Goal: Task Accomplishment & Management: Manage account settings

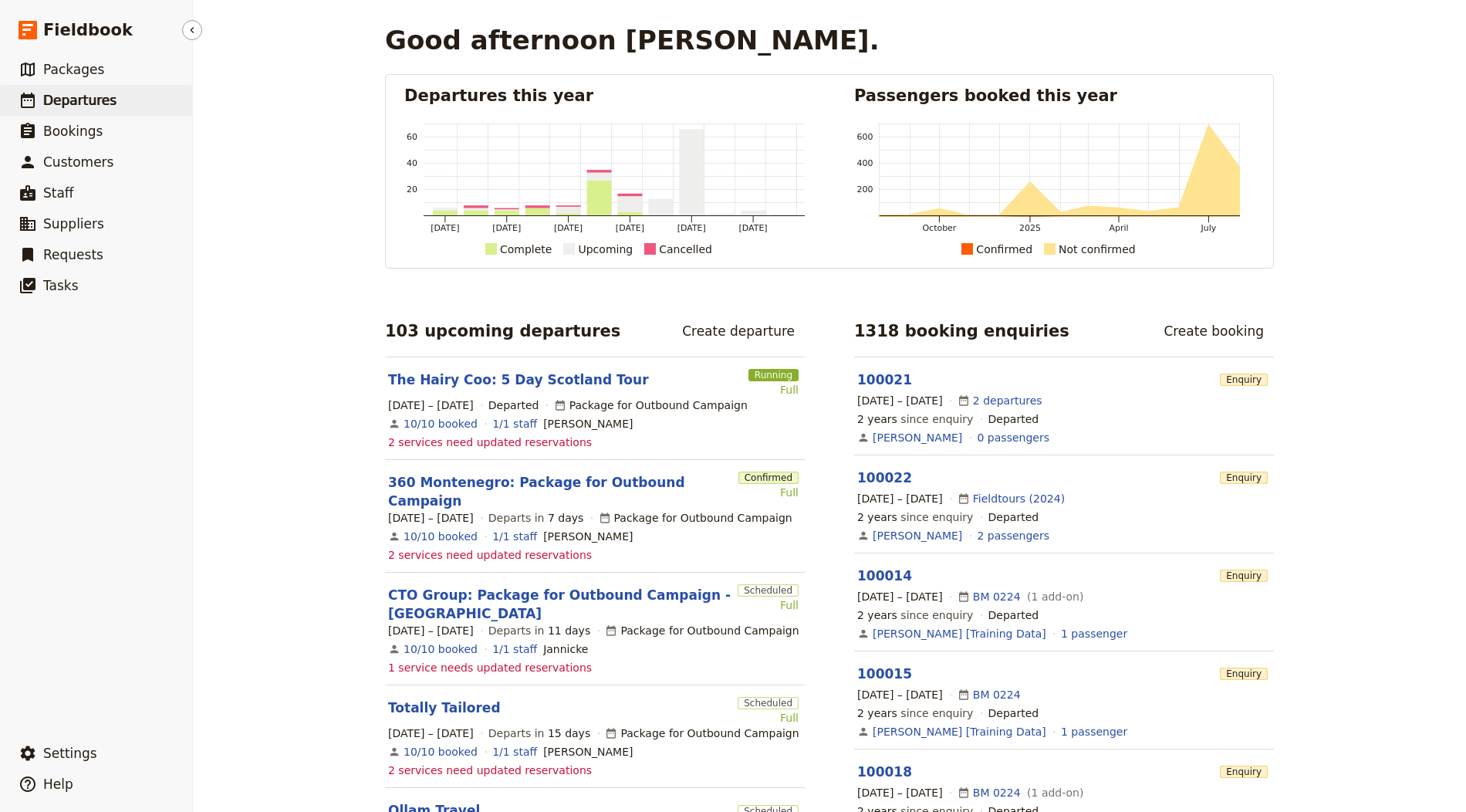
click at [93, 109] on link "​ Departures" at bounding box center [95, 100] width 192 height 31
select select "CREATED_AT"
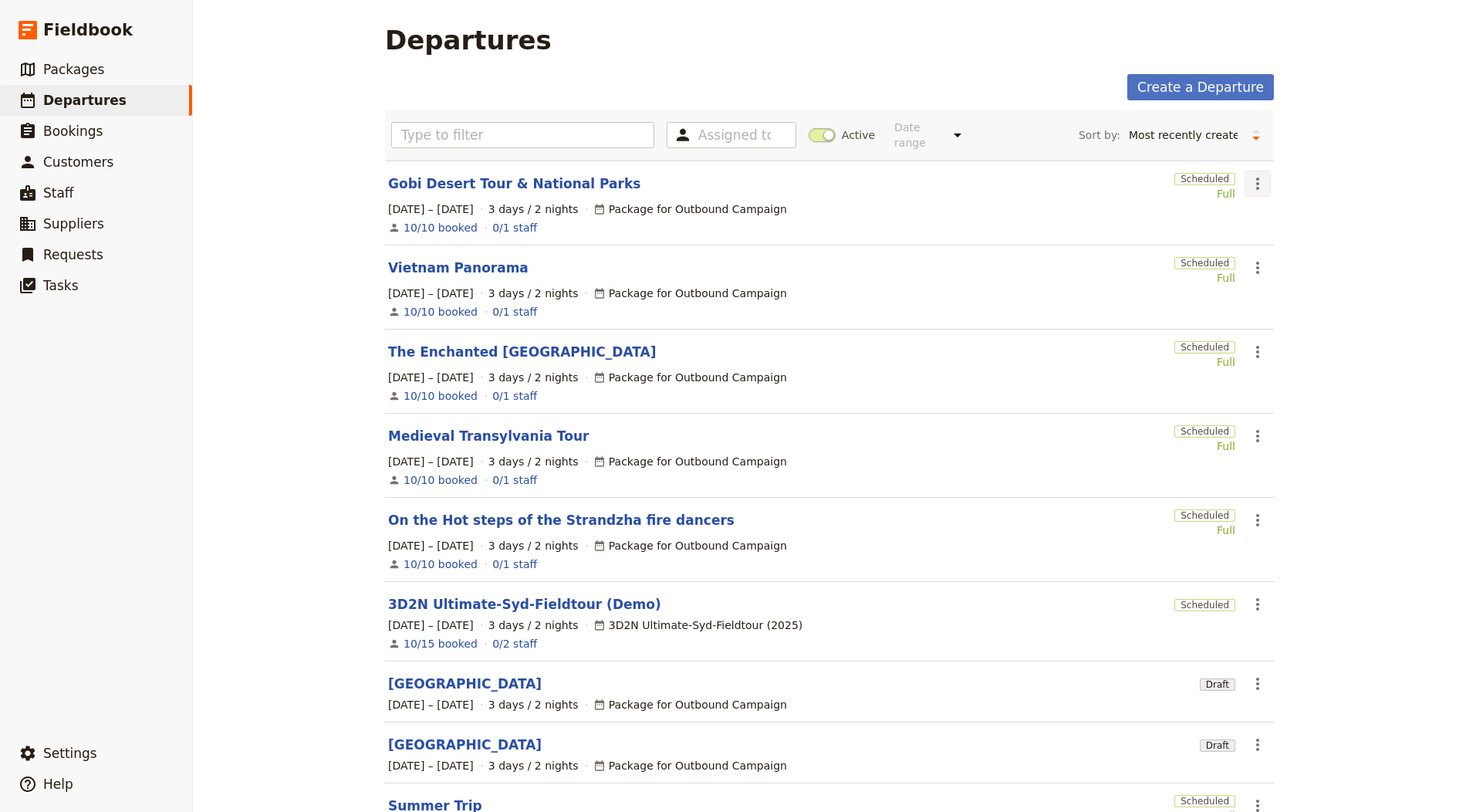
click at [1254, 183] on icon "Actions" at bounding box center [1258, 183] width 19 height 19
click at [1280, 239] on span "Clone this departure" at bounding box center [1304, 237] width 110 height 15
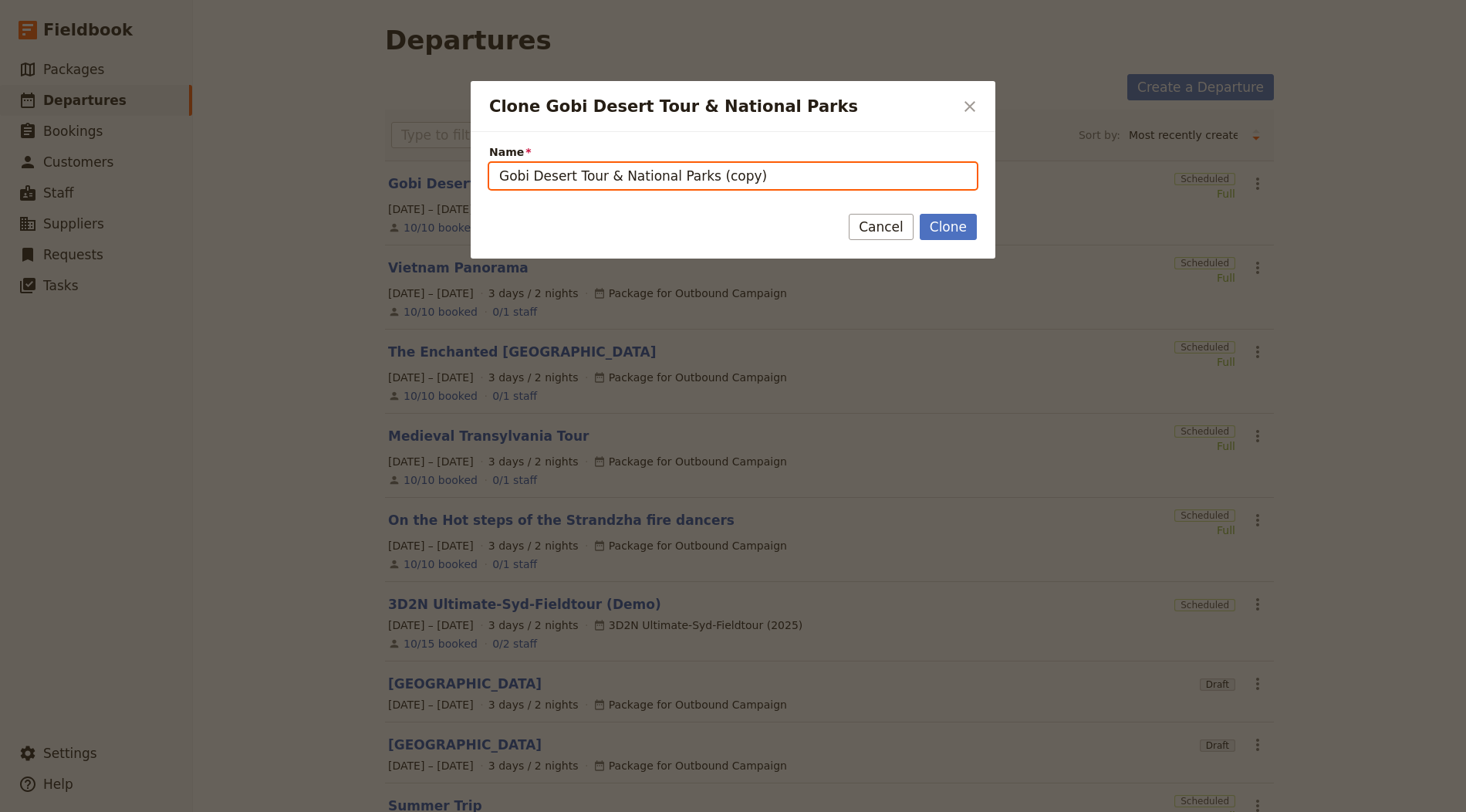
click at [586, 183] on input "Gobi Desert Tour & National Parks (copy)" at bounding box center [733, 176] width 487 height 26
click at [951, 225] on button "Clone" at bounding box center [948, 226] width 57 height 26
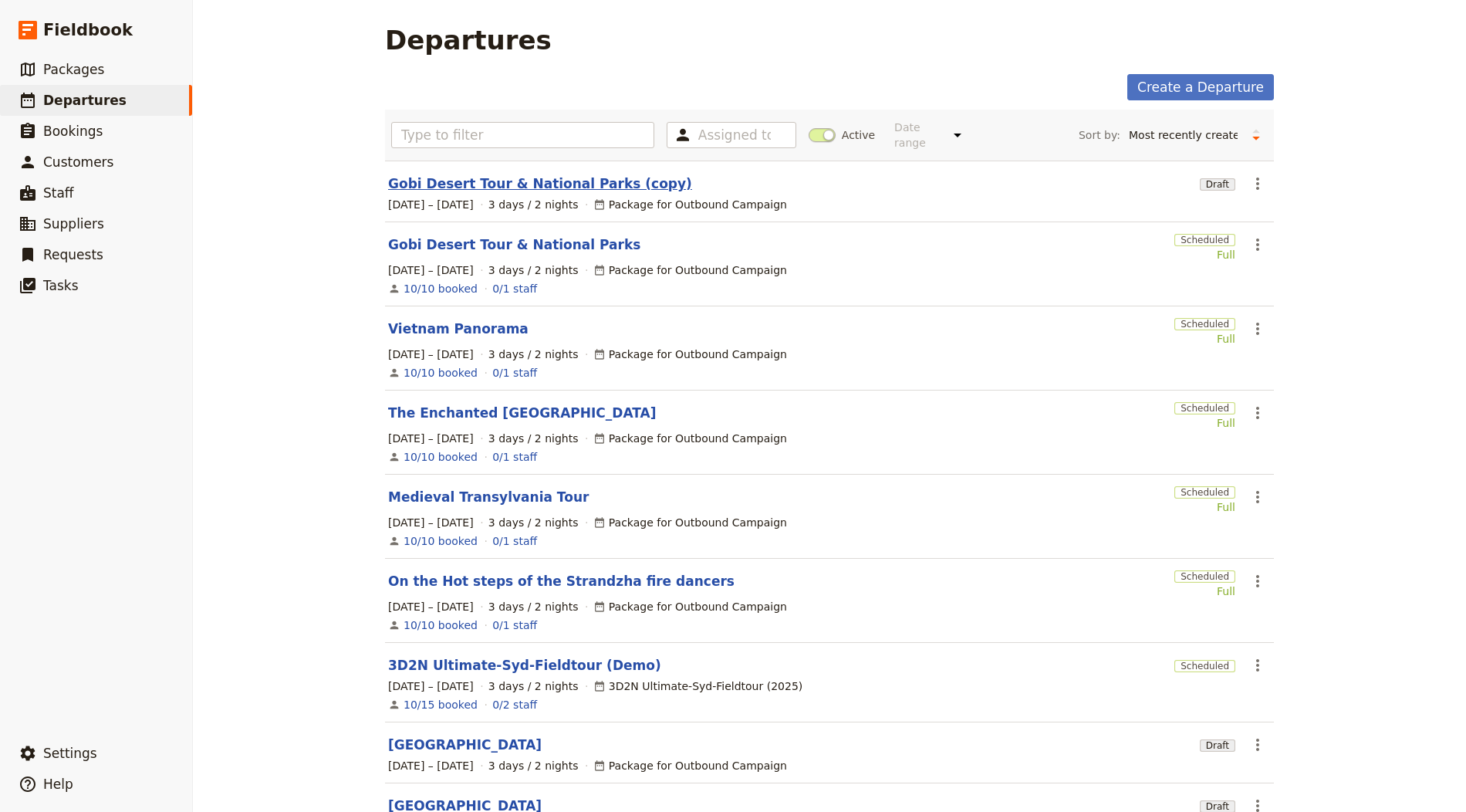
click at [491, 180] on link "Gobi Desert Tour & National Parks (copy)" at bounding box center [540, 183] width 304 height 19
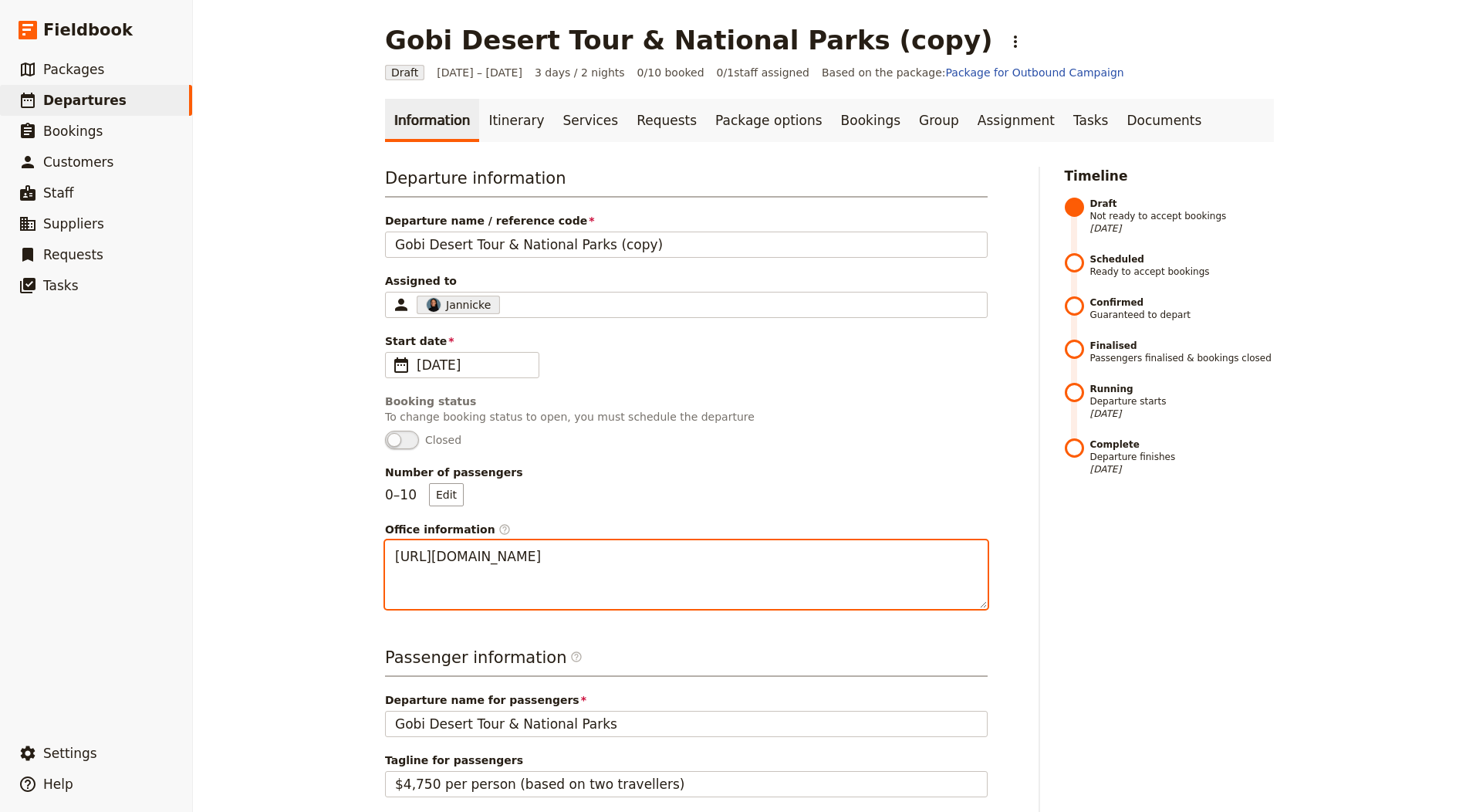
click at [497, 576] on textarea "https://www.travelbuddies.info/tour-item/gobi-desert-tour-national-parks/" at bounding box center [687, 573] width 602 height 68
paste textarea "Southeast: Vietnam and Cambodia 2025 Vietnam and Cambodia in the purest DestinO…"
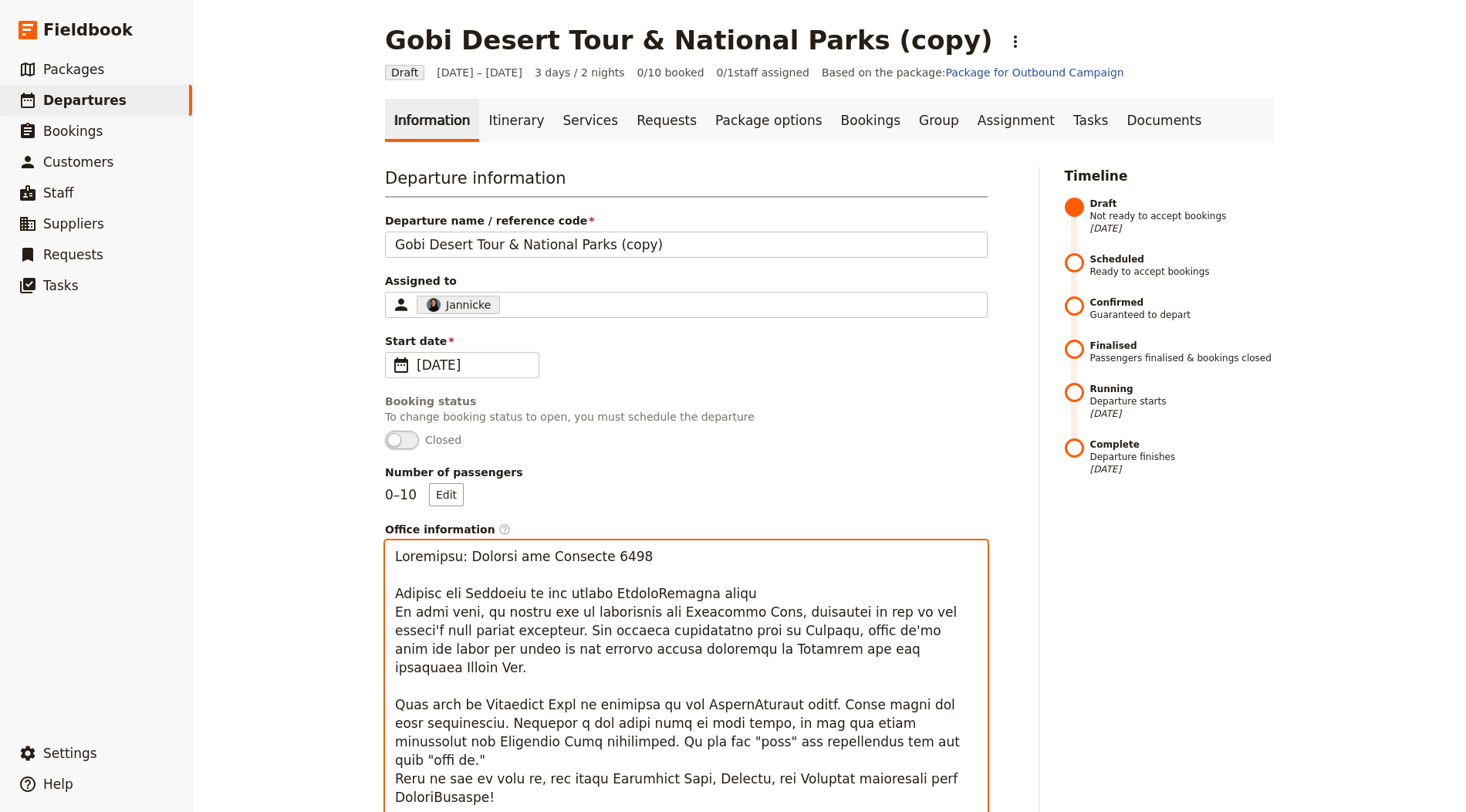
scroll to position [293, 0]
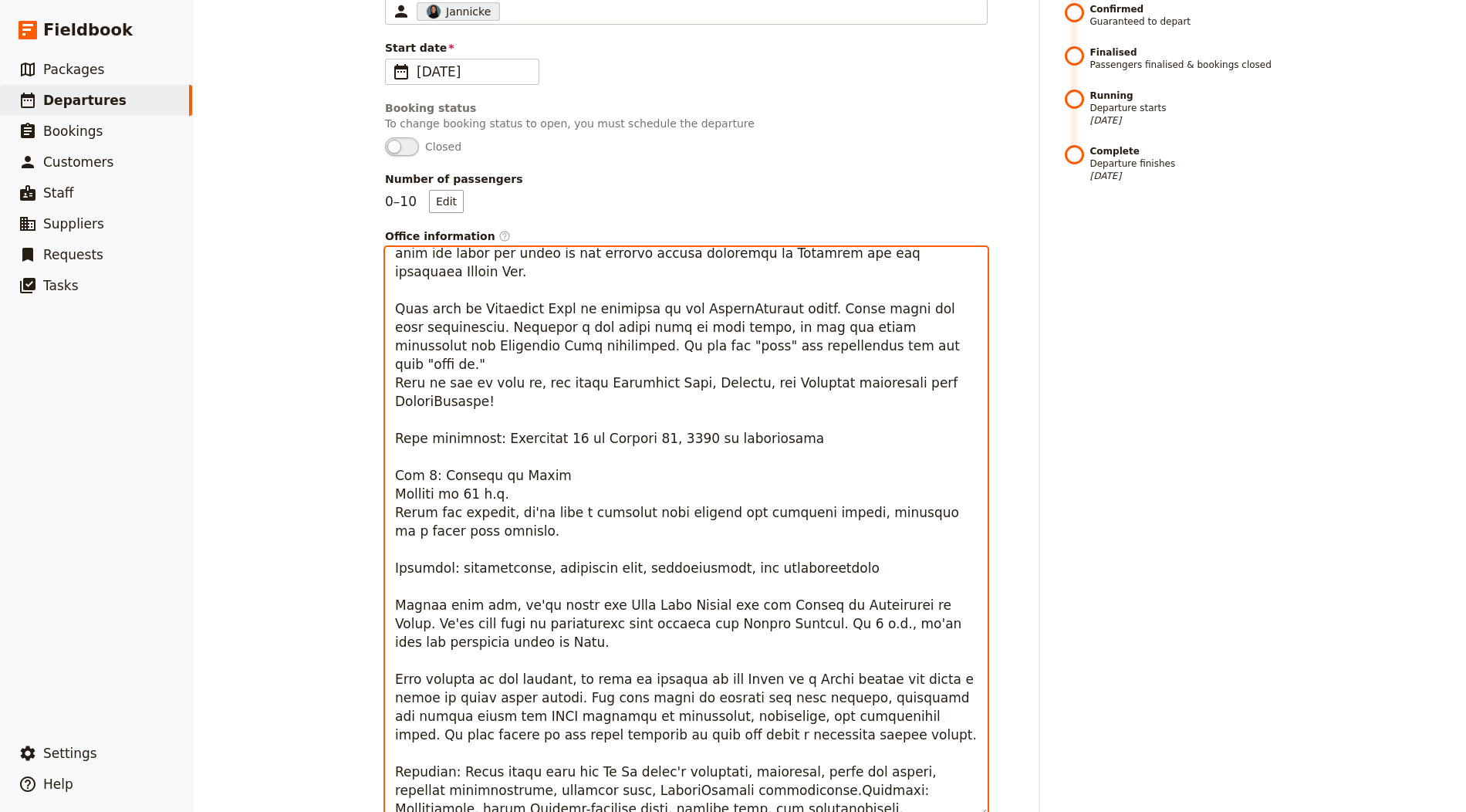
click at [639, 381] on textarea "Office information ​" at bounding box center [687, 531] width 602 height 570
drag, startPoint x: 677, startPoint y: 412, endPoint x: 680, endPoint y: 399, distance: 13.3
click at [681, 406] on textarea "Office information ​" at bounding box center [687, 531] width 602 height 570
click at [764, 333] on textarea "Office information ​" at bounding box center [687, 531] width 602 height 570
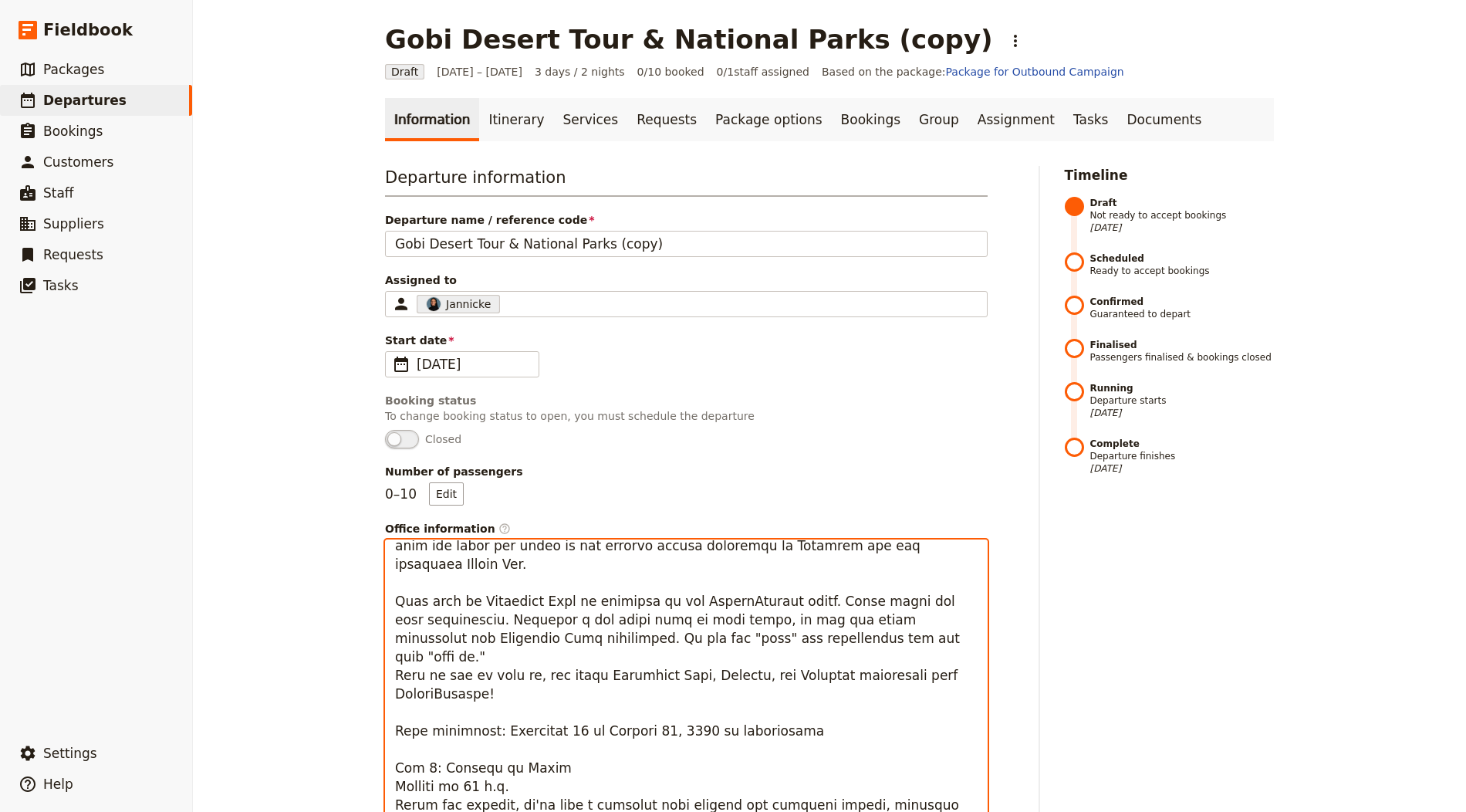
scroll to position [0, 0]
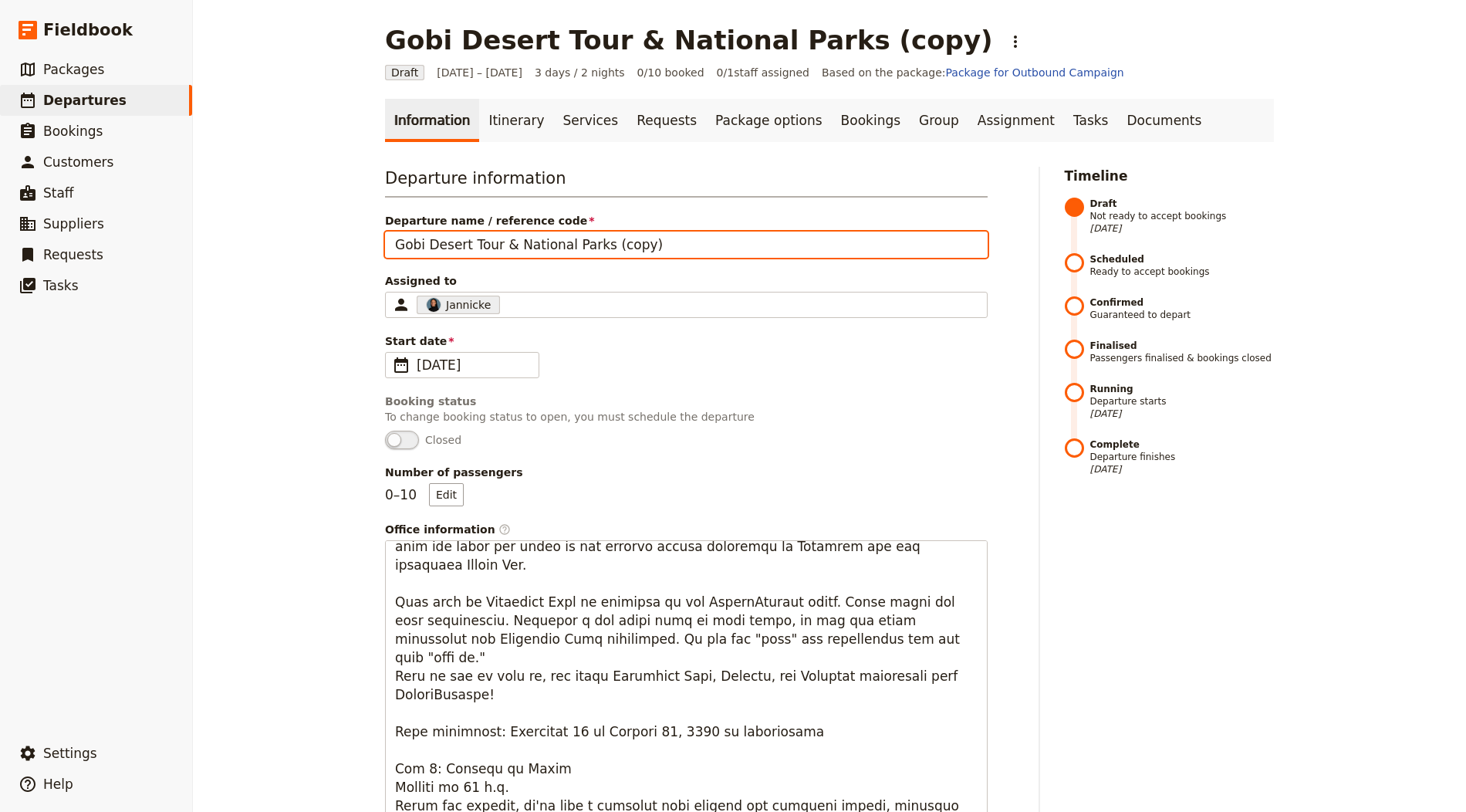
click at [421, 249] on input "Gobi Desert Tour & National Parks (copy)" at bounding box center [687, 244] width 602 height 26
click at [692, 247] on input "Gobi Desert Tour & National Parks (copy)" at bounding box center [687, 244] width 602 height 26
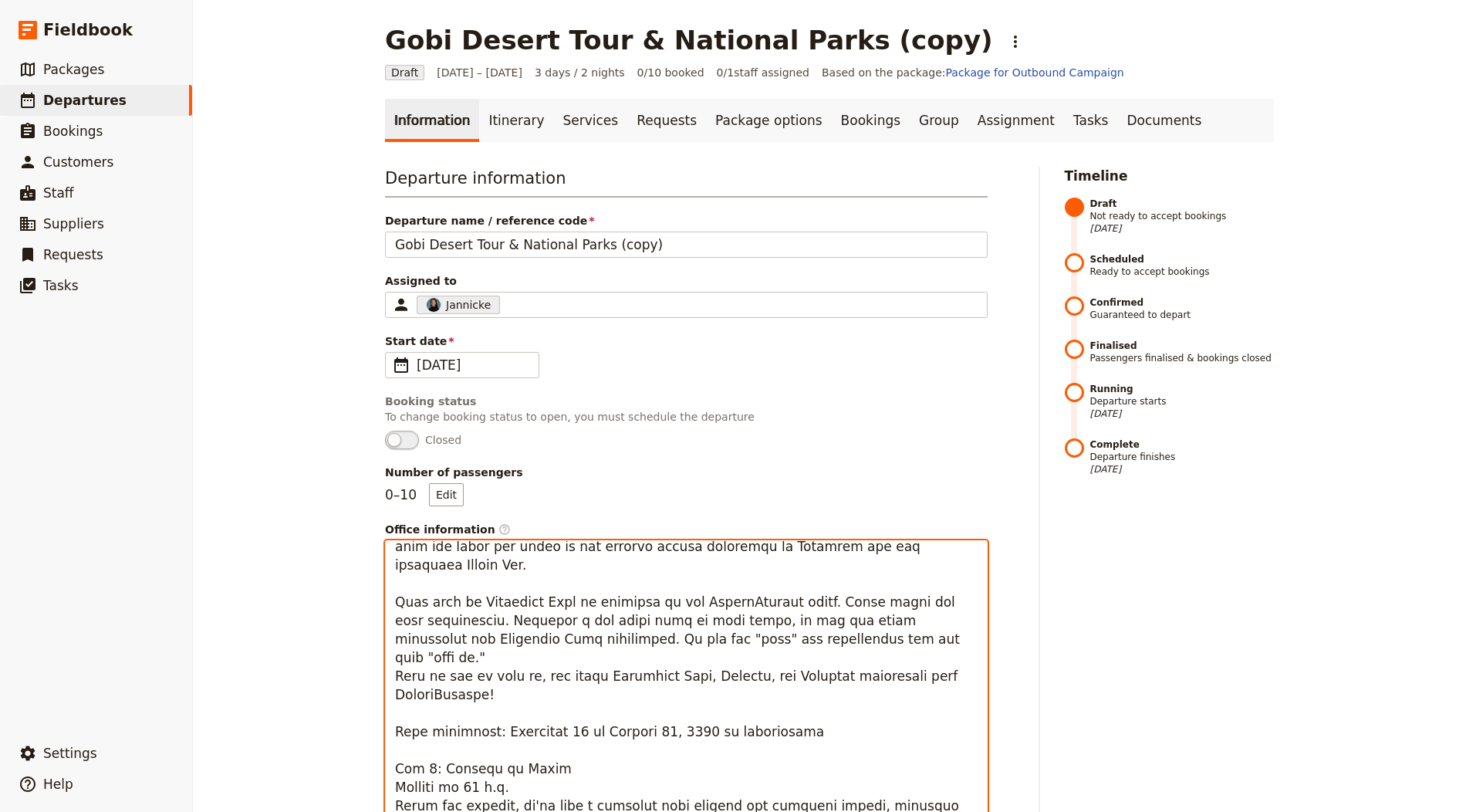
click at [567, 562] on textarea "Office information ​" at bounding box center [687, 824] width 602 height 570
click at [542, 606] on textarea "Office information ​" at bounding box center [687, 824] width 602 height 570
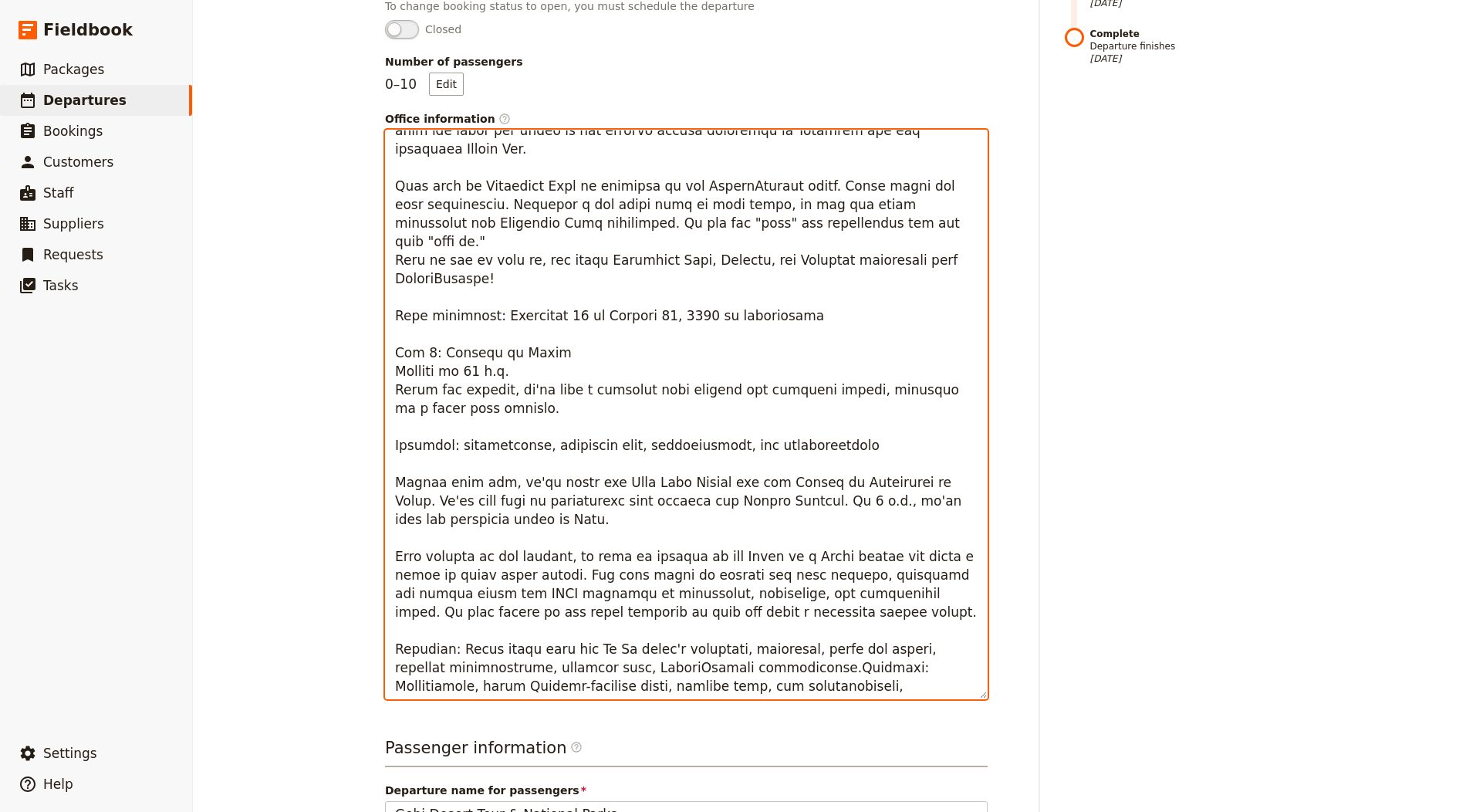
scroll to position [110, 0]
click at [549, 350] on textarea "Office information ​" at bounding box center [687, 414] width 602 height 570
click at [451, 498] on textarea "Office information ​" at bounding box center [687, 414] width 602 height 570
click at [501, 692] on textarea "Office information ​" at bounding box center [687, 414] width 602 height 570
click at [504, 685] on textarea "Office information ​" at bounding box center [687, 414] width 602 height 570
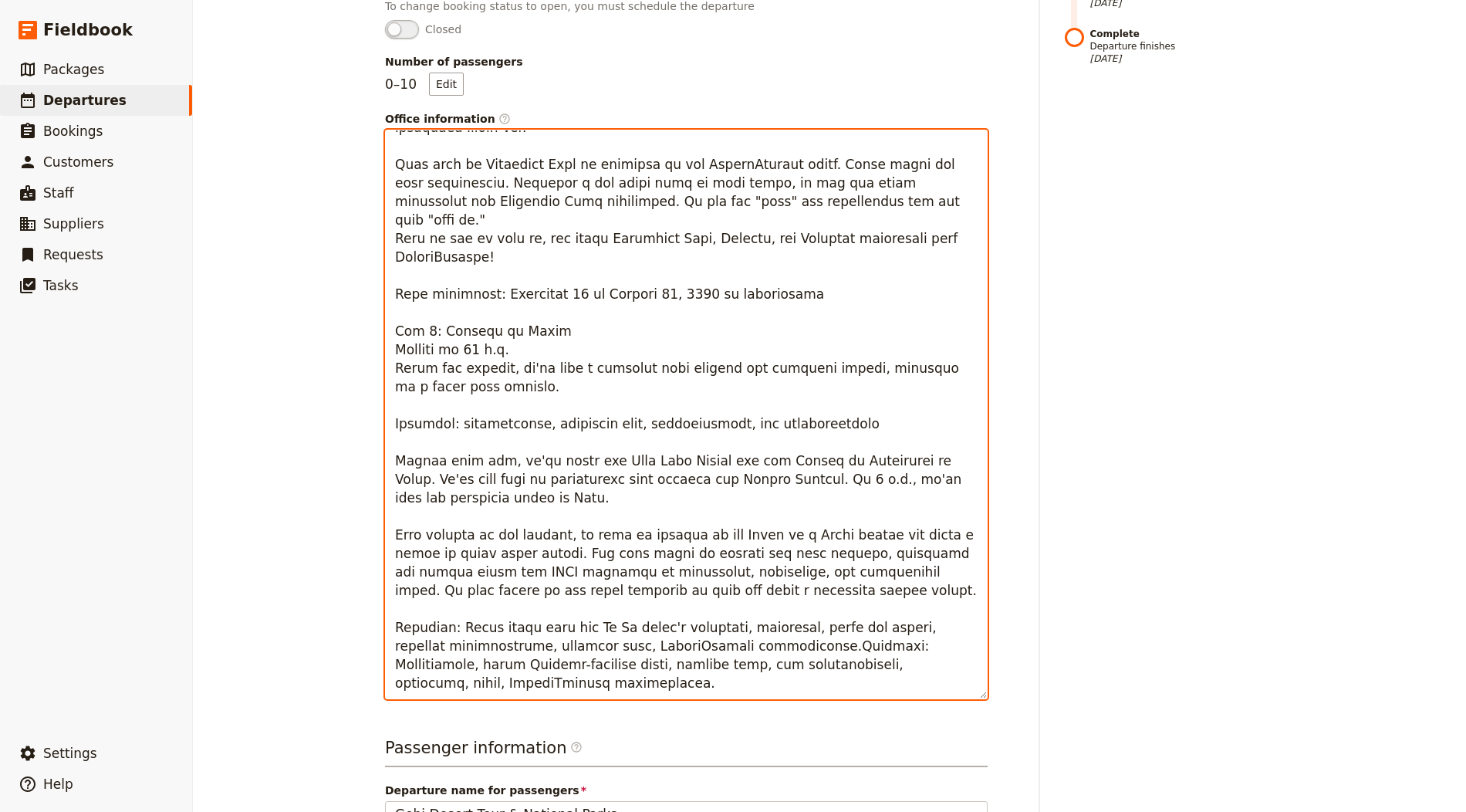
paste textarea "Day 2: Hanoi During this day, we'll visit the West Lake Temple and the Temple o…"
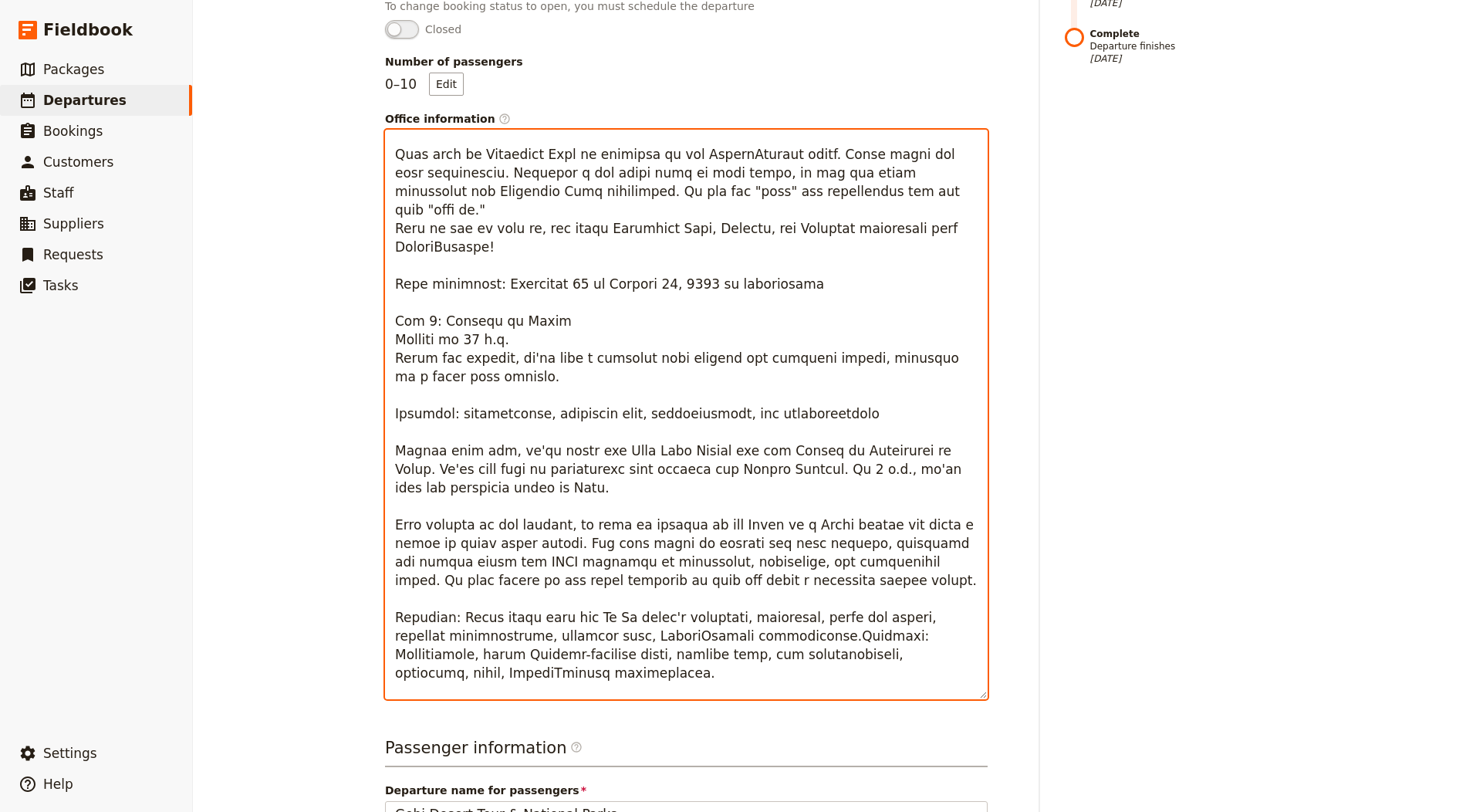
scroll to position [251, 0]
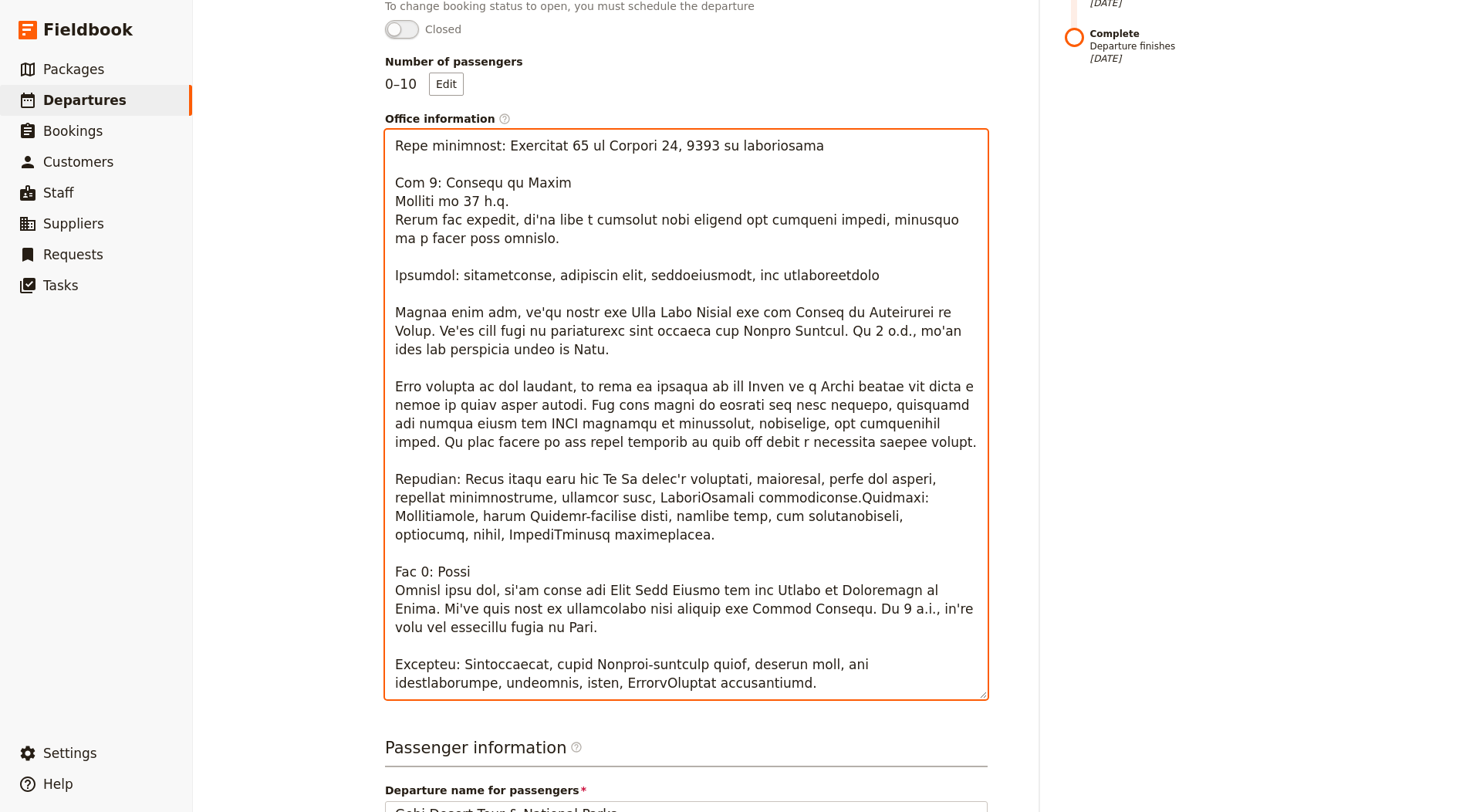
paste textarea "Day 3: Sa Pa. Upon arrival at the station, we will be greeted by the Mamma of a…"
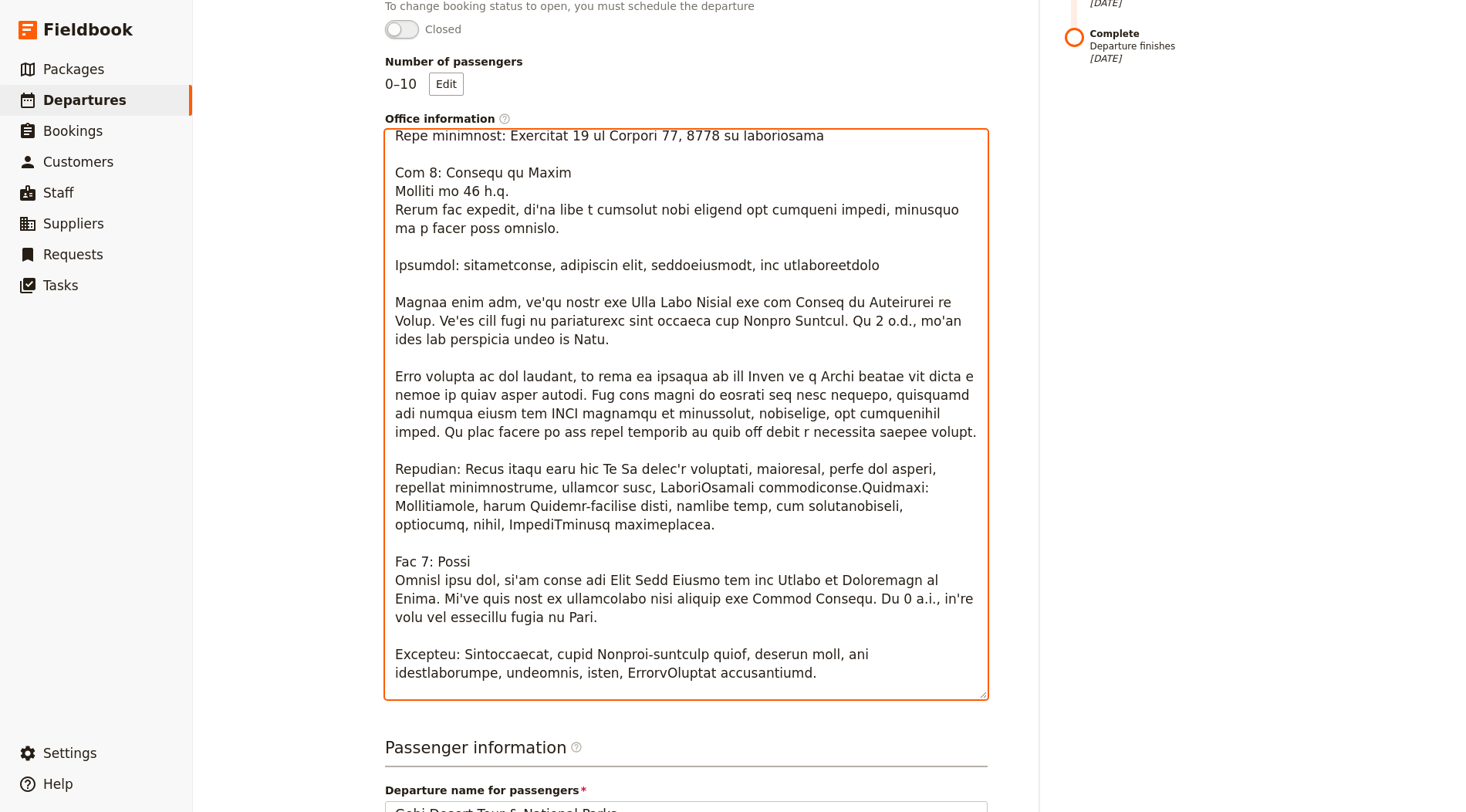
scroll to position [417, 0]
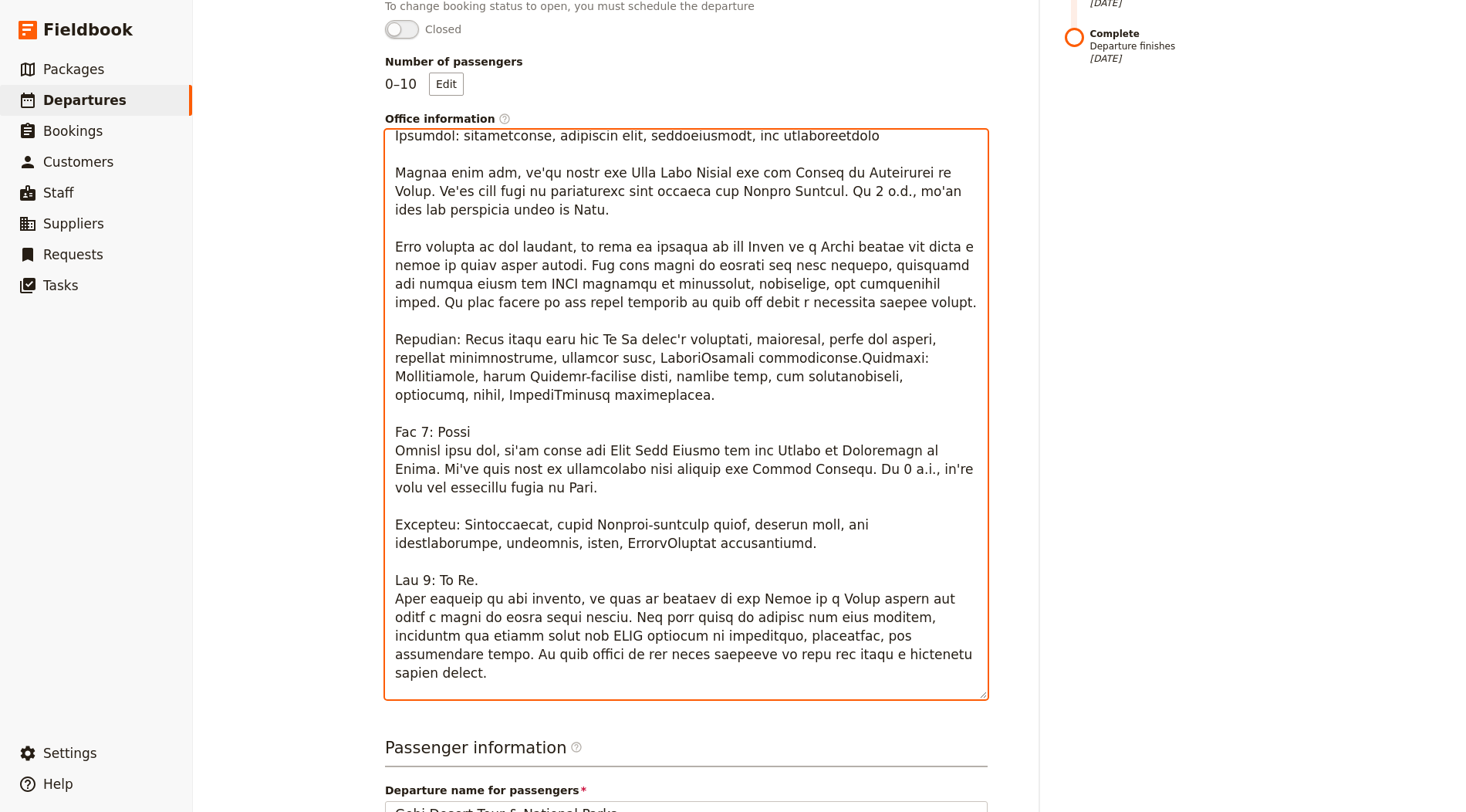
type textarea "Southeast: Vietnam and Cambodia 2025 Vietnam and Cambodia in the purest DestinO…"
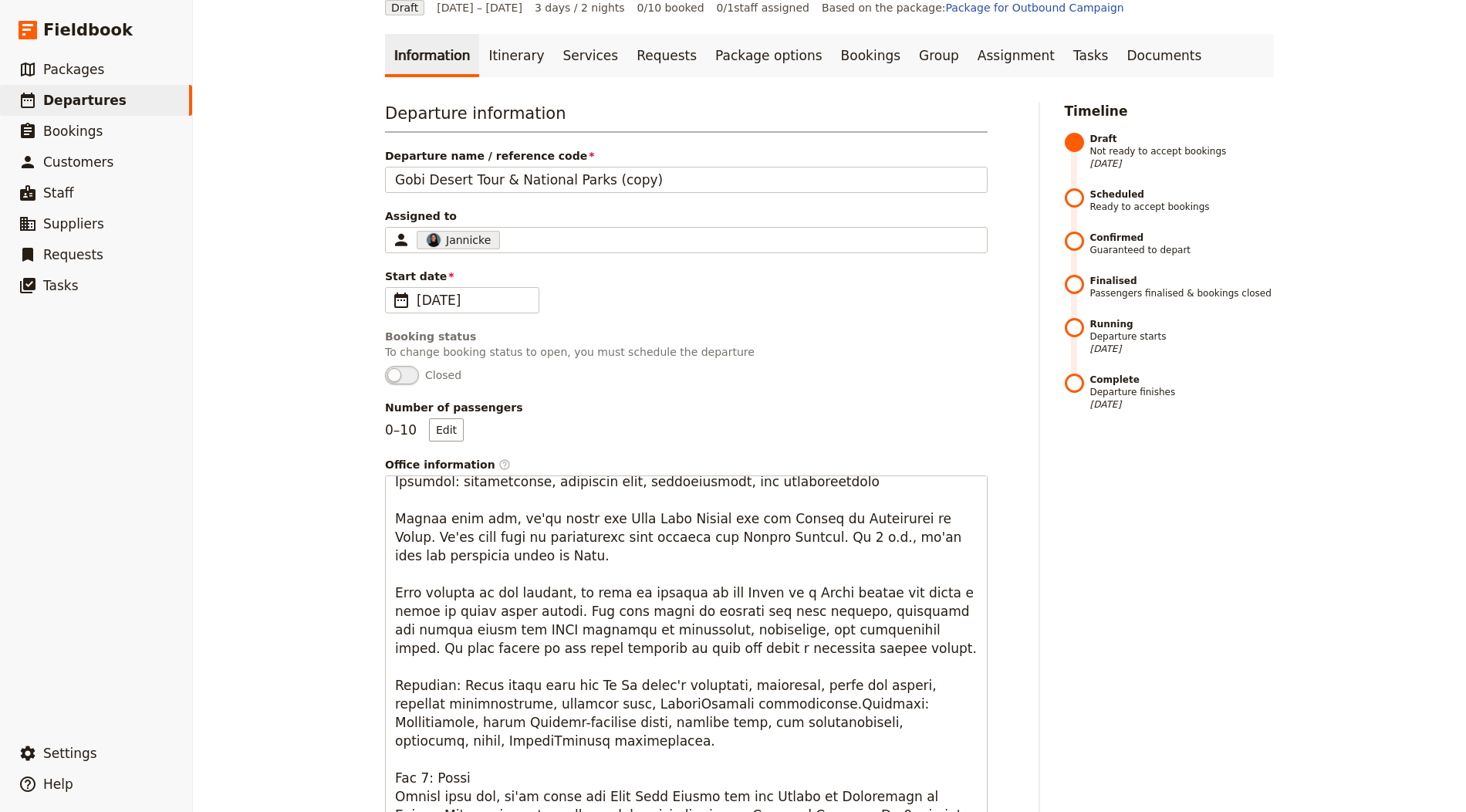
scroll to position [0, 0]
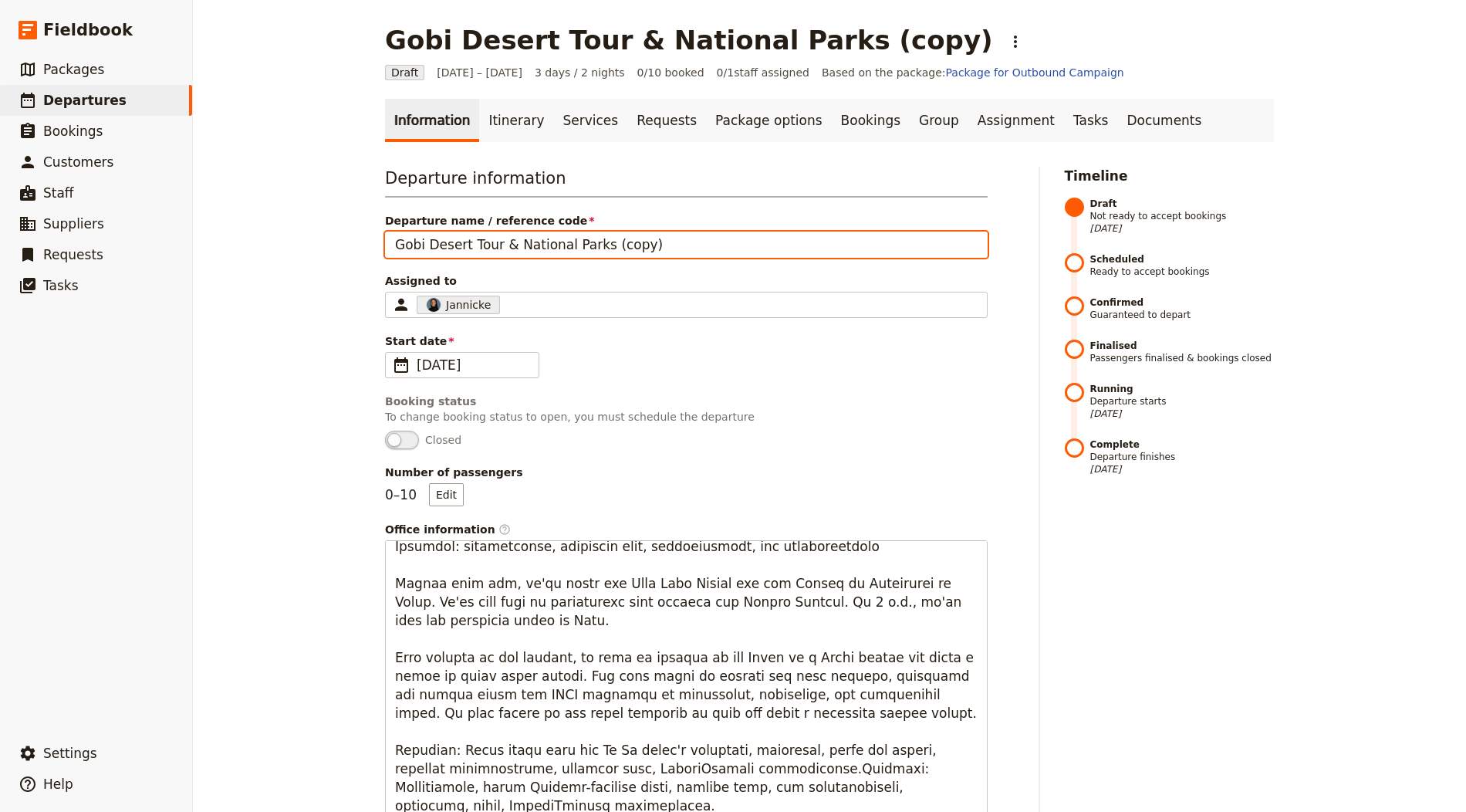
click at [579, 235] on input "Gobi Desert Tour & National Parks (copy)" at bounding box center [687, 244] width 602 height 26
paste input "Southeast: Vietnam and Cambodia 2025"
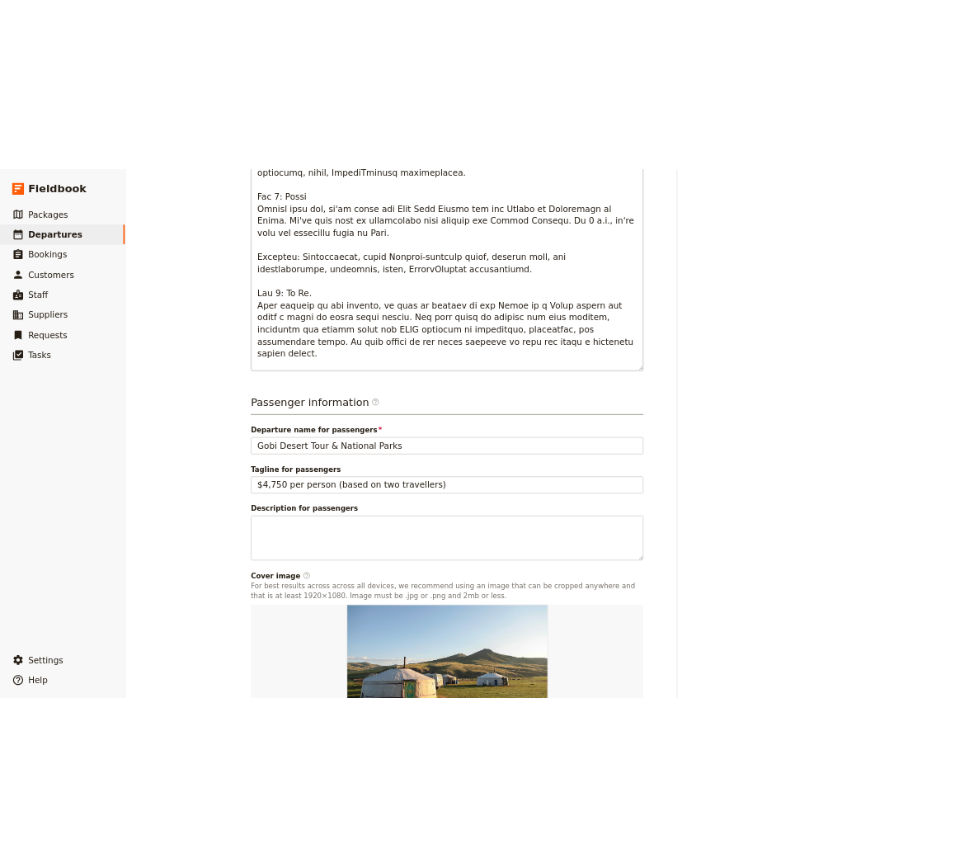
scroll to position [883, 0]
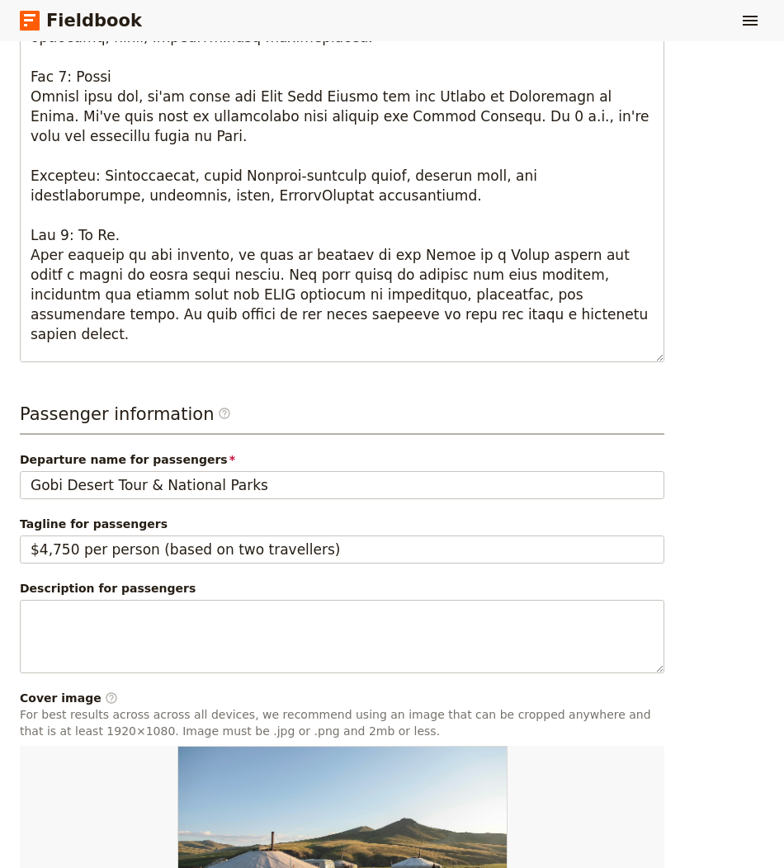
type input "Southeast: Vietnam and Cambodia 2025"
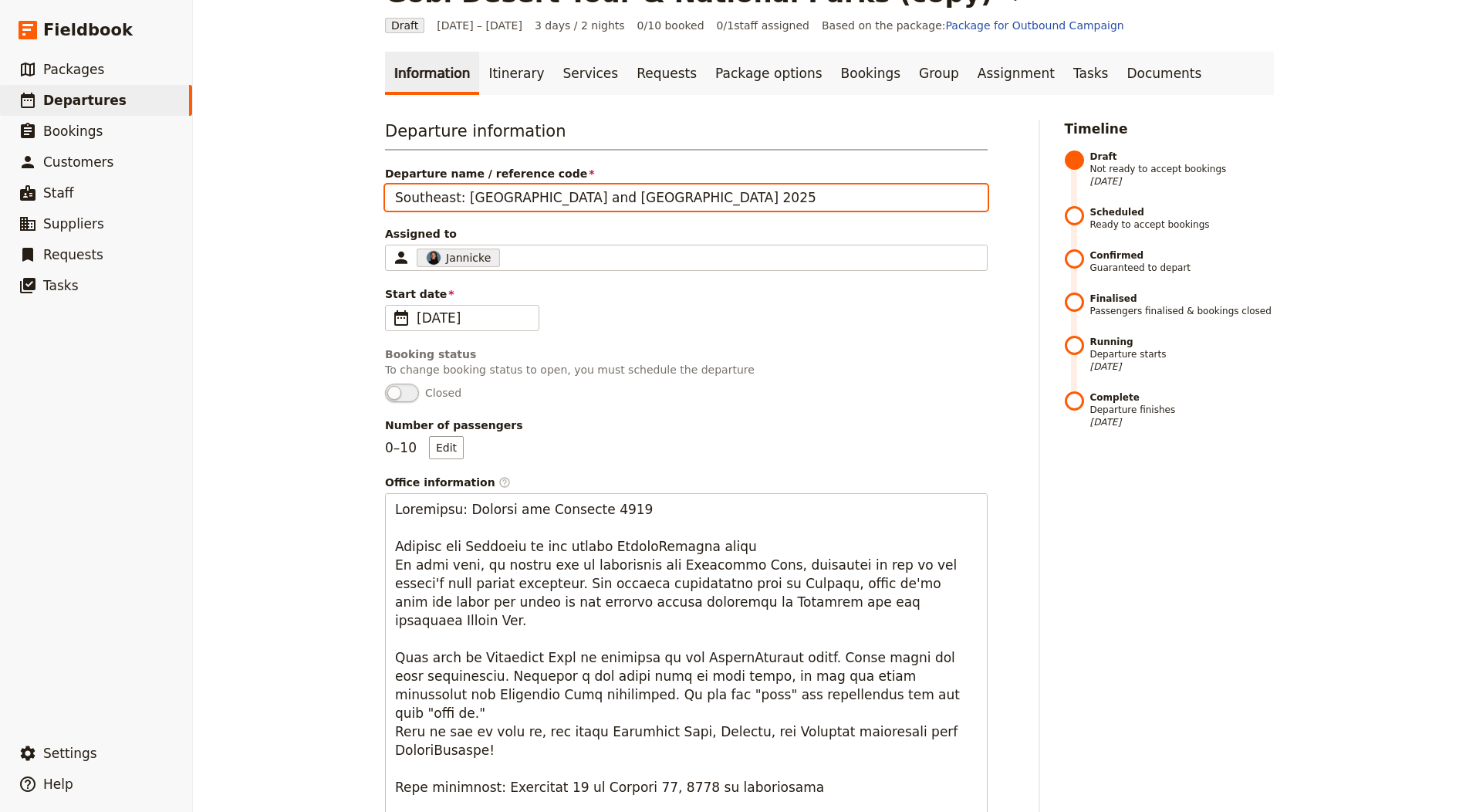
scroll to position [0, 0]
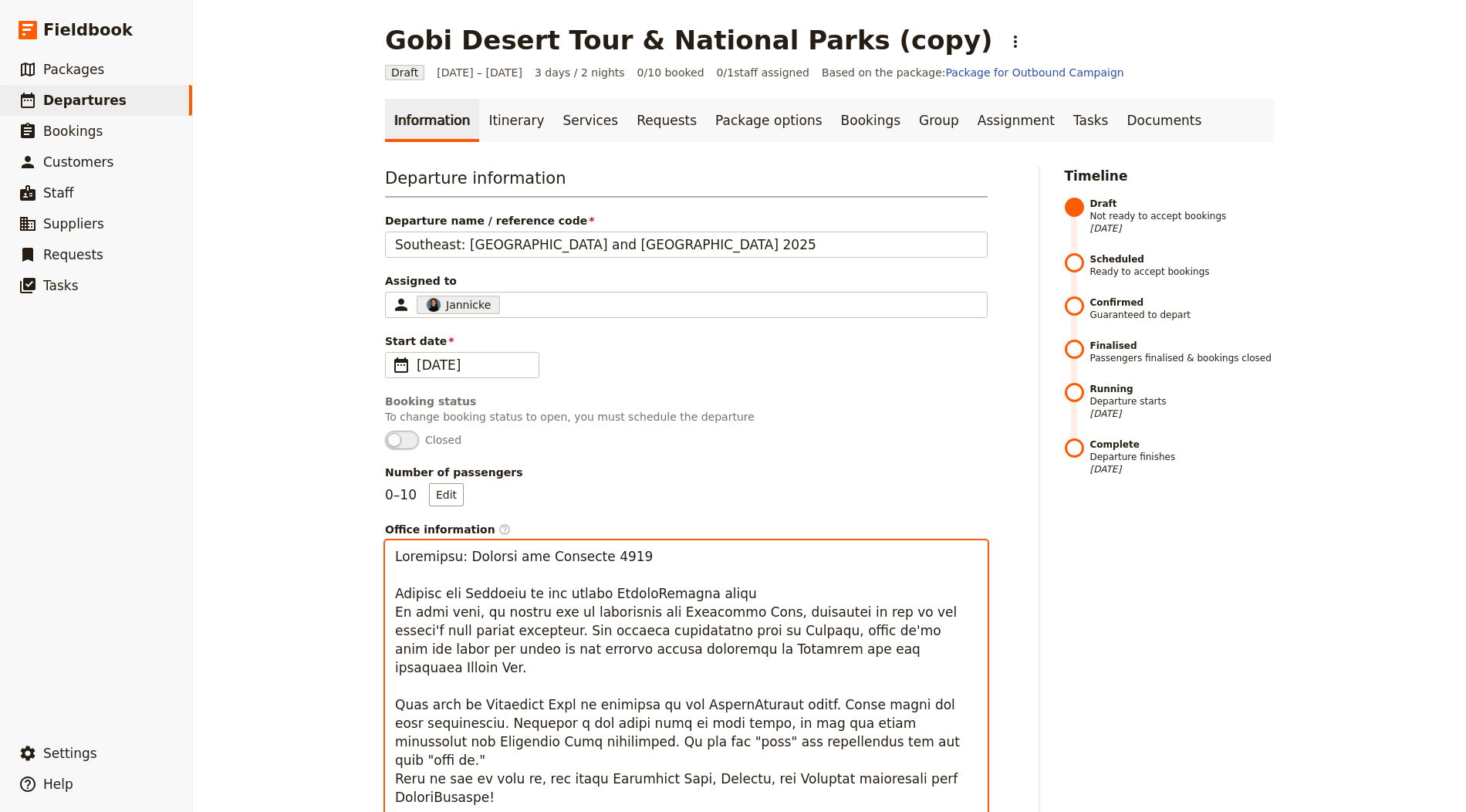
click at [637, 599] on textarea "Office information ​" at bounding box center [687, 824] width 602 height 570
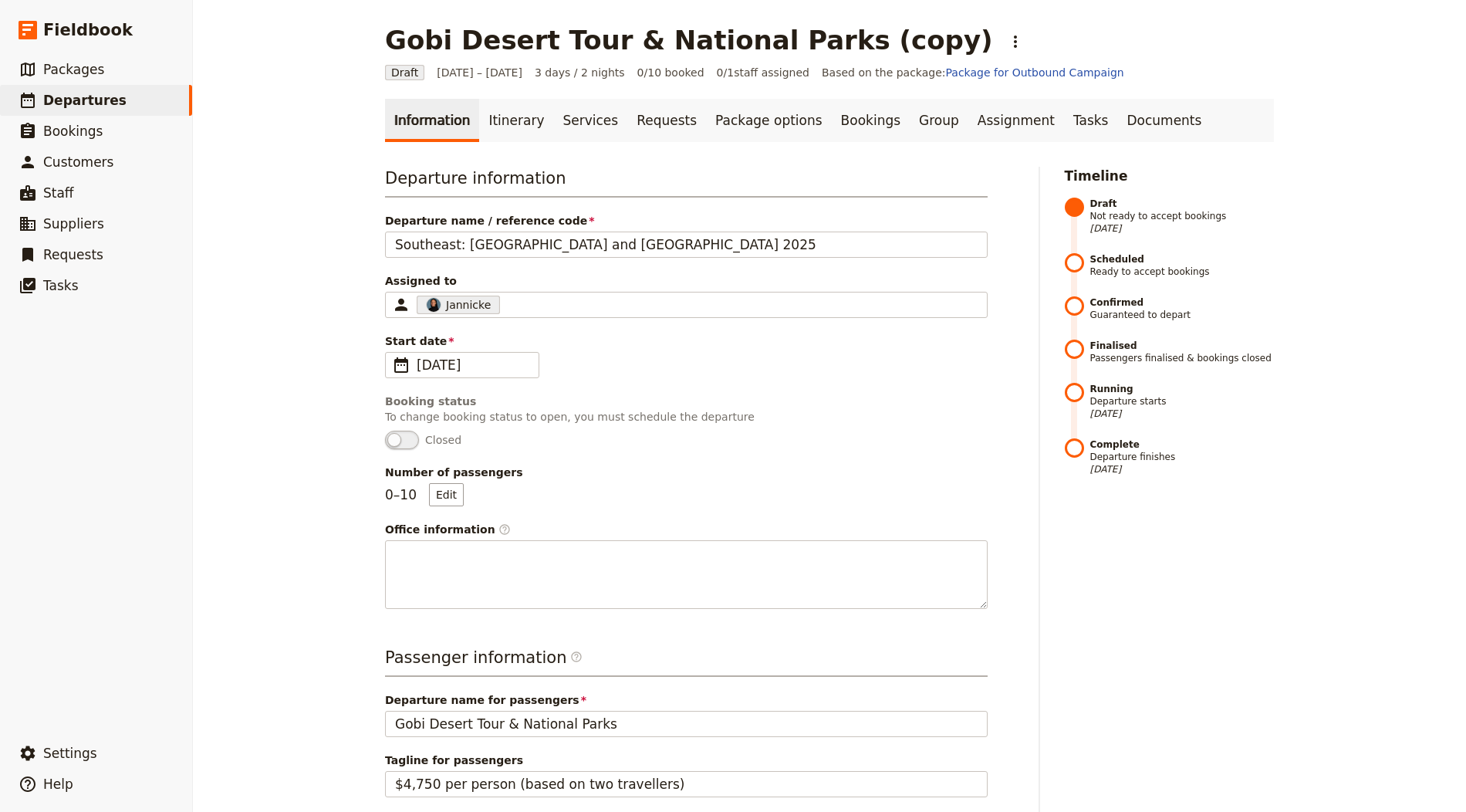
click at [236, 427] on div "Gobi Desert Tour & National Parks (copy) ​ Draft 1 – 3 Oct 2025 3 days / 2 nigh…" at bounding box center [829, 406] width 1273 height 812
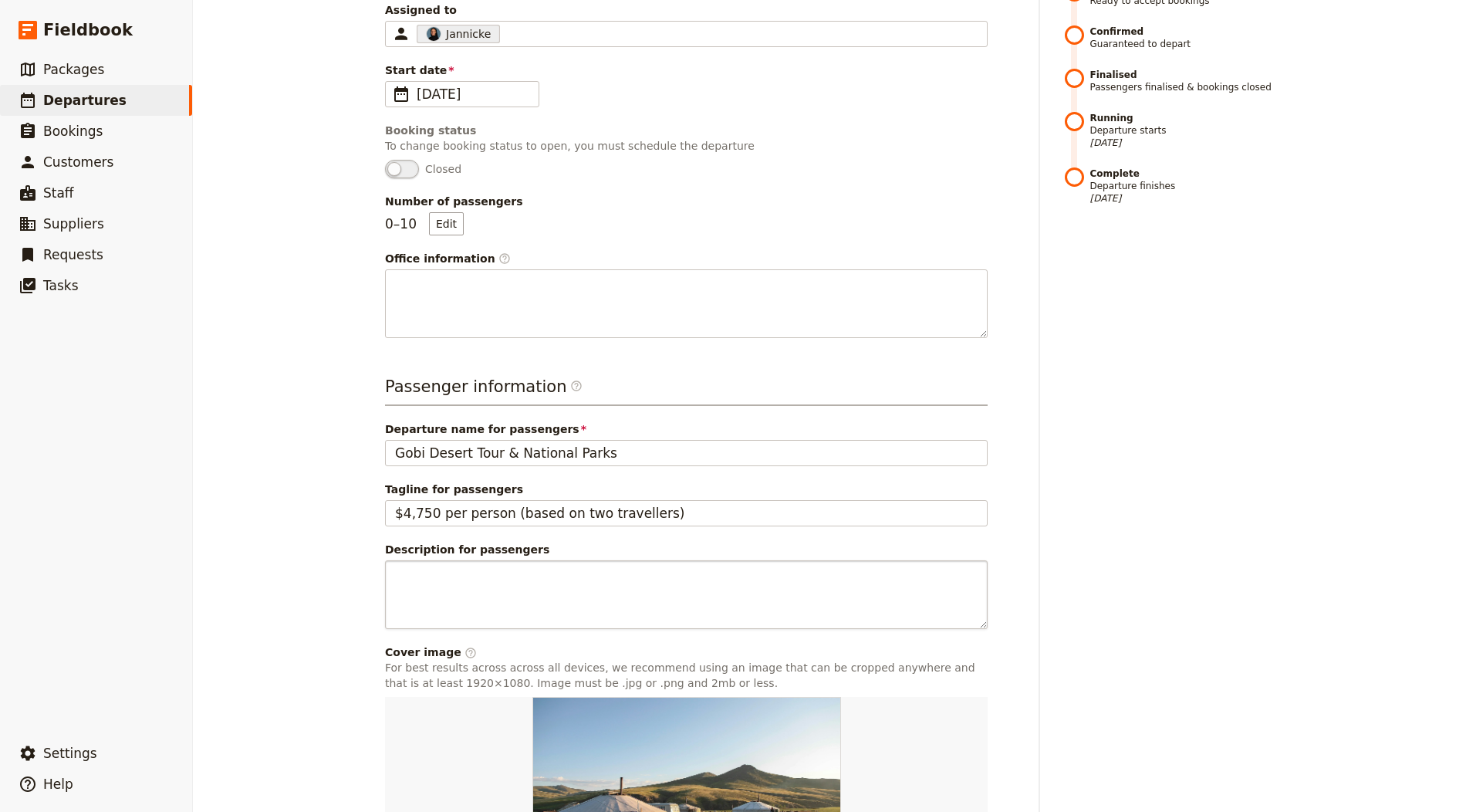
scroll to position [360, 0]
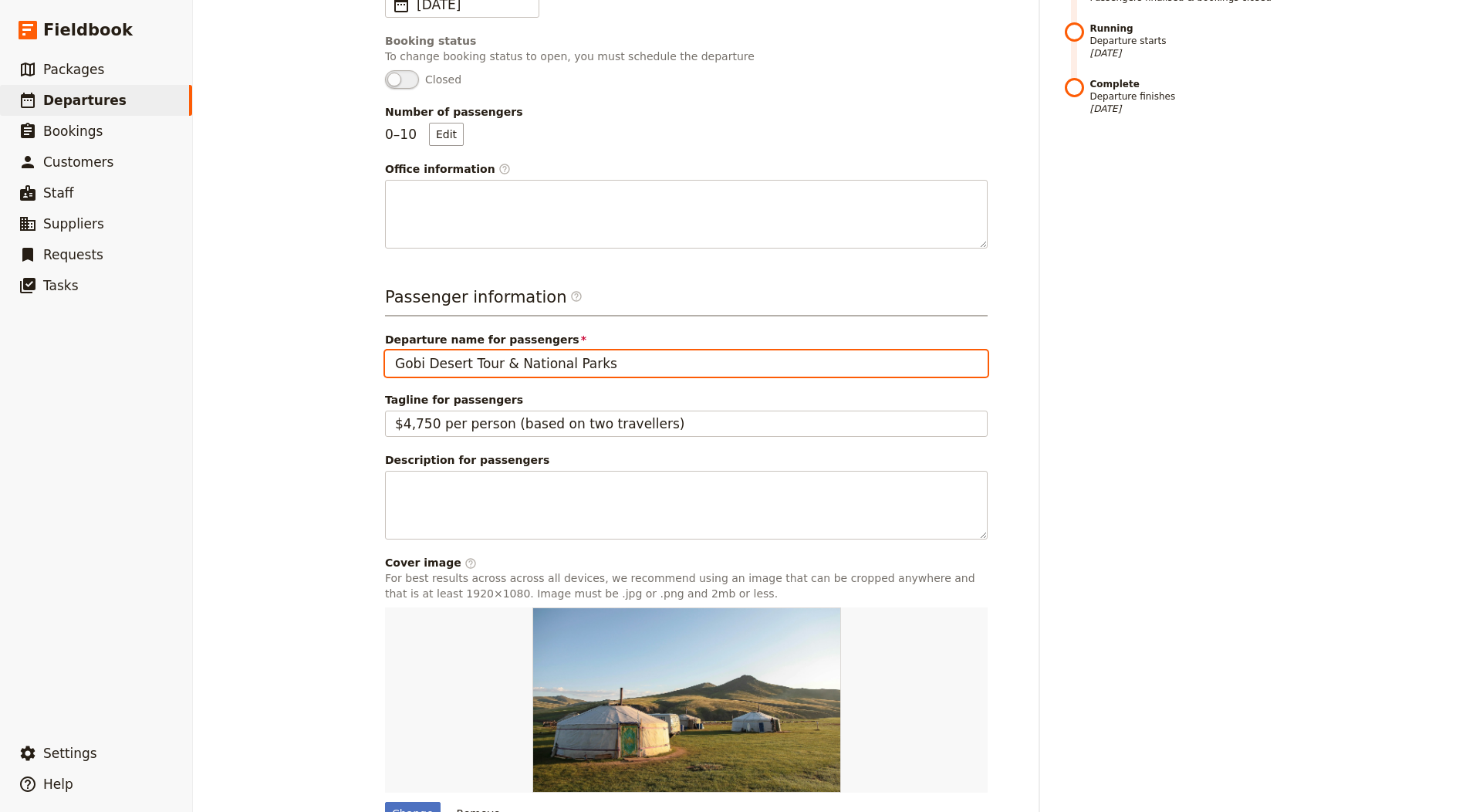
click at [558, 357] on input "Gobi Desert Tour & National Parks" at bounding box center [687, 363] width 602 height 26
paste input "Southeast: Vietnam and Cambodia 2025"
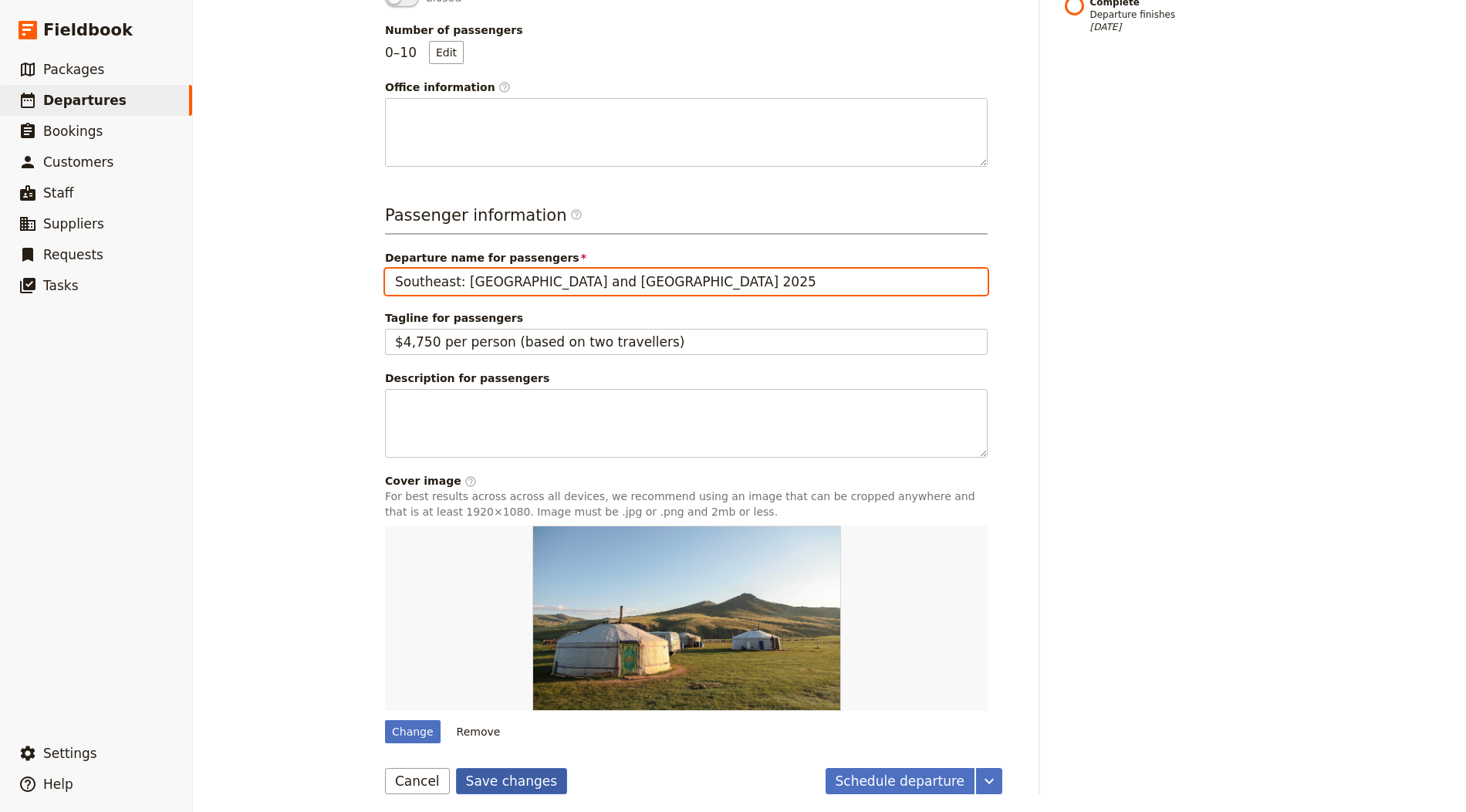
type input "Southeast: Vietnam and Cambodia 2025"
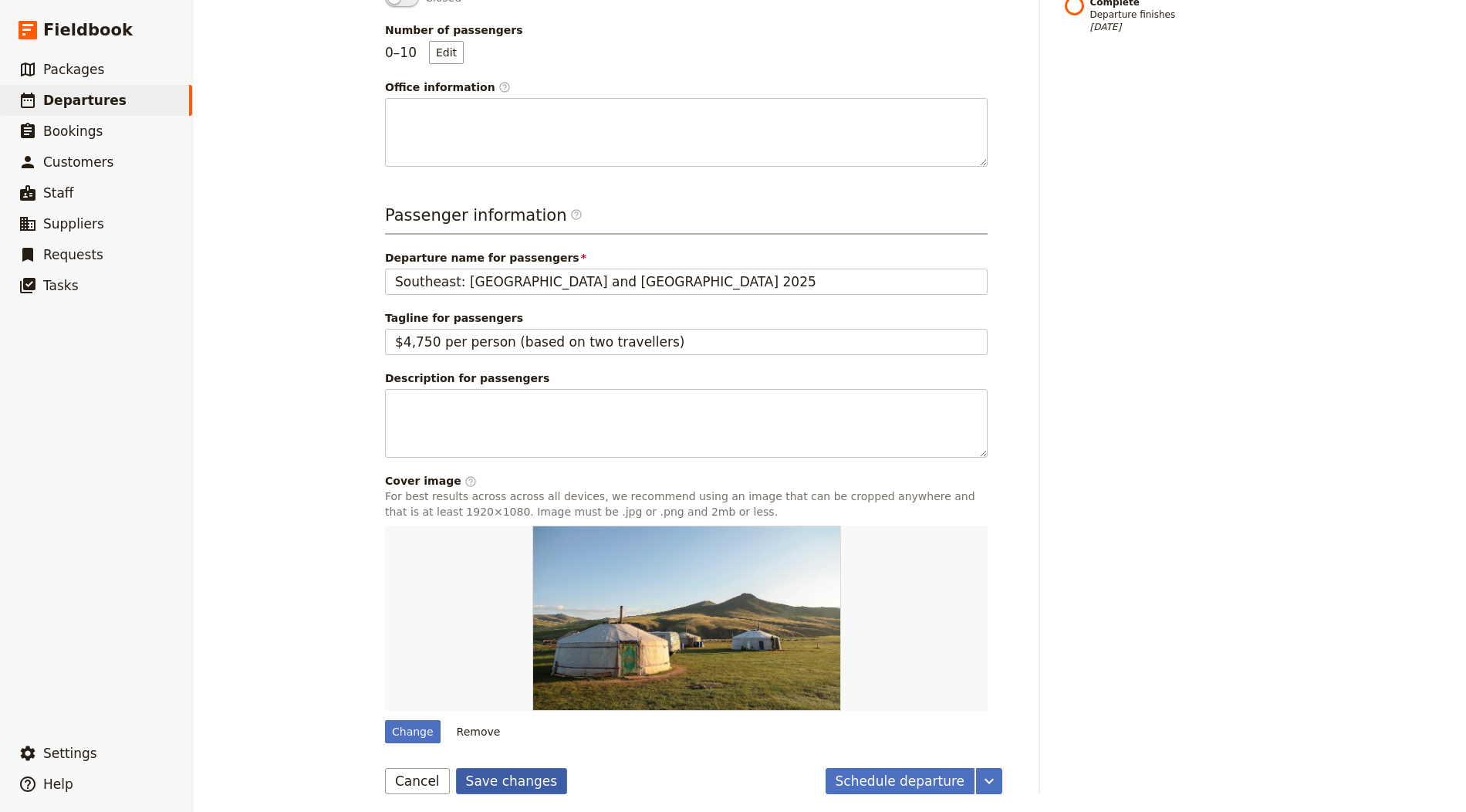
click at [486, 780] on button "Save changes" at bounding box center [512, 781] width 112 height 26
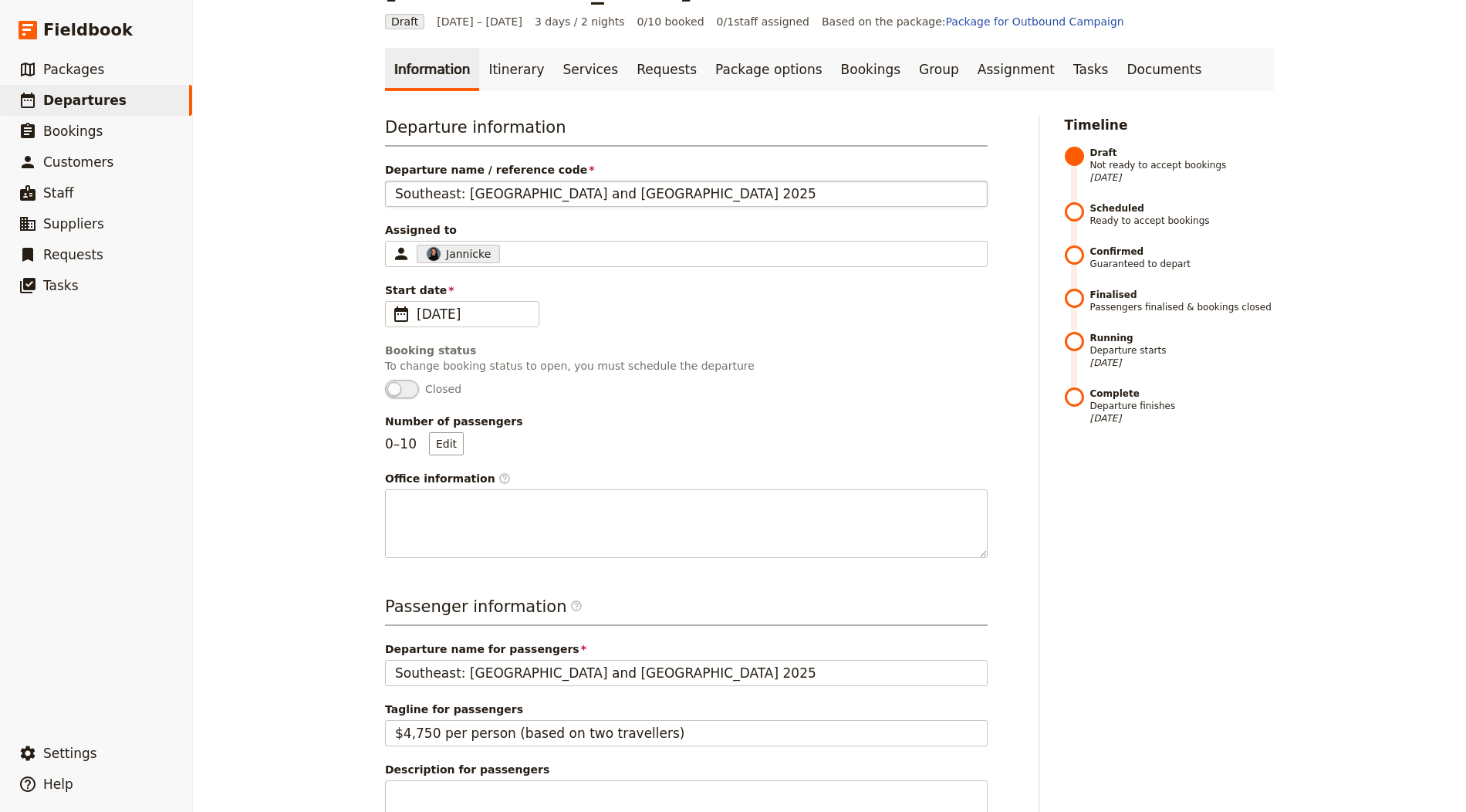
scroll to position [0, 0]
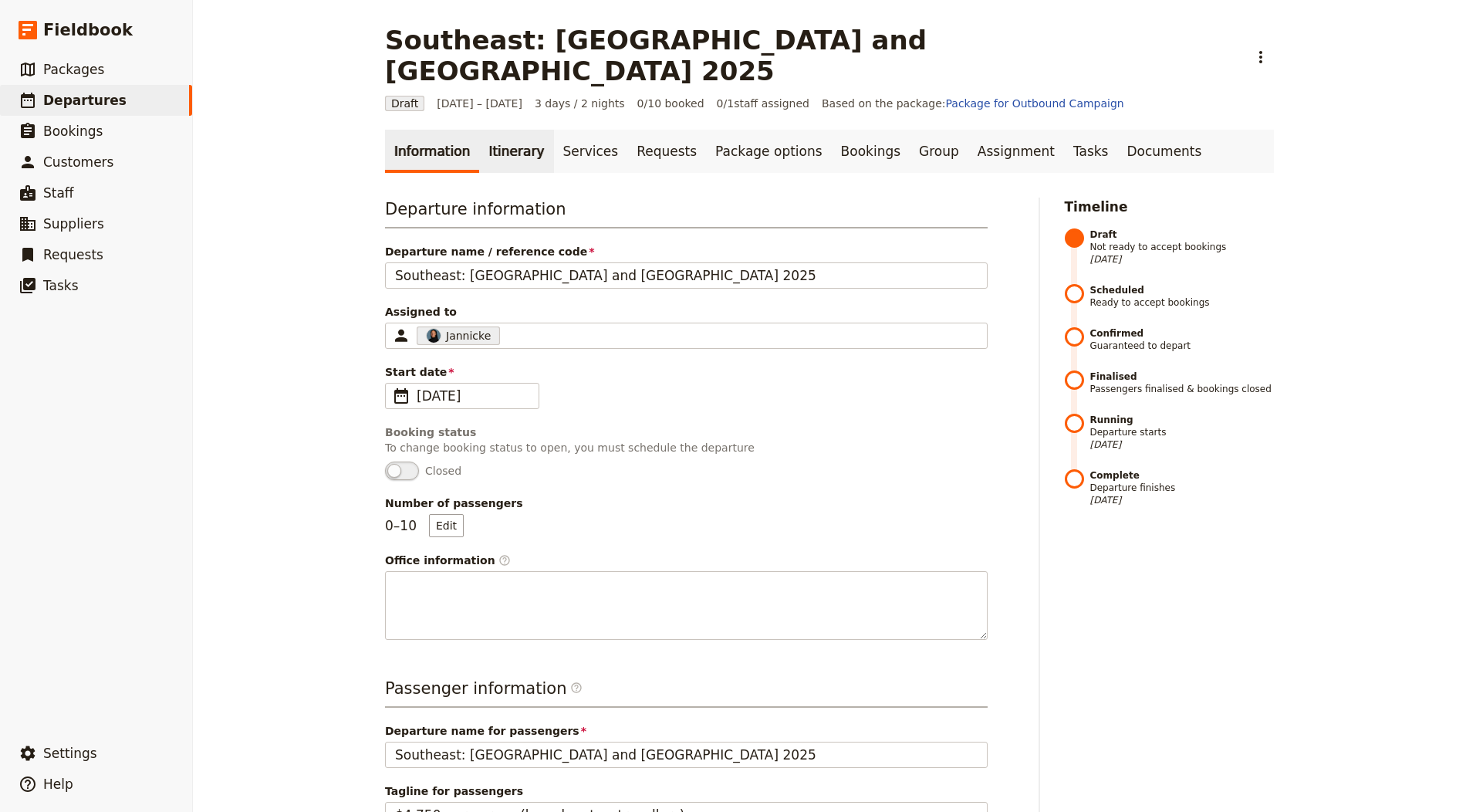
click at [496, 130] on link "Itinerary" at bounding box center [515, 152] width 74 height 43
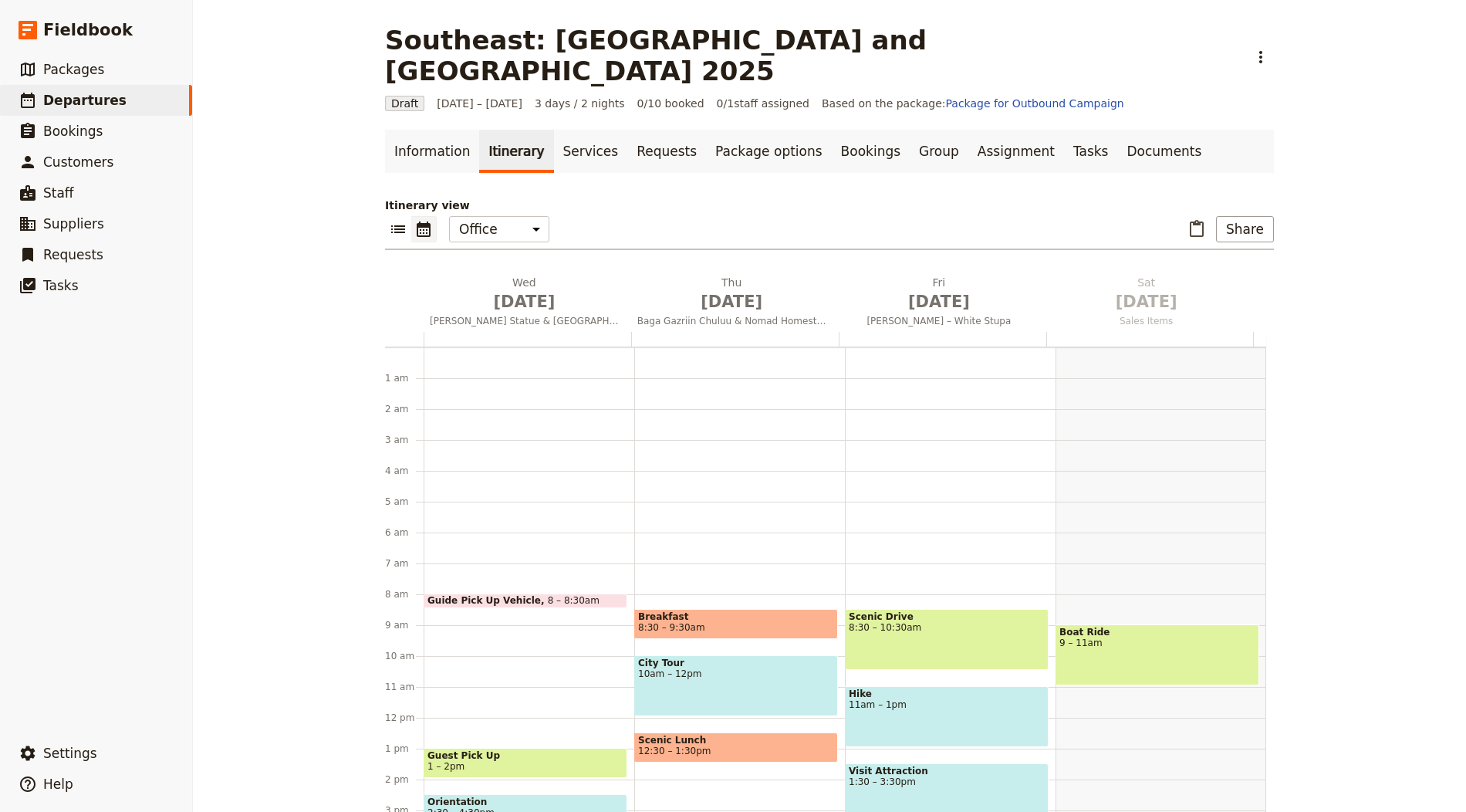
scroll to position [200, 0]
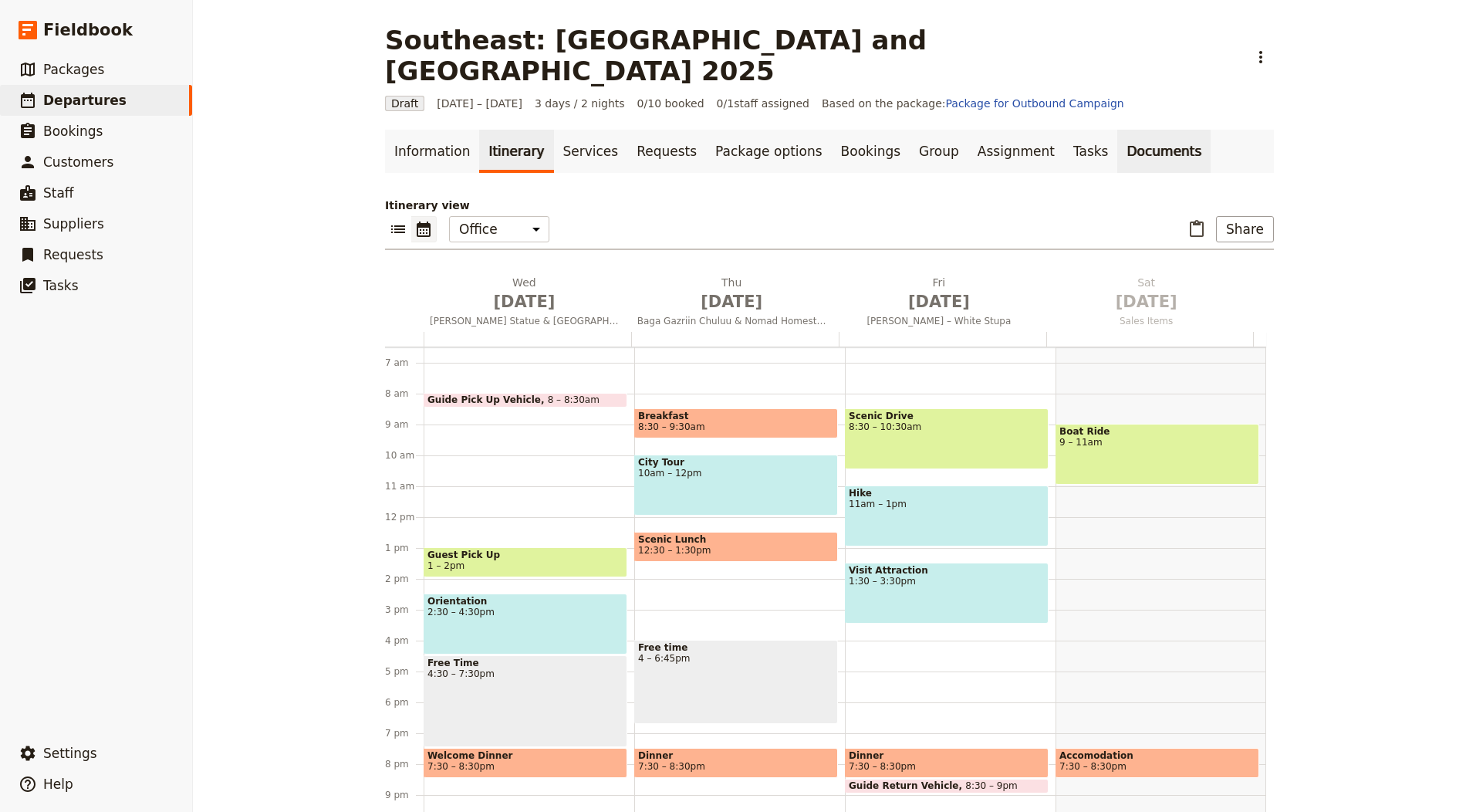
click at [1117, 130] on link "Documents" at bounding box center [1164, 152] width 94 height 43
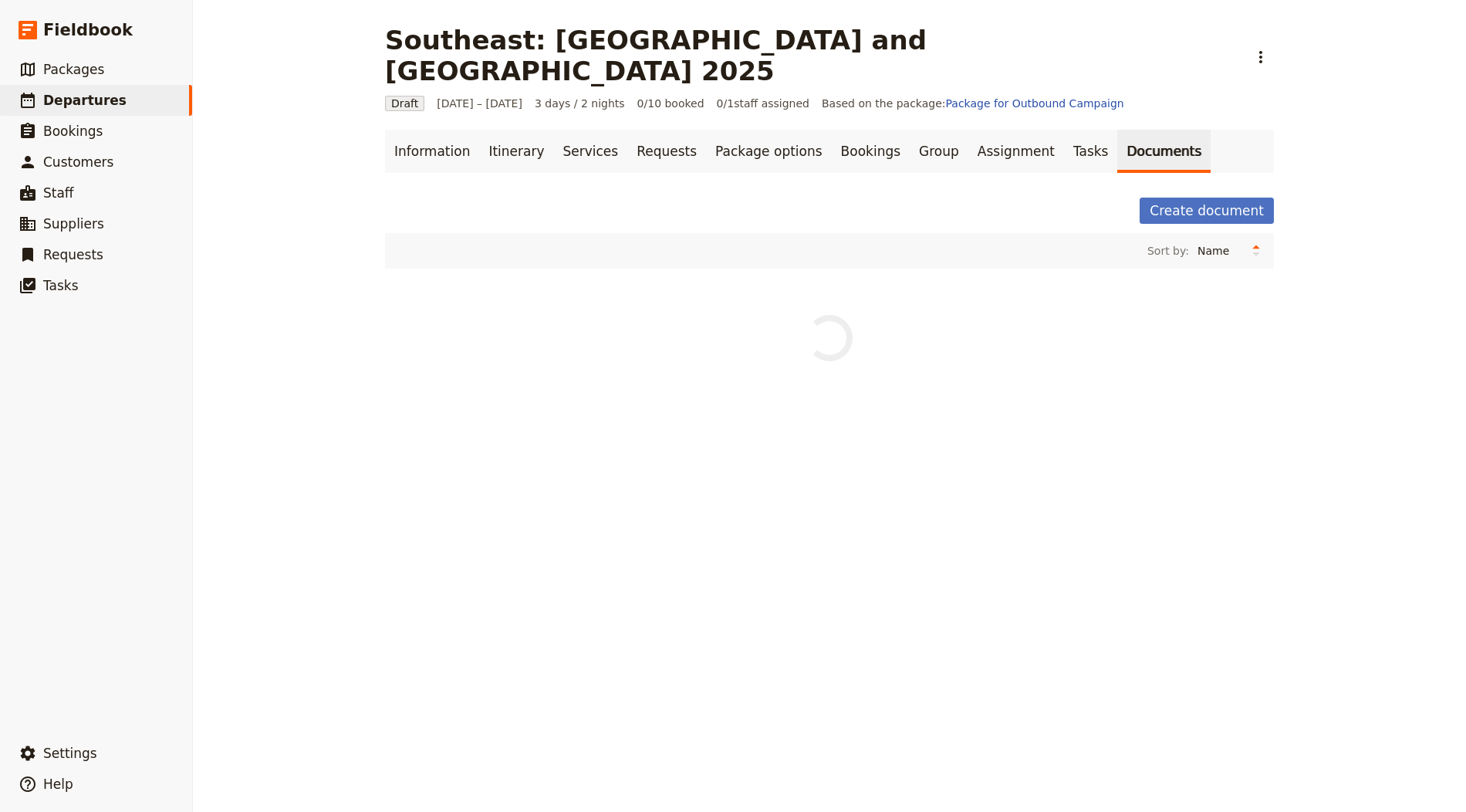
drag, startPoint x: 1088, startPoint y: 121, endPoint x: 1062, endPoint y: 135, distance: 29.5
click at [1117, 130] on link "Documents" at bounding box center [1164, 152] width 94 height 43
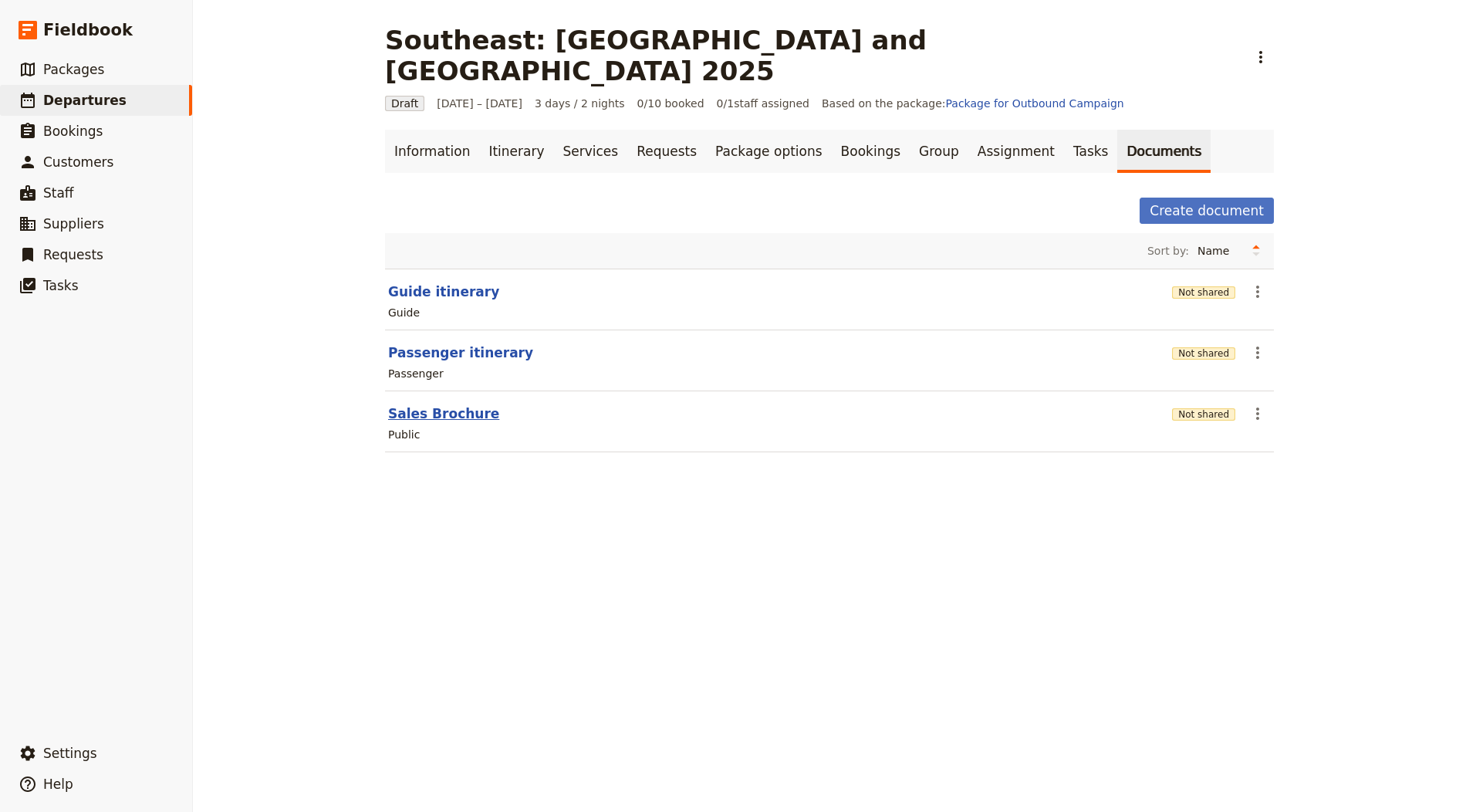
click at [438, 404] on button "Sales Brochure" at bounding box center [443, 413] width 111 height 19
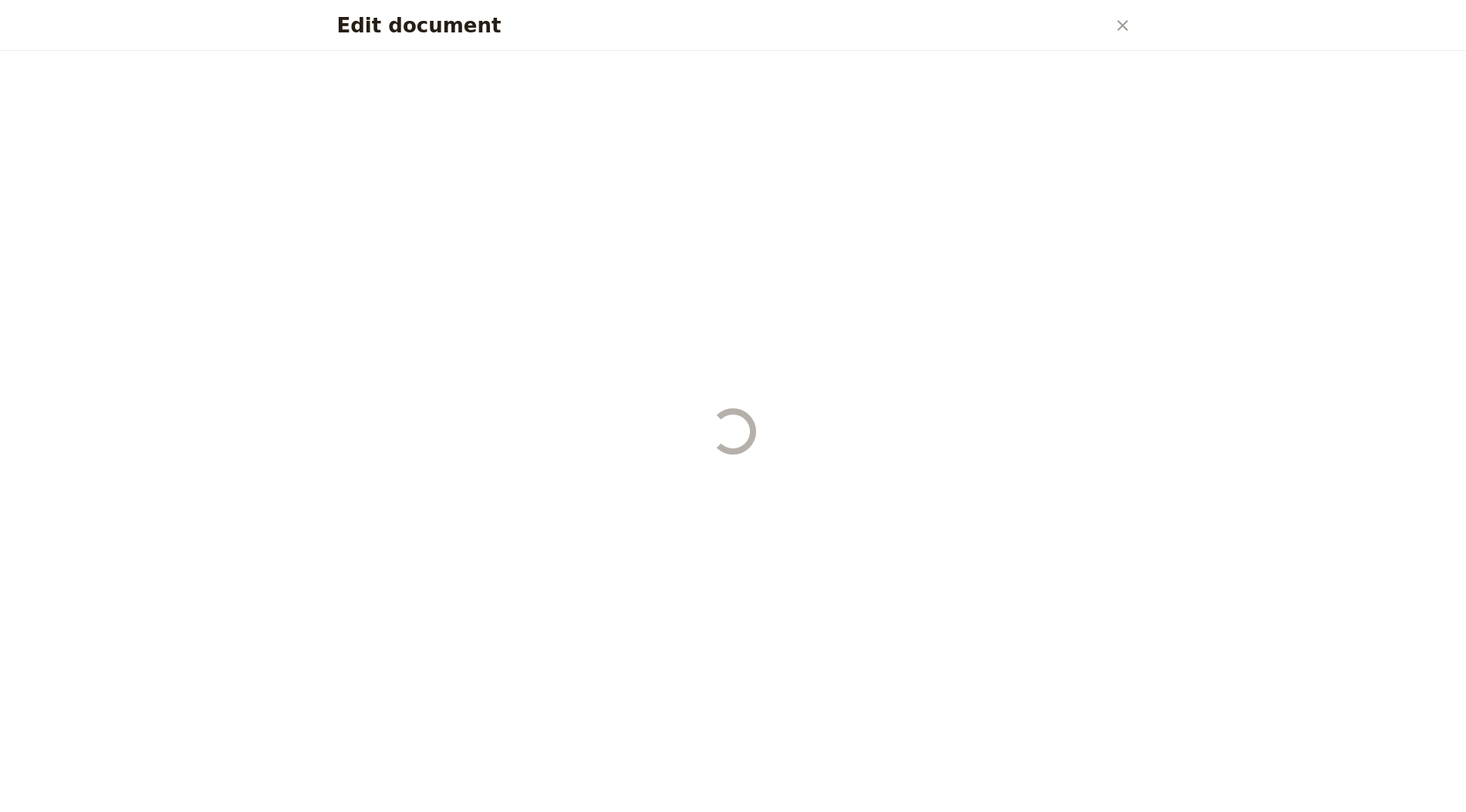
select select "DEFAULT"
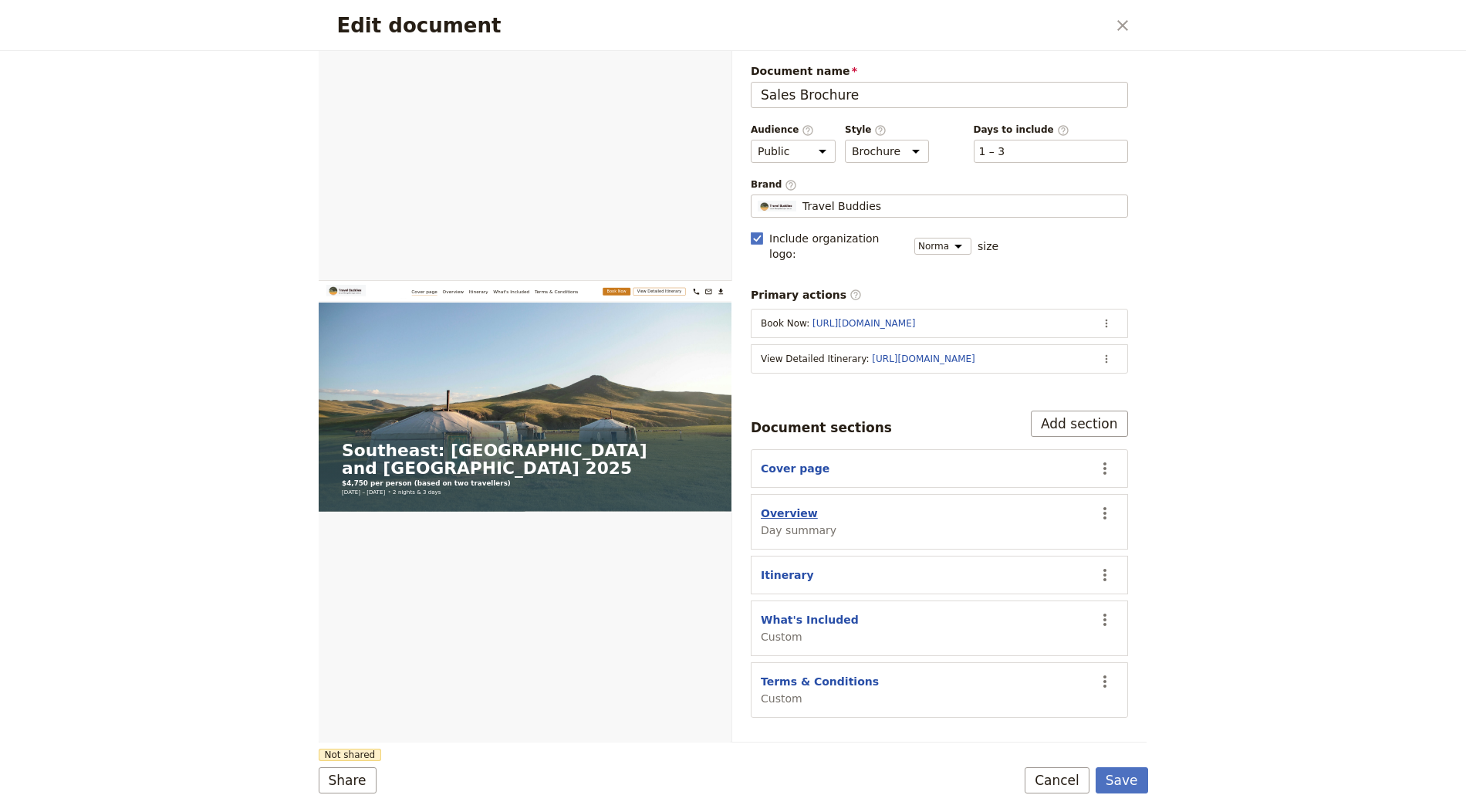
click at [800, 505] on button "Overview" at bounding box center [789, 513] width 57 height 15
select select "DAY_SUMMARY"
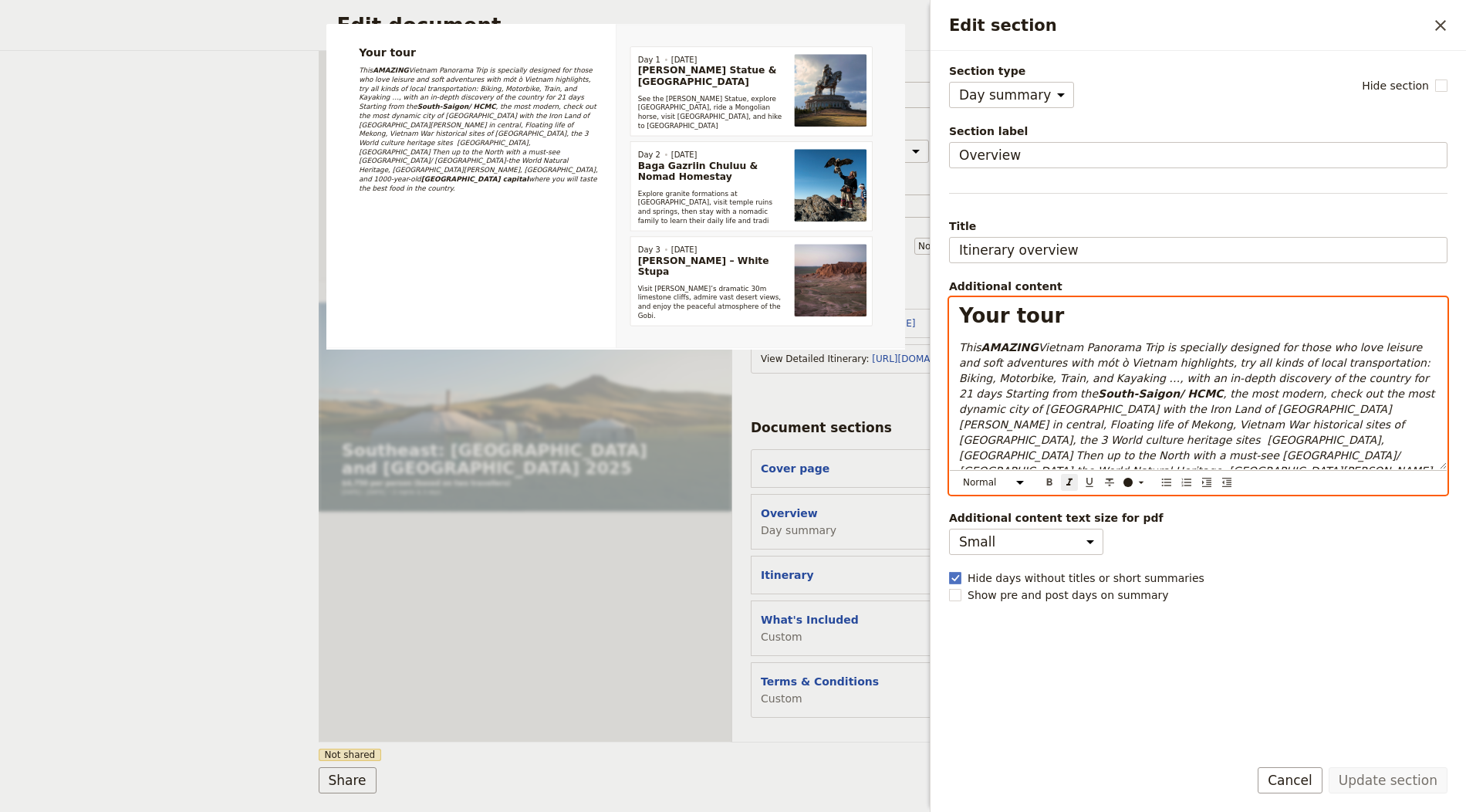
click at [1065, 377] on em "Vietnam Panorama Trip is specially designed for those who love leisure and soft…" at bounding box center [1196, 370] width 474 height 59
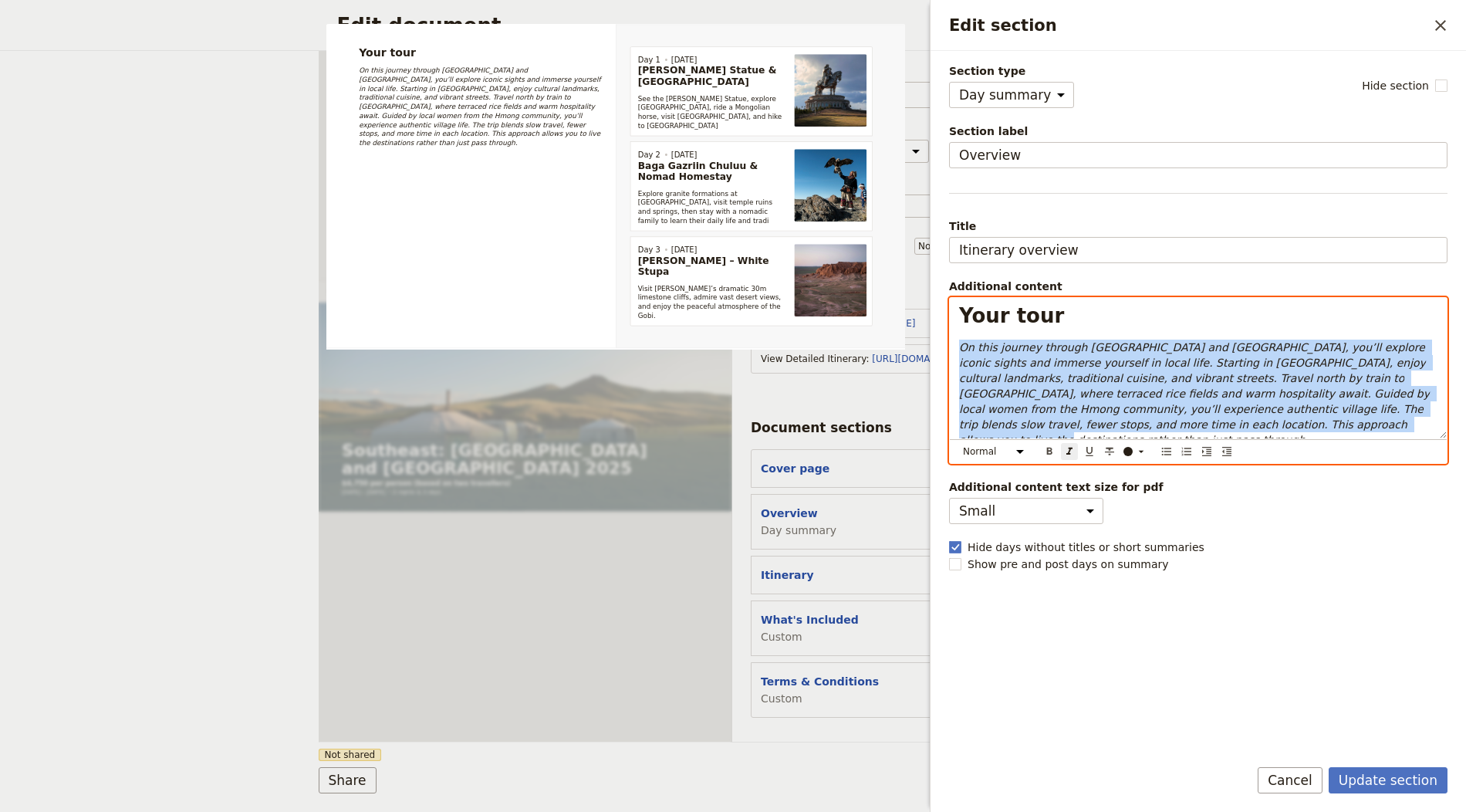
click at [959, 341] on em "On this journey through Vietnam and Cambodia, you’ll explore iconic sights and …" at bounding box center [1196, 394] width 473 height 105
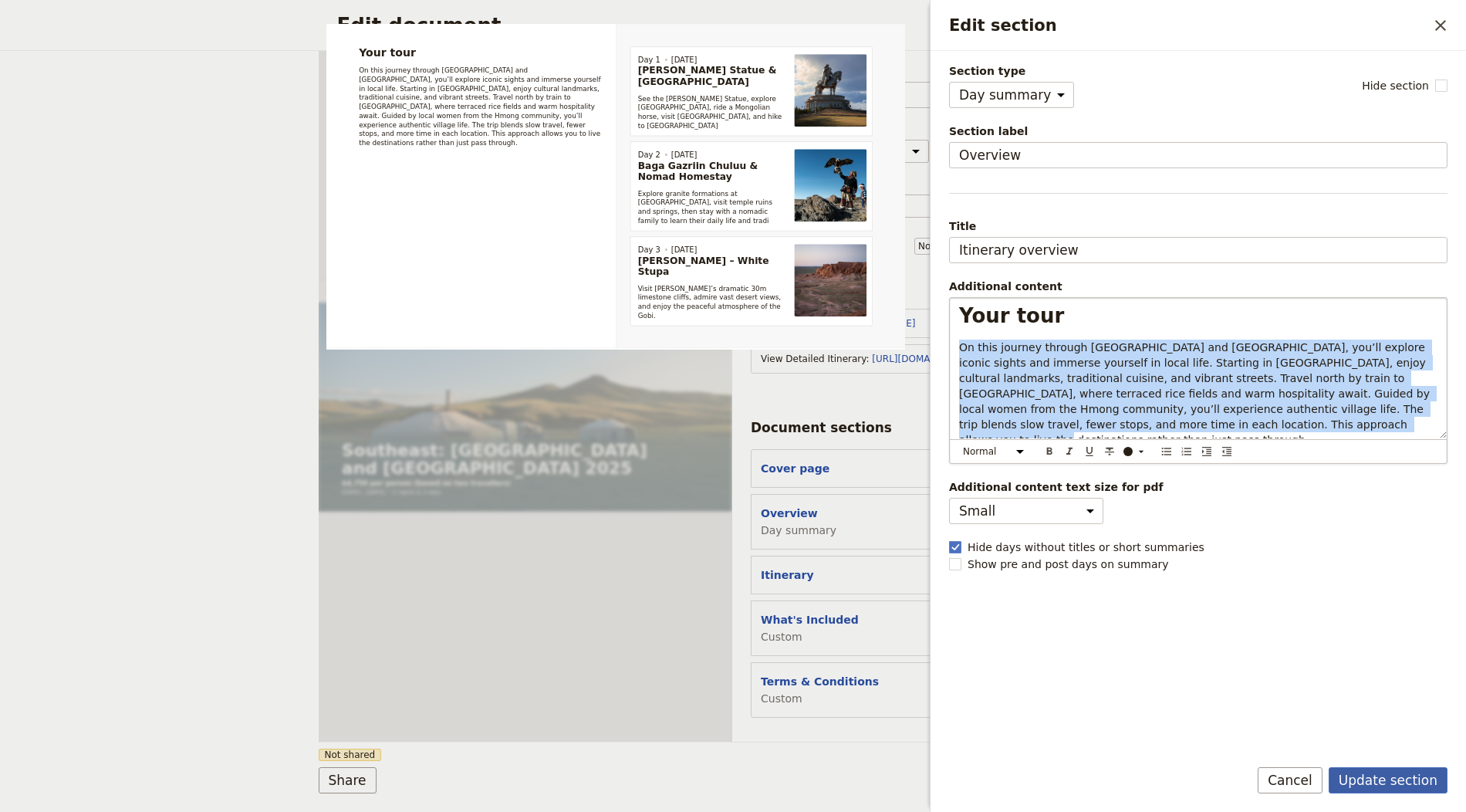
click at [1375, 775] on button "Update section" at bounding box center [1387, 780] width 119 height 26
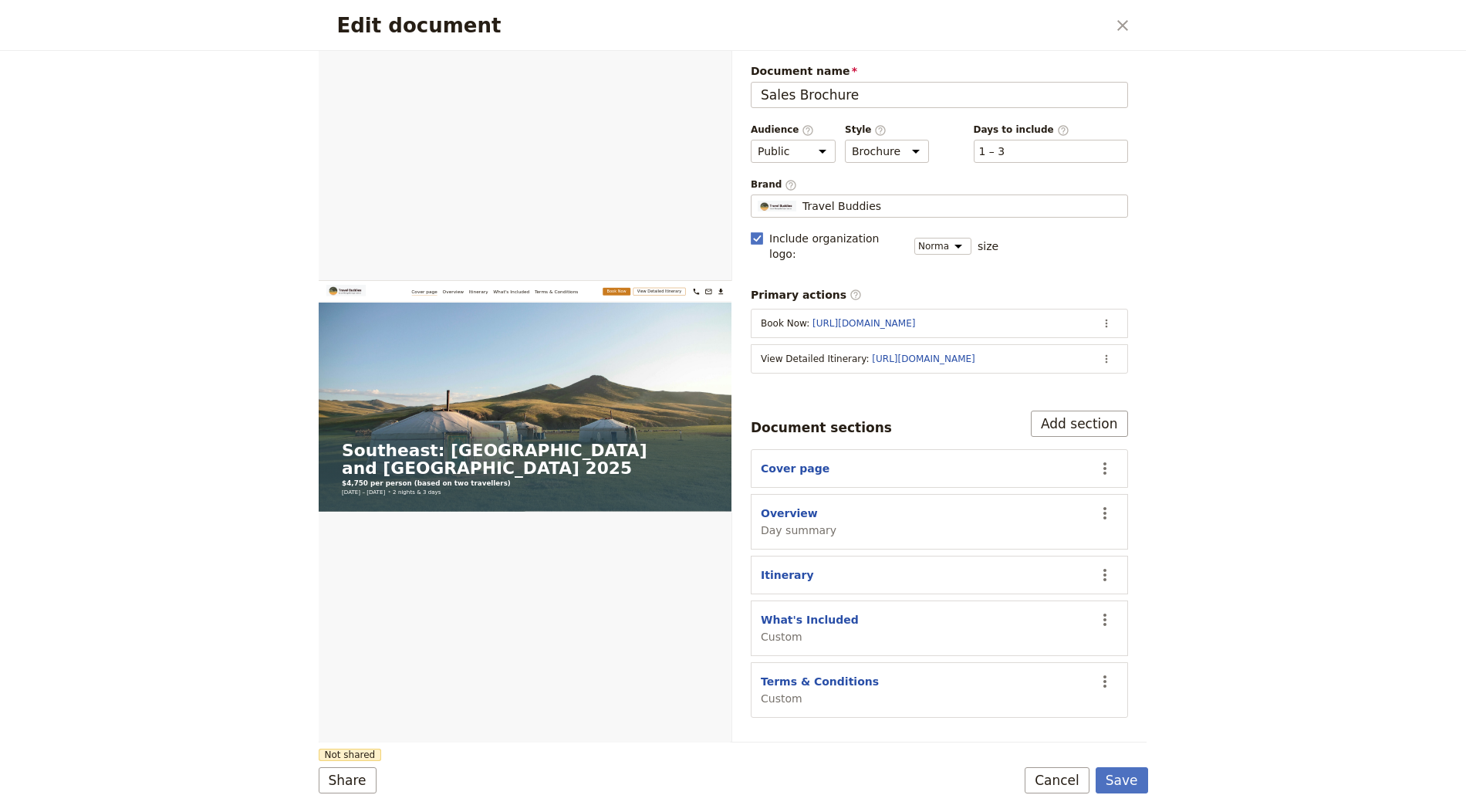
click at [1142, 794] on form "Web PDF ​ Document name Sales Brochure Preview Audience ​ Public Passenger Guid…" at bounding box center [733, 430] width 830 height 761
click at [1114, 772] on button "Save" at bounding box center [1122, 780] width 52 height 26
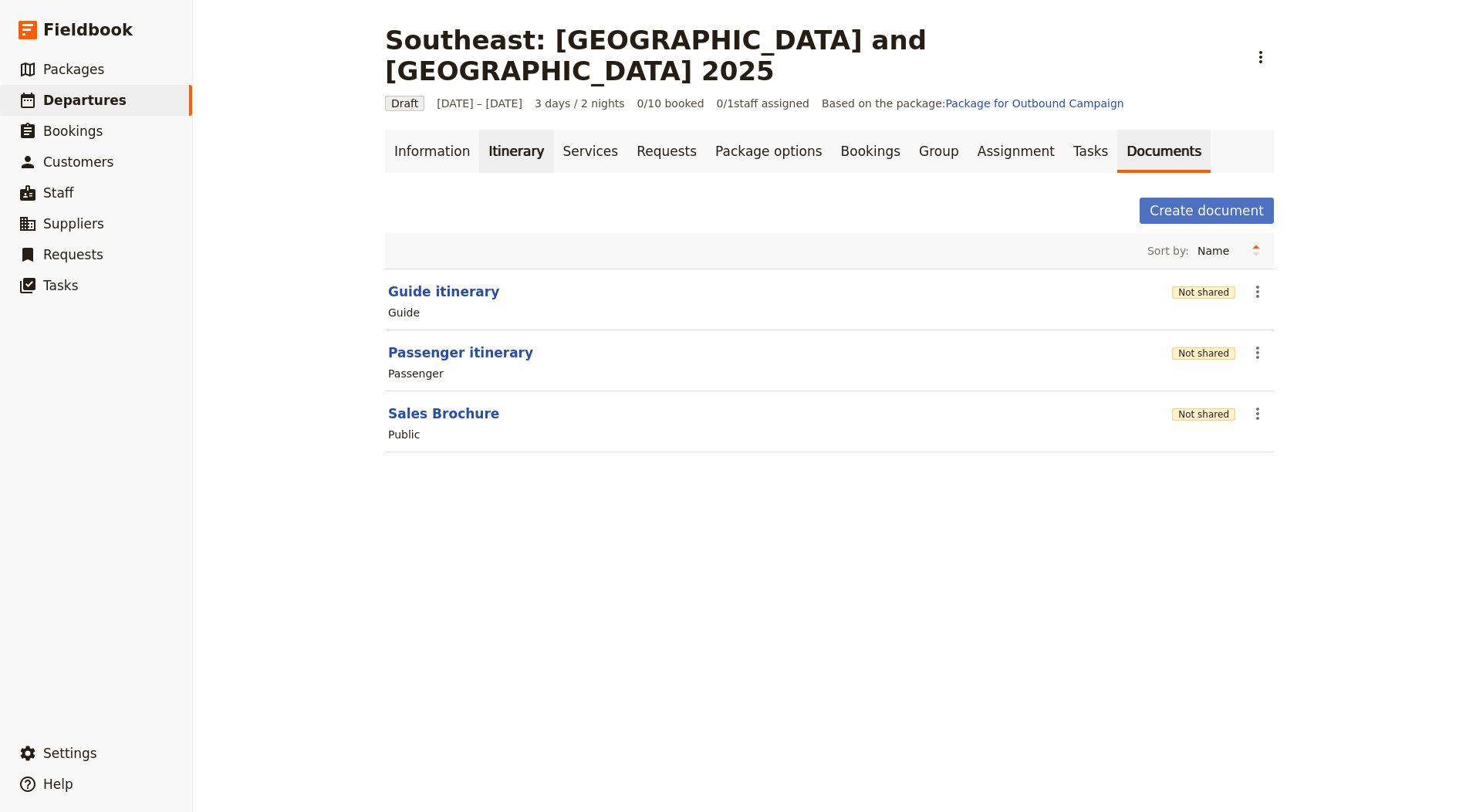
click at [483, 130] on link "Itinerary" at bounding box center [515, 152] width 74 height 43
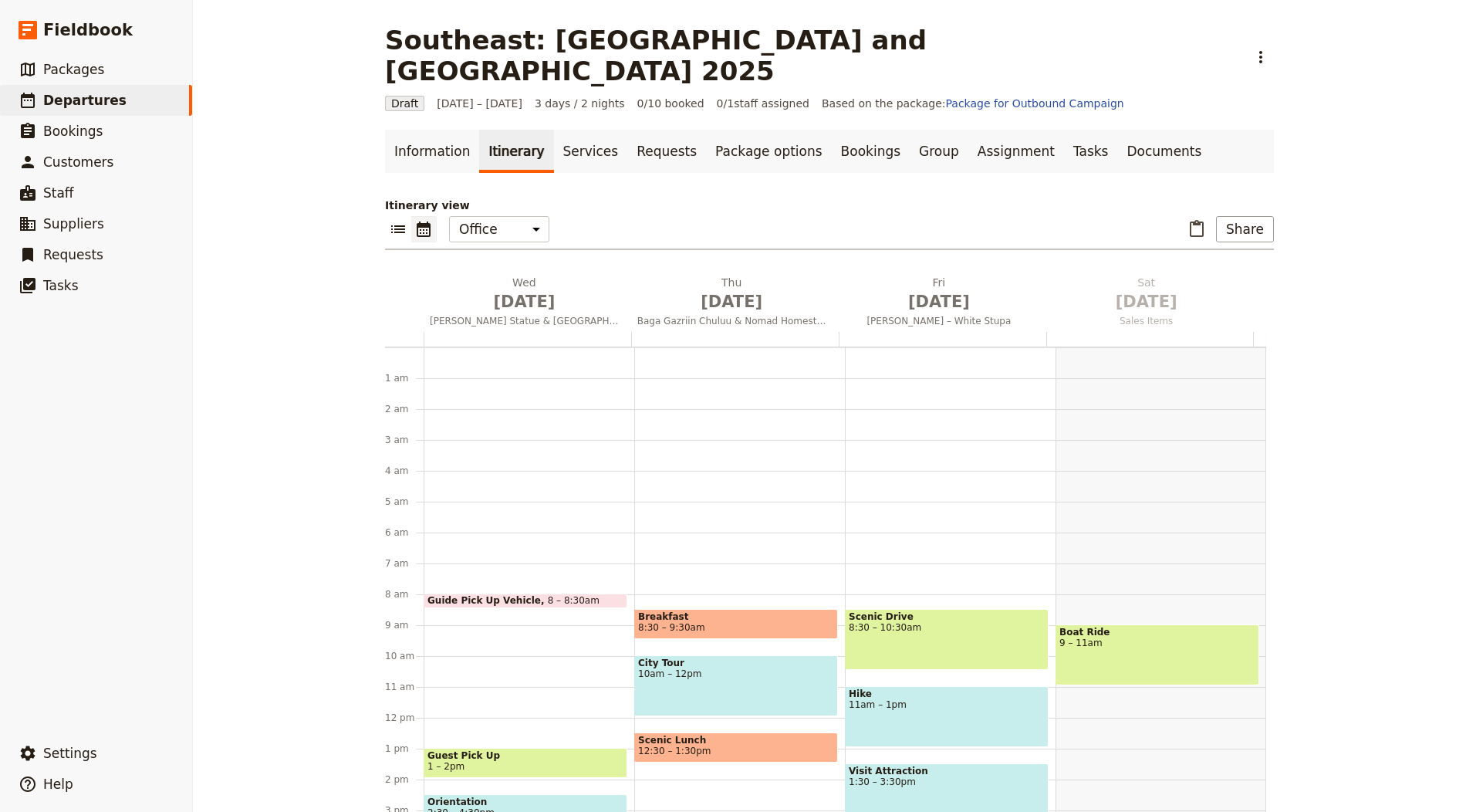
scroll to position [200, 0]
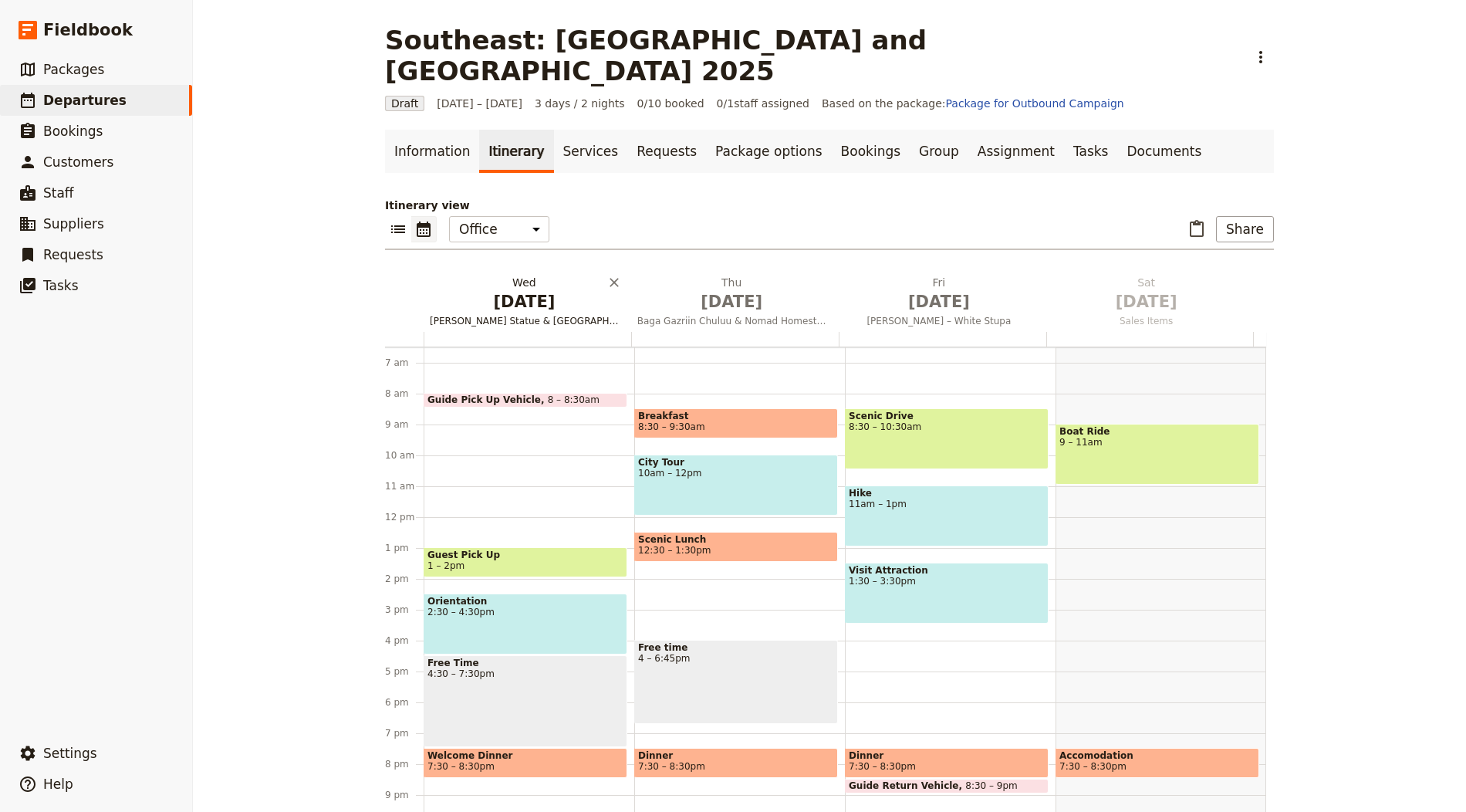
click at [503, 275] on h2 "Wed Oct 1 Genghis Khan Statue & Terelj National Park" at bounding box center [524, 294] width 189 height 38
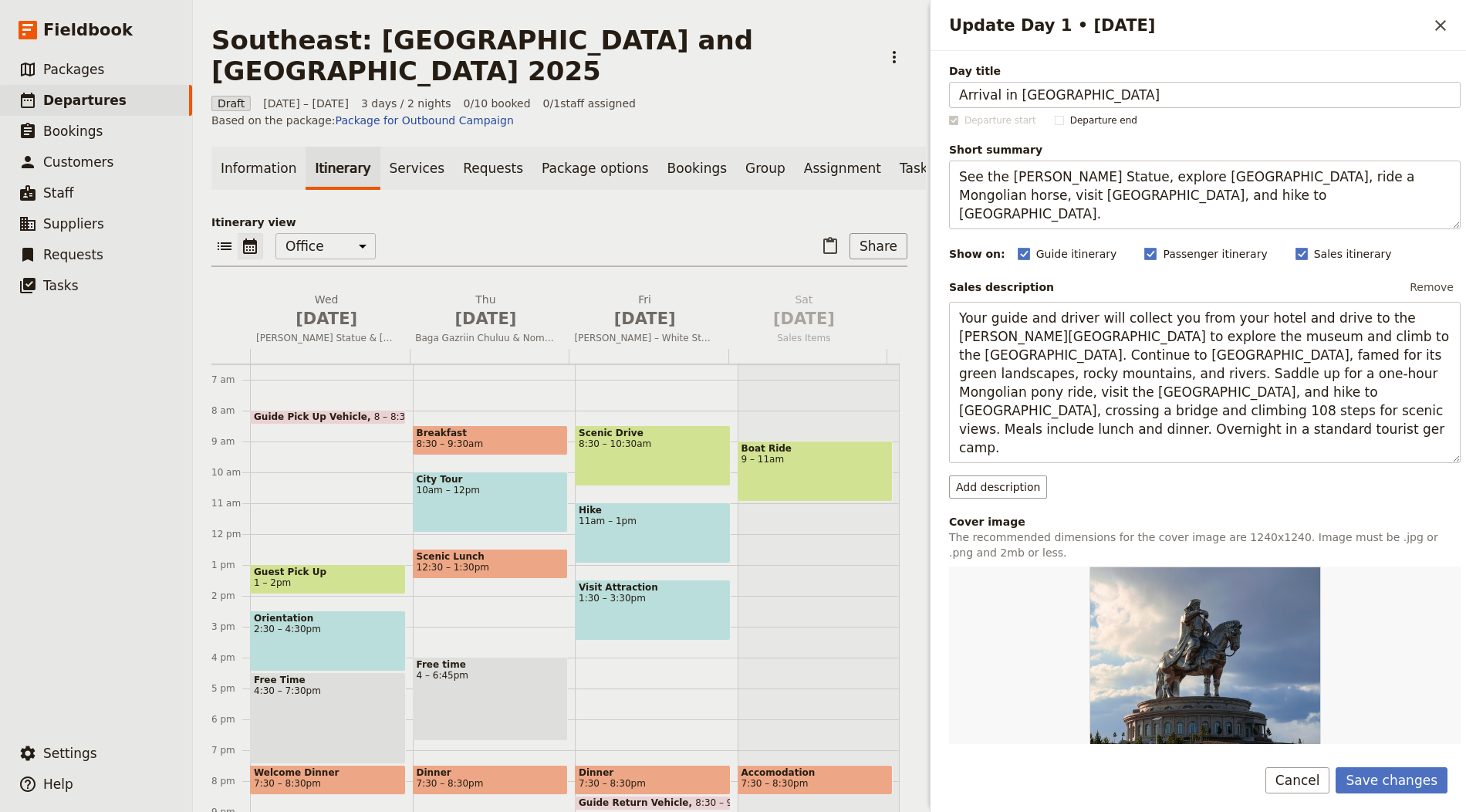
type input "Arrival in [GEOGRAPHIC_DATA]"
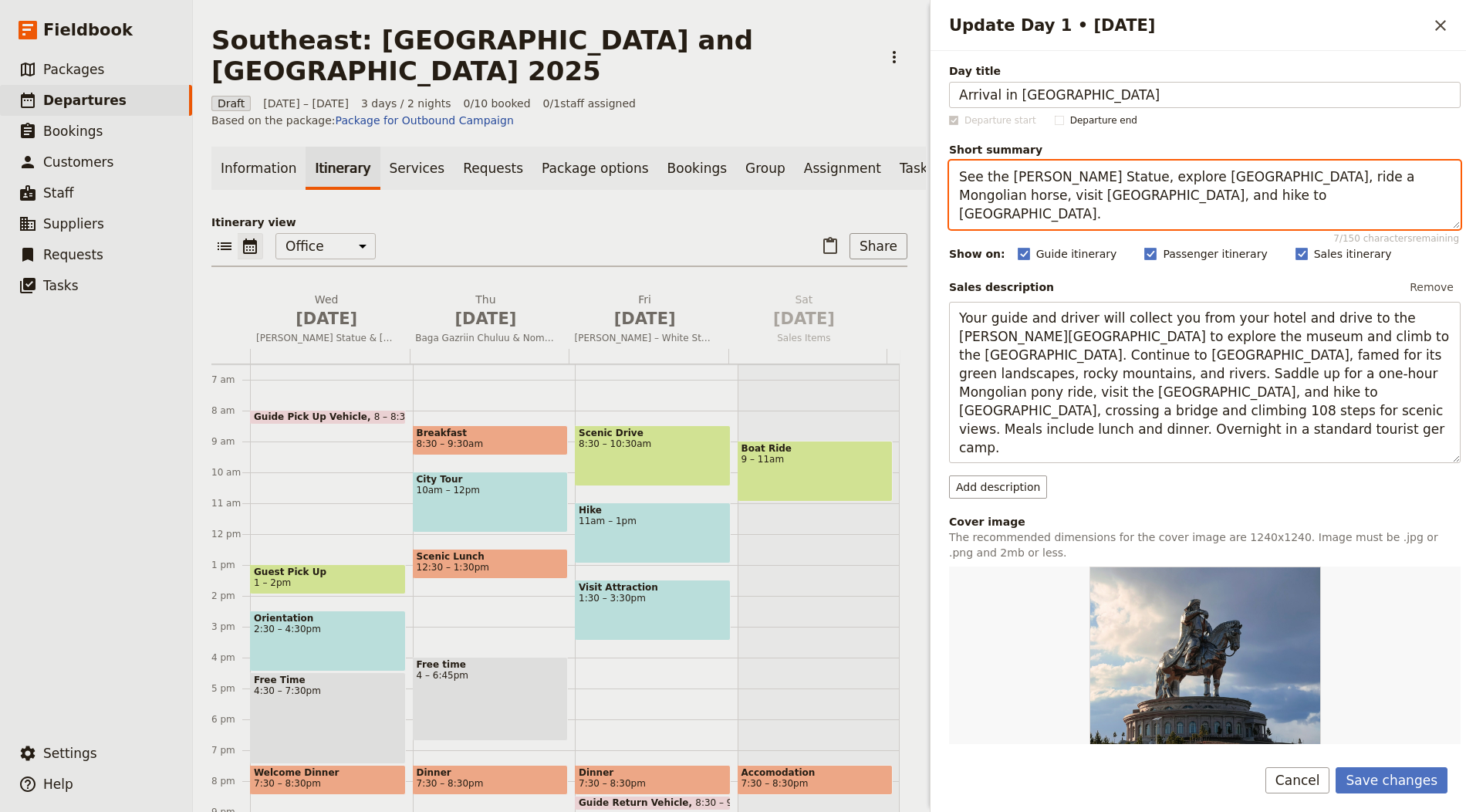
click at [1081, 182] on textarea "See the Genghis Khan Statue, explore Terelj National Park, ride a Mongolian hor…" at bounding box center [1205, 195] width 512 height 68
paste textarea "Arrival, historic centre walk, local food tasting, and overnight in Hanoi"
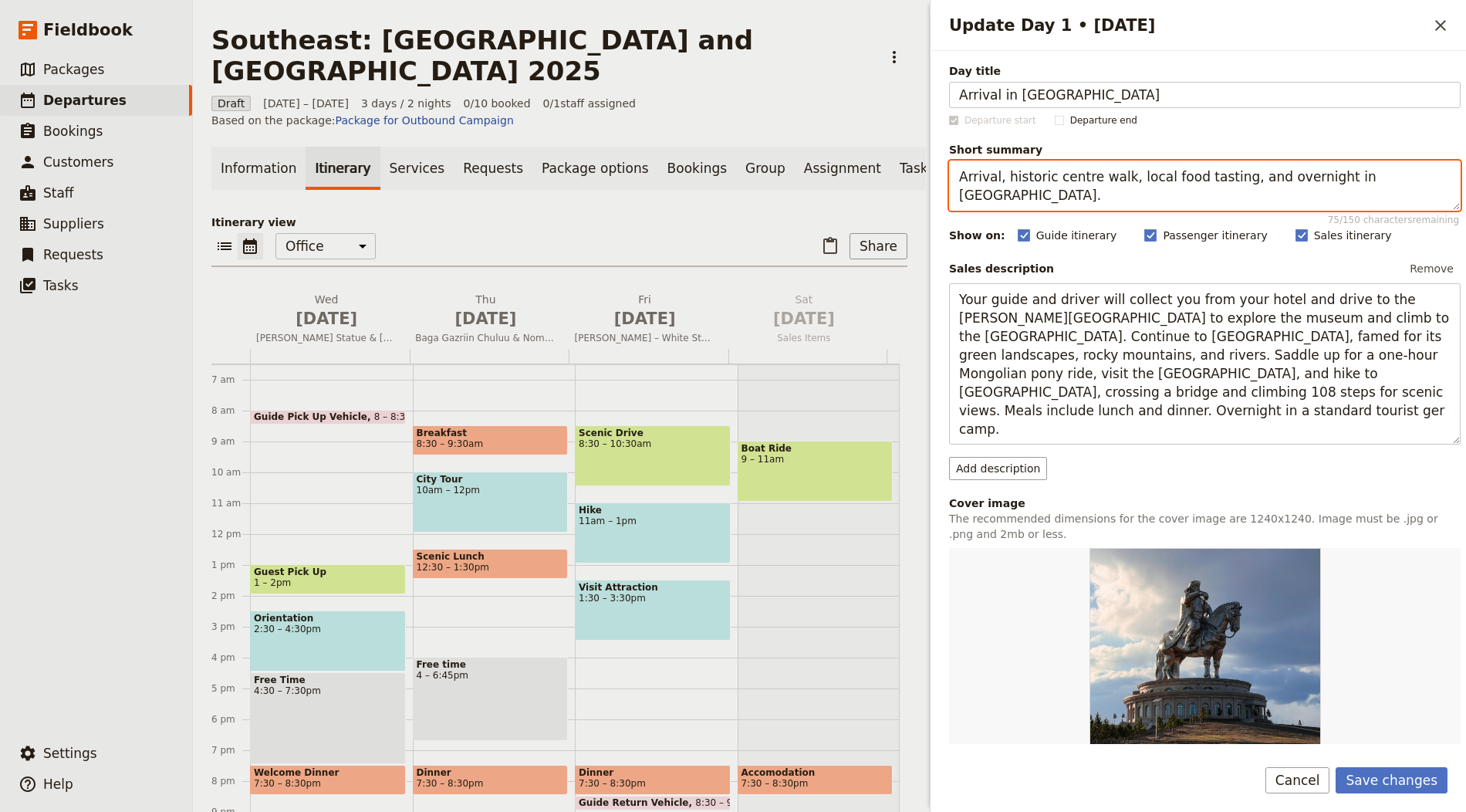
type textarea "Arrival, historic centre walk, local food tasting, and overnight in [GEOGRAPHIC…"
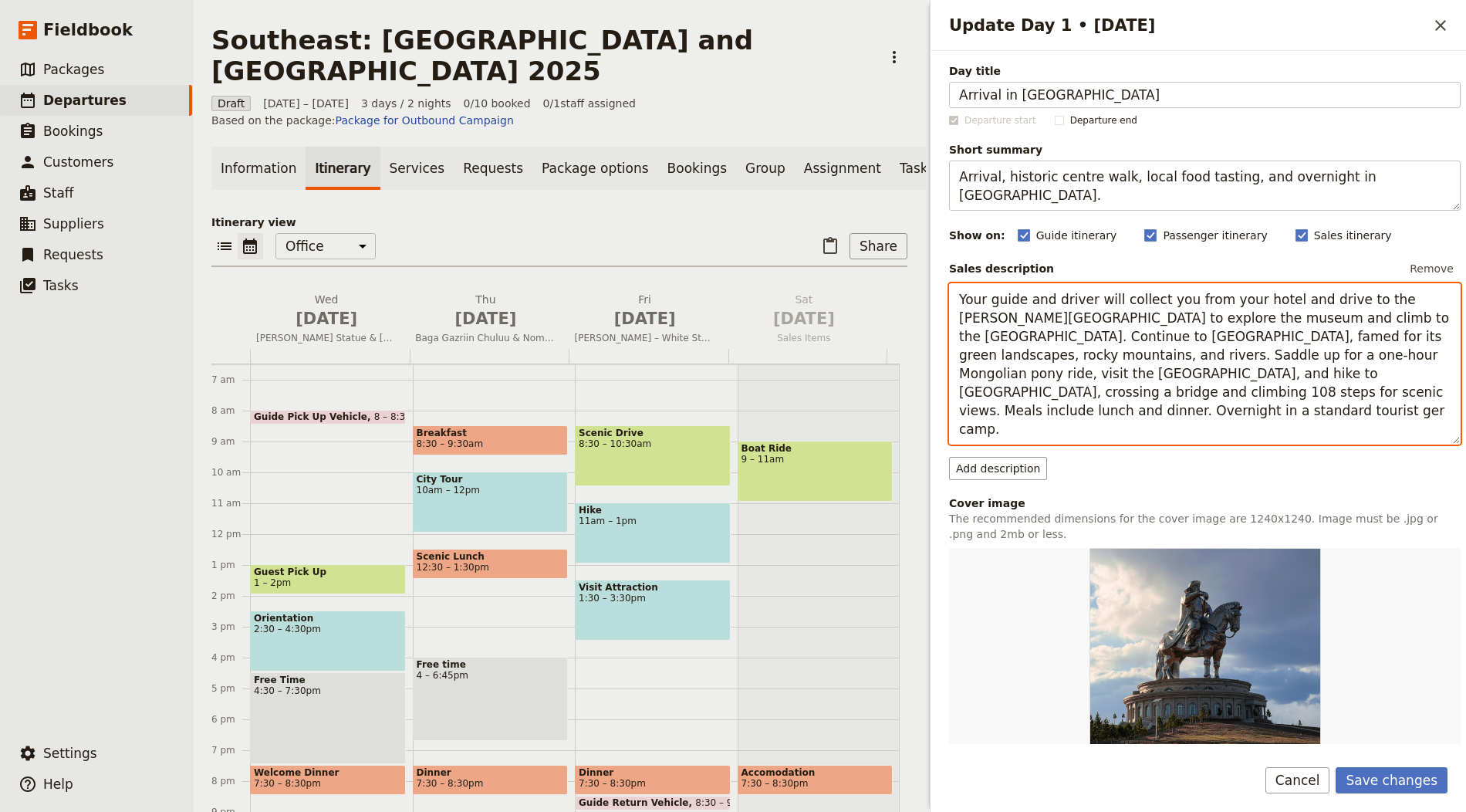
click at [1095, 326] on textarea "Your guide and driver will collect you from your hotel and drive to the Genghis…" at bounding box center [1205, 364] width 512 height 161
paste textarea "Arrive in Hanoi by midday and receive a warm welcome from the coordinators. In …"
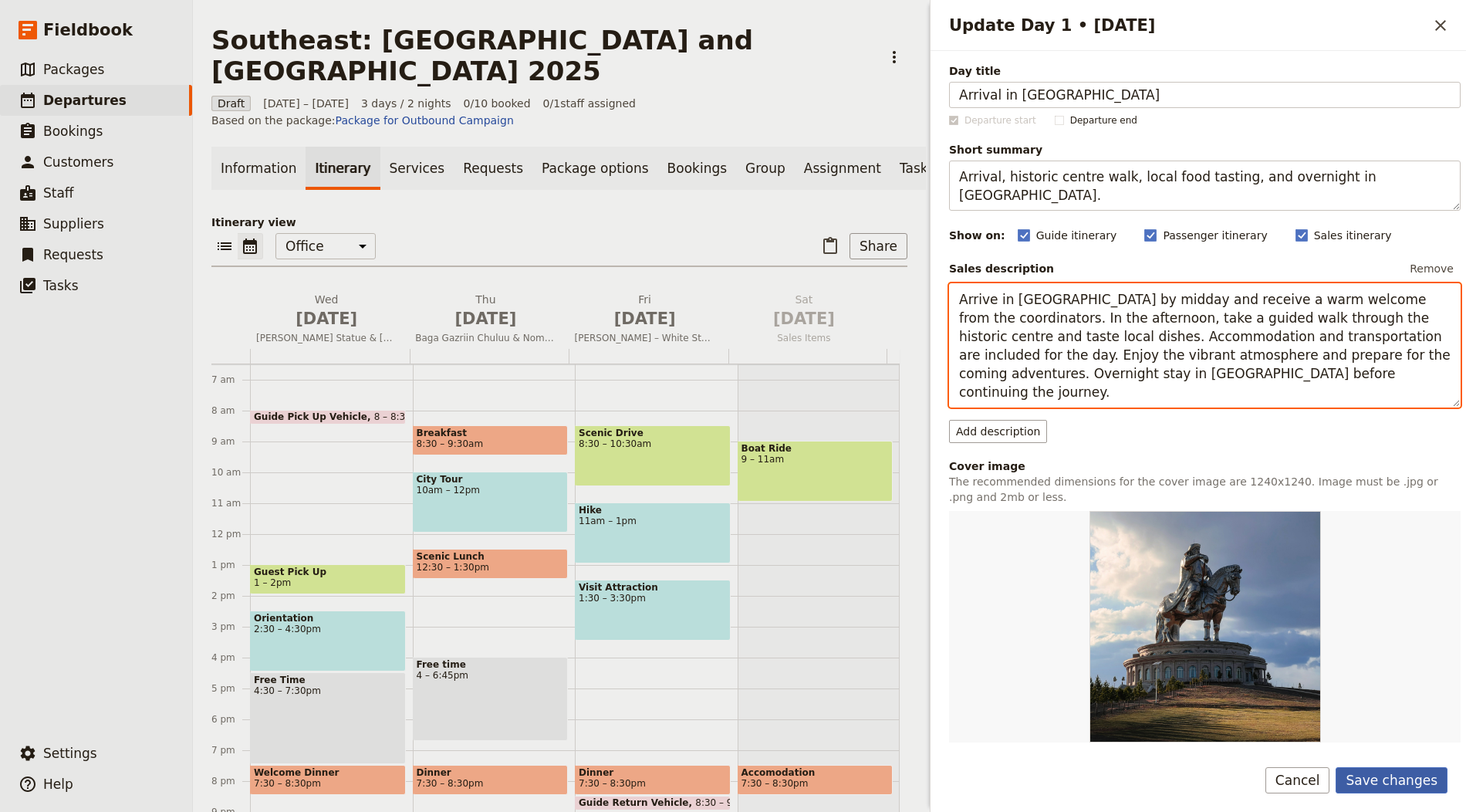
type textarea "Arrive in [GEOGRAPHIC_DATA] by midday and receive a warm welcome from the coord…"
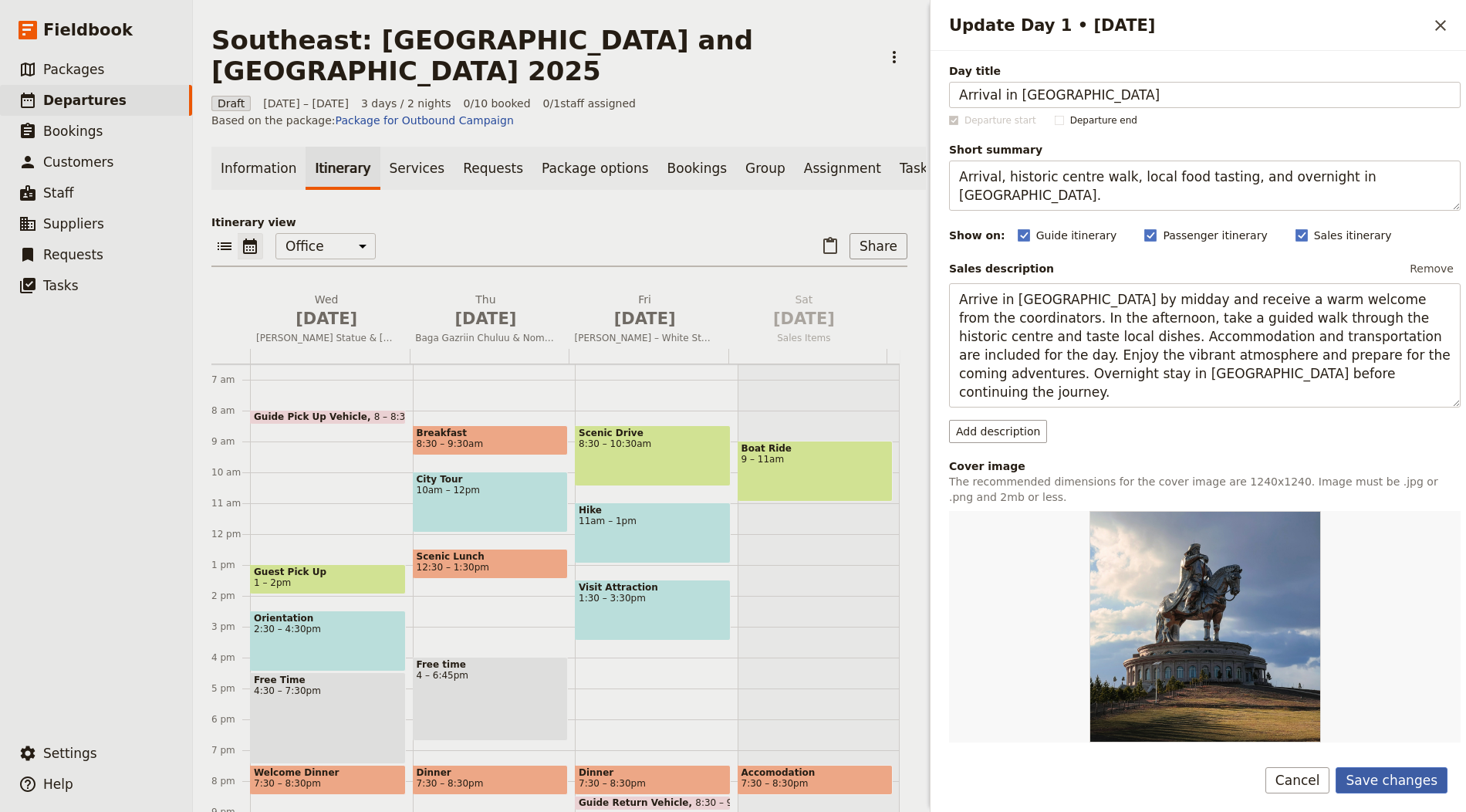
click at [1415, 774] on button "Save changes" at bounding box center [1392, 780] width 112 height 26
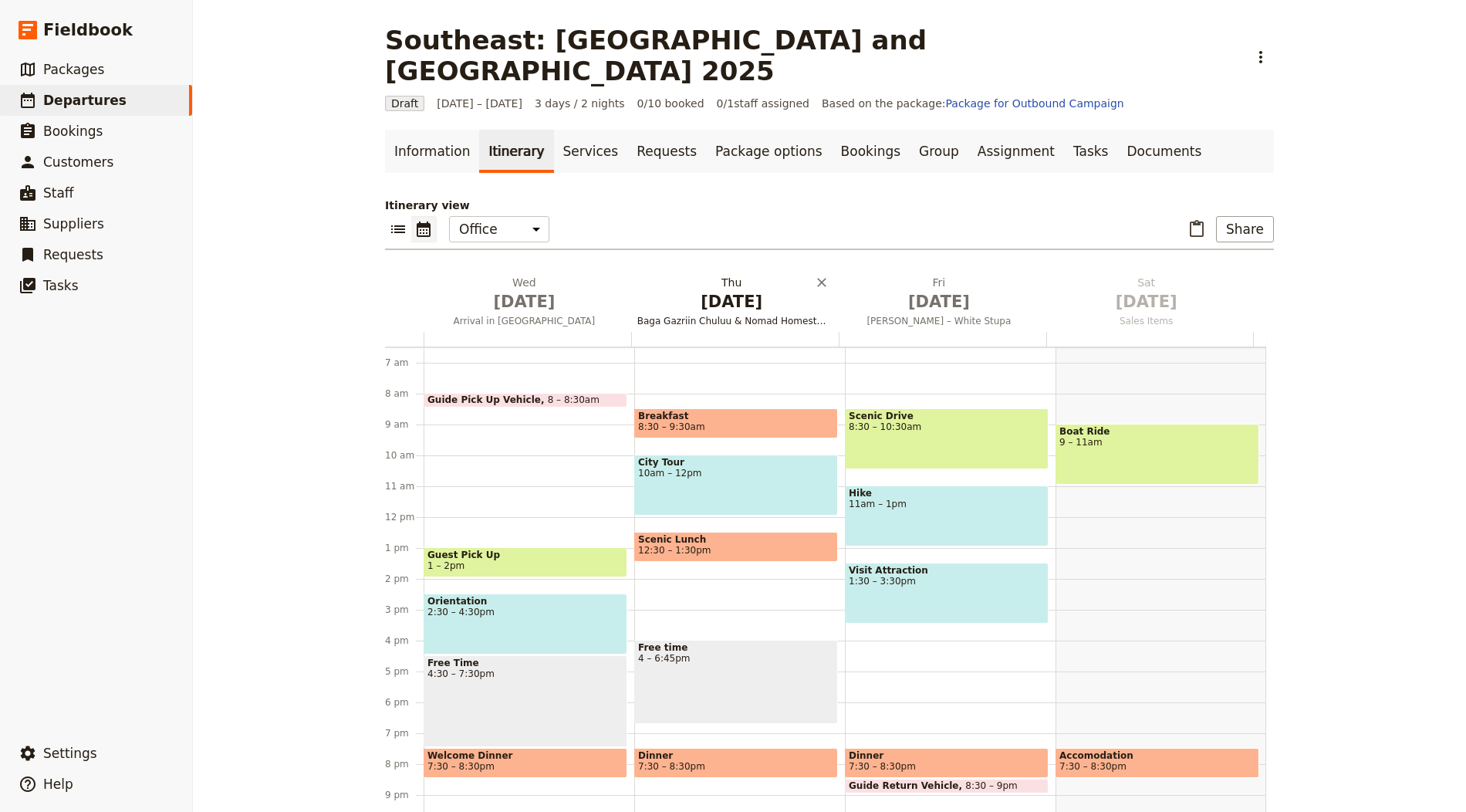
click at [687, 290] on span "[DATE]" at bounding box center [732, 301] width 189 height 23
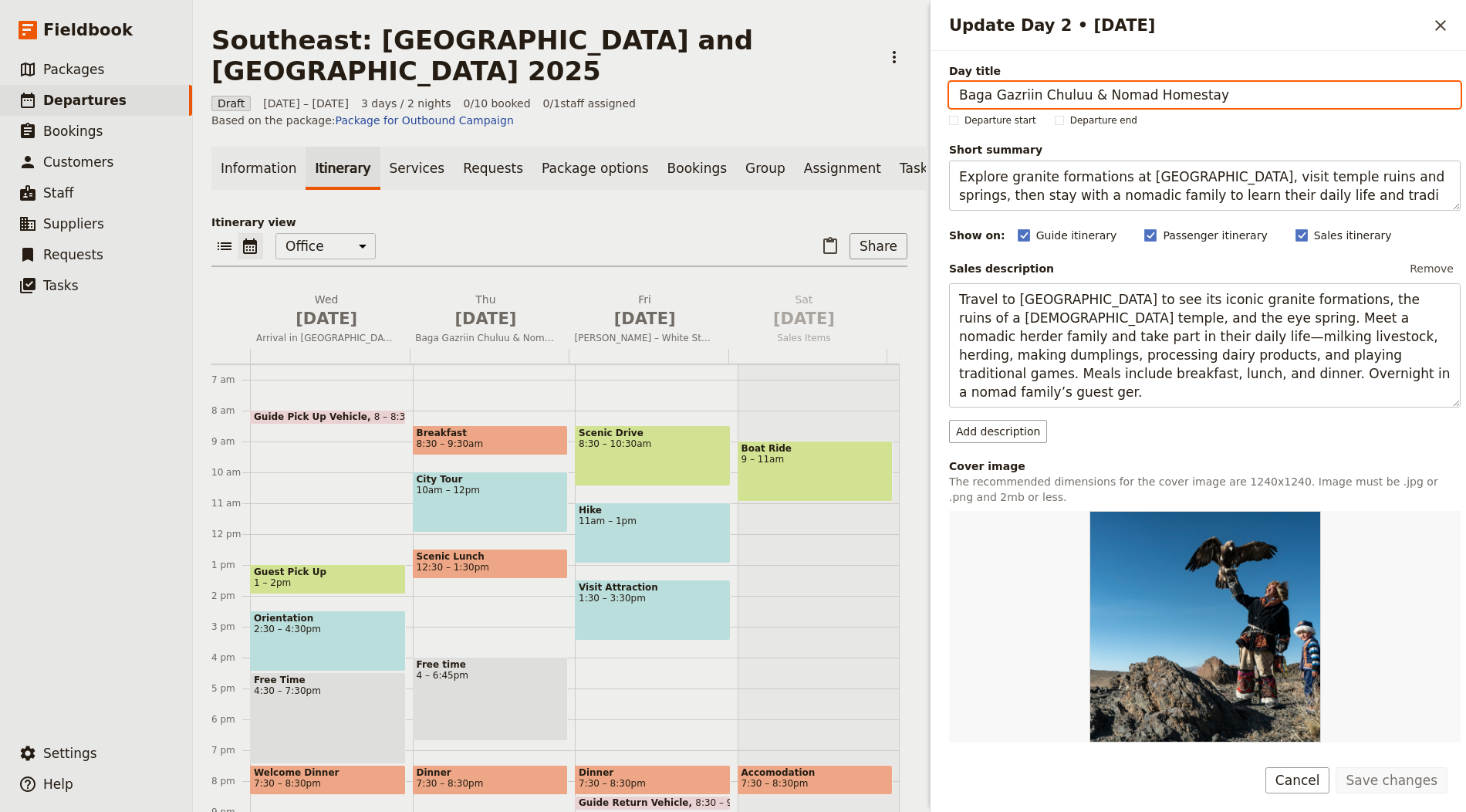
click at [1116, 92] on input "Baga Gazriin Chuluu & Nomad Homestay" at bounding box center [1205, 94] width 512 height 26
paste input "Hanoi Sightseeing and Train to [GEOGRAPHIC_DATA]"
type input "Hanoi Sightseeing and Train to [GEOGRAPHIC_DATA]"
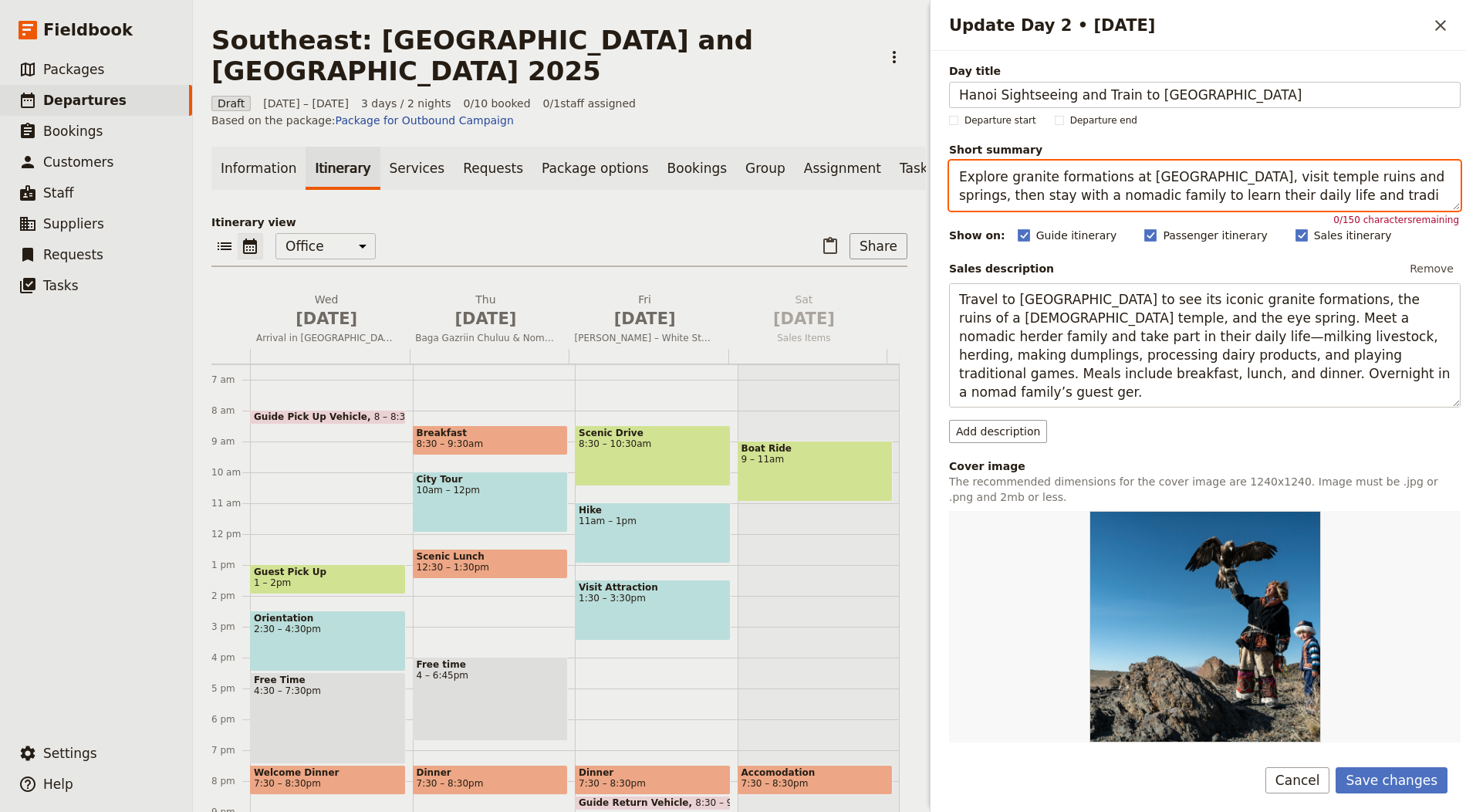
click at [1014, 181] on textarea "Explore granite formations at Baga Gazriin Chuluu, visit temple ruins and sprin…" at bounding box center [1205, 186] width 512 height 51
paste textarea "Visit [DEMOGRAPHIC_DATA] and [GEOGRAPHIC_DATA] before taking the overnight trai…"
type textarea "Visit [DEMOGRAPHIC_DATA] and [GEOGRAPHIC_DATA] before taking the overnight trai…"
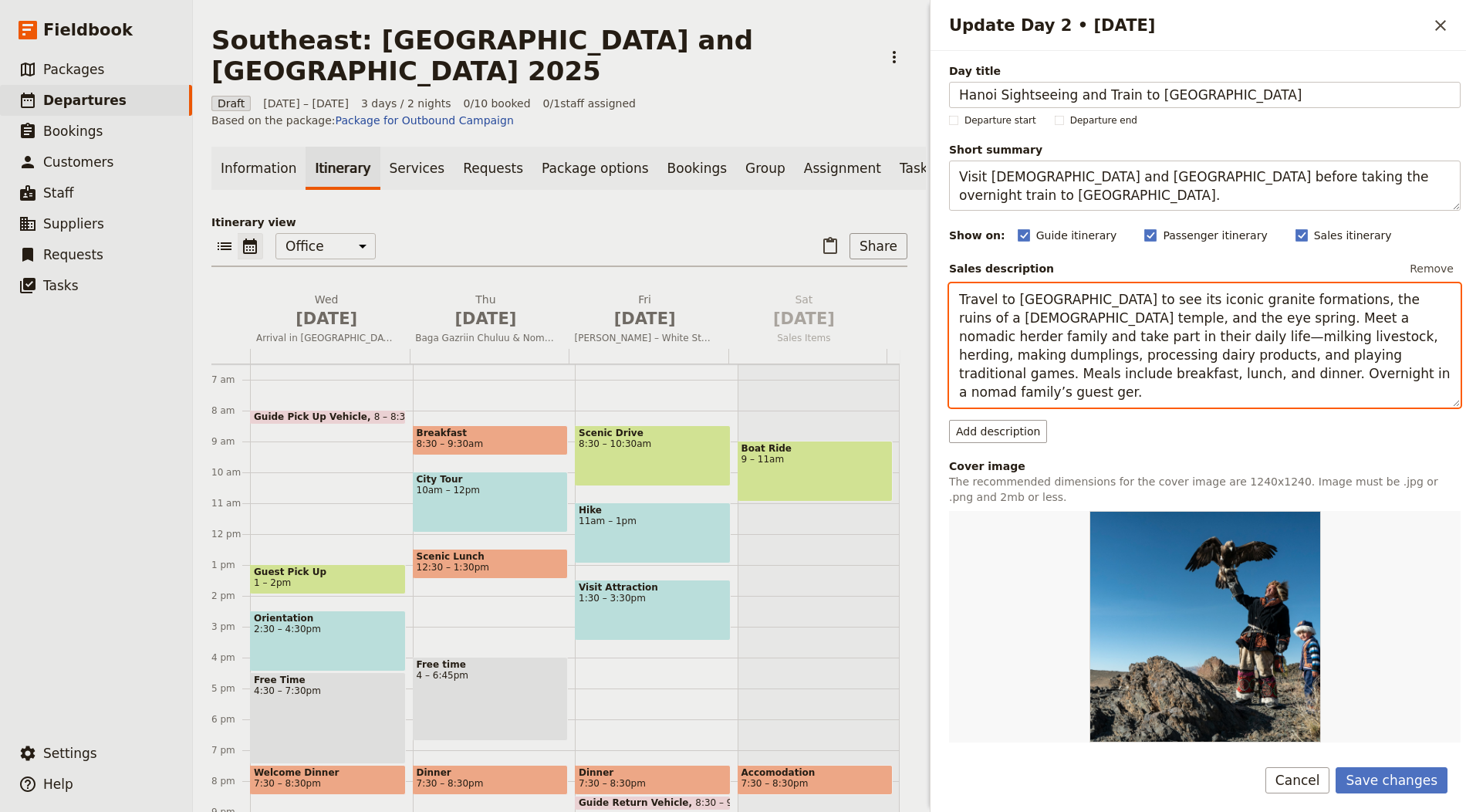
click at [1097, 315] on textarea "Travel to Baga Gazriin Chuluu National Park to see its iconic granite formation…" at bounding box center [1205, 345] width 512 height 124
paste textarea "Spend the day exploring Hanoi’s landmarks, beginning with the West Lake Temple …"
type textarea "Spend the day exploring [GEOGRAPHIC_DATA]’s landmarks, beginning with the [GEOG…"
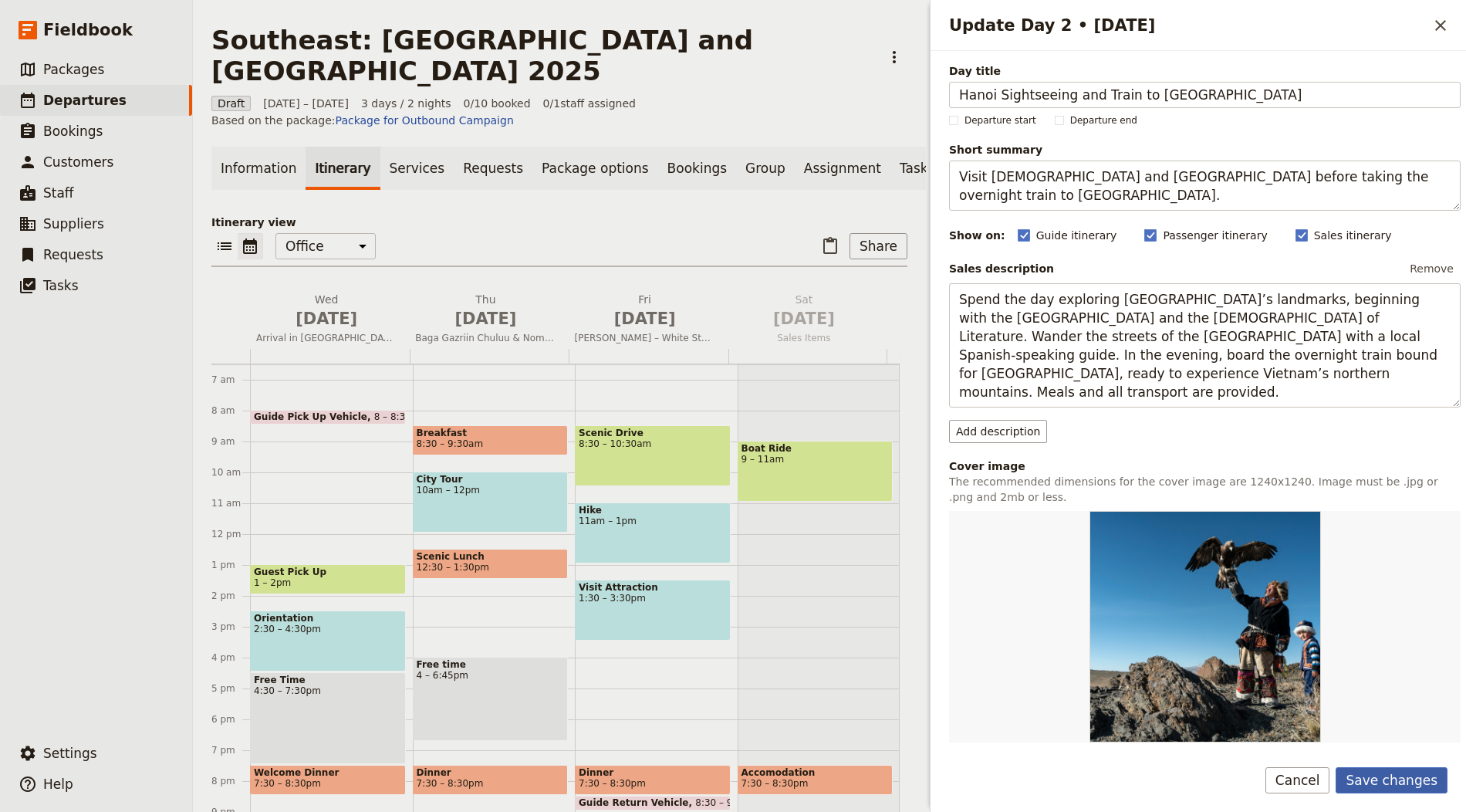
click at [1396, 781] on button "Save changes" at bounding box center [1392, 780] width 112 height 26
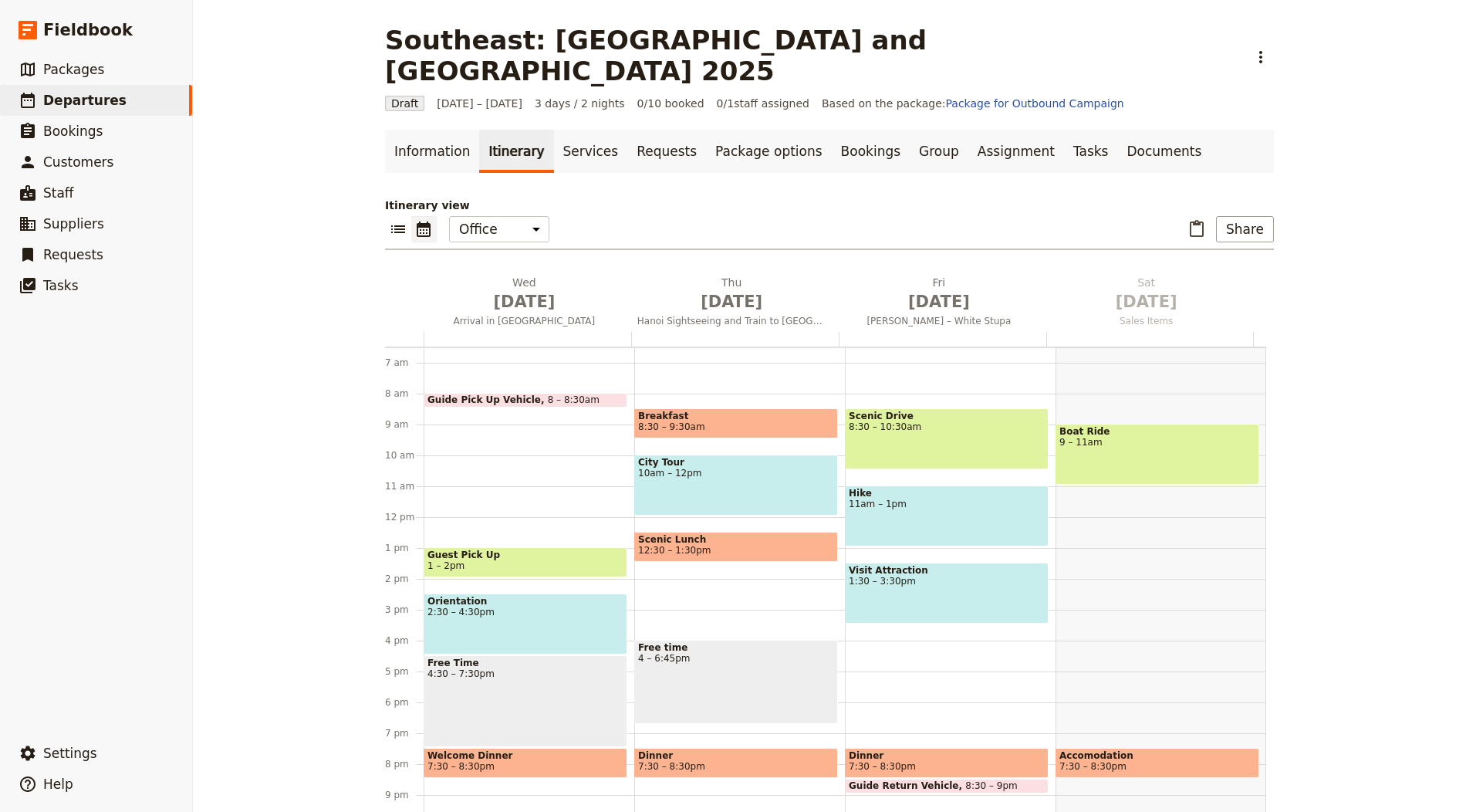
click at [897, 332] on div at bounding box center [943, 340] width 208 height 15
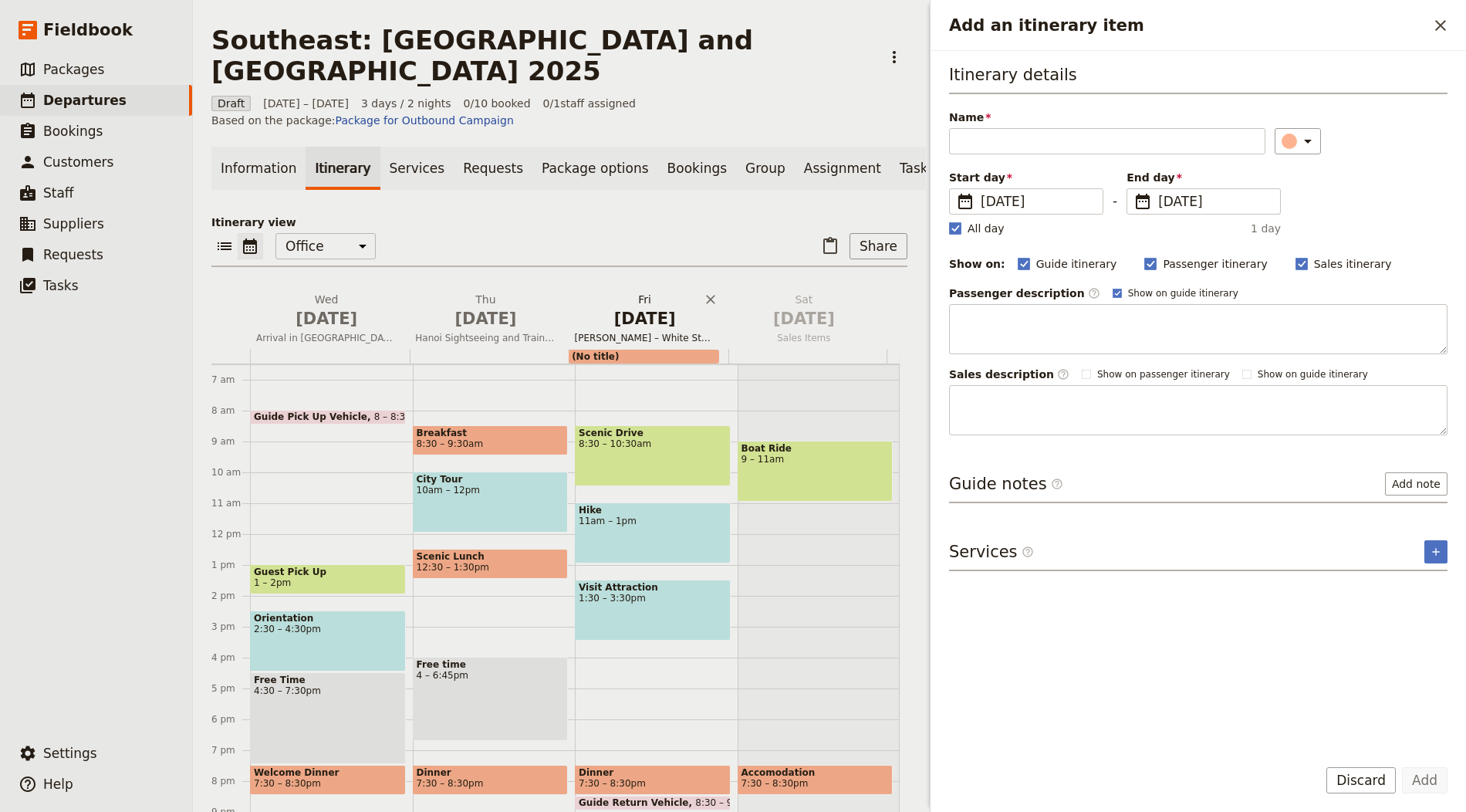
click at [650, 307] on span "[DATE]" at bounding box center [646, 318] width 140 height 23
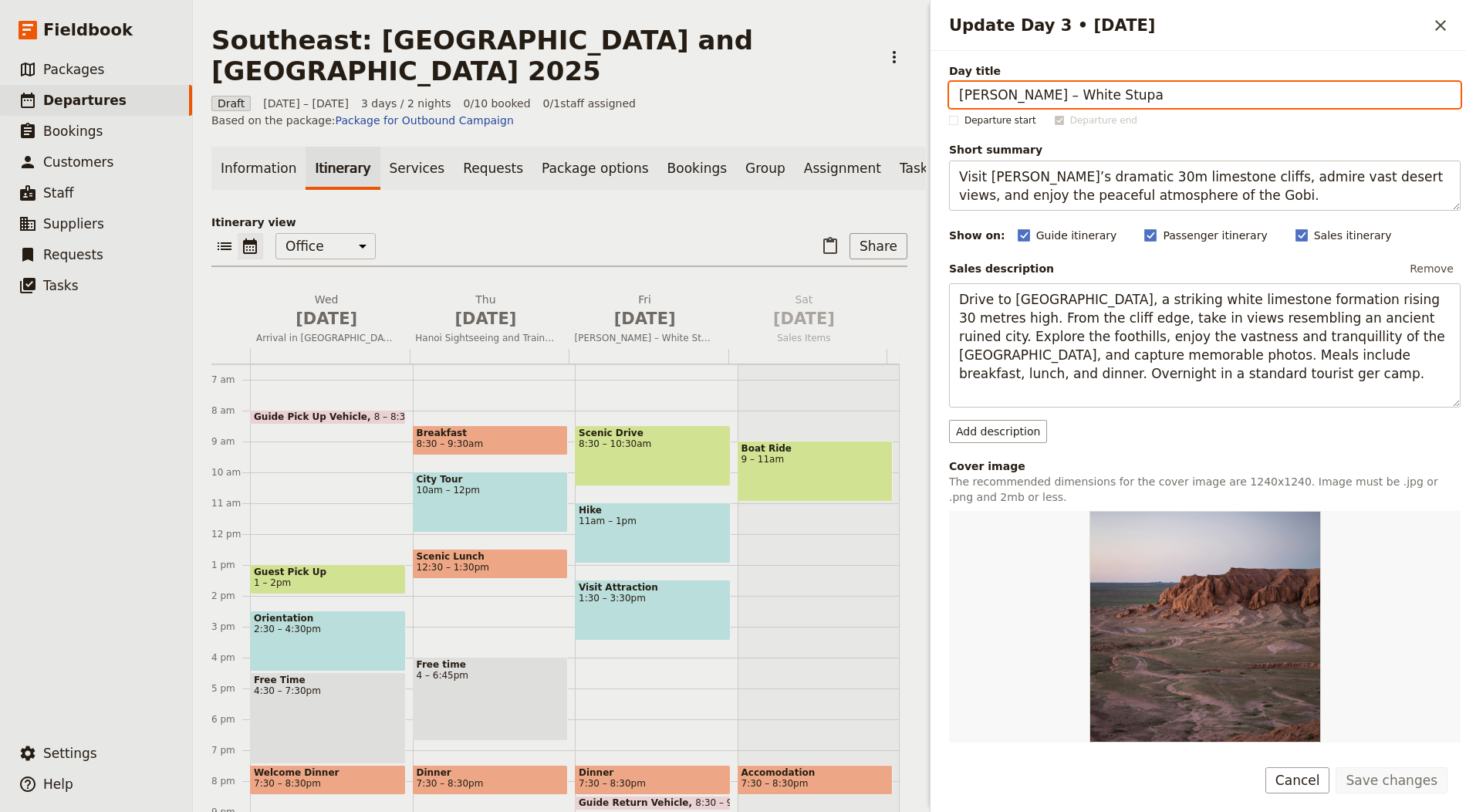
click at [1038, 91] on input "Tsagaan Suvarga – White Stupa" at bounding box center [1205, 94] width 512 height 26
paste input "Sapa Village Experience"
type input "Sapa Village Experience"
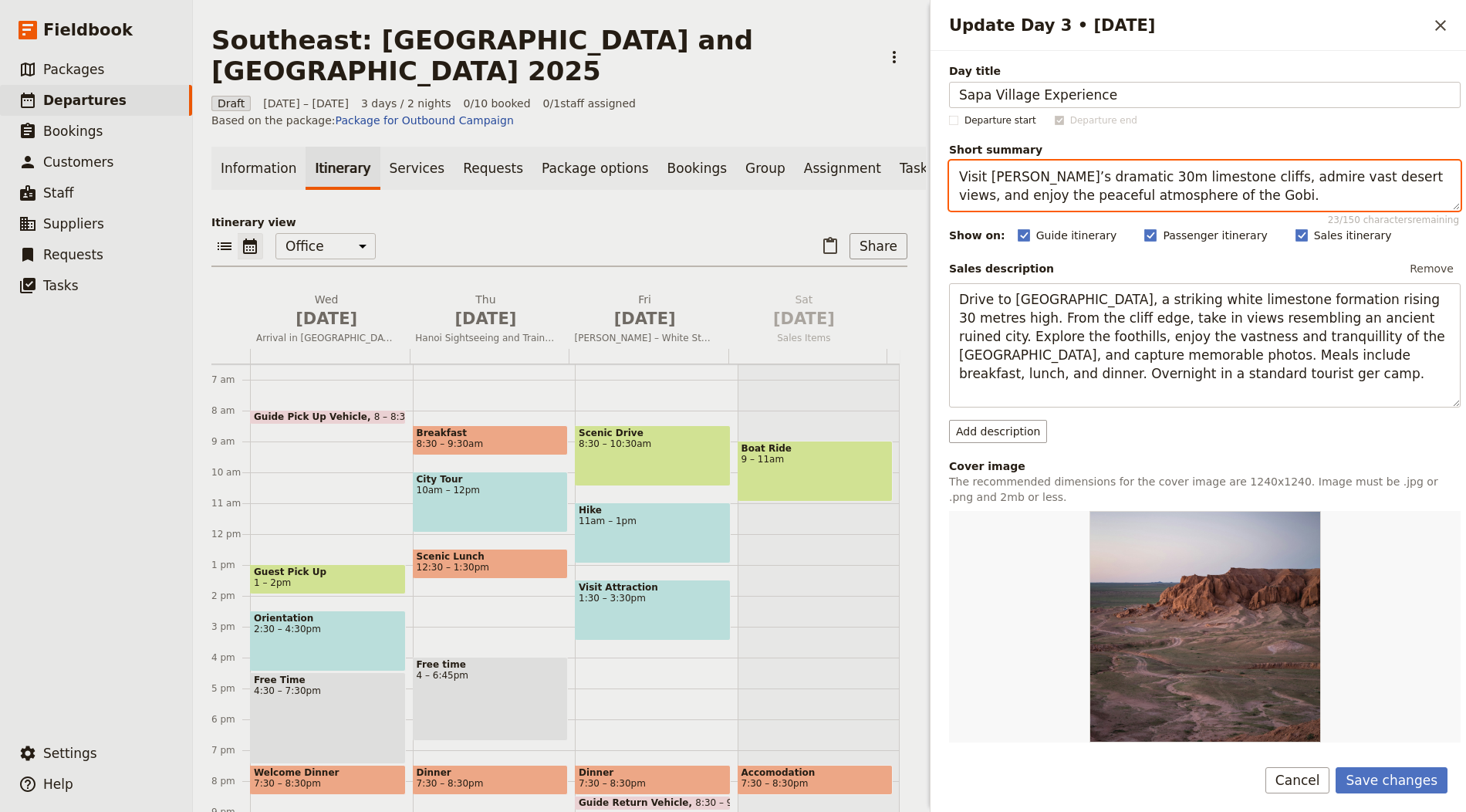
click at [1017, 196] on textarea "Visit Tsagaan Suvarga’s dramatic 30m limestone cliffs, admire vast desert views…" at bounding box center [1205, 186] width 512 height 51
paste textarea "Guided [PERSON_NAME] trek with Hmong hosts, homestay dinner in [GEOGRAPHIC_DATA…"
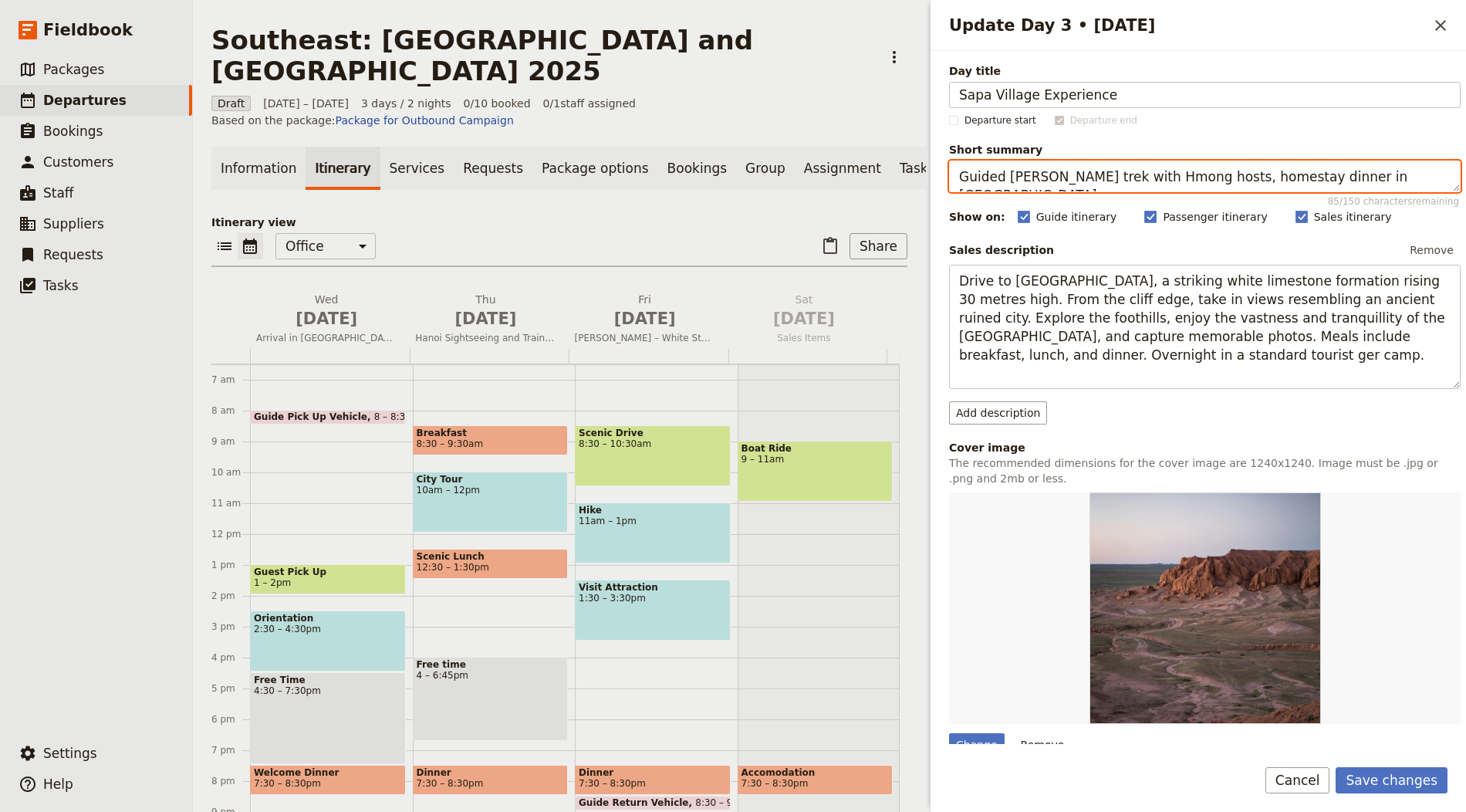
type textarea "Guided [PERSON_NAME] trek with Hmong hosts, homestay dinner in [GEOGRAPHIC_DATA…"
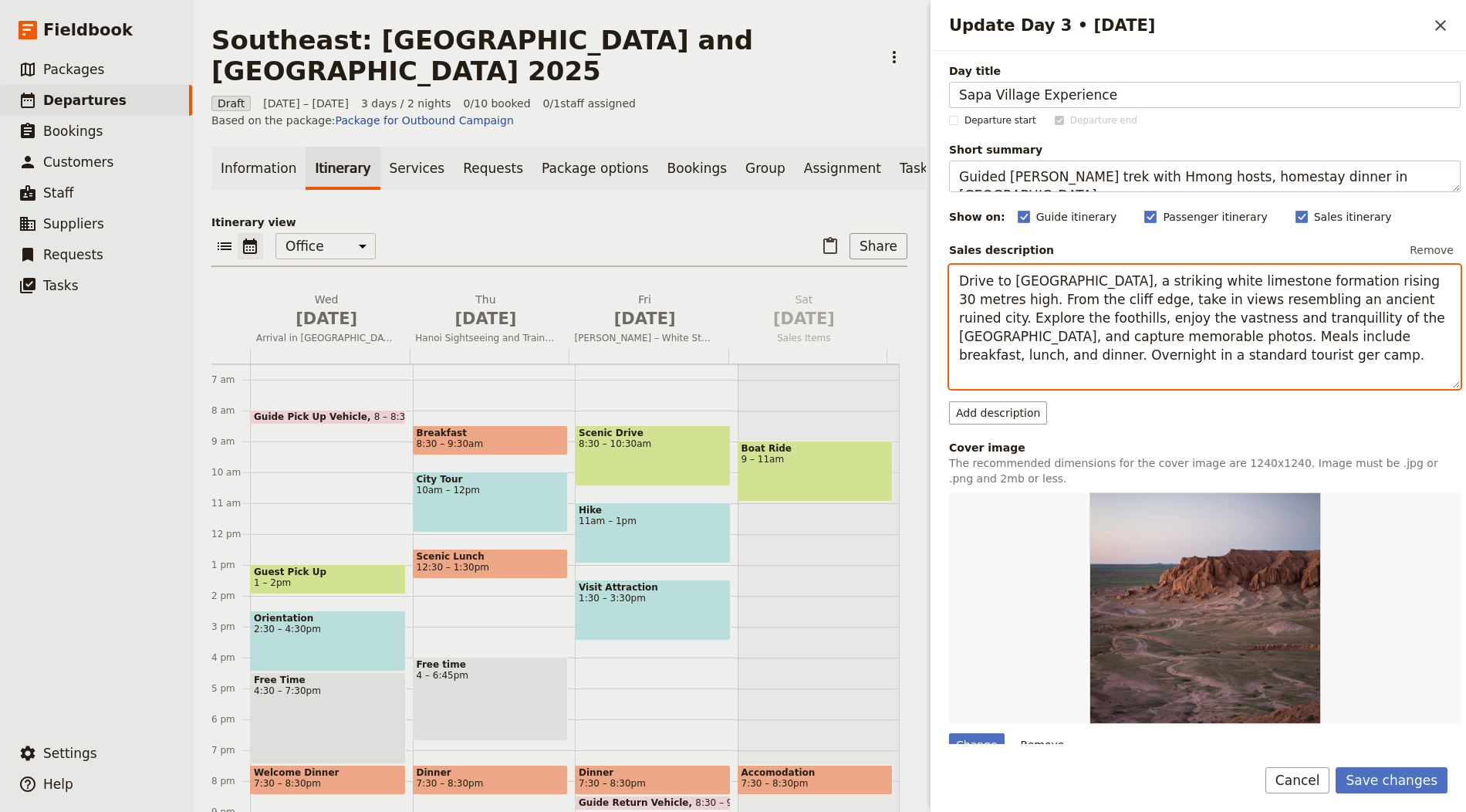
click at [1051, 309] on textarea "Drive to Tsagaan Suvarga, a striking white limestone formation rising 30 metres…" at bounding box center [1205, 326] width 512 height 124
paste textarea "Guided rice paddy trek with Hmong hosts, homestay dinner in Sapa"
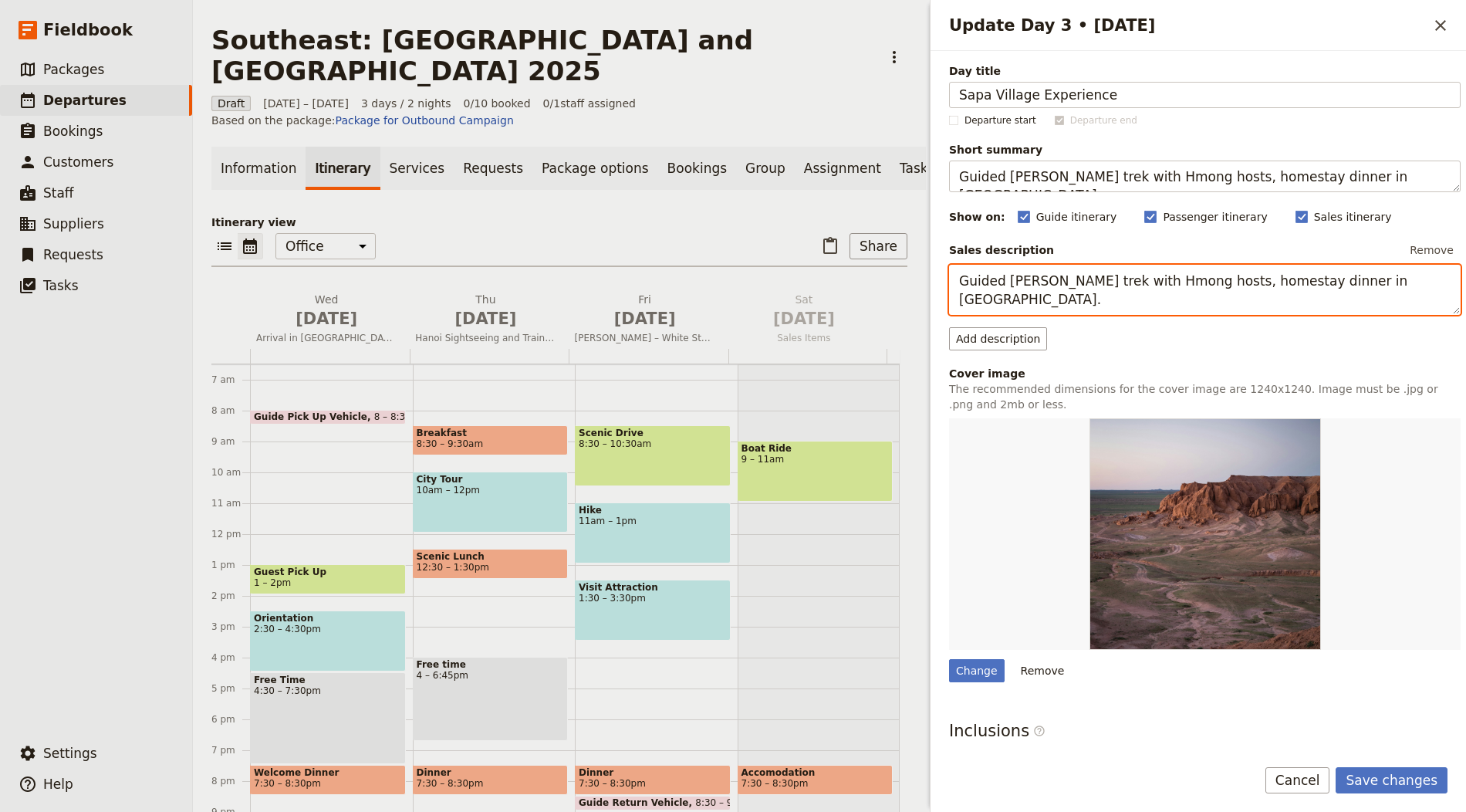
click at [1170, 301] on textarea "Guided [PERSON_NAME] trek with Hmong hosts, homestay dinner in [GEOGRAPHIC_DATA…" at bounding box center [1205, 290] width 512 height 51
paste textarea "Arrive early in Sapa and meet the Mamma of a Hmong family who leads a group of …"
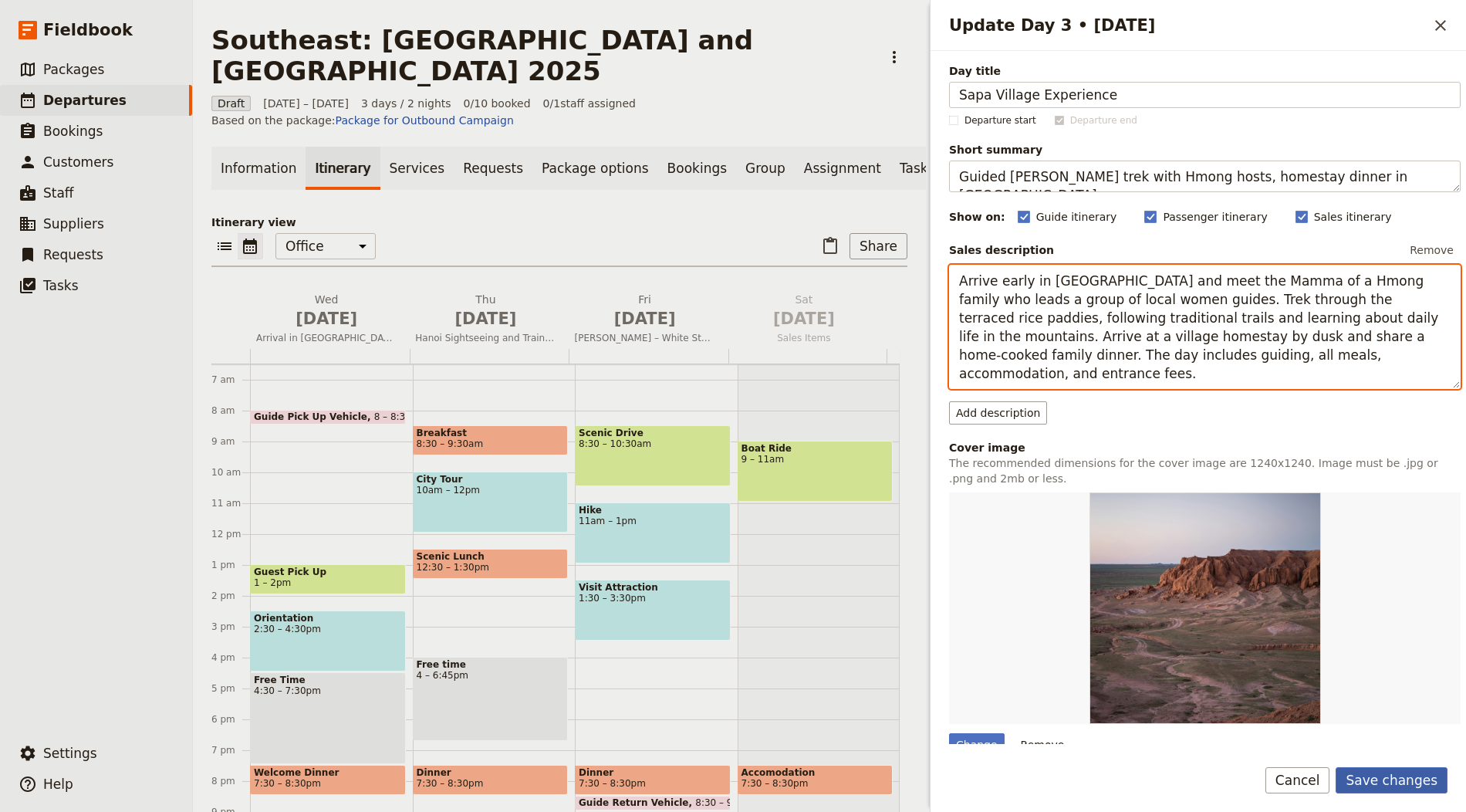
type textarea "Arrive early in [GEOGRAPHIC_DATA] and meet the Mamma of a Hmong family who lead…"
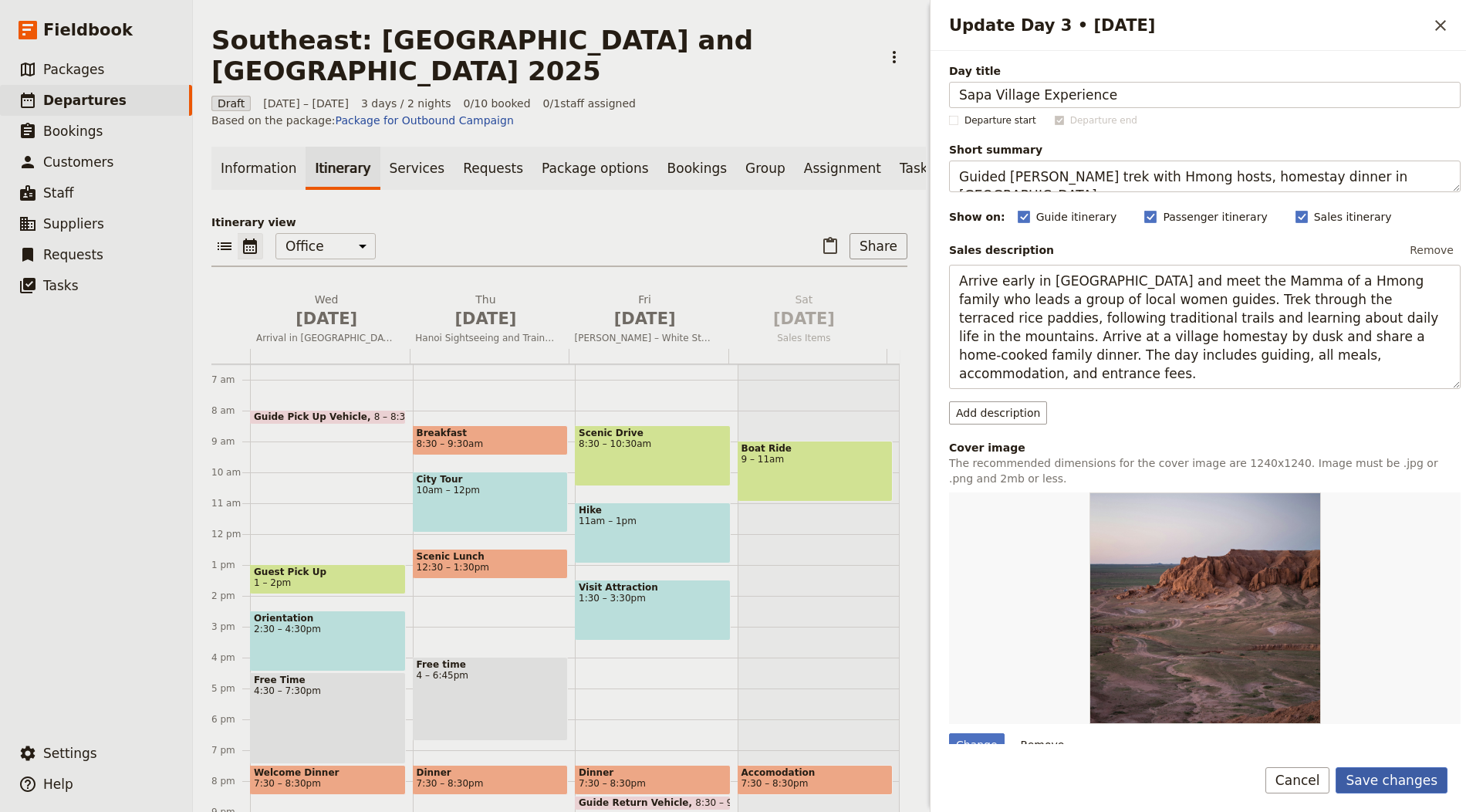
click at [1415, 777] on button "Save changes" at bounding box center [1392, 780] width 112 height 26
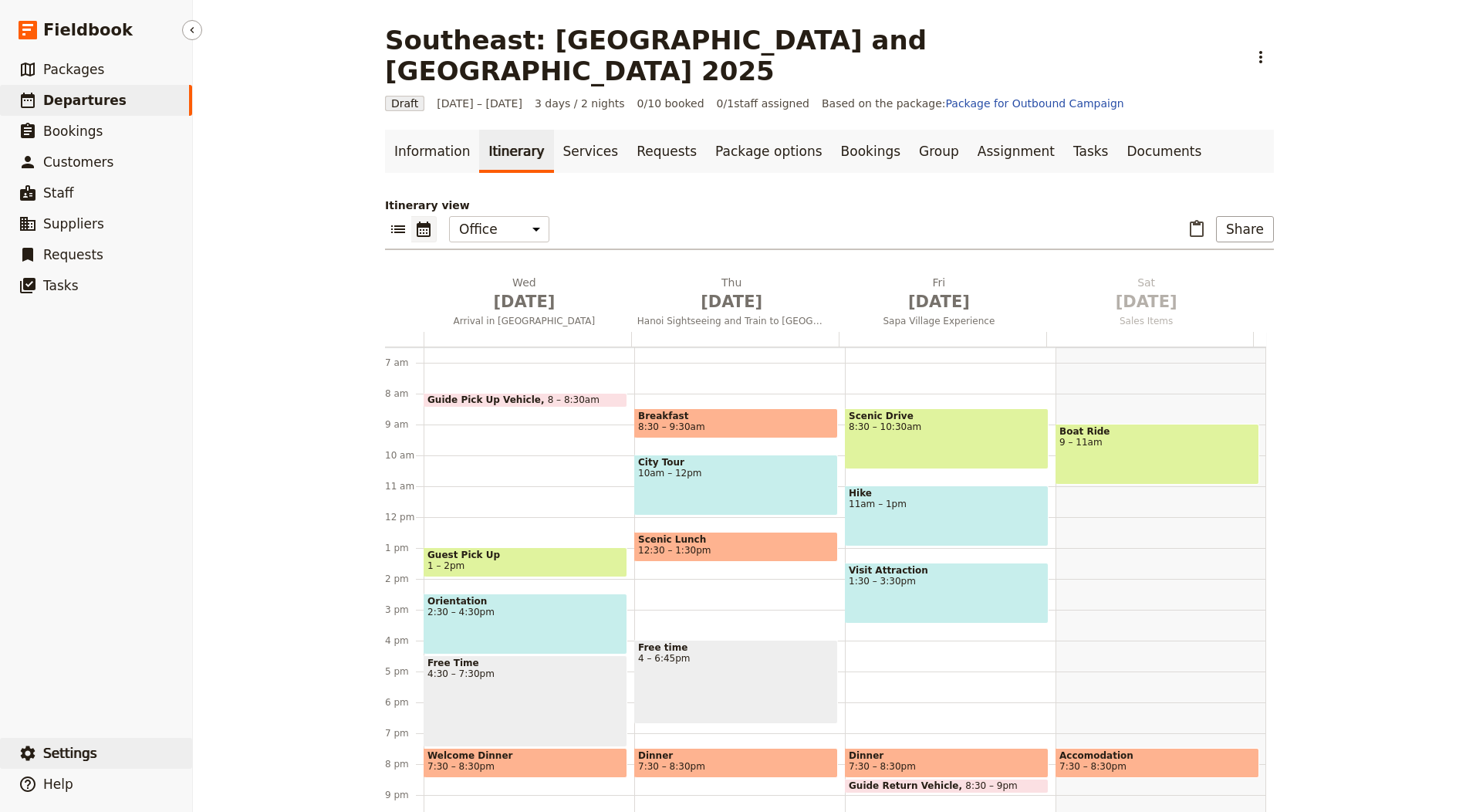
click at [137, 744] on button "​ Settings" at bounding box center [95, 753] width 192 height 31
click at [264, 707] on span "Your organization" at bounding box center [255, 710] width 94 height 15
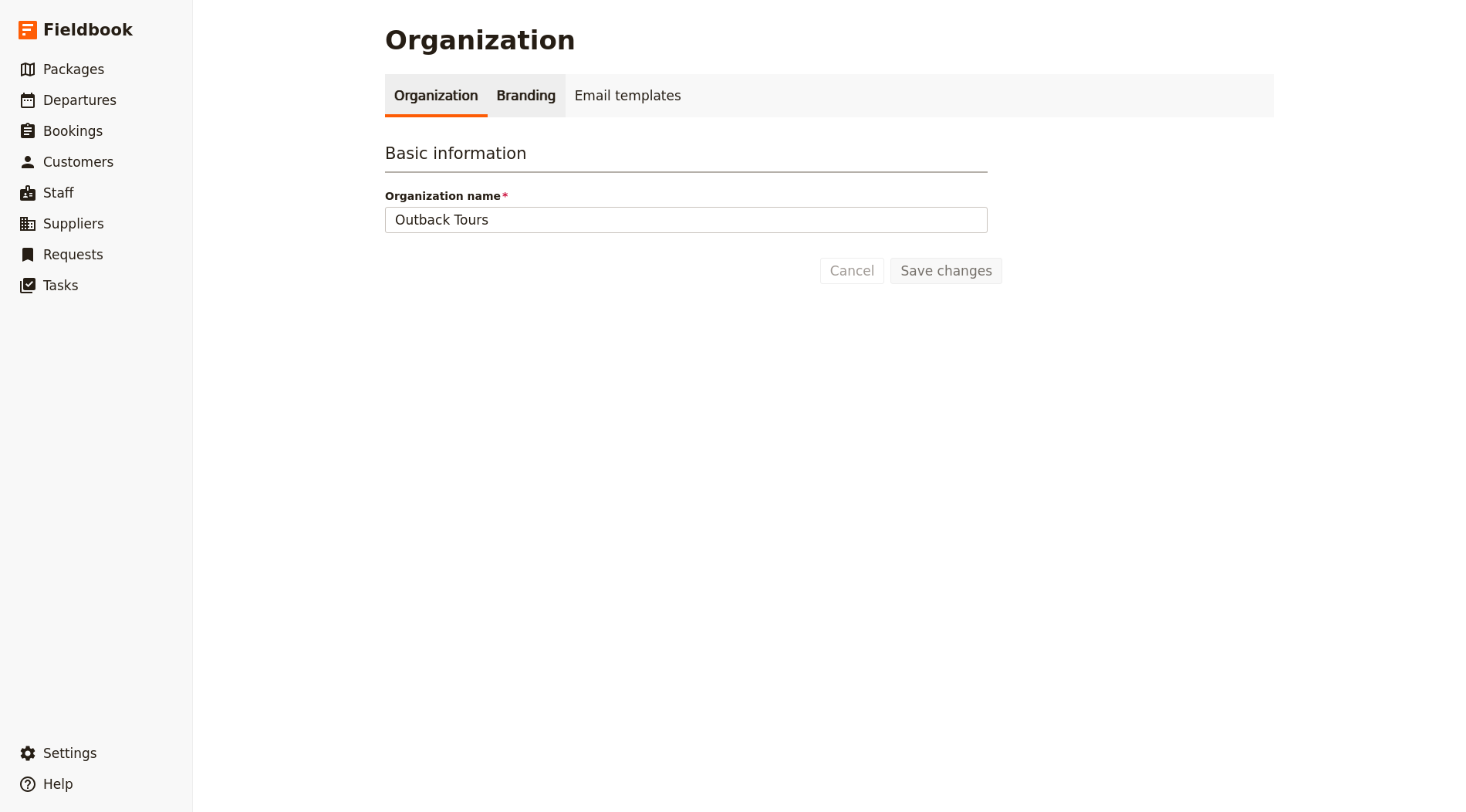
click at [487, 96] on link "Branding" at bounding box center [526, 95] width 78 height 43
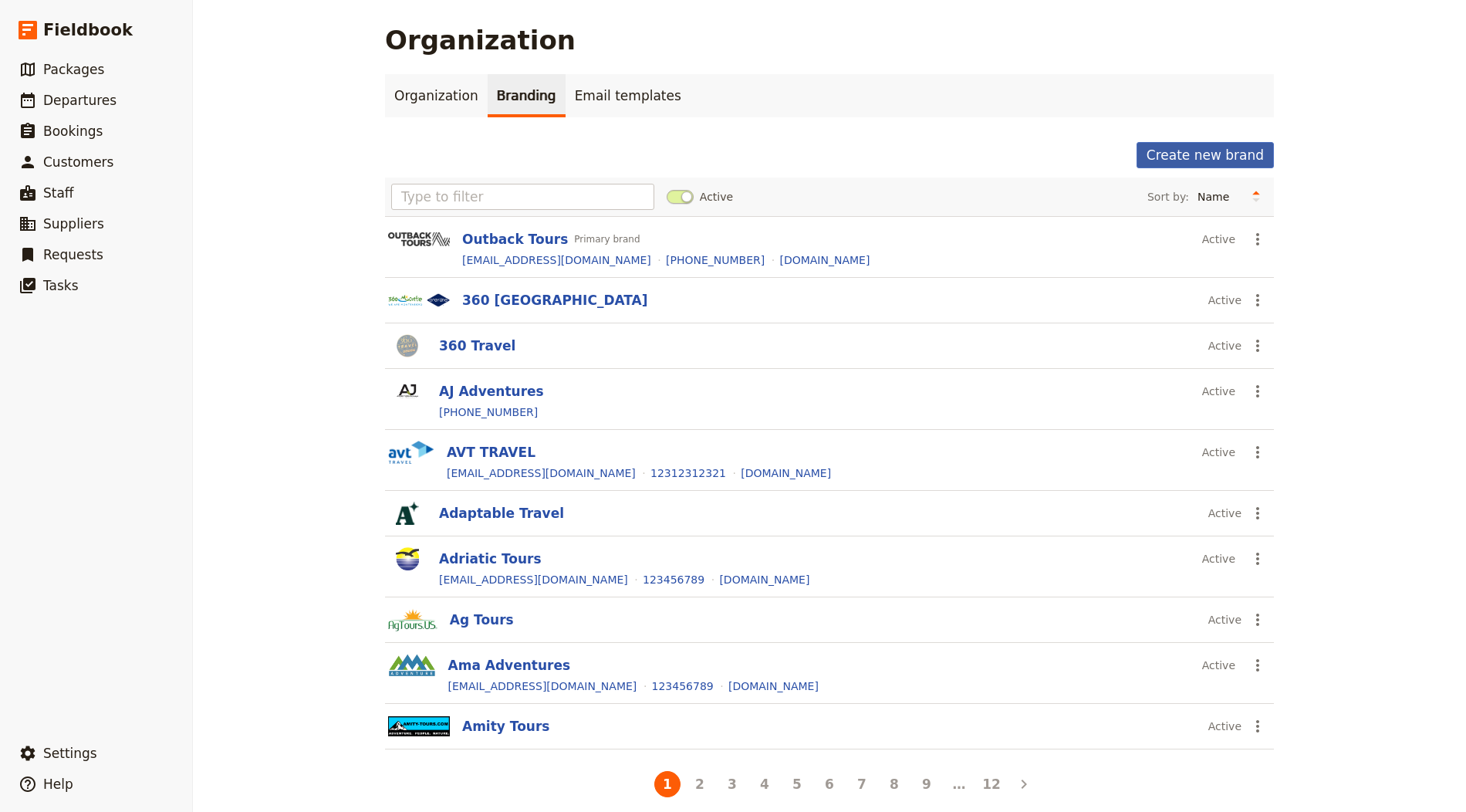
click at [1199, 148] on button "Create new brand" at bounding box center [1205, 155] width 138 height 26
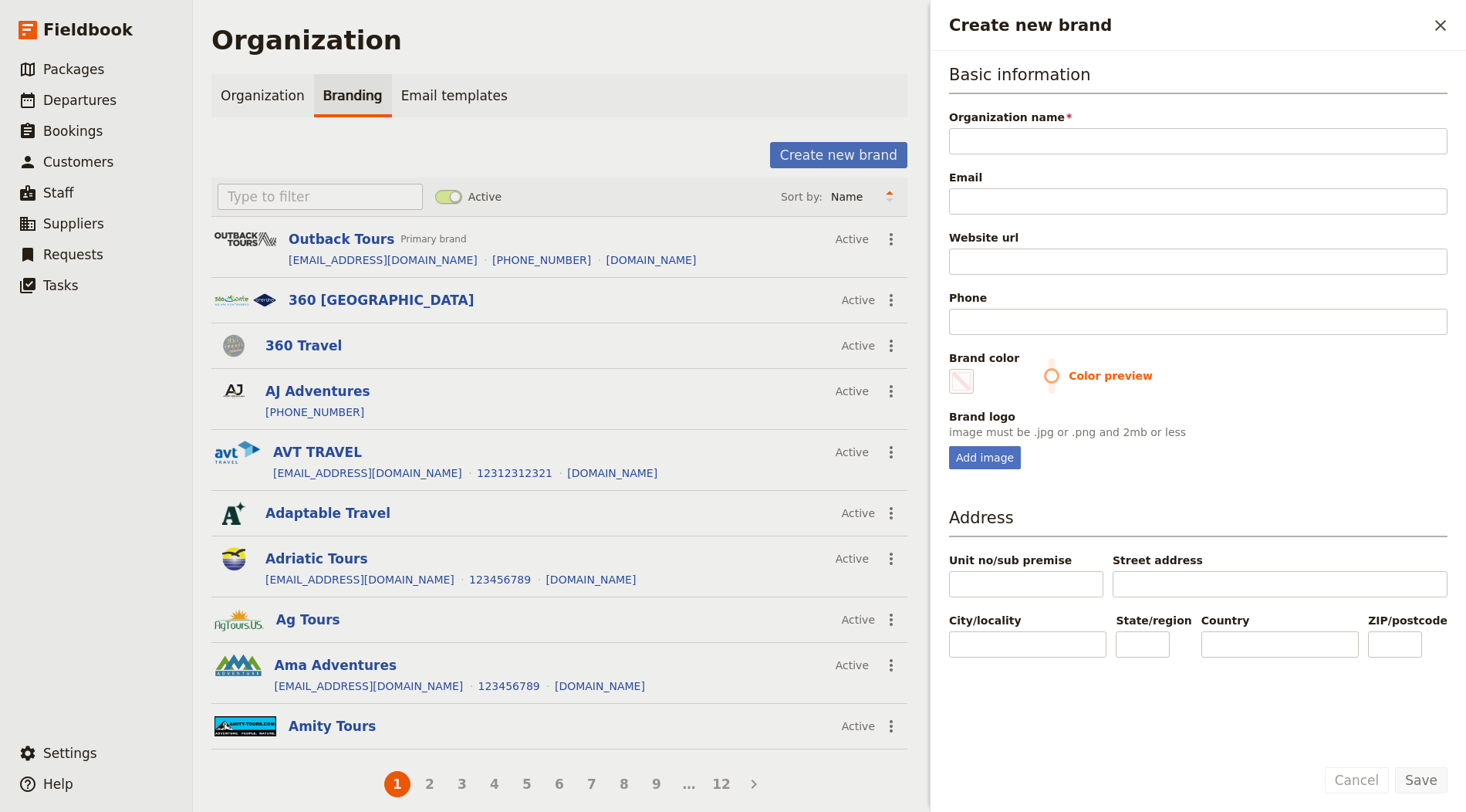
click at [1014, 125] on div "Organization name Please fill in this field." at bounding box center [1198, 132] width 499 height 45
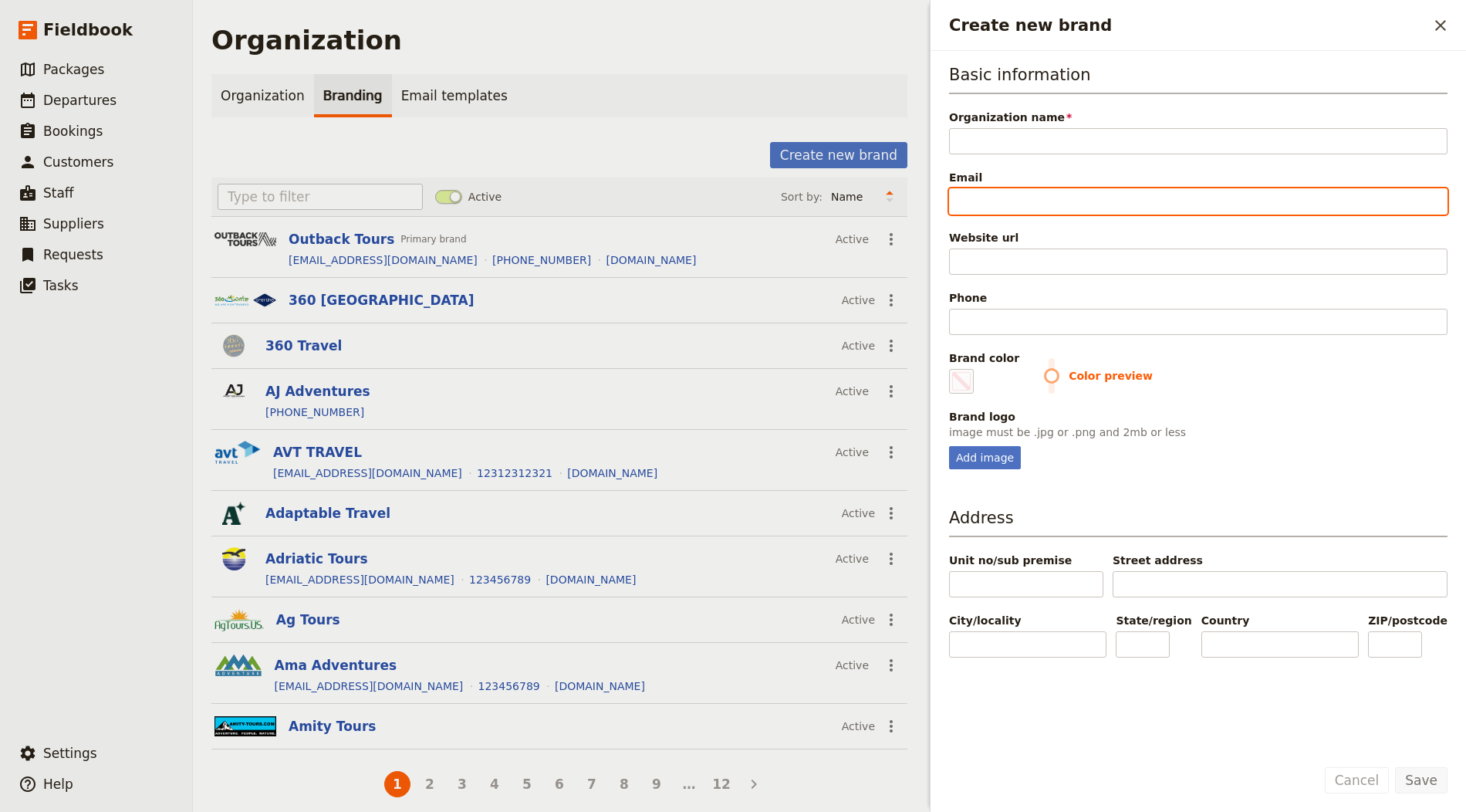
click at [993, 210] on input "Email" at bounding box center [1198, 201] width 499 height 26
paste input "[EMAIL_ADDRESS][DOMAIN_NAME]"
type input "[EMAIL_ADDRESS][DOMAIN_NAME]"
type input "#000000"
type input "[EMAIL_ADDRESS][DOMAIN_NAME]"
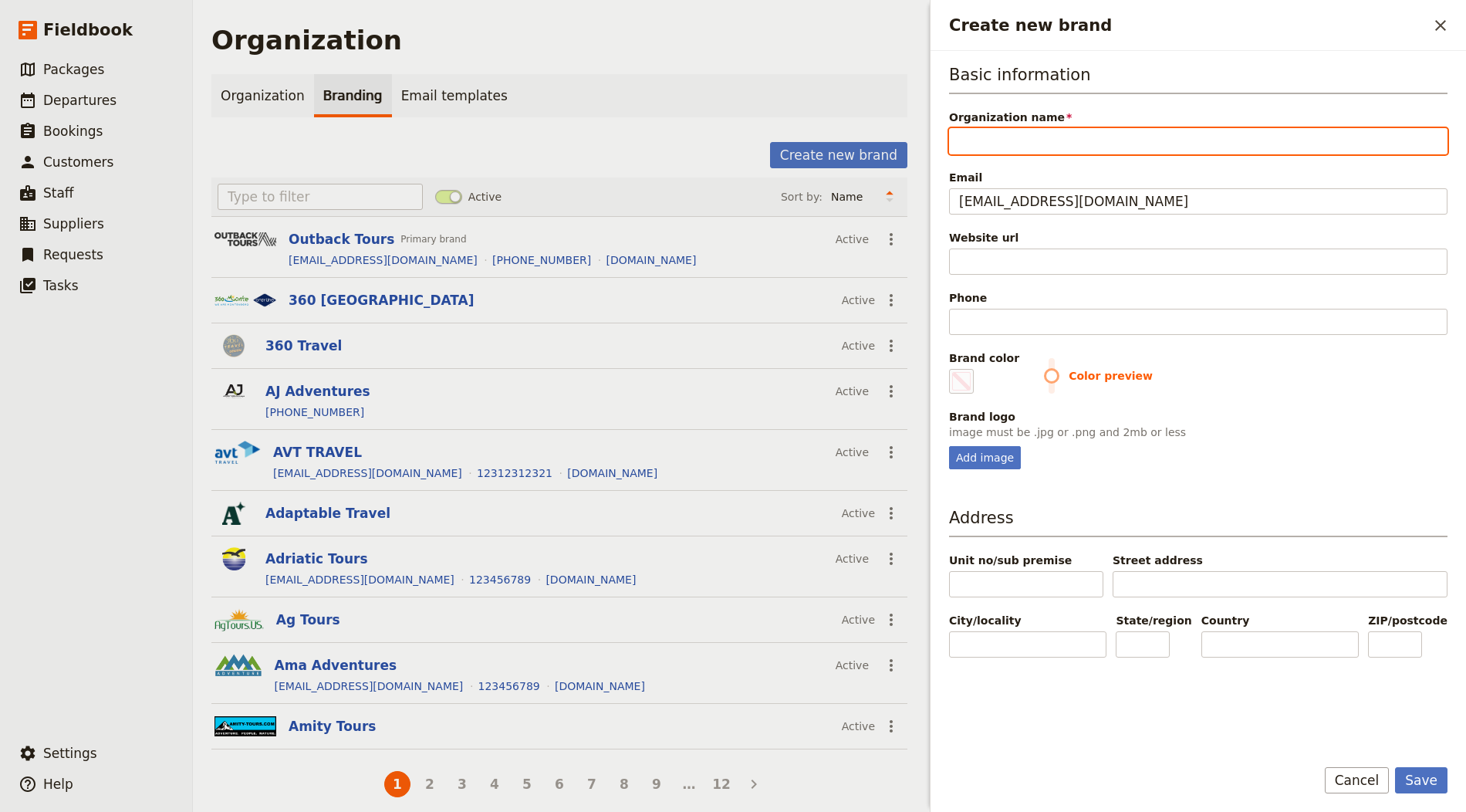
click at [1010, 144] on input "Organization name" at bounding box center [1198, 141] width 499 height 26
paste input "DestinOriente"
type input "DestinOriente"
type input "#000000"
type input "DestinOriente"
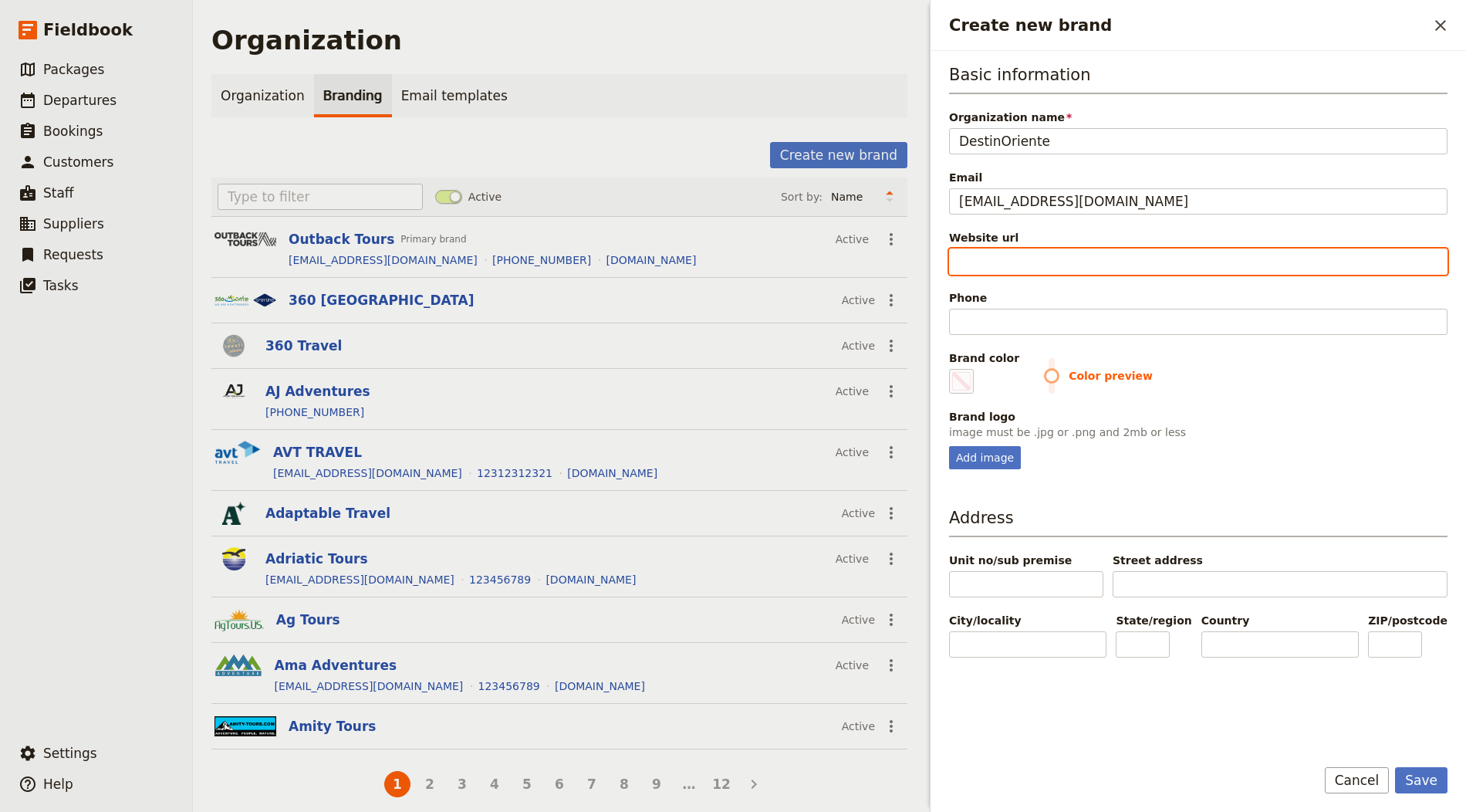
click at [1032, 258] on input "Website url" at bounding box center [1198, 262] width 499 height 26
paste input "[EMAIL_ADDRESS][DOMAIN_NAME]"
type input "[EMAIL_ADDRESS][DOMAIN_NAME]"
type input "#000000"
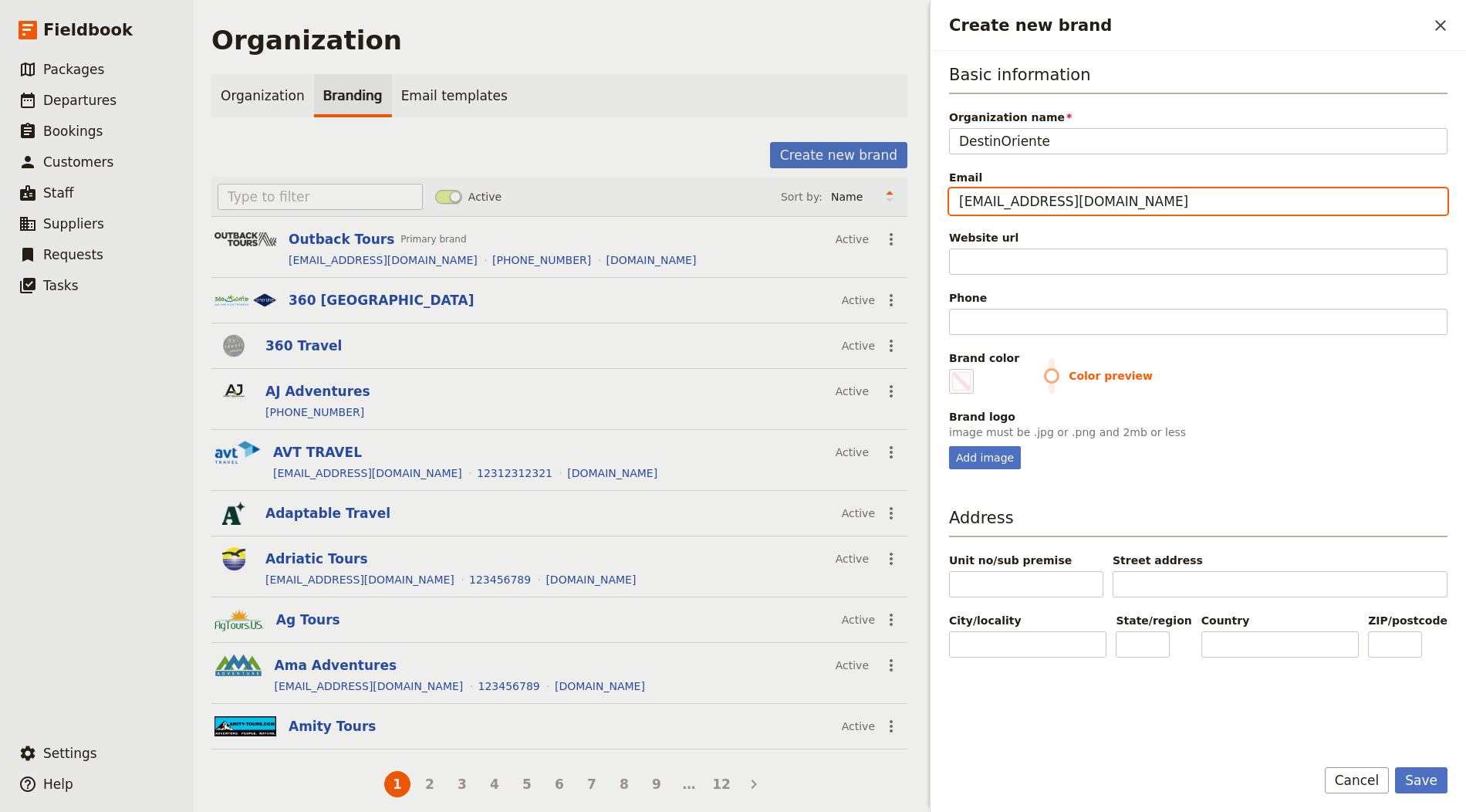
click at [1153, 207] on input "[EMAIL_ADDRESS][DOMAIN_NAME]" at bounding box center [1198, 201] width 499 height 26
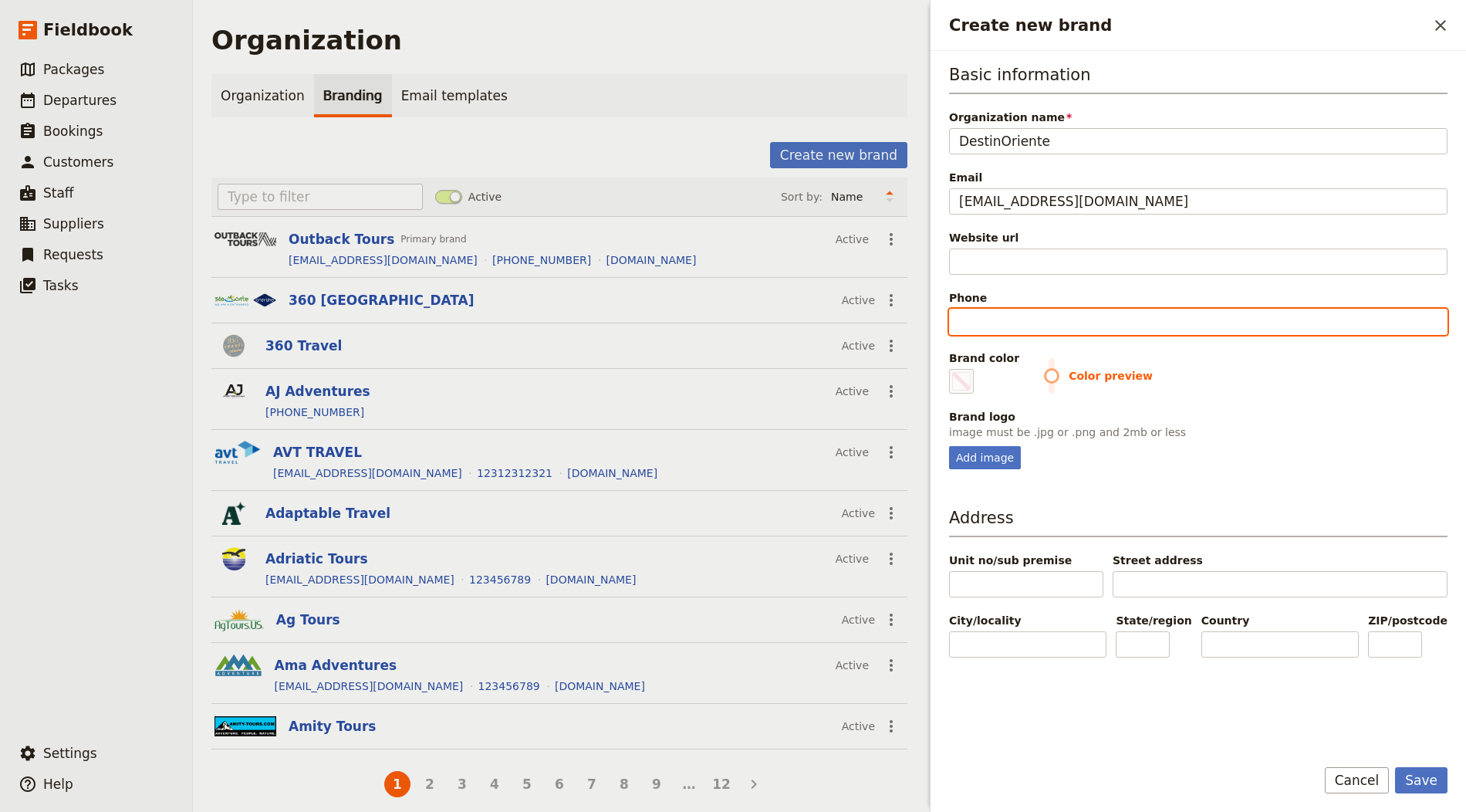
click at [989, 313] on input "Phone" at bounding box center [1198, 322] width 499 height 26
paste input "[PHONE_NUMBER]"
type input "[PHONE_NUMBER]"
type input "#000000"
type input "[PHONE_NUMBER]"
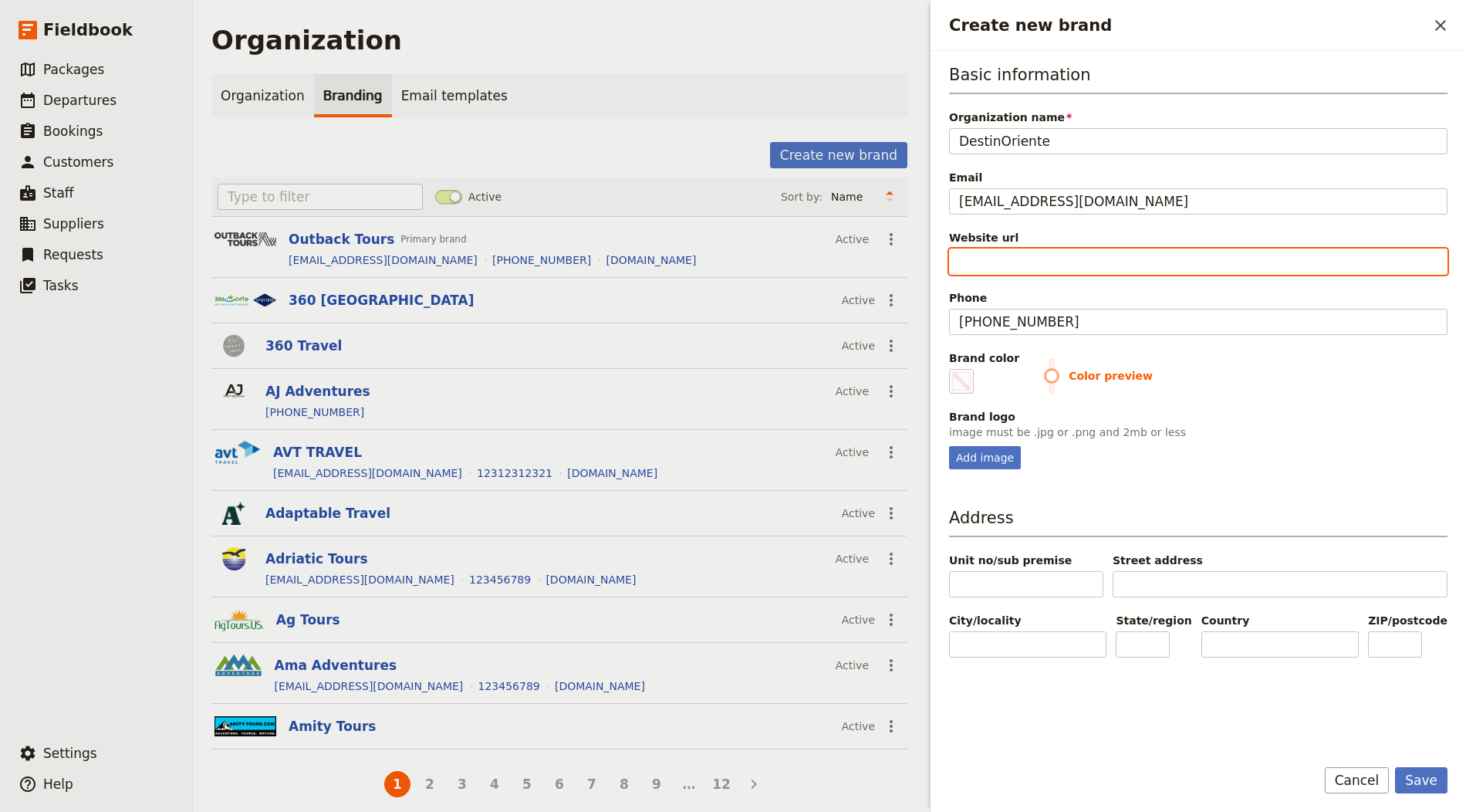
click at [1006, 254] on input "Website url" at bounding box center [1198, 262] width 499 height 26
paste input "https://destinoriente.com"
type input "https://destinoriente.com"
type input "#000000"
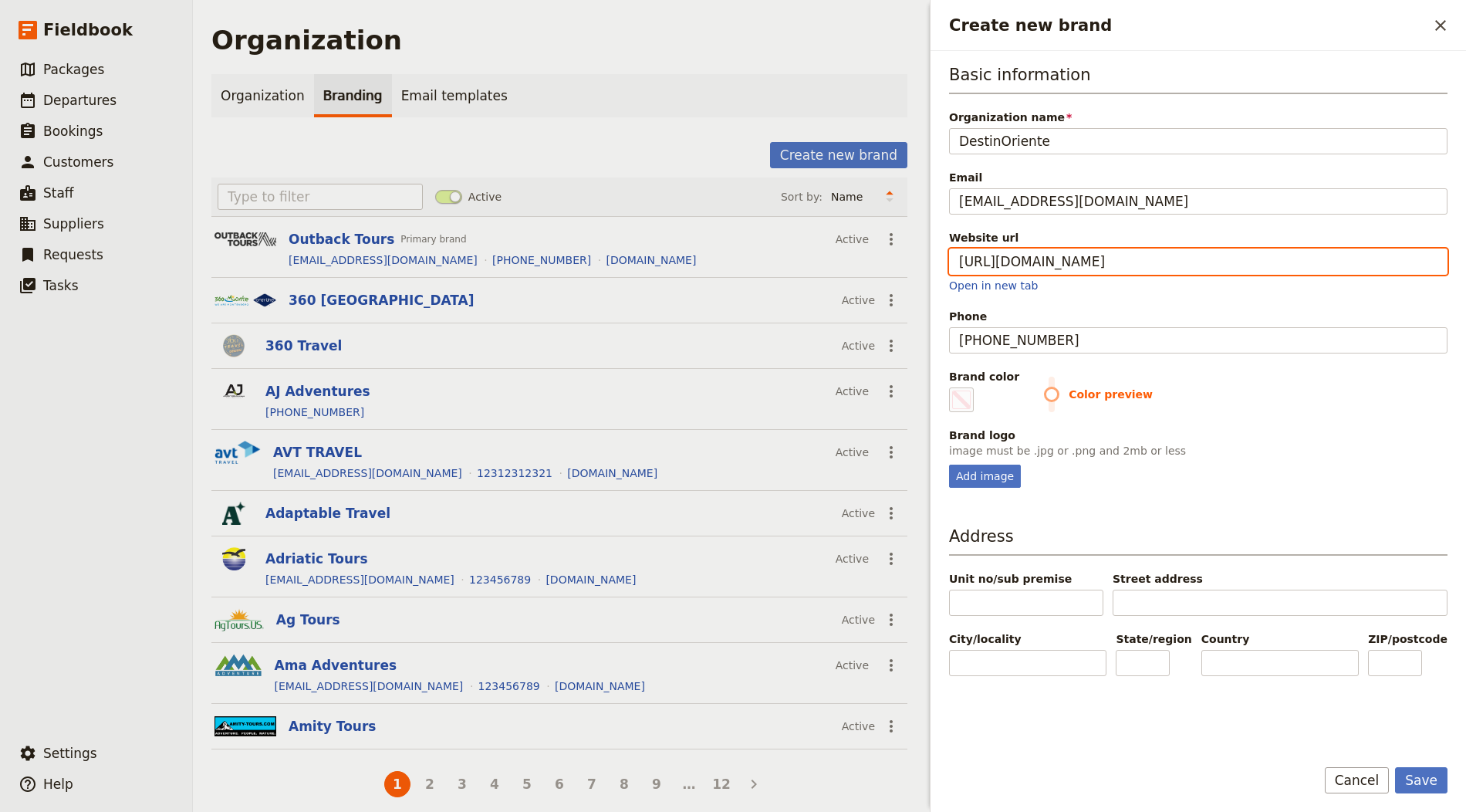
type input "https://destinoriente.com"
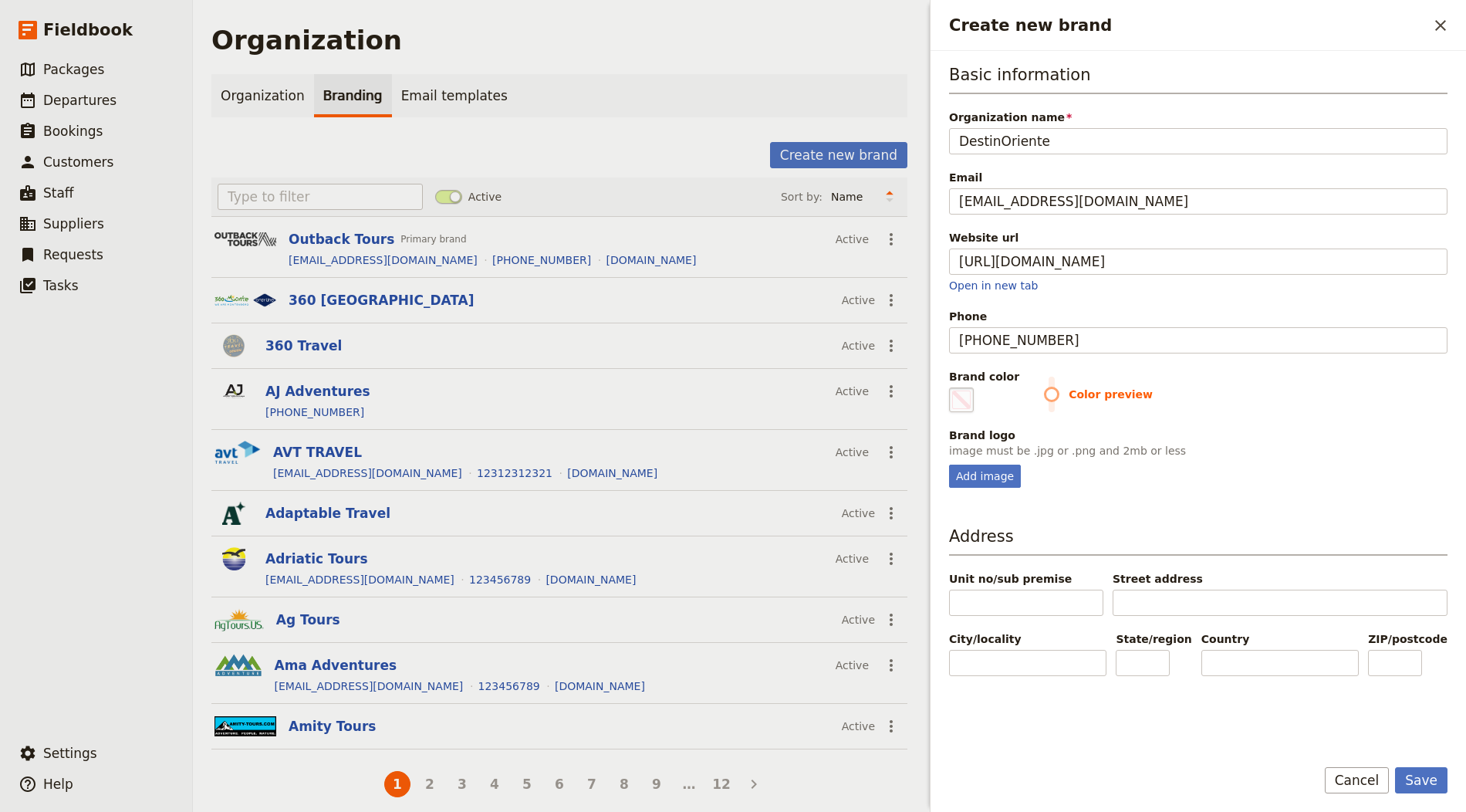
click at [955, 398] on span "Create new brand" at bounding box center [962, 399] width 19 height 19
click at [953, 387] on input "#000000" at bounding box center [952, 386] width 1 height 1
type input "#006699"
click at [1248, 496] on div "Basic information Organization name DestinOriente Email info@destinoriente.com …" at bounding box center [1198, 403] width 499 height 679
click at [992, 475] on div "Add image" at bounding box center [985, 476] width 72 height 23
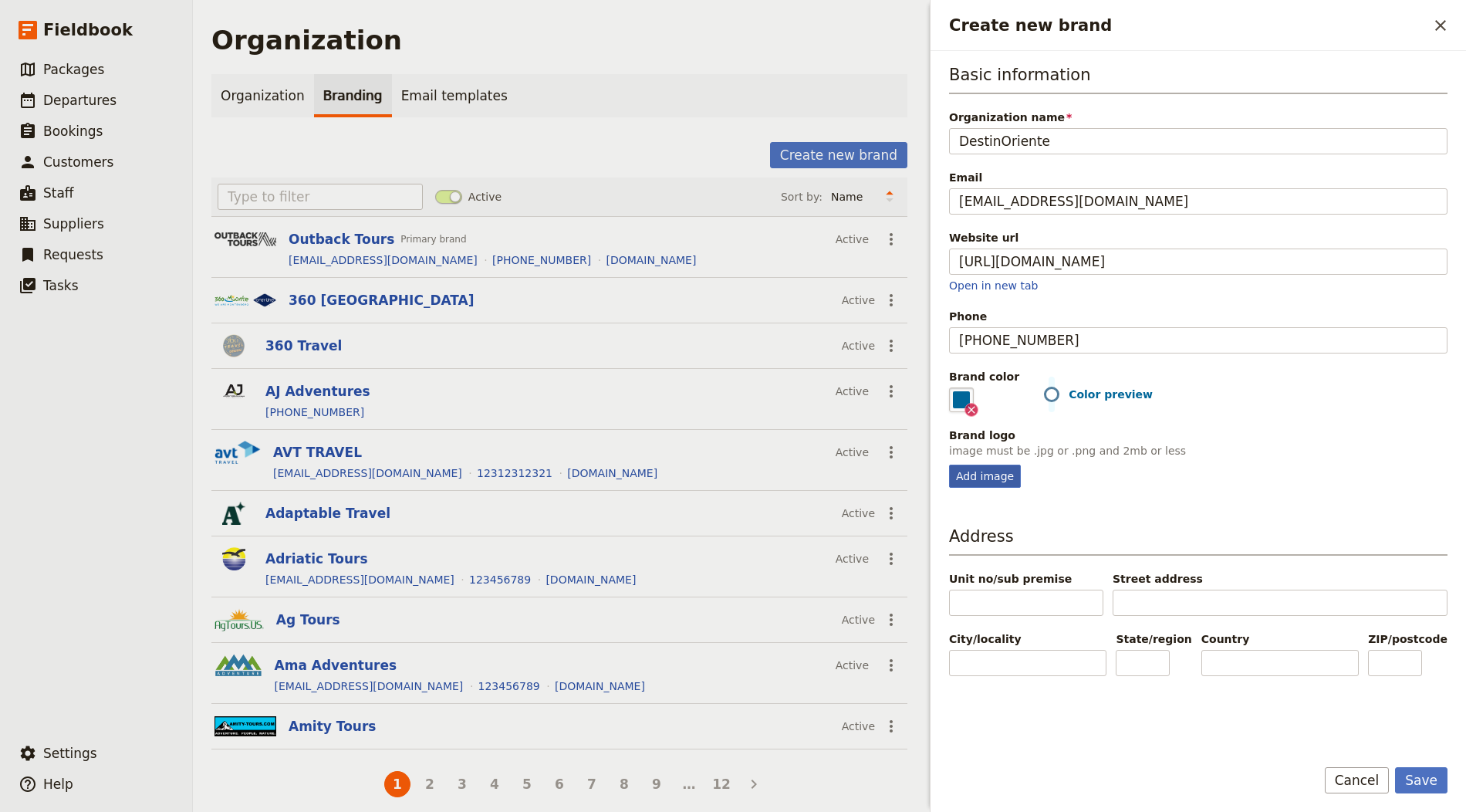
click at [950, 465] on input "Add image" at bounding box center [949, 464] width 1 height 1
type input "C:\fakepath\Logo-2021-220x56.png"
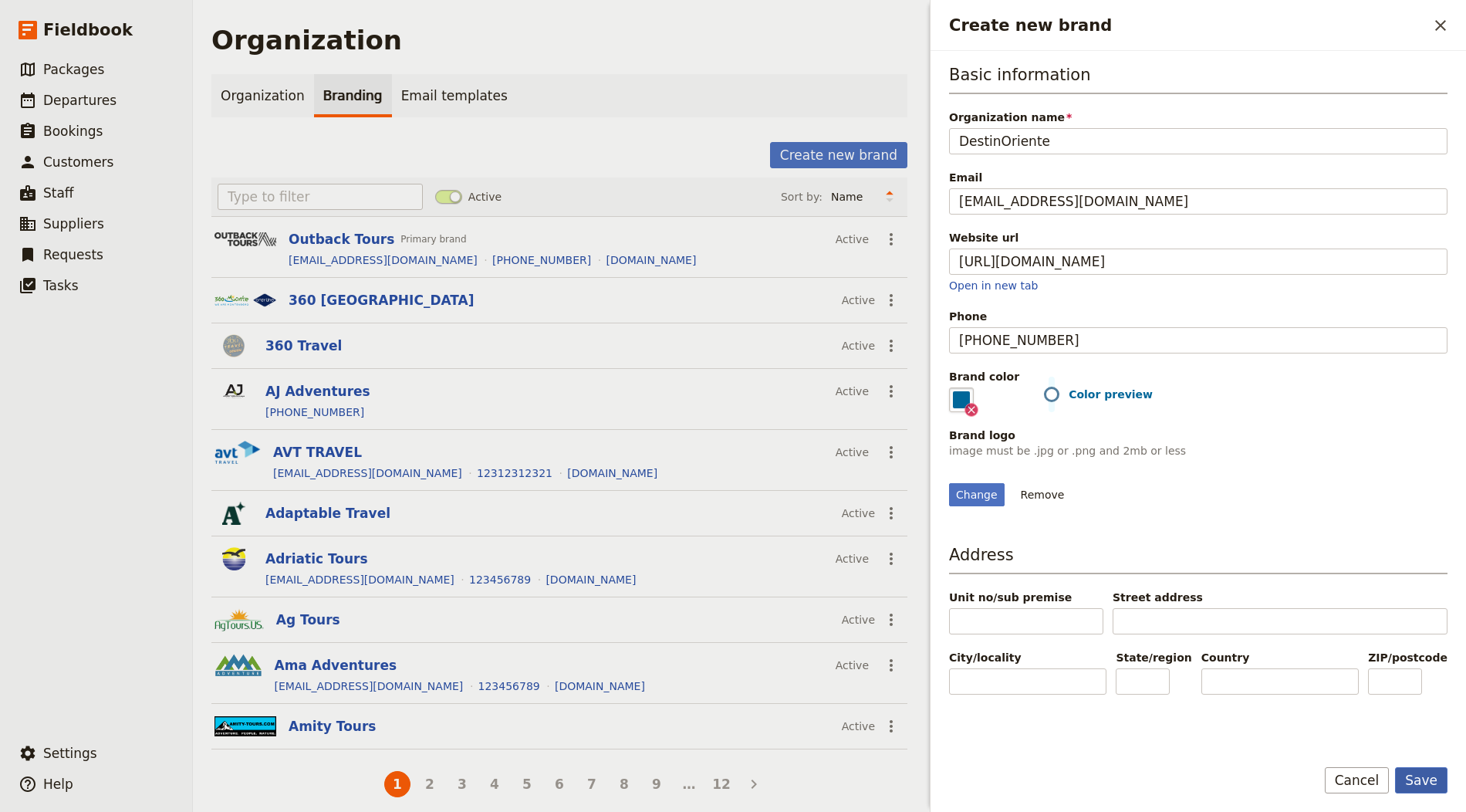
click at [1416, 774] on button "Save" at bounding box center [1421, 780] width 52 height 26
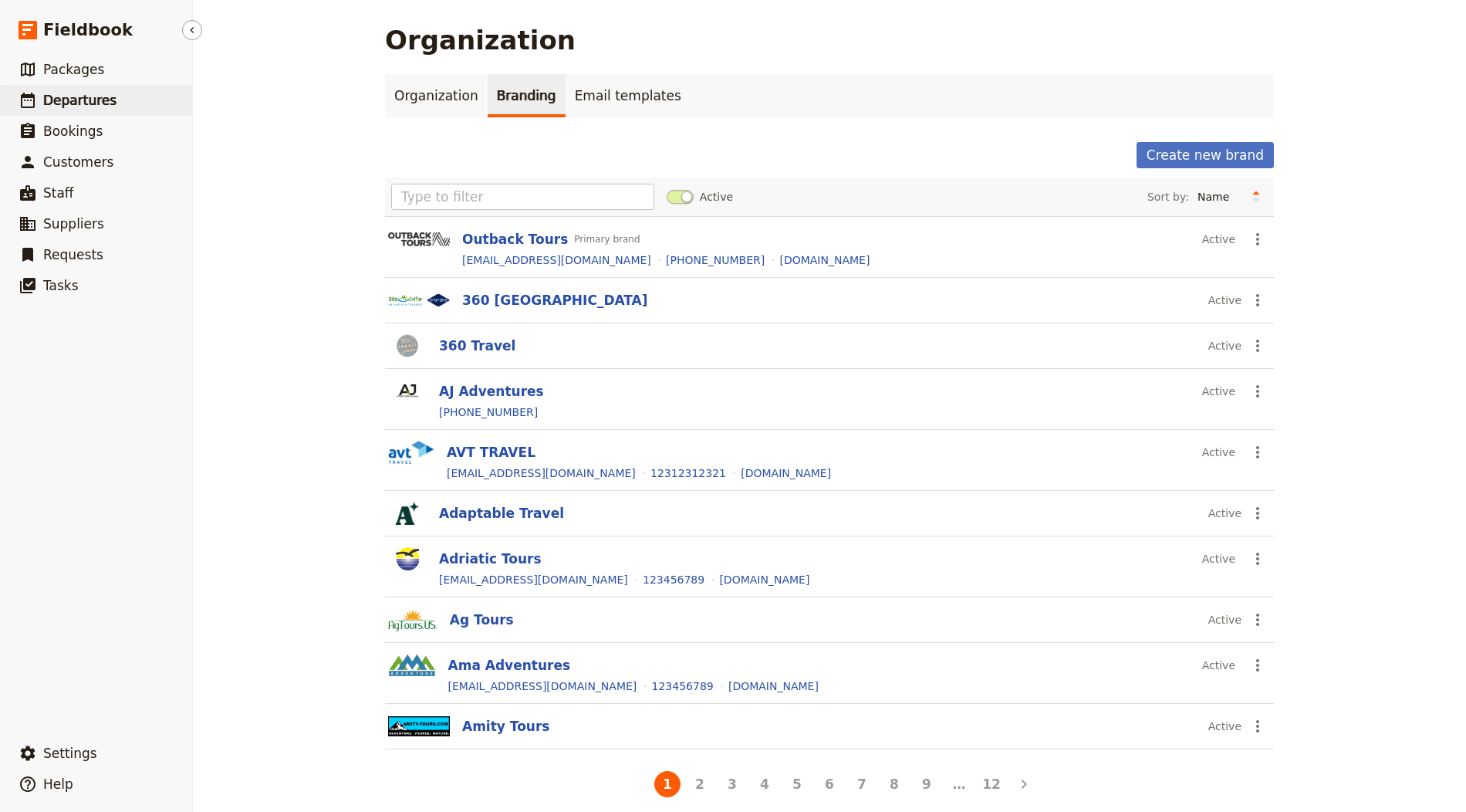
click at [99, 105] on span "Departures" at bounding box center [80, 100] width 73 height 15
select select "CREATED_AT"
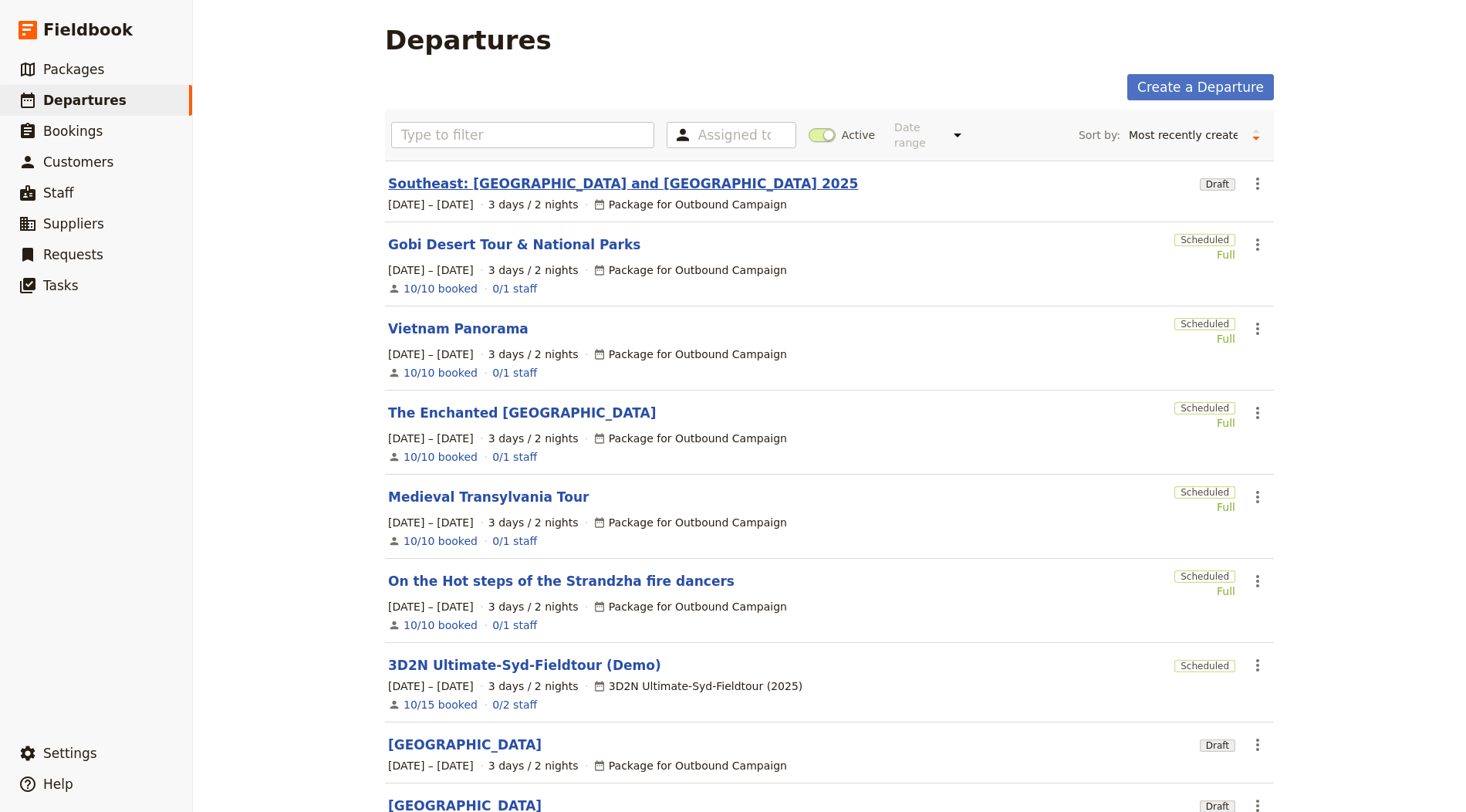
click at [481, 184] on link "Southeast: Vietnam and Cambodia 2025" at bounding box center [623, 183] width 470 height 19
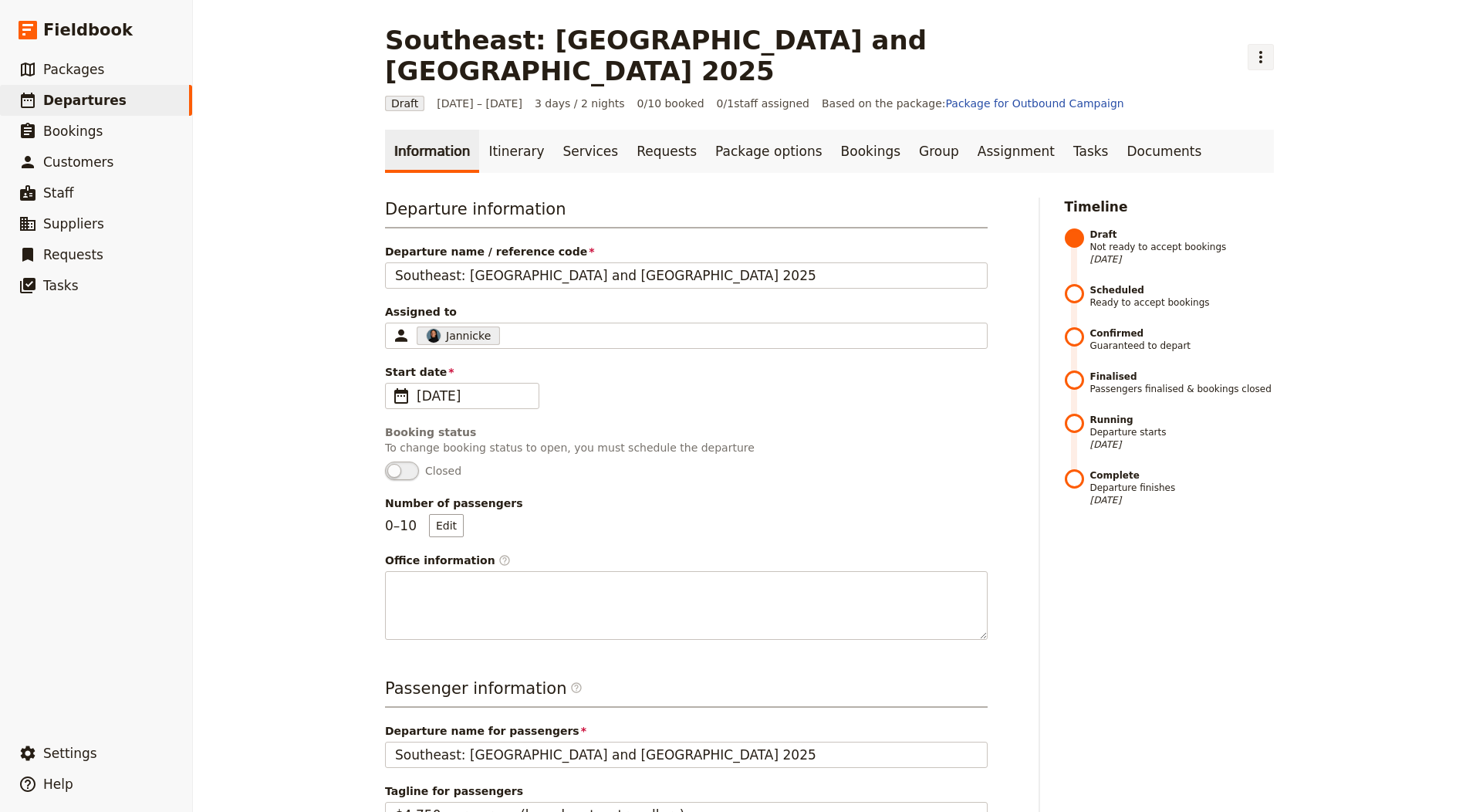
click at [1252, 48] on icon "Actions" at bounding box center [1261, 57] width 19 height 19
click at [919, 122] on span "Schedule departure" at bounding box center [933, 123] width 107 height 15
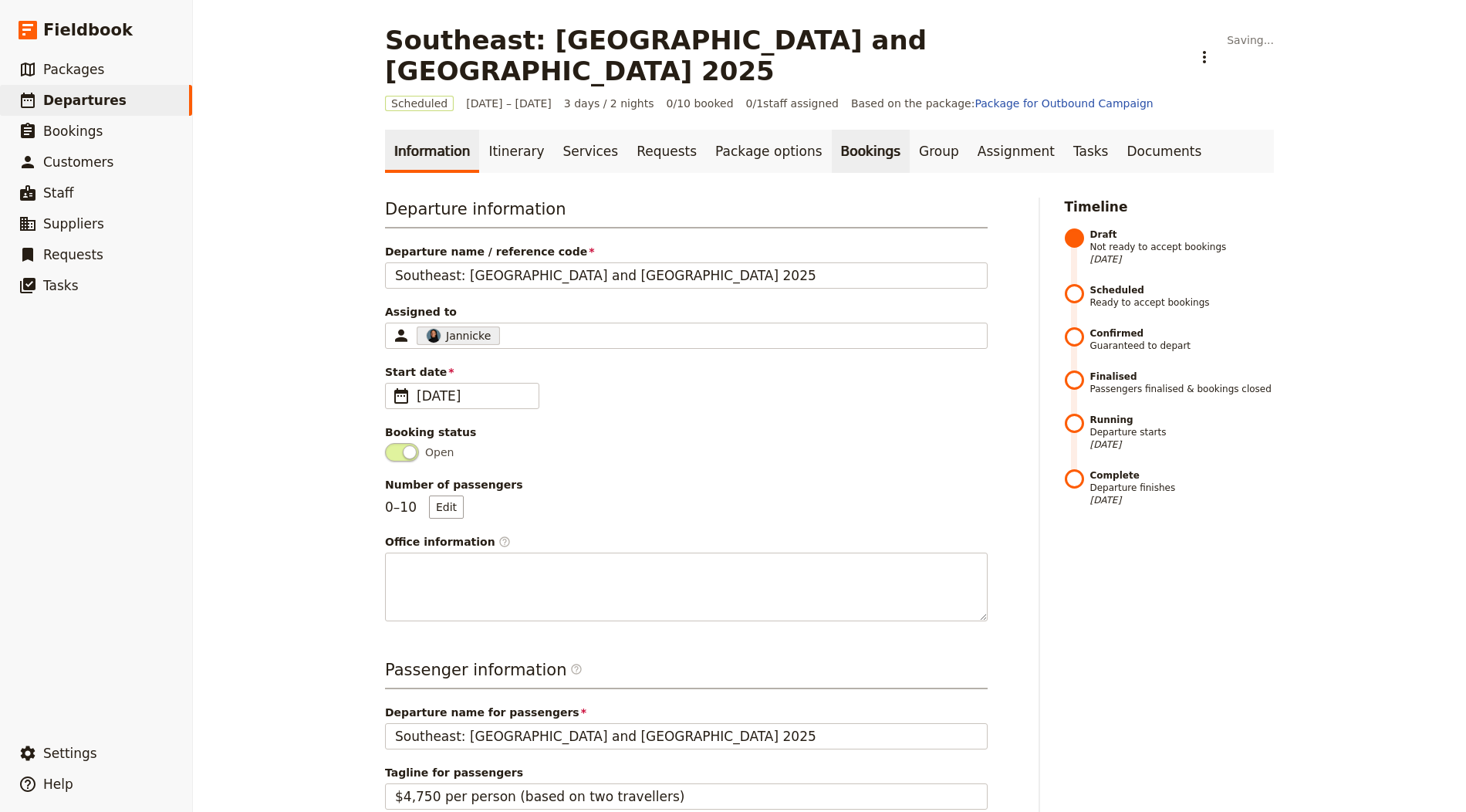
click at [835, 130] on link "Bookings" at bounding box center [870, 152] width 78 height 43
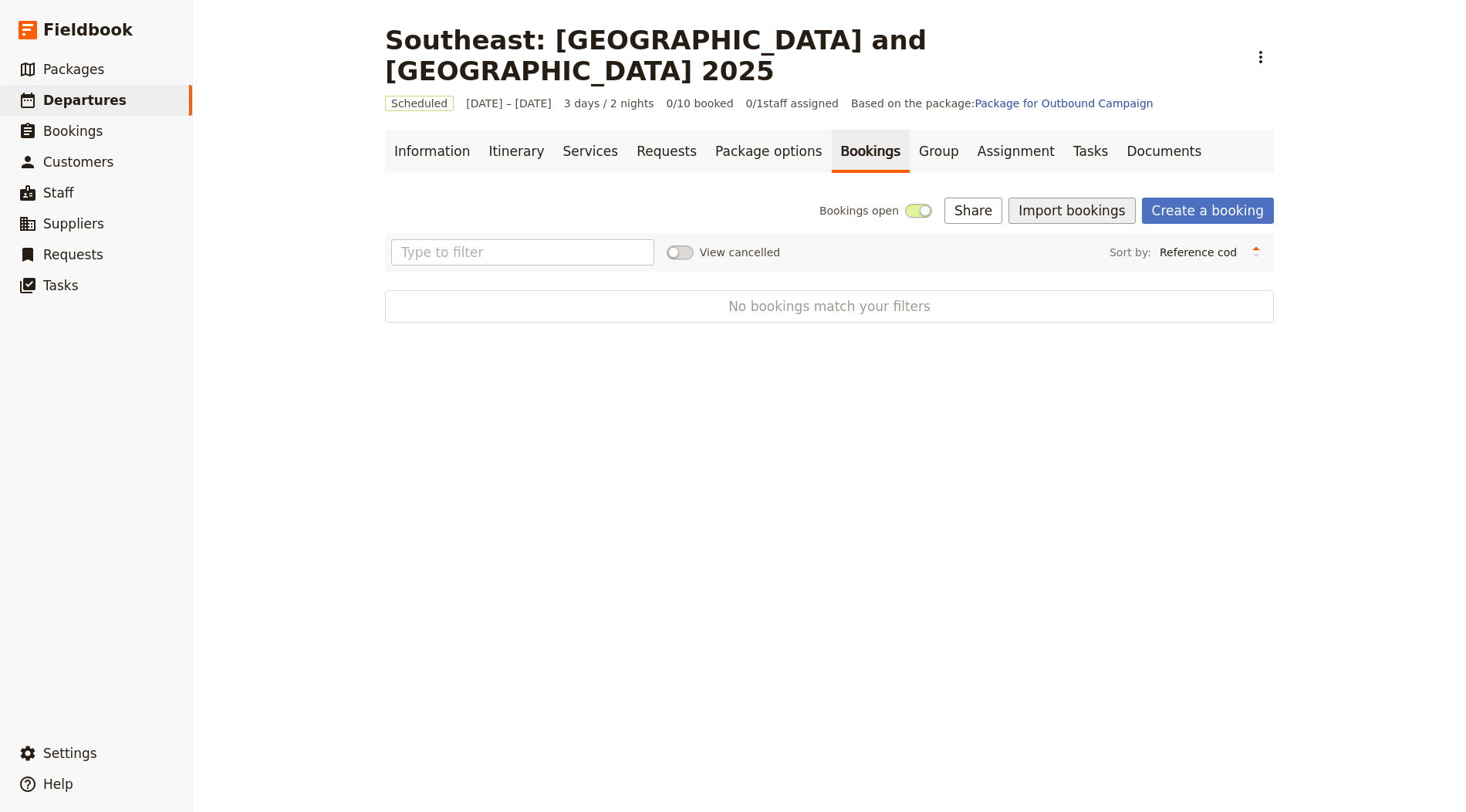
click at [1058, 197] on button "Import bookings" at bounding box center [1071, 210] width 126 height 26
click at [1071, 207] on span "Import Bookings" at bounding box center [1077, 212] width 89 height 15
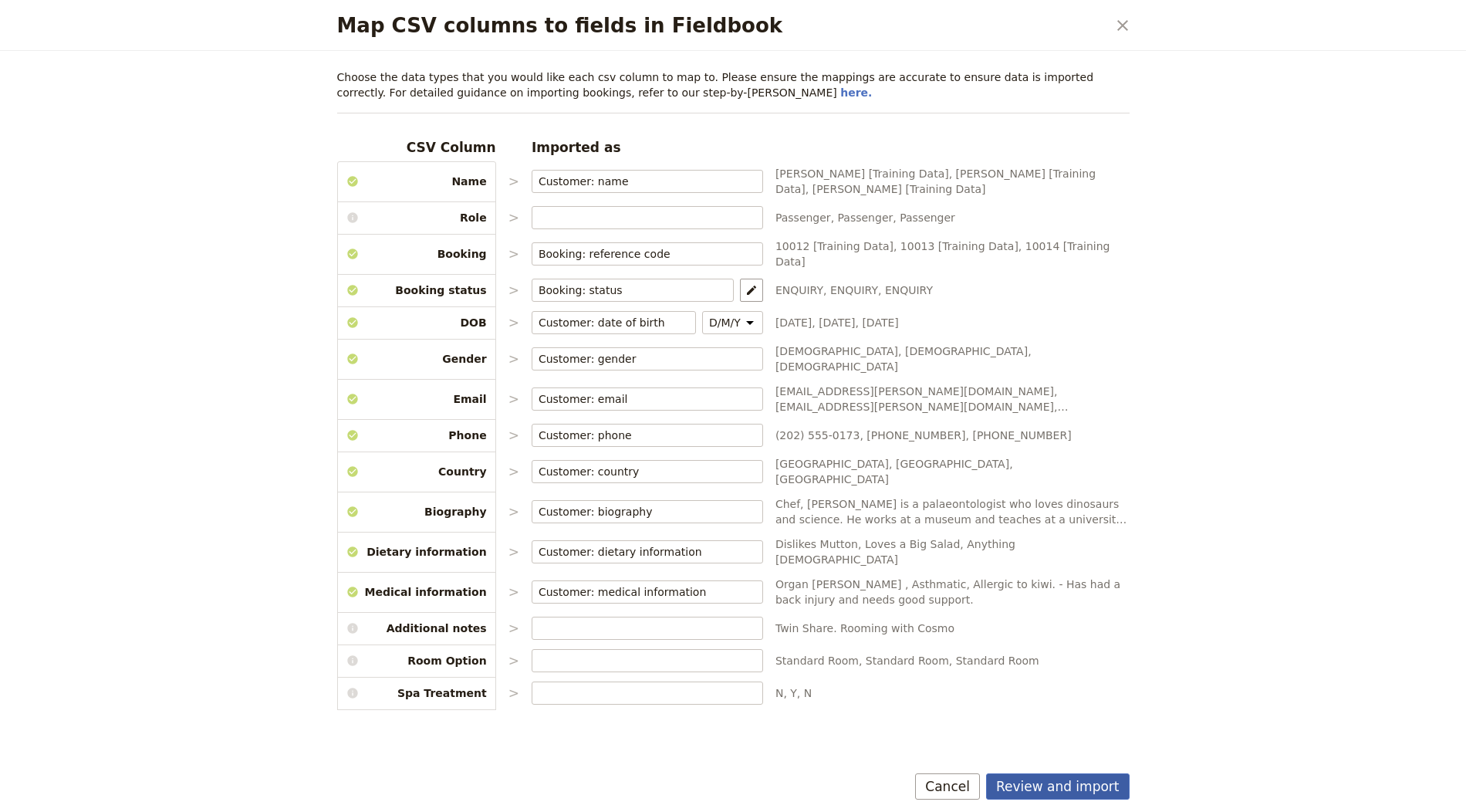
click at [1054, 795] on button "Review and import" at bounding box center [1057, 787] width 143 height 26
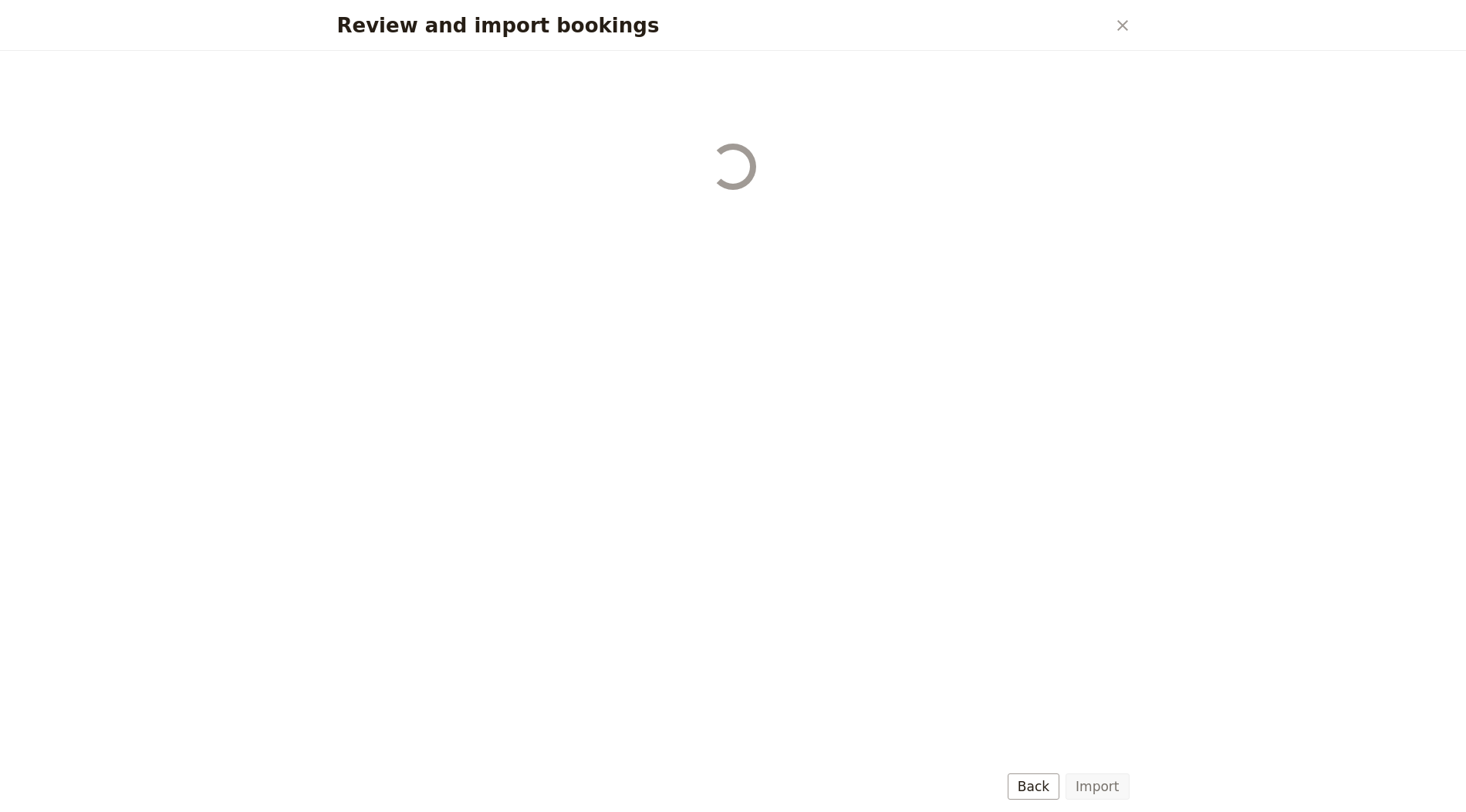
select select "655d56b39948720cb8e55355"
select select "655d57ca9948720cb8e553ec"
select select "655d57fa9948720cb8e553f3"
select select "655d58079948720cb8e553fa"
select select "655d584c9948720cb8e55401"
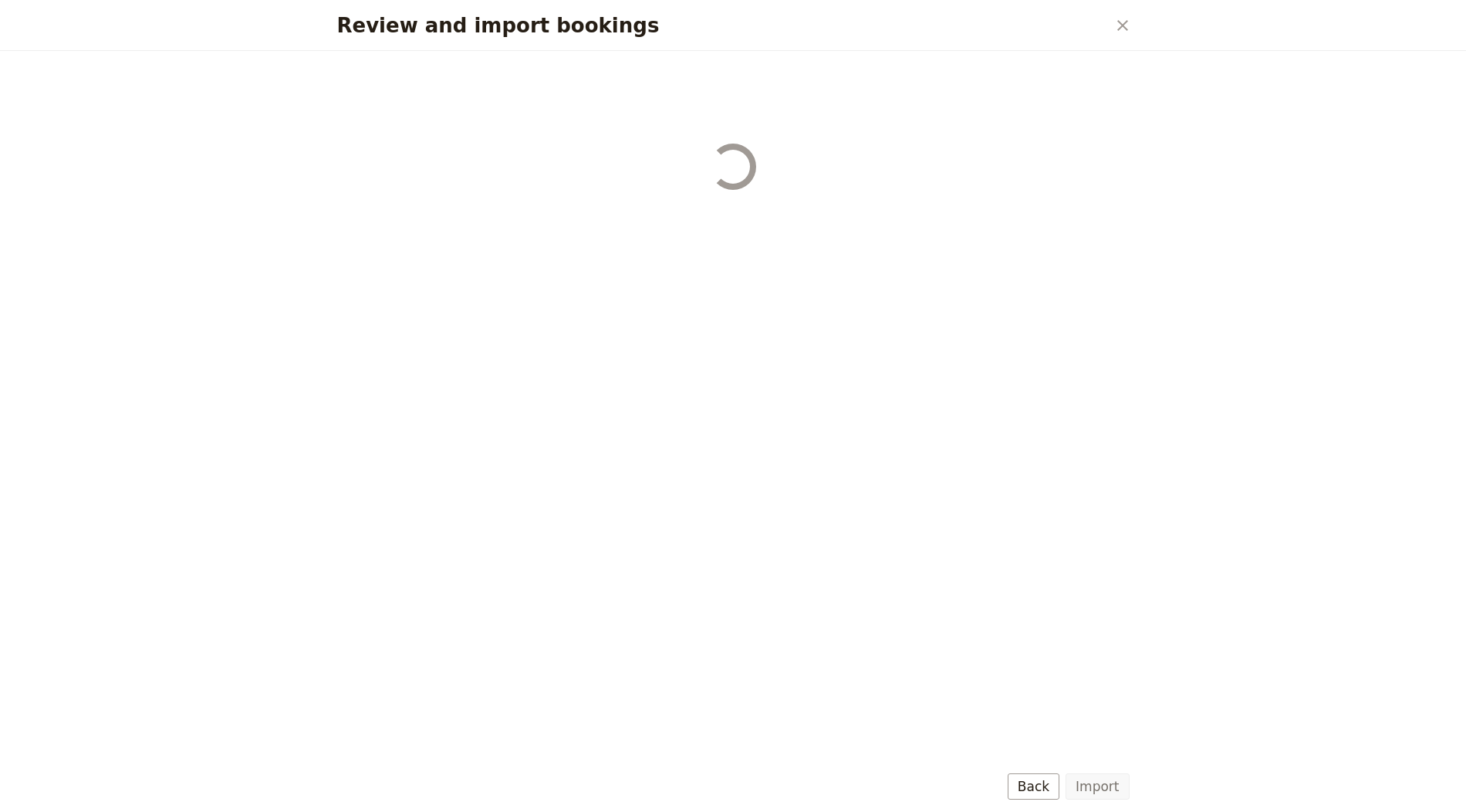
select select "655d58679948720cb8e5540d"
select select "650e6b6659641ed5ee156647"
select select "650e6b4b59641ed5ee156605"
select select "650e2104408bbede5b0c60fd"
select select "650e1d73408bbede5b0c60a6"
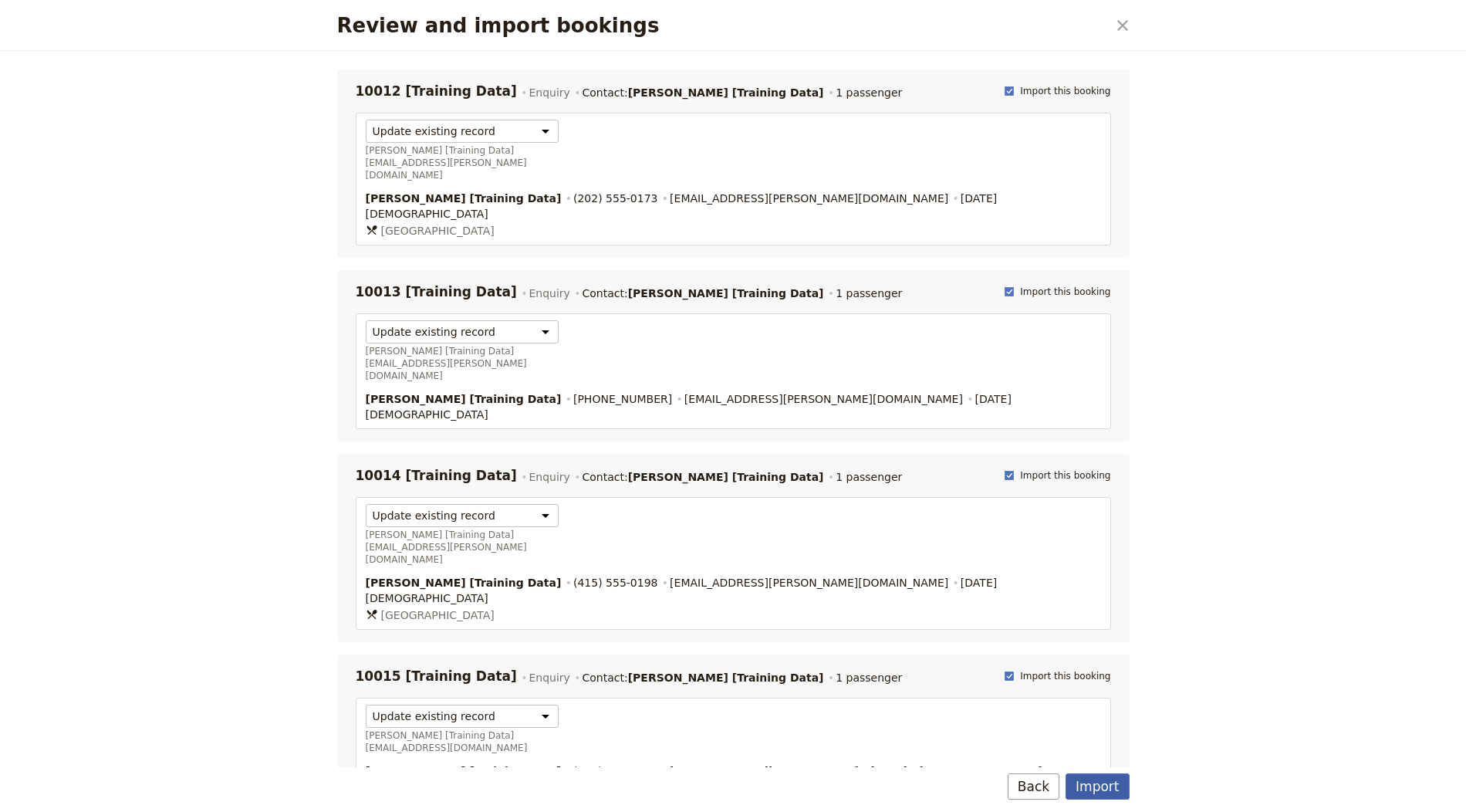
click at [1097, 786] on button "Import" at bounding box center [1097, 787] width 64 height 26
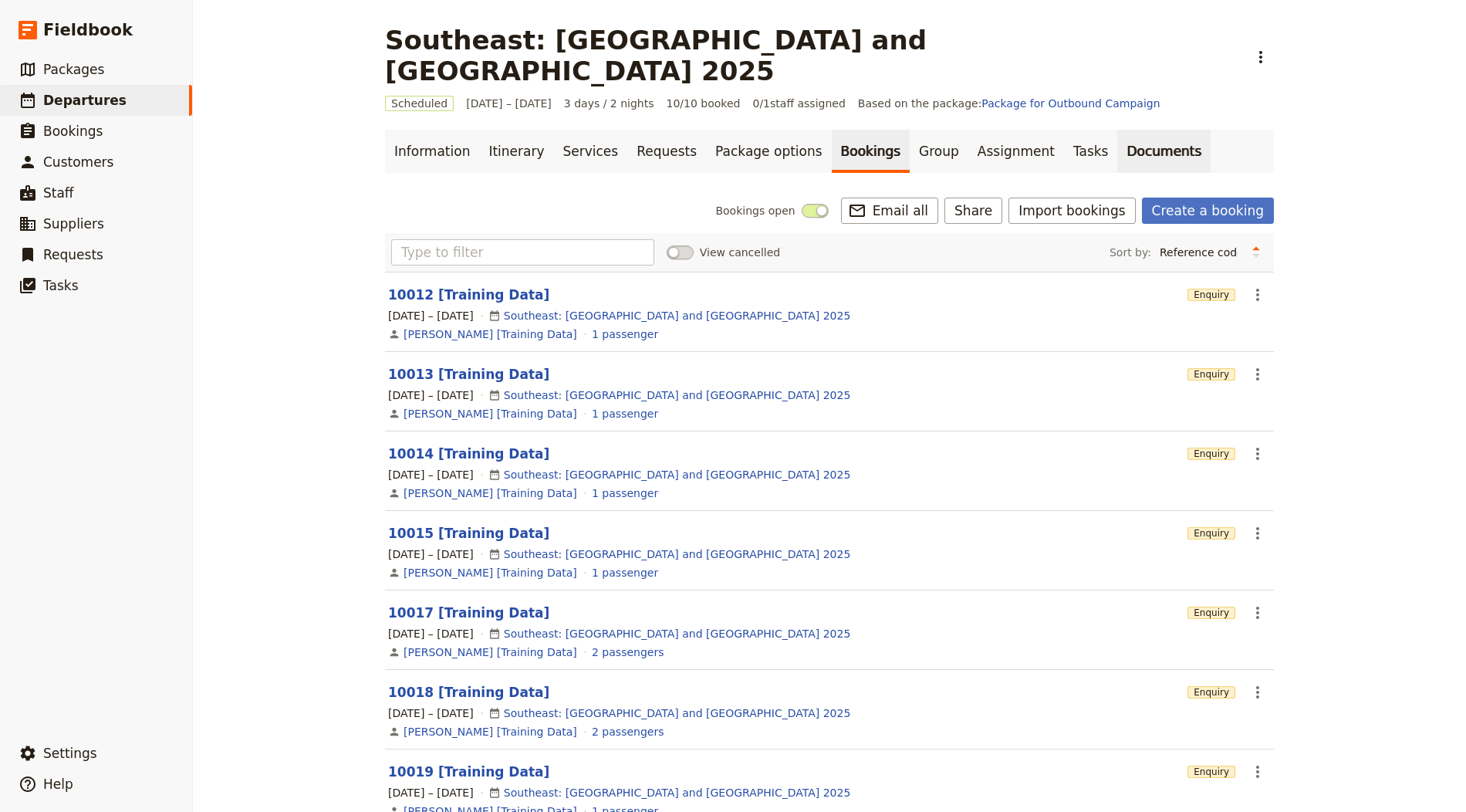
click at [1117, 130] on link "Documents" at bounding box center [1164, 152] width 94 height 43
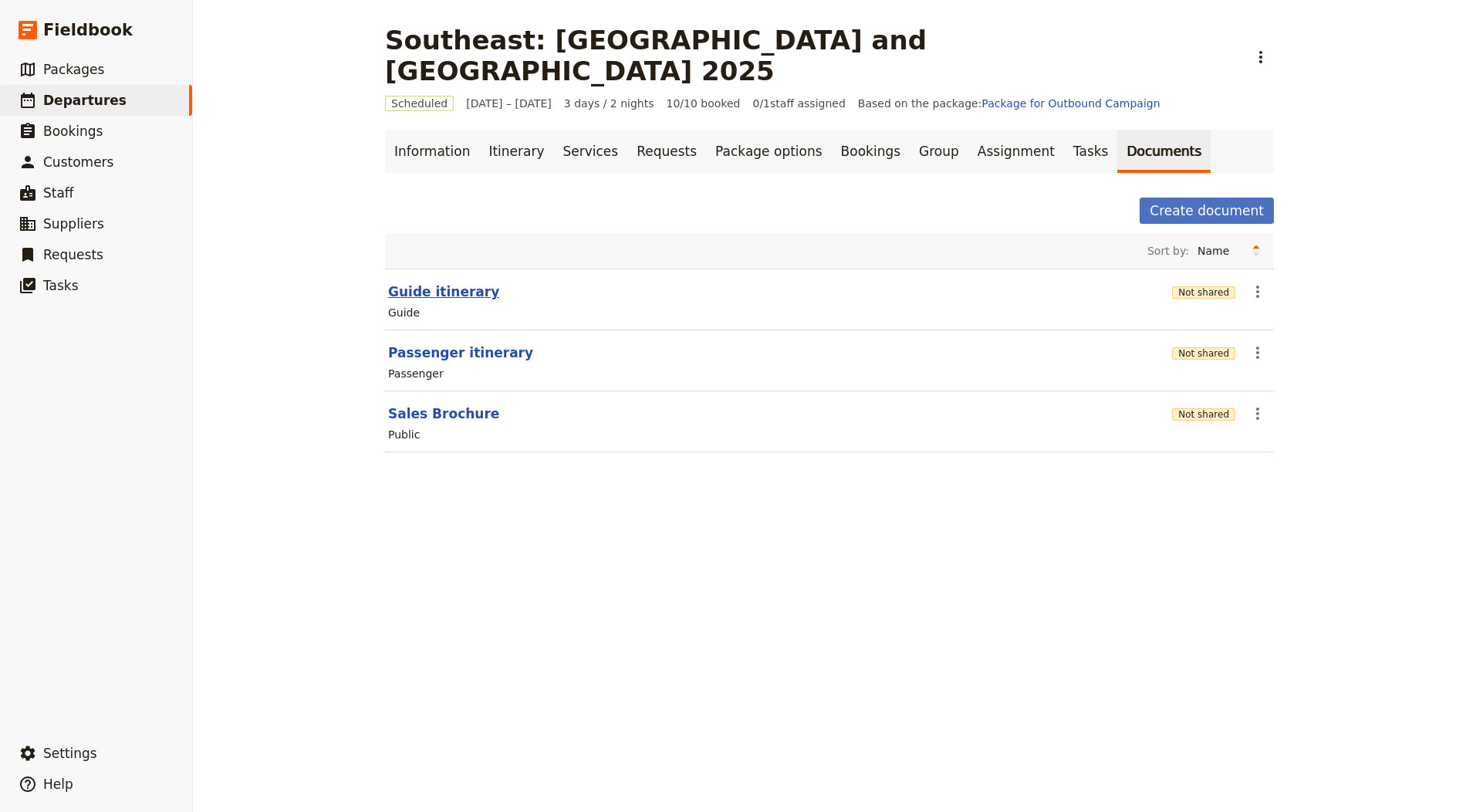
click at [434, 283] on button "Guide itinerary" at bounding box center [443, 292] width 111 height 19
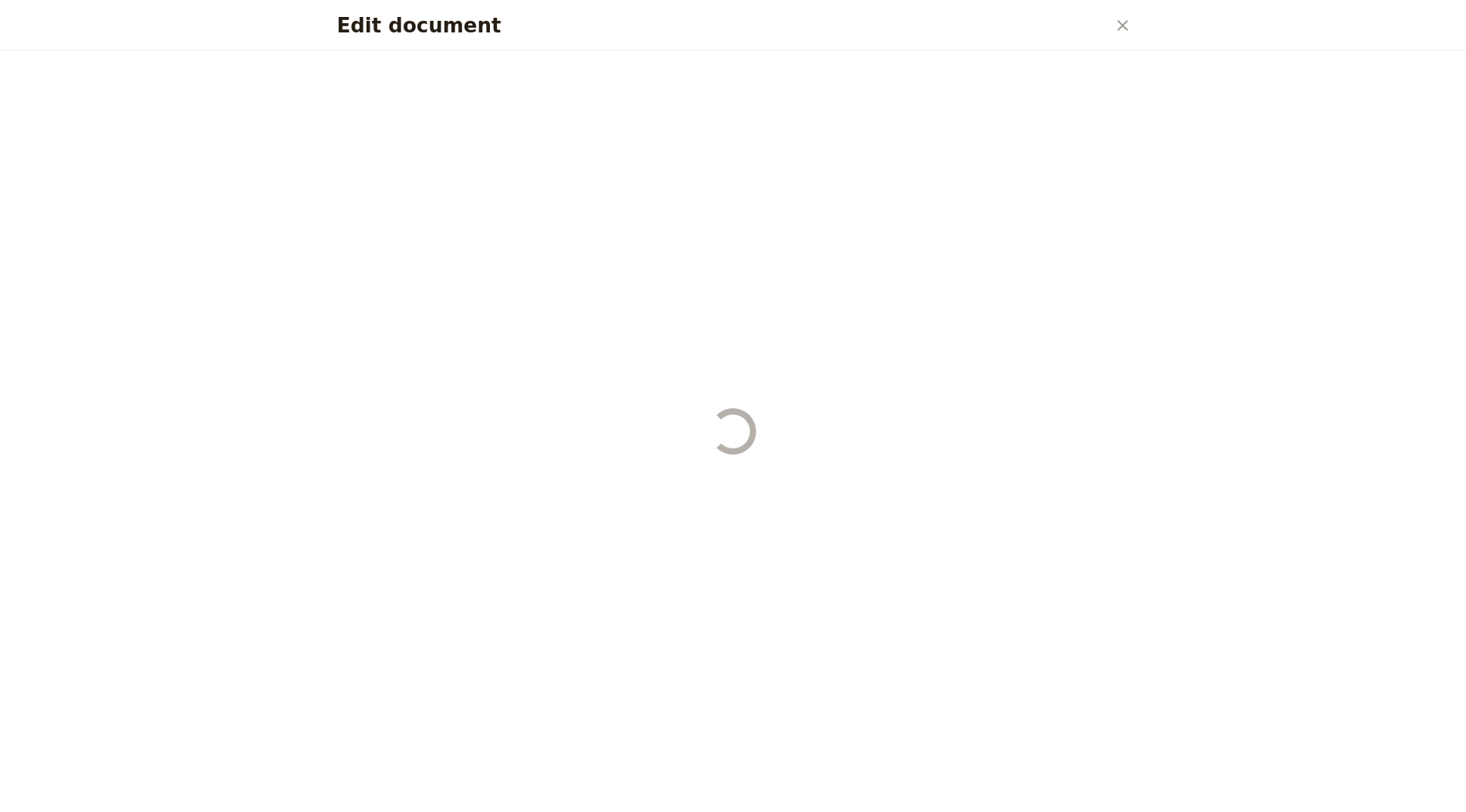
select select "STAFF"
select select "RUN_SHEET"
select select "LARGE"
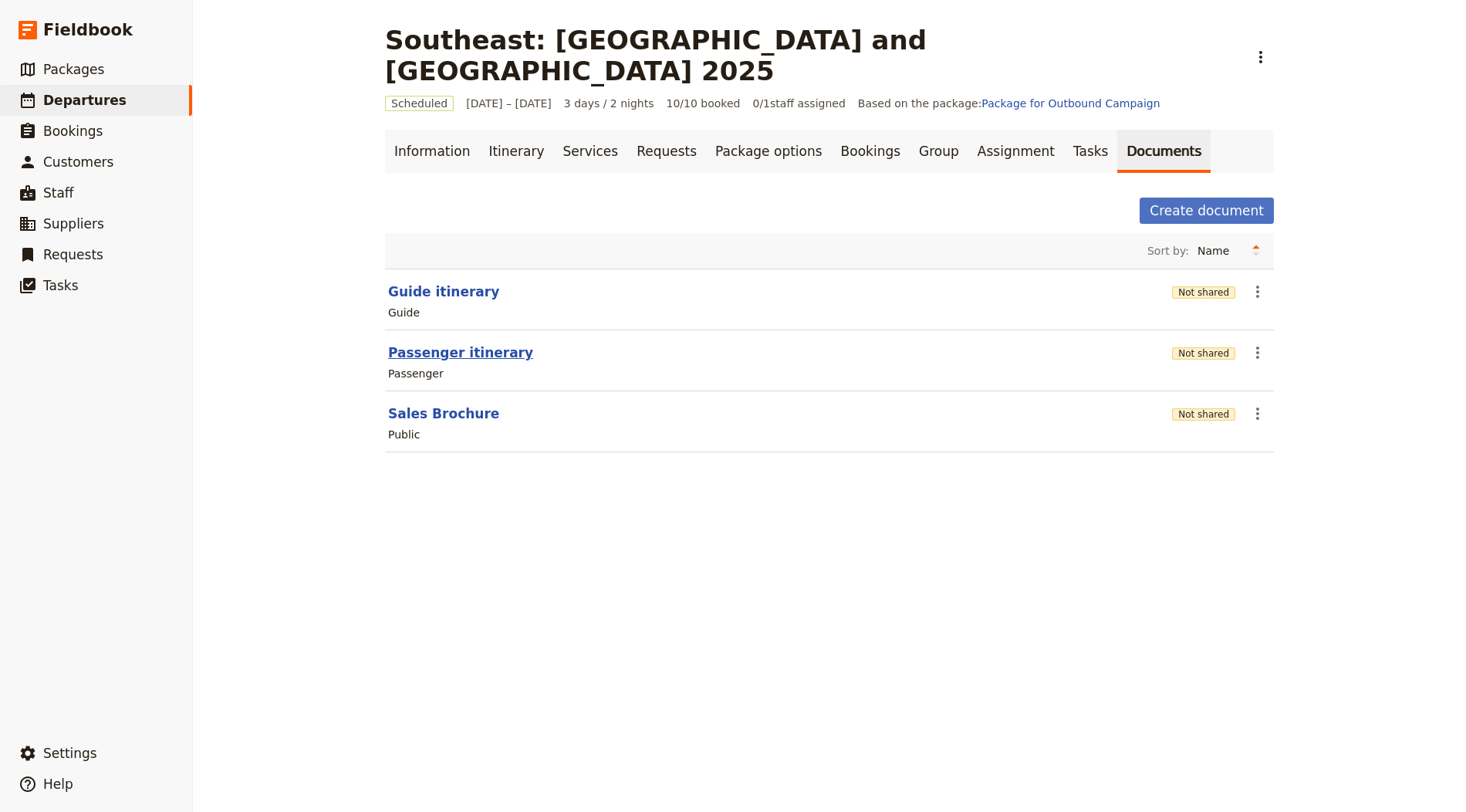
click at [473, 343] on button "Passenger itinerary" at bounding box center [460, 353] width 145 height 19
select select "PASSENGER"
select select "RUN_SHEET"
select select "LARGE"
click at [1188, 347] on button "Not shared" at bounding box center [1204, 353] width 64 height 12
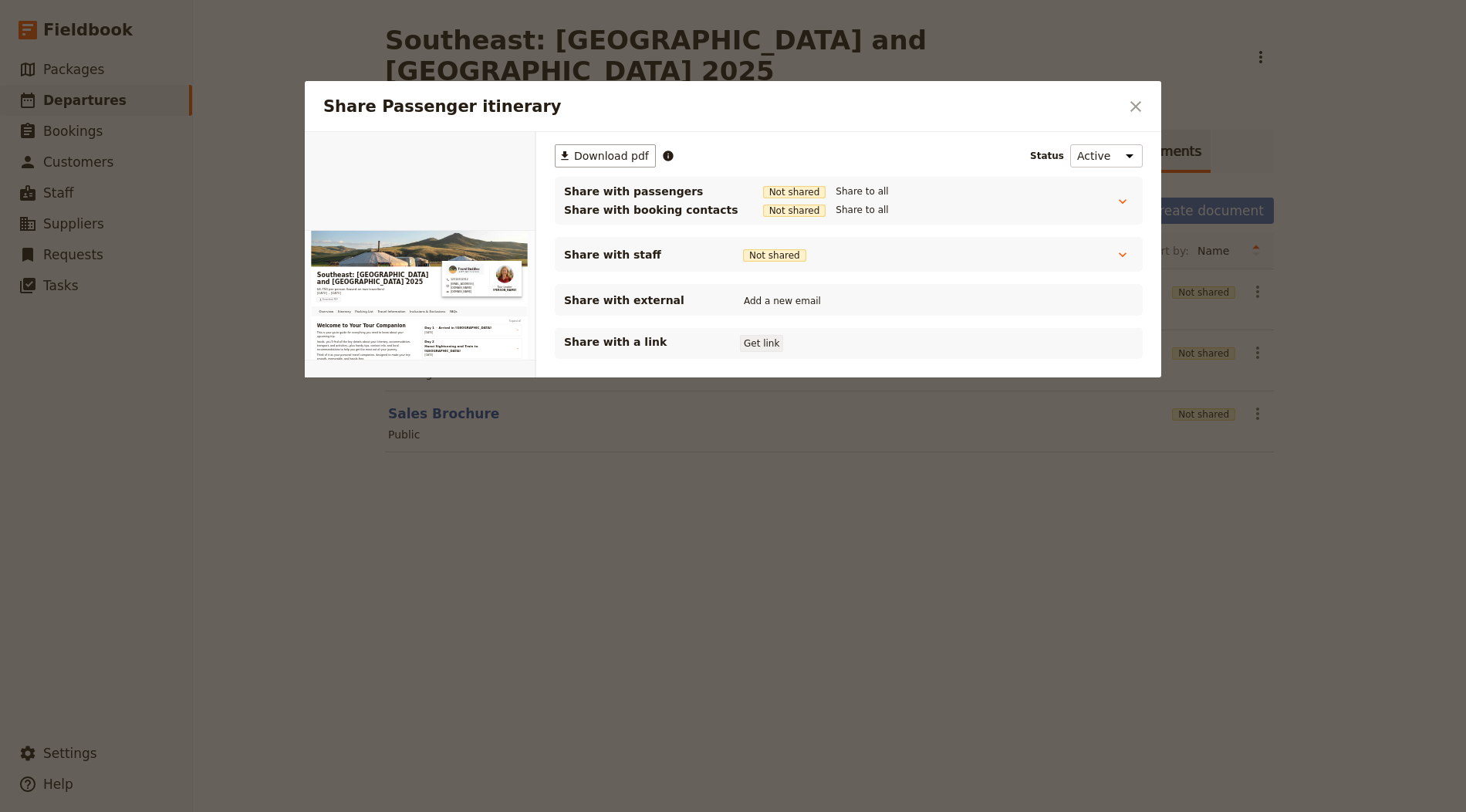
click at [768, 345] on button "Get link" at bounding box center [762, 343] width 43 height 17
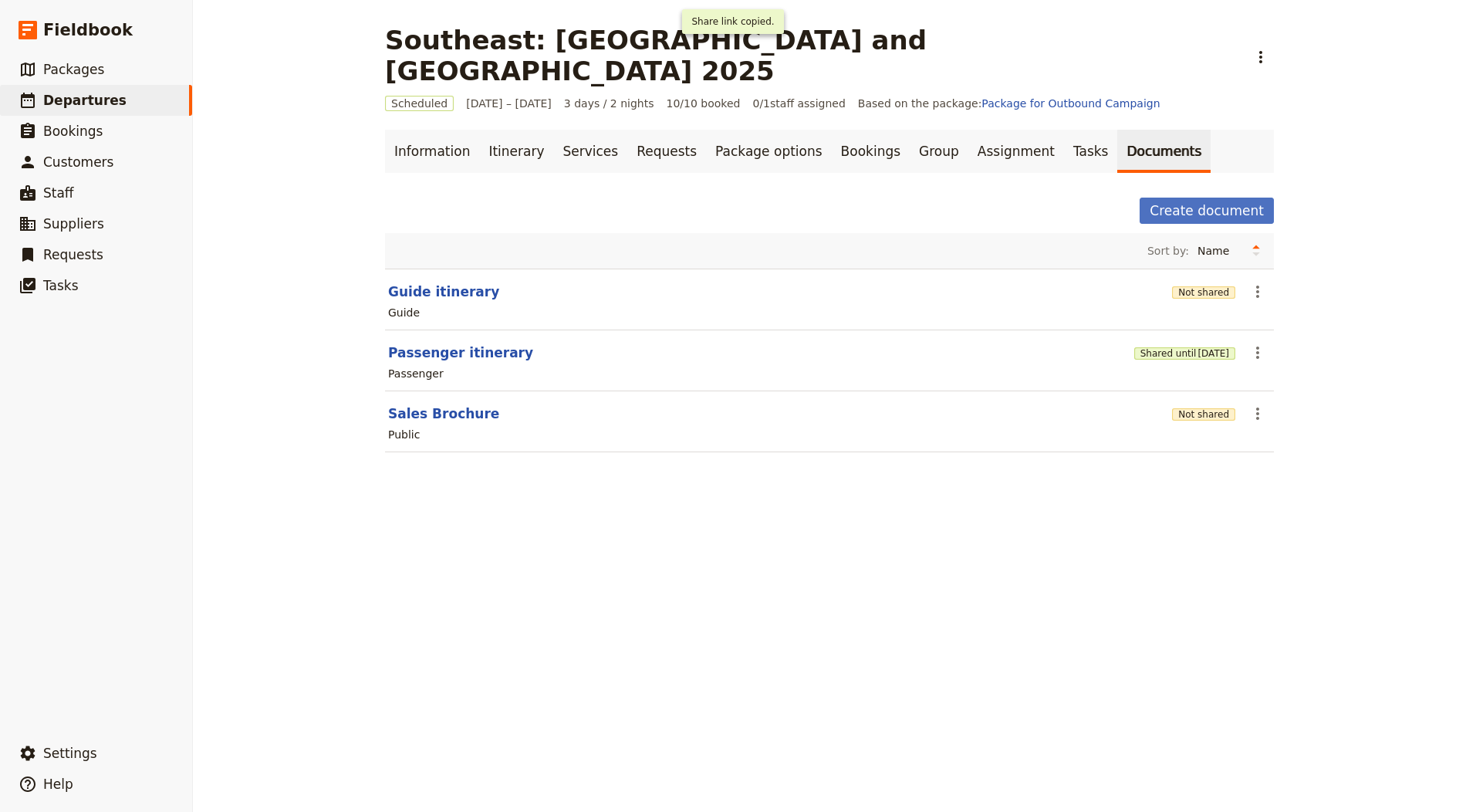
click at [367, 260] on main "Southeast: Vietnam and Cambodia 2025 ​ Scheduled 1 – 3 Oct 2025 3 days / 2 nigh…" at bounding box center [830, 248] width 926 height 496
click at [413, 283] on button "Guide itinerary" at bounding box center [443, 292] width 111 height 19
select select "STAFF"
select select "RUN_SHEET"
select select "LARGE"
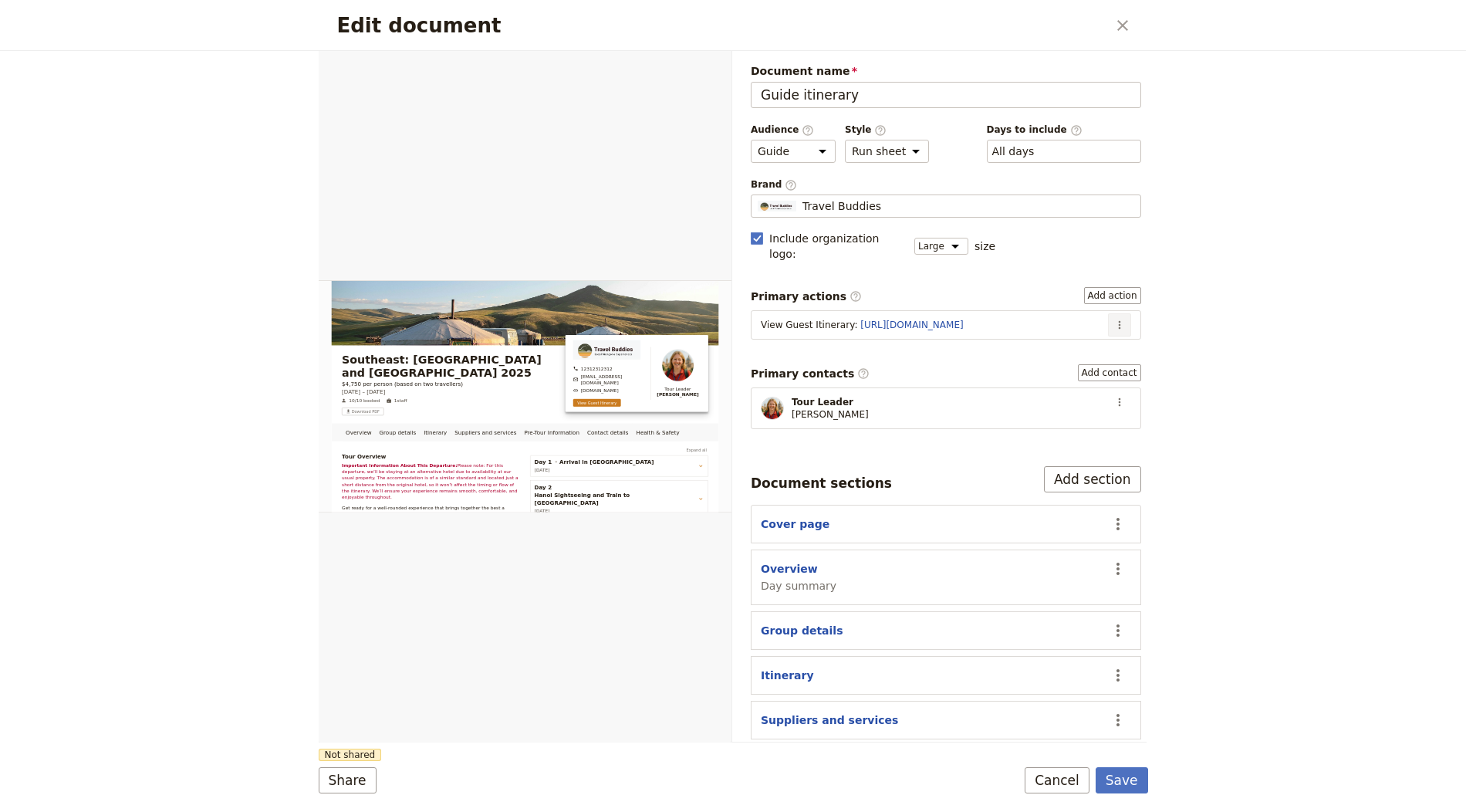
click at [1113, 313] on button "​" at bounding box center [1120, 325] width 23 height 23
click at [1097, 337] on span "Edit action" at bounding box center [1068, 336] width 80 height 15
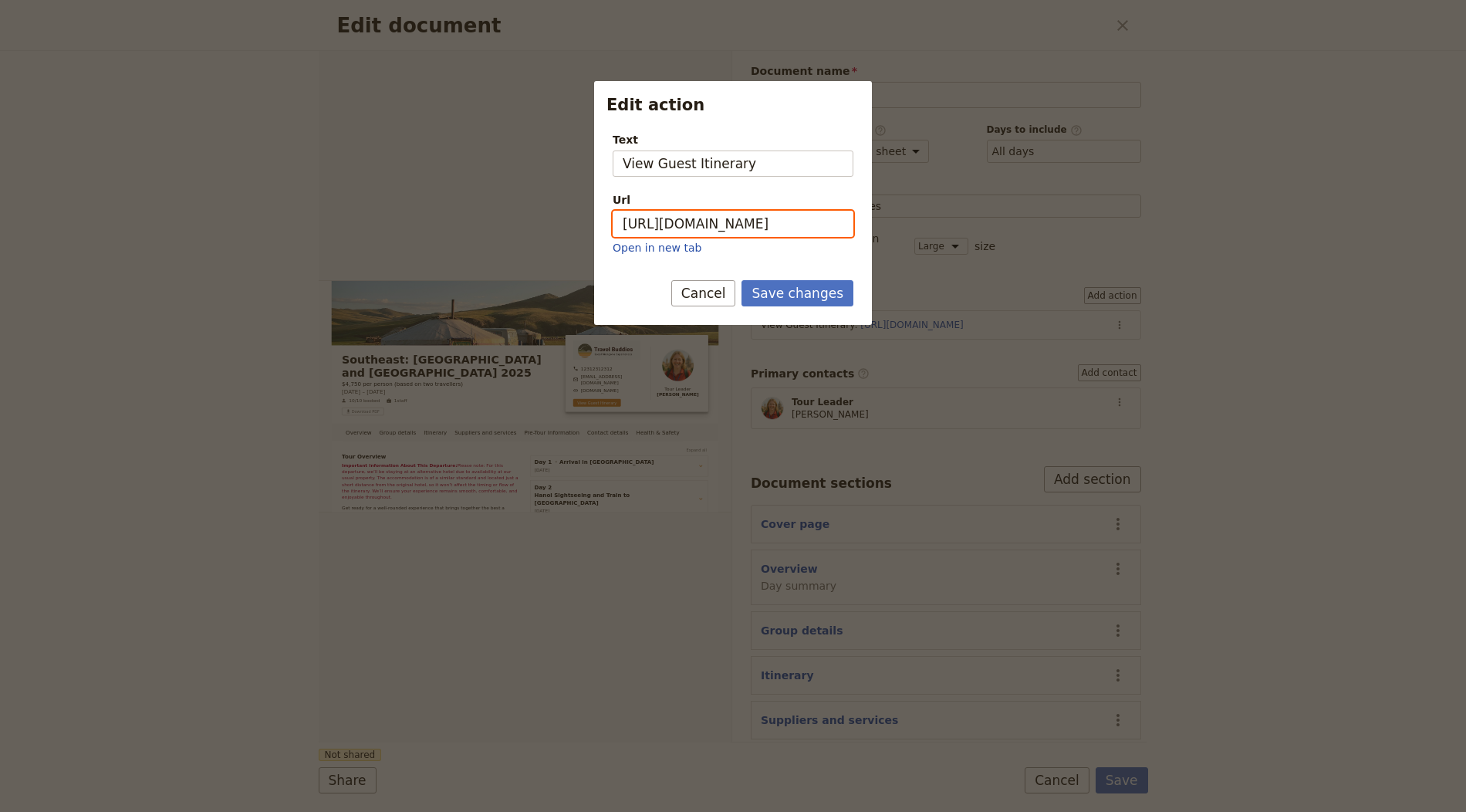
click at [733, 227] on input "https://trips.fieldbook.com/d/6WYmQb4Mw4d7M8eYBVo5i" at bounding box center [733, 224] width 240 height 26
paste input "UOOynnwIBk_DViaoExSCC"
type input "[URL][DOMAIN_NAME]"
drag, startPoint x: 773, startPoint y: 291, endPoint x: 970, endPoint y: 436, distance: 244.6
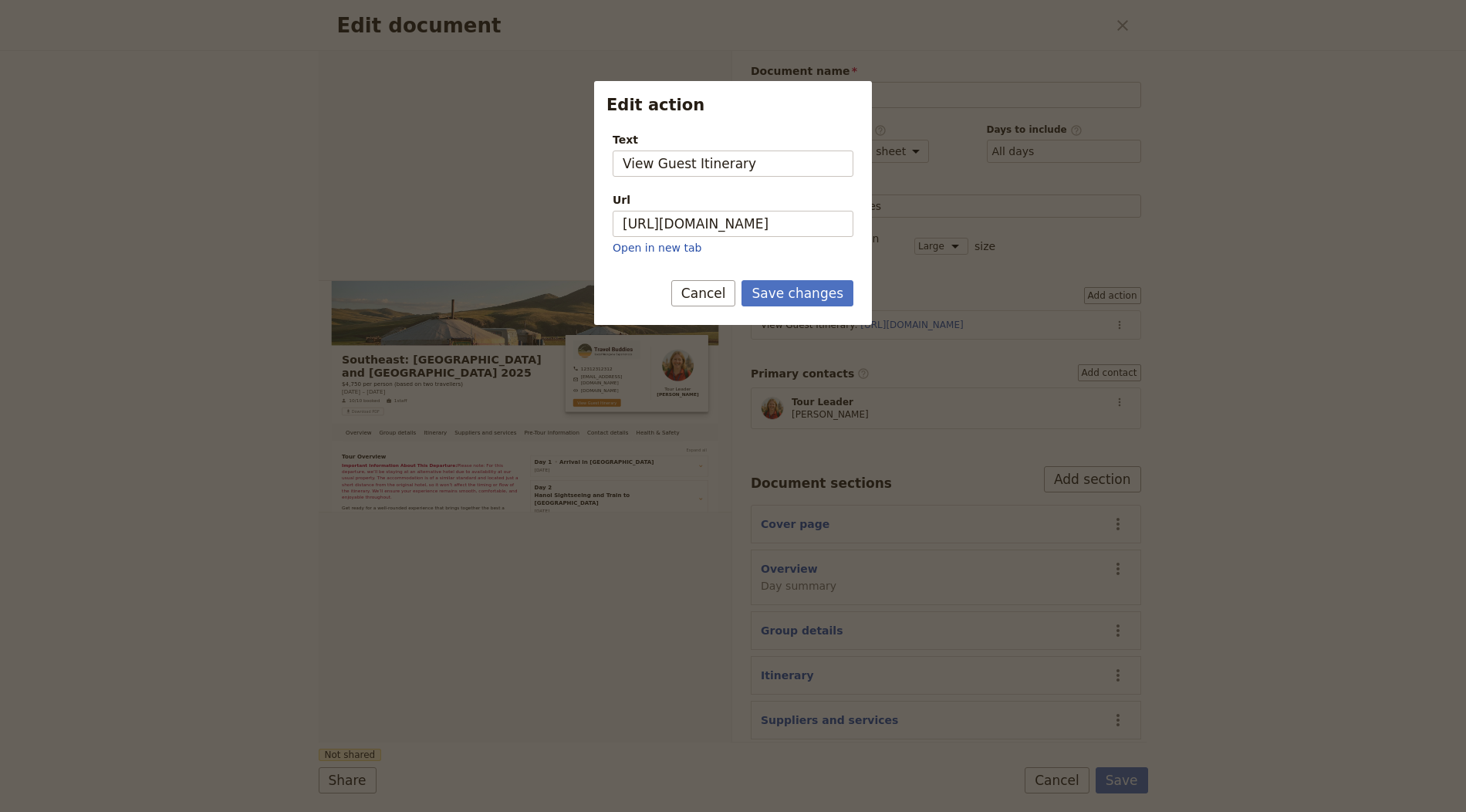
click at [773, 291] on button "Save changes" at bounding box center [798, 293] width 112 height 26
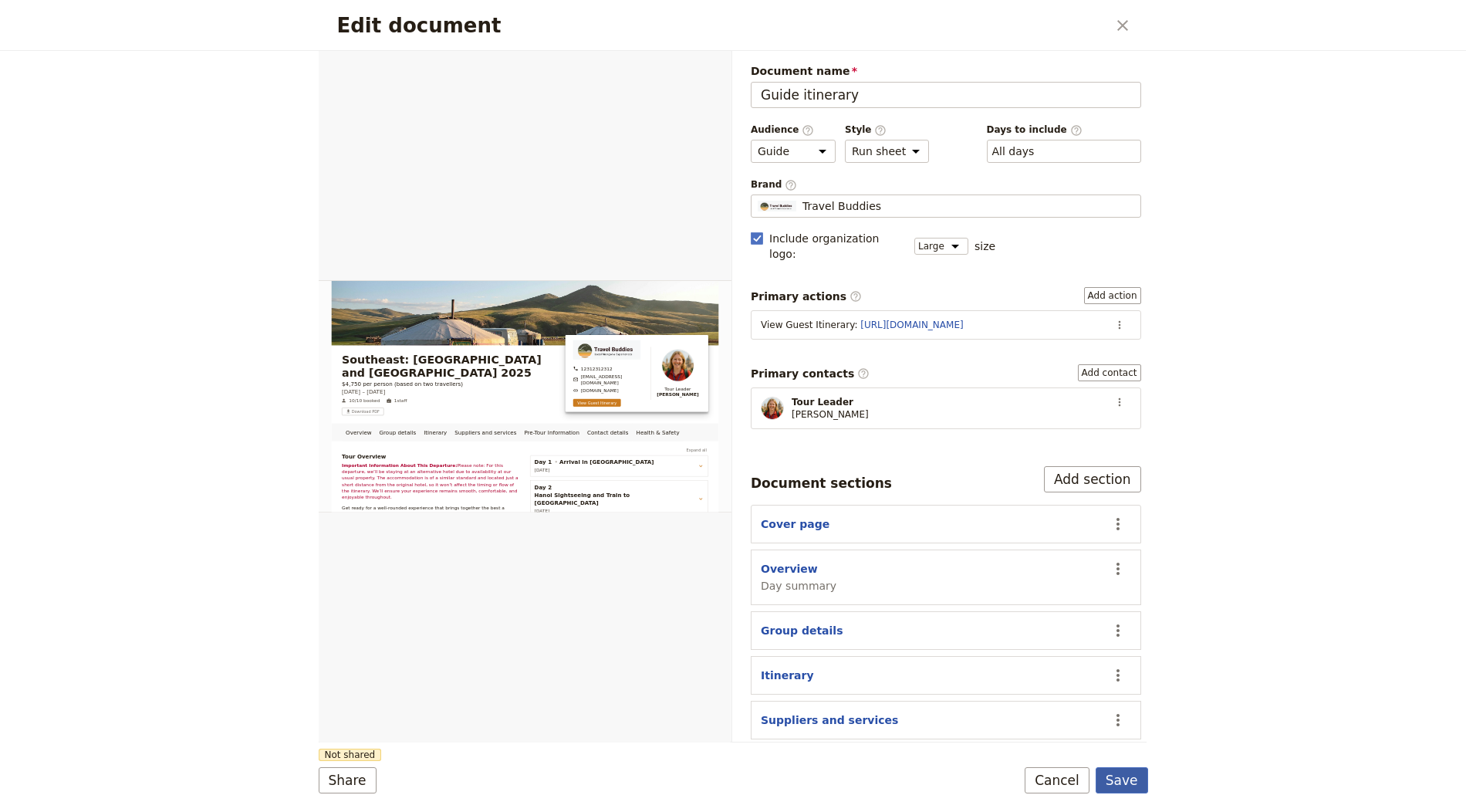
click at [1124, 776] on button "Save" at bounding box center [1122, 780] width 52 height 26
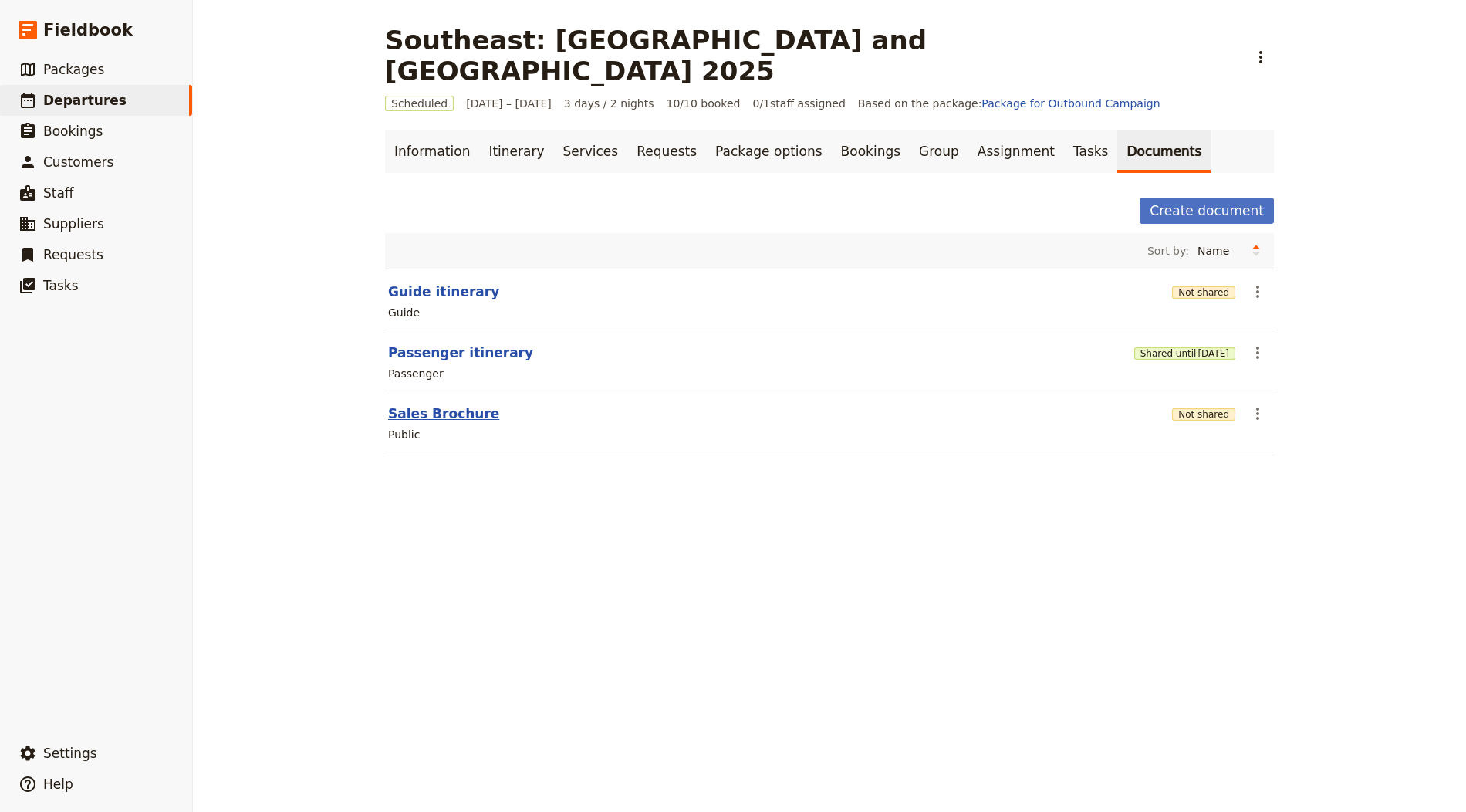
click at [470, 404] on button "Sales Brochure" at bounding box center [443, 413] width 111 height 19
select select "DEFAULT"
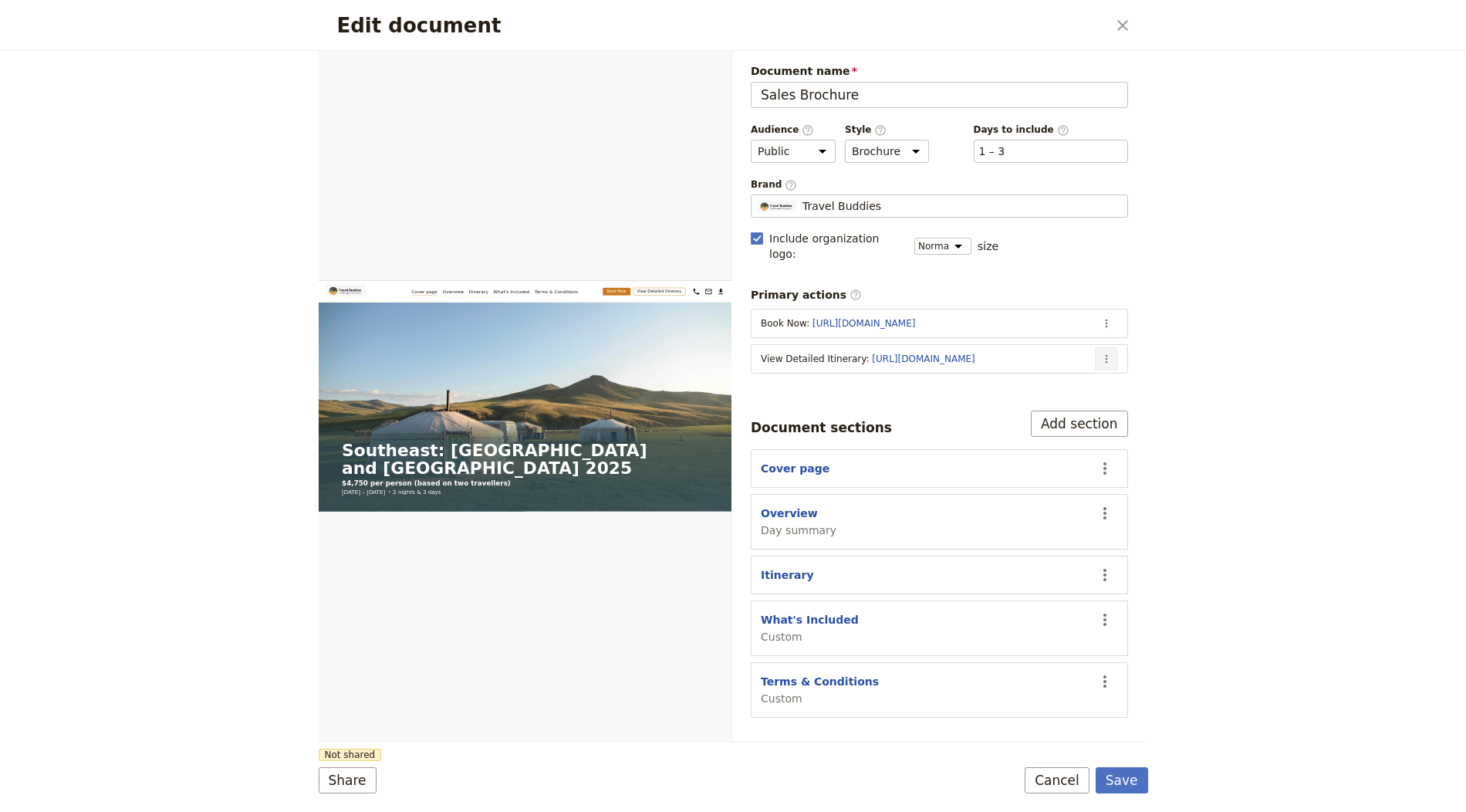
click at [1112, 347] on button "​" at bounding box center [1106, 358] width 23 height 23
click at [1074, 368] on span "Edit action" at bounding box center [1046, 370] width 125 height 15
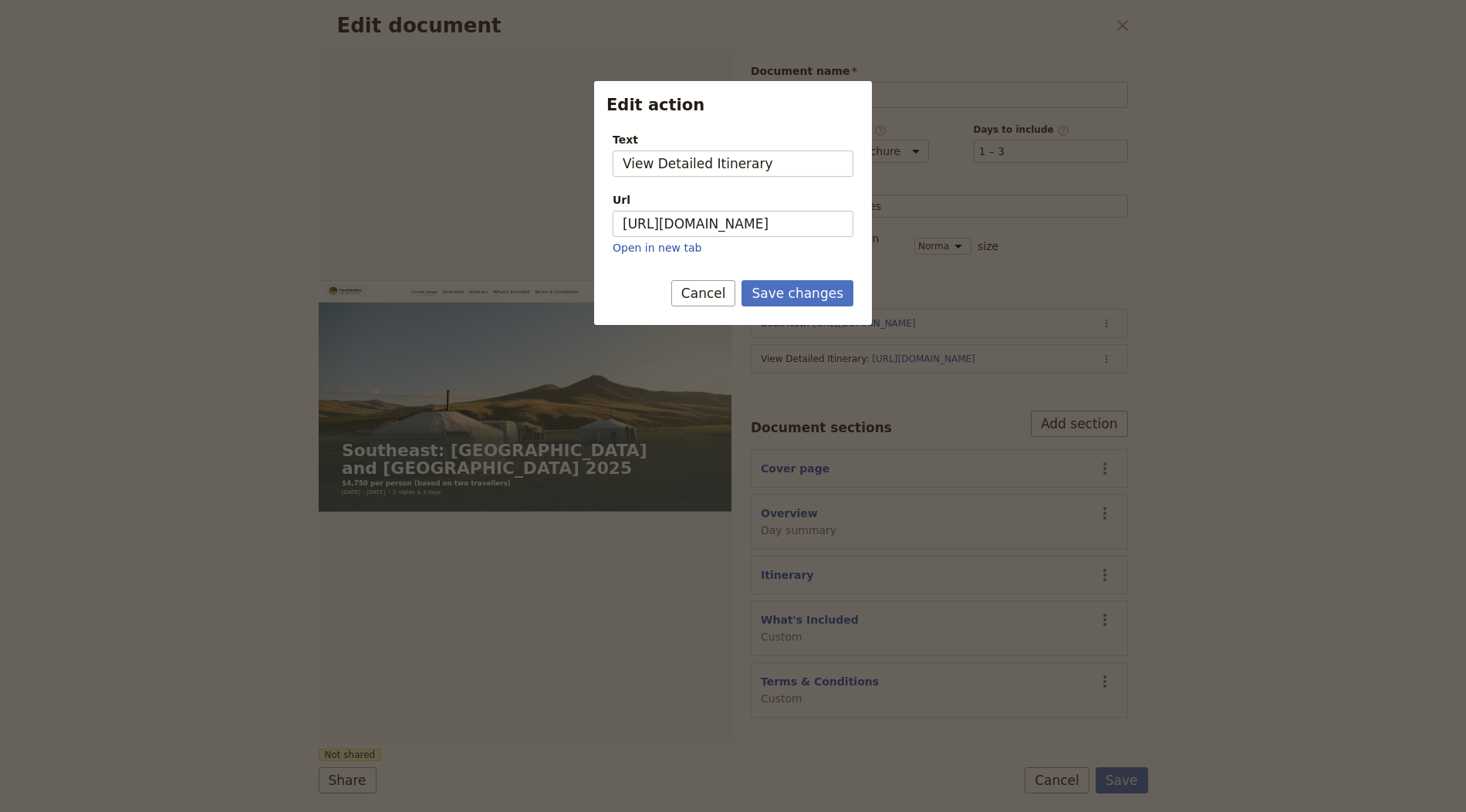
click at [716, 205] on div "Url" at bounding box center [733, 199] width 240 height 15
click at [716, 210] on input "https://trips.fieldbook.com/d/6WYmQb4Mw4d7M8eYBVo5i" at bounding box center [733, 224] width 240 height 26
paste input "UOOynnwIBk_DViaoExSCC"
type input "[URL][DOMAIN_NAME]"
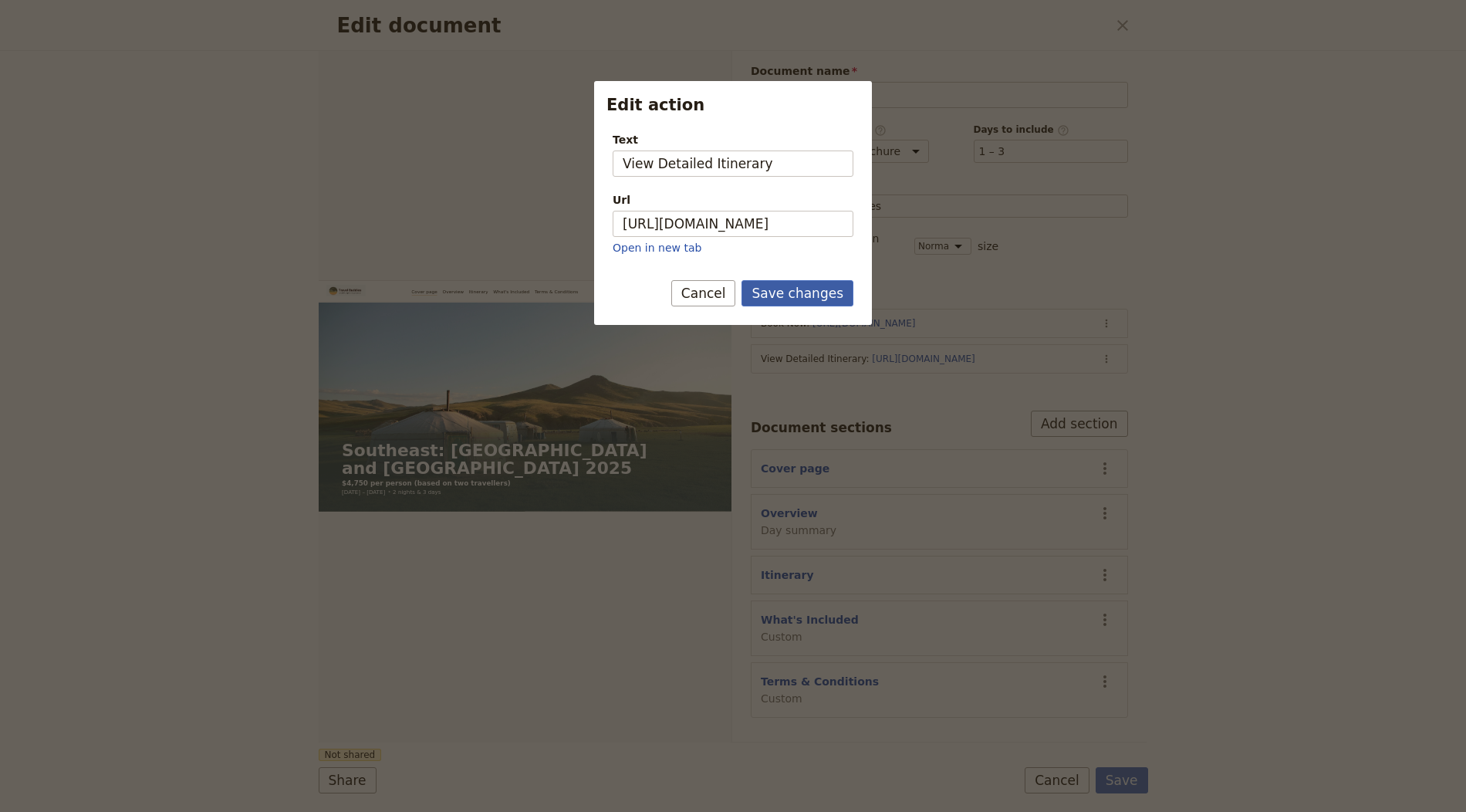
click at [794, 282] on button "Save changes" at bounding box center [798, 293] width 112 height 26
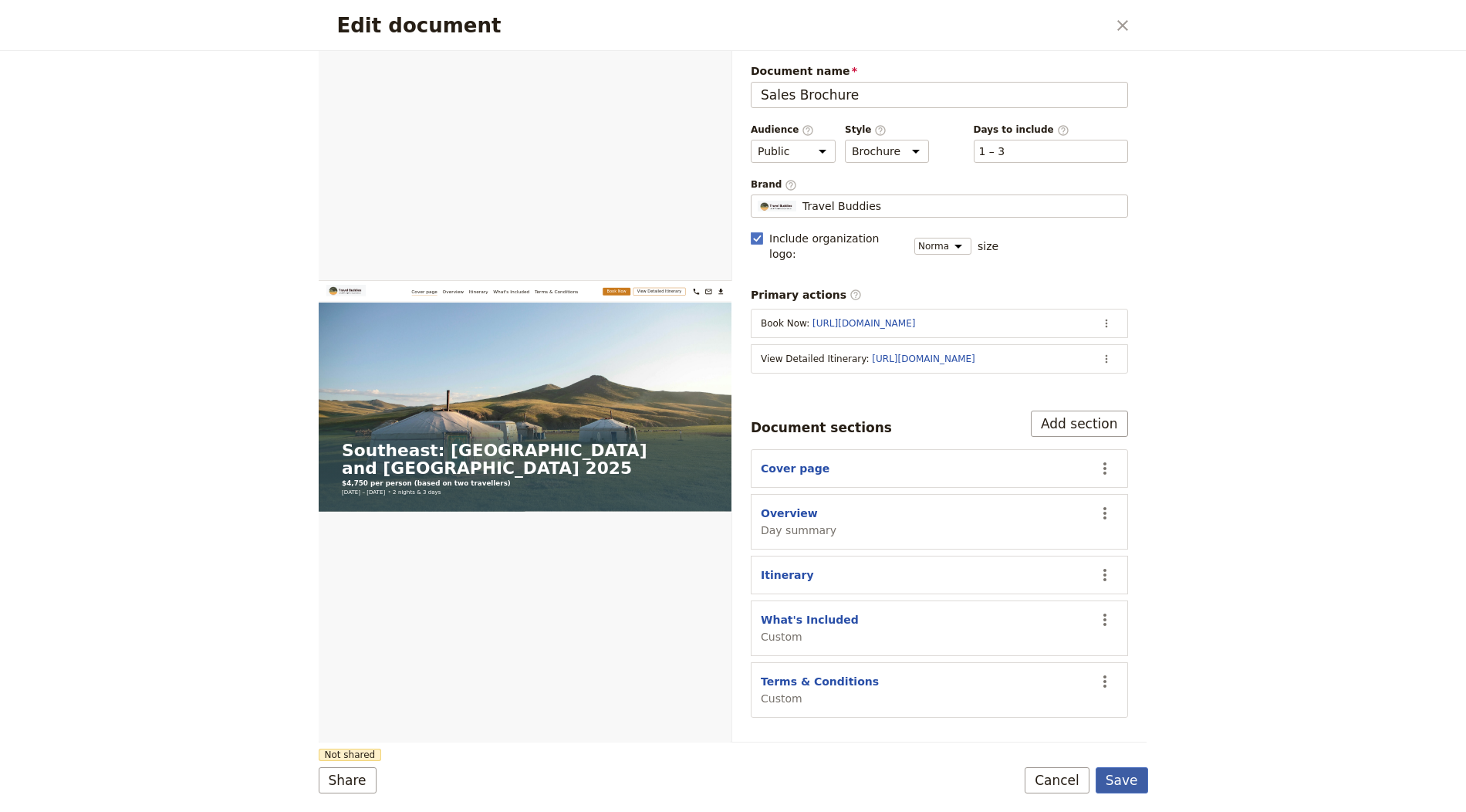
click at [1112, 771] on button "Save" at bounding box center [1122, 780] width 52 height 26
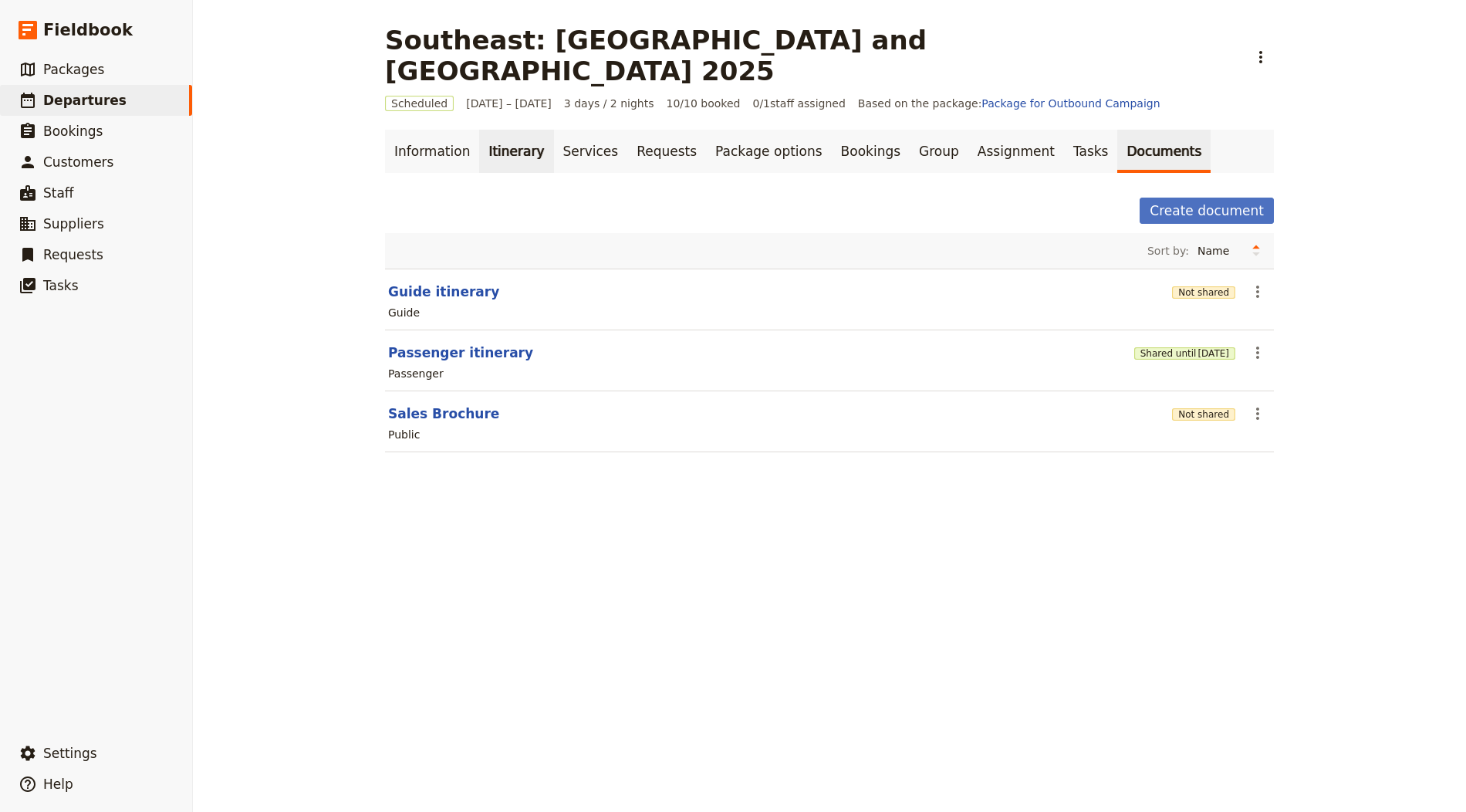
click at [491, 130] on link "Itinerary" at bounding box center [515, 152] width 74 height 43
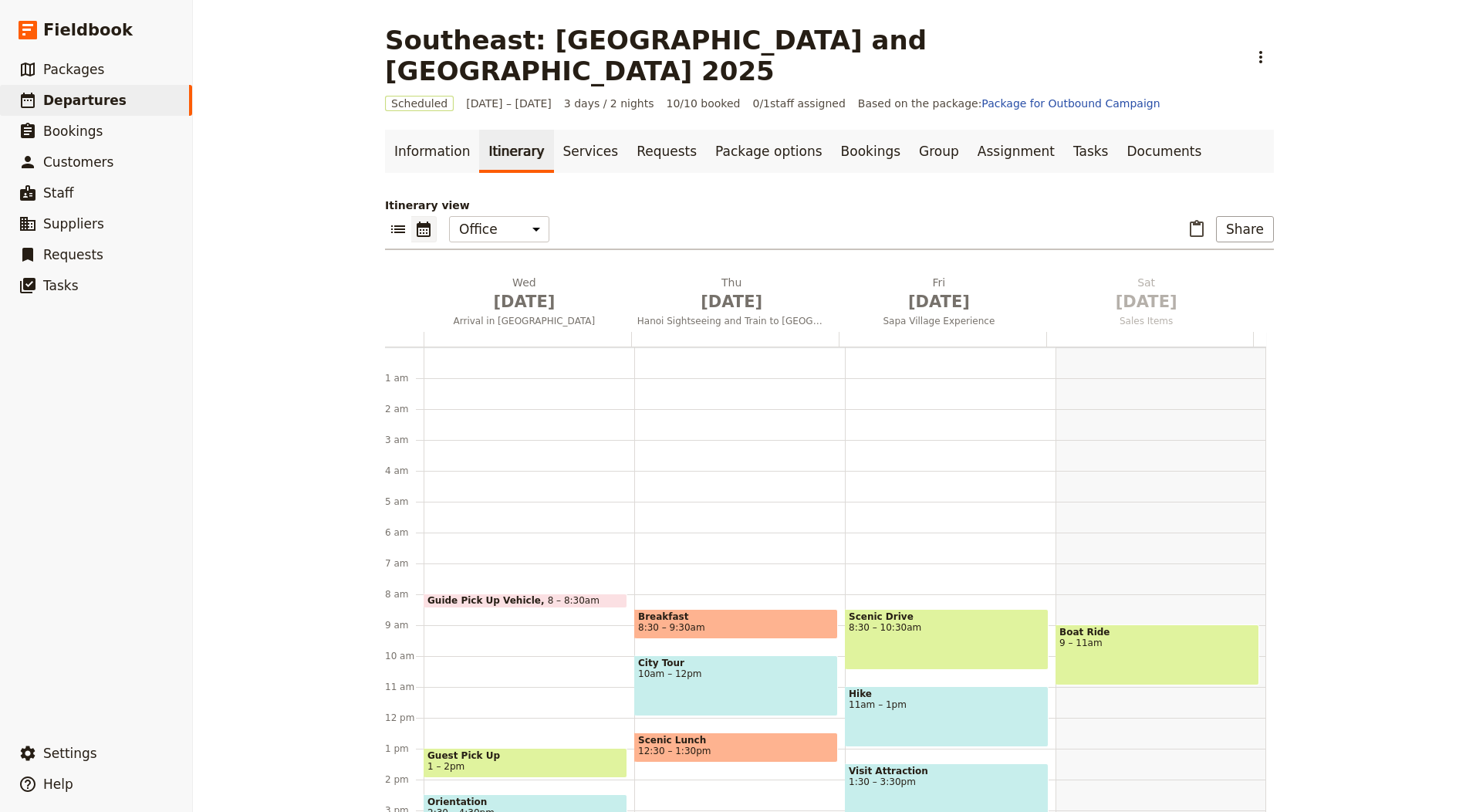
scroll to position [200, 0]
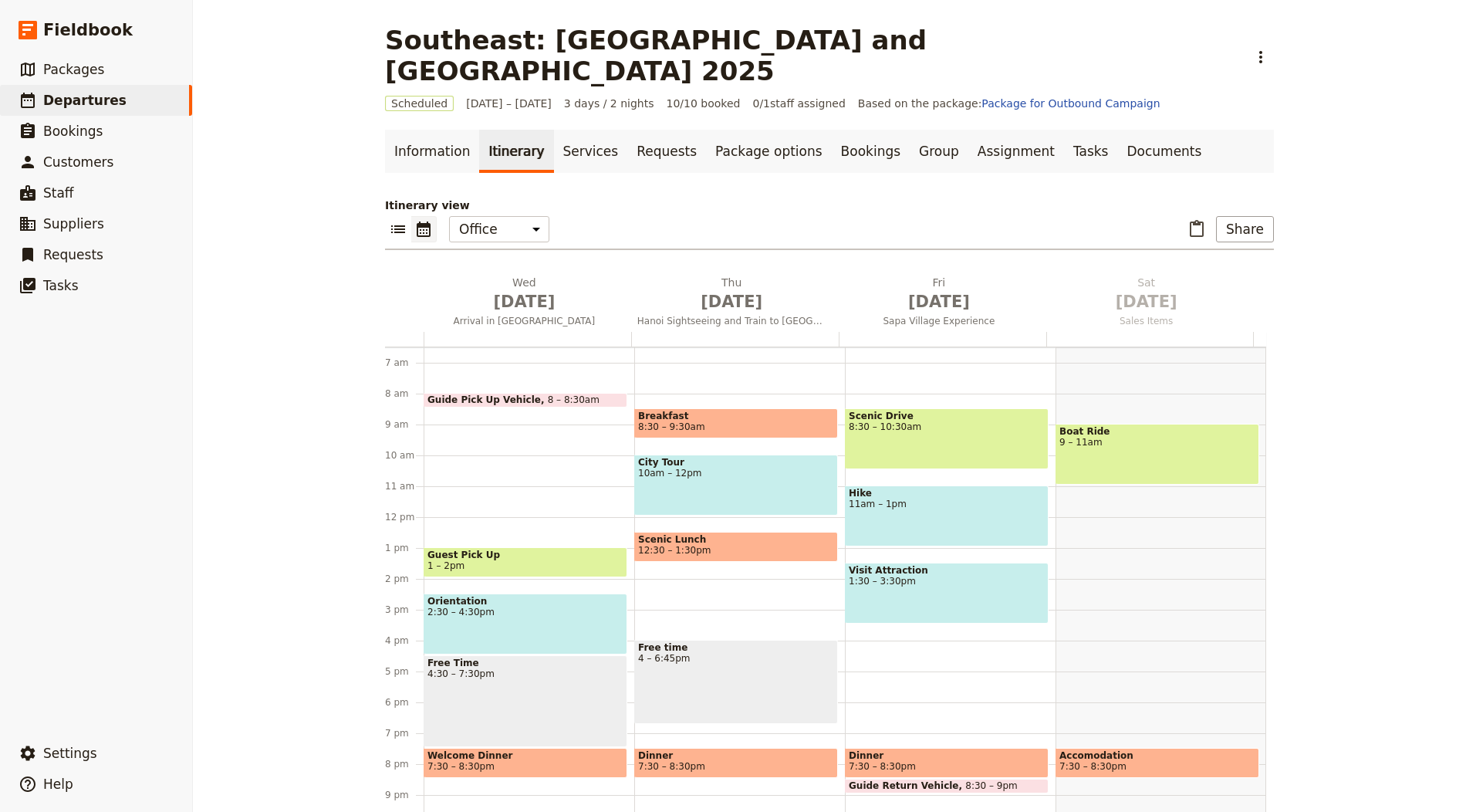
click at [495, 290] on span "[DATE]" at bounding box center [524, 301] width 189 height 23
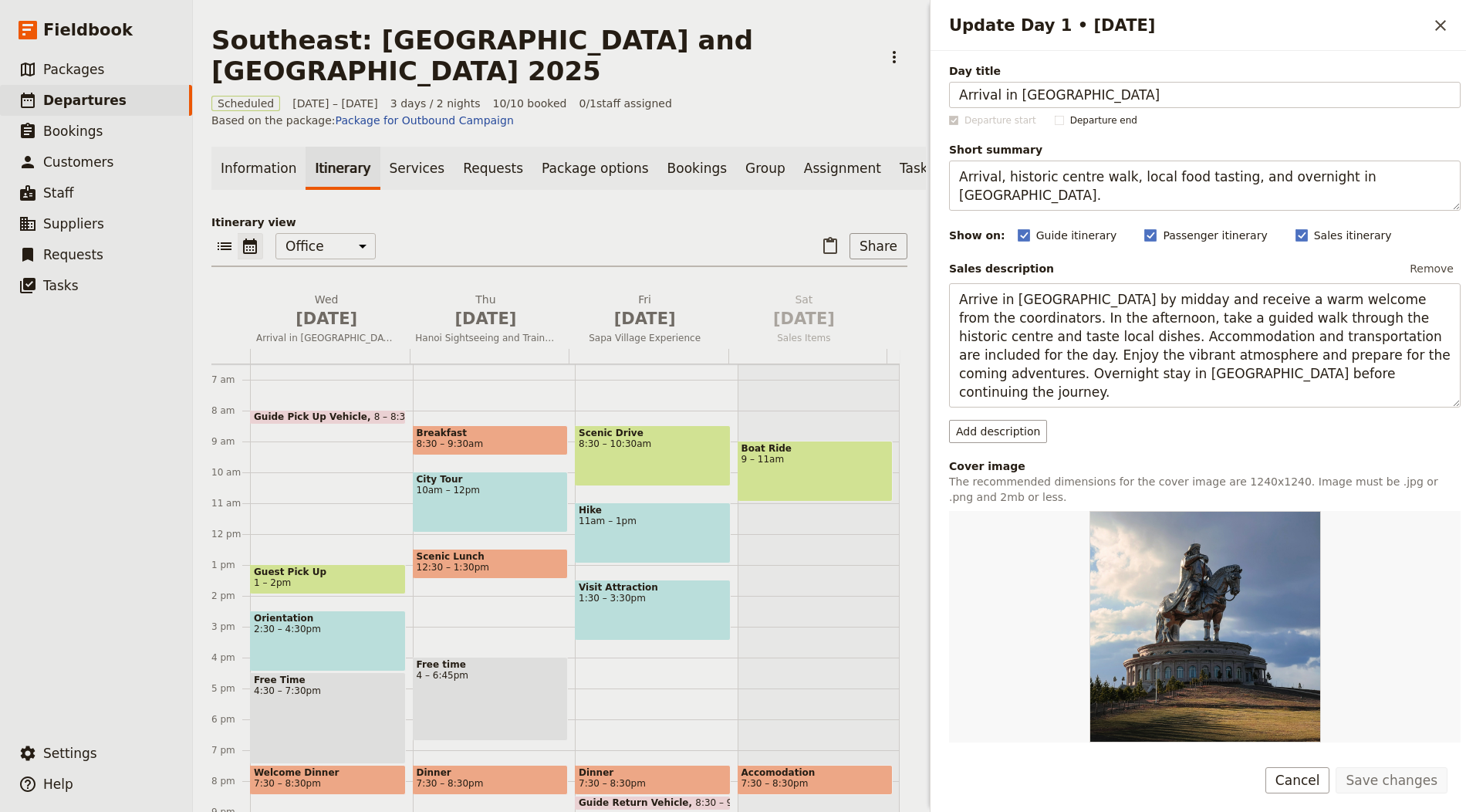
scroll to position [254, 0]
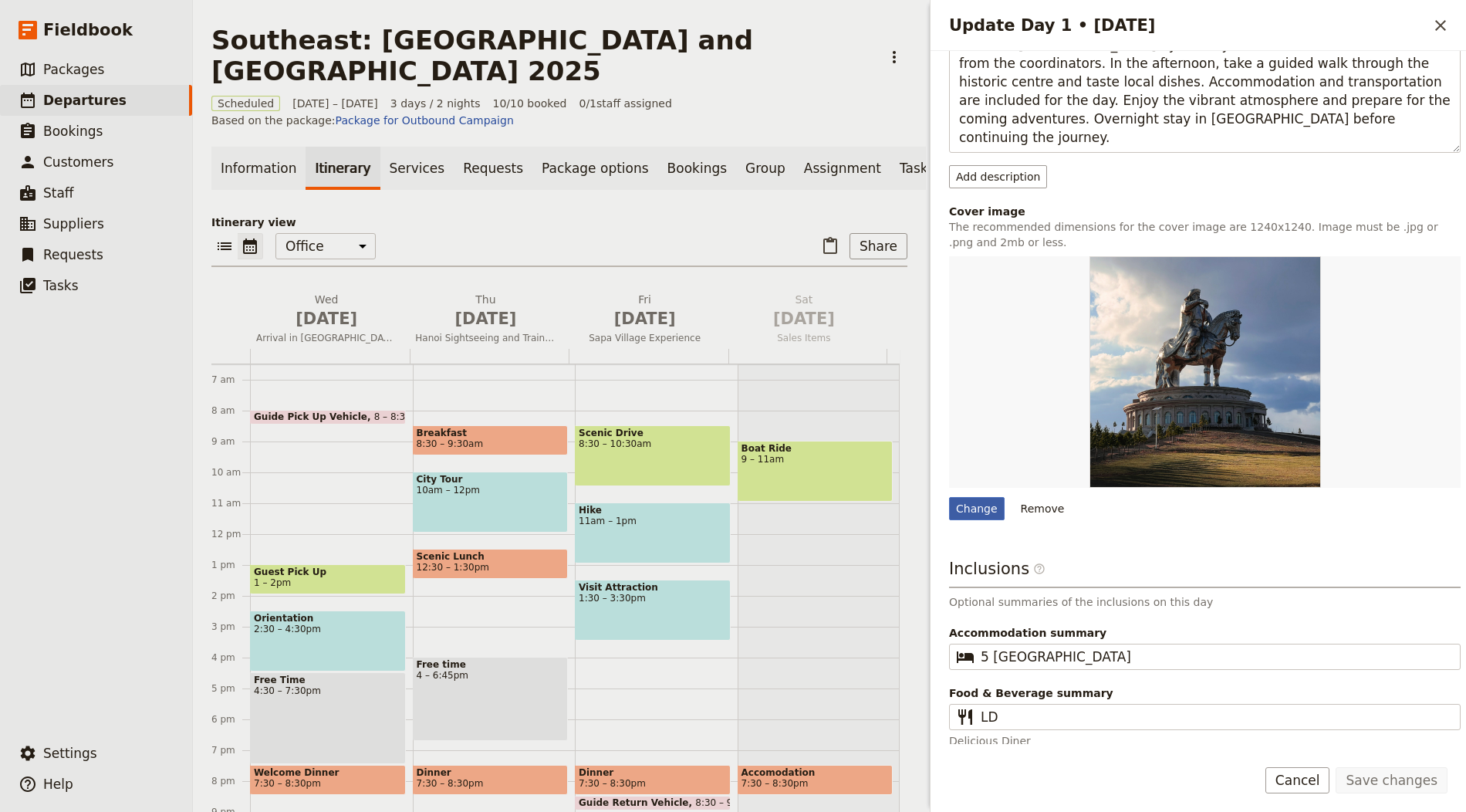
click at [997, 497] on div "Change" at bounding box center [977, 508] width 55 height 23
click at [950, 496] on input "Change" at bounding box center [949, 496] width 1 height 1
type input "C:\fakepath\VN-hanoi_tran-quoc-pagoda_sights.jpg"
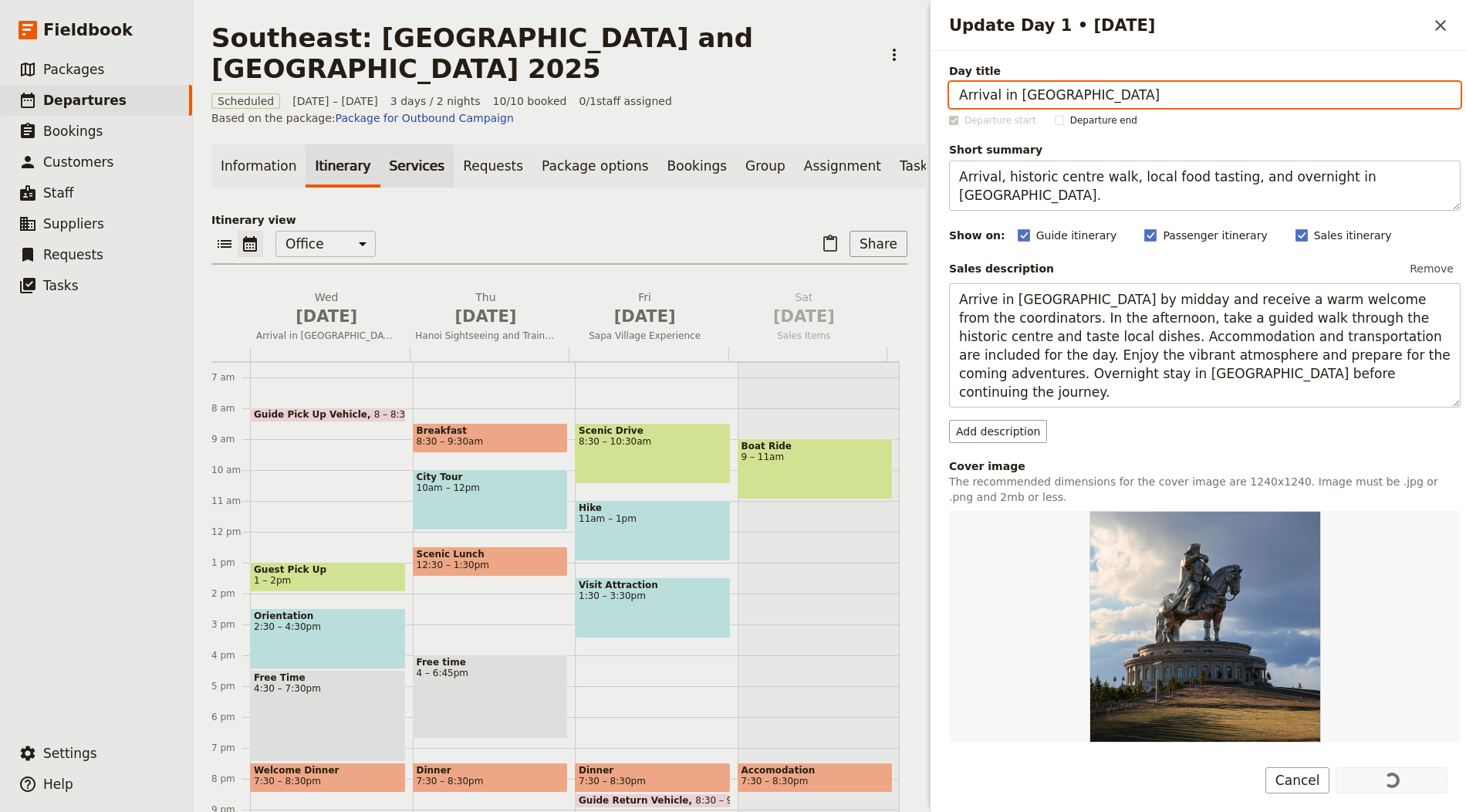
scroll to position [3, 0]
click at [461, 289] on h2 "[DATE] Hanoi Sightseeing and Train to [GEOGRAPHIC_DATA]" at bounding box center [486, 308] width 140 height 38
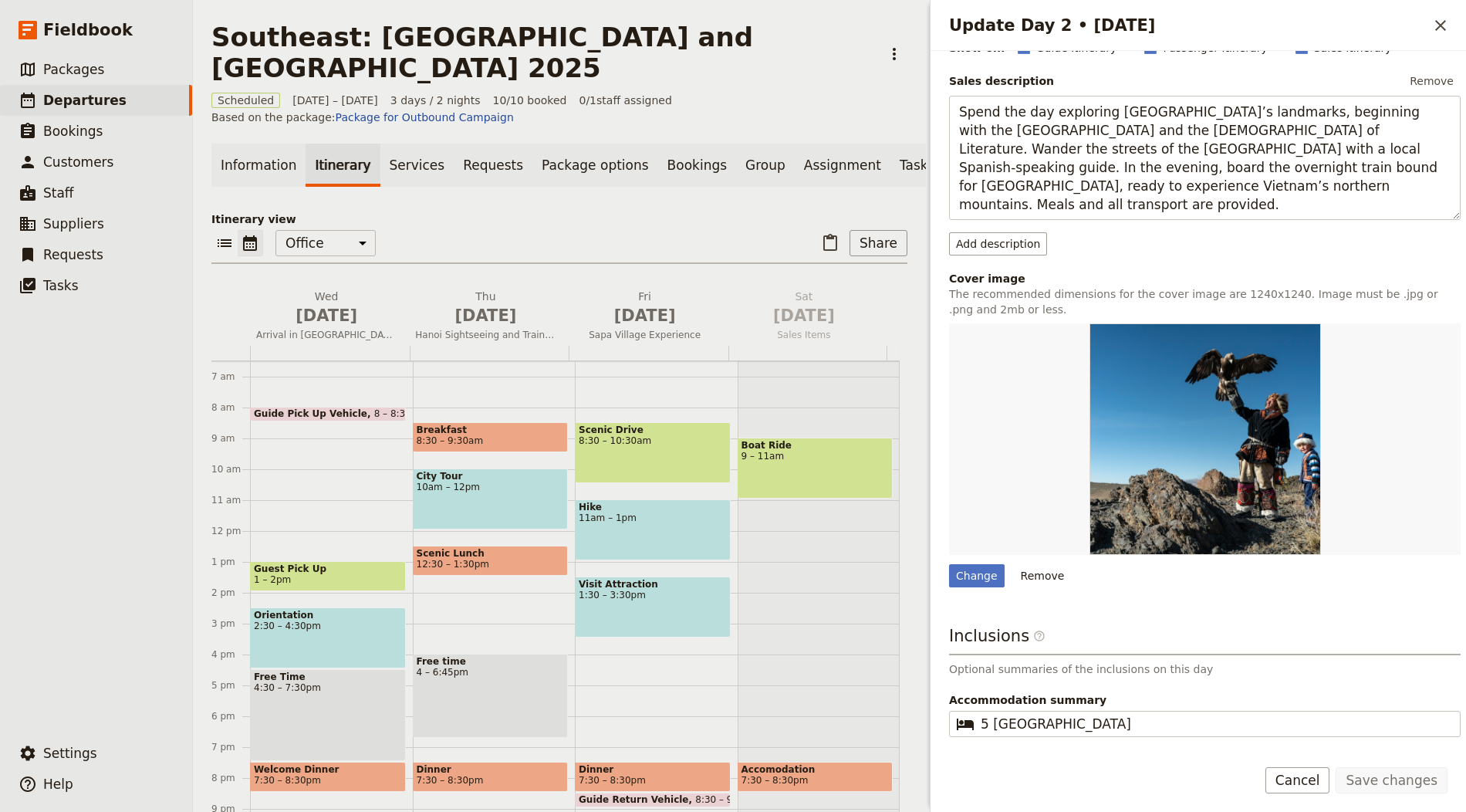
scroll to position [254, 0]
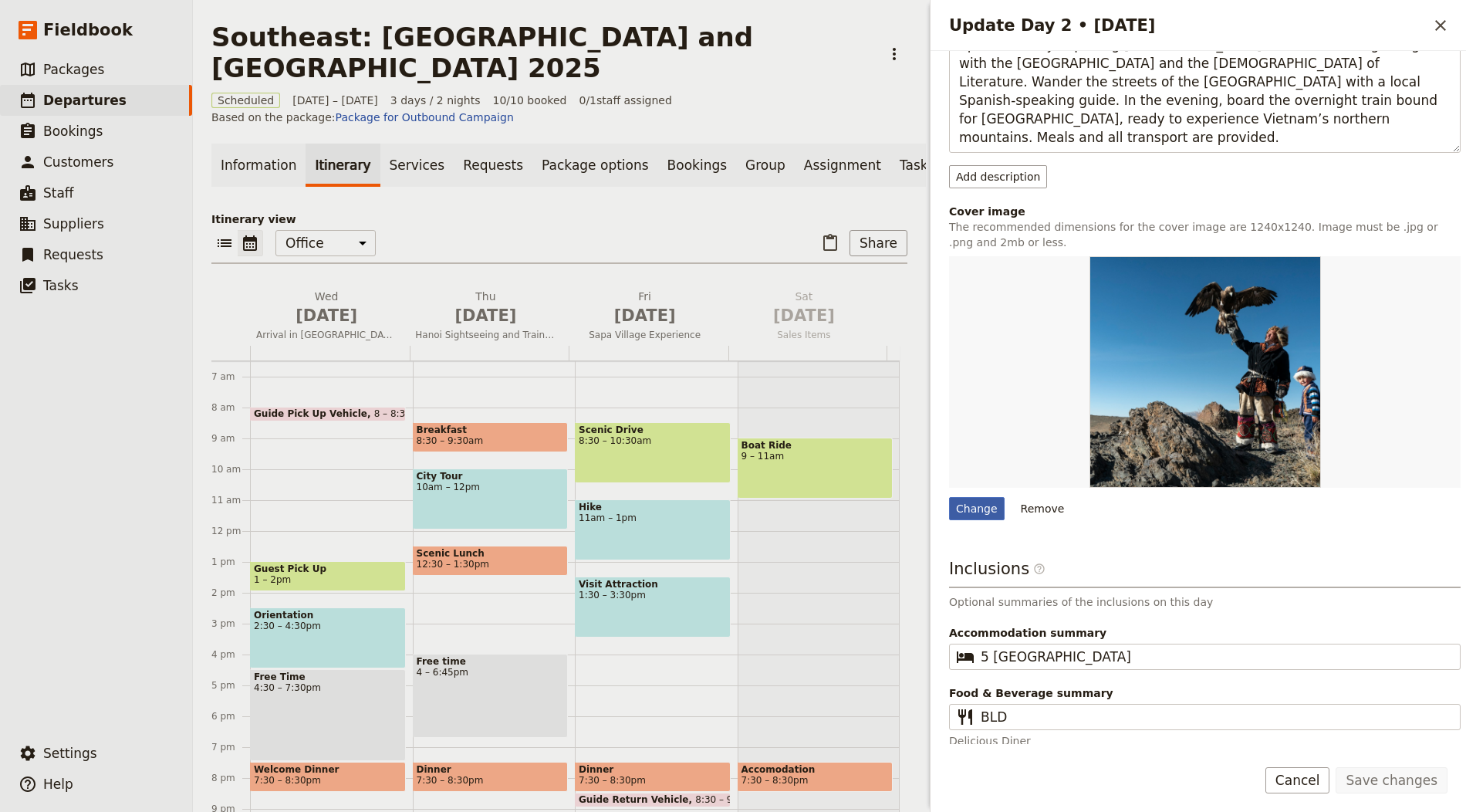
click at [980, 504] on div "Change" at bounding box center [977, 508] width 55 height 23
click at [950, 497] on input "Change" at bounding box center [949, 496] width 1 height 1
type input "C:\fakepath\VN-hanoi_train-street_sights.jpg"
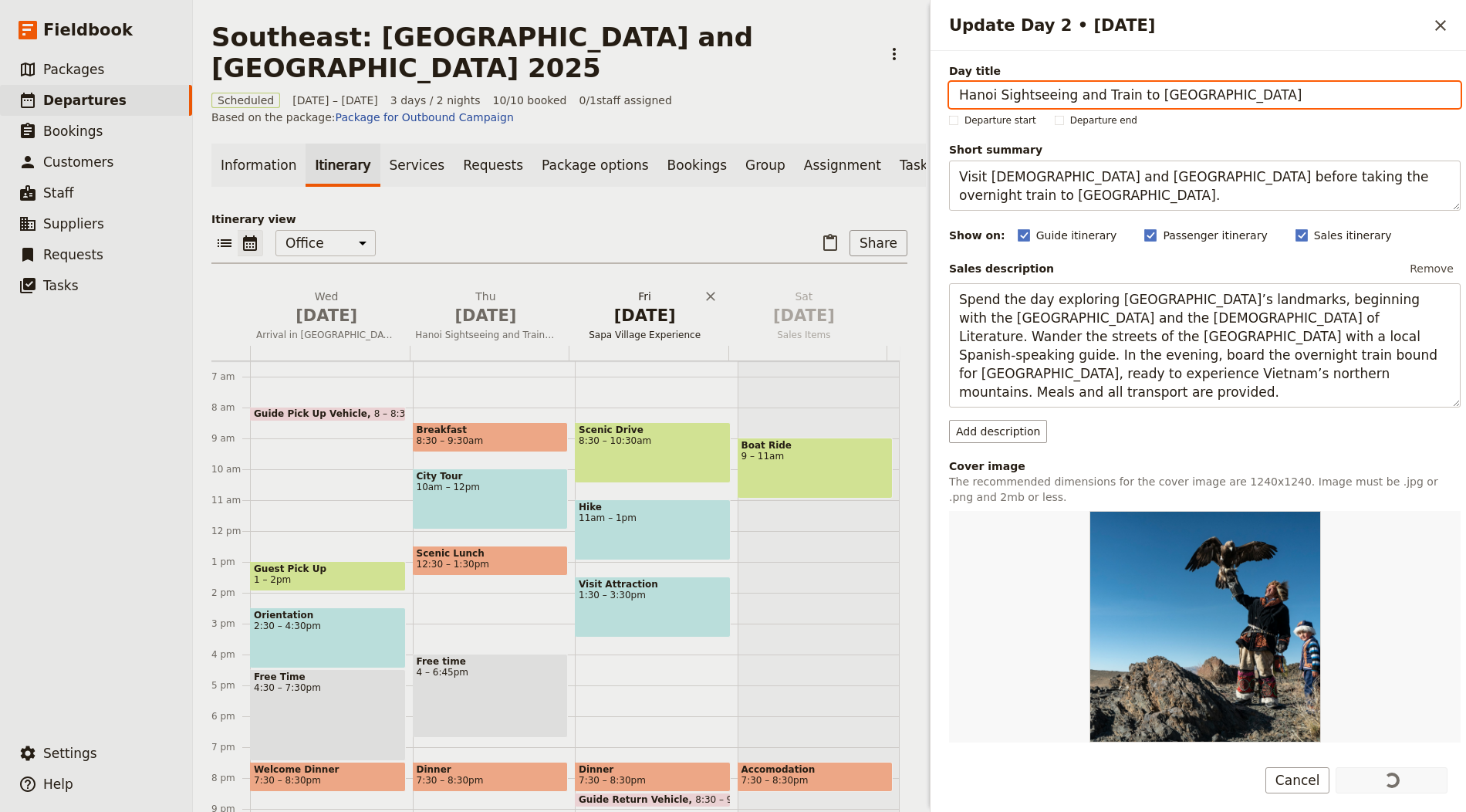
click at [664, 304] on span "[DATE]" at bounding box center [646, 315] width 140 height 23
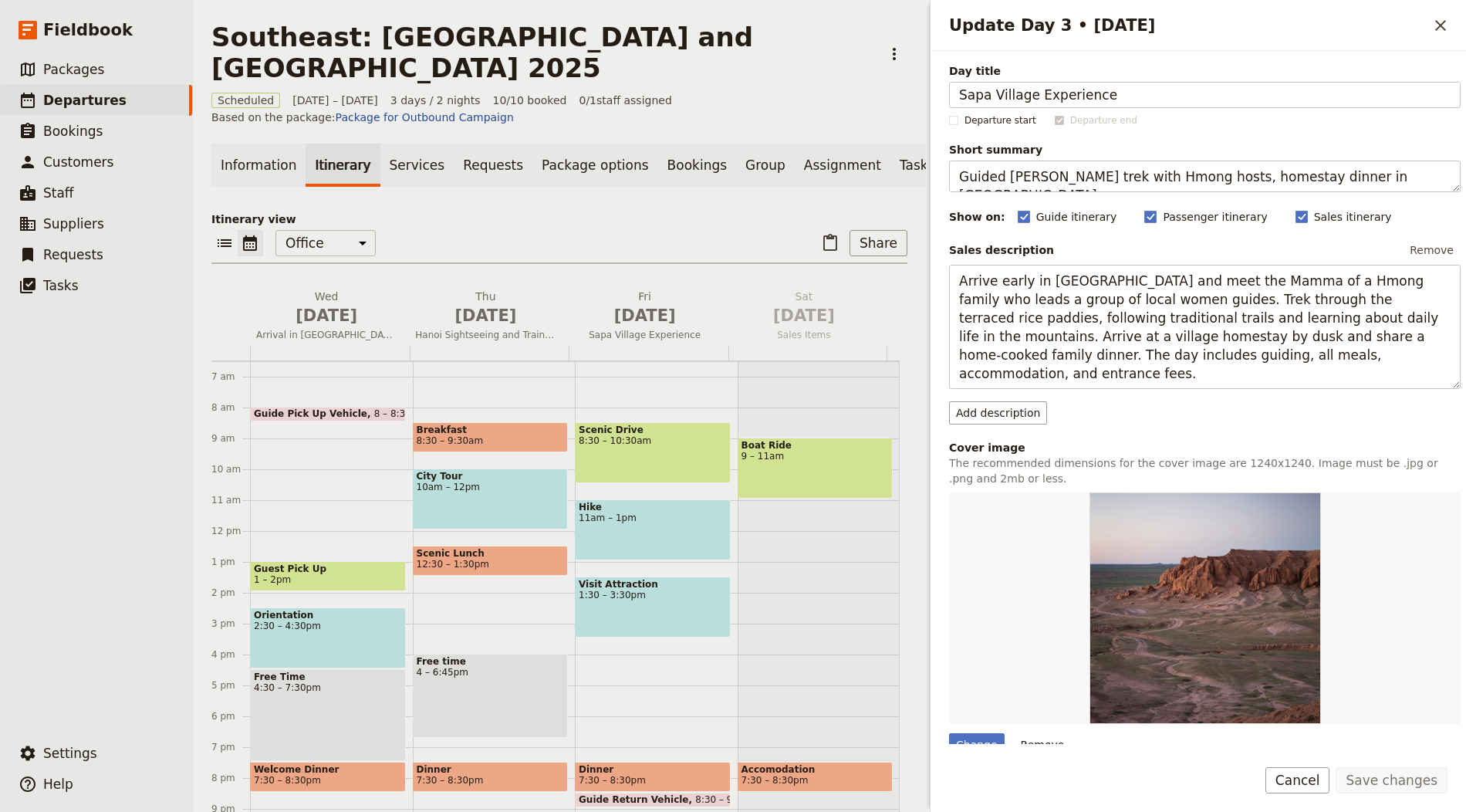
click at [969, 747] on form "Day title Sapa Village Experience Departure start Departure end Short summary G…" at bounding box center [1198, 430] width 535 height 761
click at [977, 738] on div "Change" at bounding box center [977, 745] width 55 height 23
click at [950, 733] on input "Change" at bounding box center [949, 732] width 1 height 1
type input "C:\fakepath\VN-sapa_mountains_hero.jpg"
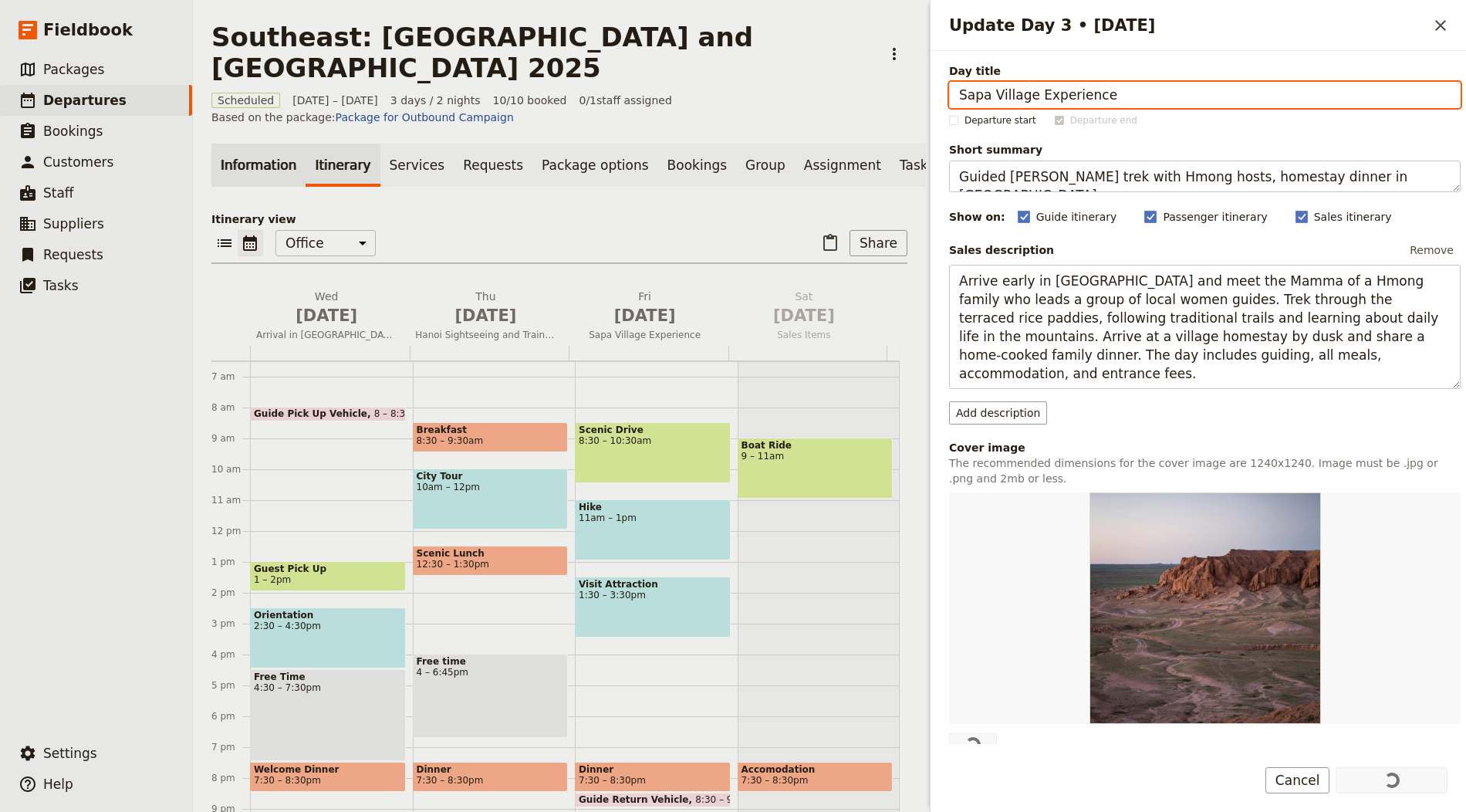
click at [240, 143] on link "Information" at bounding box center [258, 165] width 94 height 43
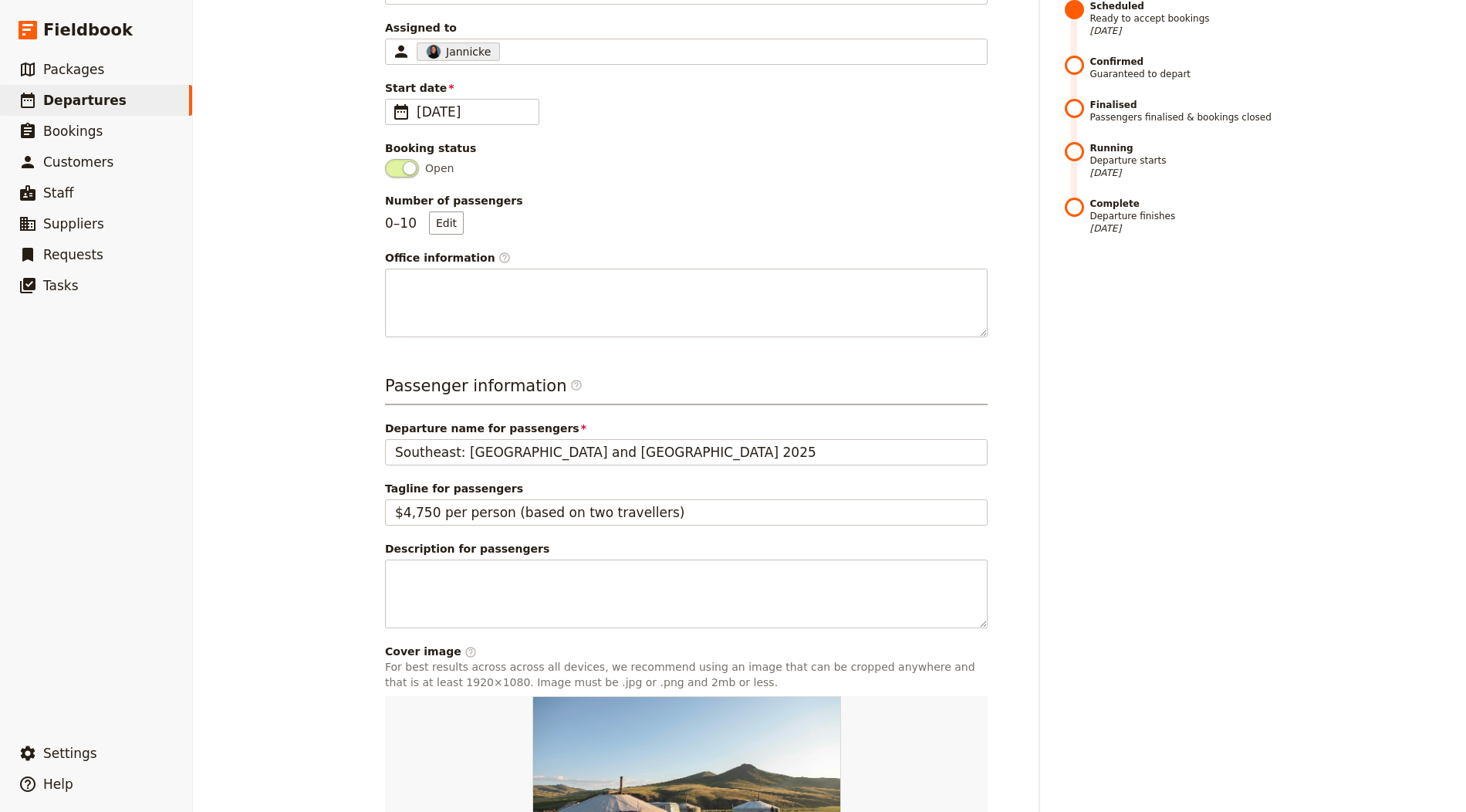
scroll to position [349, 0]
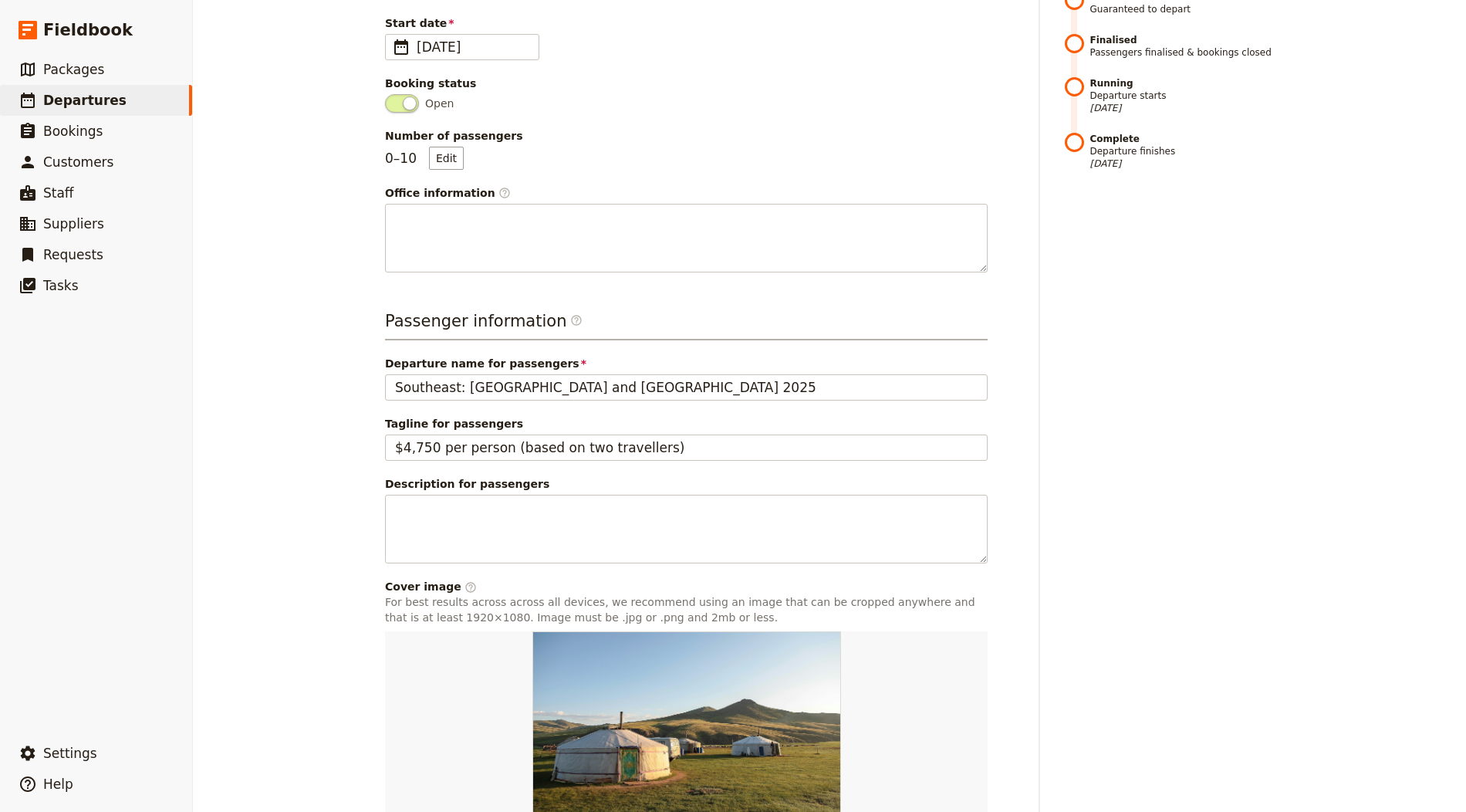
click at [385, 811] on input "Change" at bounding box center [385, 825] width 1 height 1
type input "C:\fakepath\VN-ha-long-bay_boats_hero.jpg"
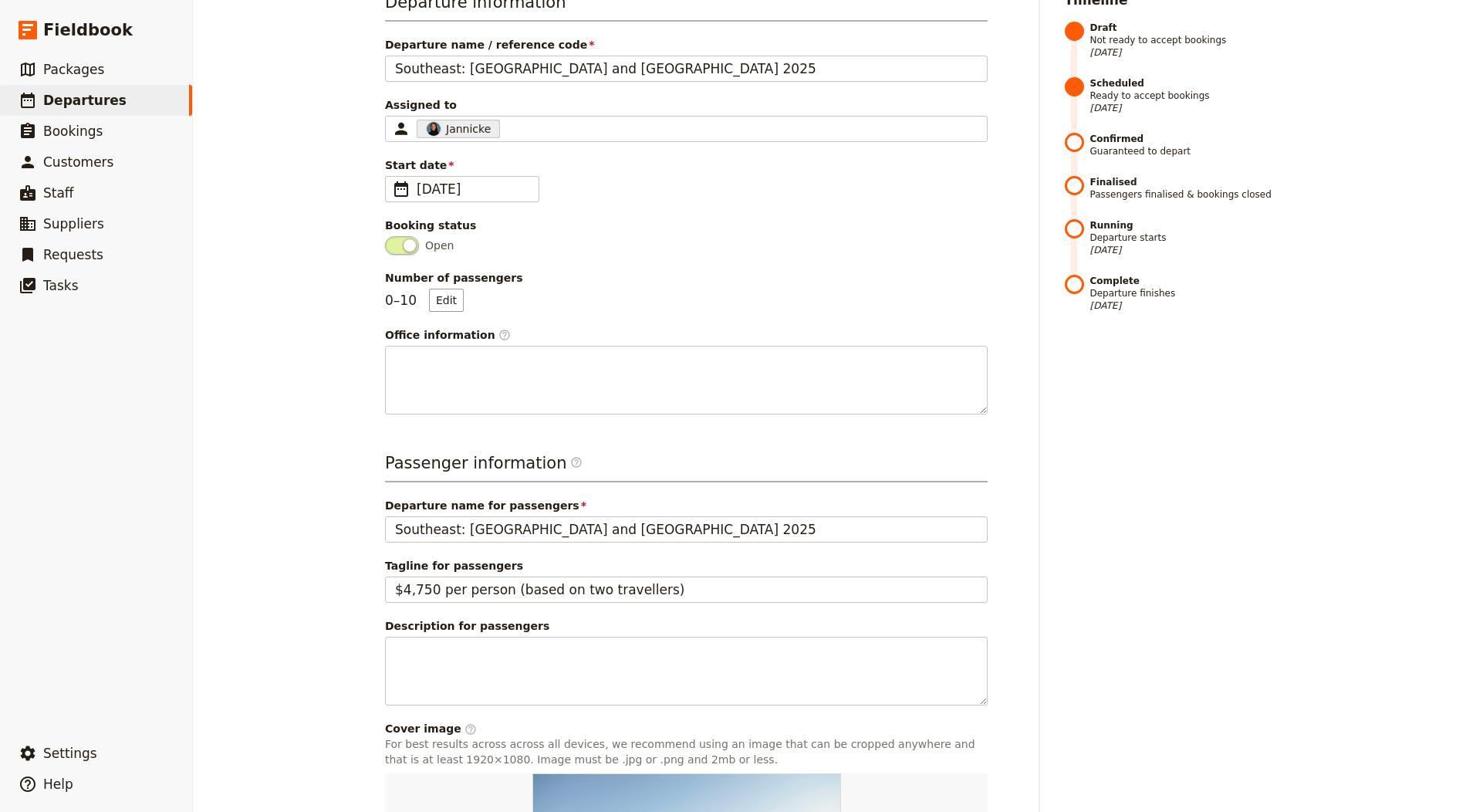
scroll to position [0, 0]
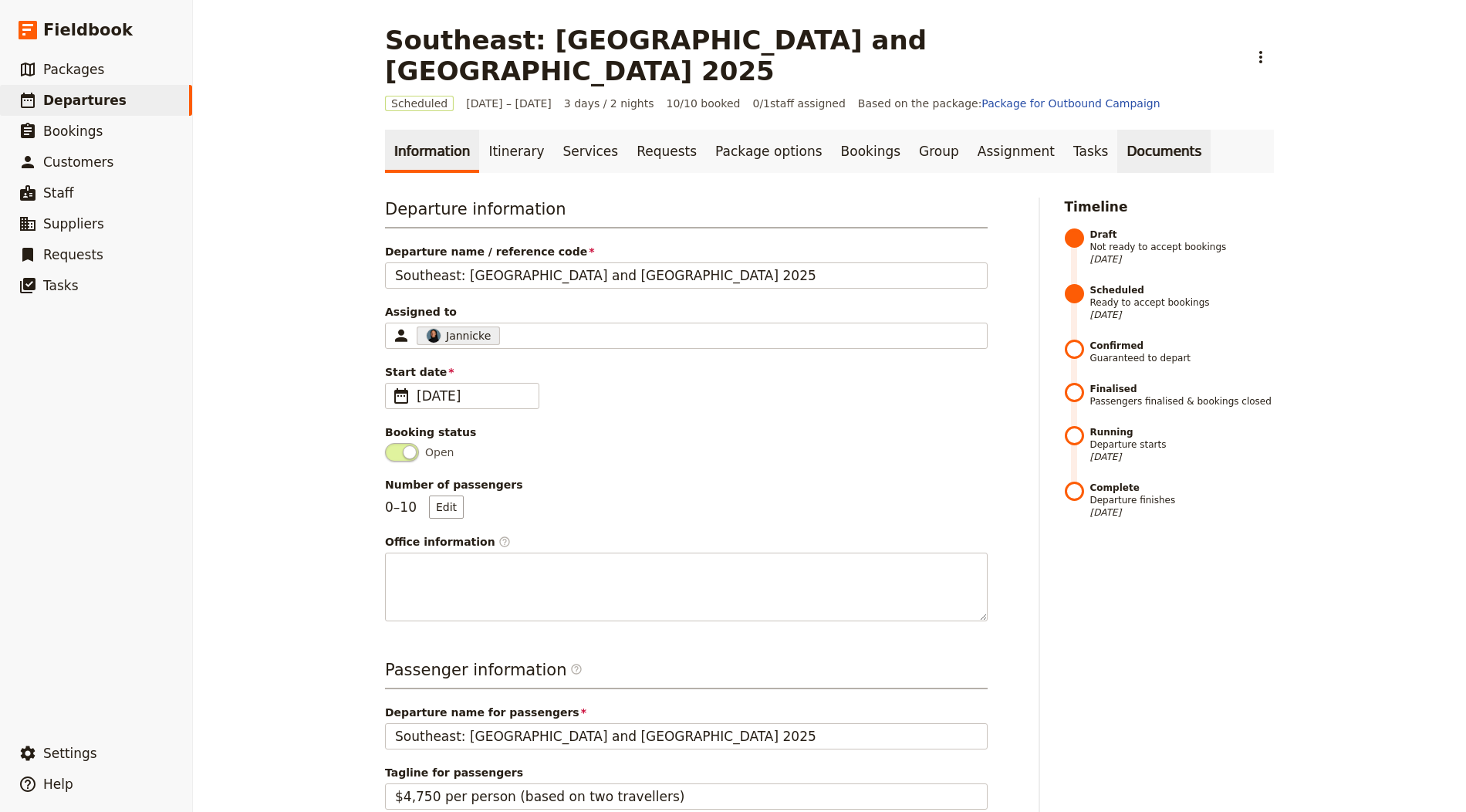
click at [1117, 130] on link "Documents" at bounding box center [1164, 152] width 94 height 43
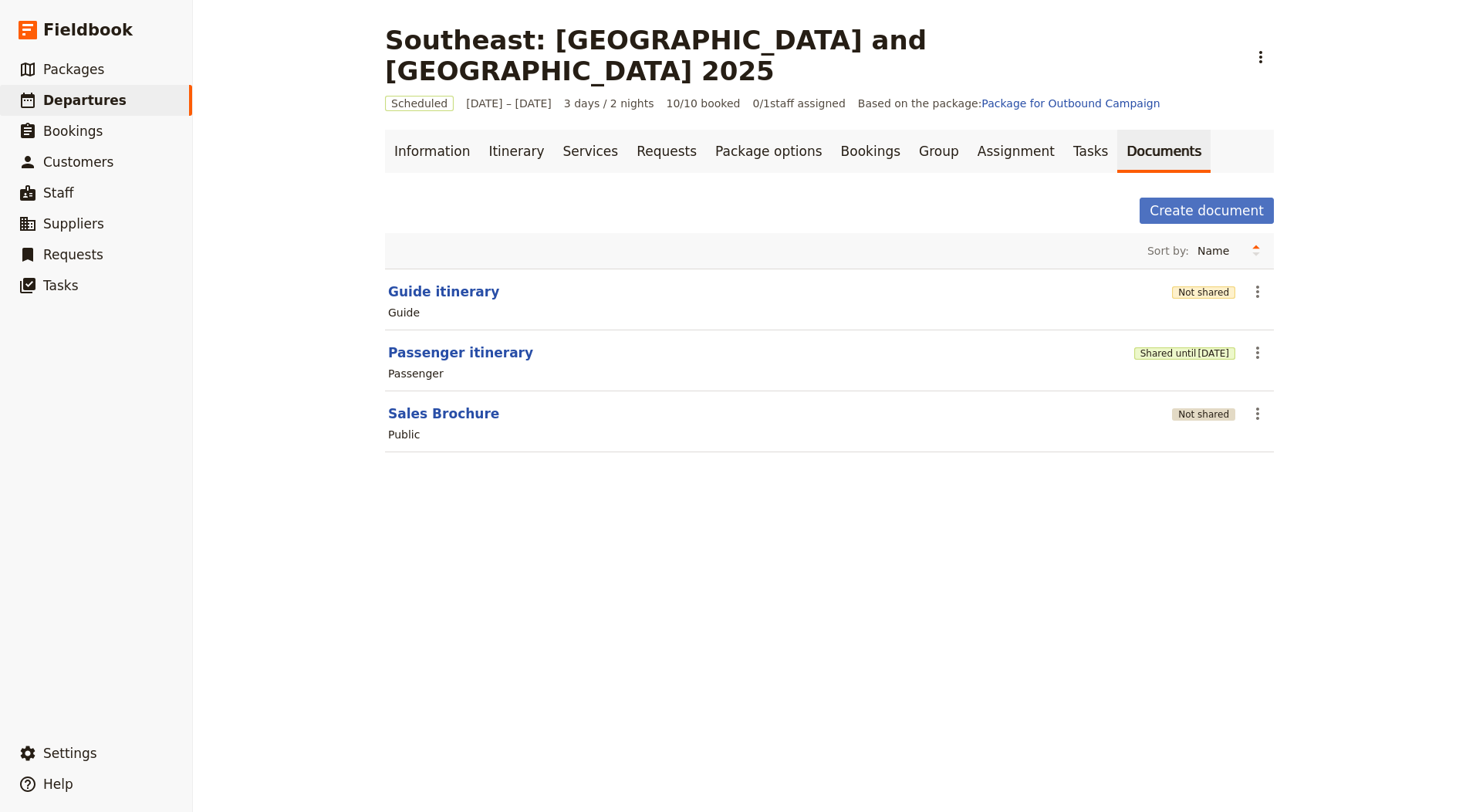
click at [1192, 408] on button "Not shared" at bounding box center [1204, 413] width 64 height 12
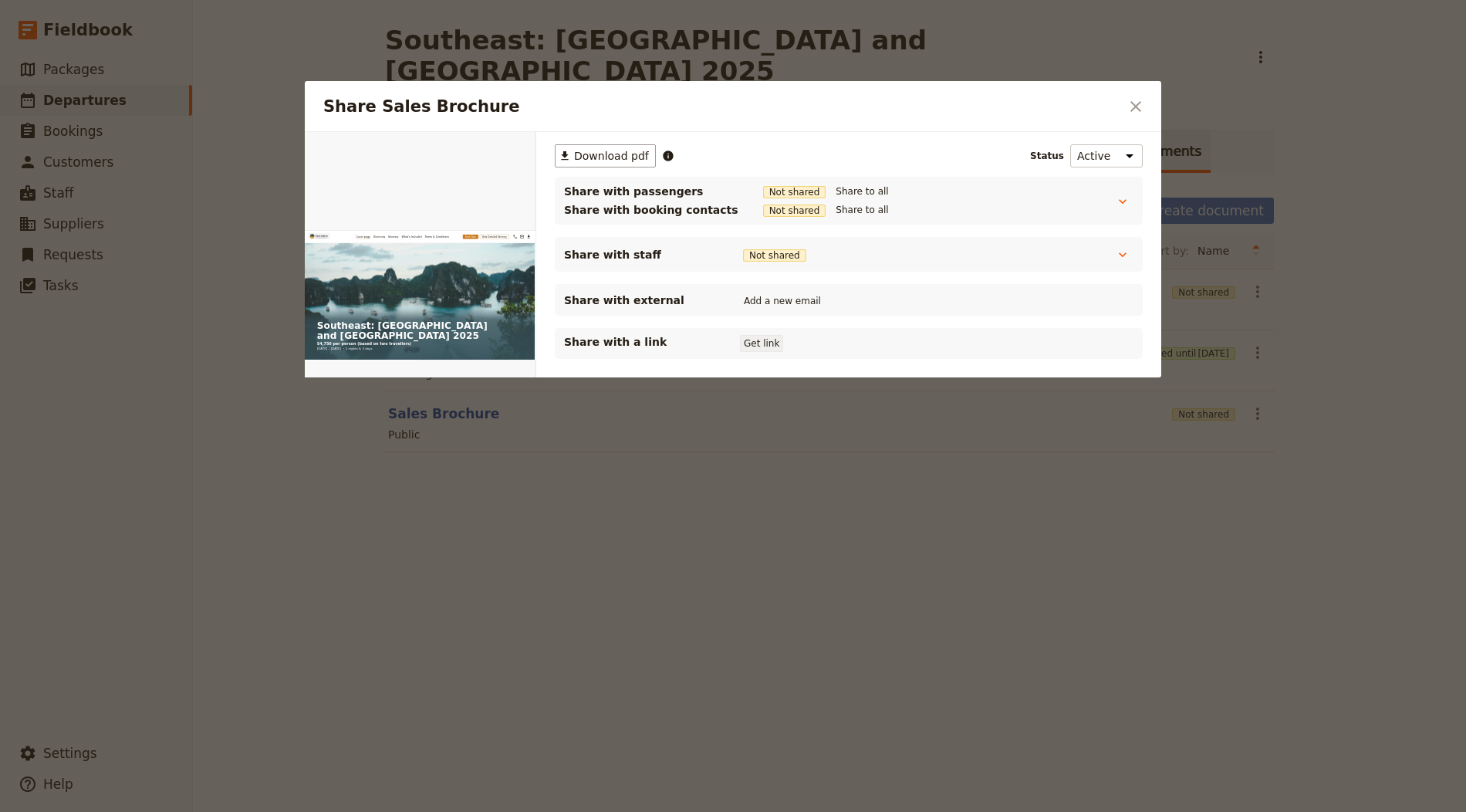
click at [762, 343] on button "Get link" at bounding box center [762, 343] width 43 height 17
click at [1280, 138] on div at bounding box center [733, 406] width 1466 height 812
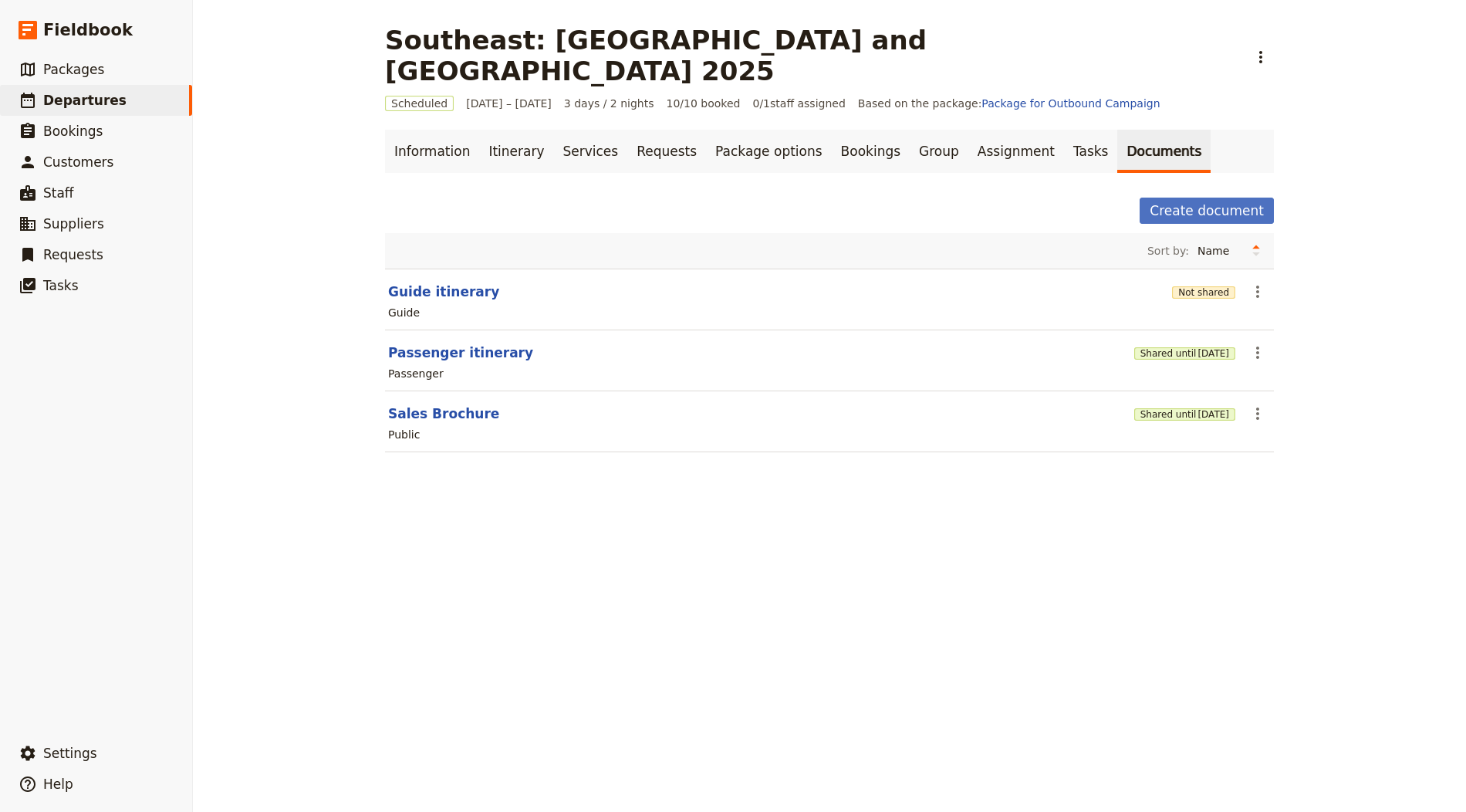
click at [1209, 284] on div "Not shared" at bounding box center [1204, 292] width 64 height 15
click at [1210, 286] on button "Not shared" at bounding box center [1204, 292] width 64 height 12
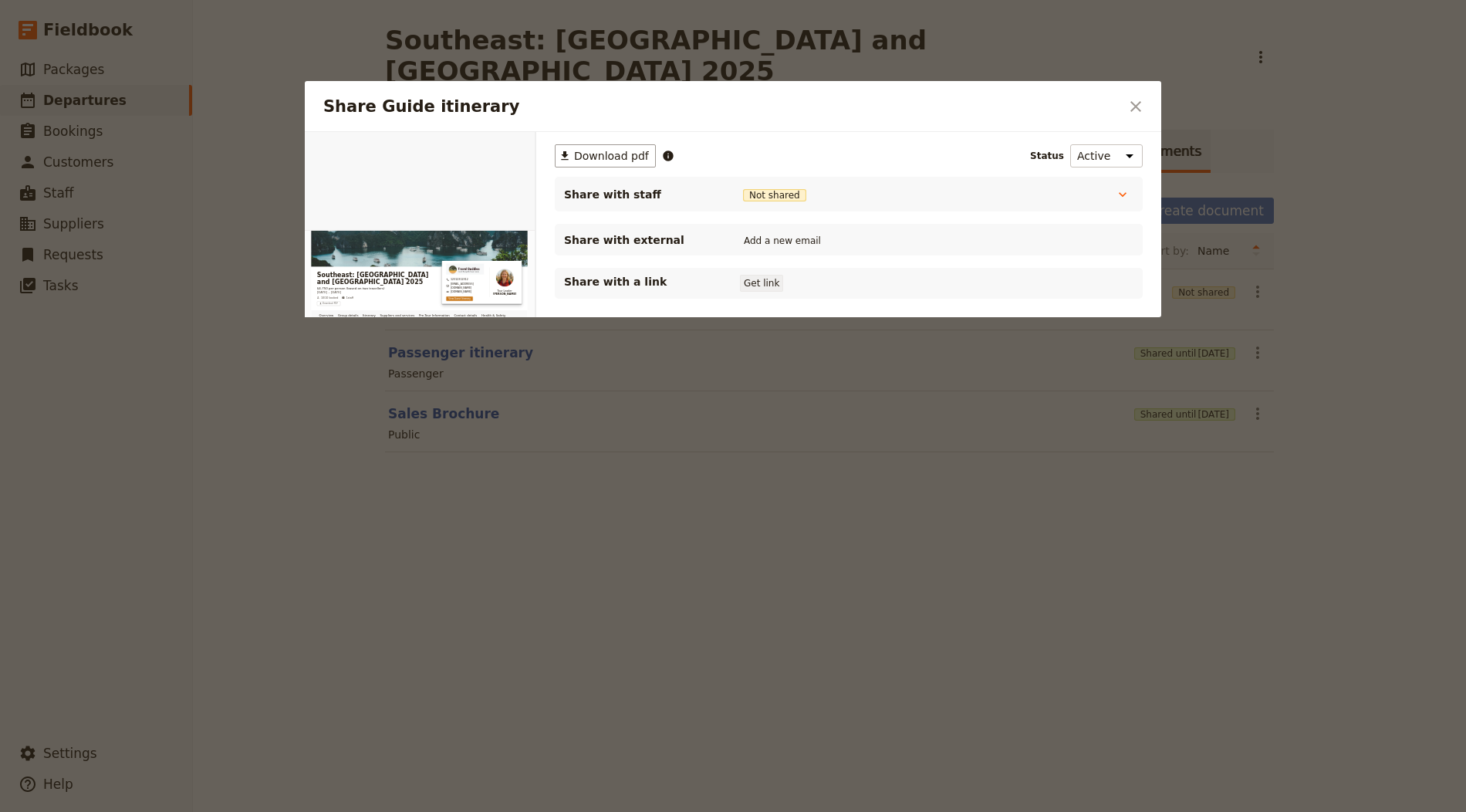
click at [747, 289] on button "Get link" at bounding box center [762, 283] width 43 height 17
click at [1128, 109] on icon "Close dialog" at bounding box center [1136, 107] width 19 height 19
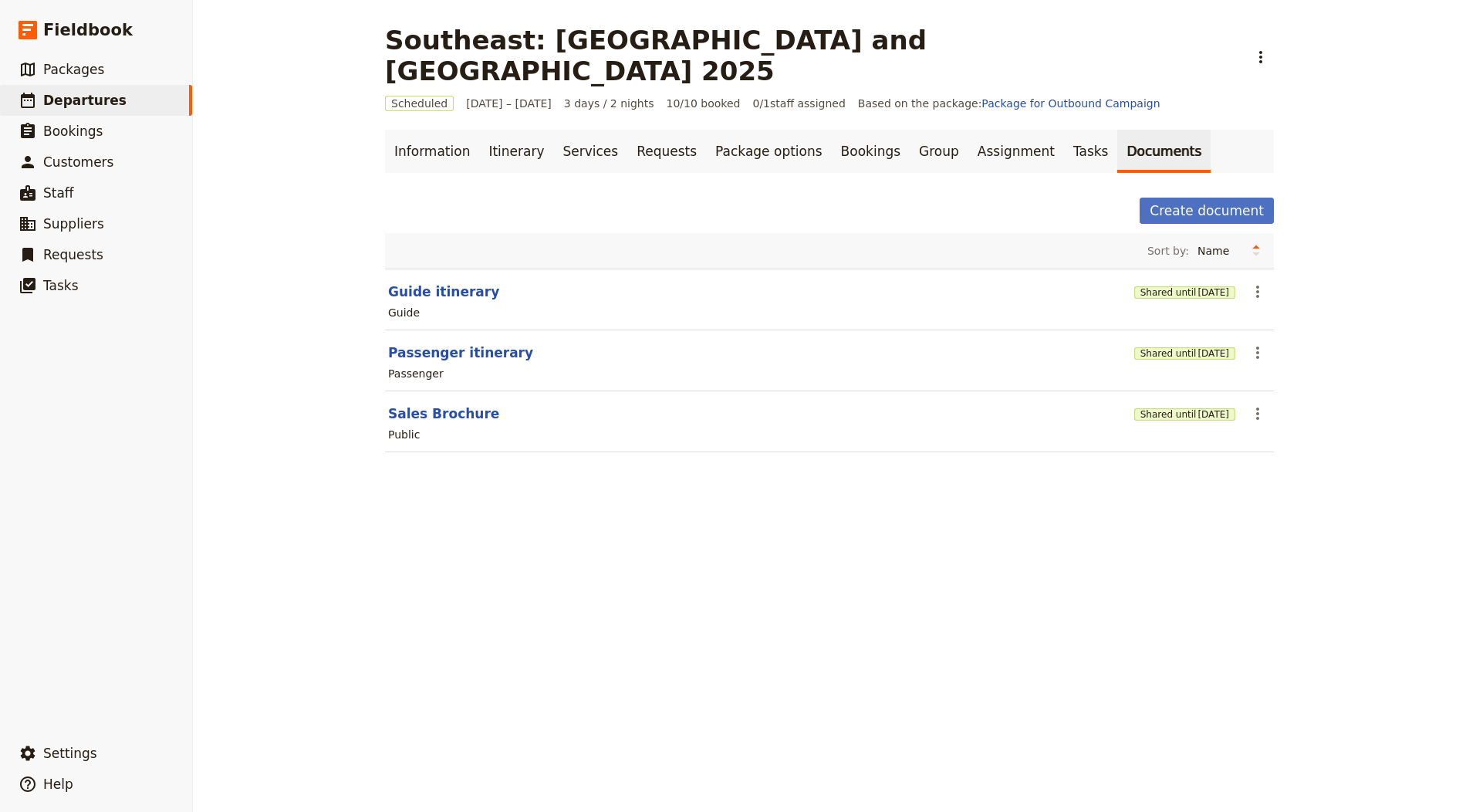
click at [598, 37] on h1 "Southeast: Vietnam and Cambodia 2025" at bounding box center [812, 55] width 853 height 62
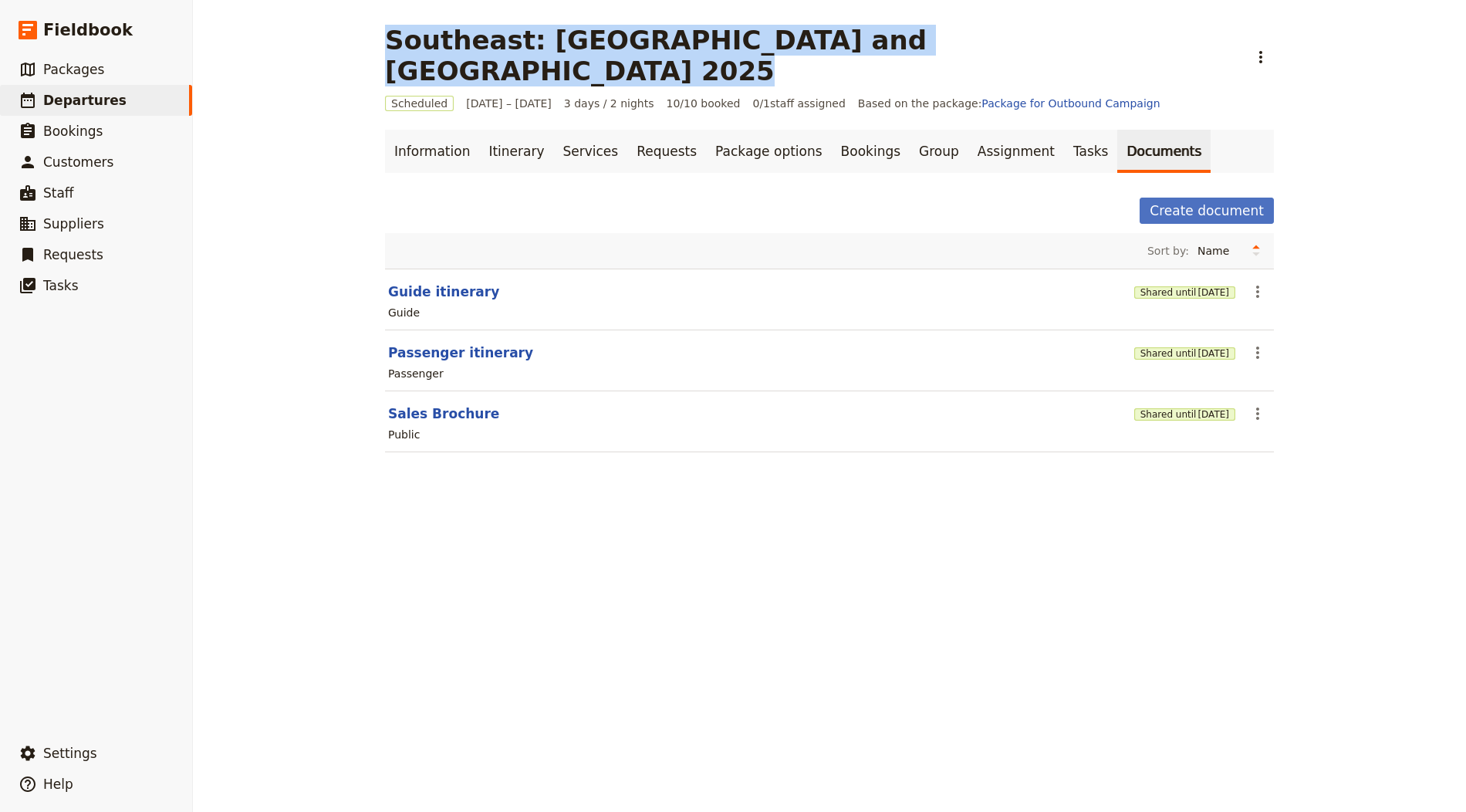
click at [598, 37] on h1 "Southeast: Vietnam and Cambodia 2025" at bounding box center [812, 55] width 853 height 62
copy h1 "Southeast: Vietnam and Cambodia 2025"
click at [414, 135] on link "Information" at bounding box center [432, 152] width 94 height 43
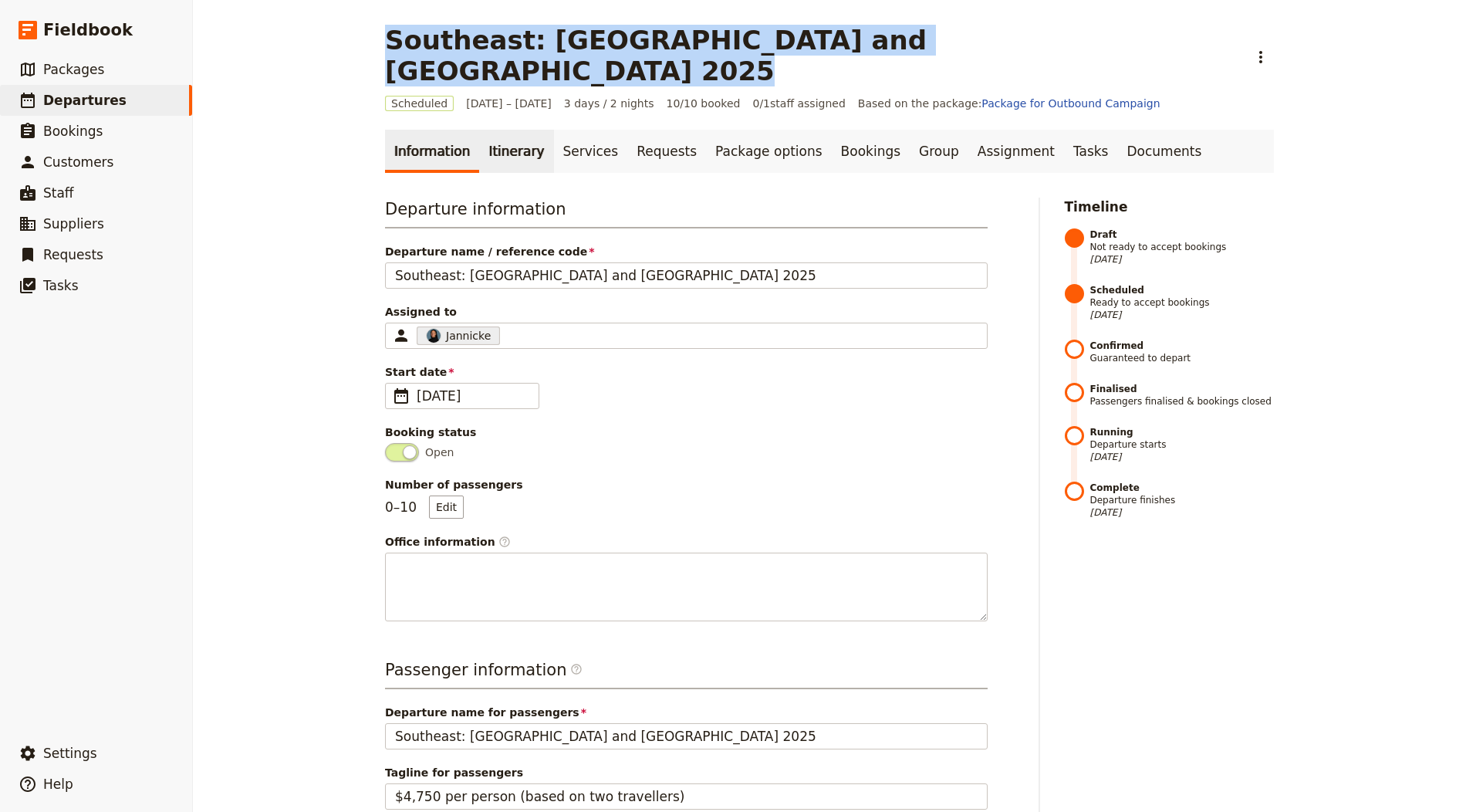
click at [509, 130] on link "Itinerary" at bounding box center [515, 152] width 74 height 43
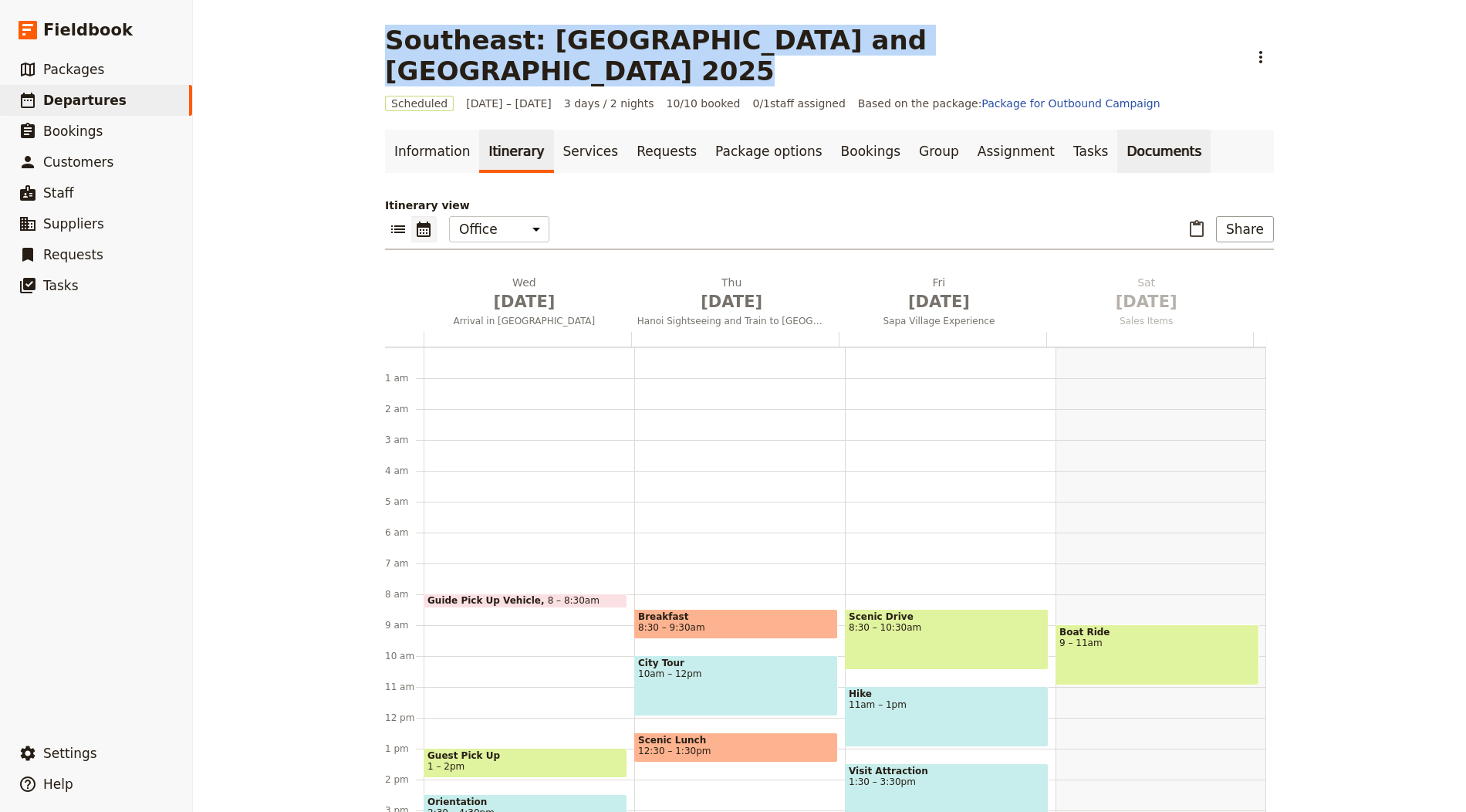
scroll to position [200, 0]
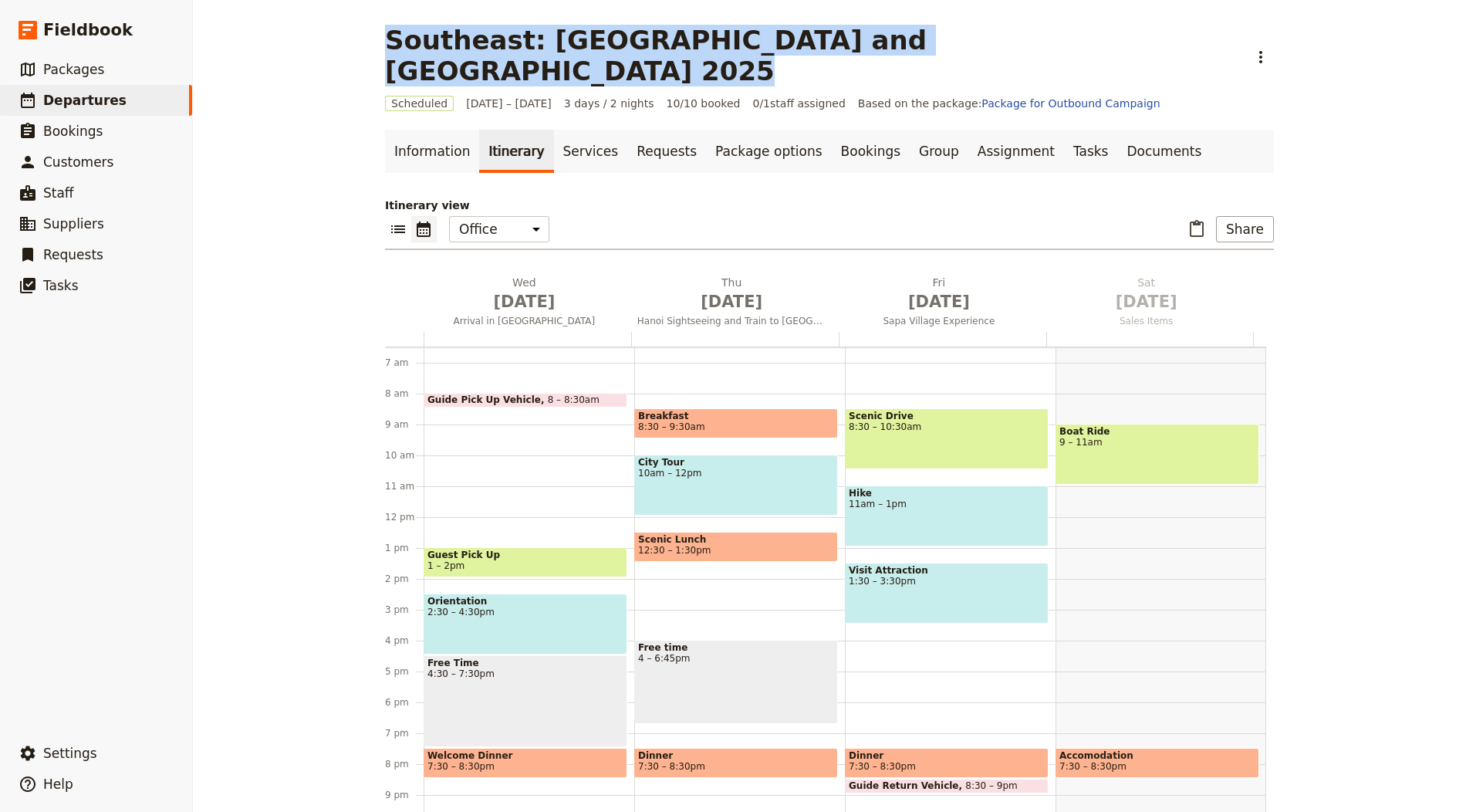
click at [1117, 130] on link "Documents" at bounding box center [1164, 152] width 94 height 43
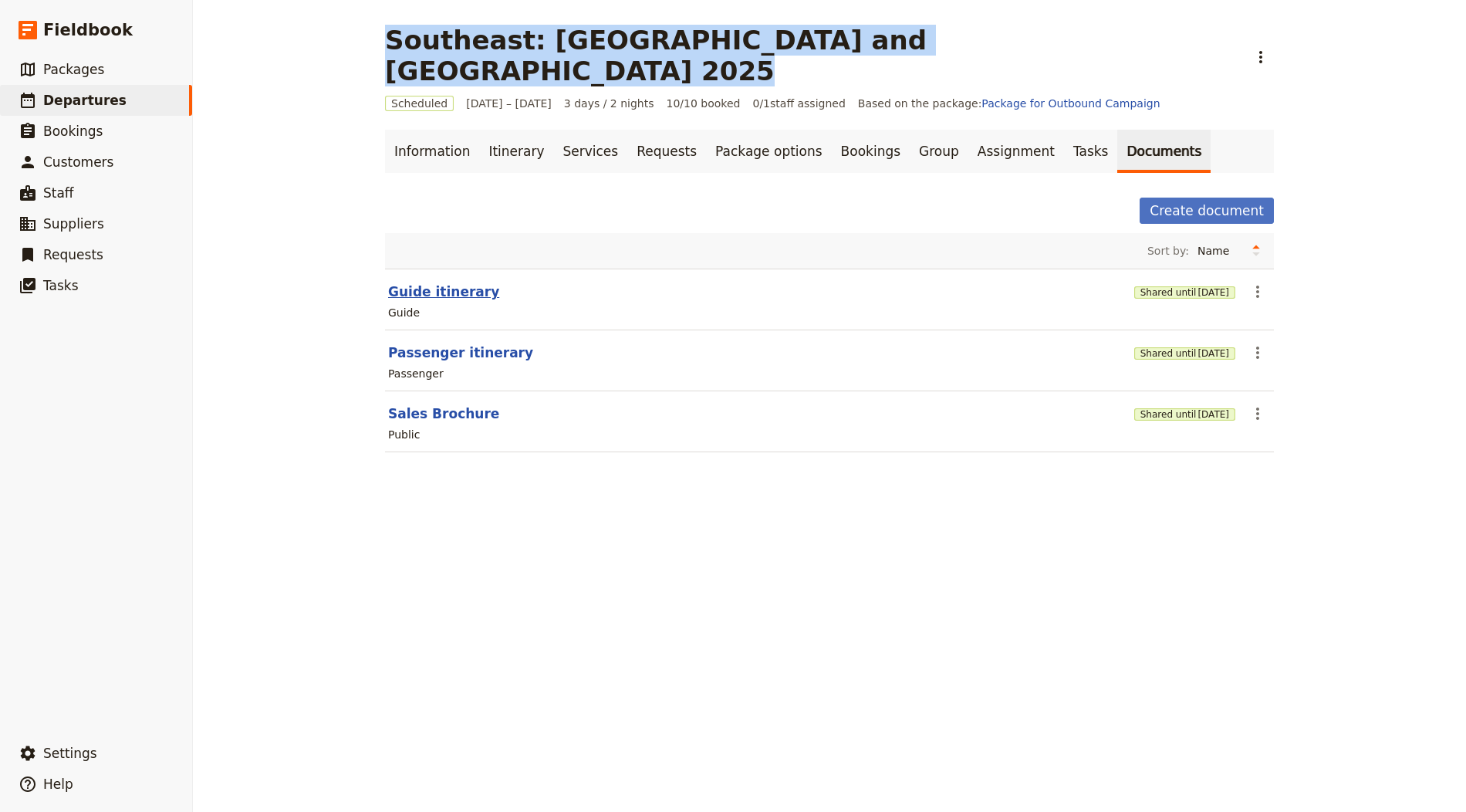
click at [447, 283] on button "Guide itinerary" at bounding box center [443, 292] width 111 height 19
select select "STAFF"
select select "RUN_SHEET"
select select "LARGE"
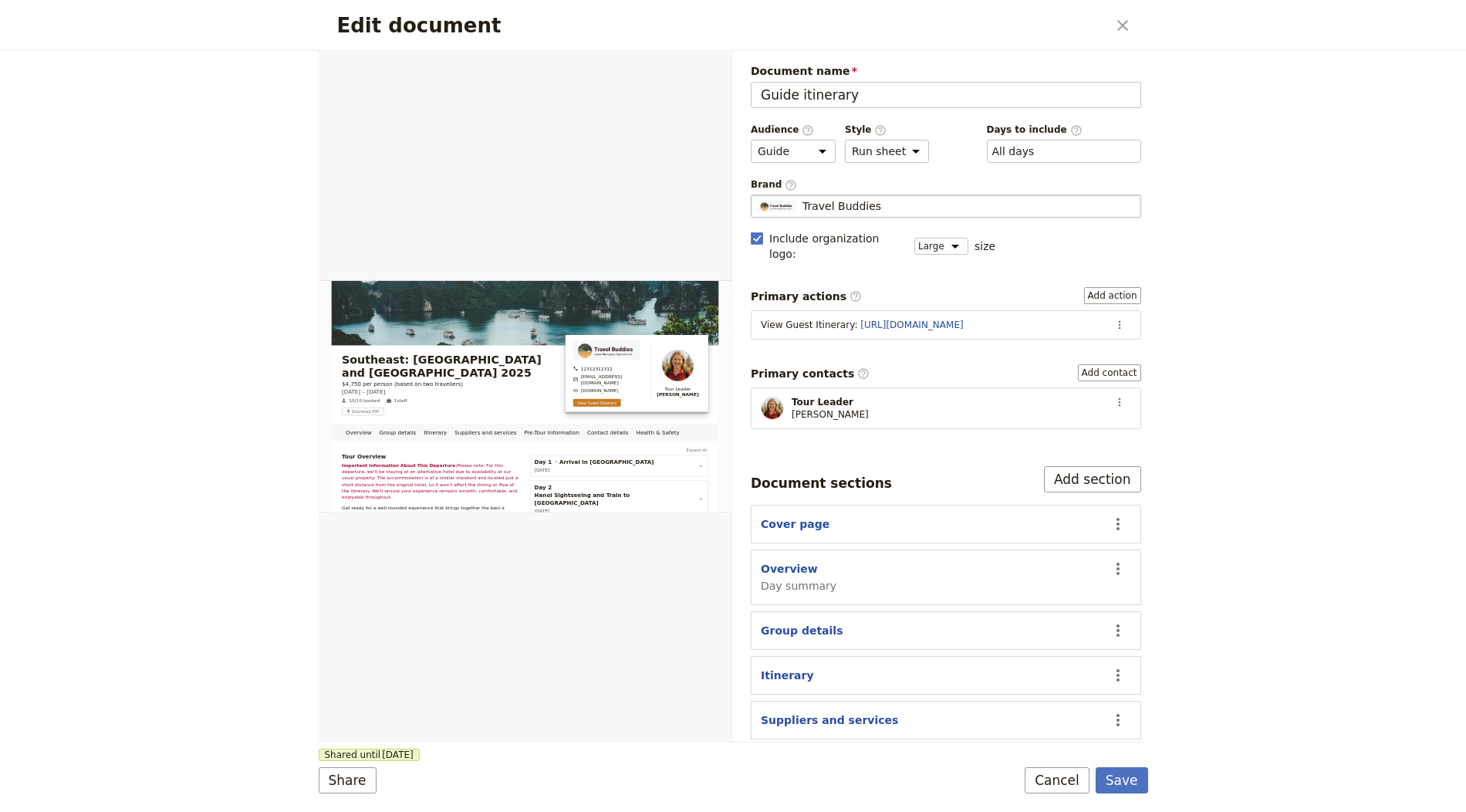
click at [884, 210] on div "Travel Buddies" at bounding box center [946, 206] width 377 height 15
click at [758, 196] on input "Travel Buddies" at bounding box center [757, 195] width 1 height 1
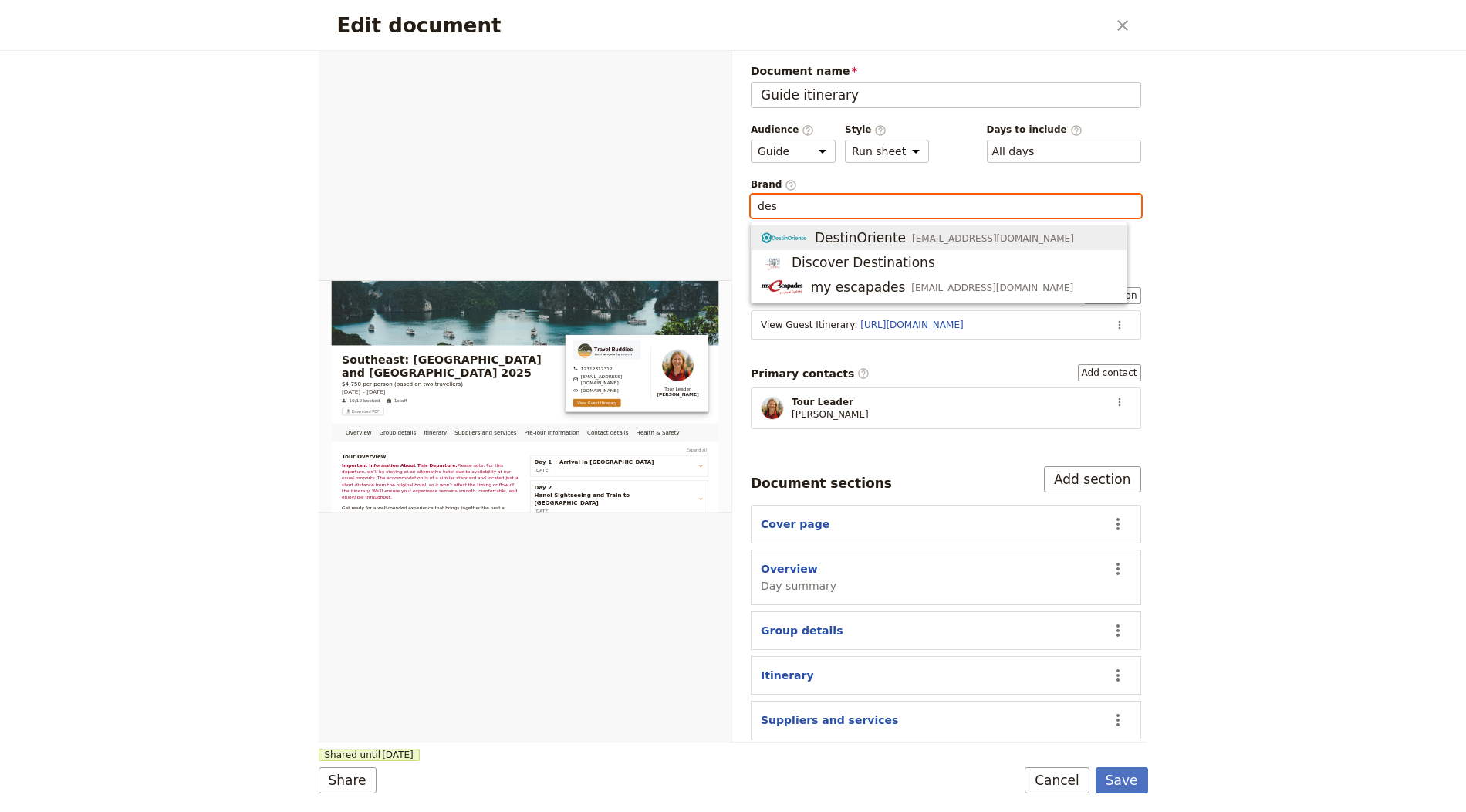
click at [841, 232] on span "DestinOriente" at bounding box center [860, 238] width 91 height 19
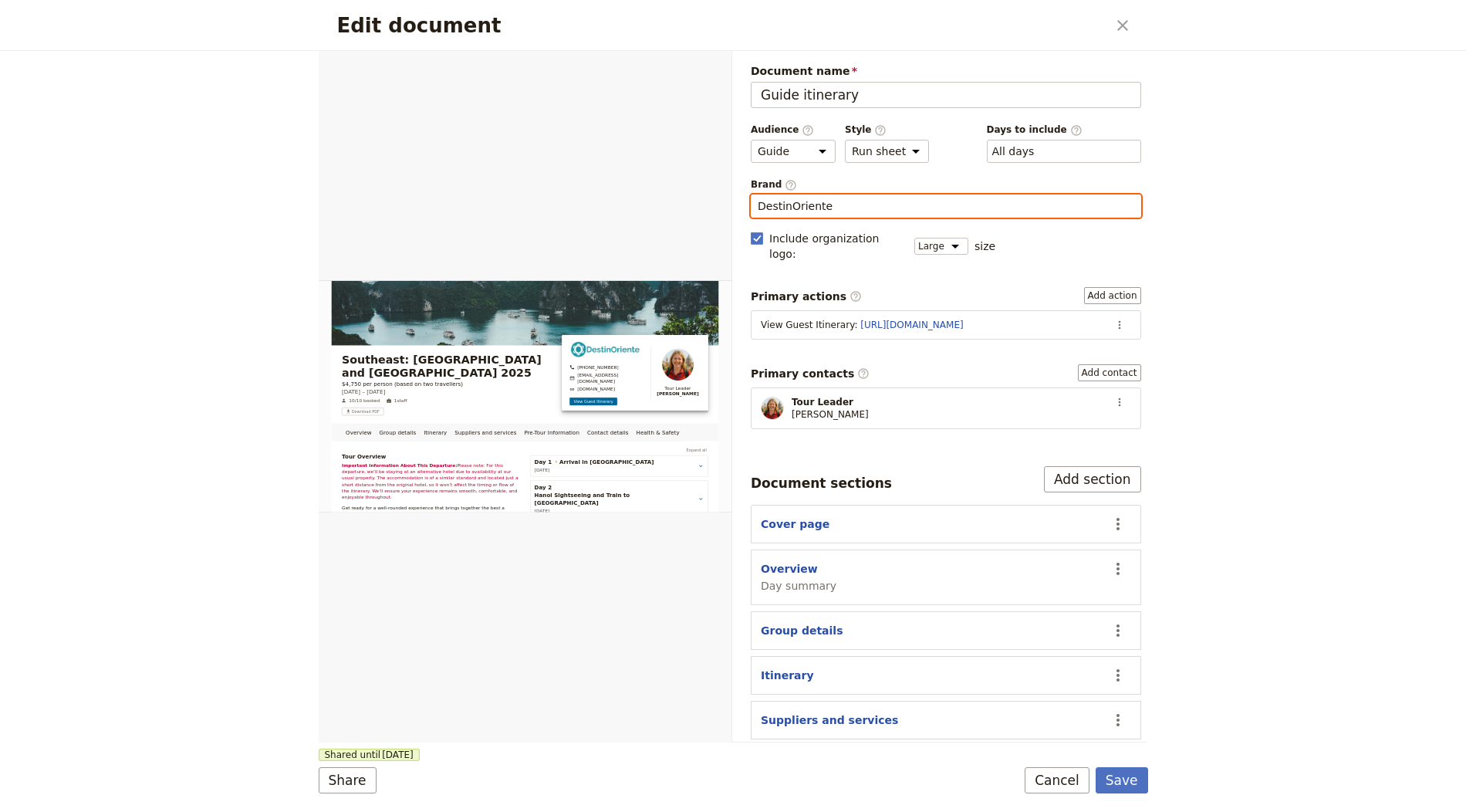
type input "DestinOriente"
click at [1099, 764] on form "Overview Group details Itinerary Suppliers and services Pre-Tour Information Co…" at bounding box center [733, 430] width 830 height 761
click at [1113, 764] on form "Overview Group details Itinerary Suppliers and services Pre-Tour Information Co…" at bounding box center [733, 430] width 830 height 761
click at [1096, 784] on div "Save Cancel" at bounding box center [1085, 780] width 123 height 26
click at [1102, 782] on button "Save" at bounding box center [1122, 780] width 52 height 26
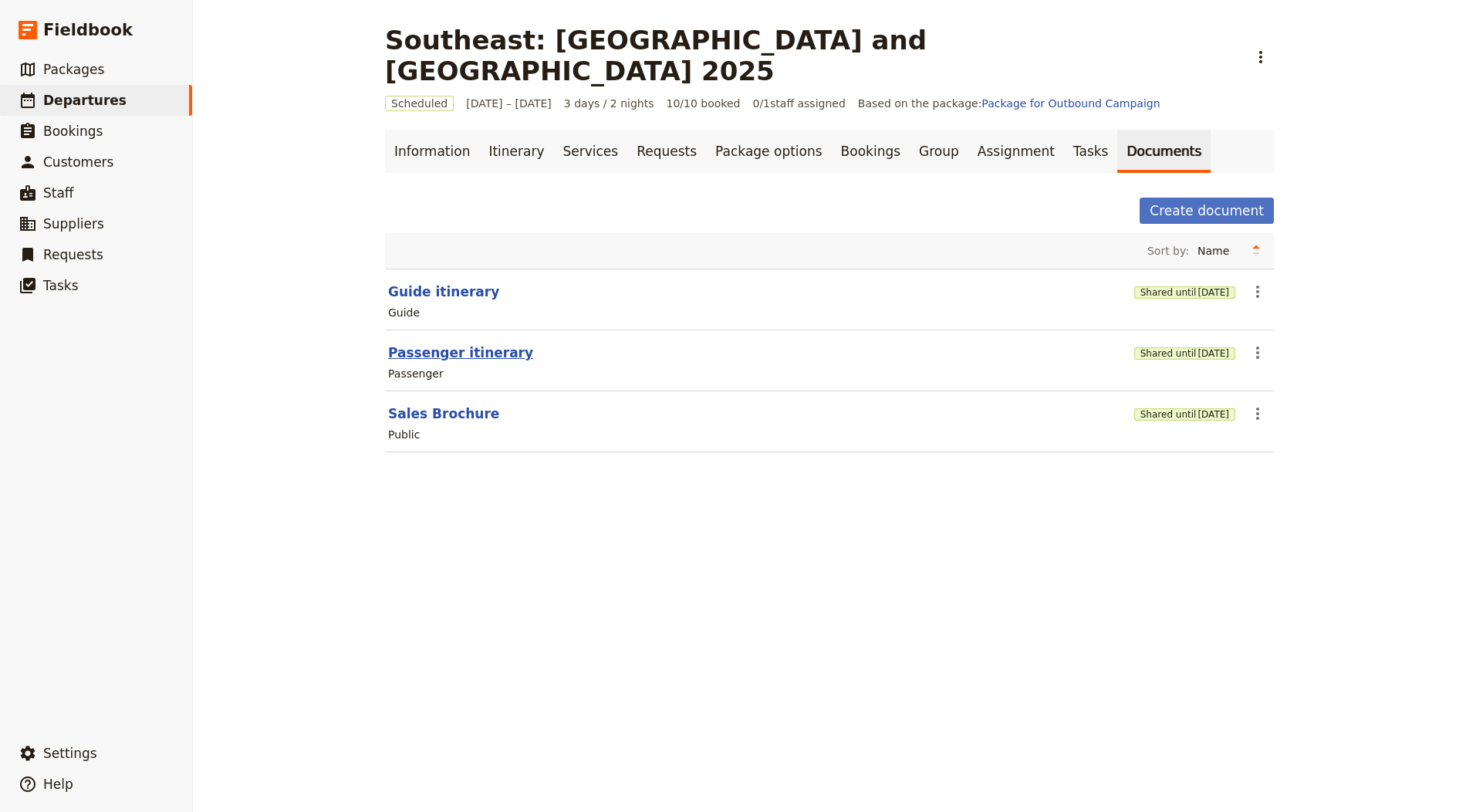
click at [430, 343] on button "Passenger itinerary" at bounding box center [460, 353] width 145 height 19
select select "PASSENGER"
select select "RUN_SHEET"
select select "LARGE"
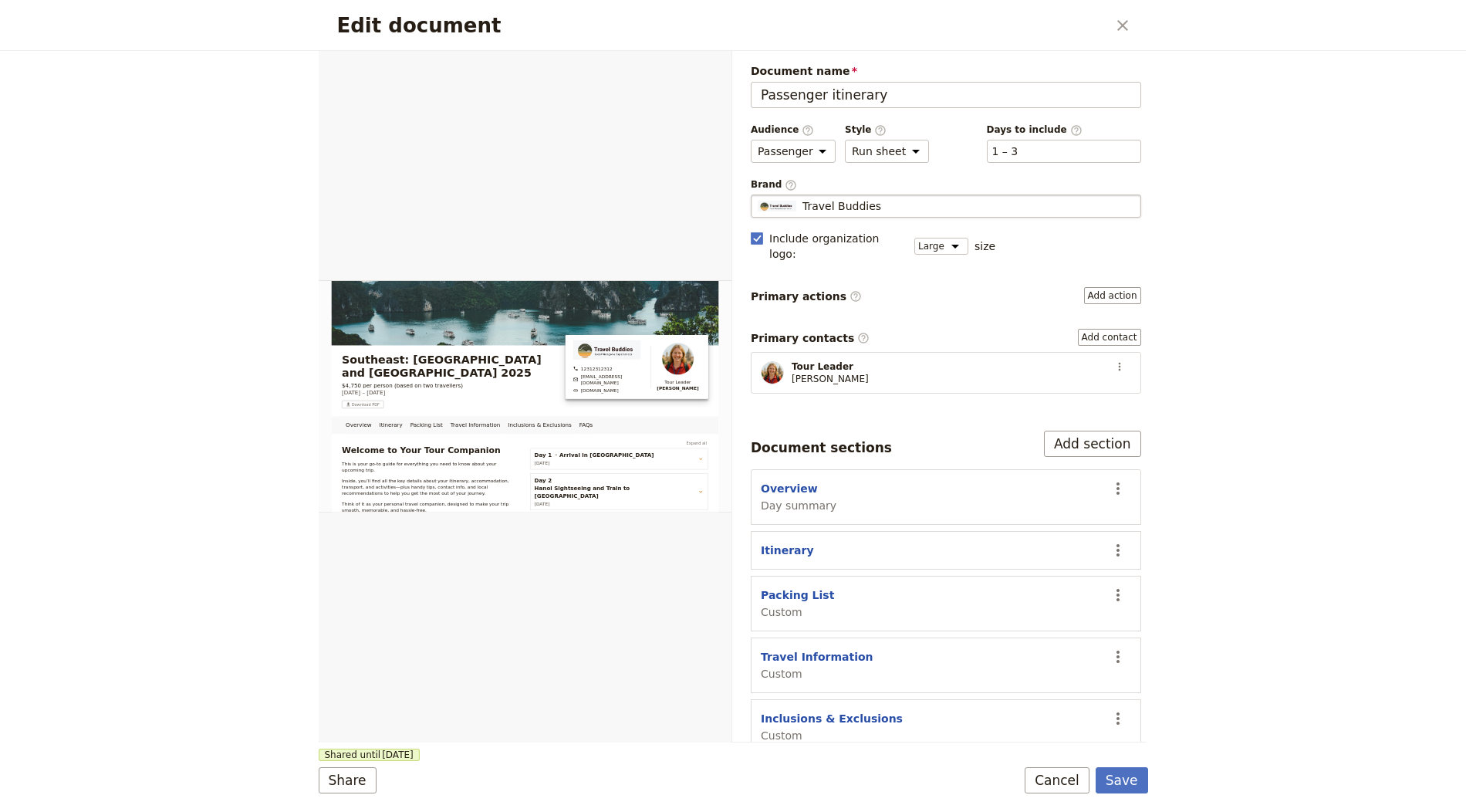
click at [929, 202] on div "Travel Buddies" at bounding box center [946, 206] width 377 height 15
click at [758, 196] on input "Travel Buddies" at bounding box center [757, 195] width 1 height 1
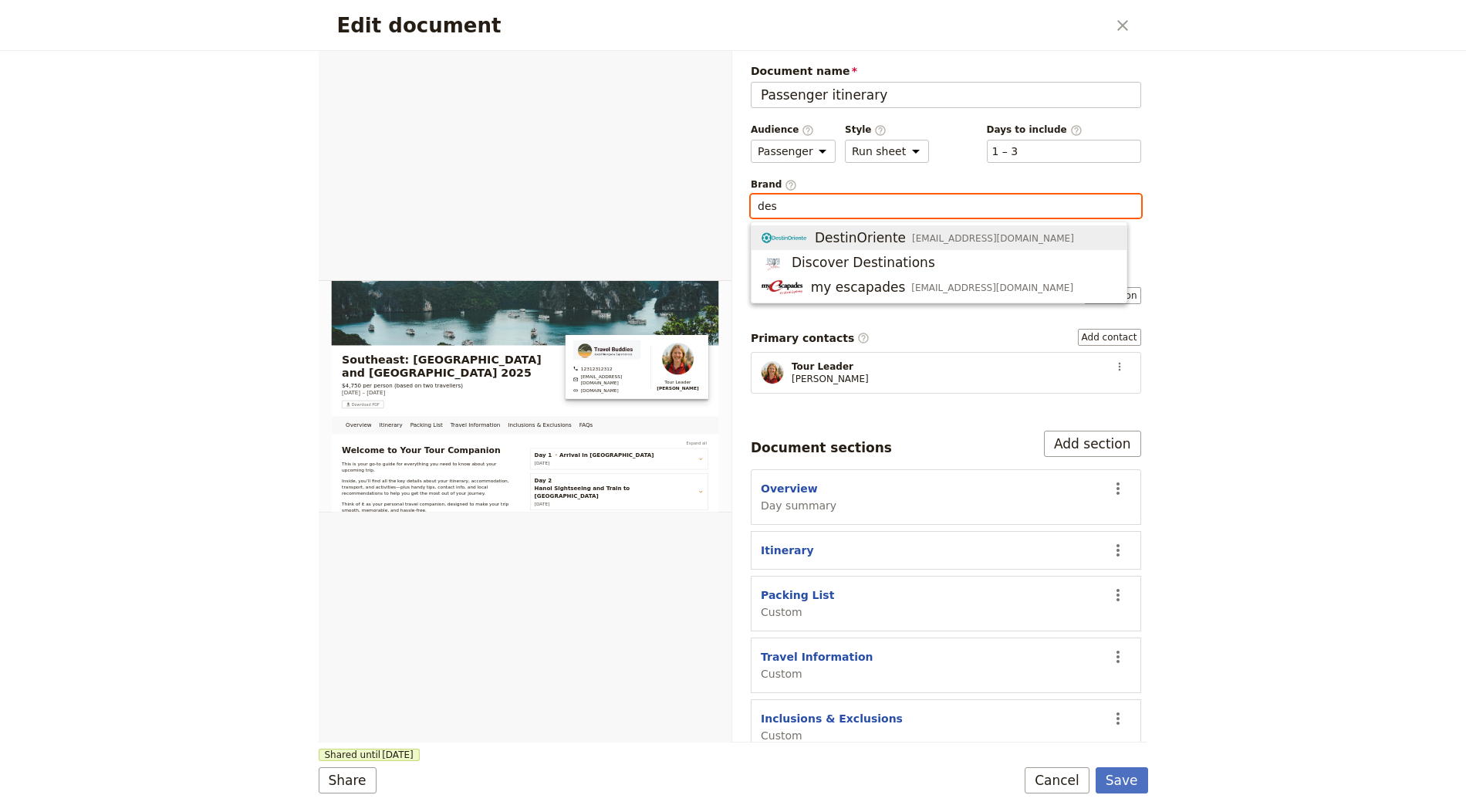
click at [856, 236] on span "DestinOriente" at bounding box center [860, 238] width 91 height 19
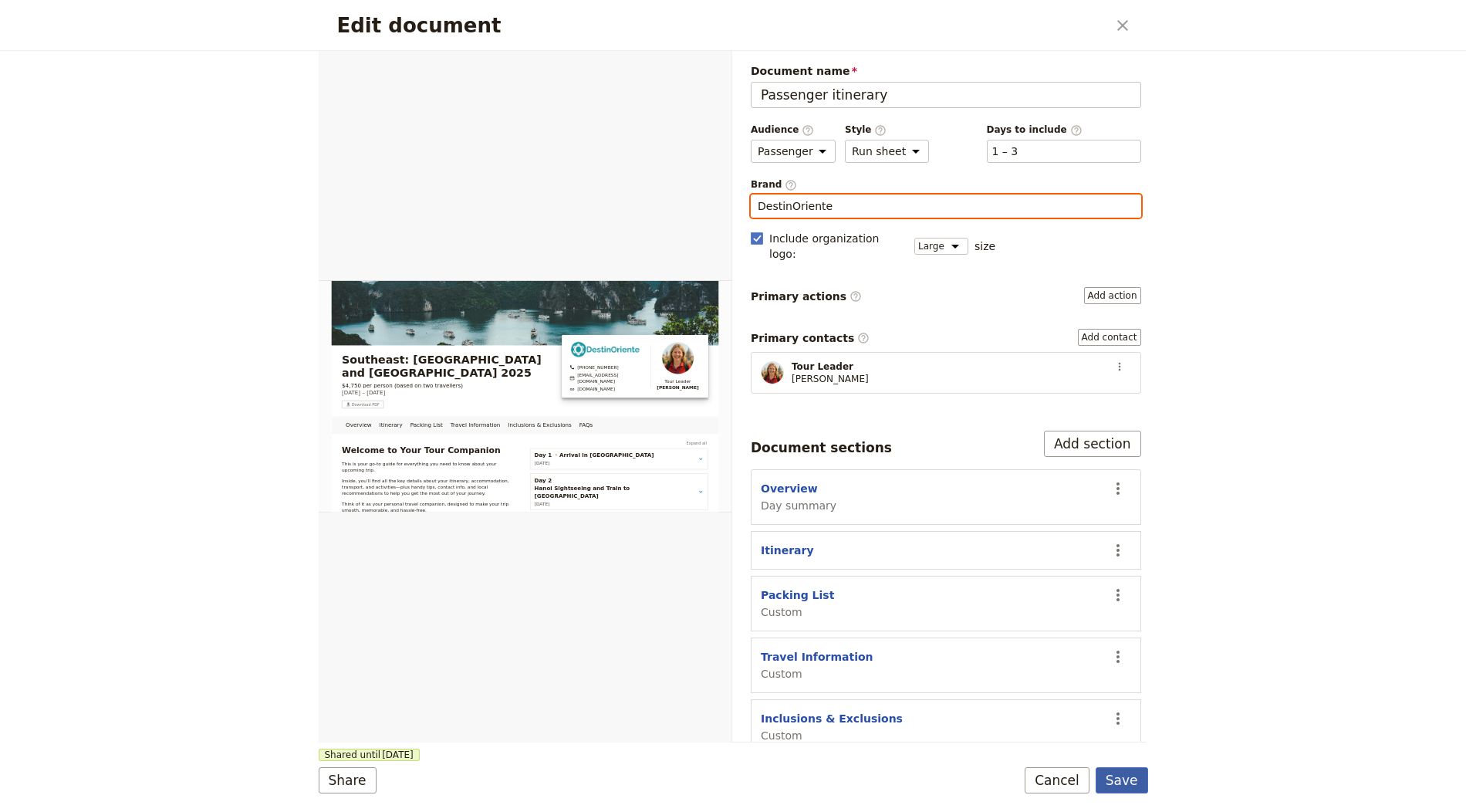
type input "DestinOriente"
click at [1122, 777] on button "Save" at bounding box center [1122, 780] width 52 height 26
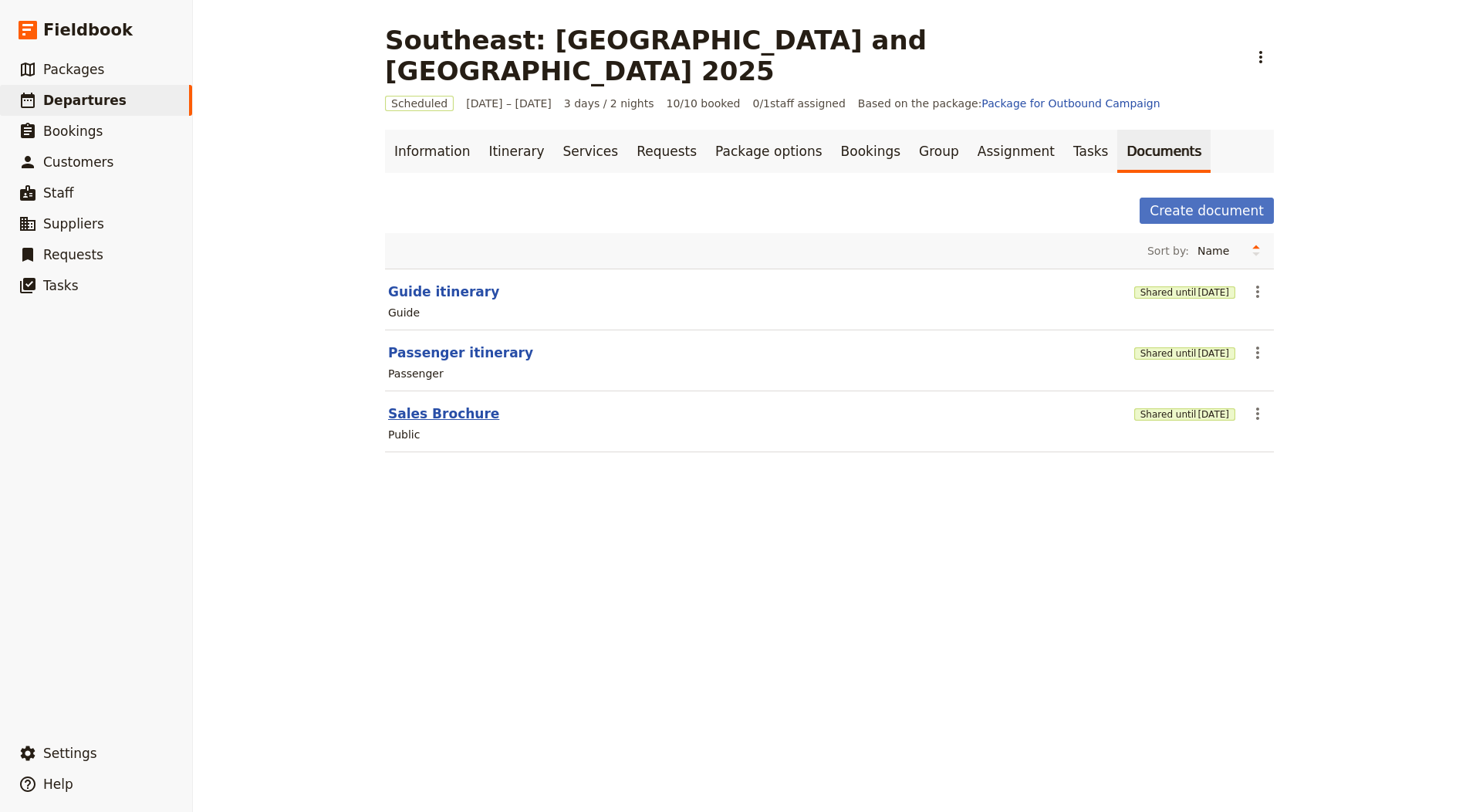
click at [444, 404] on button "Sales Brochure" at bounding box center [443, 413] width 111 height 19
select select "DEFAULT"
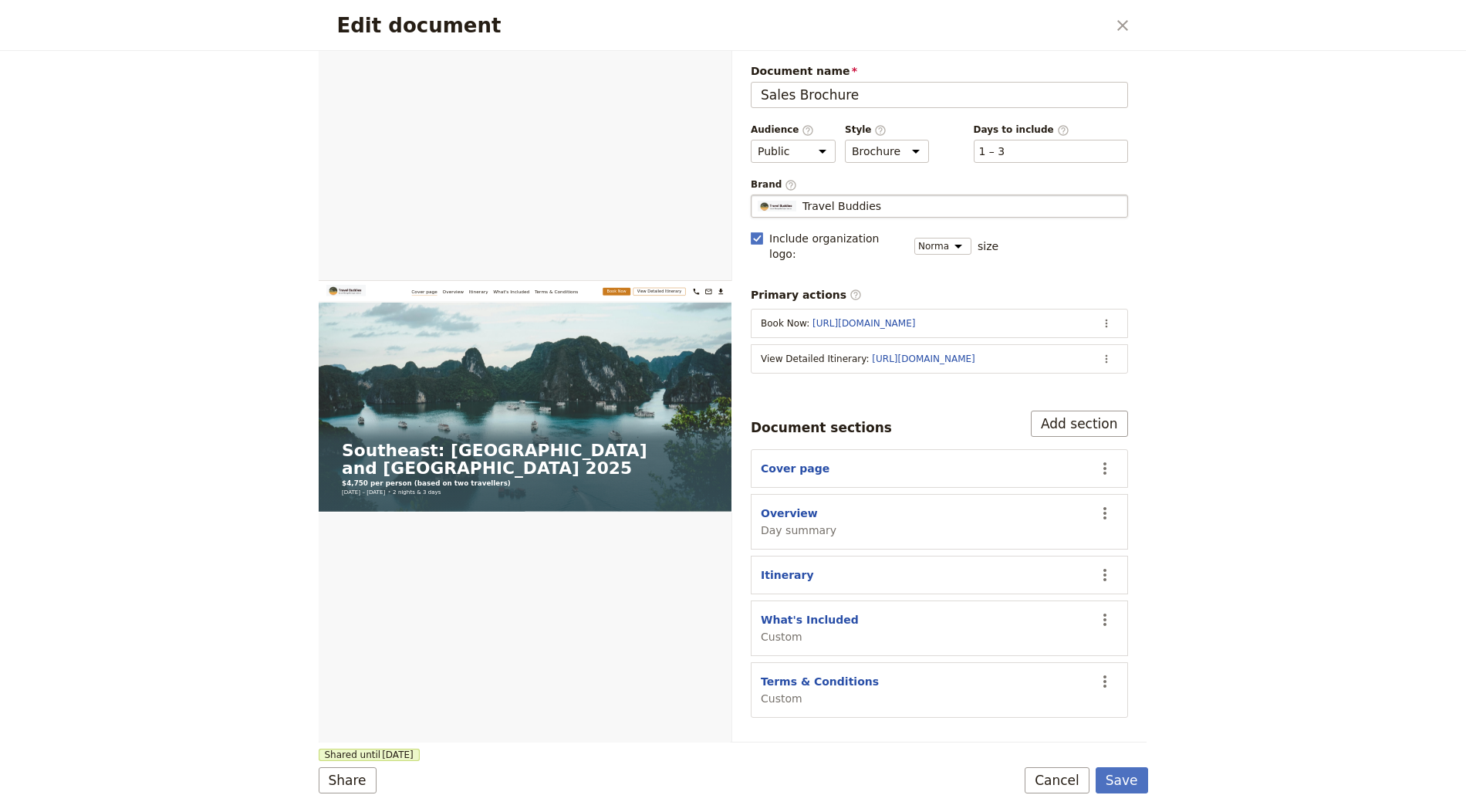
click at [940, 195] on fieldset "Travel Buddies Travel Buddies" at bounding box center [939, 206] width 377 height 23
click at [758, 195] on input "Travel Buddies" at bounding box center [757, 195] width 1 height 1
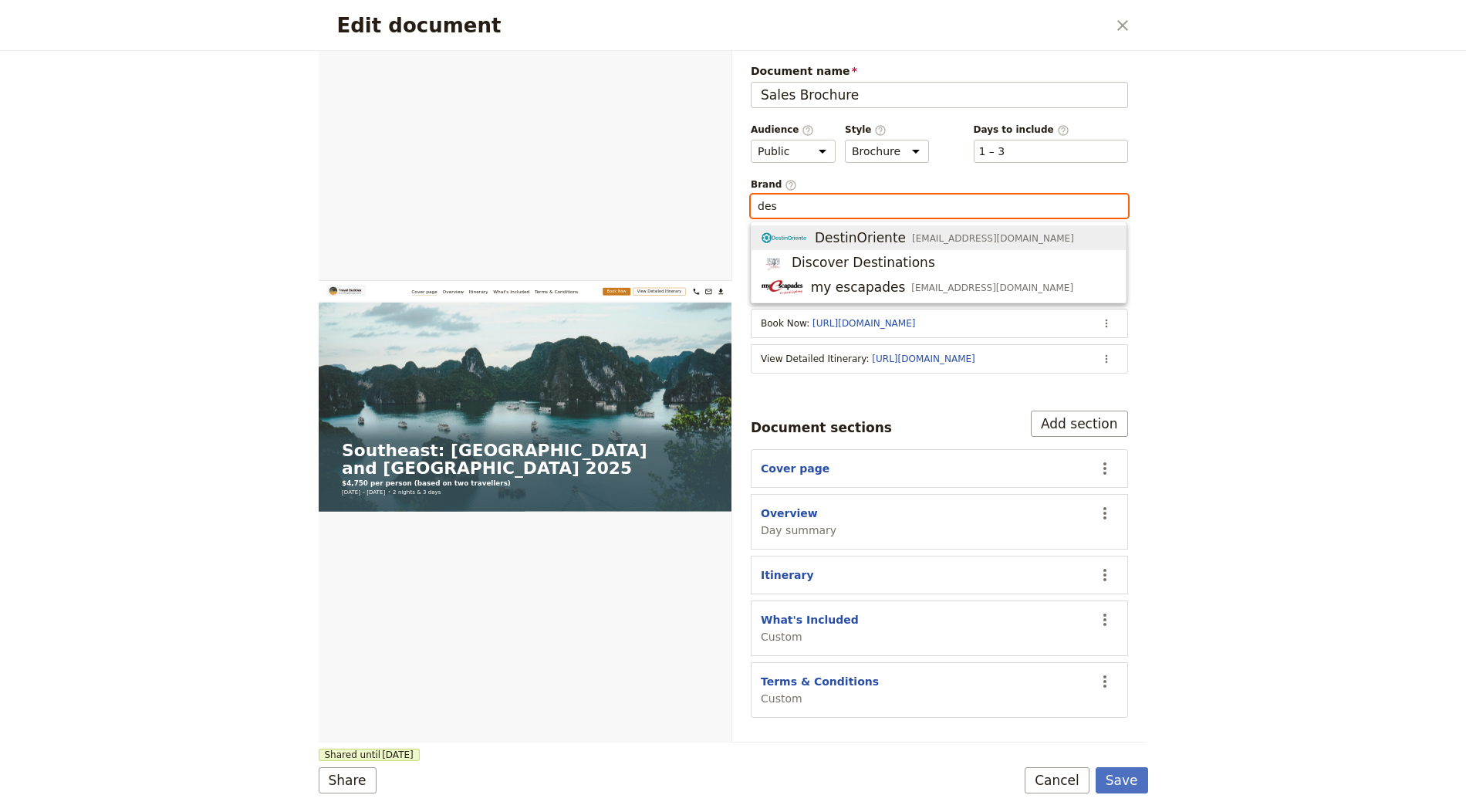
click at [823, 237] on span "DestinOriente" at bounding box center [860, 238] width 91 height 19
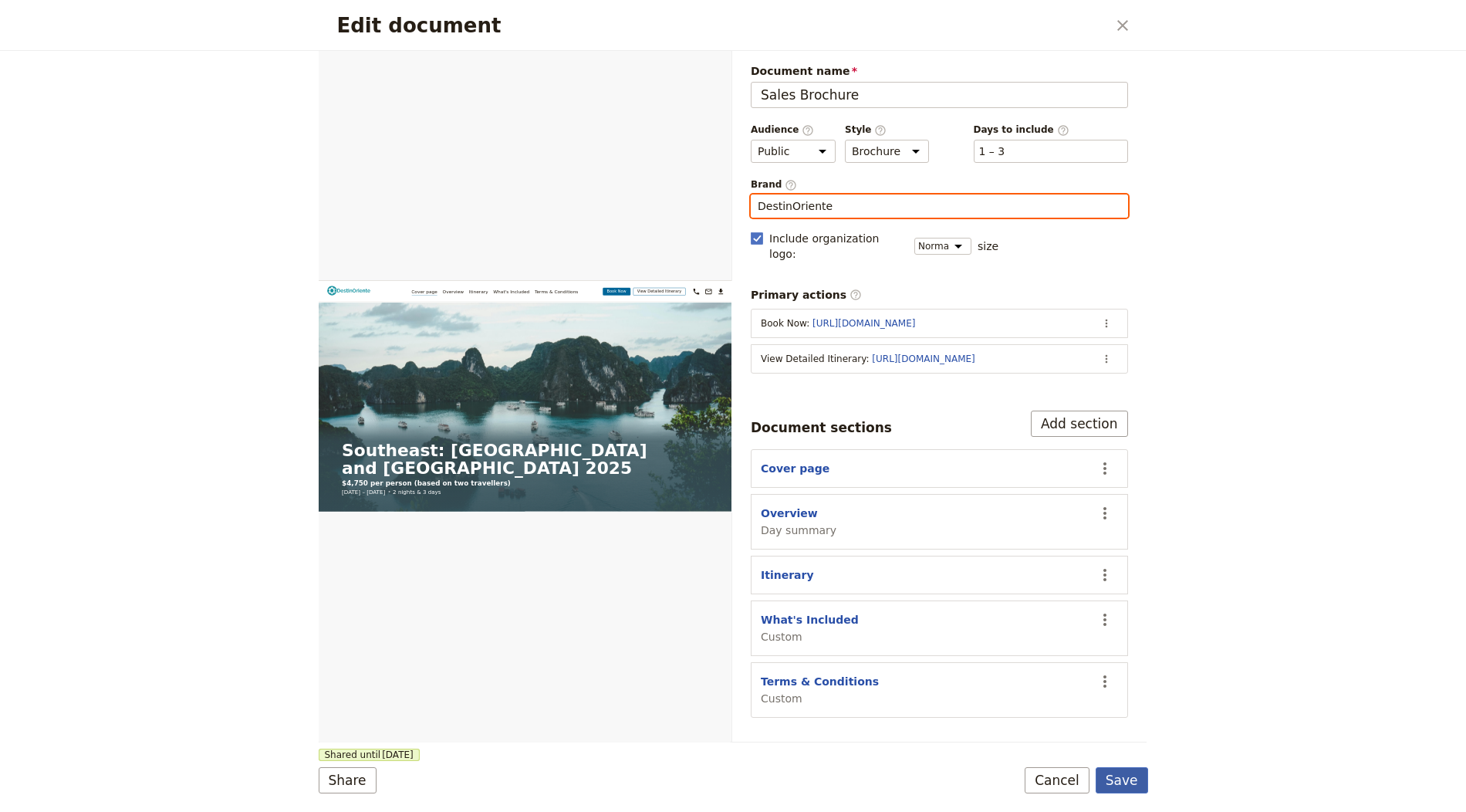
type input "DestinOriente"
click at [1115, 792] on button "Save" at bounding box center [1122, 780] width 52 height 26
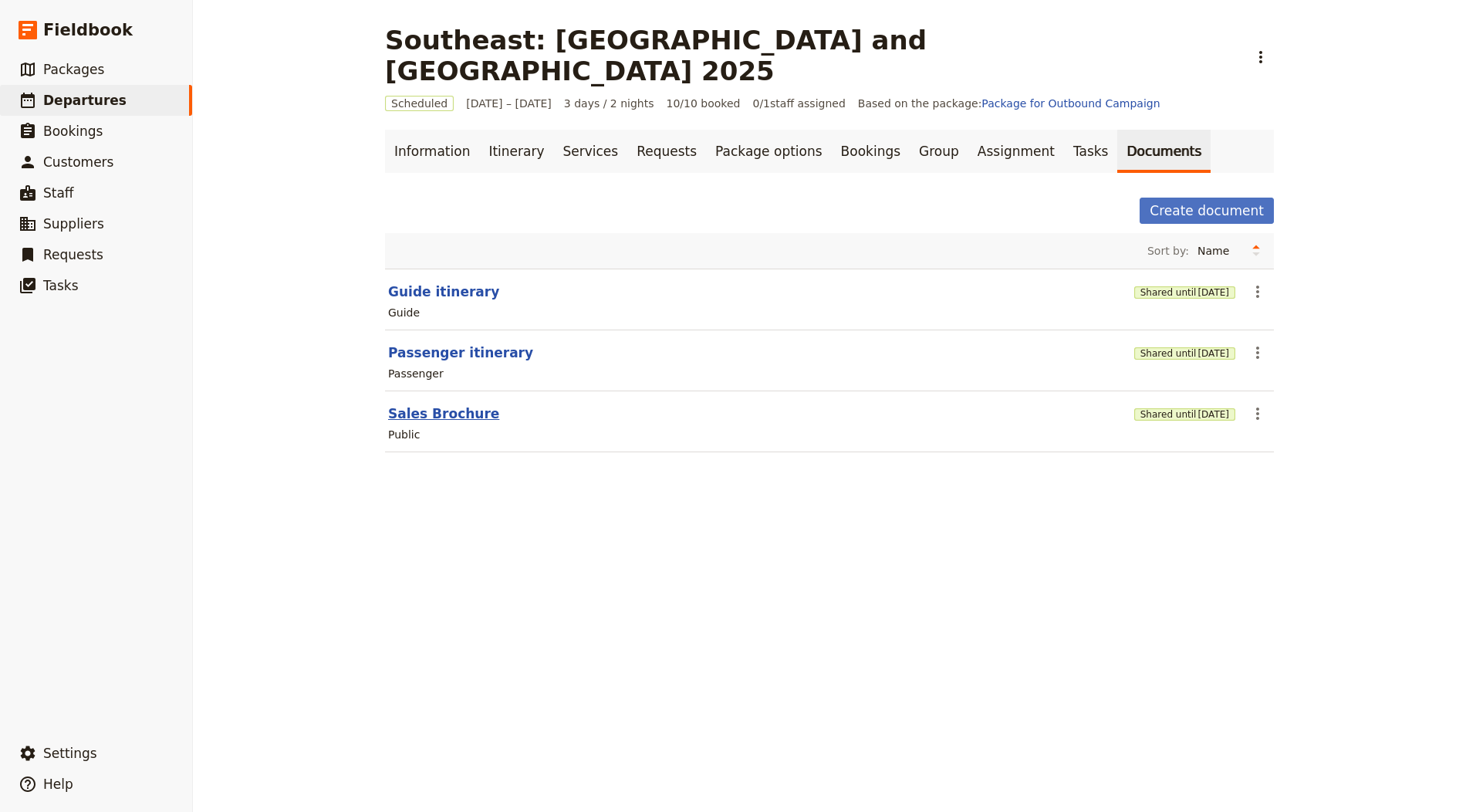
click at [422, 404] on button "Sales Brochure" at bounding box center [443, 413] width 111 height 19
select select "DEFAULT"
click at [1193, 391] on section "Sales Brochure Shared until 3 Nov 2025 ​ Public" at bounding box center [830, 421] width 889 height 61
click at [1197, 408] on span "[DATE]" at bounding box center [1213, 413] width 32 height 12
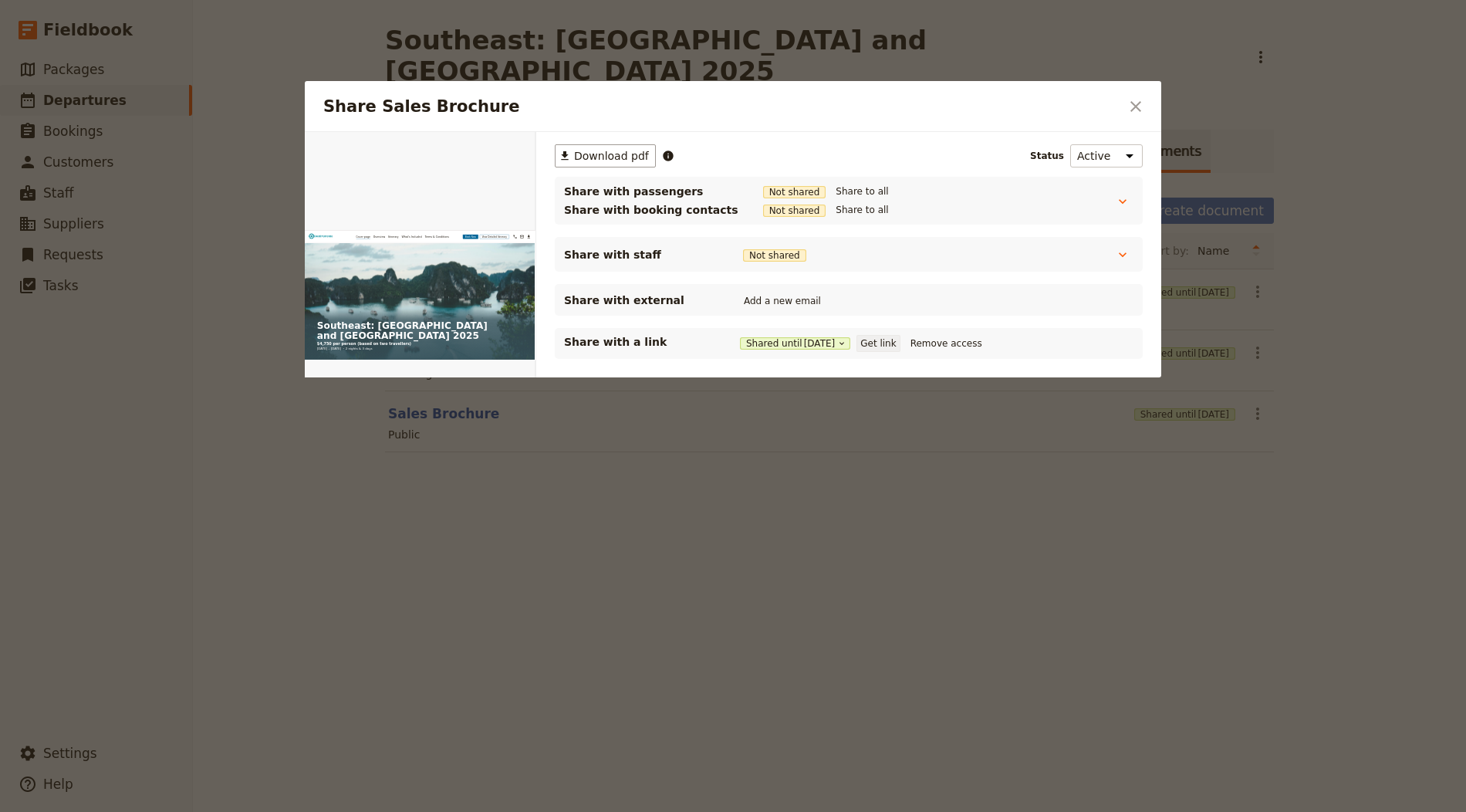
click at [886, 339] on button "Get link" at bounding box center [878, 343] width 43 height 17
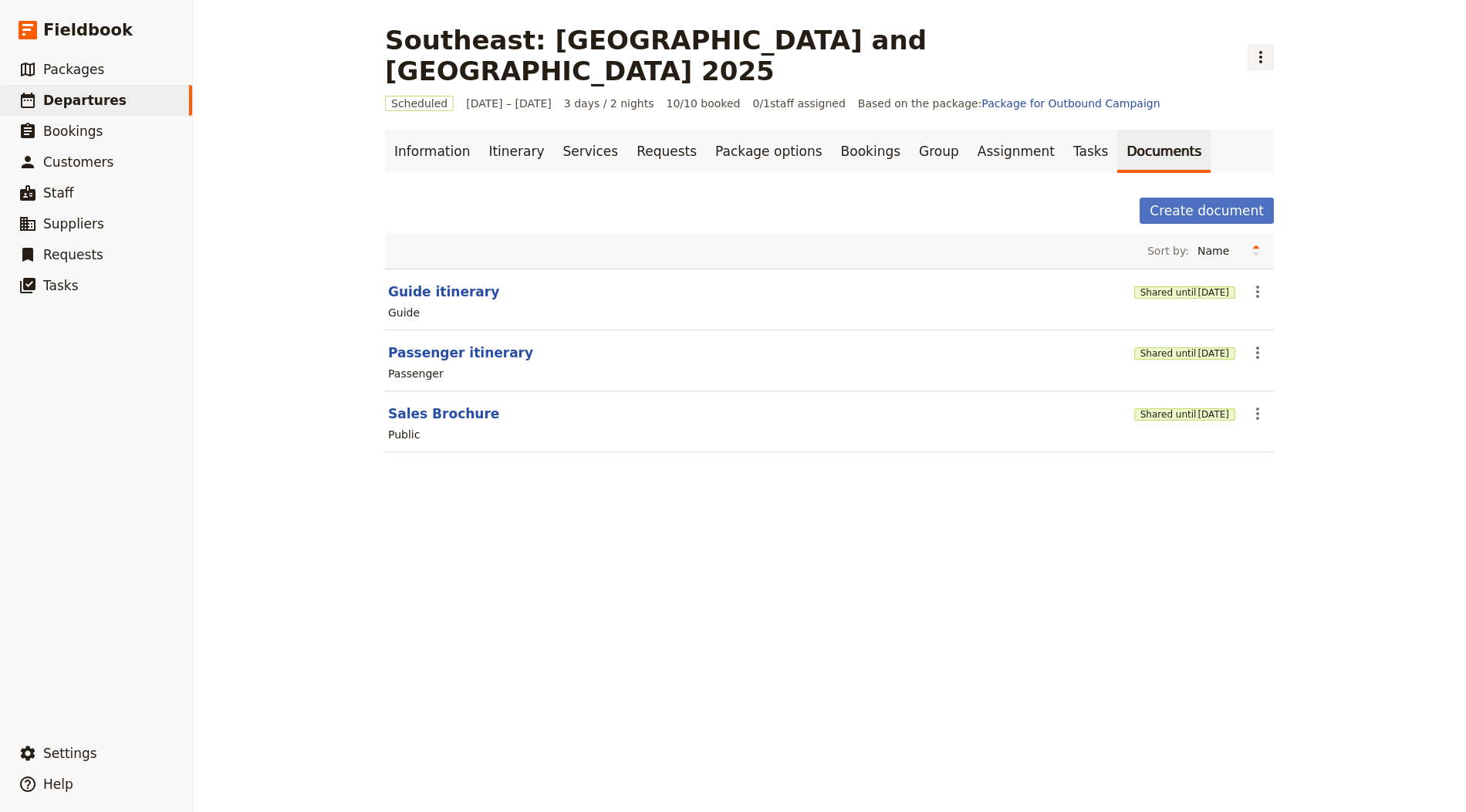
click at [1252, 48] on icon "Actions" at bounding box center [1261, 57] width 19 height 19
click at [929, 73] on span "Clone this departure" at bounding box center [935, 76] width 110 height 15
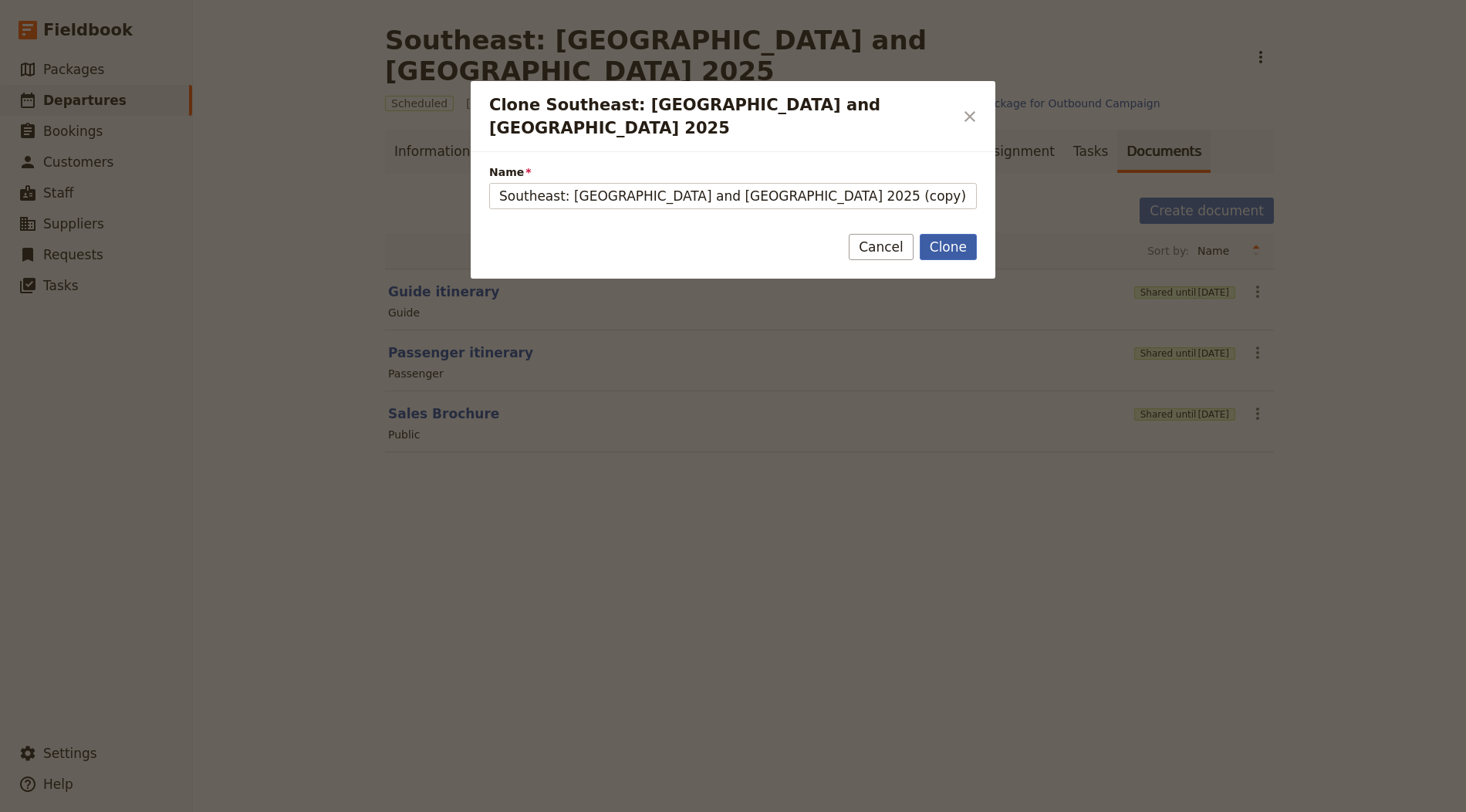
click at [943, 234] on button "Clone" at bounding box center [948, 247] width 57 height 26
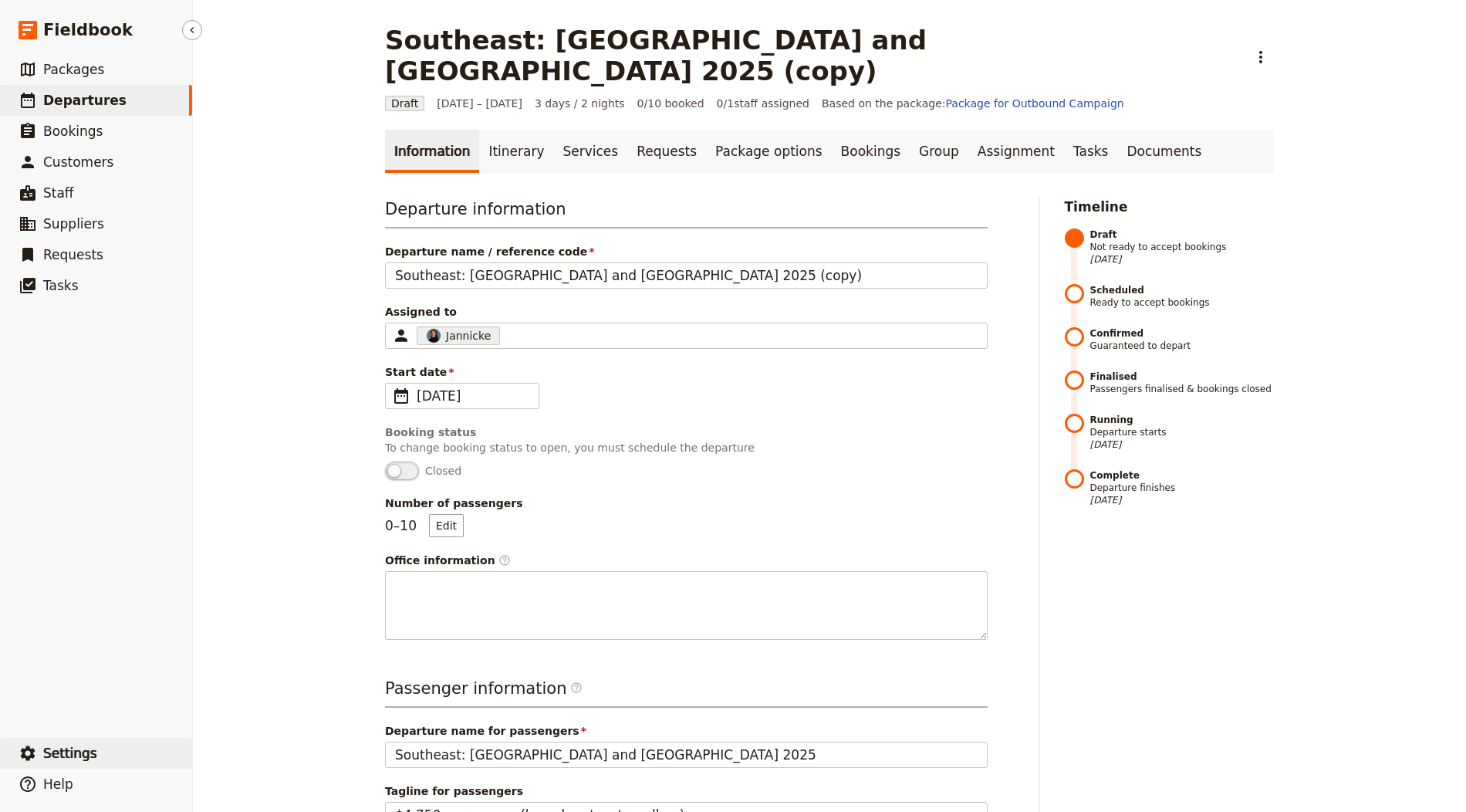
click at [95, 761] on button "​ Settings" at bounding box center [95, 753] width 192 height 31
click at [983, 46] on div "Southeast: Vietnam and Cambodia 2025 (copy) ​" at bounding box center [830, 55] width 889 height 62
click at [1252, 48] on icon "Actions" at bounding box center [1261, 57] width 19 height 19
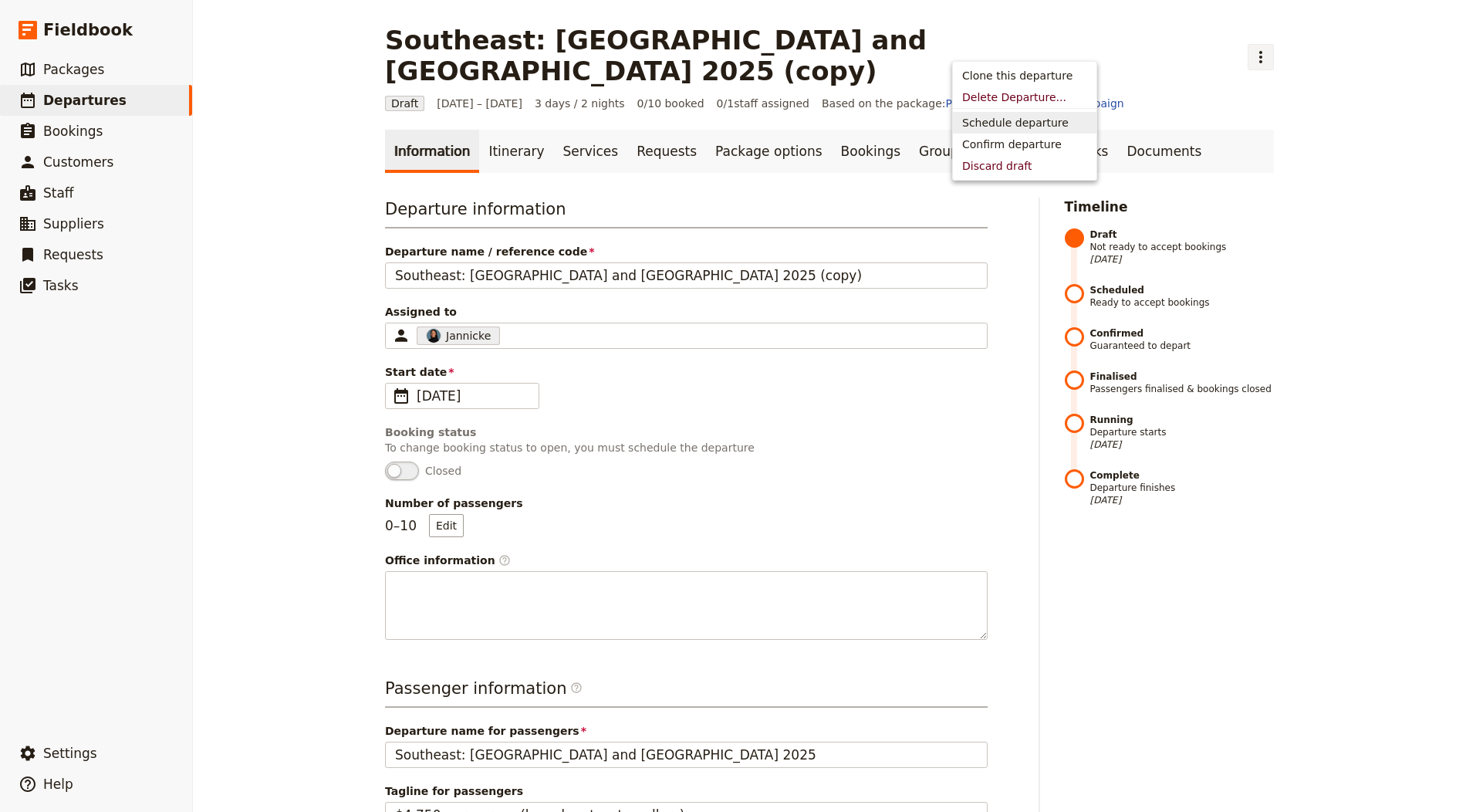
click at [1007, 127] on span "Schedule departure" at bounding box center [1016, 123] width 107 height 15
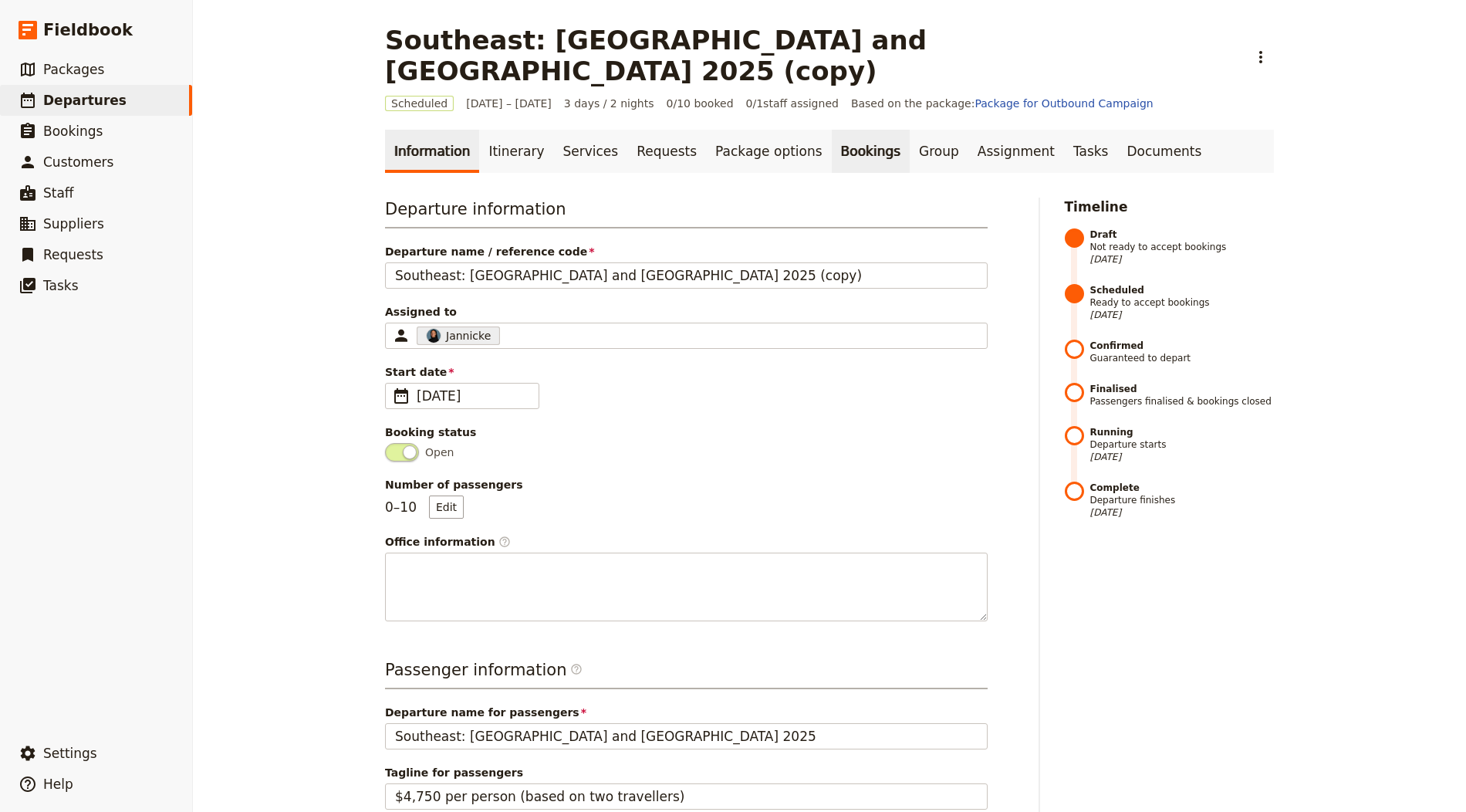
click at [832, 130] on link "Bookings" at bounding box center [870, 152] width 78 height 43
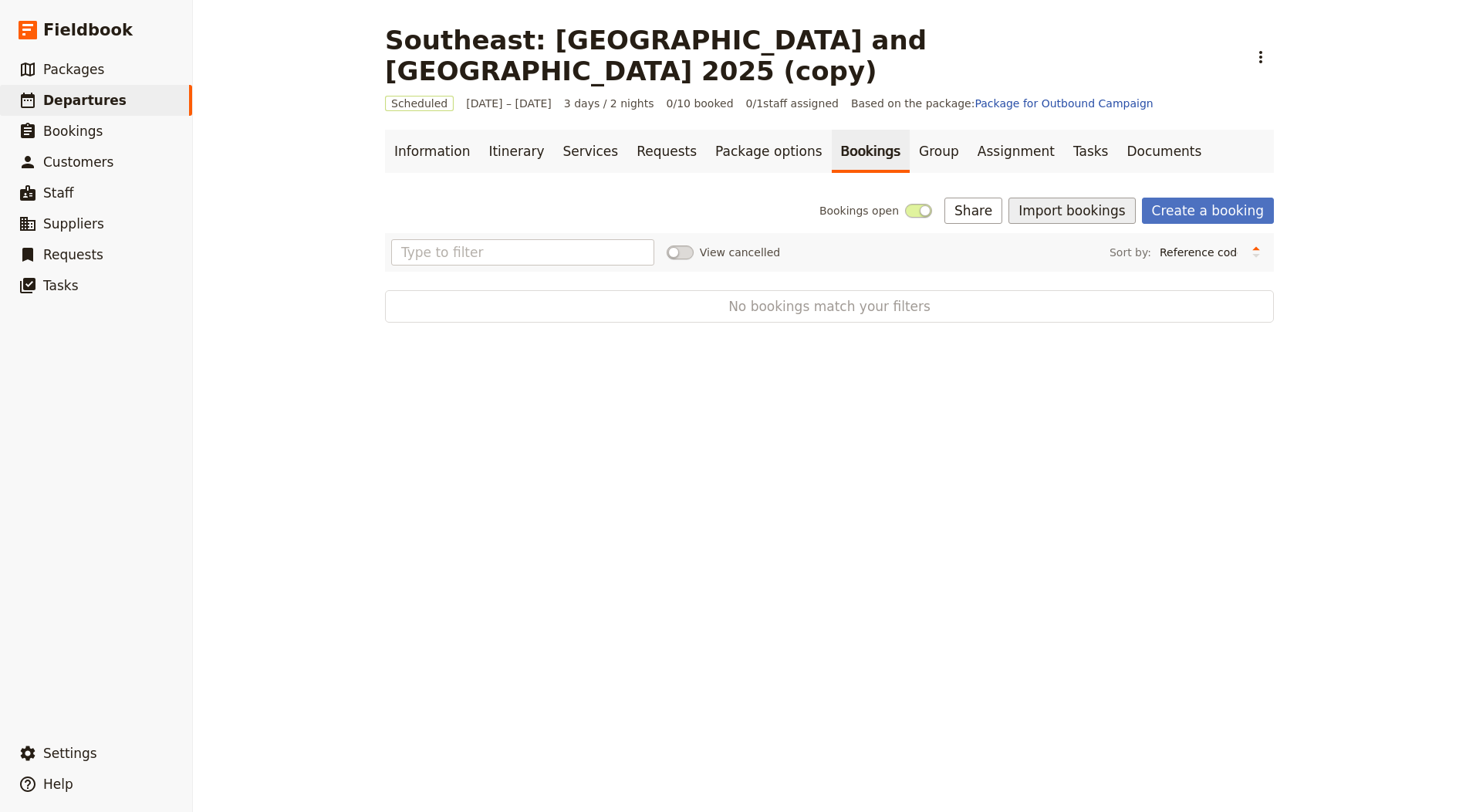
click at [1079, 197] on button "Import bookings" at bounding box center [1071, 210] width 126 height 26
click at [1081, 208] on span "Import Bookings" at bounding box center [1077, 212] width 89 height 15
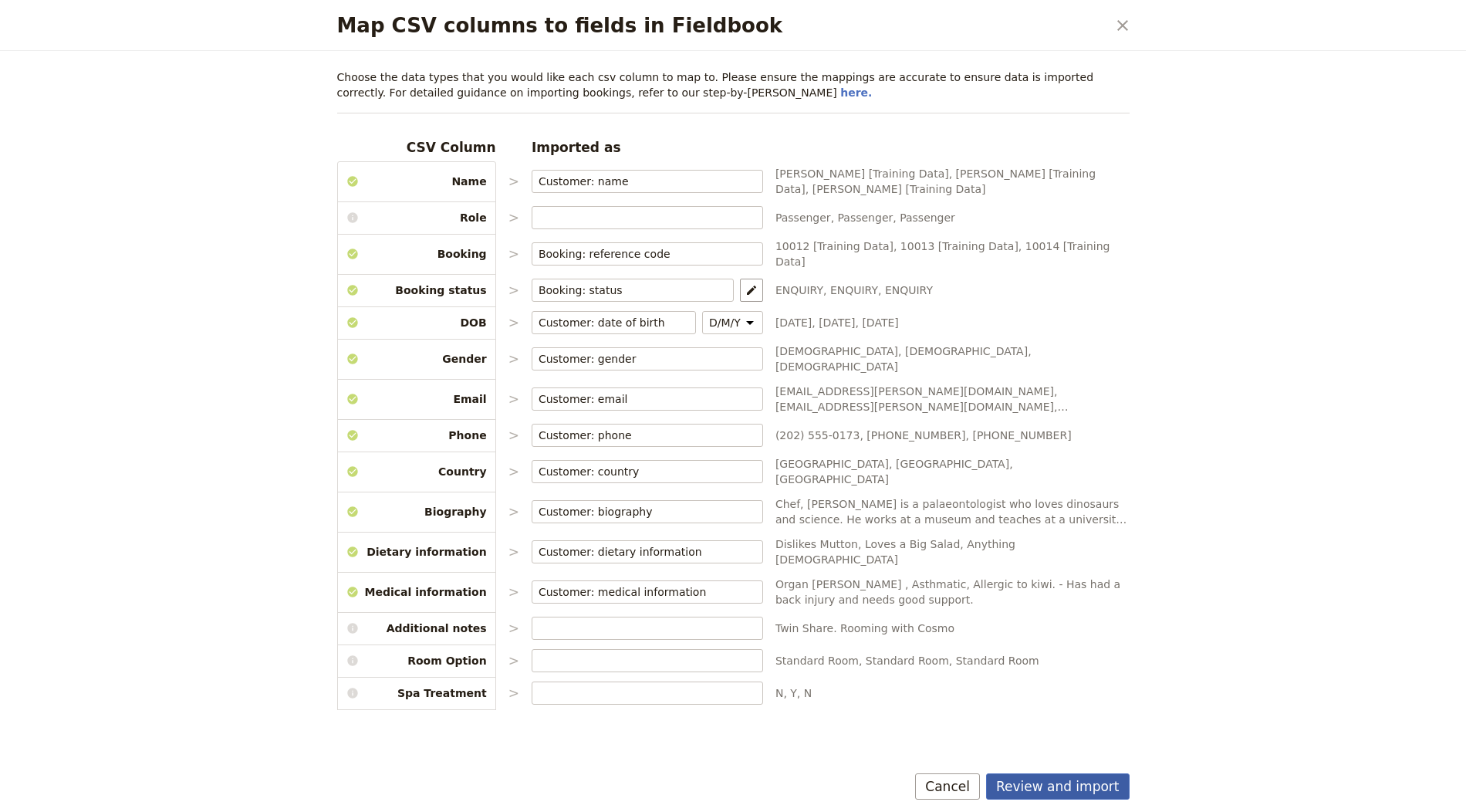
click at [1094, 790] on button "Review and import" at bounding box center [1057, 787] width 143 height 26
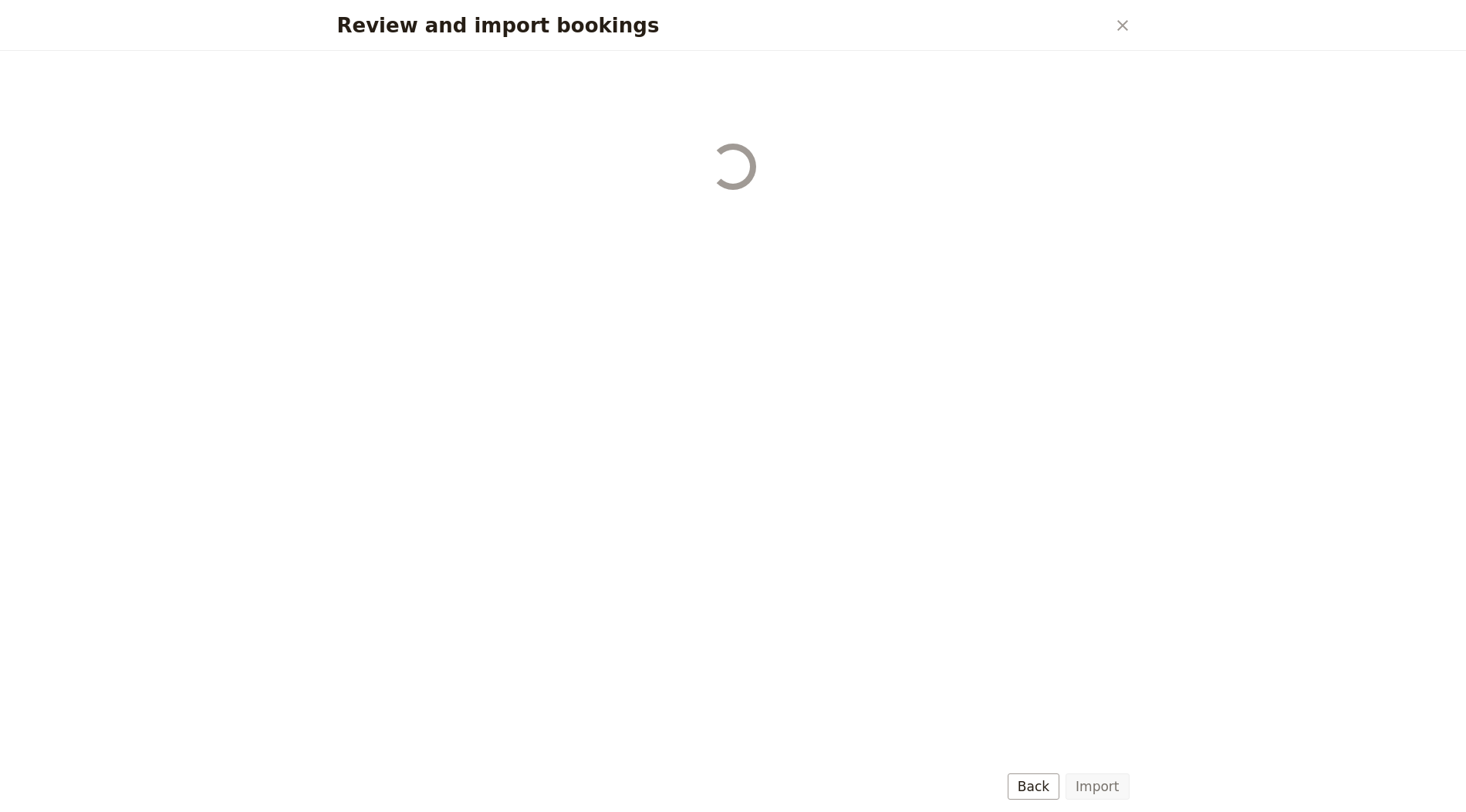
select select "655d56b39948720cb8e55355"
select select "655d57ca9948720cb8e553ec"
select select "655d57fa9948720cb8e553f3"
select select "655d58079948720cb8e553fa"
select select "655d584c9948720cb8e55401"
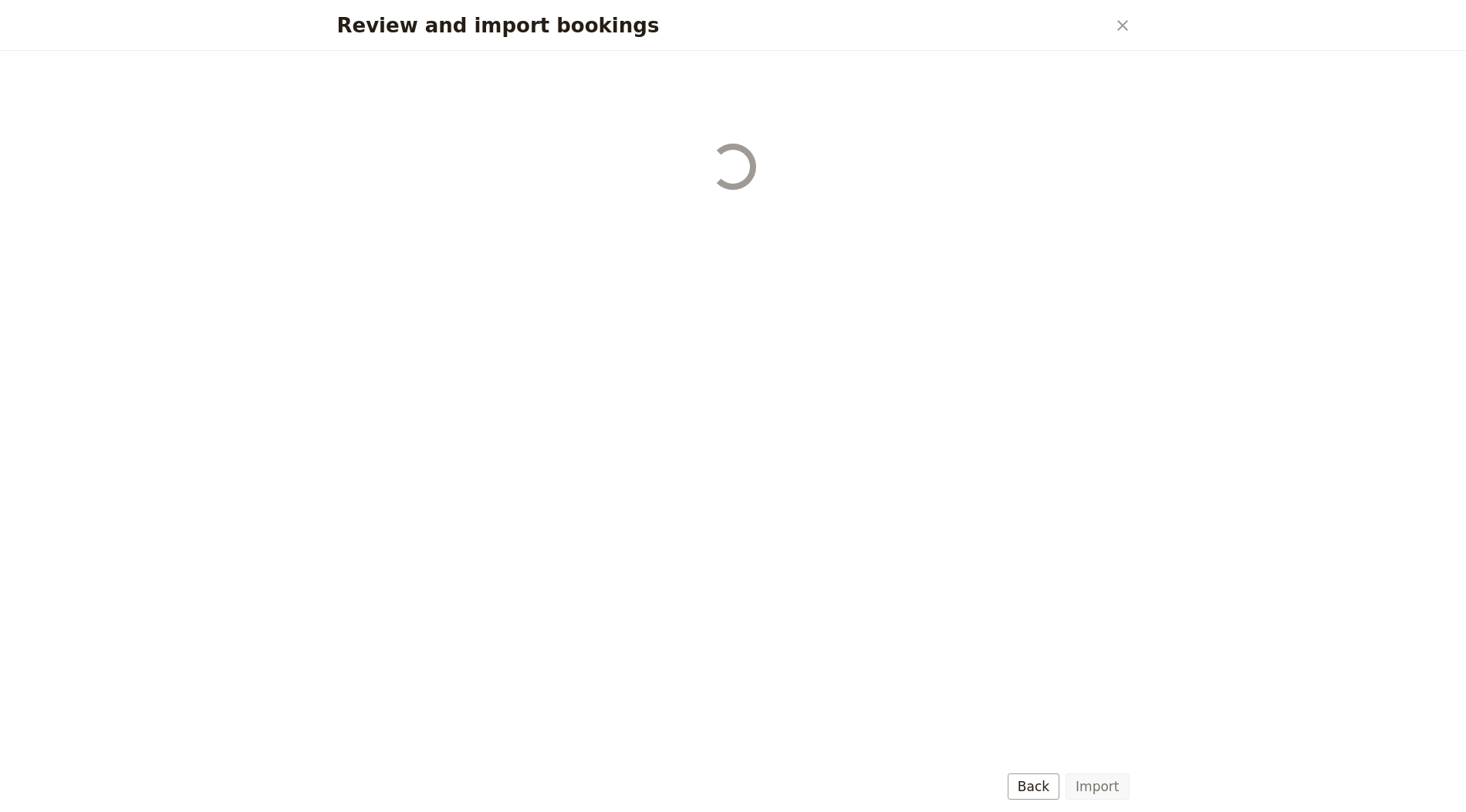
select select "655d58679948720cb8e5540d"
select select "650e6b6659641ed5ee156647"
select select "650e6b4b59641ed5ee156605"
select select "650e2104408bbede5b0c60fd"
select select "650e1d73408bbede5b0c60a6"
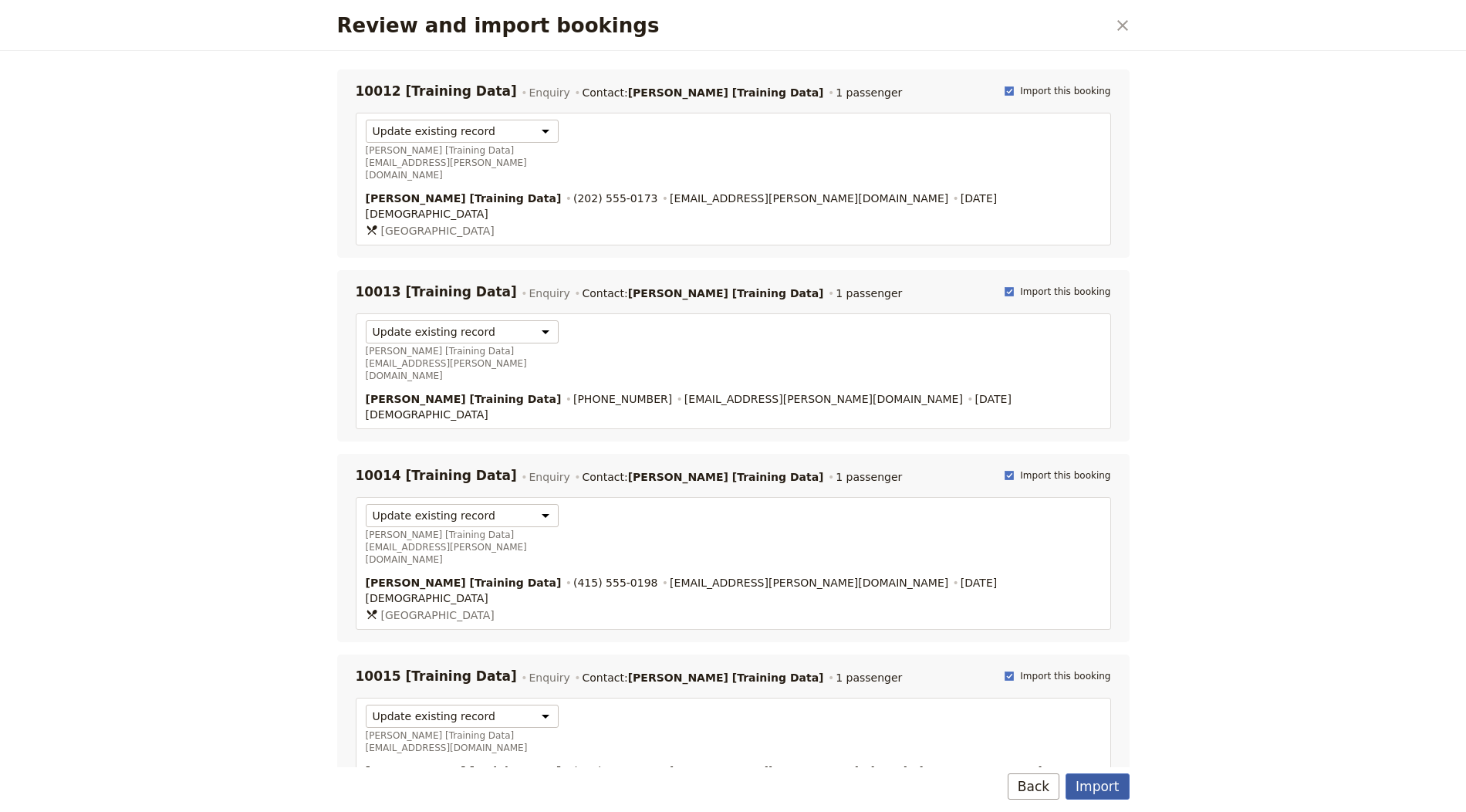
click at [1101, 785] on button "Import" at bounding box center [1097, 787] width 64 height 26
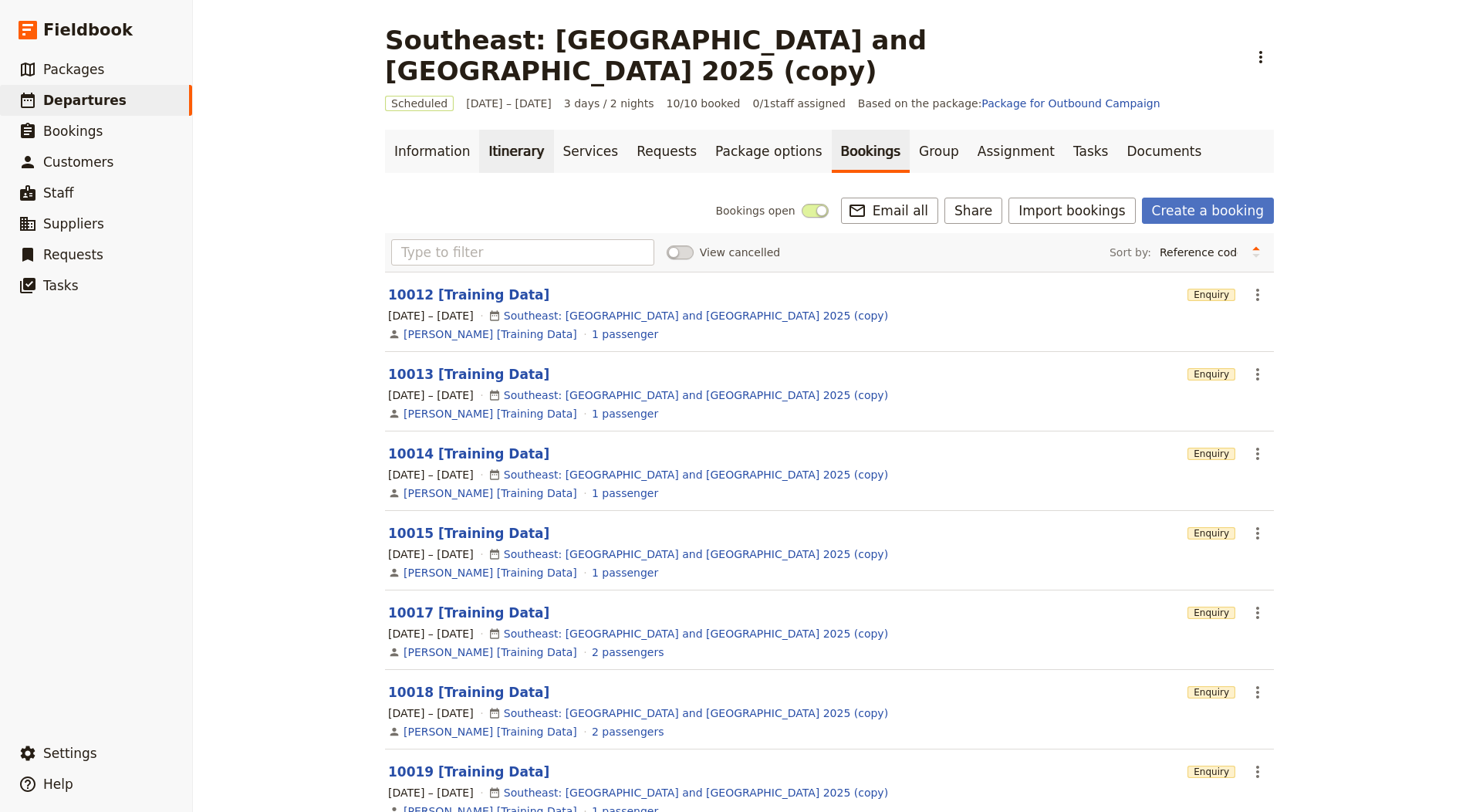
click at [479, 130] on link "Itinerary" at bounding box center [515, 152] width 74 height 43
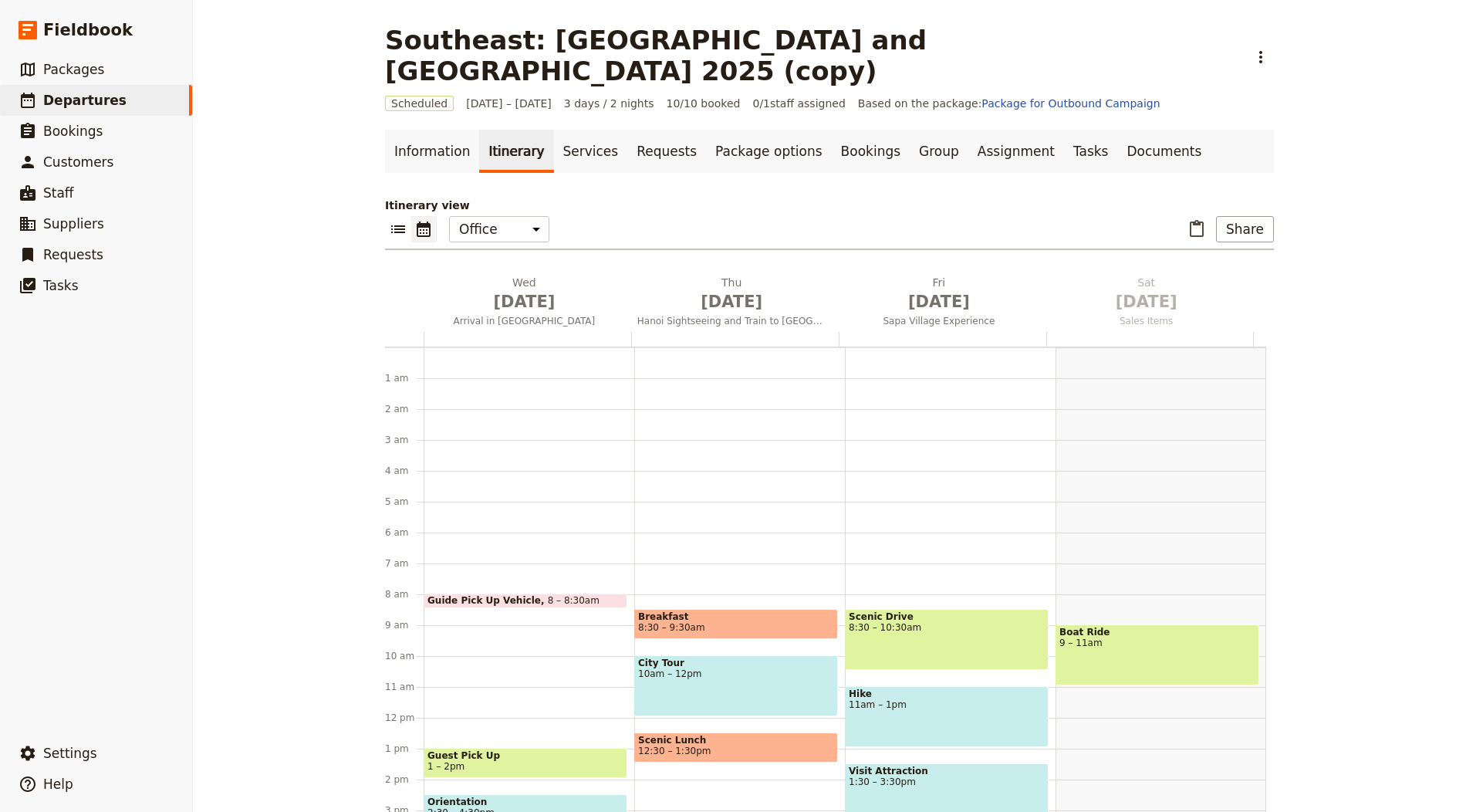
scroll to position [200, 0]
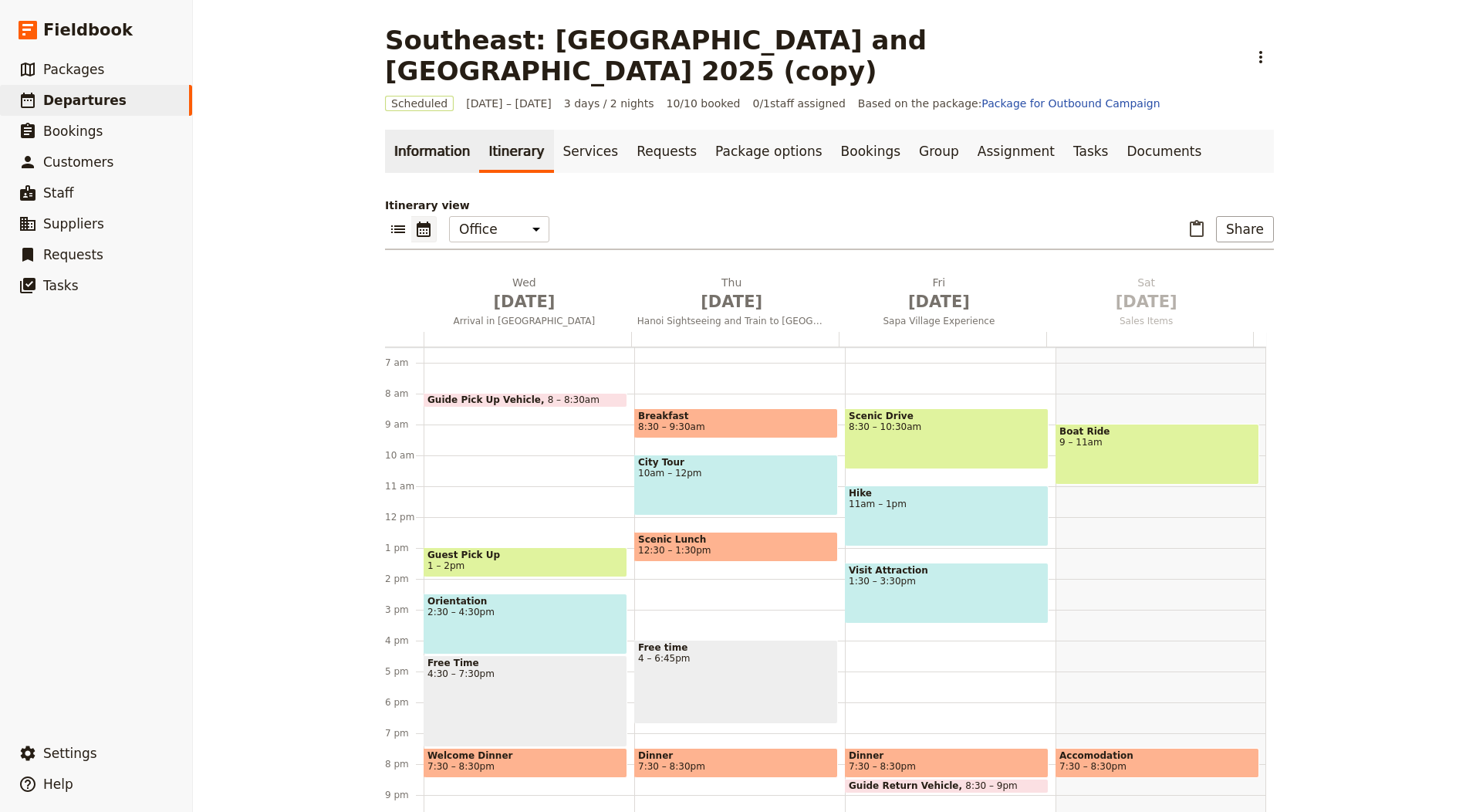
click at [426, 130] on link "Information" at bounding box center [432, 152] width 94 height 43
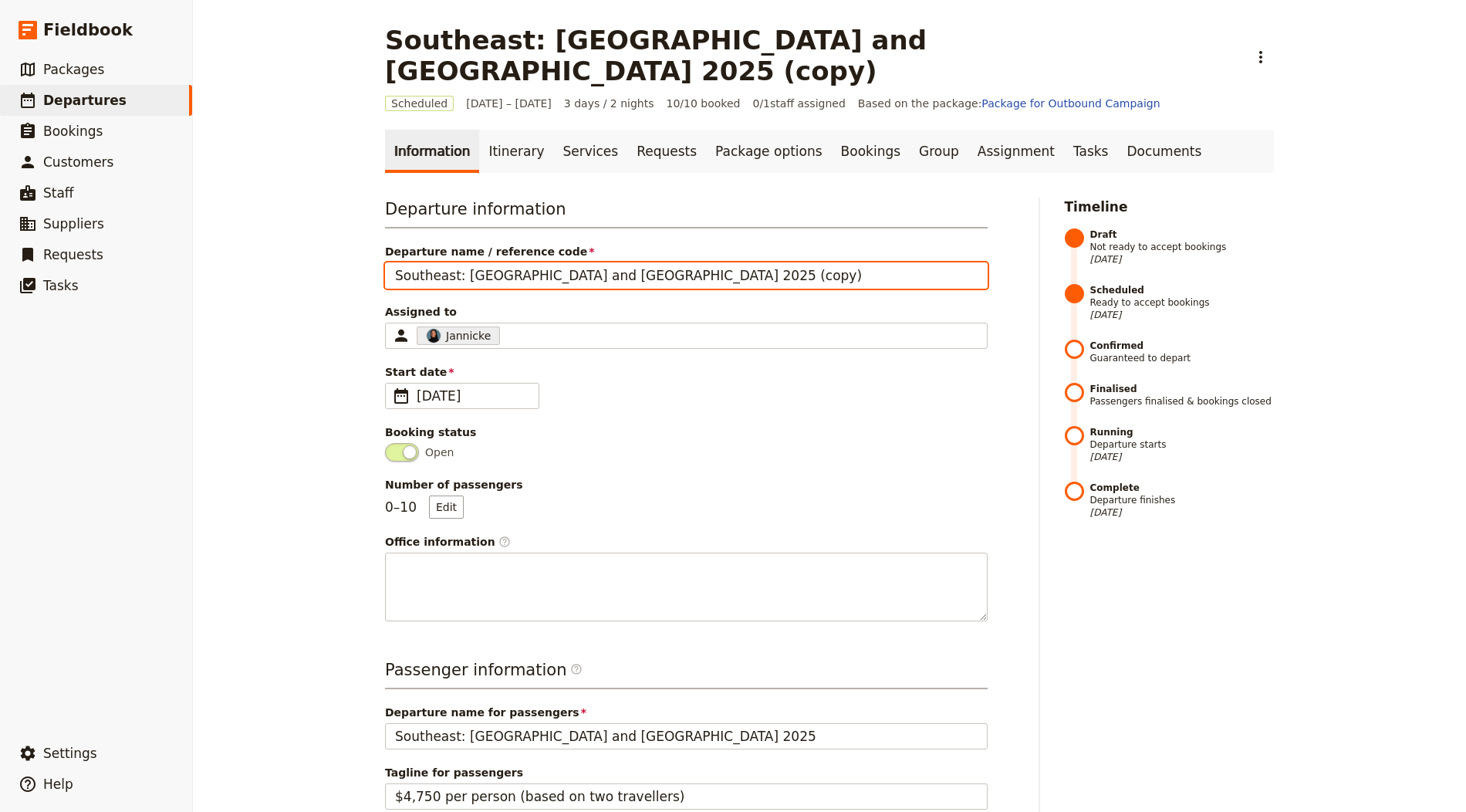
drag, startPoint x: 516, startPoint y: 244, endPoint x: 530, endPoint y: 236, distance: 16.1
click at [517, 262] on input "Southeast: Vietnam and Cambodia 2025 (copy)" at bounding box center [687, 275] width 602 height 26
paste input "Classic Western Bhutan Tour"
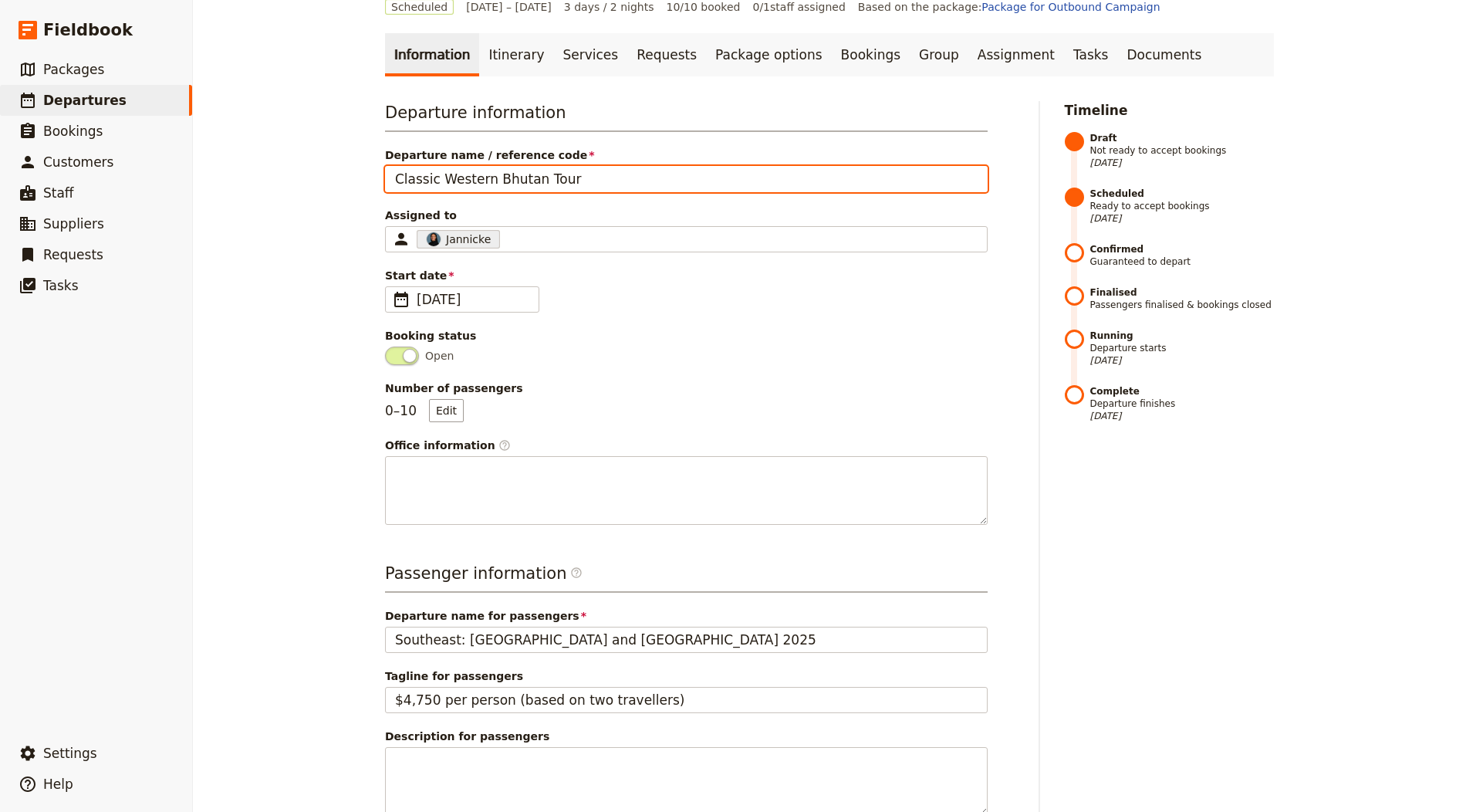
scroll to position [161, 0]
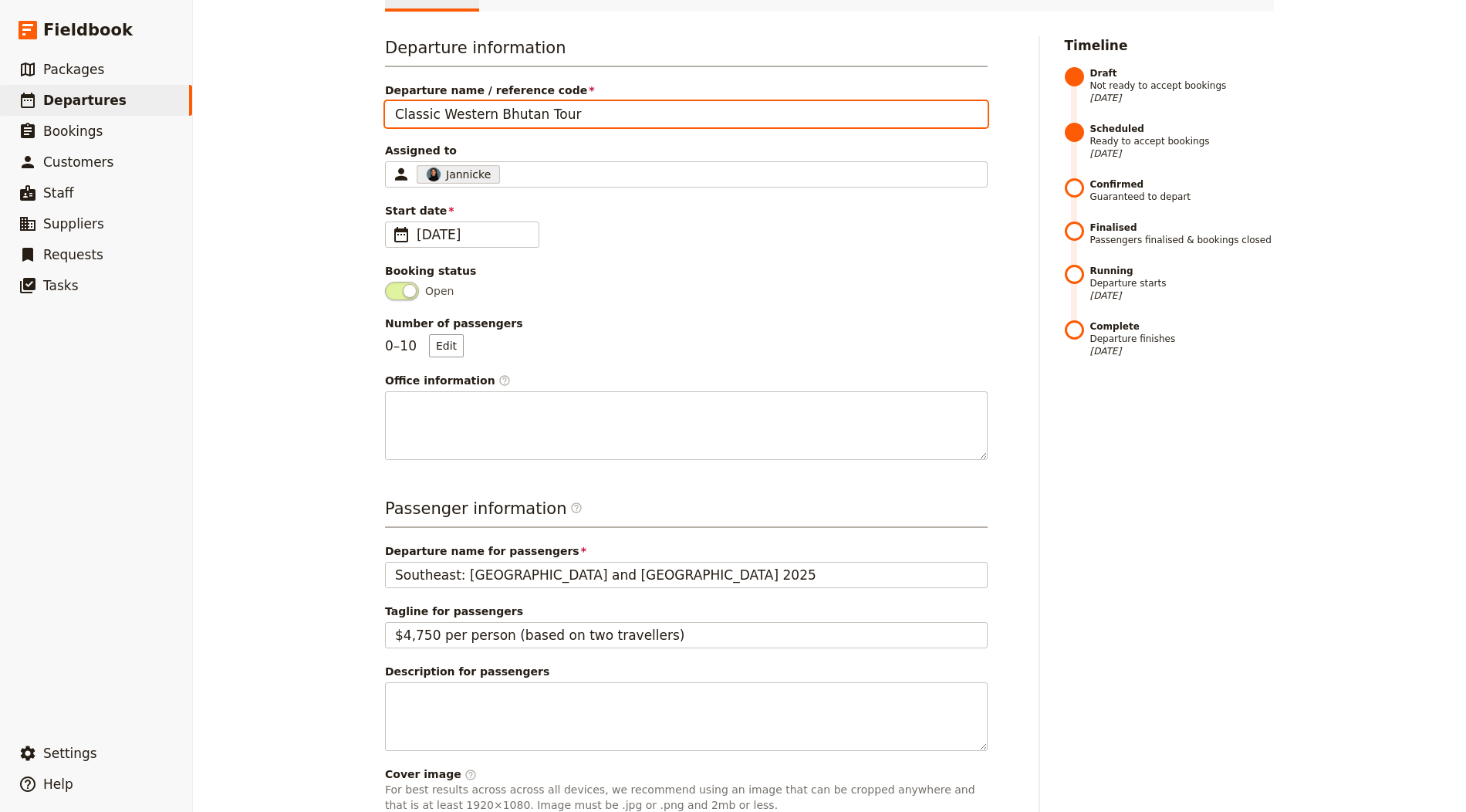
type input "Classic Western Bhutan Tour"
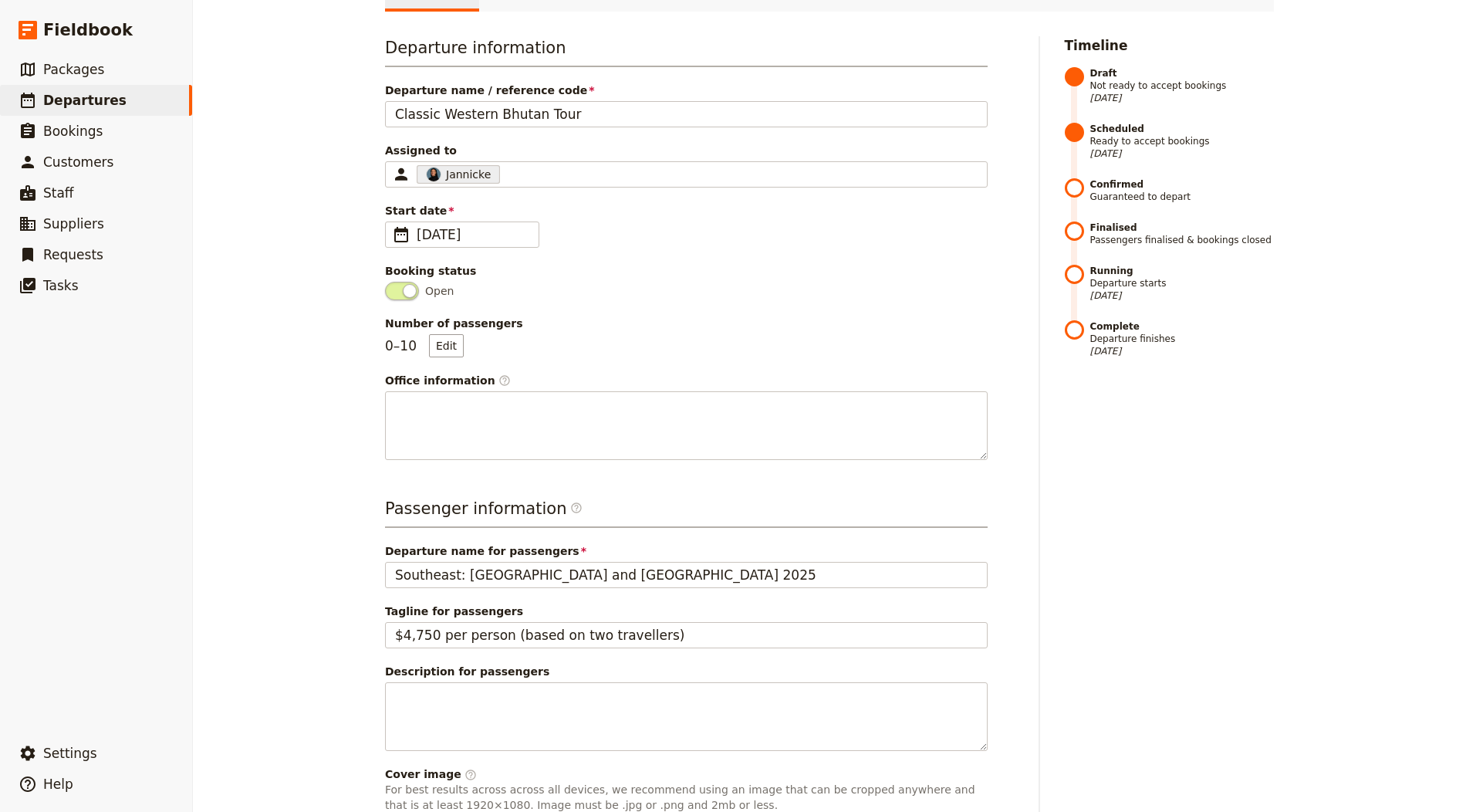
click at [562, 544] on span "Departure name for passengers" at bounding box center [687, 551] width 602 height 15
click at [562, 562] on input "Southeast: Vietnam and Cambodia 2025" at bounding box center [687, 575] width 602 height 26
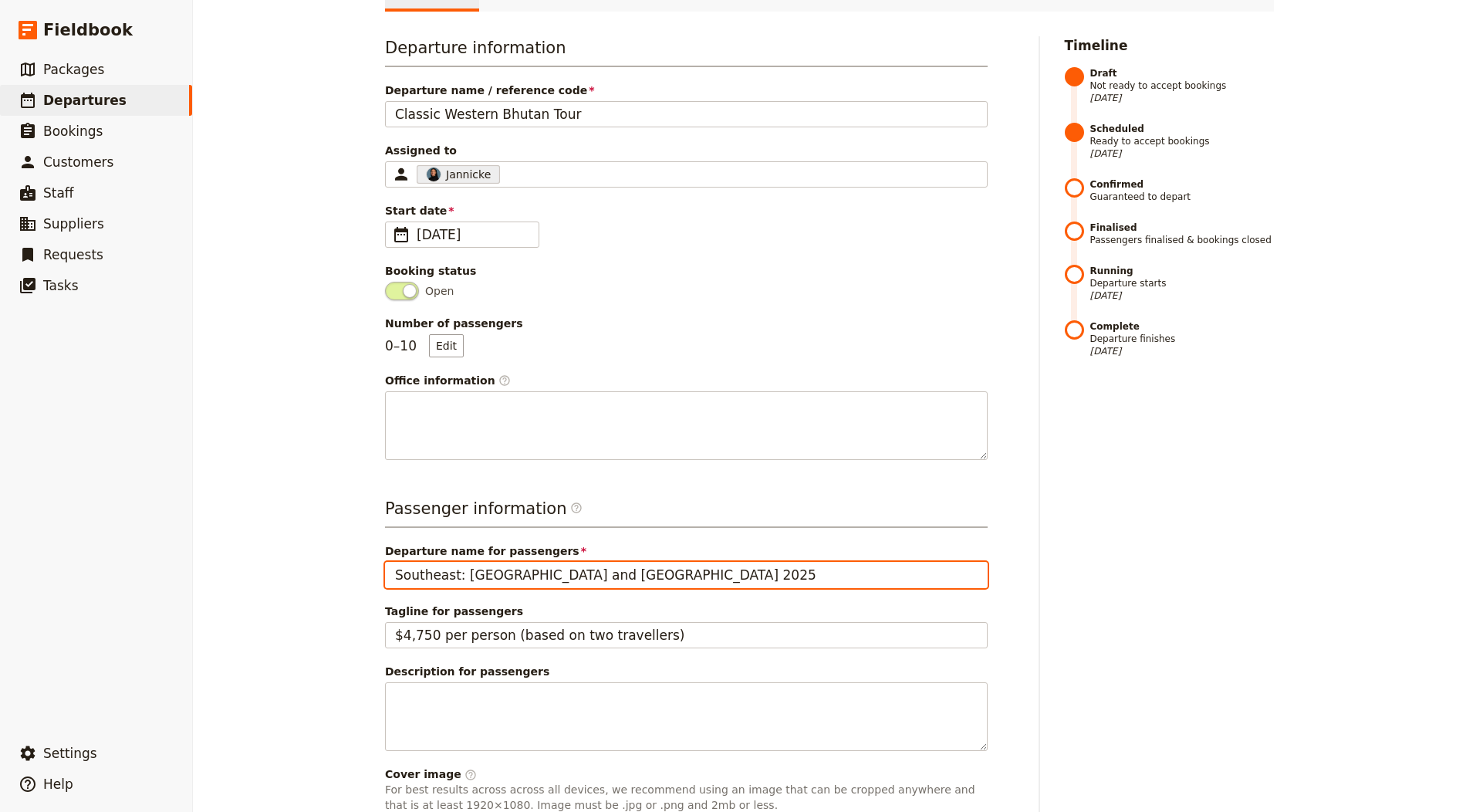
drag, startPoint x: 560, startPoint y: 535, endPoint x: 597, endPoint y: 538, distance: 37.1
click at [561, 562] on input "Southeast: Vietnam and Cambodia 2025" at bounding box center [687, 575] width 602 height 26
paste input "Classic Western Bhutan Tour"
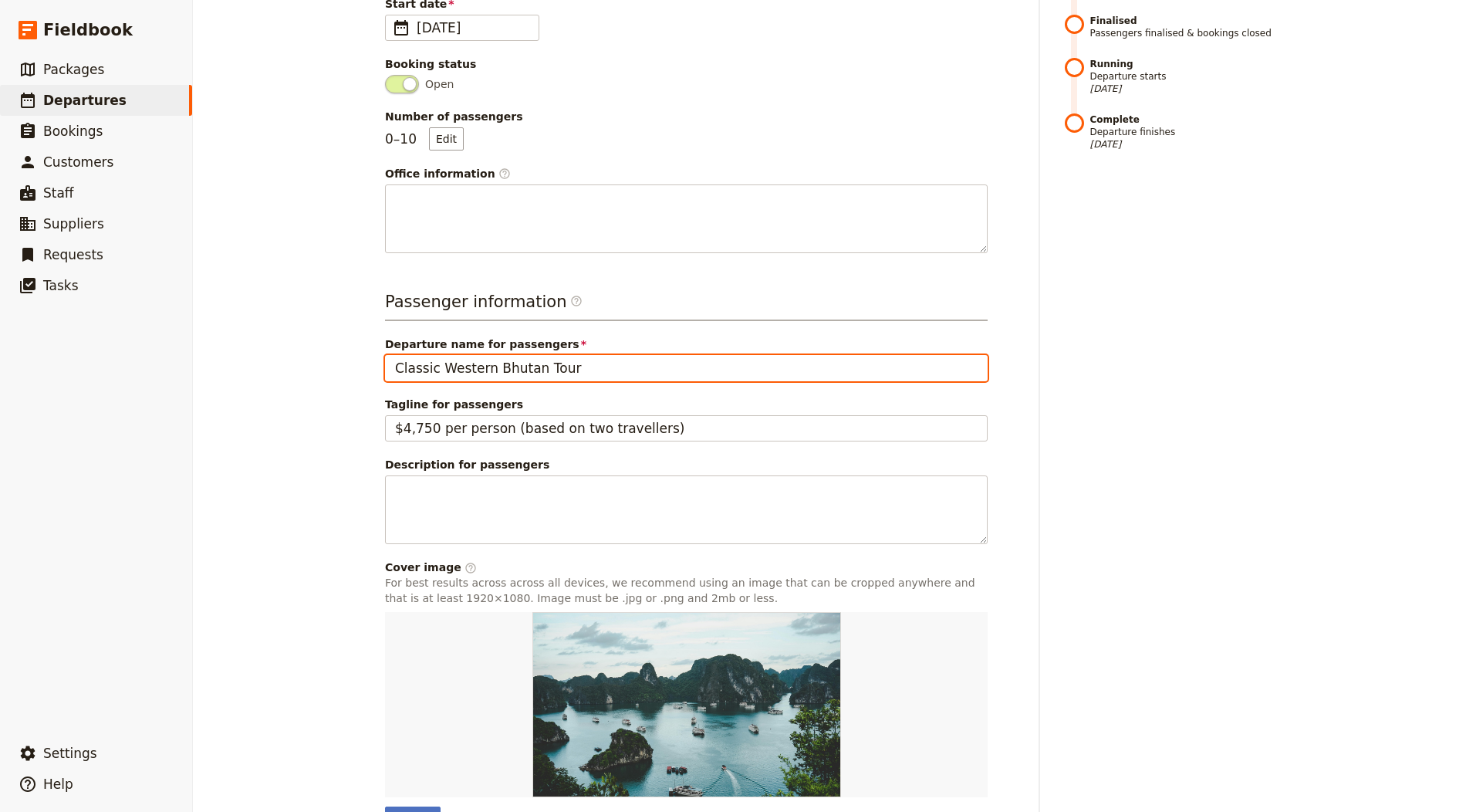
scroll to position [425, 0]
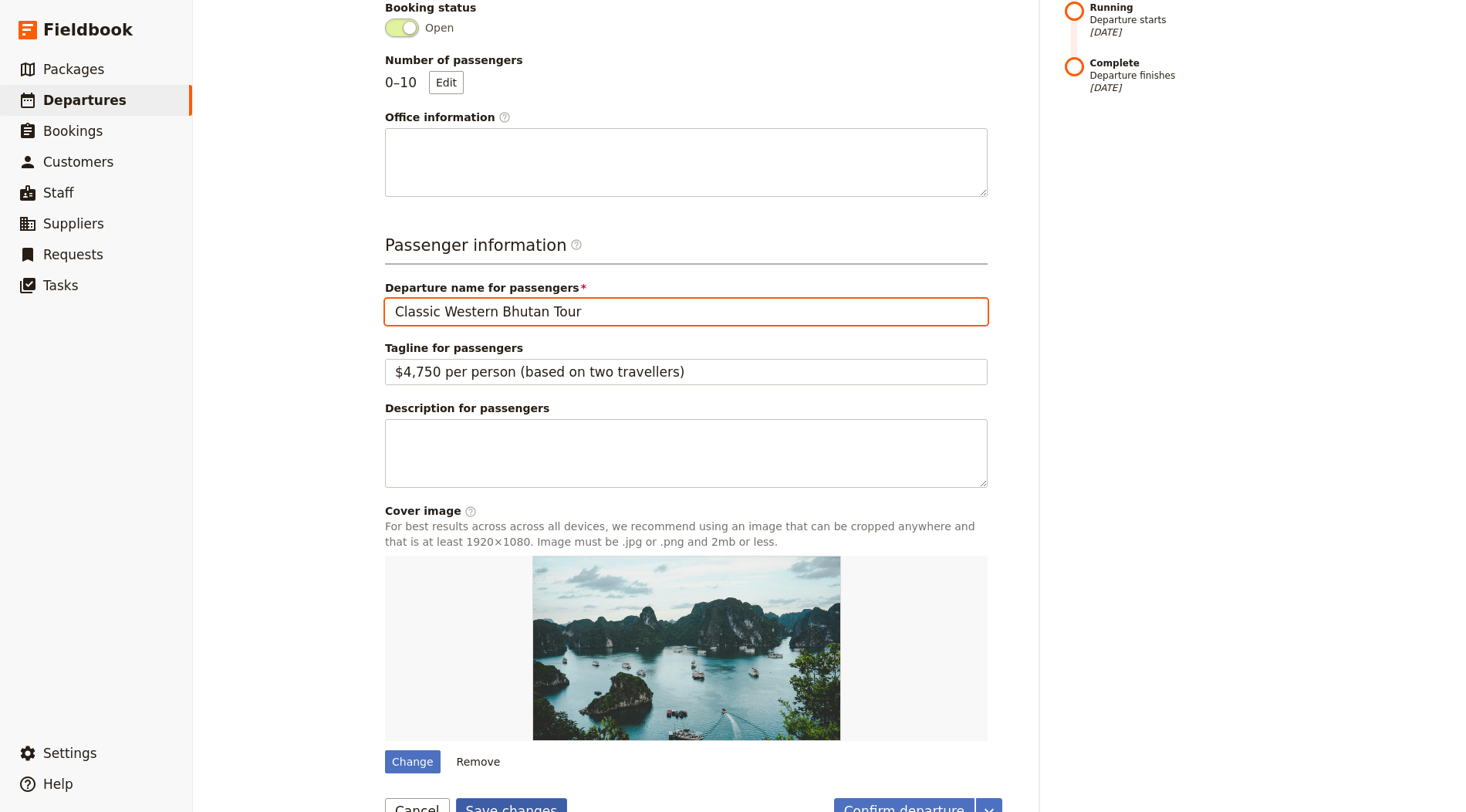
type input "Classic Western Bhutan Tour"
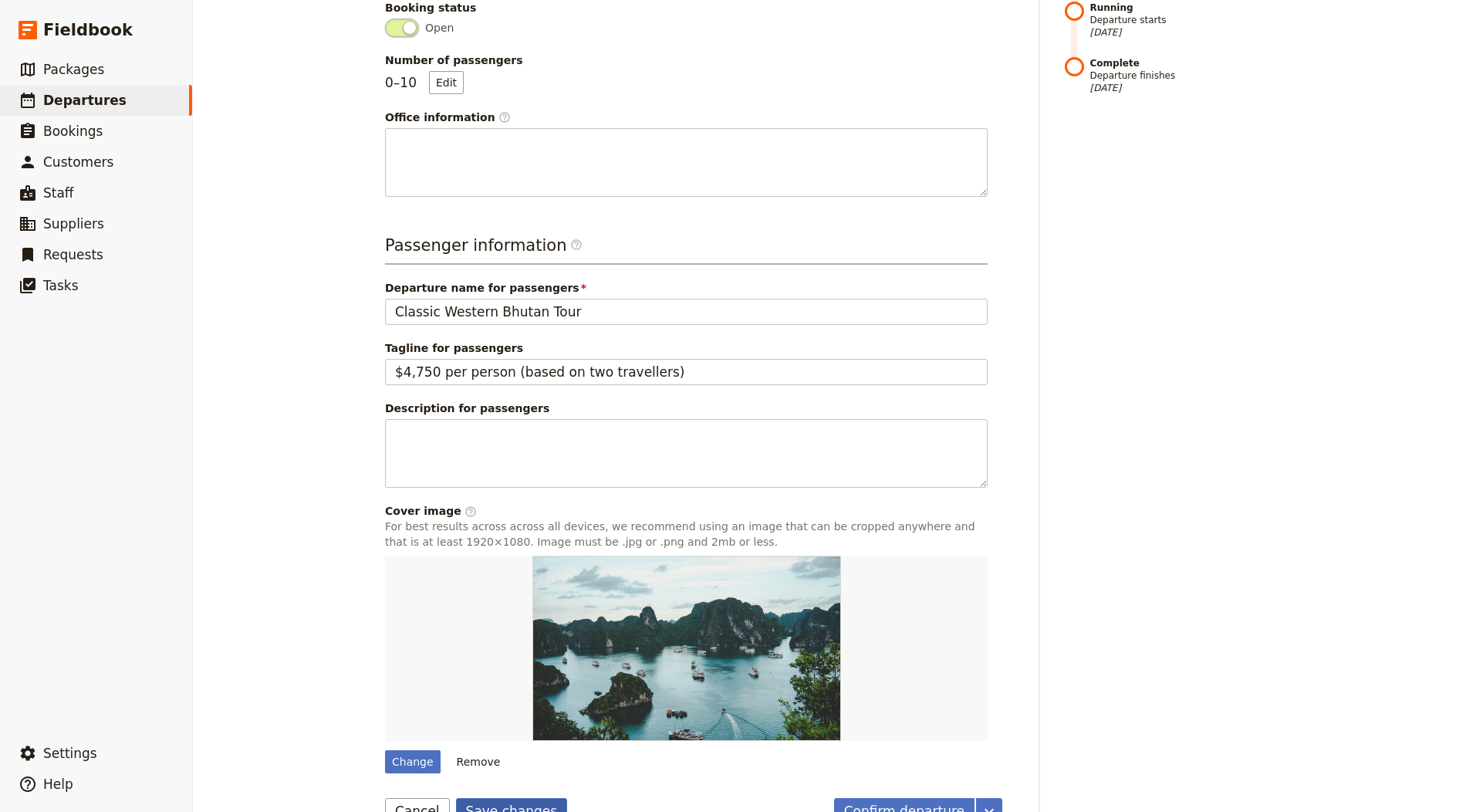
click at [474, 798] on button "Save changes" at bounding box center [512, 811] width 112 height 26
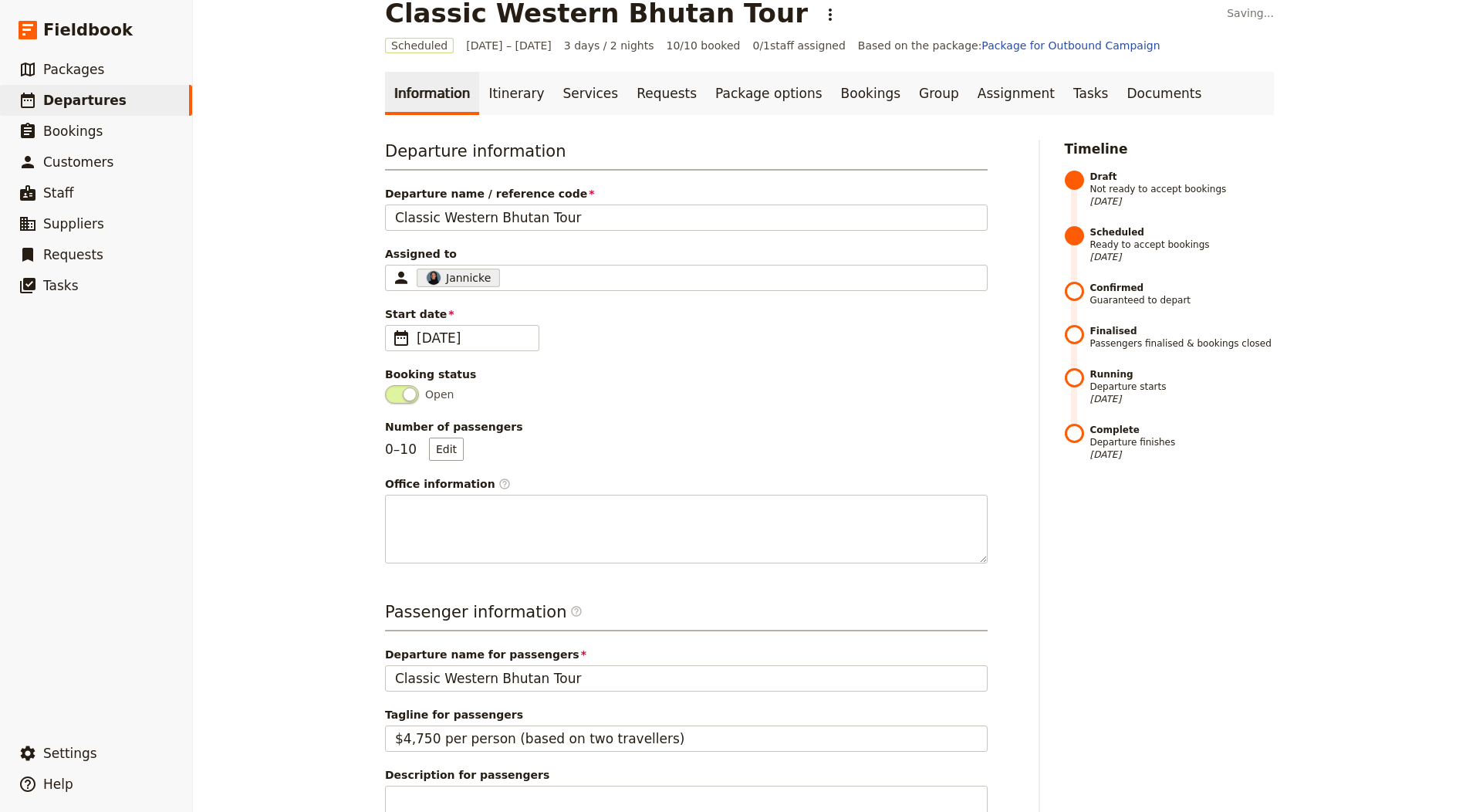
scroll to position [0, 0]
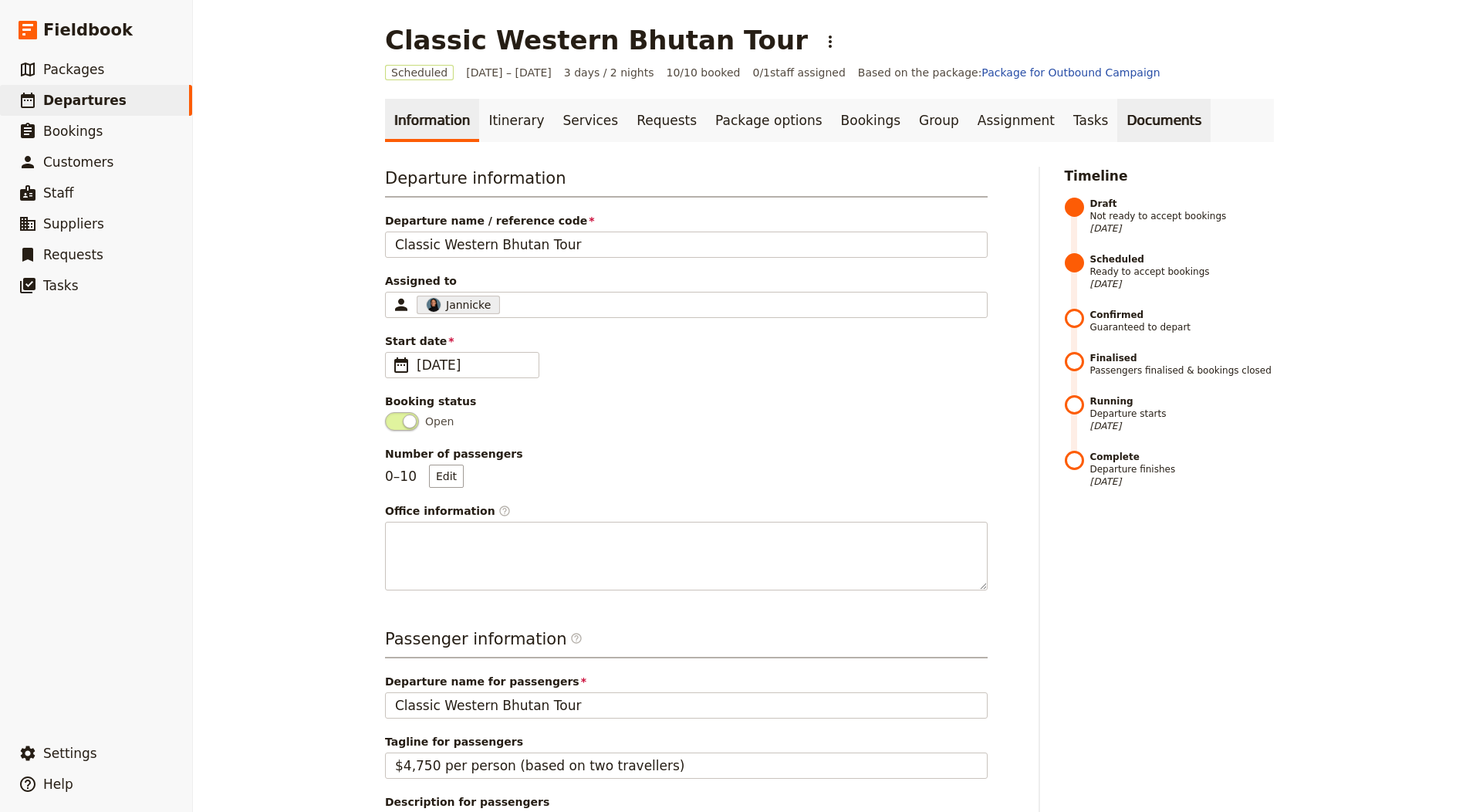
click at [1117, 119] on link "Documents" at bounding box center [1164, 121] width 94 height 43
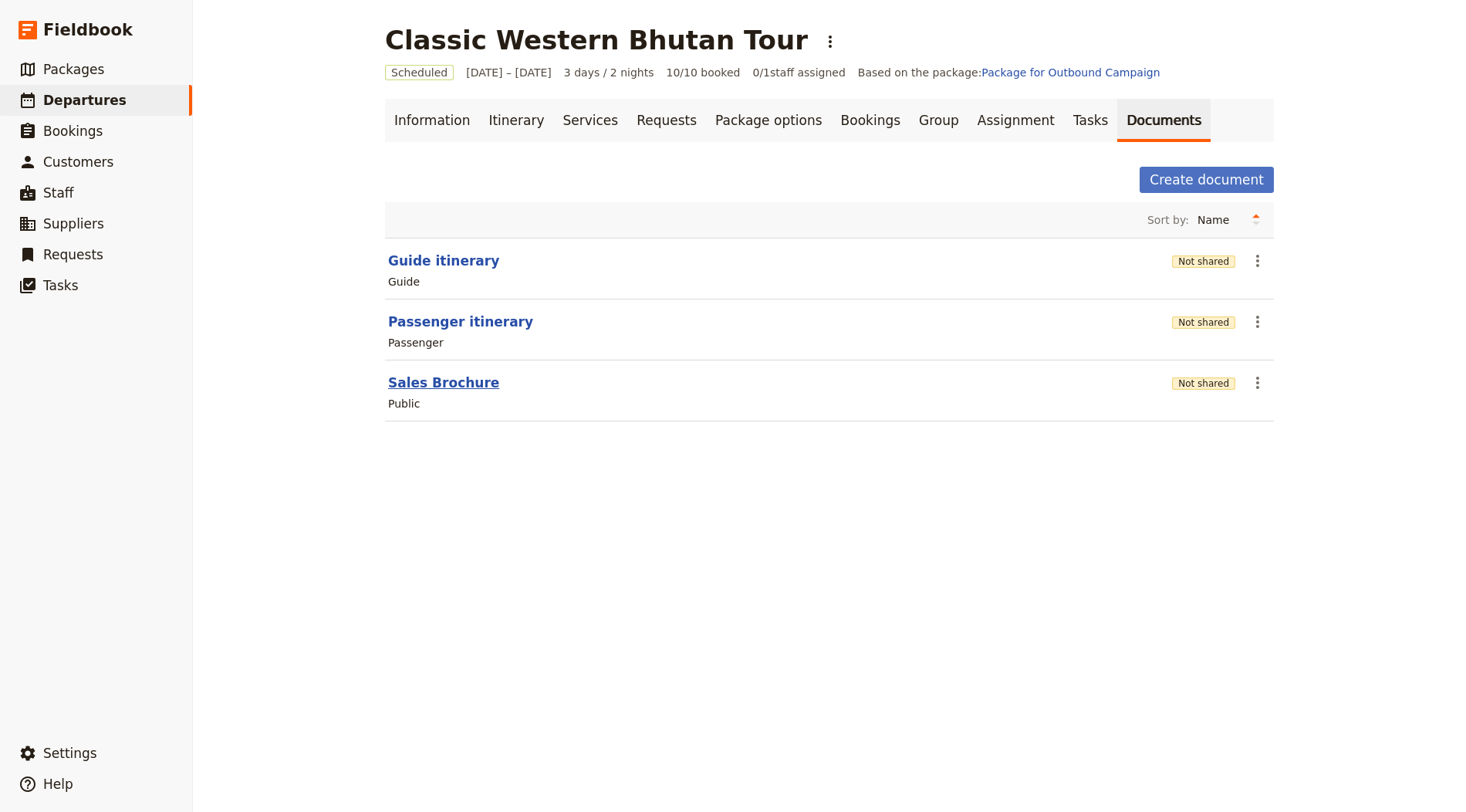
click at [425, 376] on button "Sales Brochure" at bounding box center [443, 383] width 111 height 19
select select "DEFAULT"
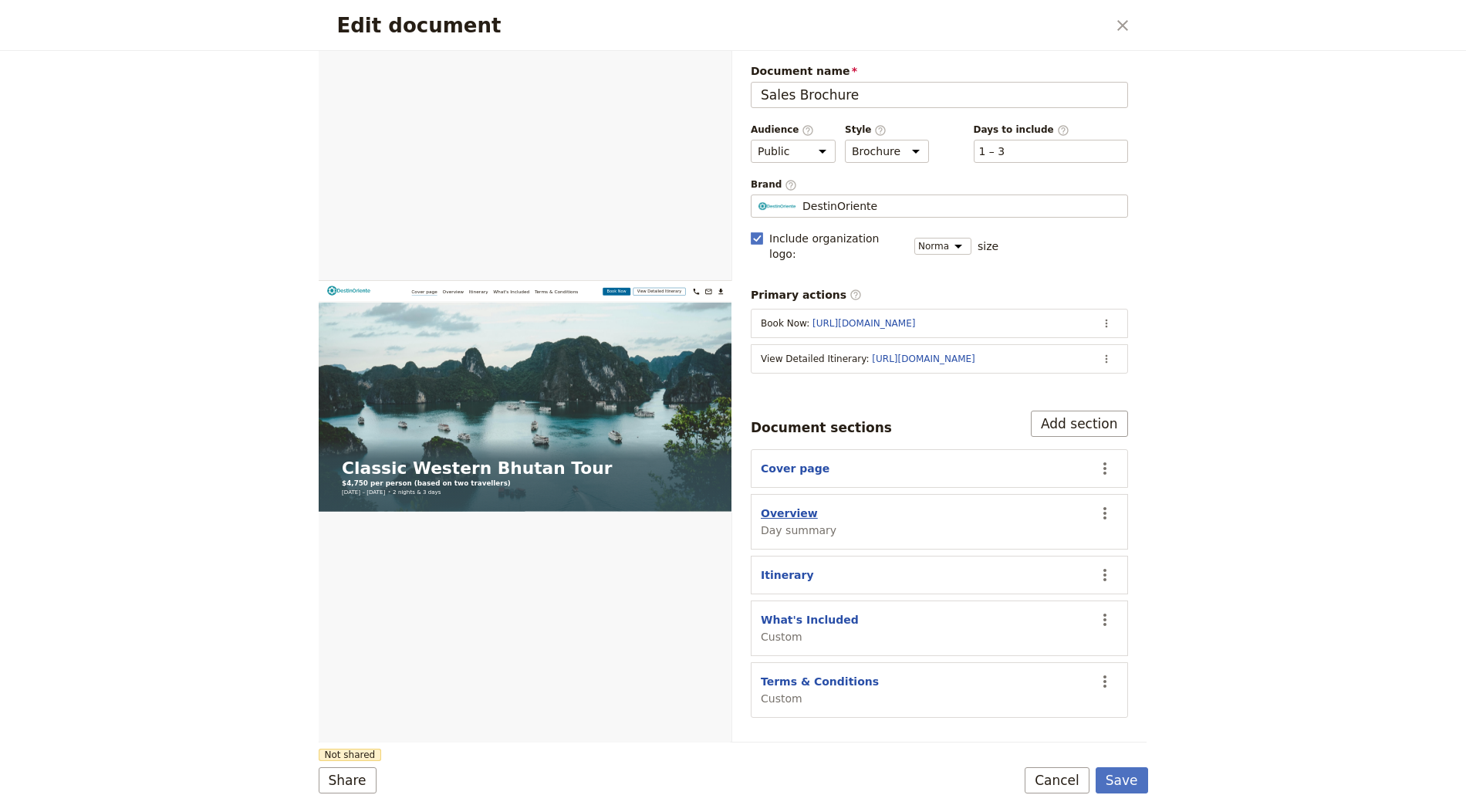
click at [792, 505] on button "Overview" at bounding box center [789, 513] width 57 height 15
select select "DAY_SUMMARY"
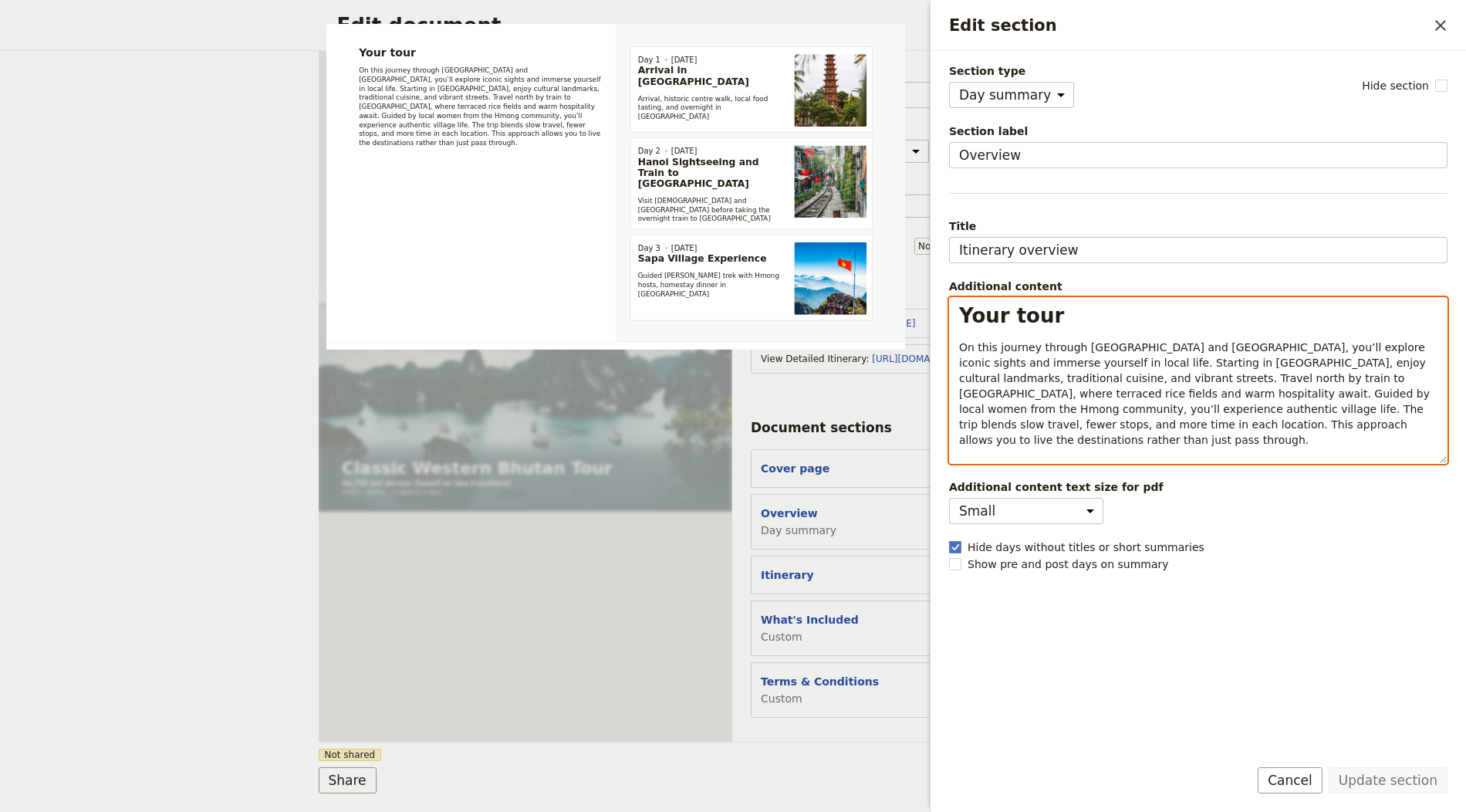
click at [1035, 341] on span "On this journey through Vietnam and Cambodia, you’ll explore iconic sights and …" at bounding box center [1196, 394] width 473 height 105
click at [1009, 357] on span "On this journey through Vietnam and Cambodia, you’ll explore iconic sights and …" at bounding box center [1196, 394] width 473 height 105
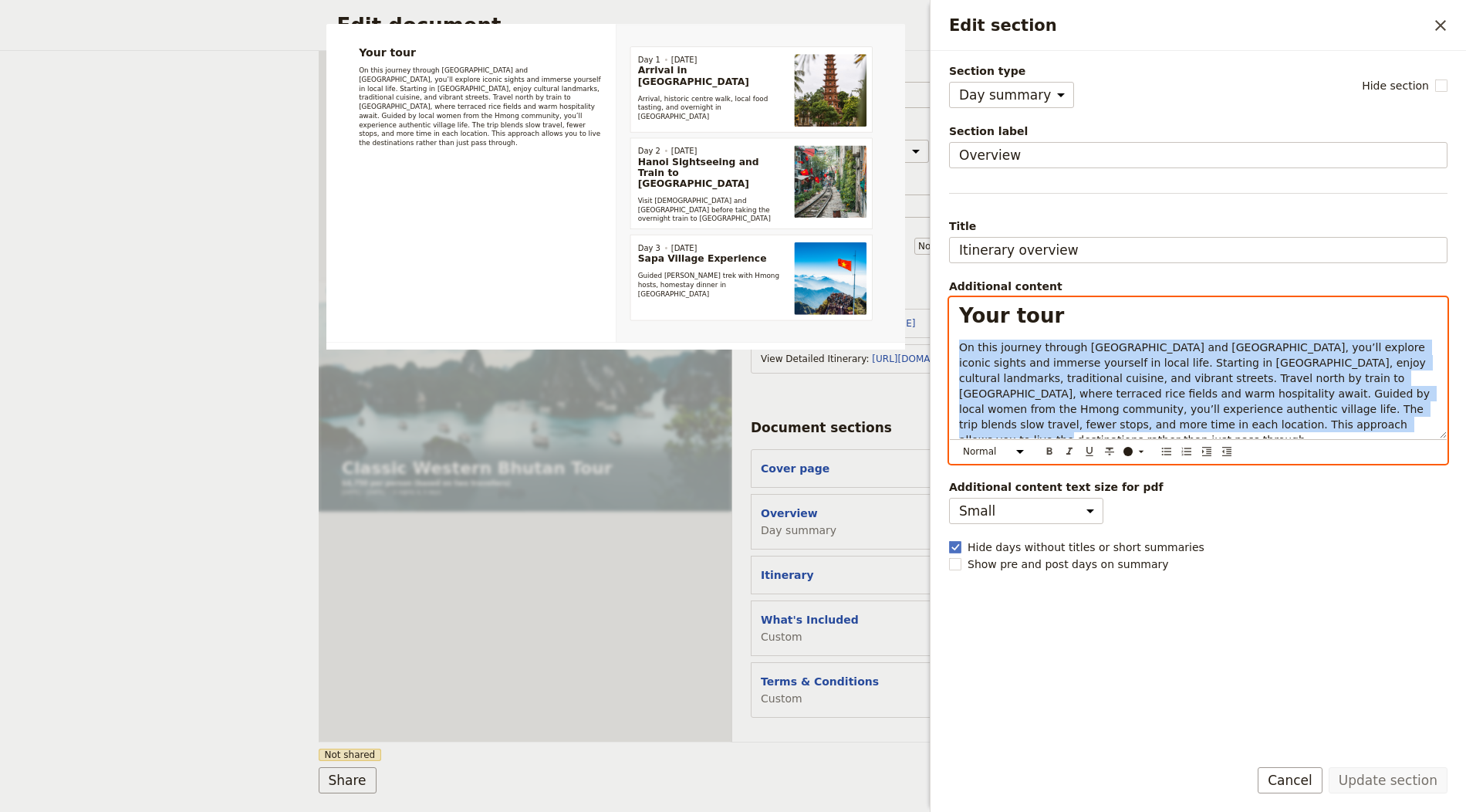
click at [1009, 357] on span "On this journey through Vietnam and Cambodia, you’ll explore iconic sights and …" at bounding box center [1196, 394] width 473 height 105
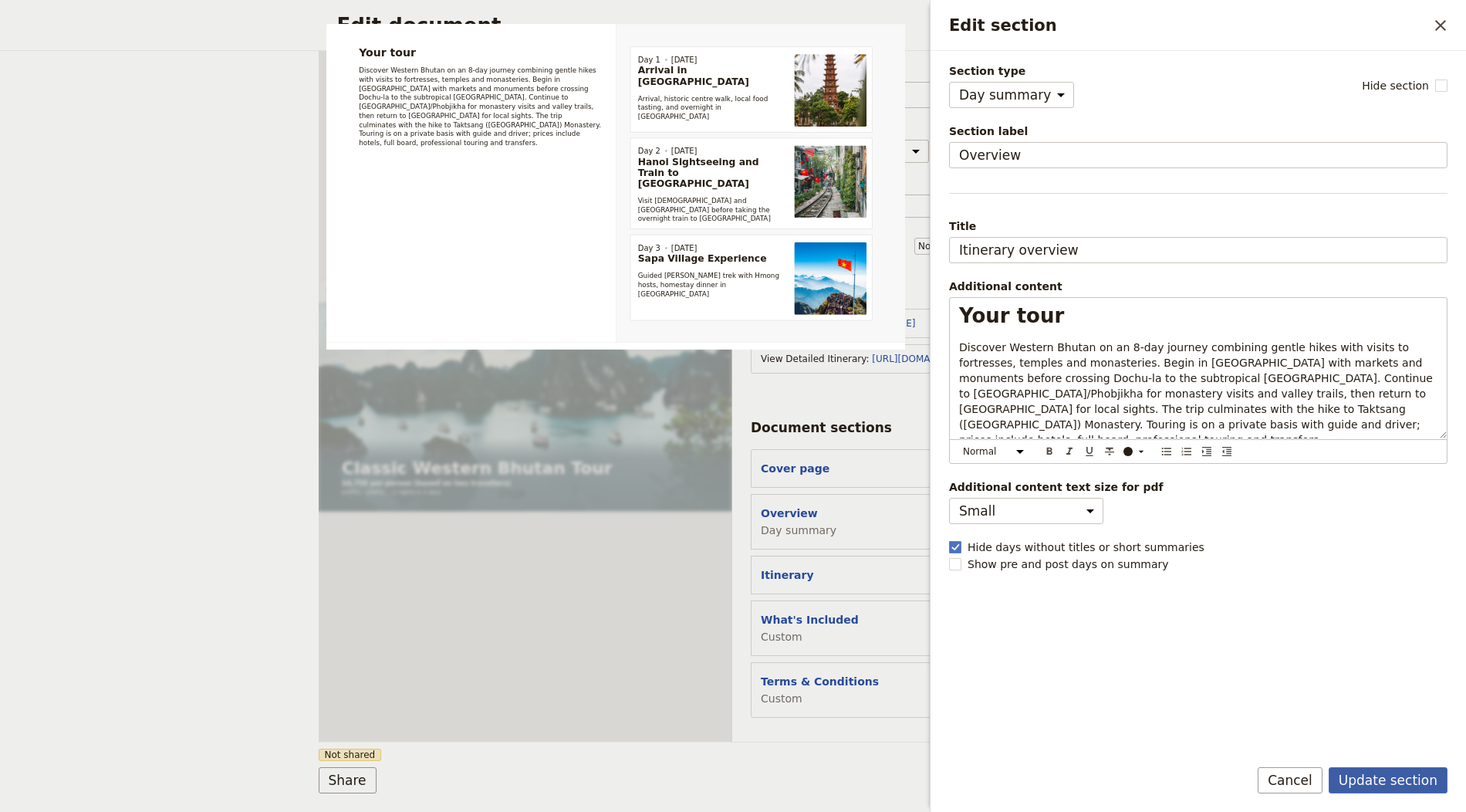
click at [1386, 776] on button "Update section" at bounding box center [1387, 780] width 119 height 26
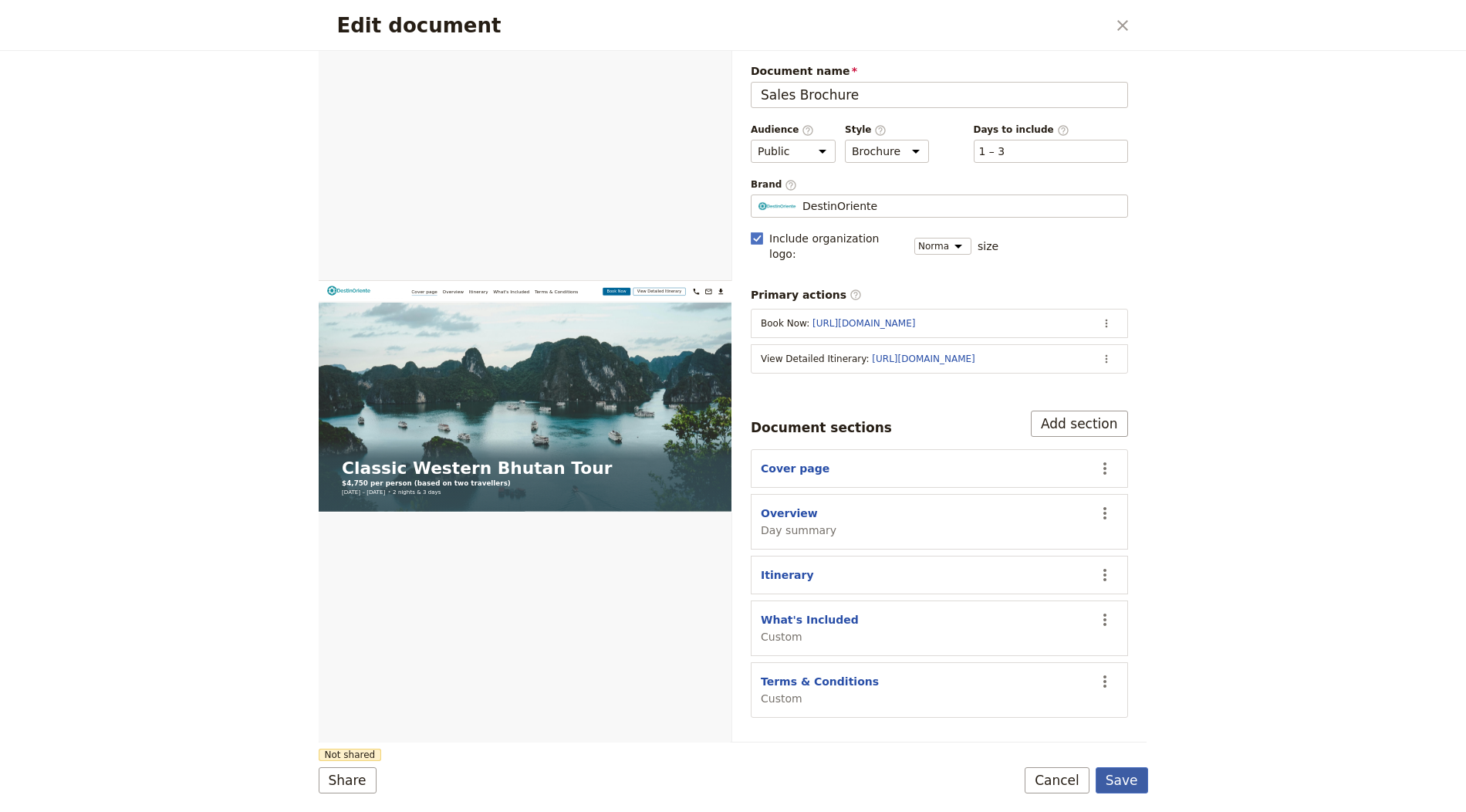
click at [1136, 786] on button "Save" at bounding box center [1122, 780] width 52 height 26
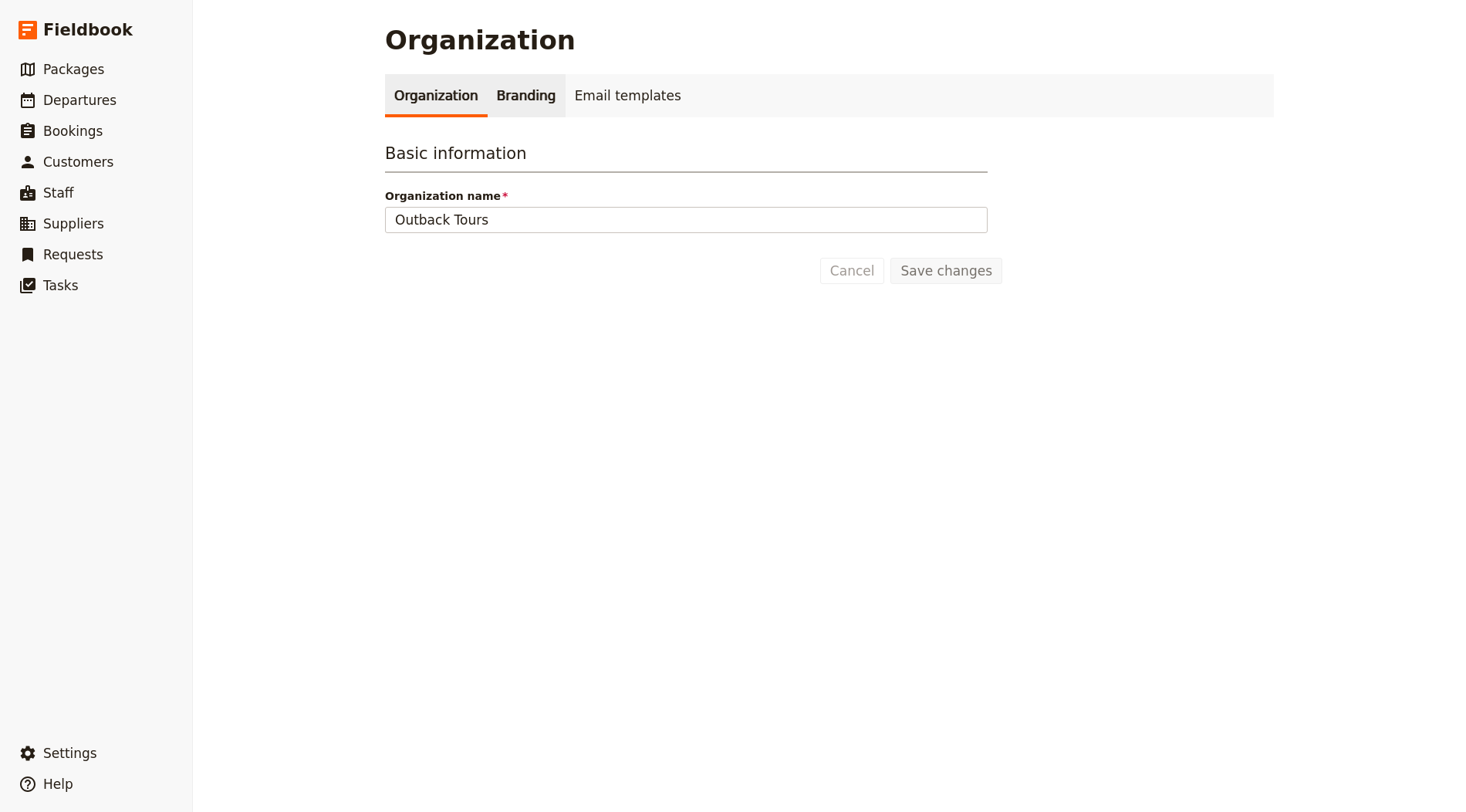
click at [531, 91] on link "Branding" at bounding box center [526, 95] width 78 height 43
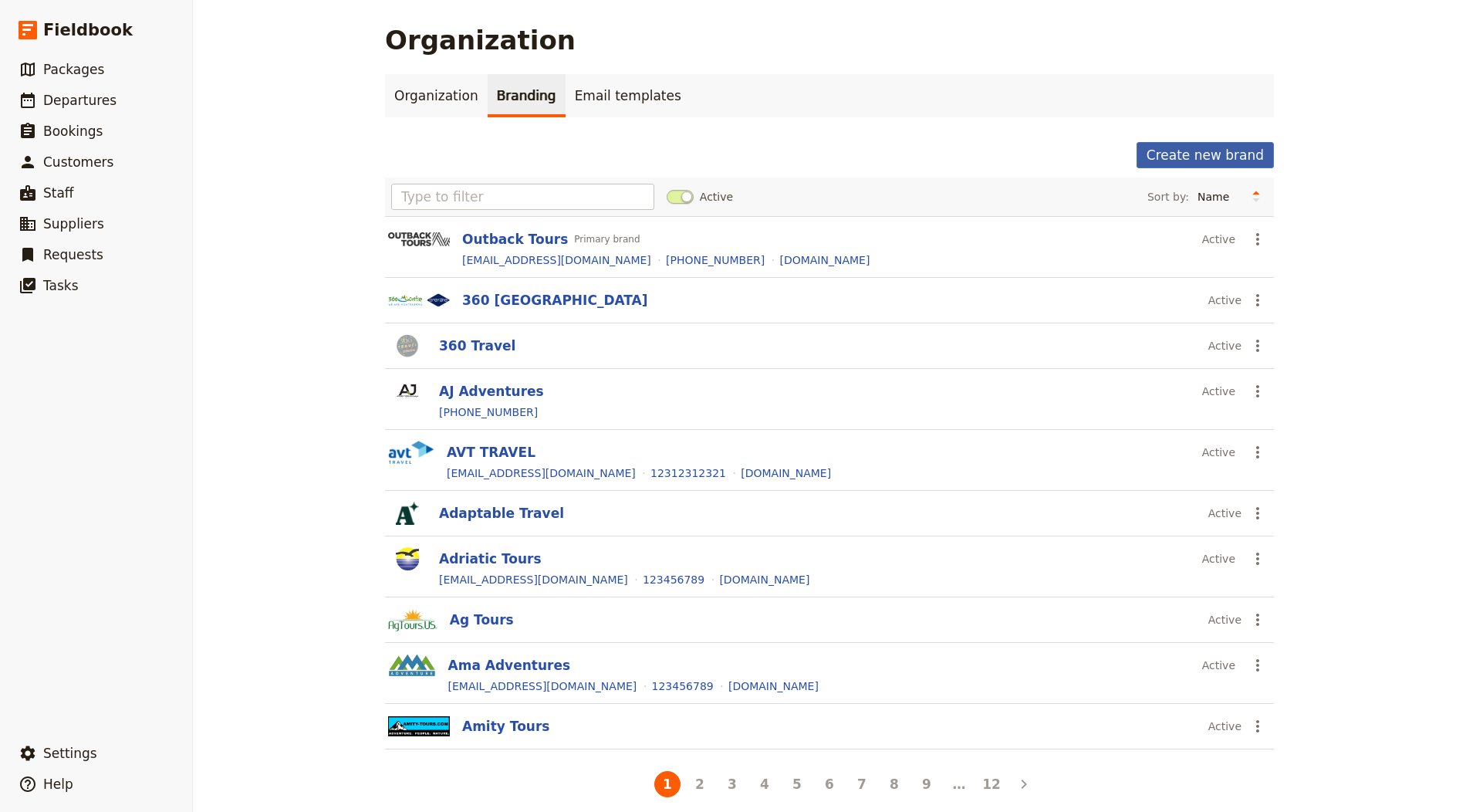
click at [1181, 150] on button "Create new brand" at bounding box center [1205, 155] width 138 height 26
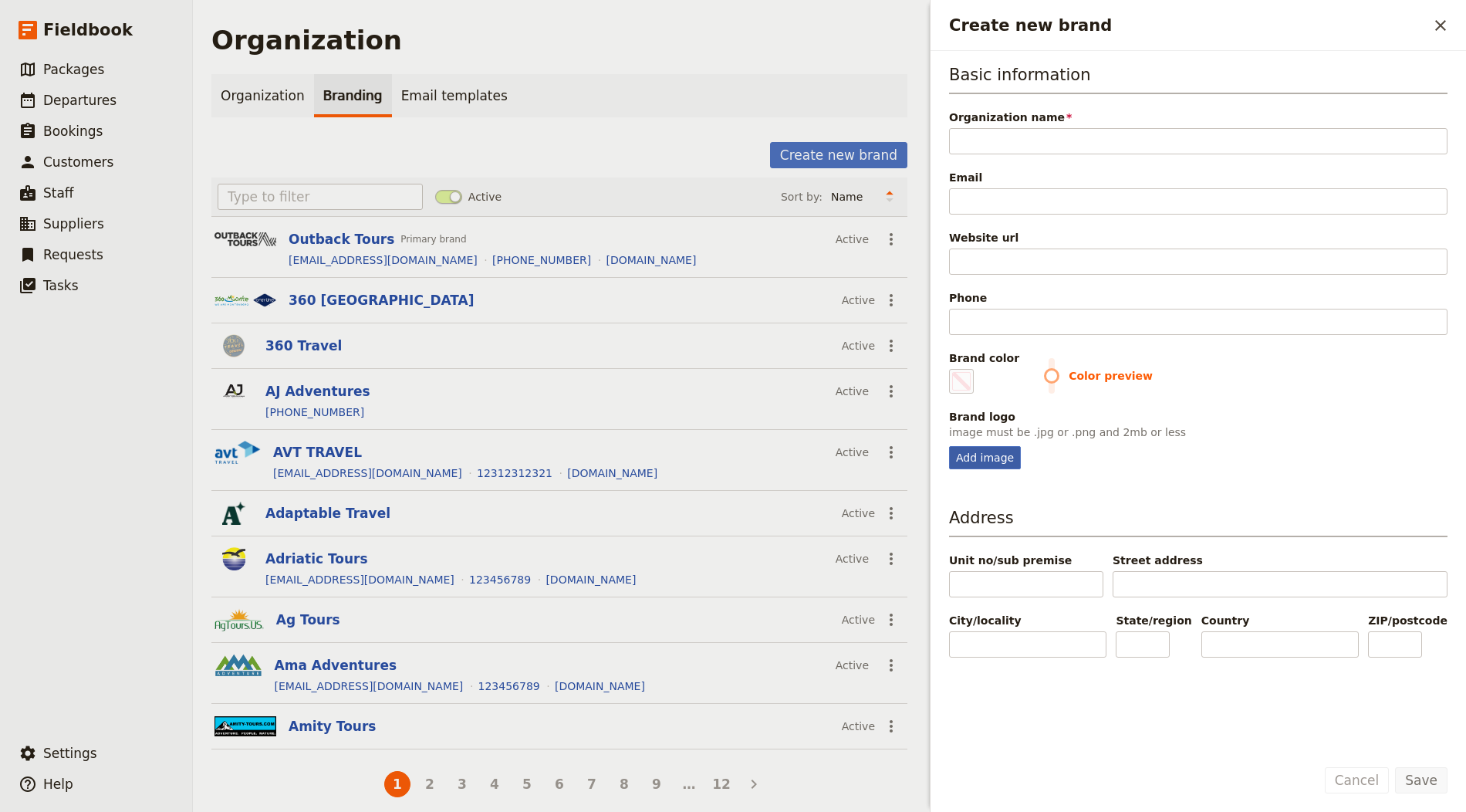
click at [979, 463] on div "Add image" at bounding box center [985, 457] width 72 height 23
click at [950, 446] on input "Add image" at bounding box center [949, 445] width 1 height 1
click at [967, 456] on div "Add image" at bounding box center [985, 457] width 72 height 23
click at [950, 446] on input "Add image" at bounding box center [949, 445] width 1 height 1
type input "C:\fakepath\logo (5).png"
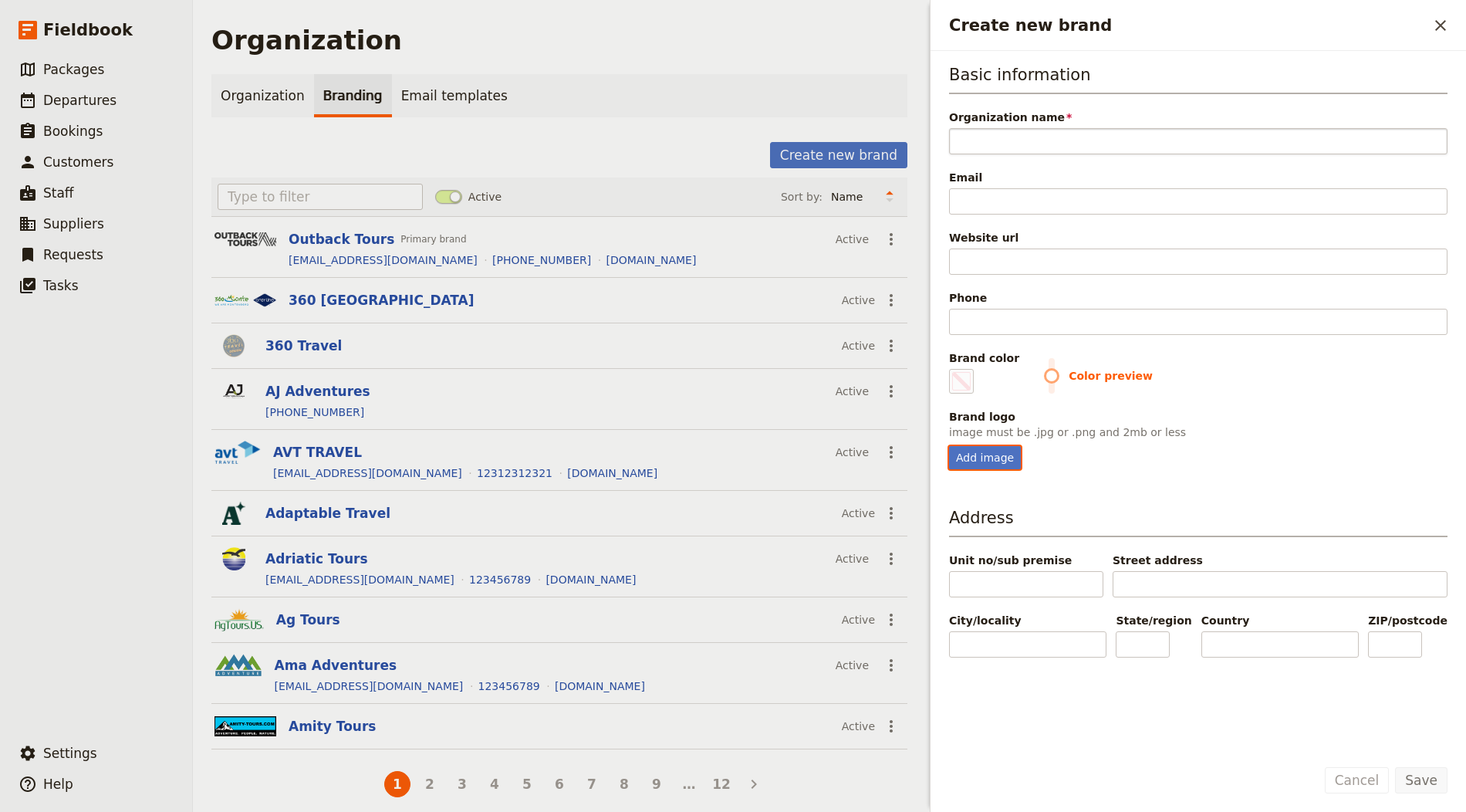
type input "#000000"
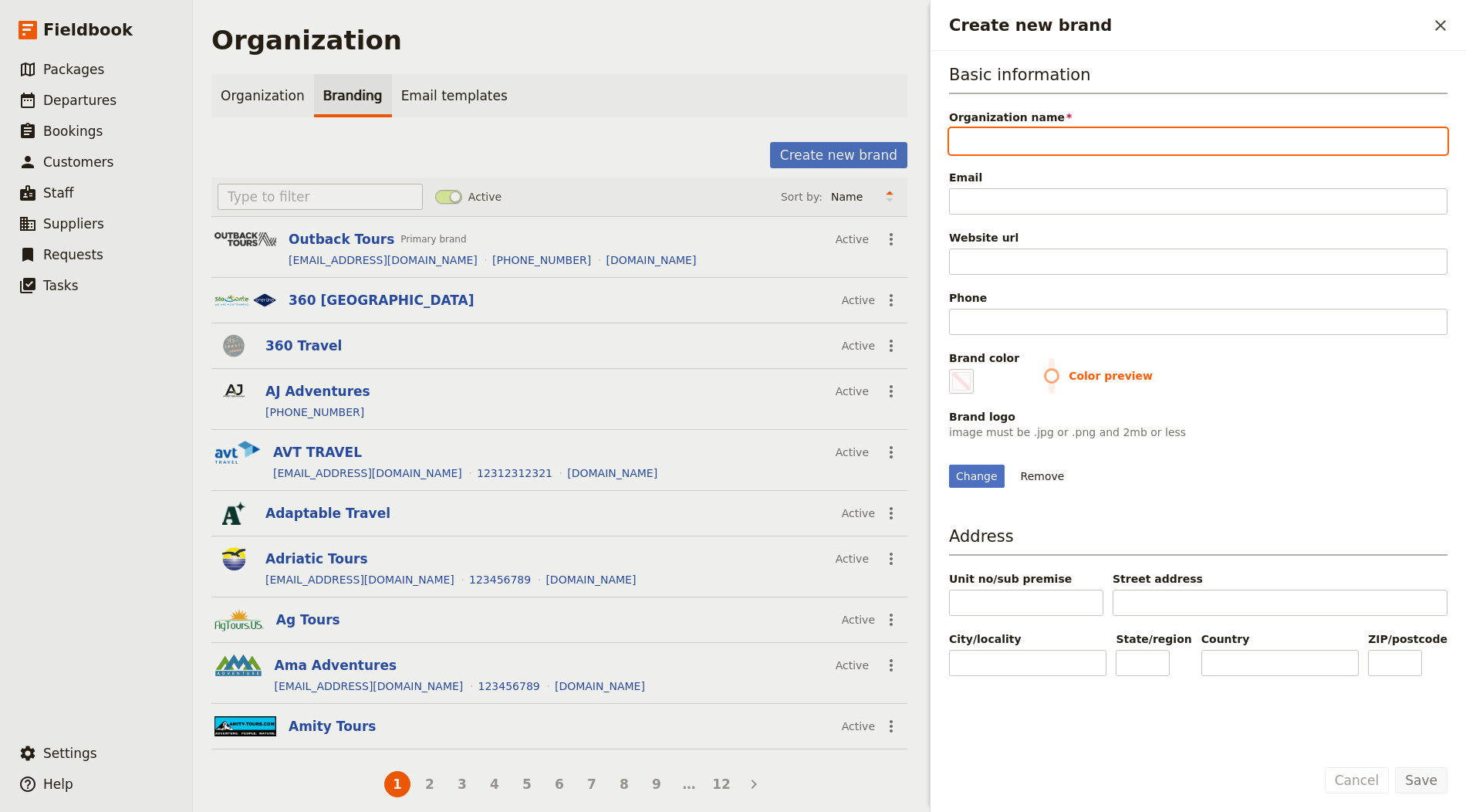
click at [1007, 142] on input "Organization name" at bounding box center [1198, 141] width 499 height 26
paste input "Eastravel"
type input "Eastravel"
type input "#000000"
type input "Eastravel"
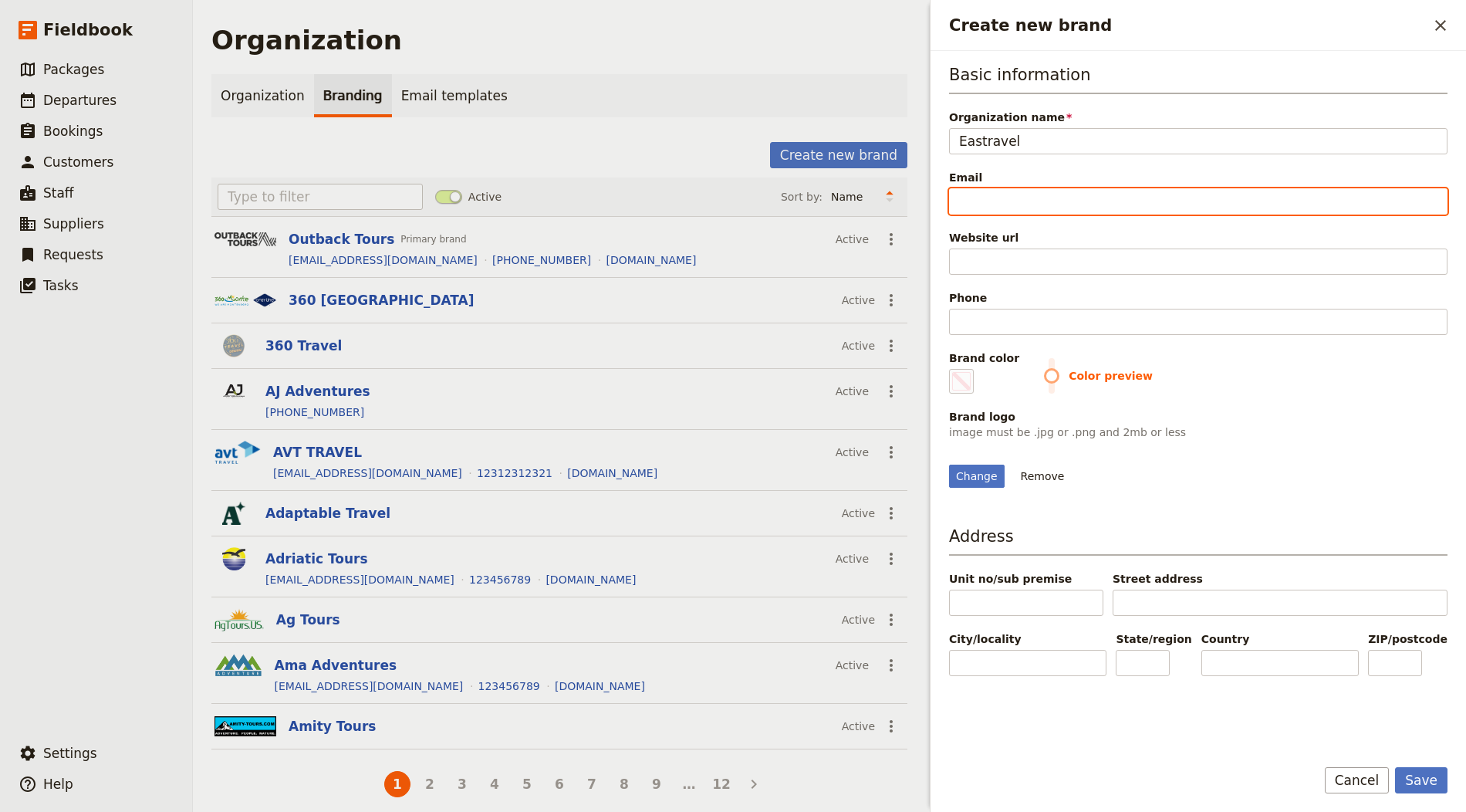
click at [1052, 200] on input "Email" at bounding box center [1198, 201] width 499 height 26
paste input "sales@eastravel.co.uk"
type input "sales@eastravel.co.uk"
type input "#000000"
type input "[EMAIL_ADDRESS][DOMAIN_NAME]"
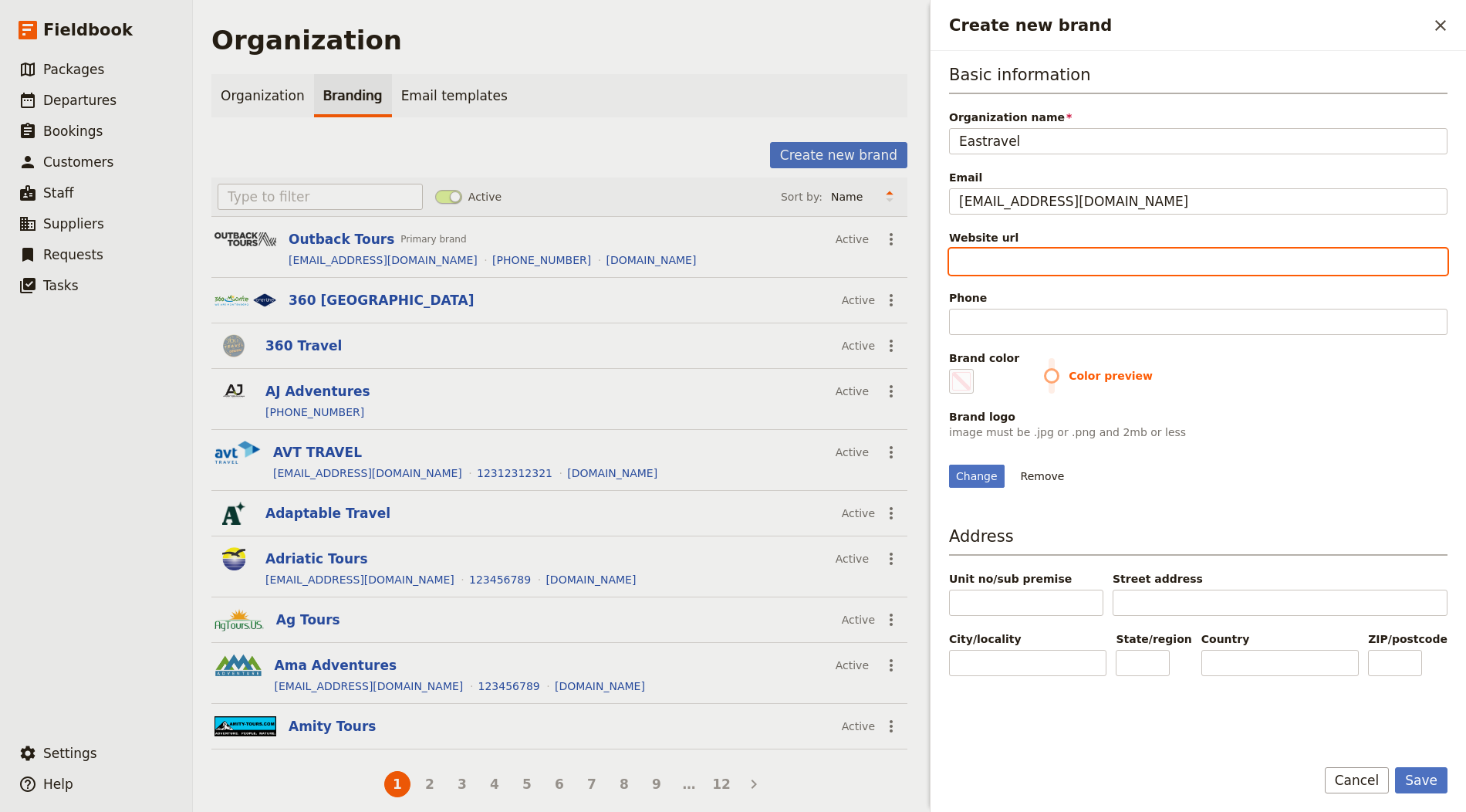
click at [1020, 254] on input "Website url" at bounding box center [1198, 262] width 499 height 26
paste input "https://www.eastravel.co.uk"
type input "https://www.eastravel.co.uk"
type input "#000000"
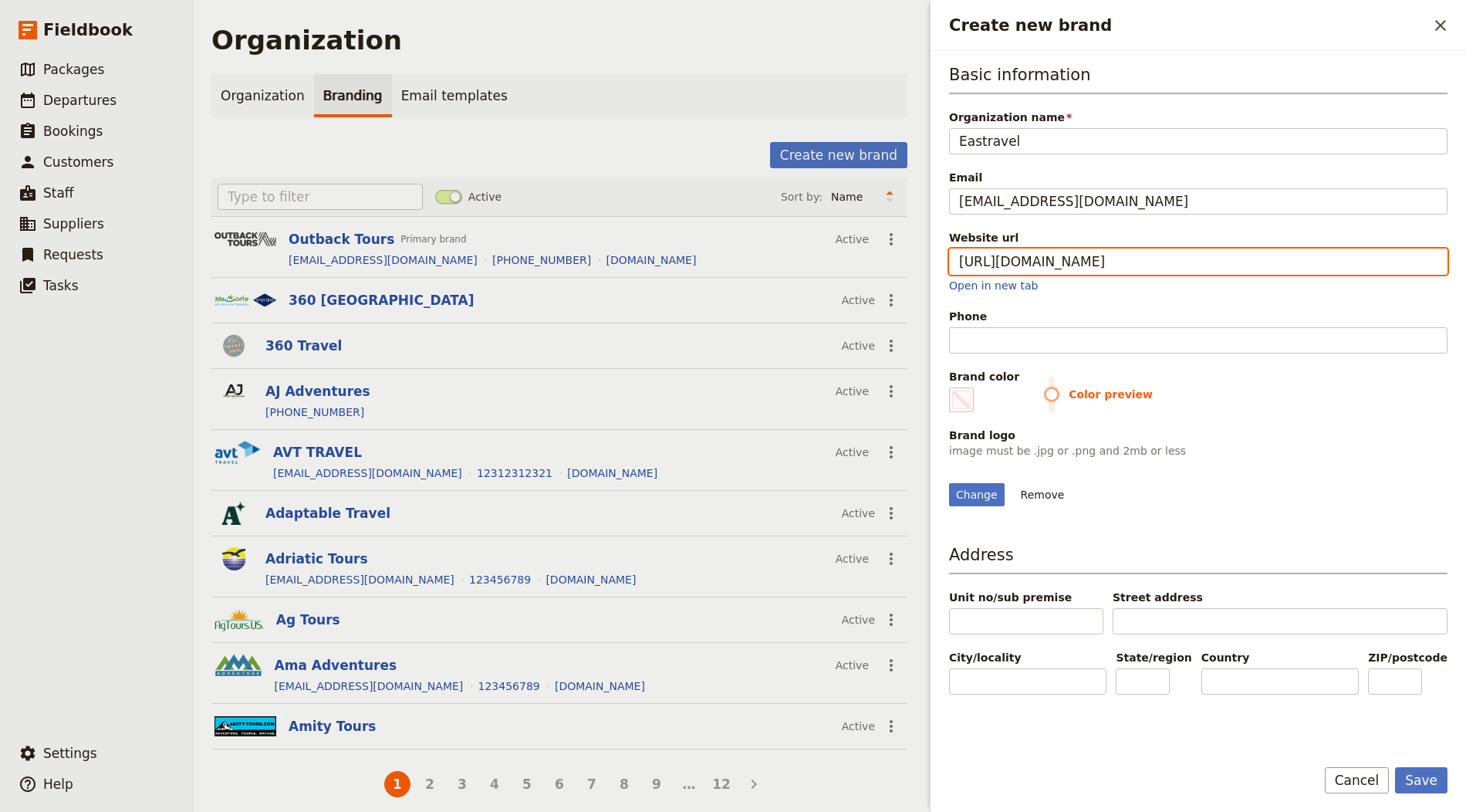
type input "https://www.eastravel.co.uk"
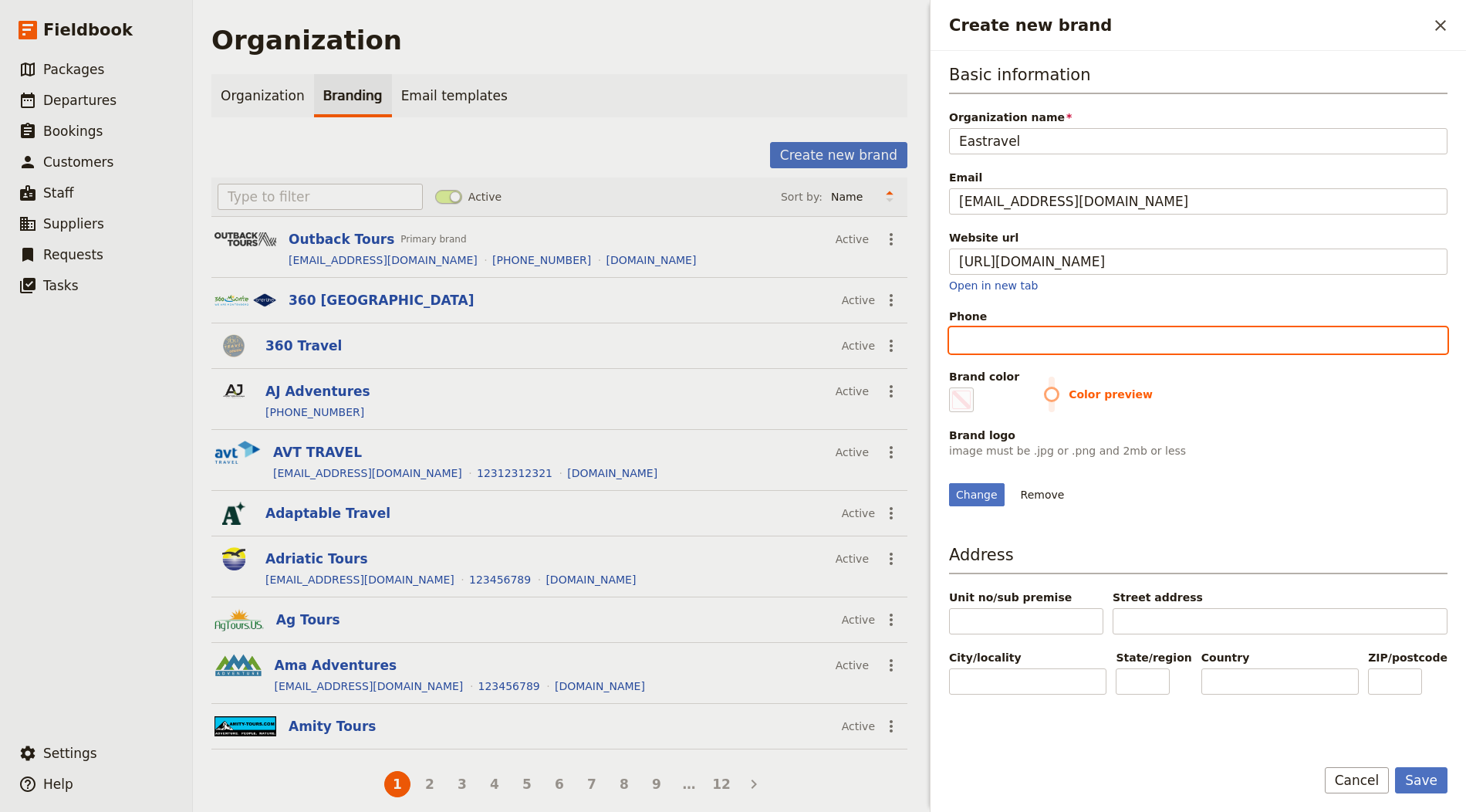
type input "#000000"
click at [1026, 348] on input "Phone" at bounding box center [1198, 341] width 499 height 26
paste input "[PHONE_NUMBER]"
type input "[PHONE_NUMBER]"
type input "#000000"
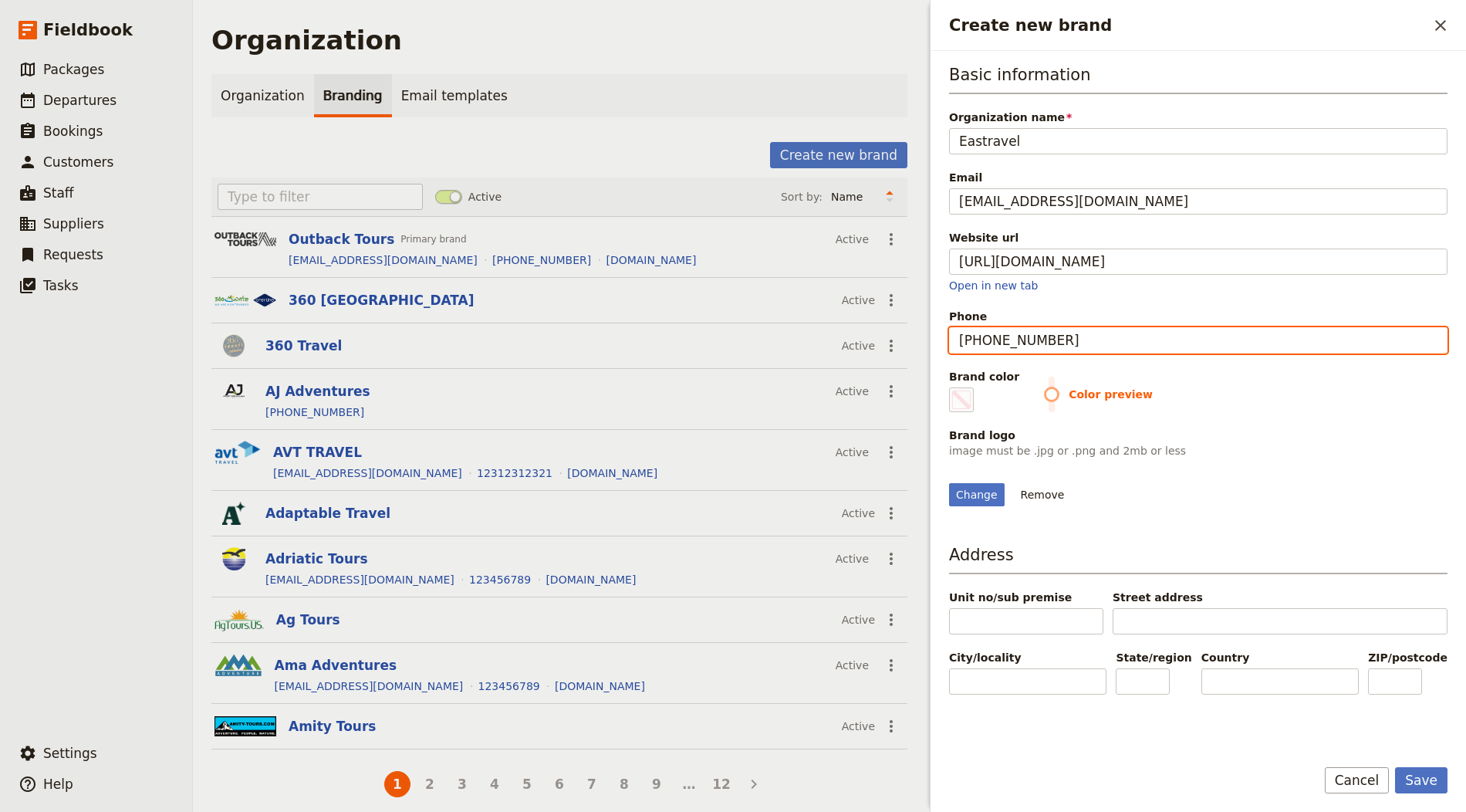
type input "[PHONE_NUMBER]"
drag, startPoint x: 983, startPoint y: 409, endPoint x: 970, endPoint y: 408, distance: 13.0
click at [983, 409] on div "Basic information Organization name Eastravel Email sales@eastravel.co.uk Websi…" at bounding box center [1198, 284] width 499 height 442
click at [952, 396] on span "Create new brand" at bounding box center [962, 399] width 19 height 19
click at [952, 387] on input "#000000" at bounding box center [952, 386] width 1 height 1
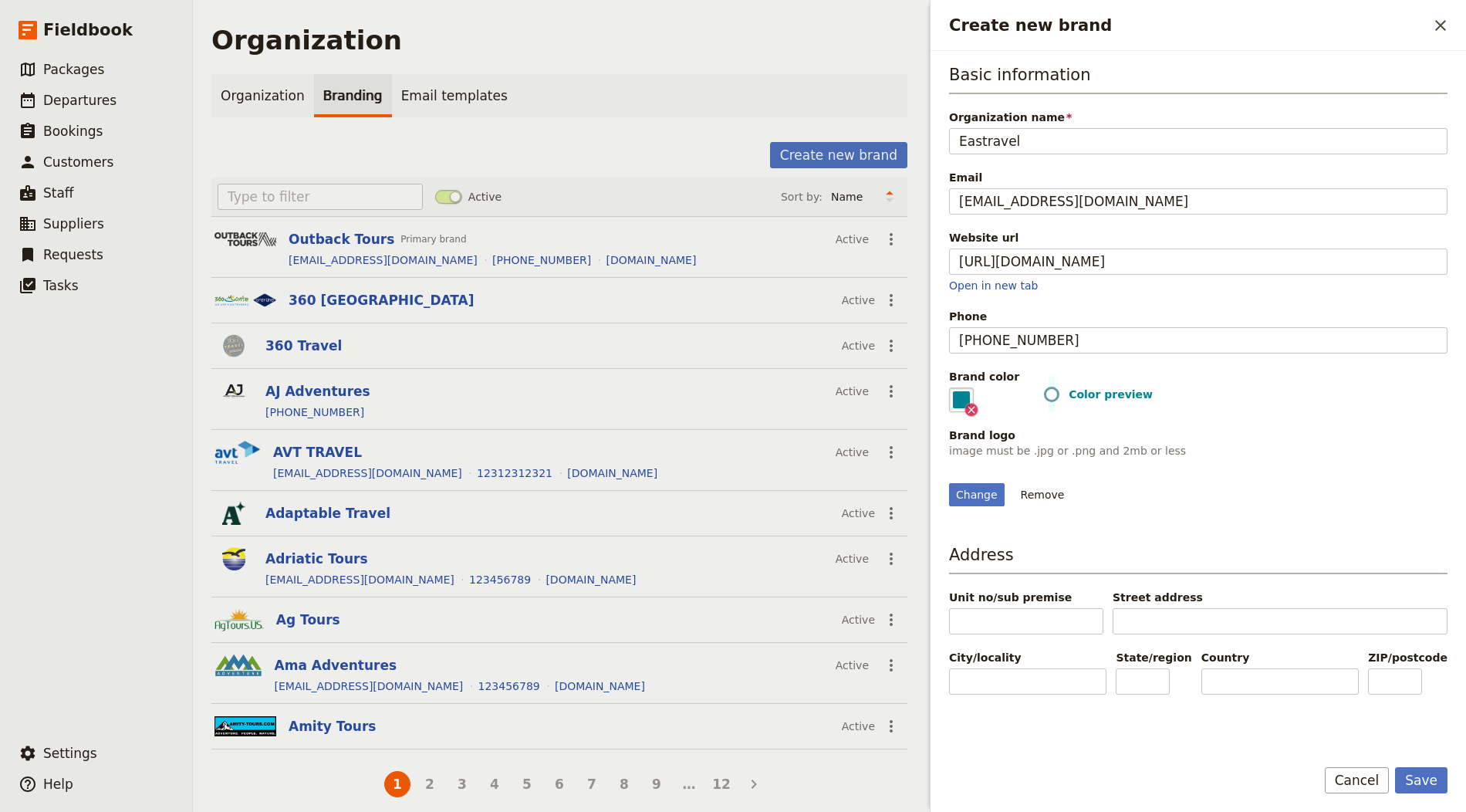
click at [952, 387] on fieldset "#008491" at bounding box center [962, 399] width 24 height 24
click at [952, 386] on input "#008491" at bounding box center [952, 386] width 1 height 1
type input "#c67011"
click at [1238, 428] on div "Brand logo" at bounding box center [1198, 435] width 499 height 15
click at [1319, 730] on button "Save" at bounding box center [1421, 780] width 52 height 26
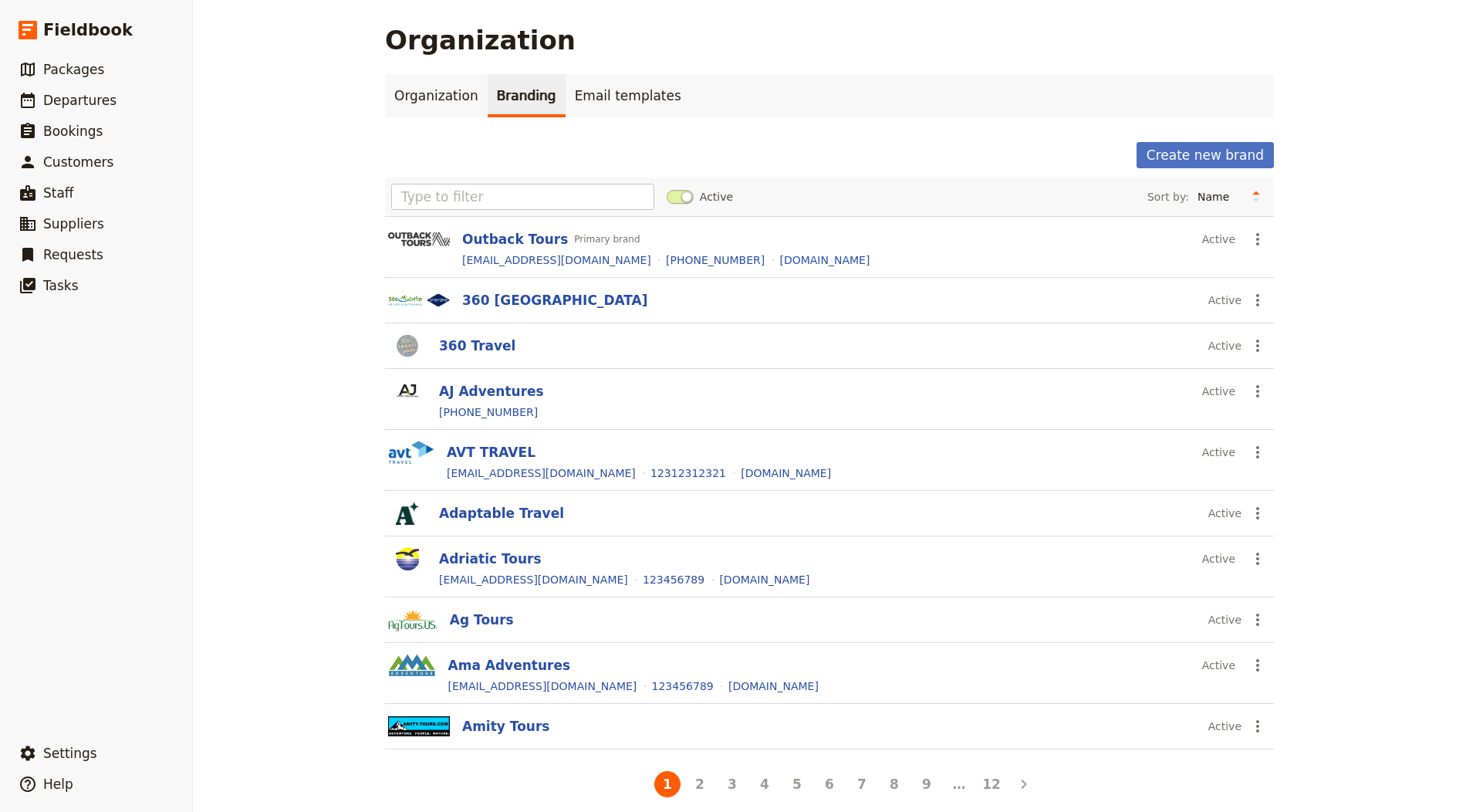
click at [1165, 140] on div "Organization Branding Email templates Create new brand Active Sort by: Name Mos…" at bounding box center [830, 437] width 889 height 726
click at [1176, 150] on button "Create new brand" at bounding box center [1205, 155] width 138 height 26
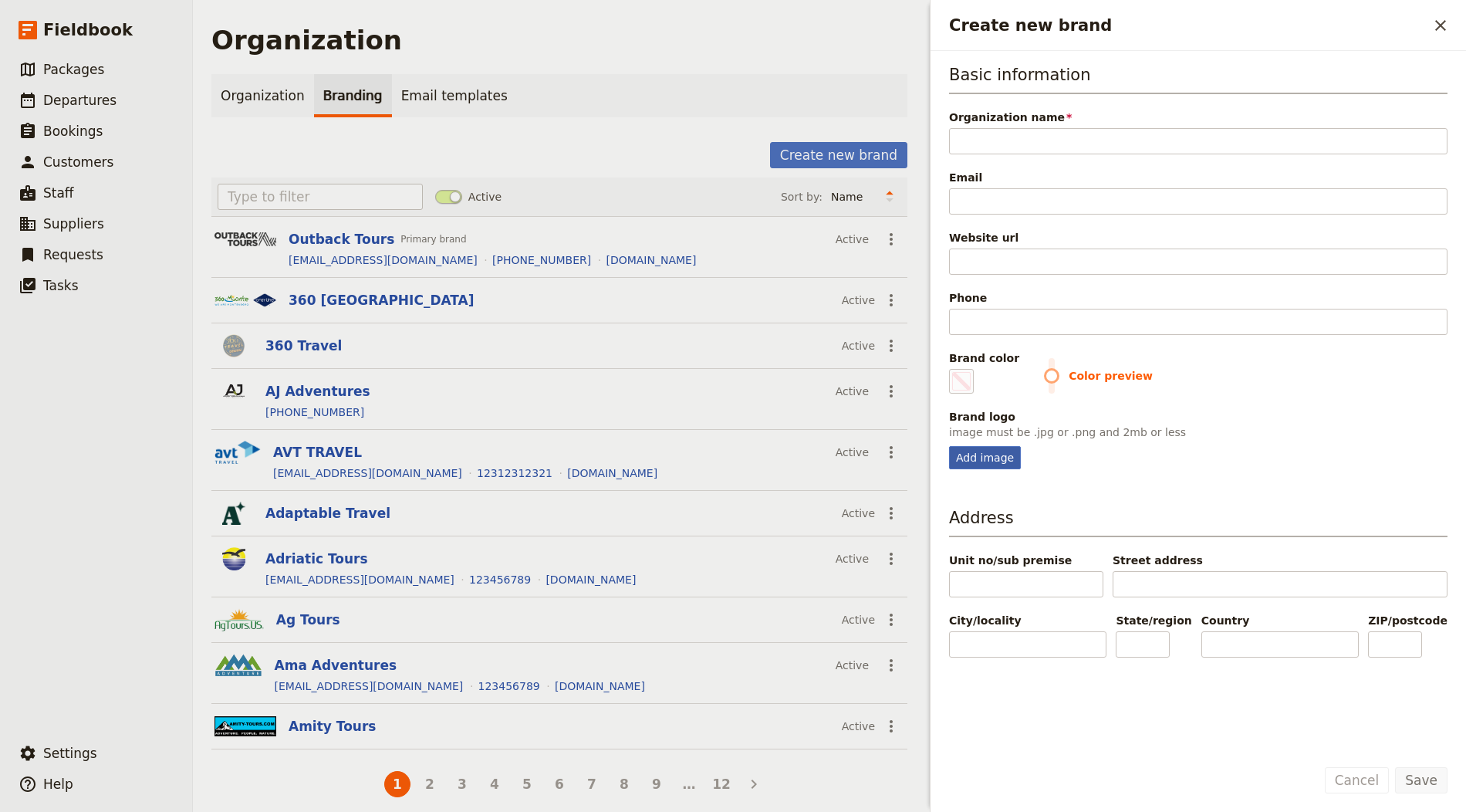
click at [980, 451] on div "Add image" at bounding box center [985, 457] width 72 height 23
click at [950, 446] on input "Add image" at bounding box center [949, 445] width 1 height 1
click at [985, 452] on div "Add image" at bounding box center [985, 457] width 72 height 23
click at [950, 446] on input "Add image" at bounding box center [949, 445] width 1 height 1
type input "C:\fakepath\Screenshot 2025-08-11 at 2.00.51 PM.png"
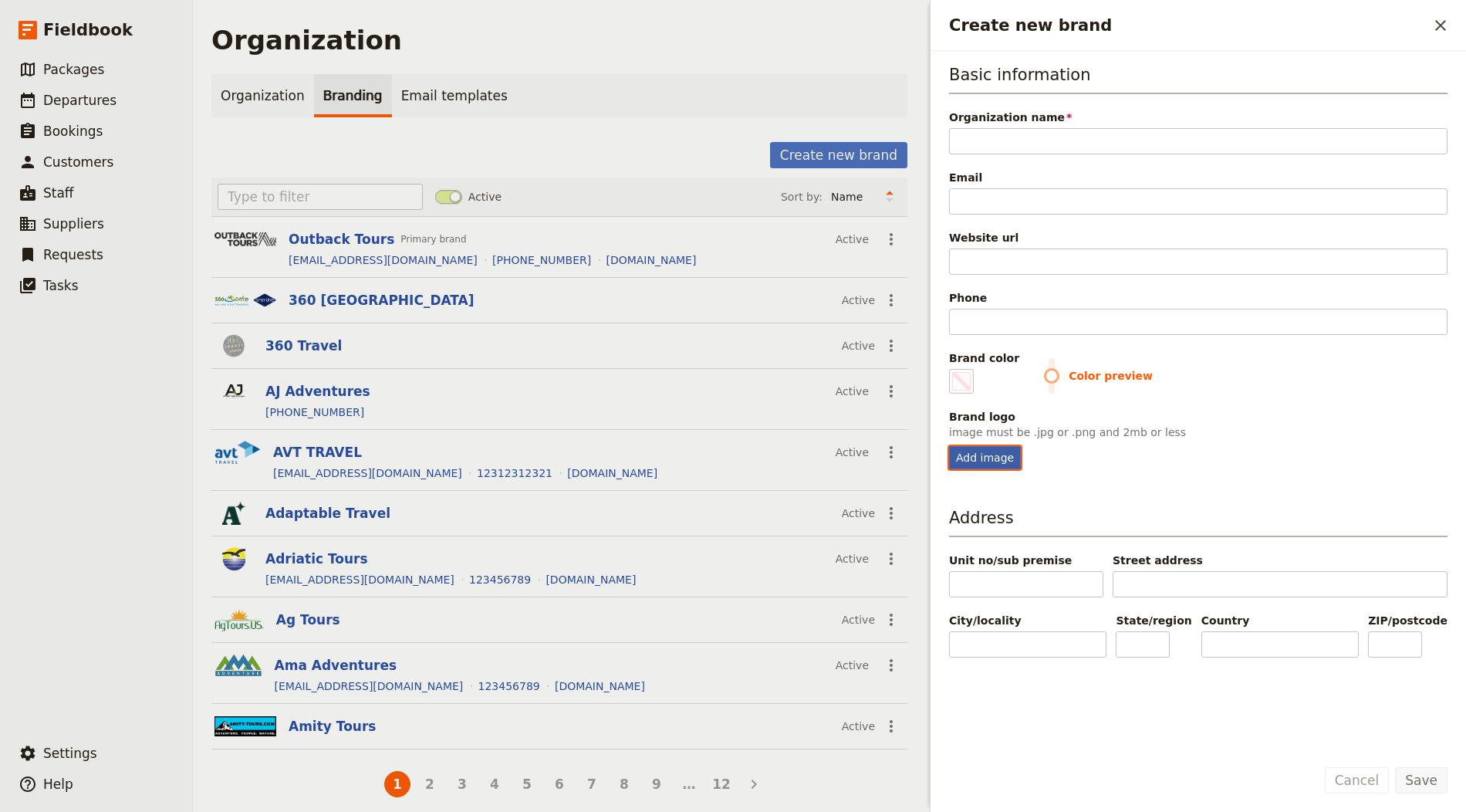
type input "#000000"
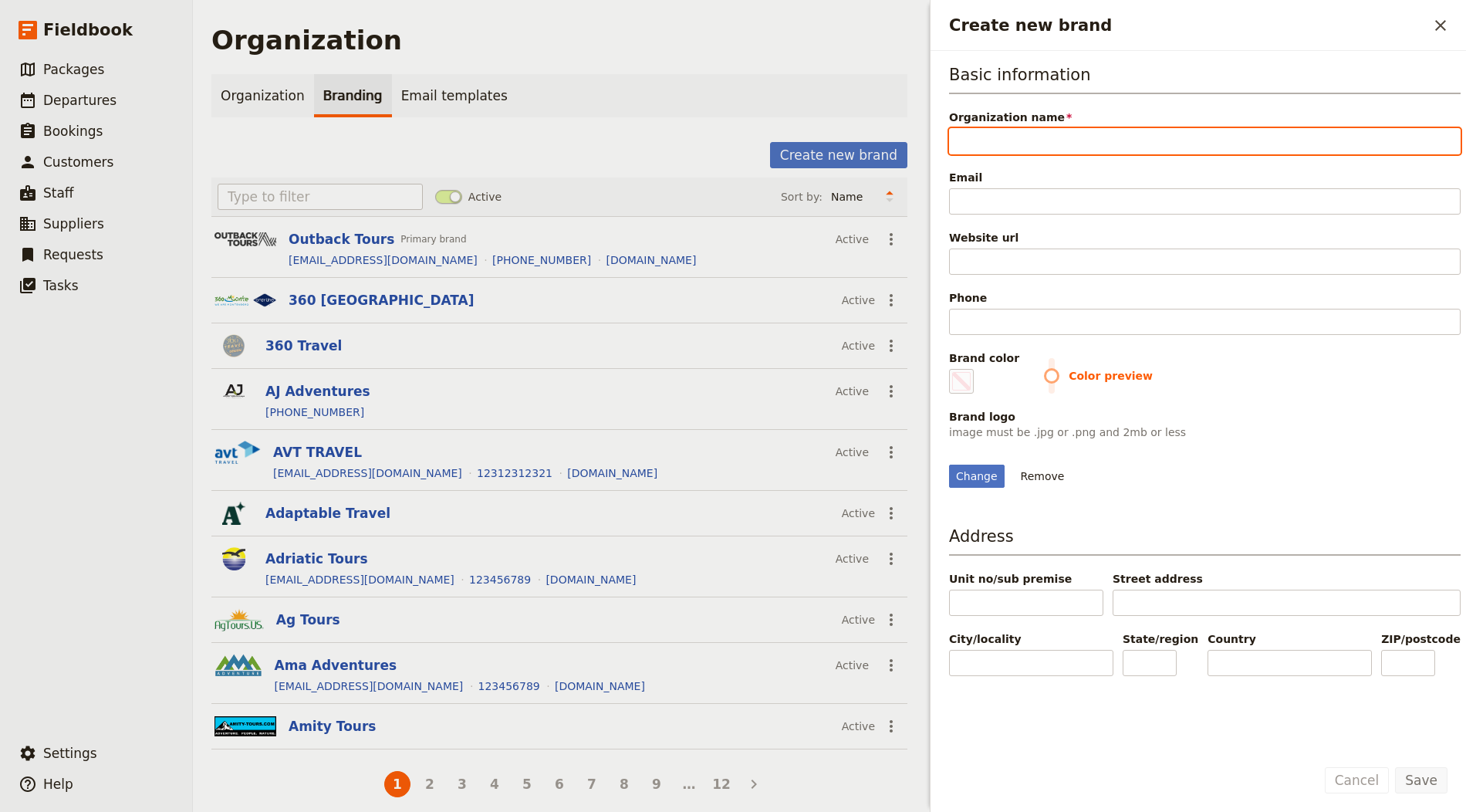
drag, startPoint x: 994, startPoint y: 135, endPoint x: 1030, endPoint y: 141, distance: 36.5
click at [994, 136] on input "Organization name" at bounding box center [1205, 141] width 512 height 26
paste input "The Northwest Passage"
type input "The Northwest Passage"
type input "#000000"
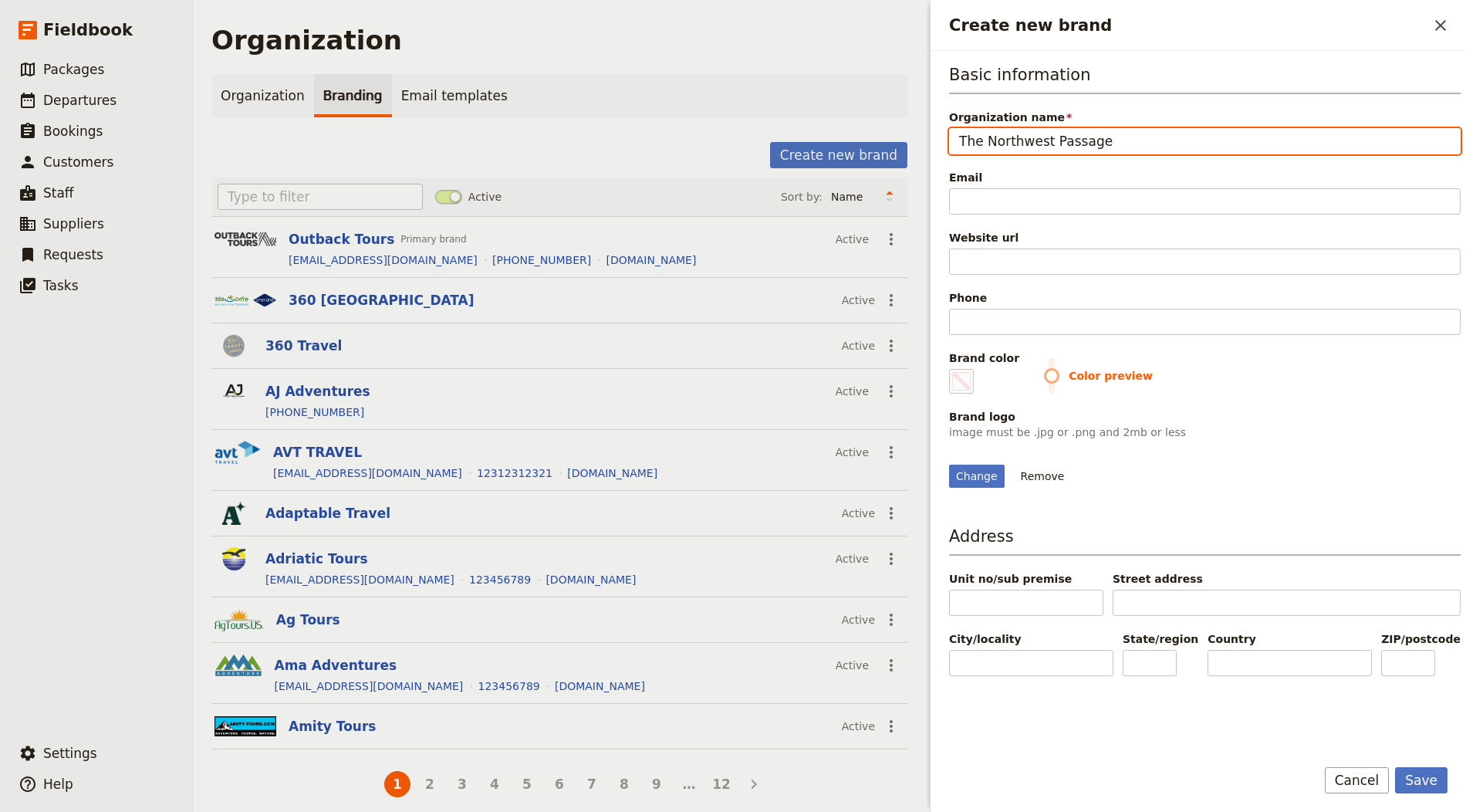
type input "The Northwest Passage"
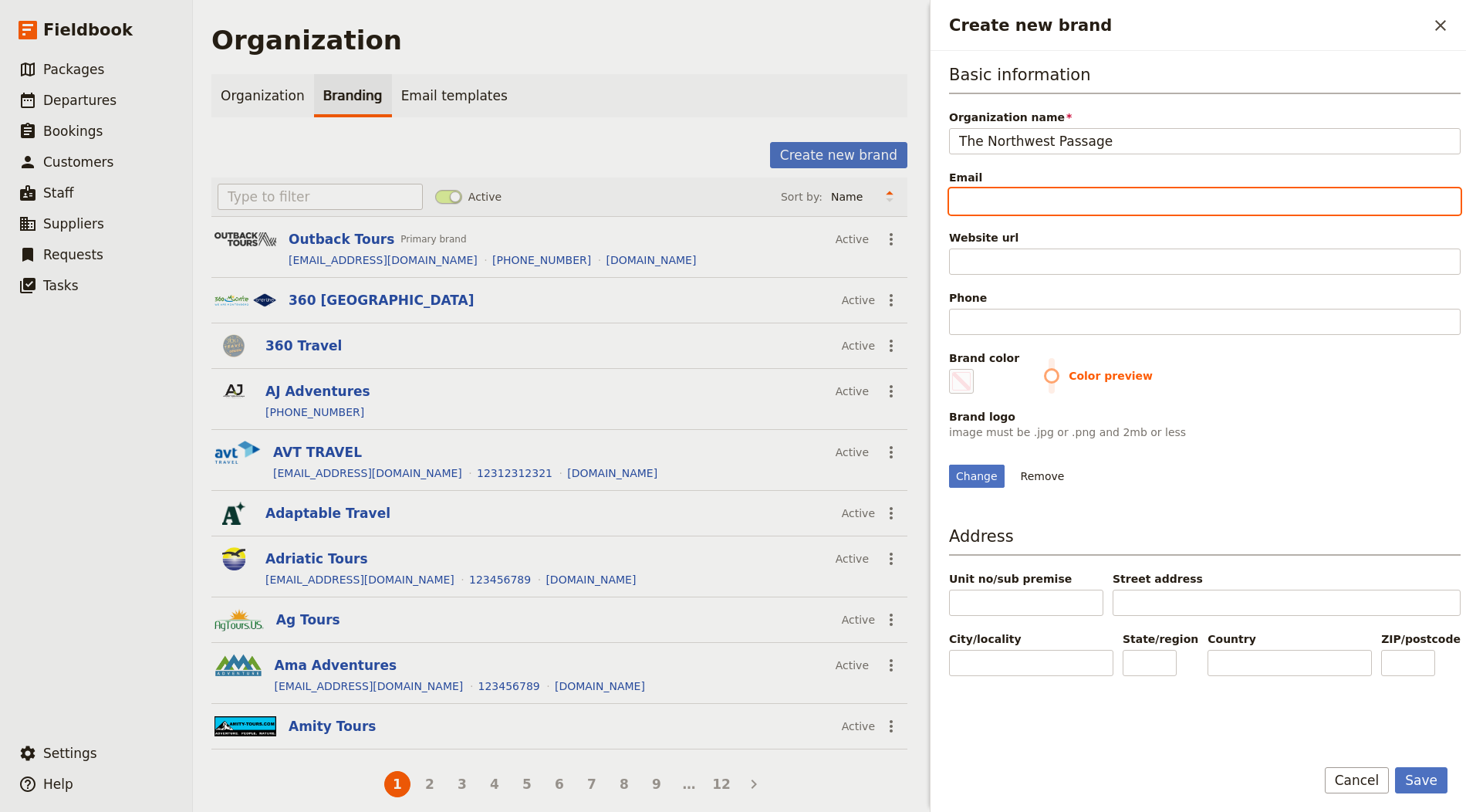
click at [1014, 199] on input "Email" at bounding box center [1205, 201] width 512 height 26
paste input "info@nwpassage.com"
type input "info@nwpassage.com"
type input "#000000"
type input "info@nwpassage.com"
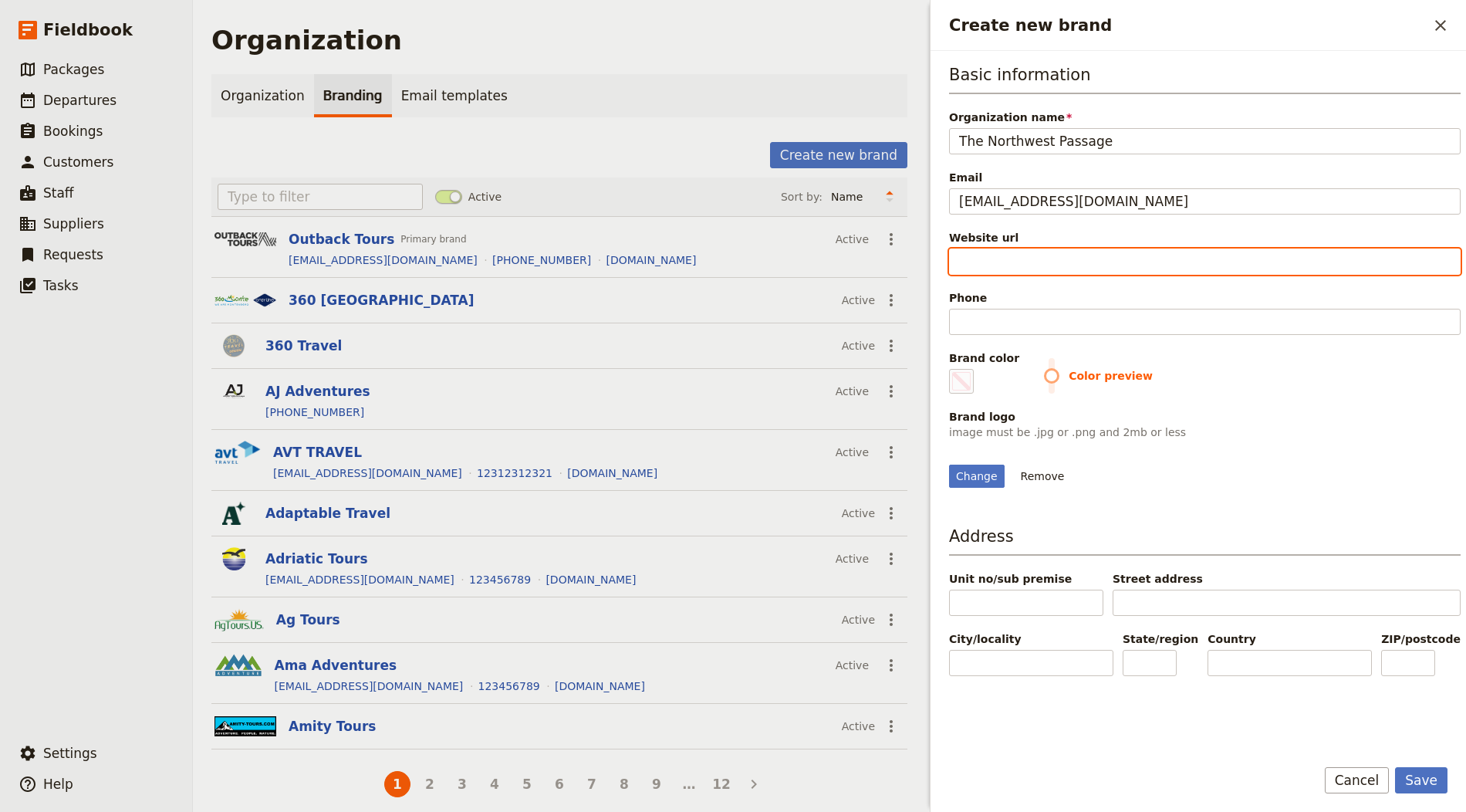
click at [994, 261] on input "Website url" at bounding box center [1205, 262] width 512 height 26
paste input "https://www.nwpassage.com"
type input "https://www.nwpassage.com"
type input "#000000"
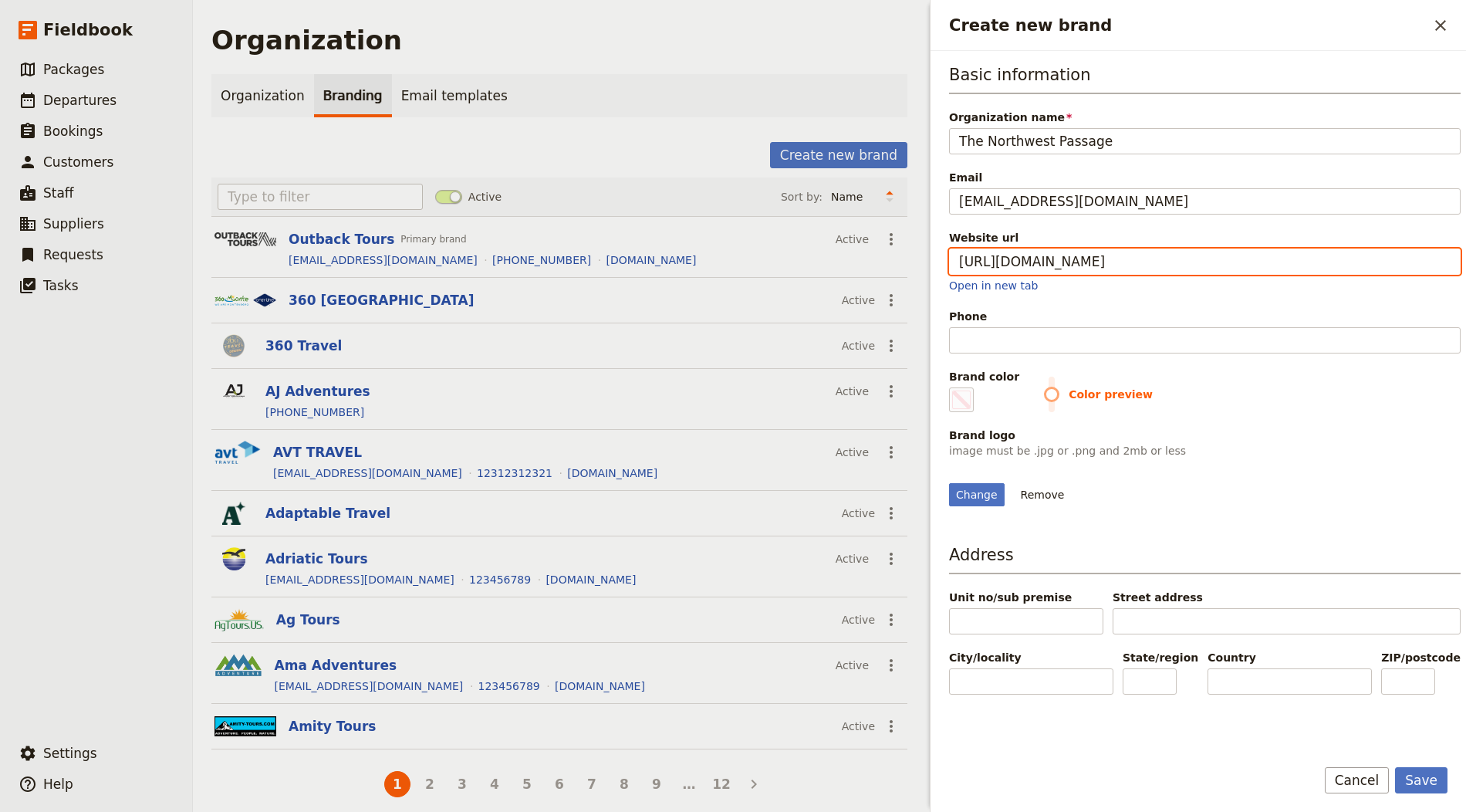
type input "https://www.nwpassage.com"
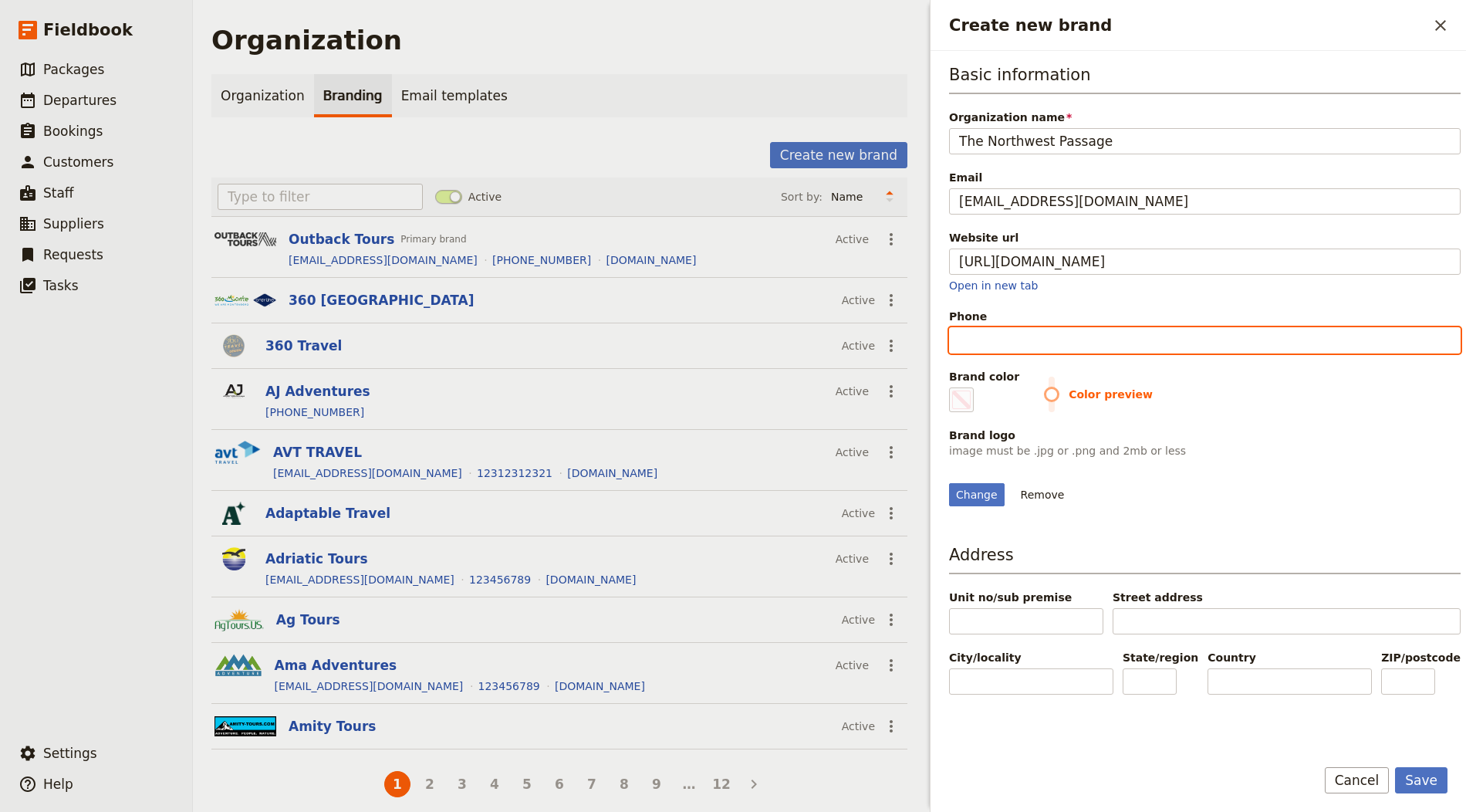
type input "#000000"
click at [1011, 334] on input "Phone" at bounding box center [1205, 341] width 512 height 26
paste input "+1-847-256-4409"
type input "+1-847-256-4409"
type input "#000000"
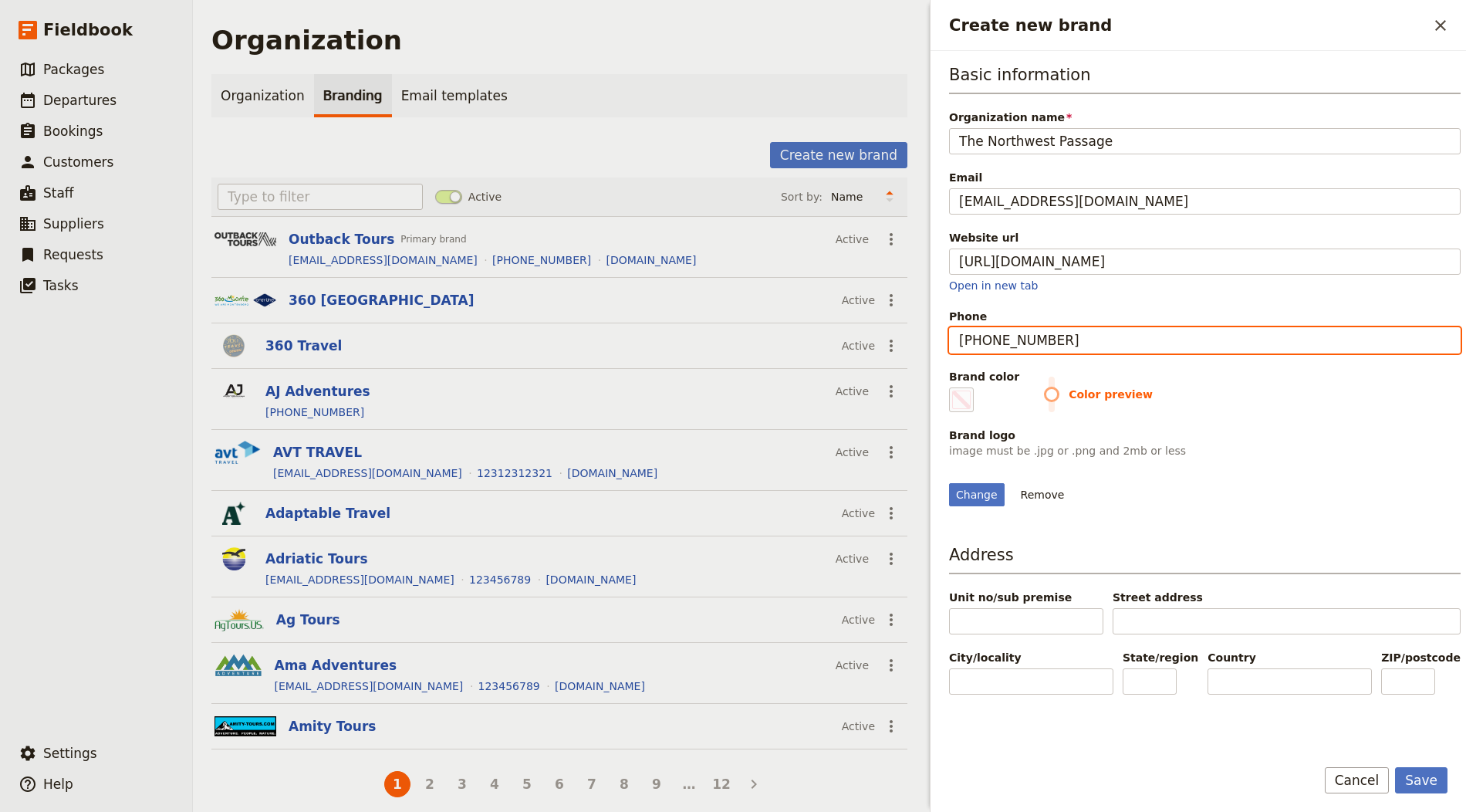
type input "+1-847-256-4409"
click at [975, 396] on label "Brand color #000000" at bounding box center [984, 390] width 70 height 43
click at [953, 387] on input "#000000" at bounding box center [952, 386] width 1 height 1
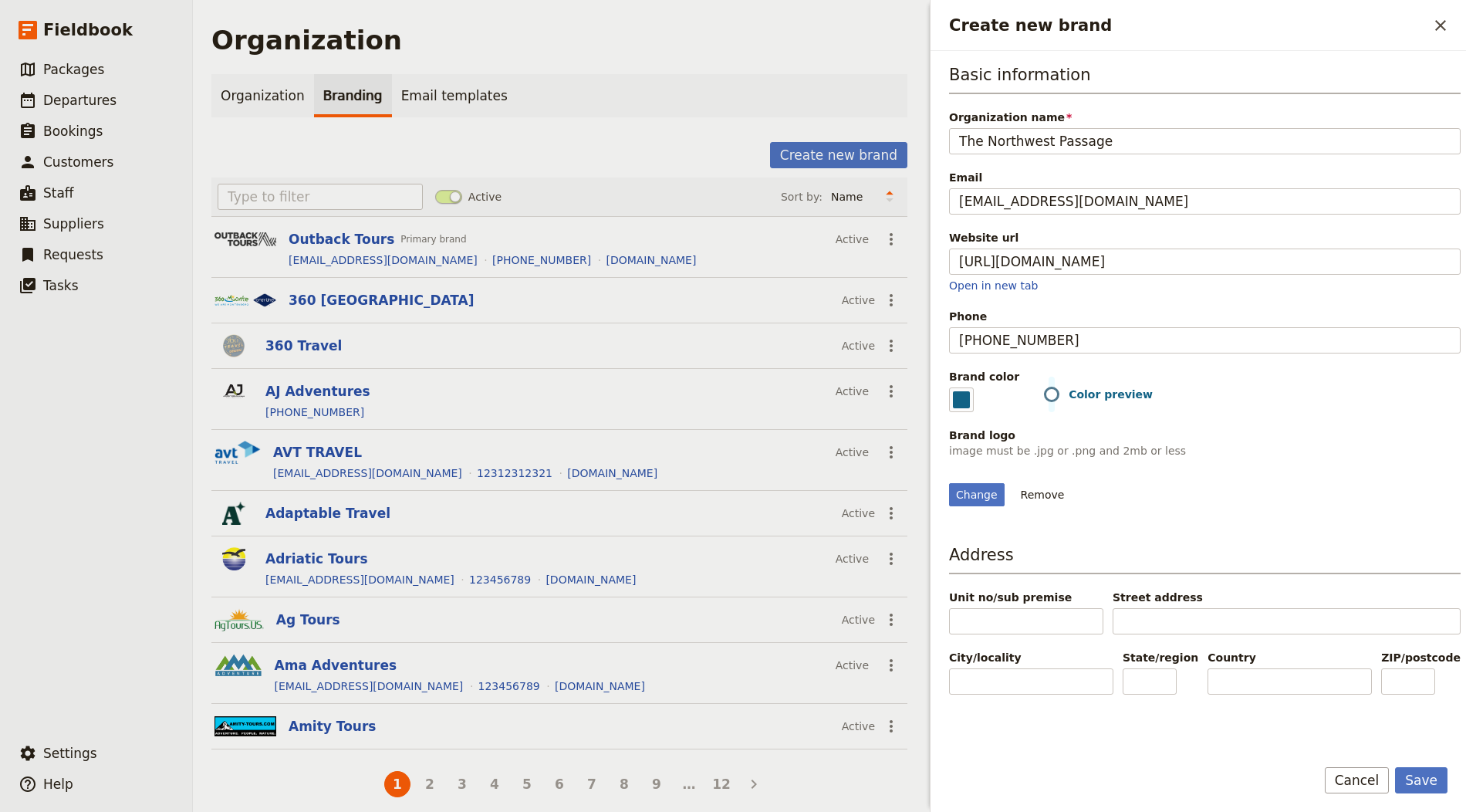
type input "#126285"
click at [1277, 492] on div "Change Remove" at bounding box center [1205, 486] width 512 height 42
click at [1319, 730] on button "Save" at bounding box center [1421, 780] width 52 height 26
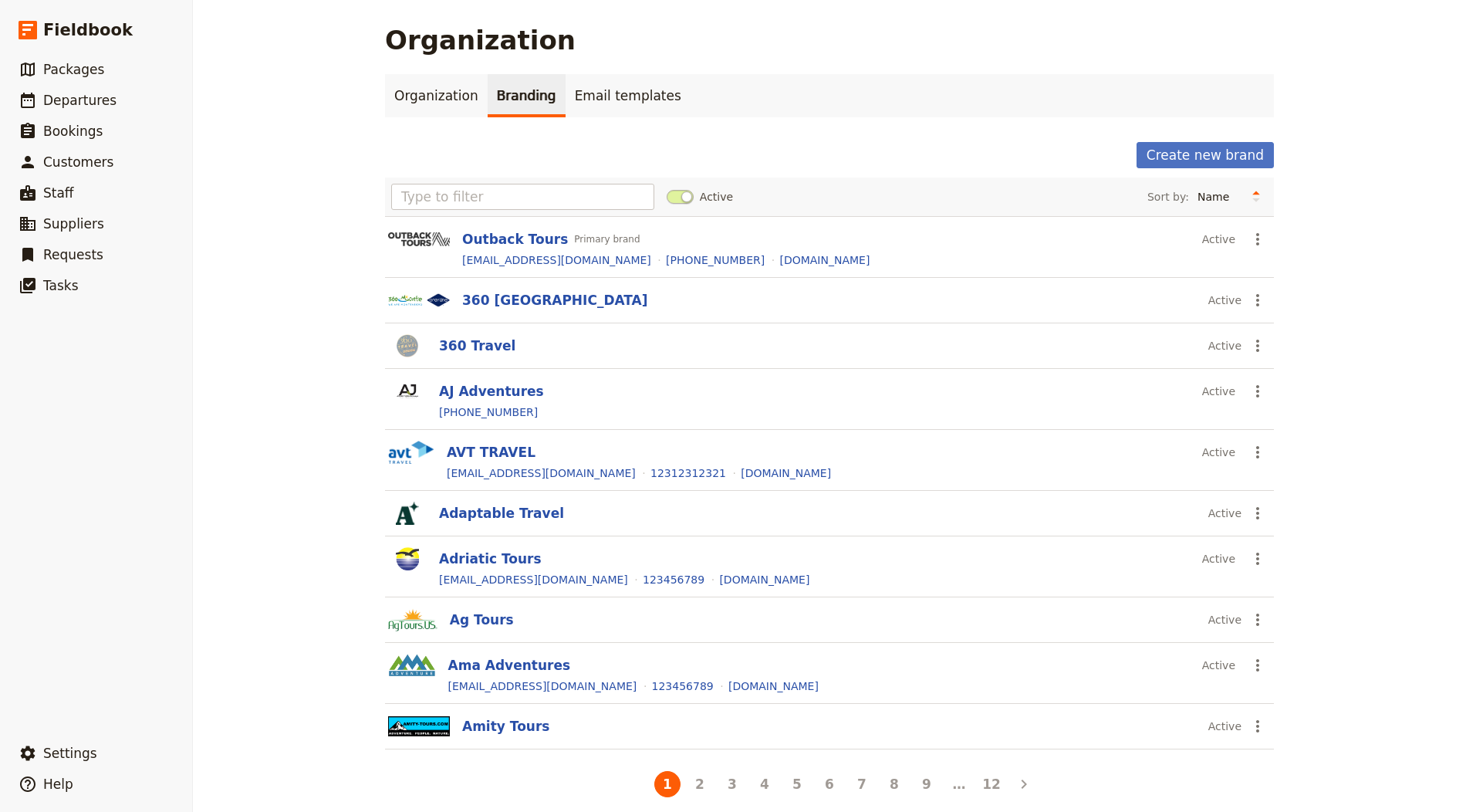
click at [1261, 122] on div "Organization Branding Email templates Create new brand Active Sort by: Name Mos…" at bounding box center [830, 437] width 889 height 726
click at [1227, 156] on button "Create new brand" at bounding box center [1205, 155] width 138 height 26
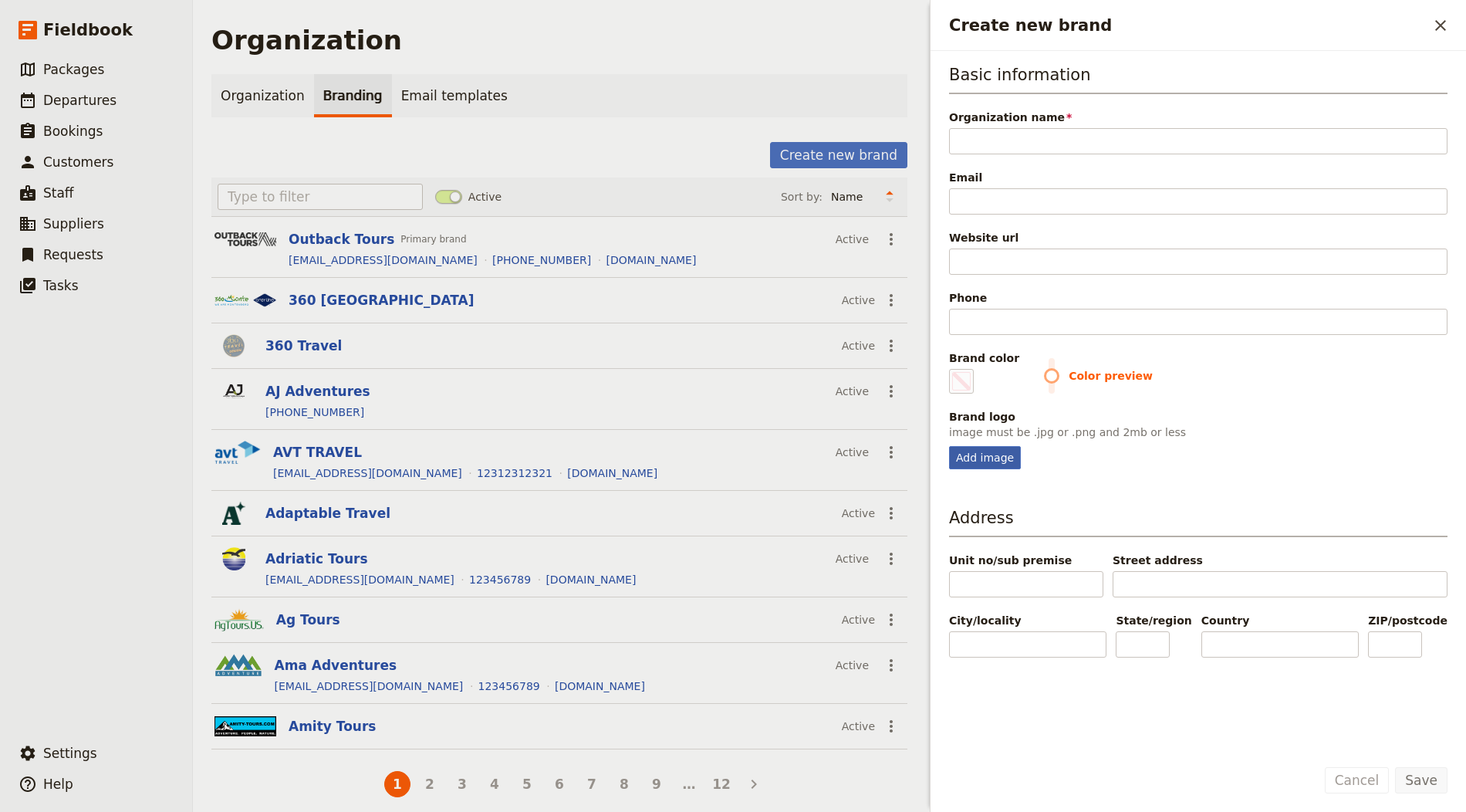
click at [987, 447] on div "Add image" at bounding box center [985, 457] width 72 height 23
click at [950, 446] on input "Add image" at bounding box center [949, 445] width 1 height 1
type input "C:\fakepath\AWWT_Logo_RGB_RevWhite-1.png"
type input "#000000"
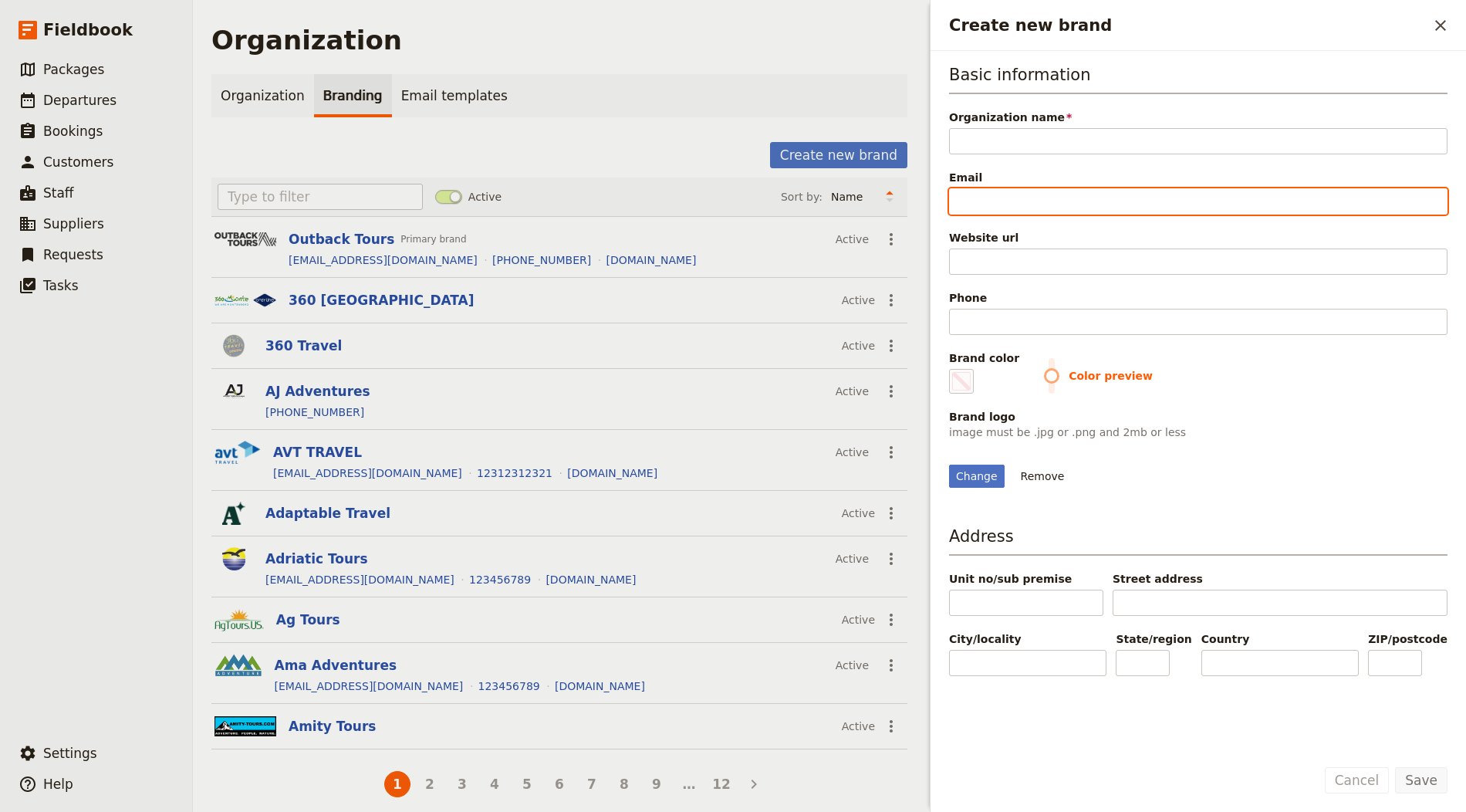
click at [1007, 196] on input "Email" at bounding box center [1198, 201] width 499 height 26
paste input "info@awwt.co.uk"
type input "info@awwt.co.uk"
type input "#000000"
type input "info@awwt.co.uk"
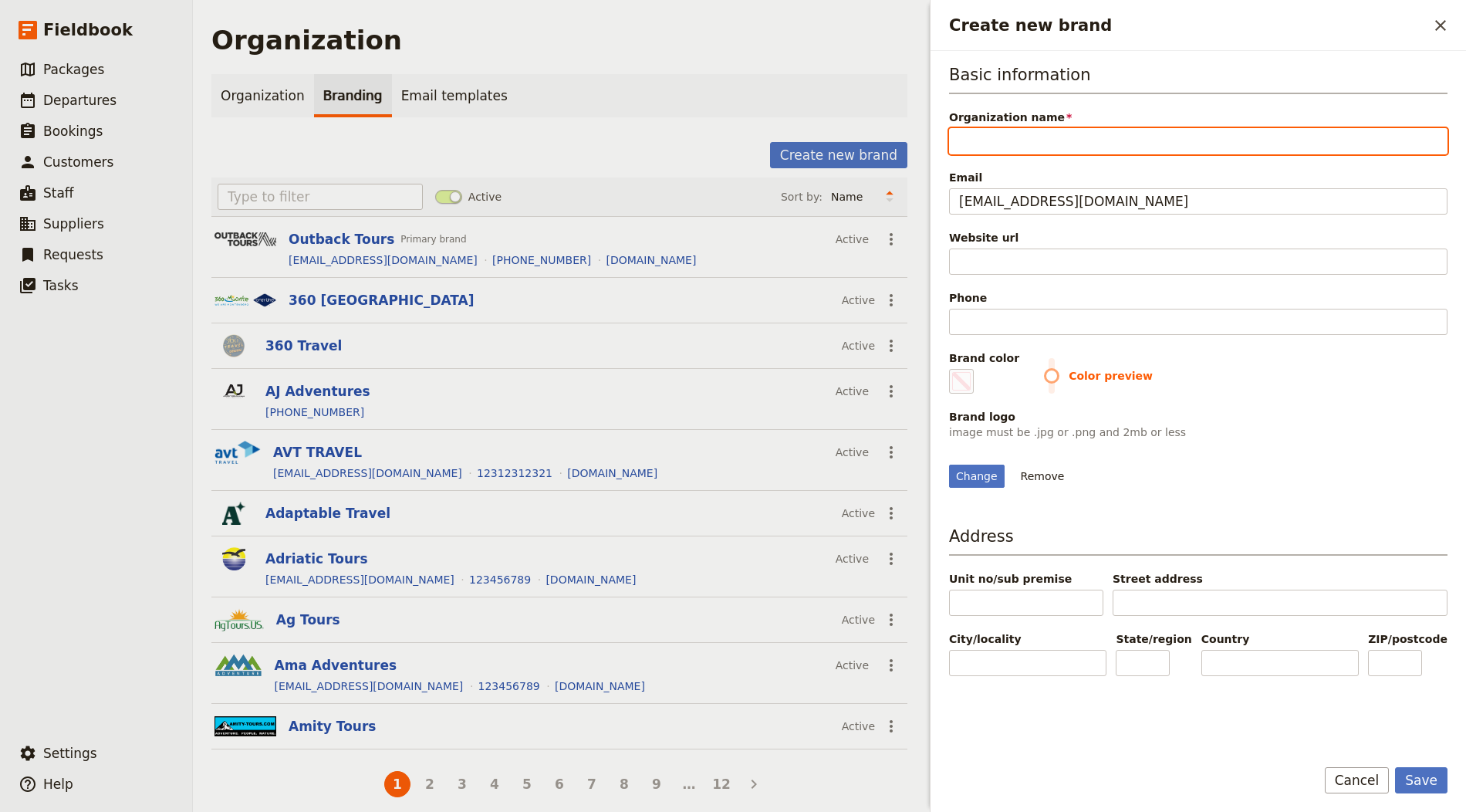
click at [1000, 132] on input "Organization name" at bounding box center [1198, 141] width 499 height 26
paste input "American Worldwide Travel"
type input "American Worldwide Travel"
type input "#000000"
type input "American Worldwide Travel"
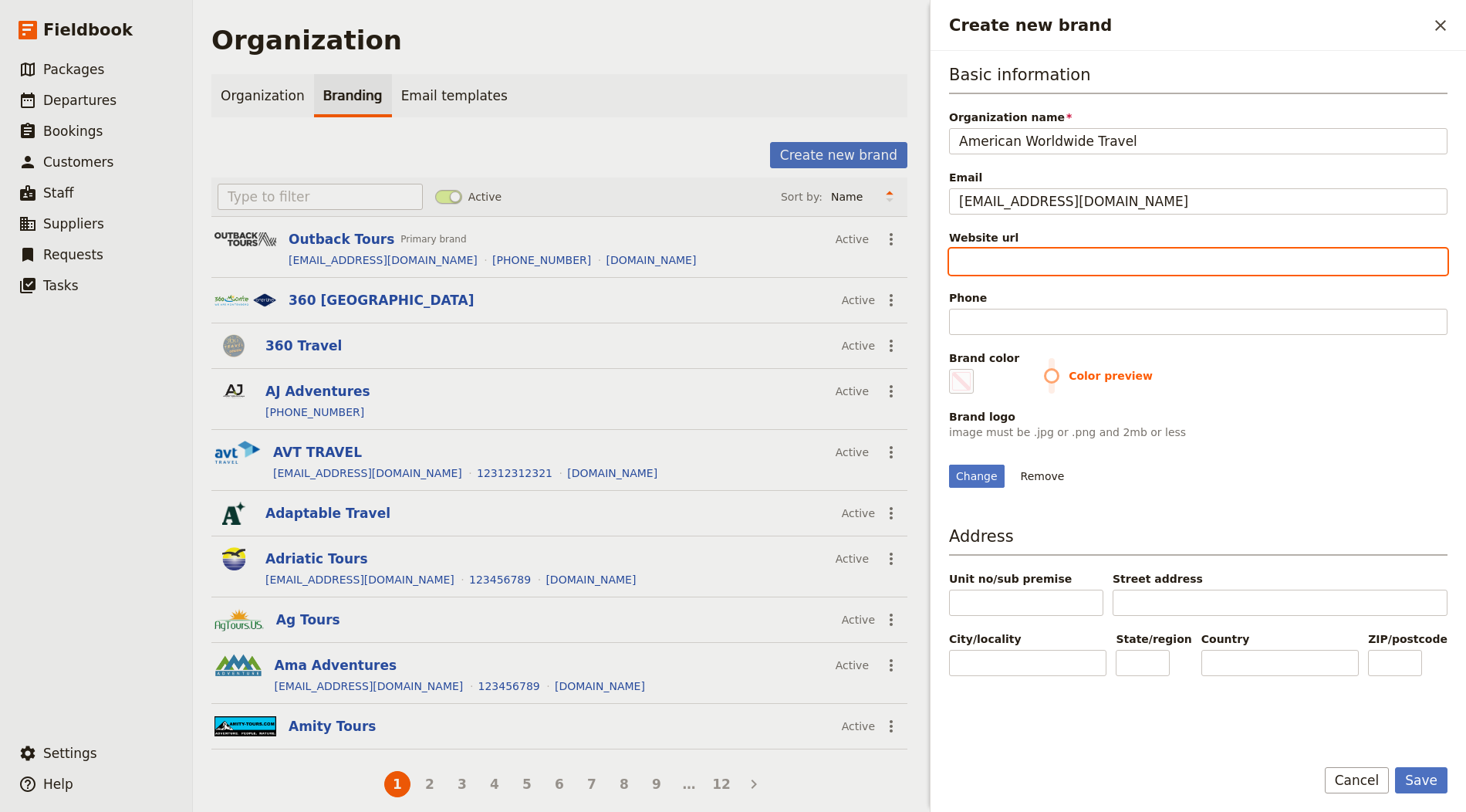
click at [1023, 257] on input "Website url" at bounding box center [1198, 262] width 499 height 26
paste input "https://www.awwt.co.uk"
type input "https://www.awwt.co.uk"
type input "#000000"
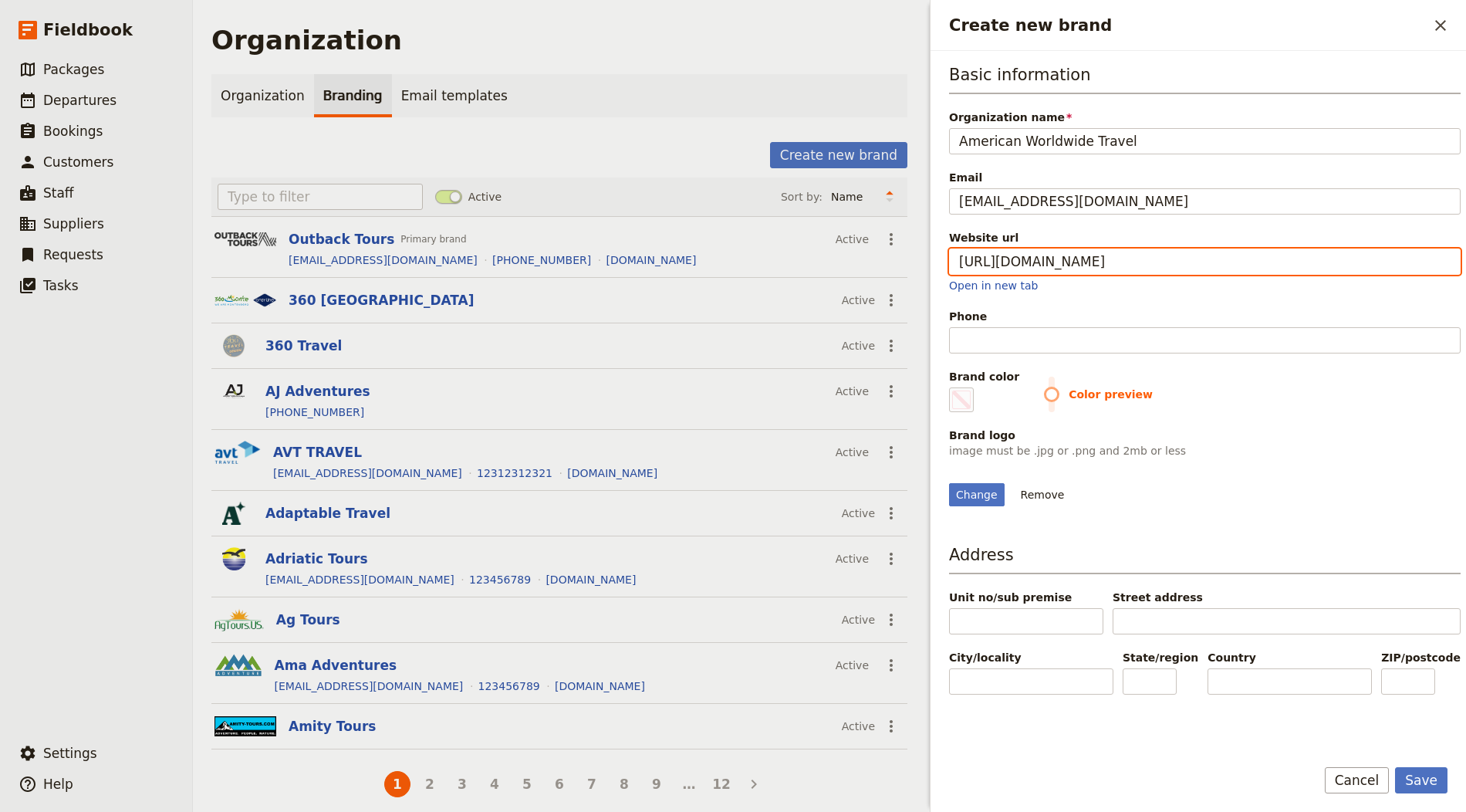
type input "https://www.awwt.co.uk"
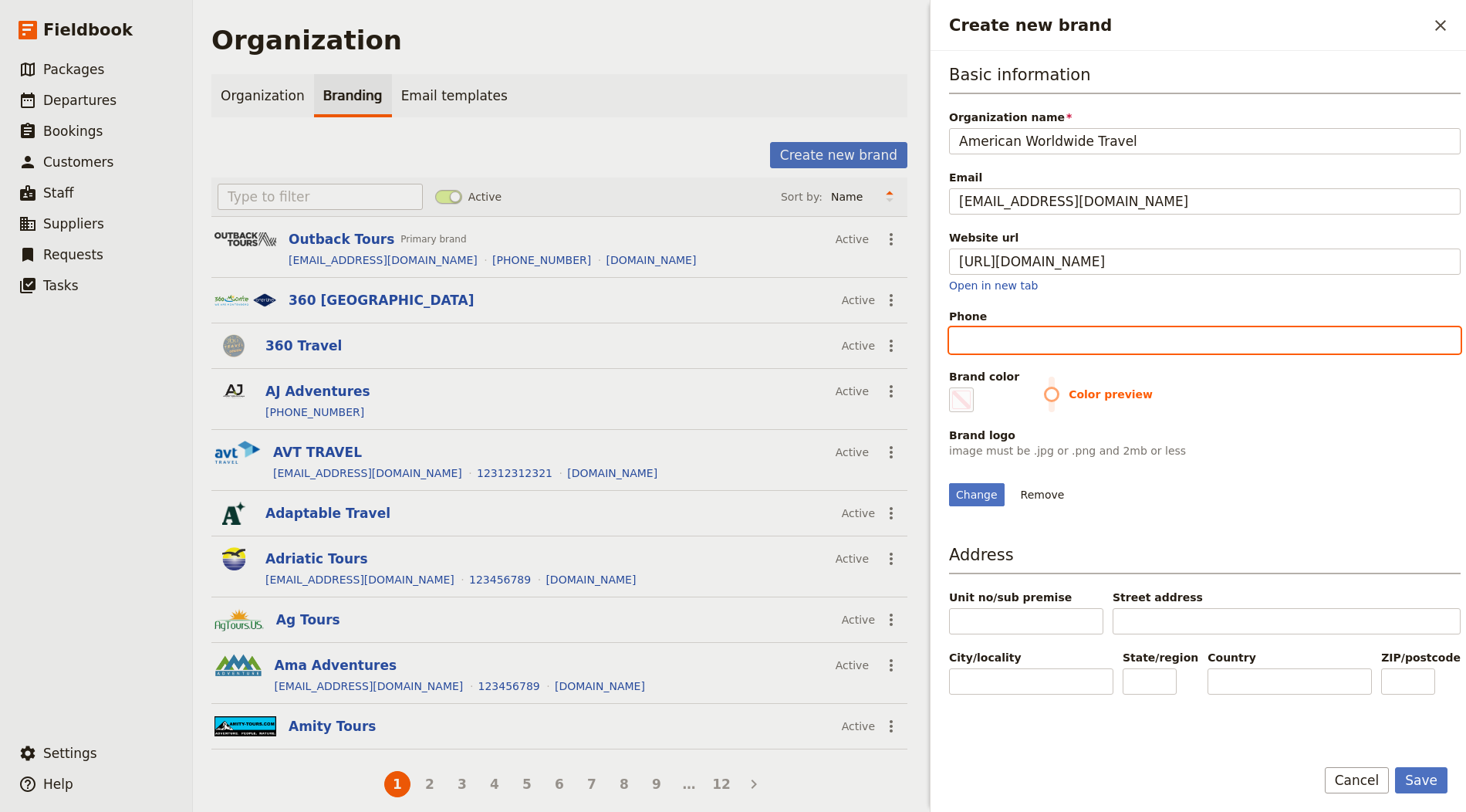
click at [1012, 335] on input "Phone" at bounding box center [1205, 341] width 512 height 26
type input "#000000"
click at [1012, 335] on input "Phone" at bounding box center [1205, 341] width 512 height 26
paste input "(01892) 779900"
type input "(01892) 779900"
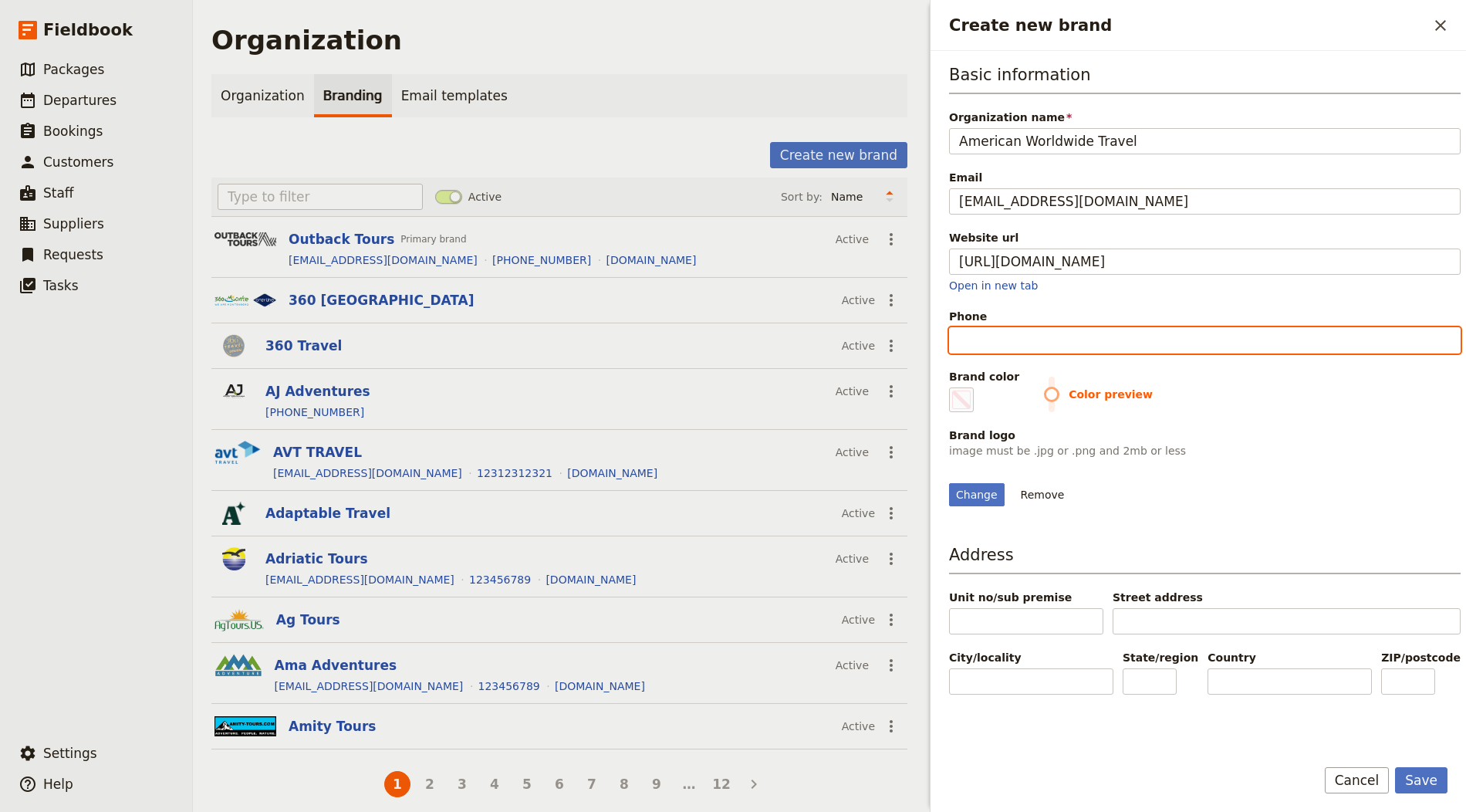
type input "#000000"
type input "(01892) 779900"
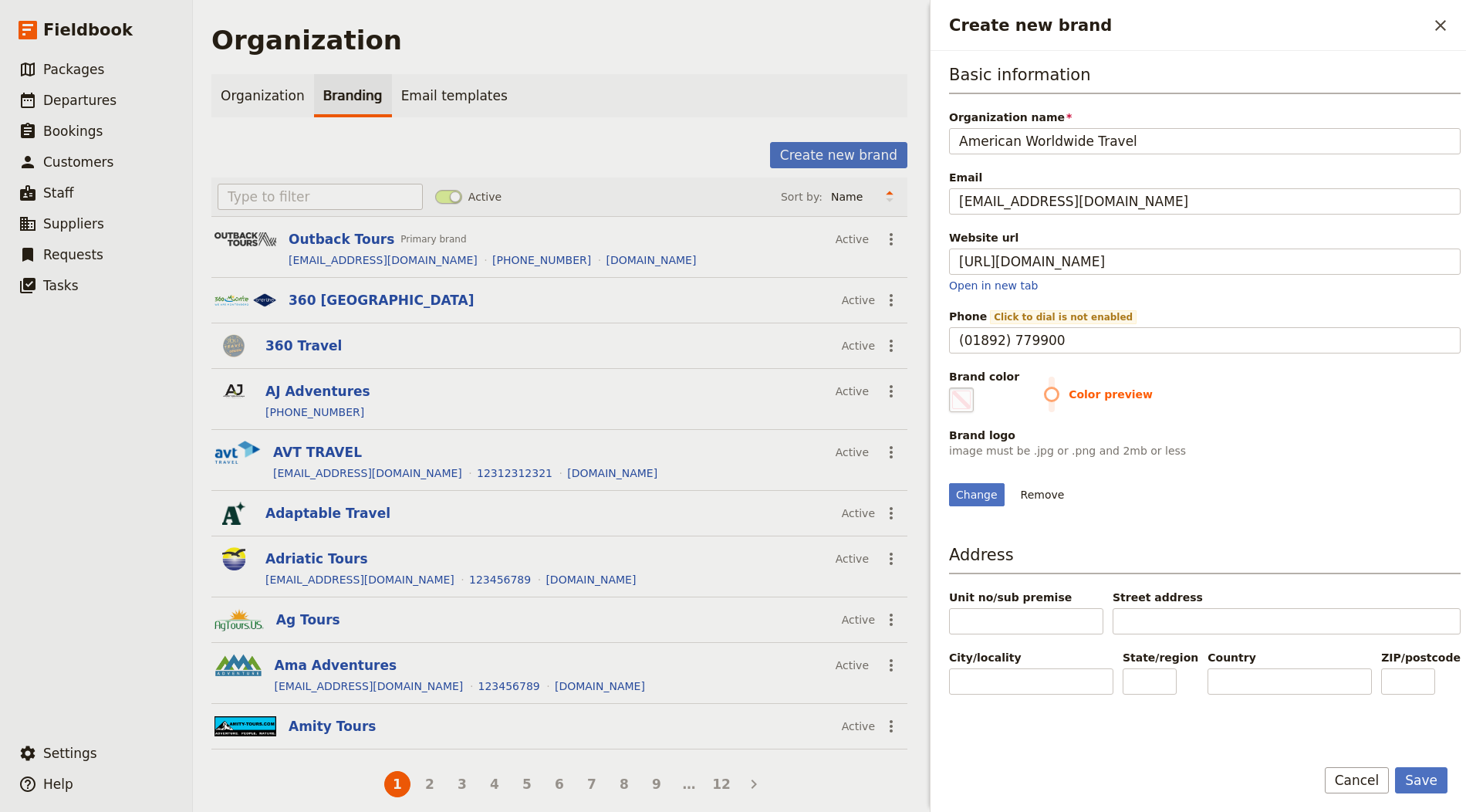
click at [964, 397] on span "Create new brand" at bounding box center [962, 399] width 19 height 19
click at [953, 387] on input "#000000" at bounding box center [952, 386] width 1 height 1
type input "#ba181b"
click at [1319, 457] on fieldset "Brand logo image must be .jpg or .png and 2mb or less Change Remove" at bounding box center [1205, 467] width 512 height 79
click at [1319, 730] on button "Save" at bounding box center [1421, 780] width 52 height 26
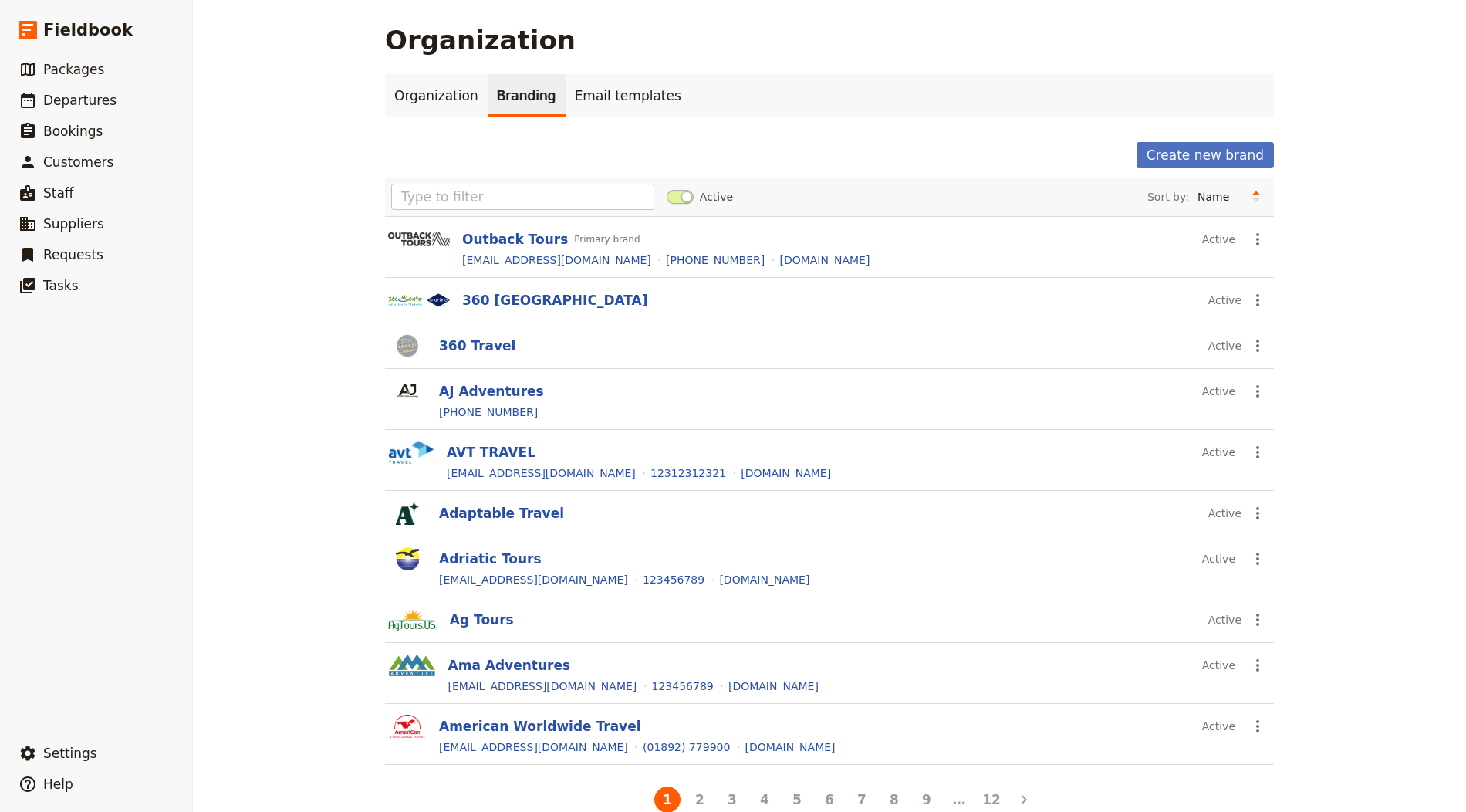
click at [1280, 151] on main "Organization Organization Branding Email templates Create new brand Active Sort…" at bounding box center [830, 420] width 926 height 840
click at [1209, 160] on button "Create new brand" at bounding box center [1205, 155] width 138 height 26
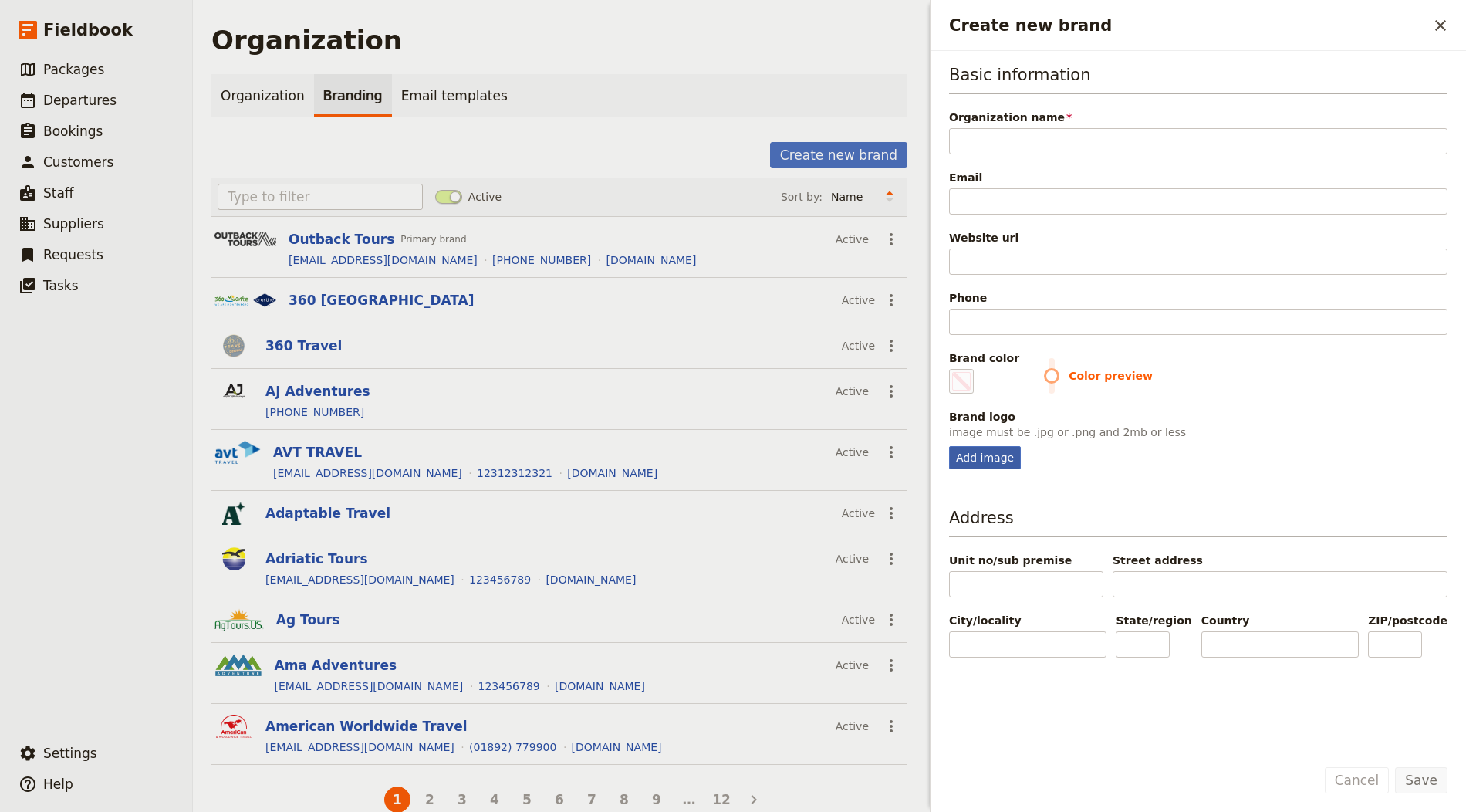
click at [967, 455] on div "Add image" at bounding box center [985, 457] width 72 height 23
click at [950, 446] on input "Add image" at bounding box center [949, 445] width 1 height 1
type input "C:\fakepath\ECT_Logo_Offwhite.png"
type input "#000000"
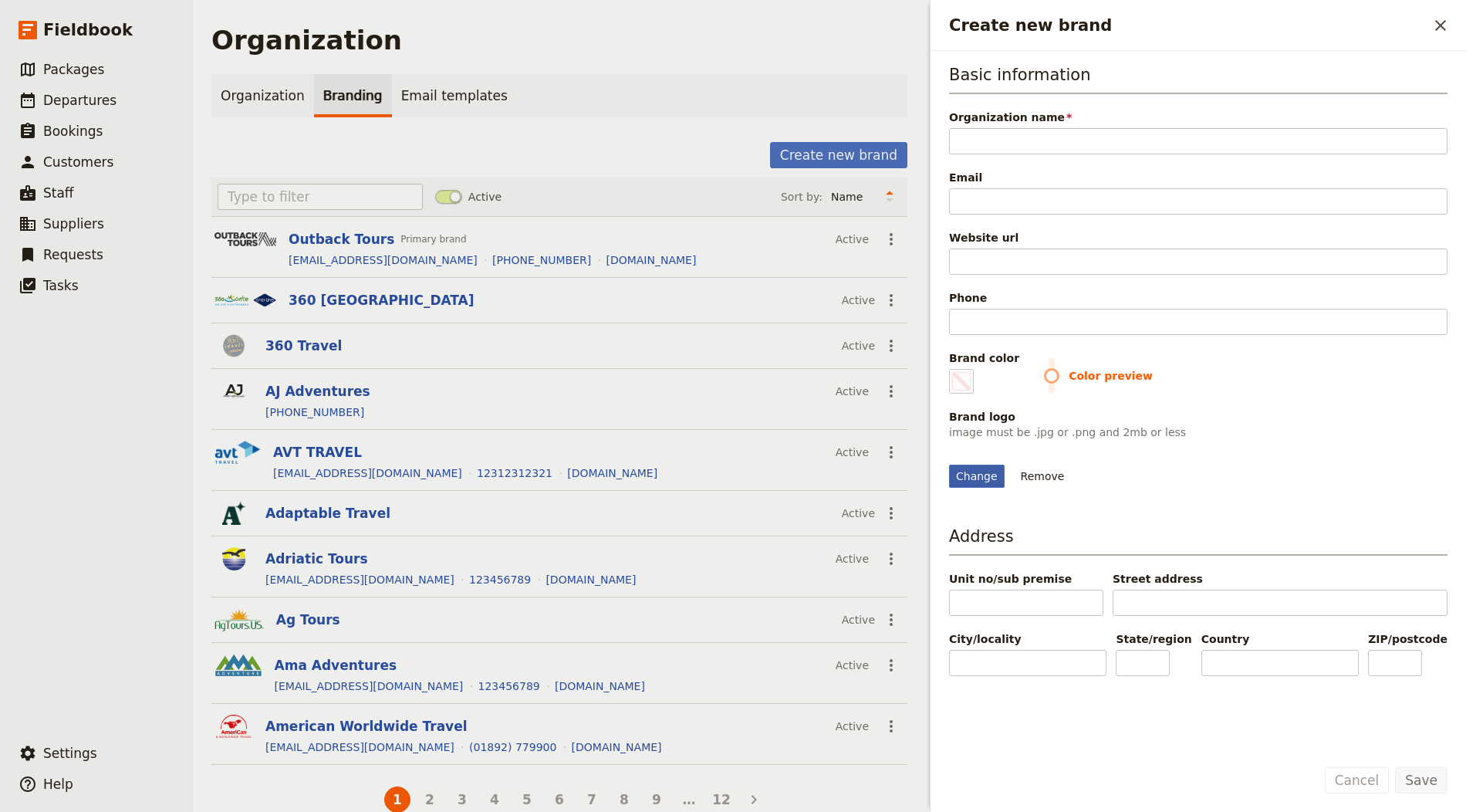
click at [973, 487] on div "Change" at bounding box center [977, 476] width 55 height 23
click at [950, 465] on input "Change" at bounding box center [949, 464] width 1 height 1
click at [975, 487] on div "Change" at bounding box center [977, 476] width 55 height 23
click at [950, 465] on input "Change" at bounding box center [949, 464] width 1 height 1
type input "C:\fakepath\el_camino_travel_logo.png"
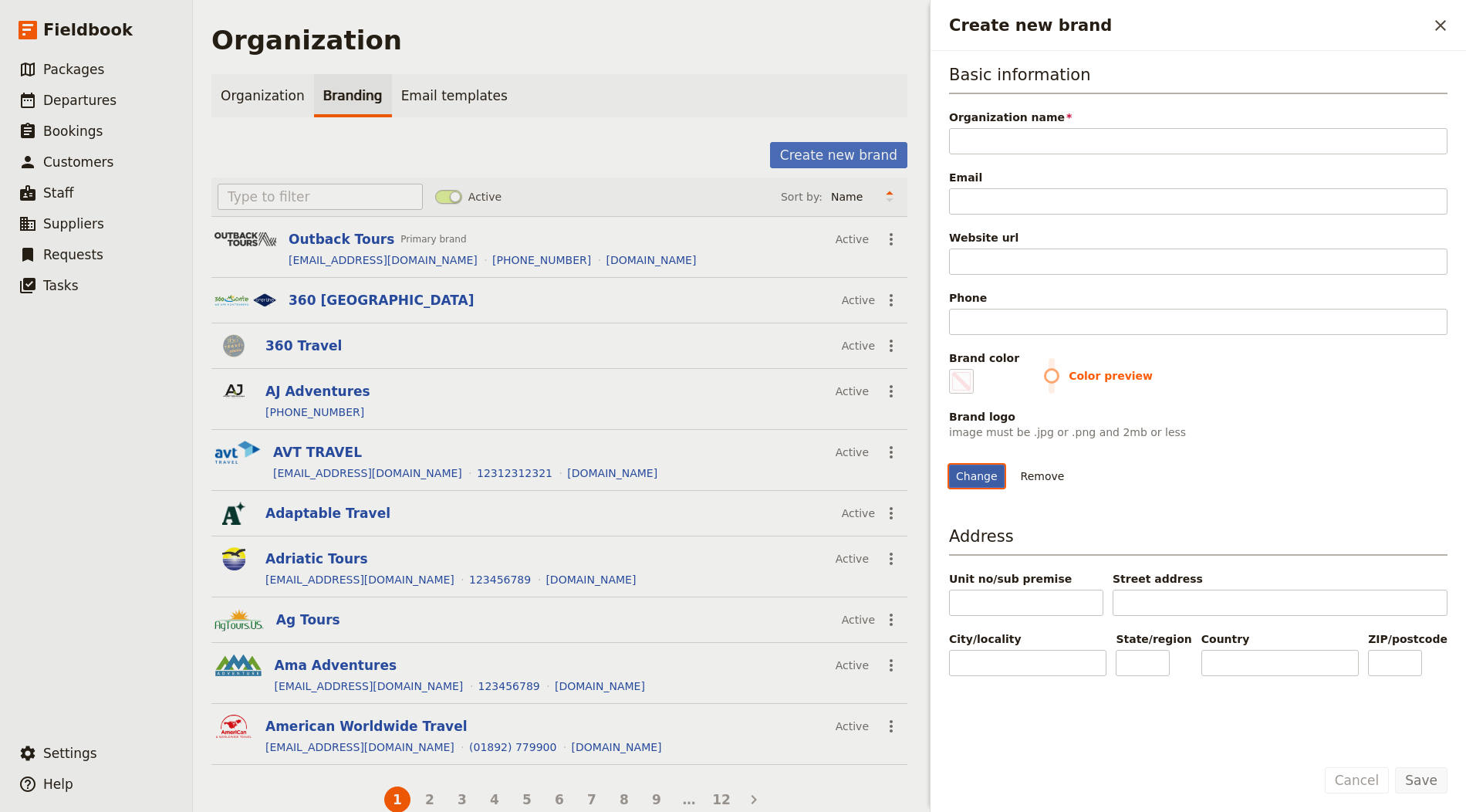
type input "#000000"
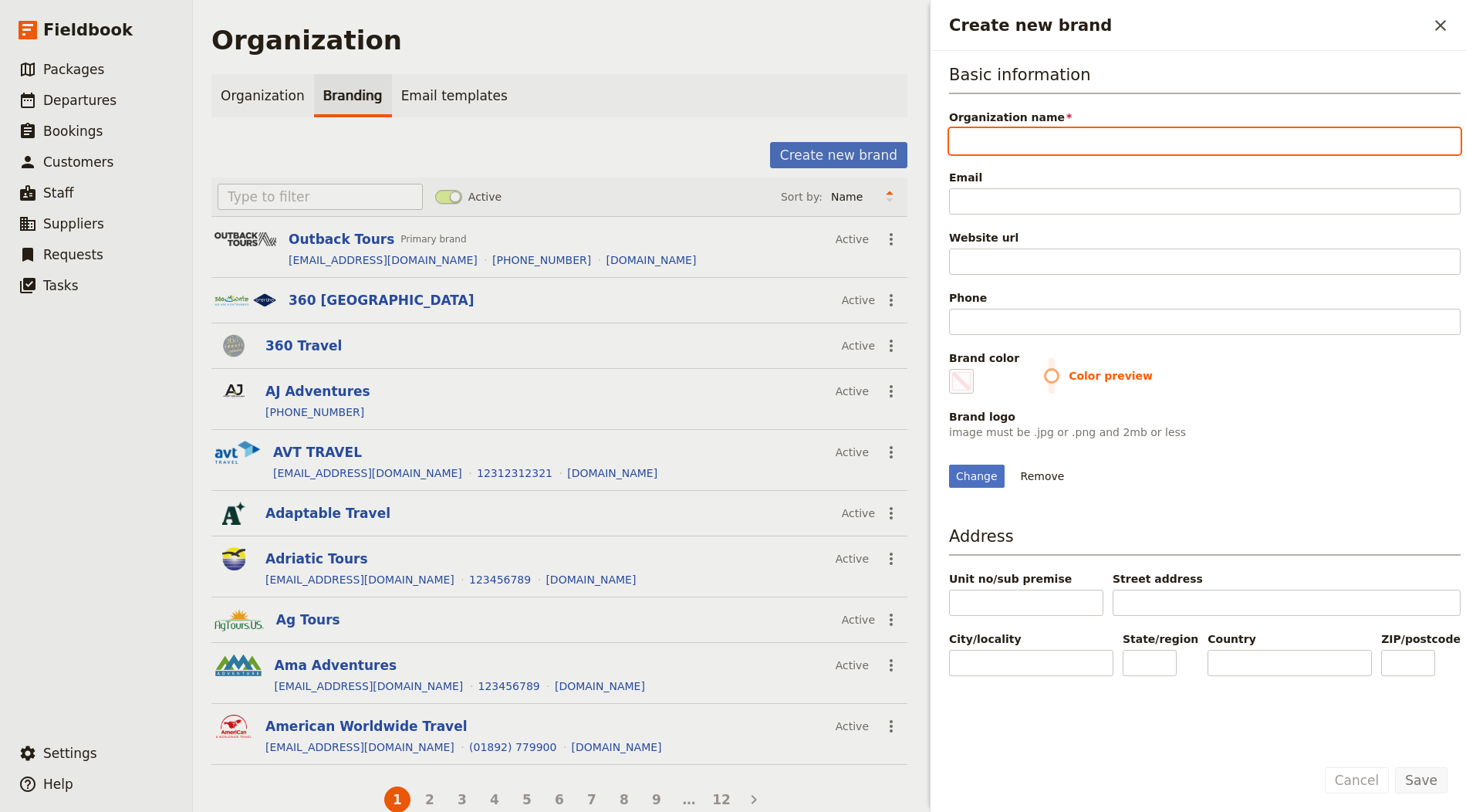
click at [1009, 128] on input "Organization name" at bounding box center [1205, 141] width 512 height 26
paste input "El Camino Travel"
type input "El Camino Travel"
type input "#000000"
type input "El Camino Travel"
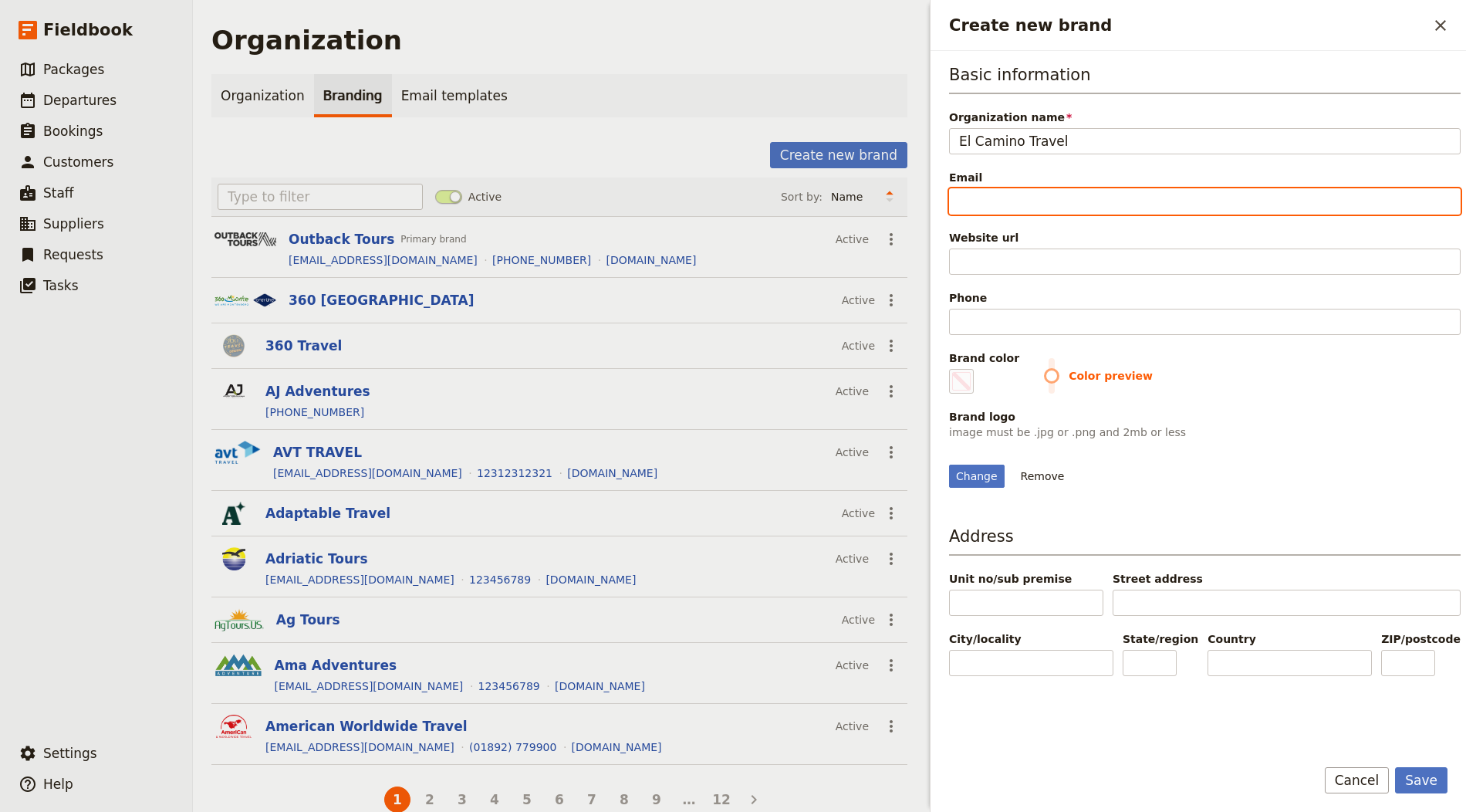
click at [1056, 196] on input "Email" at bounding box center [1205, 201] width 512 height 26
paste input "info@elcamino.travel"
type input "info@elcamino.travel"
type input "#000000"
type input "info@elcamino.travel"
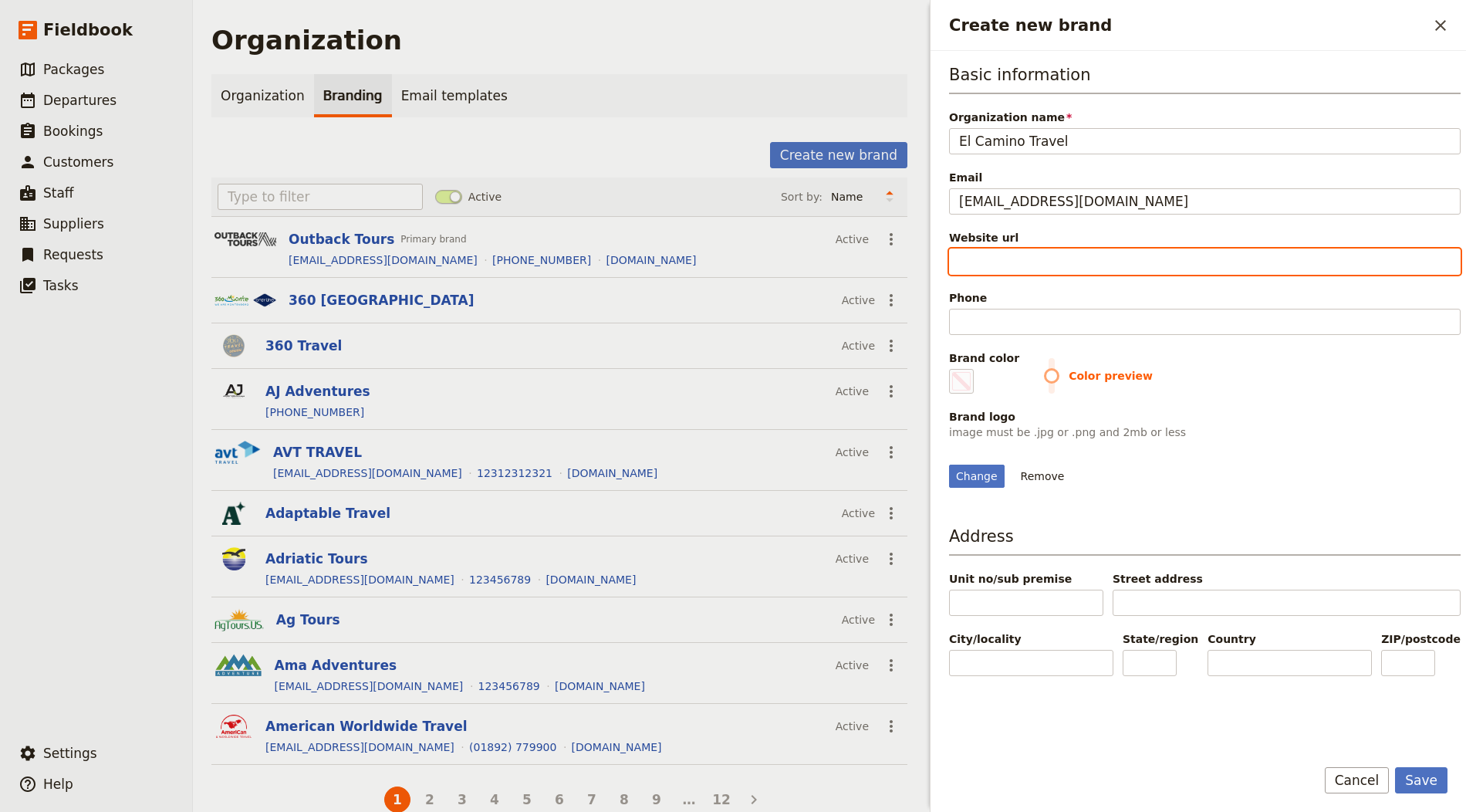
click at [1093, 261] on input "Website url" at bounding box center [1205, 262] width 512 height 26
paste input "https://www.elcamino.travel"
type input "https://www.elcamino.travel"
type input "#000000"
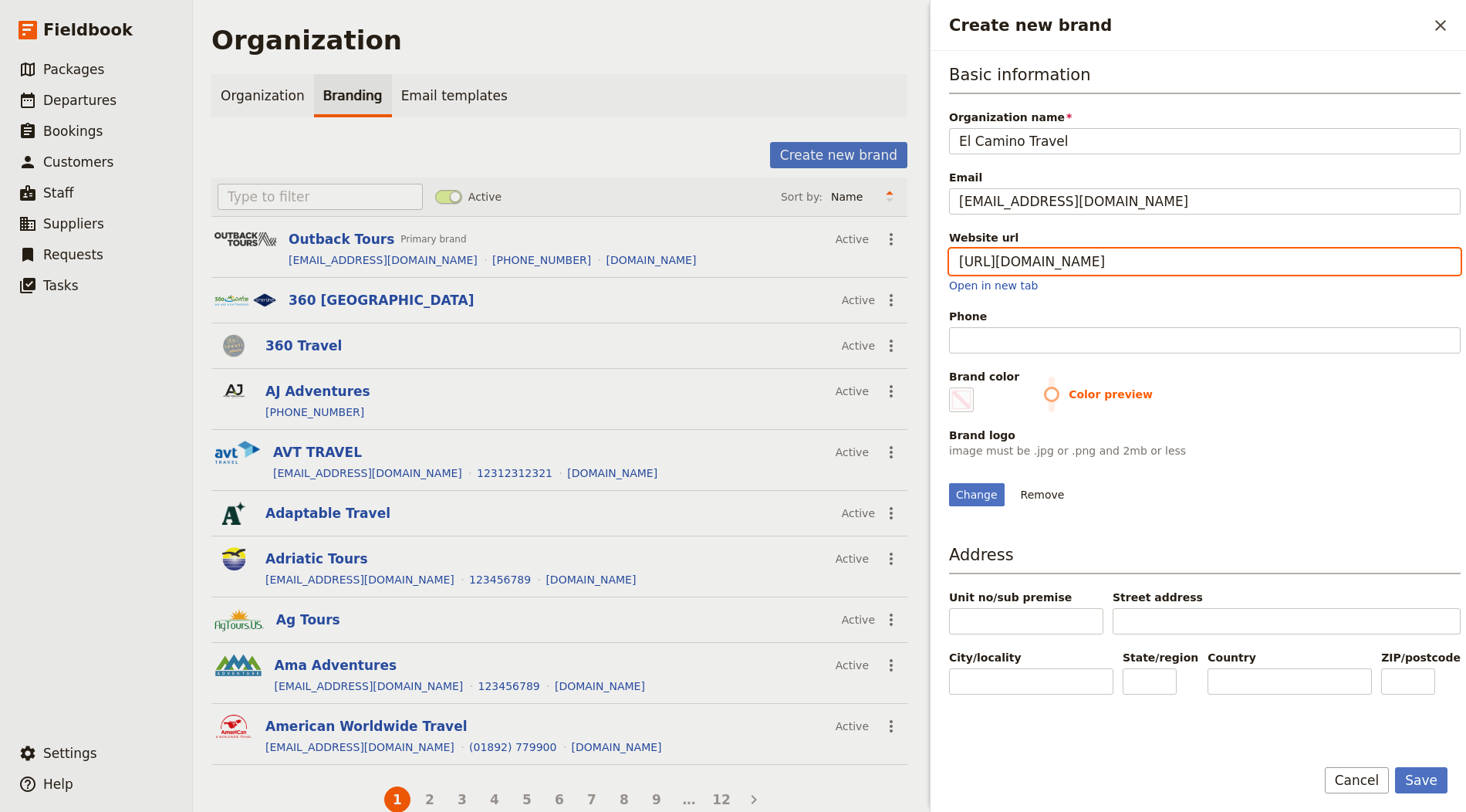
type input "https://www.elcamino.travel"
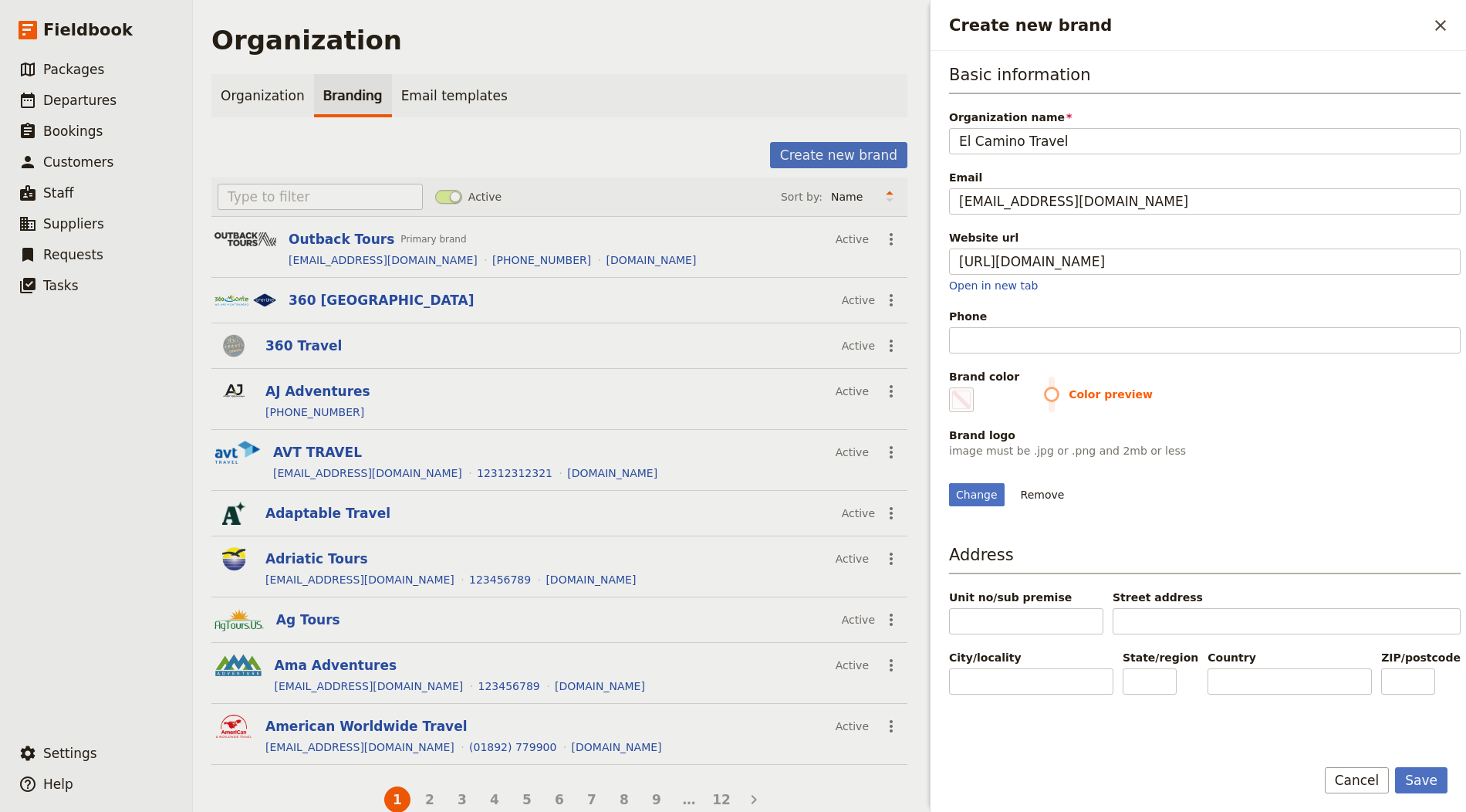
type input "#000000"
click at [1089, 350] on div "Basic information Organization name El Camino Travel Email info@elcamino.travel…" at bounding box center [1205, 284] width 512 height 442
click at [1080, 341] on input "Phone" at bounding box center [1205, 341] width 512 height 26
type input "1"
type input "#000000"
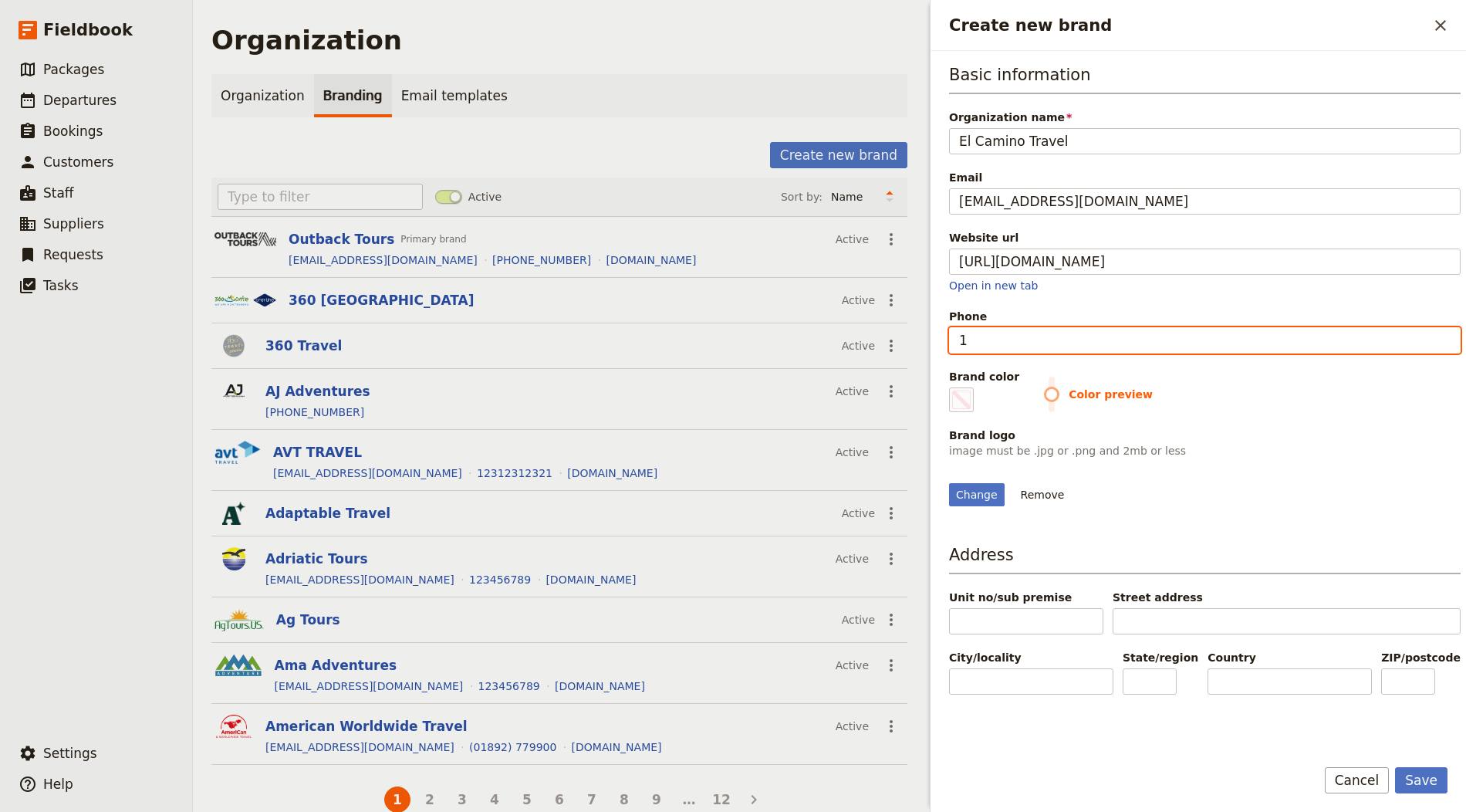
type input "12"
type input "#000000"
type input "123"
type input "#000000"
type input "1234"
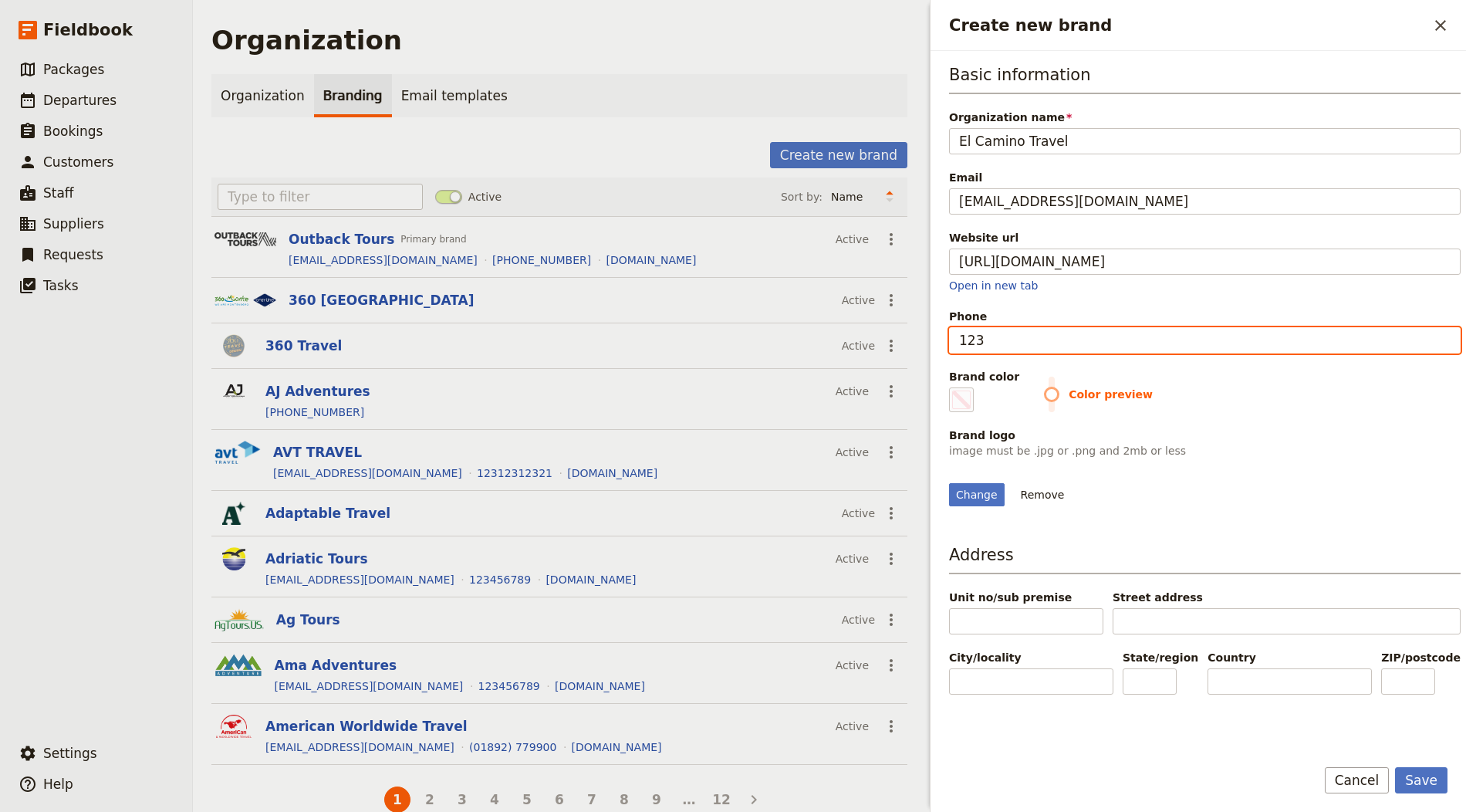
type input "#000000"
type input "12345"
type input "#000000"
type input "123456"
type input "#000000"
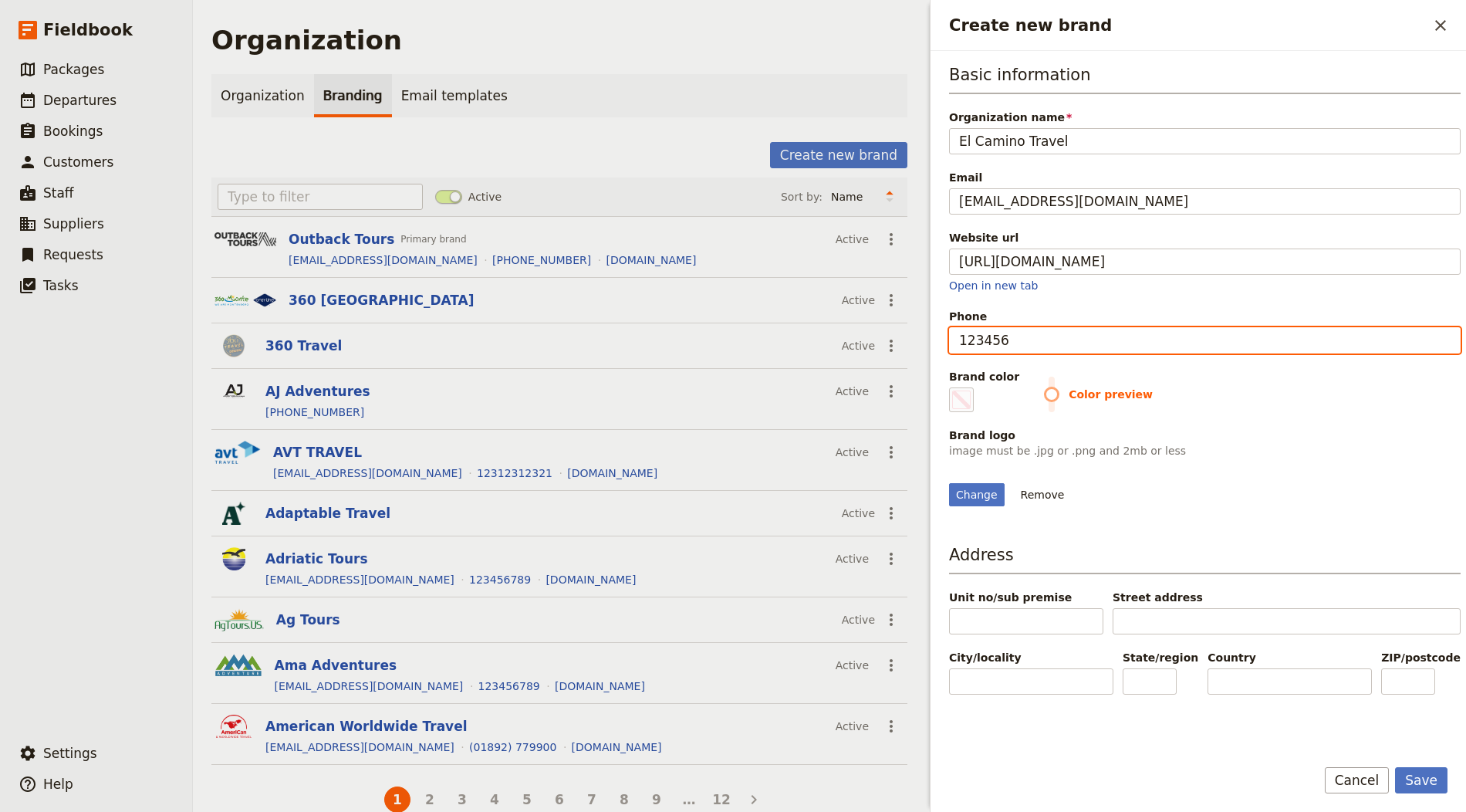
type input "1234567"
type input "#000000"
type input "12345678"
type input "#000000"
type input "123456789"
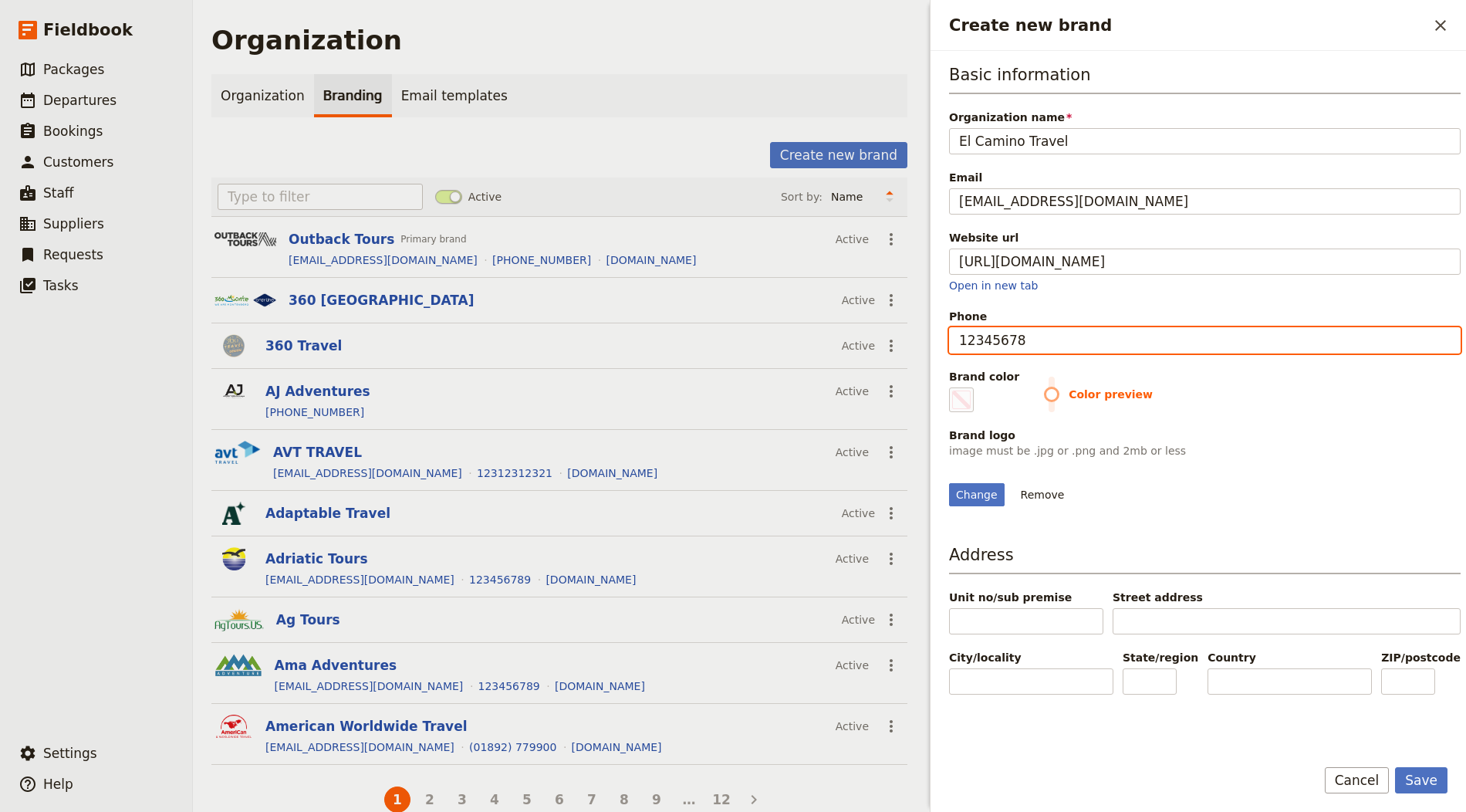
type input "#000000"
type input "123456789"
click at [967, 394] on span "Create new brand" at bounding box center [962, 399] width 19 height 19
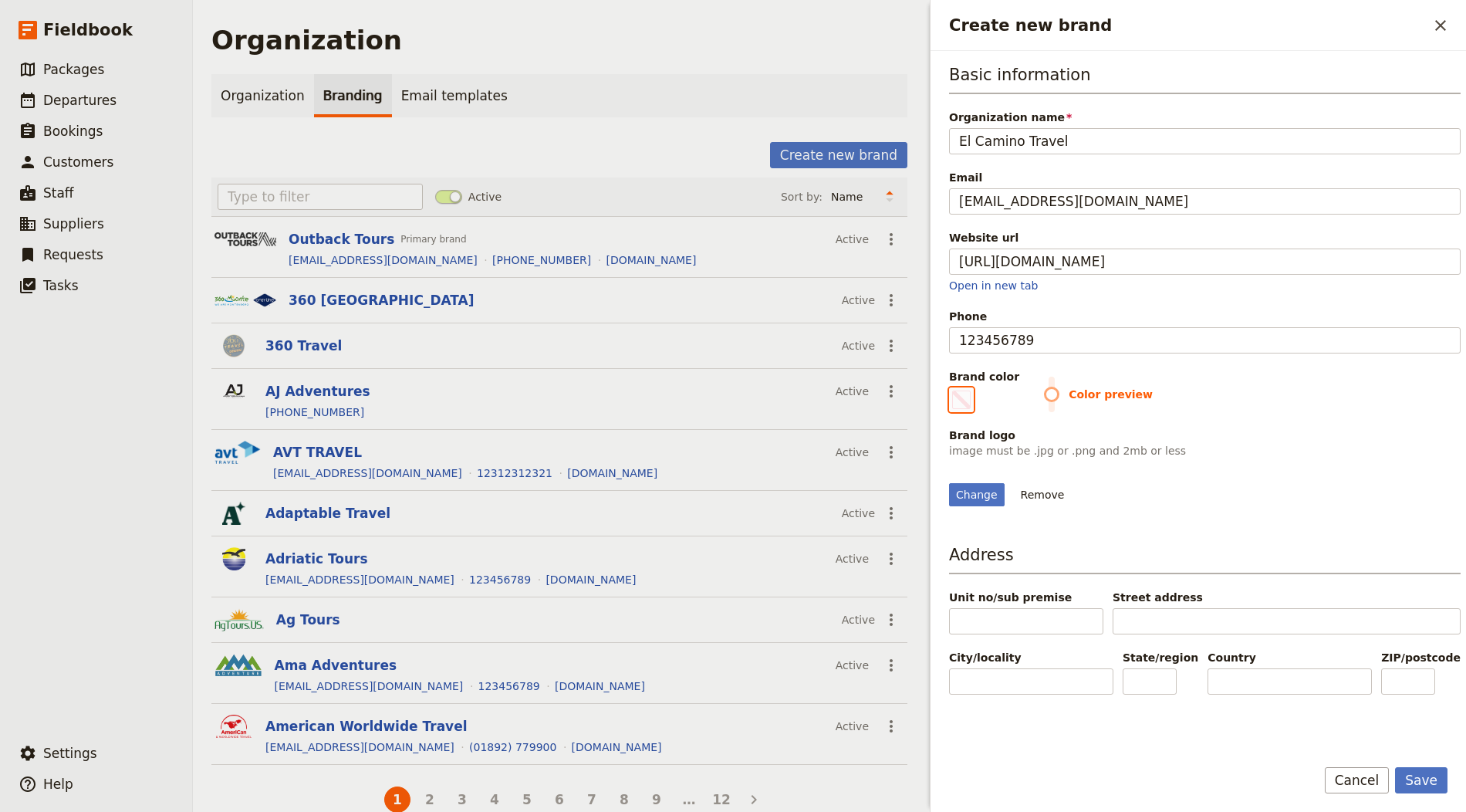
click at [953, 387] on input "#000000" at bounding box center [952, 386] width 1 height 1
click at [954, 389] on fieldset "#ff297b" at bounding box center [962, 399] width 24 height 24
click at [953, 387] on input "#ff297b" at bounding box center [952, 386] width 1 height 1
type input "#1e275b"
click at [1207, 506] on div "Change Remove" at bounding box center [1205, 486] width 512 height 42
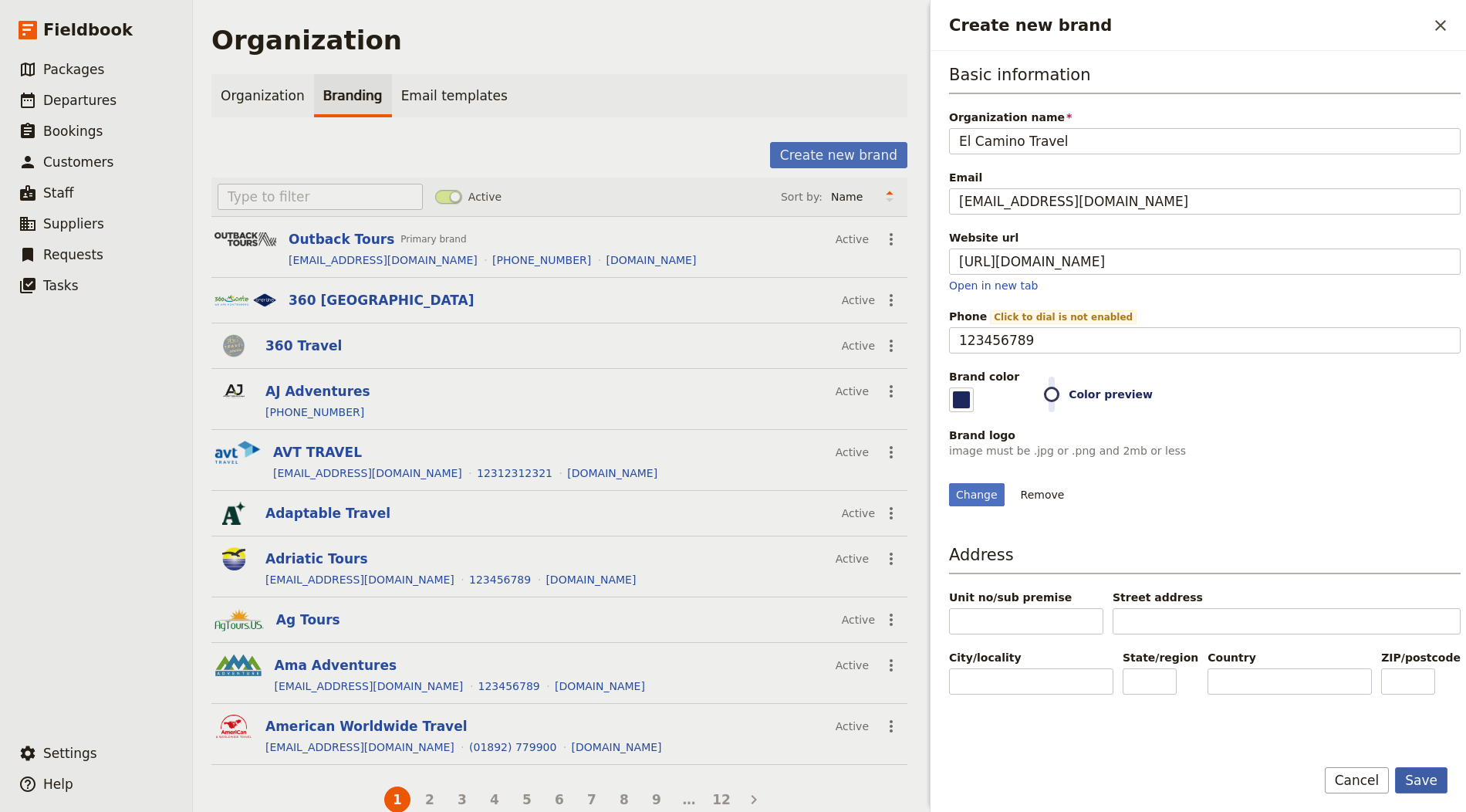
click at [1319, 730] on button "Save" at bounding box center [1421, 780] width 52 height 26
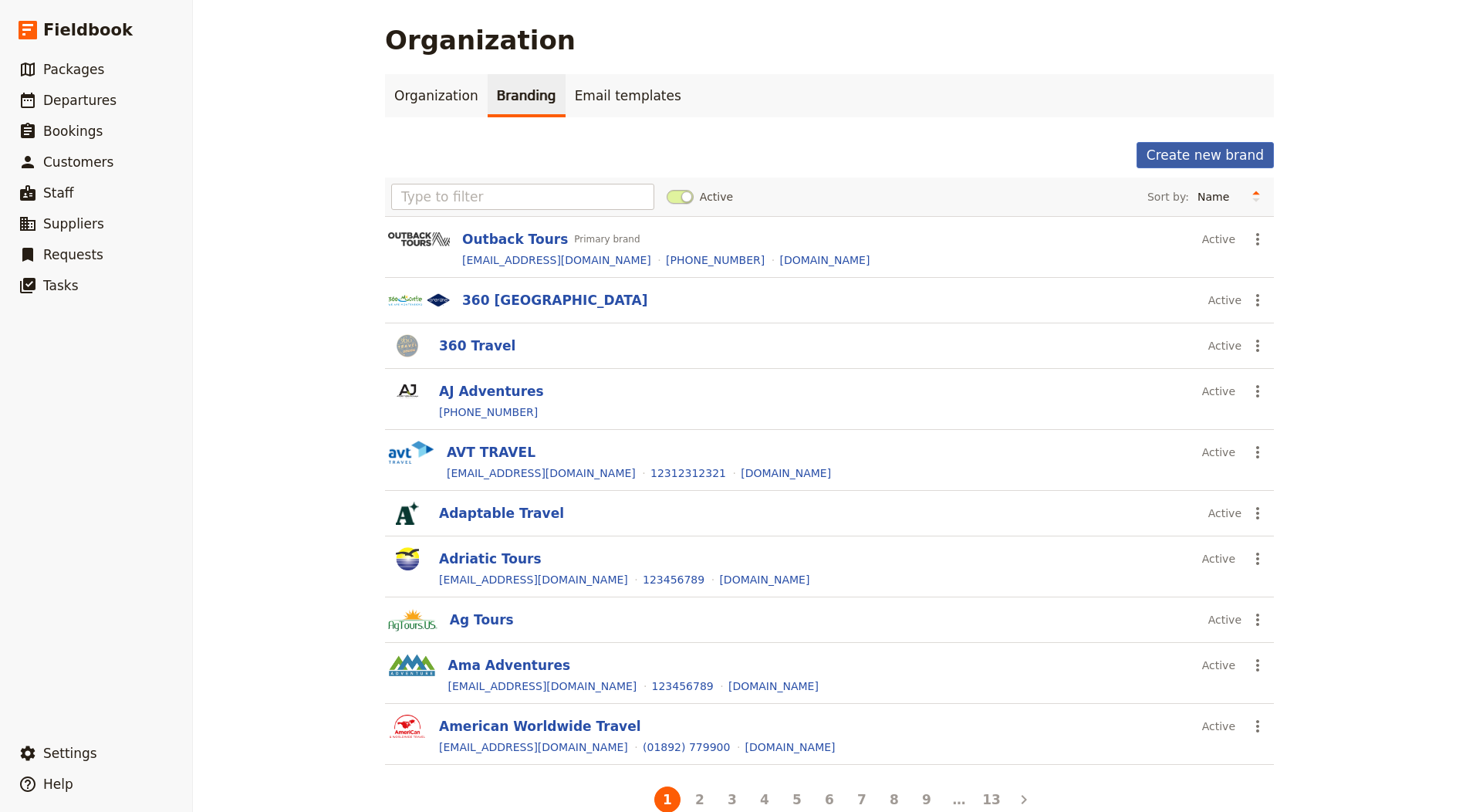
click at [1216, 152] on button "Create new brand" at bounding box center [1205, 155] width 138 height 26
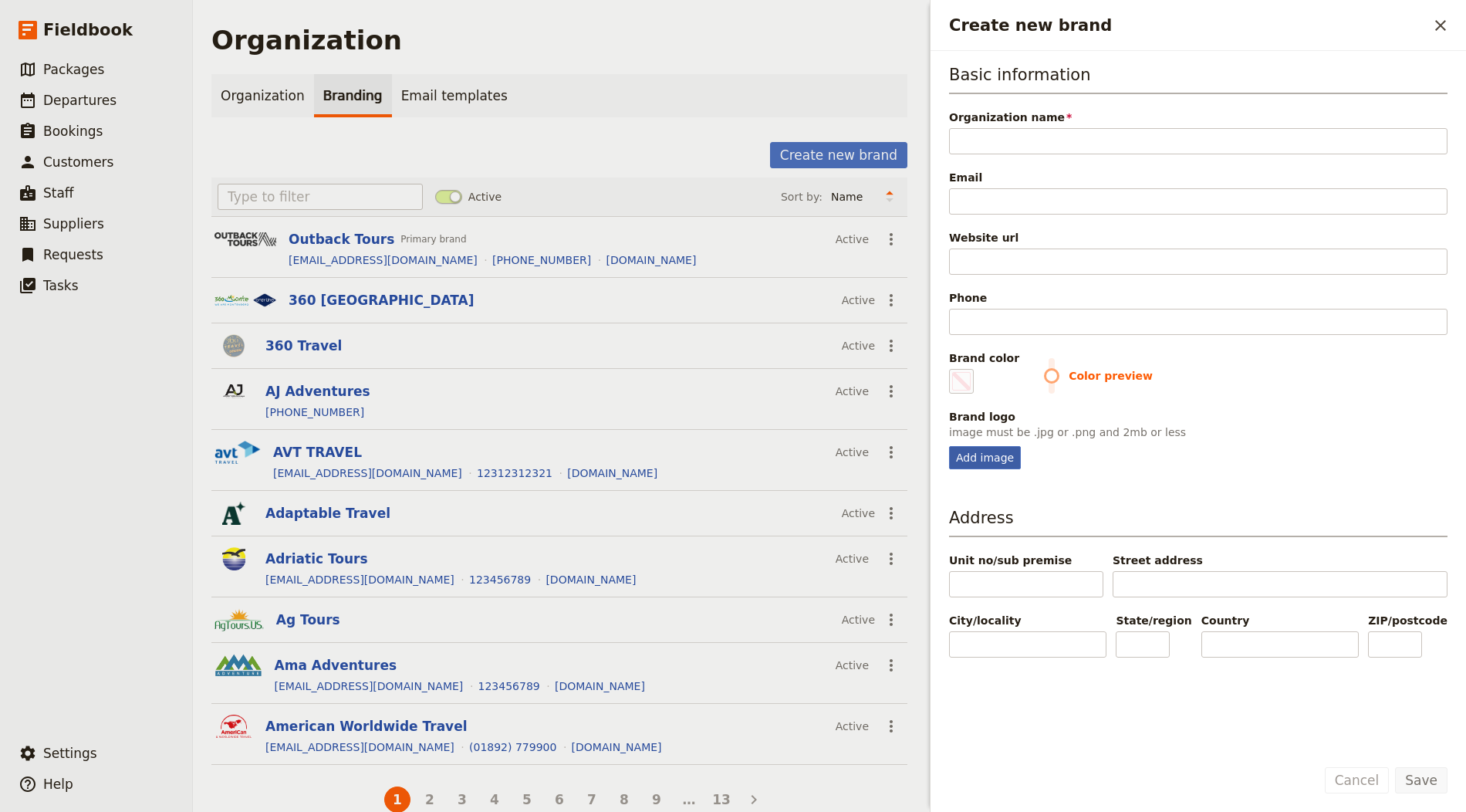
click at [1008, 457] on div "Add image" at bounding box center [985, 457] width 72 height 23
click at [950, 446] on input "Add image" at bounding box center [949, 445] width 1 height 1
type input "C:\fakepath\cropped-cropped-cropped-Final-Traverze-Culture-Logo-Design-01-4.png"
type input "#000000"
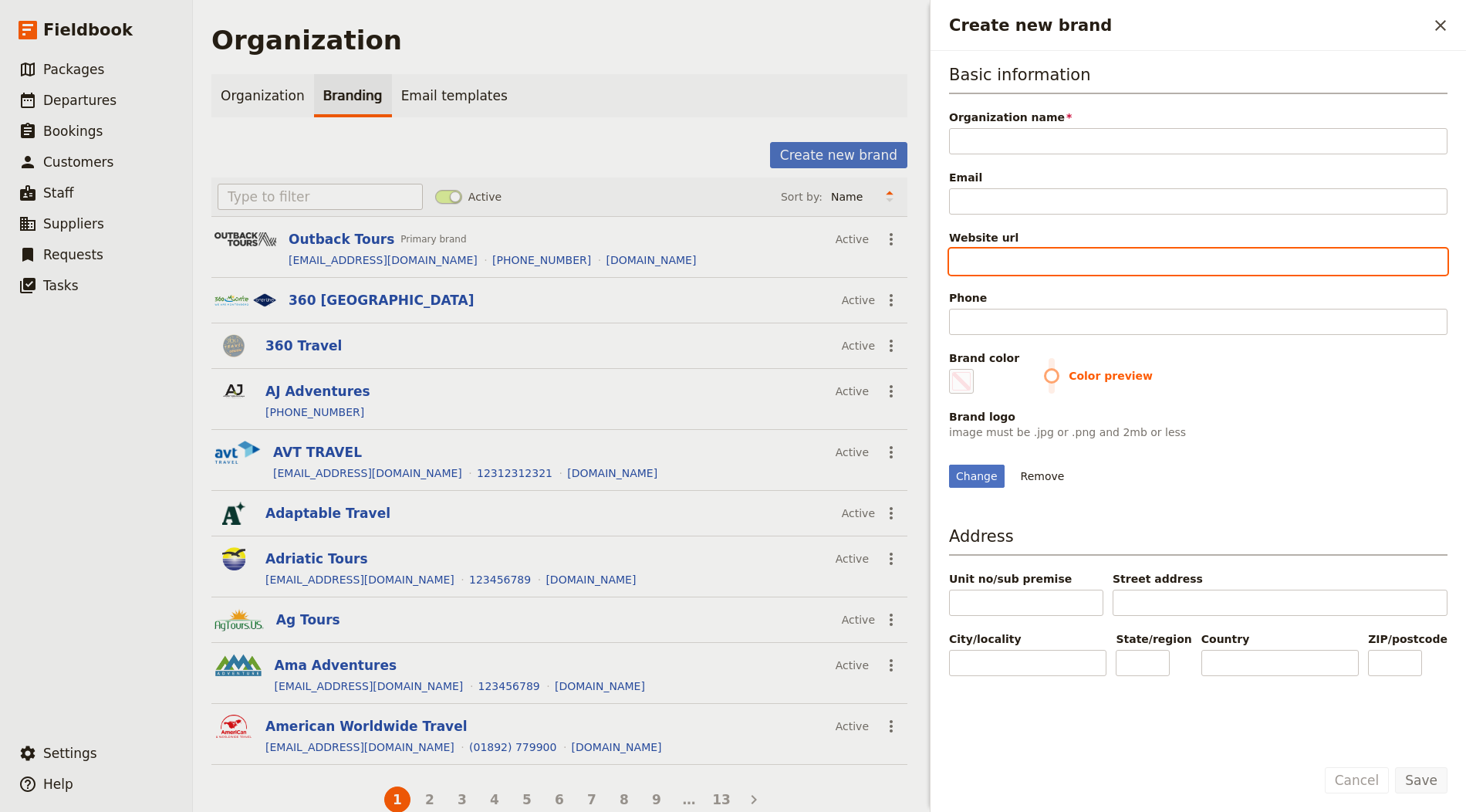
click at [1011, 262] on input "Website url" at bounding box center [1198, 262] width 499 height 26
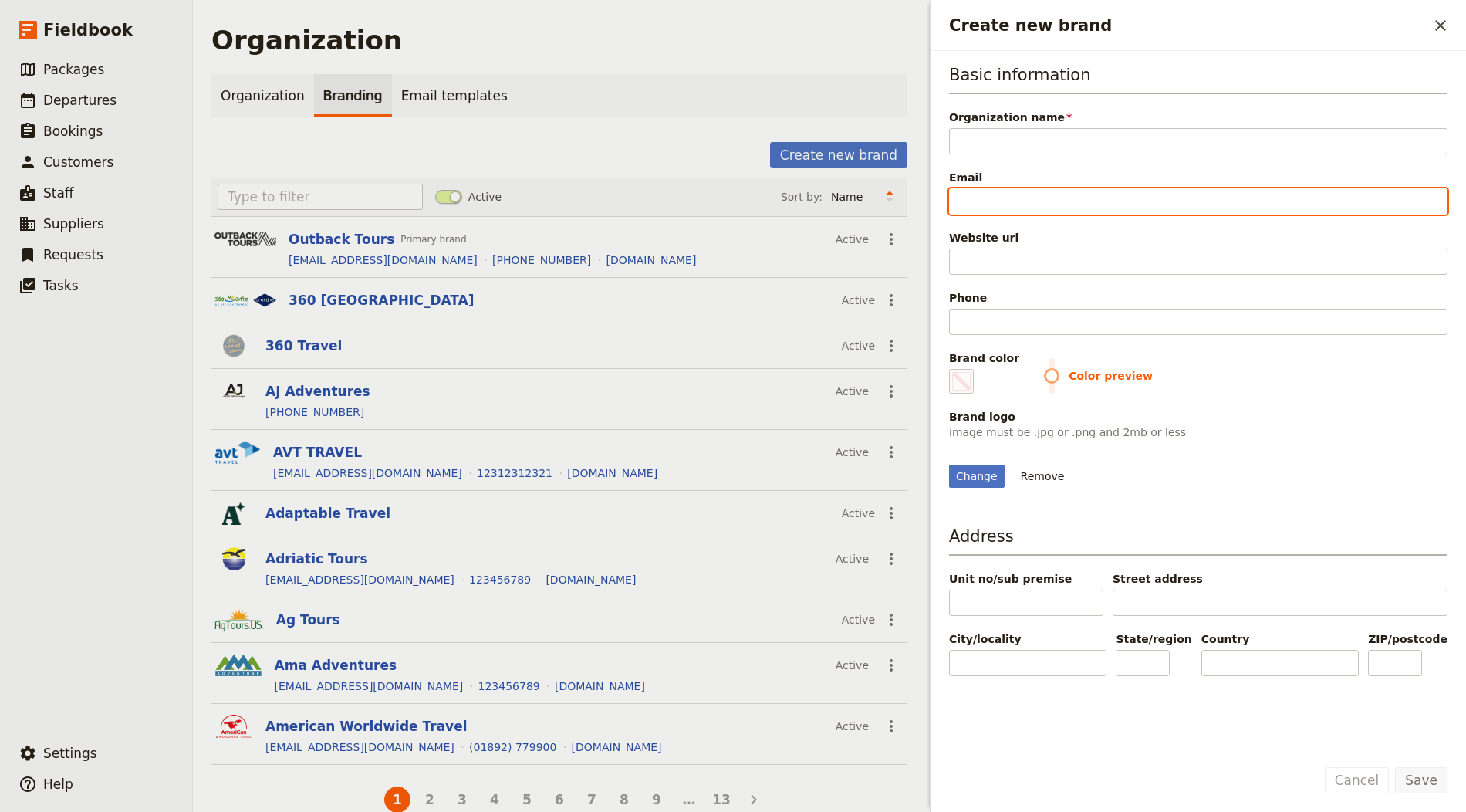
click at [1009, 194] on input "Email" at bounding box center [1198, 201] width 499 height 26
paste input "info@tverze.com"
type input "info@tverze.com"
type input "#000000"
type input "info@tverze.com"
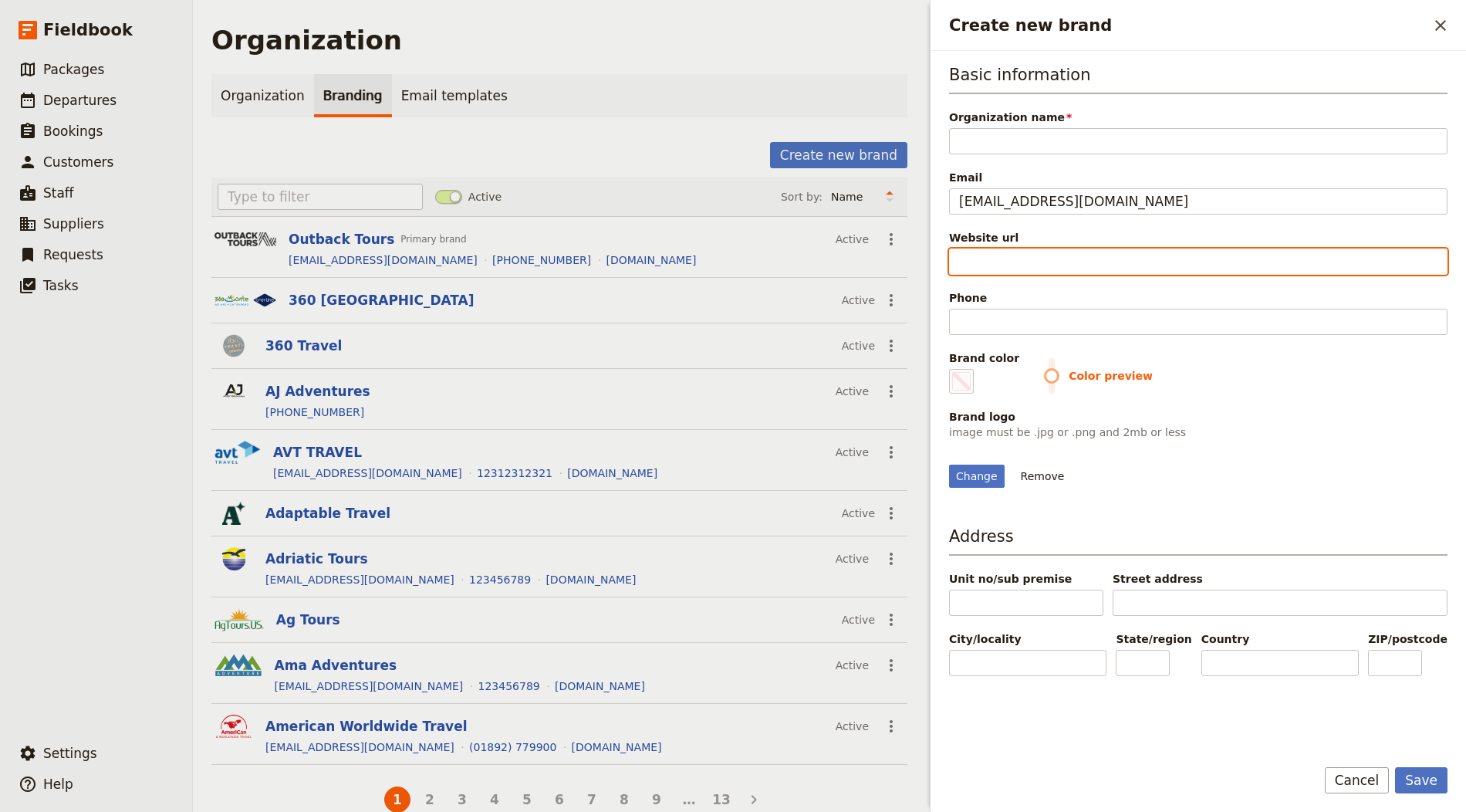
click at [1010, 252] on input "Website url" at bounding box center [1198, 262] width 499 height 26
paste input "https://tverze.com"
type input "https://tverze.com"
type input "#000000"
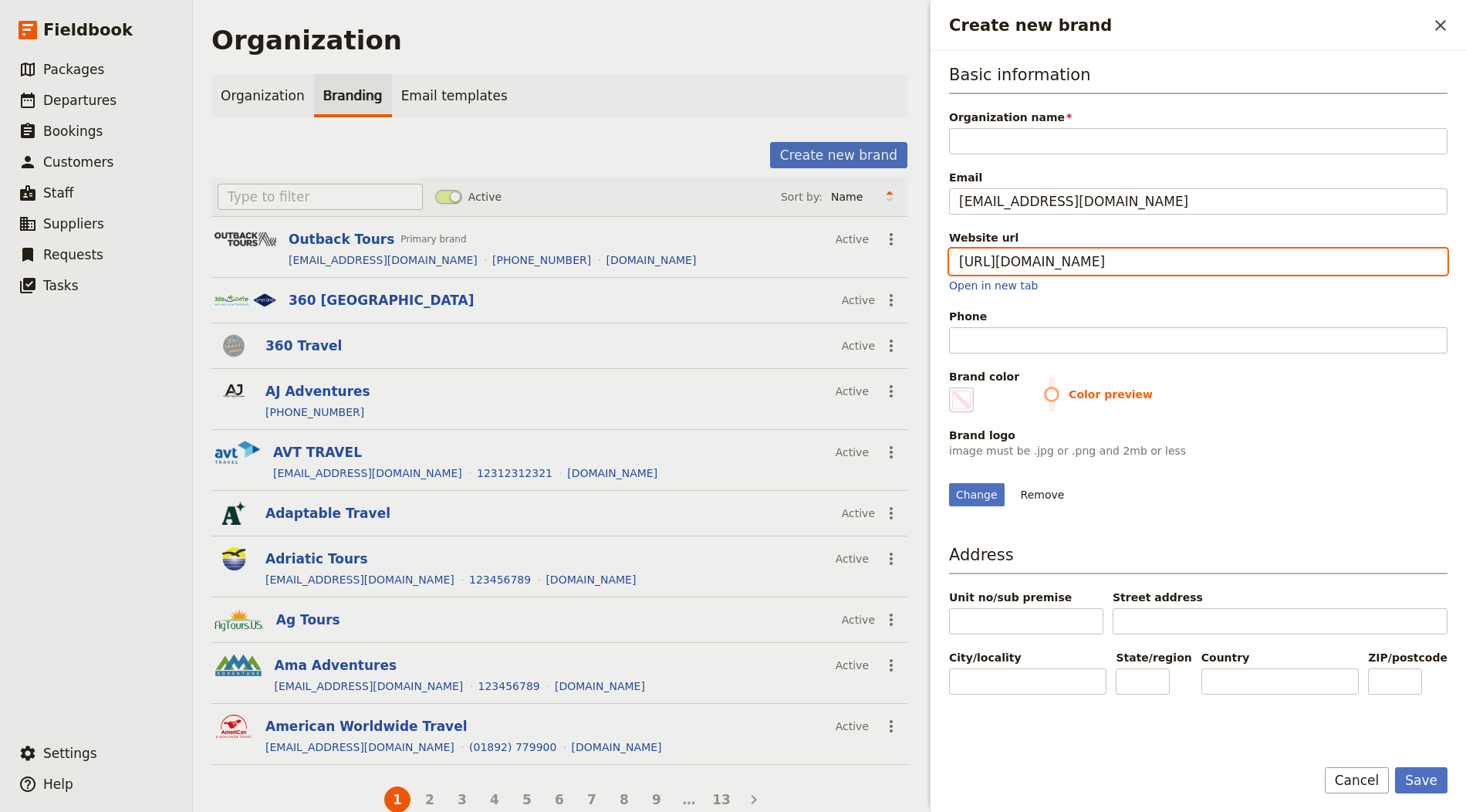
type input "https://tverze.com"
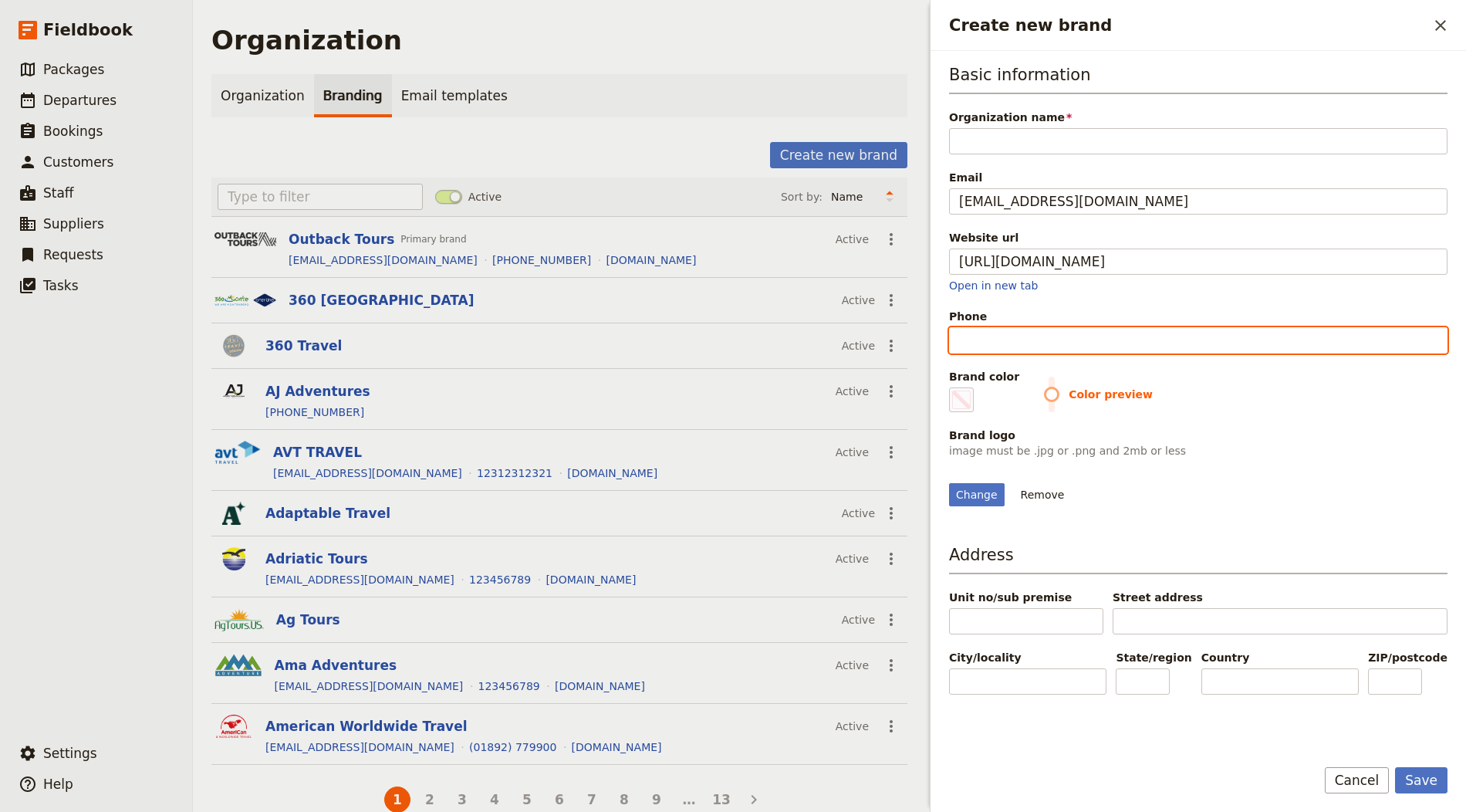
type input "#000000"
click at [1000, 341] on input "Phone" at bounding box center [1198, 341] width 499 height 26
paste input "+1-800-816-5587"
type input "+1-800-816-5587"
type input "#000000"
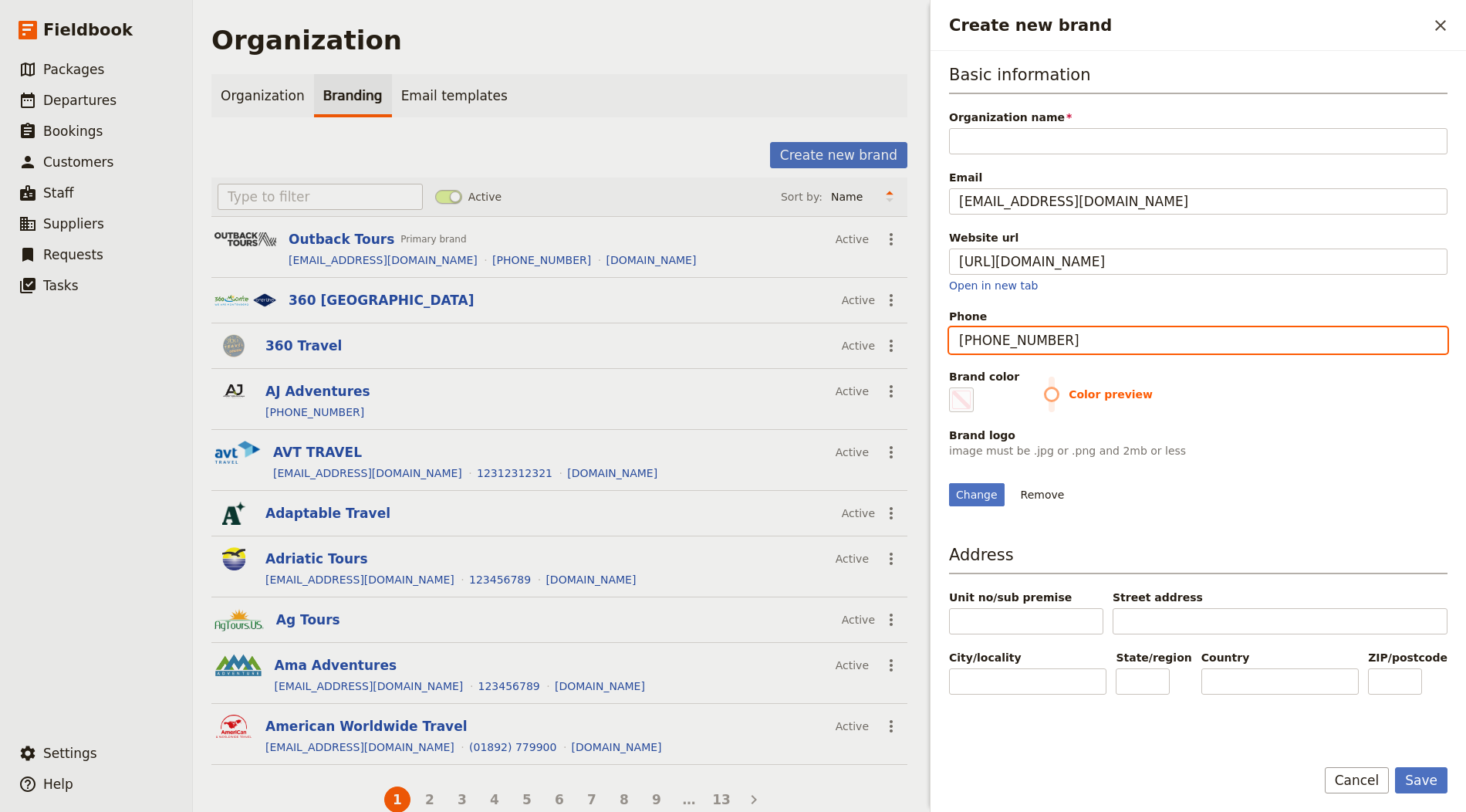
type input "+1-800-816-5587"
click at [947, 382] on div "Basic information Organization name Please fill in this field. Email info@tverz…" at bounding box center [1198, 397] width 535 height 693
click at [956, 390] on span "Create new brand" at bounding box center [962, 399] width 19 height 19
click at [953, 387] on input "#000000" at bounding box center [952, 386] width 1 height 1
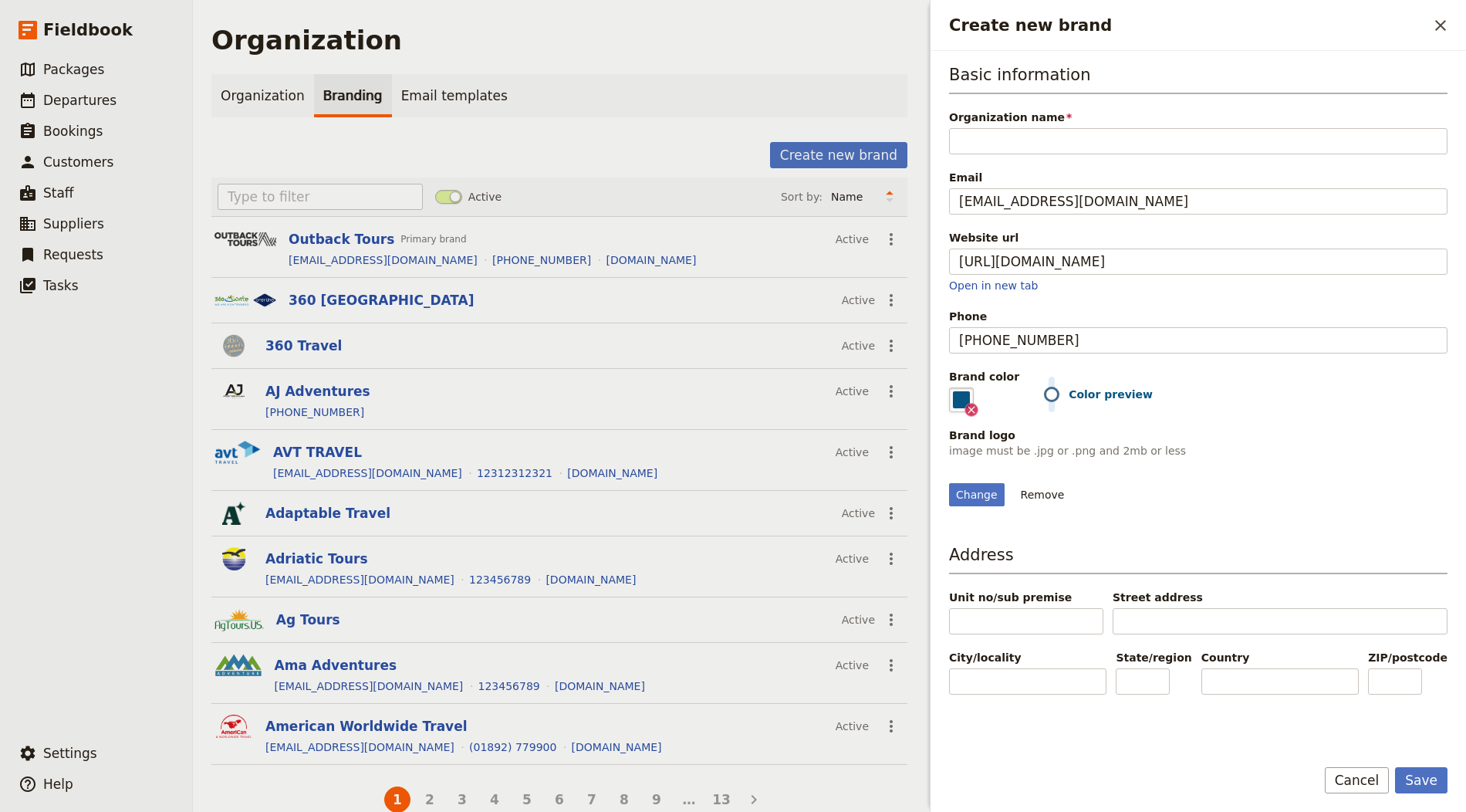
click at [1319, 458] on fieldset "Brand logo image must be .jpg or .png and 2mb or less Change Remove" at bounding box center [1198, 467] width 499 height 79
click at [955, 387] on fieldset "#085482" at bounding box center [962, 399] width 24 height 24
click at [953, 386] on input "#085482" at bounding box center [952, 386] width 1 height 1
type input "#c71f62"
click at [1319, 506] on div "Change Remove" at bounding box center [1198, 486] width 499 height 42
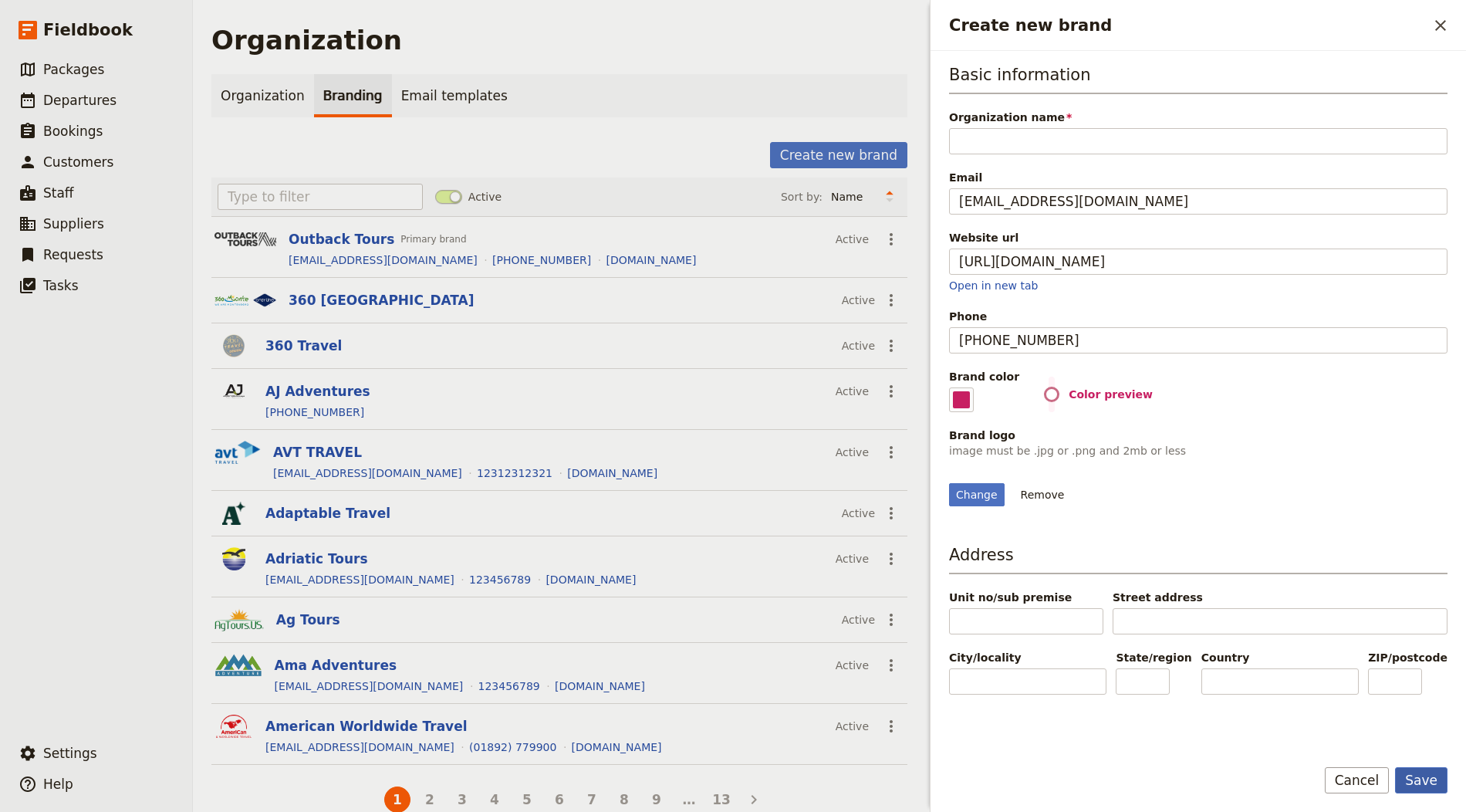
click at [1319, 730] on button "Save" at bounding box center [1421, 780] width 52 height 26
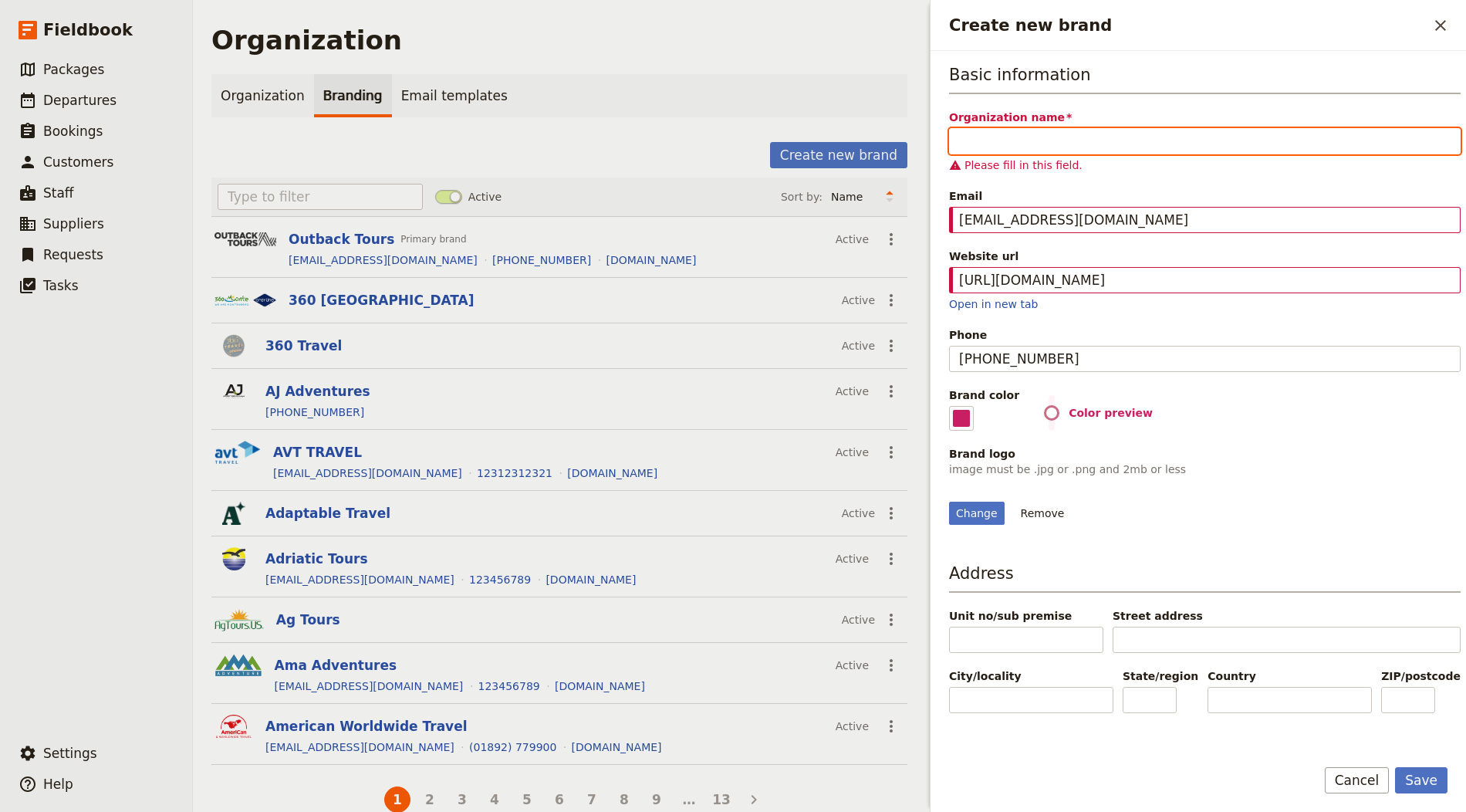
click at [1120, 141] on input "Organization name" at bounding box center [1205, 141] width 512 height 26
click at [1055, 137] on input "Organization name" at bounding box center [1205, 141] width 512 height 26
paste input "Traverze Culture"
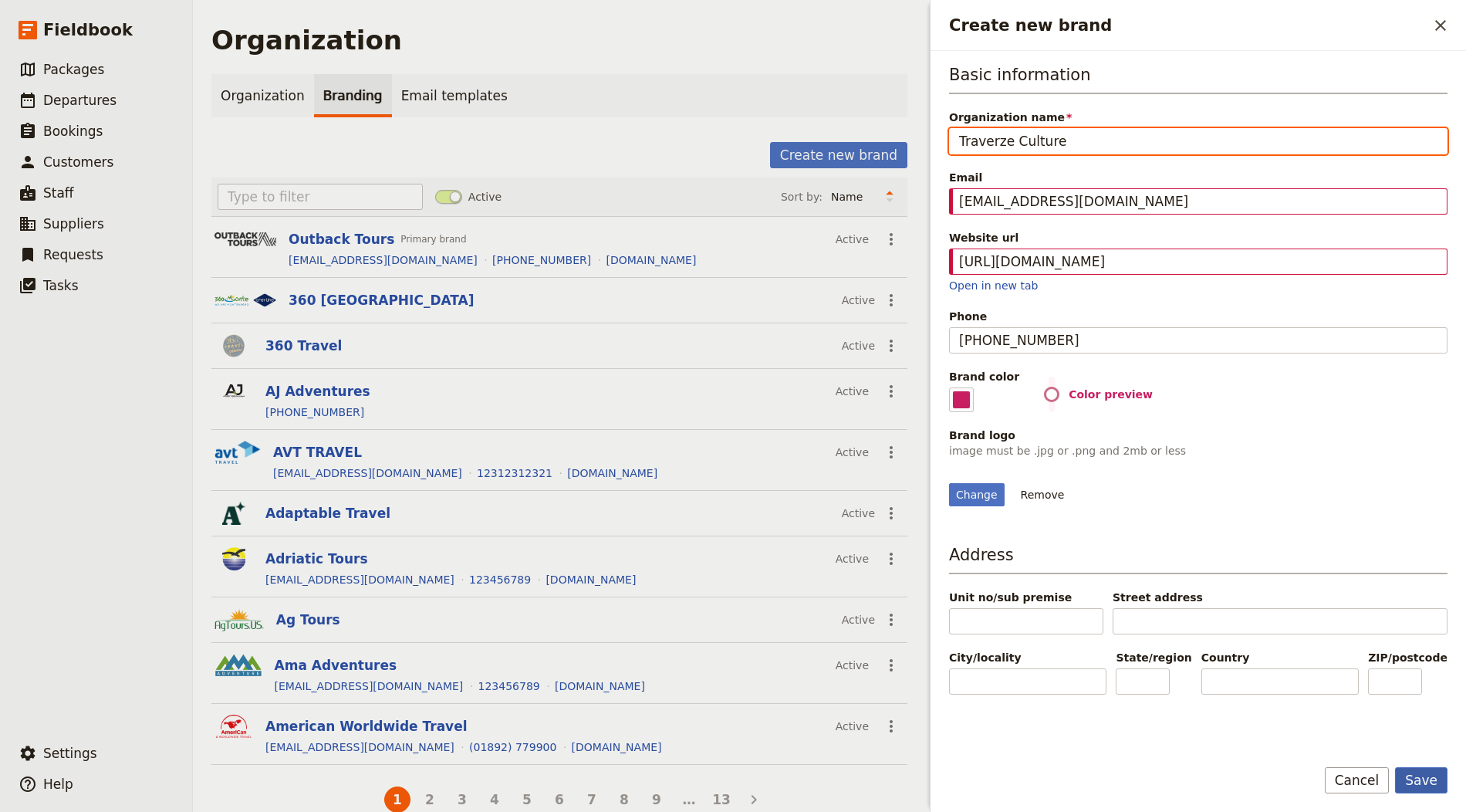
type input "Traverze Culture"
click at [1319, 730] on button "Save" at bounding box center [1421, 780] width 52 height 26
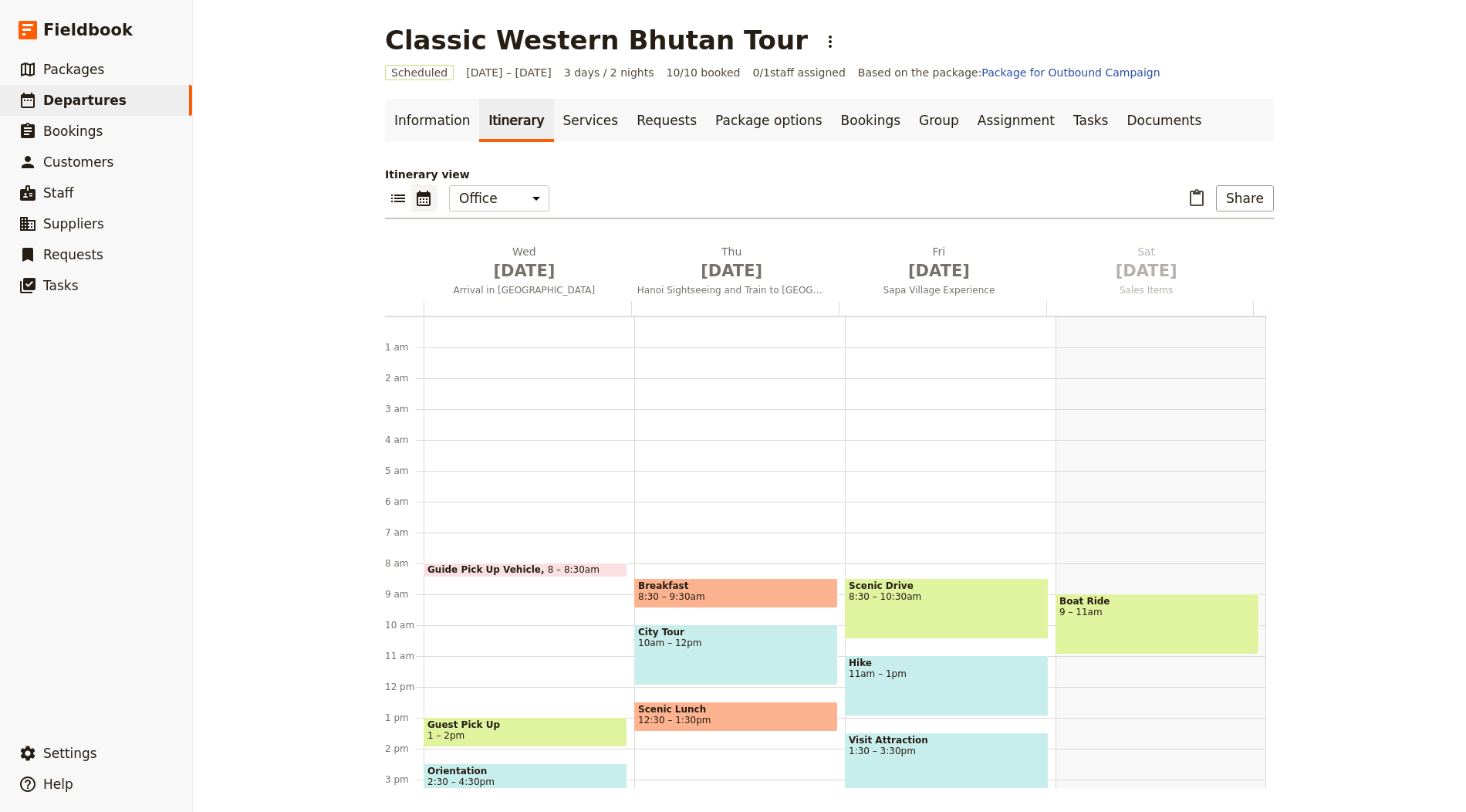
click at [517, 262] on span "[DATE]" at bounding box center [524, 270] width 189 height 23
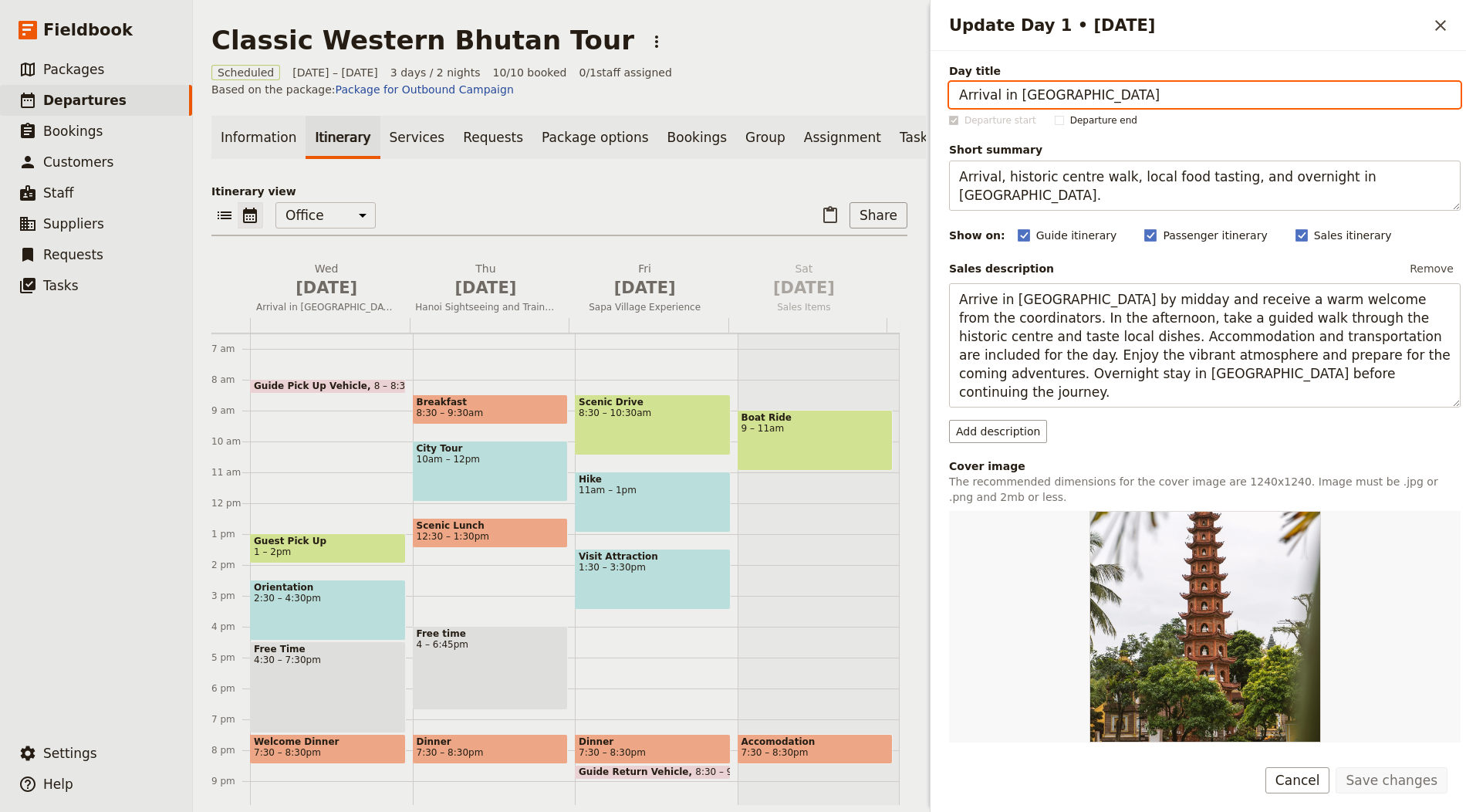
paste input "Update Day 1 • 1 Oct"
type input "Arrival"
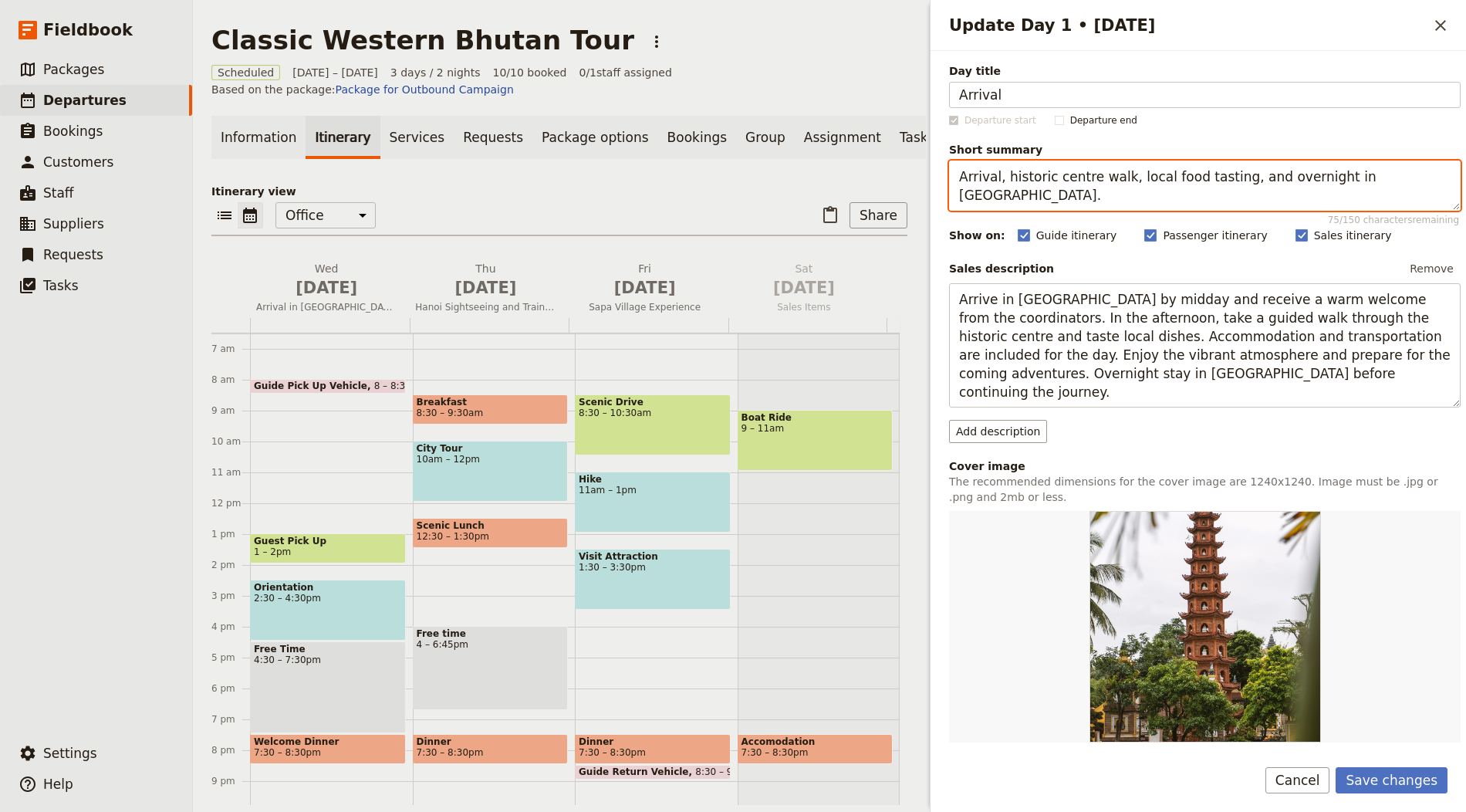
click at [1026, 179] on textarea "Arrival, historic centre walk, local food tasting, and overnight in [GEOGRAPHIC…" at bounding box center [1205, 186] width 512 height 51
paste textarea "e Paro, transfer to Thimphu; visit [GEOGRAPHIC_DATA], [GEOGRAPHIC_DATA] and Cra…"
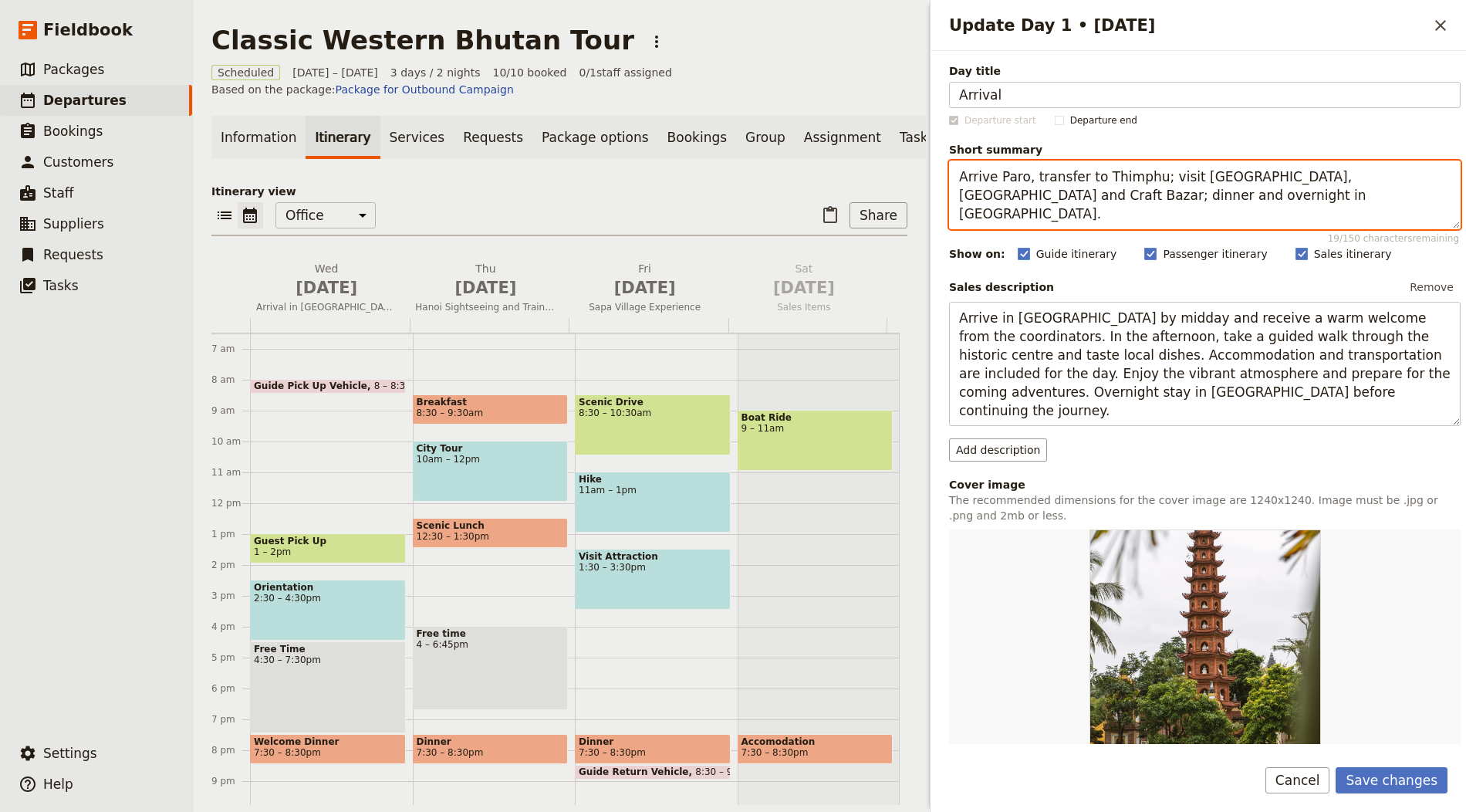
type textarea "Arrive Paro, transfer to Thimphu; visit [GEOGRAPHIC_DATA], [GEOGRAPHIC_DATA] an…"
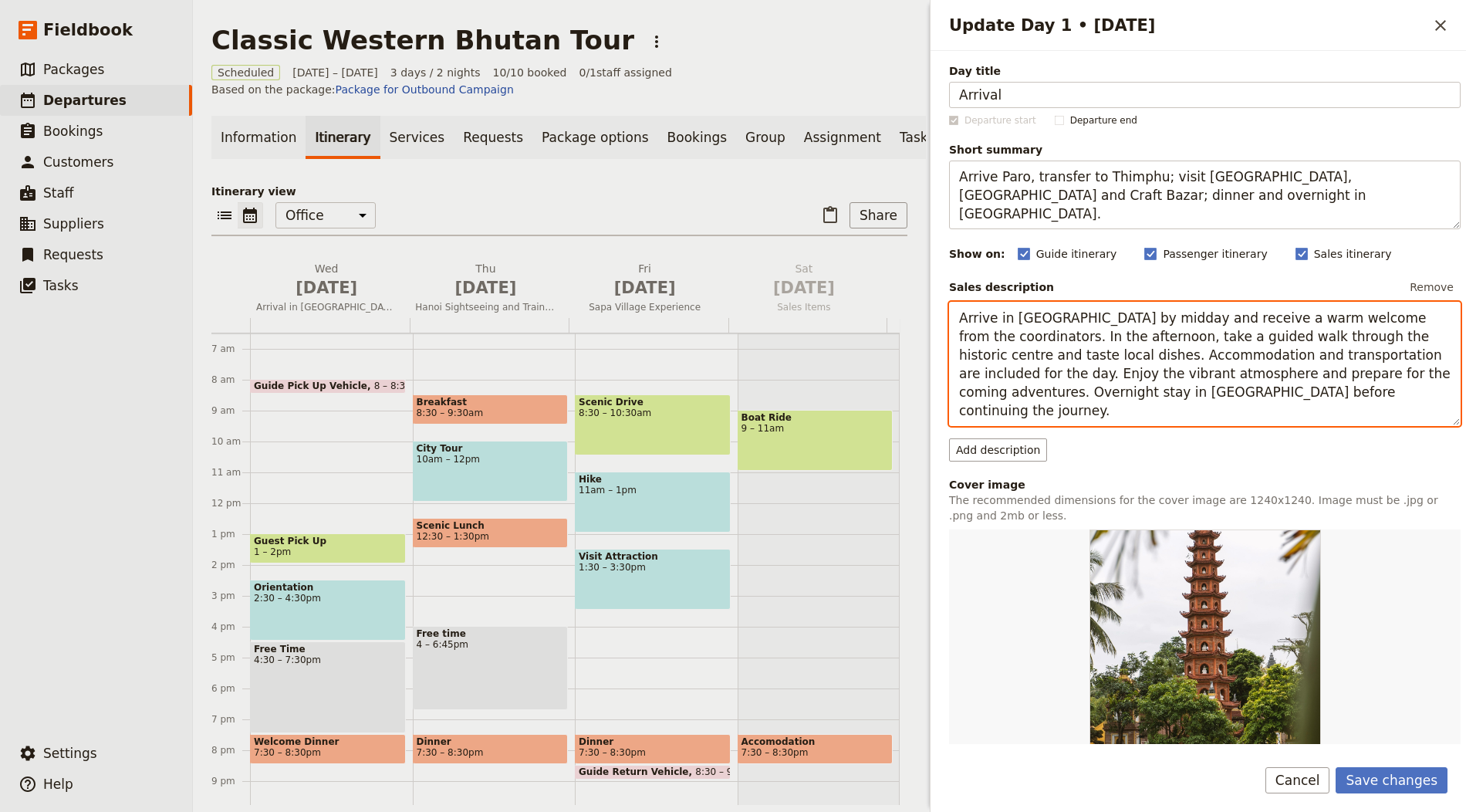
click at [1050, 350] on textarea "Arrive in [GEOGRAPHIC_DATA] by midday and receive a warm welcome from the coord…" at bounding box center [1205, 364] width 512 height 124
paste textarea "Arrive at [GEOGRAPHIC_DATA] and meet your guide and driver for the transfer to …"
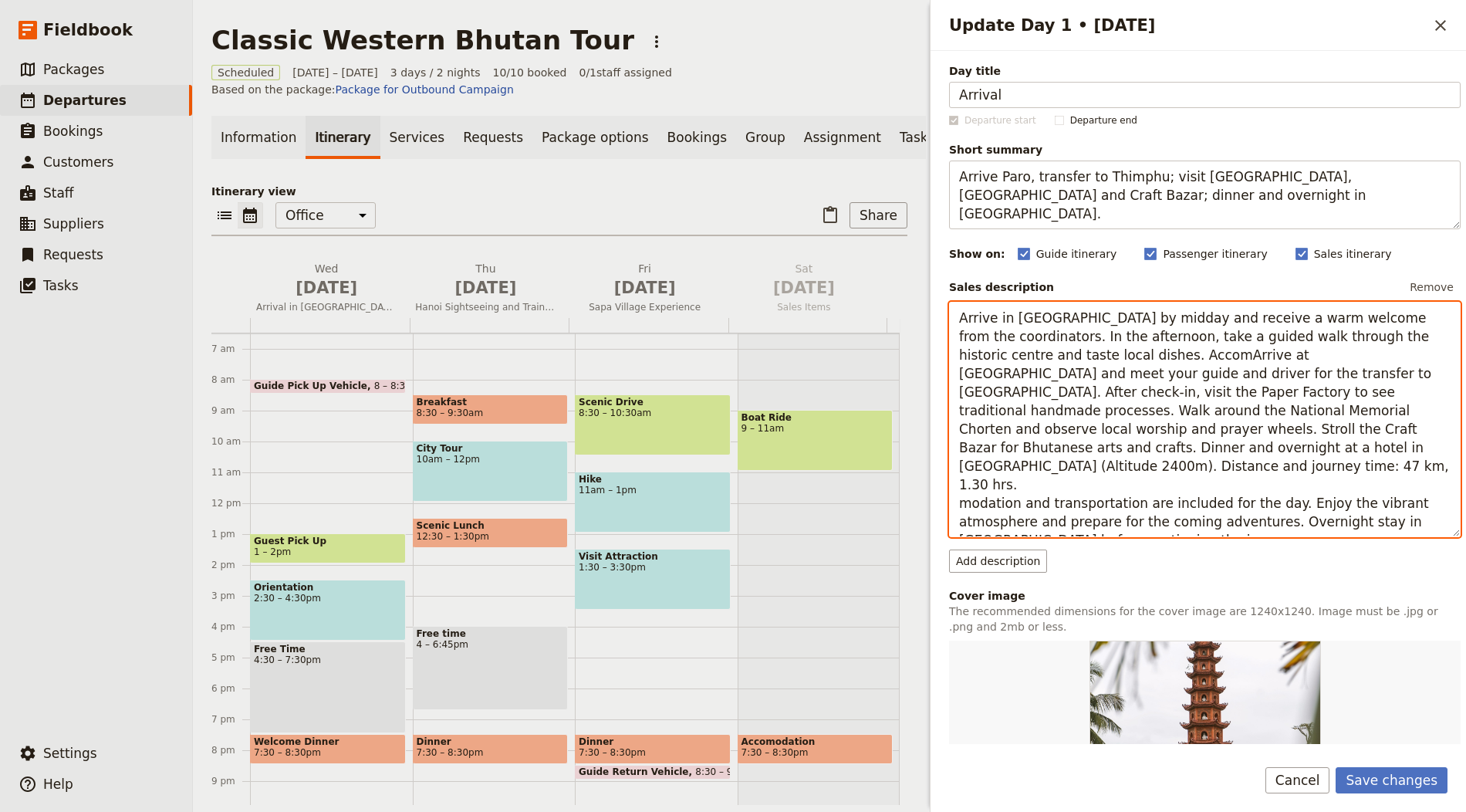
paste textarea "at [GEOGRAPHIC_DATA] and meet your guide and driver for the transfer to [GEOGRA…"
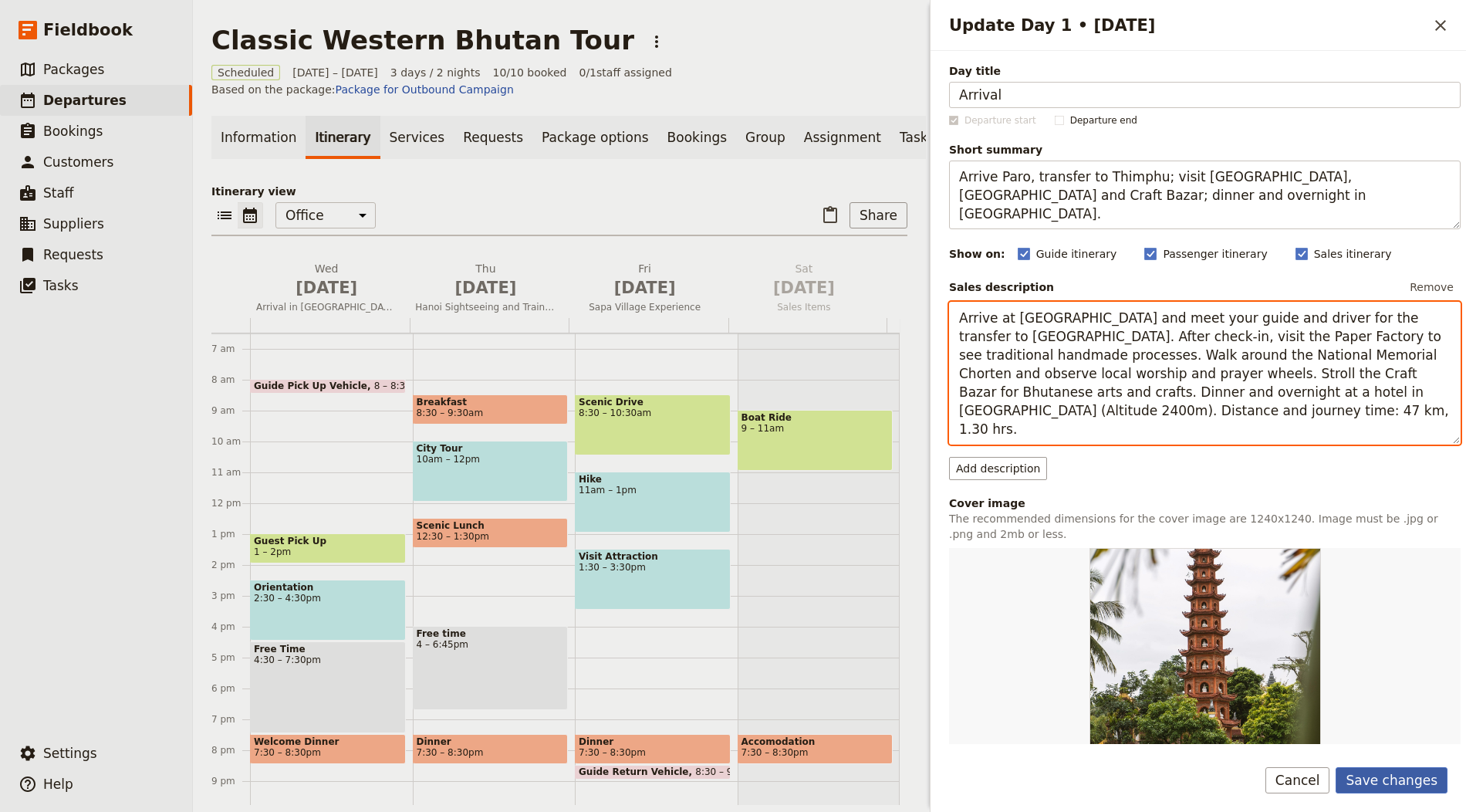
type textarea "Arrive at [GEOGRAPHIC_DATA] and meet your guide and driver for the transfer to …"
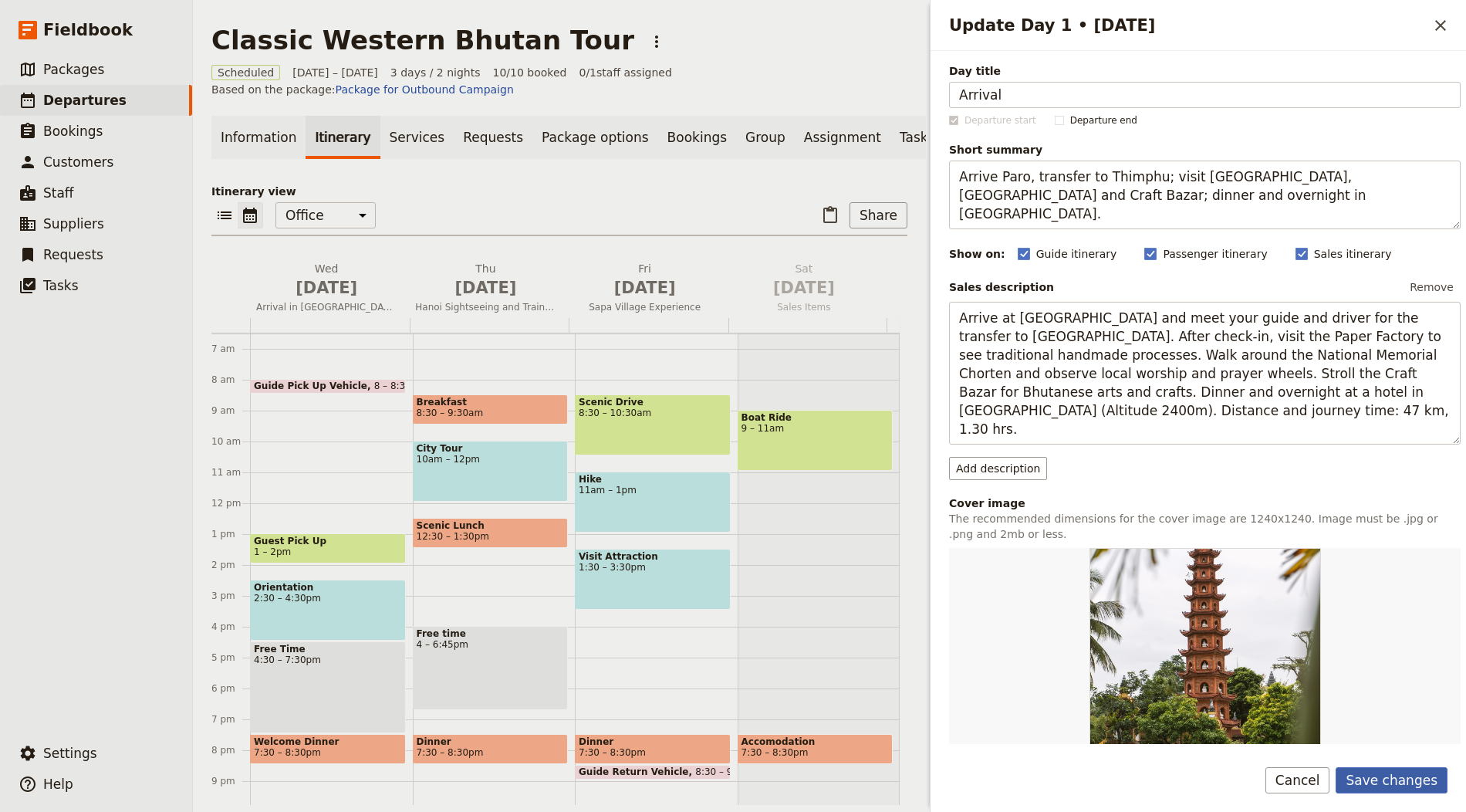
click at [1417, 771] on button "Save changes" at bounding box center [1392, 780] width 112 height 26
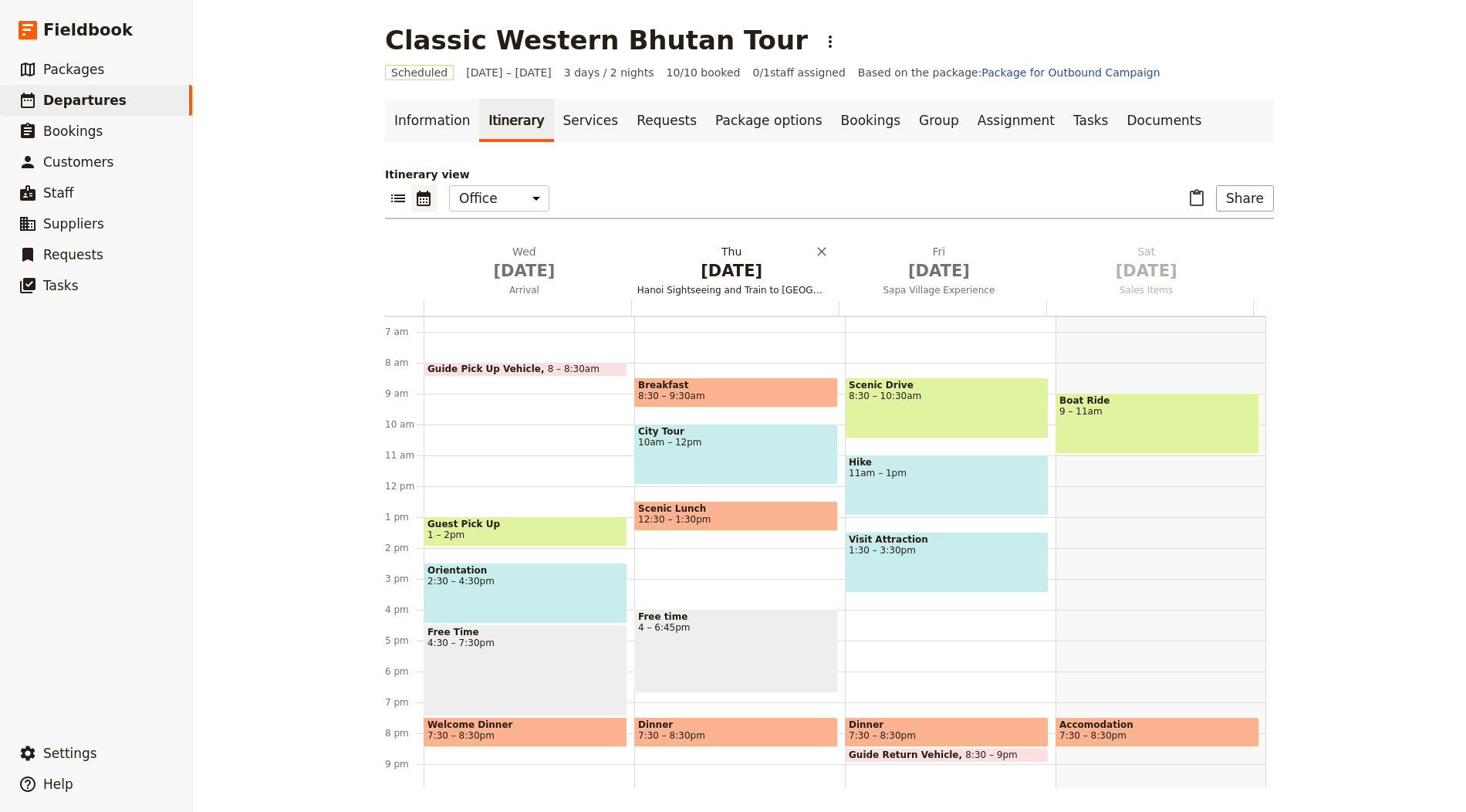
click at [670, 274] on span "[DATE]" at bounding box center [732, 270] width 189 height 23
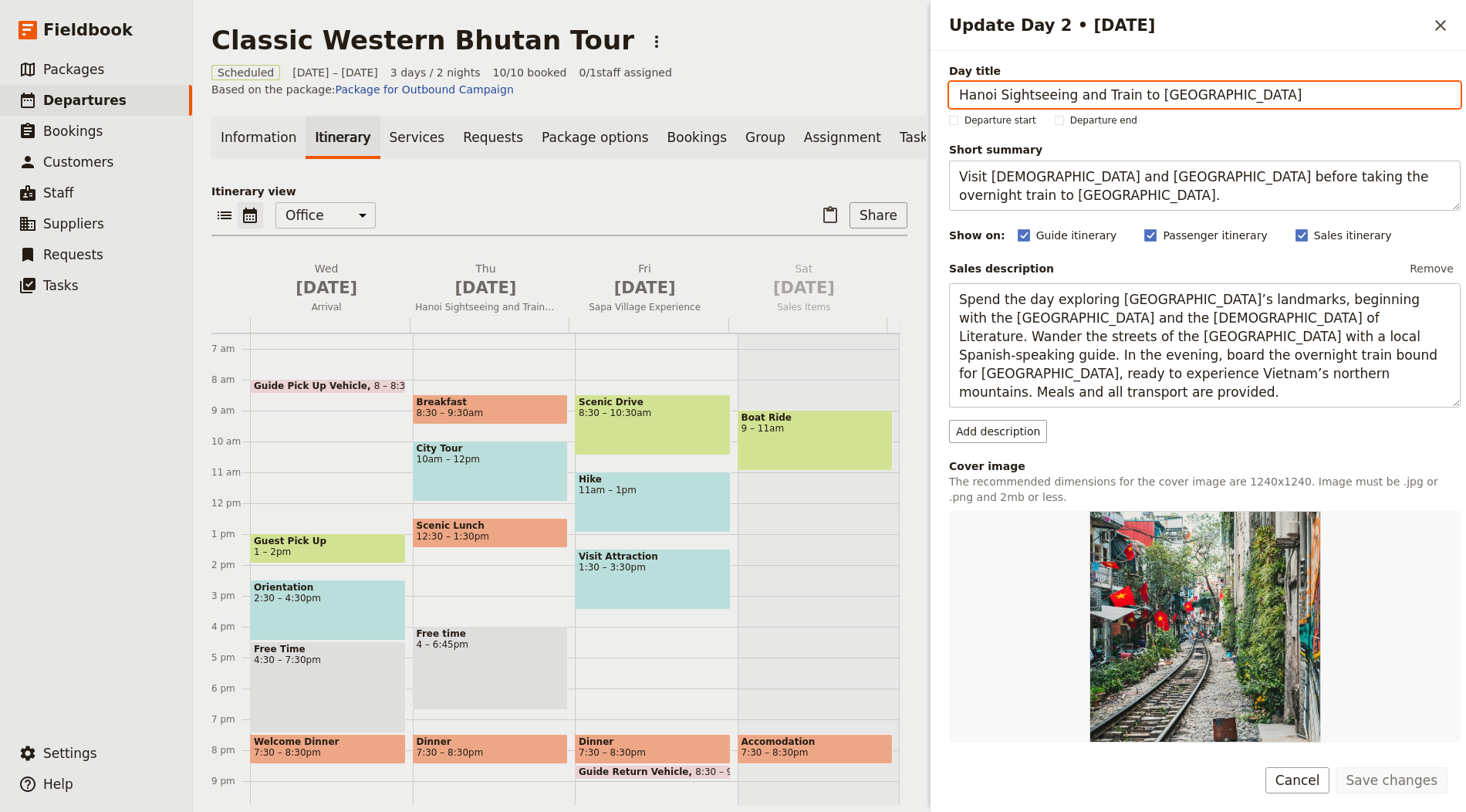
paste input "Thimphu touring"
type input "Thimphu touring"
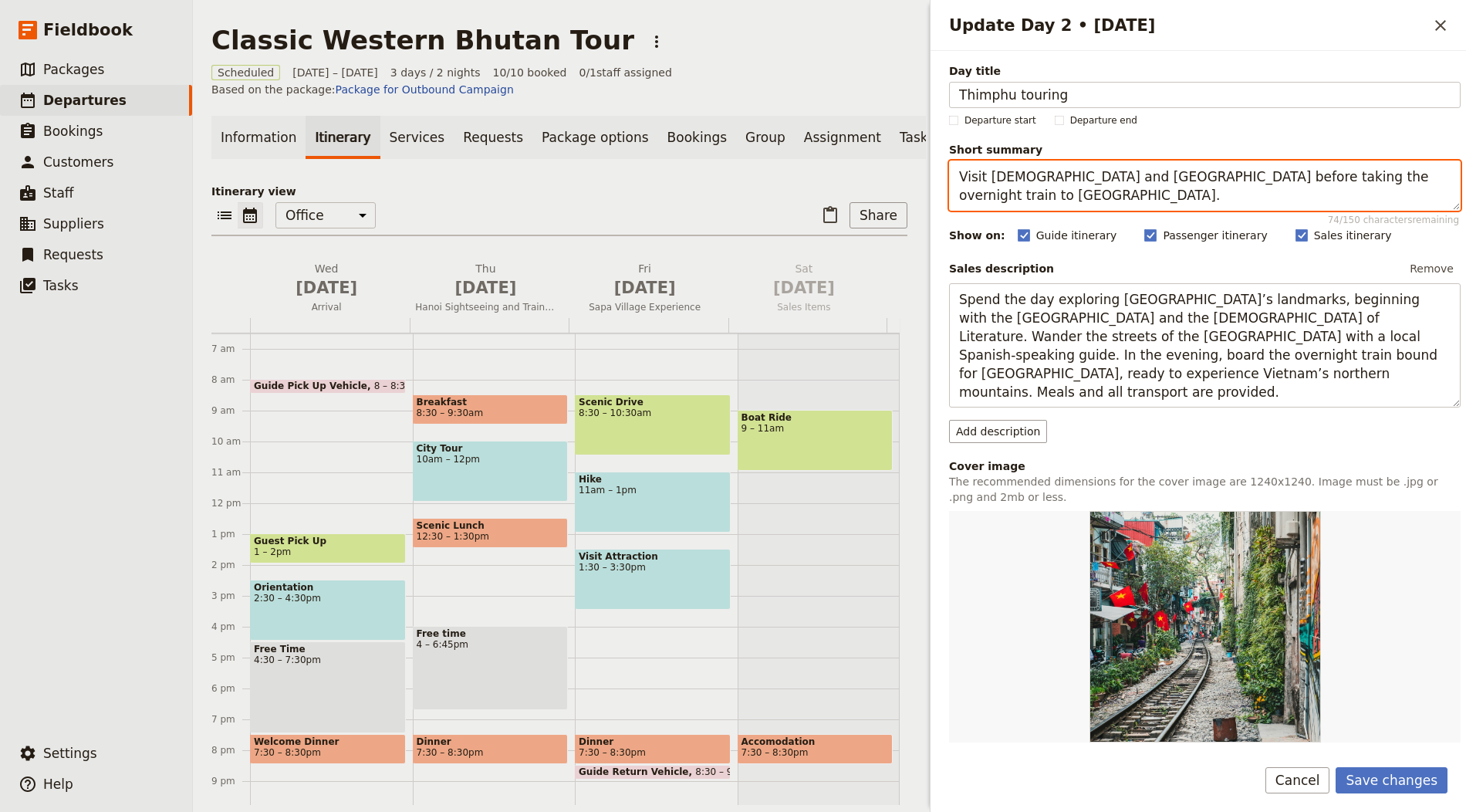
click at [1086, 177] on textarea "Visit temples and French Quarter before taking the overnight train to Sapa." at bounding box center [1205, 186] width 512 height 51
paste textarea "Hike to Cheri monastery; visit Pangri Zampa, Buddha Dordenma, Trashichhoedzong …"
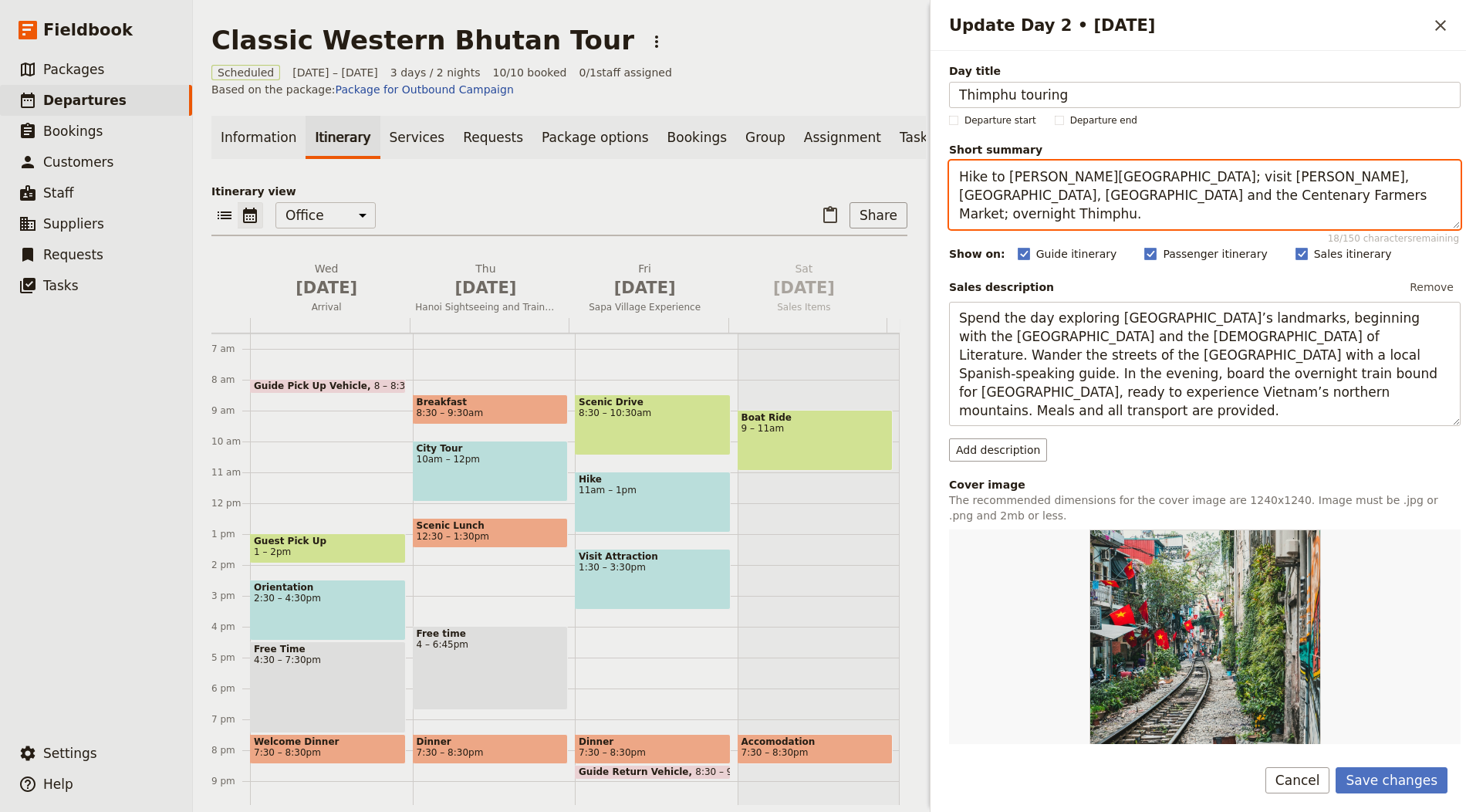
type textarea "Hike to [PERSON_NAME][GEOGRAPHIC_DATA]; visit [PERSON_NAME], [GEOGRAPHIC_DATA],…"
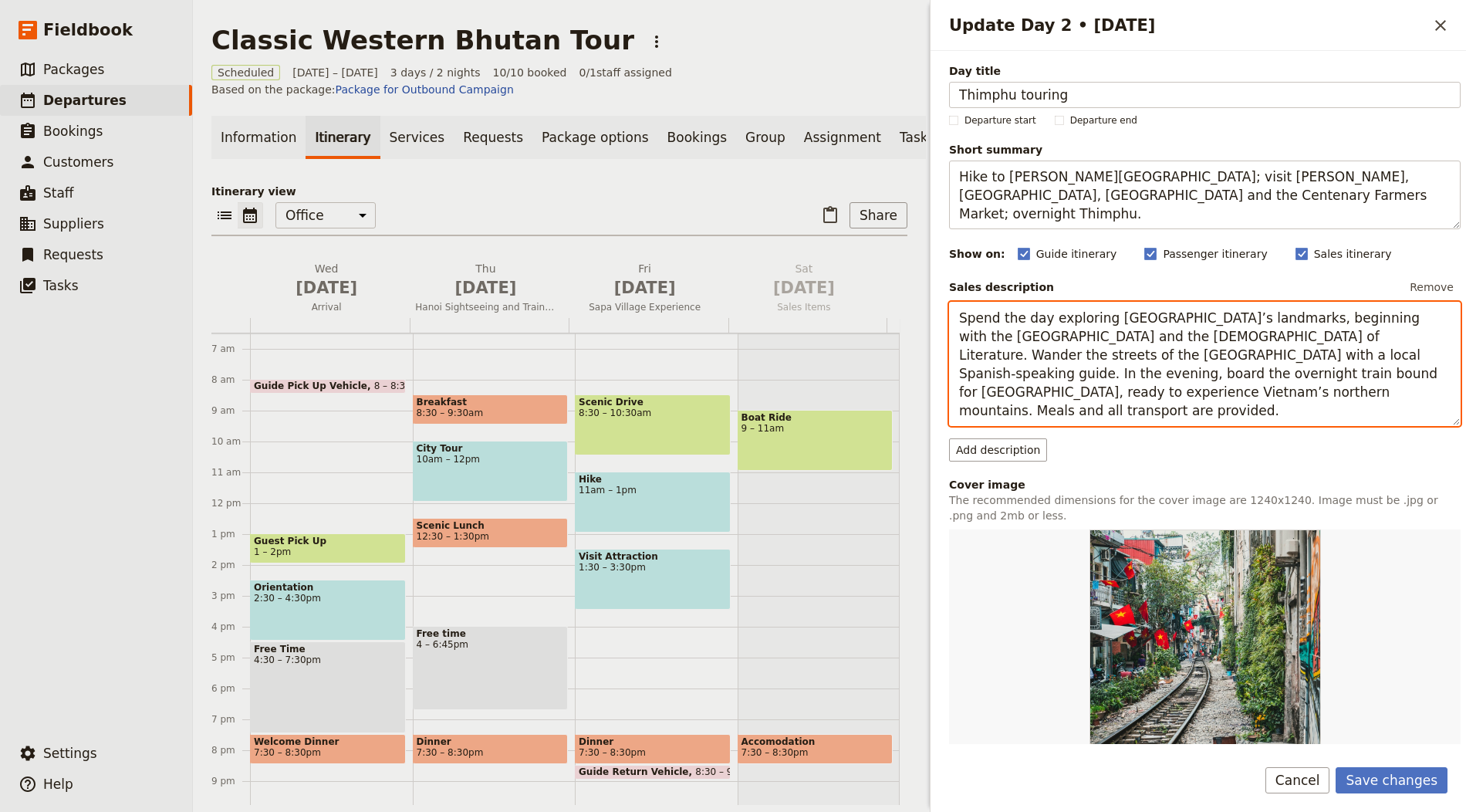
click at [1153, 328] on textarea "Spend the day exploring Hanoi’s landmarks, beginning with the West Lake Temple …" at bounding box center [1205, 364] width 512 height 124
paste textarea "Begin with a nature walk to Cheri monastery, starting near Dodena (2600m). The …"
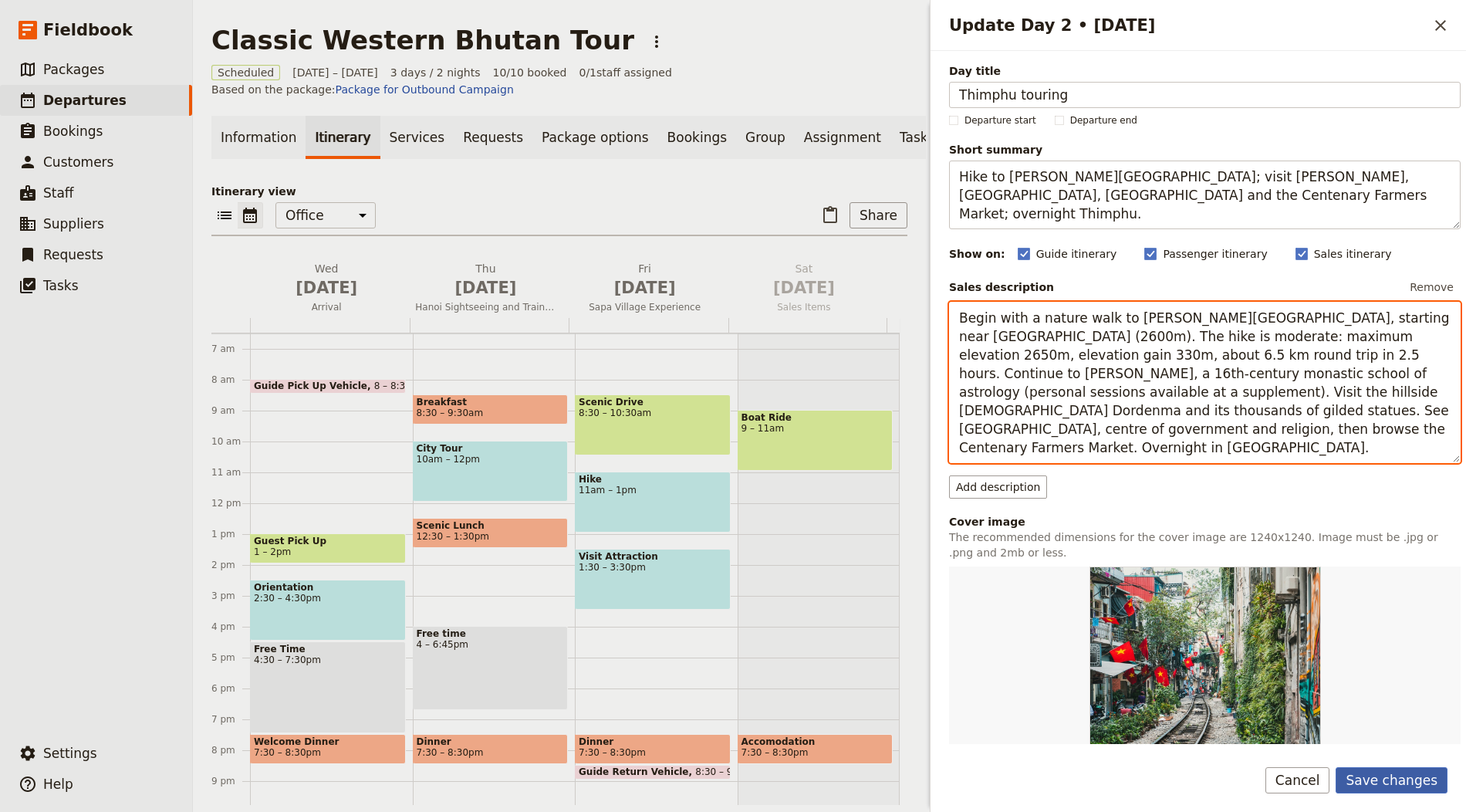
type textarea "Begin with a nature walk to [PERSON_NAME][GEOGRAPHIC_DATA], starting near [GEOG…"
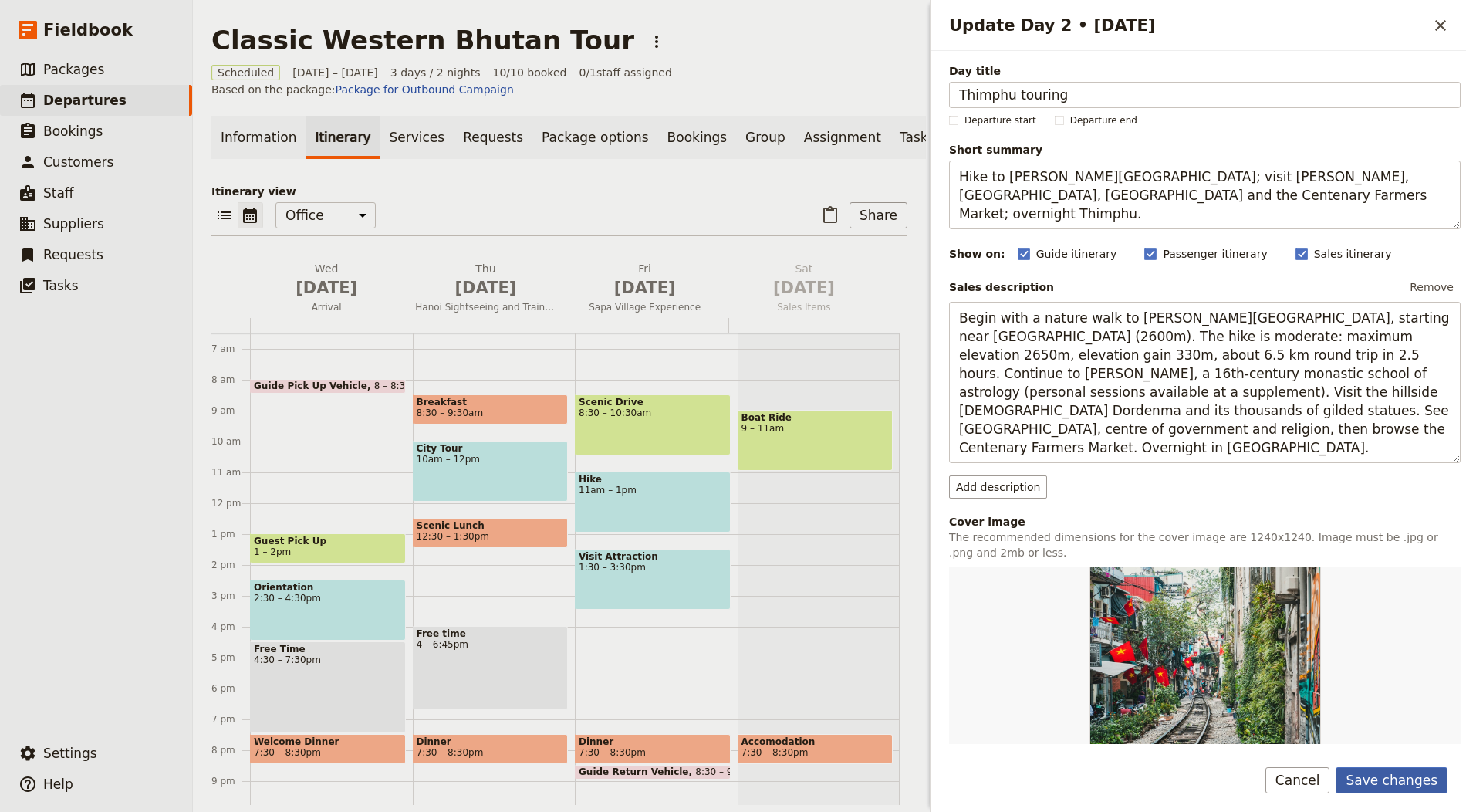
click at [1419, 782] on button "Save changes" at bounding box center [1392, 780] width 112 height 26
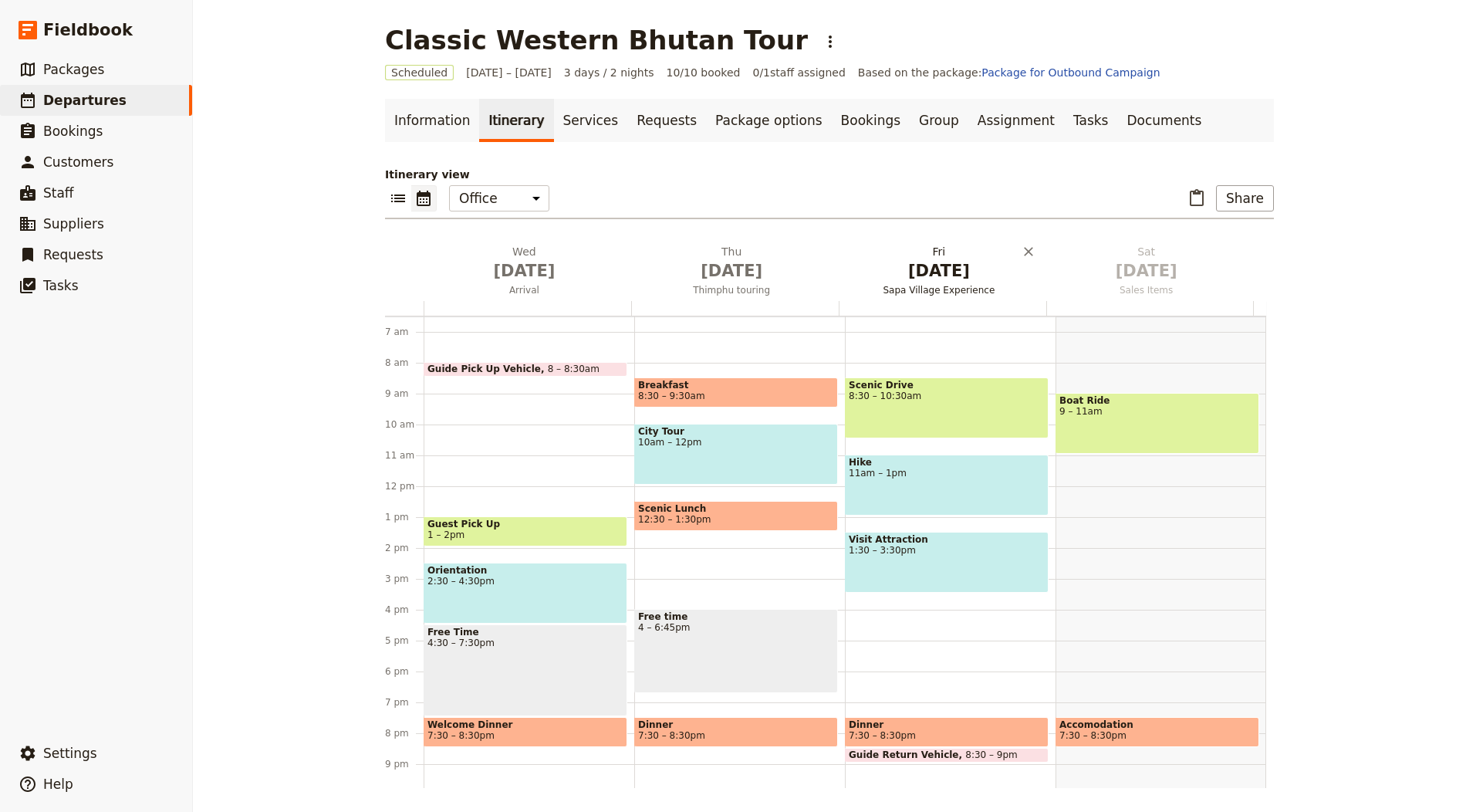
click at [910, 259] on span "[DATE]" at bounding box center [939, 270] width 189 height 23
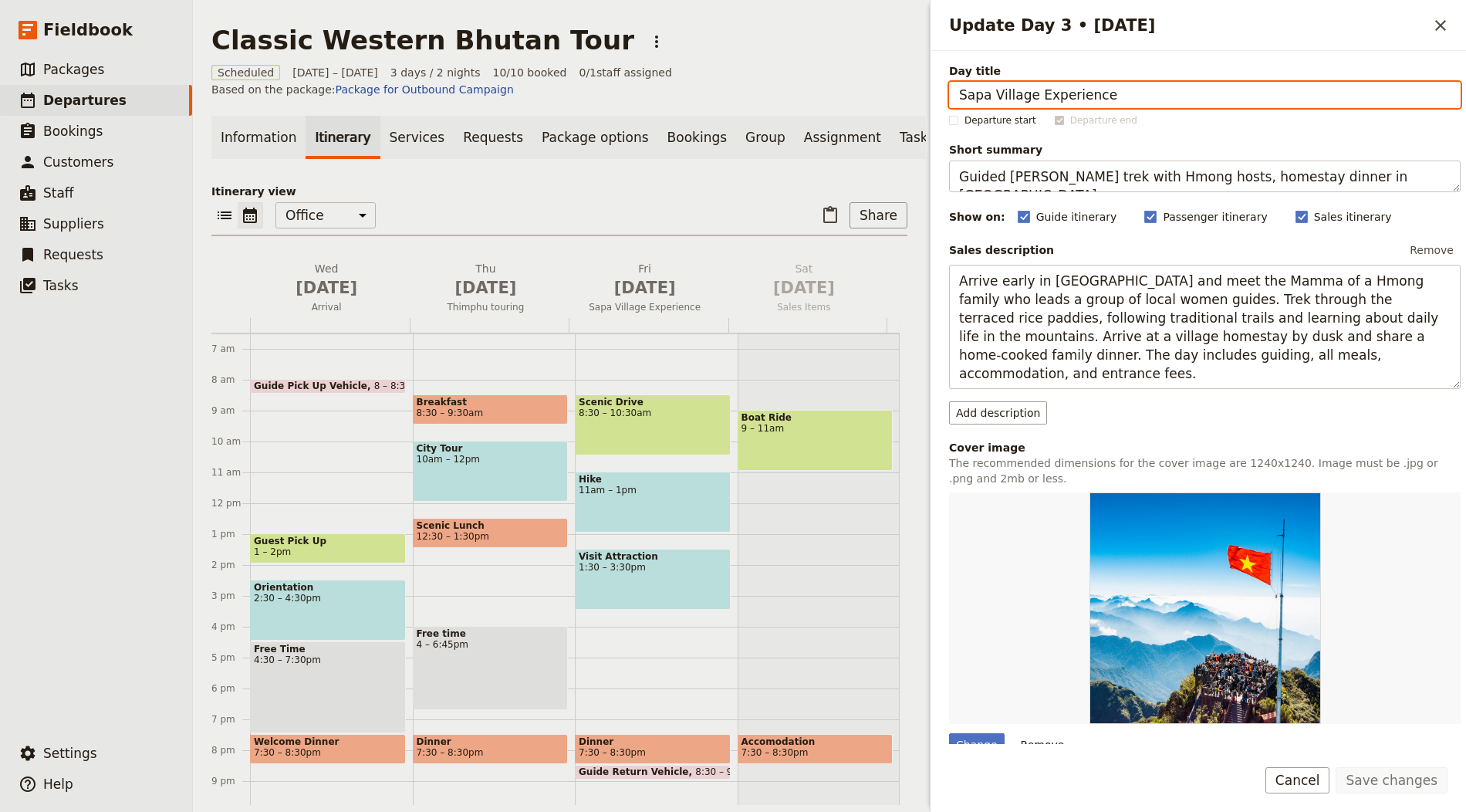
click at [1009, 94] on input "Sapa Village Experience" at bounding box center [1205, 94] width 512 height 26
paste input "Thimphu to Punakha"
type input "Thimphu to Punakha"
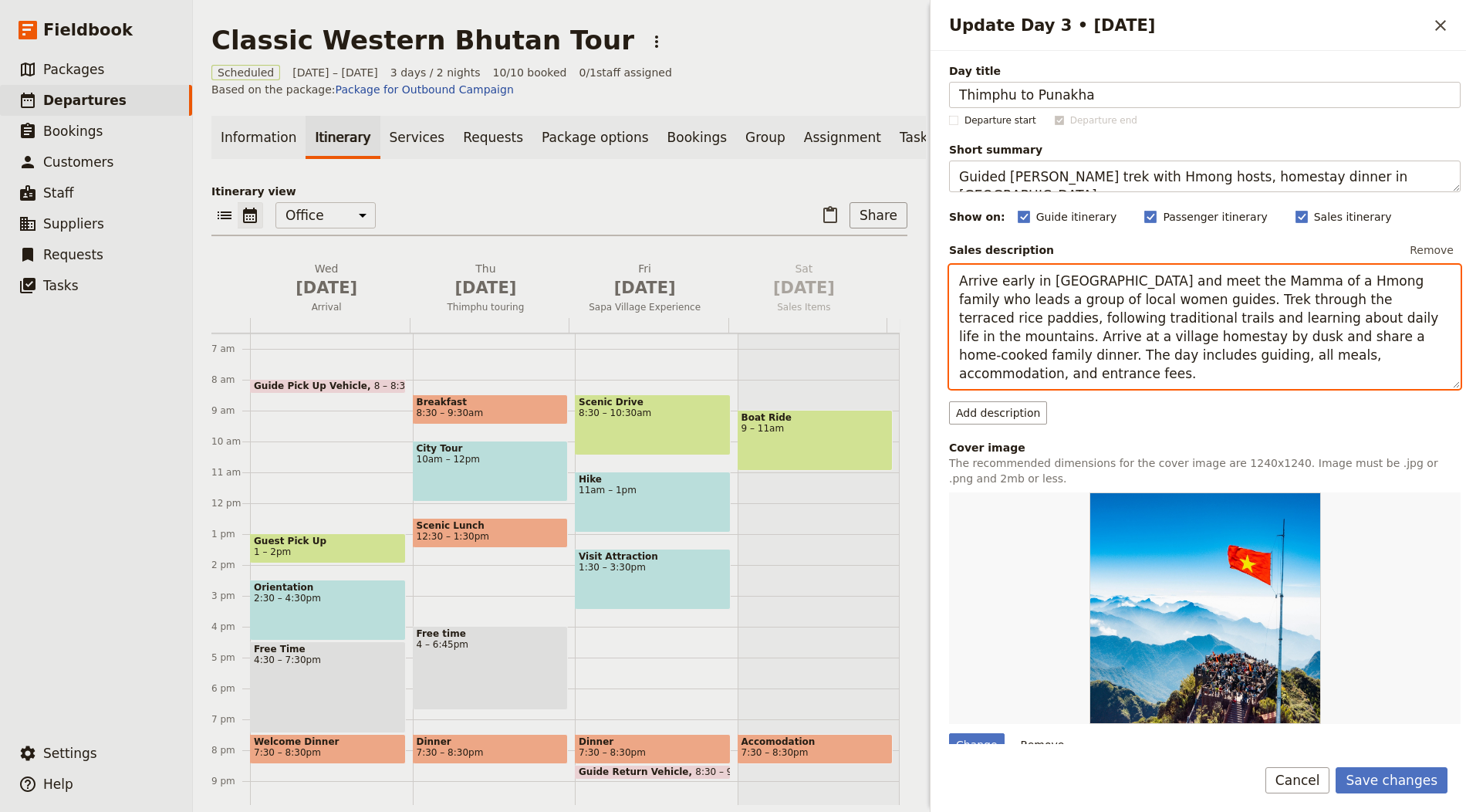
click at [1047, 324] on textarea "Arrive early in Sapa and meet the Mamma of a Hmong family who leads a group of …" at bounding box center [1205, 326] width 512 height 124
paste textarea "Drive over Dochu-la pass (3,088m), pausing for mountain views and the 108 Druk …"
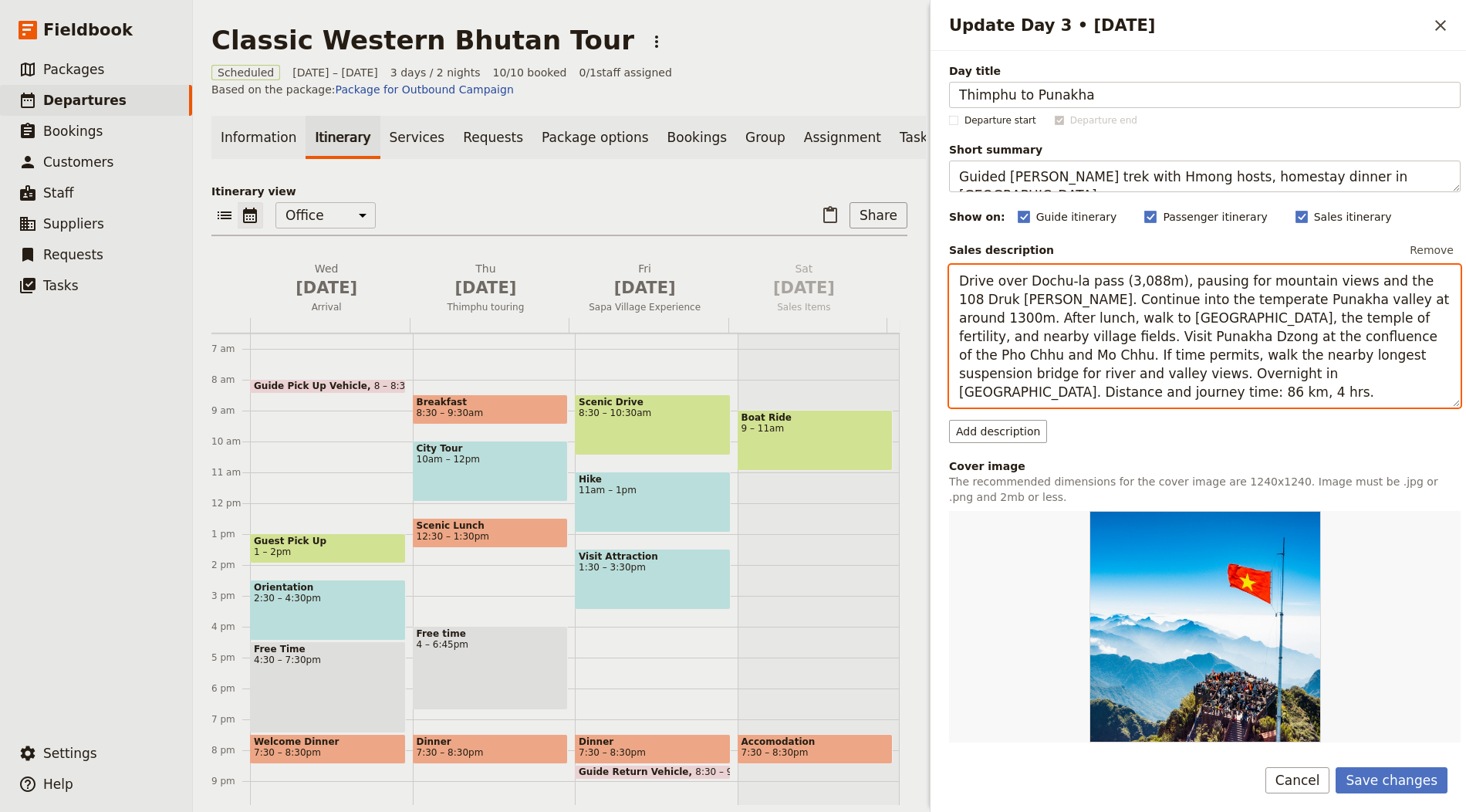
type textarea "Drive over Dochu-la pass (3,088m), pausing for mountain views and the 108 Druk …"
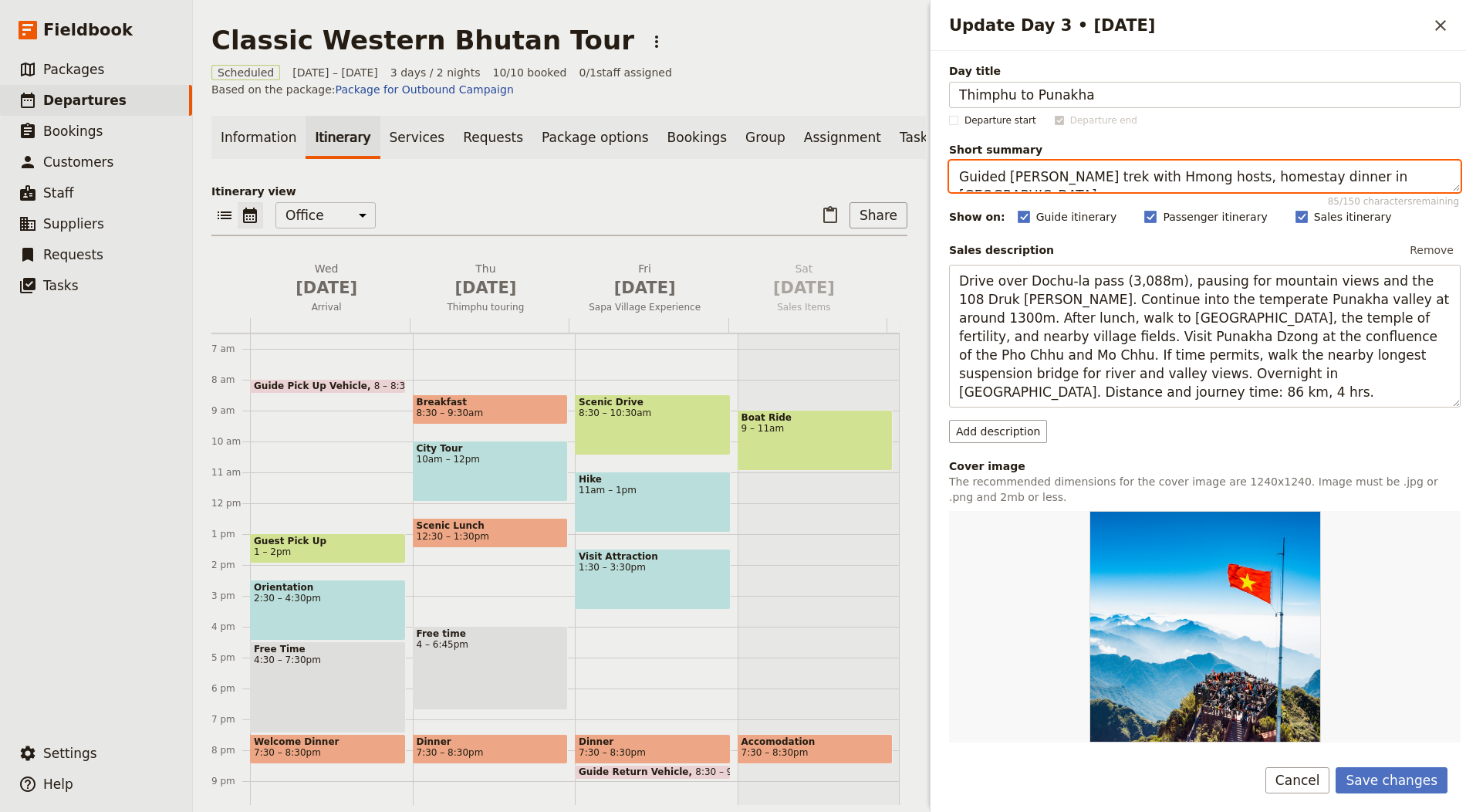
click at [1020, 179] on textarea "Guided rice paddy trek with Hmong hosts, homestay dinner in Sapa." at bounding box center [1205, 177] width 512 height 32
paste textarea "Cross Dochu-la pass to Punakha; visit Chimi Lhakhang, Punakha Dzong and the lon…"
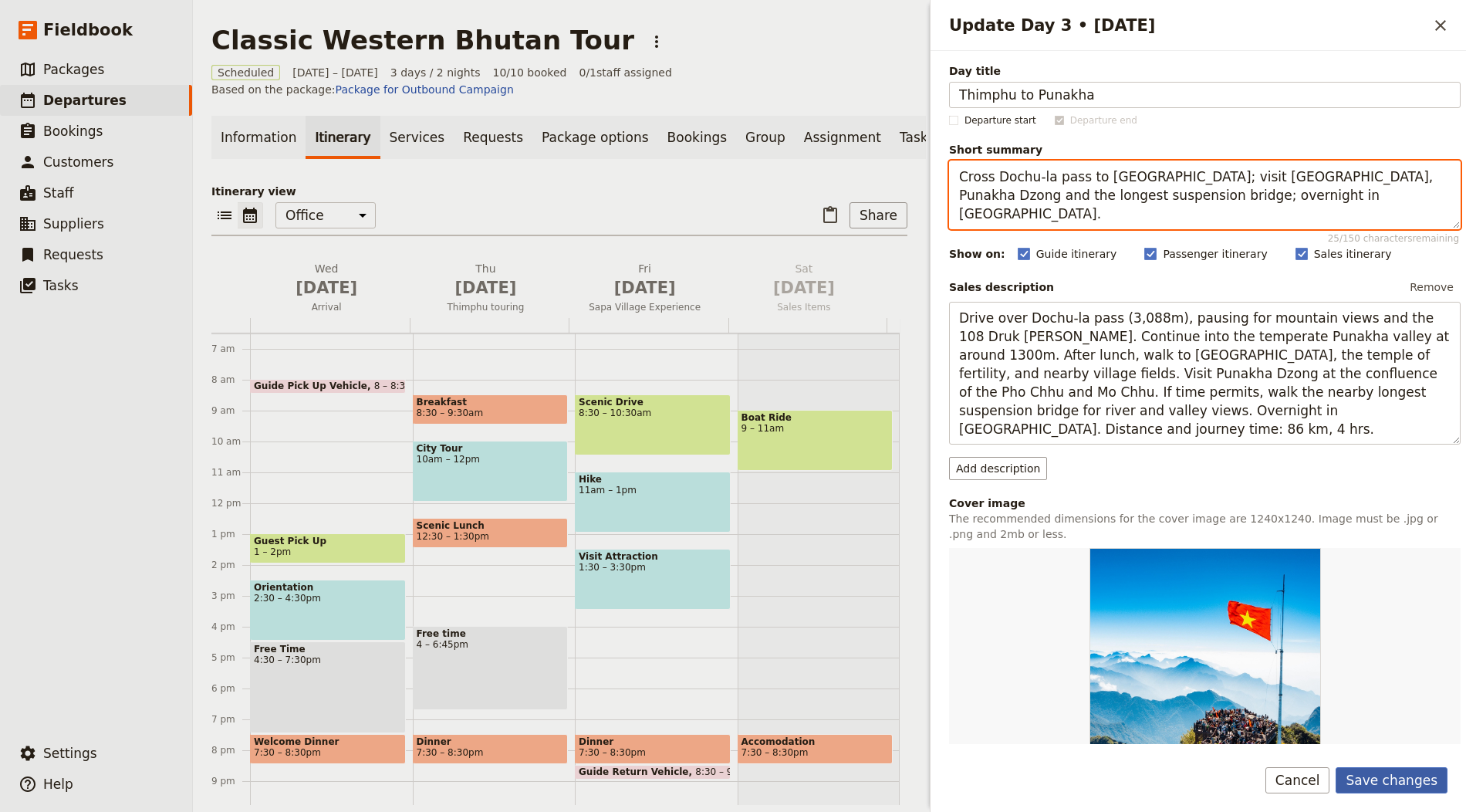
type textarea "Cross Dochu-la pass to Punakha; visit Chimi Lhakhang, Punakha Dzong and the lon…"
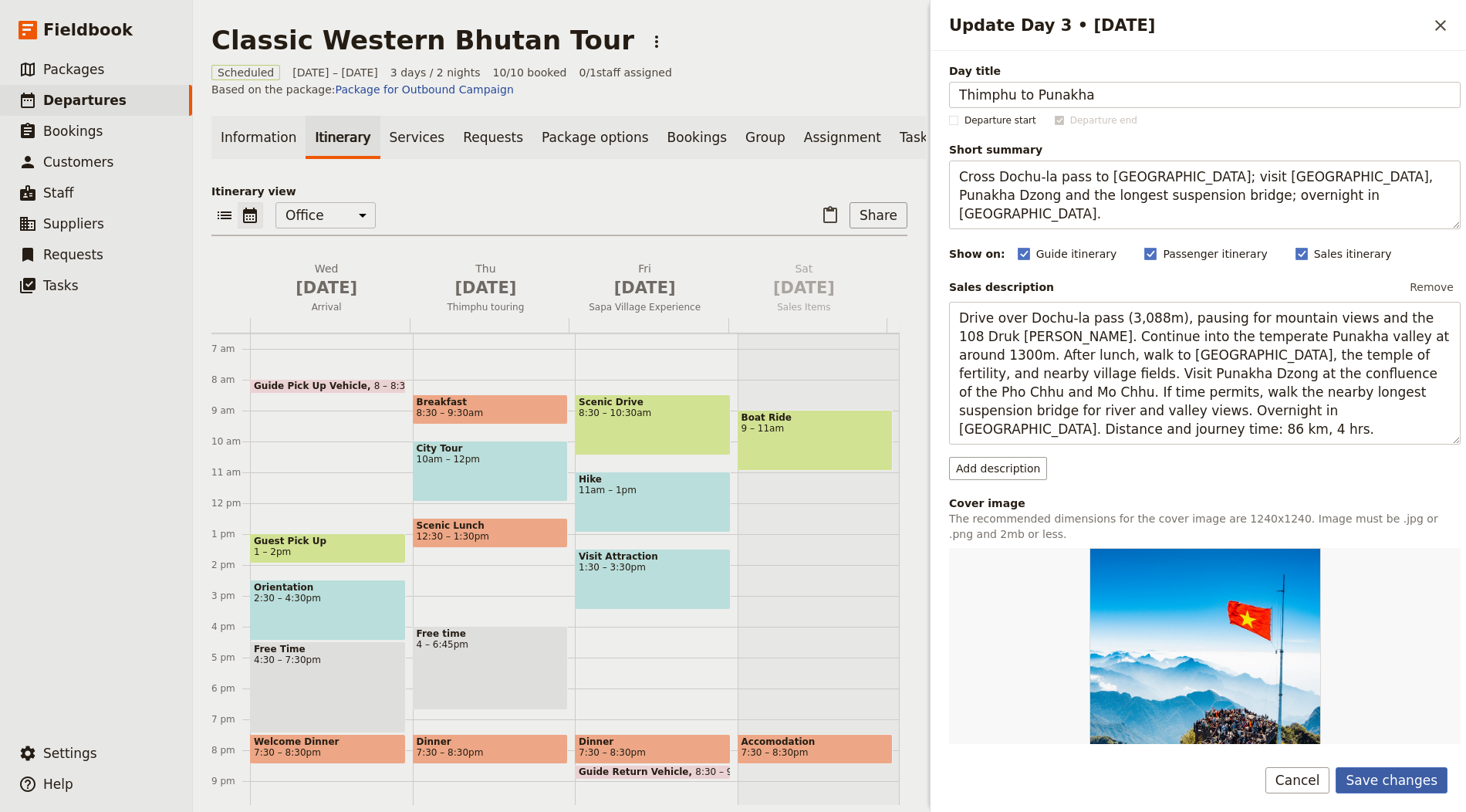
click at [1399, 776] on button "Save changes" at bounding box center [1392, 780] width 112 height 26
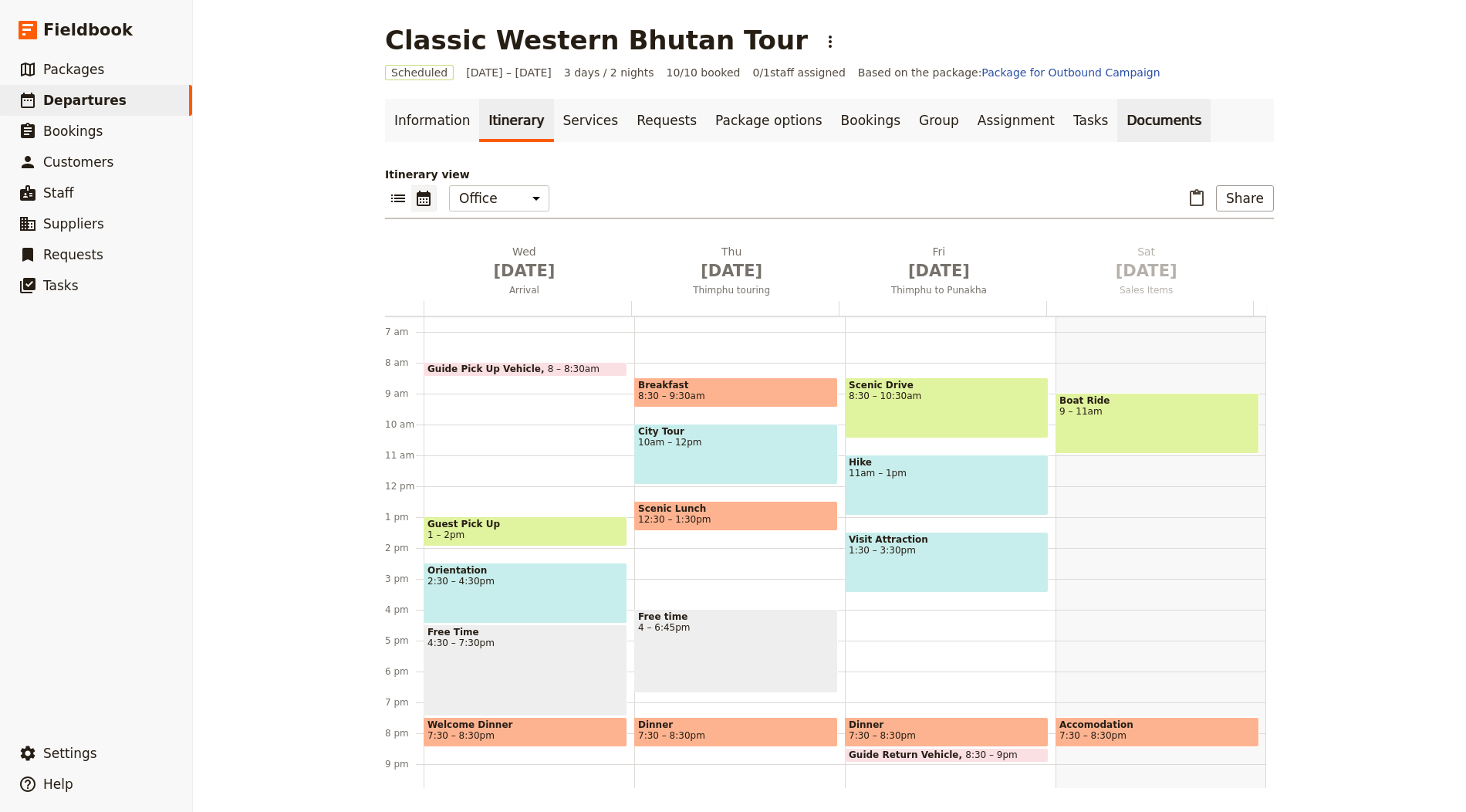
click at [1117, 108] on link "Documents" at bounding box center [1164, 121] width 94 height 43
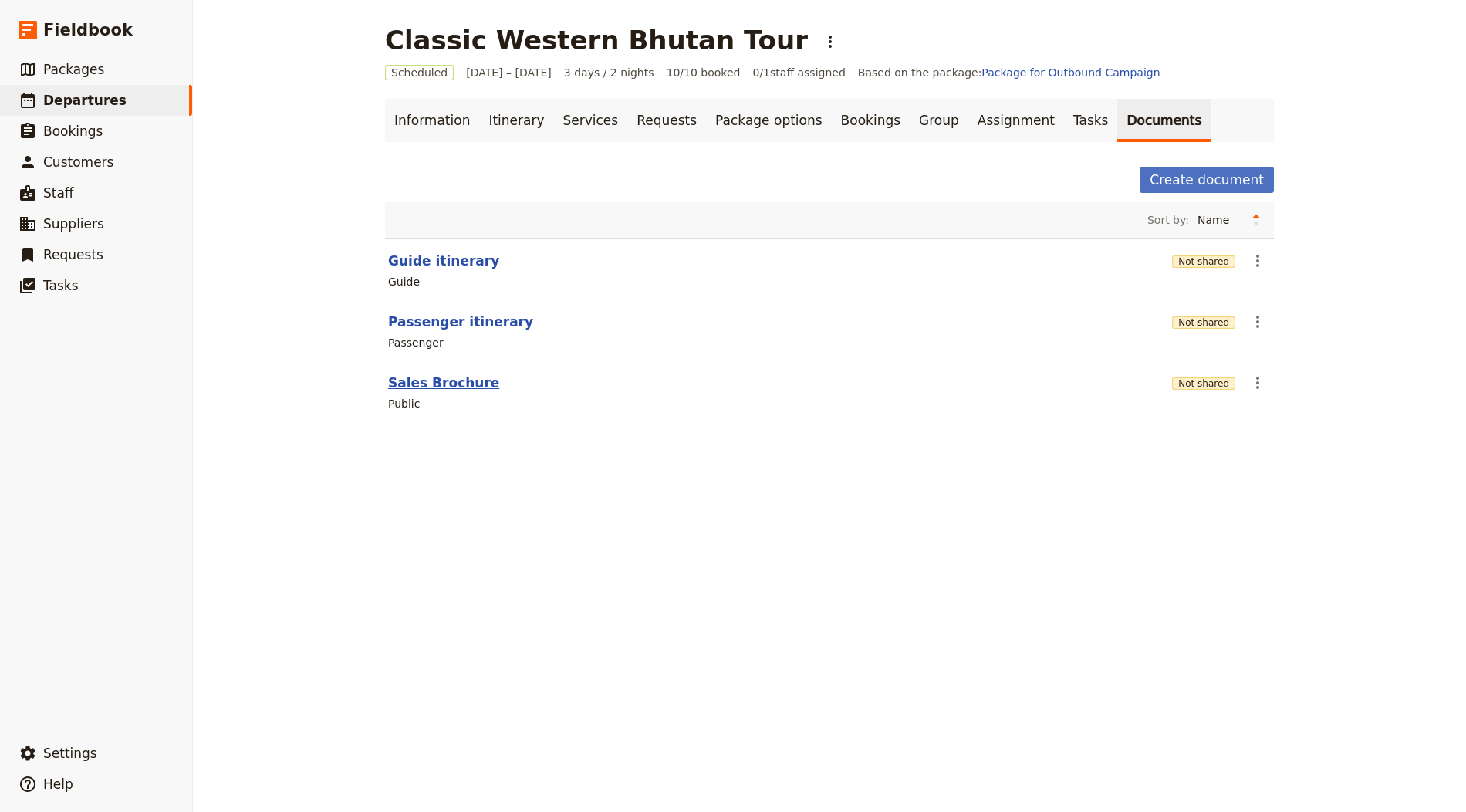
click at [443, 387] on button "Sales Brochure" at bounding box center [443, 383] width 111 height 19
select select "DEFAULT"
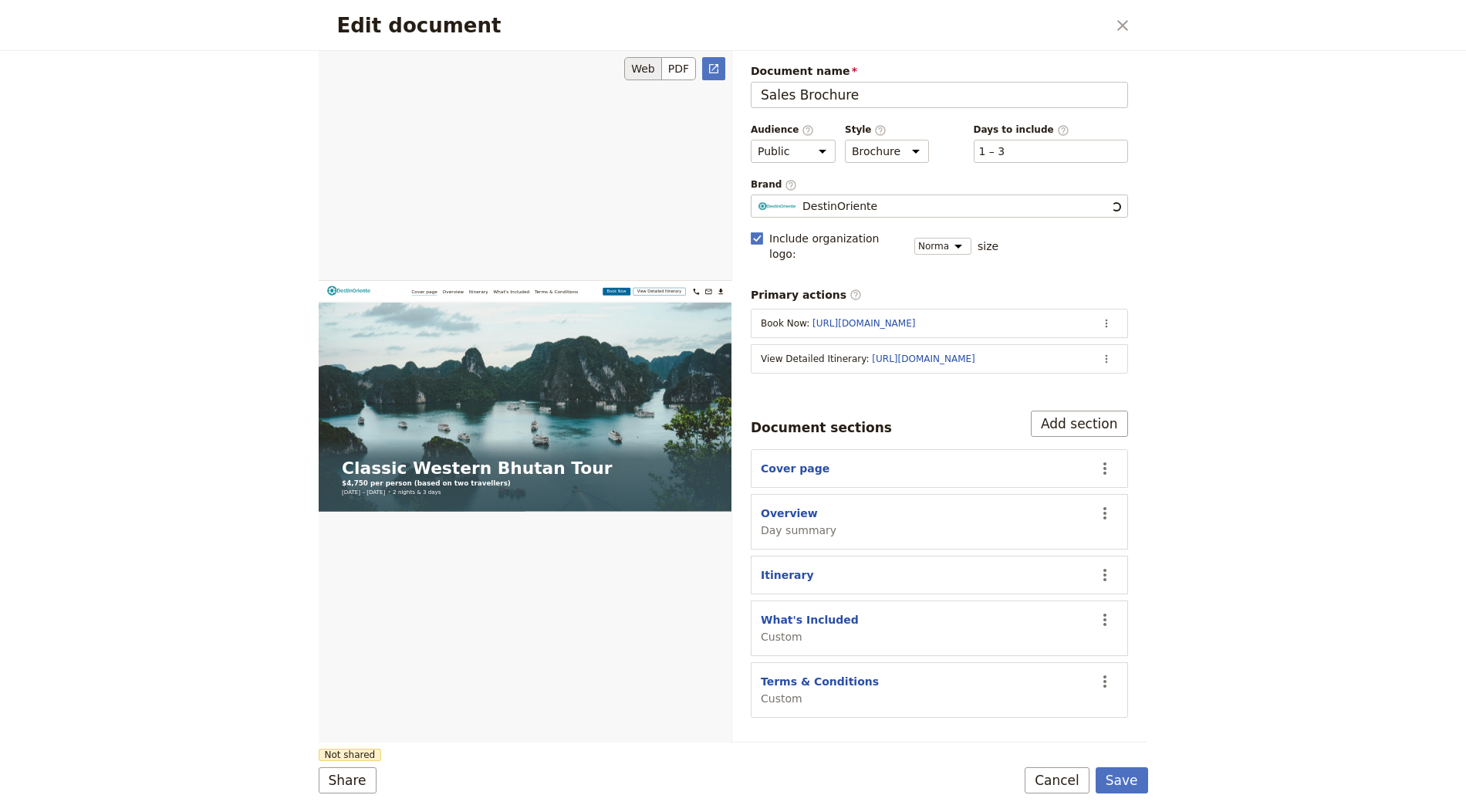
scroll to position [0, 0]
click at [873, 213] on div "Document name Sales Brochure Preview Audience ​ Public Passenger Guide Style ​ …" at bounding box center [939, 390] width 377 height 654
click at [871, 206] on div "DestinOriente" at bounding box center [939, 206] width 364 height 15
click at [758, 196] on input "DestinOriente" at bounding box center [757, 195] width 1 height 1
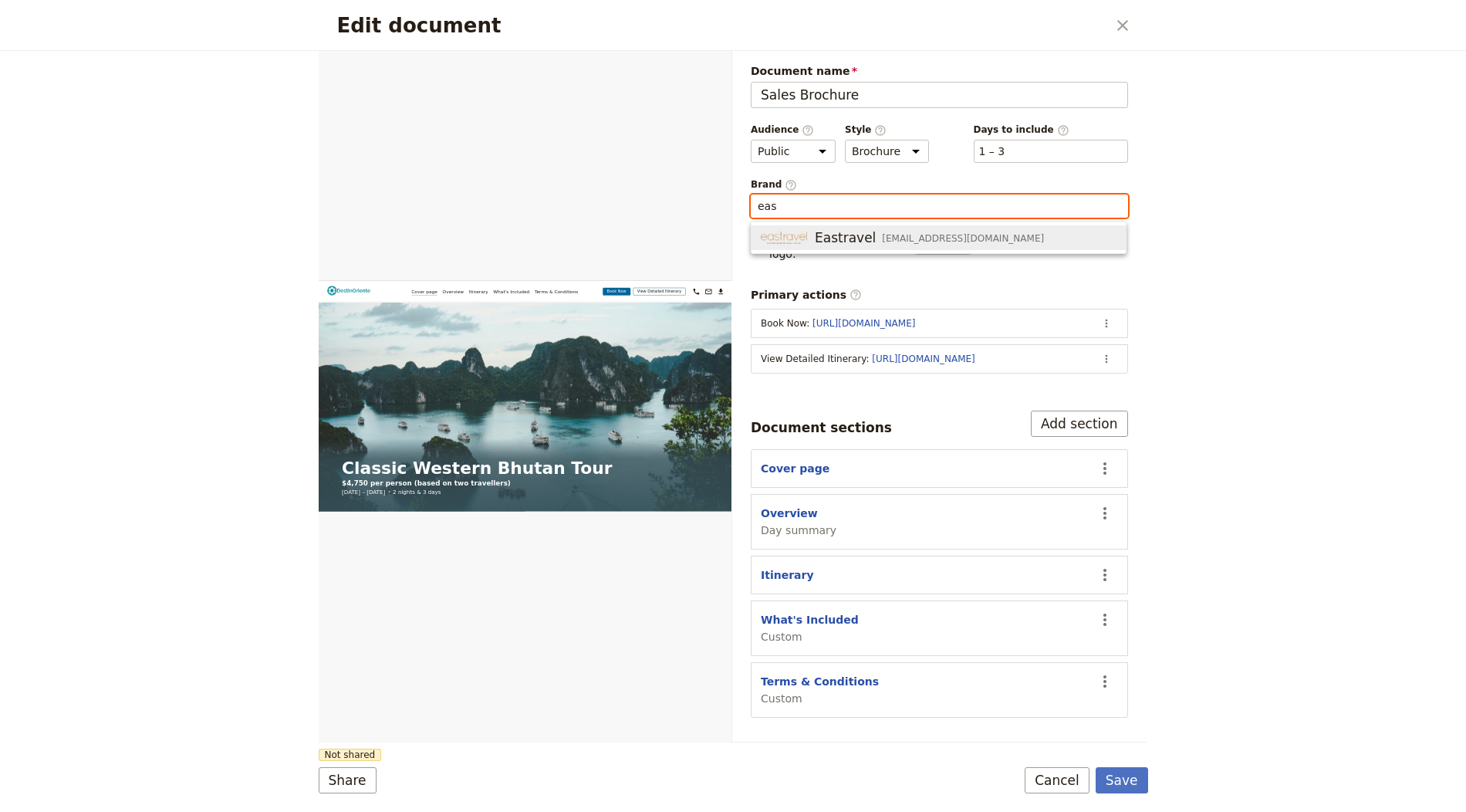
click at [827, 238] on span "Eastravel" at bounding box center [845, 238] width 61 height 19
type input "Eastravel"
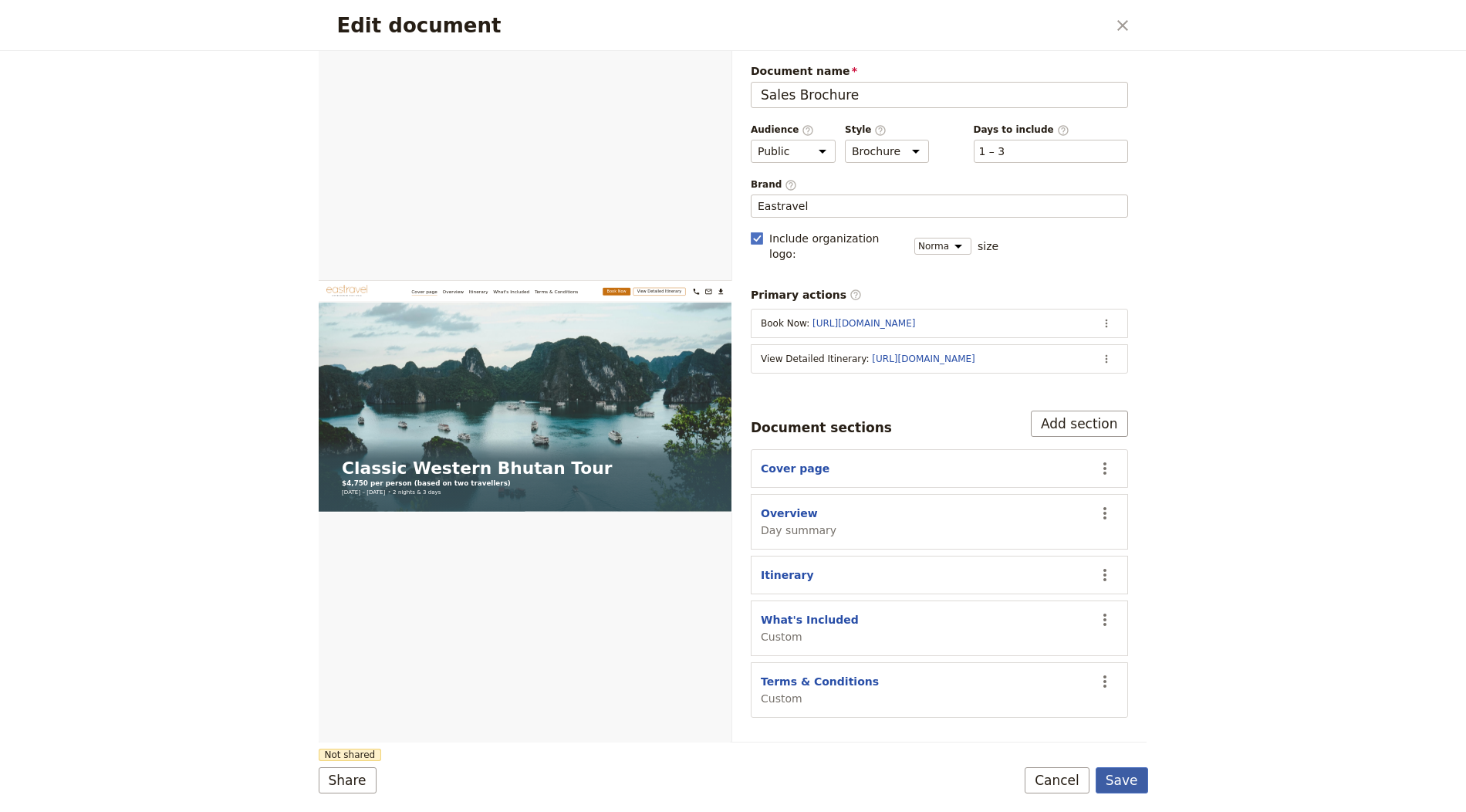
click at [1112, 778] on button "Save" at bounding box center [1122, 780] width 52 height 26
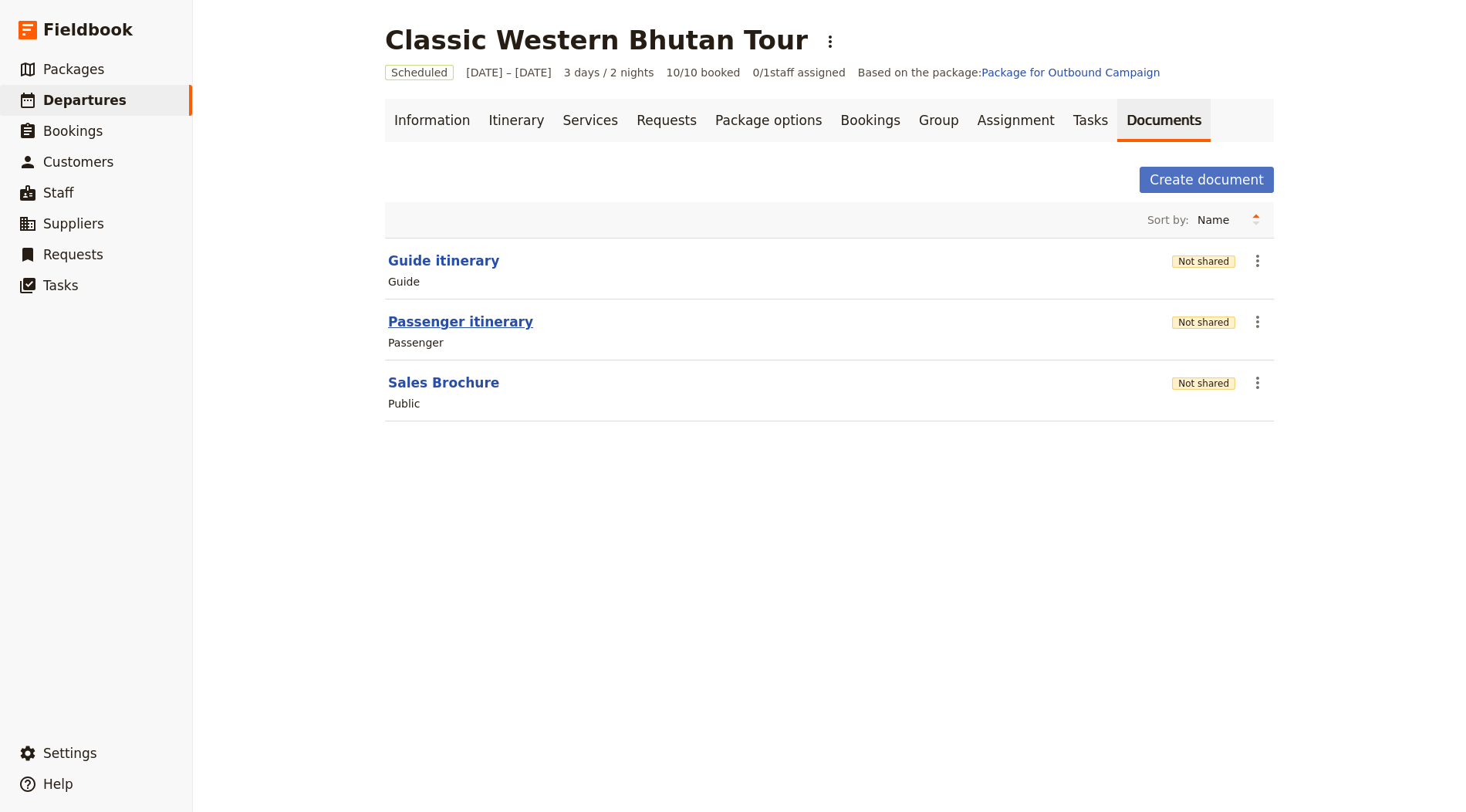
click at [472, 314] on button "Passenger itinerary" at bounding box center [460, 322] width 145 height 19
select select "PASSENGER"
select select "RUN_SHEET"
select select "LARGE"
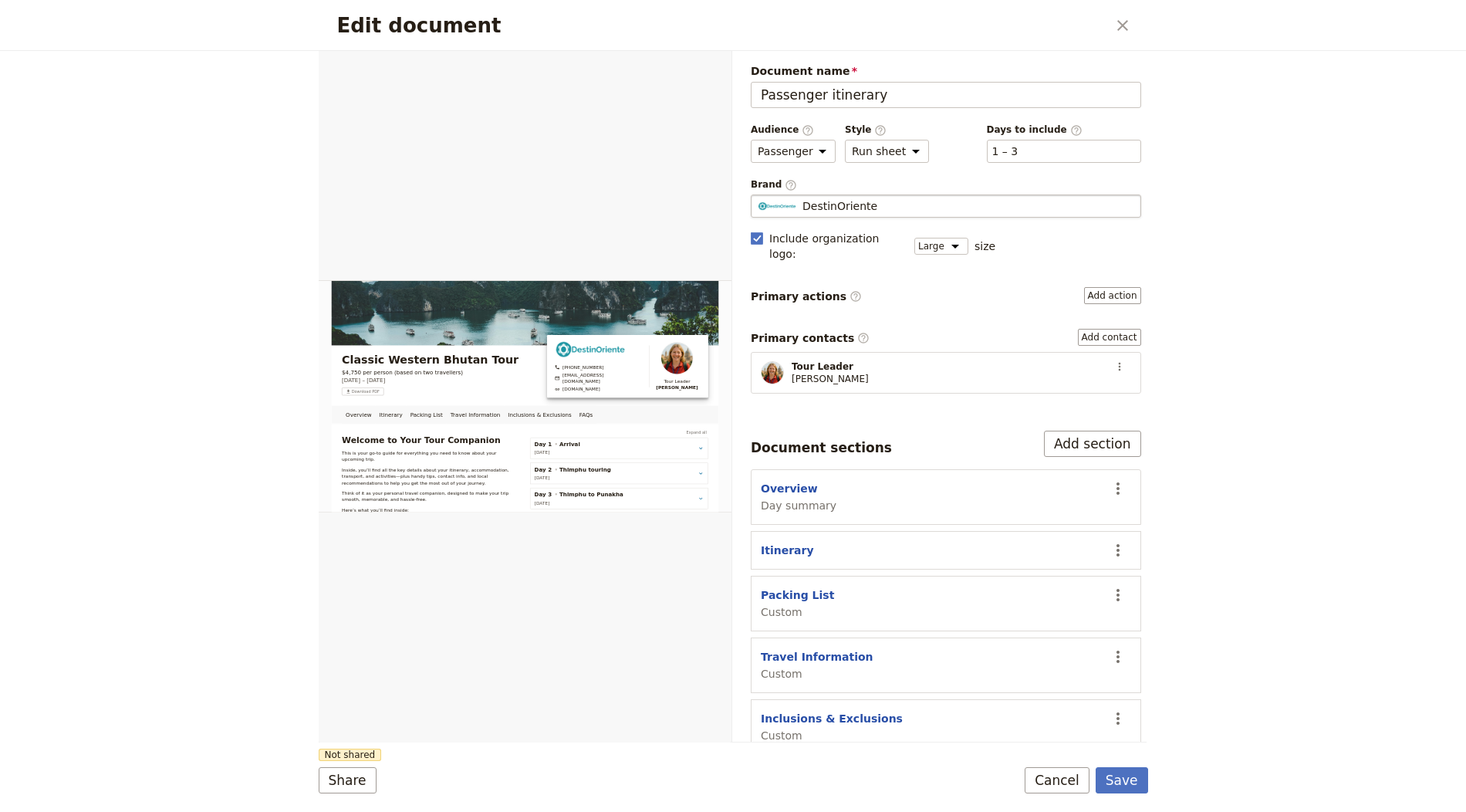
click at [871, 198] on div "DestinOriente" at bounding box center [946, 206] width 377 height 15
click at [758, 196] on input "DestinOriente" at bounding box center [757, 195] width 1 height 1
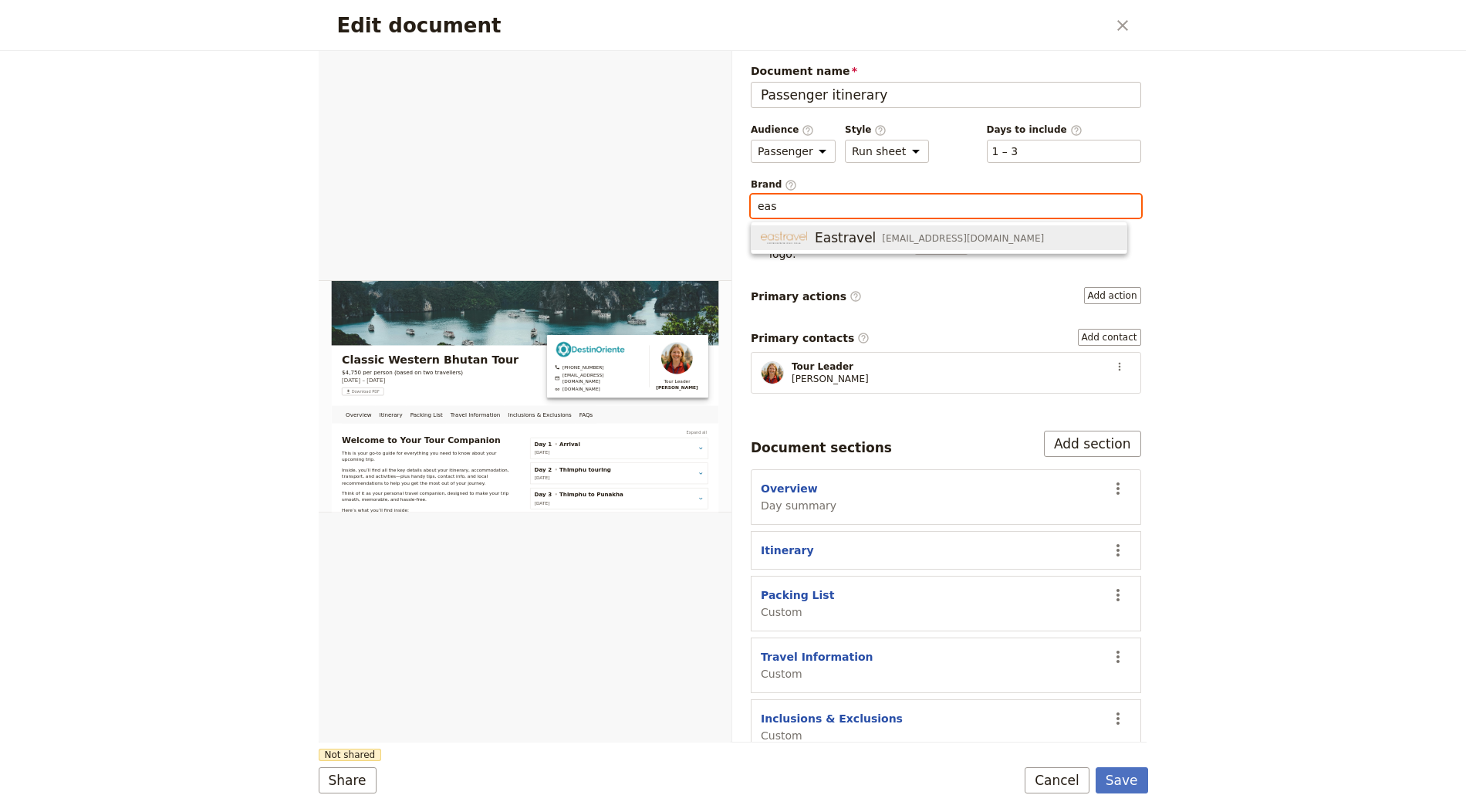
click at [828, 230] on span "Eastravel" at bounding box center [845, 238] width 61 height 19
type input "Eastravel"
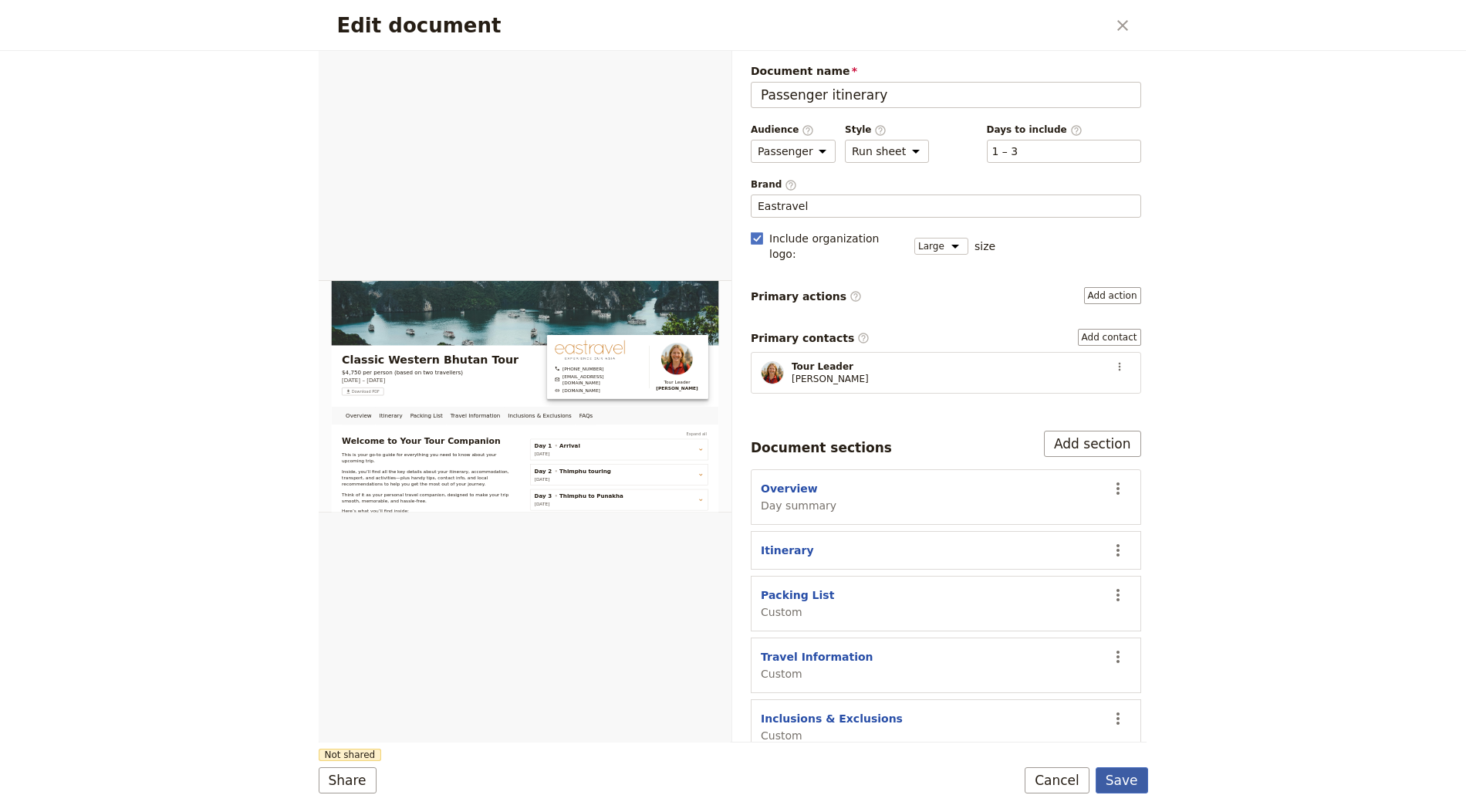
click at [1127, 769] on button "Save" at bounding box center [1122, 780] width 52 height 26
click at [1120, 802] on form "Overview Itinerary Packing List Travel Information Inclusions & Exclusions FAQs…" at bounding box center [733, 430] width 830 height 761
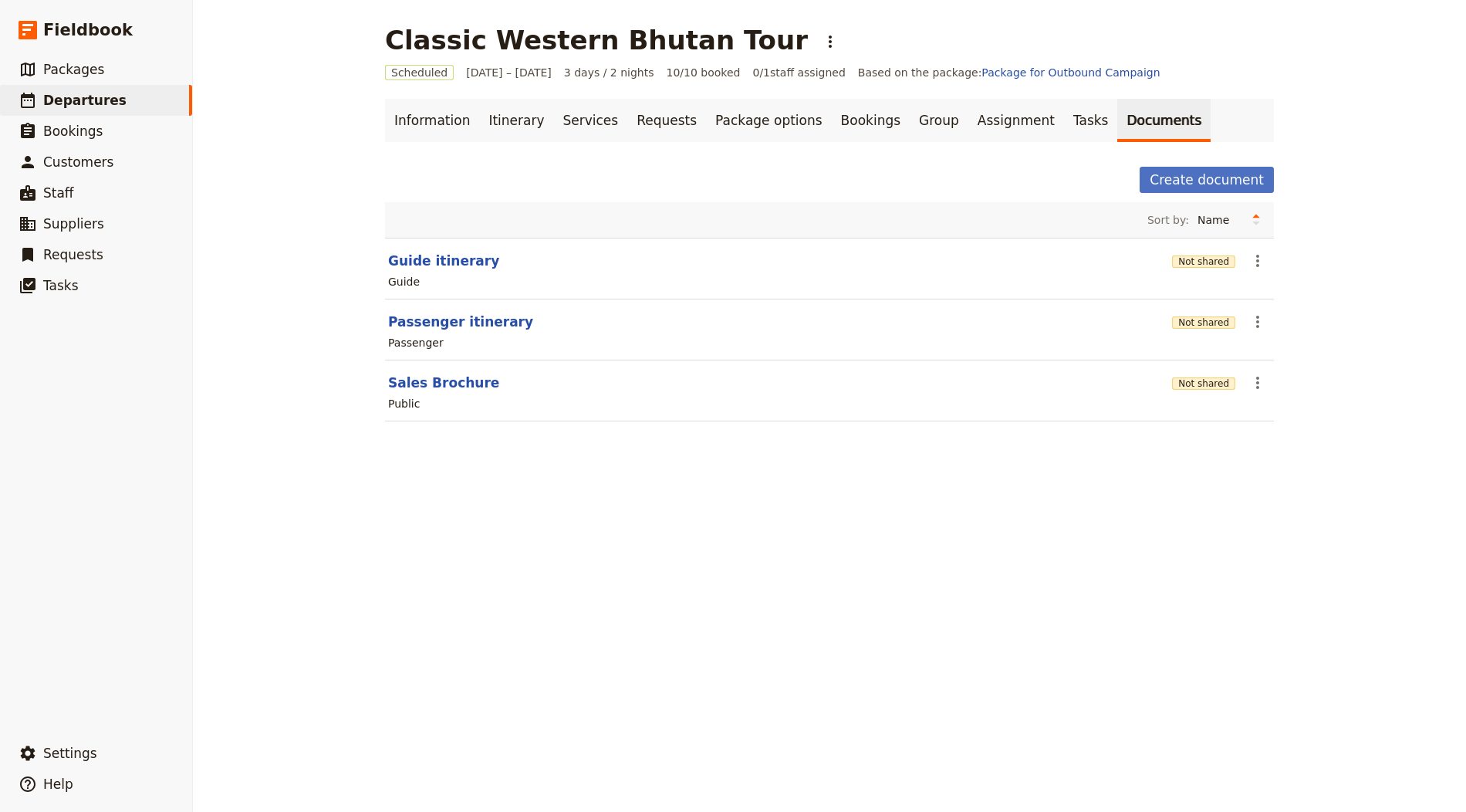
click at [1179, 333] on div "Passenger" at bounding box center [829, 342] width 886 height 19
click at [1197, 317] on button "Not shared" at bounding box center [1204, 322] width 64 height 12
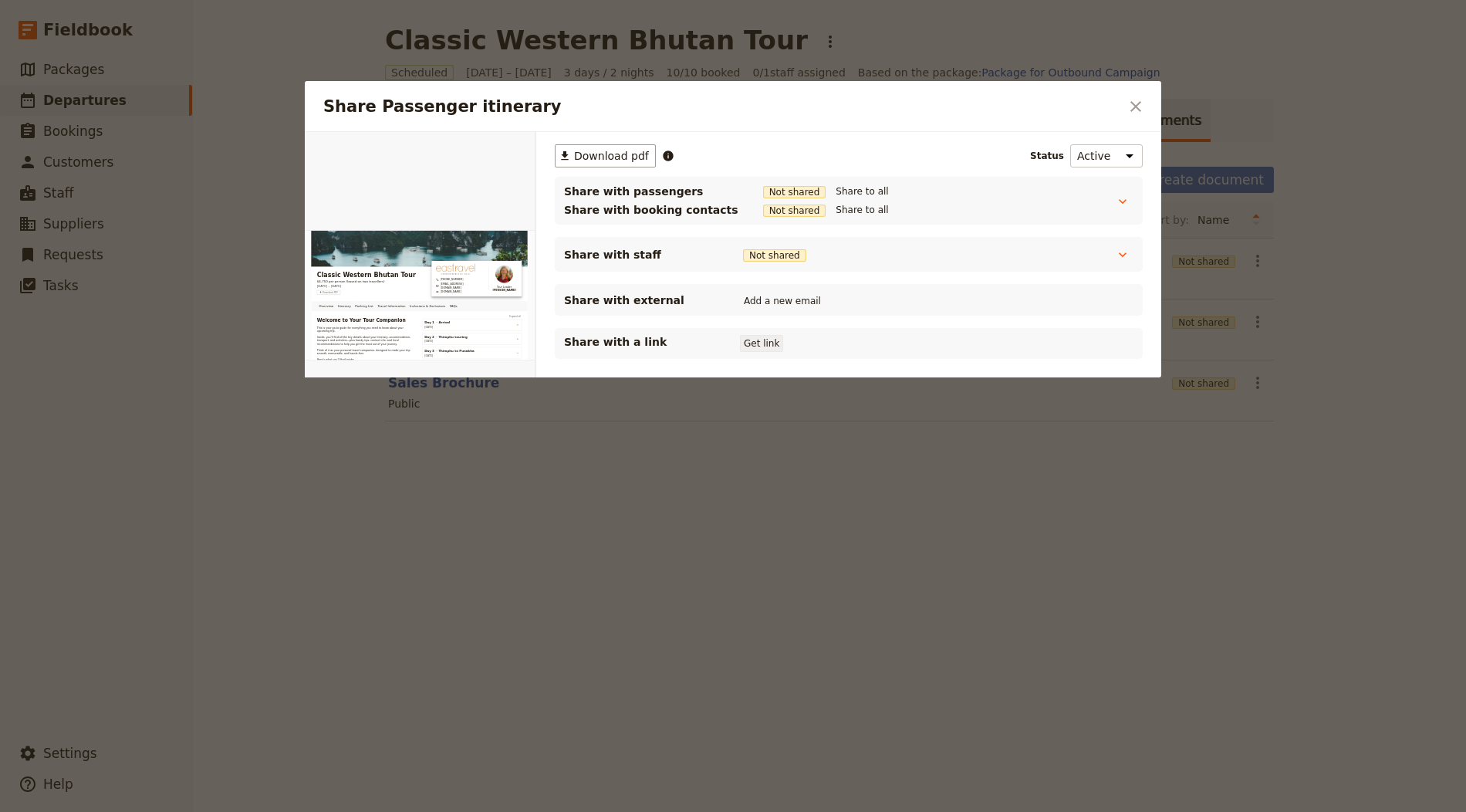
click at [762, 341] on button "Get link" at bounding box center [762, 343] width 43 height 17
click at [1156, 97] on div "Share Passenger itinerary ​" at bounding box center [733, 107] width 857 height 51
click at [1151, 104] on div "Share Passenger itinerary ​" at bounding box center [733, 107] width 857 height 51
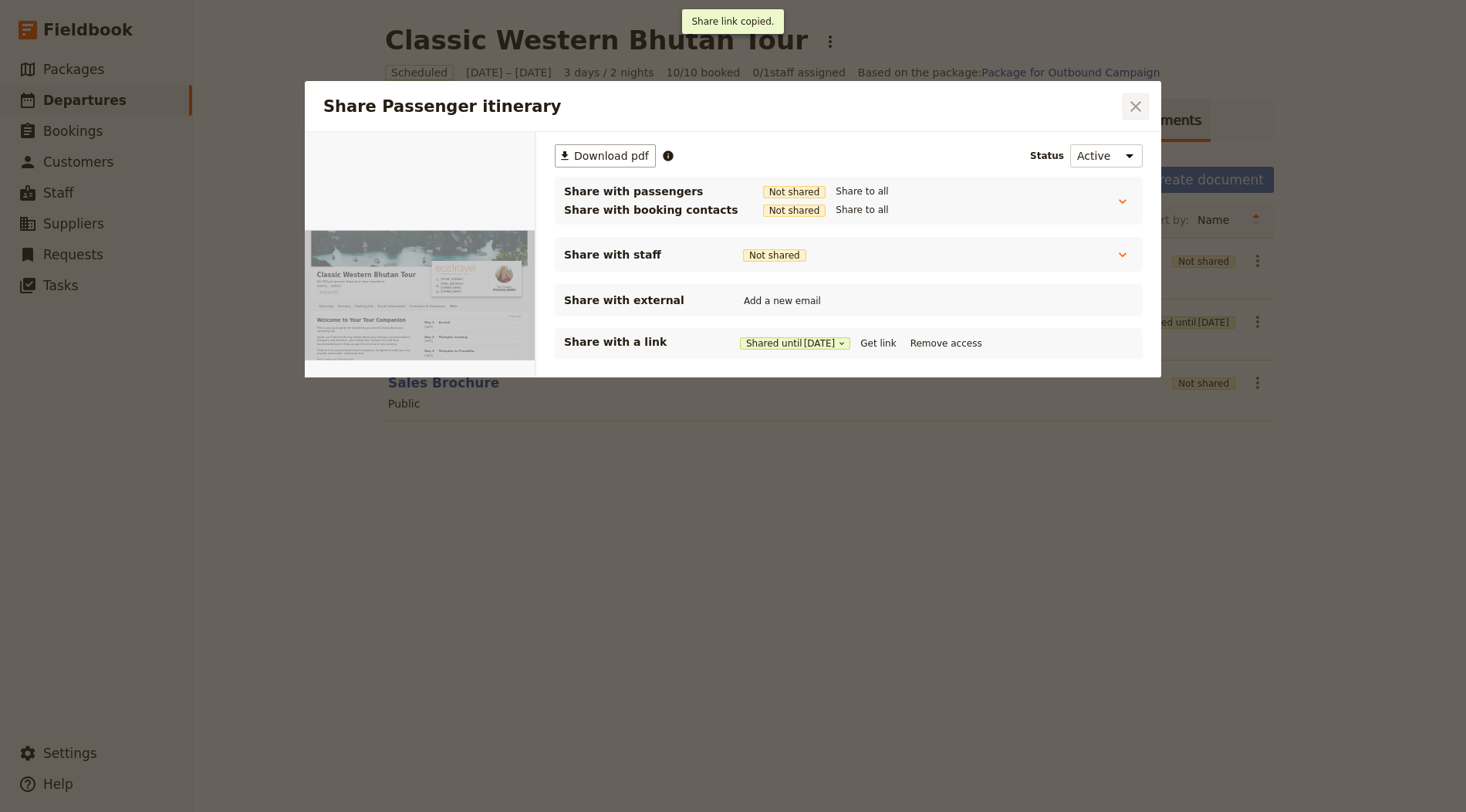
click at [1150, 103] on div "Share Passenger itinerary ​" at bounding box center [733, 107] width 857 height 51
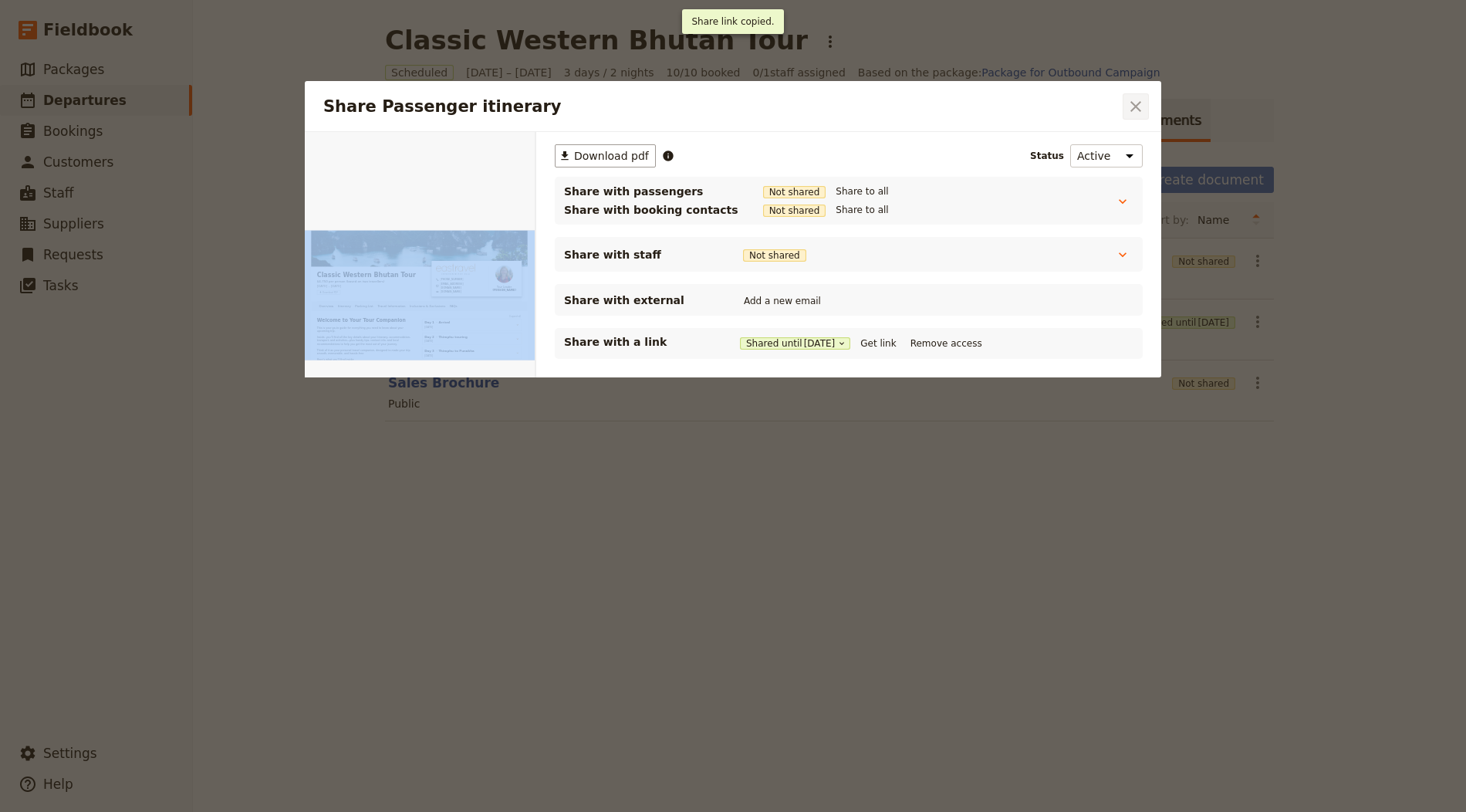
click at [1146, 103] on button "​" at bounding box center [1136, 107] width 26 height 26
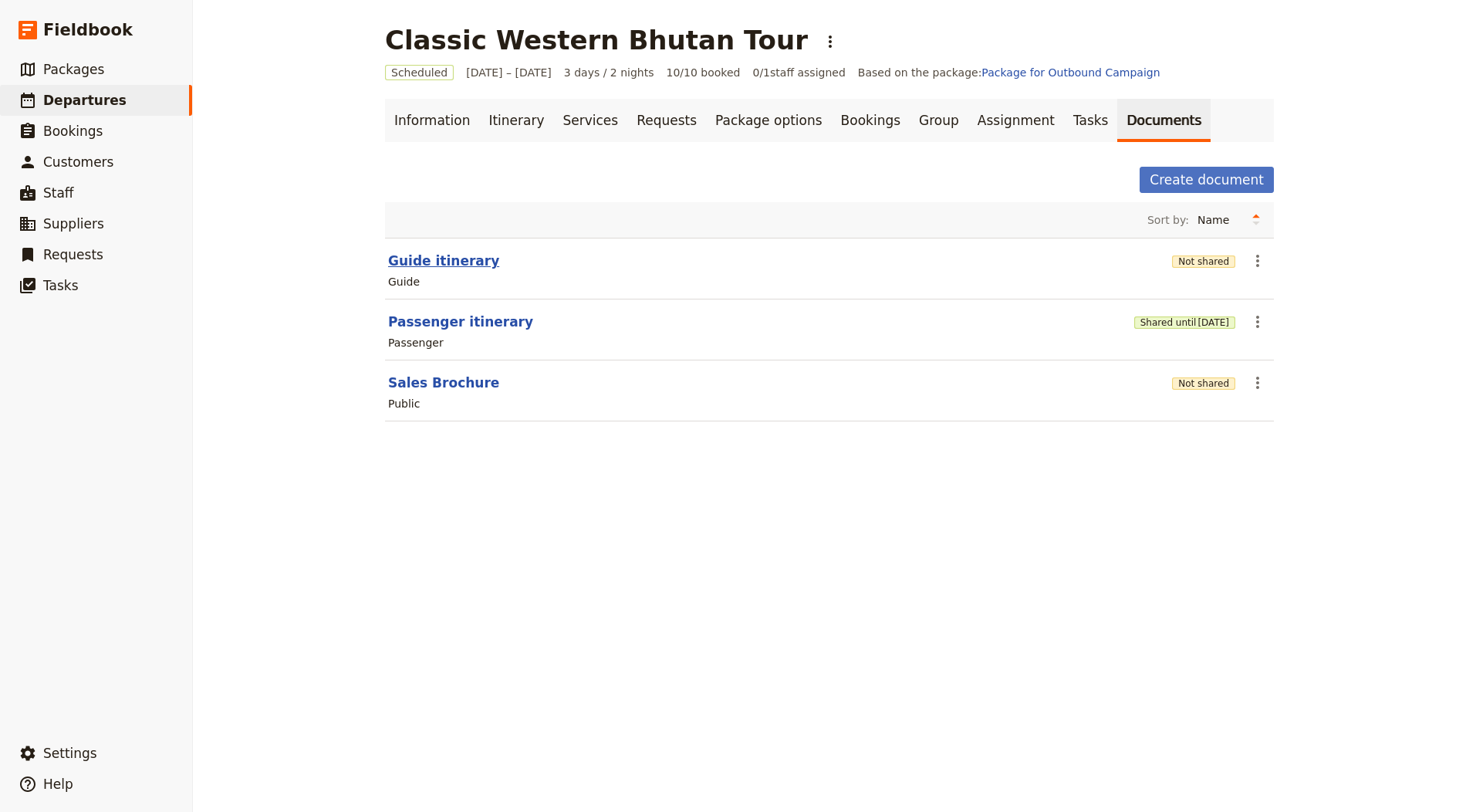
click at [405, 254] on button "Guide itinerary" at bounding box center [443, 261] width 111 height 19
select select "STAFF"
select select "RUN_SHEET"
select select "LARGE"
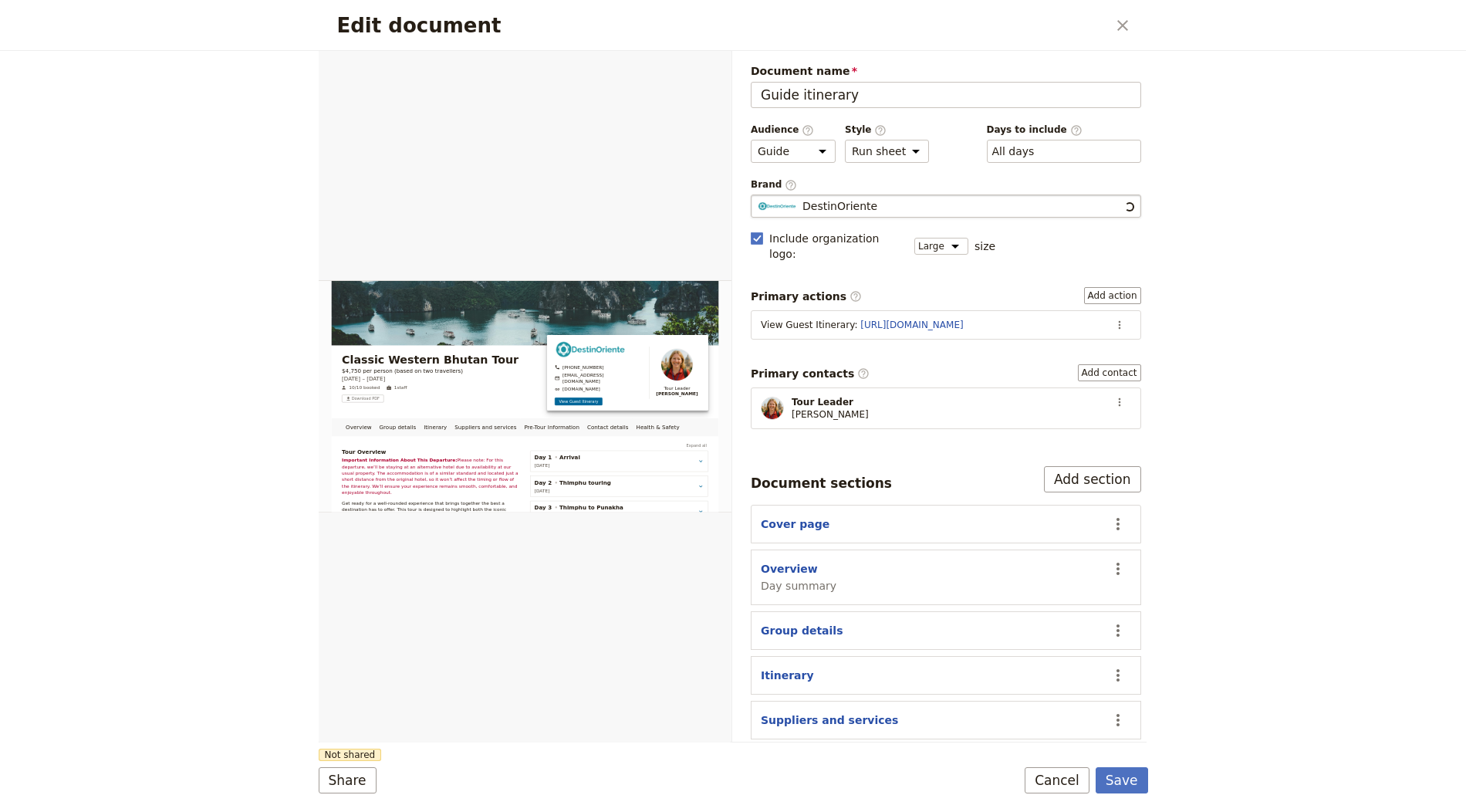
click at [907, 208] on div "DestinOriente" at bounding box center [939, 206] width 364 height 15
click at [758, 196] on input "DestinOriente" at bounding box center [757, 195] width 1 height 1
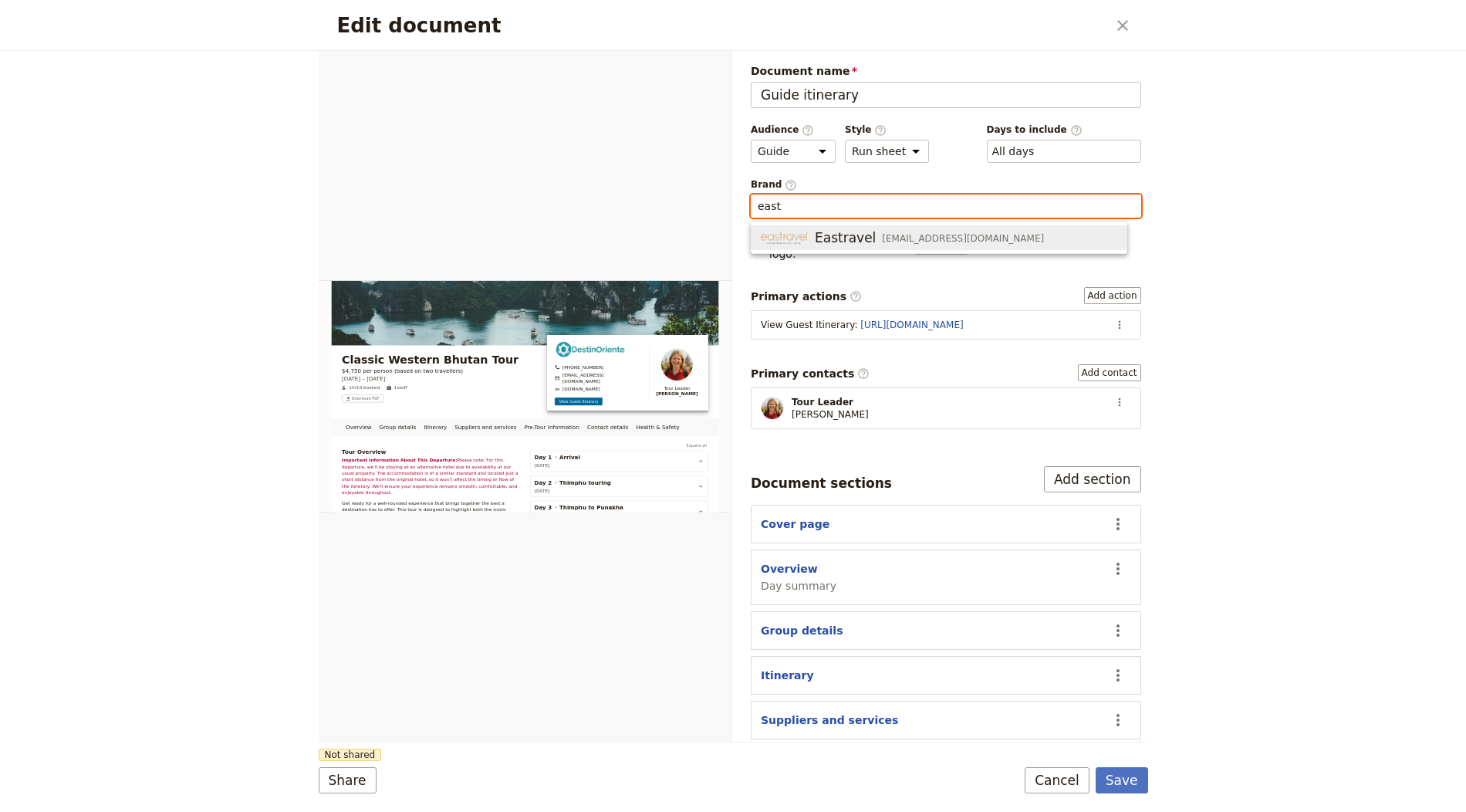
click at [868, 233] on div "Eastravel sales@eastravel.co.uk" at bounding box center [902, 238] width 283 height 19
type input "Eastravel"
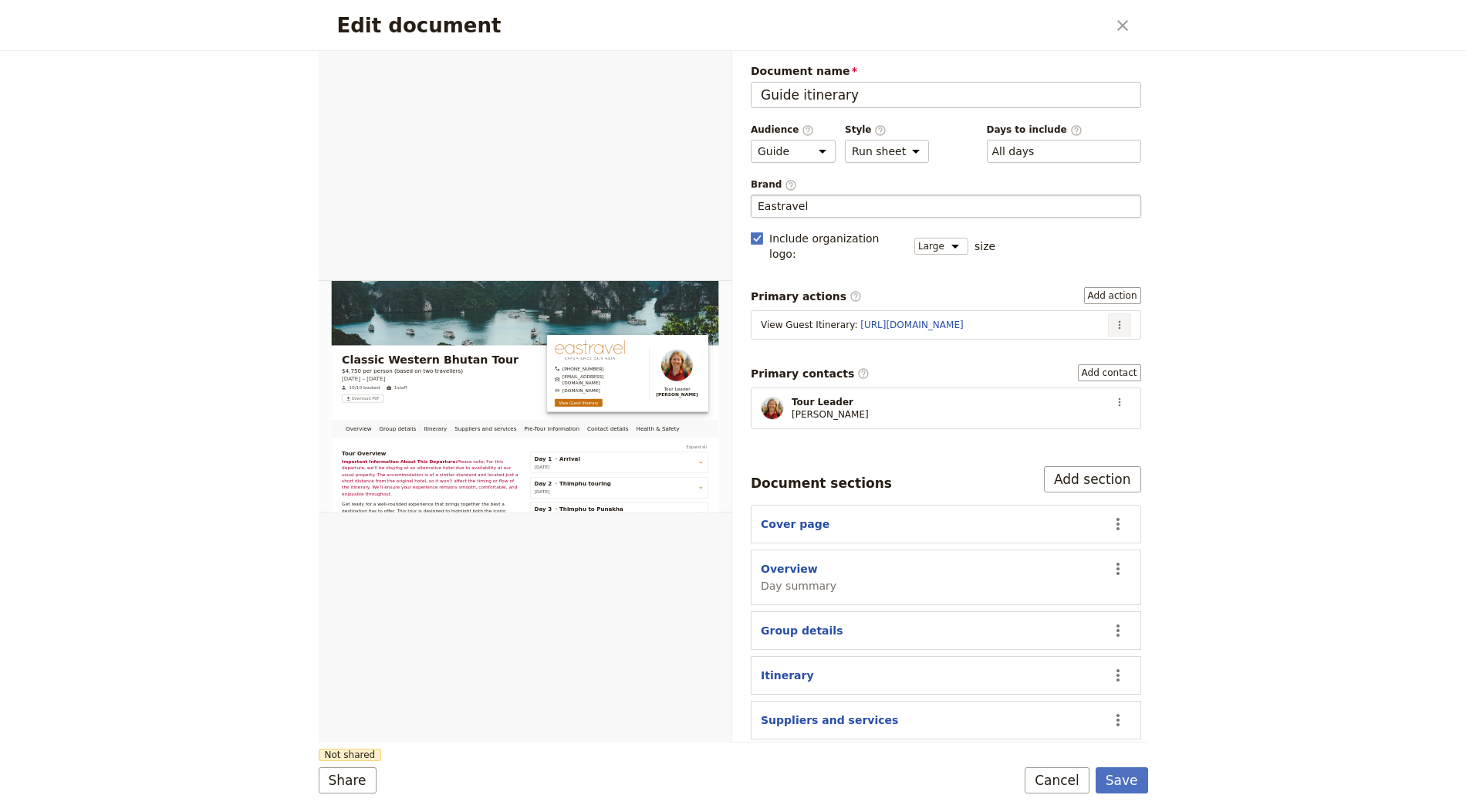
click at [1113, 319] on icon "Actions" at bounding box center [1119, 325] width 12 height 12
click at [1090, 334] on span "Edit action" at bounding box center [1068, 336] width 80 height 15
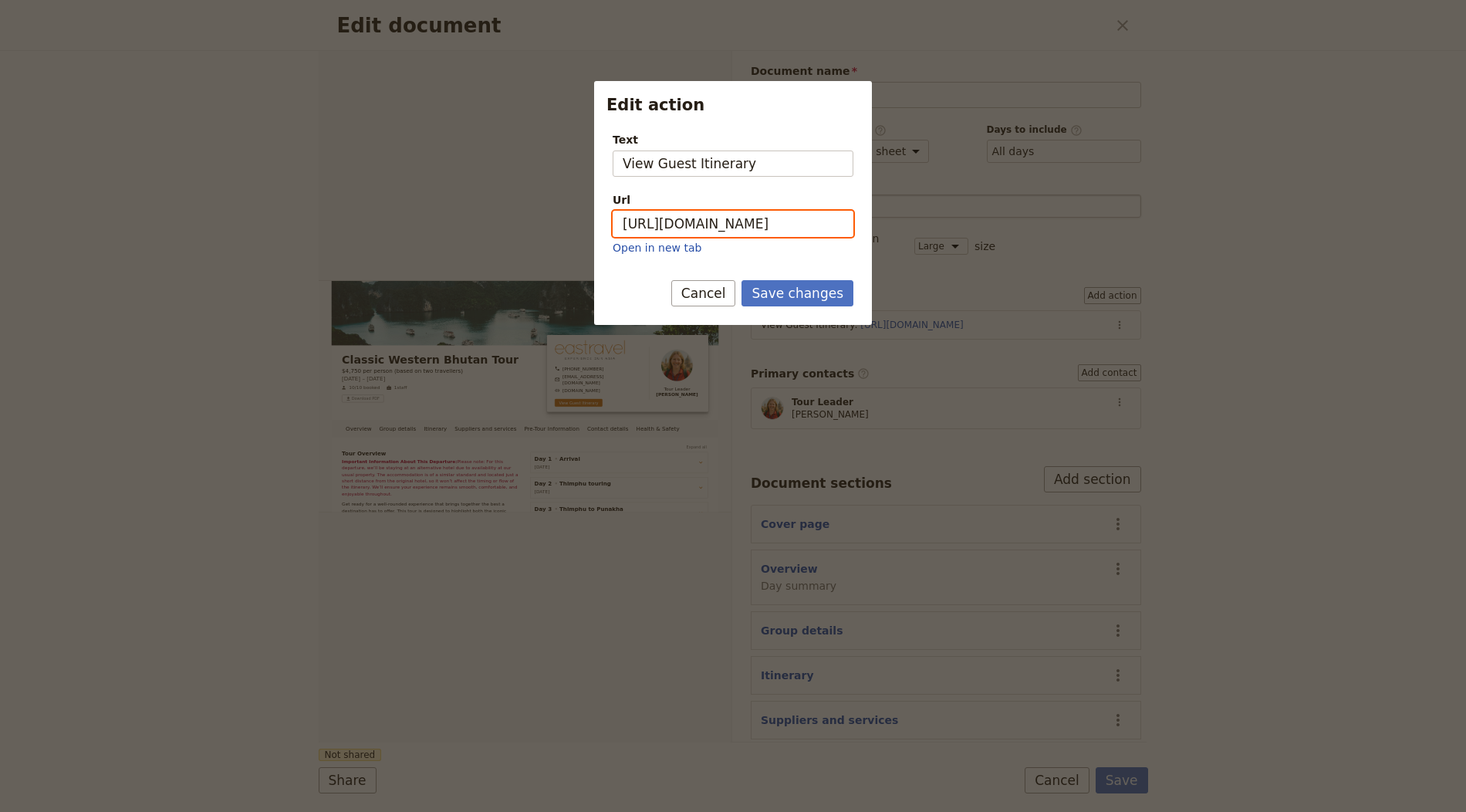
click at [762, 231] on input "https://trips.fieldbook.com/d/UOOynnwIBk_DViaoExSCC" at bounding box center [733, 224] width 240 height 26
paste input "yATUuqxpUm4yMOC-wGPQG"
type input "https://trips.fieldbook.com/d/yATUuqxpUm4yMOC-wGPQG"
click at [806, 297] on button "Save changes" at bounding box center [798, 293] width 112 height 26
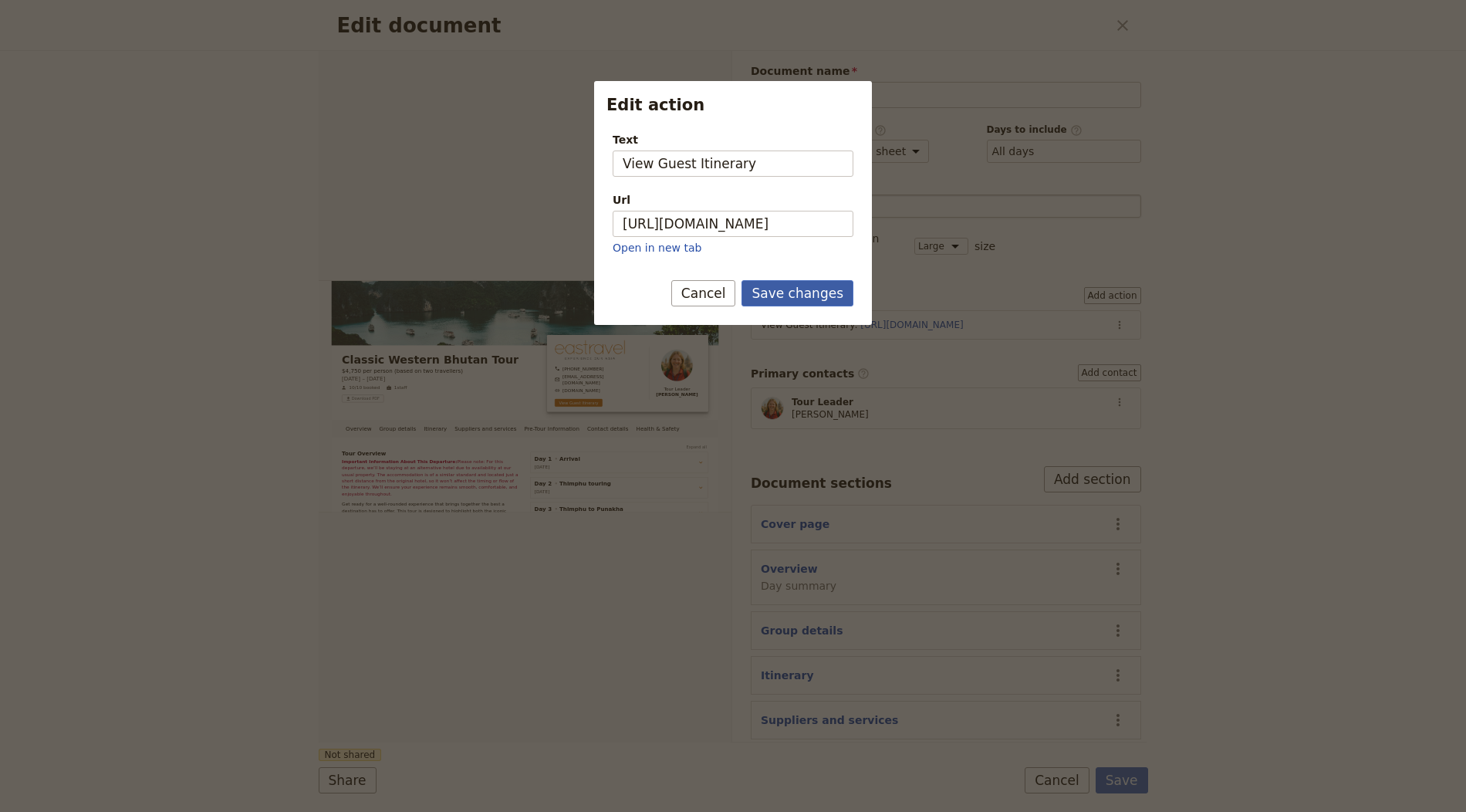
scroll to position [0, 0]
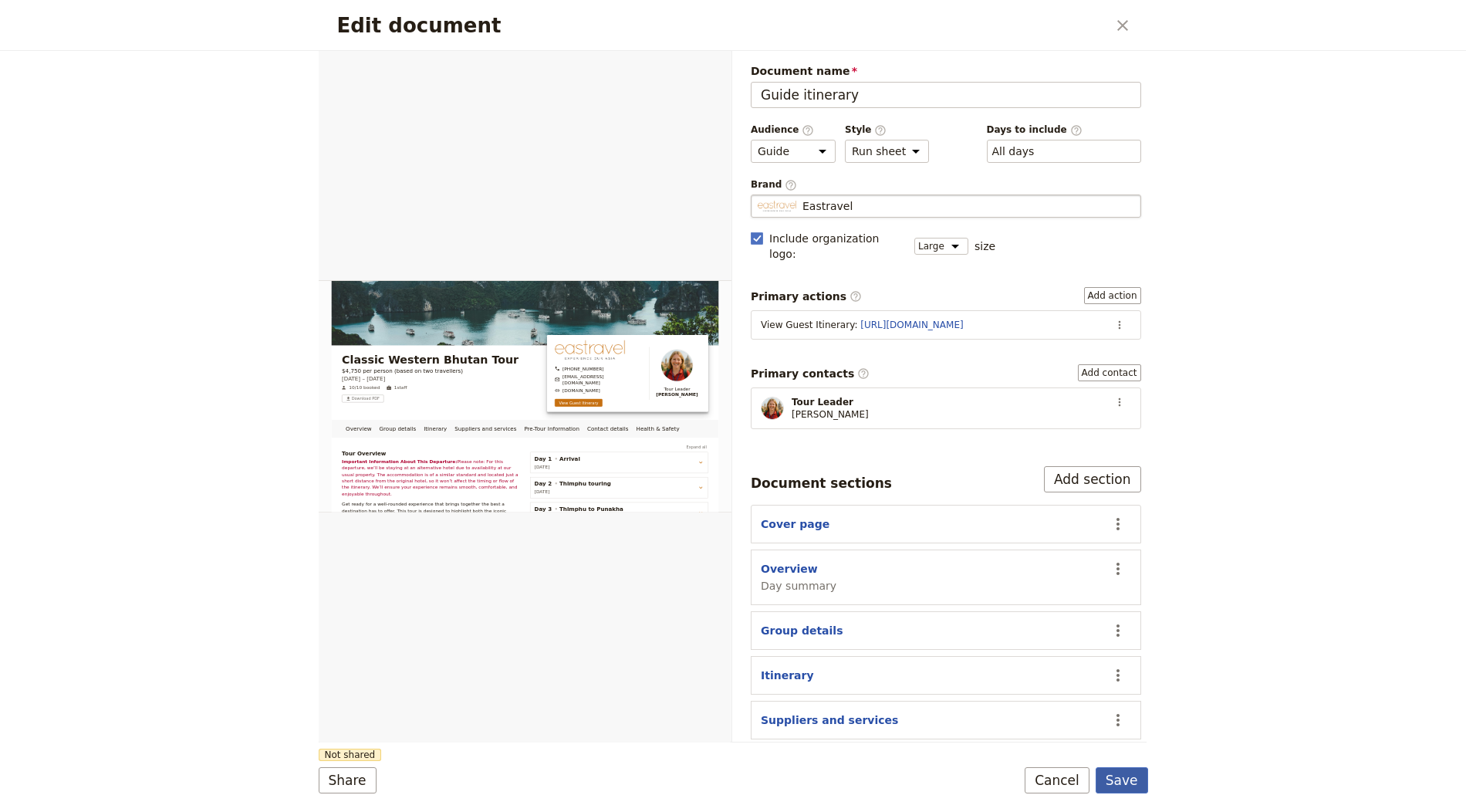
click at [1130, 779] on button "Save" at bounding box center [1122, 780] width 52 height 26
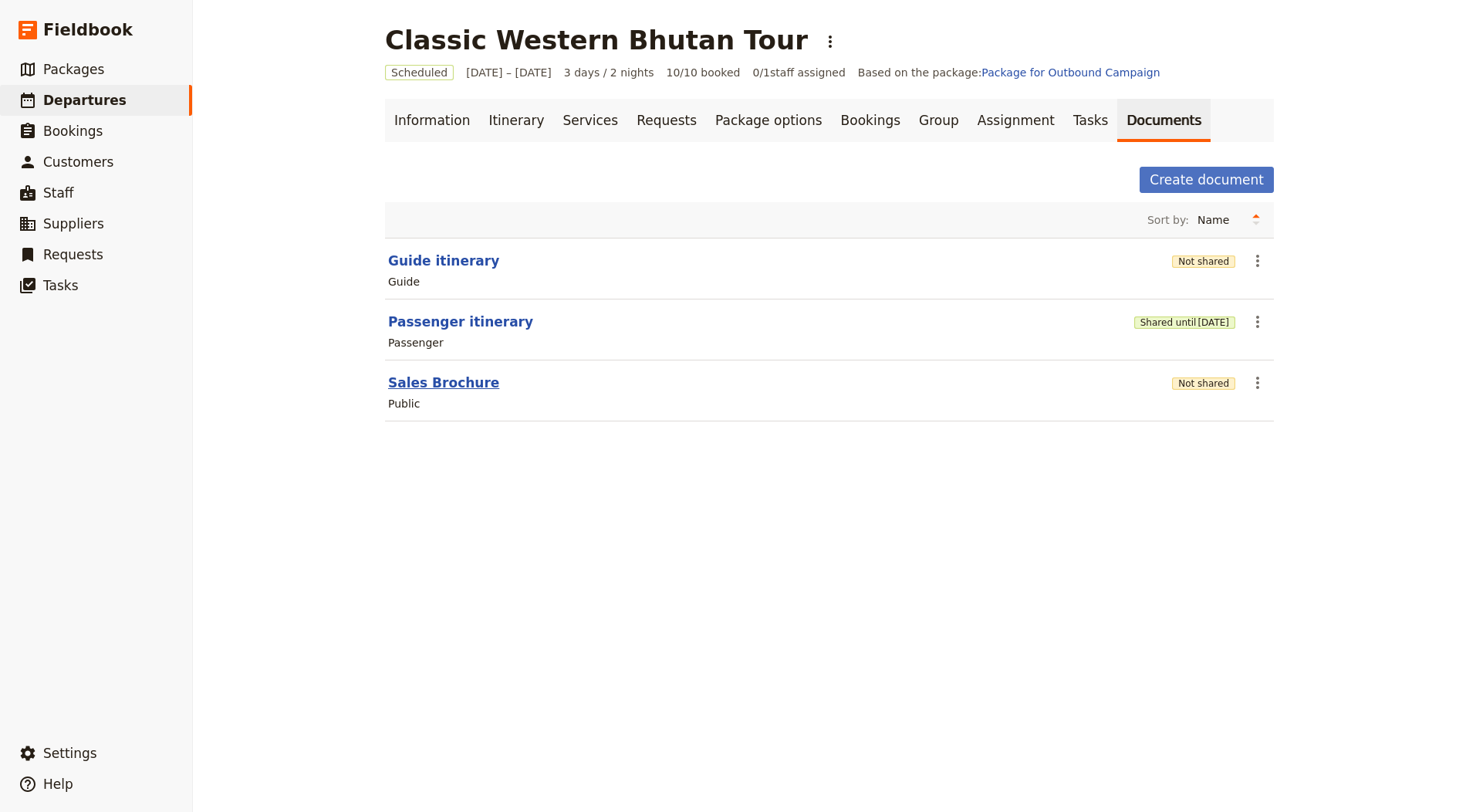
click at [411, 383] on button "Sales Brochure" at bounding box center [443, 383] width 111 height 19
select select "DEFAULT"
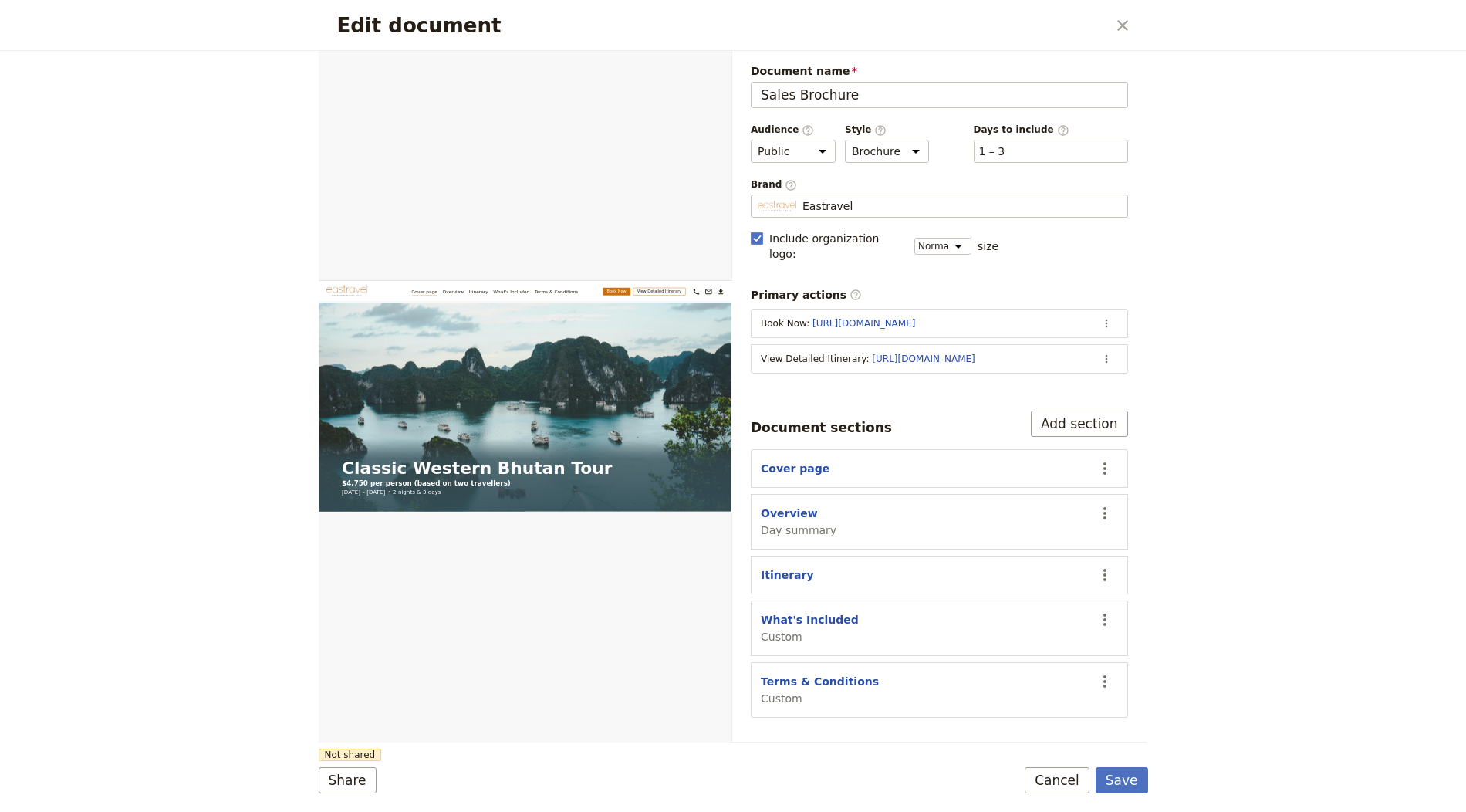
drag, startPoint x: 1103, startPoint y: 335, endPoint x: 1109, endPoint y: 351, distance: 17.1
click at [1103, 353] on icon "Actions" at bounding box center [1106, 358] width 12 height 12
click at [1062, 369] on span "Edit action" at bounding box center [1046, 370] width 125 height 15
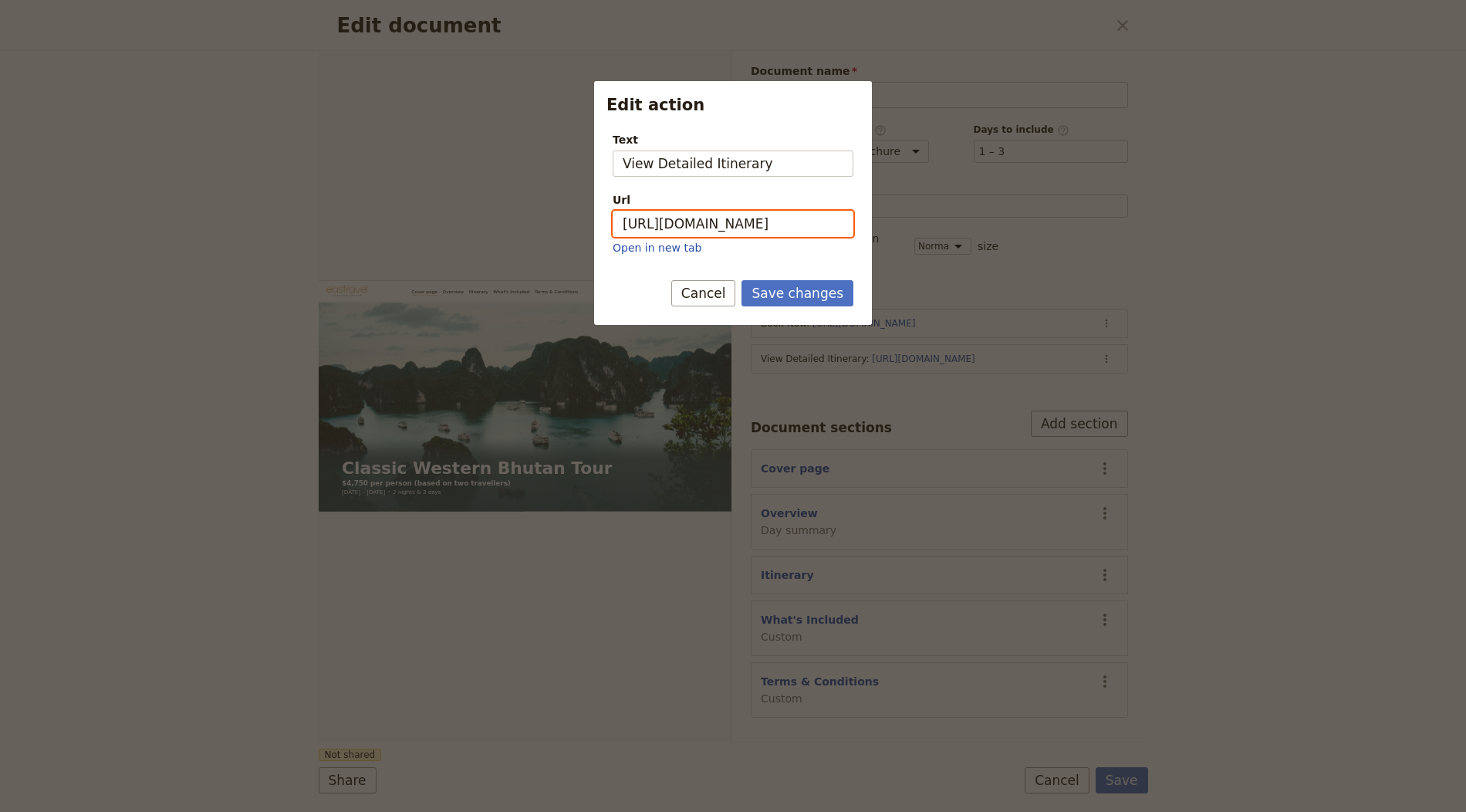
click at [773, 226] on input "https://trips.fieldbook.com/d/UOOynnwIBk_DViaoExSCC" at bounding box center [733, 224] width 240 height 26
paste input "yATUuqxpUm4yMOC-wGPQG"
type input "https://trips.fieldbook.com/d/yATUuqxpUm4yMOC-wGPQG"
click at [778, 293] on button "Save changes" at bounding box center [798, 293] width 112 height 26
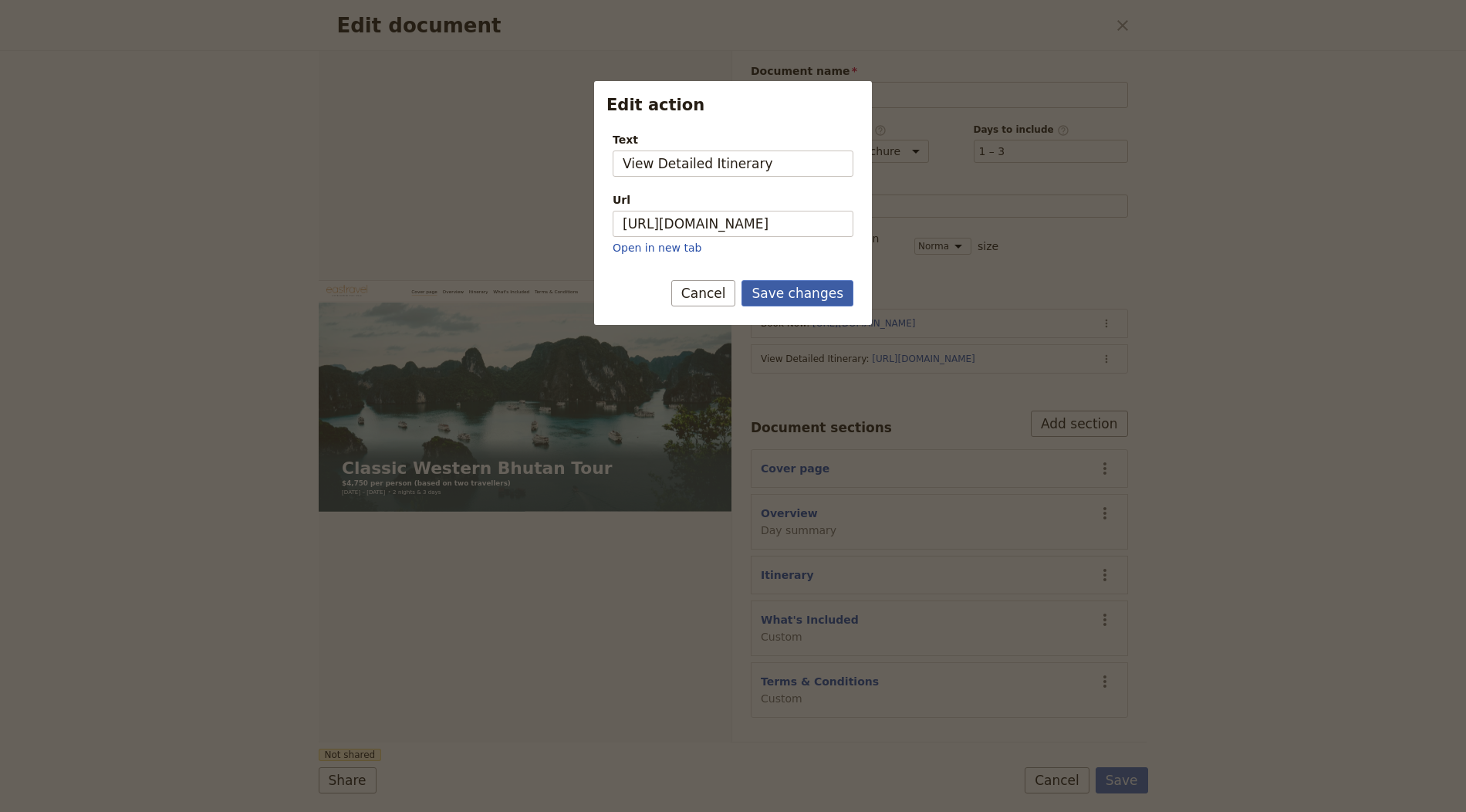
scroll to position [0, 0]
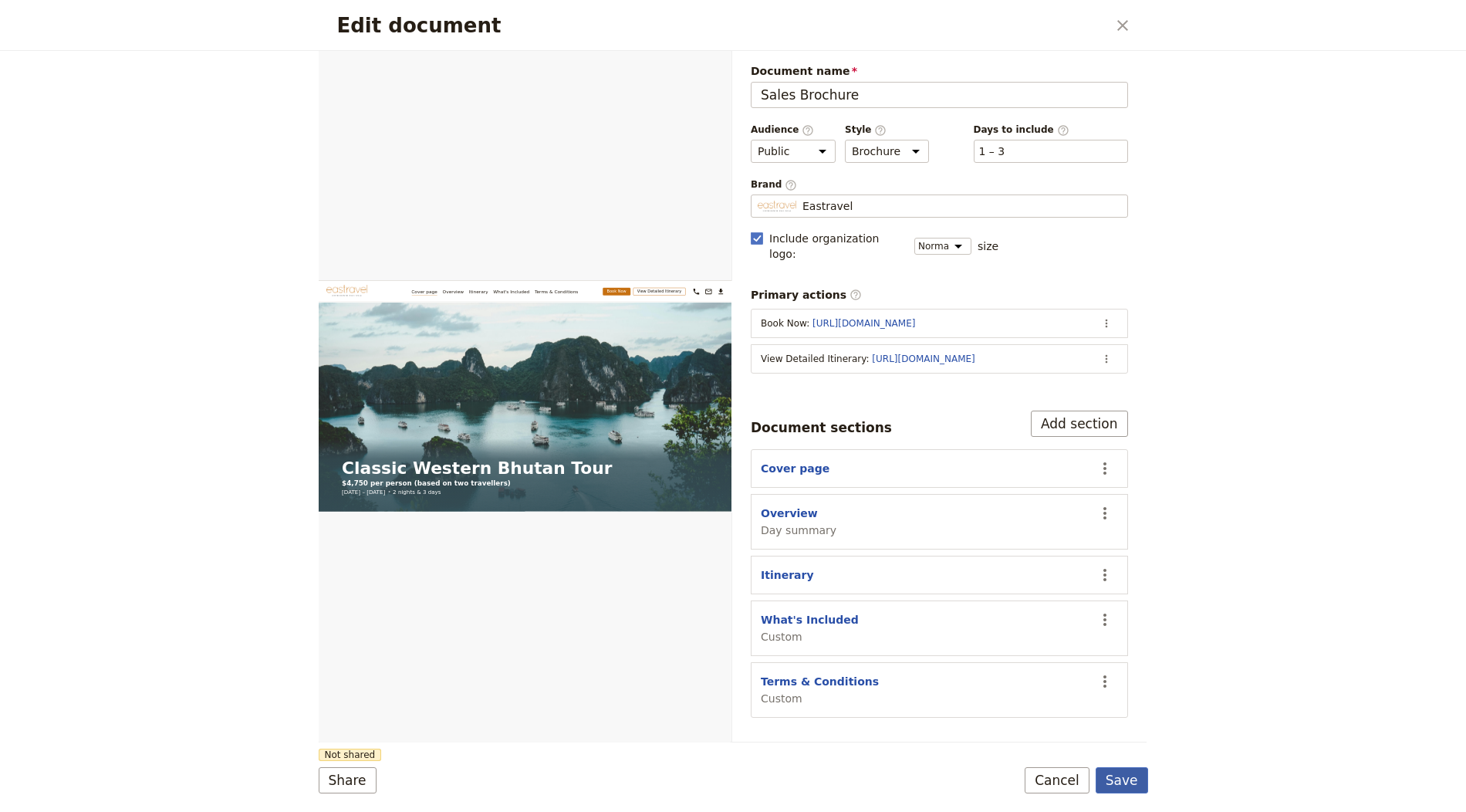
click at [1122, 778] on button "Save" at bounding box center [1122, 780] width 52 height 26
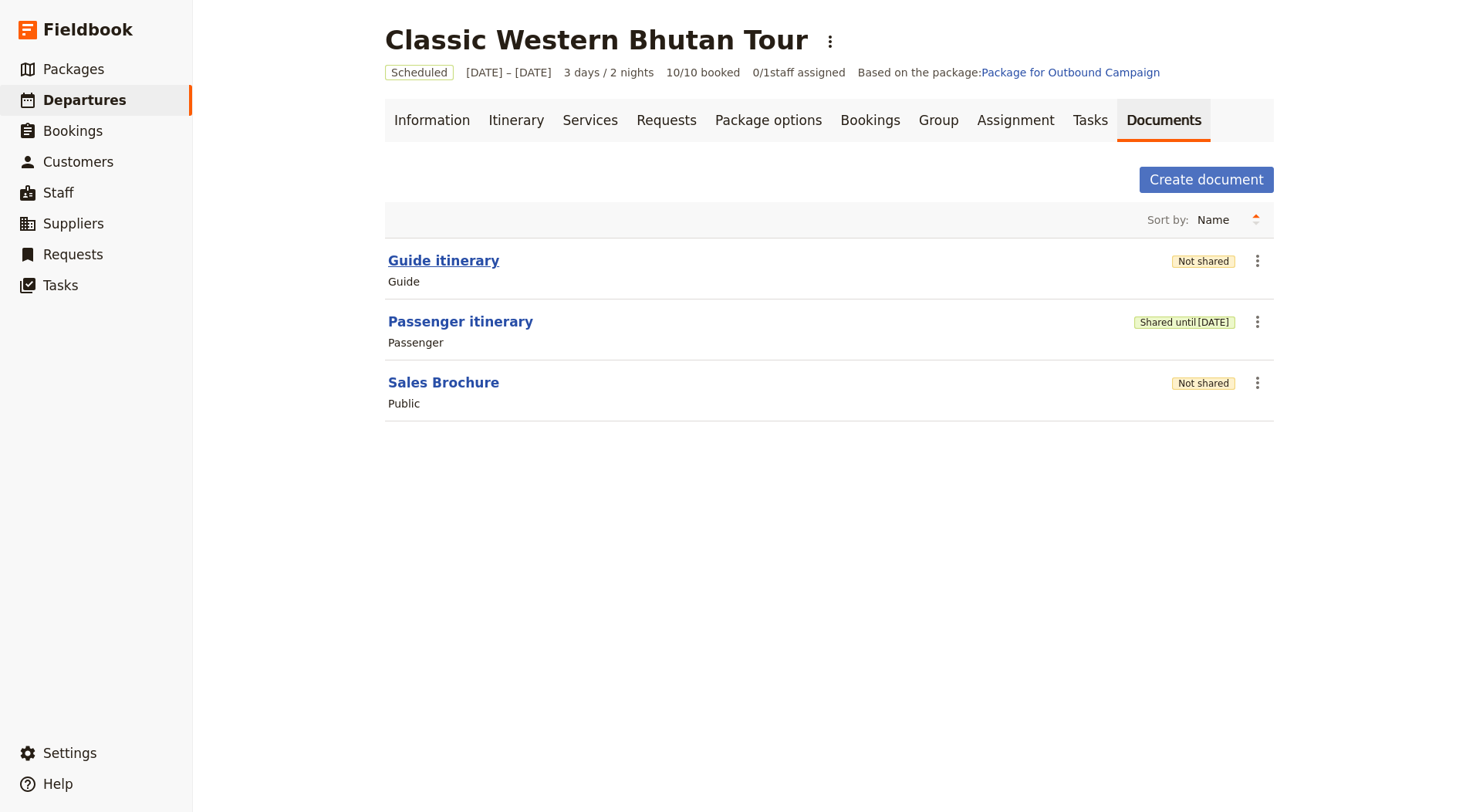
click at [443, 254] on button "Guide itinerary" at bounding box center [443, 261] width 111 height 19
select select "STAFF"
select select "RUN_SHEET"
select select "LARGE"
click at [1188, 384] on button "Not shared" at bounding box center [1204, 383] width 64 height 12
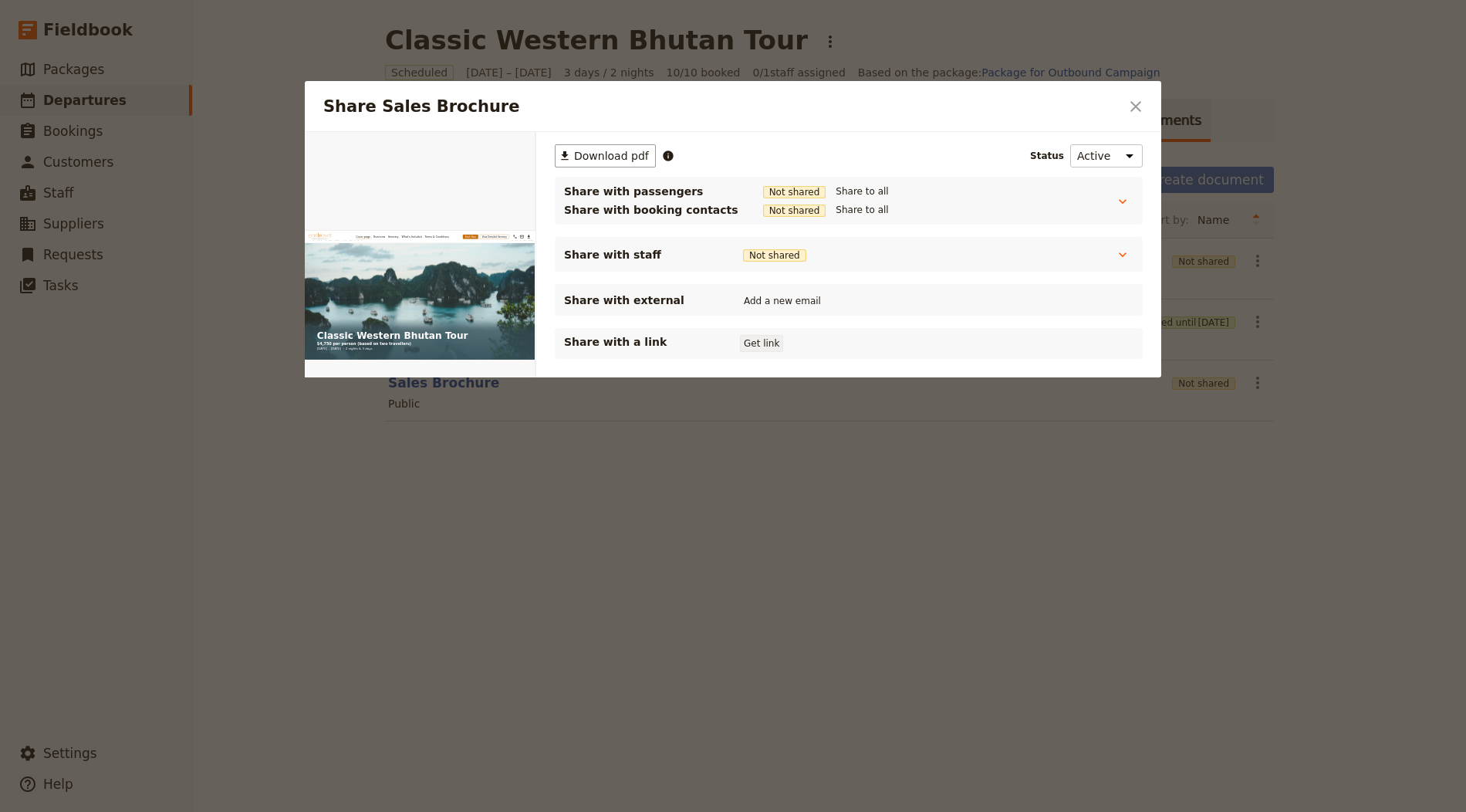
click at [767, 341] on button "Get link" at bounding box center [762, 343] width 43 height 17
click at [1137, 103] on icon "Close dialog" at bounding box center [1136, 107] width 19 height 19
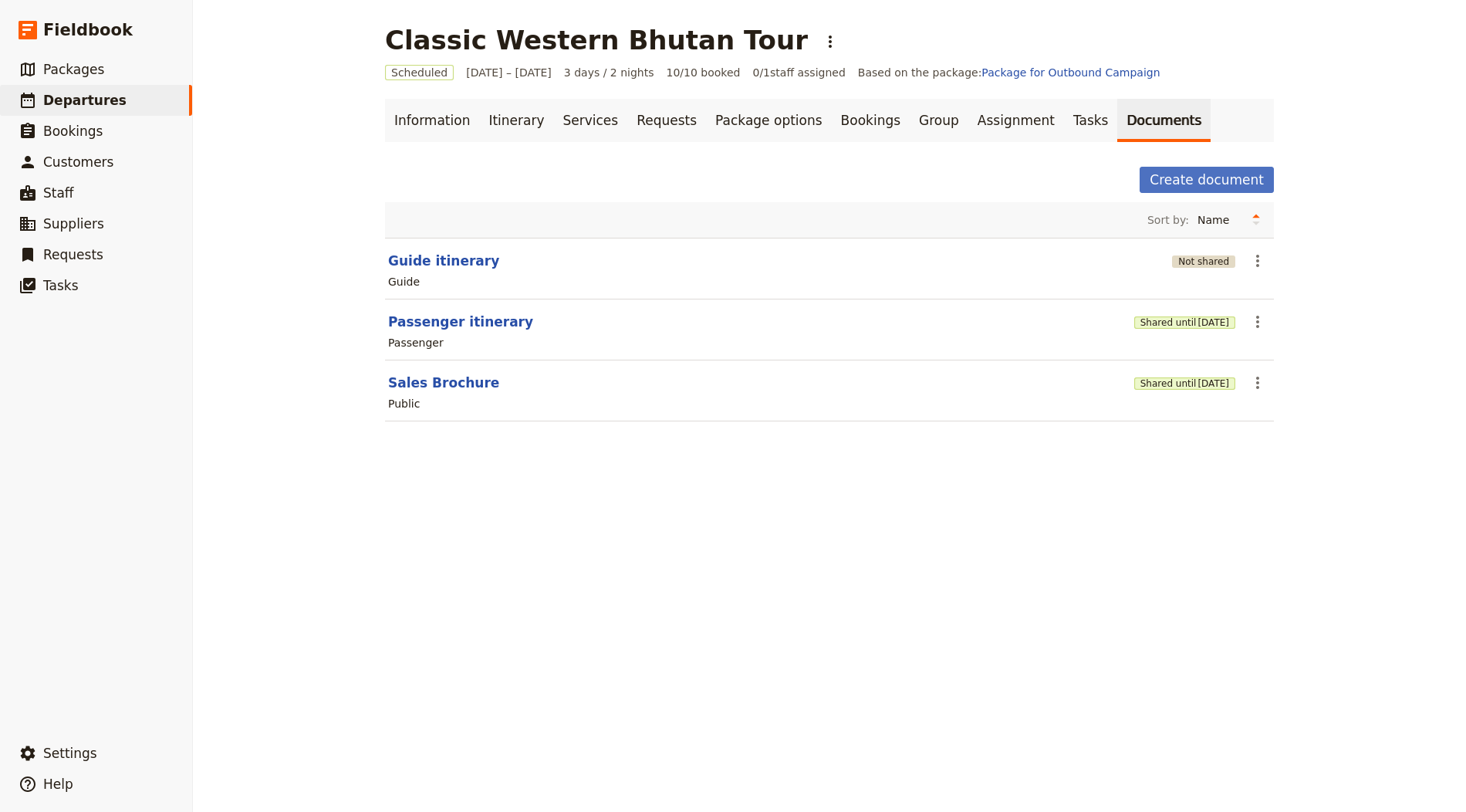
click at [1190, 262] on button "Not shared" at bounding box center [1204, 261] width 64 height 12
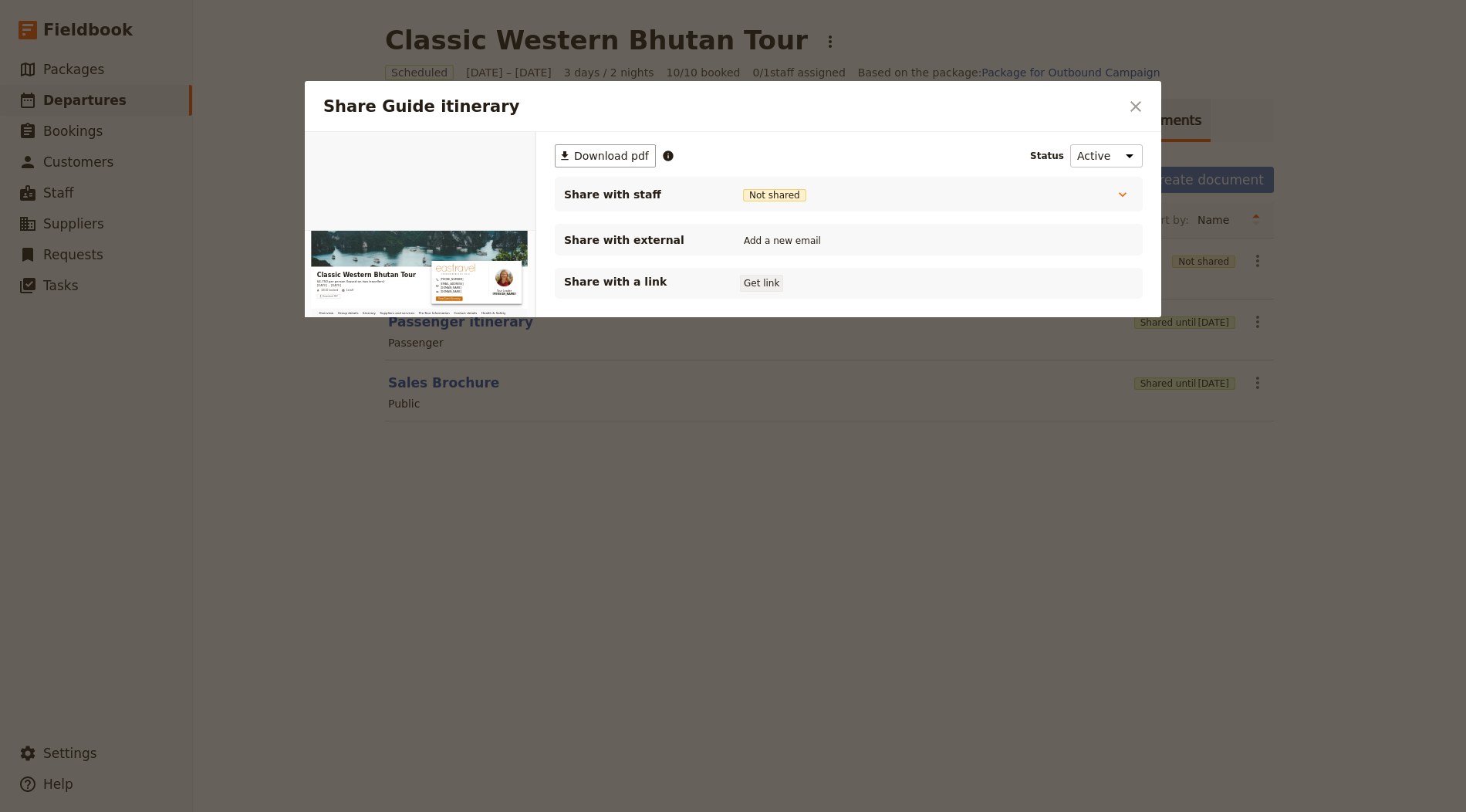
click at [763, 281] on button "Get link" at bounding box center [762, 283] width 43 height 17
click at [1163, 117] on div at bounding box center [733, 406] width 1466 height 812
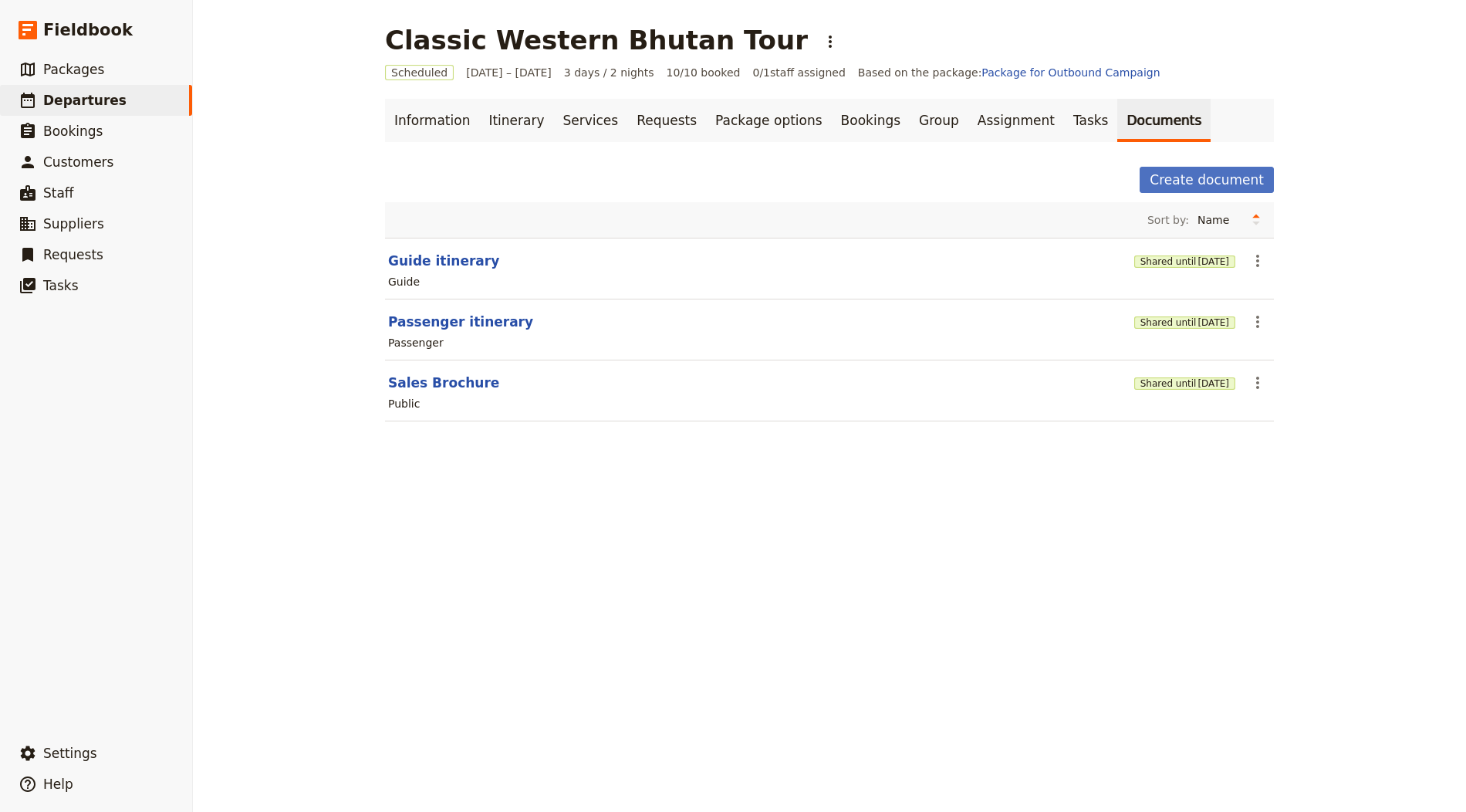
click at [540, 46] on h1 "Classic Western Bhutan Tour" at bounding box center [597, 39] width 423 height 31
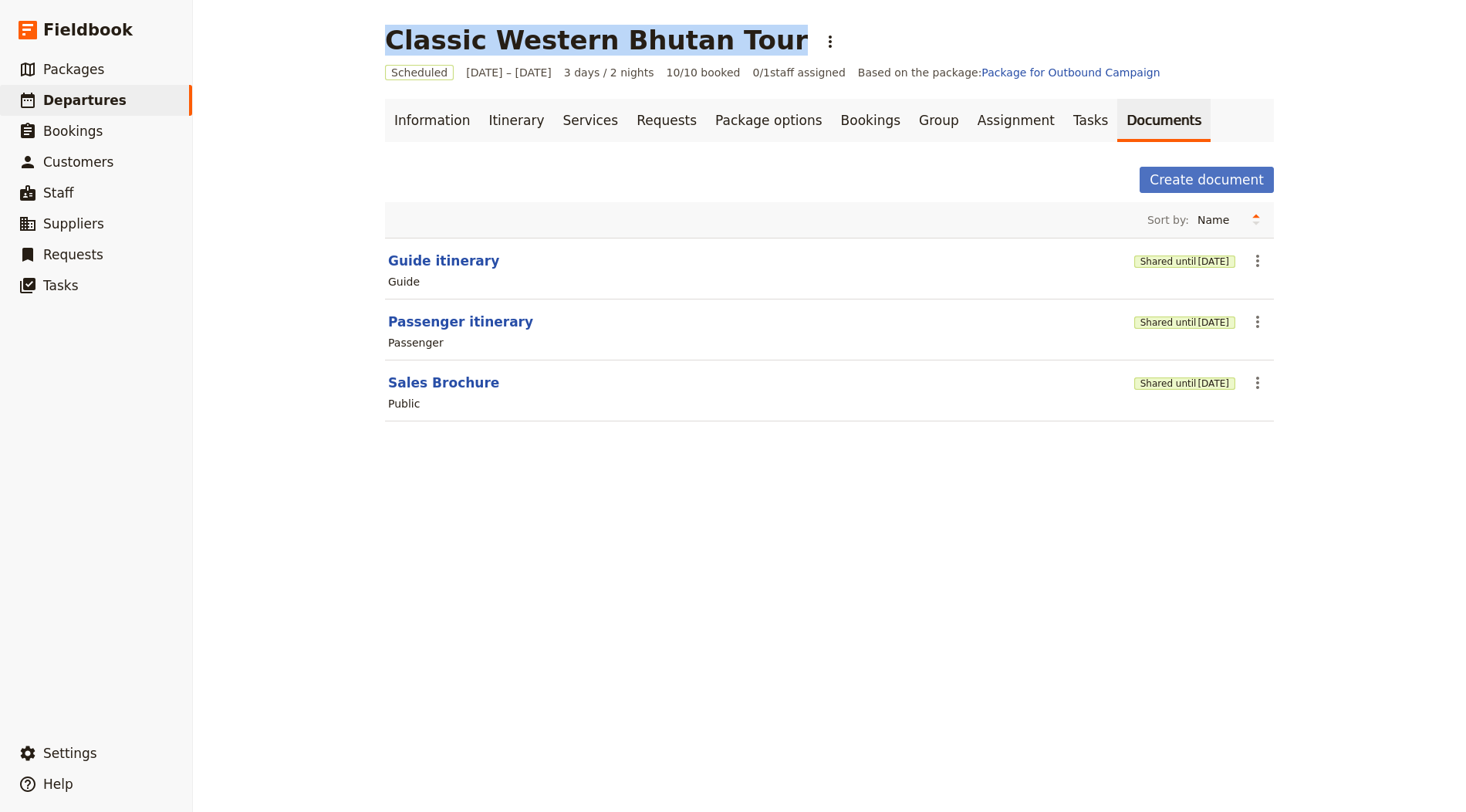
click at [540, 46] on h1 "Classic Western Bhutan Tour" at bounding box center [597, 39] width 423 height 31
copy h1 "Classic Western Bhutan Tour"
click at [519, 117] on link "Itinerary" at bounding box center [515, 121] width 74 height 43
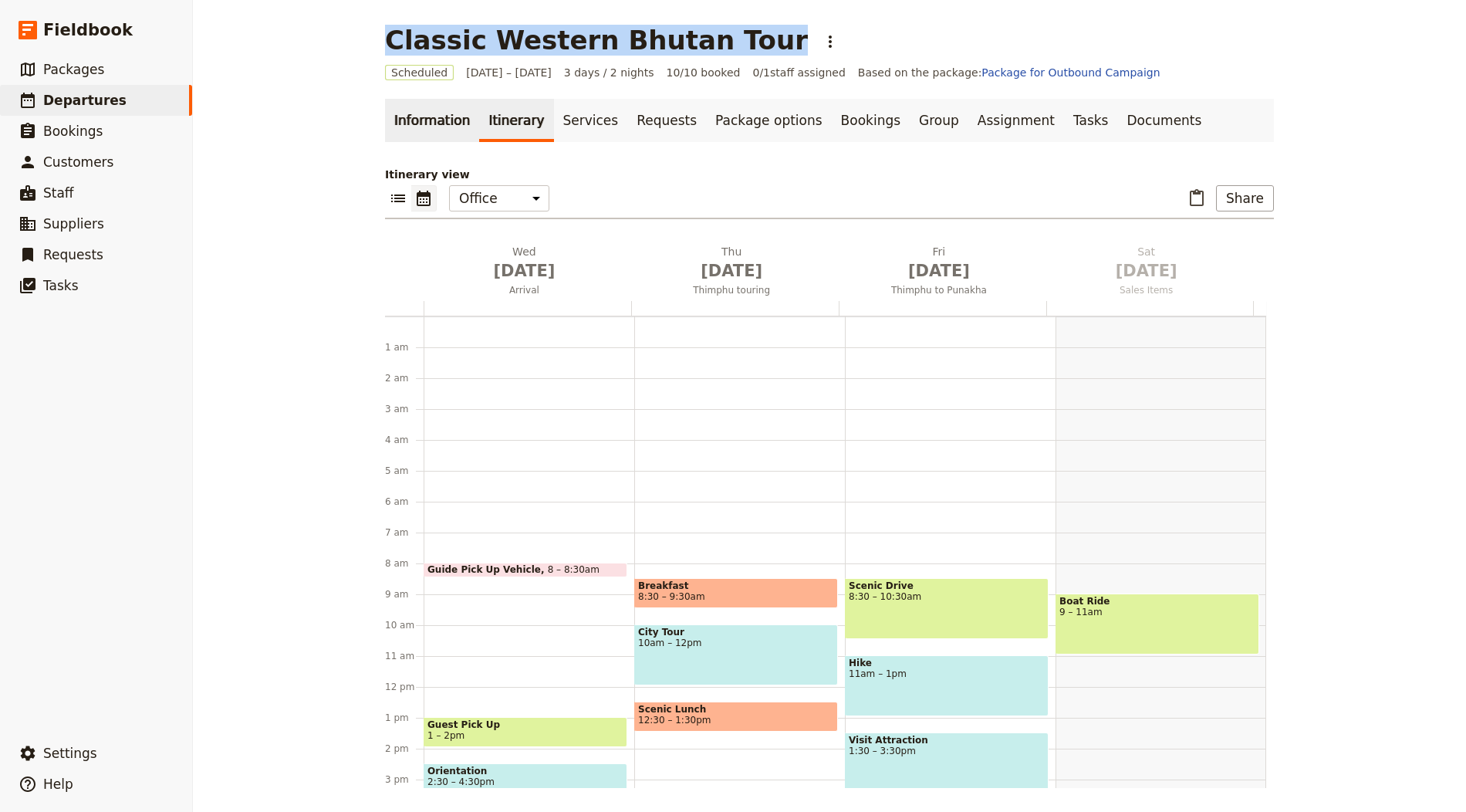
scroll to position [200, 0]
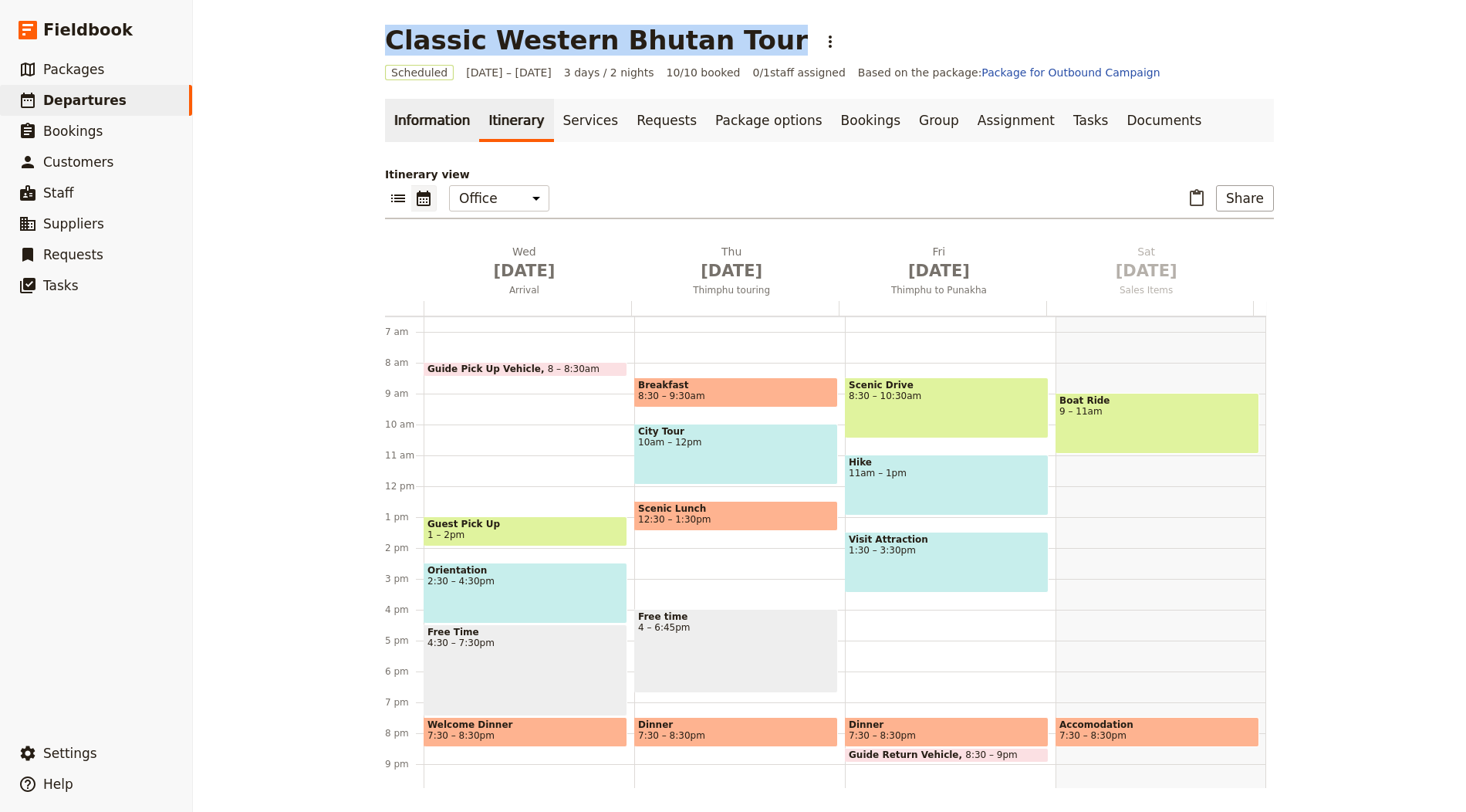
click at [439, 122] on link "Information" at bounding box center [432, 121] width 94 height 43
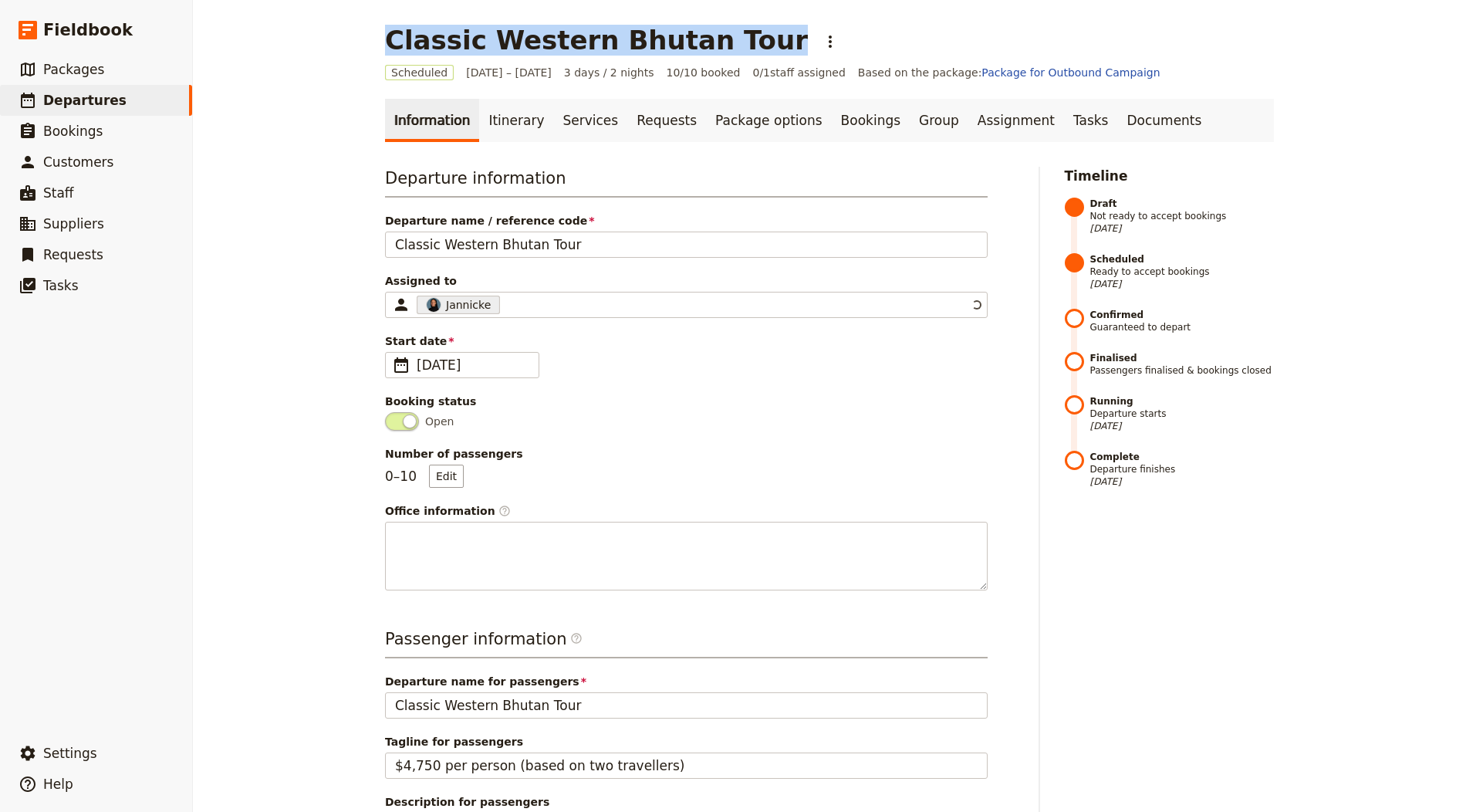
scroll to position [425, 0]
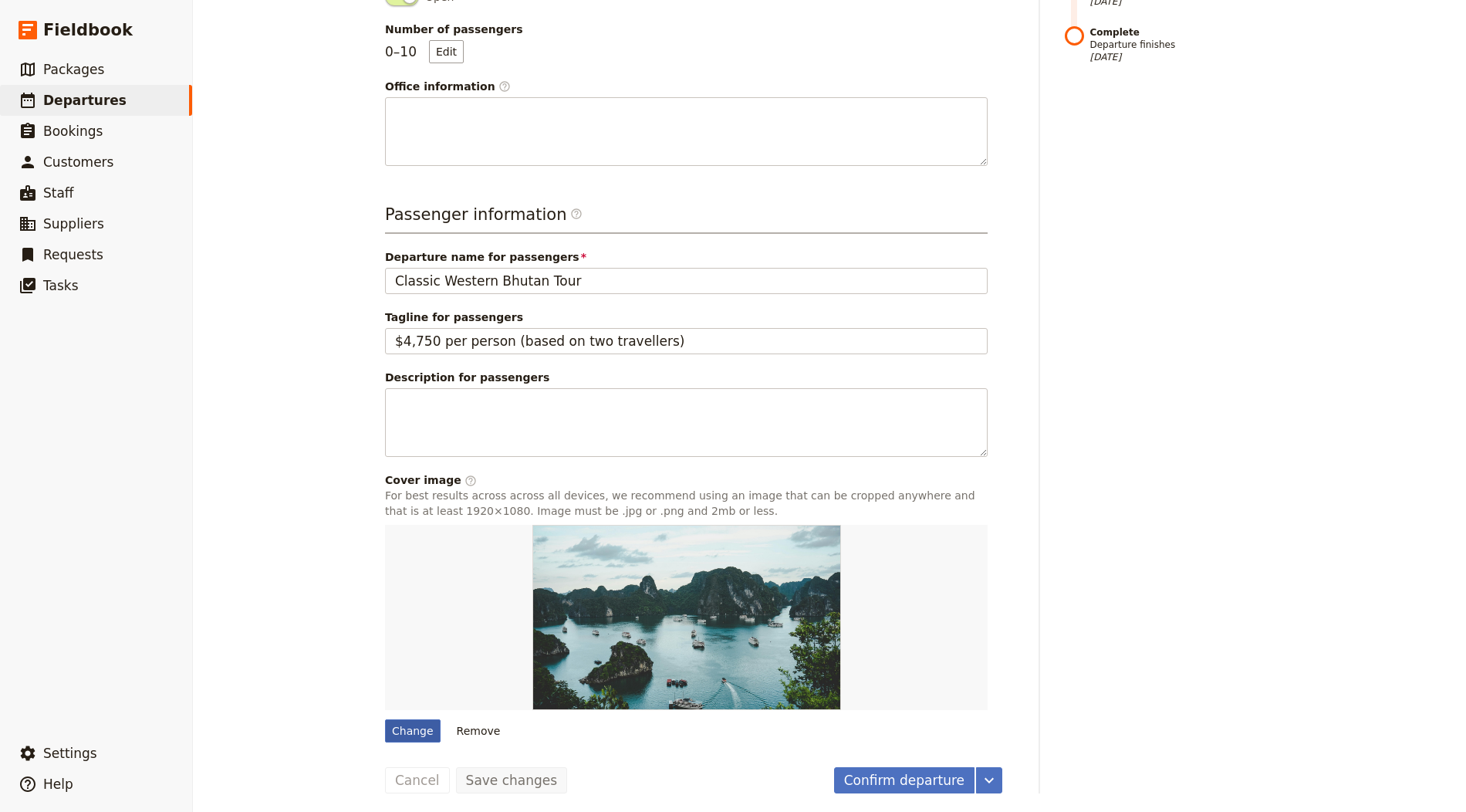
click at [409, 722] on div "Change" at bounding box center [413, 731] width 55 height 23
click at [385, 719] on input "Change" at bounding box center [385, 718] width 1 height 1
type input "C:\fakepath\aaron-santelices-ZdwVvRdel8A-unsplash (1).jpg"
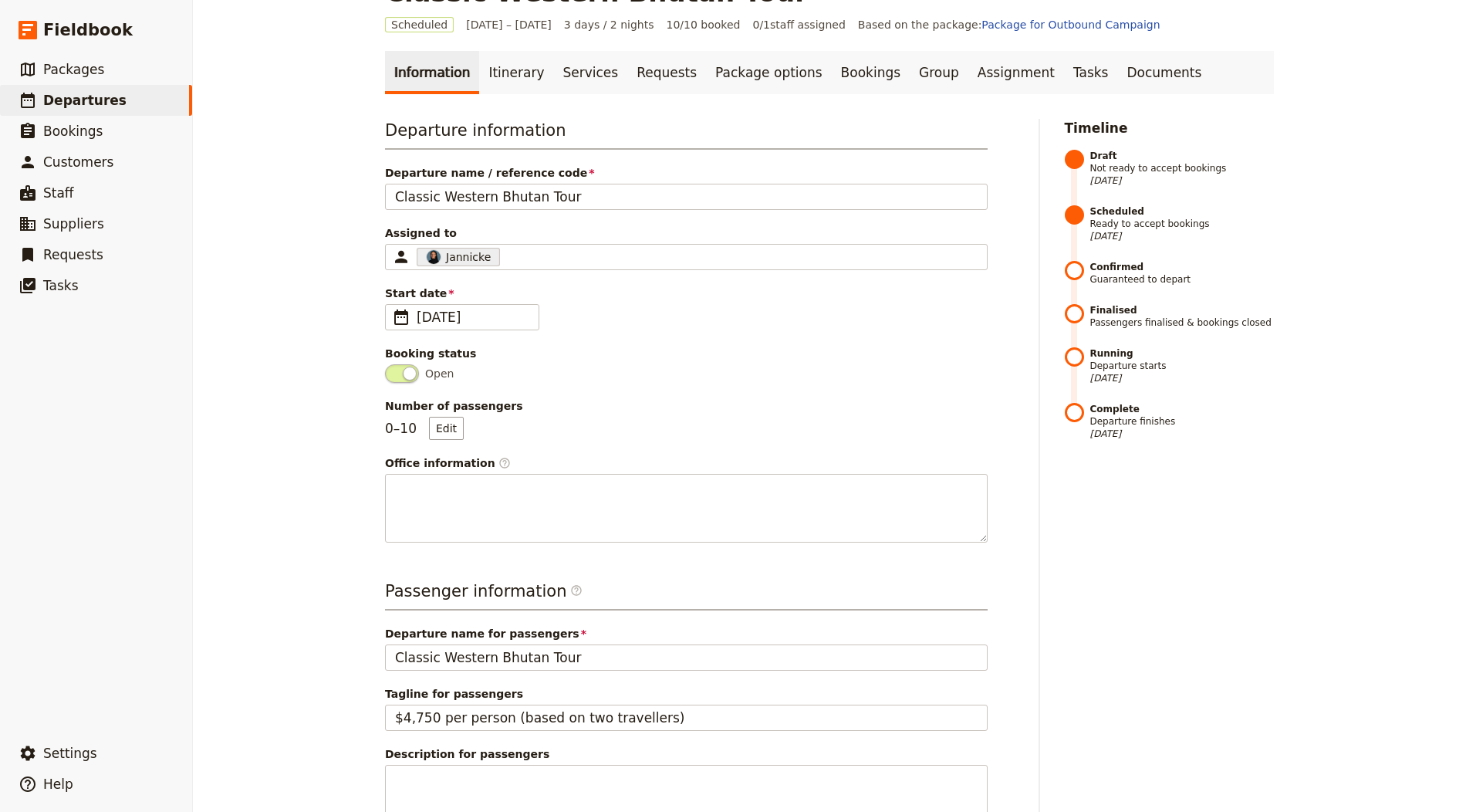
scroll to position [9, 0]
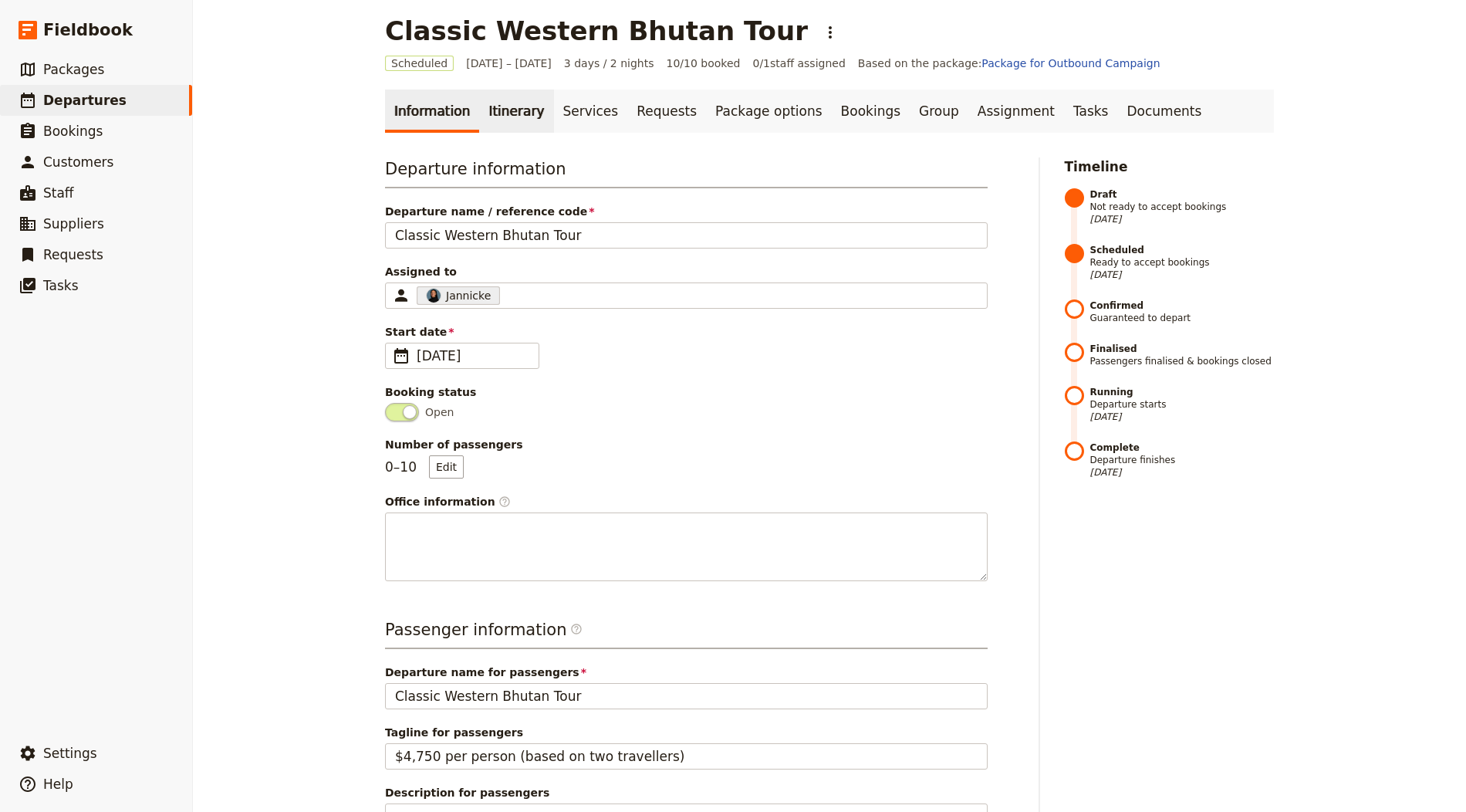
click at [488, 122] on link "Itinerary" at bounding box center [515, 111] width 74 height 43
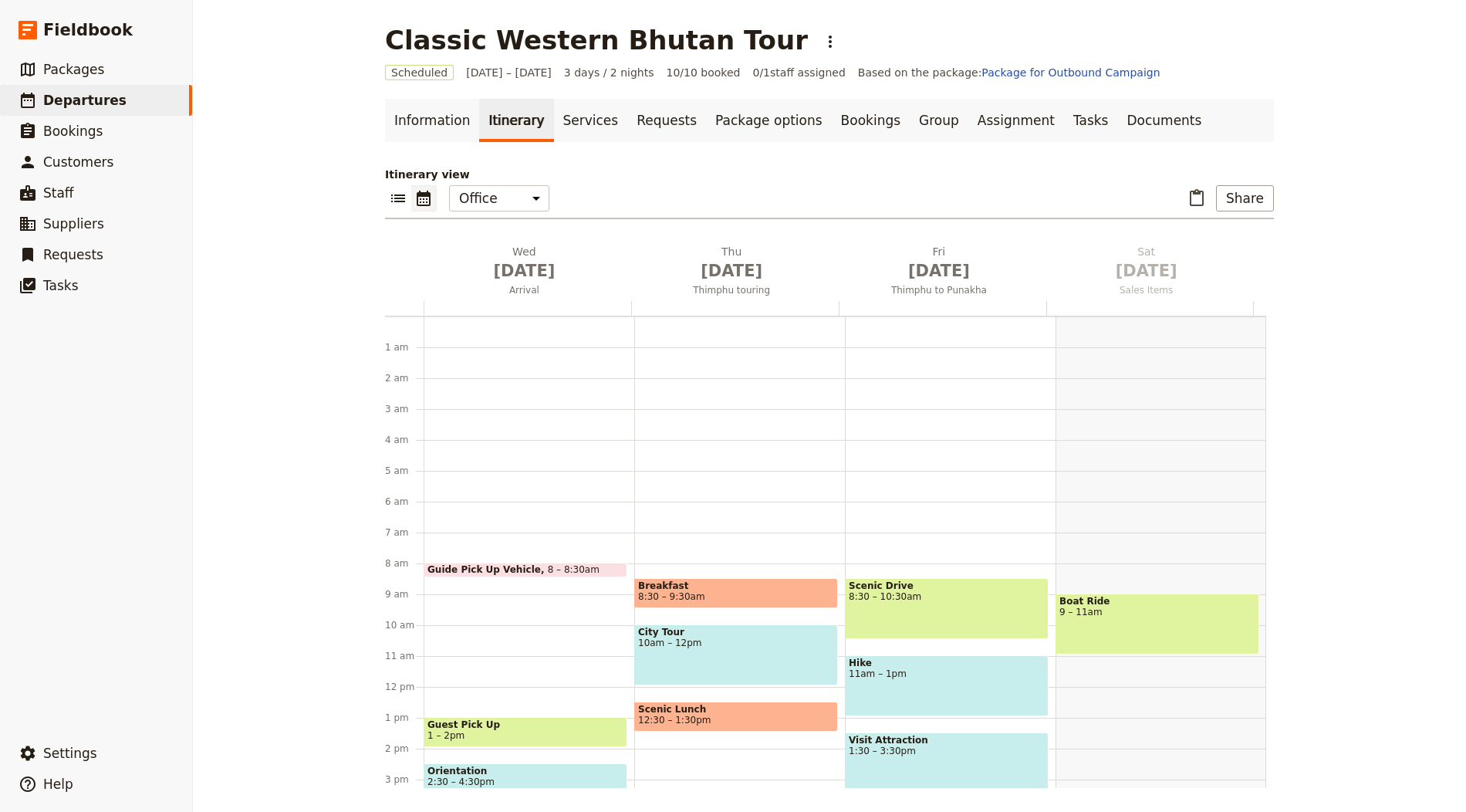
scroll to position [200, 0]
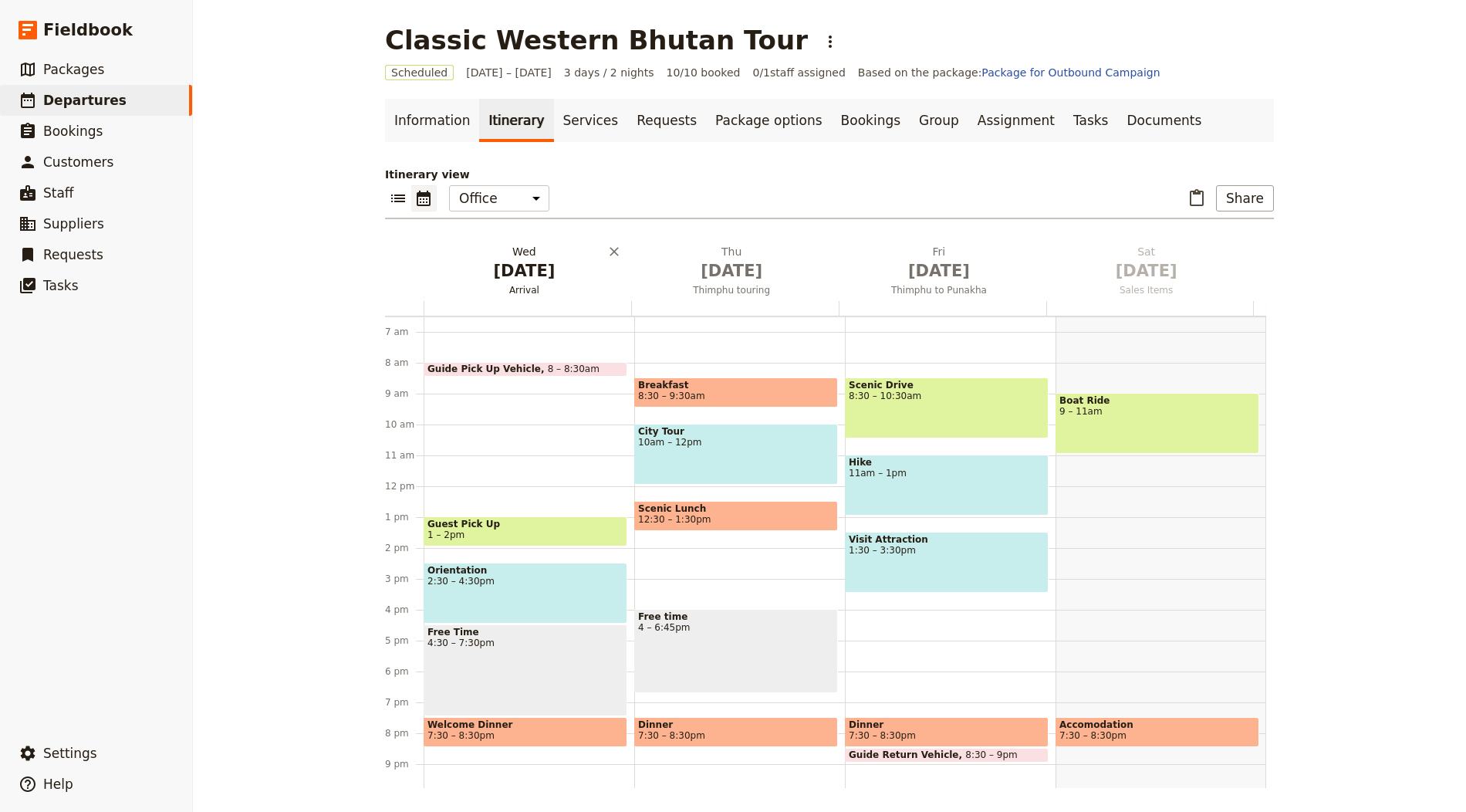
click at [511, 282] on button "Wed Oct 1 Arrival" at bounding box center [528, 272] width 208 height 57
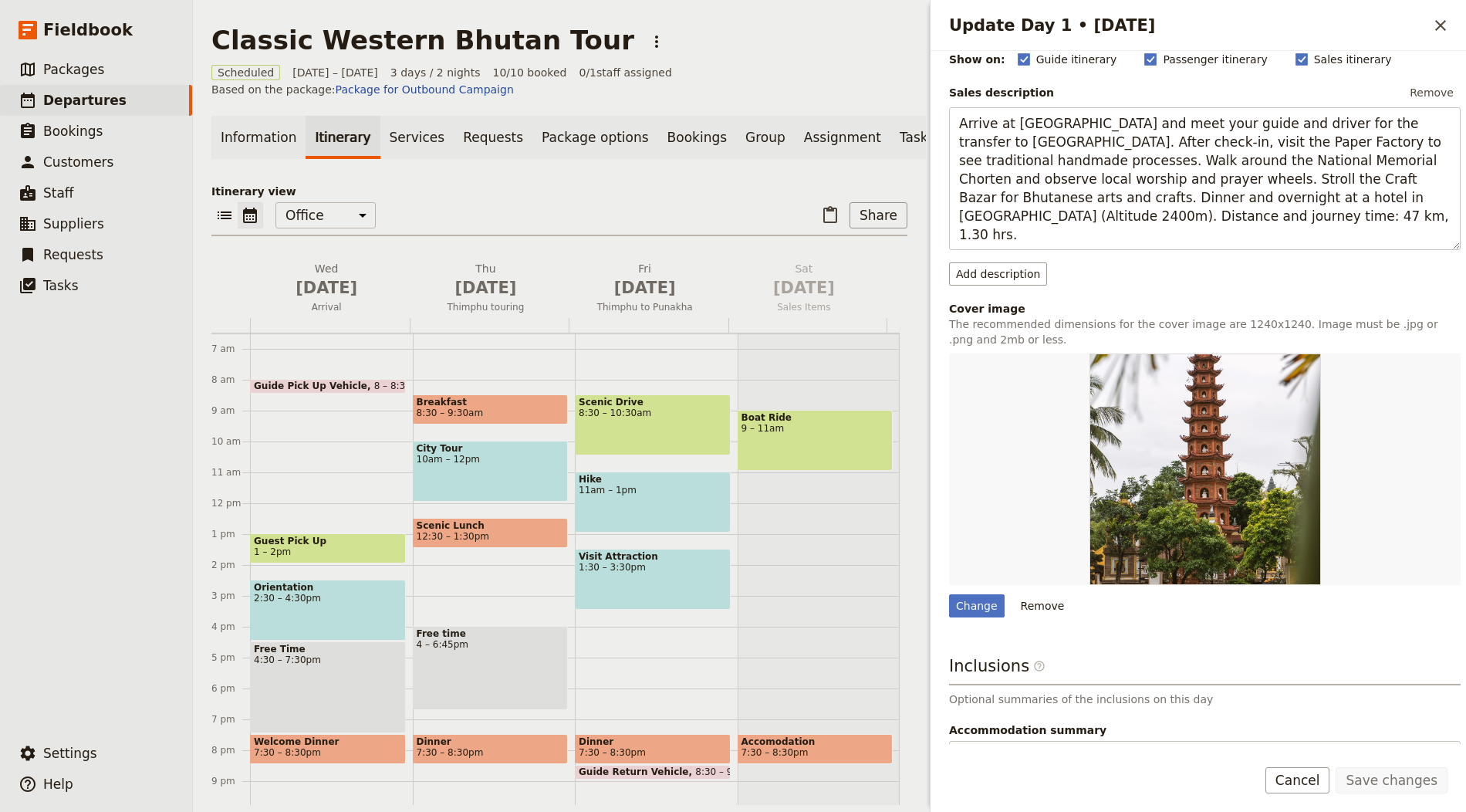
scroll to position [292, 0]
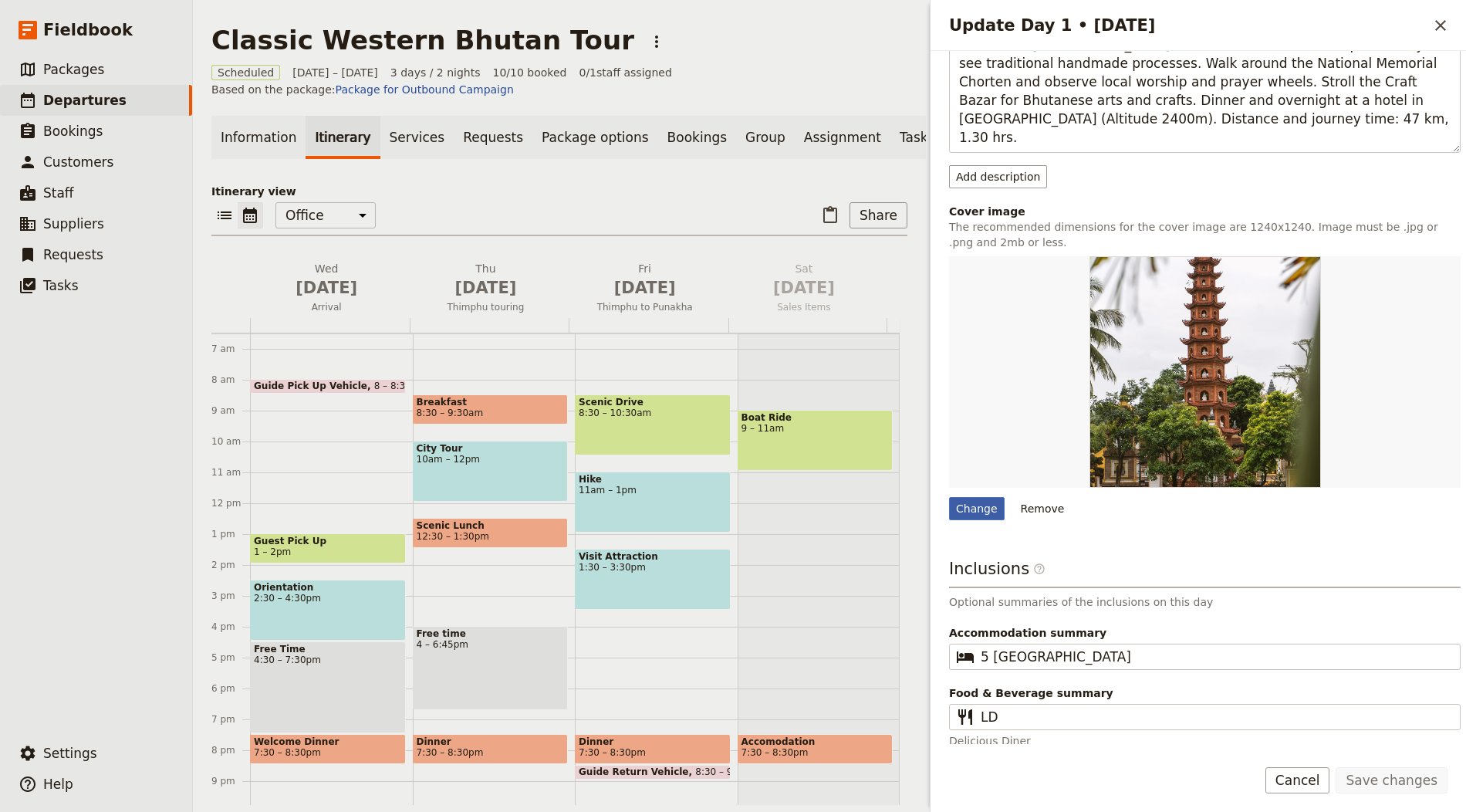
click at [967, 500] on div "Change" at bounding box center [977, 508] width 55 height 23
click at [950, 497] on input "Change" at bounding box center [949, 496] width 1 height 1
type input "C:\fakepath\unma-desai-cbNXLuO5dGM-unsplash.jpg"
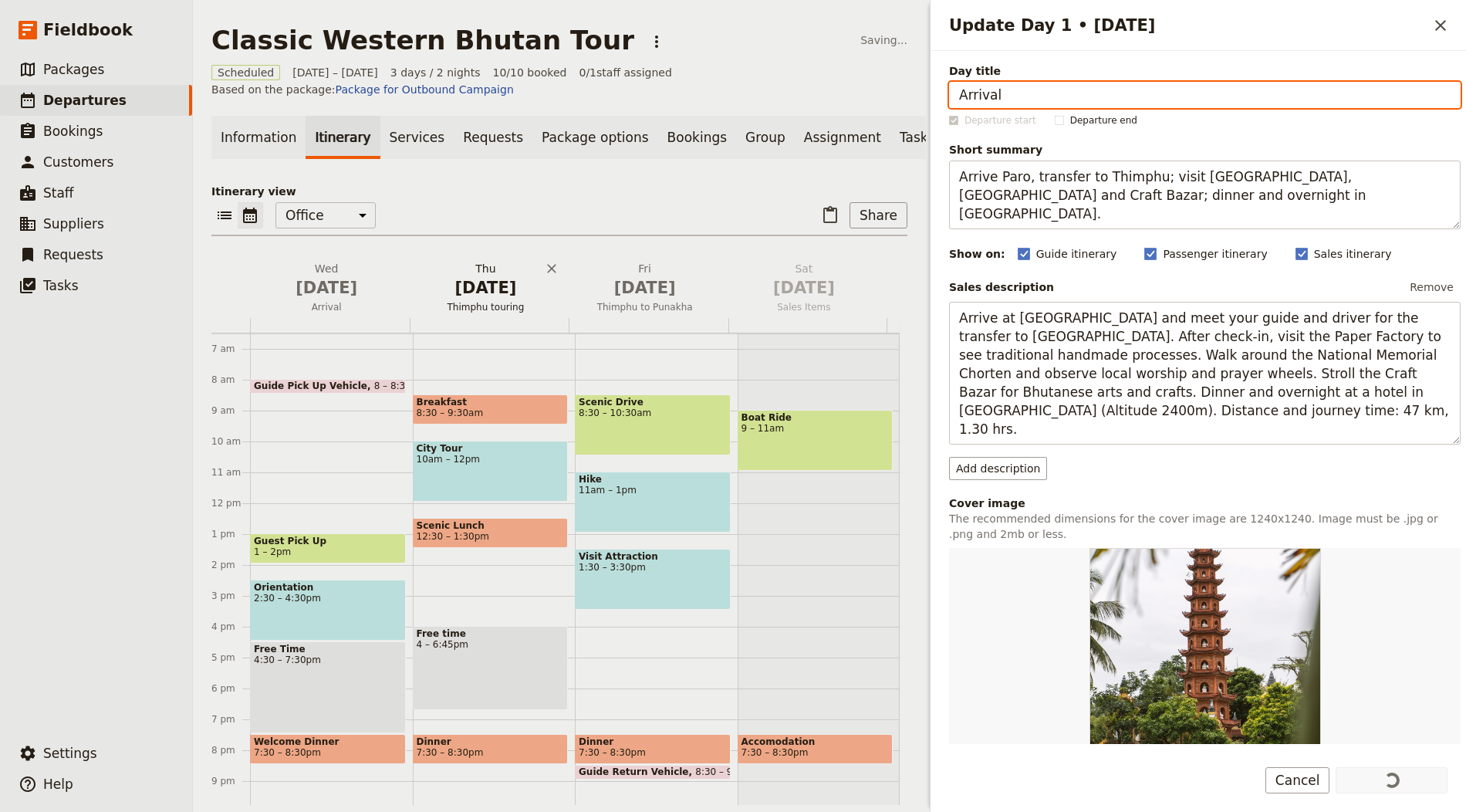
click at [475, 299] on span "Oct 2" at bounding box center [486, 287] width 140 height 23
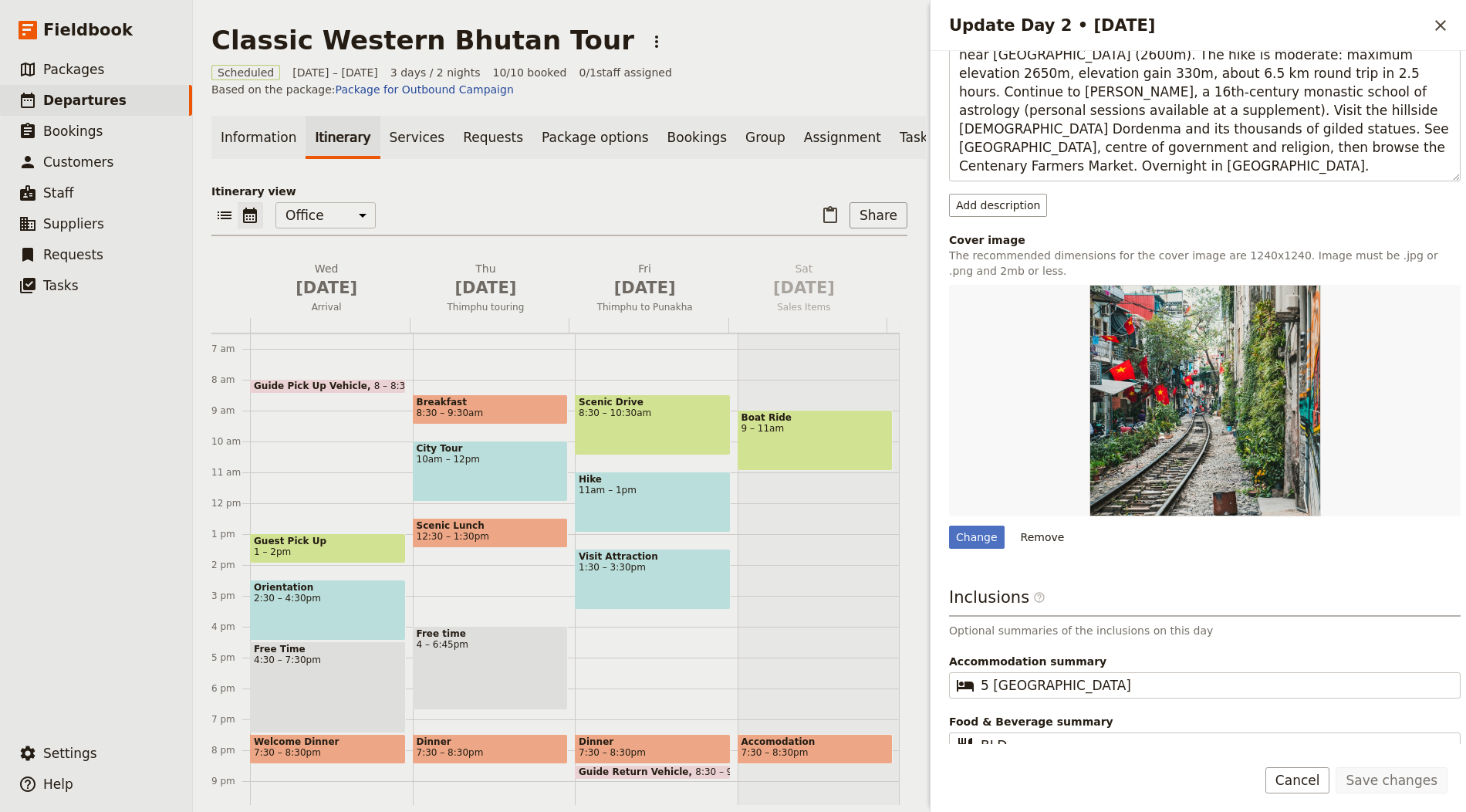
scroll to position [311, 0]
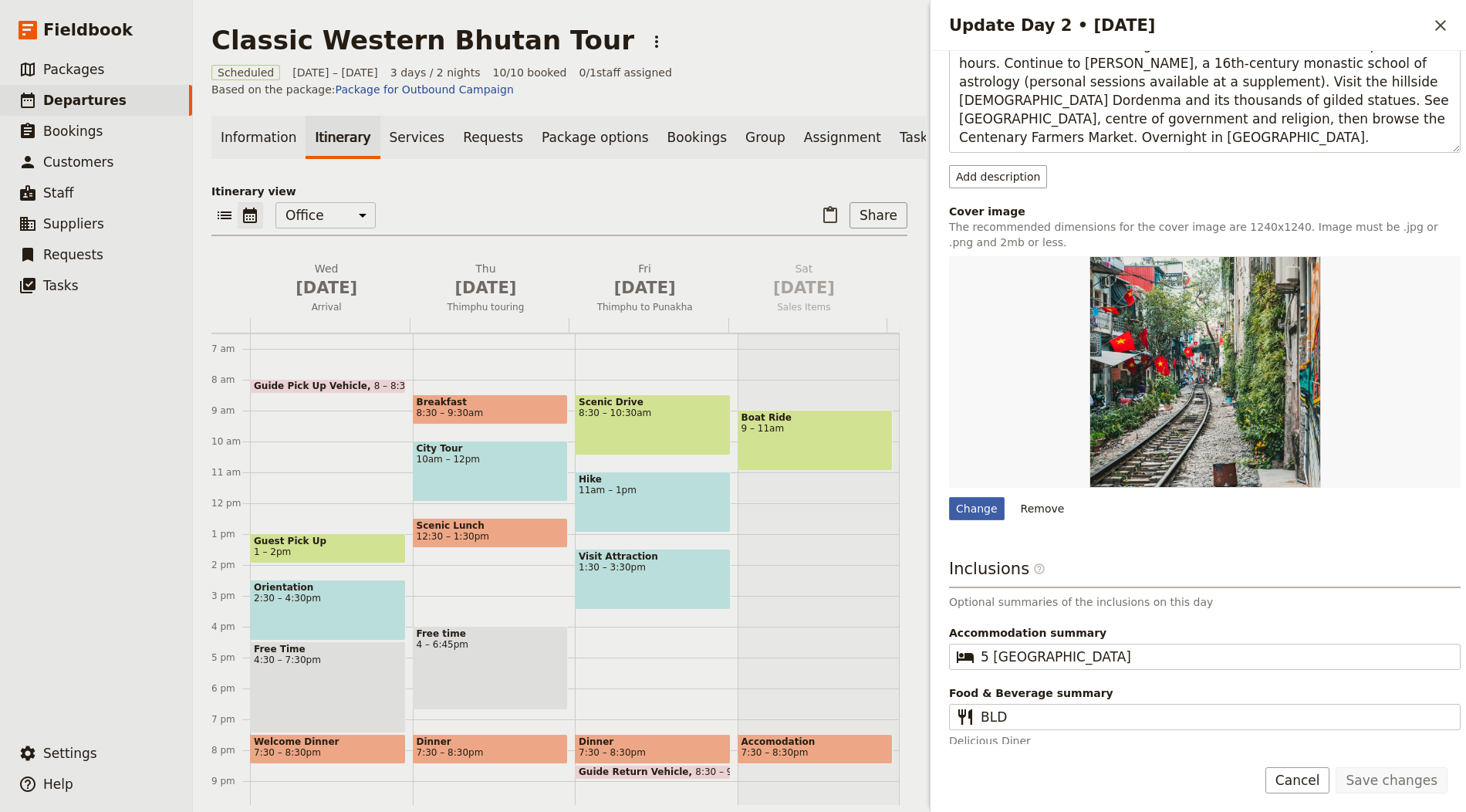
click at [979, 501] on div "Change" at bounding box center [977, 508] width 55 height 23
click at [950, 497] on input "Change" at bounding box center [949, 496] width 1 height 1
type input "C:\fakepath\aaron-santelices-ZdwVvRdel8A-unsplash (1).jpg"
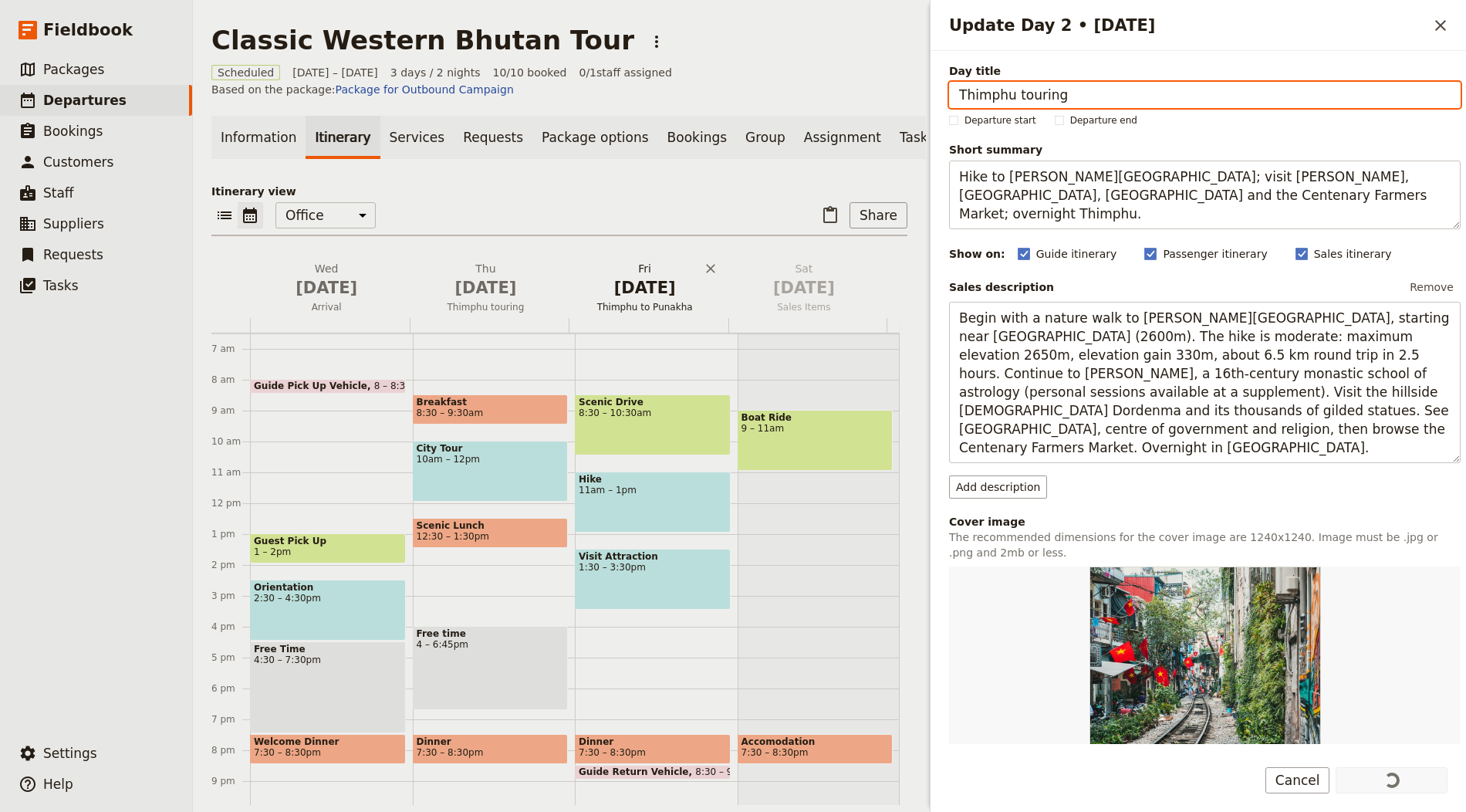
drag, startPoint x: 656, startPoint y: 315, endPoint x: 676, endPoint y: 315, distance: 20.0
click at [657, 313] on span "Thimphu to Punakha" at bounding box center [645, 307] width 152 height 12
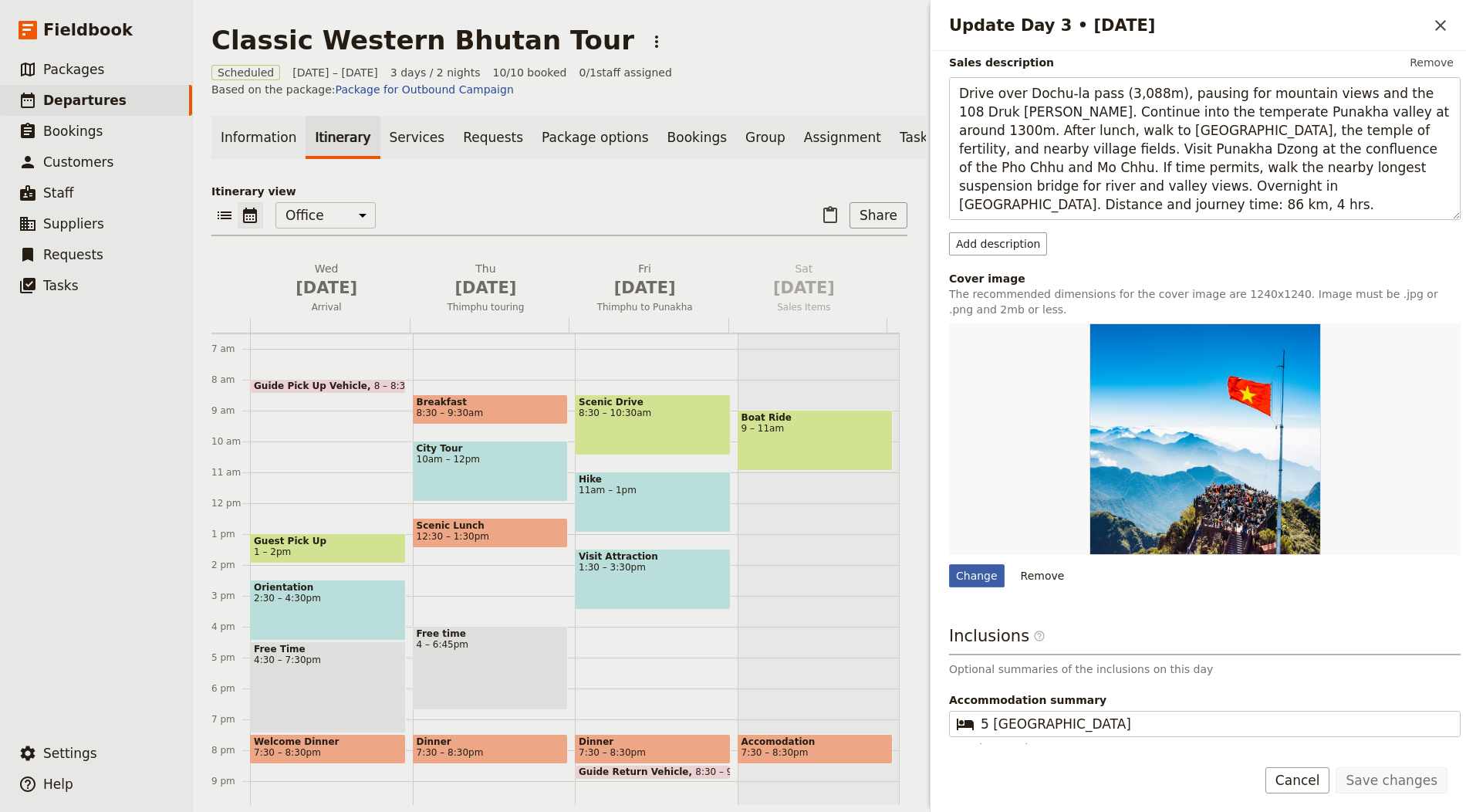
scroll to position [311, 0]
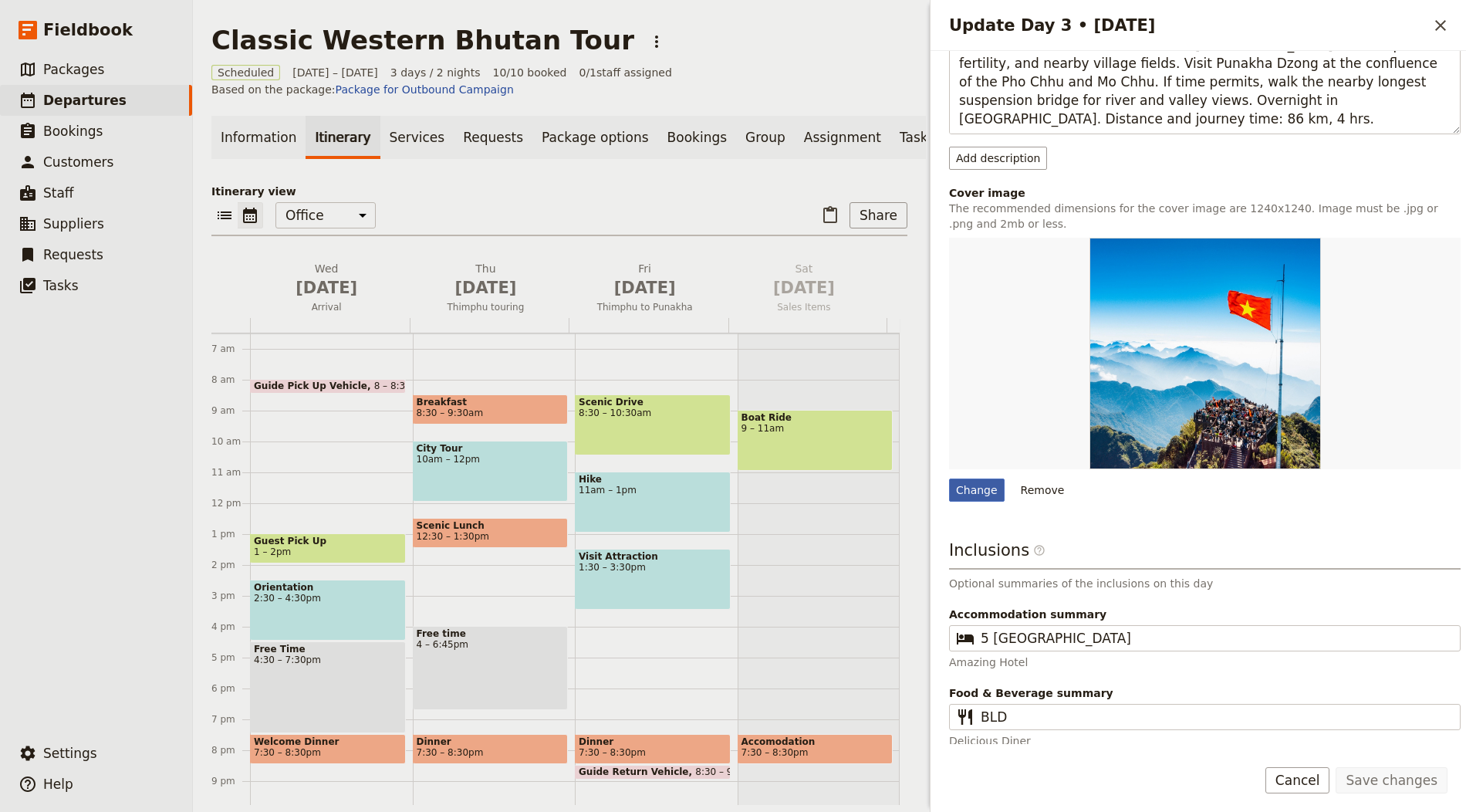
click at [982, 478] on div "Change" at bounding box center [977, 489] width 55 height 23
click at [950, 478] on input "Change" at bounding box center [949, 478] width 1 height 1
type input "C:\fakepath\unma-desai-C26aNKzvhD4-unsplash.jpg"
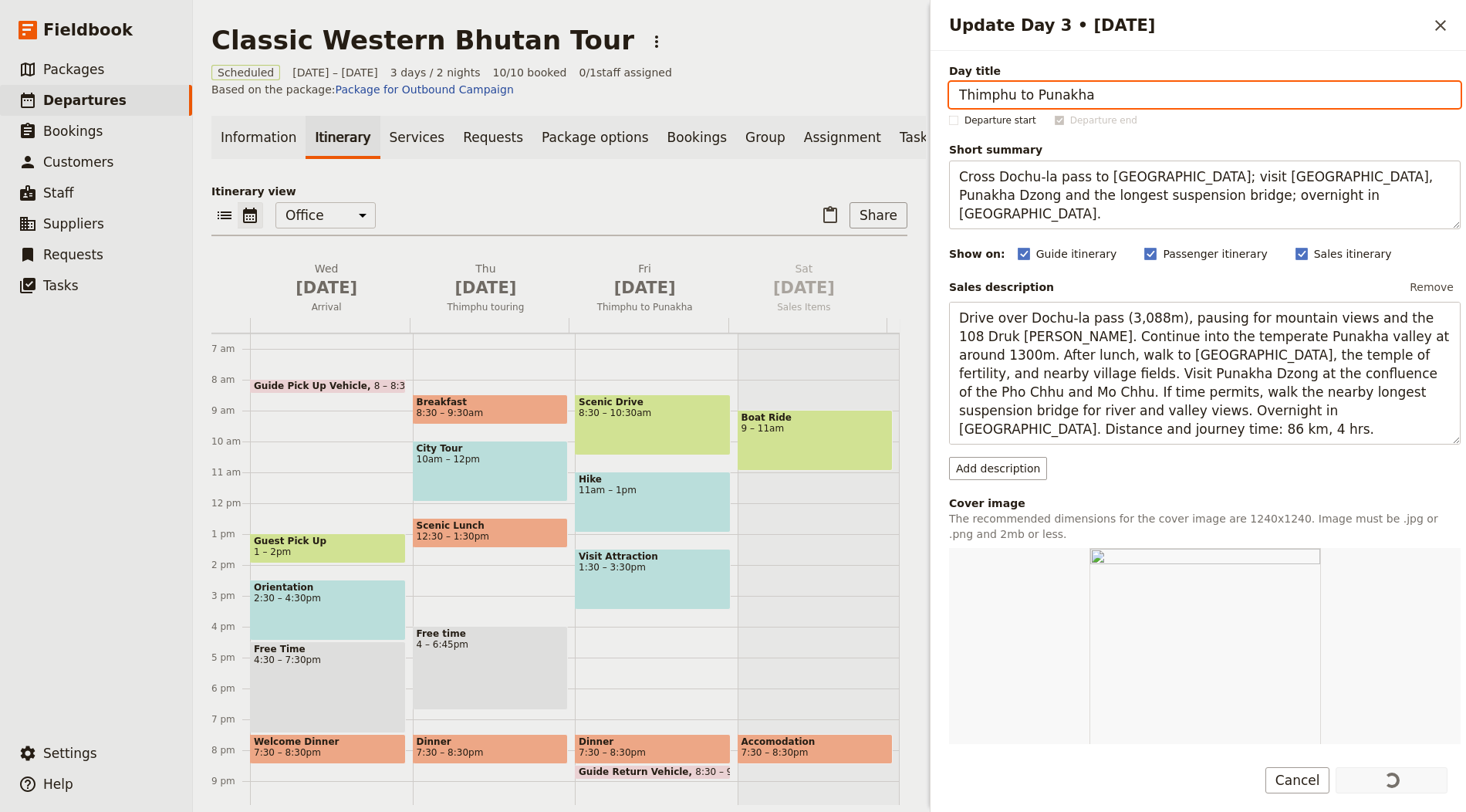
click at [633, 194] on p "Itinerary view" at bounding box center [559, 191] width 696 height 15
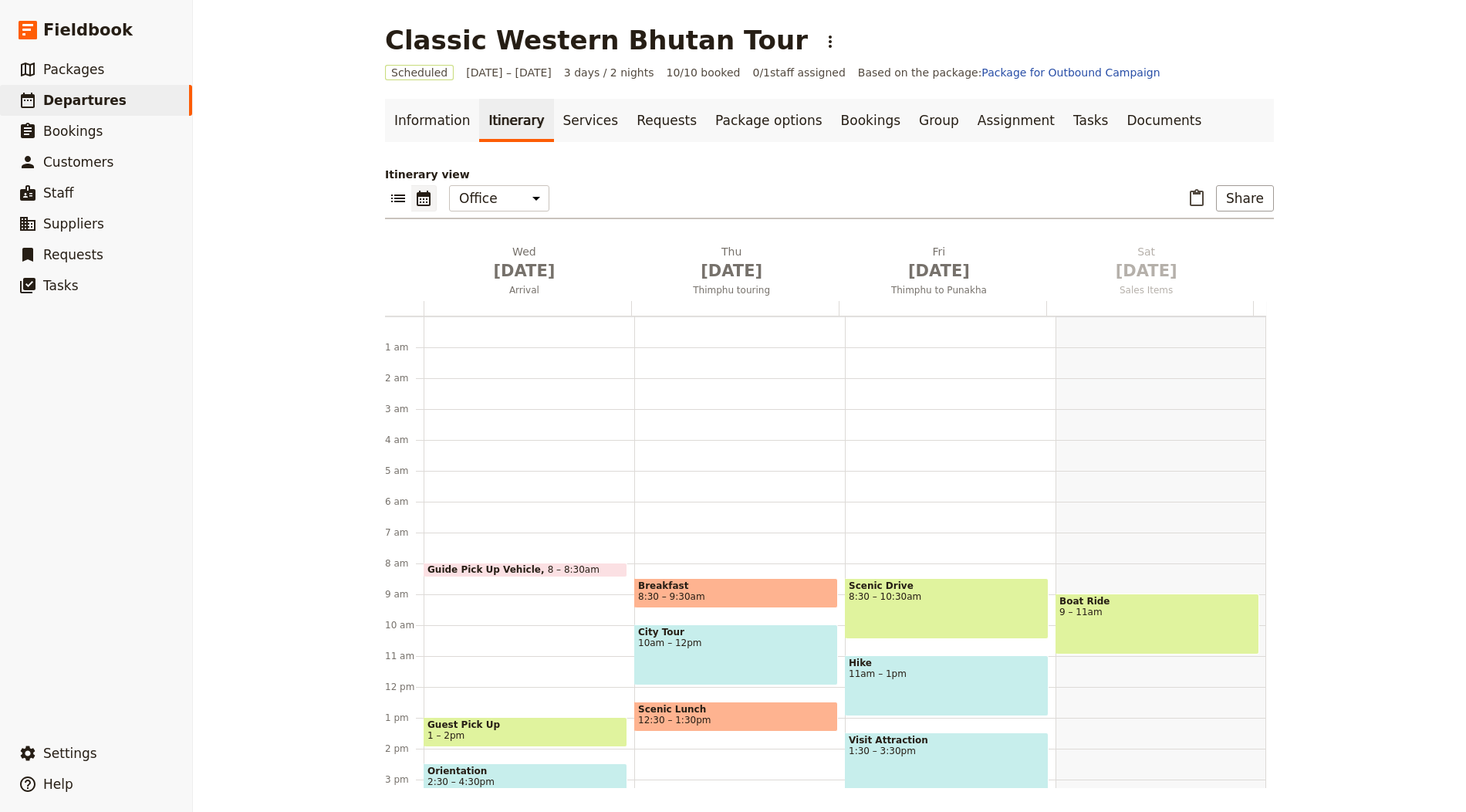
scroll to position [200, 0]
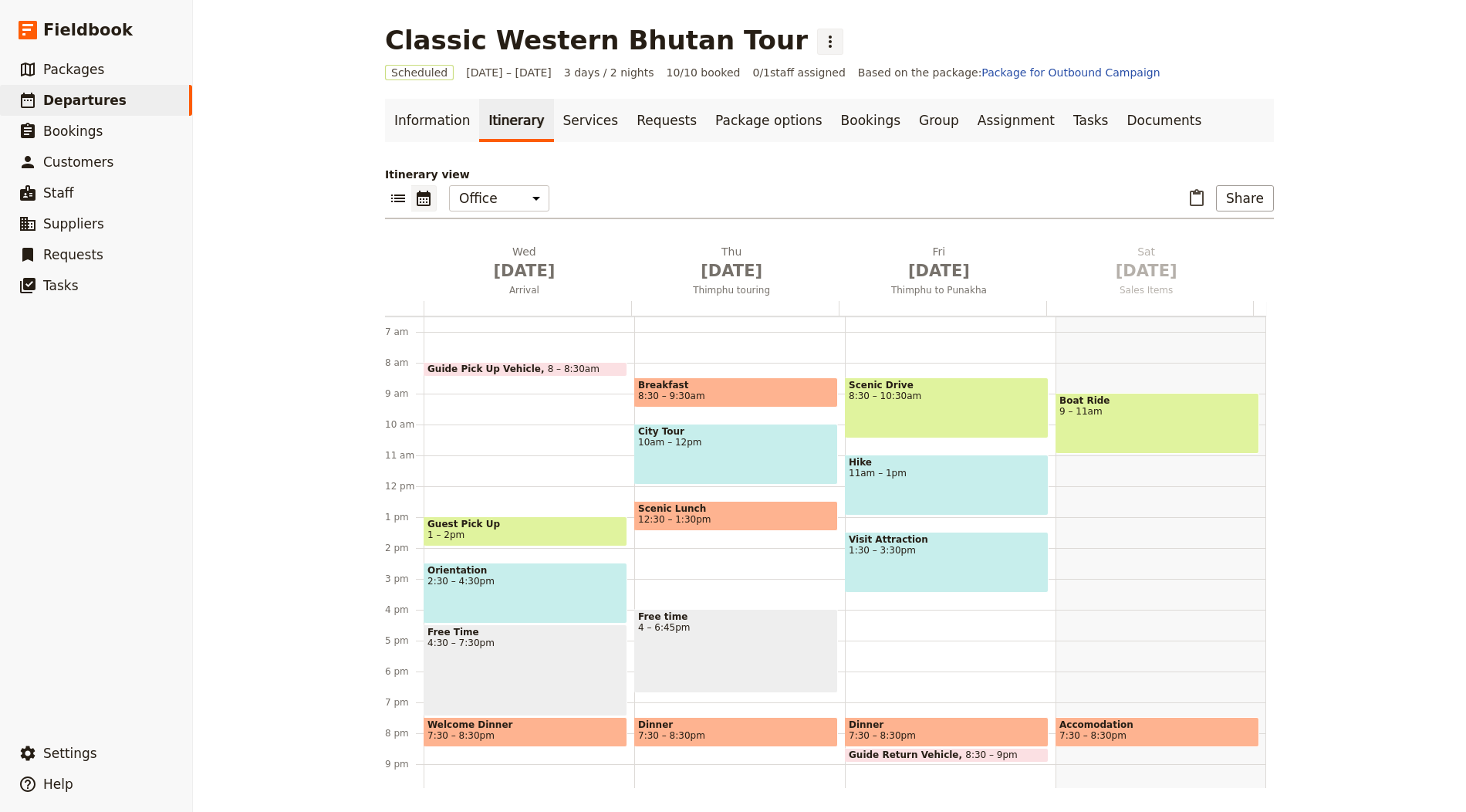
click at [818, 31] on button "​" at bounding box center [831, 42] width 26 height 26
click at [781, 71] on span "Clone this departure" at bounding box center [793, 76] width 110 height 15
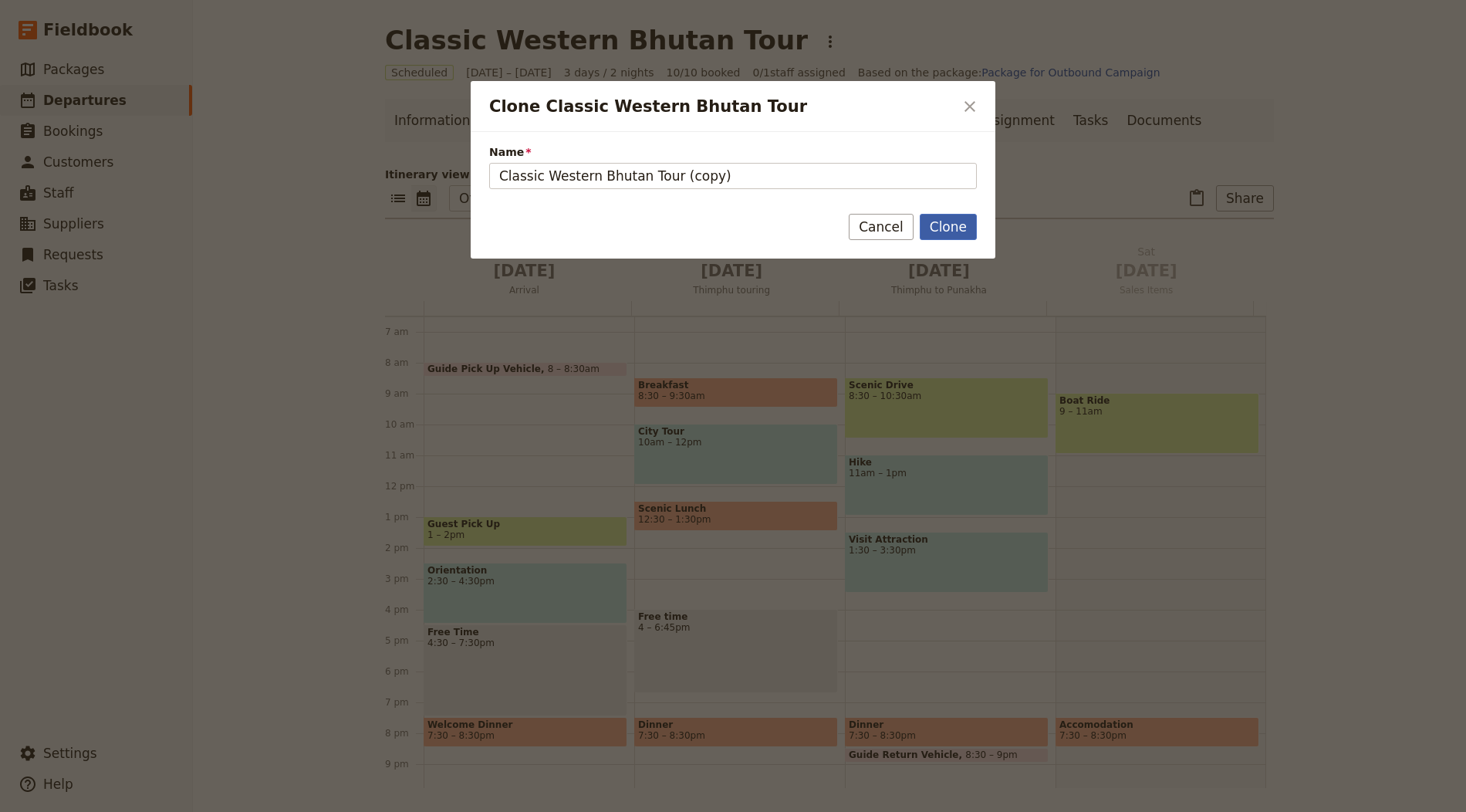
click at [939, 223] on button "Clone" at bounding box center [948, 226] width 57 height 26
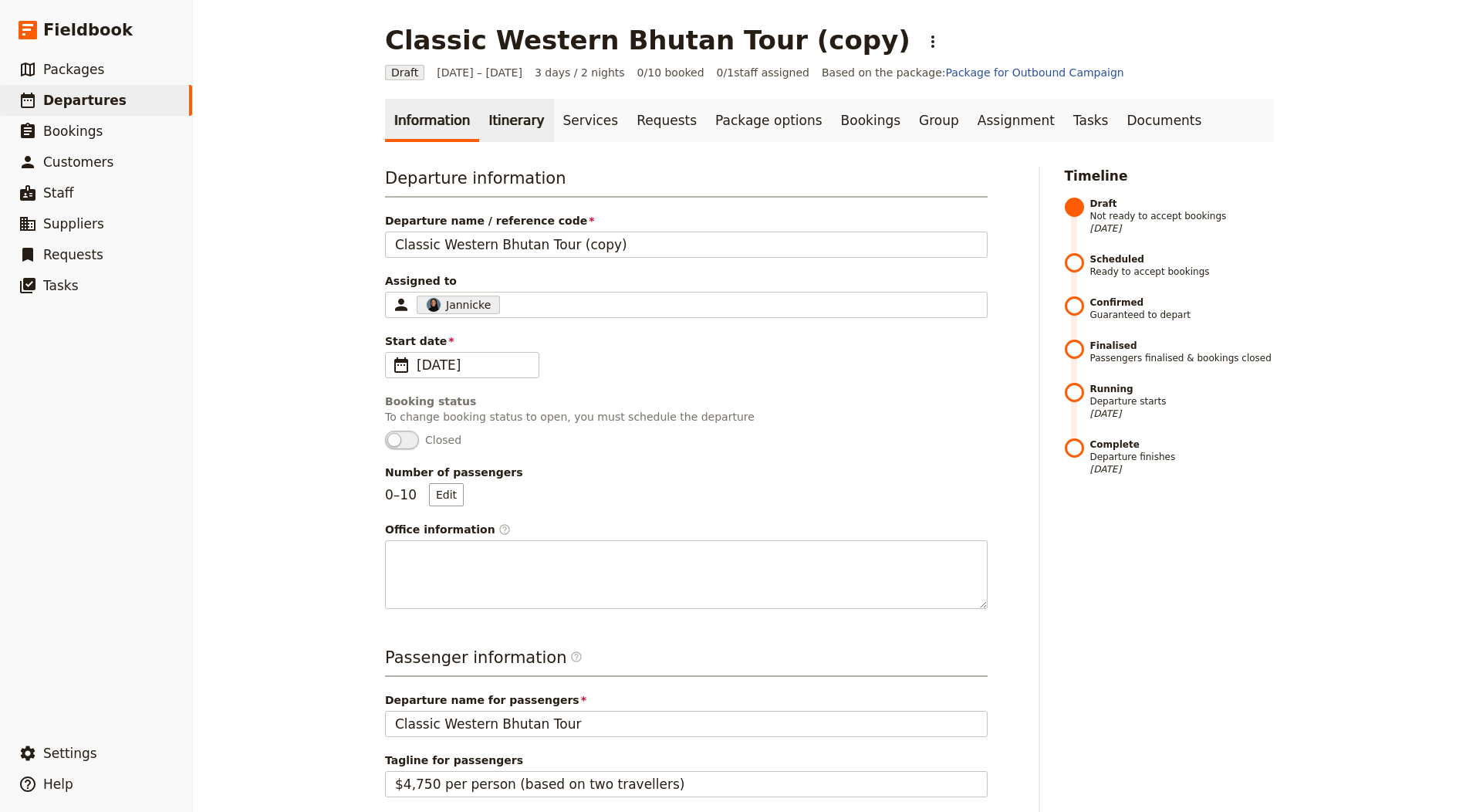
click at [479, 130] on link "Itinerary" at bounding box center [515, 121] width 74 height 43
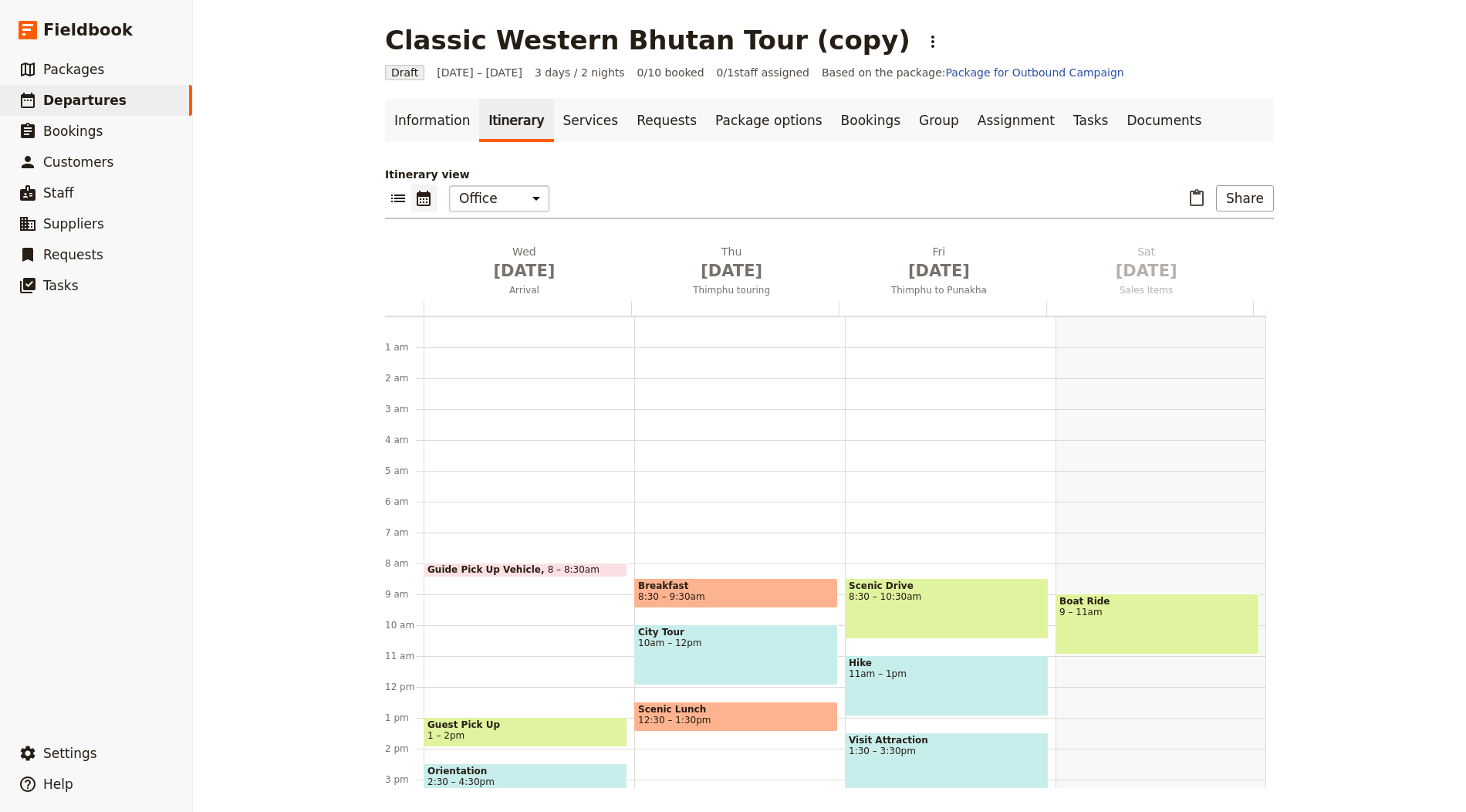
scroll to position [200, 0]
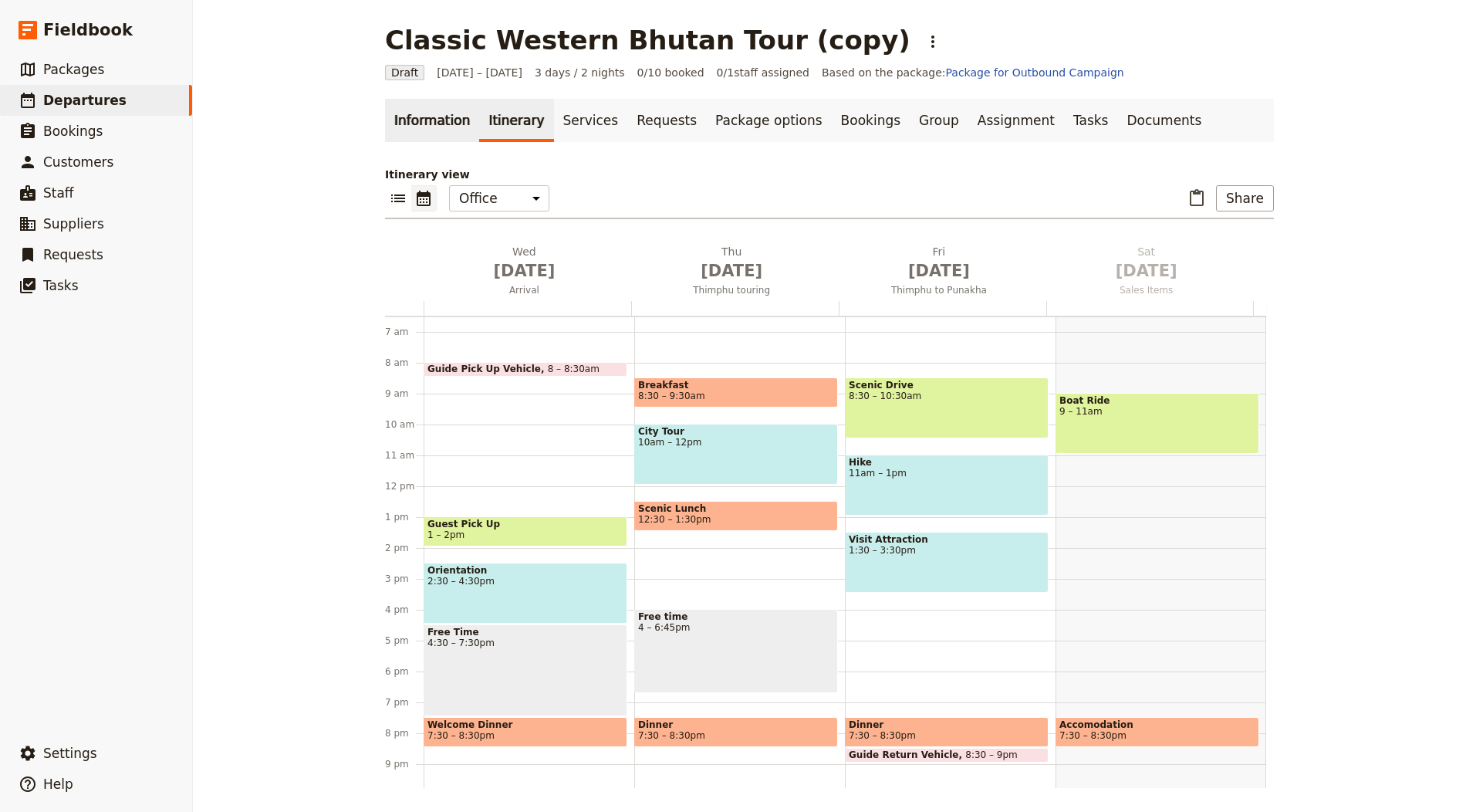
click at [416, 107] on link "Information" at bounding box center [432, 121] width 94 height 43
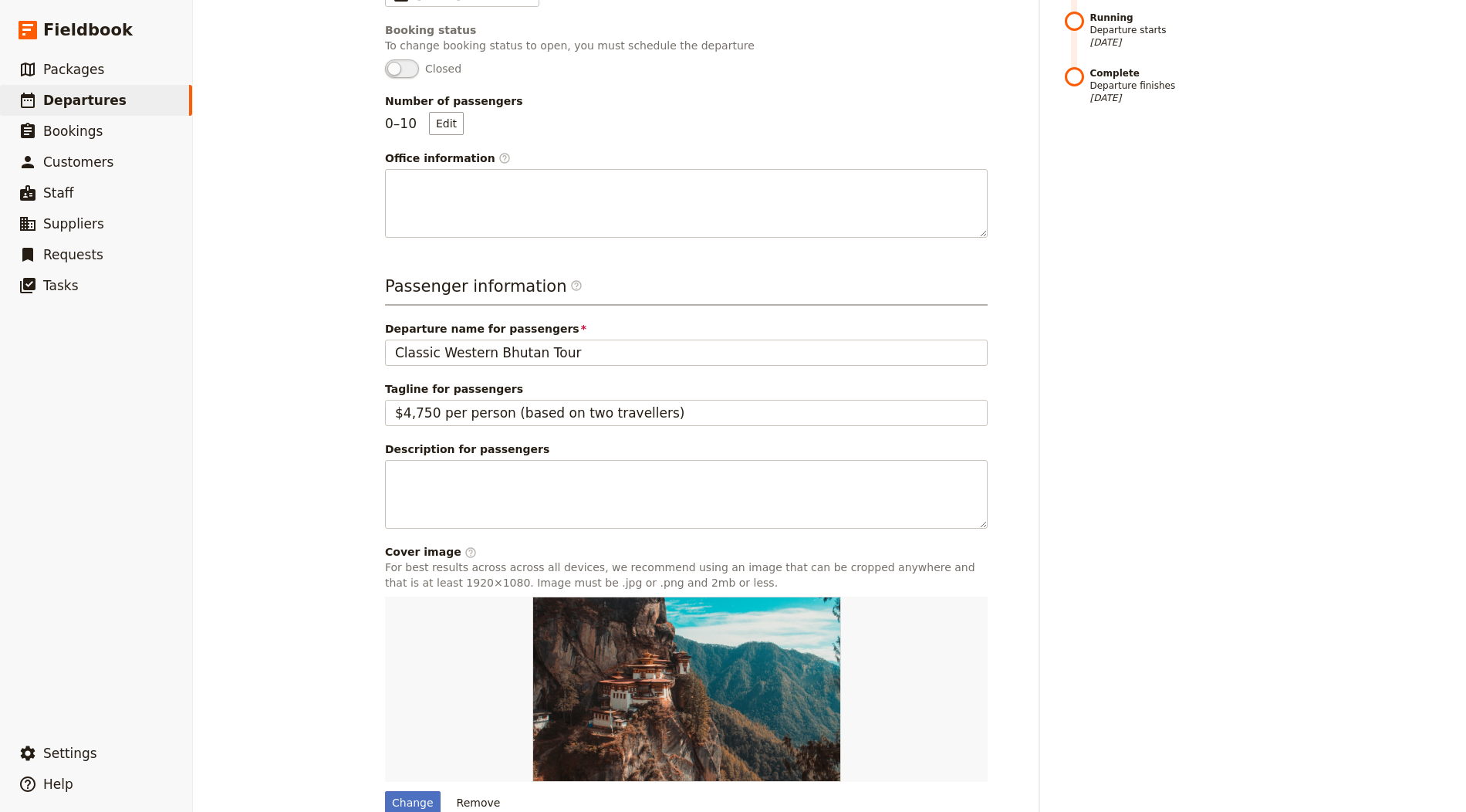
scroll to position [442, 0]
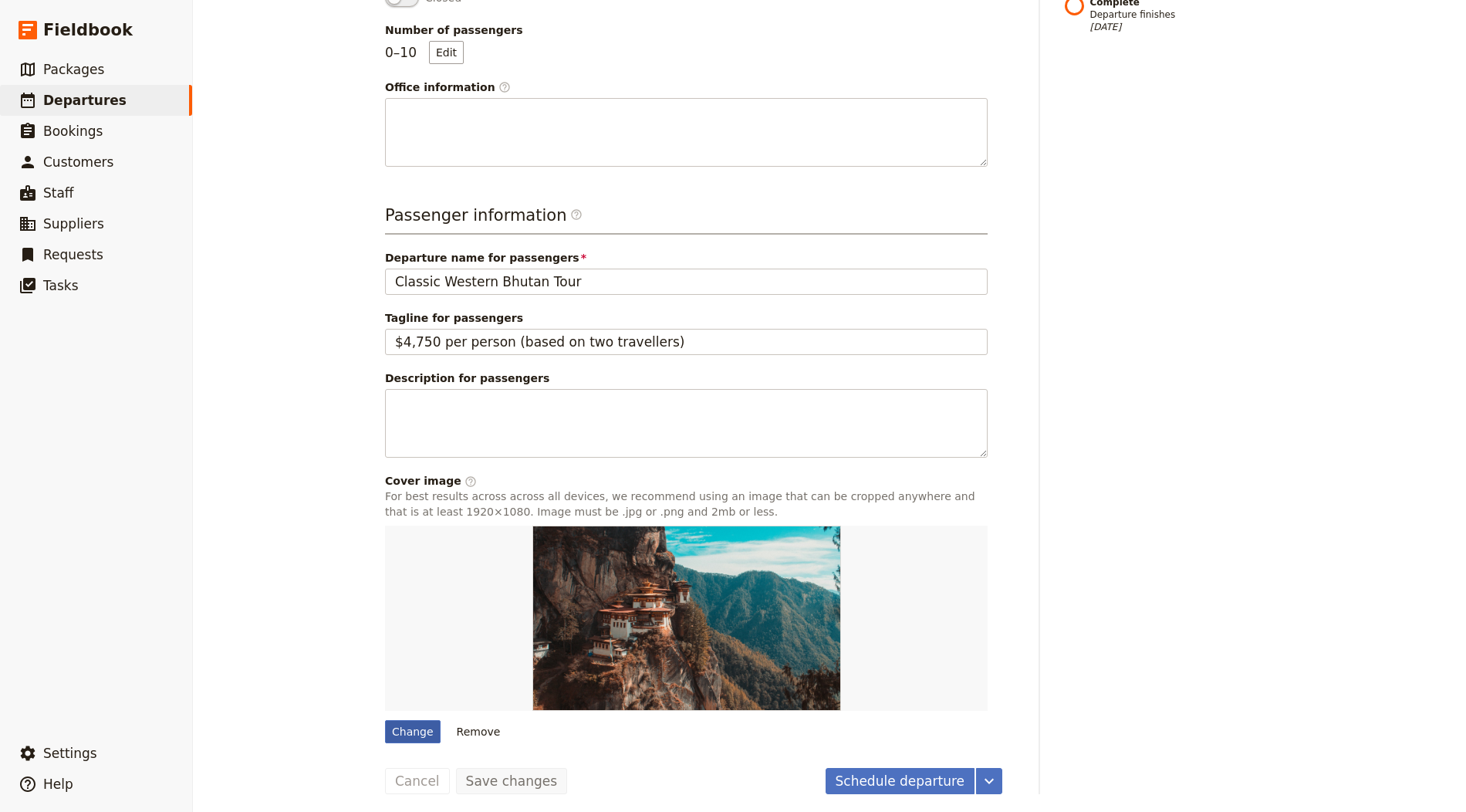
click at [403, 725] on div "Change" at bounding box center [413, 732] width 55 height 23
click at [385, 720] on input "Change" at bounding box center [385, 719] width 1 height 1
type input "C:\fakepath\Image-empty-state.jpg"
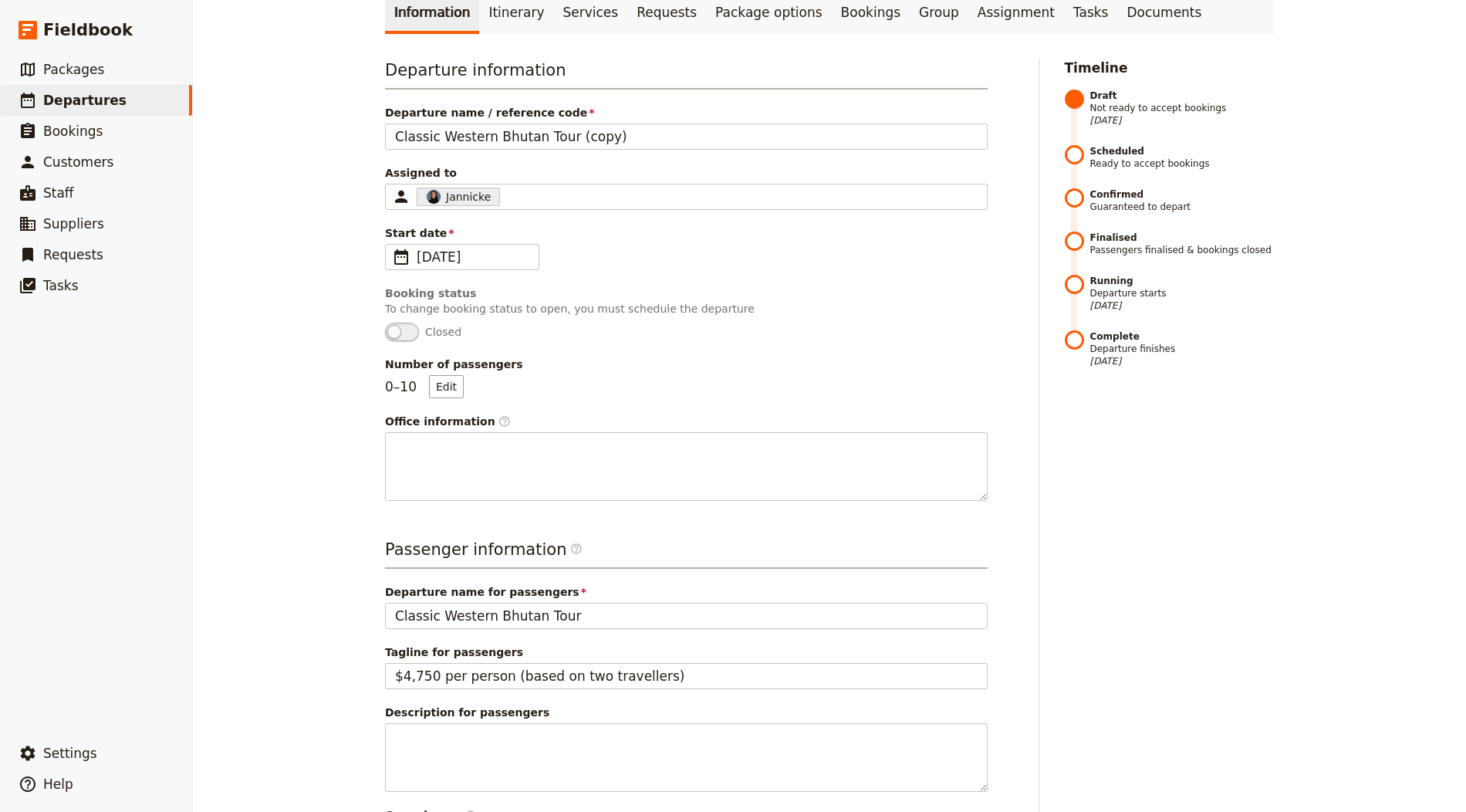
scroll to position [0, 0]
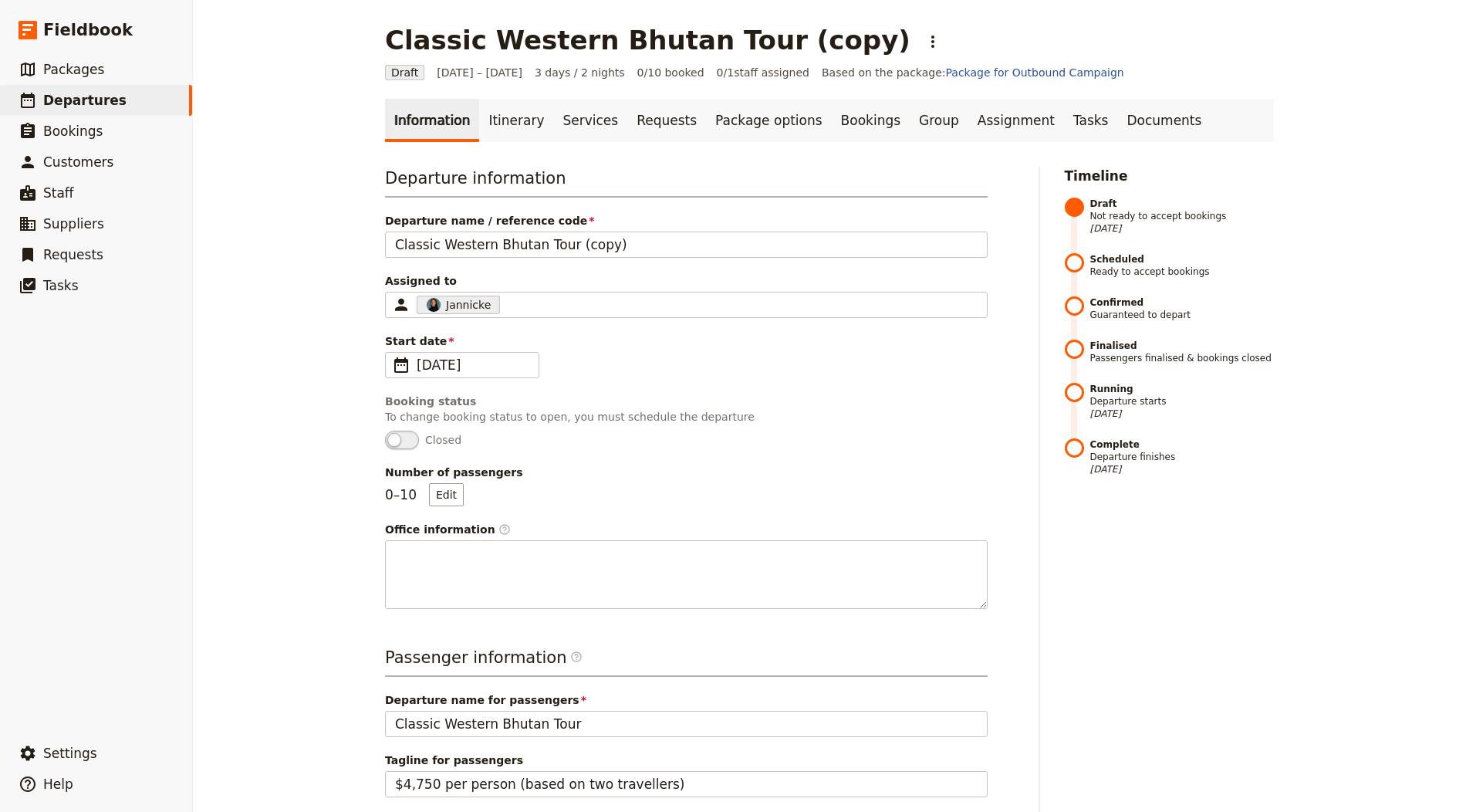
drag, startPoint x: 819, startPoint y: 36, endPoint x: 849, endPoint y: 47, distance: 32.0
click at [923, 36] on icon "Actions" at bounding box center [933, 42] width 19 height 19
click at [856, 125] on span "Schedule departure" at bounding box center [875, 123] width 107 height 15
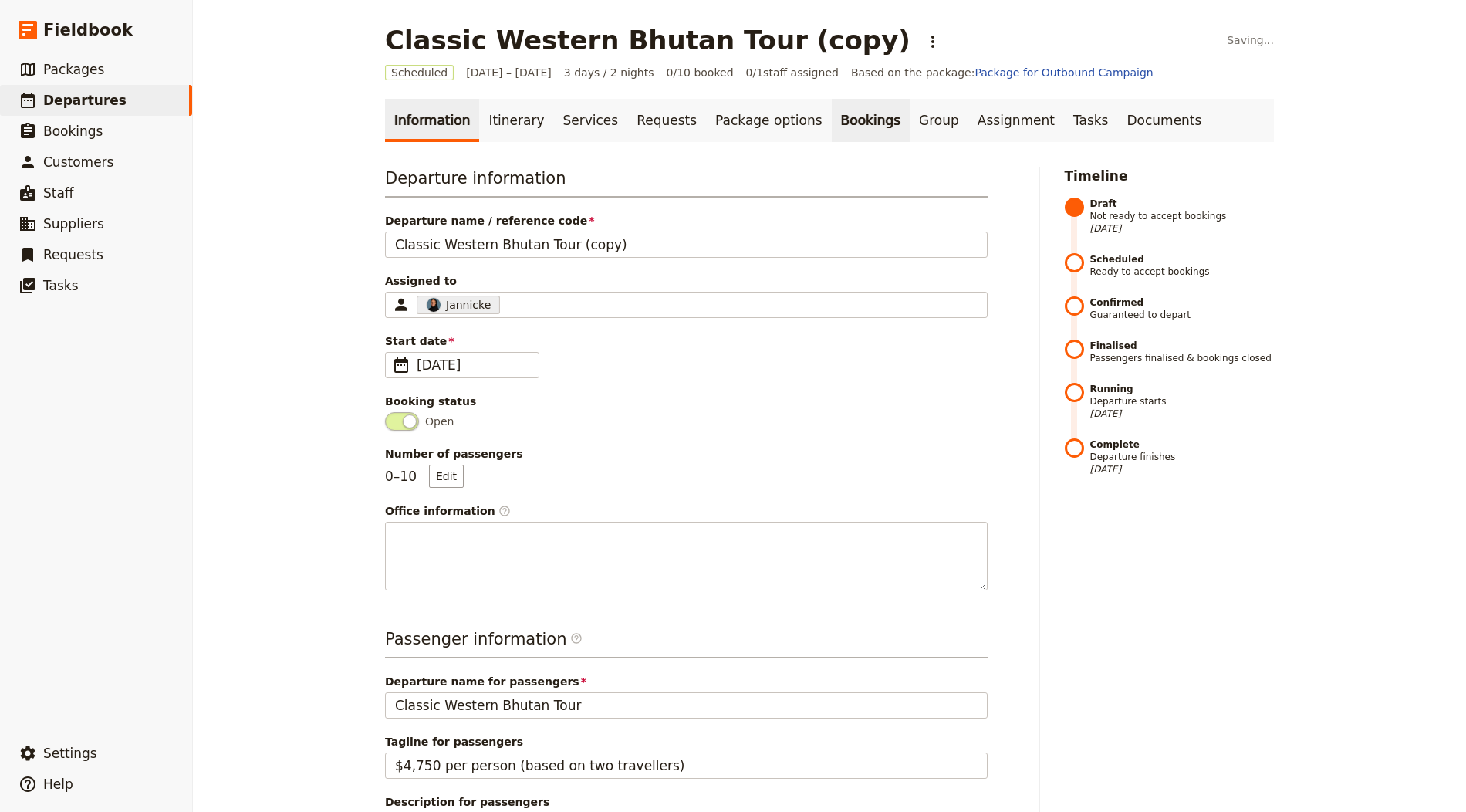
click at [832, 121] on link "Bookings" at bounding box center [870, 121] width 78 height 43
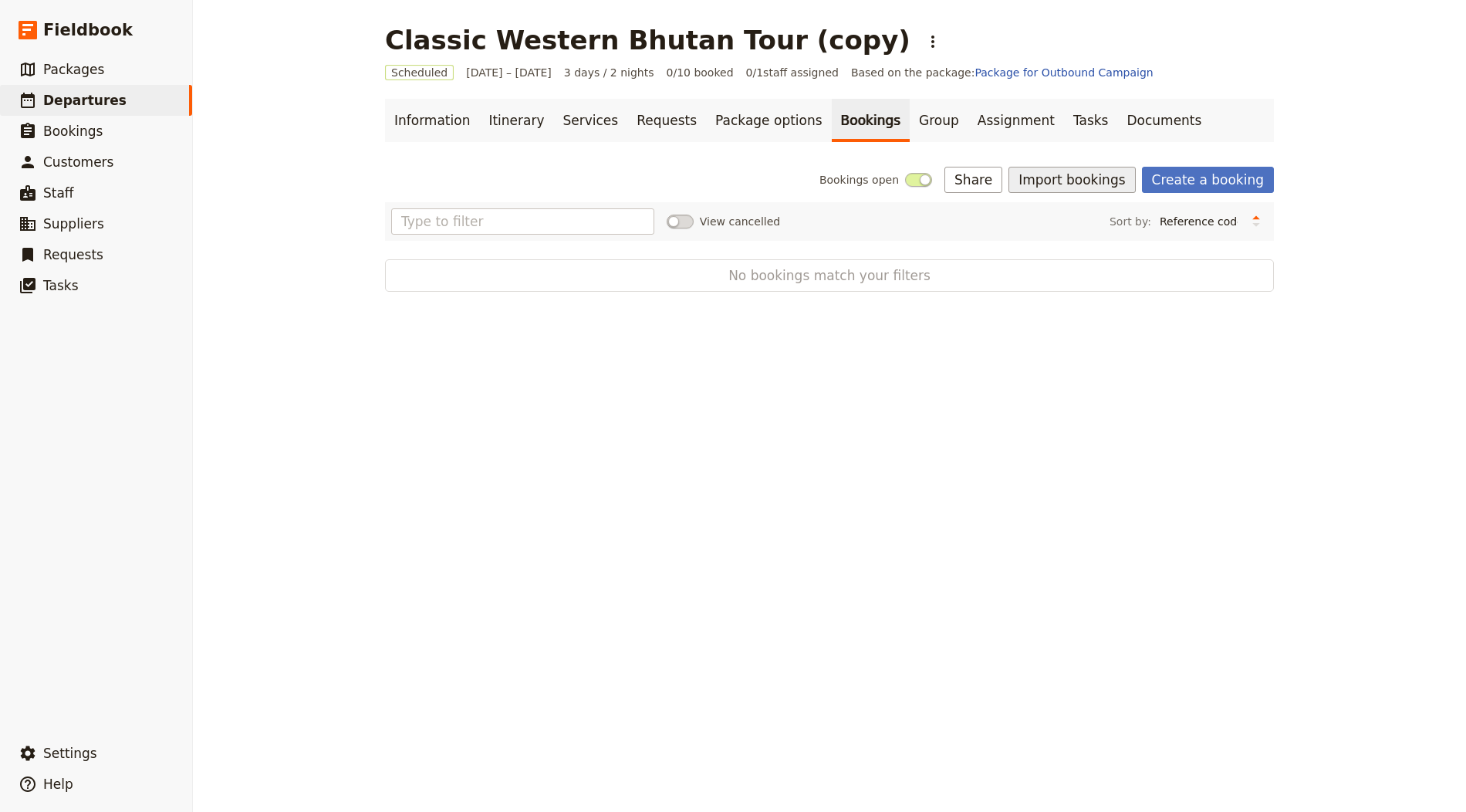
click at [1092, 180] on button "Import bookings" at bounding box center [1071, 180] width 126 height 26
click at [1091, 206] on span "Import Bookings" at bounding box center [1077, 212] width 89 height 15
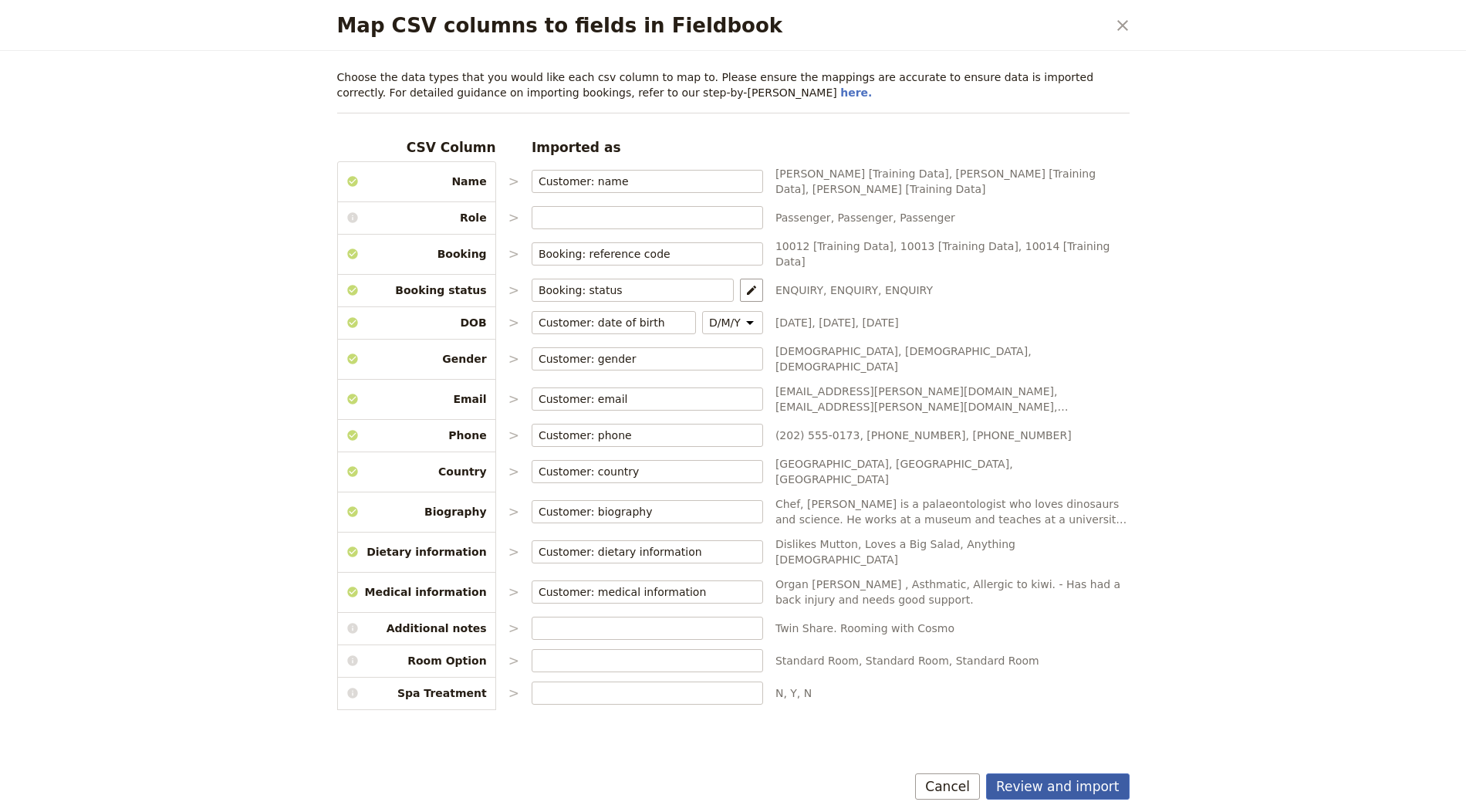
click at [1047, 774] on div "Review and import Cancel" at bounding box center [733, 790] width 830 height 45
click at [1074, 785] on button "Review and import" at bounding box center [1057, 787] width 143 height 26
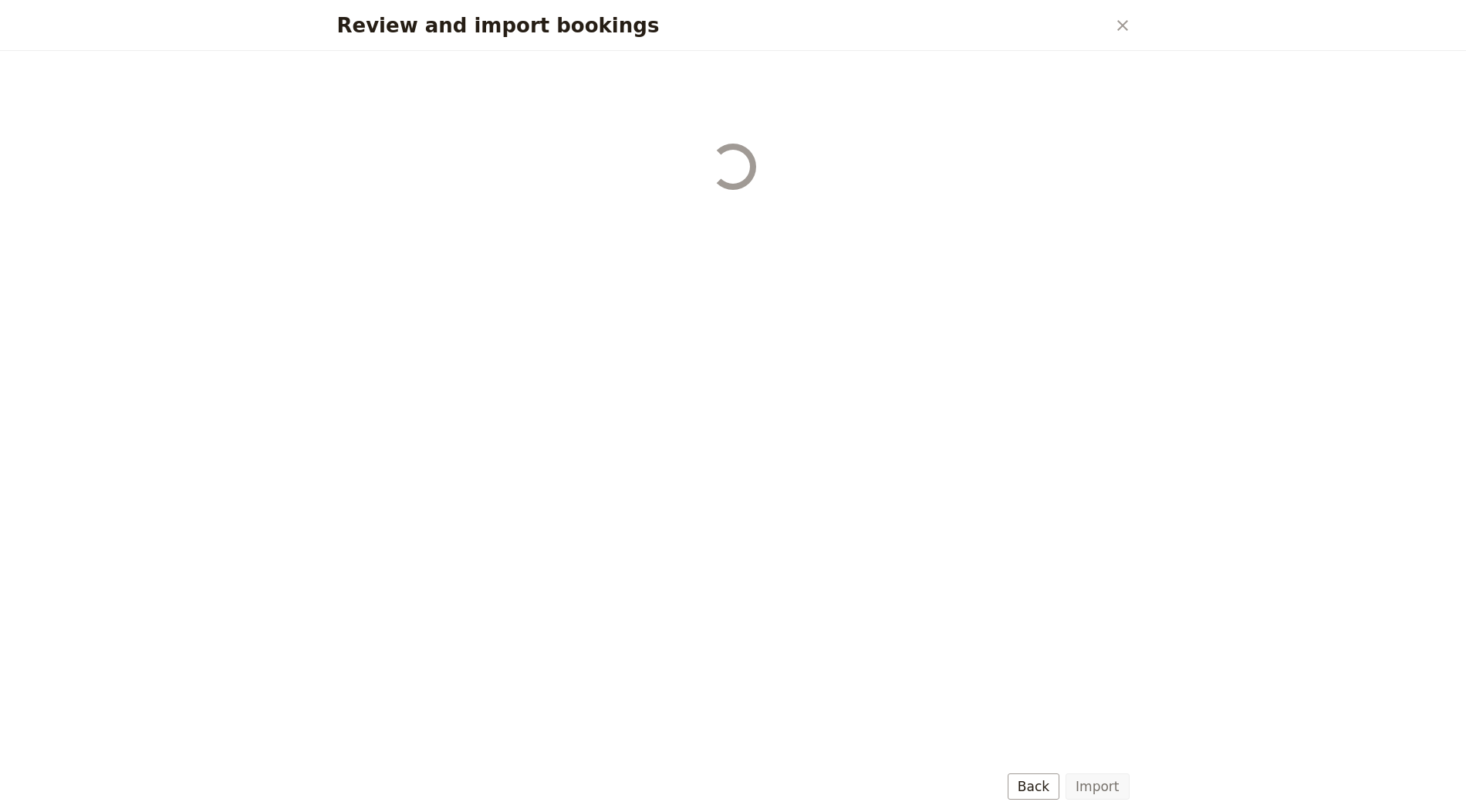
select select "655d56b39948720cb8e55355"
select select "655d57ca9948720cb8e553ec"
select select "655d57fa9948720cb8e553f3"
select select "655d58079948720cb8e553fa"
select select "655d584c9948720cb8e55401"
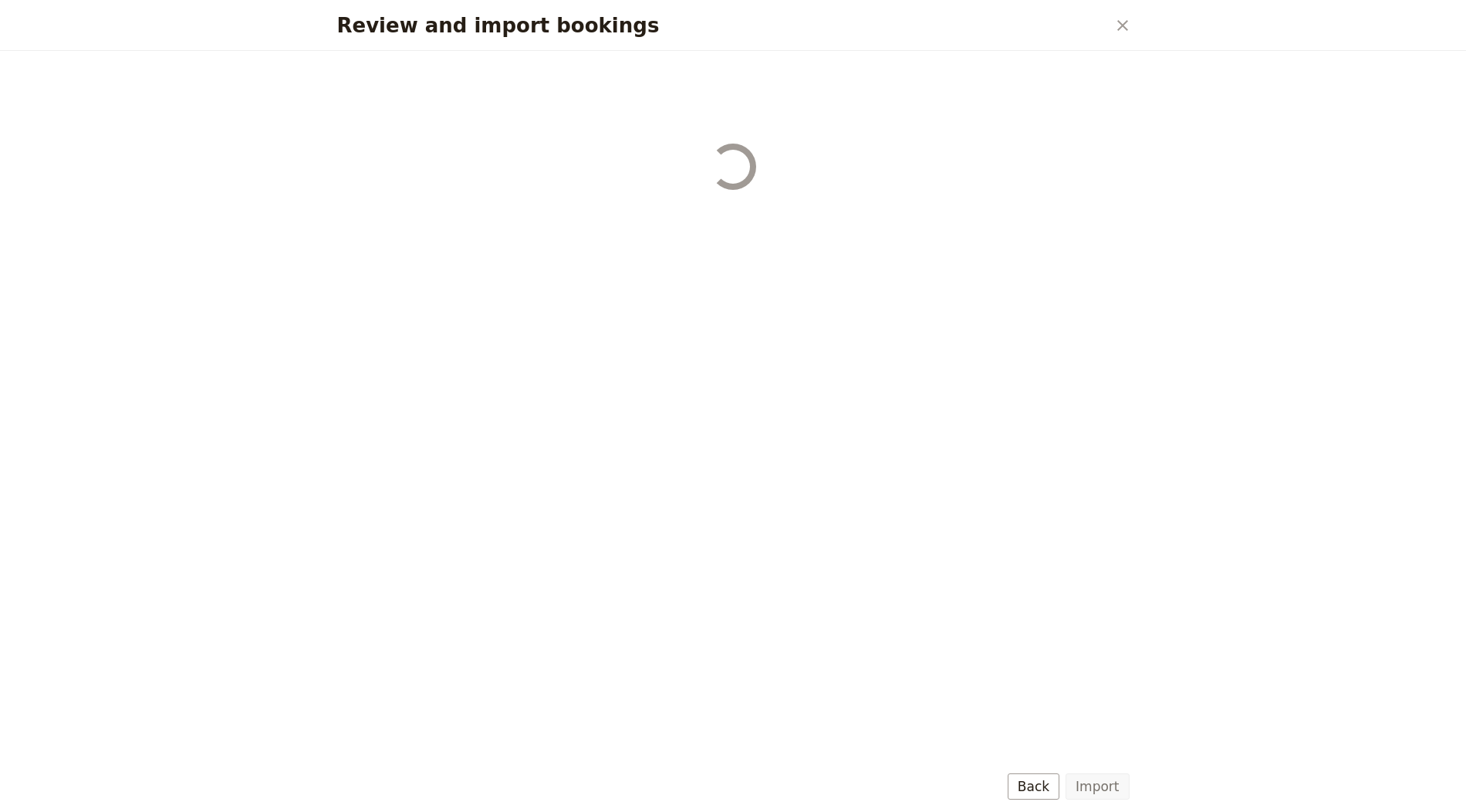
select select "655d58679948720cb8e5540d"
select select "650e6b6659641ed5ee156647"
select select "650e6b4b59641ed5ee156605"
select select "650e2104408bbede5b0c60fd"
select select "650e1d73408bbede5b0c60a6"
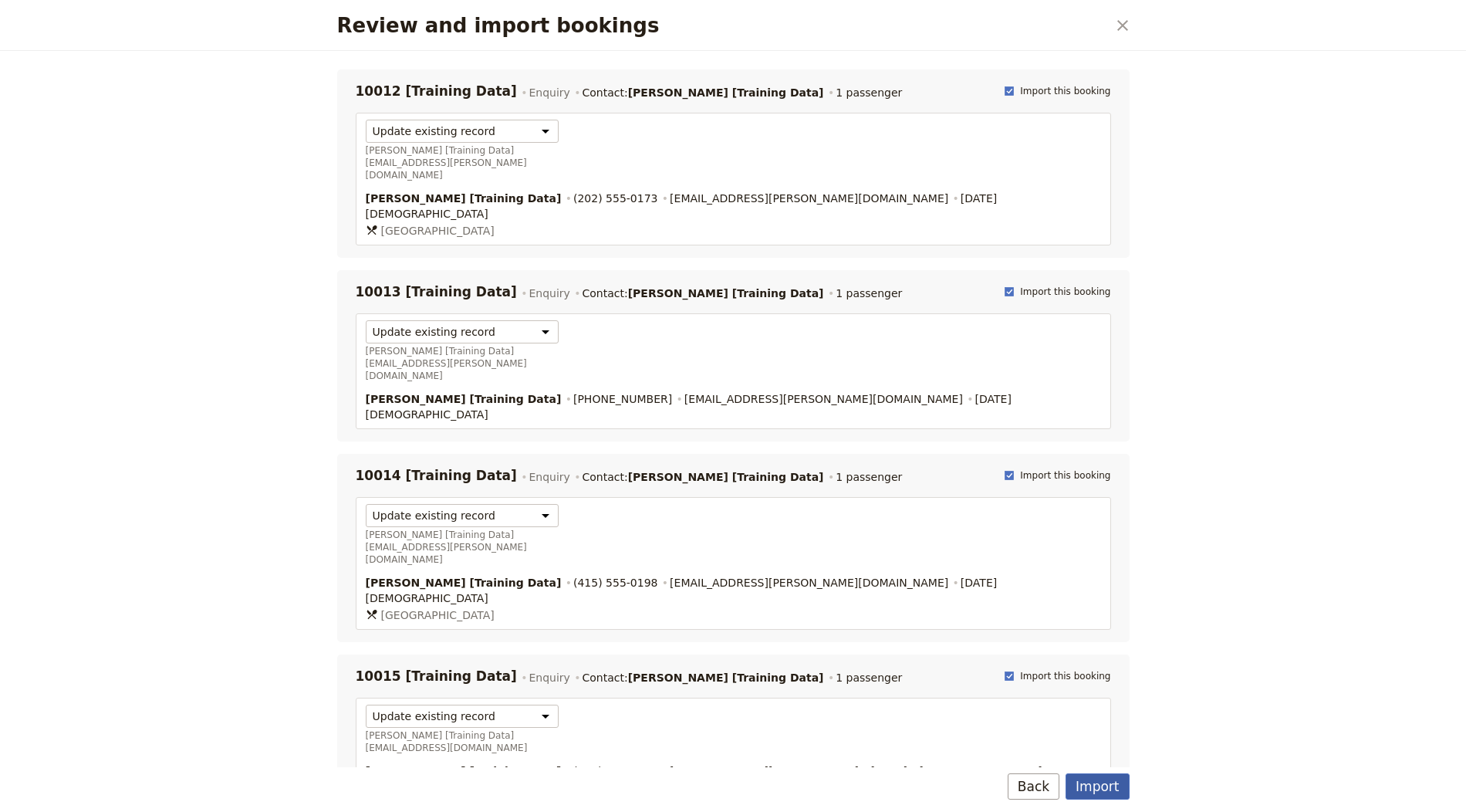
click at [1106, 782] on button "Import" at bounding box center [1097, 787] width 64 height 26
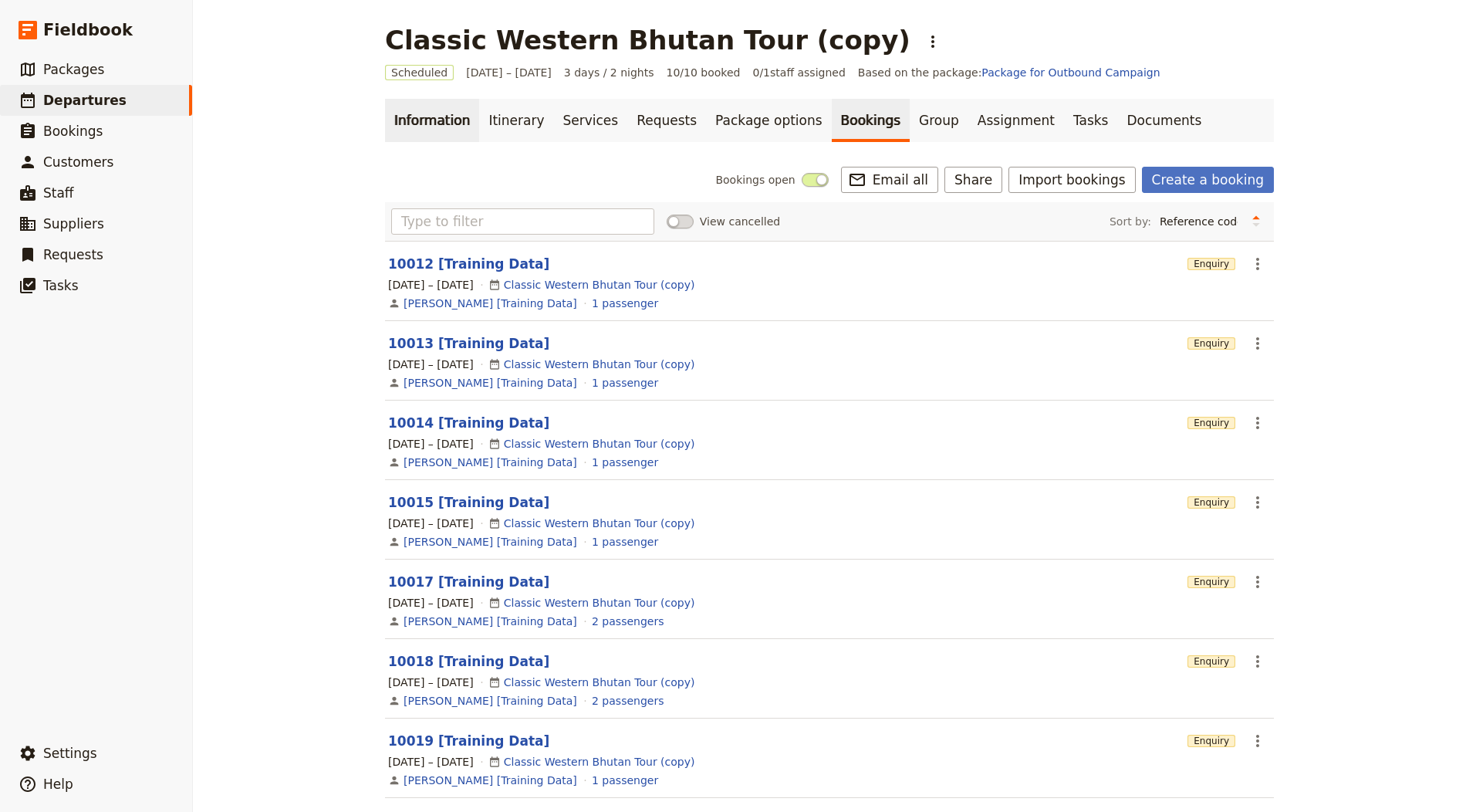
click at [440, 132] on link "Information" at bounding box center [432, 121] width 94 height 43
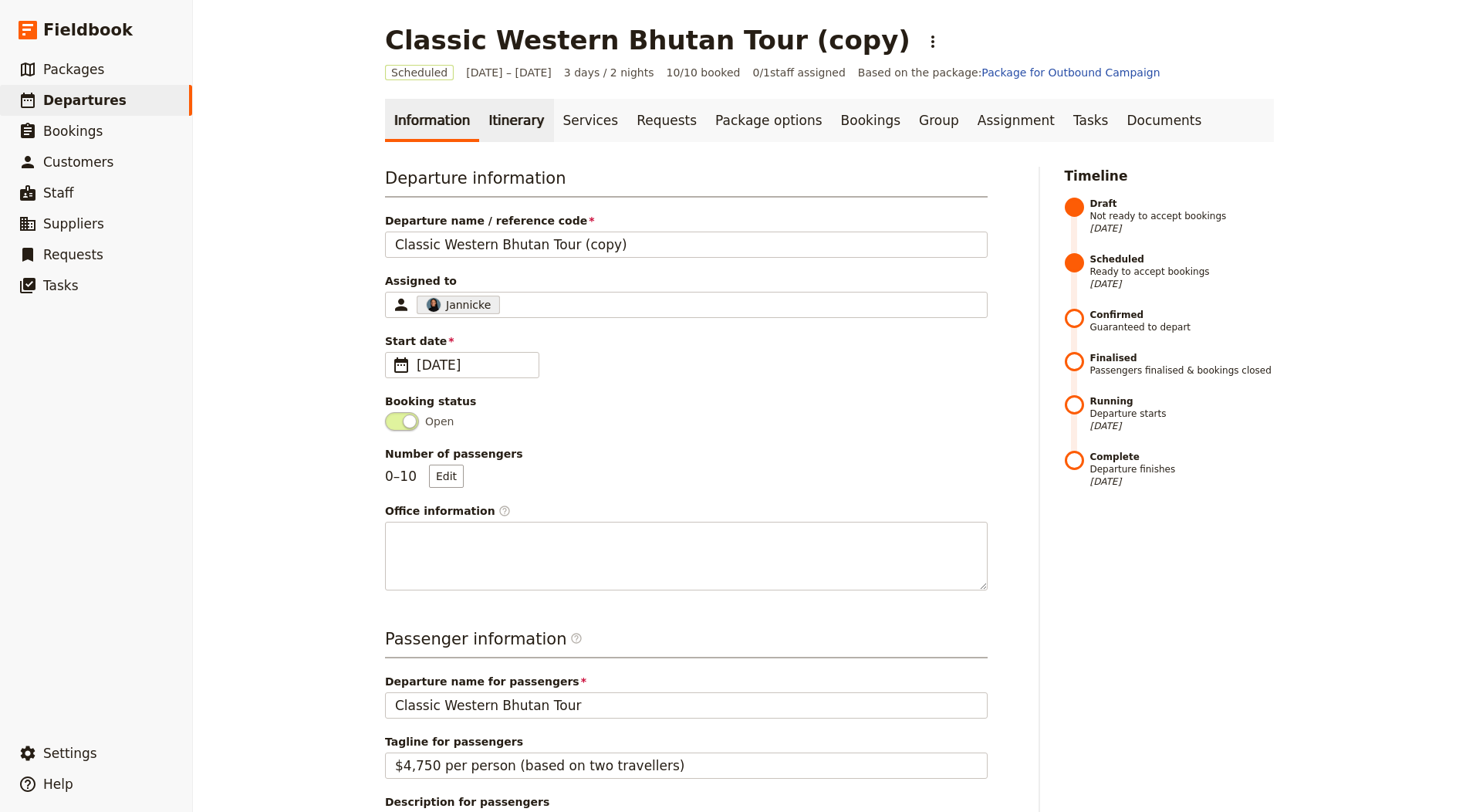
click at [479, 129] on link "Itinerary" at bounding box center [515, 121] width 74 height 43
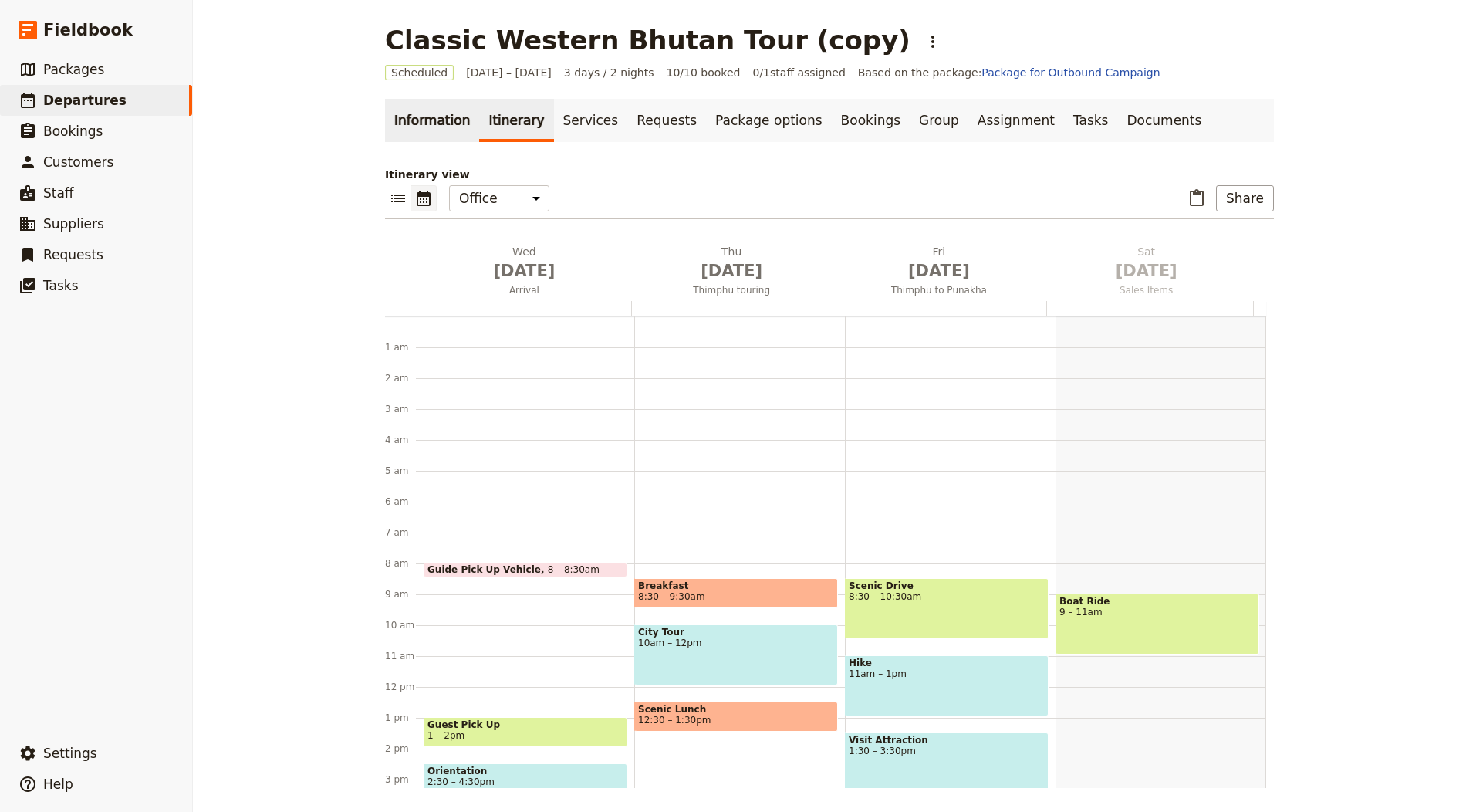
scroll to position [200, 0]
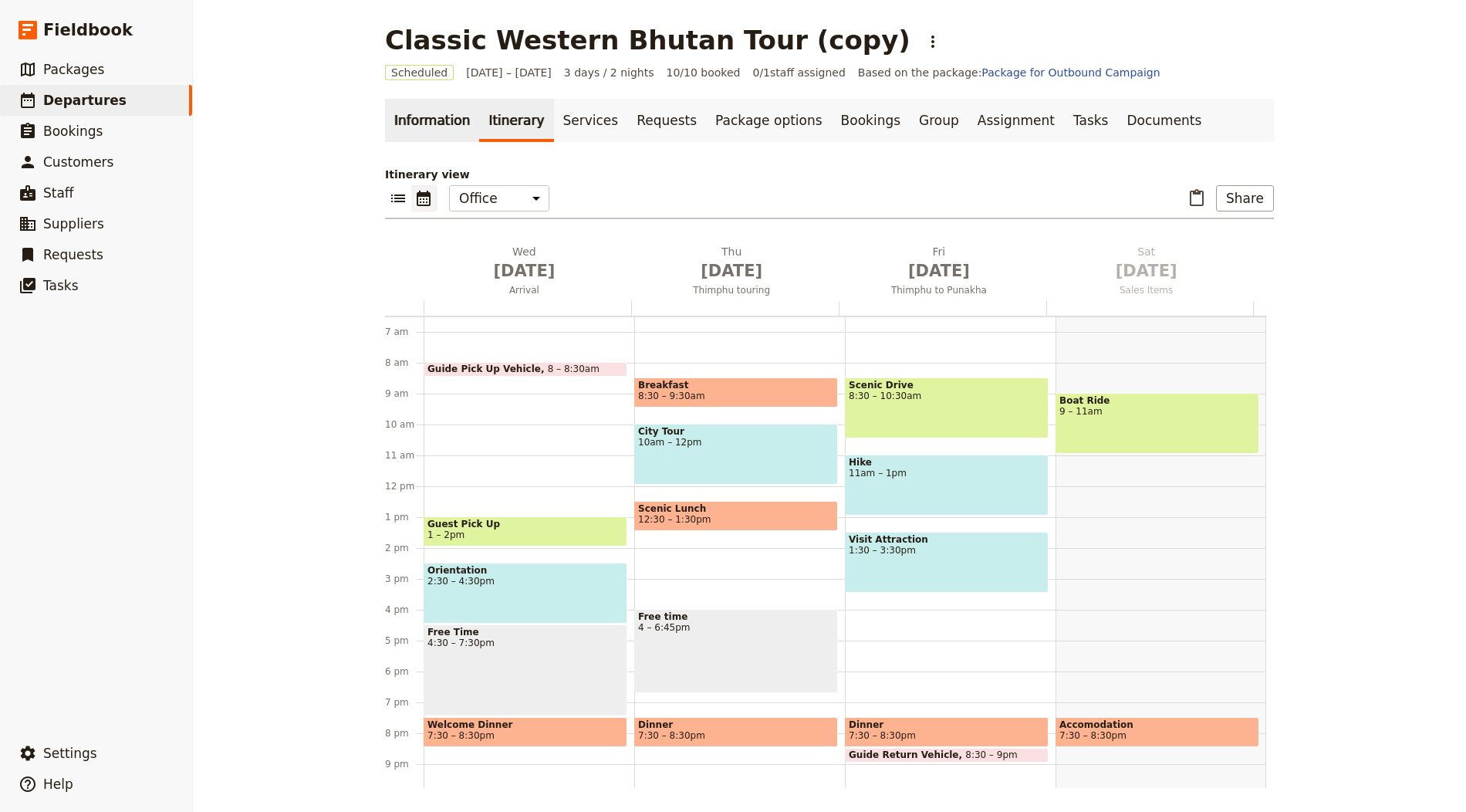
click at [407, 123] on link "Information" at bounding box center [432, 121] width 94 height 43
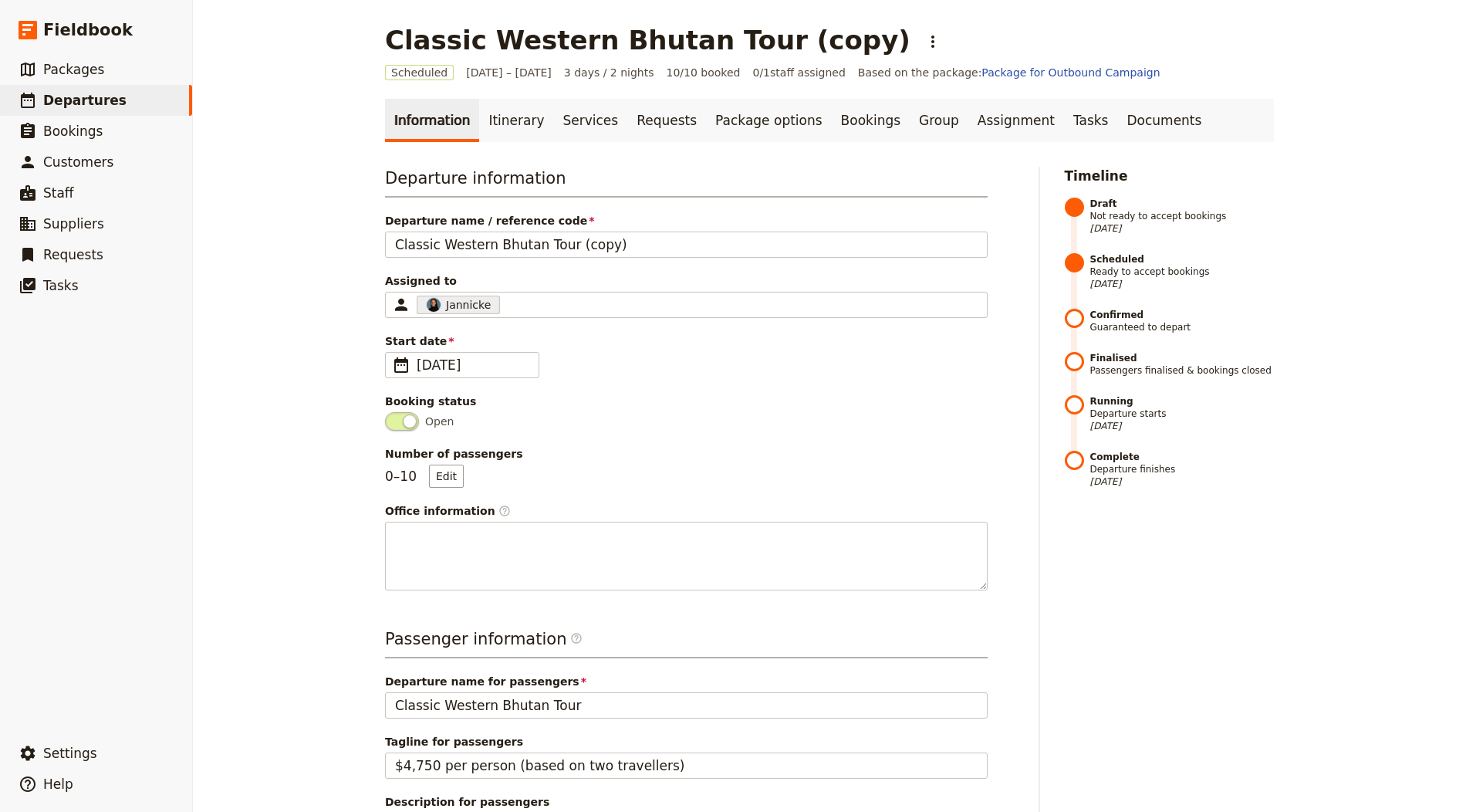
click at [502, 257] on div "Departure information Departure name / reference code Classic Western Bhutan To…" at bounding box center [687, 378] width 602 height 424
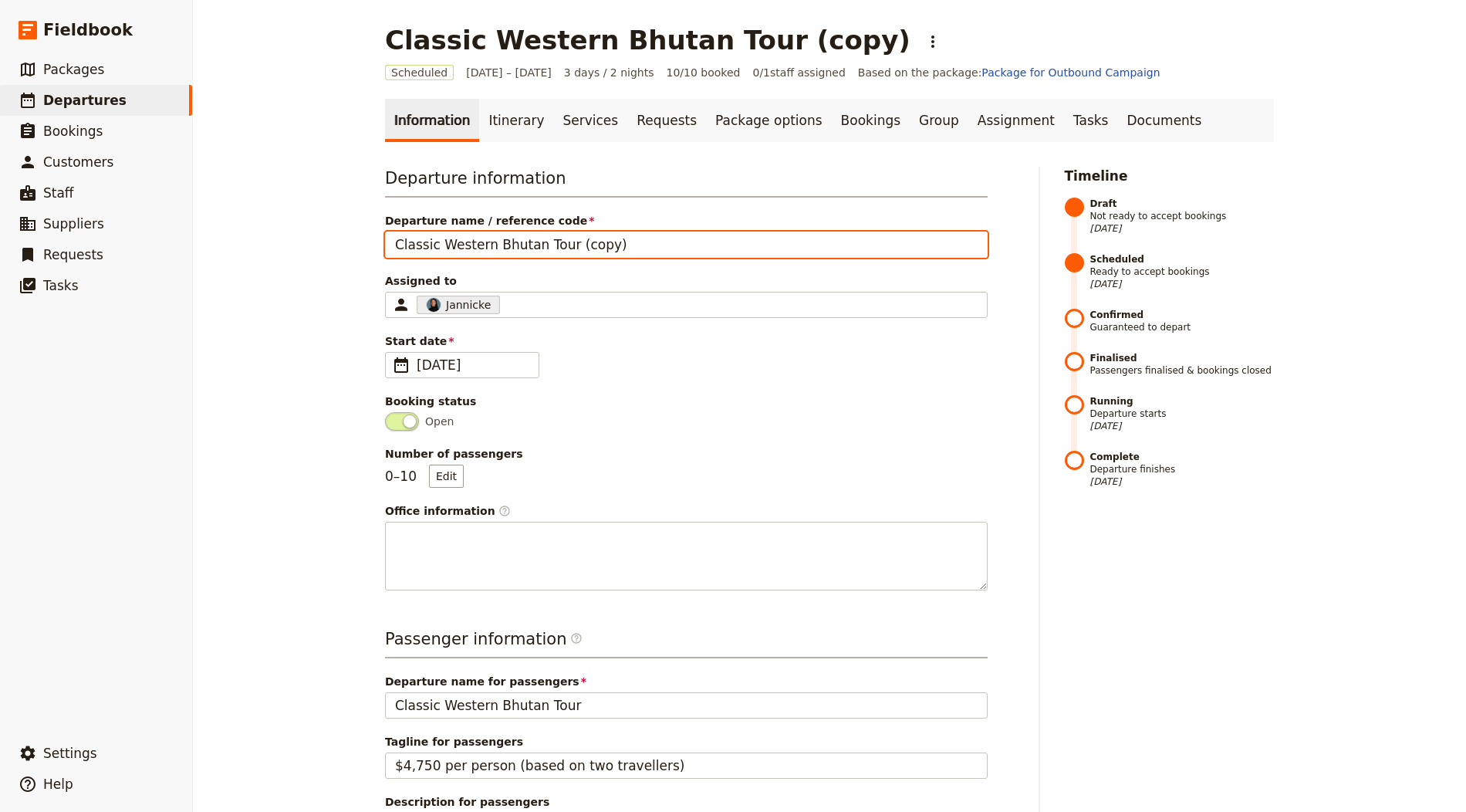
click at [507, 244] on input "Classic Western Bhutan Tour (copy)" at bounding box center [687, 244] width 602 height 26
paste input "rete Kayak Adventure Matala Full Loop"
type input "[PERSON_NAME] Adventure Matala Full Loop"
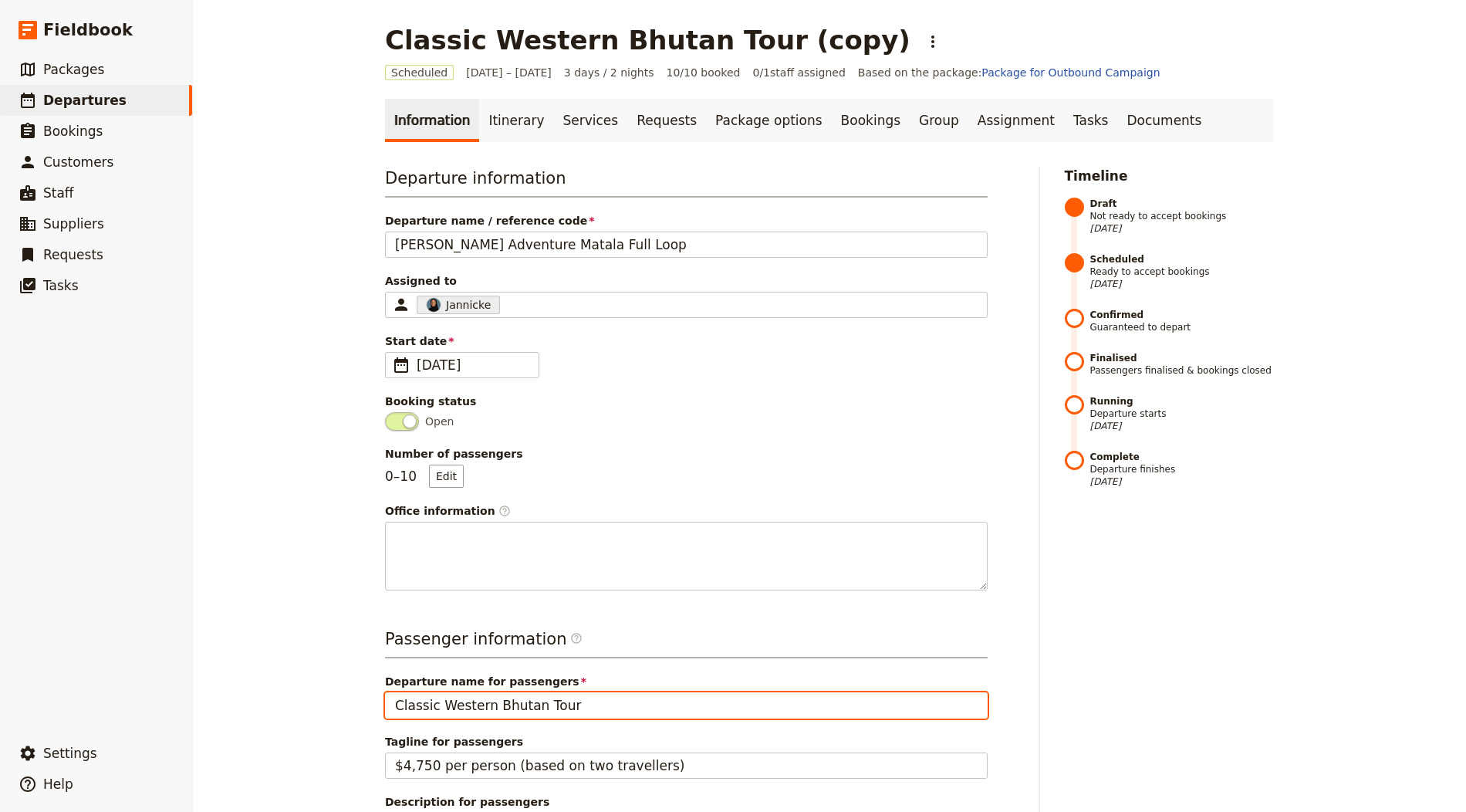
click at [479, 706] on input "Classic Western Bhutan Tour" at bounding box center [687, 705] width 602 height 26
paste input "rete Kayak Adventure Matala Full Loop"
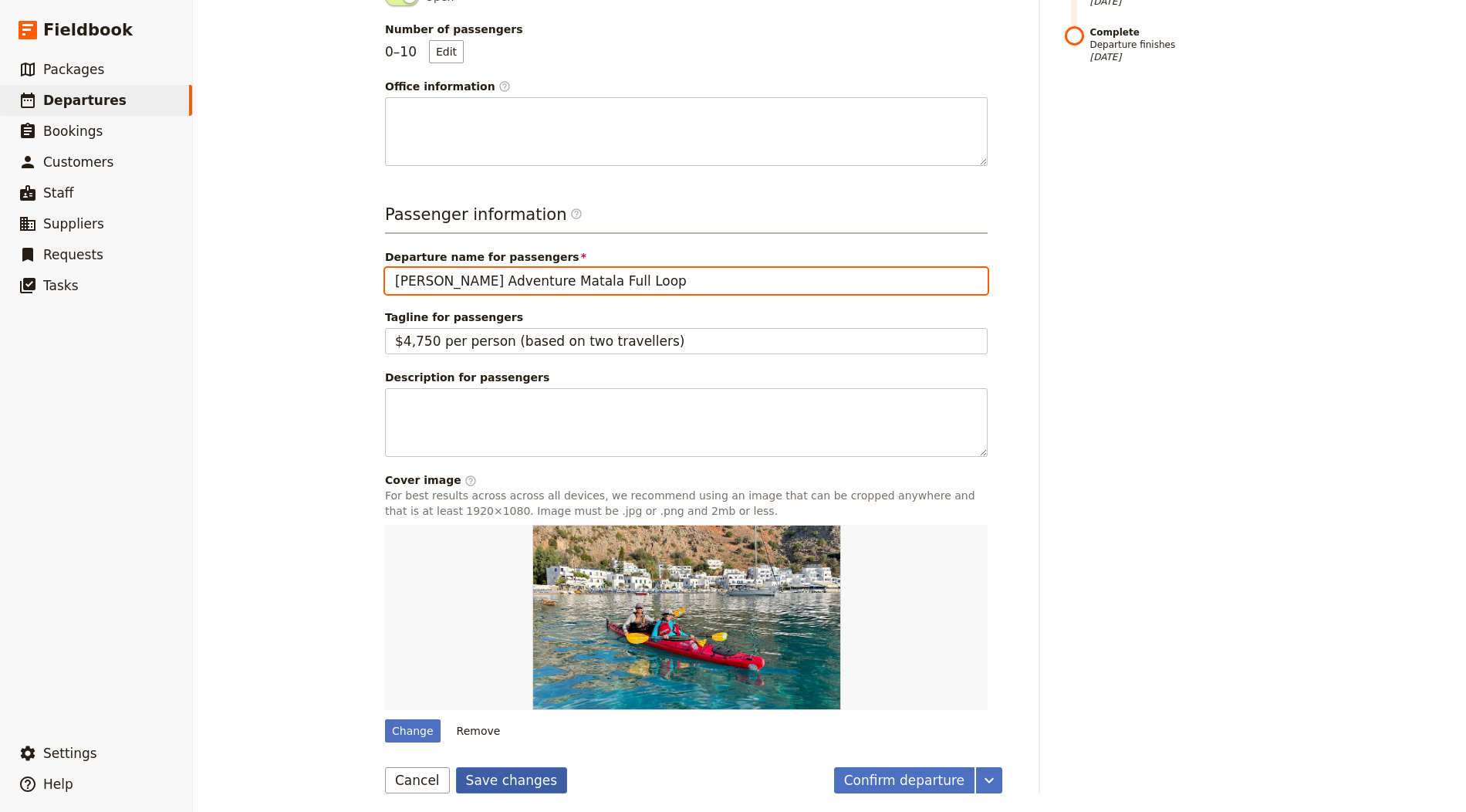
type input "[PERSON_NAME] Adventure Matala Full Loop"
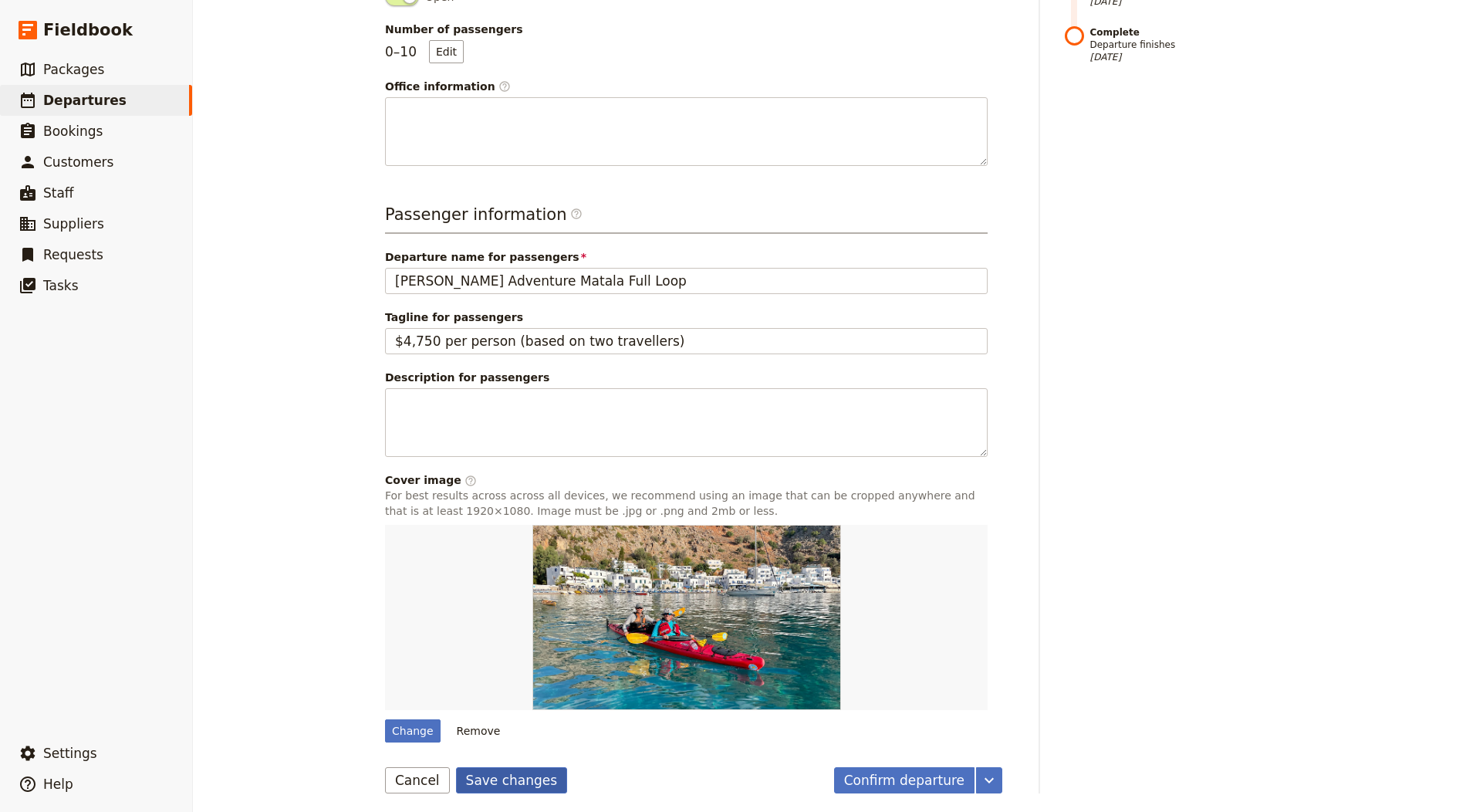
click at [534, 771] on button "Save changes" at bounding box center [512, 780] width 112 height 26
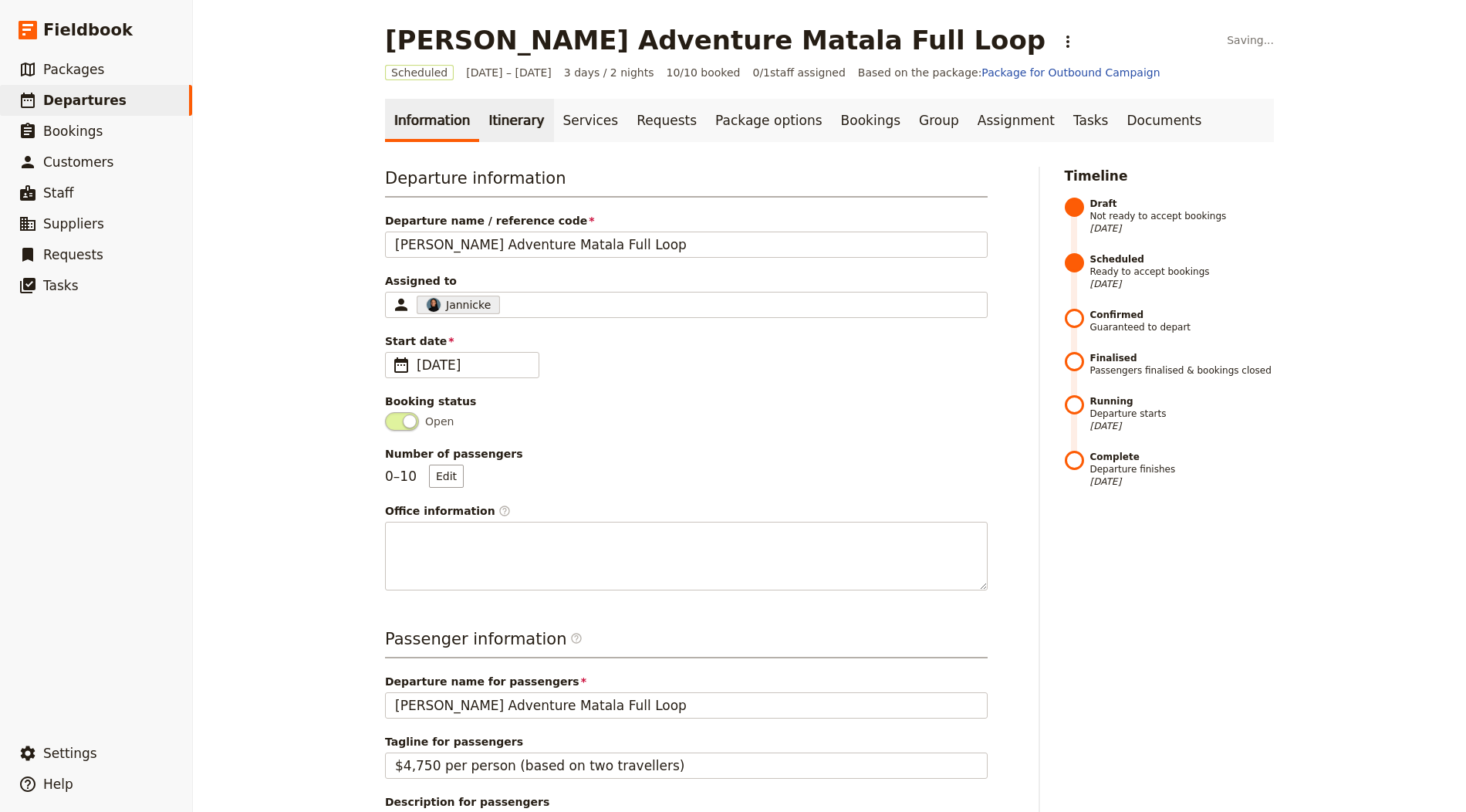
click at [507, 129] on link "Itinerary" at bounding box center [515, 121] width 74 height 43
click at [496, 115] on link "Itinerary" at bounding box center [515, 121] width 74 height 43
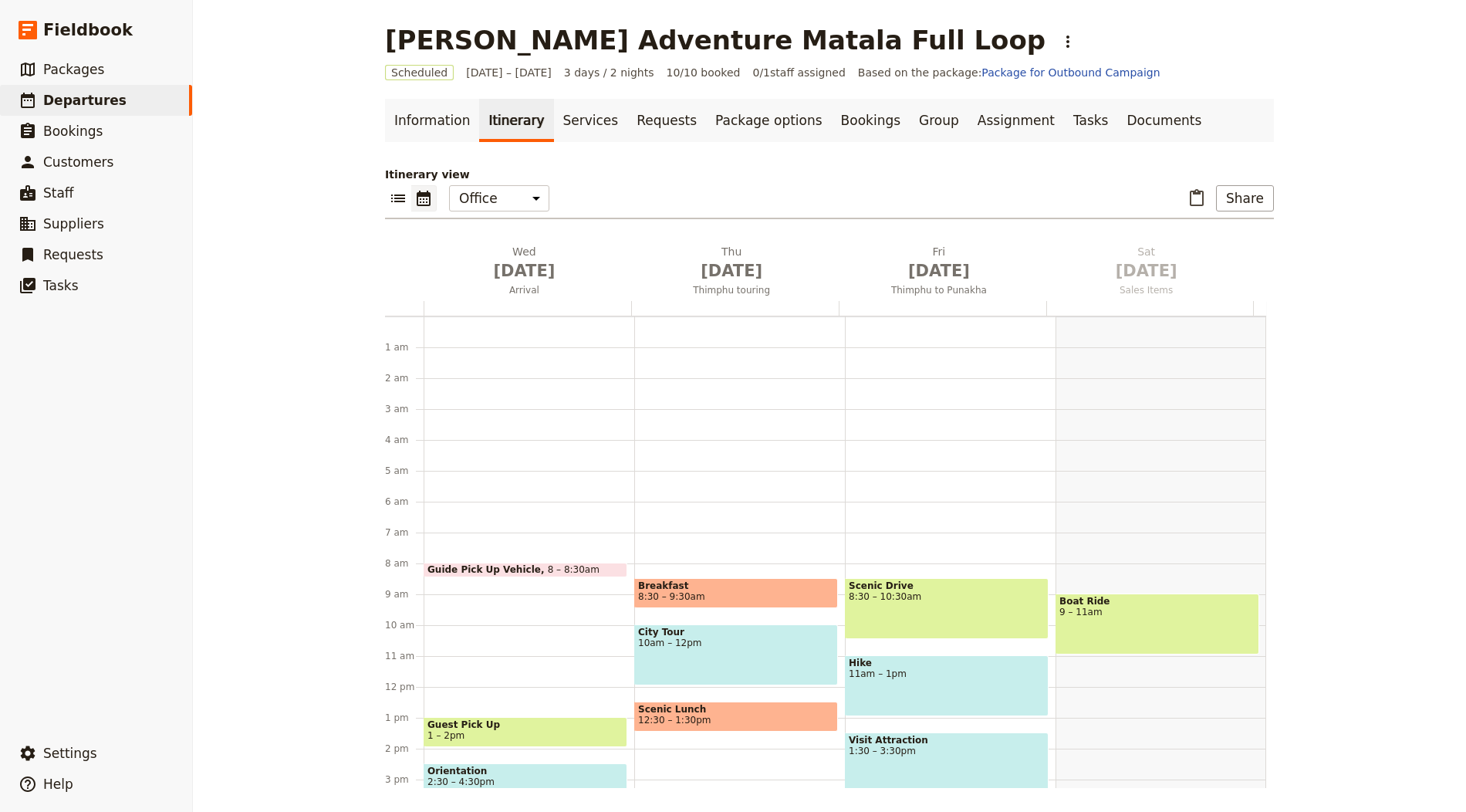
scroll to position [200, 0]
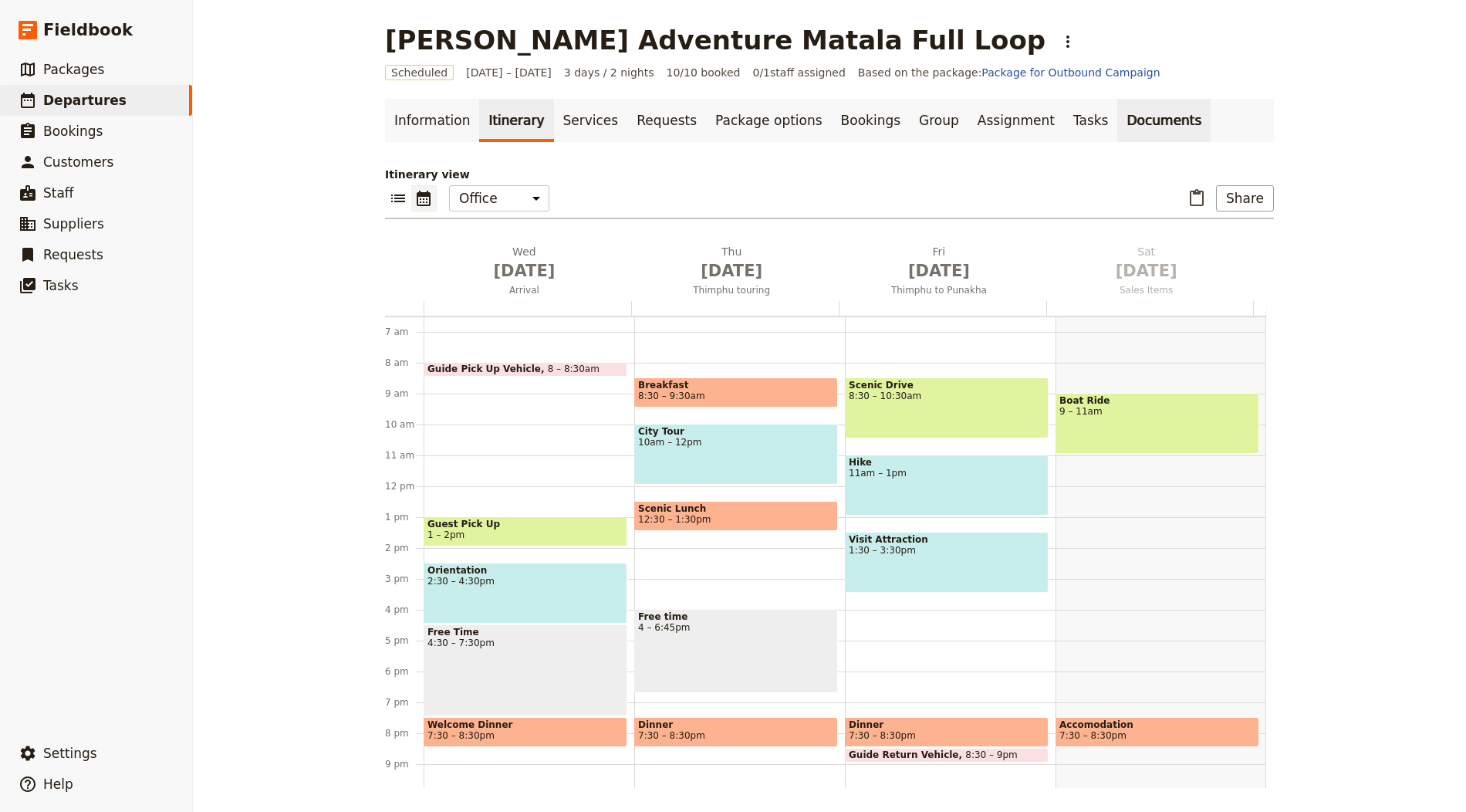
click at [1117, 126] on link "Documents" at bounding box center [1164, 121] width 94 height 43
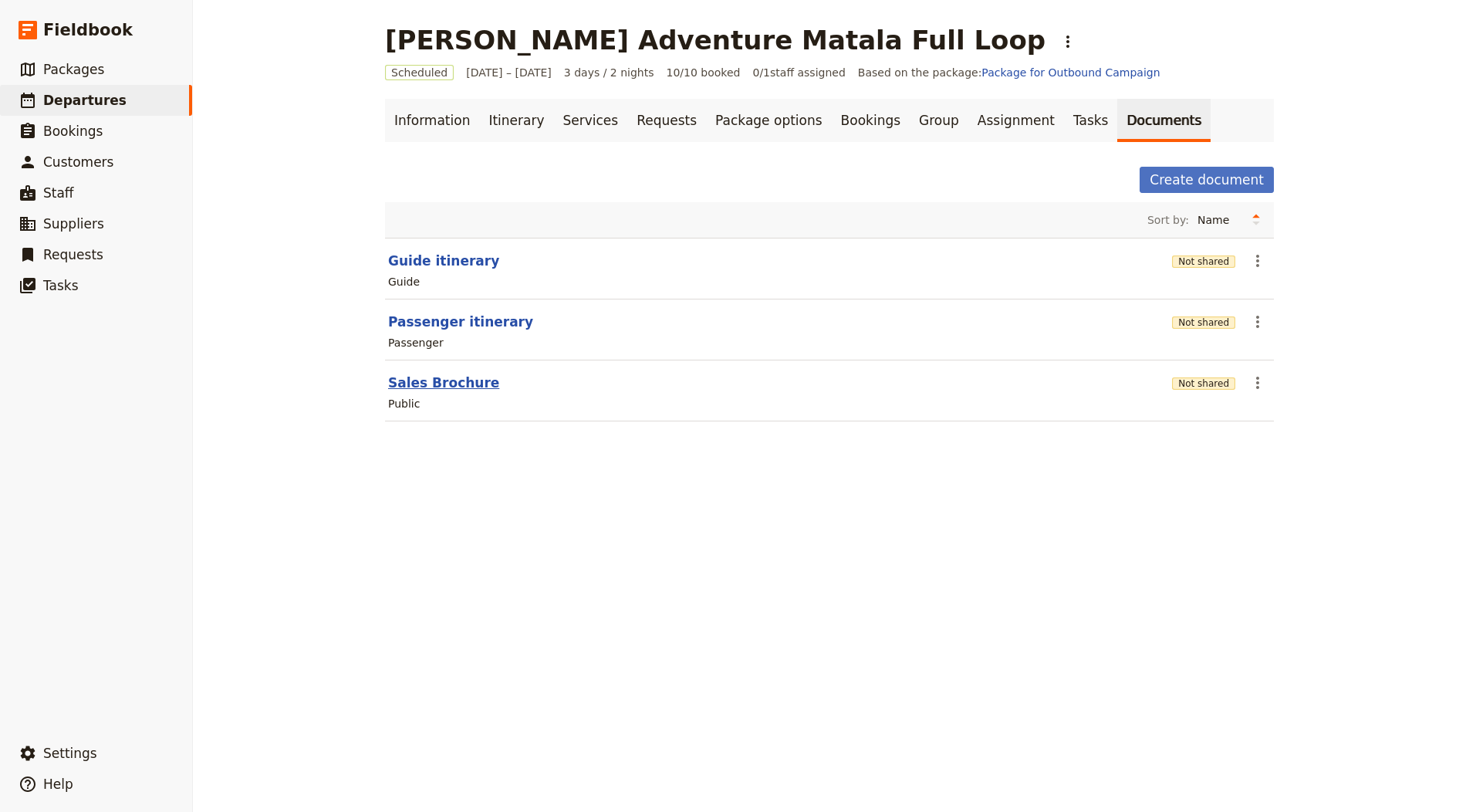
click at [443, 381] on button "Sales Brochure" at bounding box center [443, 383] width 111 height 19
select select "DEFAULT"
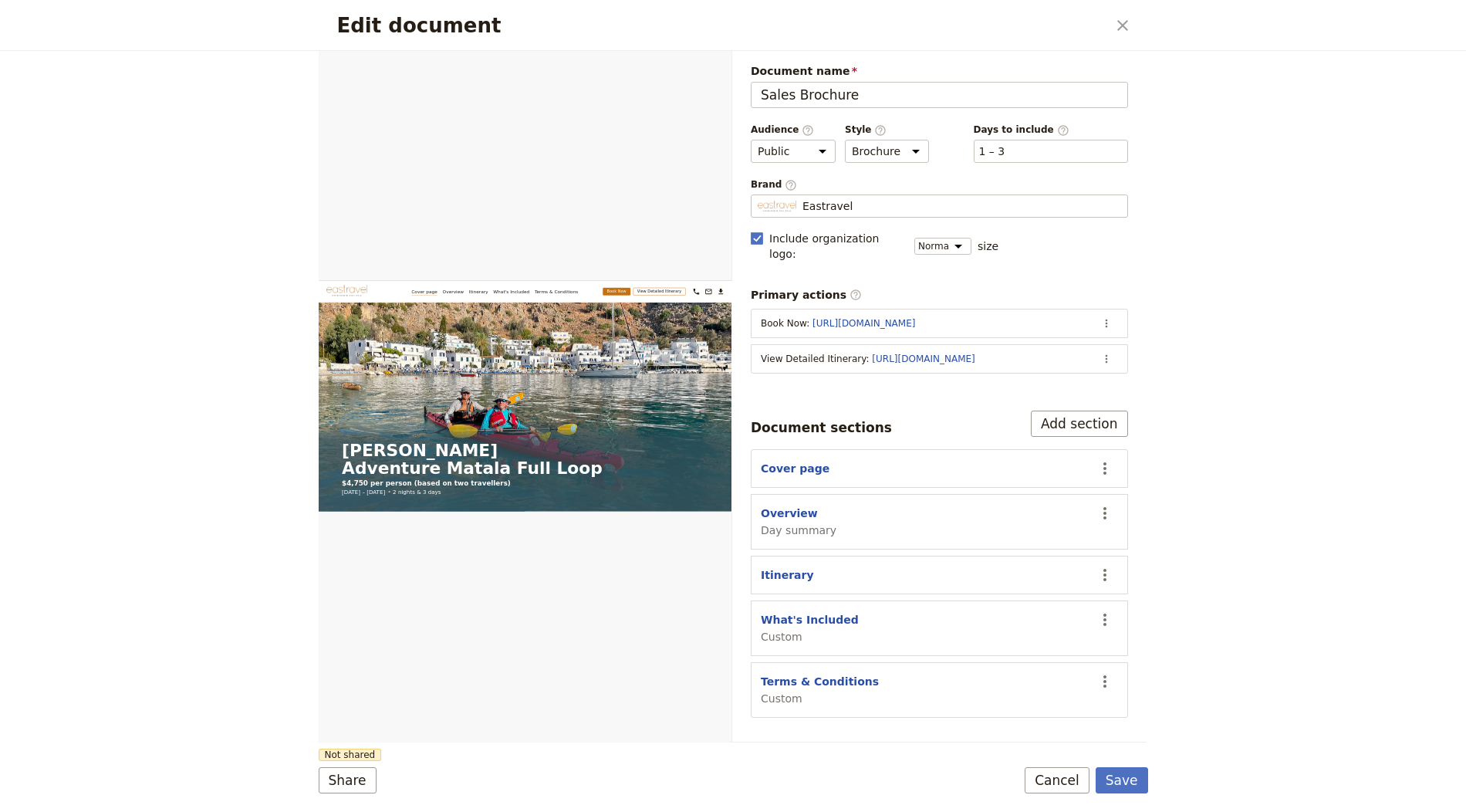
click at [791, 494] on section "Overview Day summary ​" at bounding box center [939, 521] width 377 height 55
click at [791, 505] on button "Overview" at bounding box center [789, 513] width 57 height 15
select select "DAY_SUMMARY"
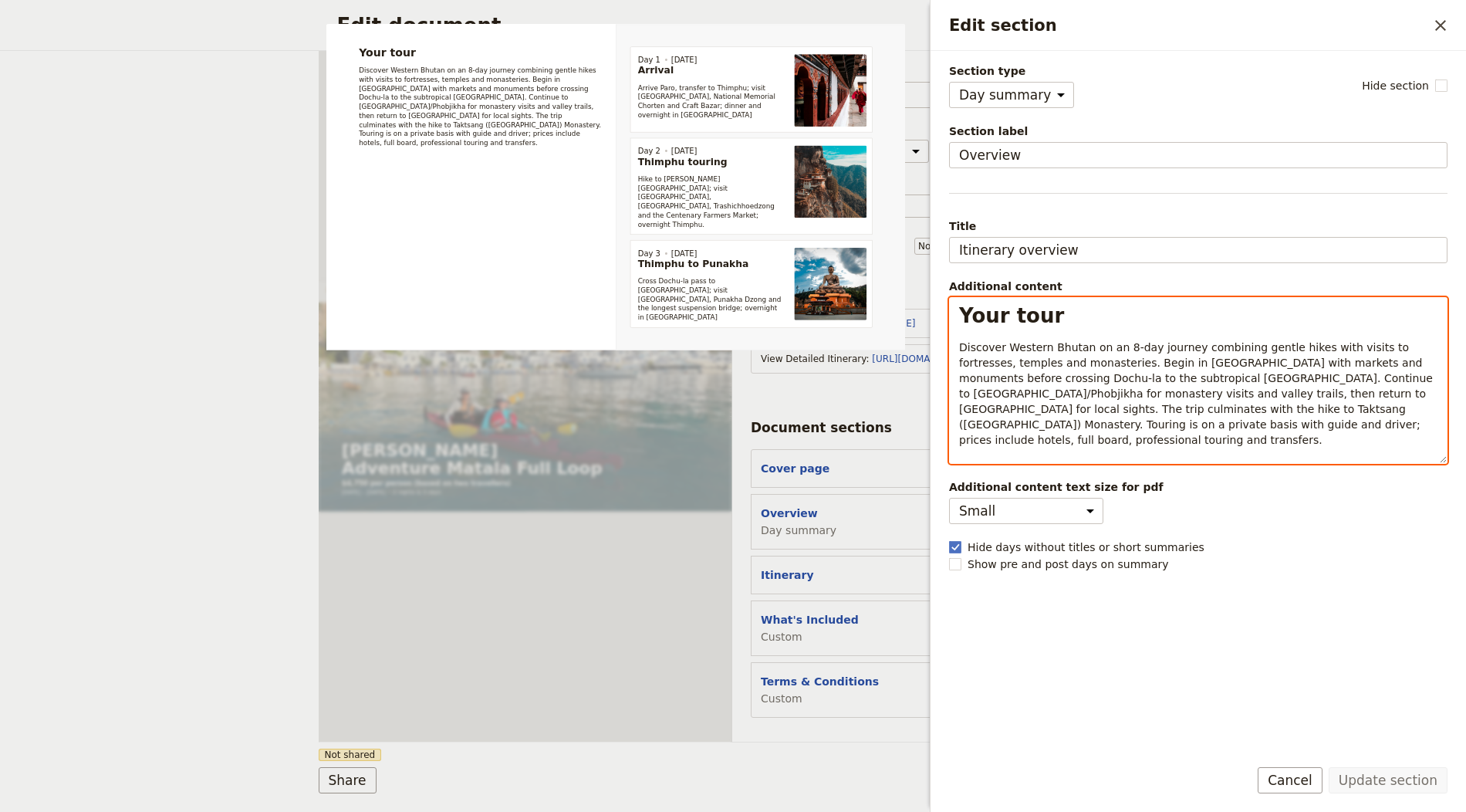
click at [1027, 375] on span "Discover Western Bhutan on an 8-day journey combining gentle hikes with visits …" at bounding box center [1197, 394] width 477 height 105
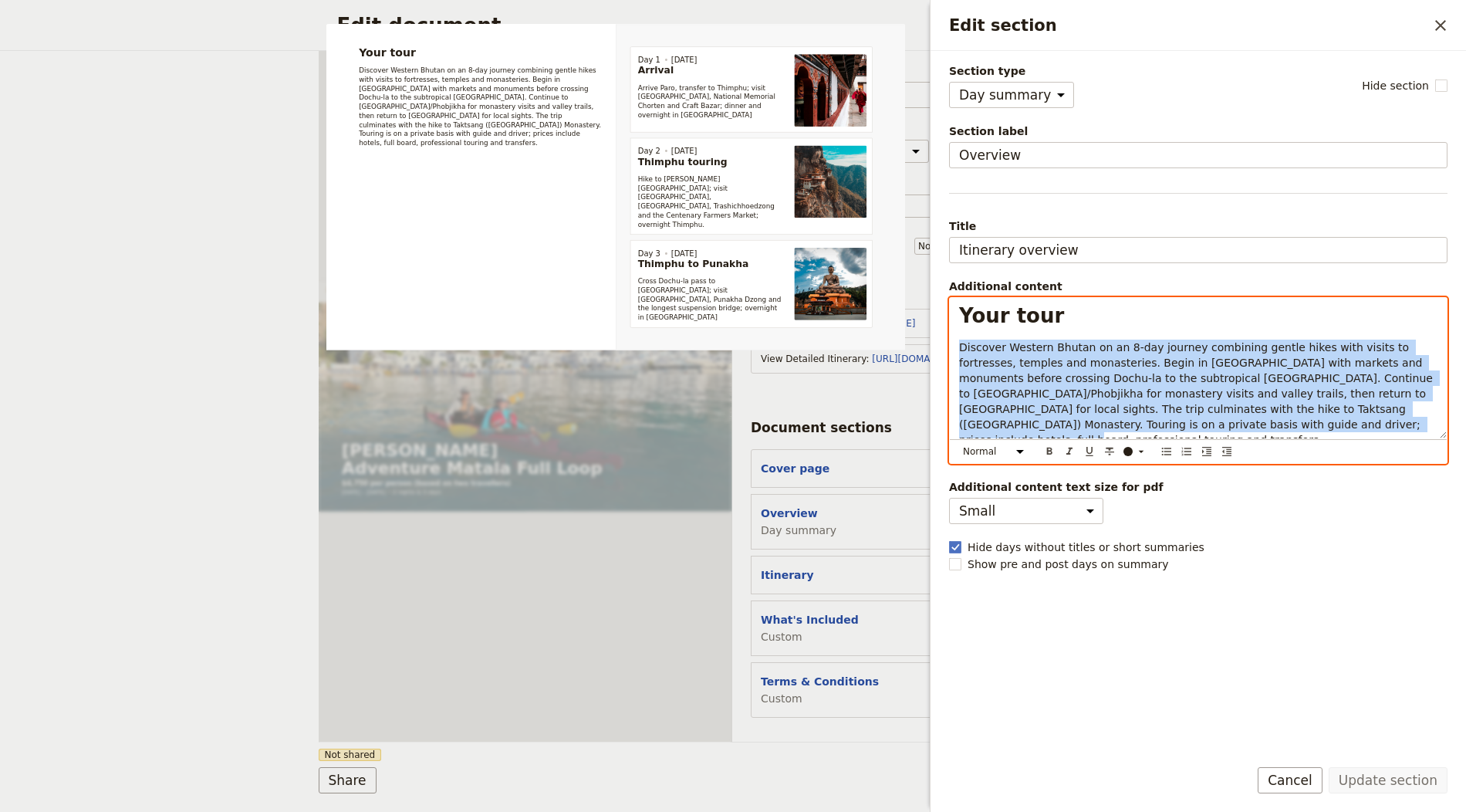
click at [1027, 375] on span "Discover Western Bhutan on an 8-day journey combining gentle hikes with visits …" at bounding box center [1197, 394] width 477 height 105
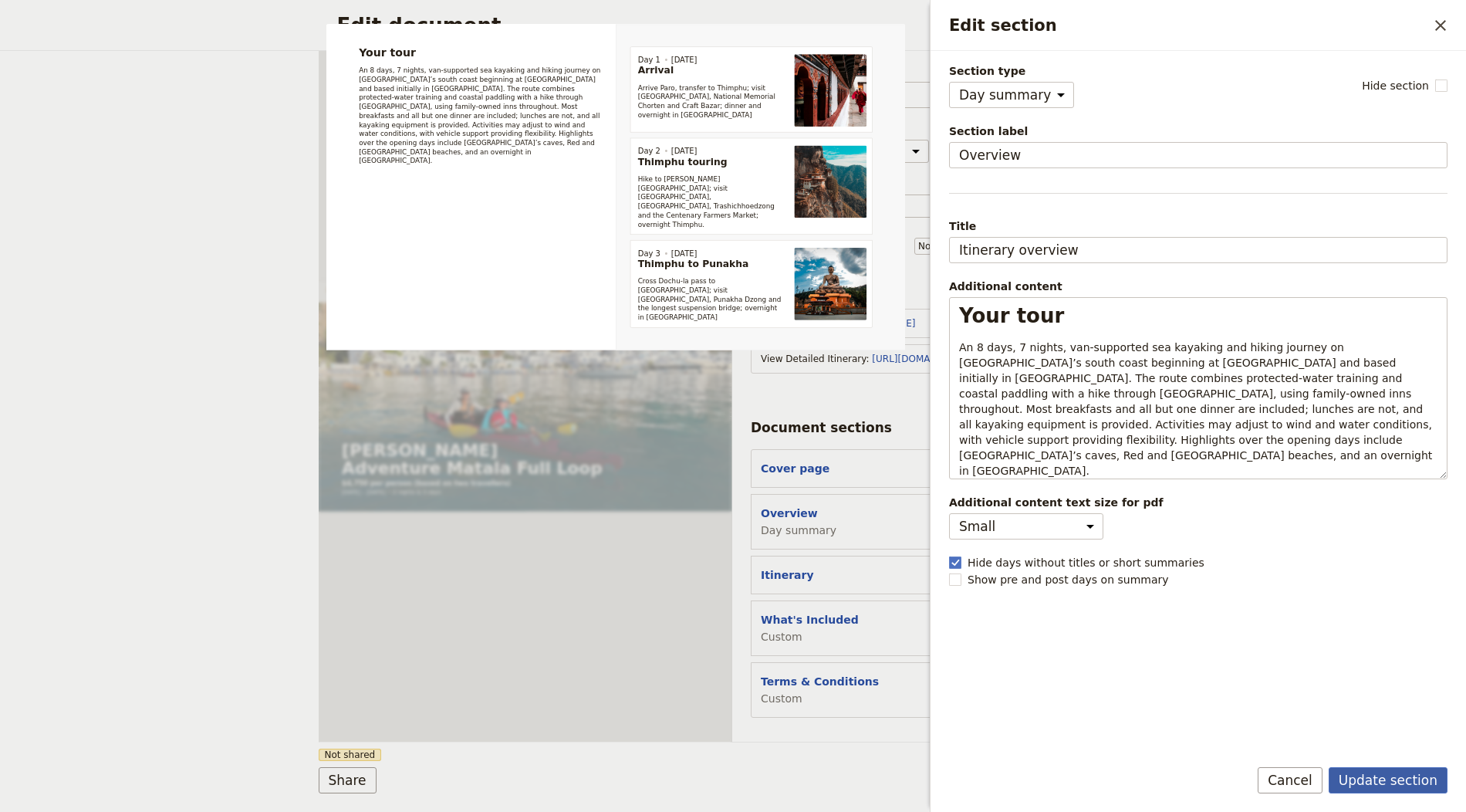
click at [1393, 782] on button "Update section" at bounding box center [1387, 780] width 119 height 26
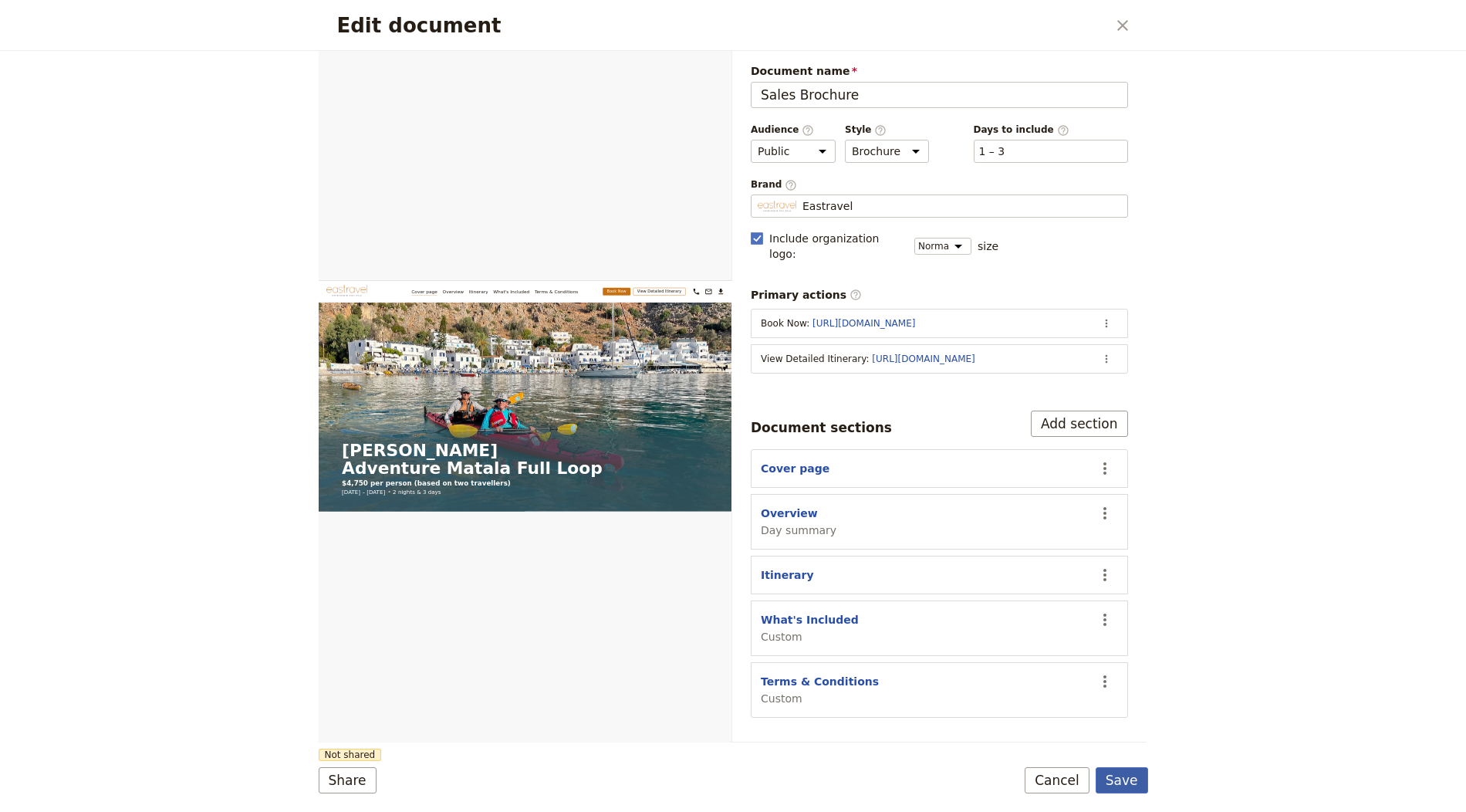
click at [1122, 771] on button "Save" at bounding box center [1122, 780] width 52 height 26
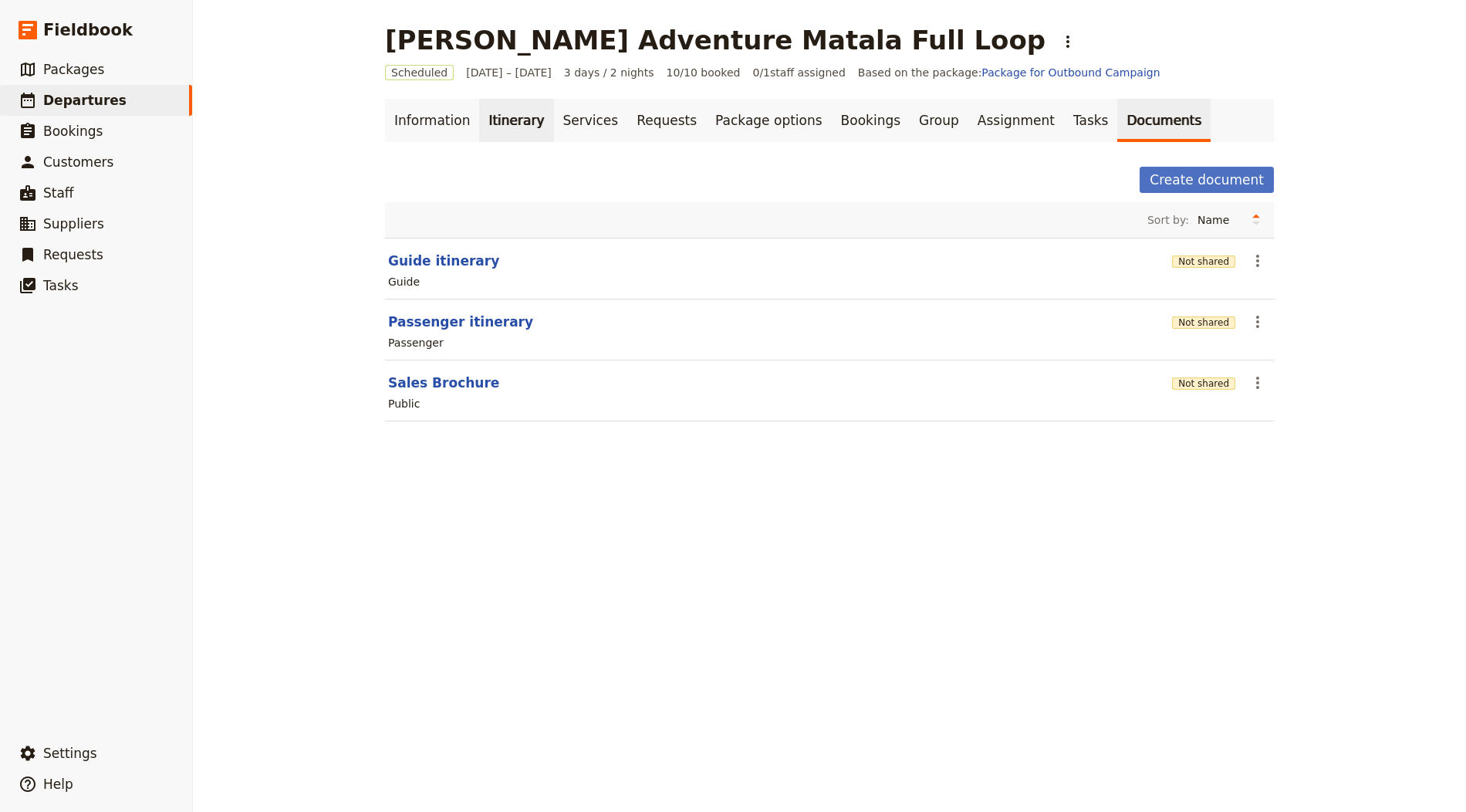
click at [483, 108] on link "Itinerary" at bounding box center [515, 121] width 74 height 43
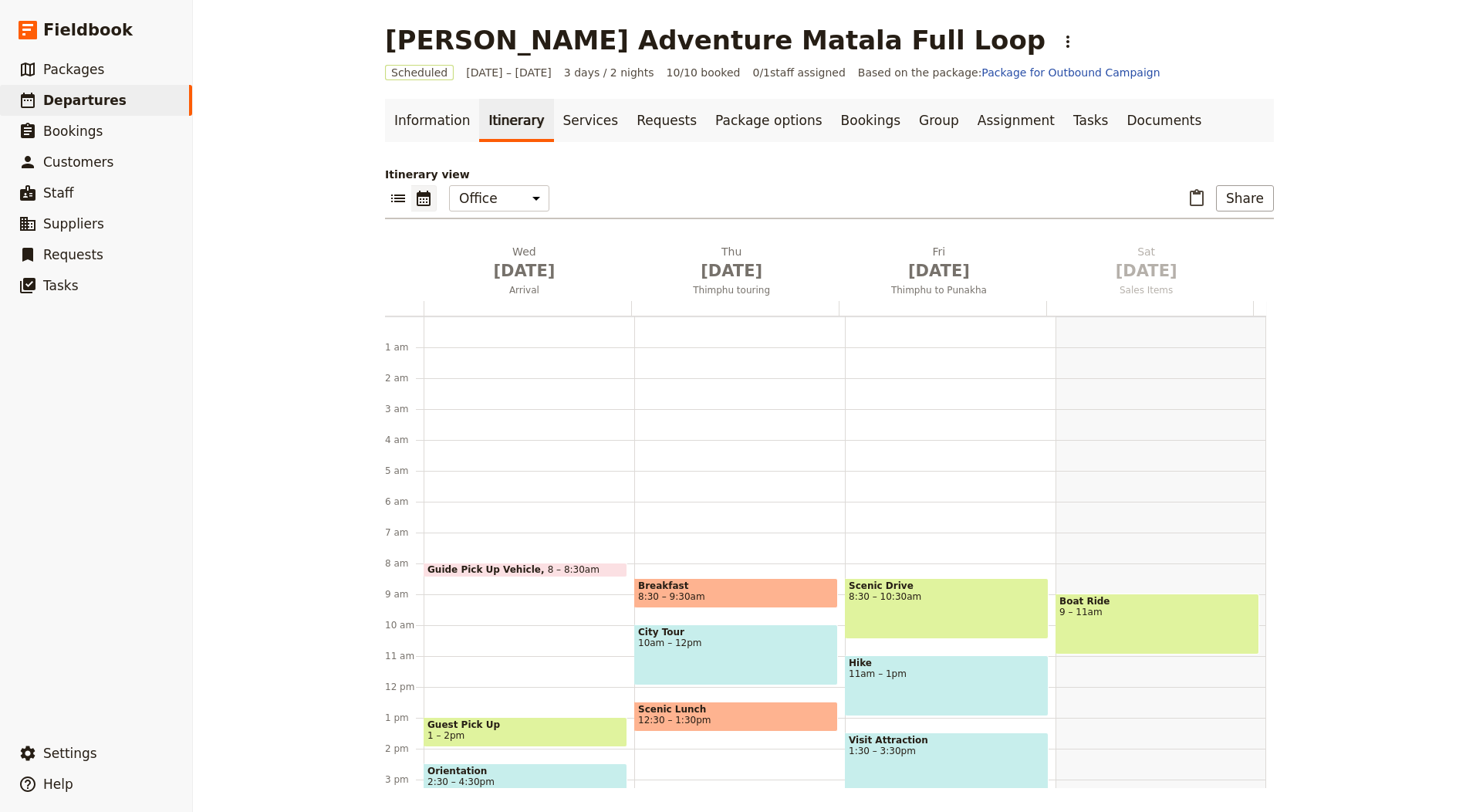
scroll to position [200, 0]
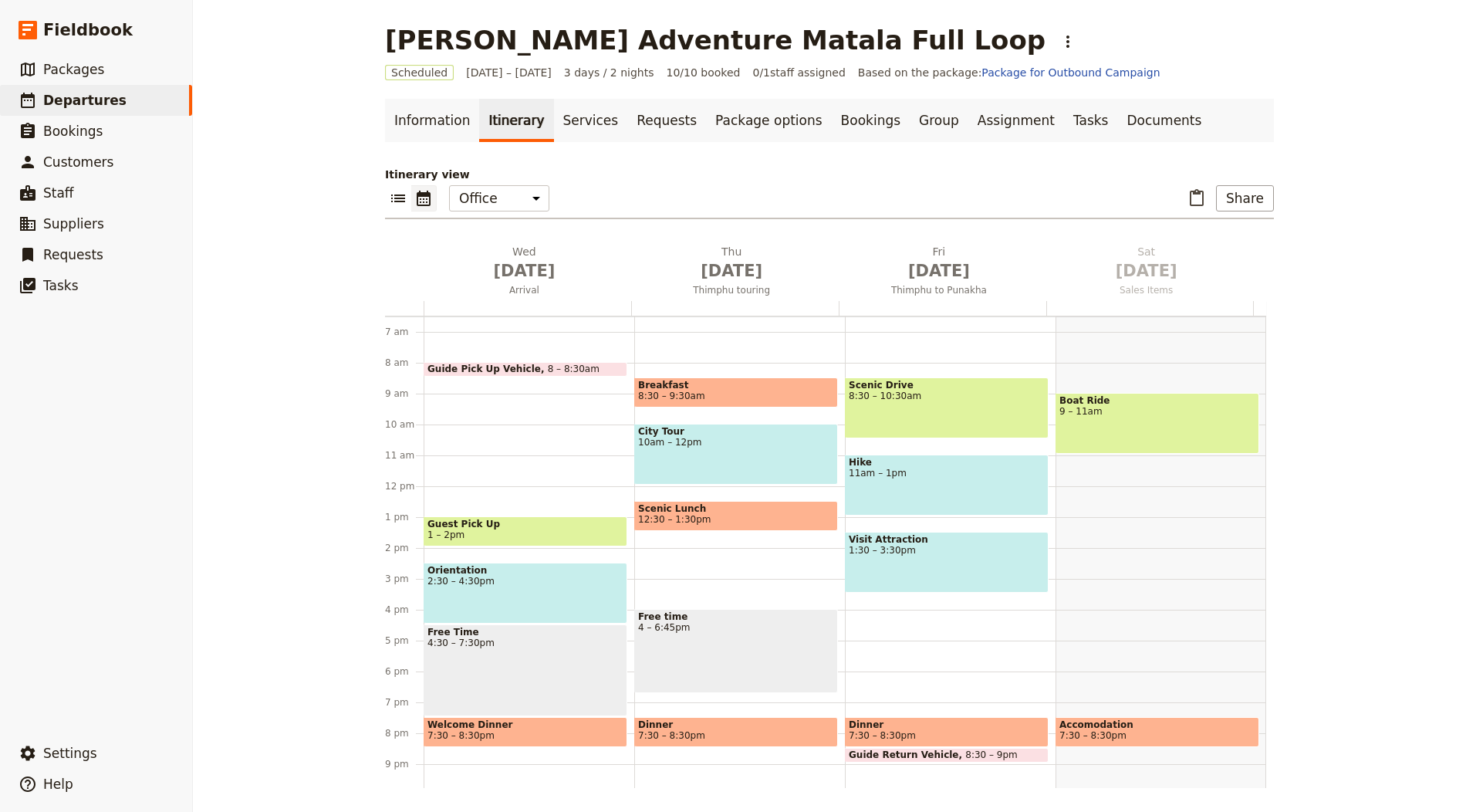
click at [499, 240] on div "Itinerary view ​ ​ Office Guide Passenger Sales ​ Share [DATE] Arrival [DATE] T…" at bounding box center [830, 477] width 889 height 621
click at [483, 250] on h2 "[DATE] Arrival" at bounding box center [524, 263] width 189 height 38
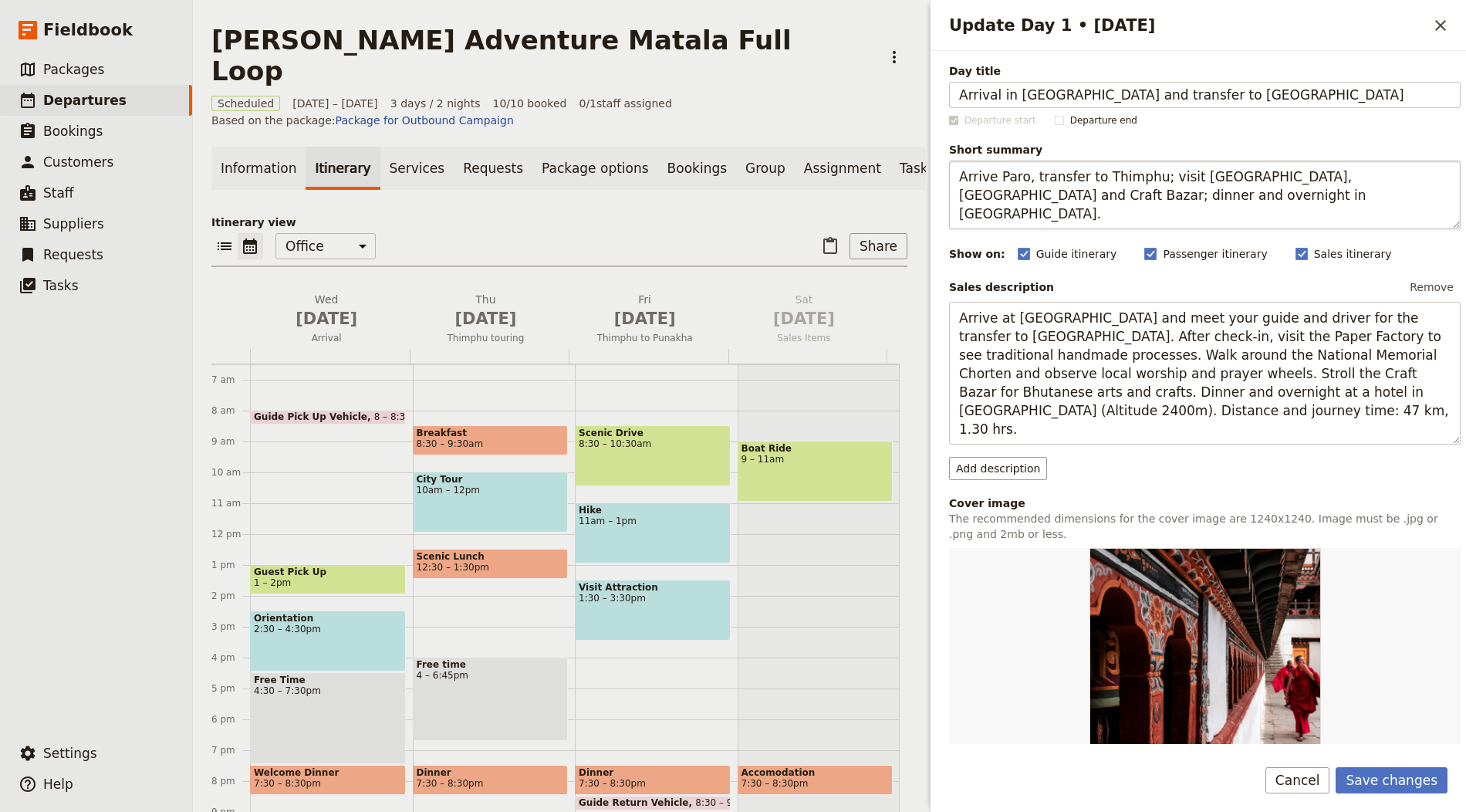
type input "Arrival in [GEOGRAPHIC_DATA] and transfer to [GEOGRAPHIC_DATA]"
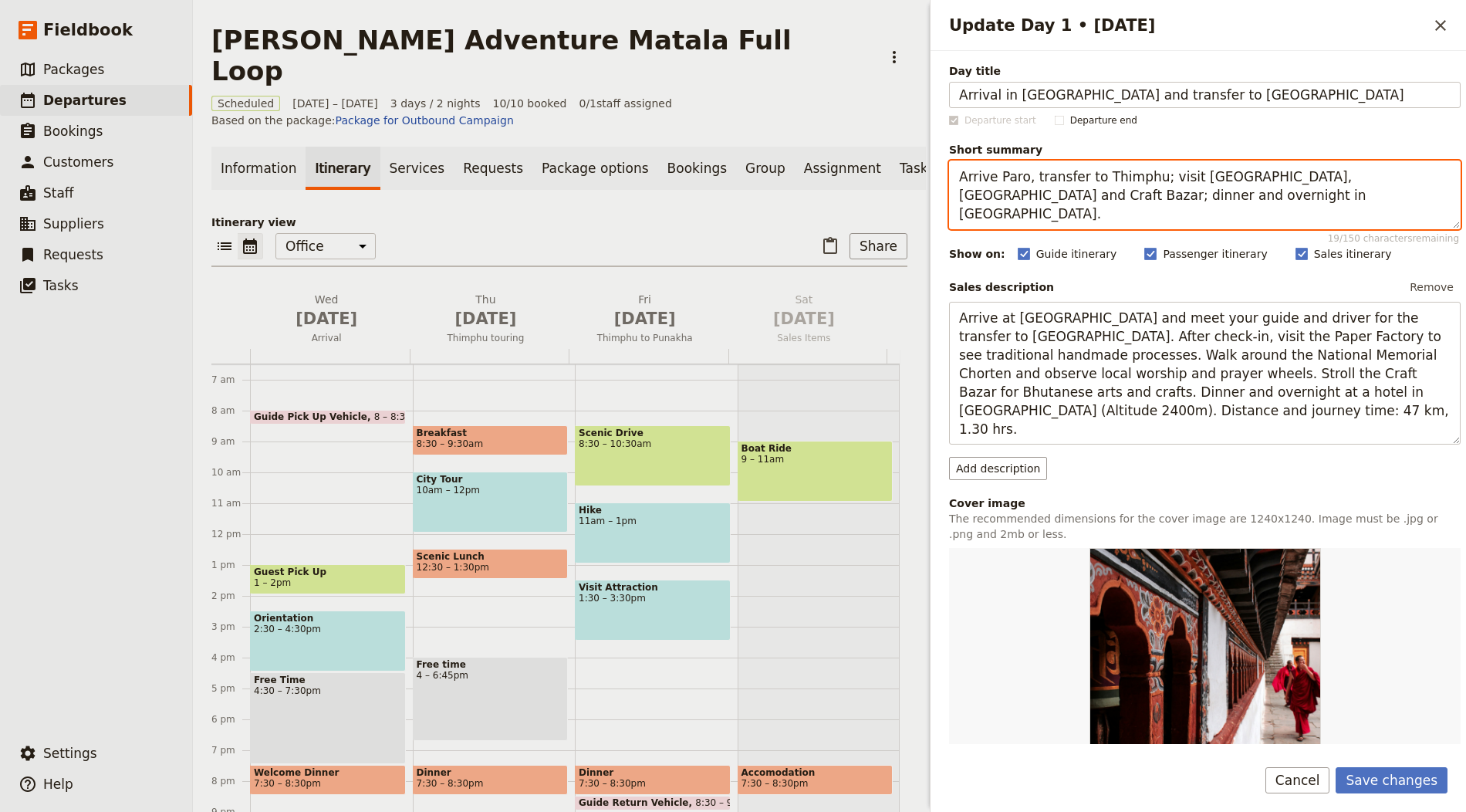
click at [1021, 178] on textarea "Arrive Paro, transfer to Thimphu; visit [GEOGRAPHIC_DATA], [GEOGRAPHIC_DATA] an…" at bounding box center [1205, 195] width 512 height 68
paste textarea "Meet 10:00 at [GEOGRAPHIC_DATA]; drive to [GEOGRAPHIC_DATA]; kayak outfitting; …"
type textarea "Meet 10:00 at [GEOGRAPHIC_DATA]; drive to [GEOGRAPHIC_DATA]; kayak outfitting; …"
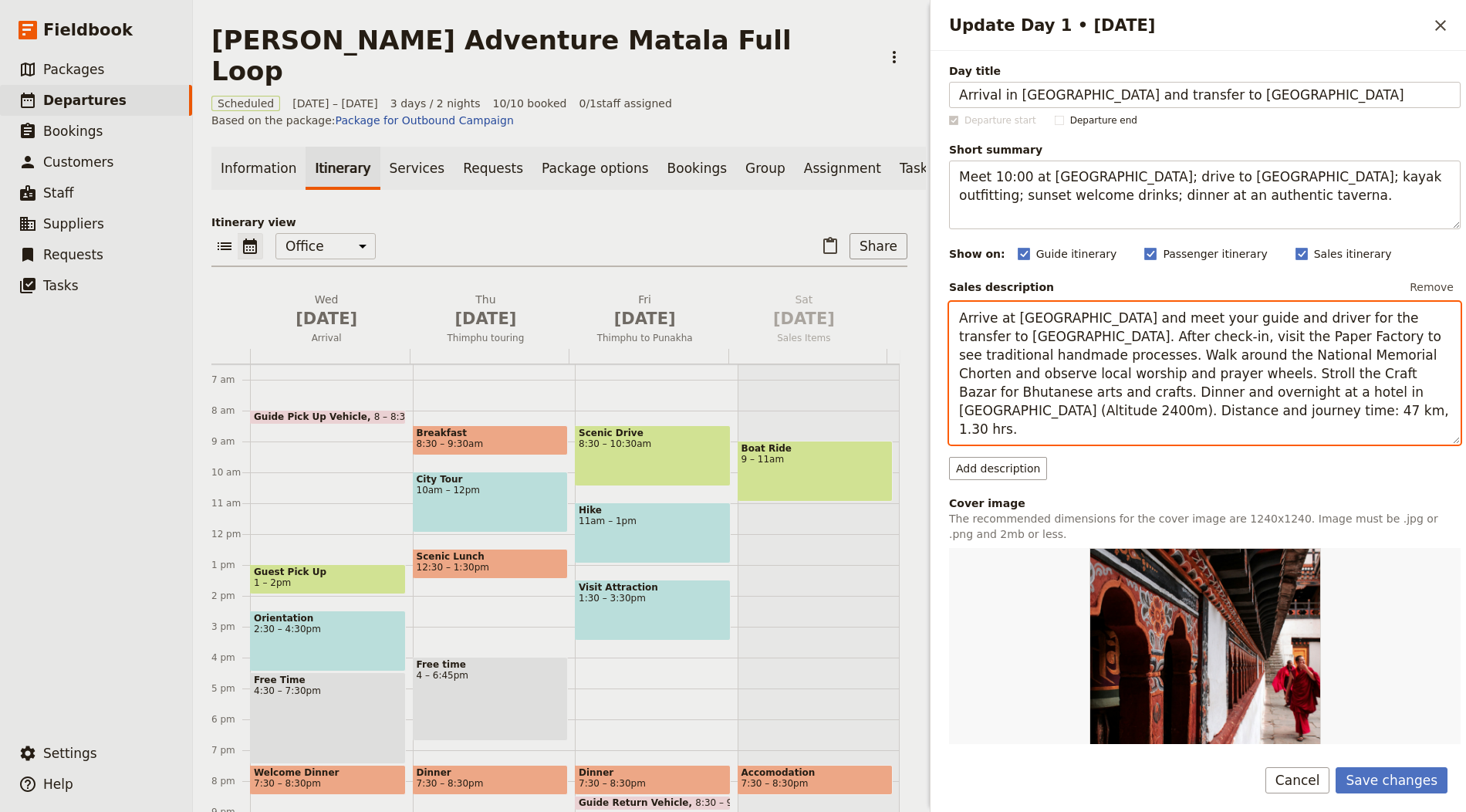
click at [1041, 332] on textarea "Arrive at [GEOGRAPHIC_DATA] and meet your guide and driver for the transfer to …" at bounding box center [1205, 373] width 512 height 143
paste textarea "Meet at 10:00 at [GEOGRAPHIC_DATA] with The Northwest Passage staff. Drive acro…"
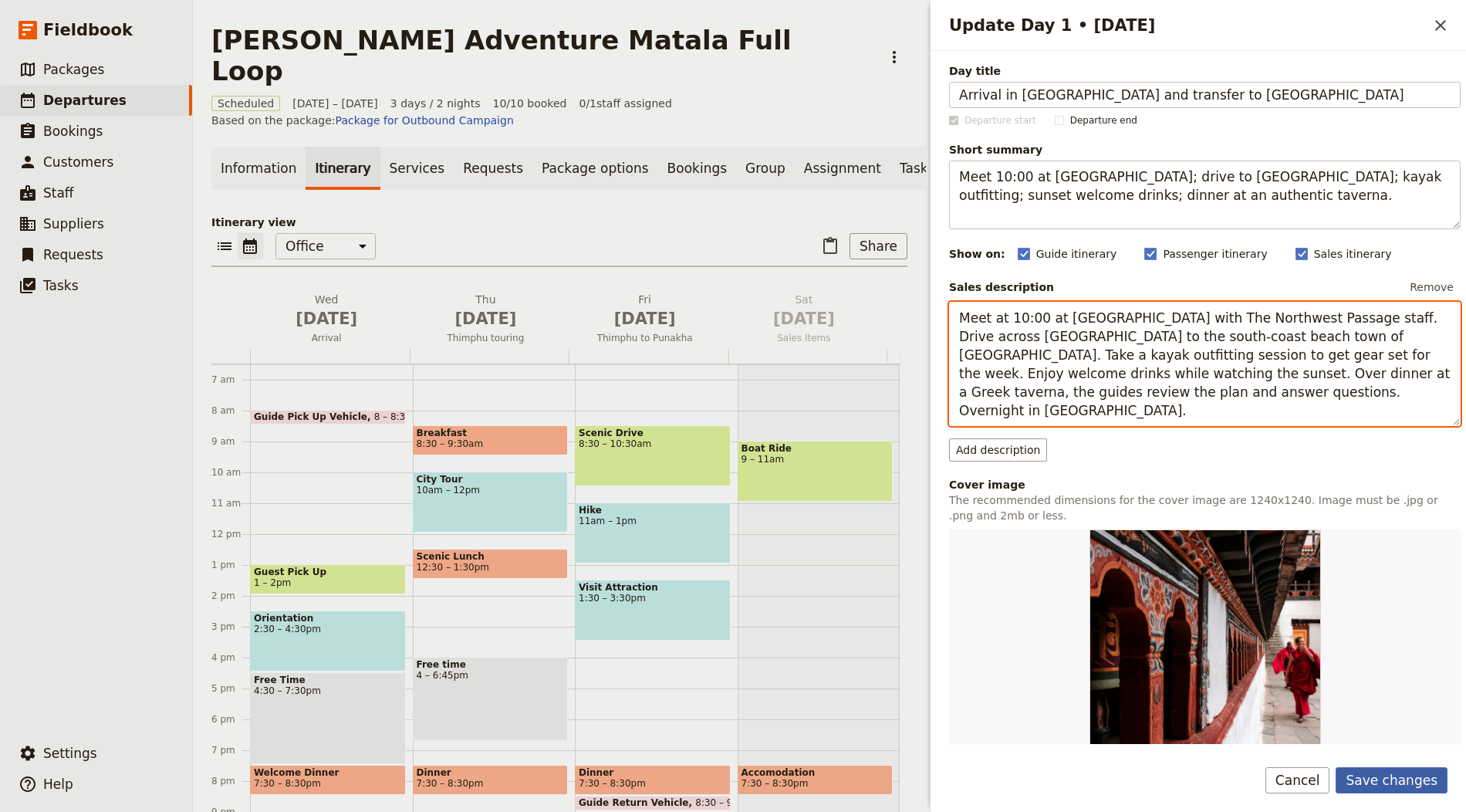
type textarea "Meet at 10:00 at [GEOGRAPHIC_DATA] with The Northwest Passage staff. Drive acro…"
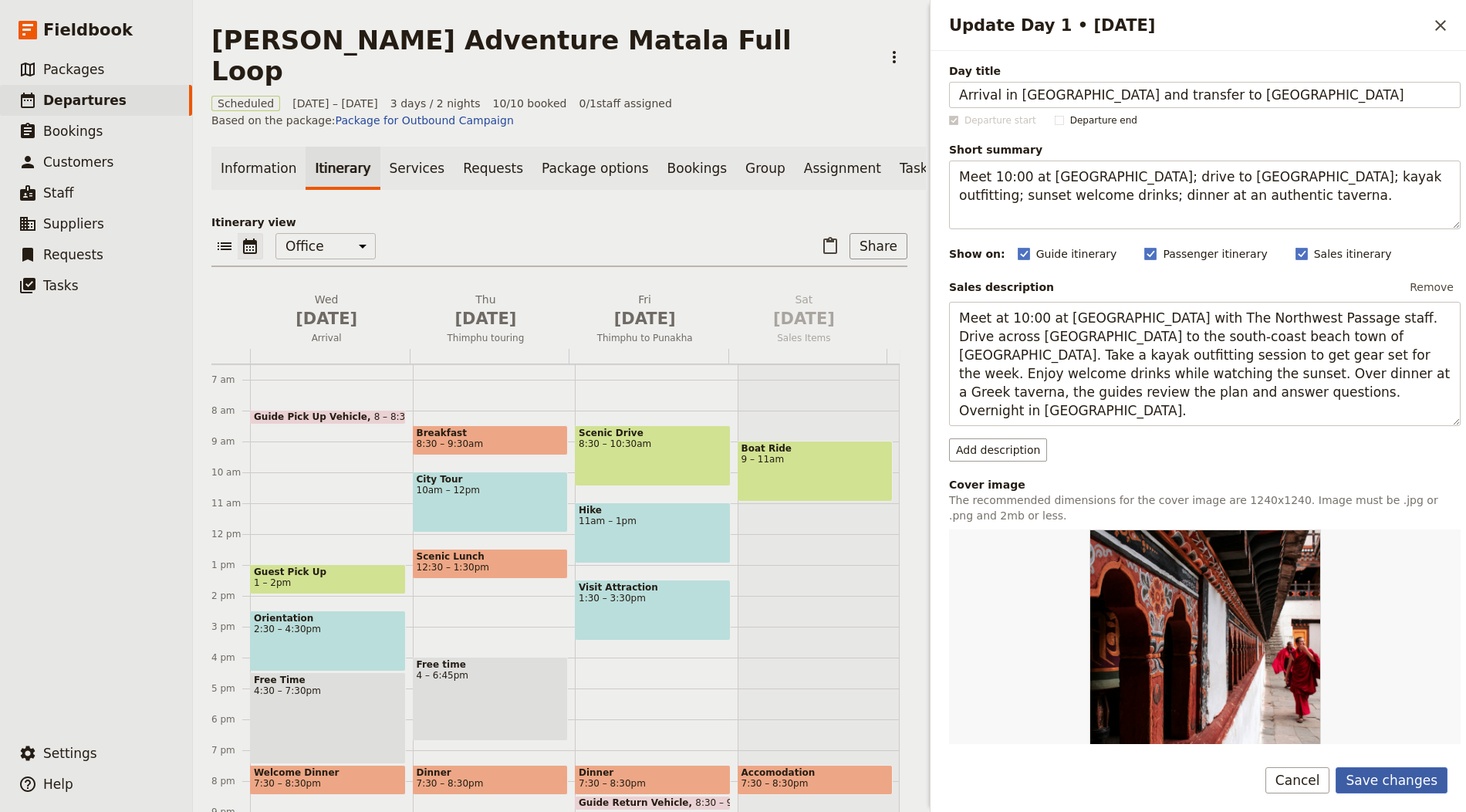
click at [1399, 772] on button "Save changes" at bounding box center [1392, 780] width 112 height 26
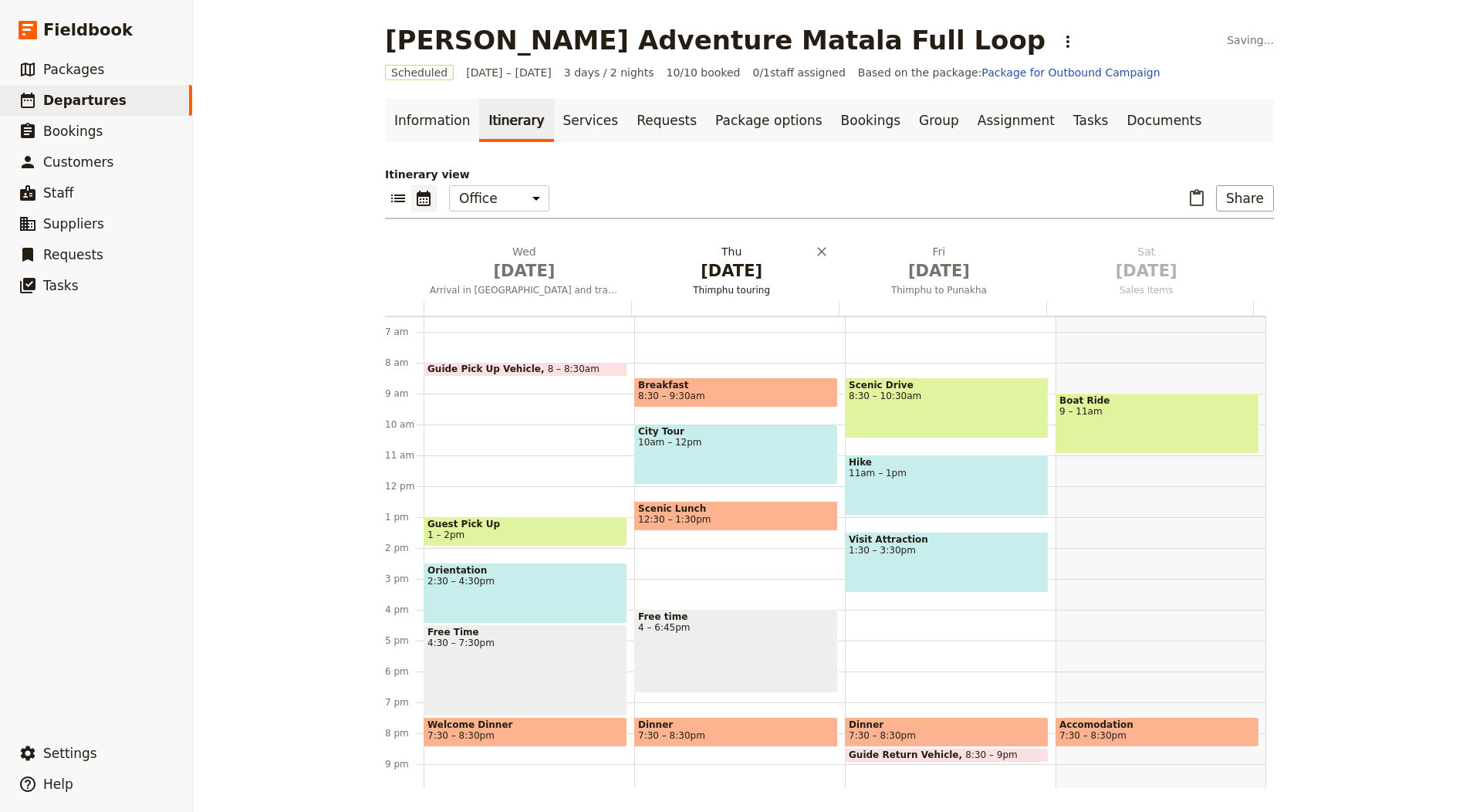
click at [689, 259] on span "[DATE]" at bounding box center [732, 270] width 189 height 23
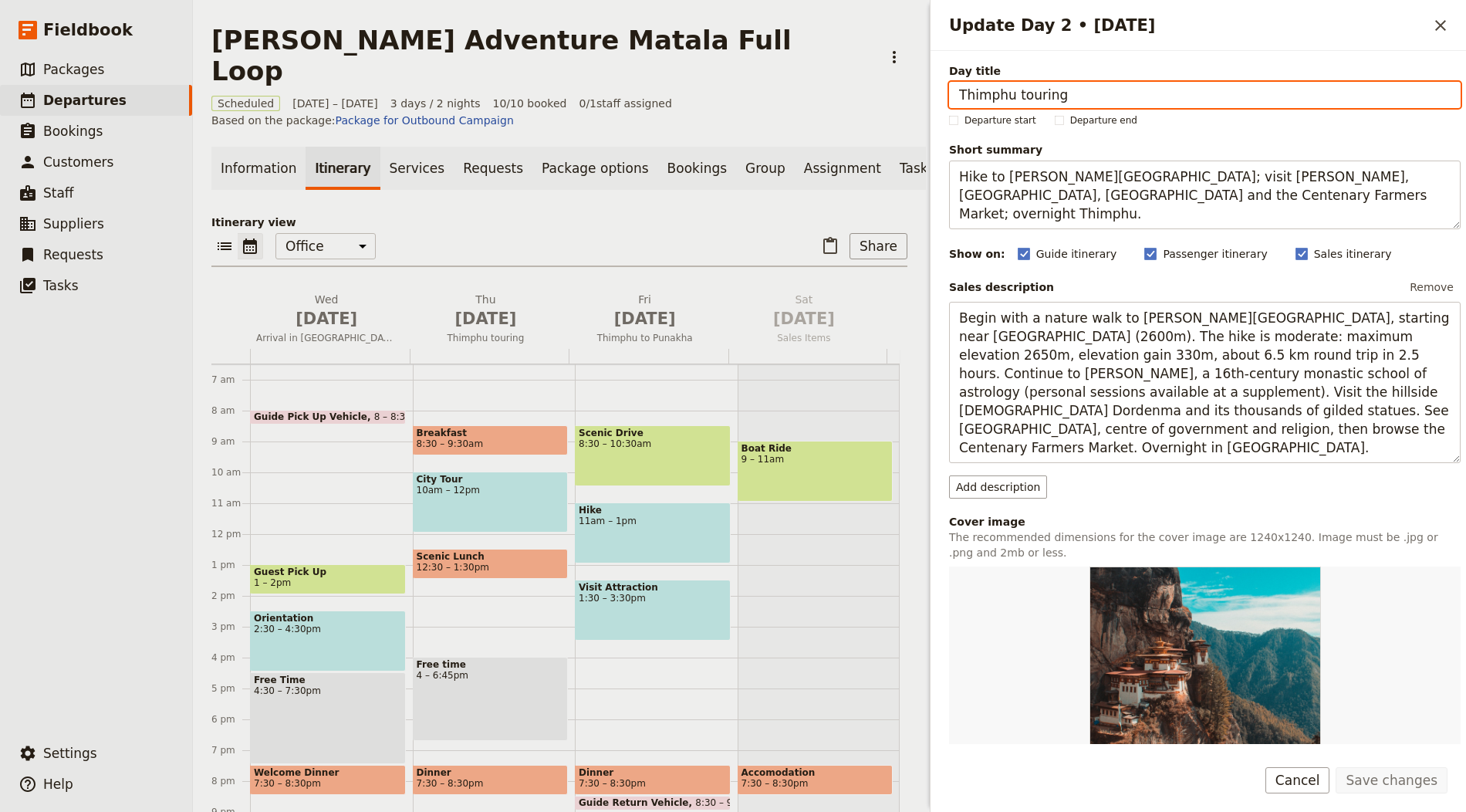
click at [994, 81] on input "Thimphu touring" at bounding box center [1205, 94] width 512 height 26
paste input "Kayaking instruction, [GEOGRAPHIC_DATA] and [GEOGRAPHIC_DATA]"
type input "Kayaking instruction, [GEOGRAPHIC_DATA] and [GEOGRAPHIC_DATA]"
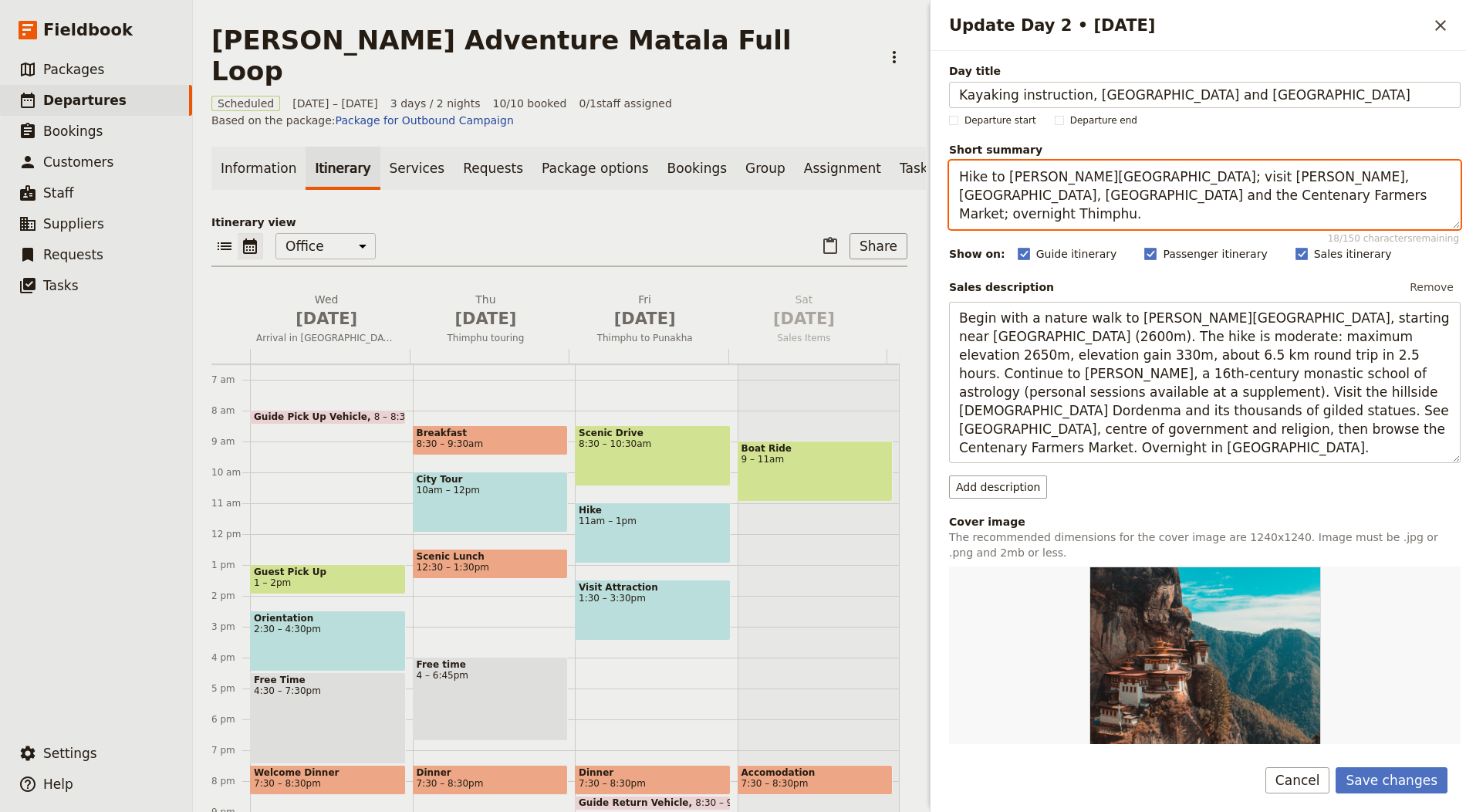
click at [1038, 176] on textarea "Hike to [PERSON_NAME][GEOGRAPHIC_DATA]; visit [PERSON_NAME], [GEOGRAPHIC_DATA],…" at bounding box center [1205, 195] width 512 height 68
paste textarea "Breakfast, gear fit and instruction in [GEOGRAPHIC_DATA]; paddle to Red and Kom…"
type textarea "Breakfast, gear fit and instruction in [GEOGRAPHIC_DATA]; paddle to Red and Kom…"
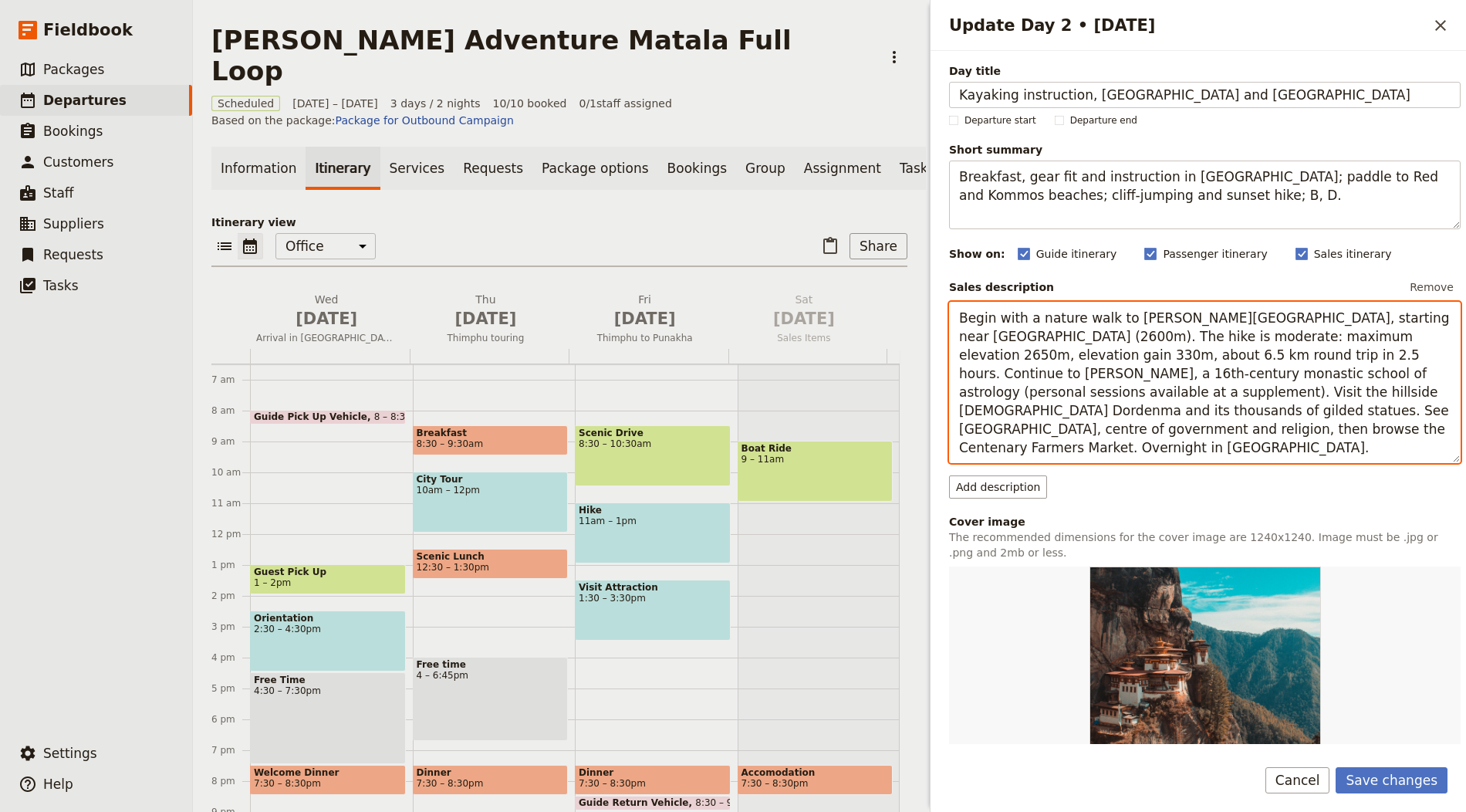
click at [1048, 365] on textarea "Begin with a nature walk to [PERSON_NAME][GEOGRAPHIC_DATA], starting near [GEOG…" at bounding box center [1205, 383] width 512 height 161
paste textarea "After breakfast, receive paddle, PFD and sprayskirt and head to the protected b…"
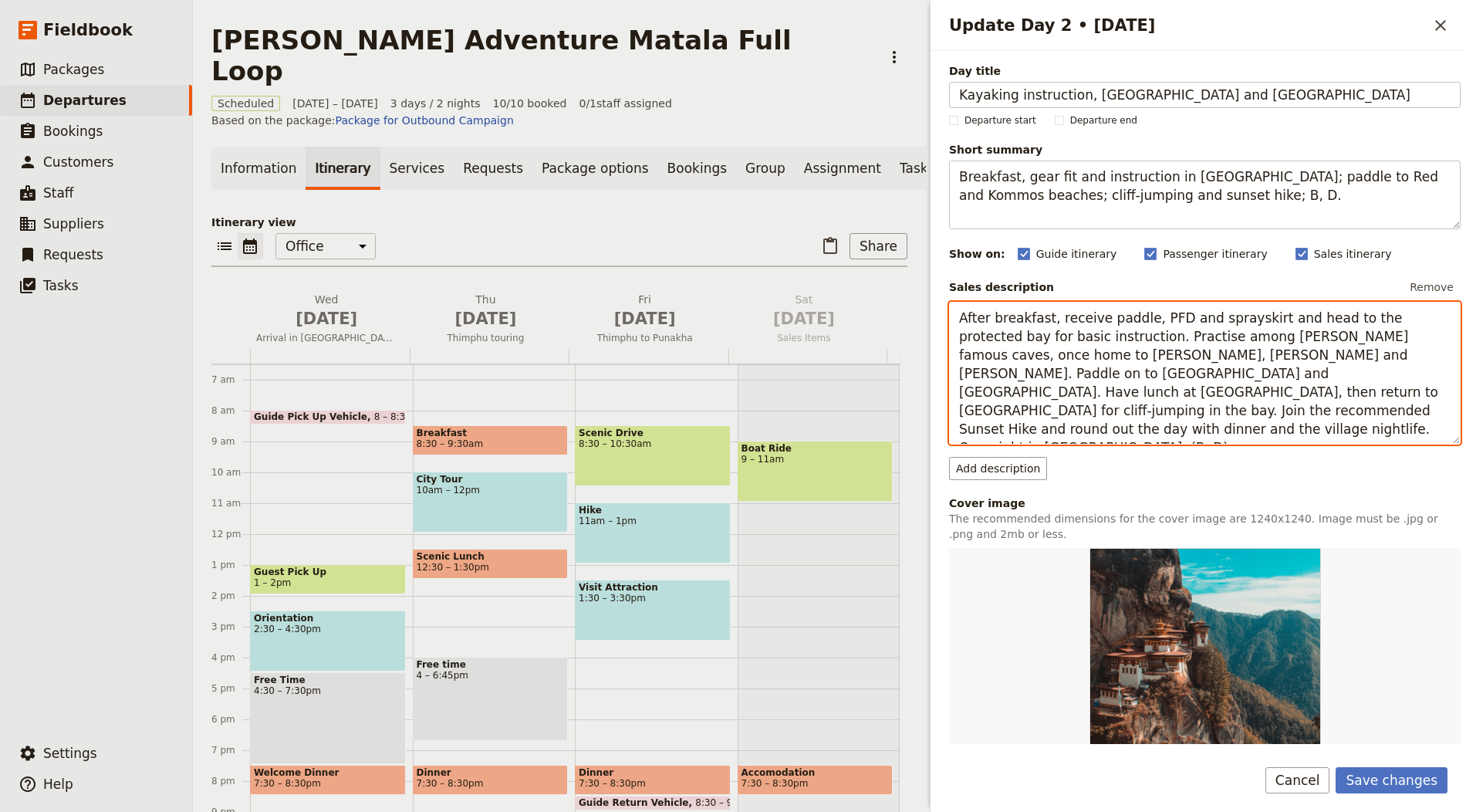
type textarea "After breakfast, receive paddle, PFD and sprayskirt and head to the protected b…"
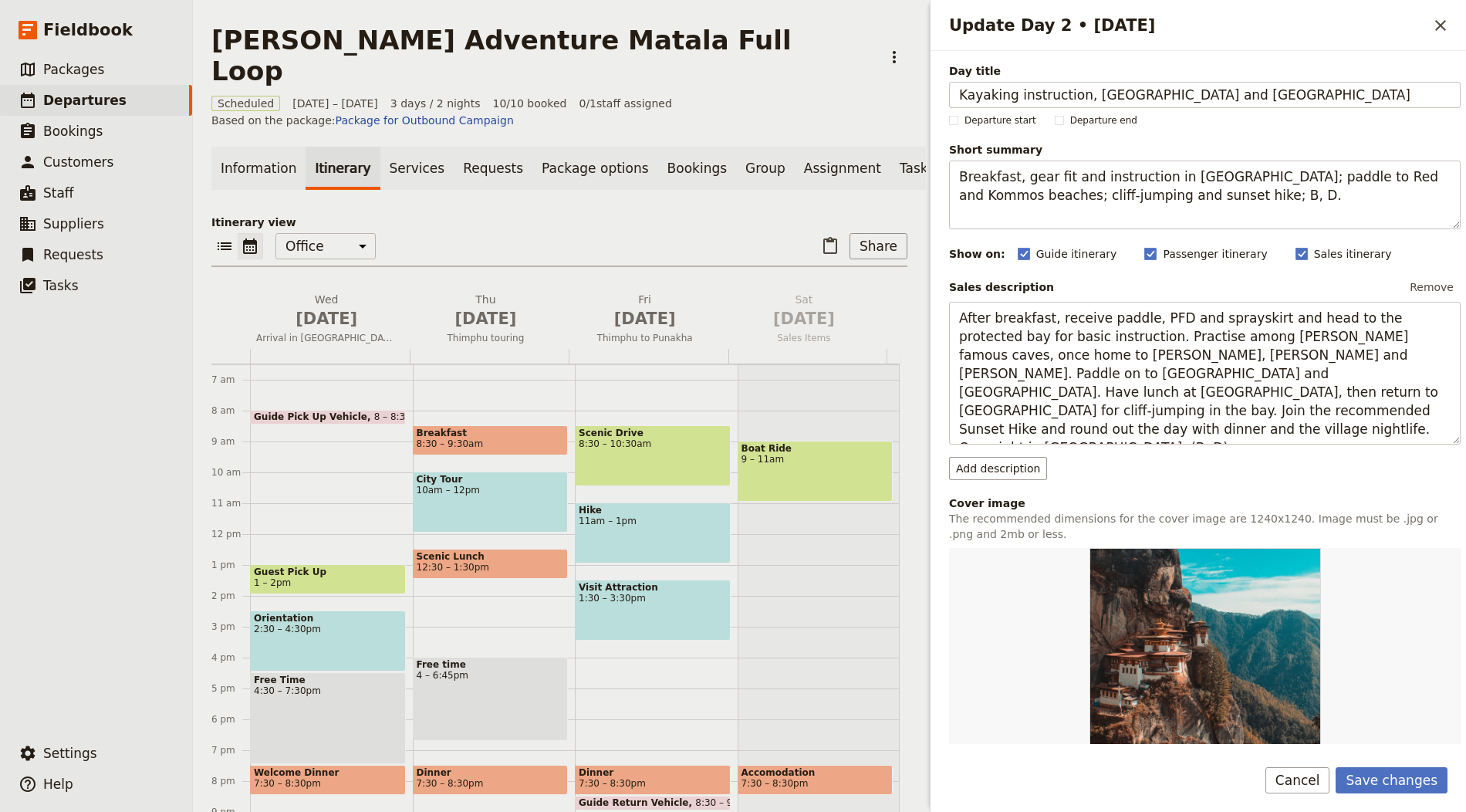
click at [1404, 783] on button "Save changes" at bounding box center [1392, 780] width 112 height 26
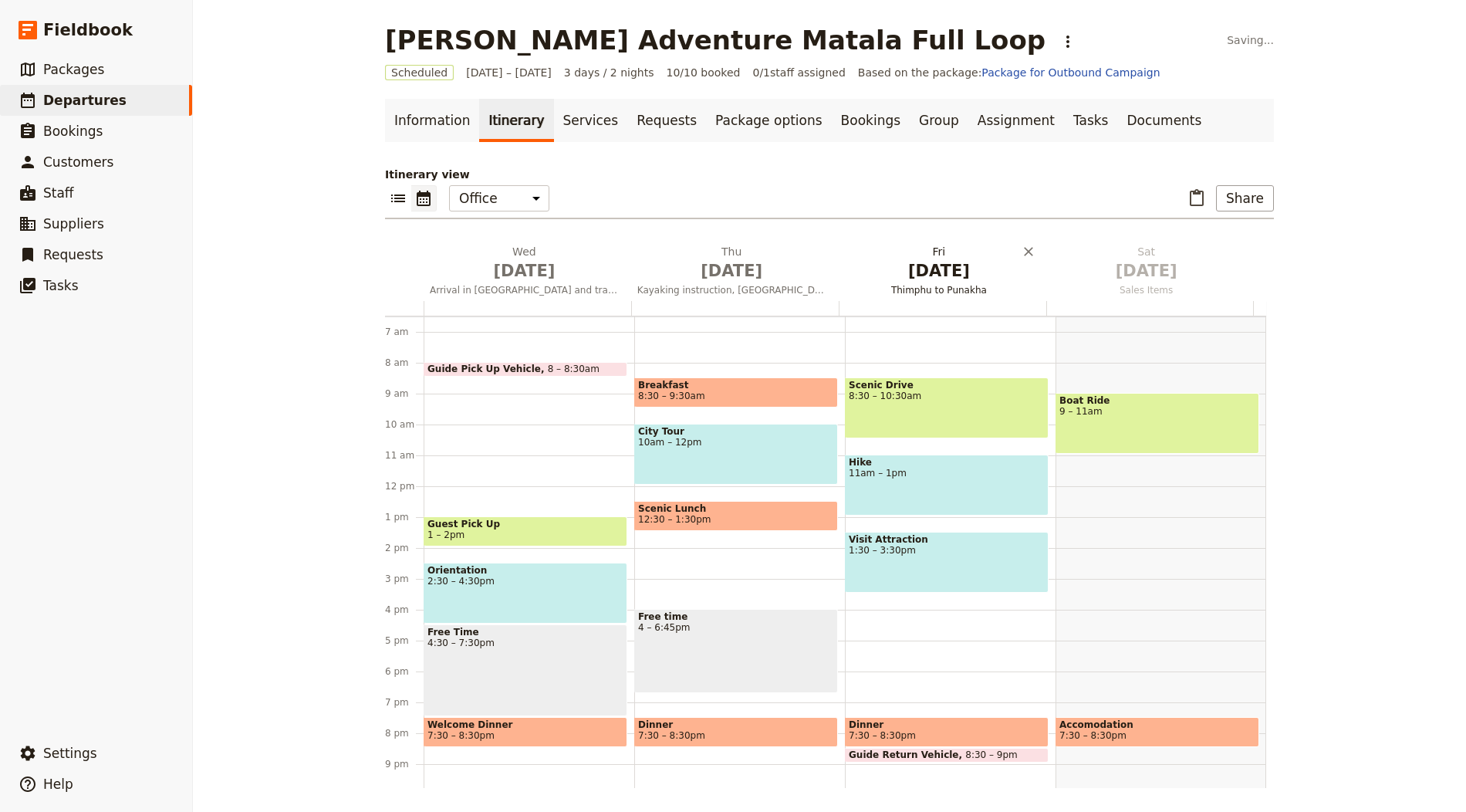
click at [912, 257] on h2 "[DATE] Thimphu to [GEOGRAPHIC_DATA]" at bounding box center [939, 263] width 189 height 38
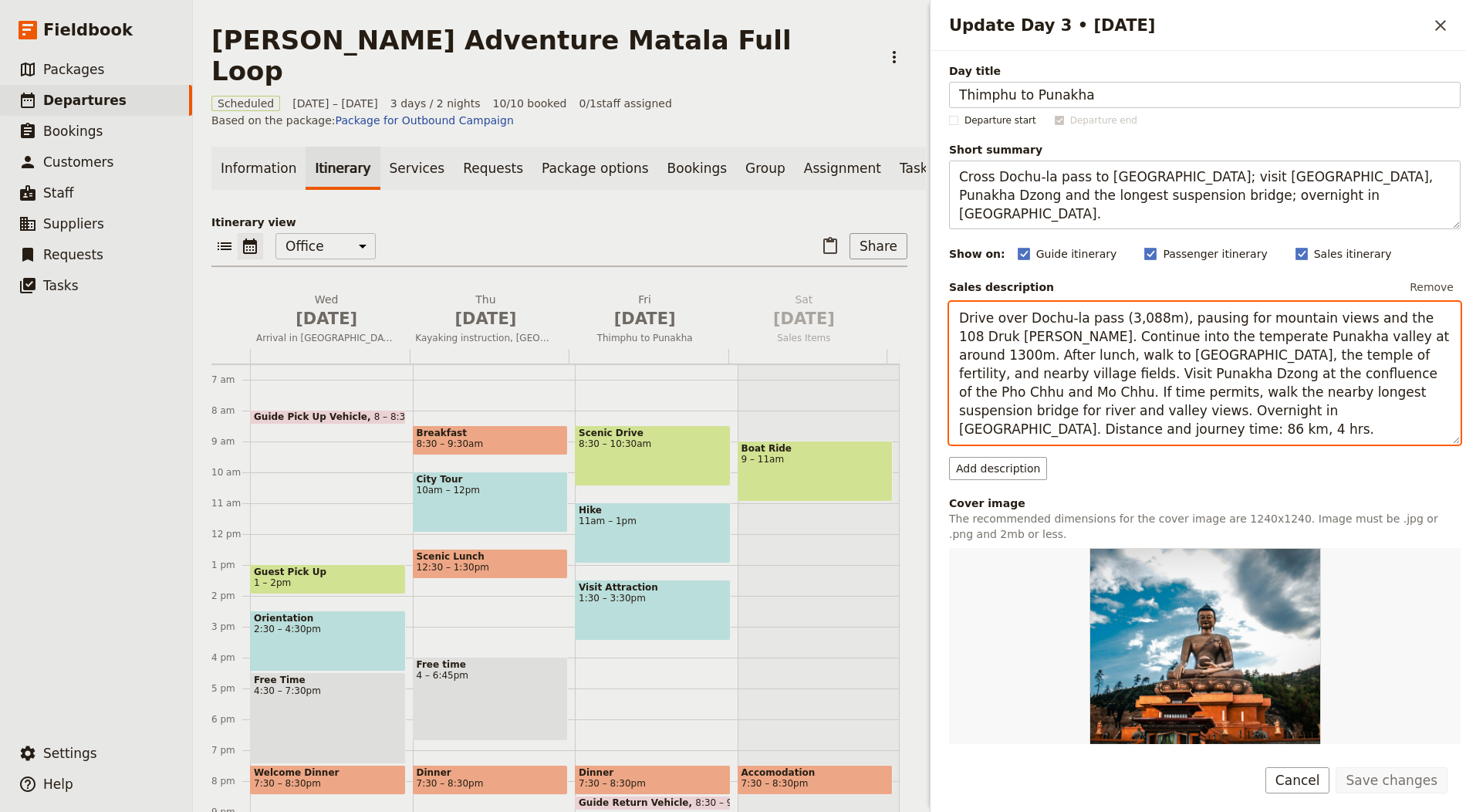
click at [1020, 337] on textarea "Drive over Dochu-la pass (3,088m), pausing for mountain views and the 108 Druk …" at bounding box center [1205, 373] width 512 height 143
paste textarea "Get an early start and transfer by van to the [GEOGRAPHIC_DATA]. The timing aim…"
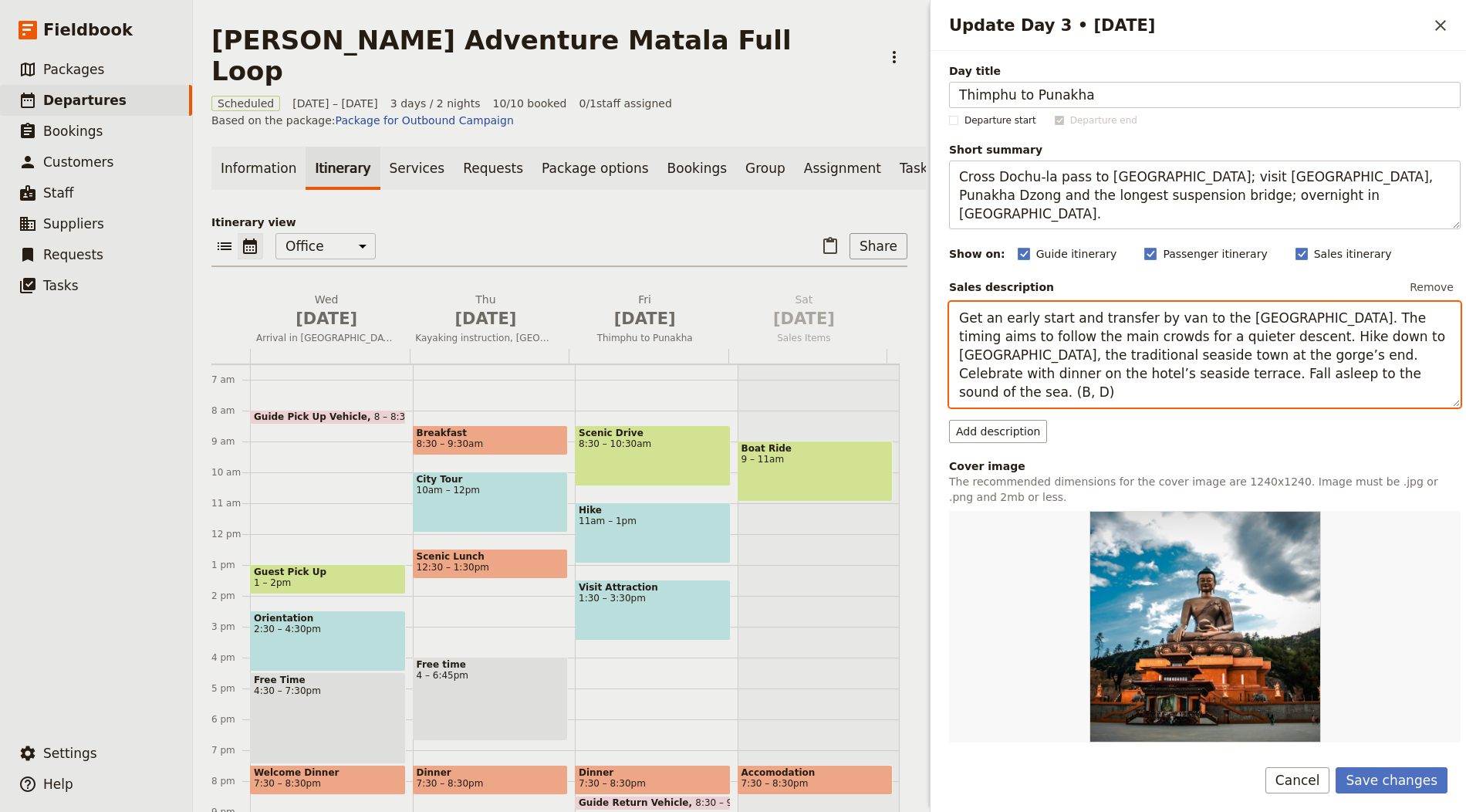
type textarea "Get an early start and transfer by van to the [GEOGRAPHIC_DATA]. The timing aim…"
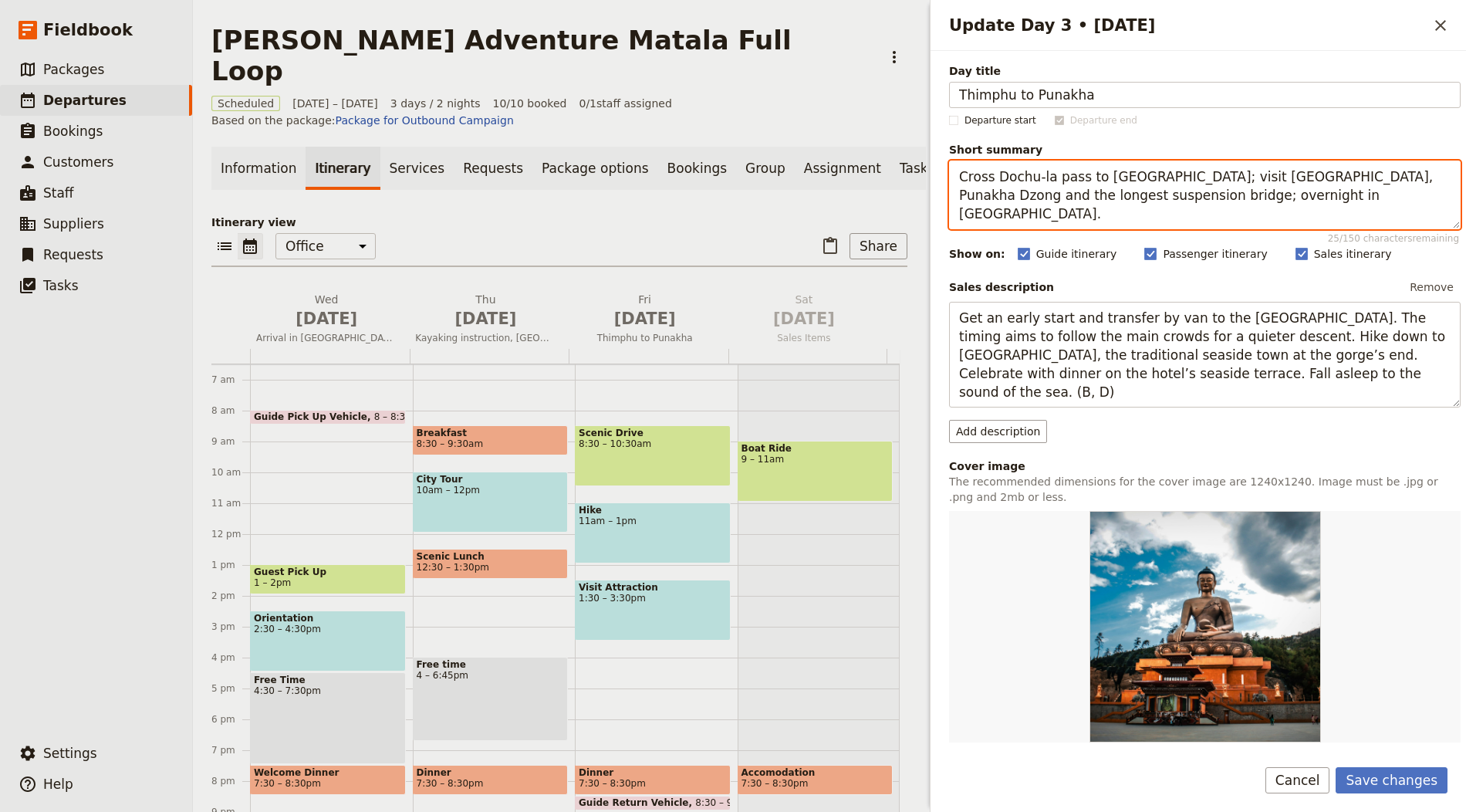
click at [1033, 192] on textarea "Cross Dochu-la pass to [GEOGRAPHIC_DATA]; visit [GEOGRAPHIC_DATA], Punakha Dzon…" at bounding box center [1205, 195] width 512 height 68
paste textarea "Early transfer to Samaria Gorge to hike after crowds; overnight in seaside [GEO…"
type textarea "Early transfer to Samaria Gorge to hike after crowds; overnight in seaside [GEO…"
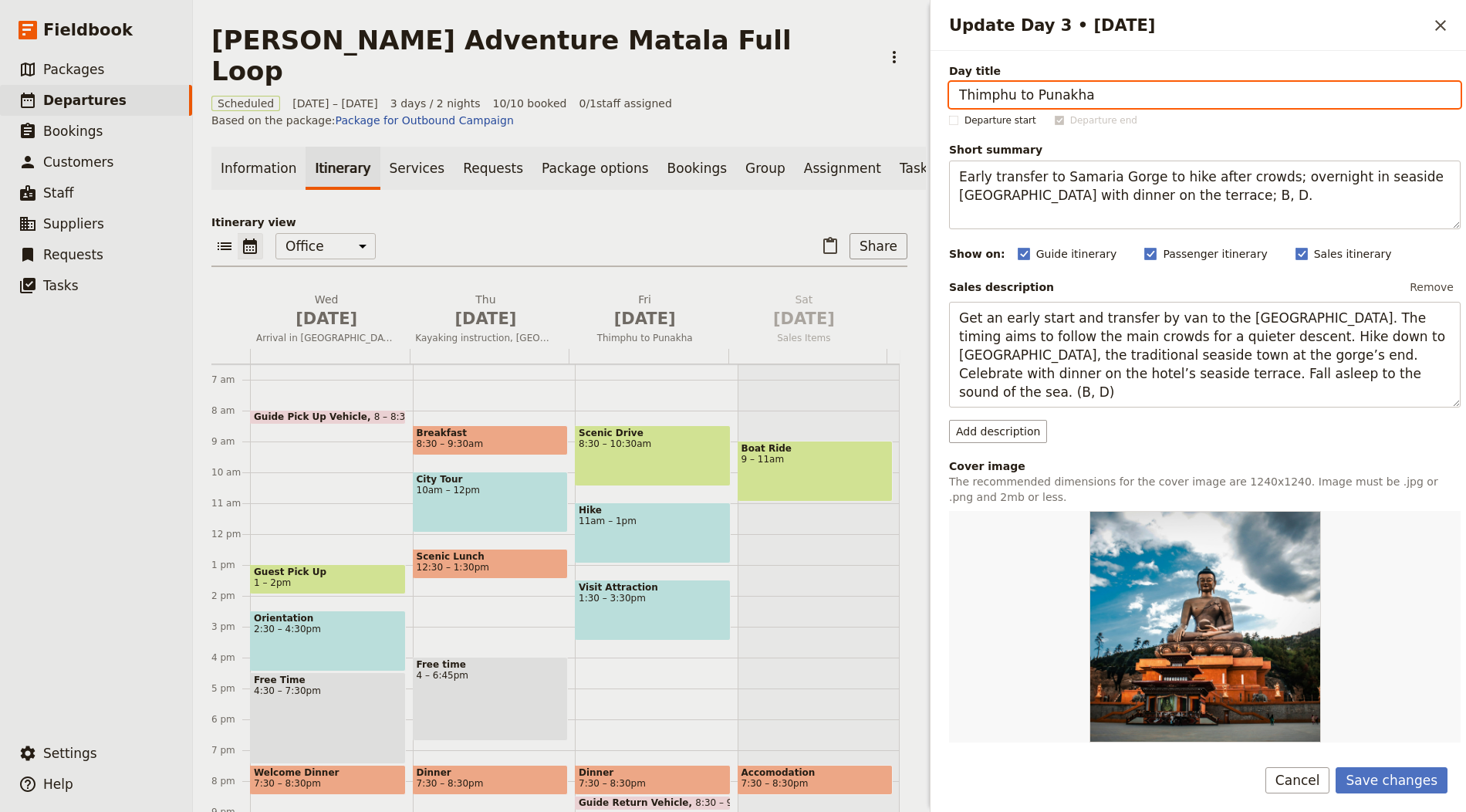
click at [1042, 94] on input "Thimphu to Punakha" at bounding box center [1205, 94] width 512 height 26
paste input "Samaria Gorge hike; overnight in [GEOGRAPHIC_DATA]"
type input "Samaria Gorge hike; overnight in [GEOGRAPHIC_DATA]"
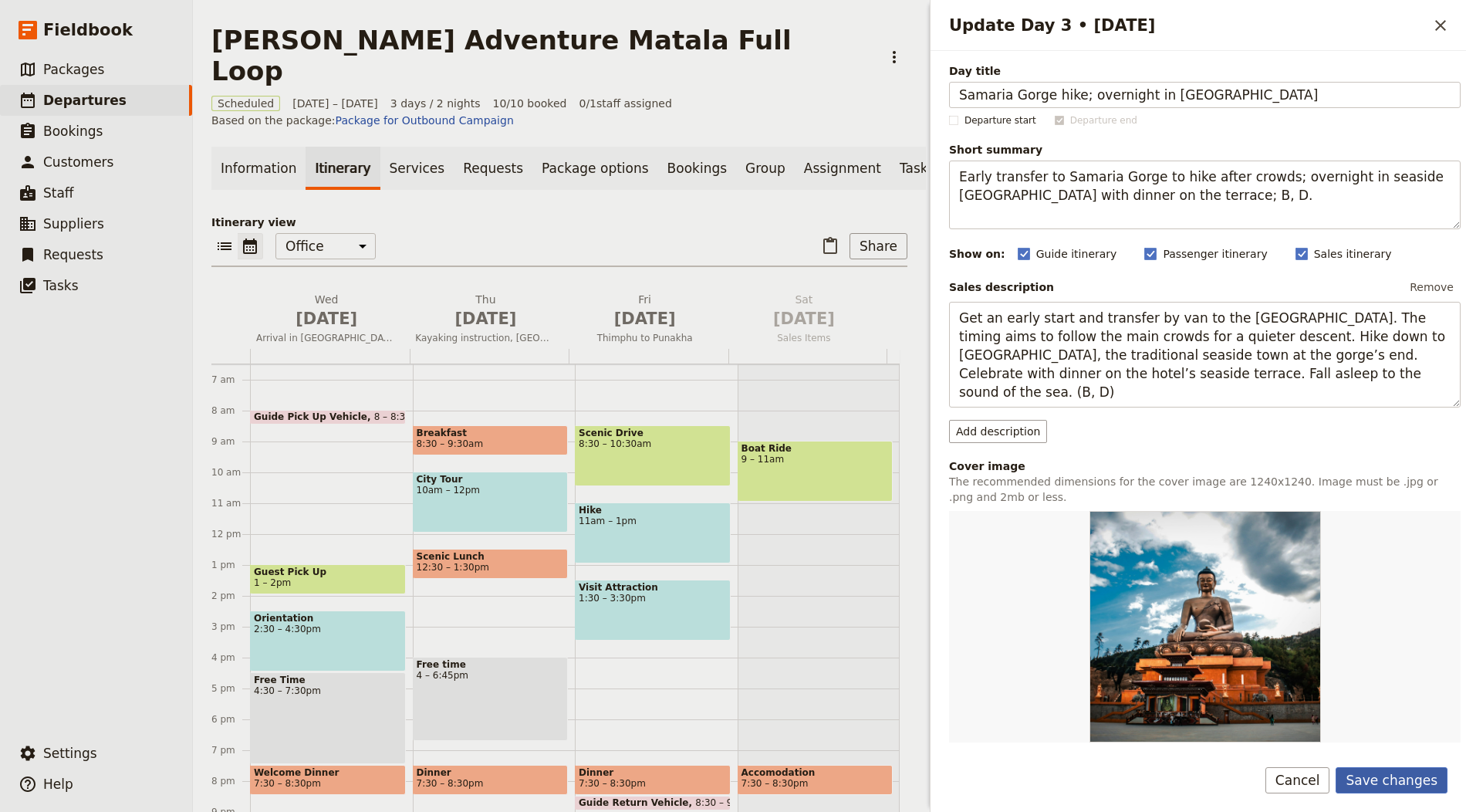
click at [1403, 780] on button "Save changes" at bounding box center [1392, 780] width 112 height 26
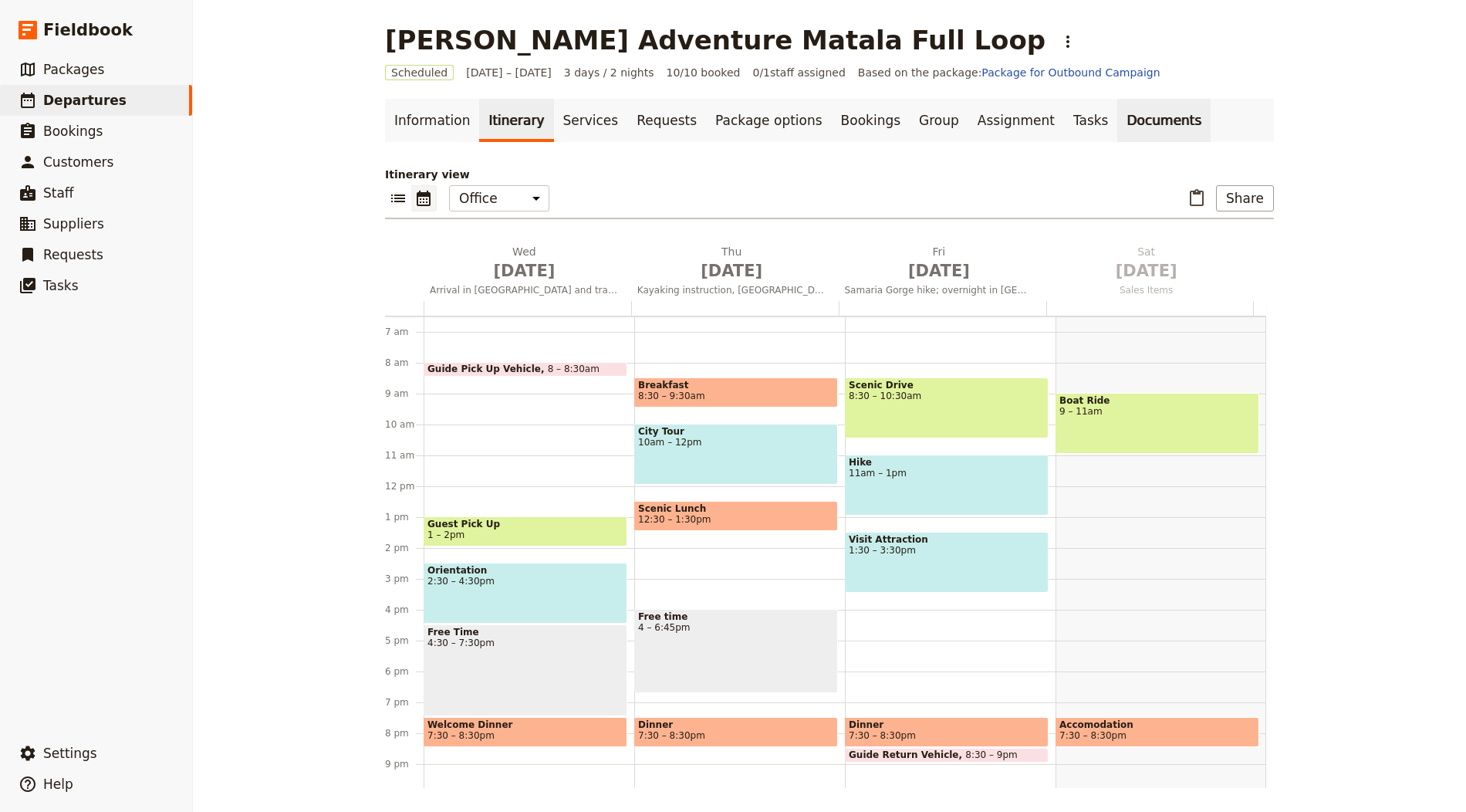
click at [1117, 123] on link "Documents" at bounding box center [1164, 121] width 94 height 43
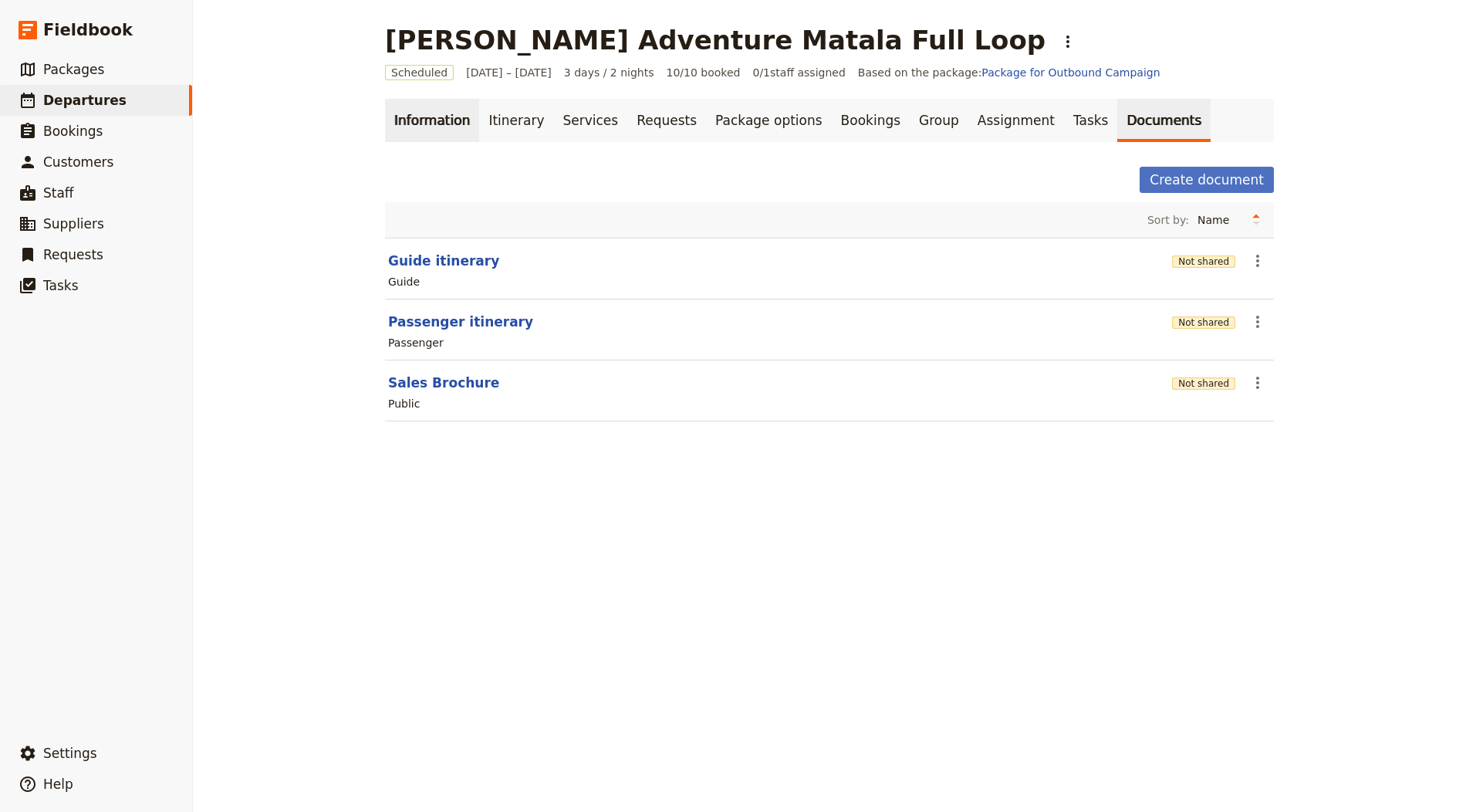
click at [416, 117] on link "Information" at bounding box center [432, 121] width 94 height 43
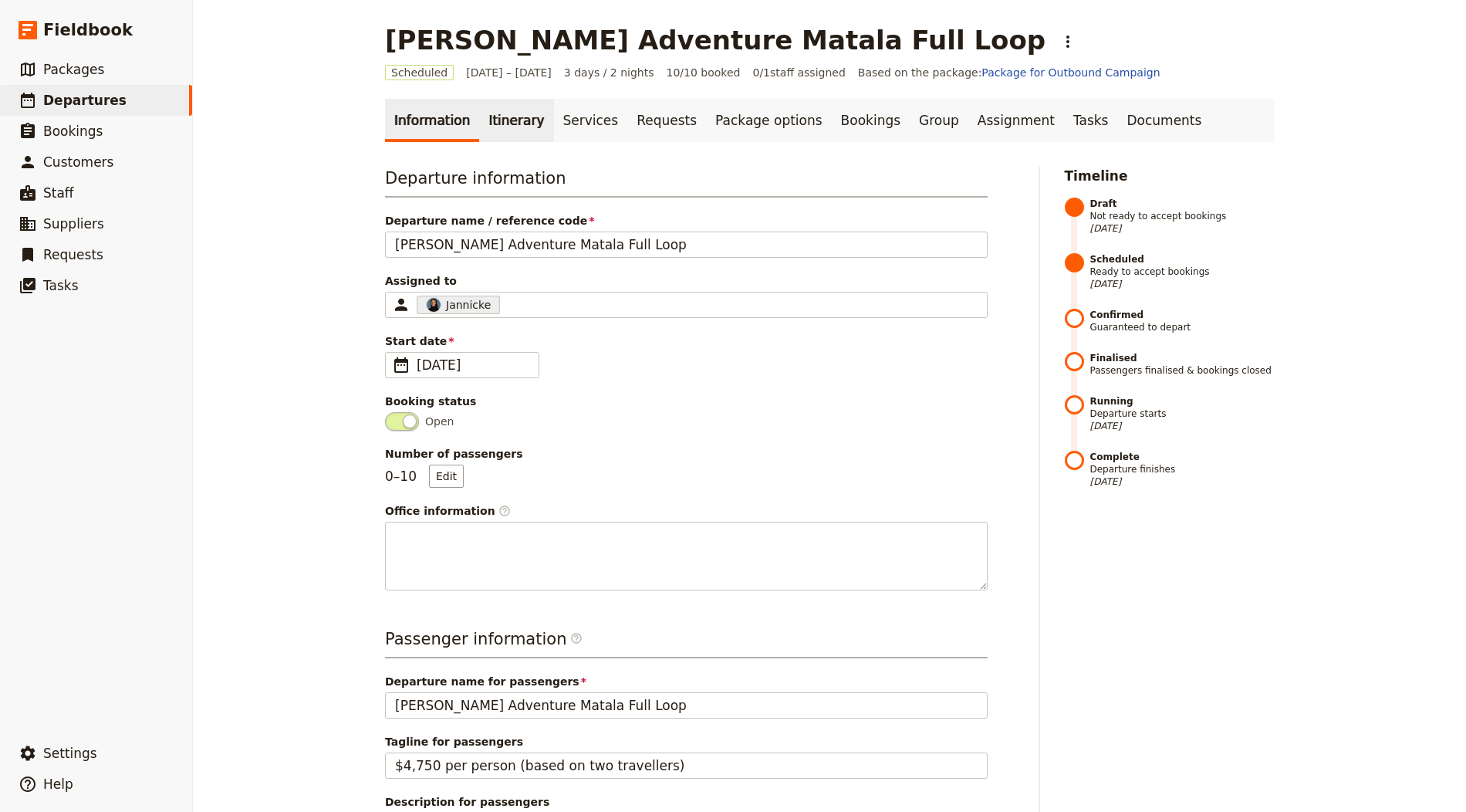
click at [491, 109] on link "Itinerary" at bounding box center [515, 121] width 74 height 43
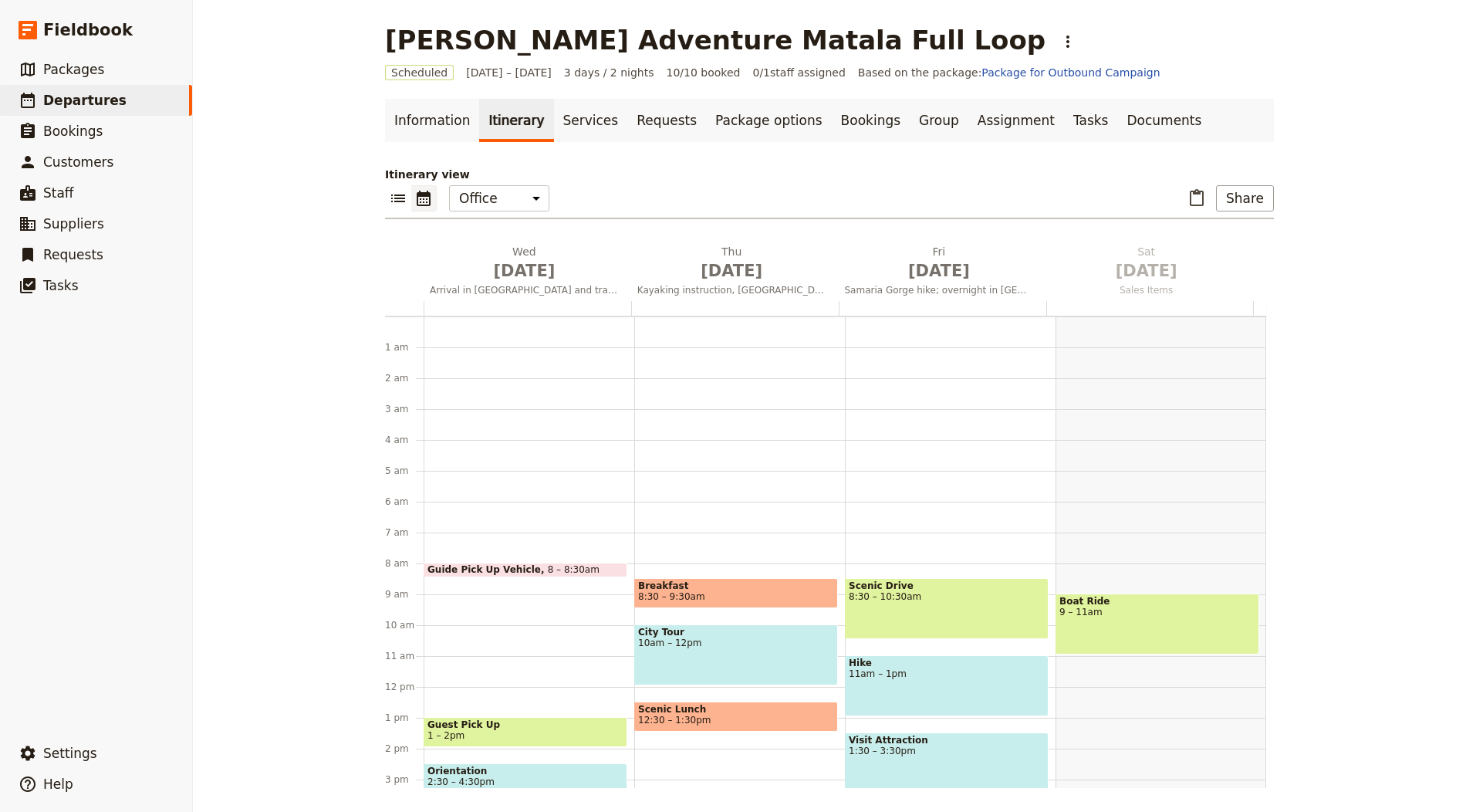
scroll to position [200, 0]
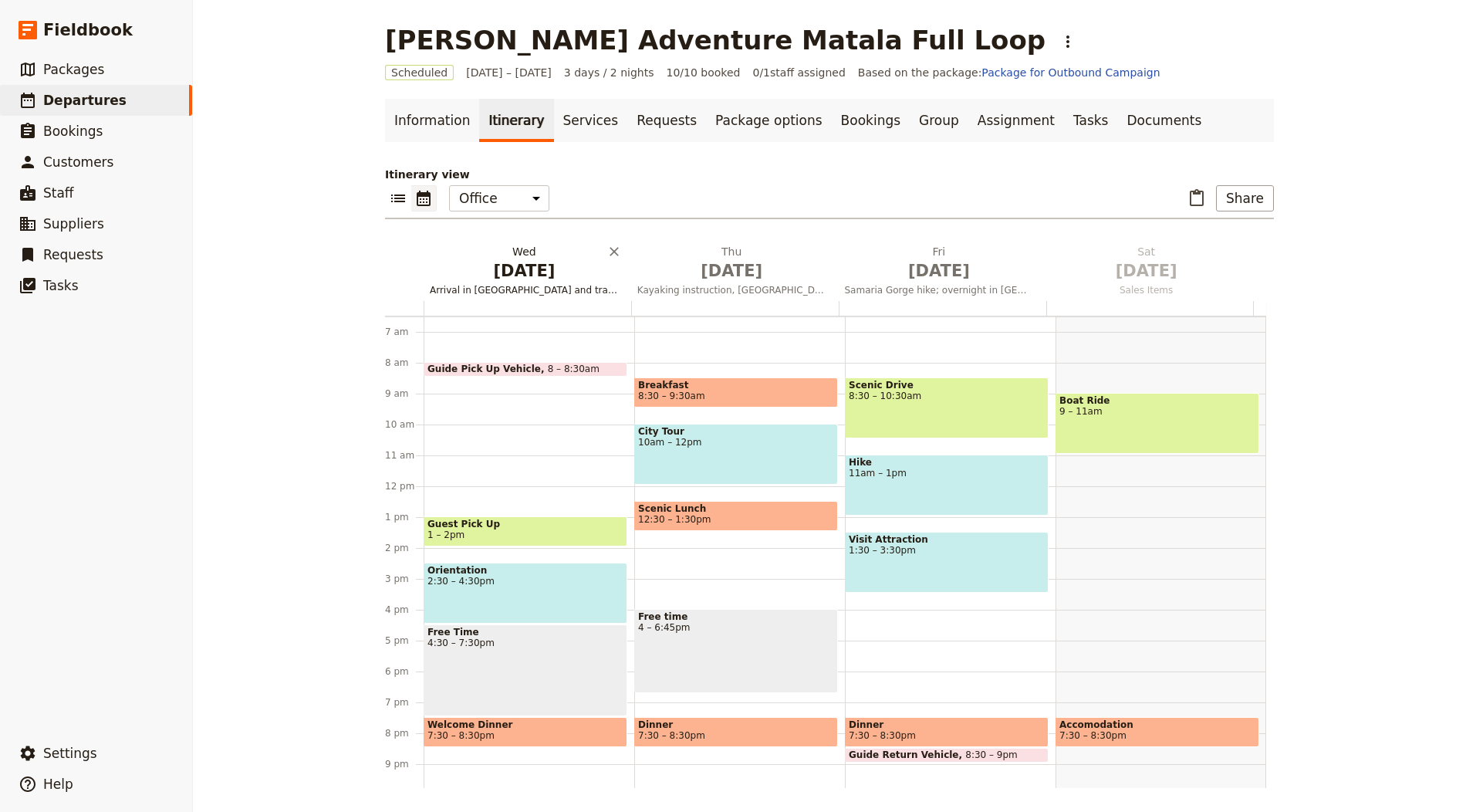
click at [513, 265] on span "[DATE]" at bounding box center [524, 270] width 189 height 23
click at [511, 281] on span "[DATE]" at bounding box center [524, 270] width 189 height 23
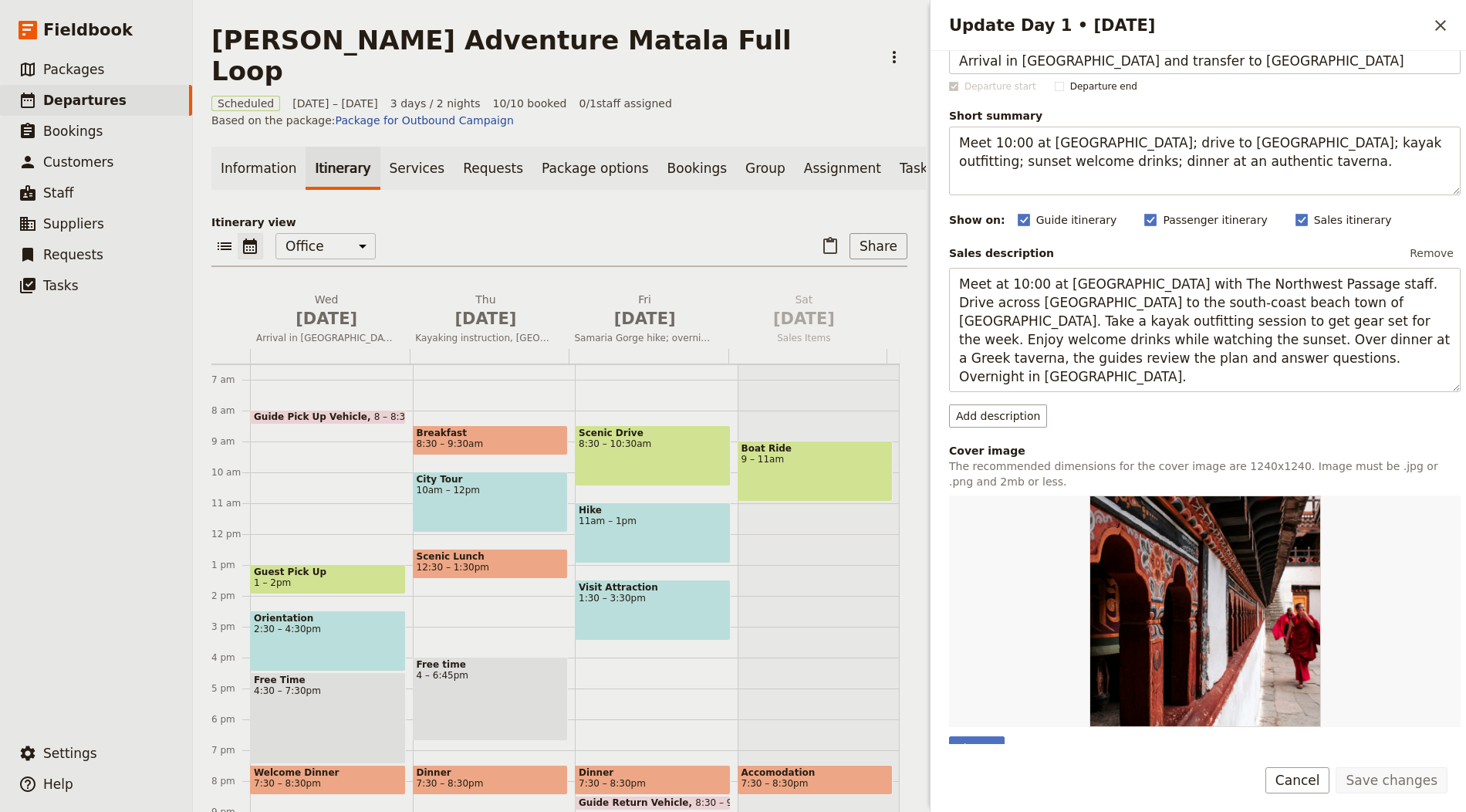
scroll to position [117, 0]
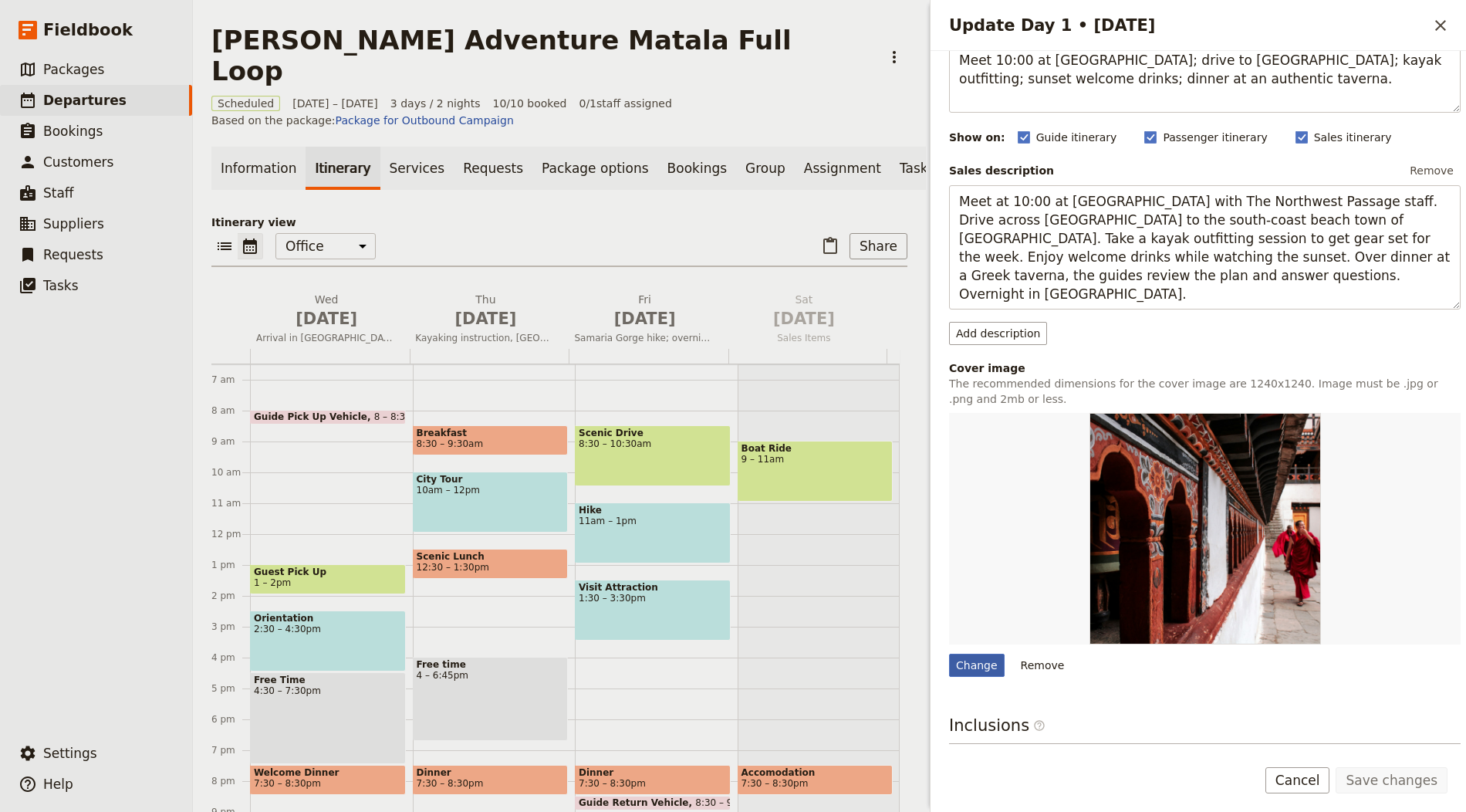
click at [963, 660] on div "Change" at bounding box center [977, 665] width 55 height 23
click at [950, 654] on input "Change" at bounding box center [949, 653] width 1 height 1
type input "C:\fakepath\tobias-reich-tKPXuYDUAKg-unsplash.jpg"
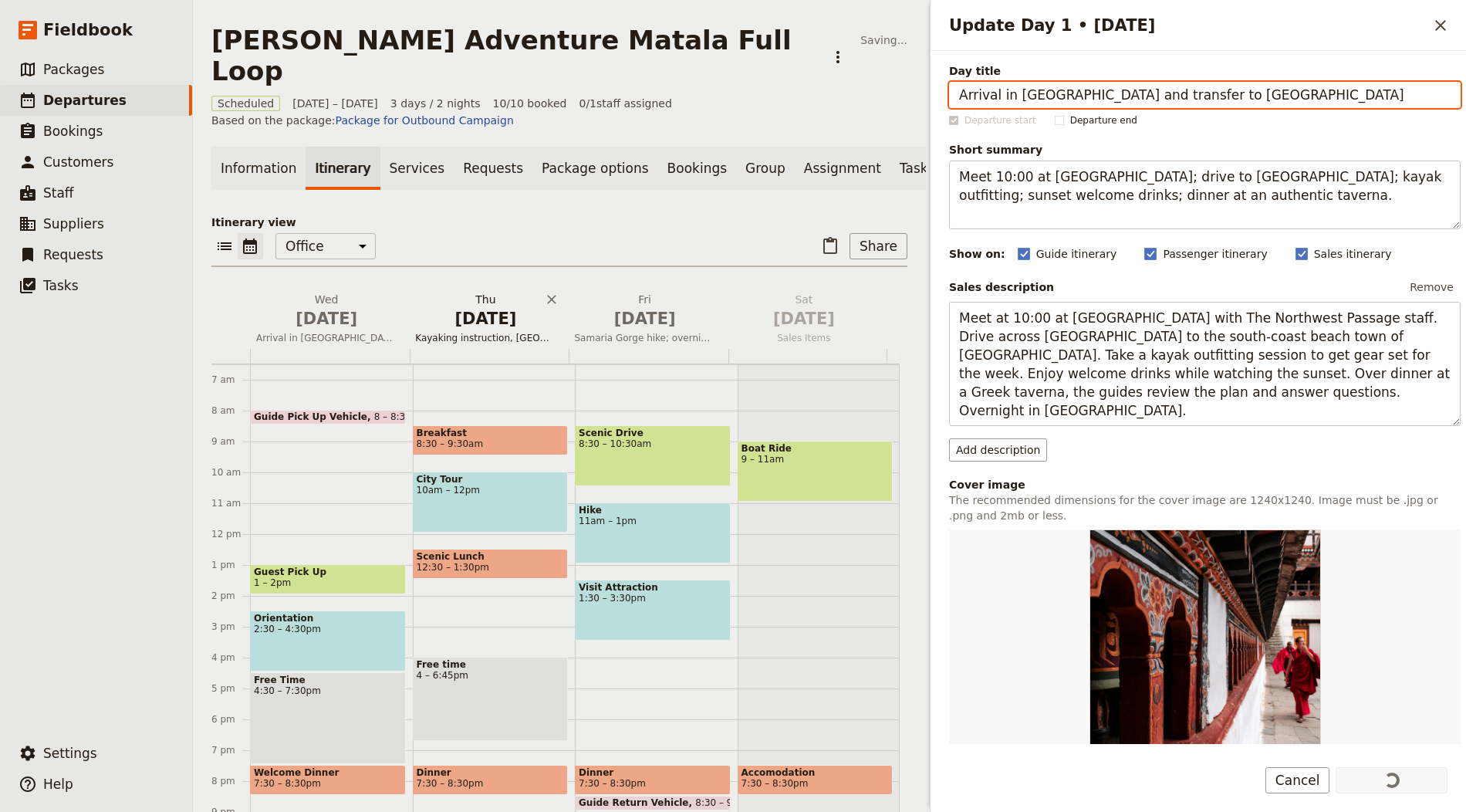
click at [495, 307] on span "[DATE]" at bounding box center [486, 318] width 140 height 23
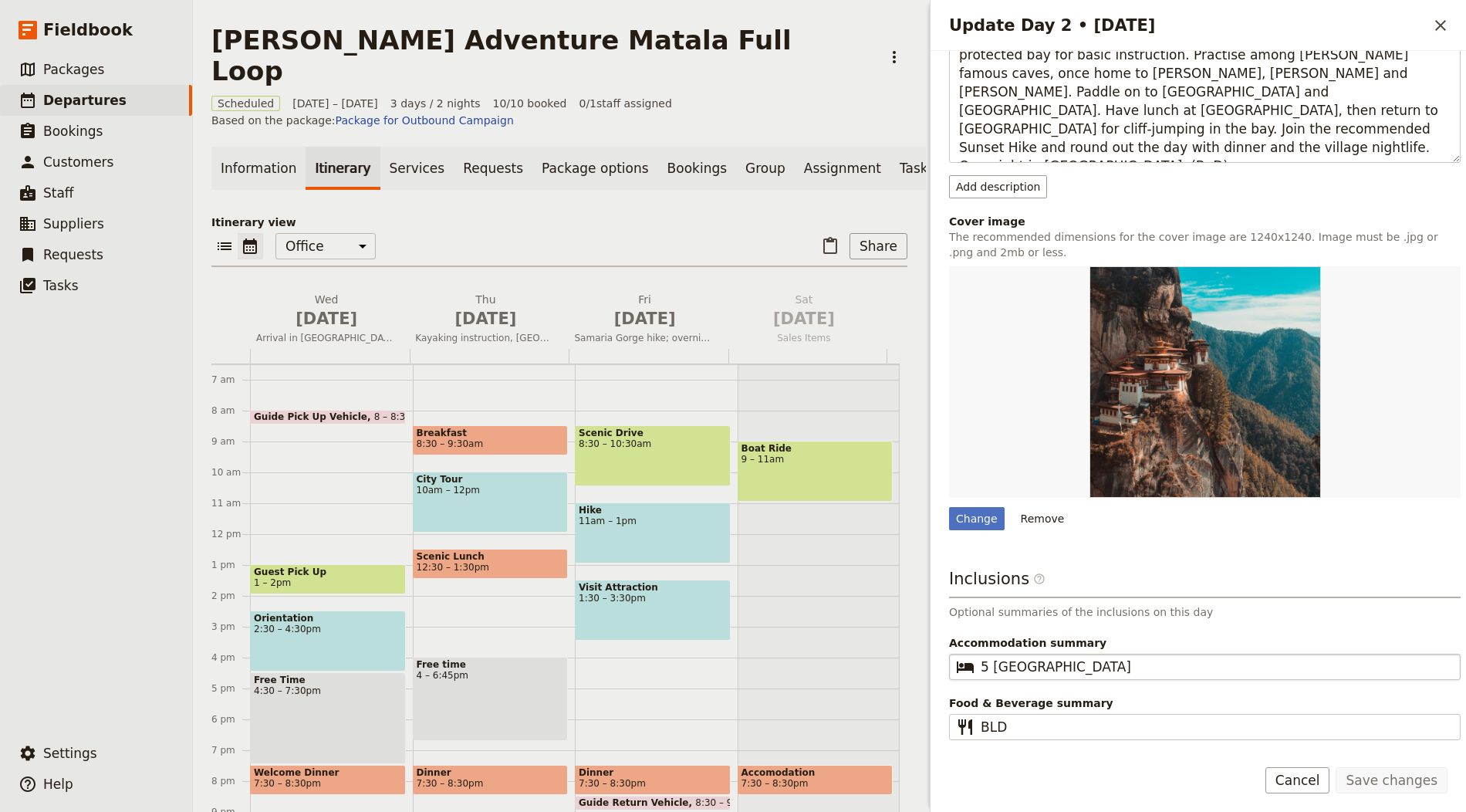
scroll to position [292, 0]
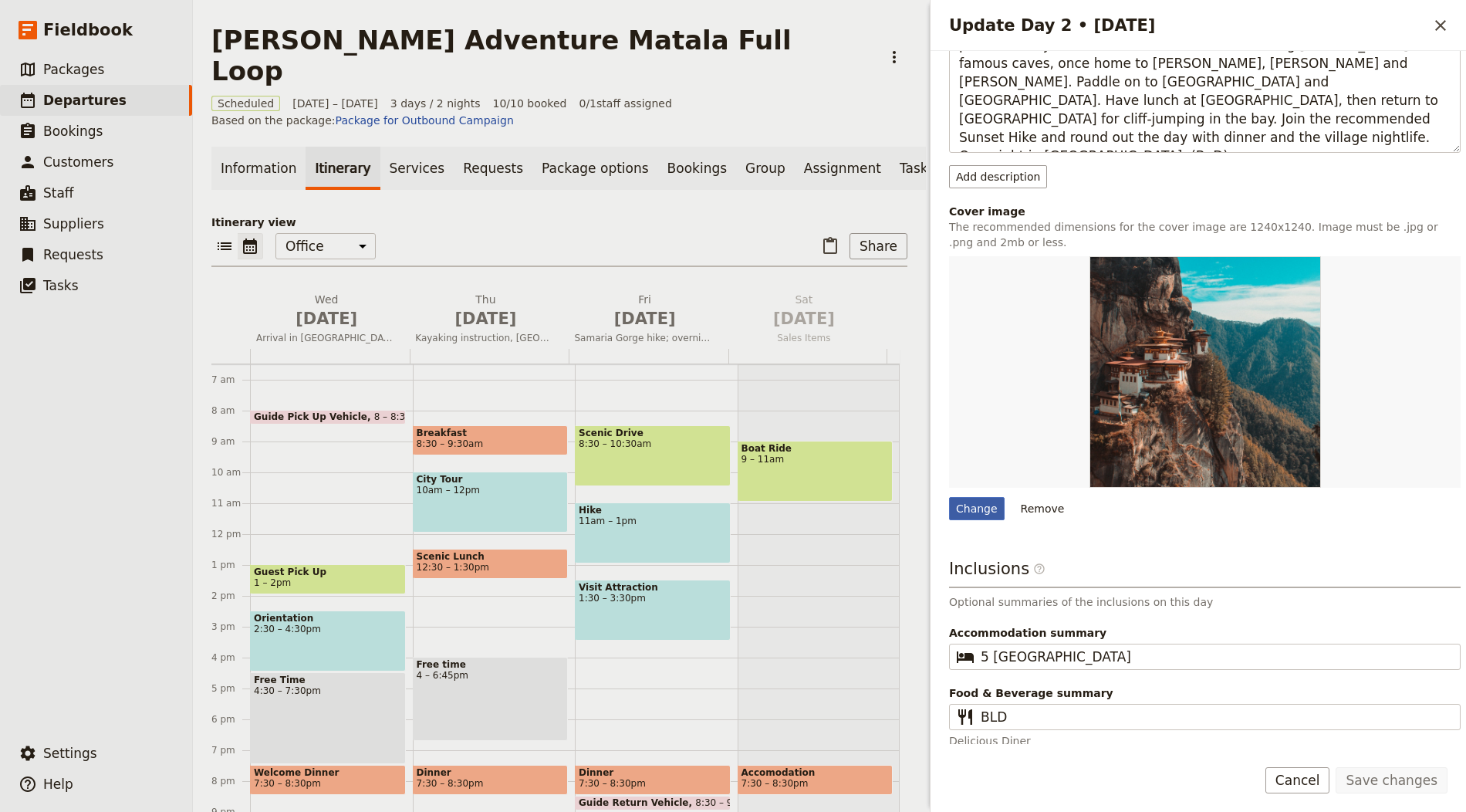
click at [985, 511] on div "Change" at bounding box center [977, 508] width 55 height 23
click at [950, 497] on input "Change" at bounding box center [949, 496] width 1 height 1
type input "C:\fakepath\joshua-kettle-MbrDHQfskuQ-unsplash.jpg"
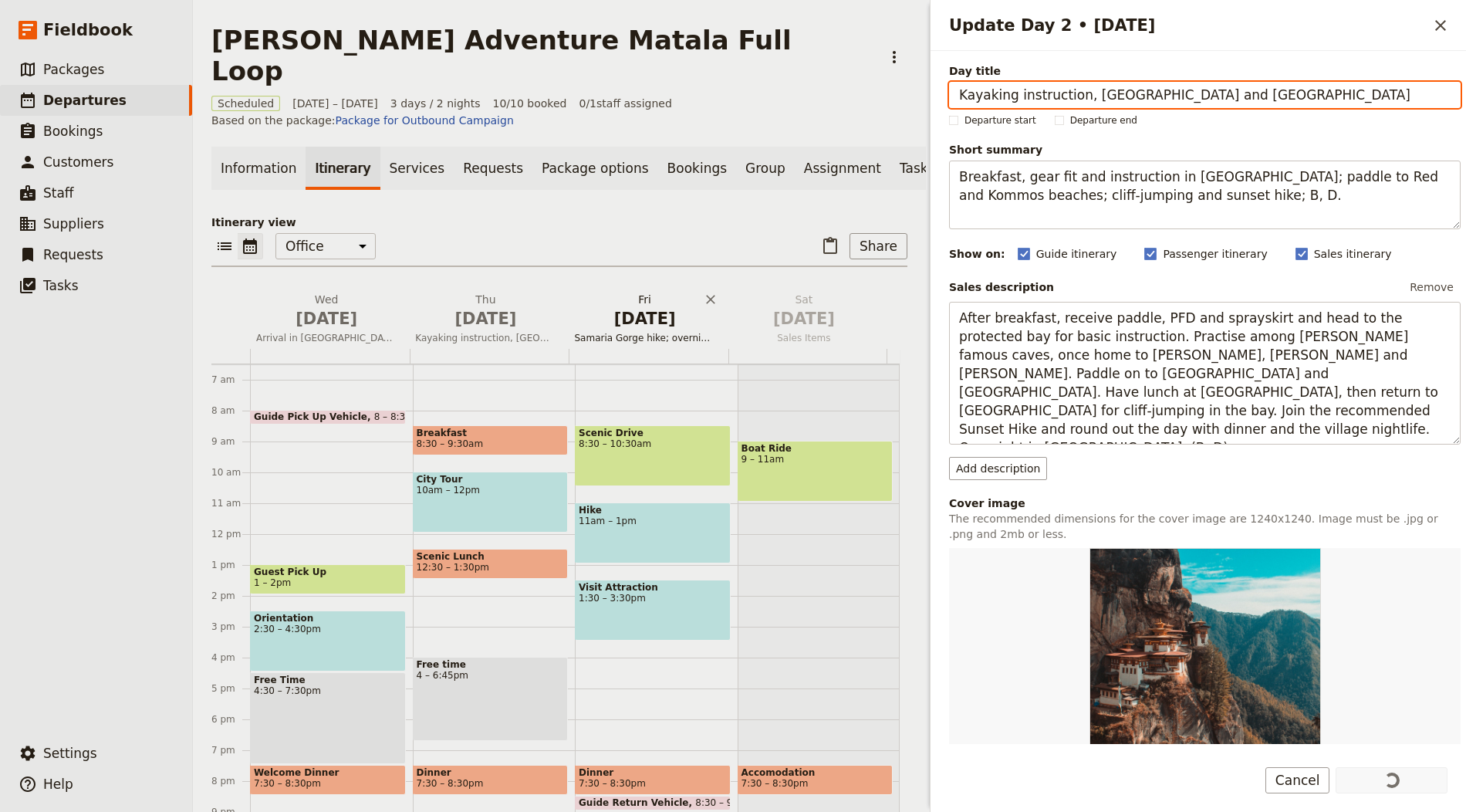
click at [627, 307] on span "[DATE]" at bounding box center [646, 318] width 140 height 23
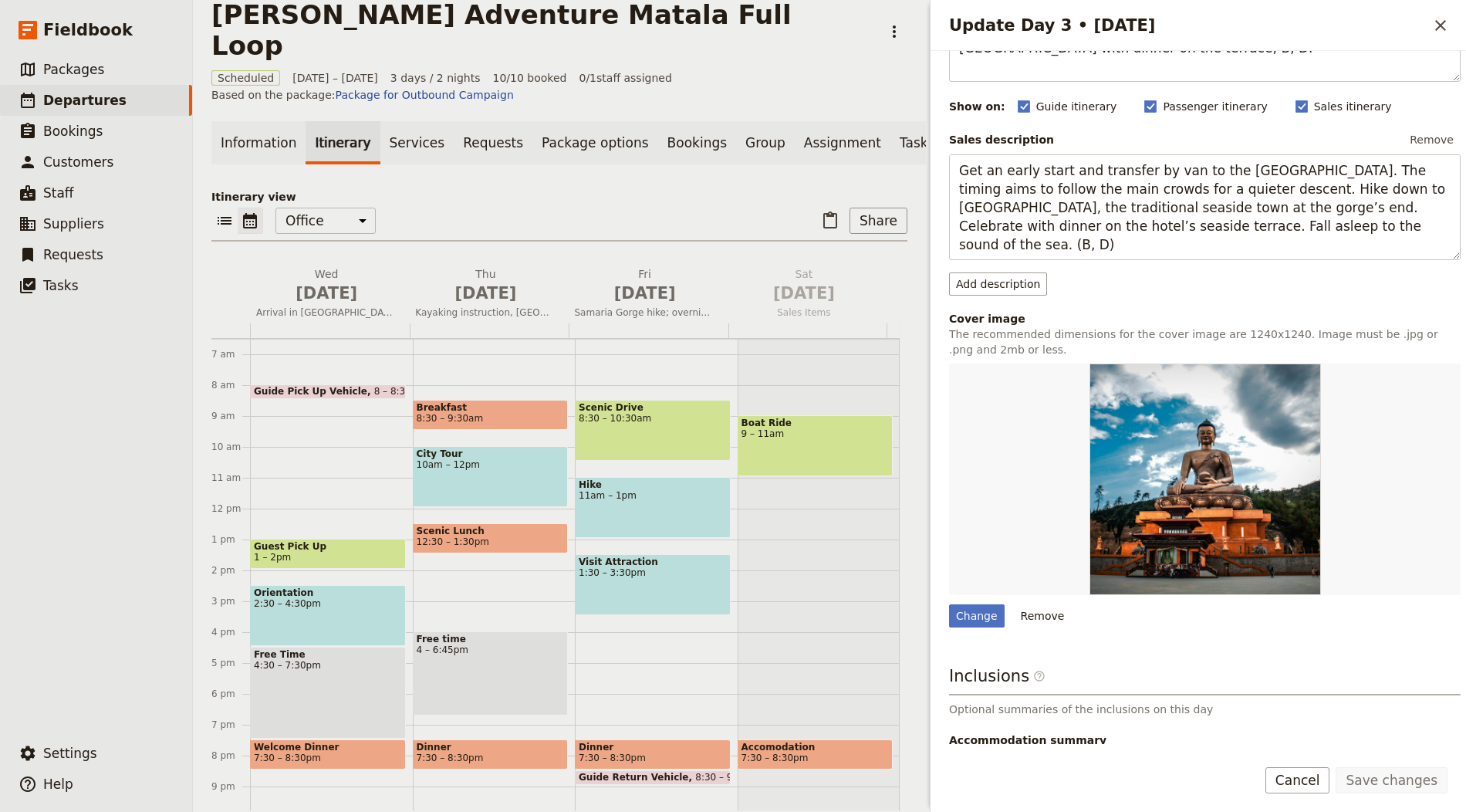
scroll to position [239, 0]
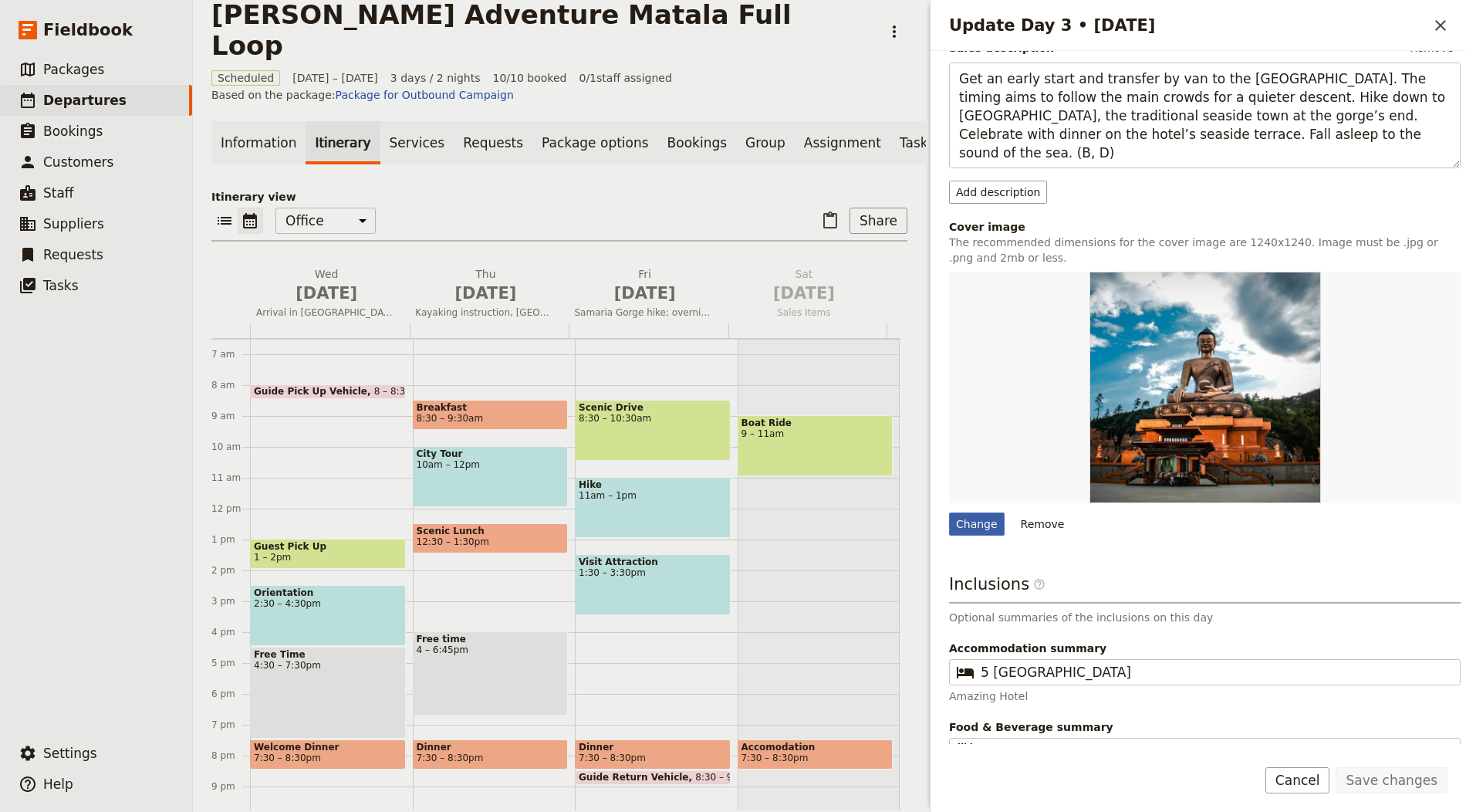
click at [969, 518] on div "Change" at bounding box center [977, 524] width 55 height 23
click at [950, 513] on input "Change" at bounding box center [949, 512] width 1 height 1
type input "C:\fakepath\evangelos-mpikakis-df9n4iL4WWU-unsplash.jpg"
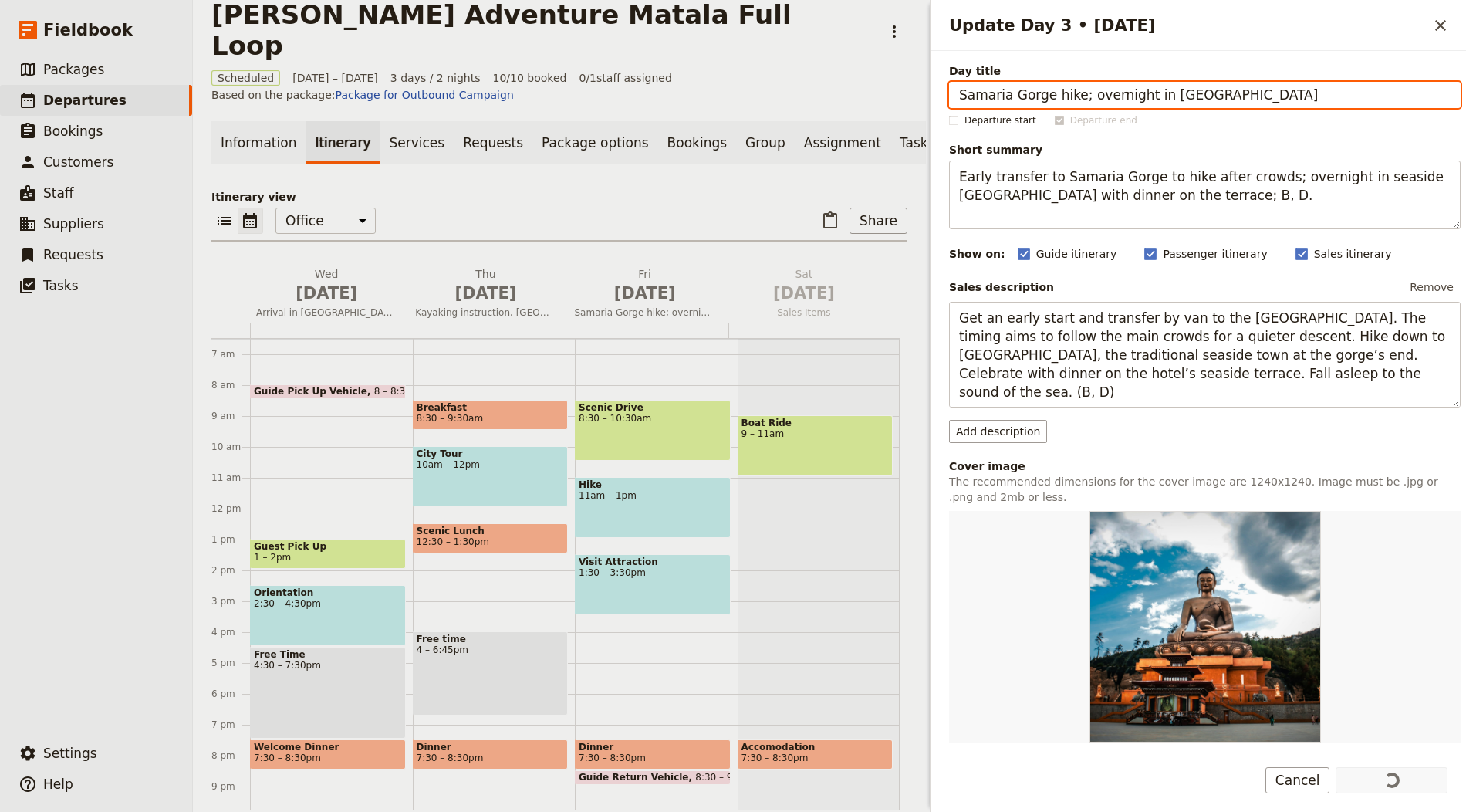
click at [641, 189] on p "Itinerary view" at bounding box center [559, 196] width 696 height 15
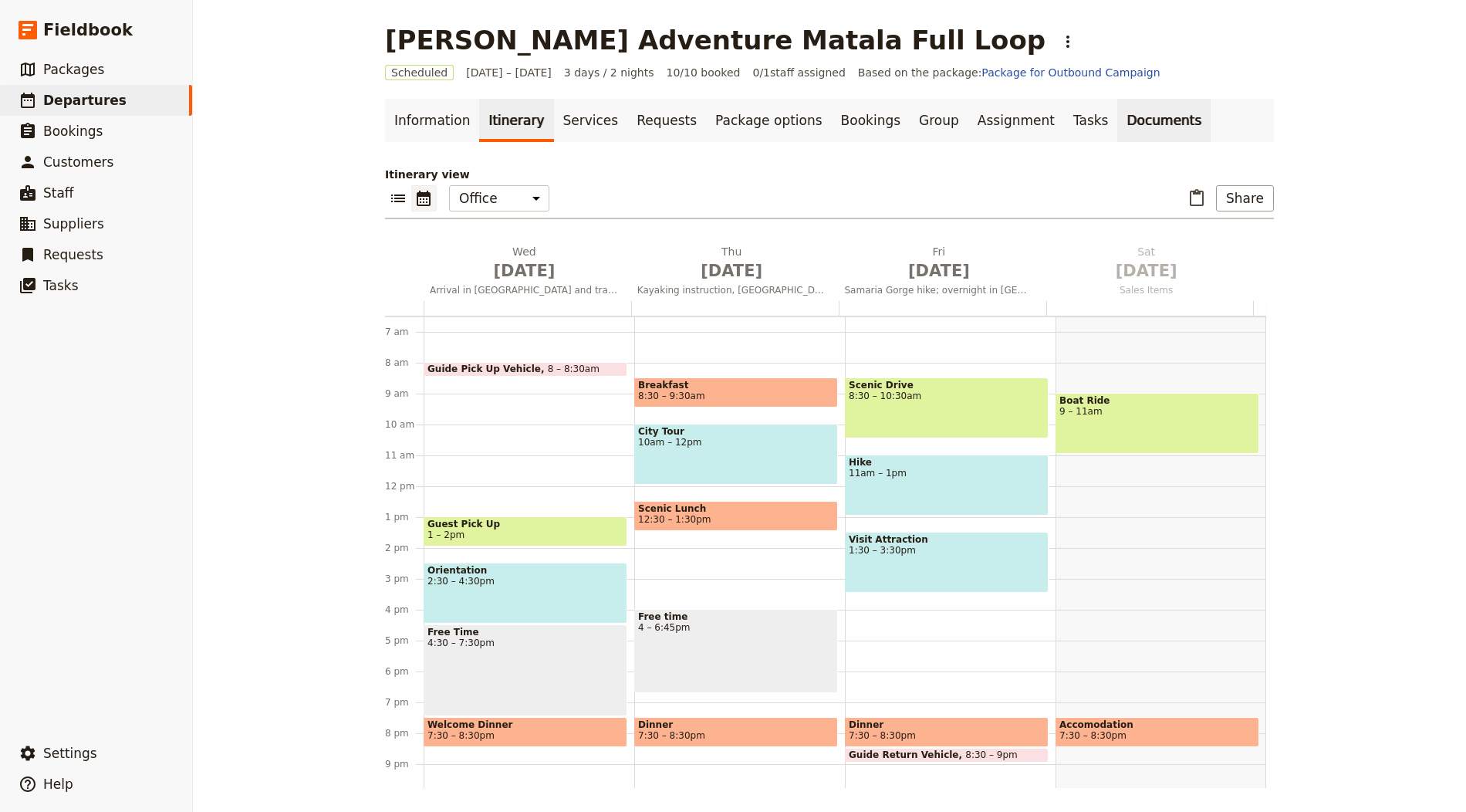
click at [1117, 109] on link "Documents" at bounding box center [1164, 121] width 94 height 43
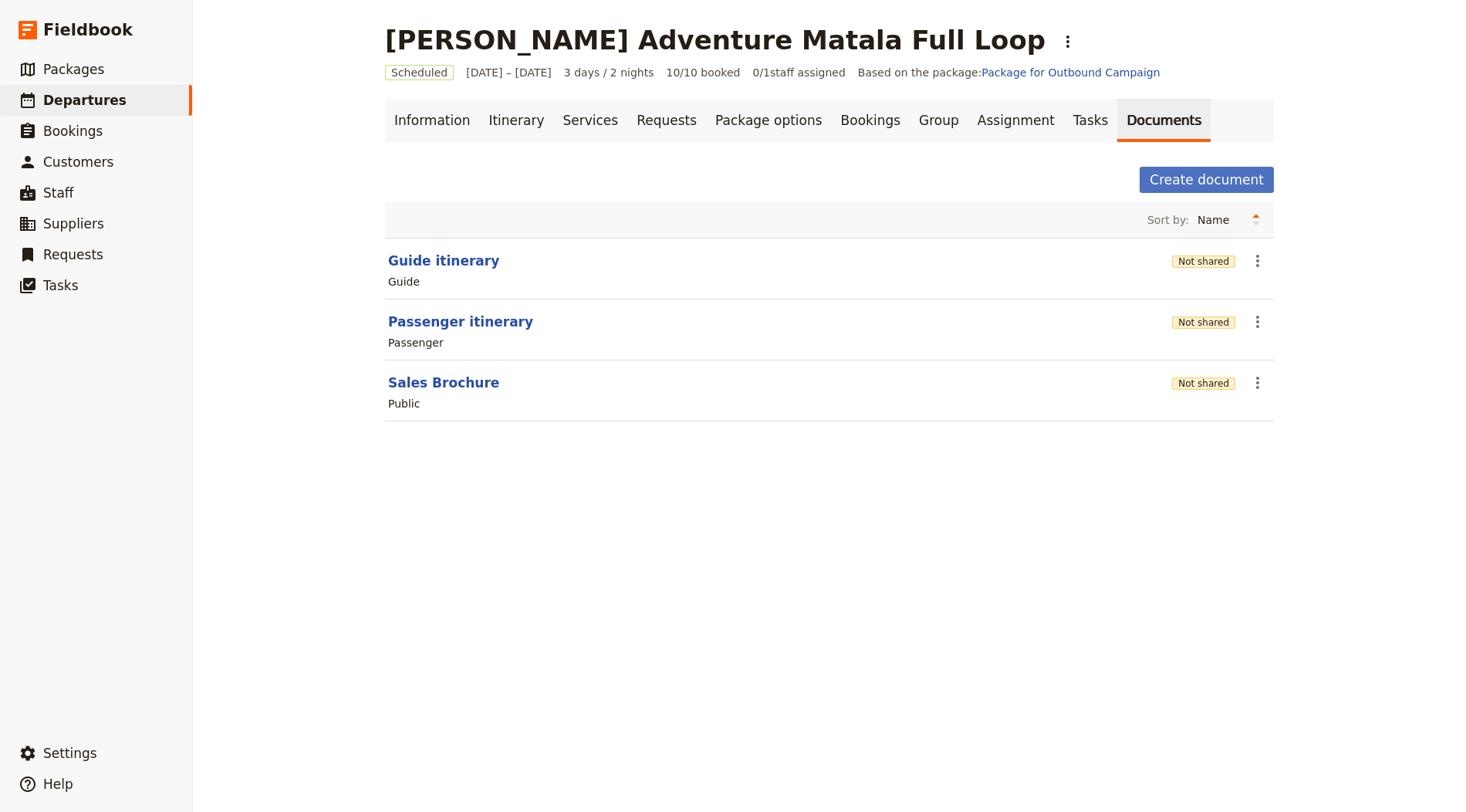
click at [1181, 310] on div "Not shared" at bounding box center [1204, 322] width 64 height 26
click at [1183, 318] on button "Not shared" at bounding box center [1204, 322] width 64 height 12
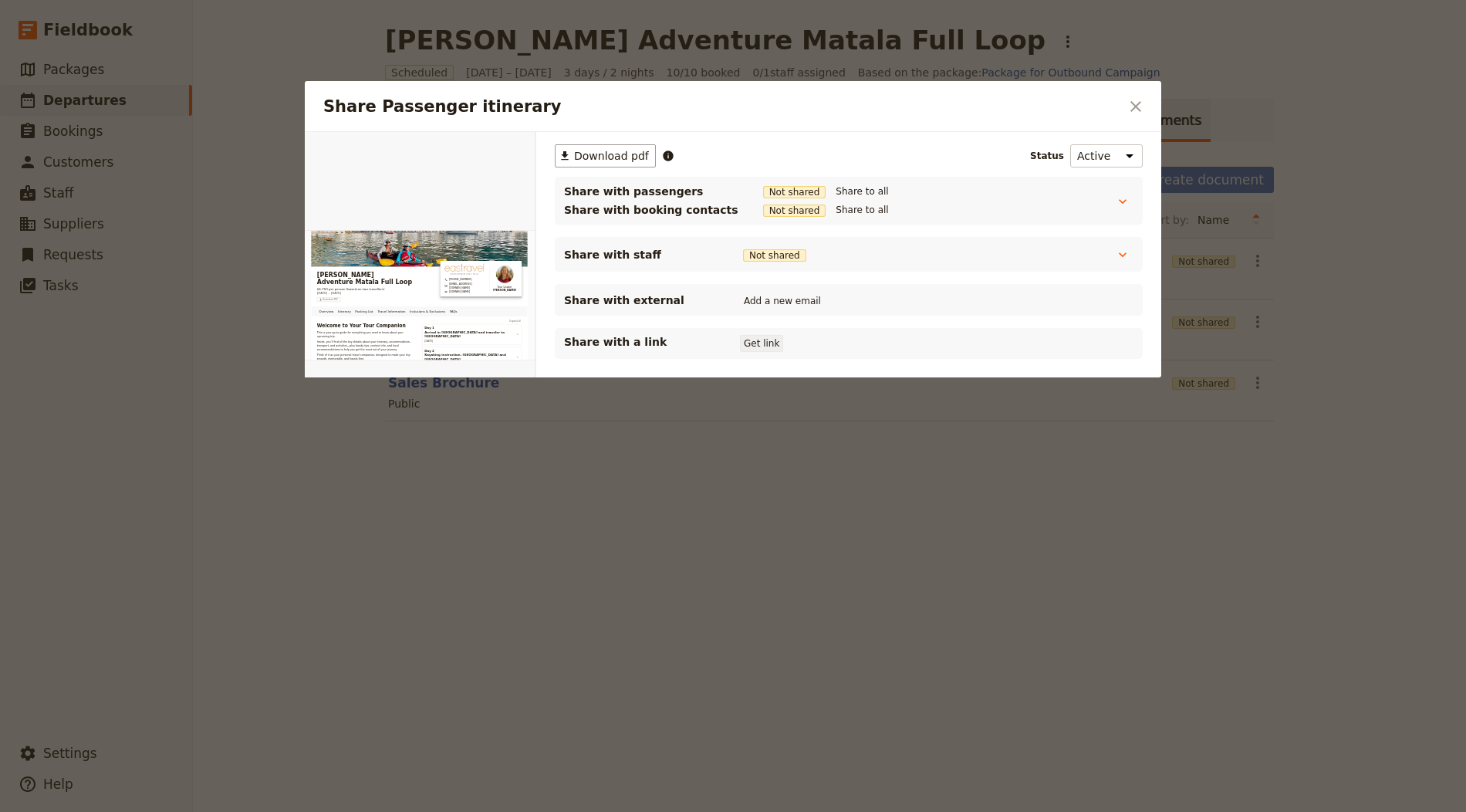
click at [756, 342] on button "Get link" at bounding box center [762, 343] width 43 height 17
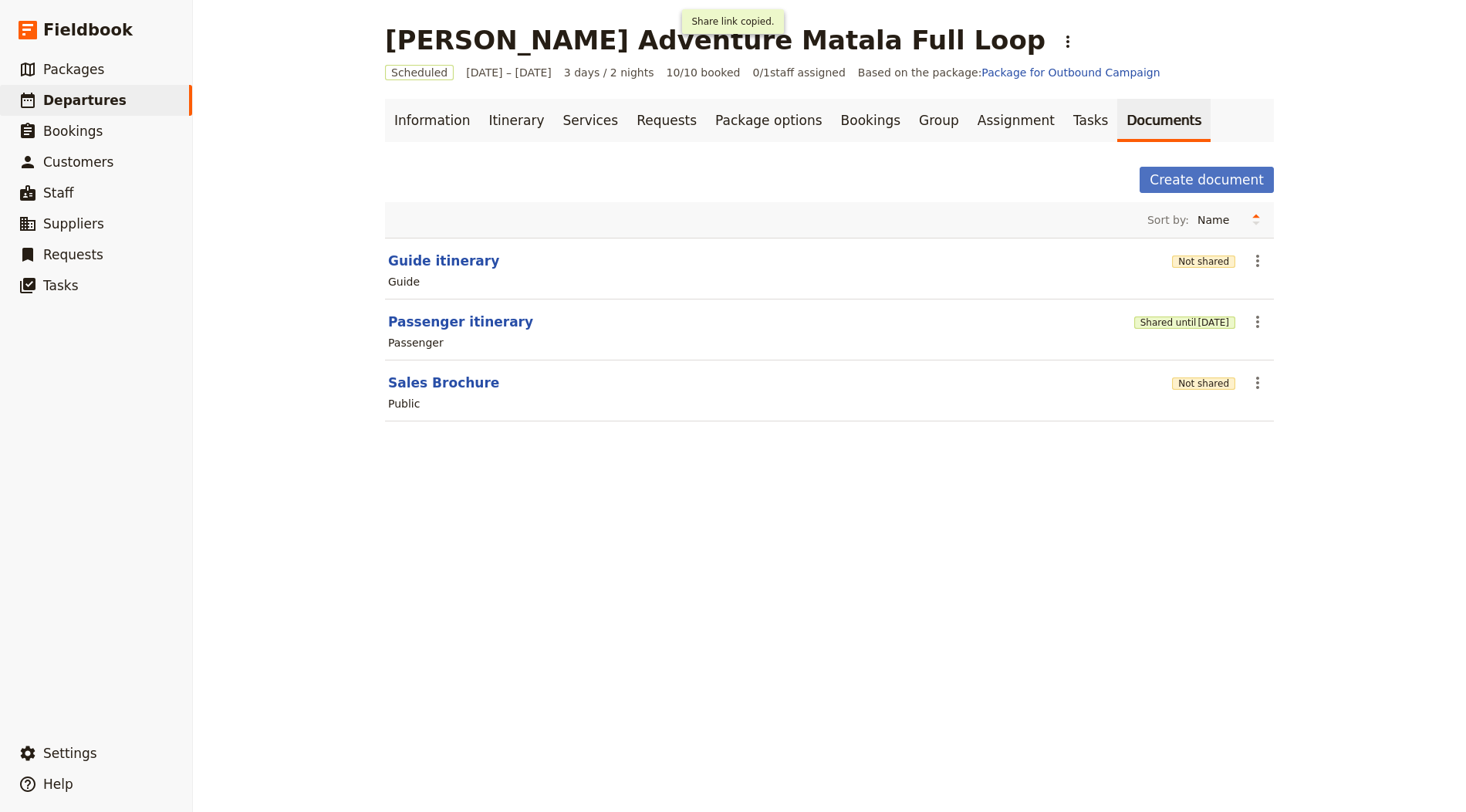
click at [480, 333] on div "Passenger" at bounding box center [829, 342] width 886 height 19
click at [478, 326] on button "Passenger itinerary" at bounding box center [460, 322] width 145 height 19
select select "PASSENGER"
select select "RUN_SHEET"
select select "LARGE"
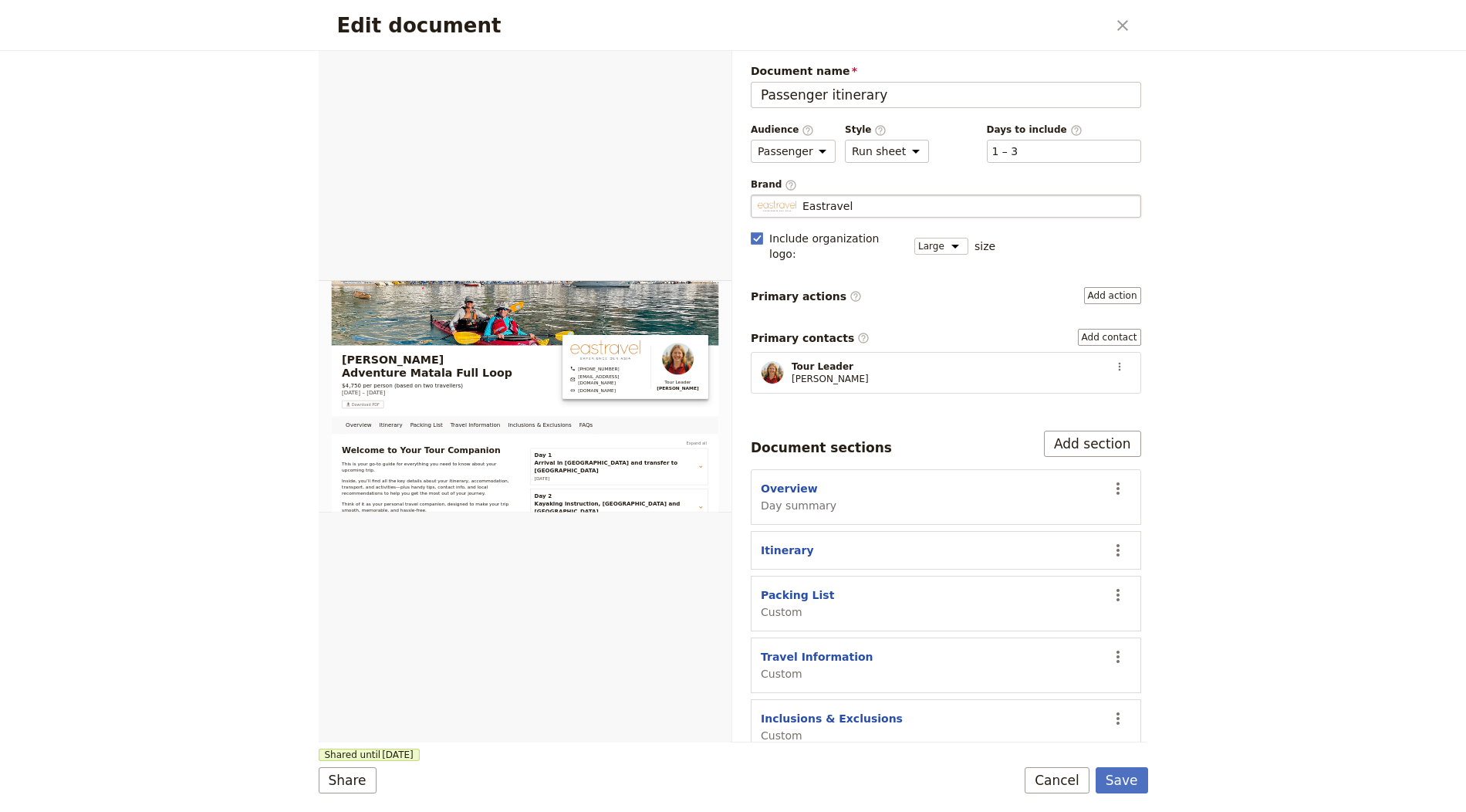
click at [821, 198] on span "Eastravel" at bounding box center [828, 206] width 51 height 15
click at [758, 196] on input "Eastravel" at bounding box center [757, 195] width 1 height 1
click at [821, 198] on input "Eastravel" at bounding box center [946, 206] width 377 height 15
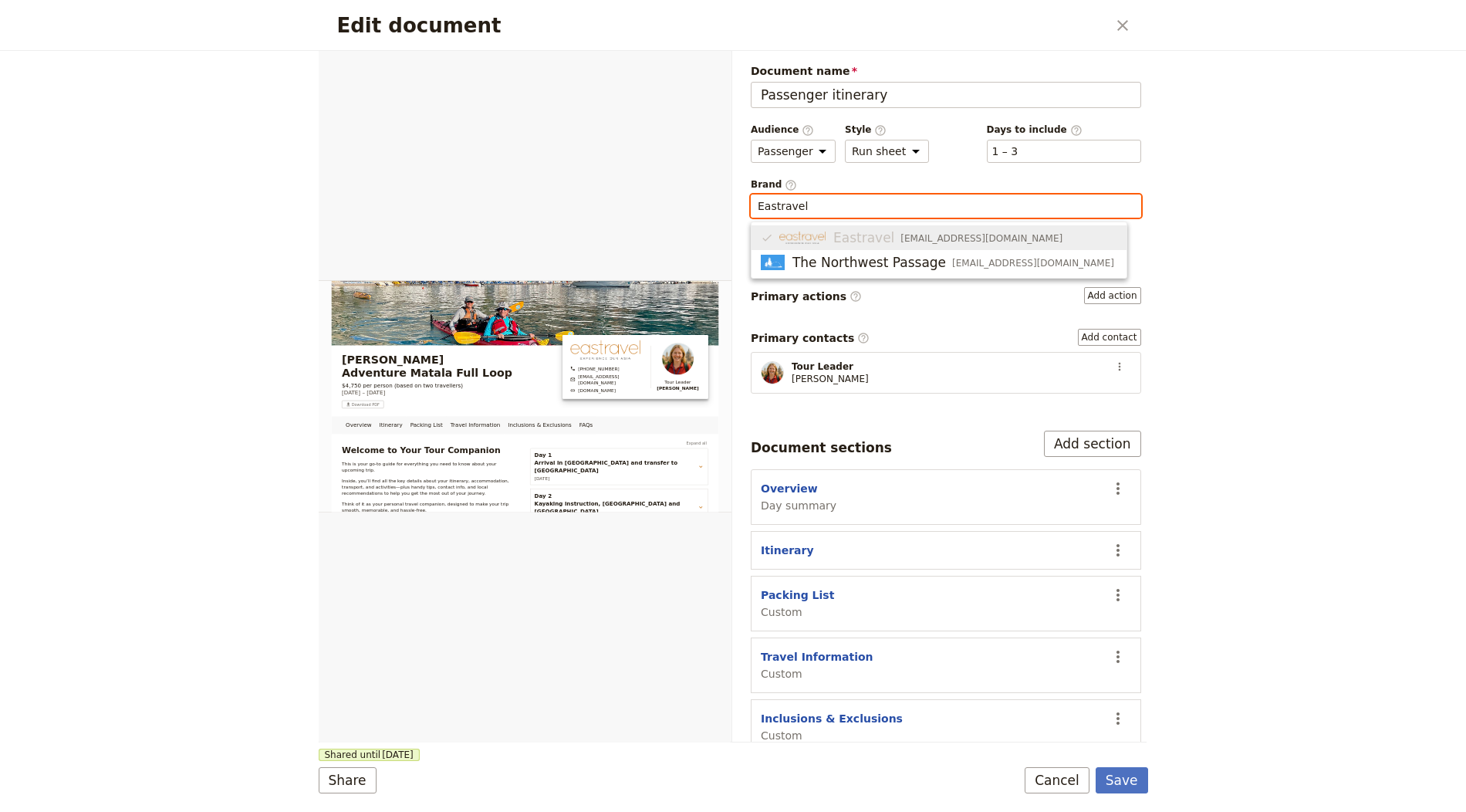
click at [813, 206] on input "Eastravel" at bounding box center [946, 206] width 377 height 15
click at [860, 267] on span "The Northwest Passage" at bounding box center [869, 263] width 153 height 19
type input "The Northwest Passage"
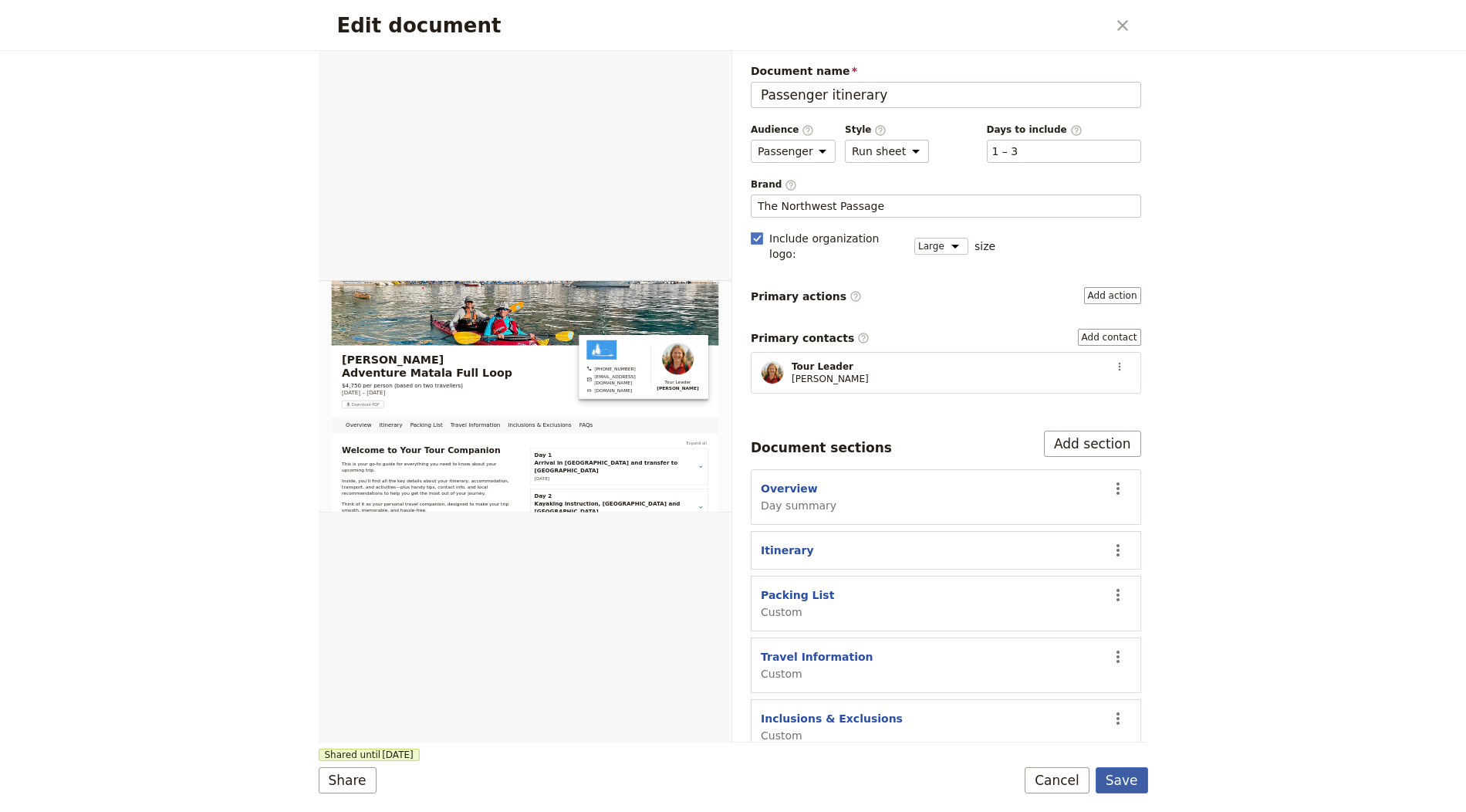
click at [1130, 790] on button "Save" at bounding box center [1122, 780] width 52 height 26
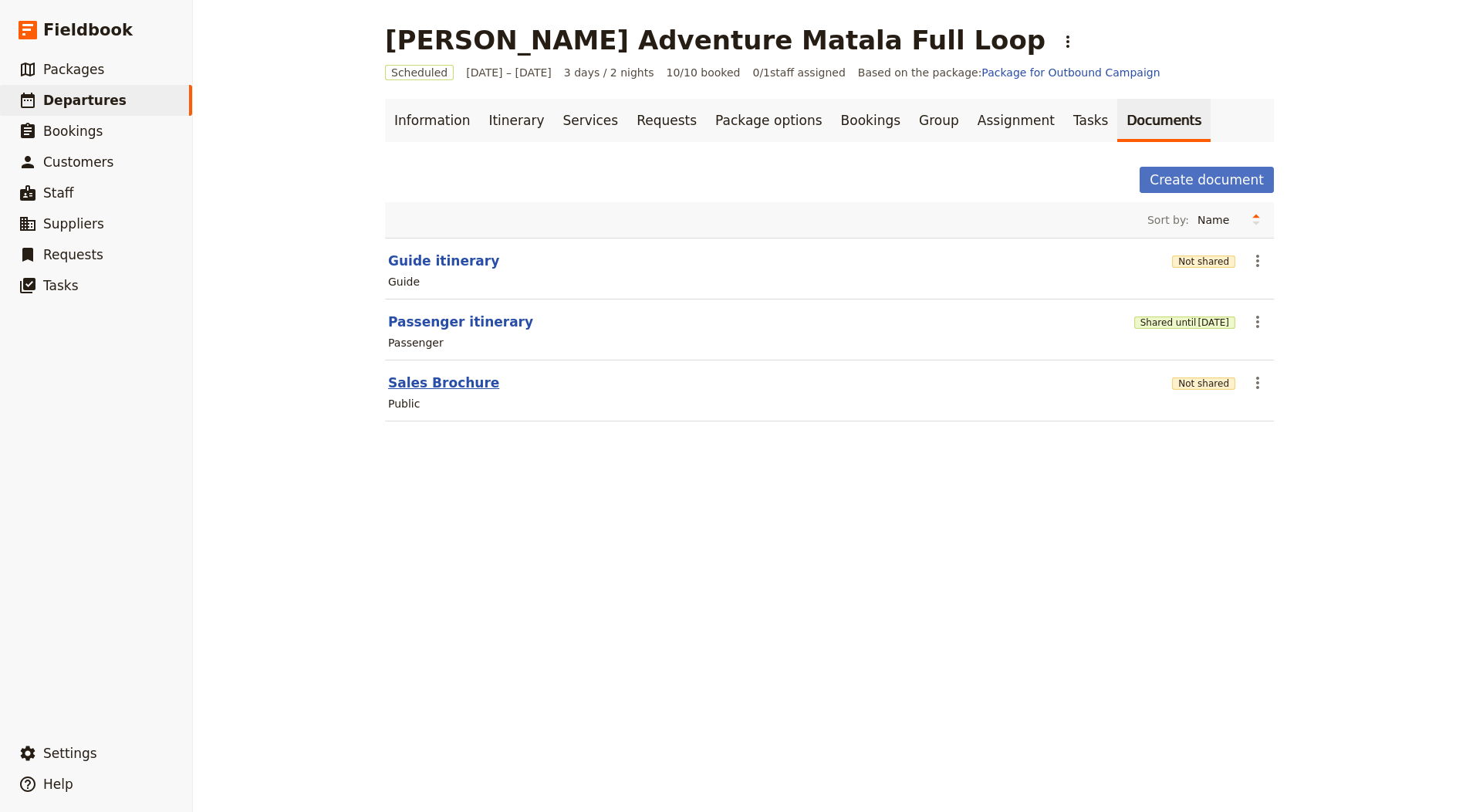
click at [427, 373] on button "Sales Brochure" at bounding box center [443, 383] width 111 height 19
select select "DEFAULT"
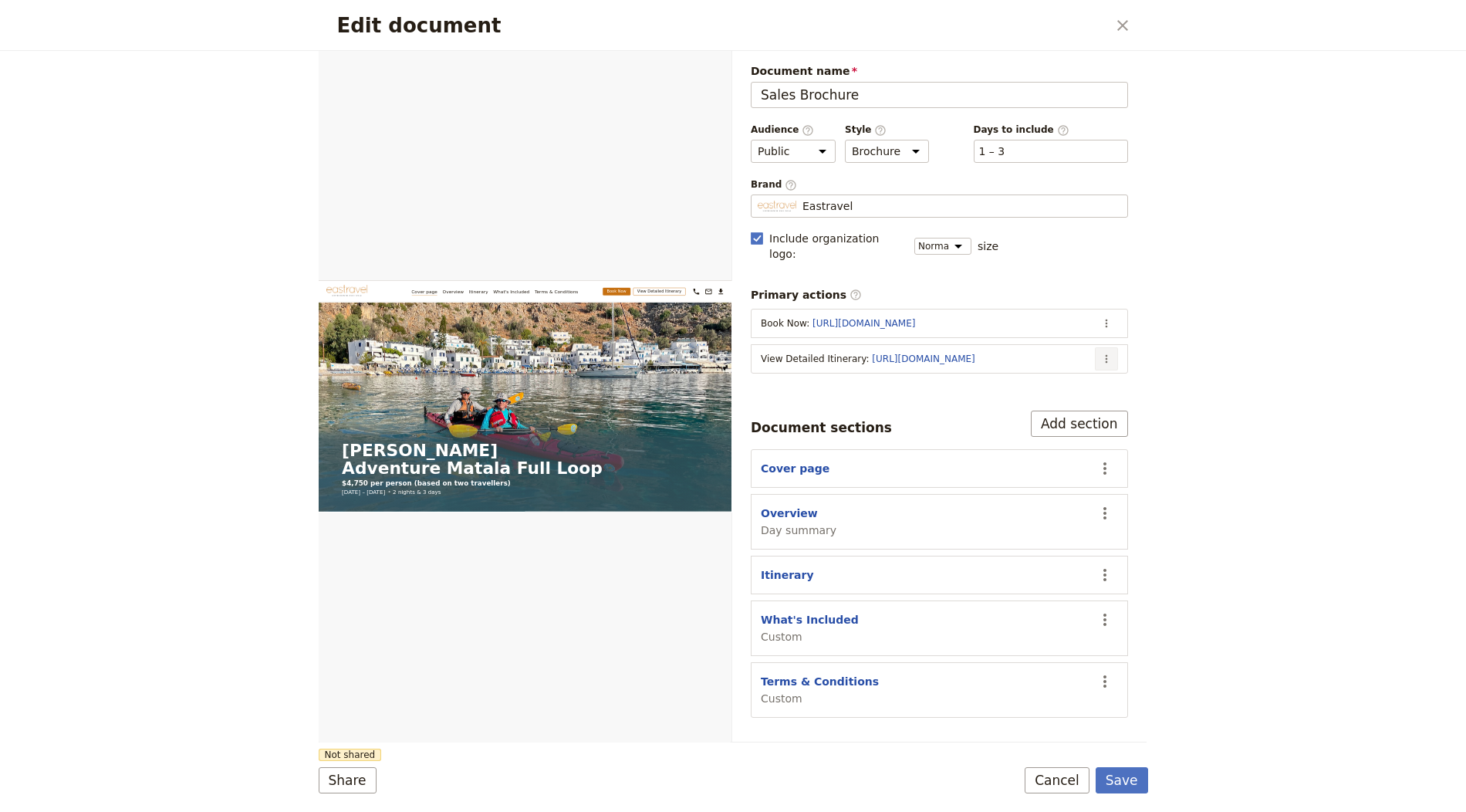
click at [1115, 347] on button "​" at bounding box center [1106, 358] width 23 height 23
click at [1075, 374] on span "Edit action" at bounding box center [1046, 370] width 125 height 15
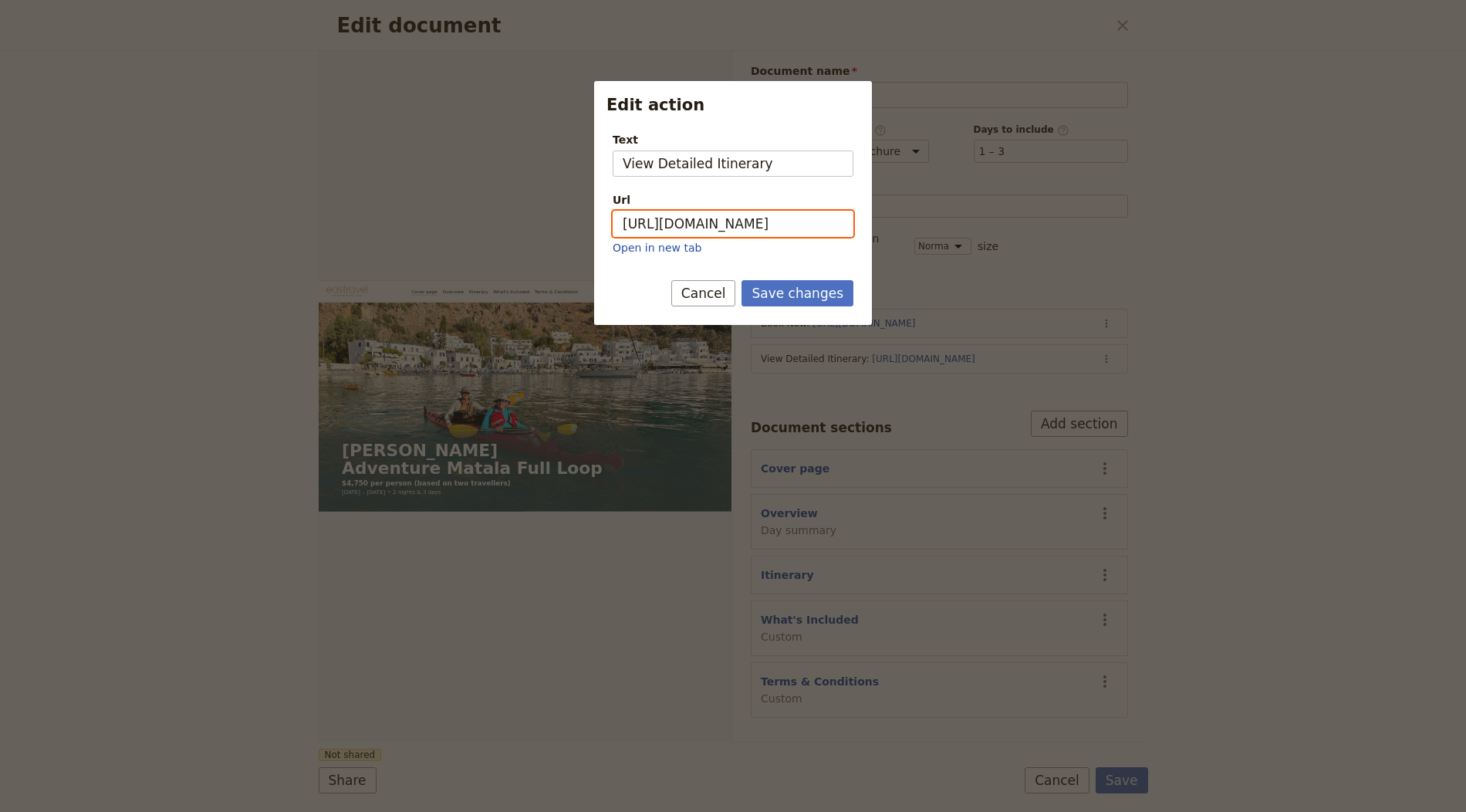
click at [730, 223] on input "https://trips.fieldbook.com/d/yATUuqxpUm4yMOC-wGPQG" at bounding box center [733, 224] width 240 height 26
paste input "jOZdCxOiWjY3w7AcLNZJ"
type input "https://trips.fieldbook.com/d/yjOZdCxOiWjY3w7AcLNZJ"
click at [800, 304] on button "Save changes" at bounding box center [798, 293] width 112 height 26
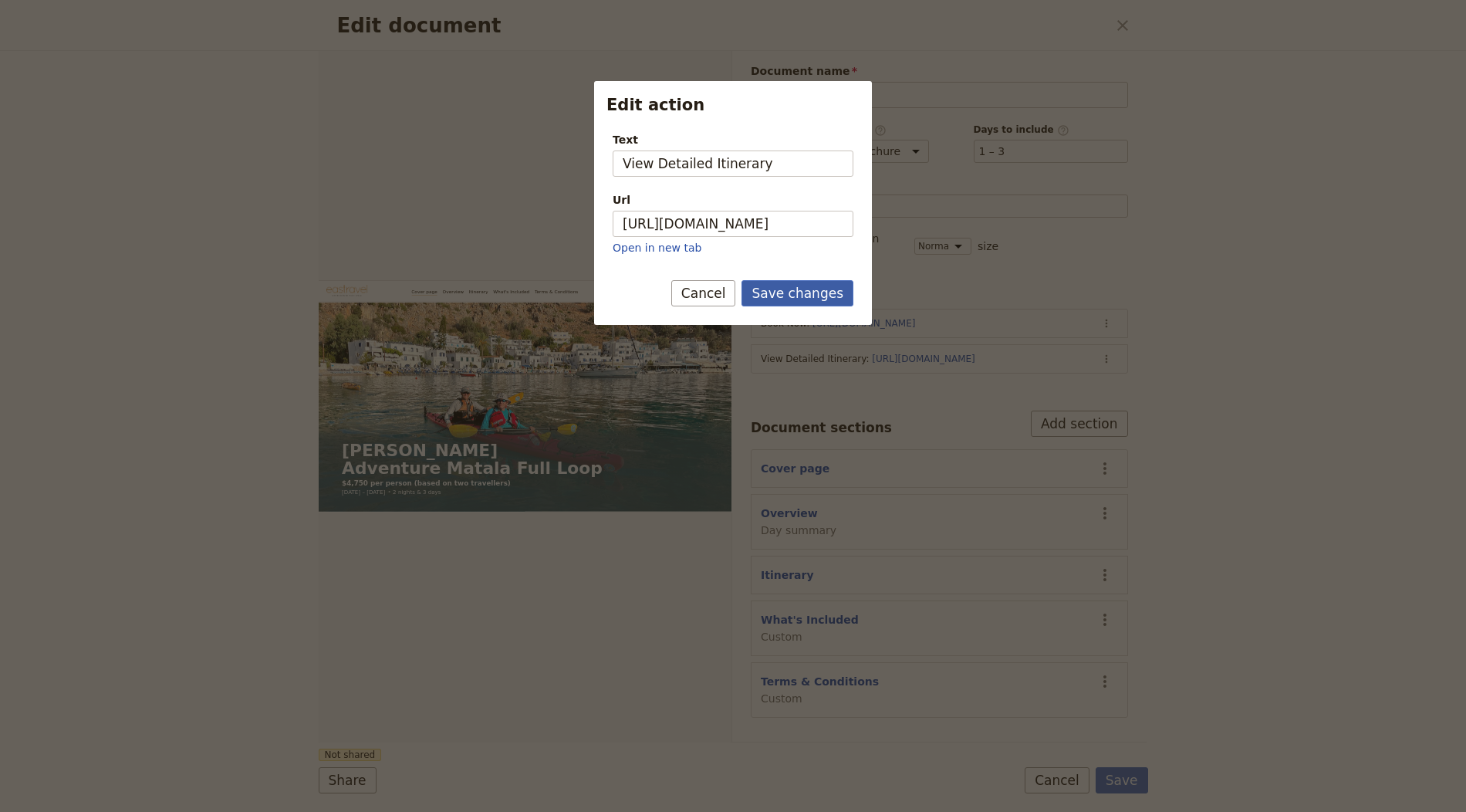
scroll to position [0, 0]
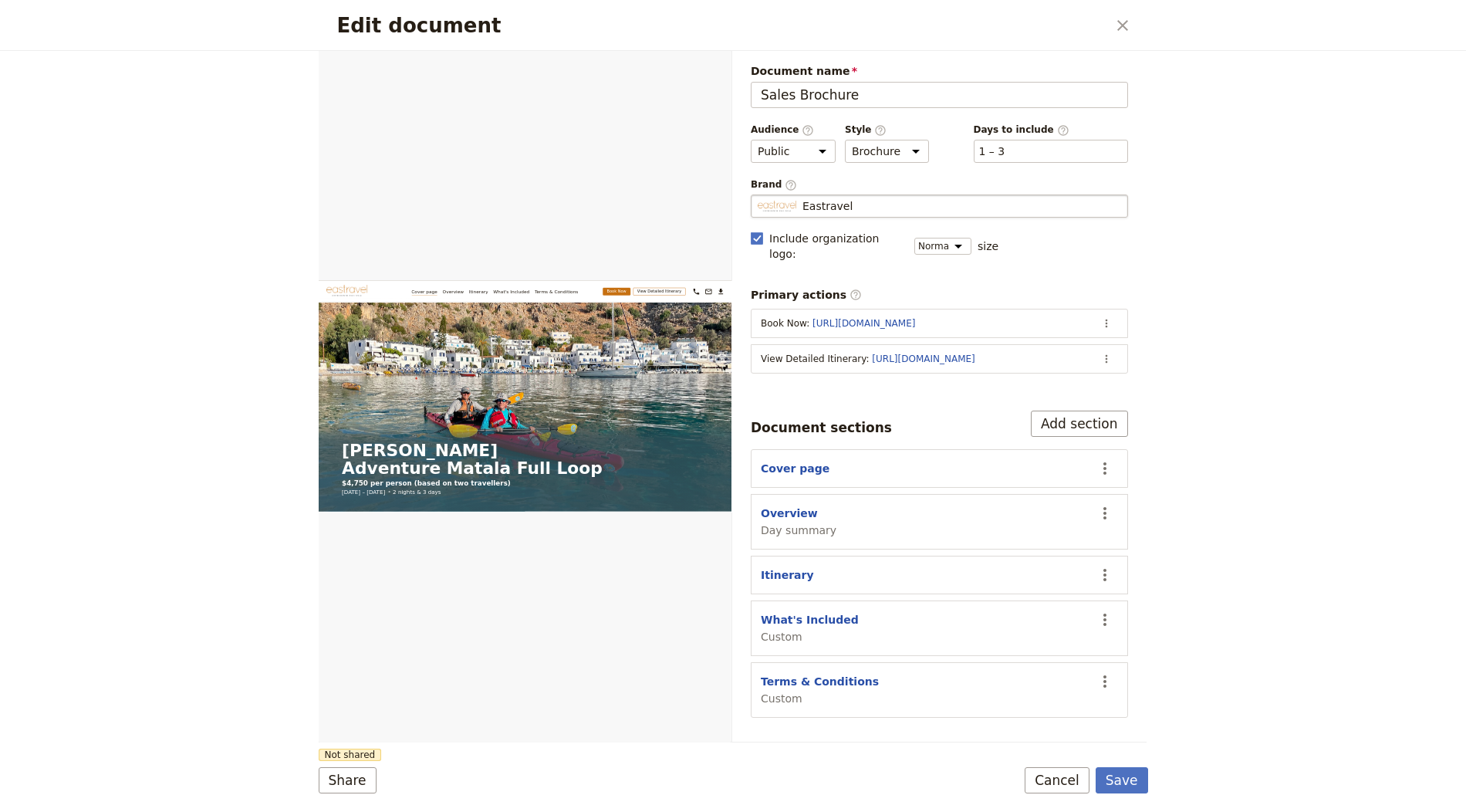
click at [890, 195] on fieldset "Eastravel Eastravel" at bounding box center [939, 206] width 377 height 23
click at [758, 195] on input "Eastravel" at bounding box center [757, 195] width 1 height 1
type input "The Northwest Passage"
click at [1139, 785] on button "Save" at bounding box center [1122, 780] width 52 height 26
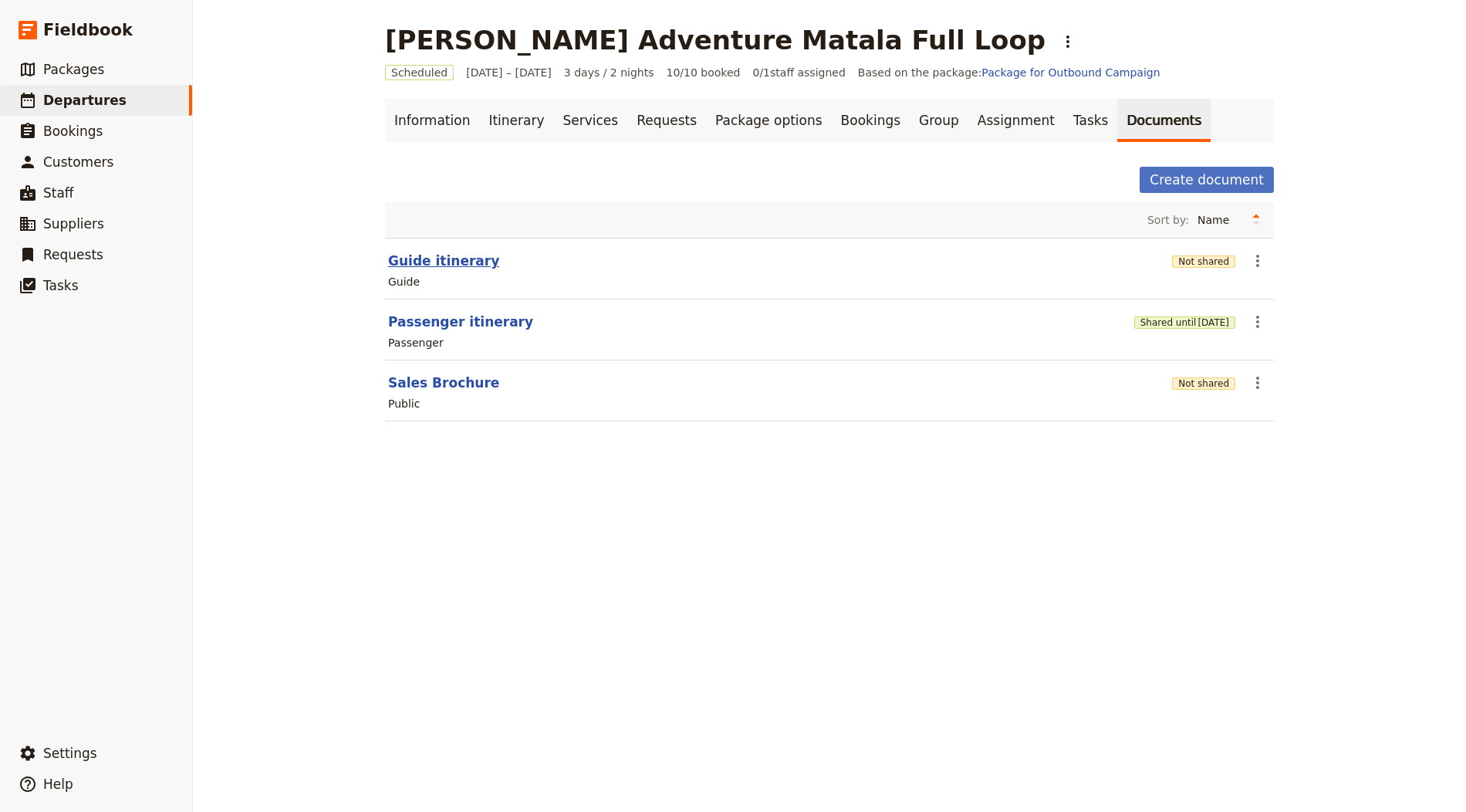
click at [414, 256] on button "Guide itinerary" at bounding box center [443, 261] width 111 height 19
select select "STAFF"
select select "RUN_SHEET"
select select "LARGE"
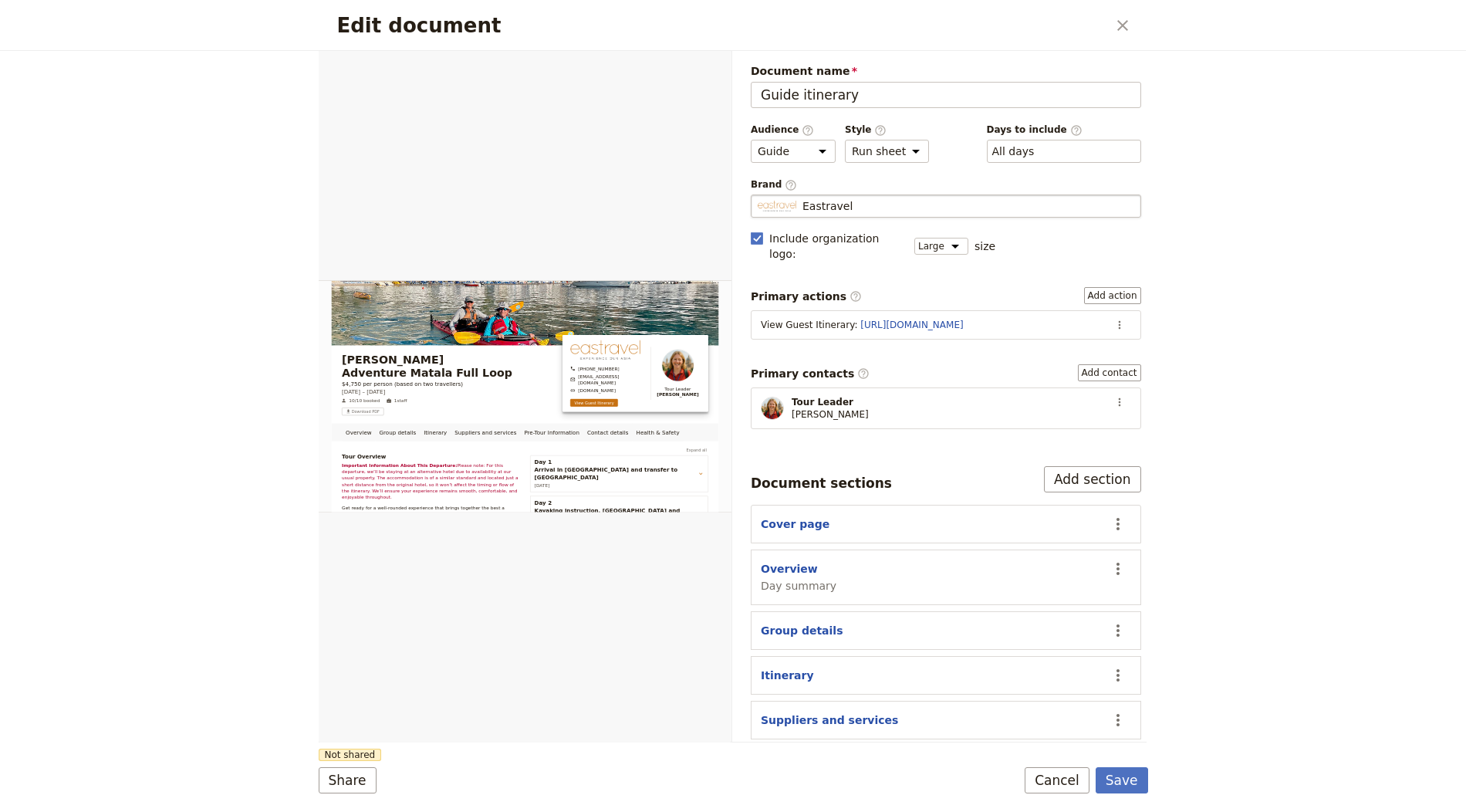
click at [878, 203] on div "Eastravel" at bounding box center [946, 206] width 377 height 15
click at [758, 196] on input "Eastravel" at bounding box center [757, 195] width 1 height 1
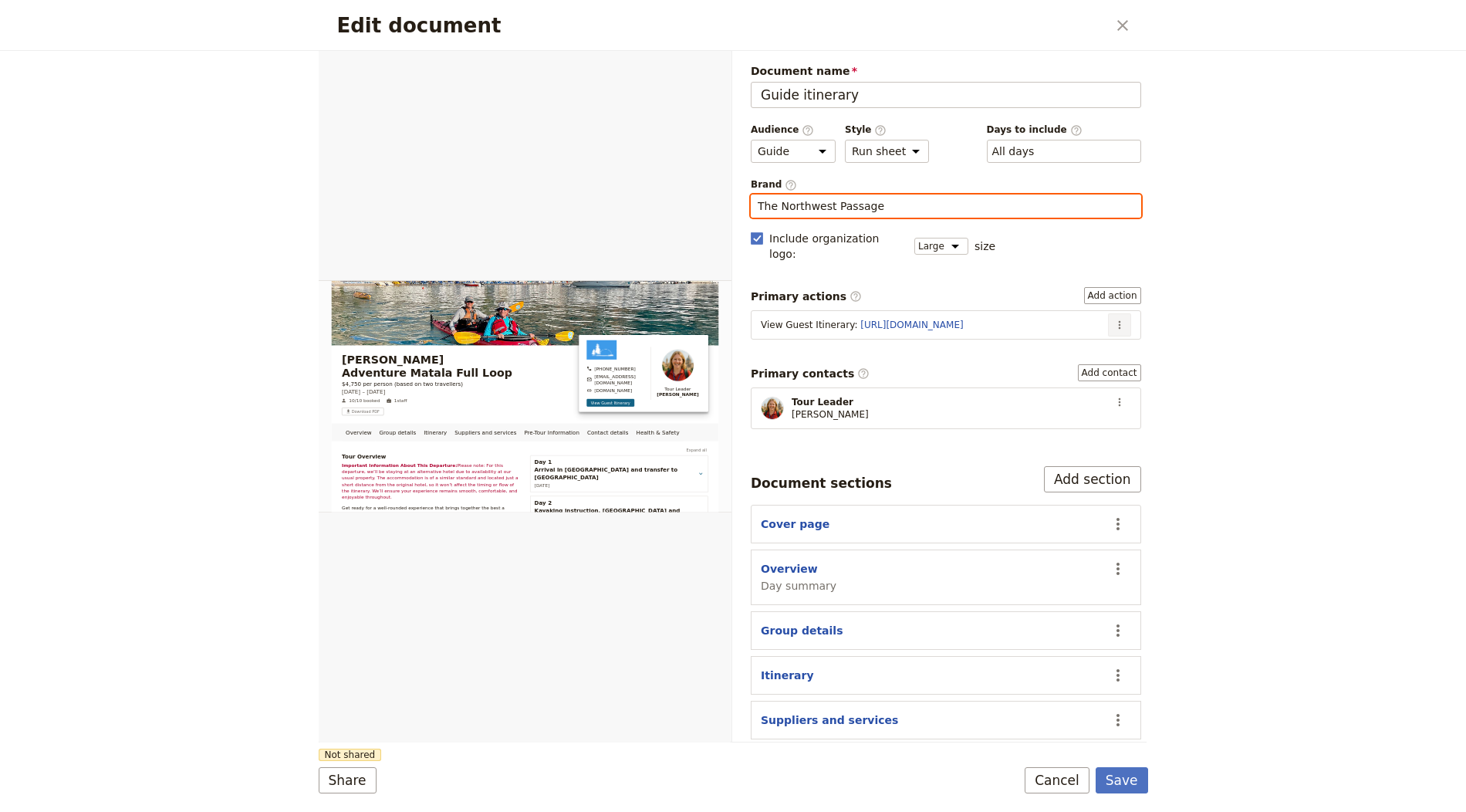
type input "The Northwest Passage"
click at [1113, 313] on button "​" at bounding box center [1120, 325] width 23 height 23
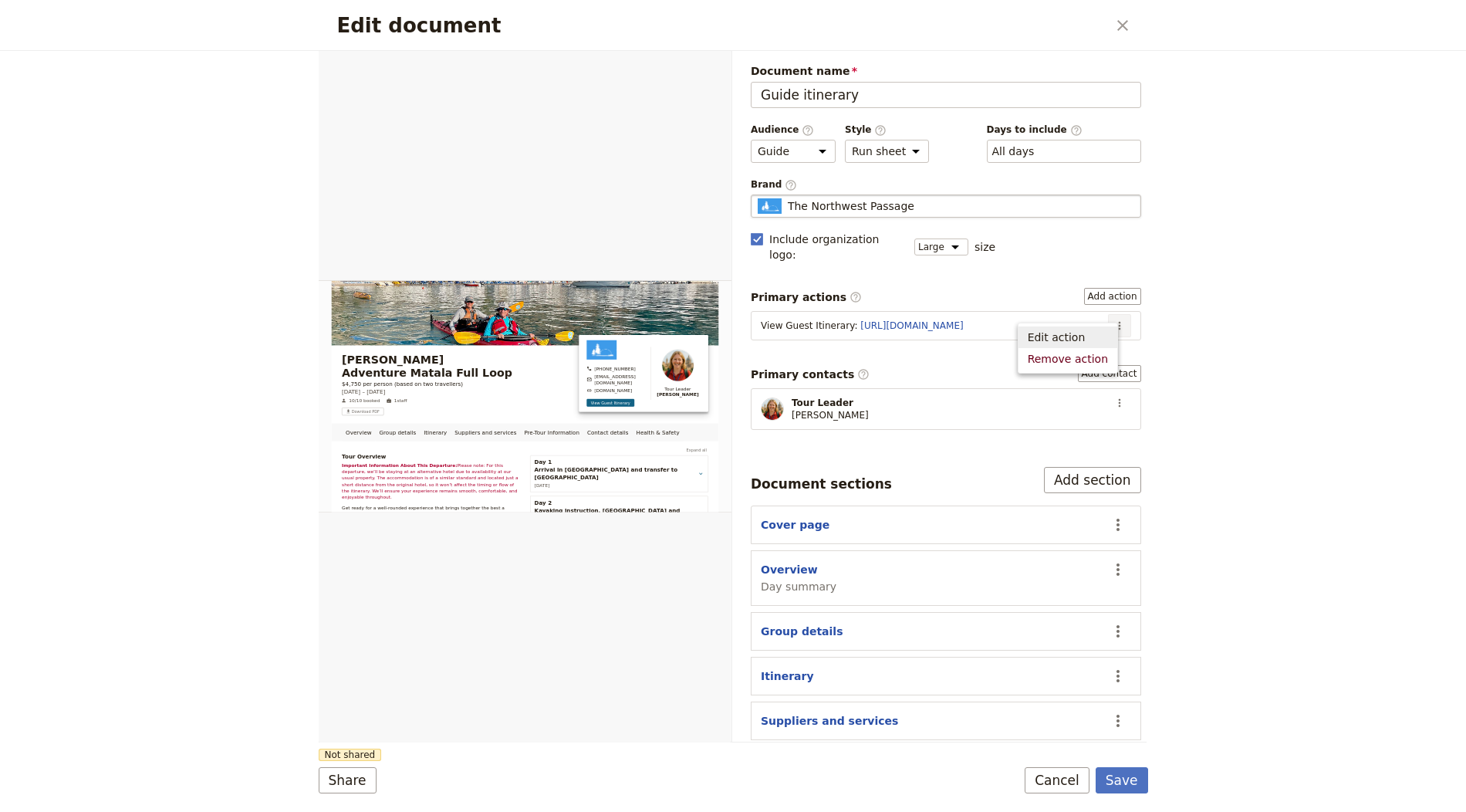
click at [1108, 346] on button "Edit action" at bounding box center [1068, 337] width 99 height 22
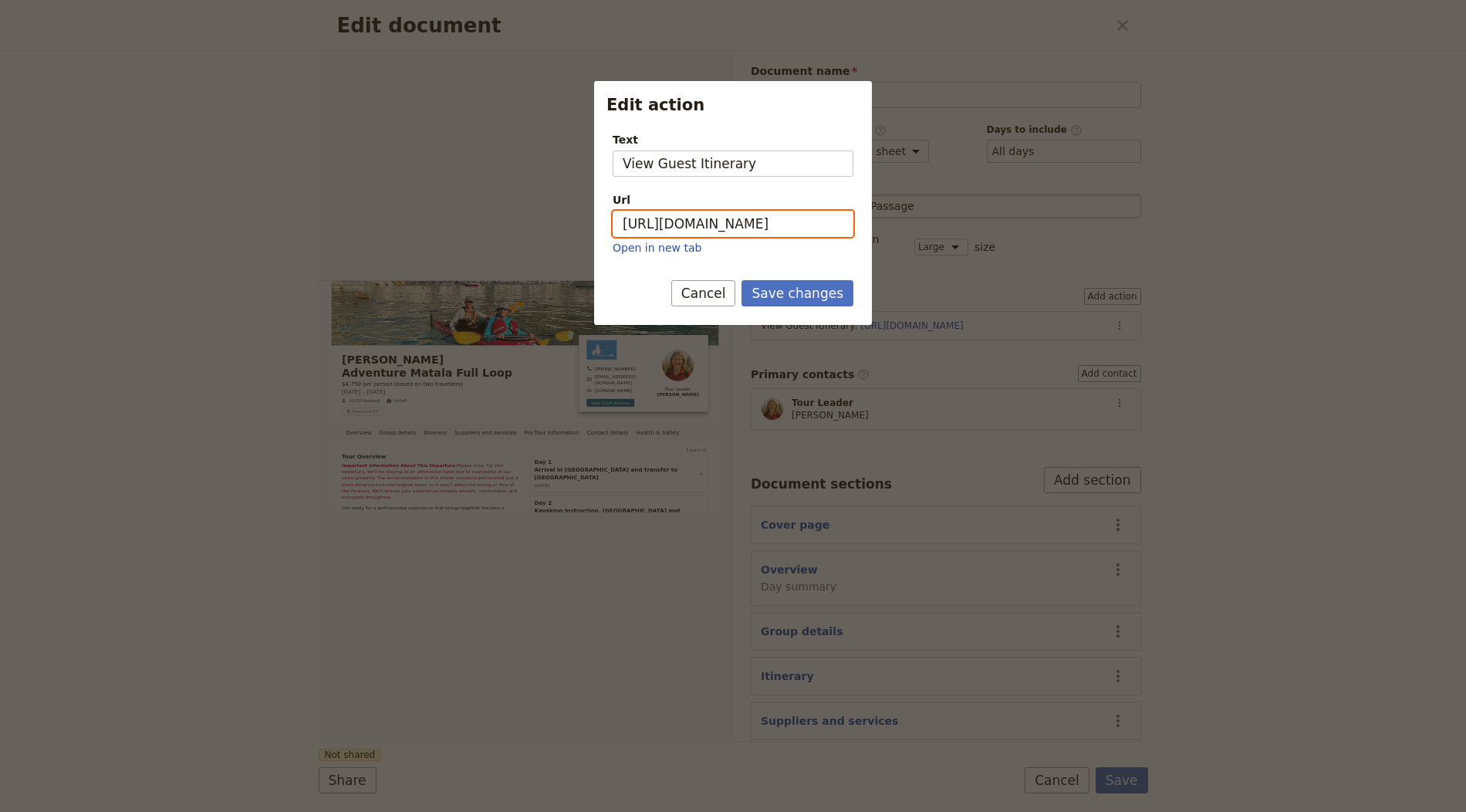
click at [772, 218] on input "https://trips.fieldbook.com/d/yATUuqxpUm4yMOC-wGPQG" at bounding box center [733, 224] width 240 height 26
paste input "jOZdCxOiWjY3w7AcLNZJ"
type input "https://trips.fieldbook.com/d/yjOZdCxOiWjY3w7AcLNZJ"
click at [805, 297] on button "Save changes" at bounding box center [798, 293] width 112 height 26
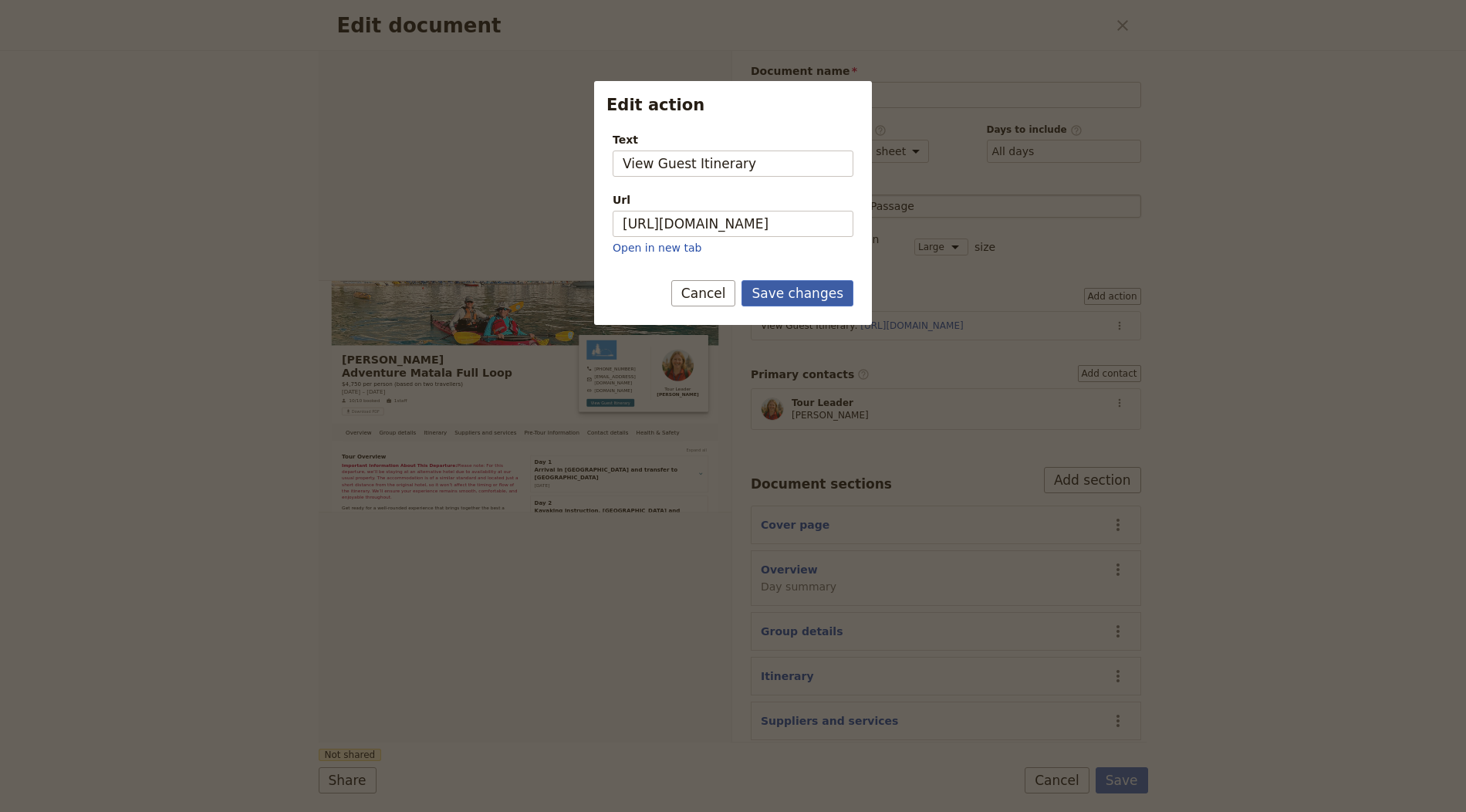
scroll to position [0, 0]
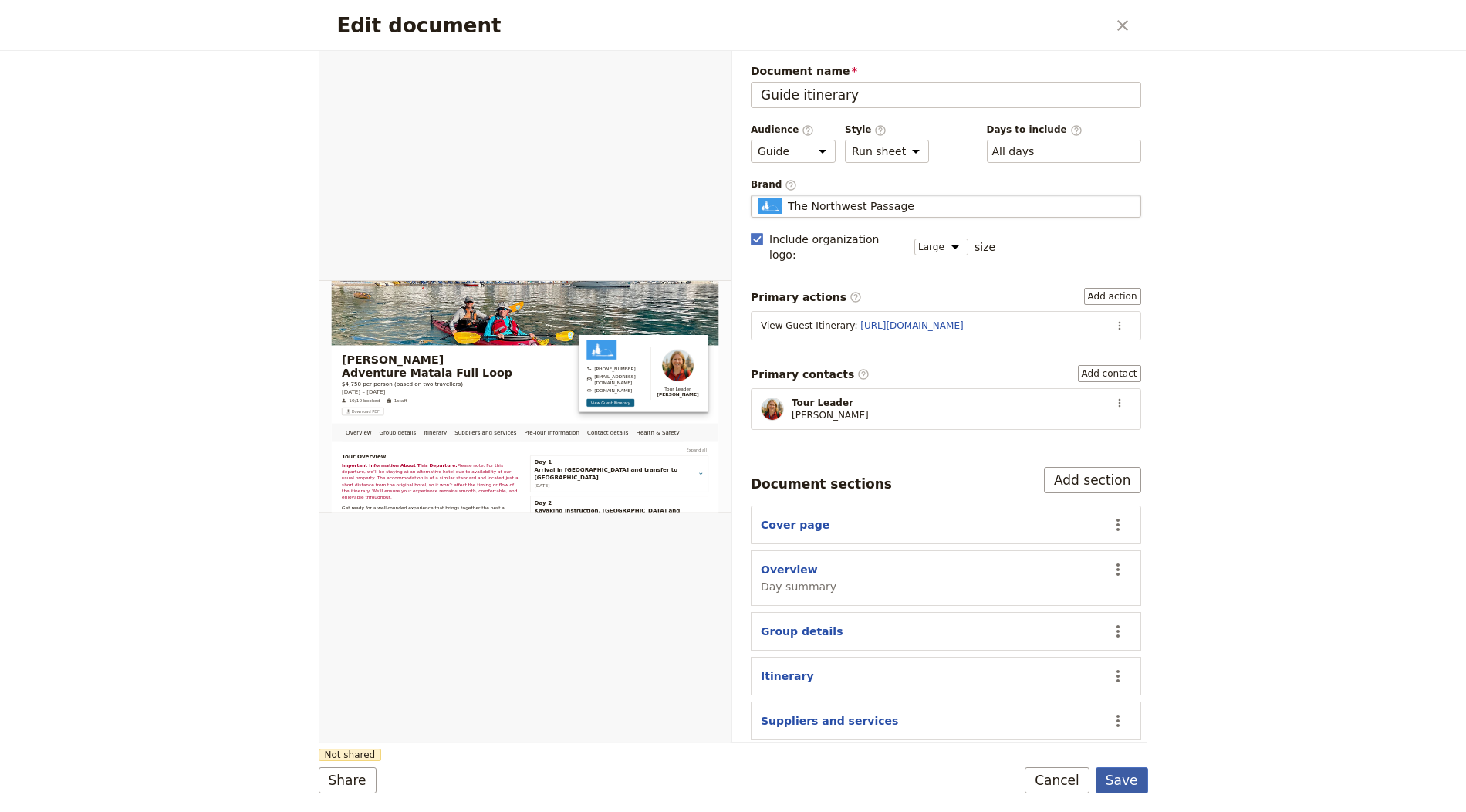
click at [1124, 791] on button "Save" at bounding box center [1122, 780] width 52 height 26
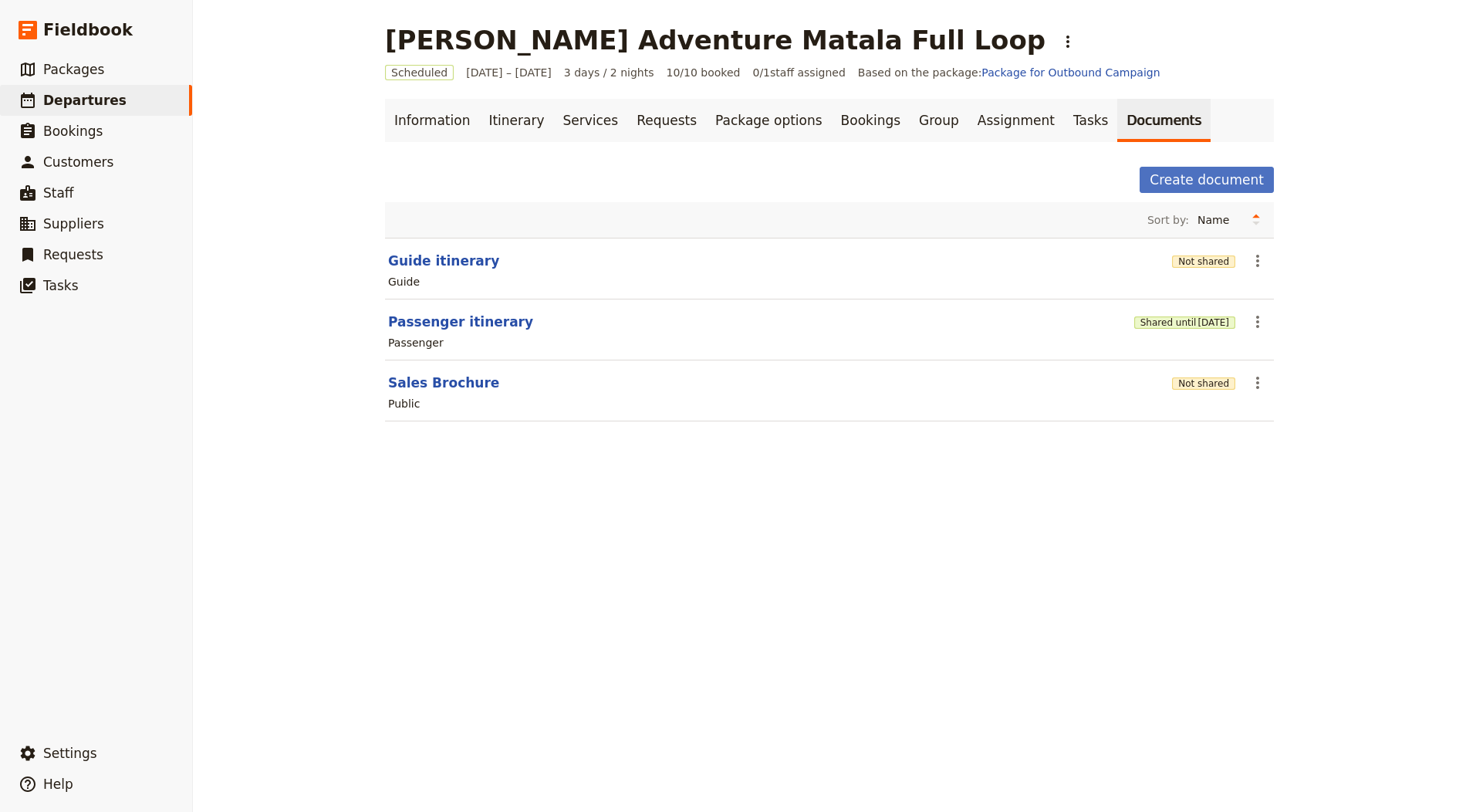
click at [1211, 370] on div "Not shared" at bounding box center [1204, 383] width 64 height 26
click at [1210, 377] on button "Not shared" at bounding box center [1204, 383] width 64 height 12
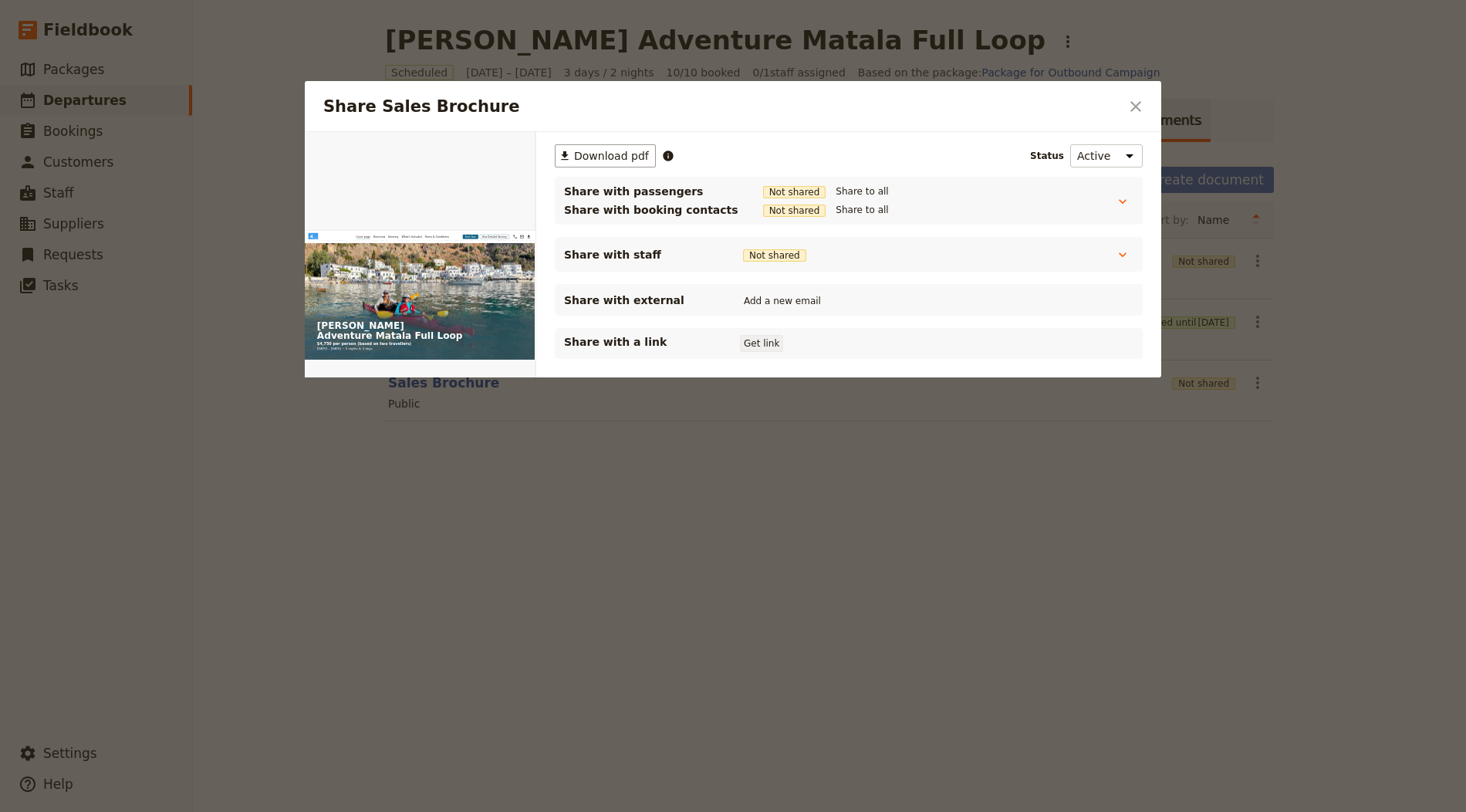
click at [760, 348] on button "Get link" at bounding box center [762, 343] width 43 height 17
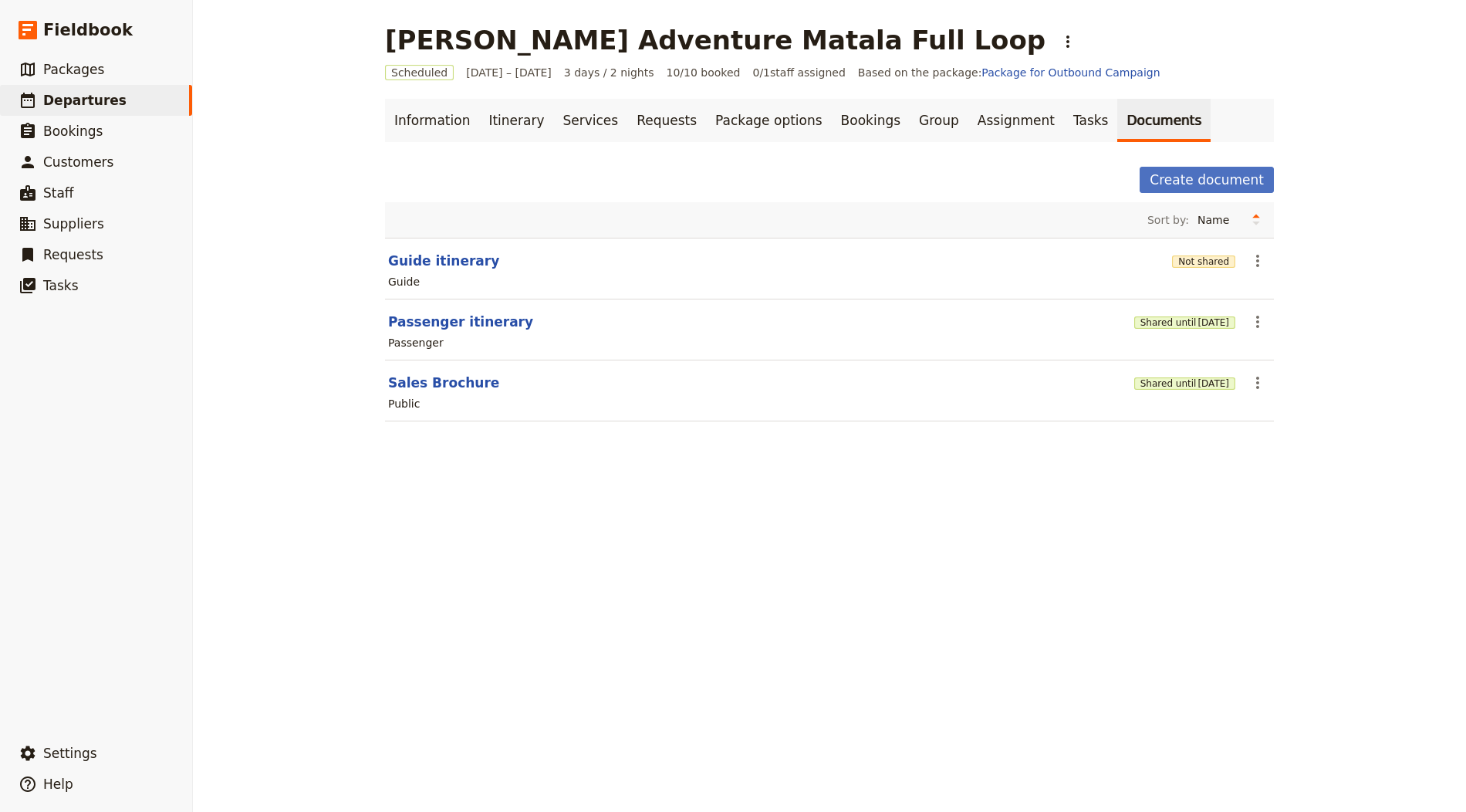
click at [1197, 239] on section "Guide itinerary Not shared ​ Guide" at bounding box center [830, 268] width 889 height 62
click at [1199, 254] on div "Not shared" at bounding box center [1204, 261] width 64 height 15
click at [1191, 267] on div "Not shared" at bounding box center [1204, 261] width 64 height 26
click at [1198, 258] on button "Not shared" at bounding box center [1204, 261] width 64 height 12
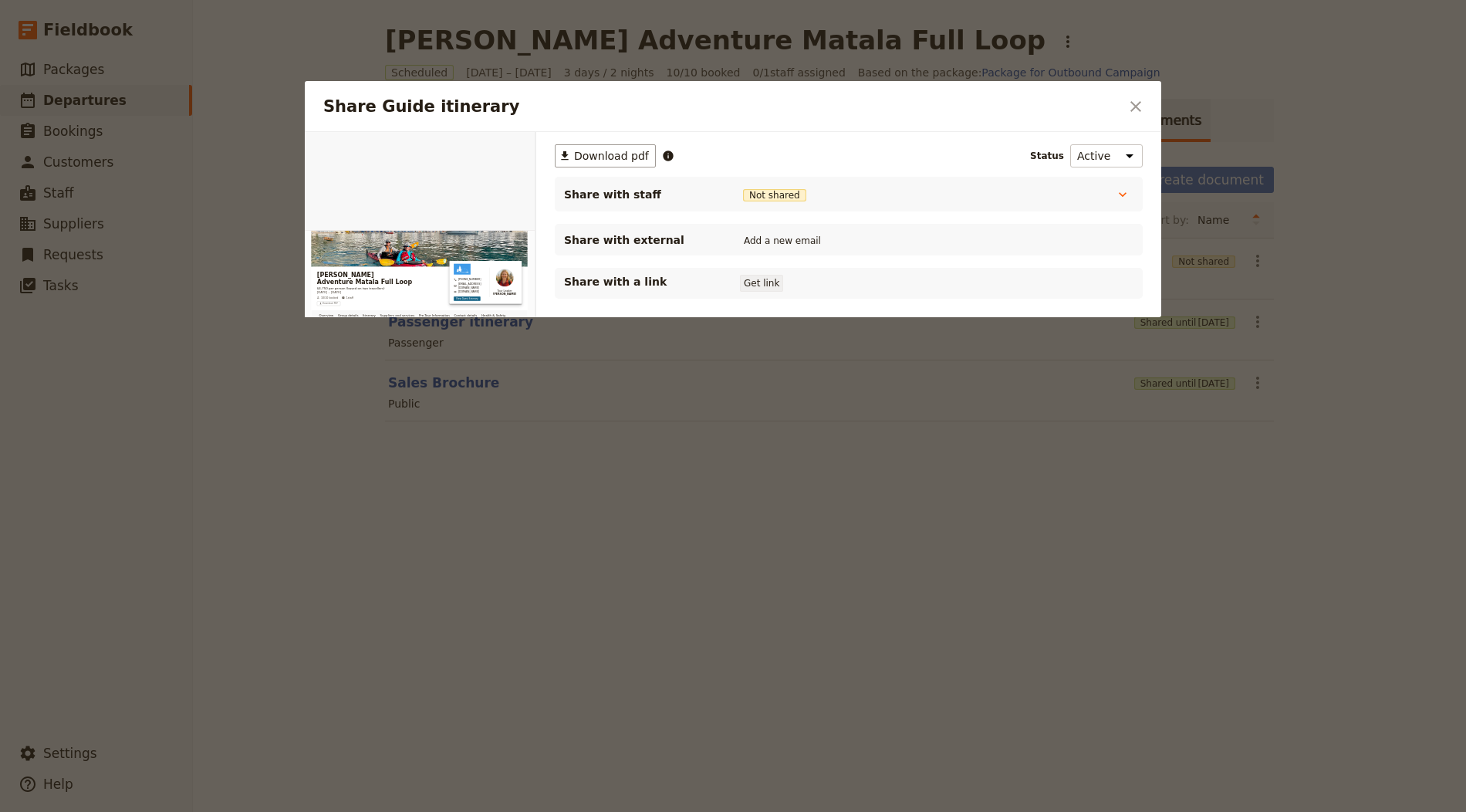
click at [743, 283] on button "Get link" at bounding box center [762, 283] width 43 height 17
click at [967, 77] on div at bounding box center [733, 406] width 1466 height 812
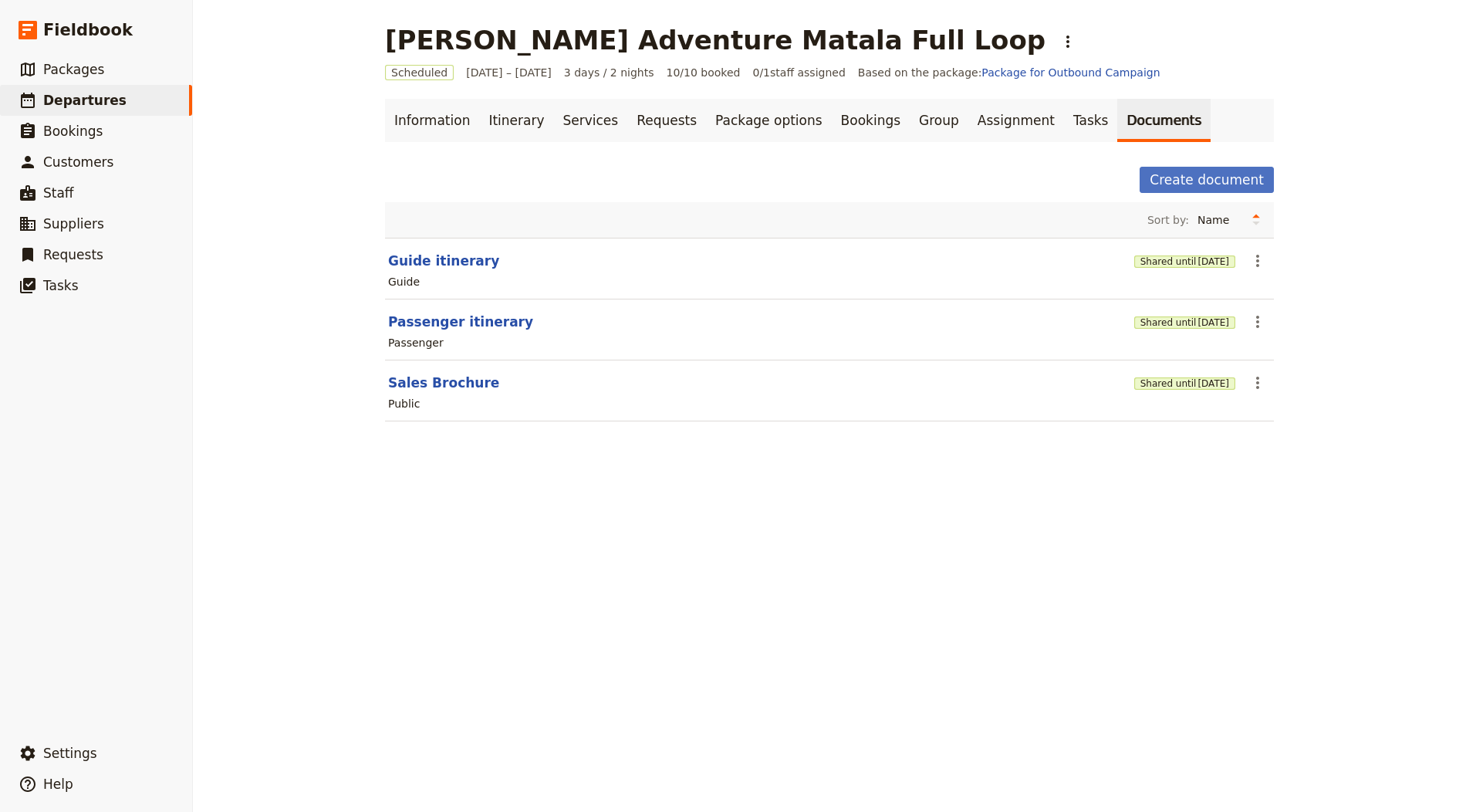
click at [575, 51] on h1 "Crete Kayak Adventure Matala Full Loop" at bounding box center [716, 39] width 660 height 31
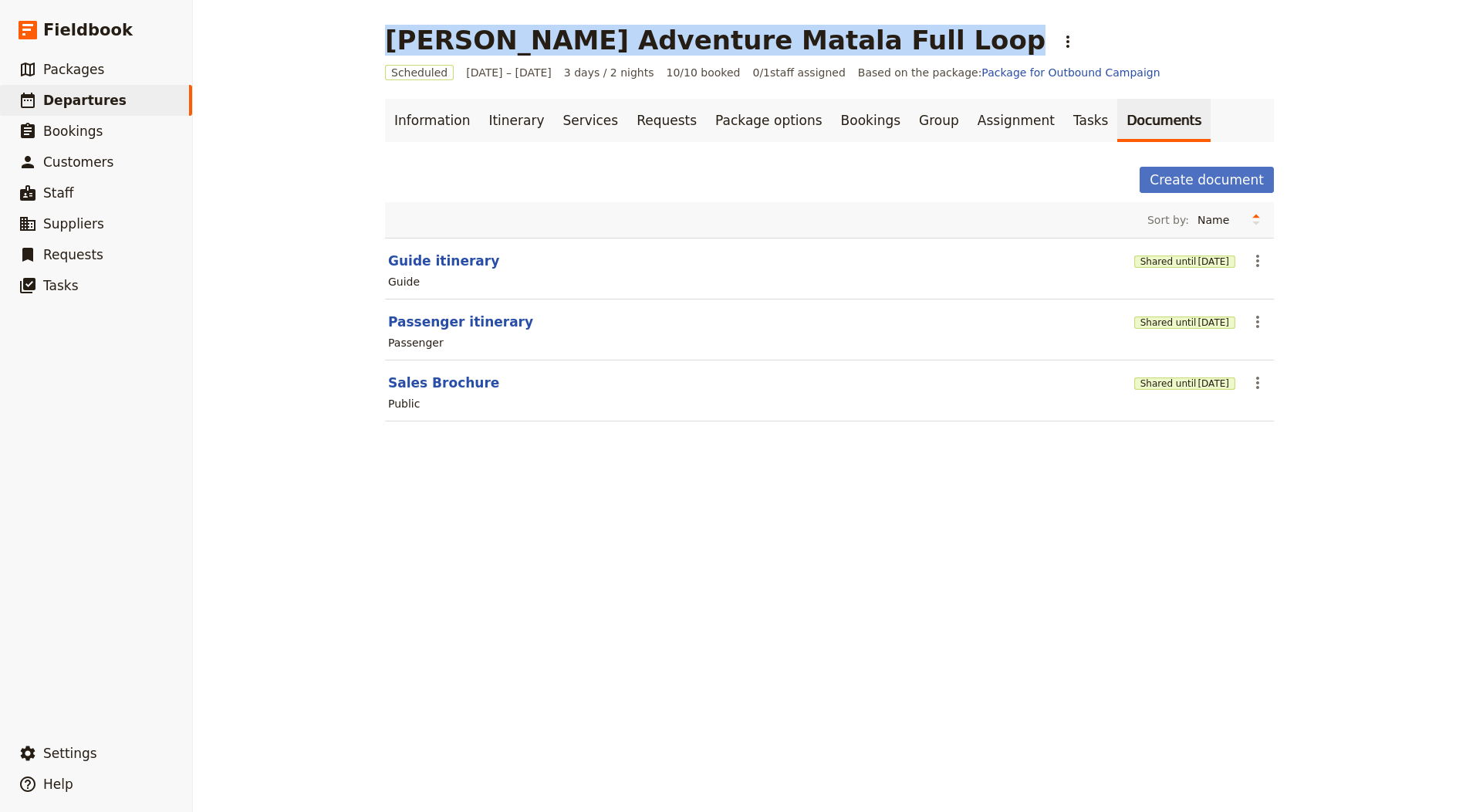
click at [575, 51] on h1 "Crete Kayak Adventure Matala Full Loop" at bounding box center [716, 39] width 660 height 31
copy h1 "Crete Kayak Adventure Matala Full Loop"
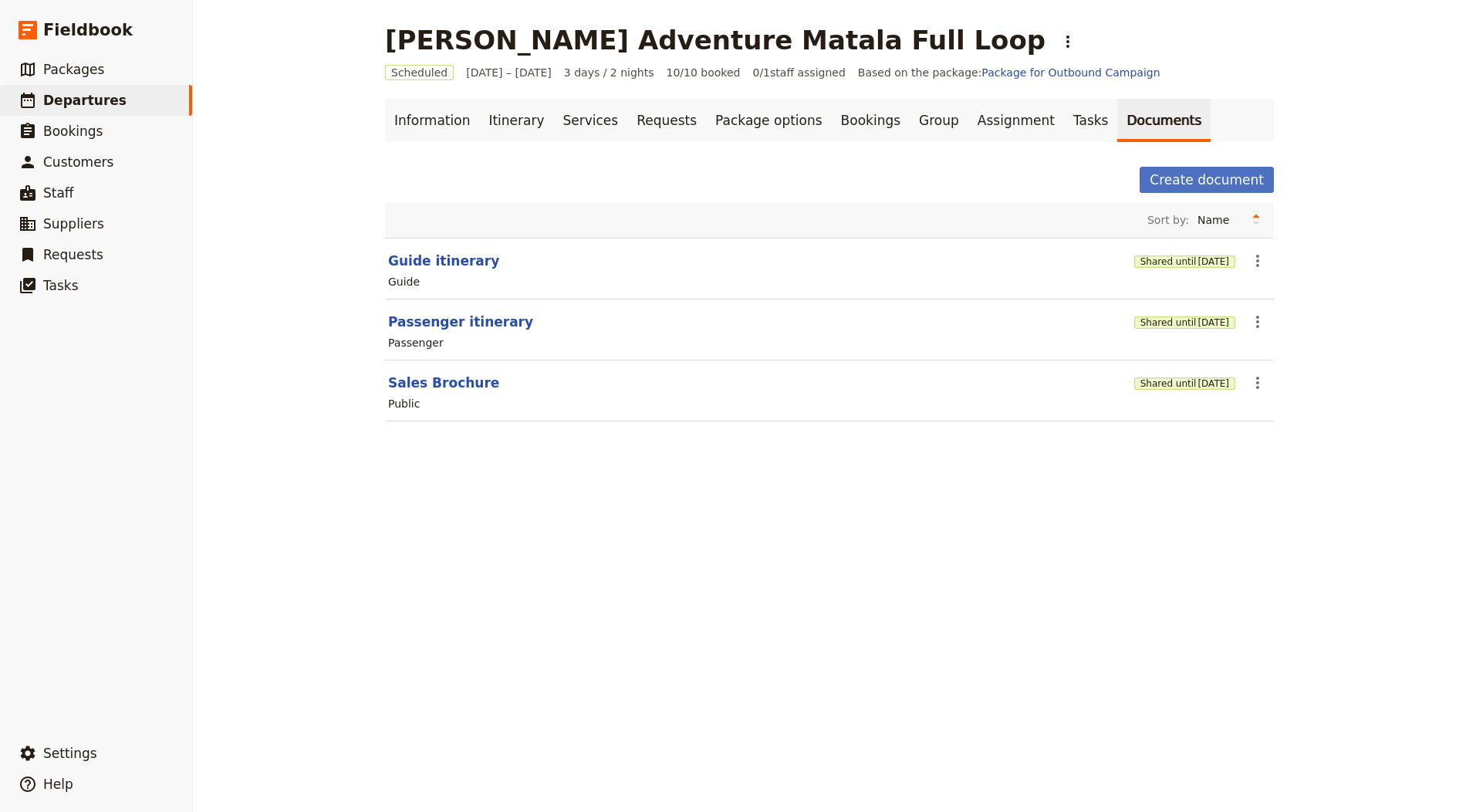
click at [281, 207] on div "Crete Kayak Adventure Matala Full Loop ​ Scheduled 1 – 3 Oct 2025 3 days / 2 ni…" at bounding box center [829, 406] width 1273 height 812
click at [465, 181] on div "Create document" at bounding box center [830, 180] width 889 height 26
click at [1059, 38] on icon "Actions" at bounding box center [1068, 42] width 19 height 19
click at [923, 73] on span "Clone this departure" at bounding box center [924, 76] width 110 height 15
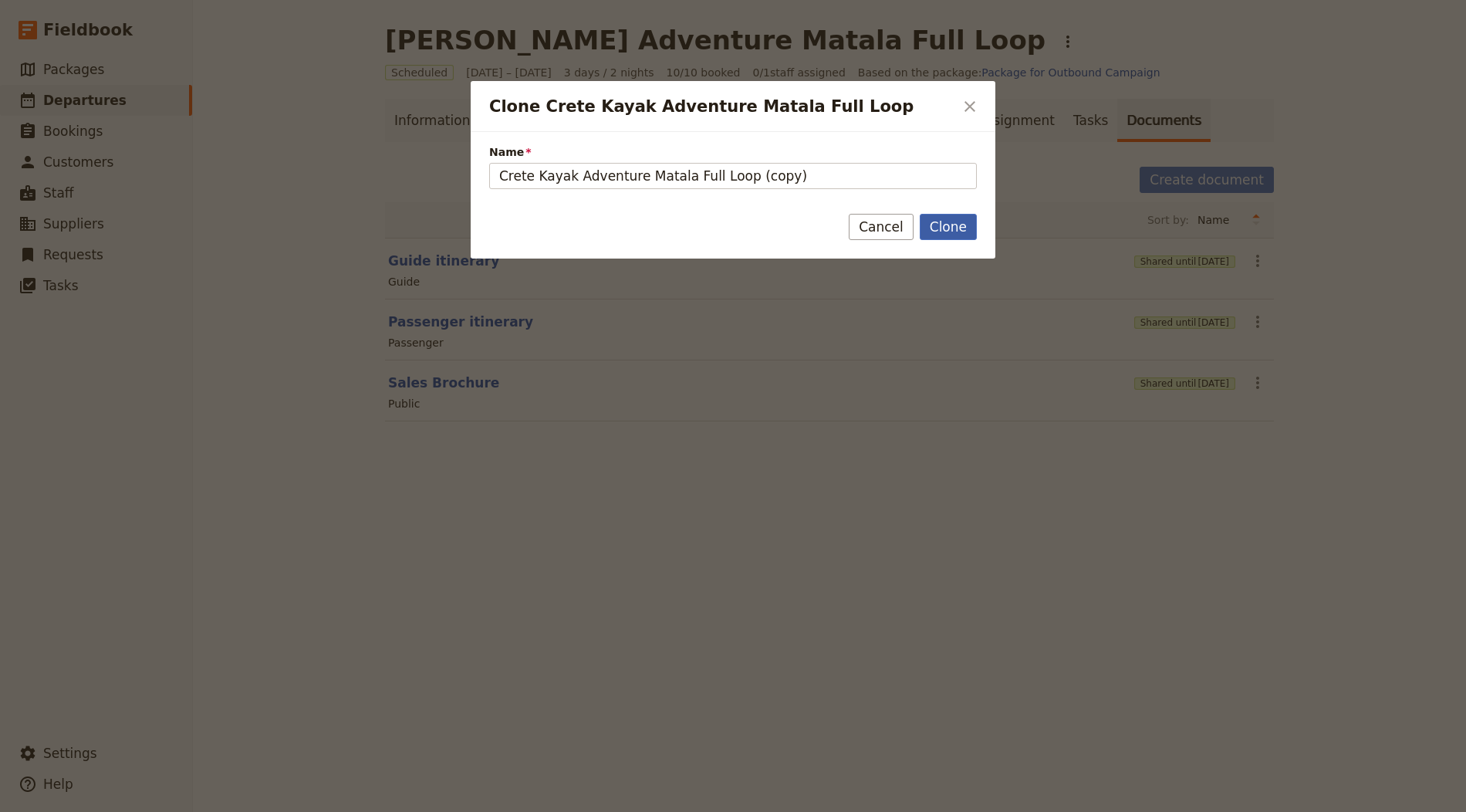
click at [968, 224] on button "Clone" at bounding box center [948, 226] width 57 height 26
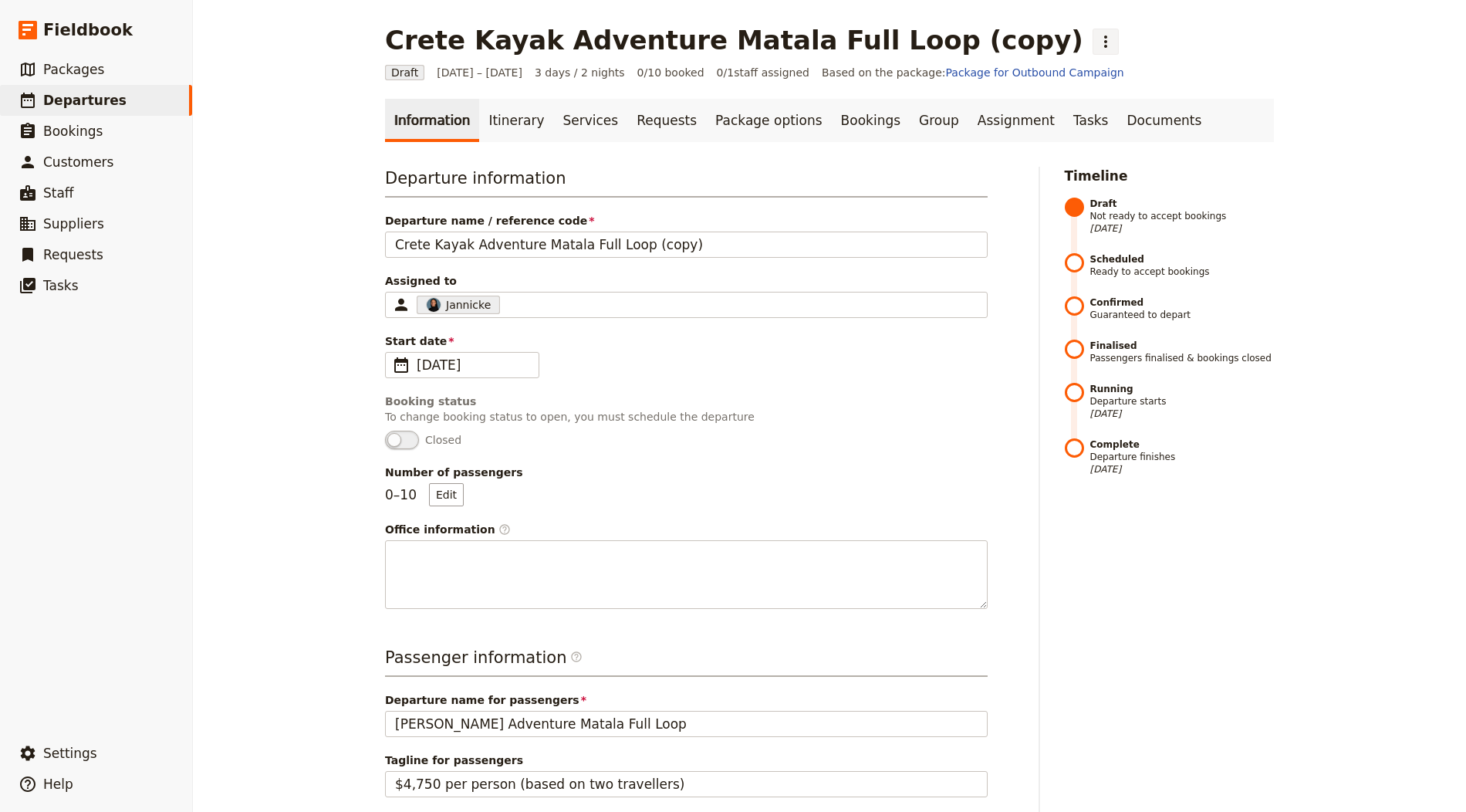
click at [1096, 37] on icon "Actions" at bounding box center [1106, 42] width 19 height 19
click at [1011, 131] on button "Schedule departure" at bounding box center [1014, 123] width 143 height 22
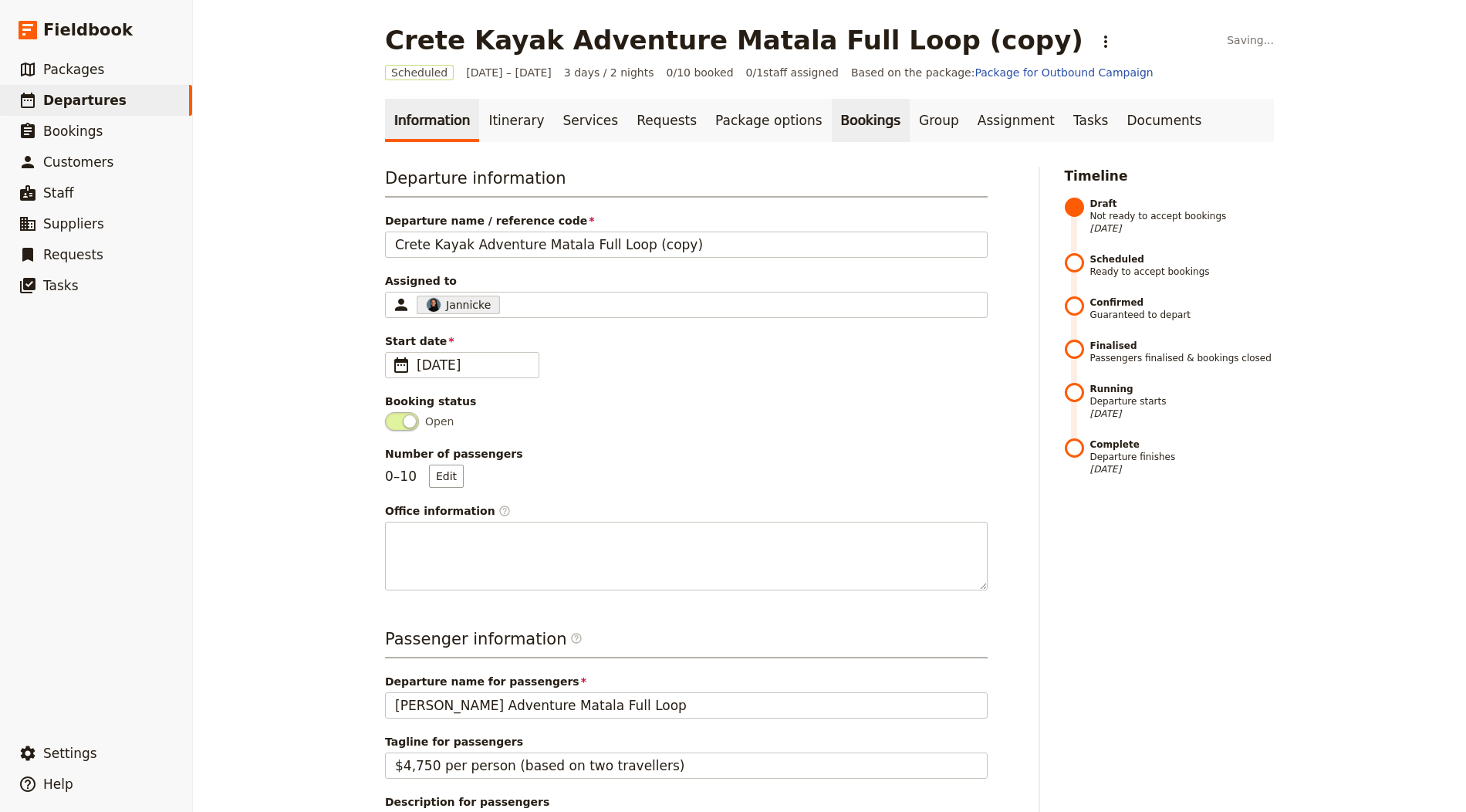
click at [832, 114] on link "Bookings" at bounding box center [870, 121] width 78 height 43
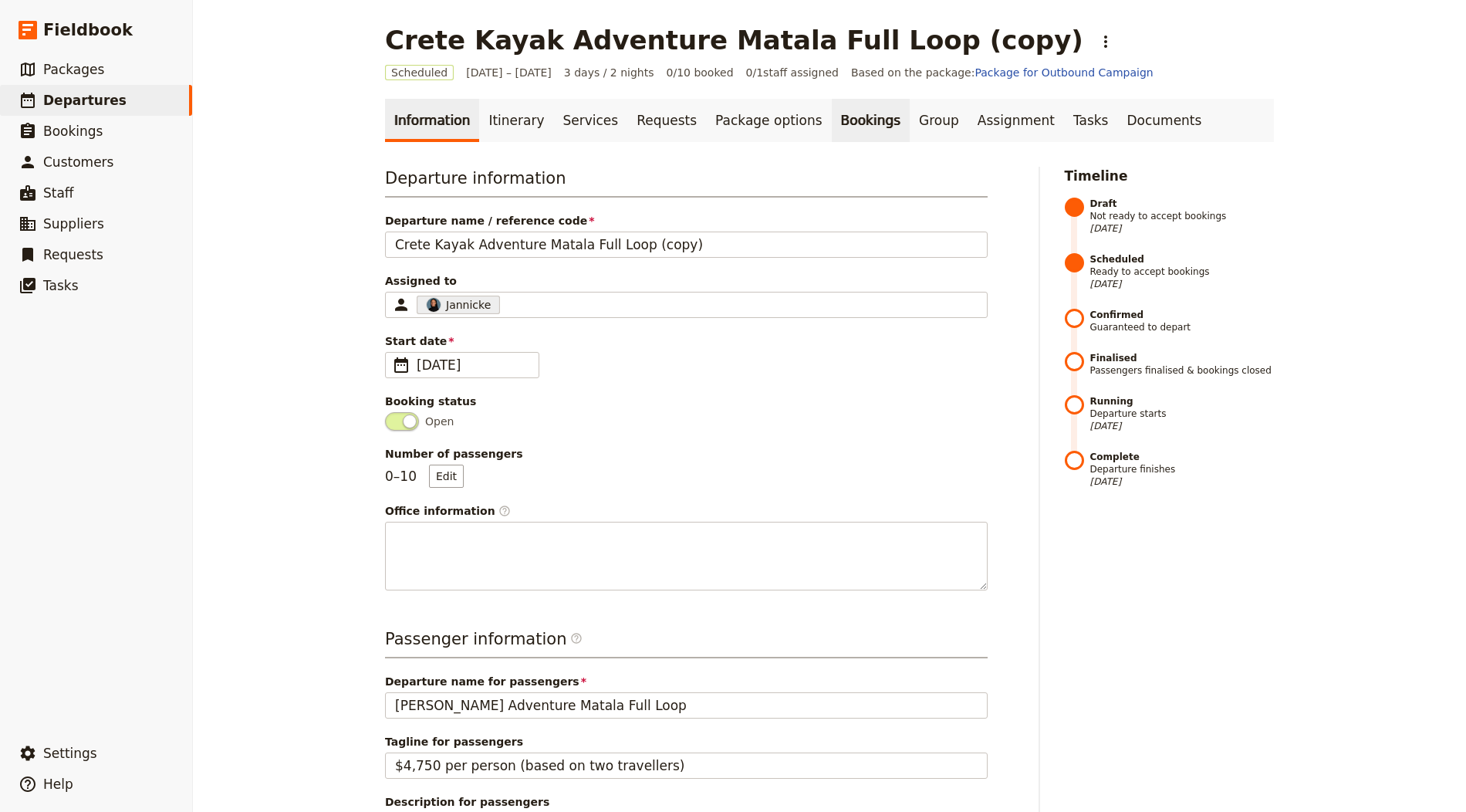
click at [832, 130] on link "Bookings" at bounding box center [870, 121] width 78 height 43
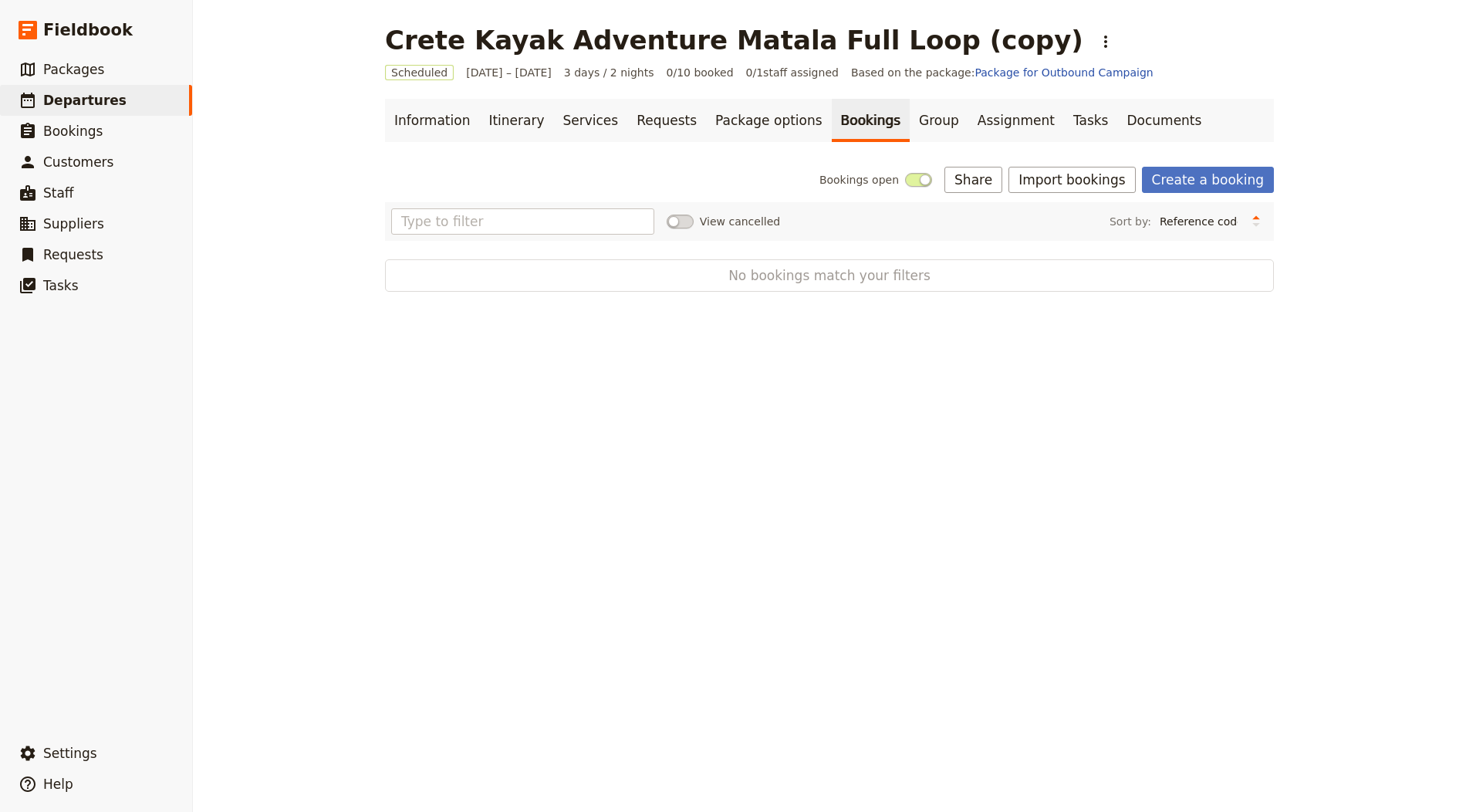
click at [1020, 168] on div "Share Import bookings Create a booking" at bounding box center [1110, 180] width 329 height 26
click at [1047, 175] on button "Import bookings" at bounding box center [1071, 180] width 126 height 26
click at [1055, 205] on span "Import Bookings" at bounding box center [1077, 212] width 89 height 15
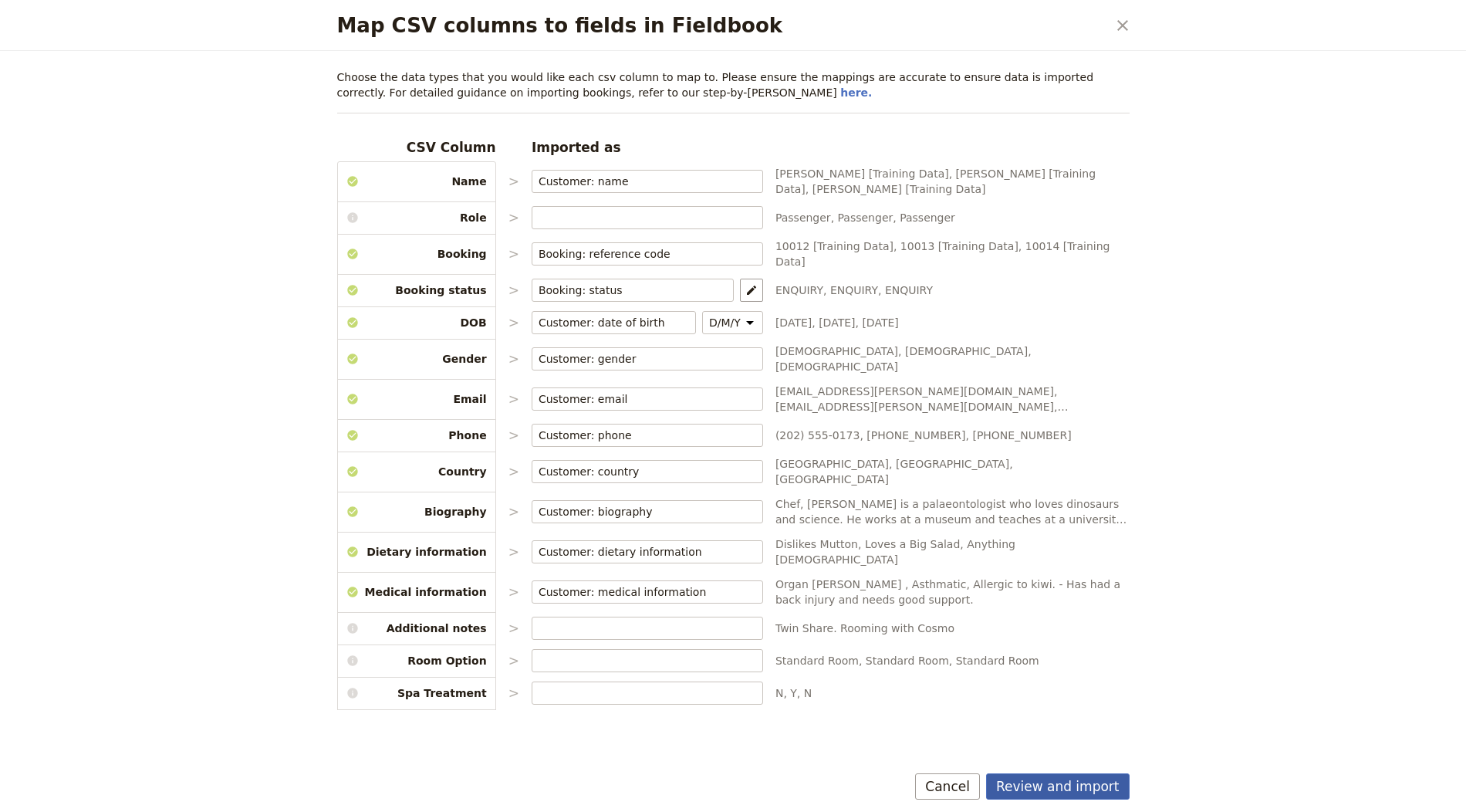
click at [1050, 796] on button "Review and import" at bounding box center [1057, 787] width 143 height 26
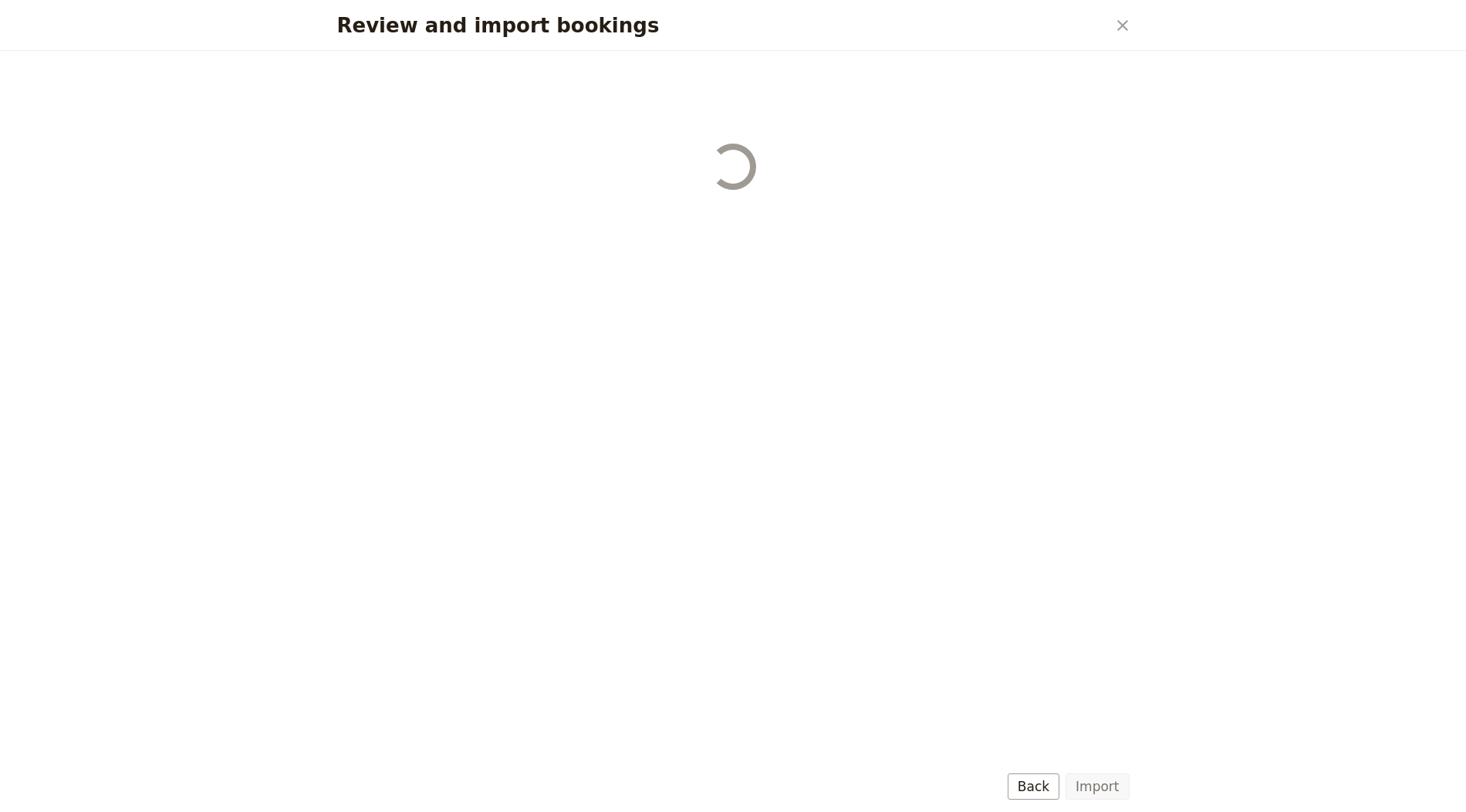
select select "655d56b39948720cb8e55355"
select select "655d57ca9948720cb8e553ec"
select select "655d57fa9948720cb8e553f3"
select select "655d58079948720cb8e553fa"
select select "655d584c9948720cb8e55401"
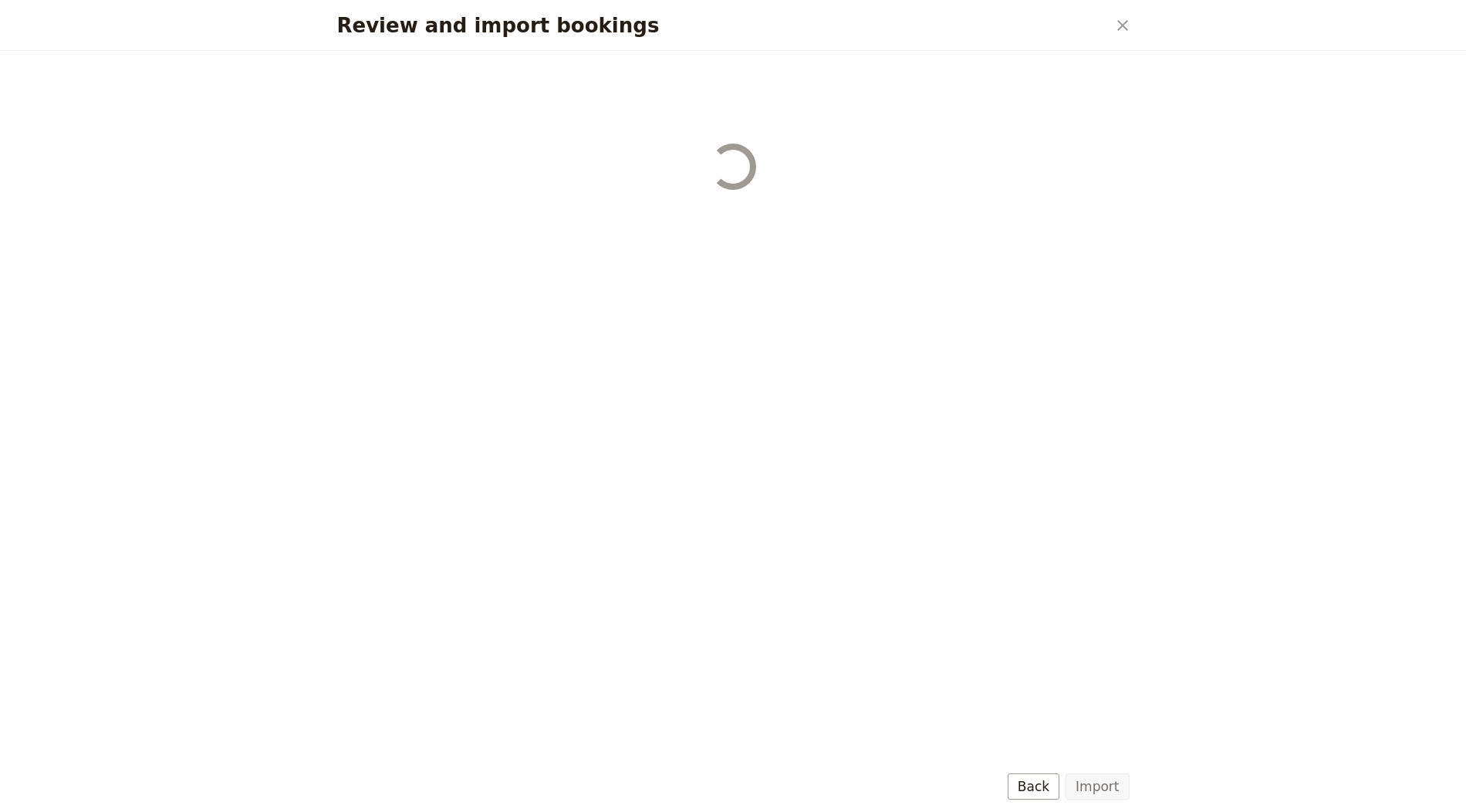
select select "655d58679948720cb8e5540d"
select select "650e6b6659641ed5ee156647"
select select "650e6b4b59641ed5ee156605"
select select "650e2104408bbede5b0c60fd"
select select "650e1d73408bbede5b0c60a6"
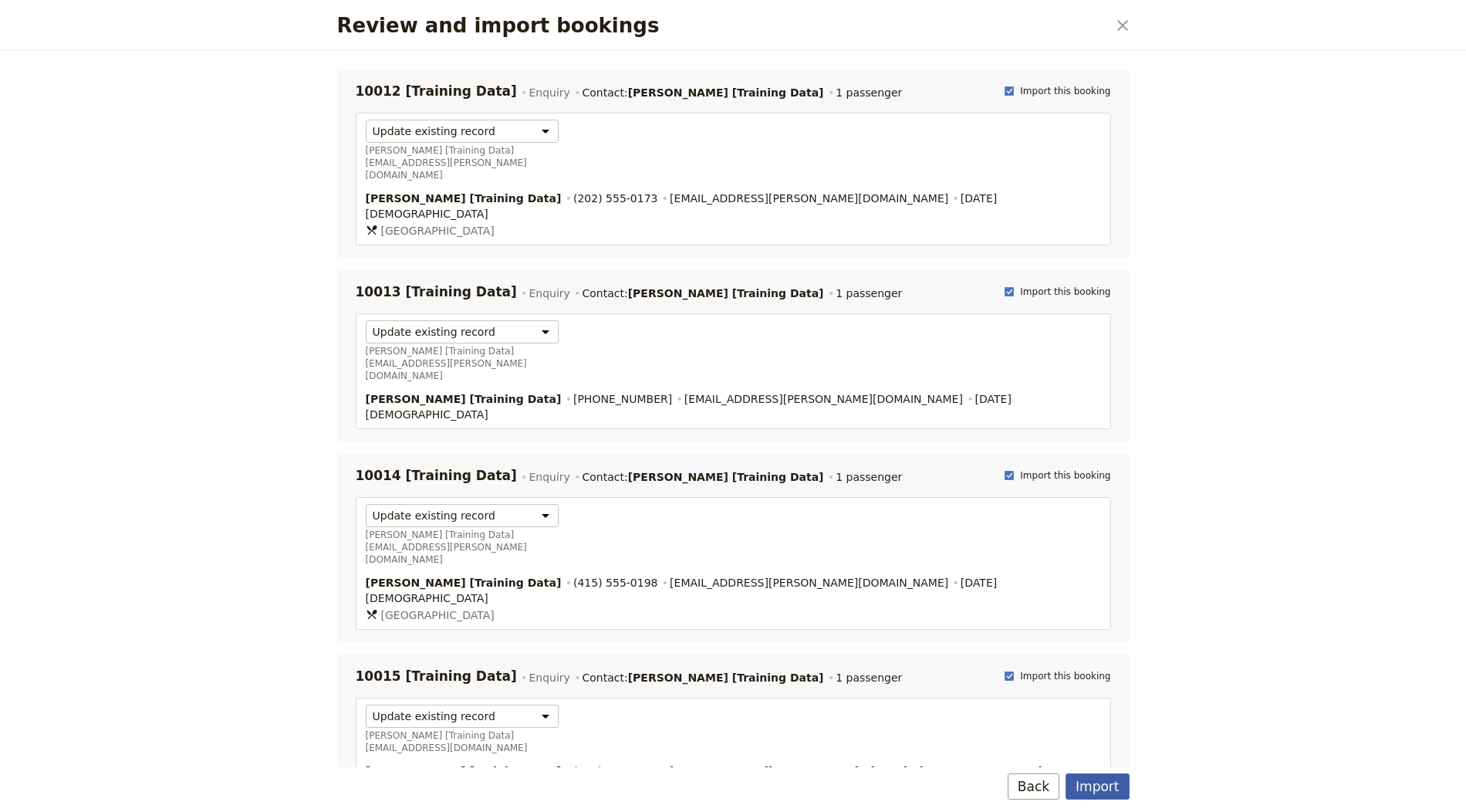
click at [1091, 795] on button "Import" at bounding box center [1097, 787] width 64 height 26
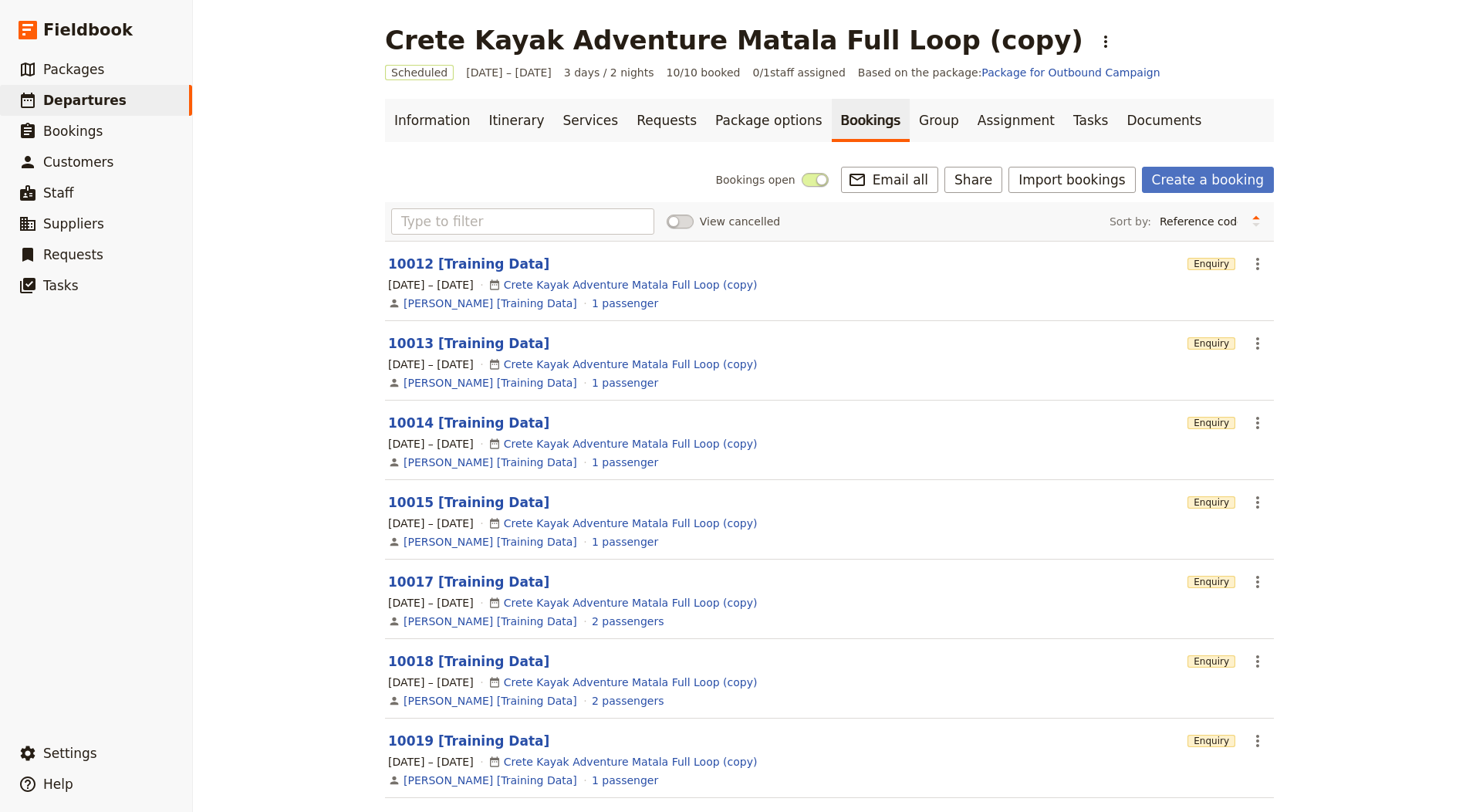
click at [492, 160] on div "Information Itinerary Services Requests Package options Bookings Group Assignme…" at bounding box center [830, 498] width 889 height 797
click at [481, 115] on link "Itinerary" at bounding box center [515, 121] width 74 height 43
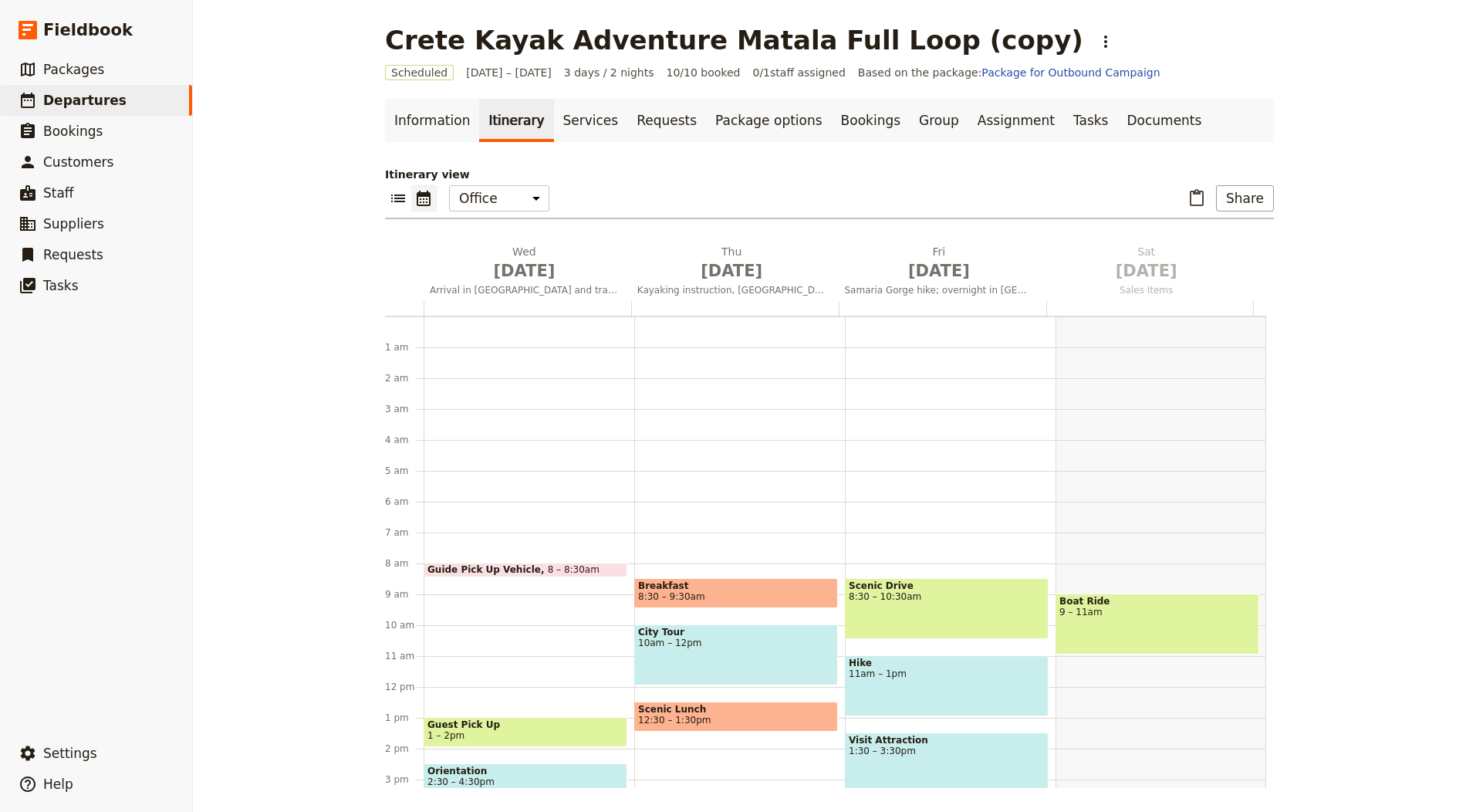
scroll to position [200, 0]
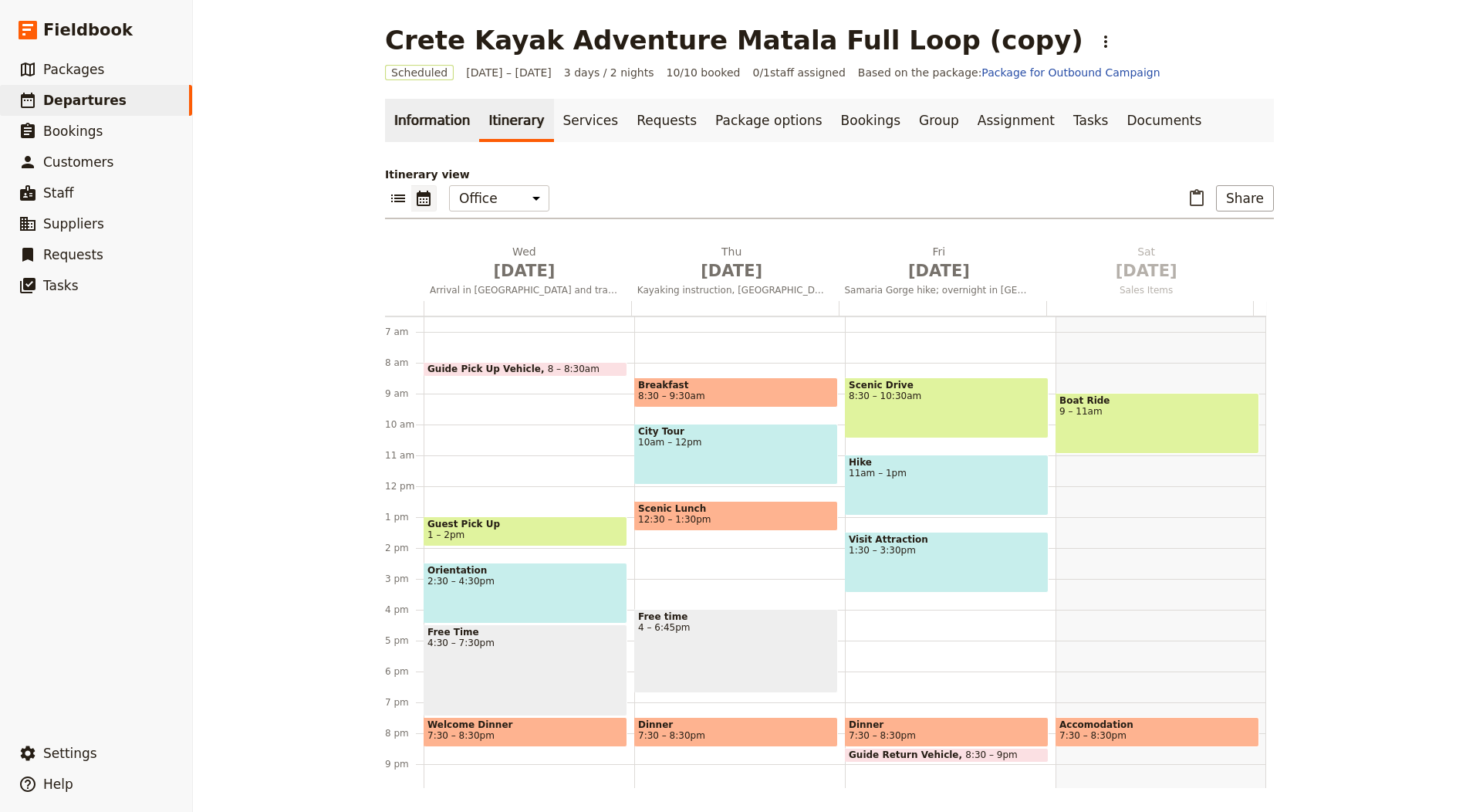
click at [412, 122] on link "Information" at bounding box center [432, 121] width 94 height 43
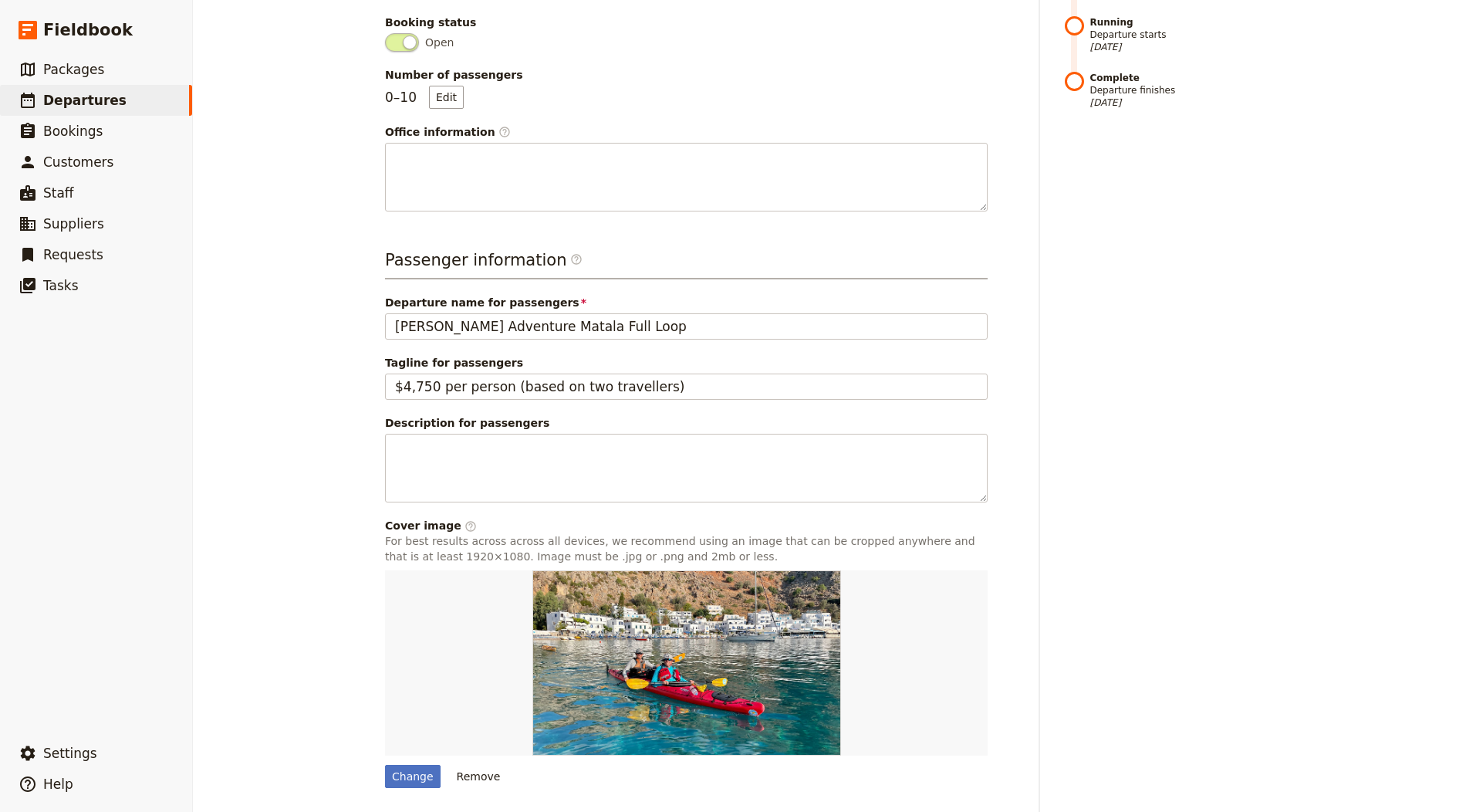
scroll to position [425, 0]
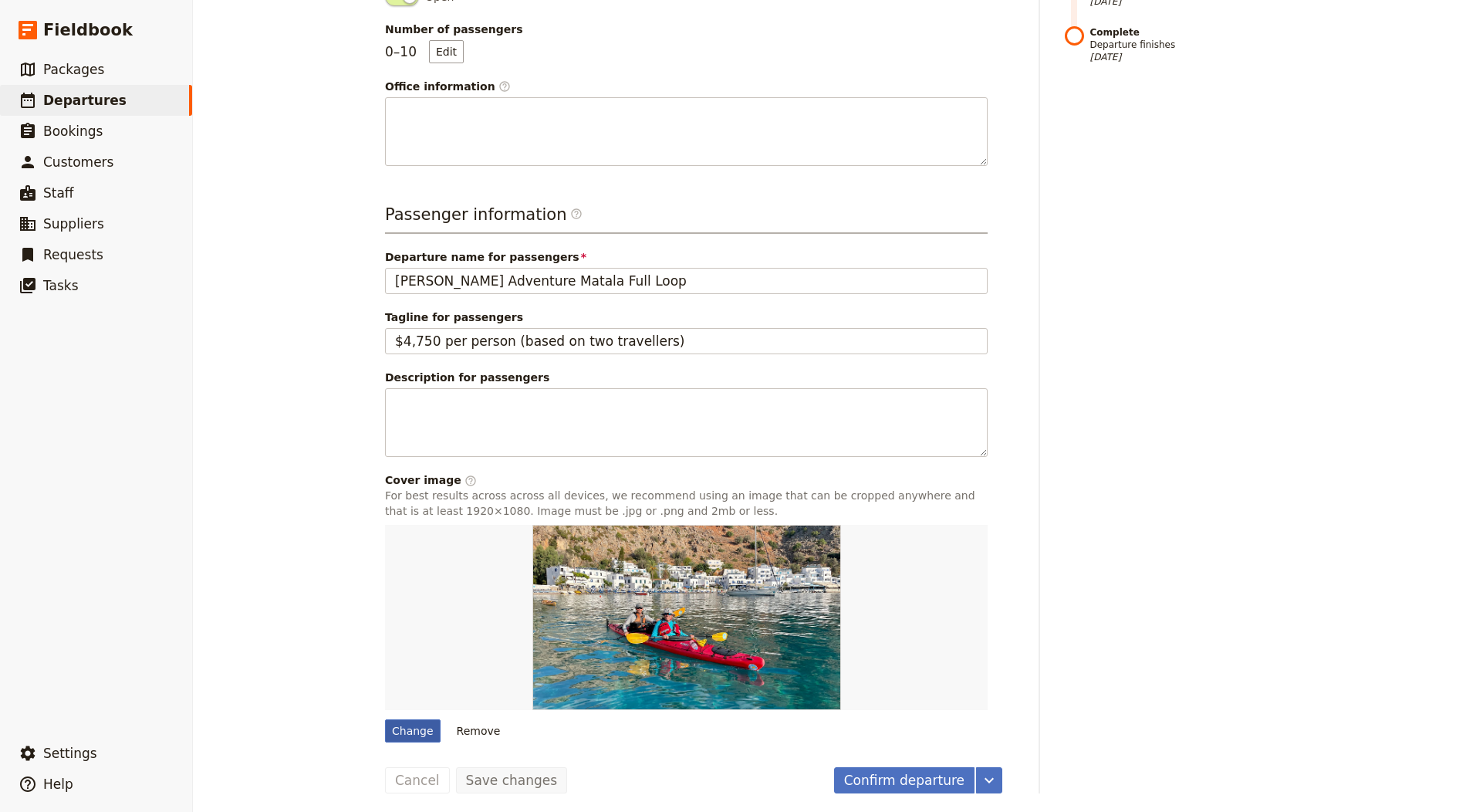
click at [399, 734] on div "Change" at bounding box center [413, 731] width 55 height 23
click at [385, 719] on input "Change" at bounding box center [385, 718] width 1 height 1
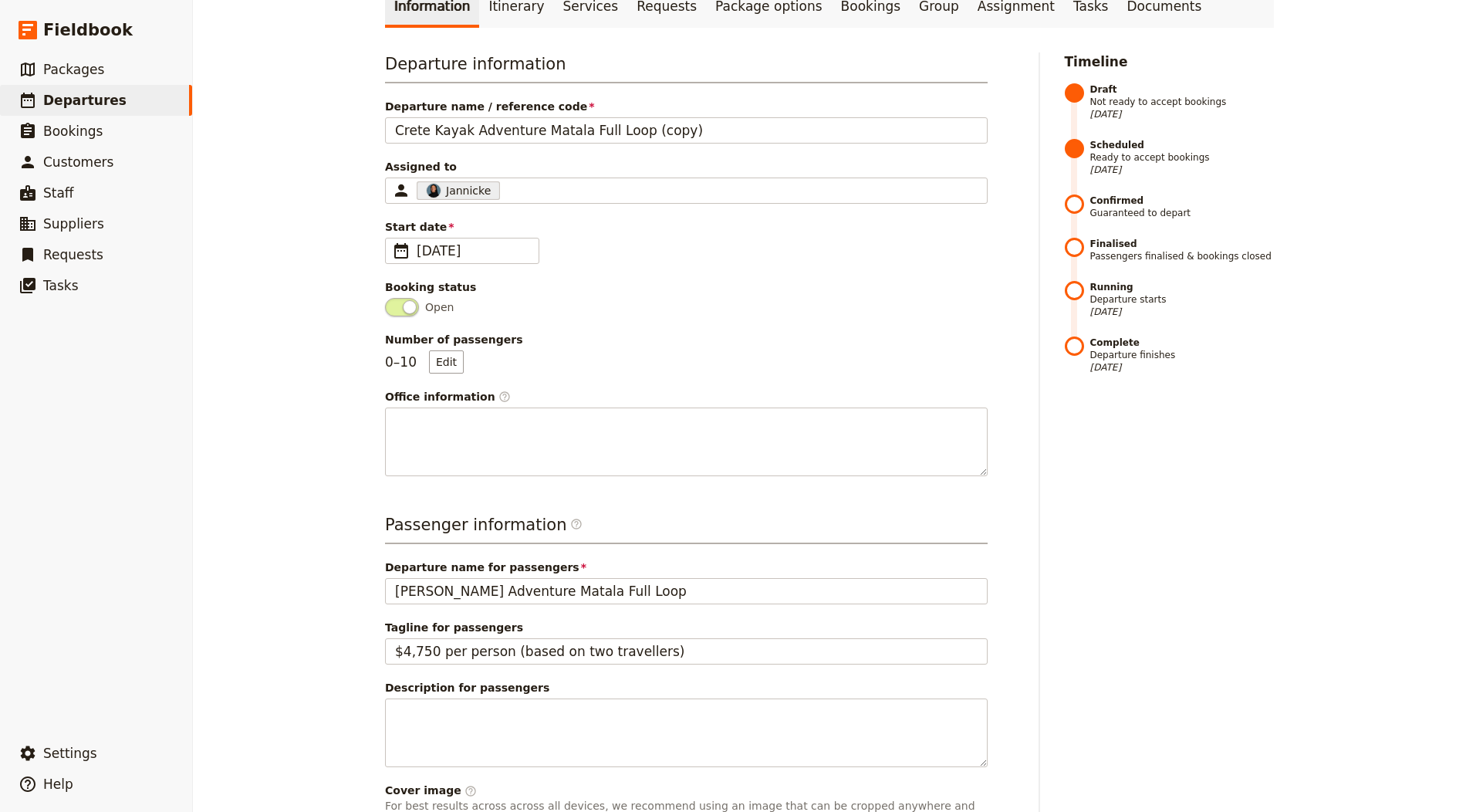
scroll to position [0, 0]
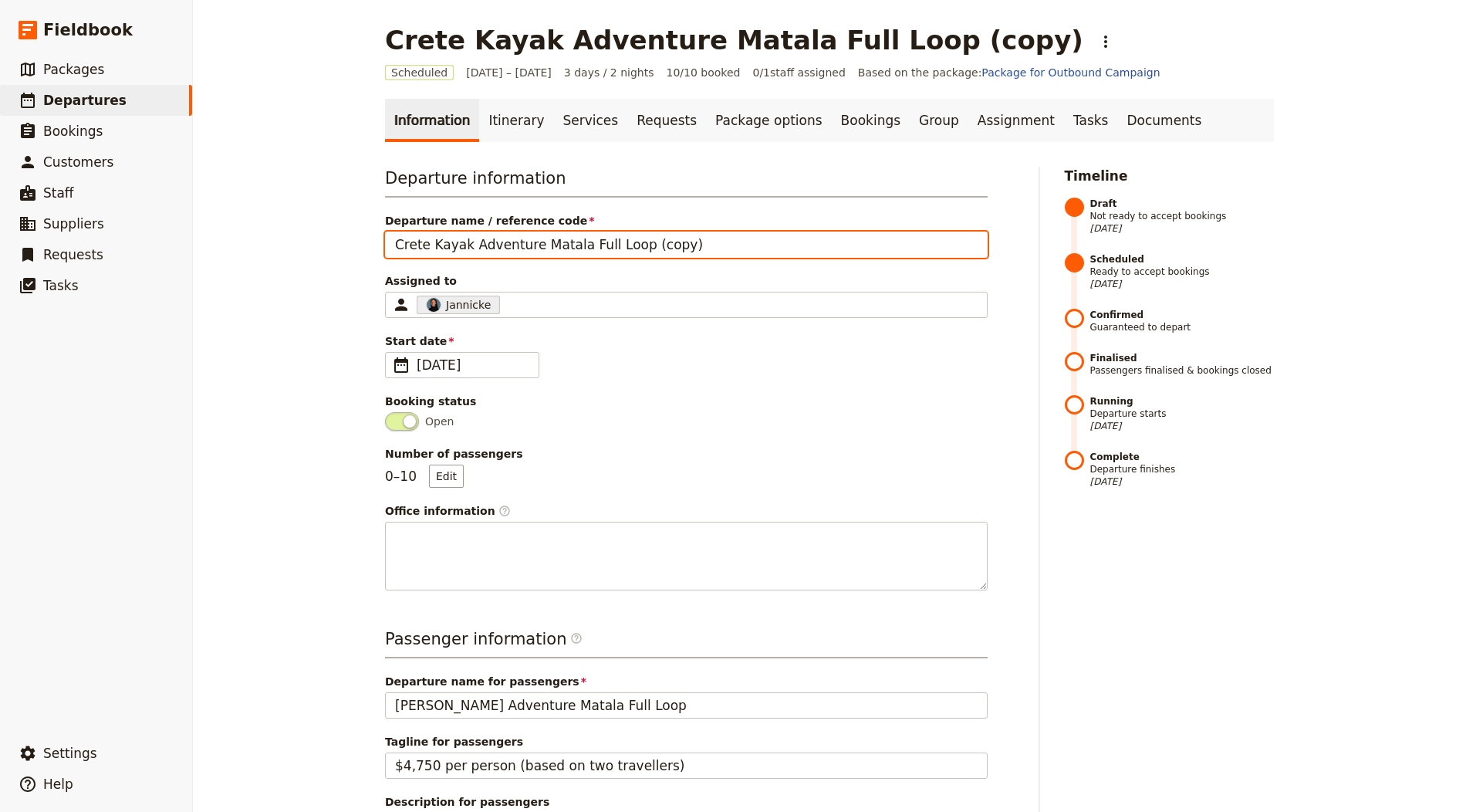
click at [558, 251] on input "Crete Kayak Adventure Matala Full Loop (copy)" at bounding box center [687, 244] width 602 height 26
paste input "Grand Hiking Tour of The American West"
type input "Grand Hiking Tour of The American West"
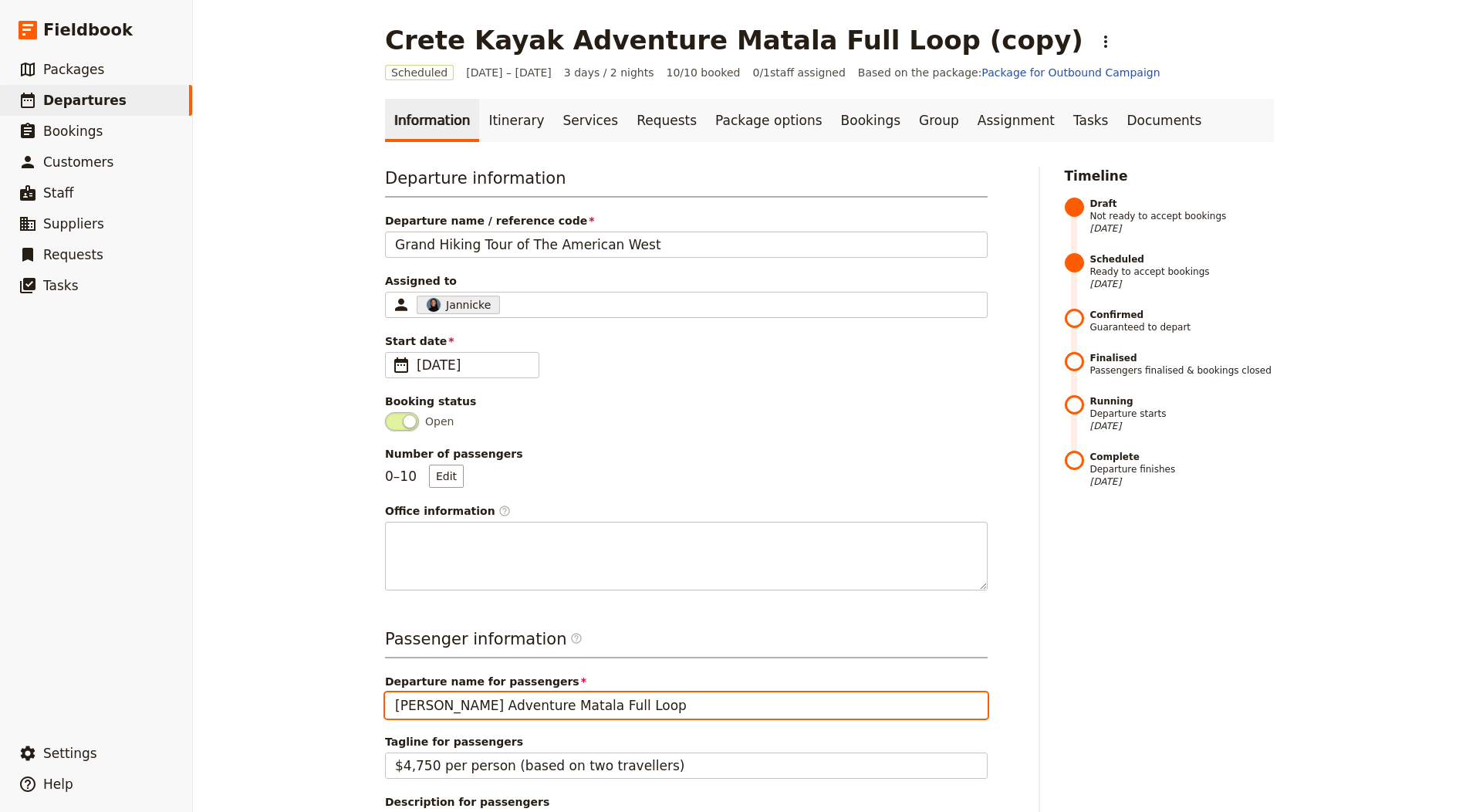
click at [517, 707] on input "Crete Kayak Adventure Matala Full Loop" at bounding box center [687, 705] width 602 height 26
paste input "Grand Hiking Tour of The American West"
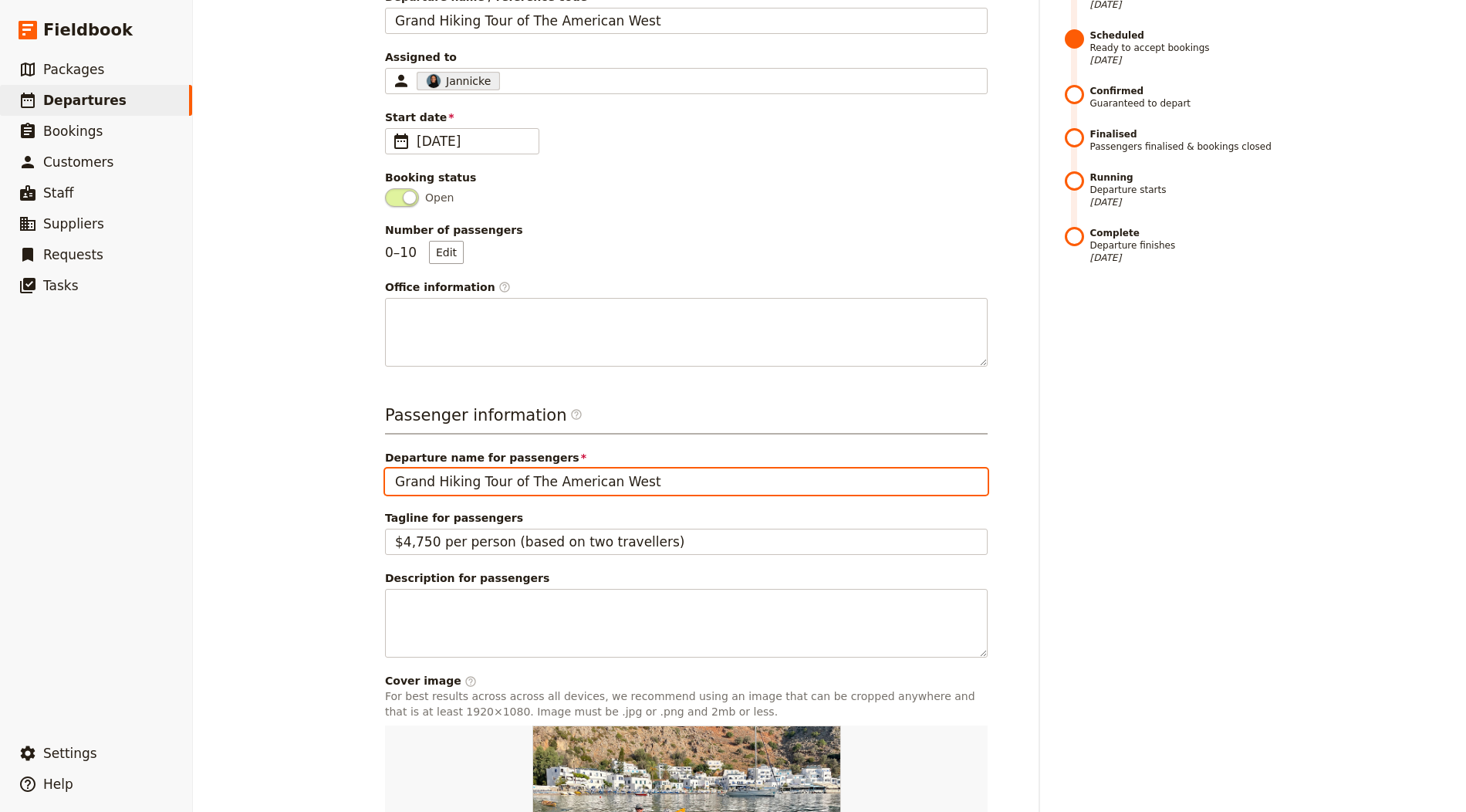
scroll to position [425, 0]
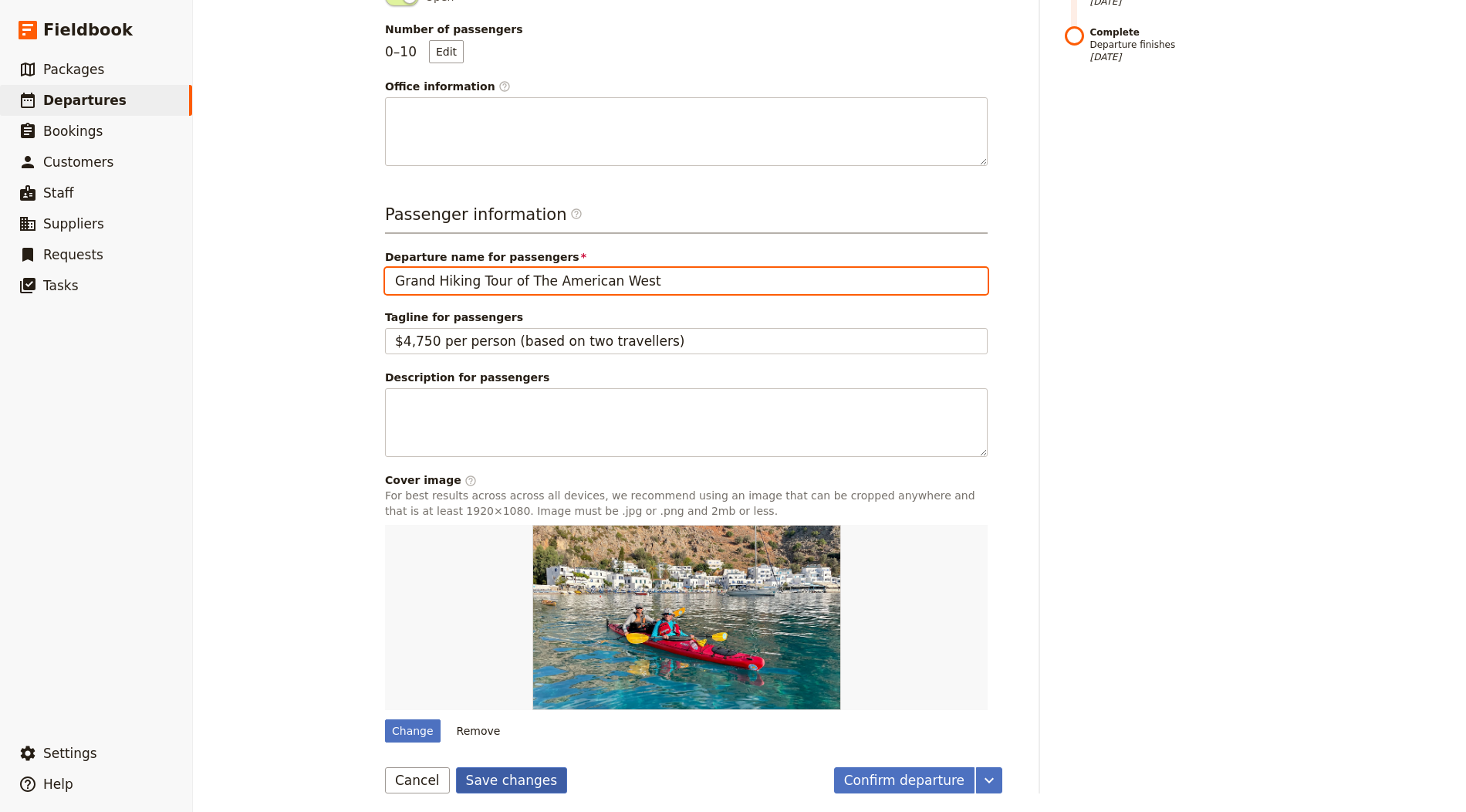
type input "Grand Hiking Tour of The American West"
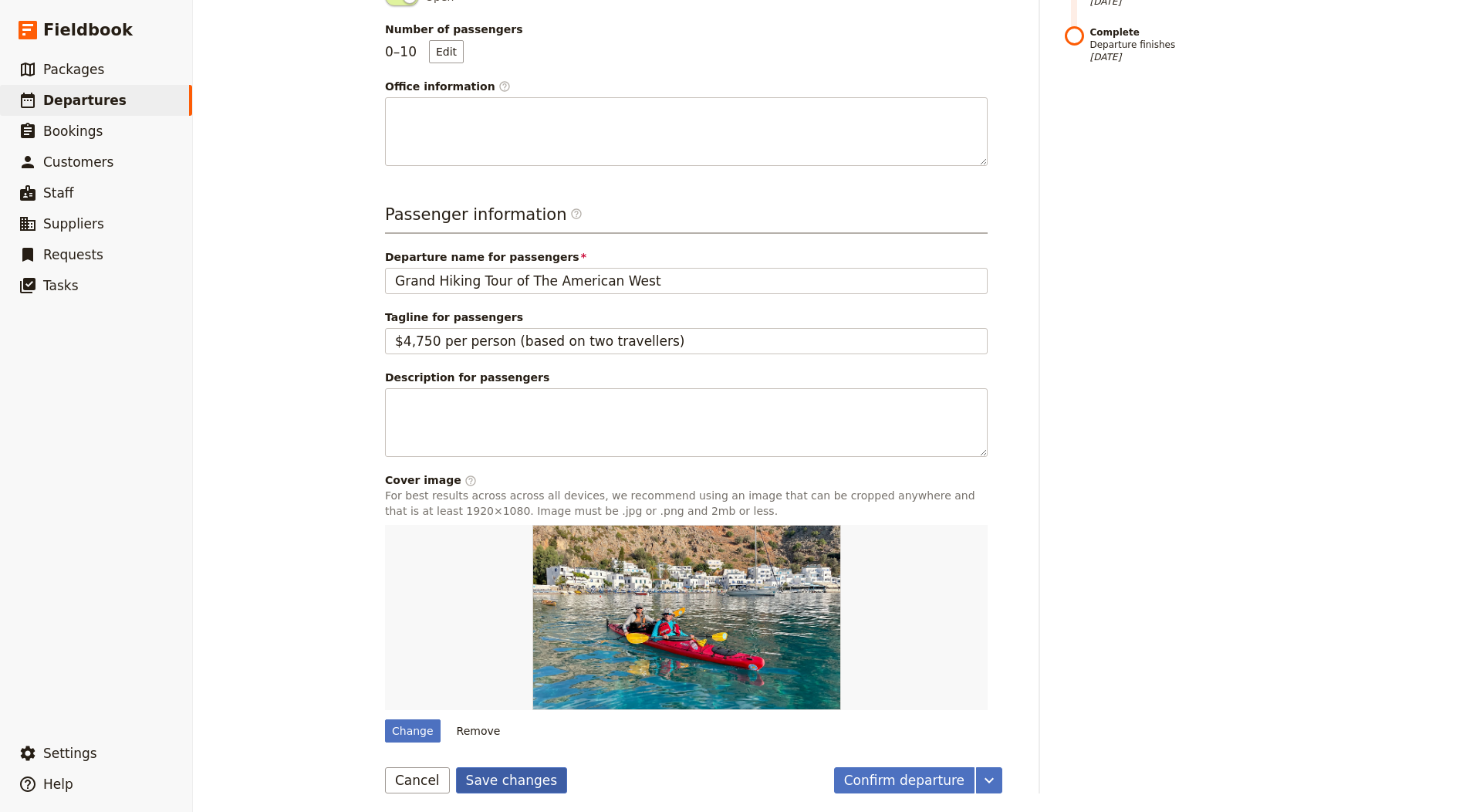
click at [501, 775] on button "Save changes" at bounding box center [512, 780] width 112 height 26
click at [402, 727] on div "Change" at bounding box center [413, 731] width 55 height 23
click at [385, 719] on input "Change" at bounding box center [385, 718] width 1 height 1
click at [402, 720] on div "Change" at bounding box center [413, 731] width 55 height 23
click at [385, 719] on input "Change" at bounding box center [385, 718] width 1 height 1
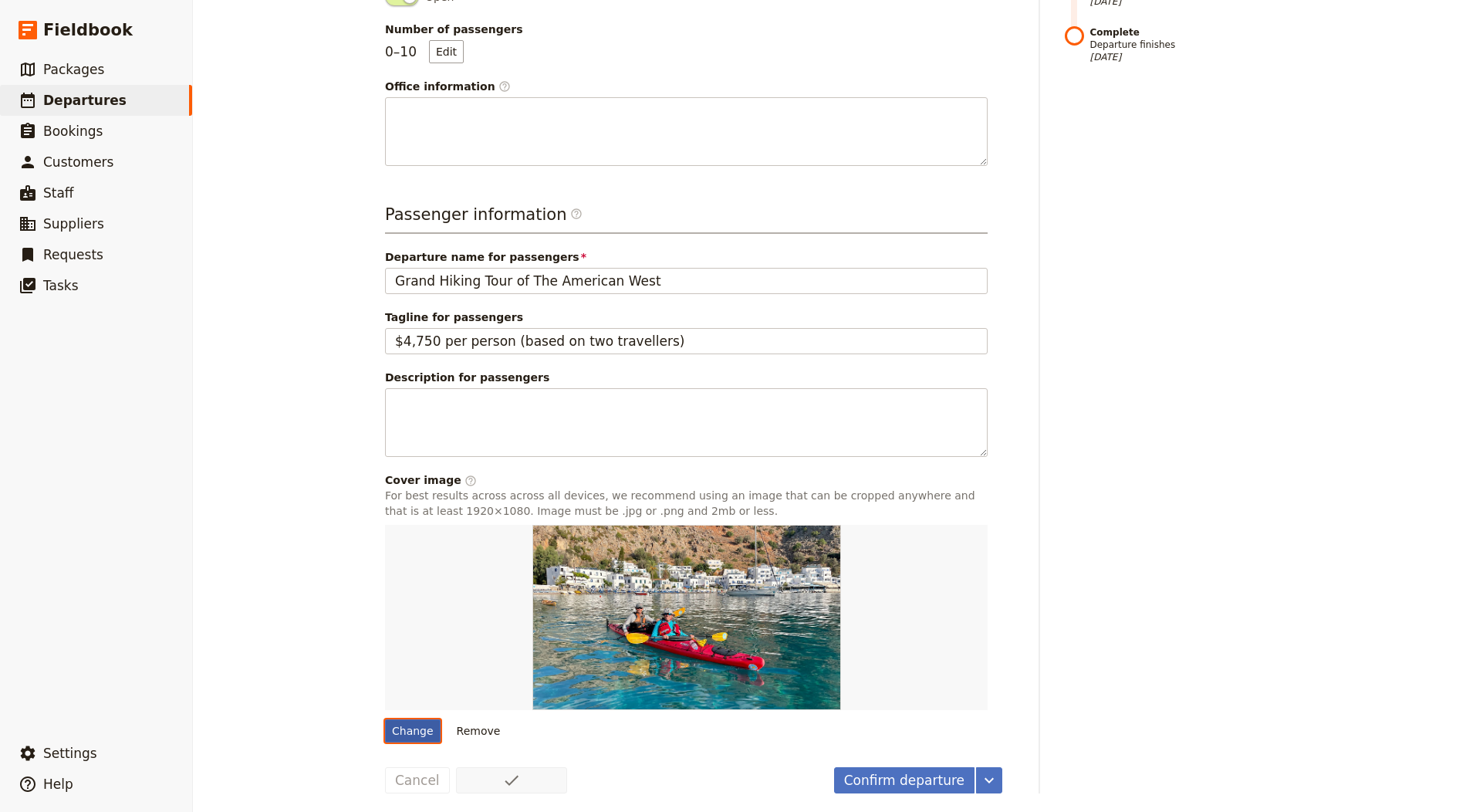
type input "C:\fakepath\omer-nezih-gerek-ZZnH4GOzDgc-unsplash (1).jpg"
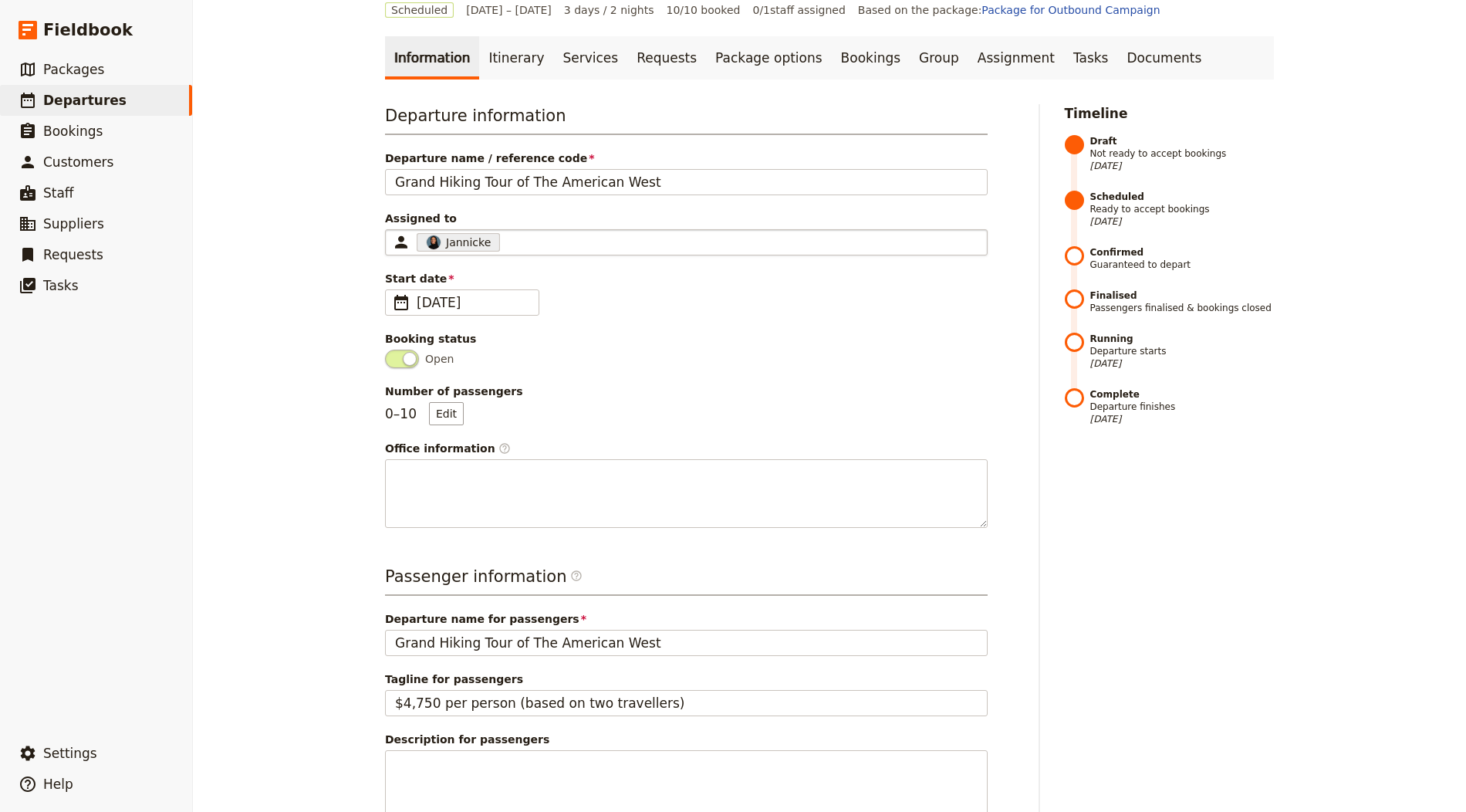
scroll to position [0, 0]
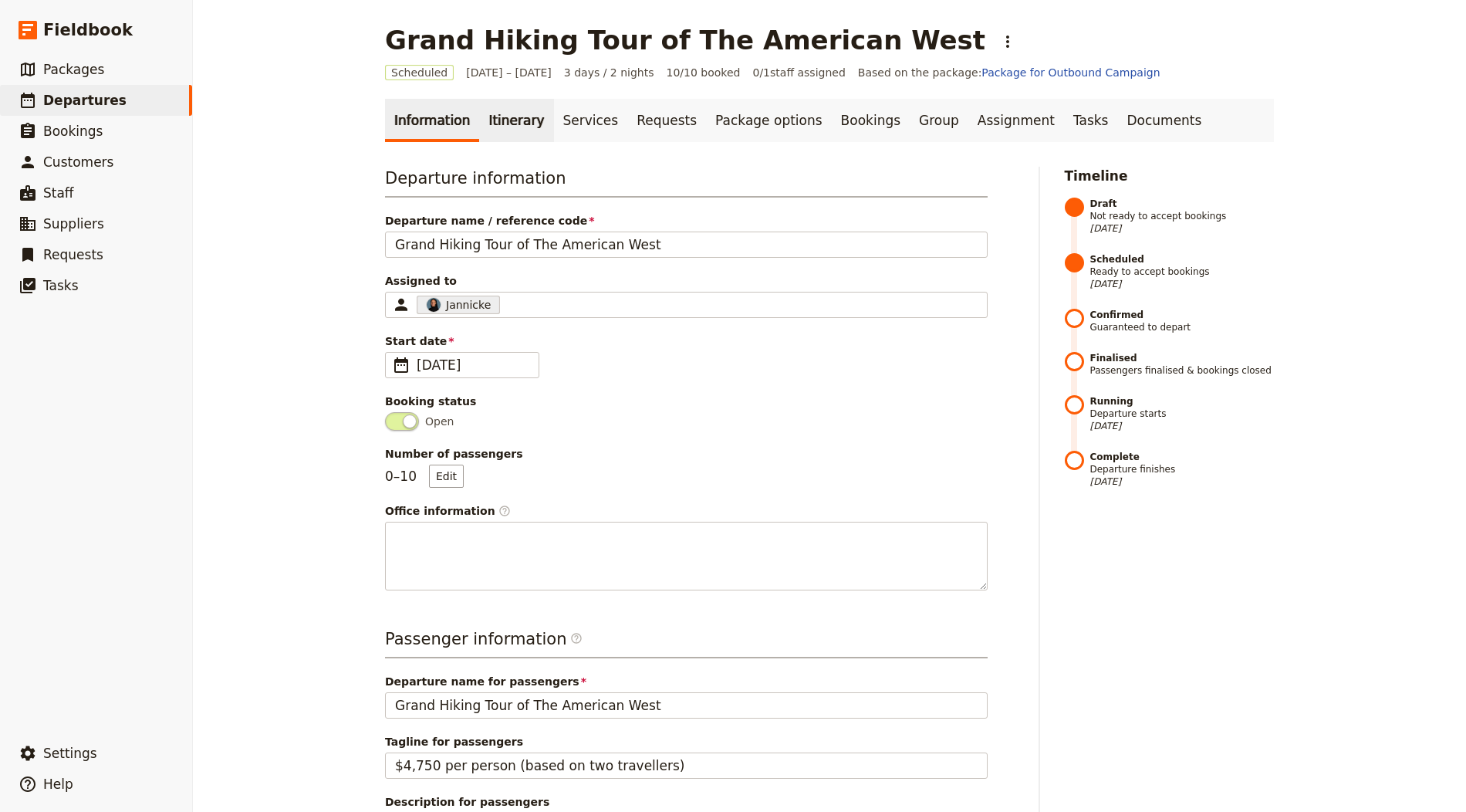
click at [502, 131] on link "Itinerary" at bounding box center [515, 121] width 74 height 43
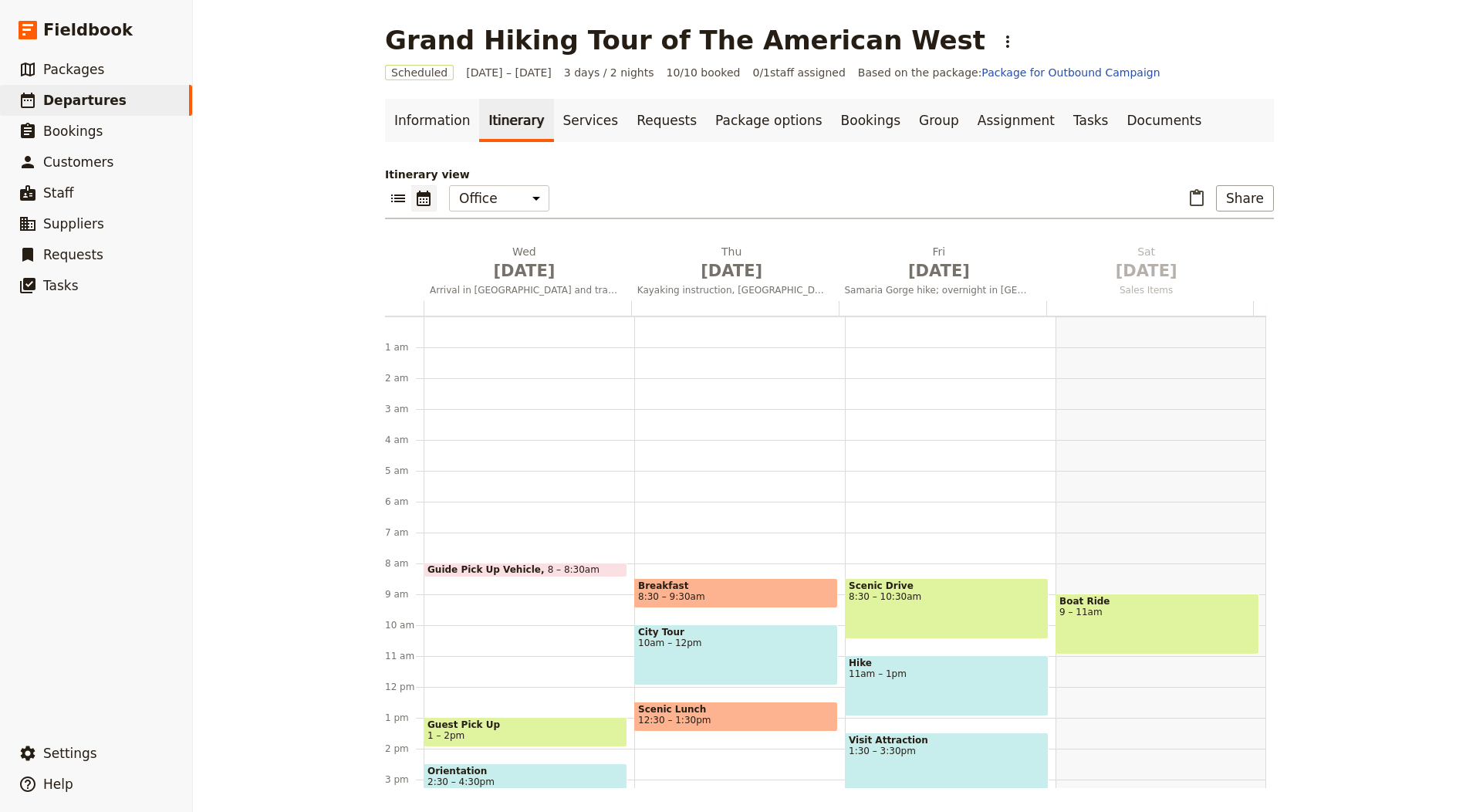
scroll to position [200, 0]
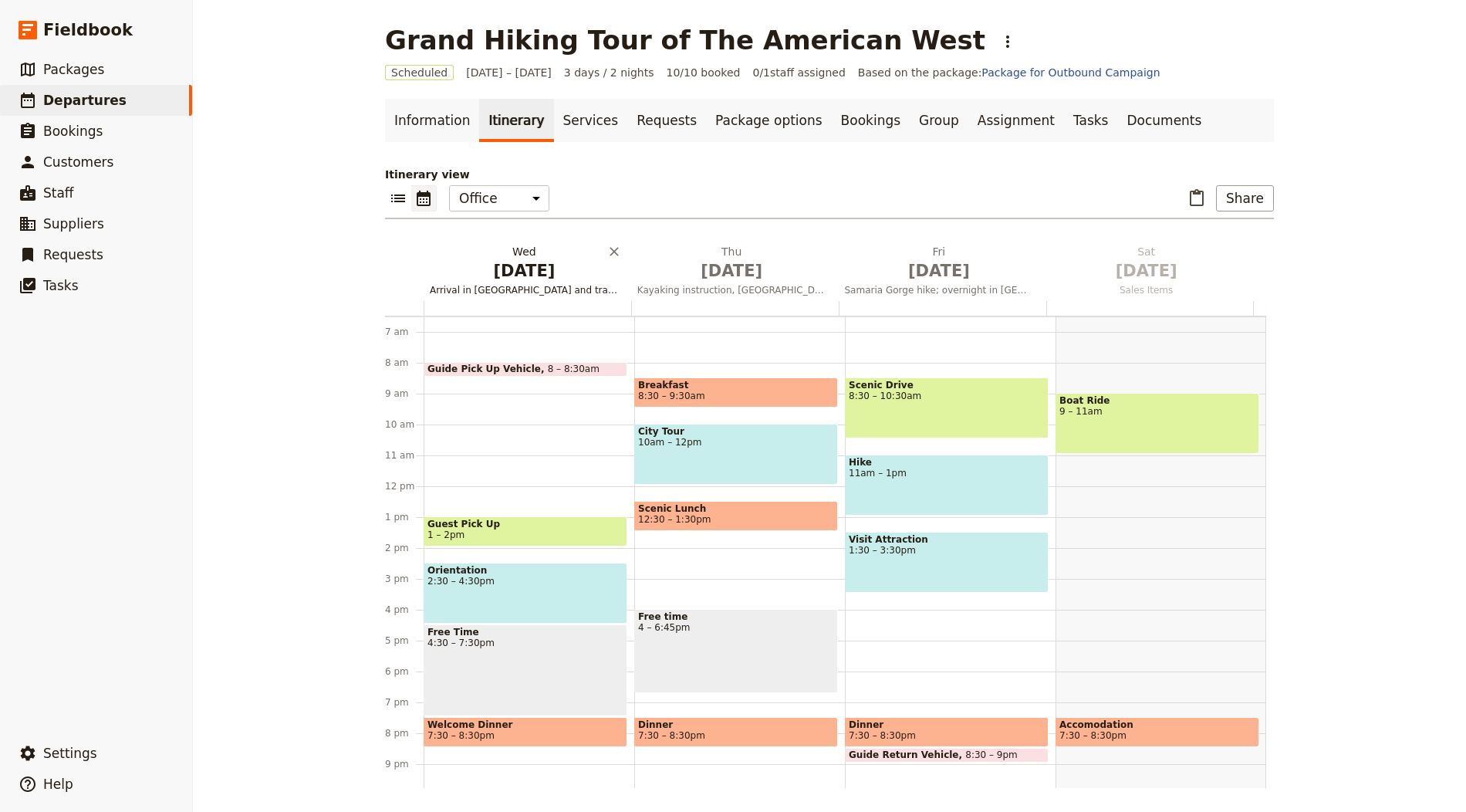
click at [491, 262] on span "[DATE]" at bounding box center [524, 270] width 189 height 23
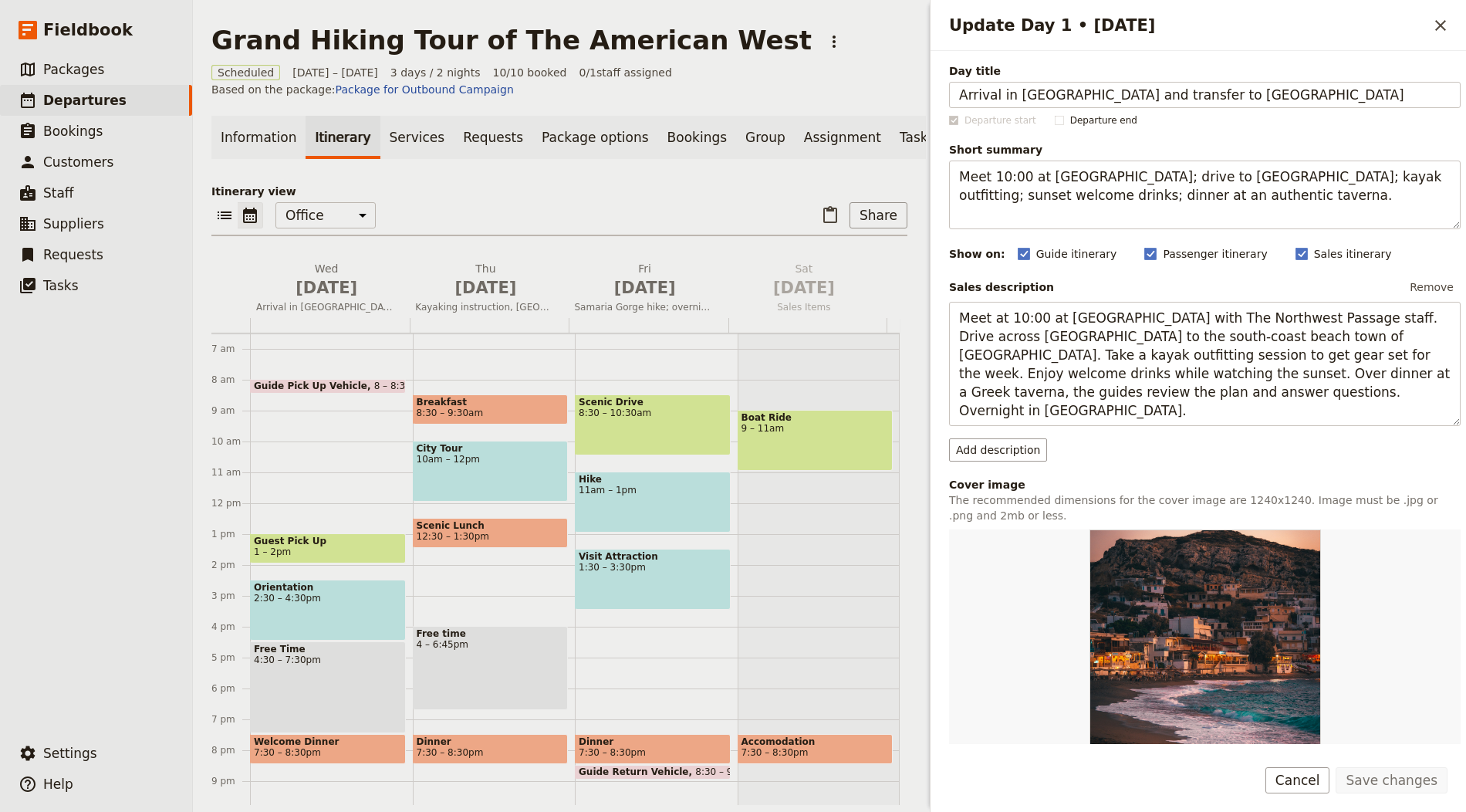
click at [1430, 17] on button "​" at bounding box center [1441, 25] width 26 height 26
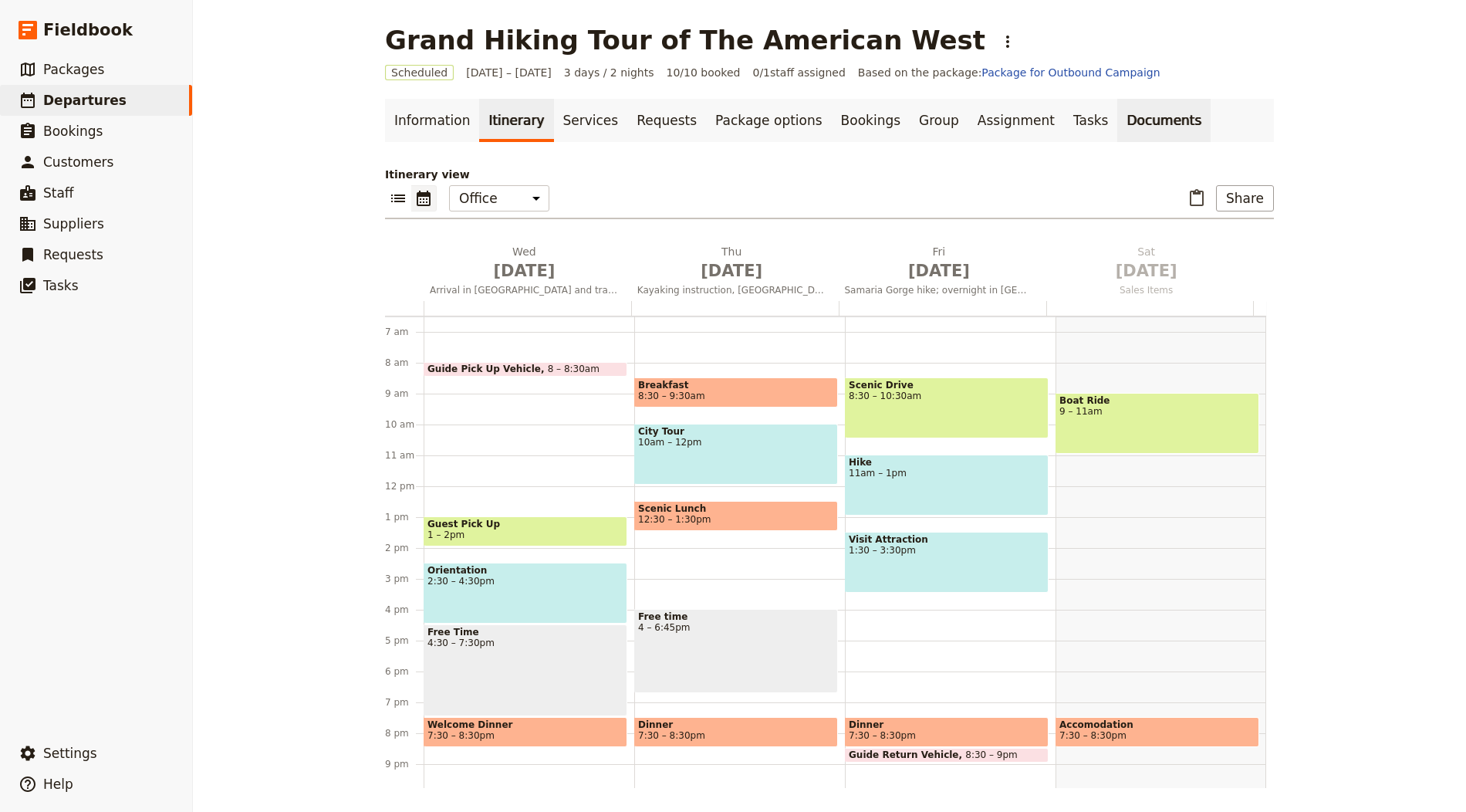
click at [1117, 127] on link "Documents" at bounding box center [1164, 121] width 94 height 43
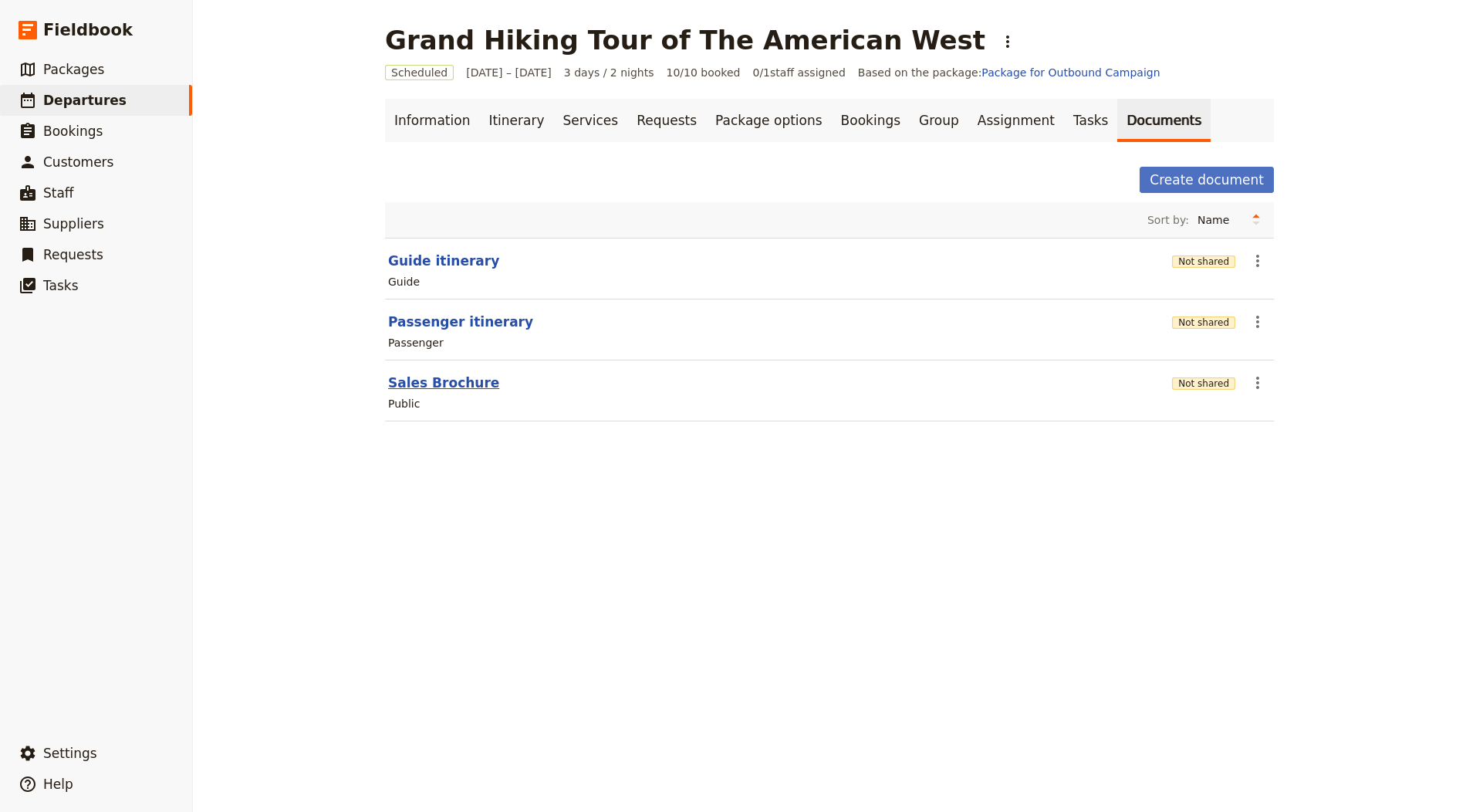
click at [437, 374] on button "Sales Brochure" at bounding box center [443, 383] width 111 height 19
select select "DEFAULT"
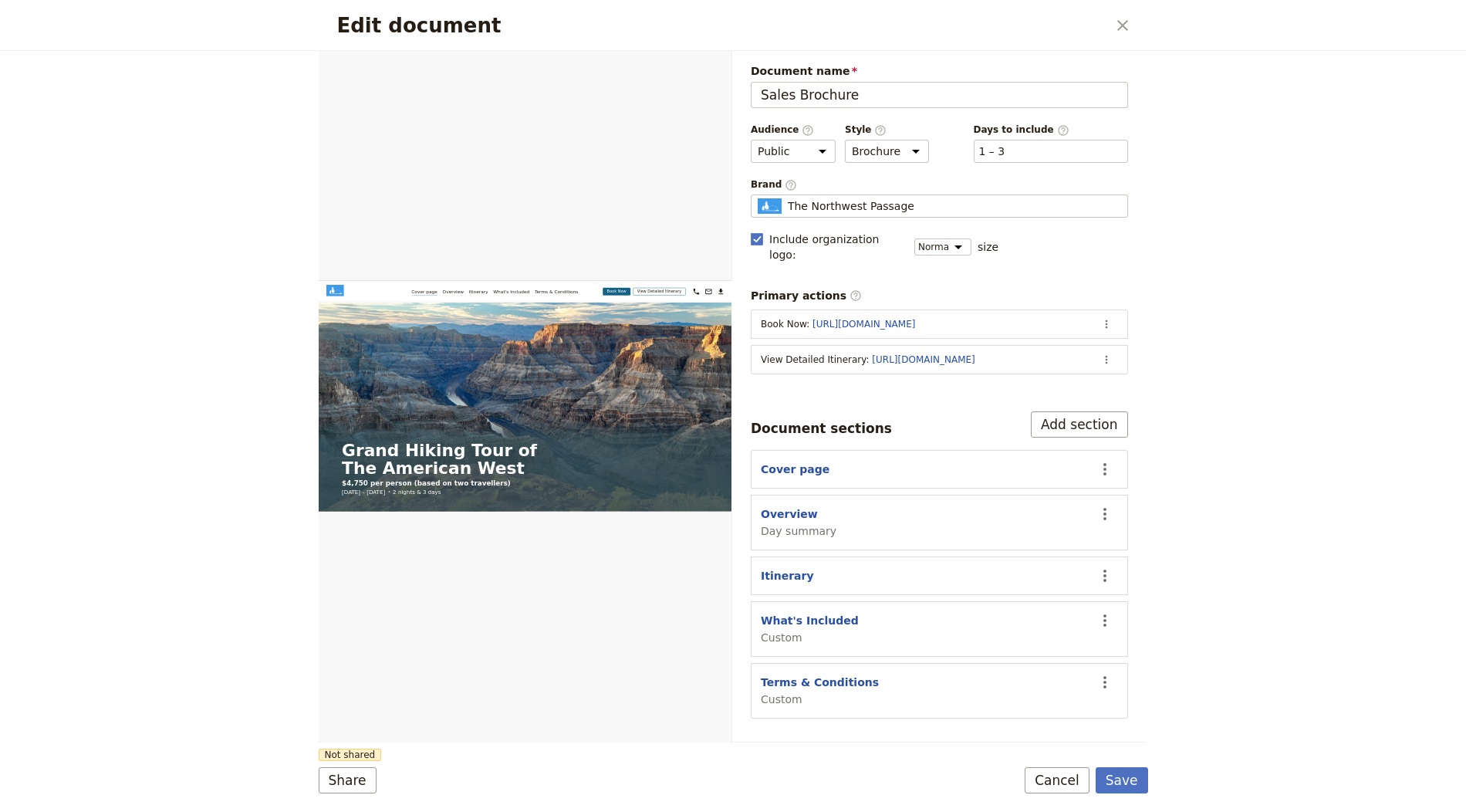
click at [776, 495] on section "Overview Day summary ​" at bounding box center [939, 522] width 377 height 55
click at [779, 506] on button "Overview" at bounding box center [789, 514] width 57 height 15
select select "DAY_SUMMARY"
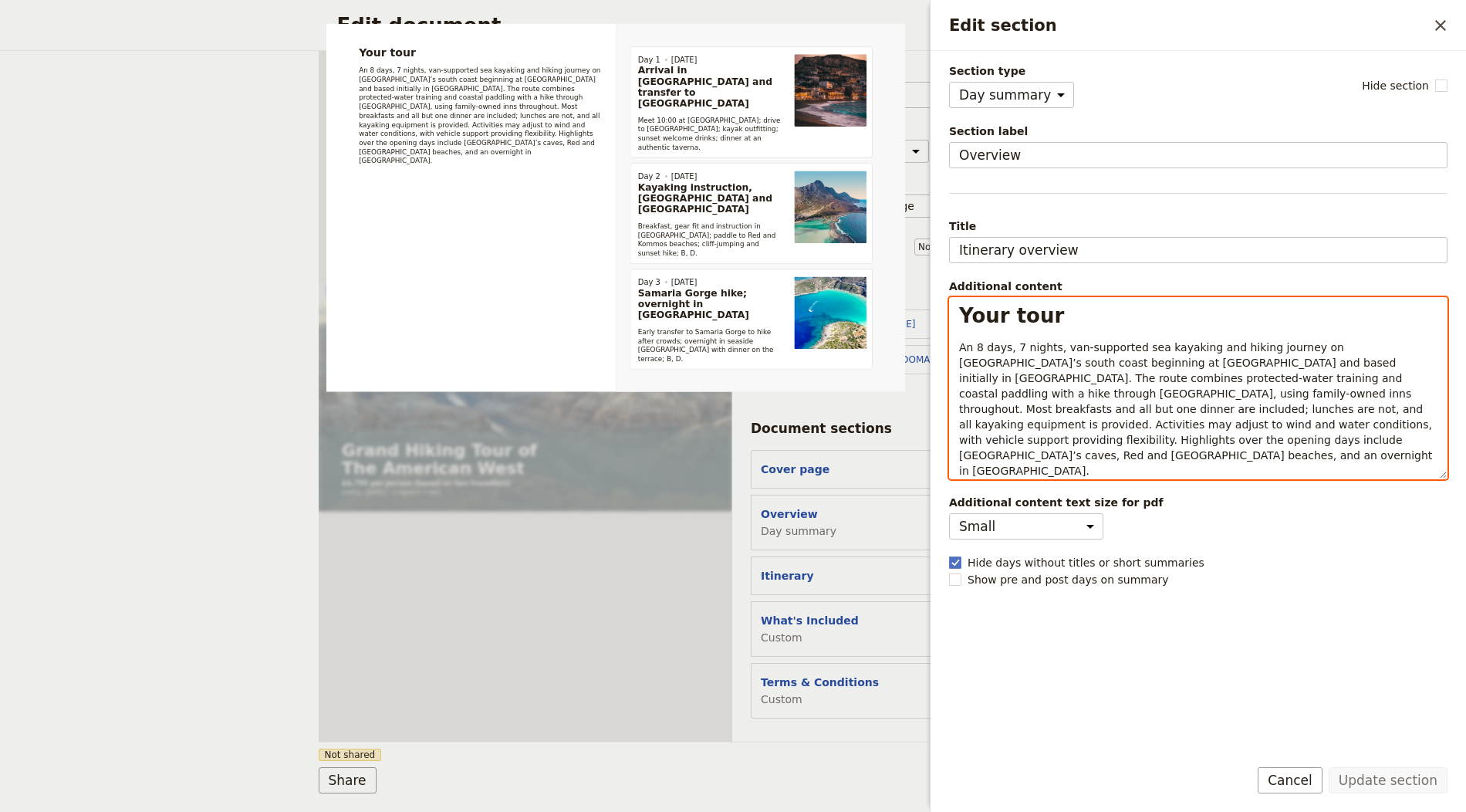
click at [1007, 326] on div "Your tour An 8 days, 7 nights, van-supported sea kayaking and hiking journey on…" at bounding box center [1197, 387] width 497 height 181
click at [989, 363] on span "An 8 days, 7 nights, van-supported sea kayaking and hiking journey on Crete’s s…" at bounding box center [1197, 409] width 477 height 136
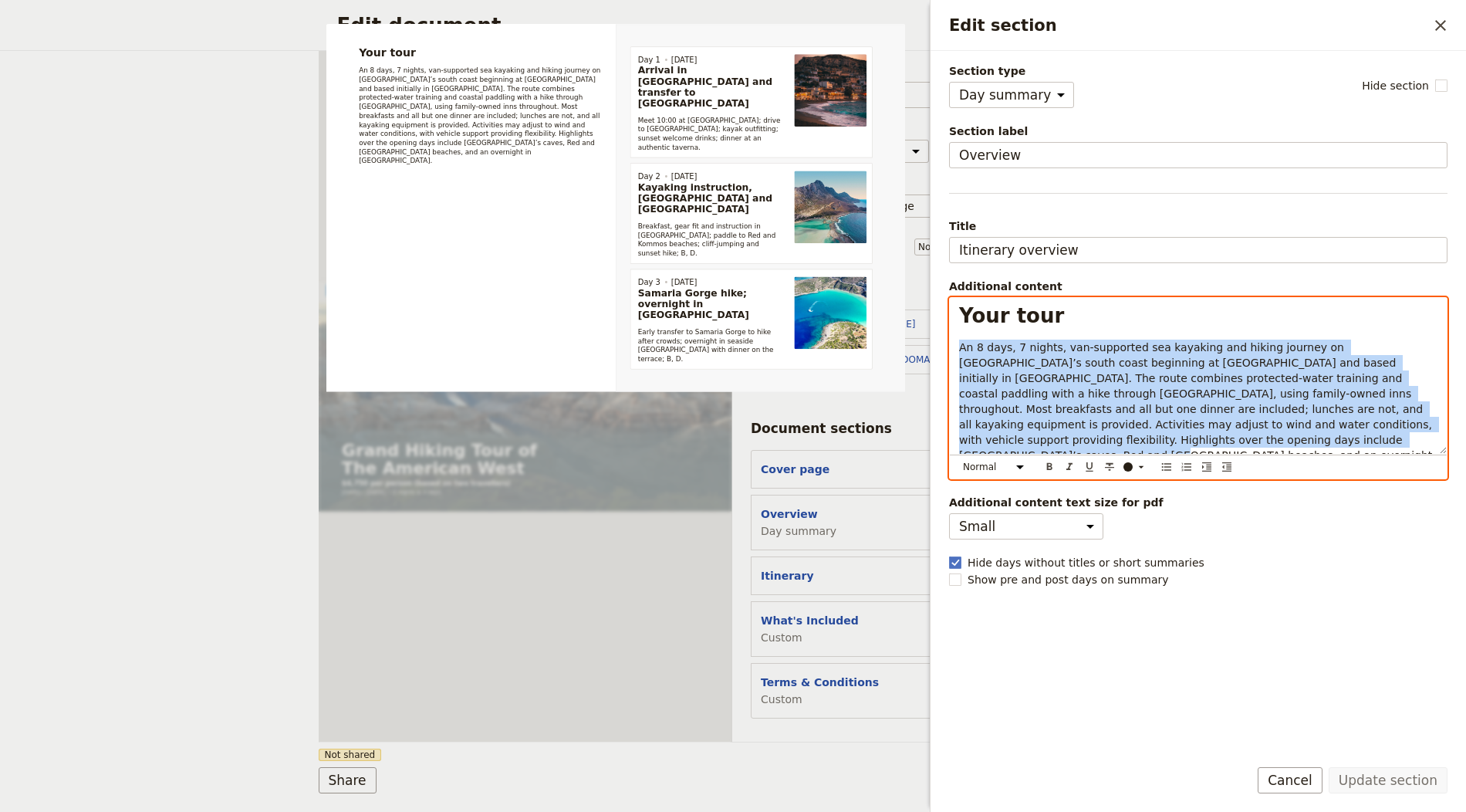
click at [989, 363] on span "An 8 days, 7 nights, van-supported sea kayaking and hiking journey on Crete’s s…" at bounding box center [1197, 409] width 477 height 136
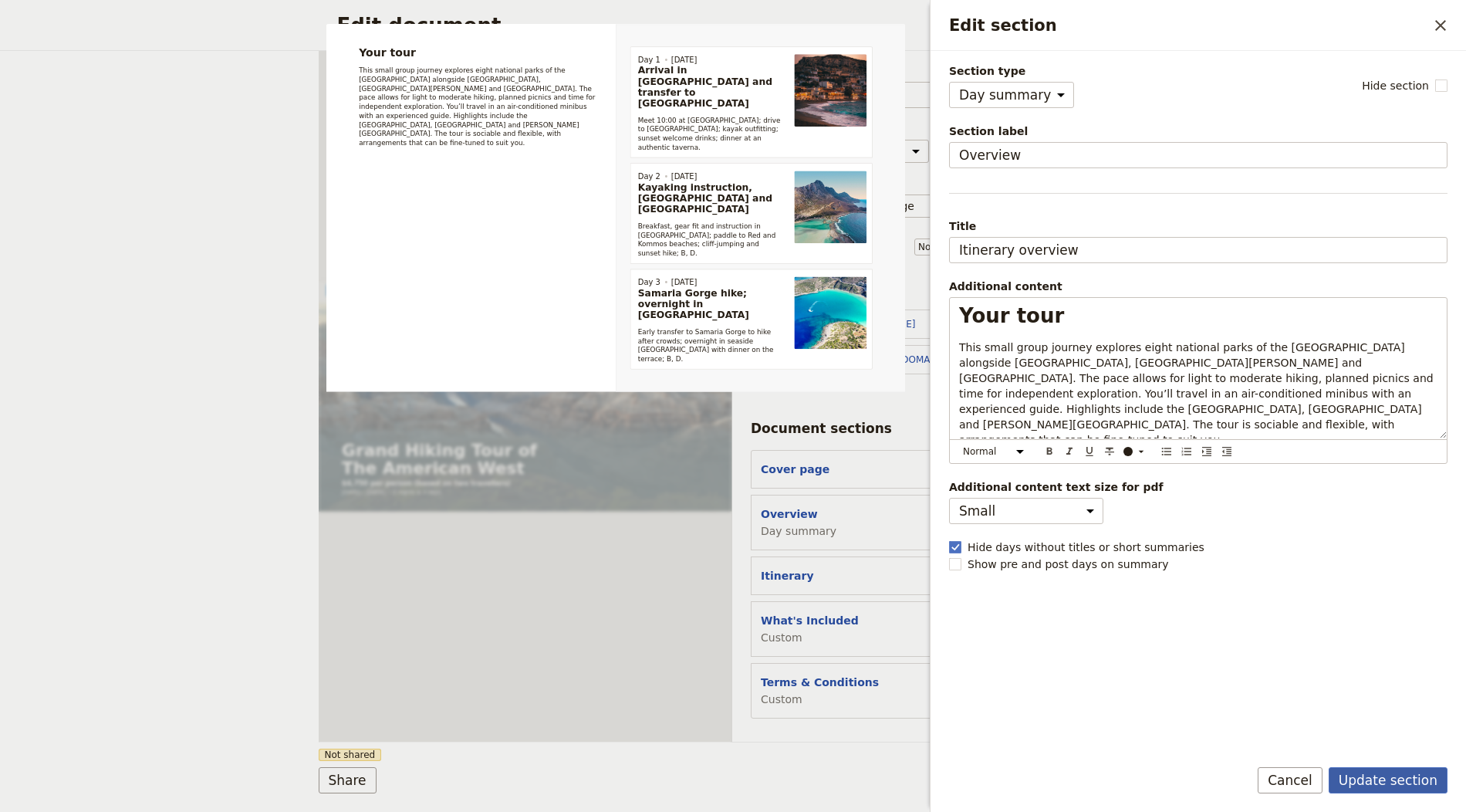
click at [1386, 776] on button "Update section" at bounding box center [1387, 780] width 119 height 26
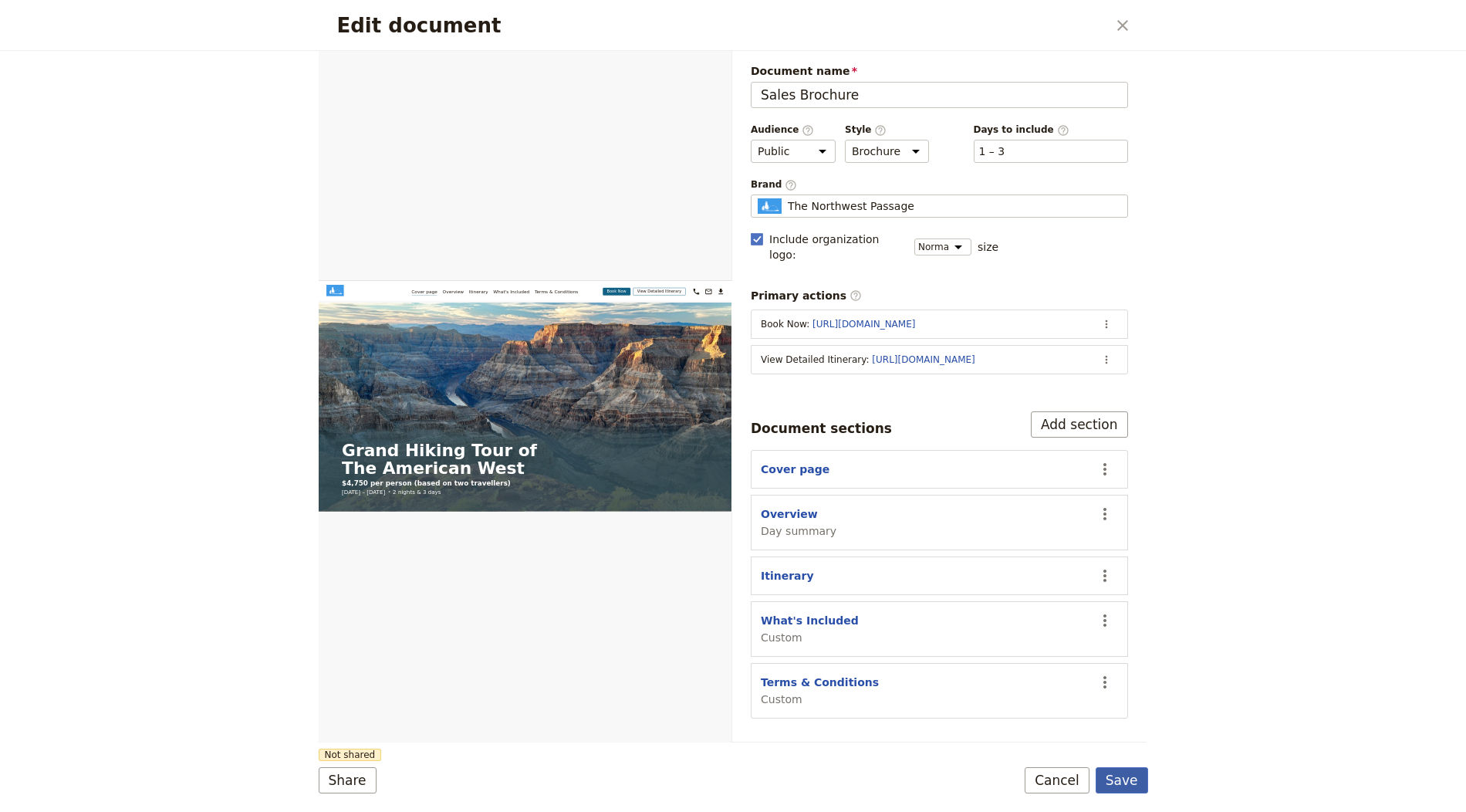
click at [1130, 778] on button "Save" at bounding box center [1122, 780] width 52 height 26
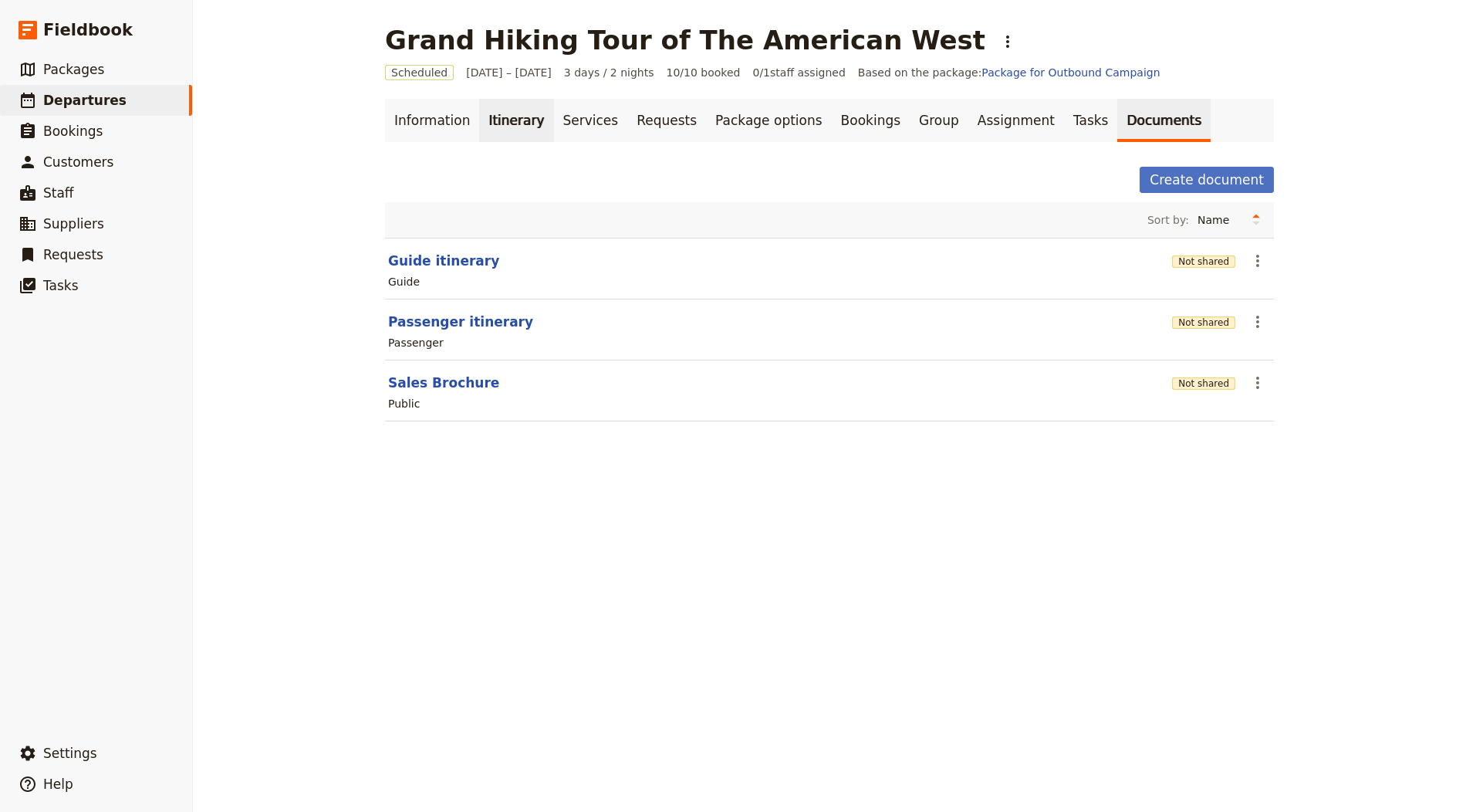
click at [486, 122] on link "Itinerary" at bounding box center [515, 121] width 74 height 43
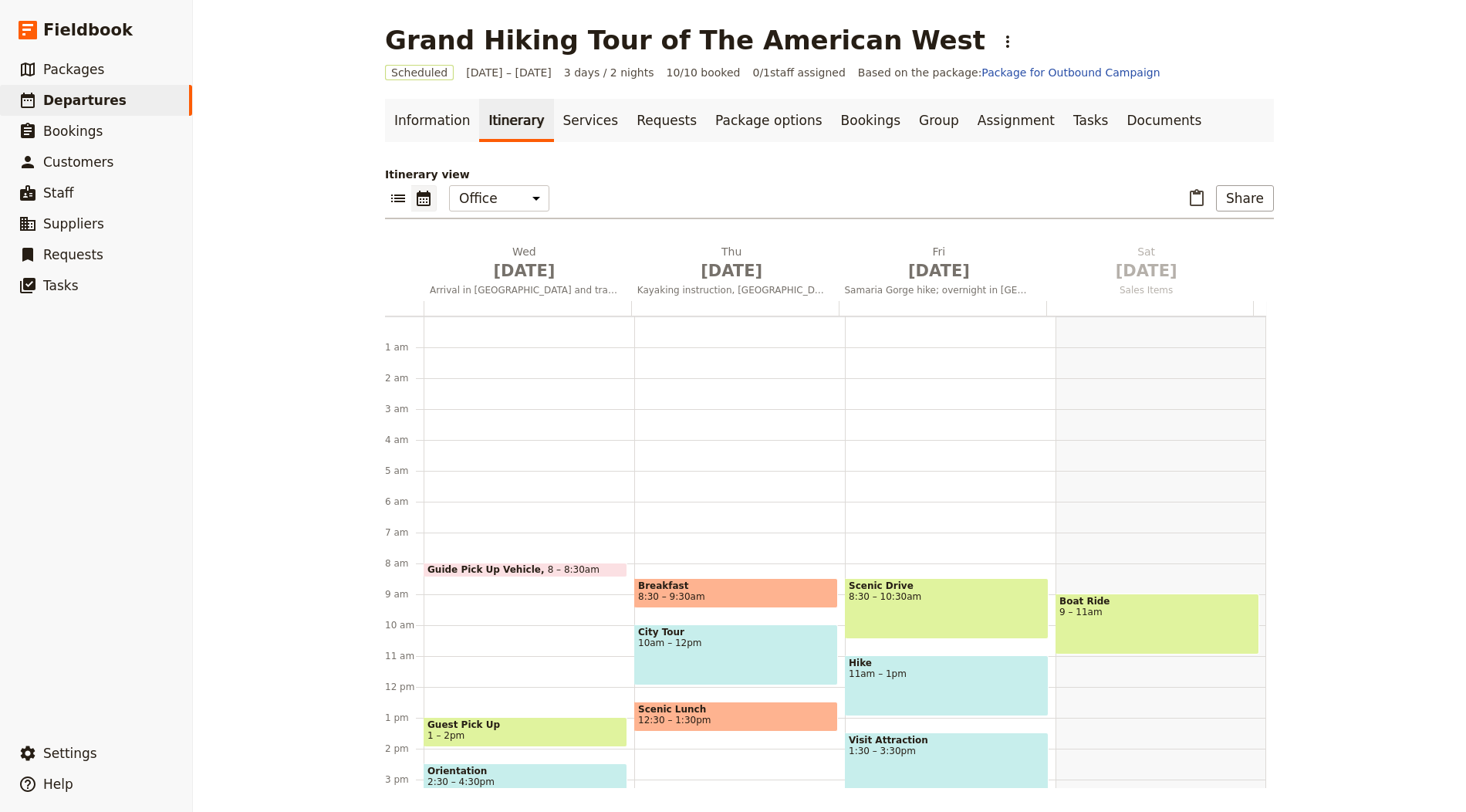
scroll to position [200, 0]
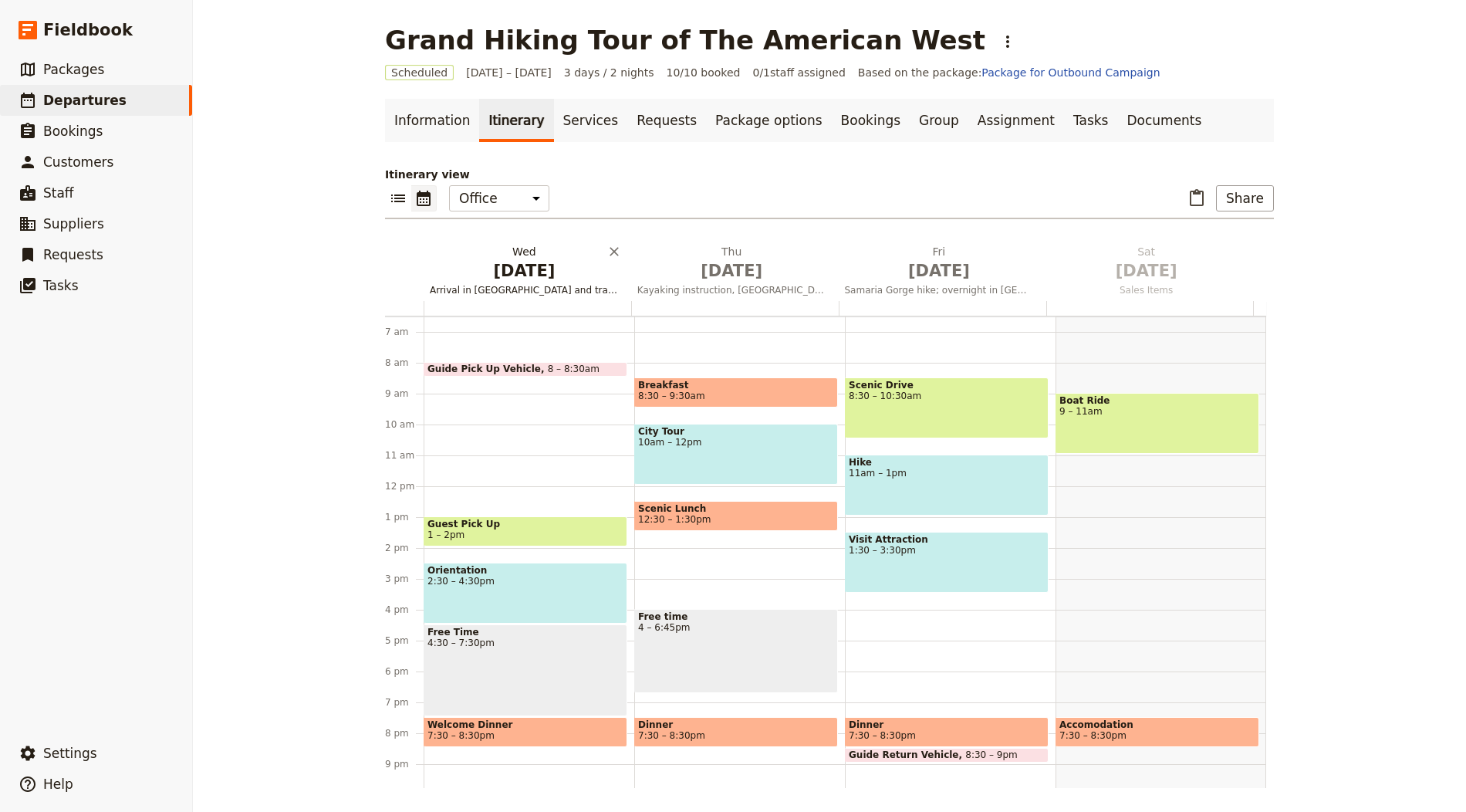
click at [531, 276] on span "Oct 1" at bounding box center [524, 270] width 189 height 23
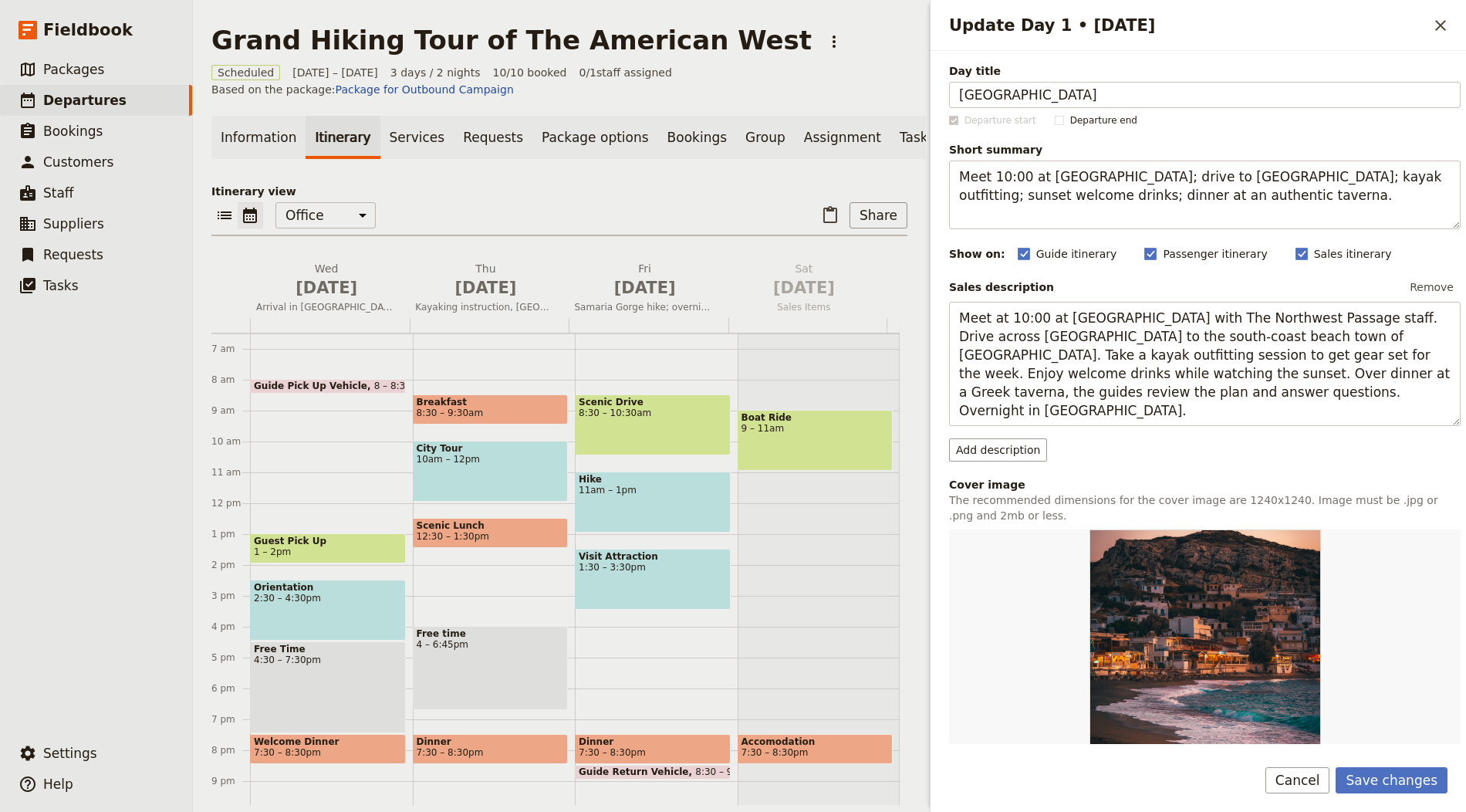
type input "Los Angeles"
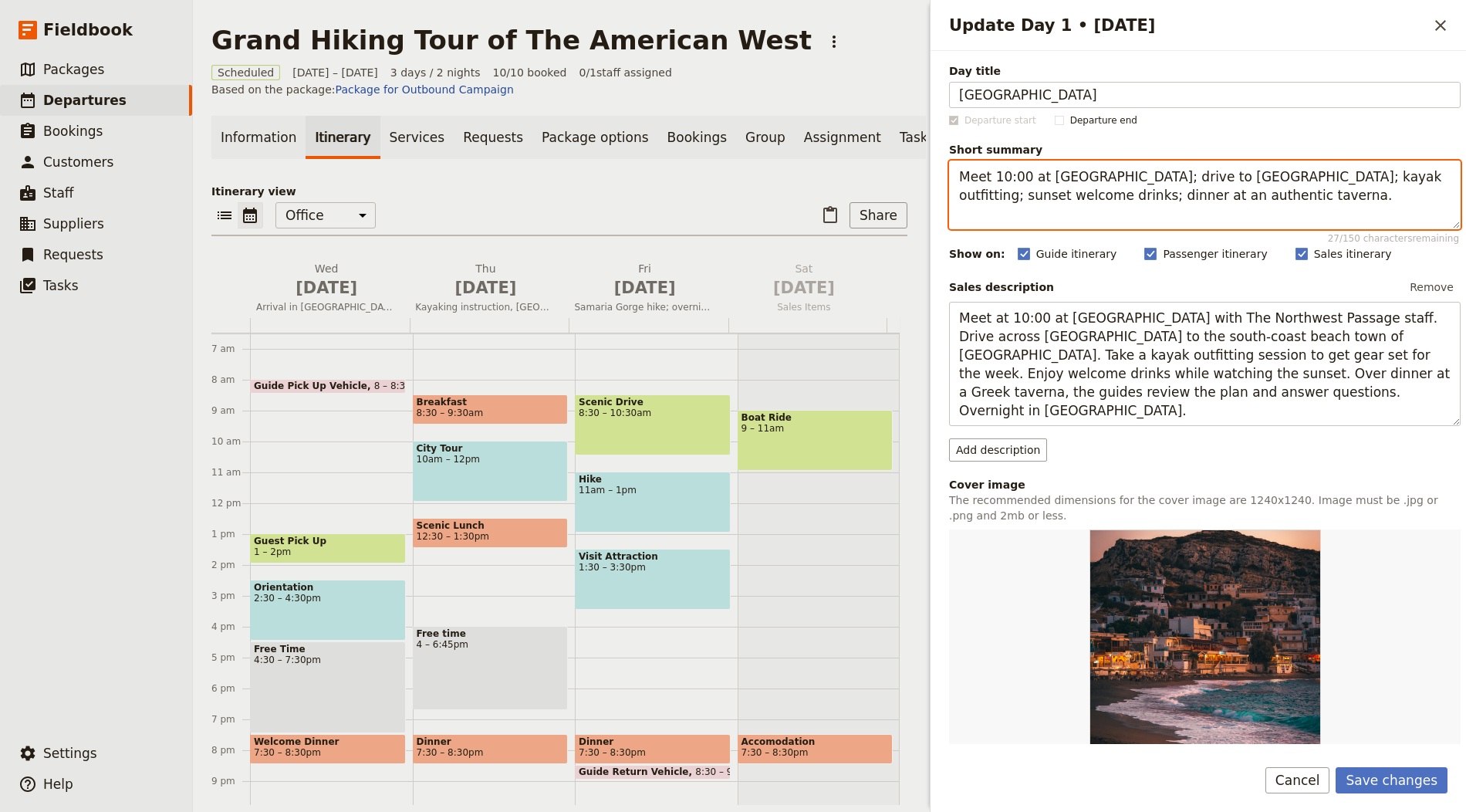
click at [1055, 192] on textarea "Meet 10:00 at Heraklion Airport; drive to Matala; kayak outfitting; sunset welc…" at bounding box center [1205, 195] width 512 height 68
paste textarea "Arrive in Los Angeles, meet your guide, enjoy a welcome drink and receive a tra…"
type textarea "Arrive in Los Angeles, meet your guide, enjoy a welcome drink and receive a tra…"
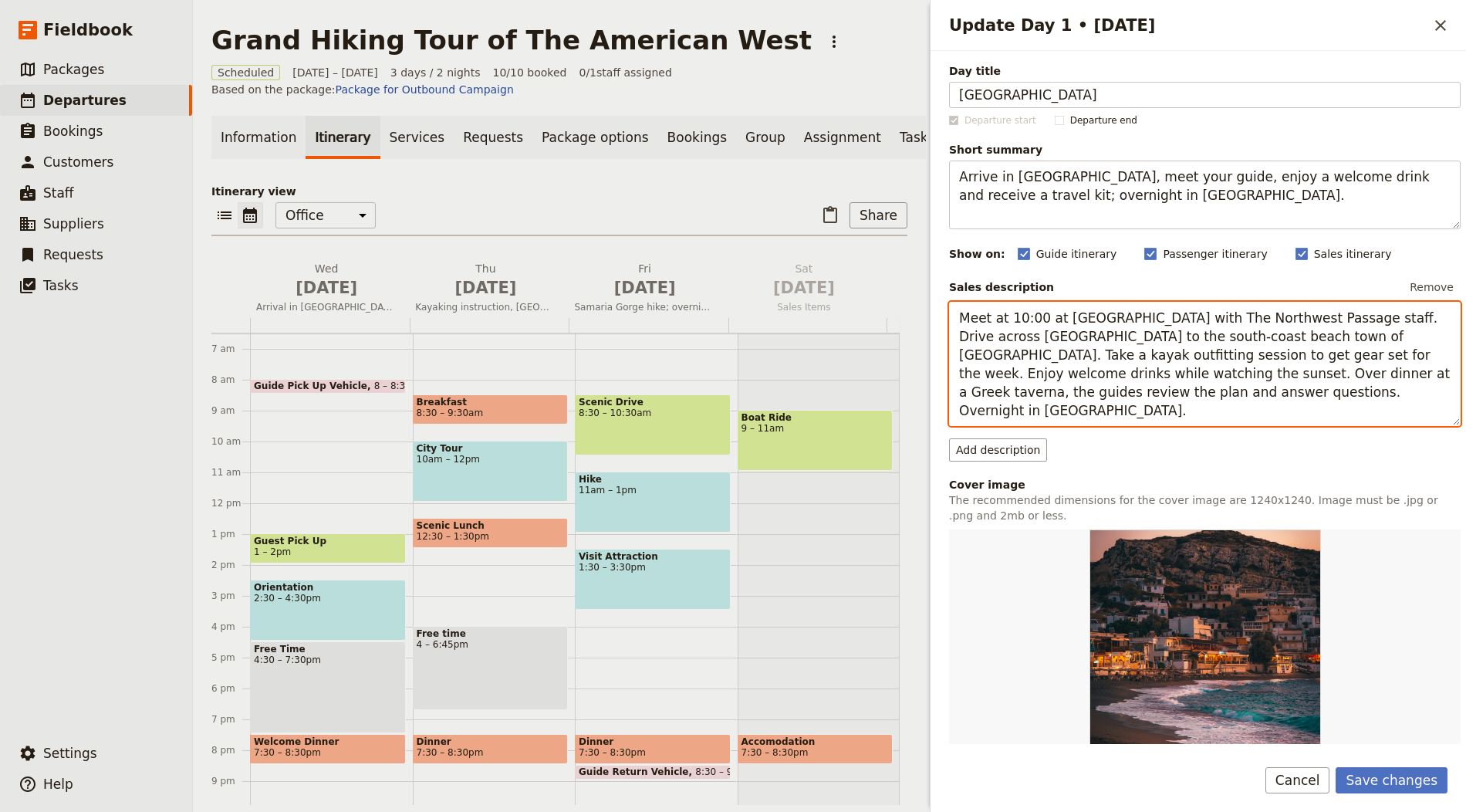
click at [1038, 345] on textarea "Meet at 10:00 at Heraklion Airport with The Northwest Passage staff. Drive acro…" at bounding box center [1205, 364] width 512 height 124
paste textarea "Arrive in Los Angeles and meet a local guide at the airport. An included welcom…"
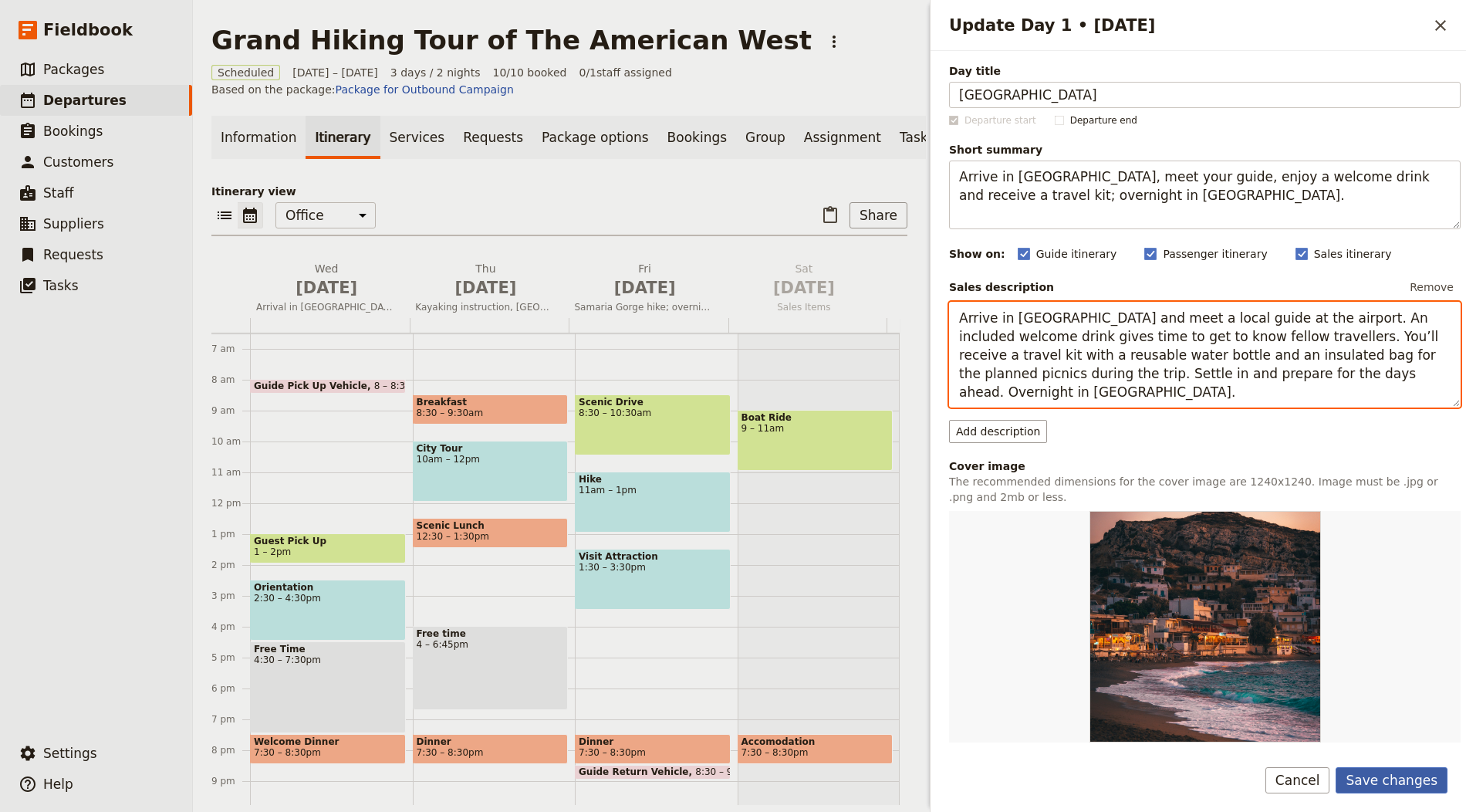
type textarea "Arrive in Los Angeles and meet a local guide at the airport. An included welcom…"
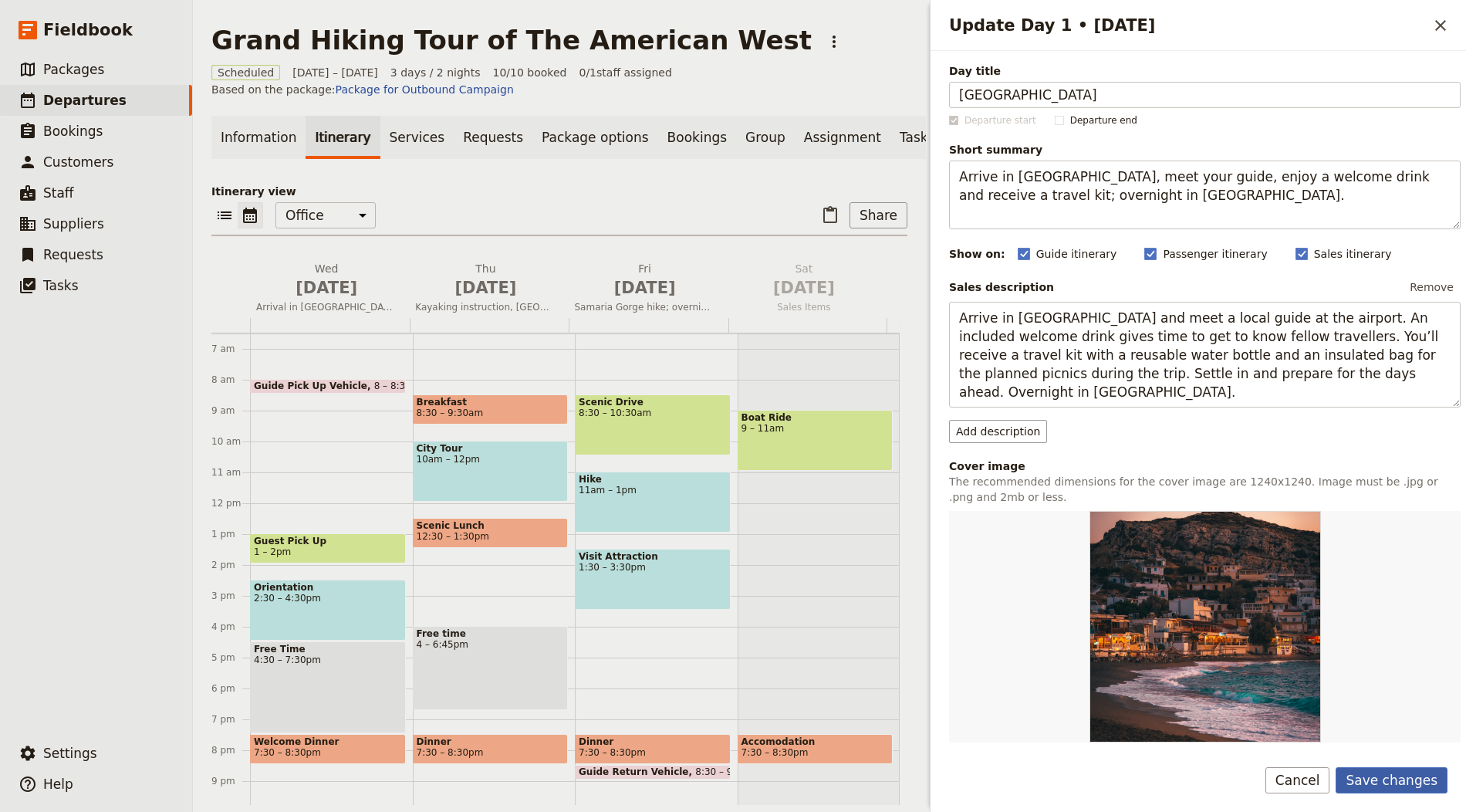
click at [1399, 784] on button "Save changes" at bounding box center [1392, 780] width 112 height 26
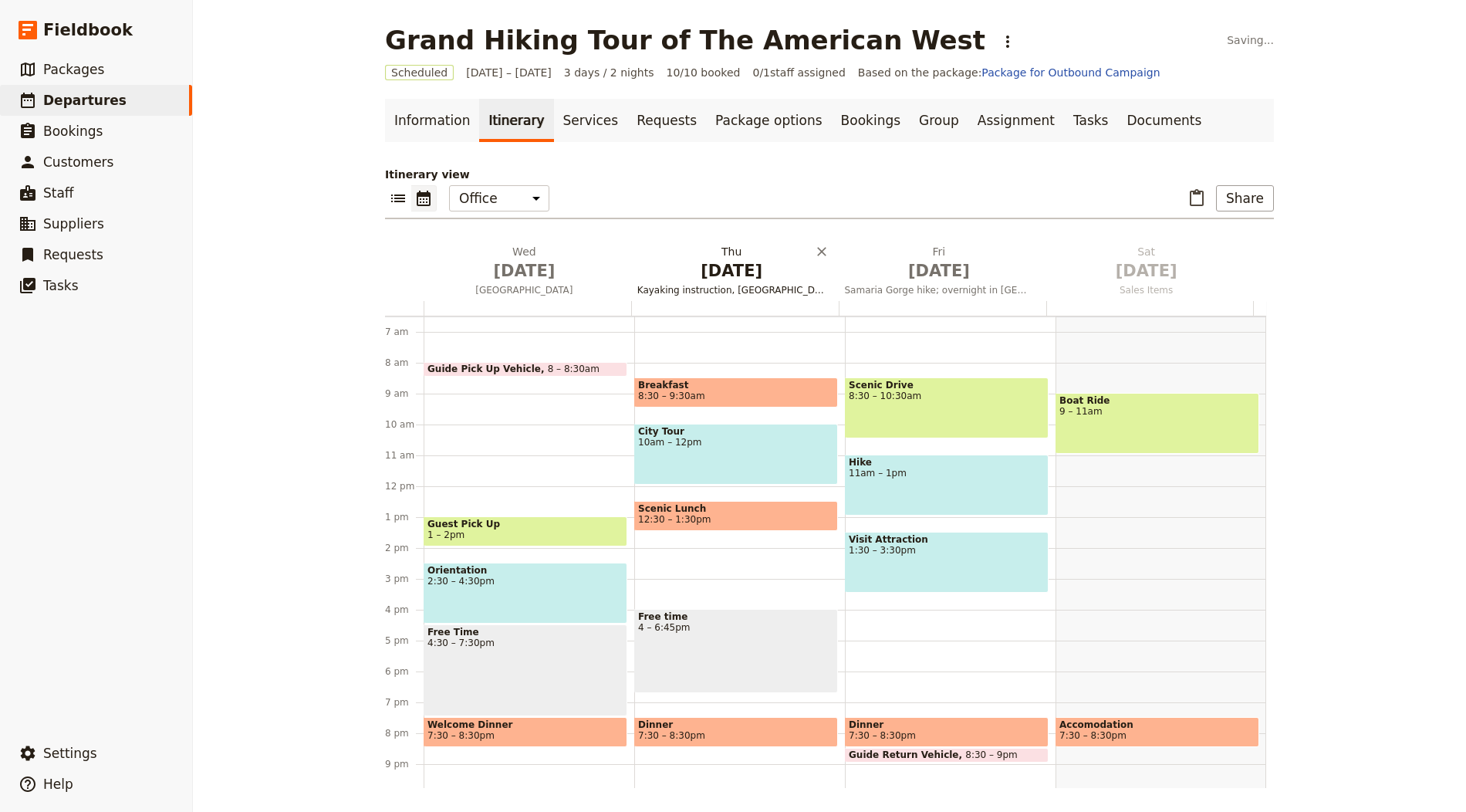
click at [670, 278] on span "Oct 2" at bounding box center [732, 270] width 189 height 23
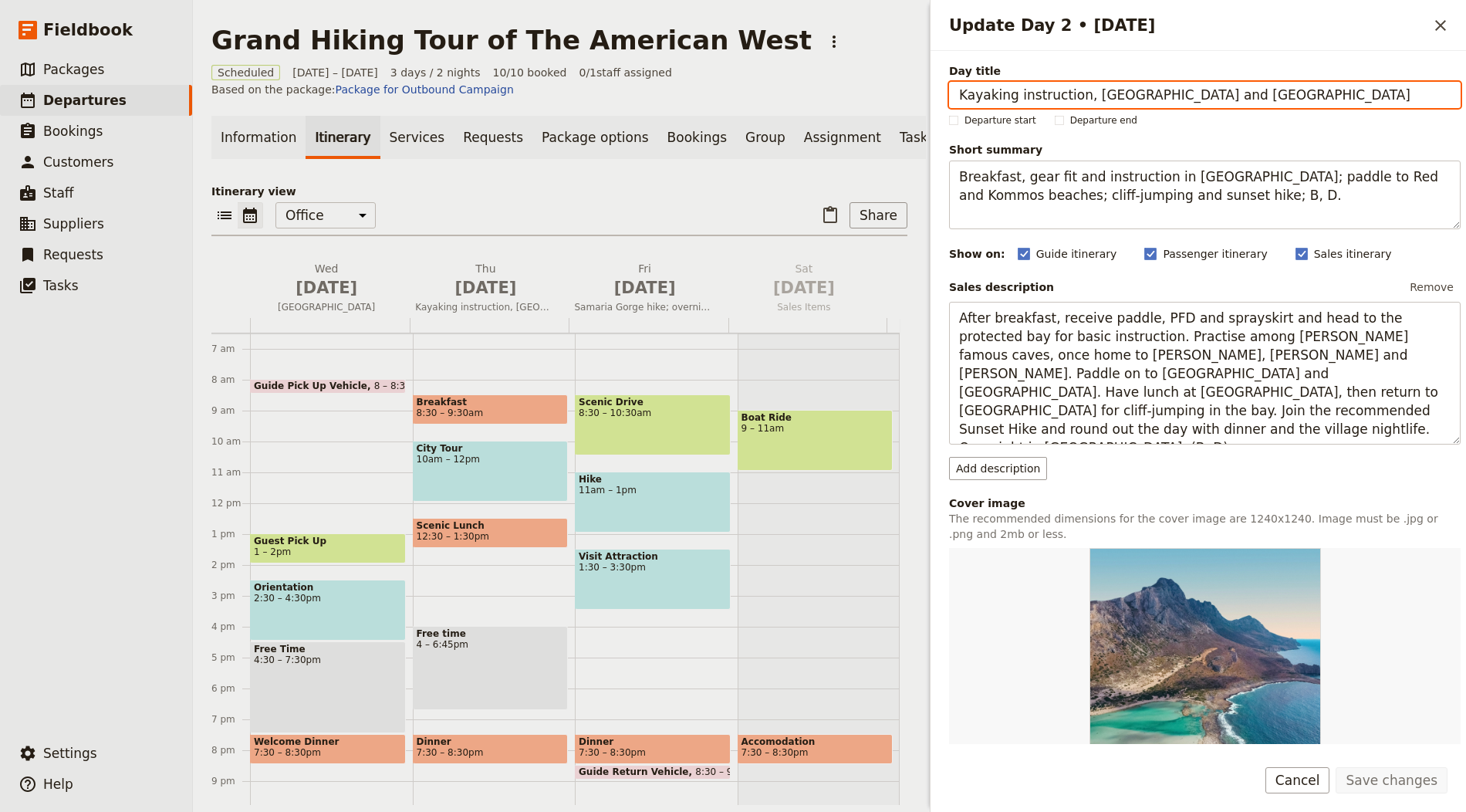
click at [1024, 101] on input "Kayaking instruction, Red Beach and Kommos Beach" at bounding box center [1205, 94] width 512 height 26
paste input "Los Angeles"
type input "Los Angeles"
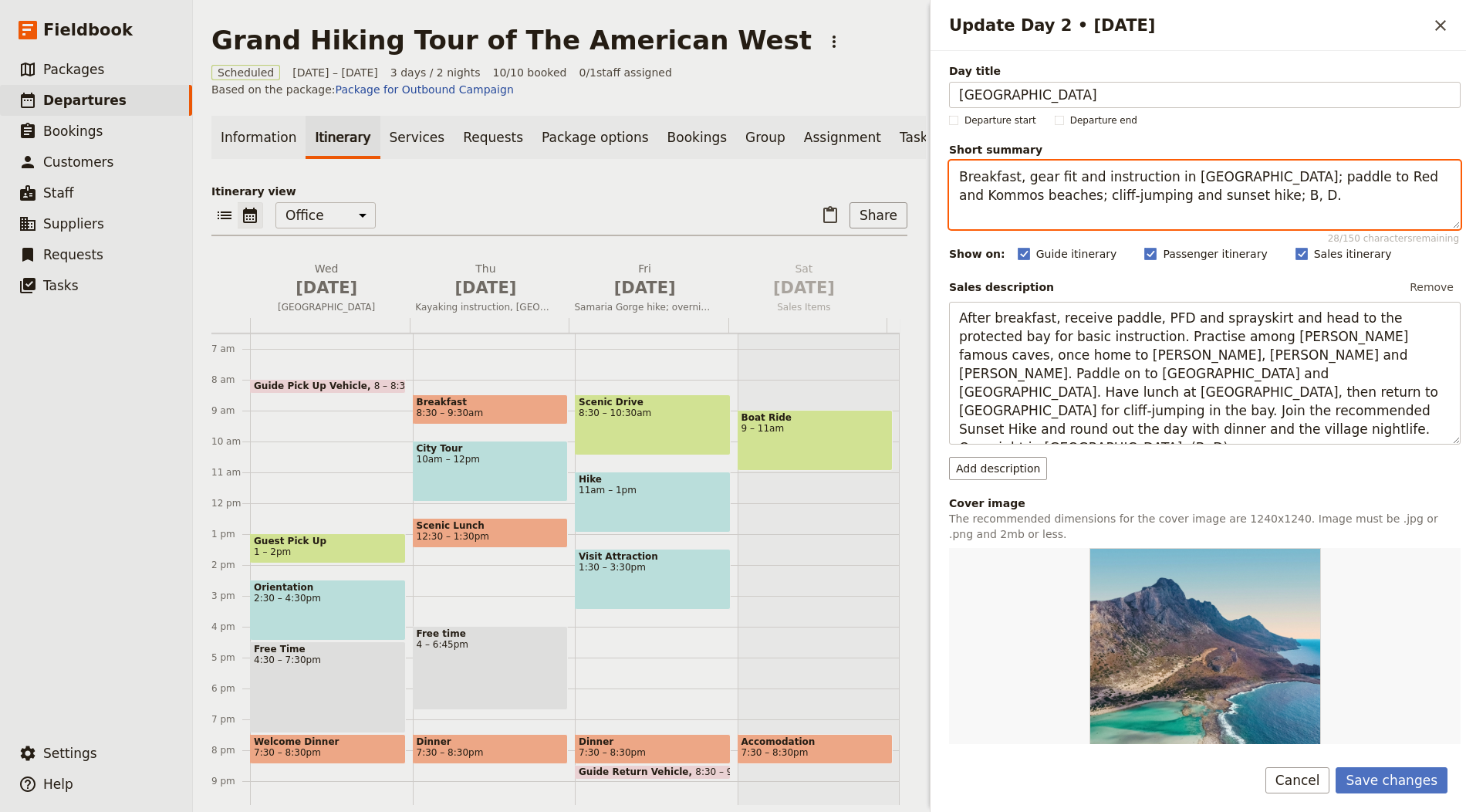
click at [998, 194] on textarea "Breakfast, gear fit and instruction in Matala bay; paddle to Red and Kommos bea…" at bounding box center [1205, 195] width 512 height 68
paste textarea "Guided LA tour plus a 2,5 miles Santa Monica–Venice walk; lunch at the Farmers …"
type textarea "Guided LA tour plus a 2,5 miles Santa Monica–Venice walk; lunch at the Farmers …"
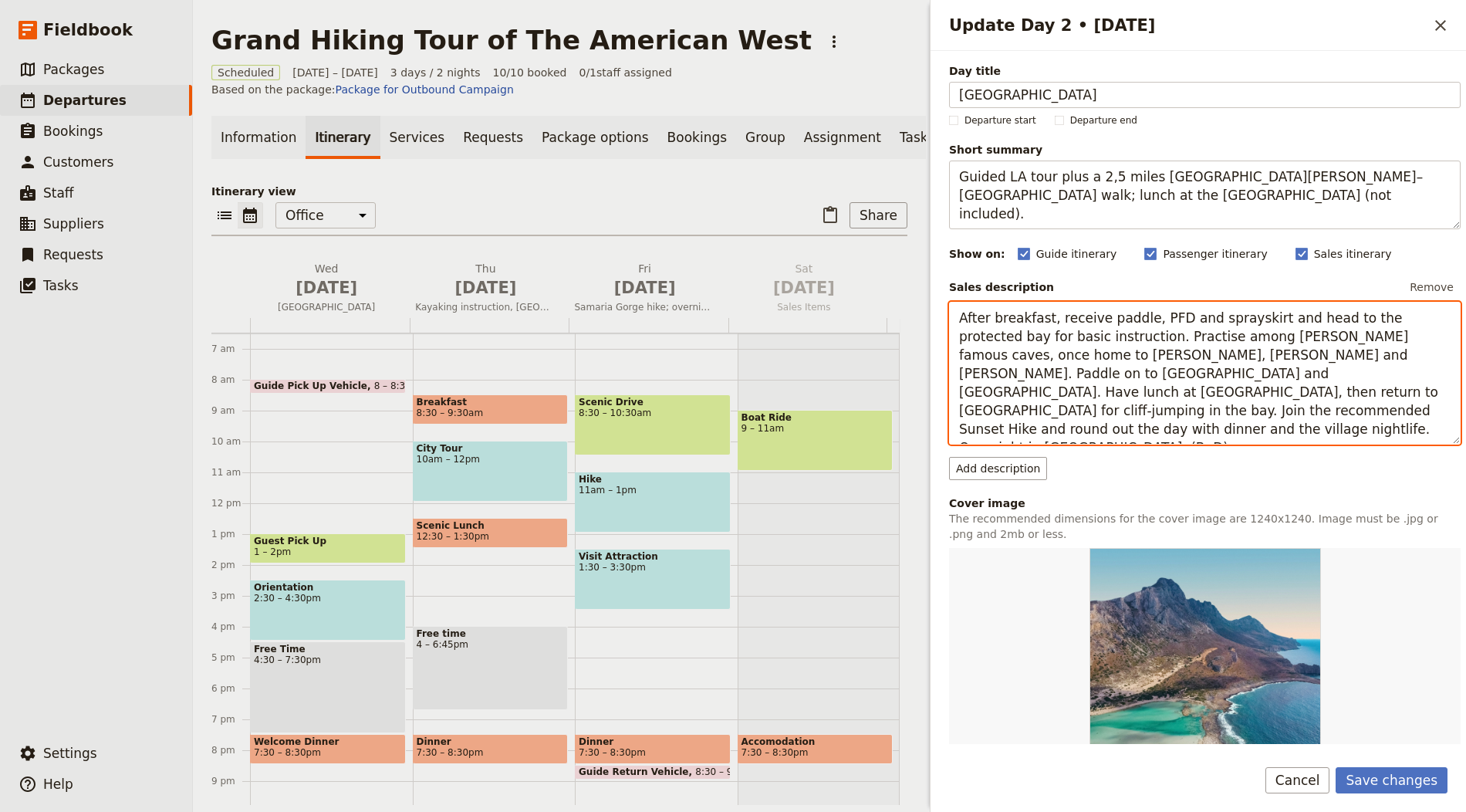
click at [1122, 326] on textarea "After breakfast, receive paddle, PFD and sprayskirt and head to the protected b…" at bounding box center [1205, 373] width 512 height 143
paste textarea "Begin with a guided tour of Los Angeles. Visit Olvera Street and make a photo s…"
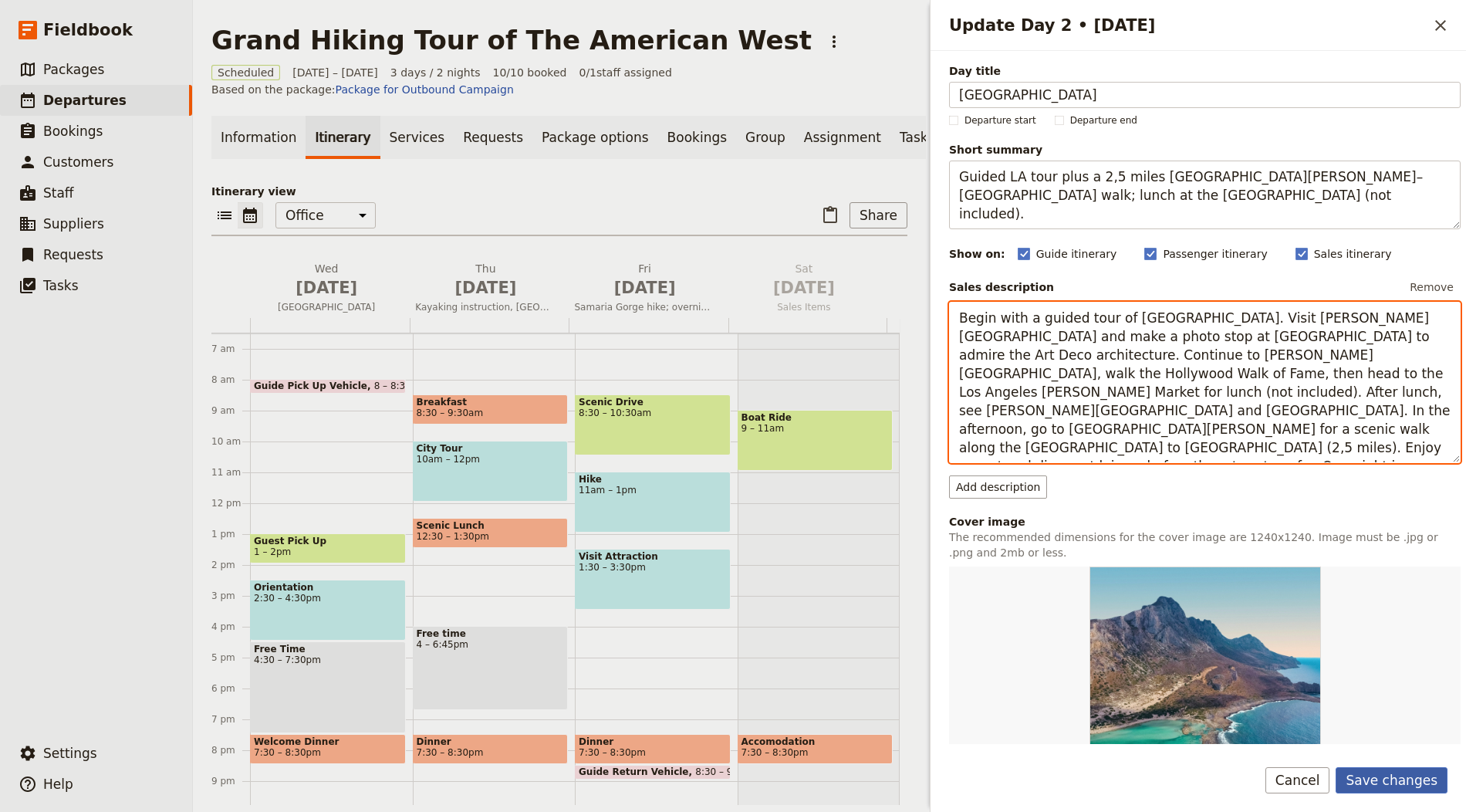
type textarea "Begin with a guided tour of Los Angeles. Visit Olvera Street and make a photo s…"
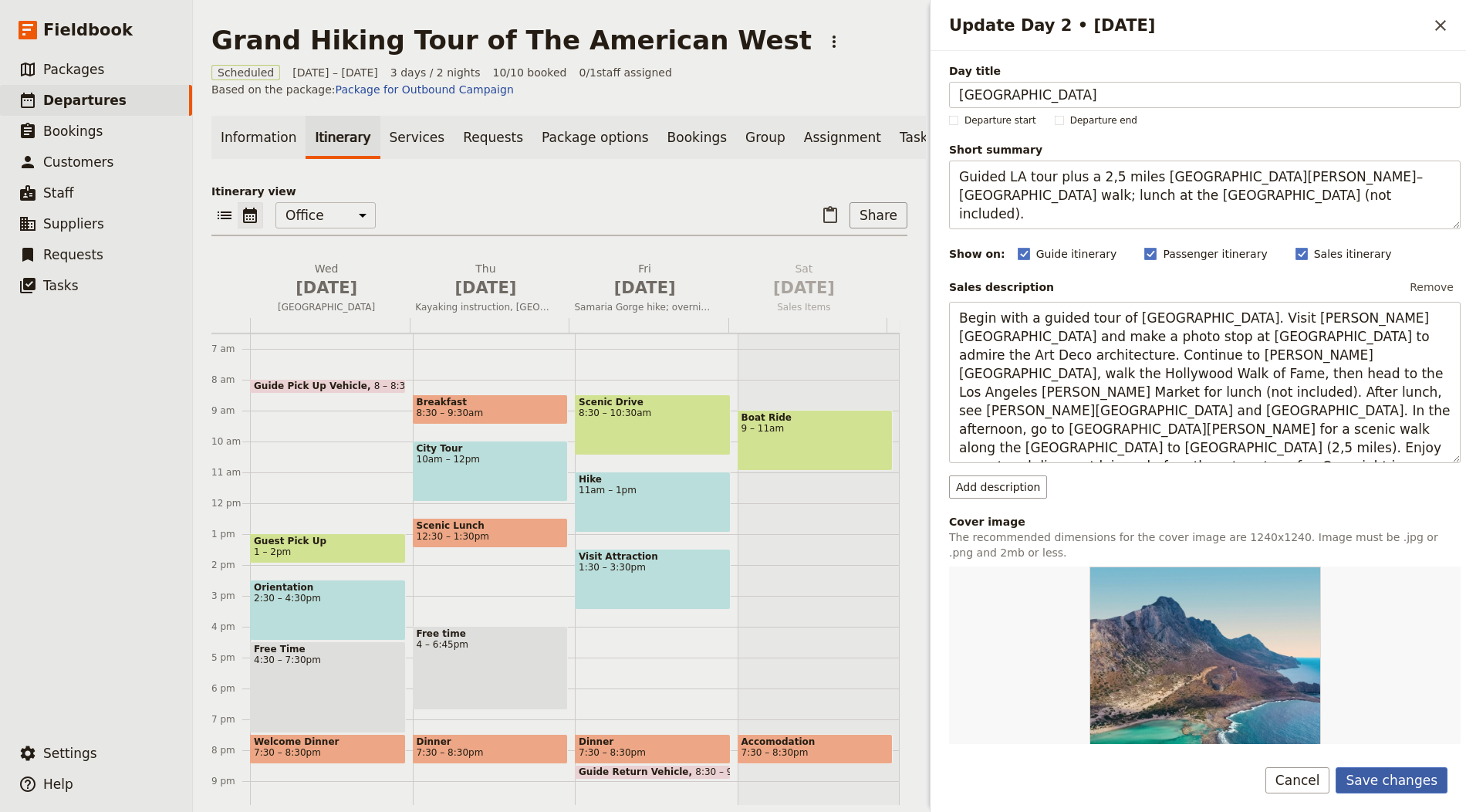
click at [1398, 779] on button "Save changes" at bounding box center [1392, 780] width 112 height 26
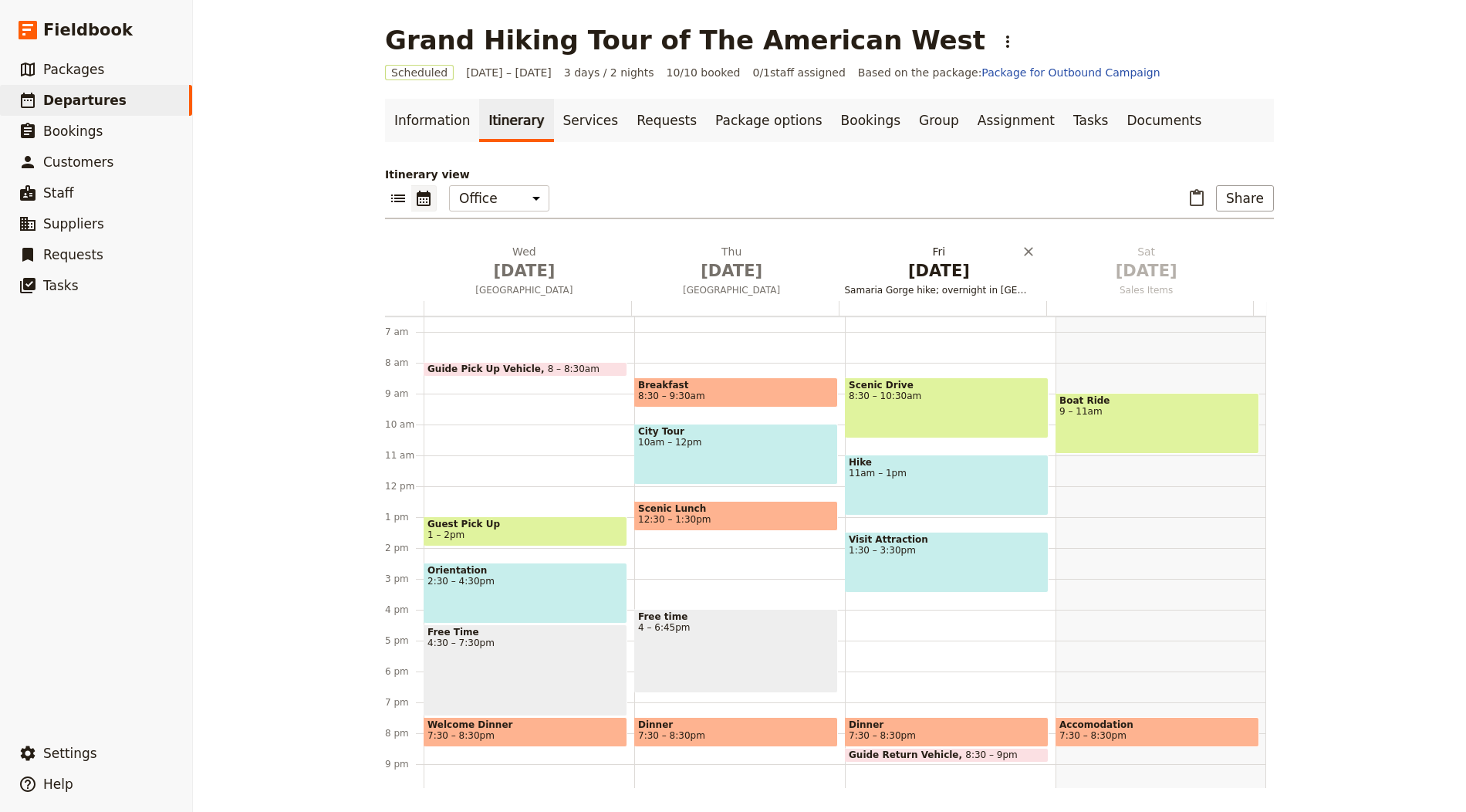
click at [919, 269] on span "Oct 3" at bounding box center [939, 270] width 189 height 23
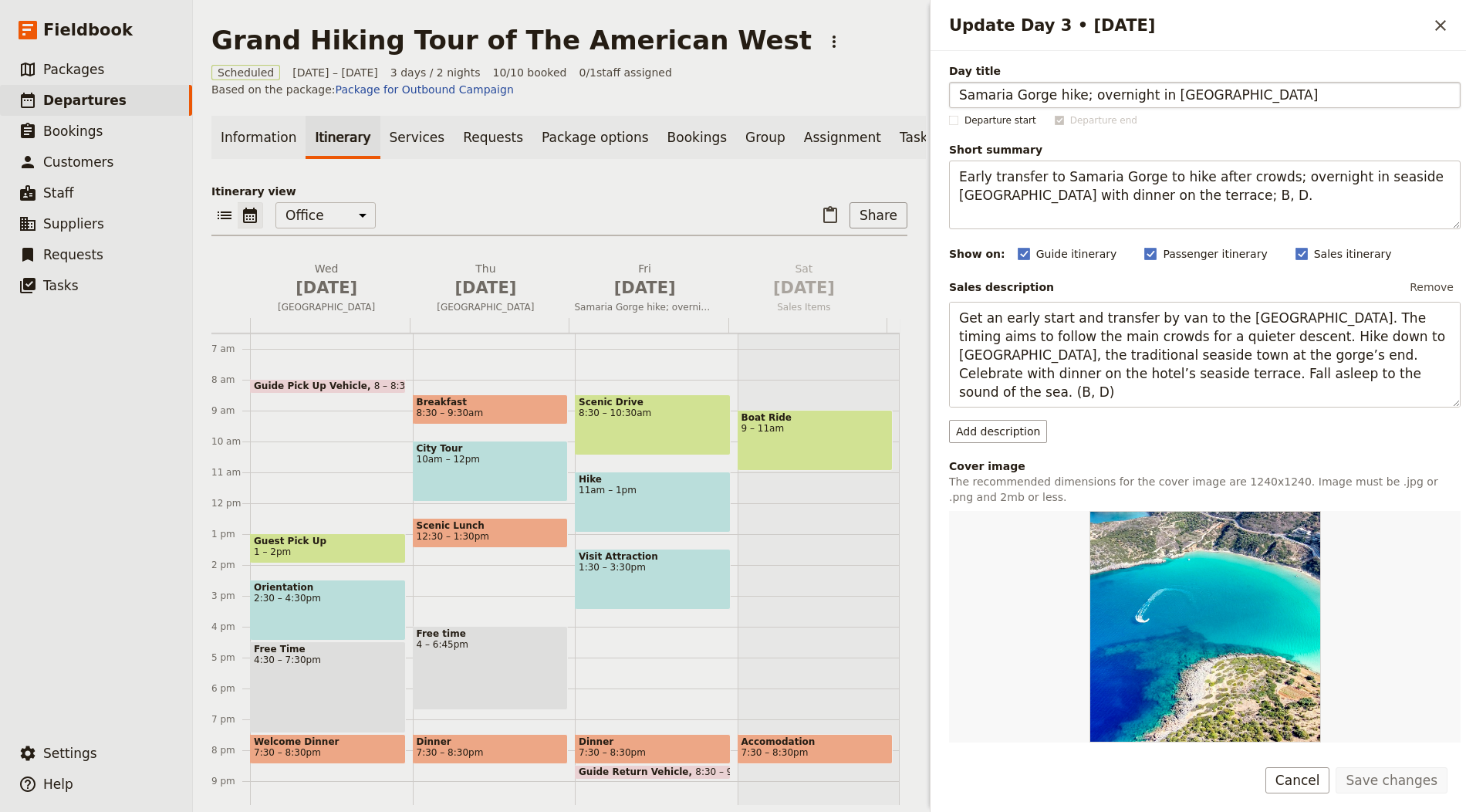
click at [1096, 89] on input "Samaria Gorge hike; overnight in Agia Roumeli" at bounding box center [1205, 94] width 512 height 26
type input "Los Angeles – Las Vegas"
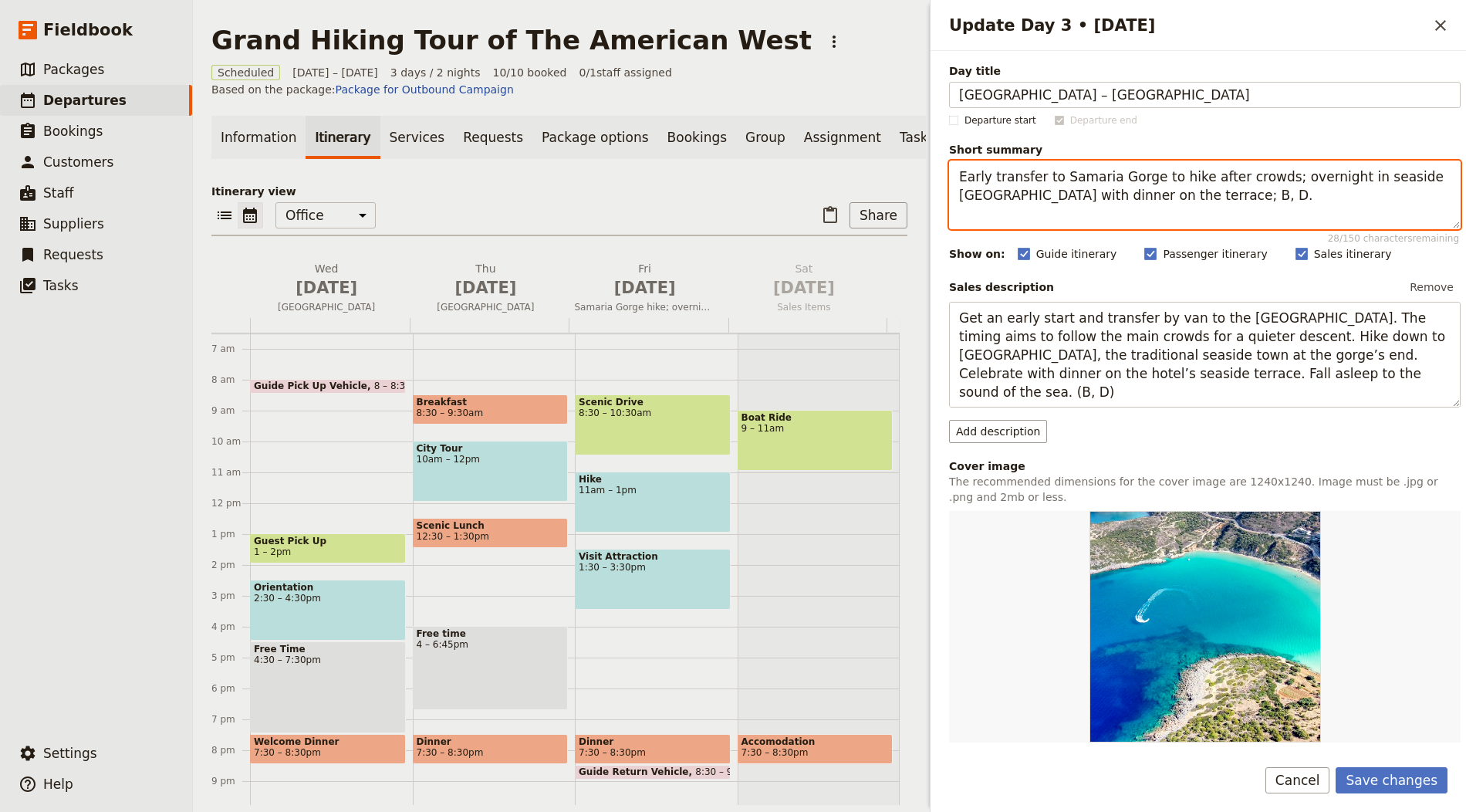
click at [1085, 181] on textarea "Early transfer to Samaria Gorge to hike after crowds; overnight in seaside Agia…" at bounding box center [1205, 195] width 512 height 68
paste textarea "Drive via Joshua Tree NP; walk Hidden Valley (1 mile loop); picnic lunch not in…"
type textarea "Drive via Joshua Tree NP; walk Hidden Valley (1 mile loop); picnic lunch not in…"
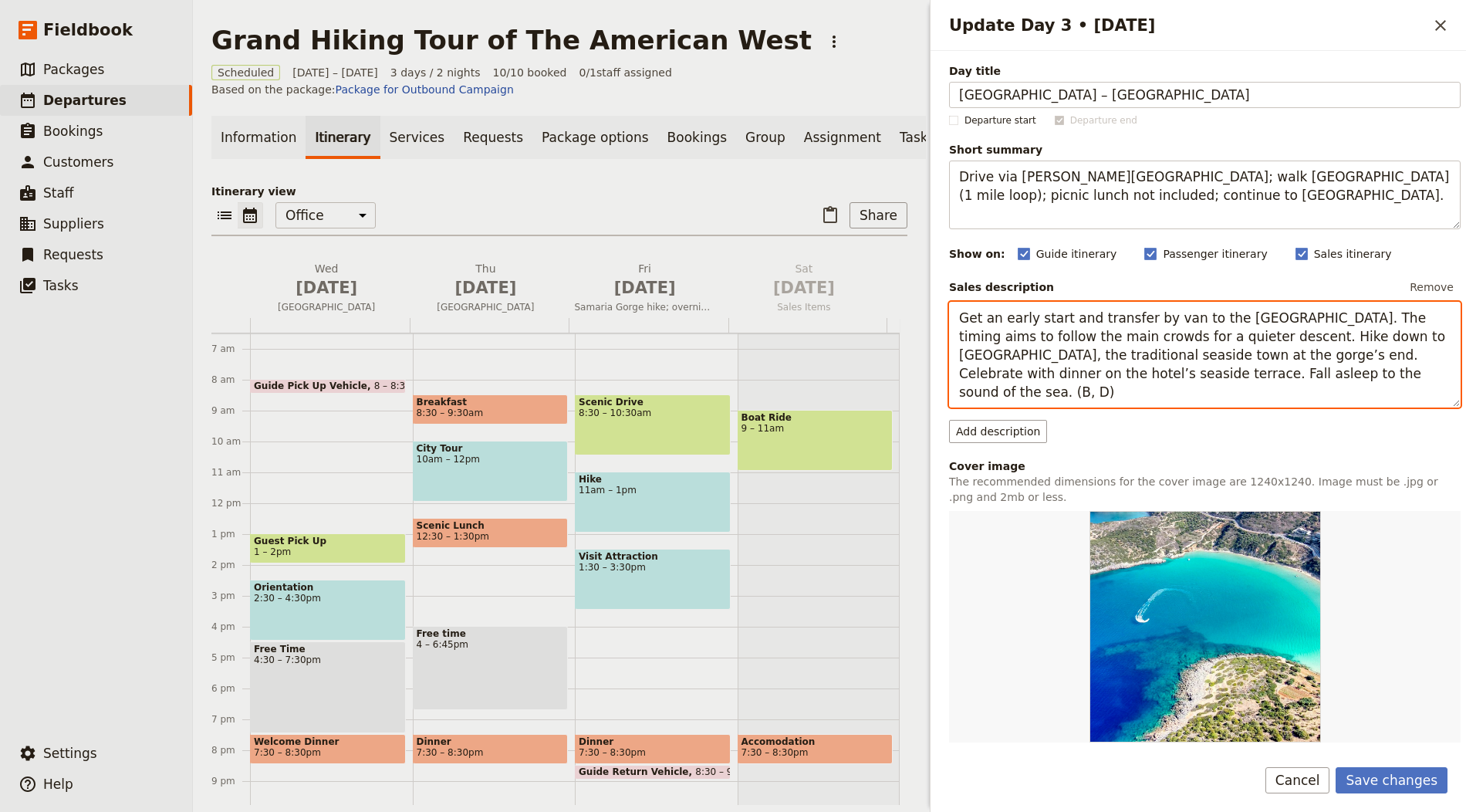
click at [1177, 355] on textarea "Get an early start and transfer by van to the Samaria Gorge National Park. The …" at bounding box center [1205, 355] width 512 height 106
paste textarea "Depart Los Angeles for Joshua Tree National Park, known for striking rock forma…"
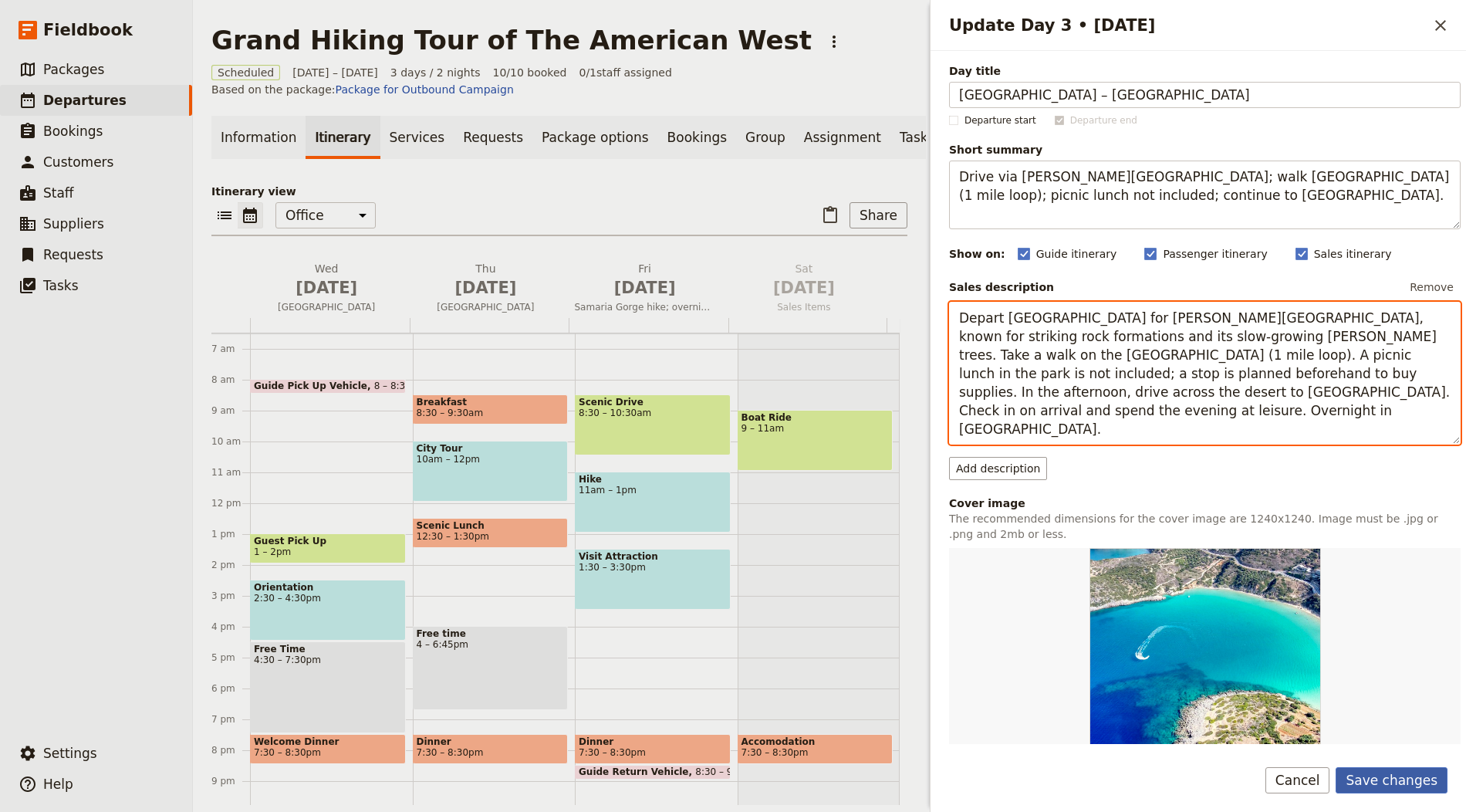
type textarea "Depart Los Angeles for Joshua Tree National Park, known for striking rock forma…"
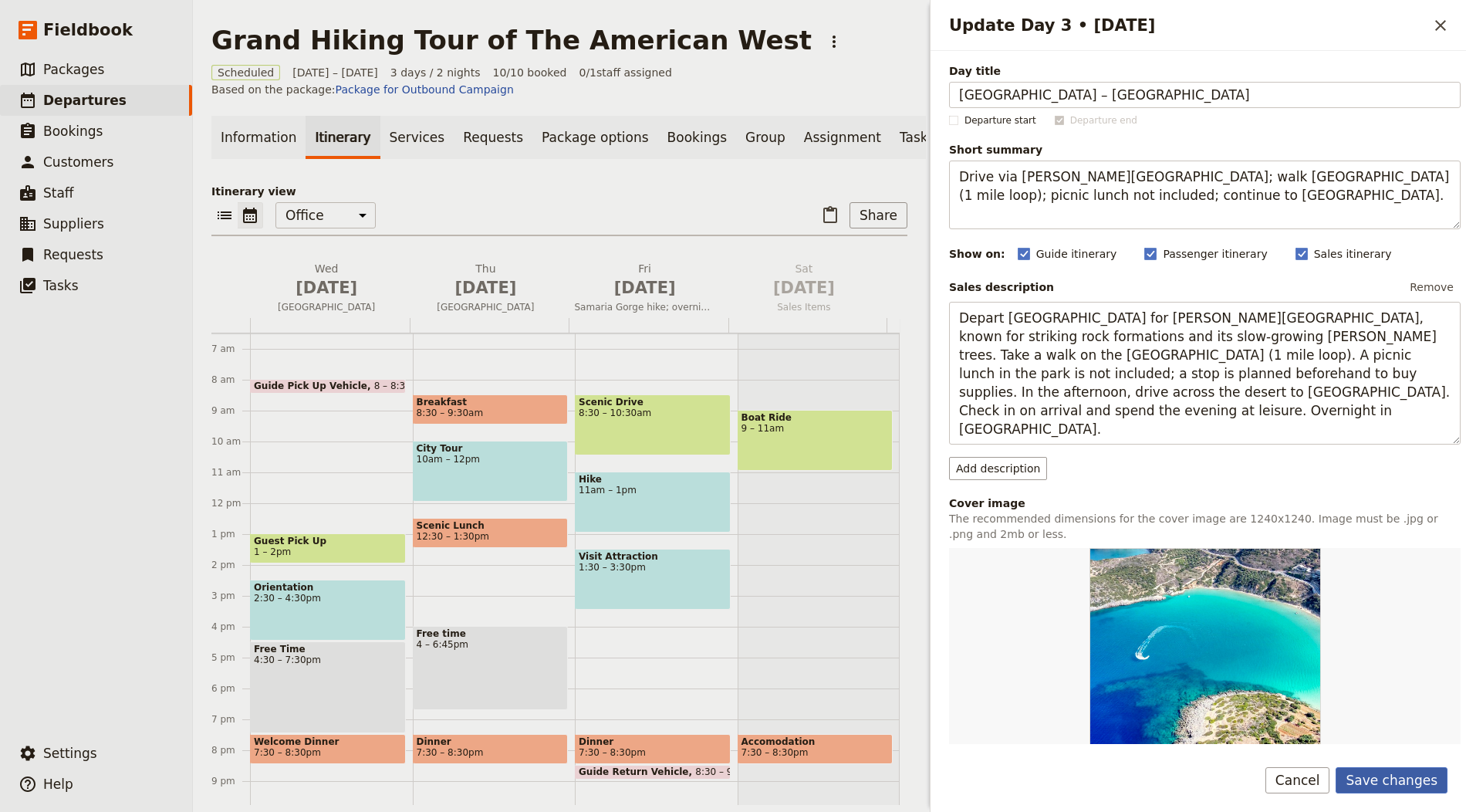
click at [1394, 777] on button "Save changes" at bounding box center [1392, 780] width 112 height 26
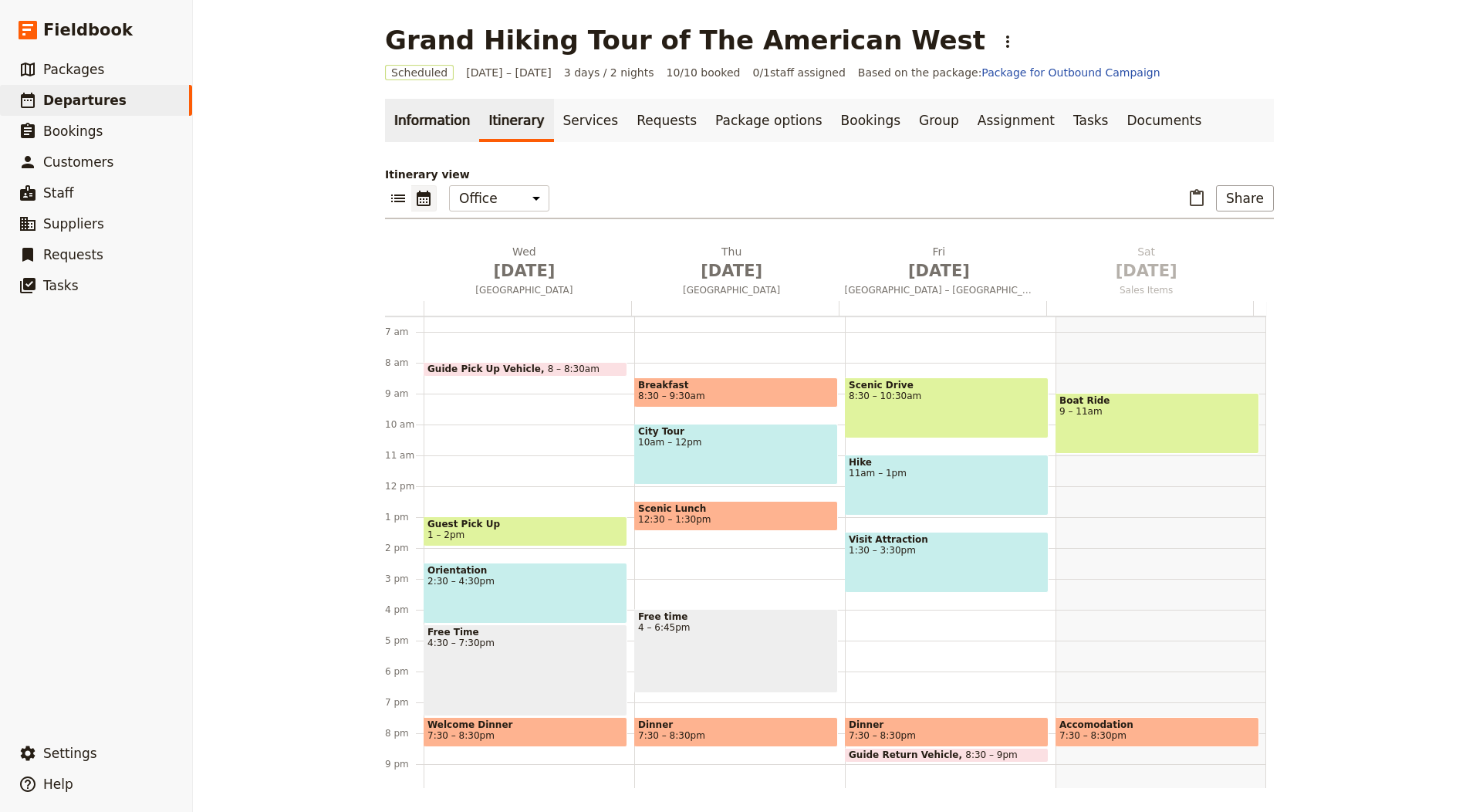
drag, startPoint x: 310, startPoint y: 149, endPoint x: 457, endPoint y: 136, distance: 147.6
click at [311, 149] on div "Grand Hiking Tour of The American West ​ Scheduled 1 – 3 Oct 2025 3 days / 2 ni…" at bounding box center [829, 406] width 1273 height 812
click at [456, 133] on link "Information" at bounding box center [432, 121] width 94 height 43
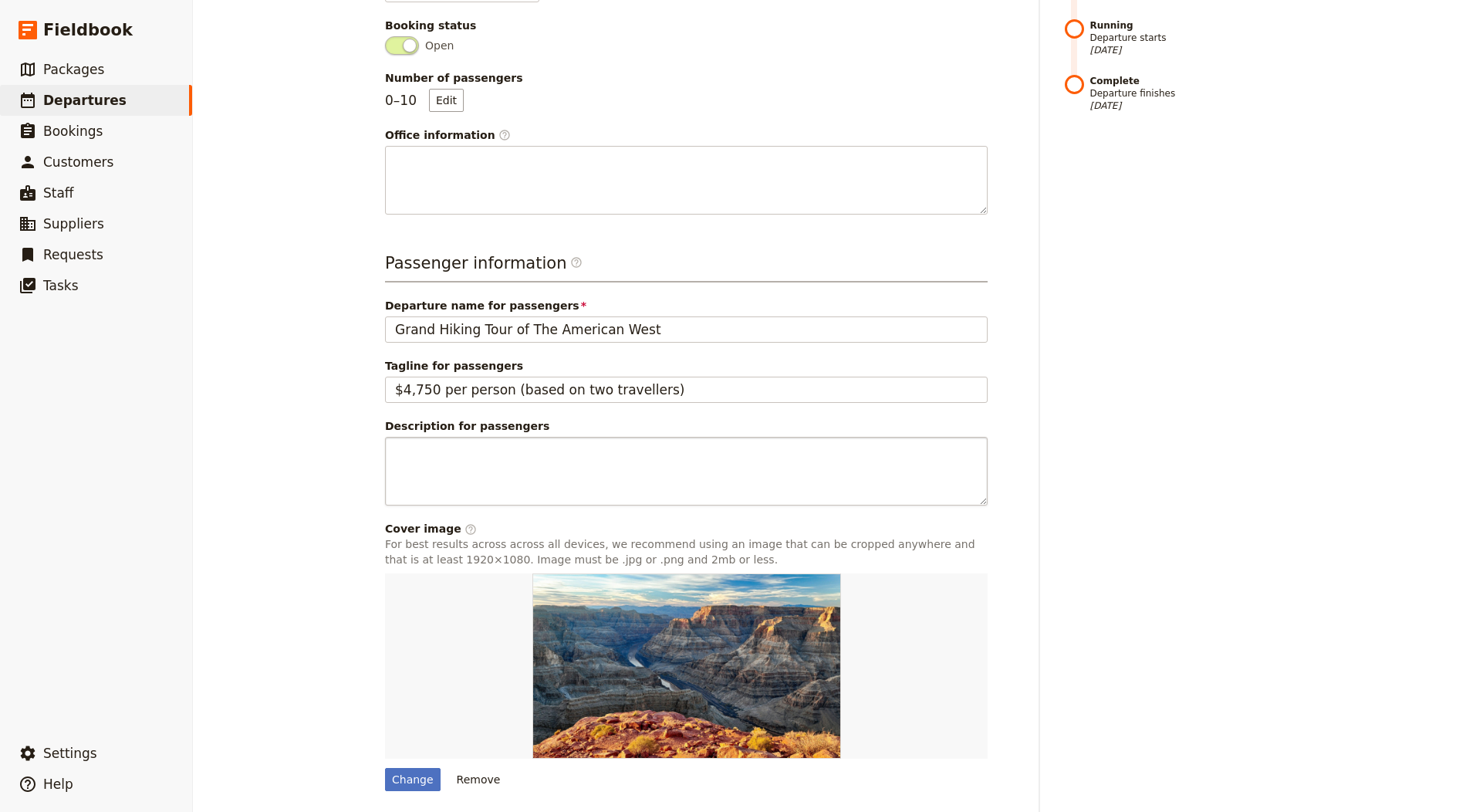
scroll to position [425, 0]
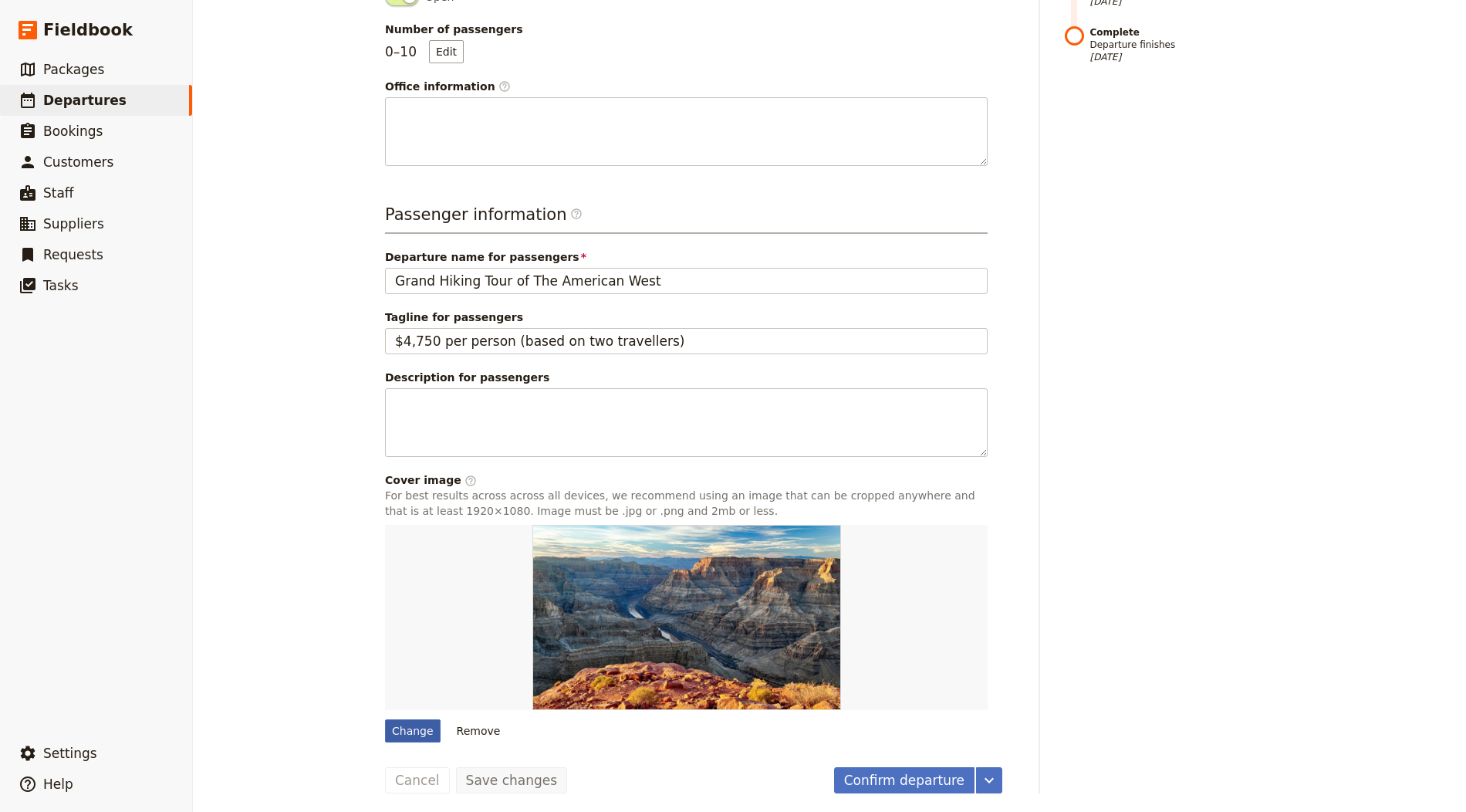
click at [398, 727] on div "Change" at bounding box center [413, 731] width 55 height 23
click at [385, 719] on input "Change" at bounding box center [385, 718] width 1 height 1
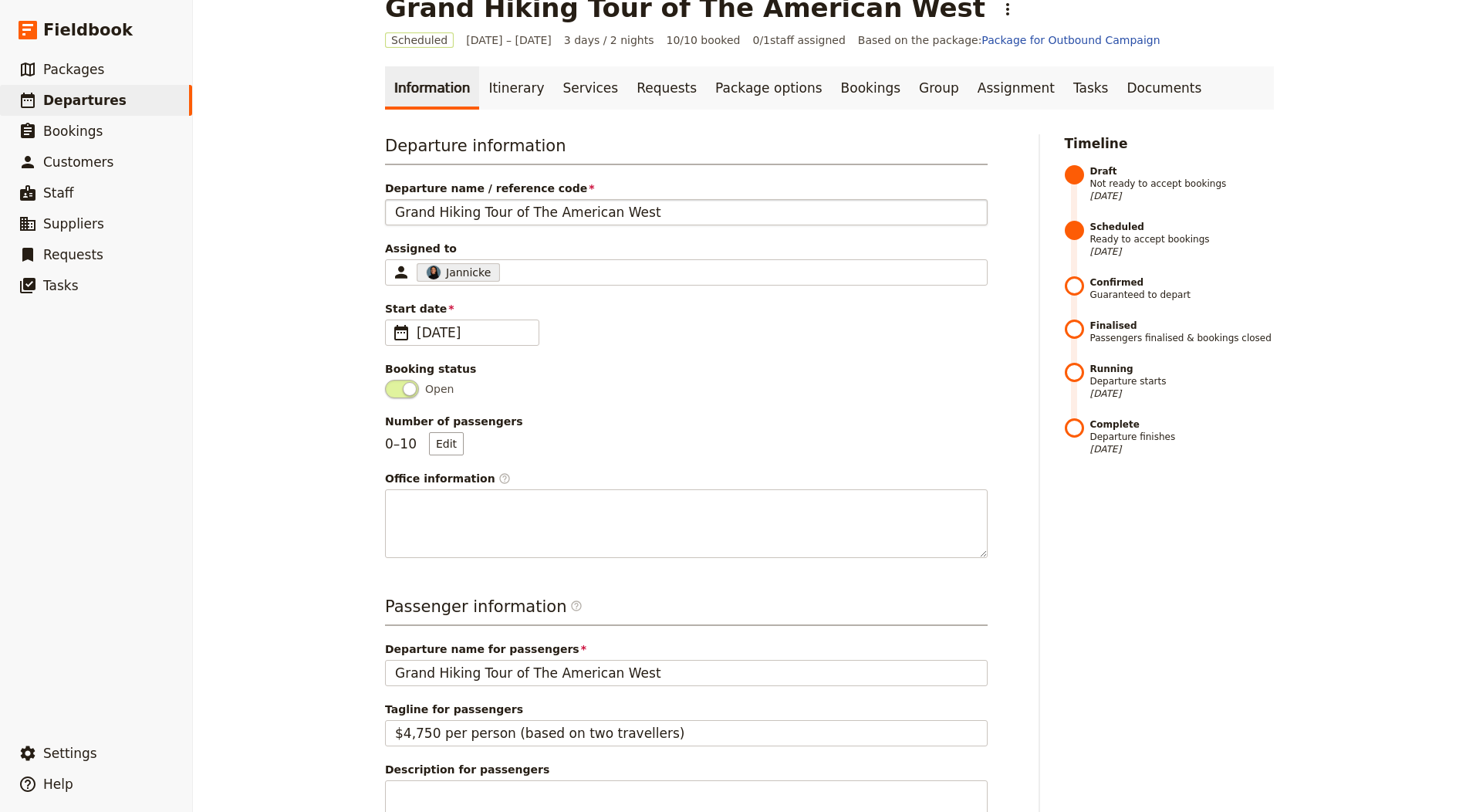
scroll to position [0, 0]
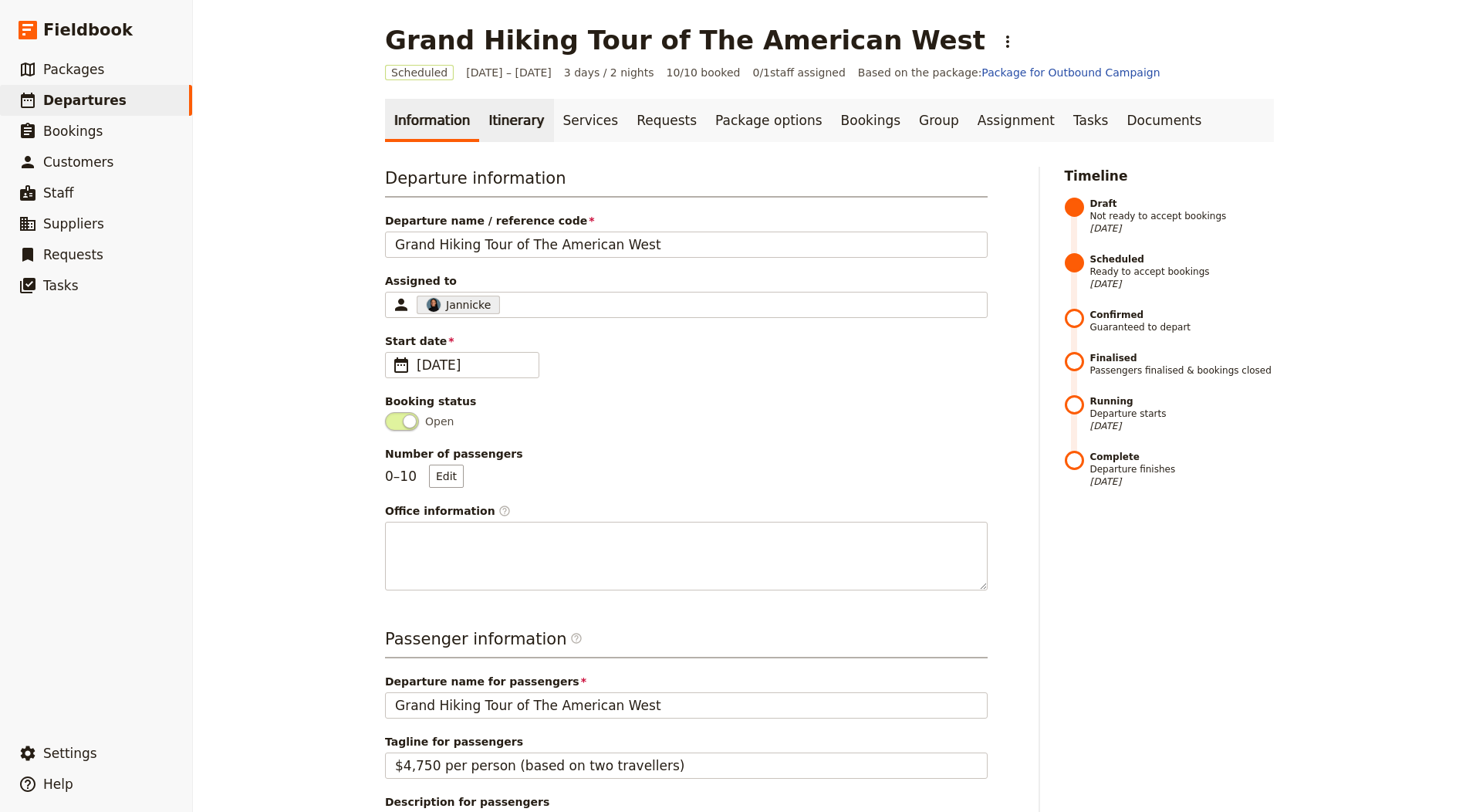
click at [512, 125] on link "Itinerary" at bounding box center [515, 121] width 74 height 43
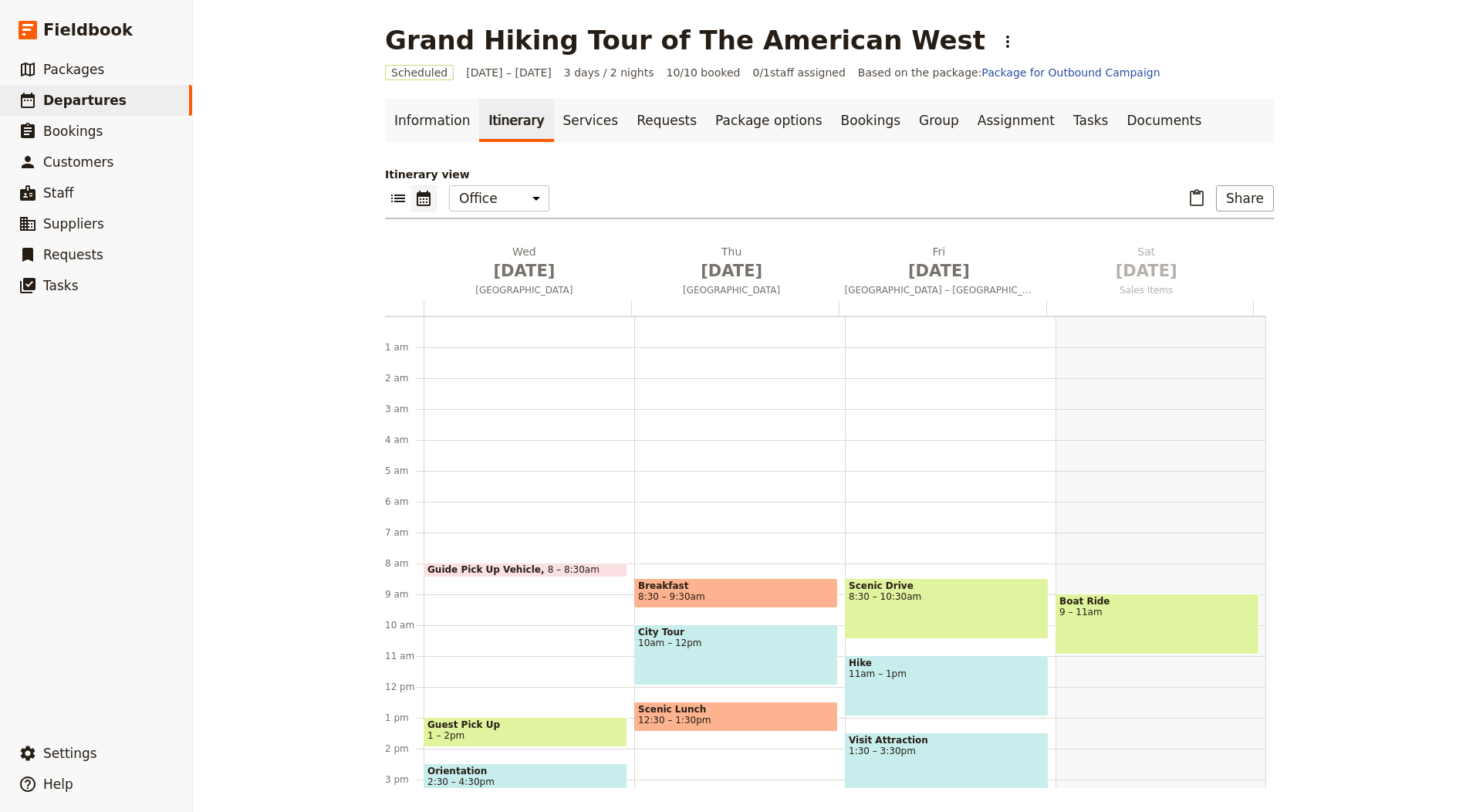
scroll to position [200, 0]
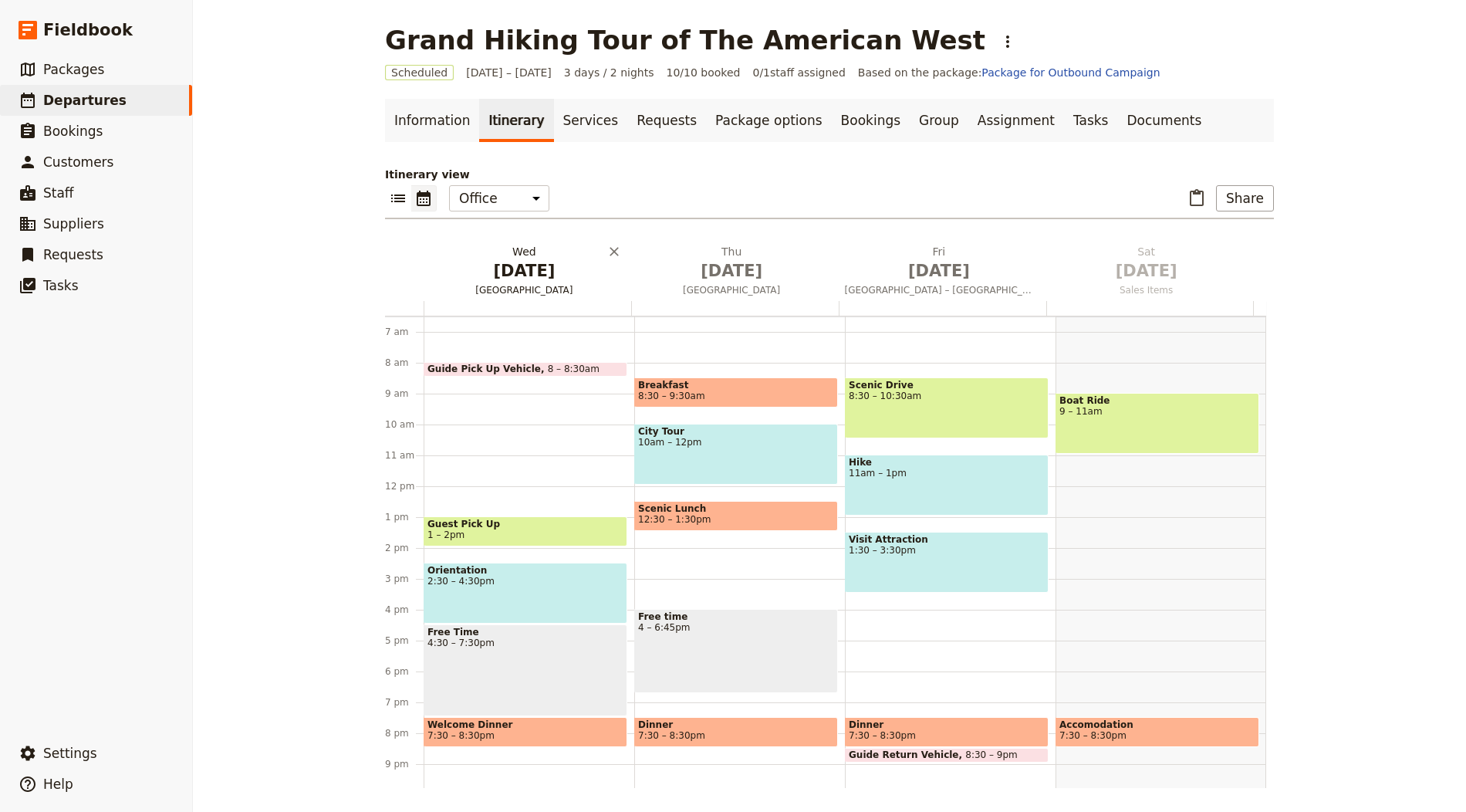
click at [507, 293] on span "Los Angeles" at bounding box center [524, 290] width 201 height 12
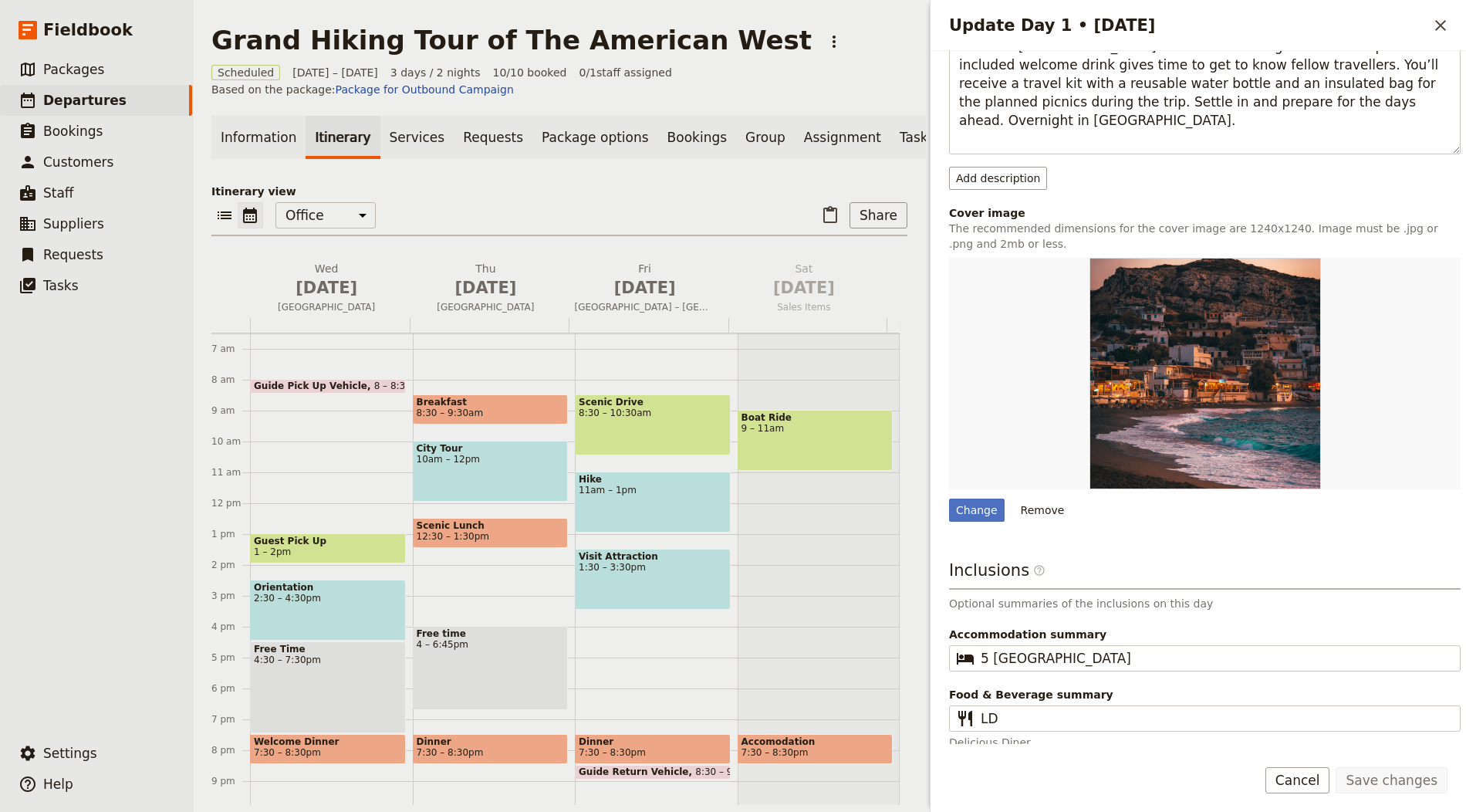
scroll to position [273, 0]
click at [951, 486] on div "Change Remove" at bounding box center [1205, 388] width 512 height 264
click at [976, 515] on div "Change" at bounding box center [977, 508] width 55 height 23
click at [950, 497] on input "Change" at bounding box center [949, 496] width 1 height 1
type input "C:\fakepath\gabe-VJ5i5ARz6jc-unsplash.jpg"
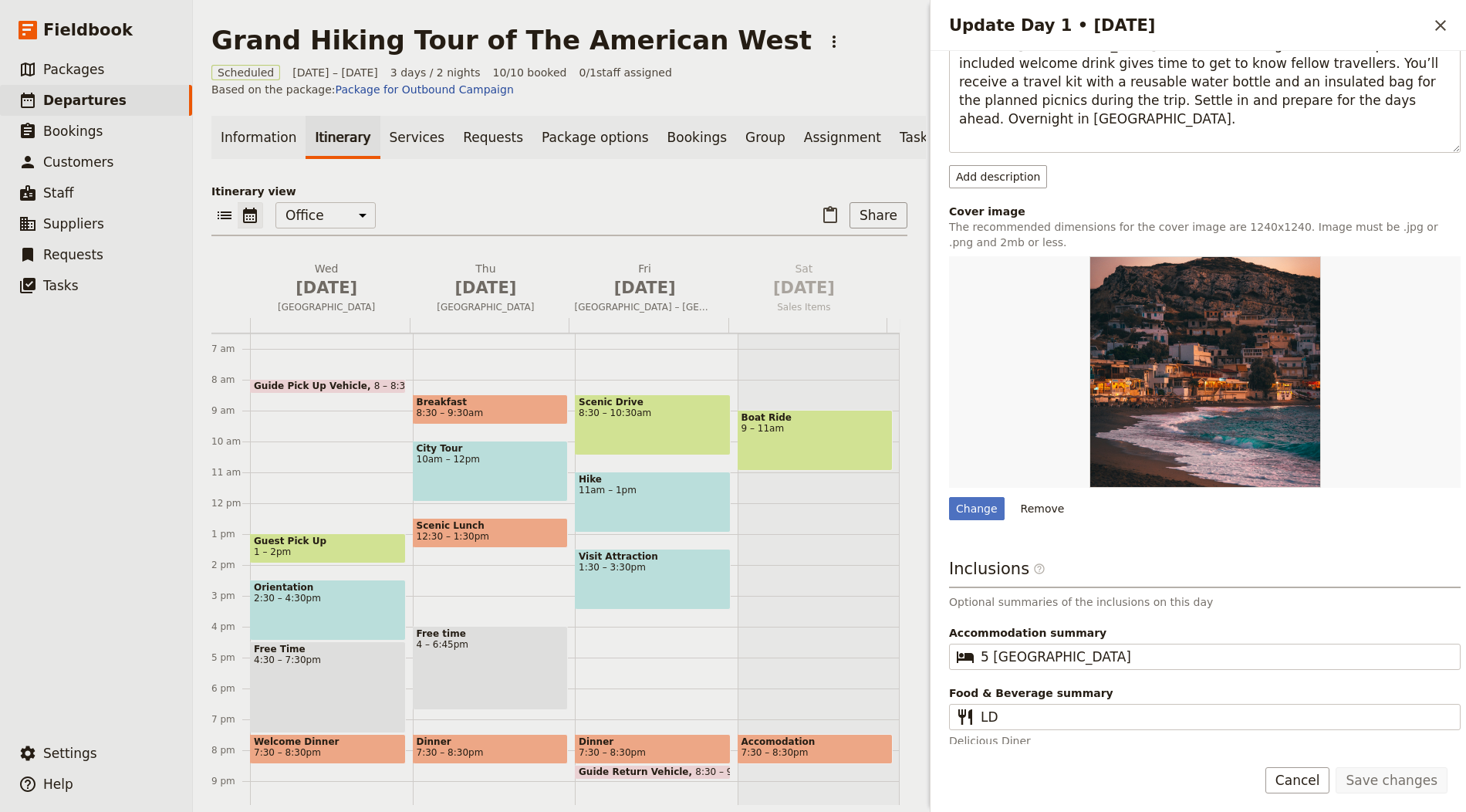
scroll to position [0, 0]
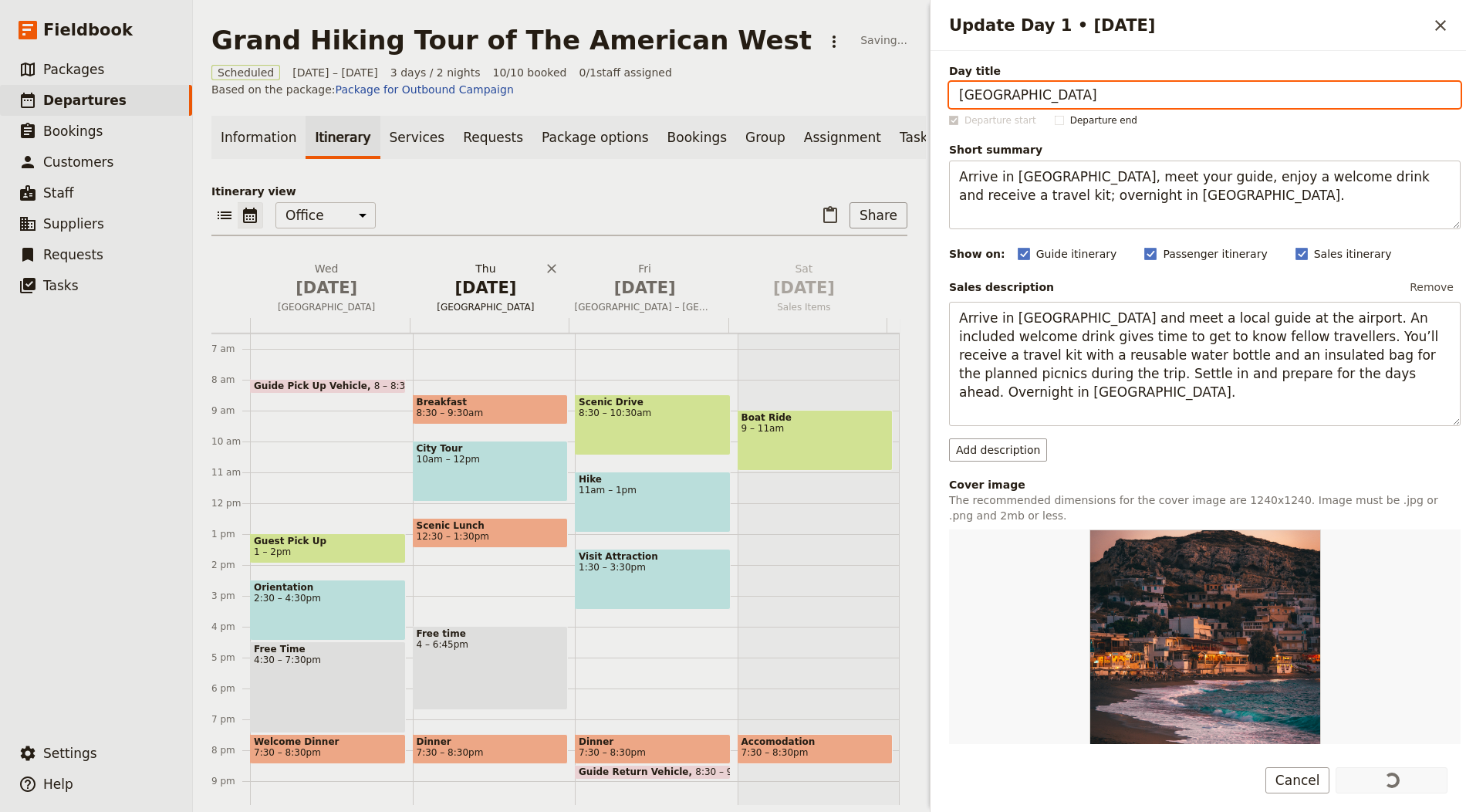
click at [480, 299] on span "Oct 2" at bounding box center [486, 287] width 140 height 23
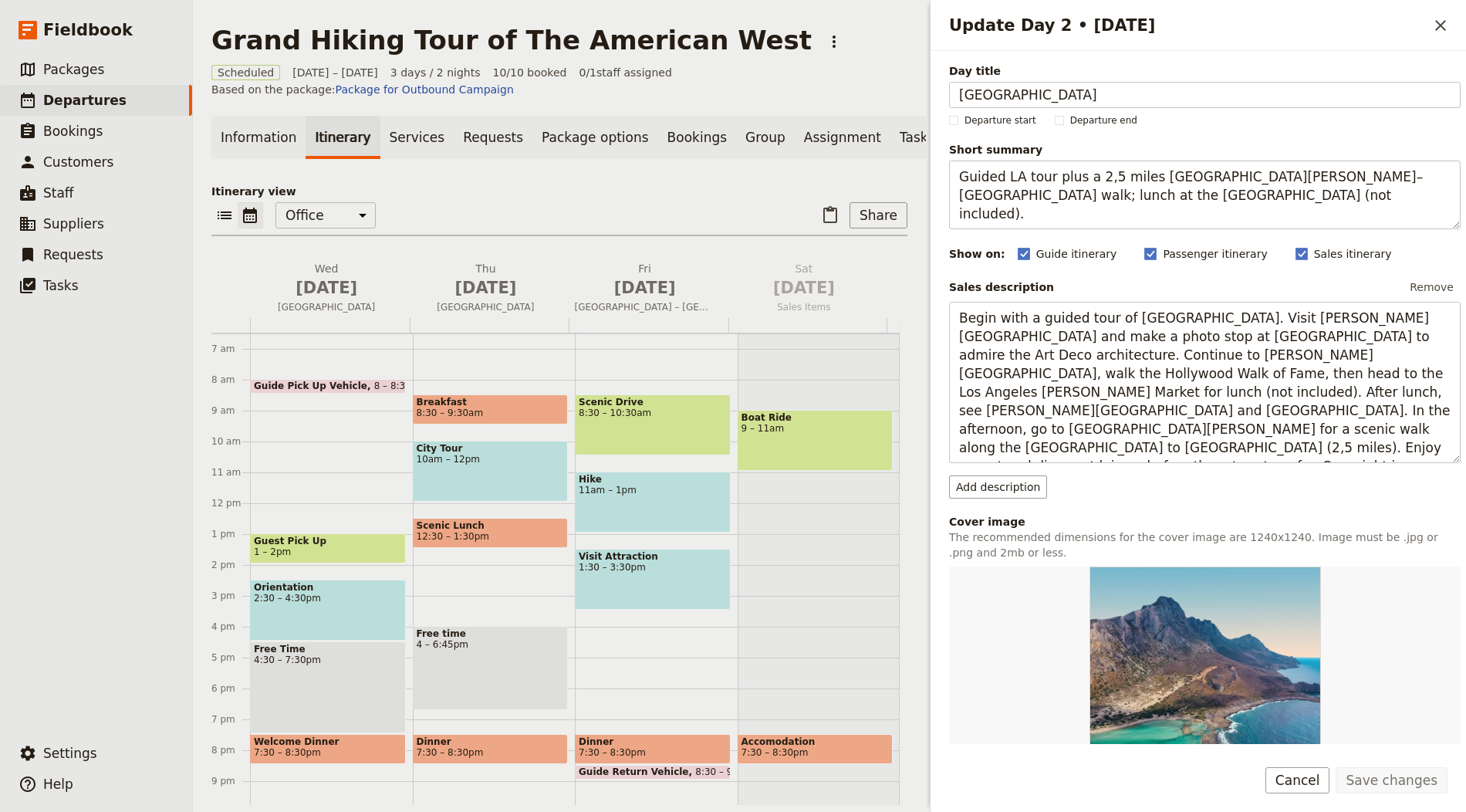
scroll to position [311, 0]
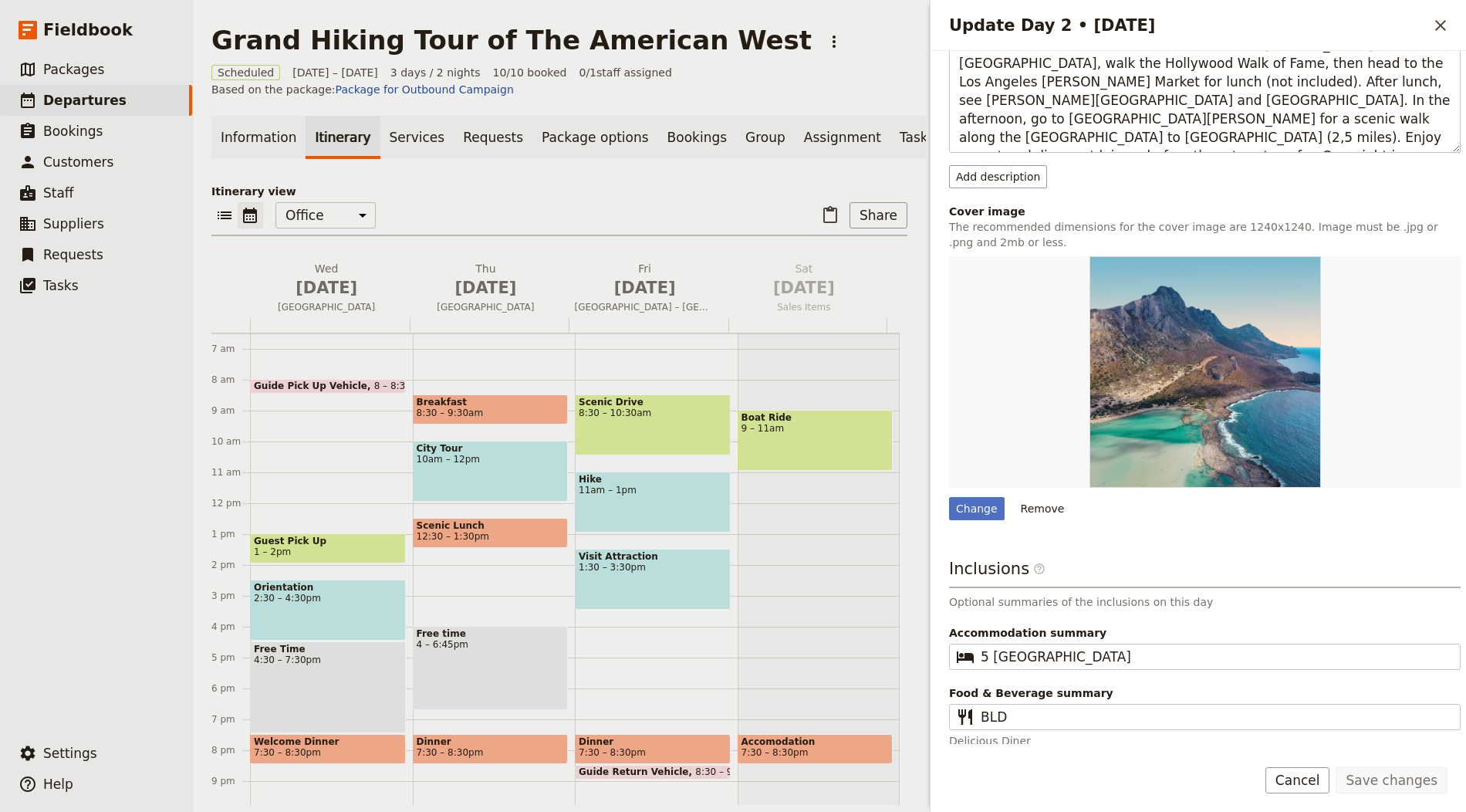
click at [974, 490] on div "Change Remove" at bounding box center [1205, 388] width 512 height 264
click at [974, 504] on div "Change" at bounding box center [977, 508] width 55 height 23
click at [950, 497] on input "Change" at bounding box center [949, 496] width 1 height 1
type input "C:\fakepath\jake-blucker-8LlJNFLTEm0-unsplash.jpg"
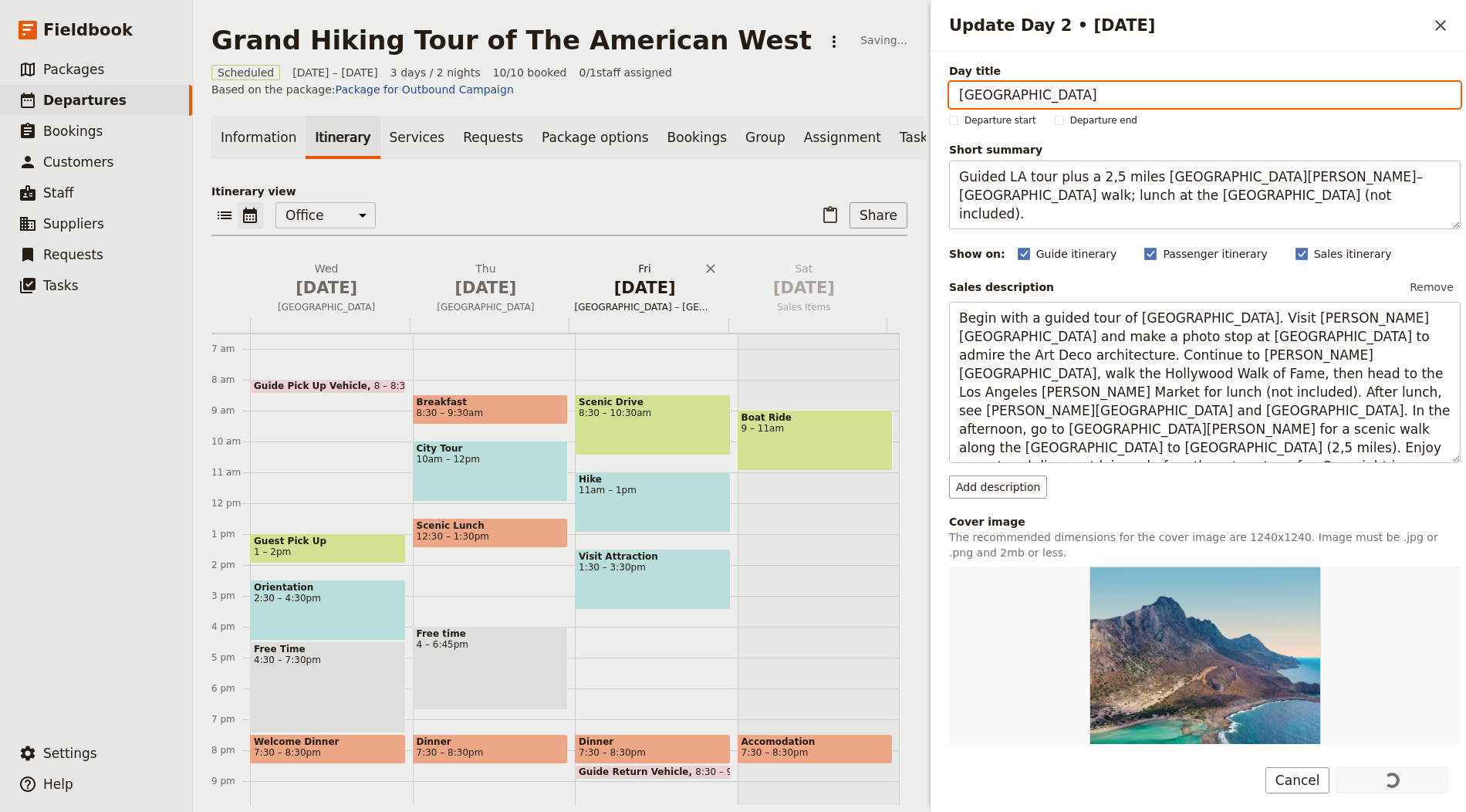
click at [634, 296] on span "Oct 3" at bounding box center [646, 287] width 140 height 23
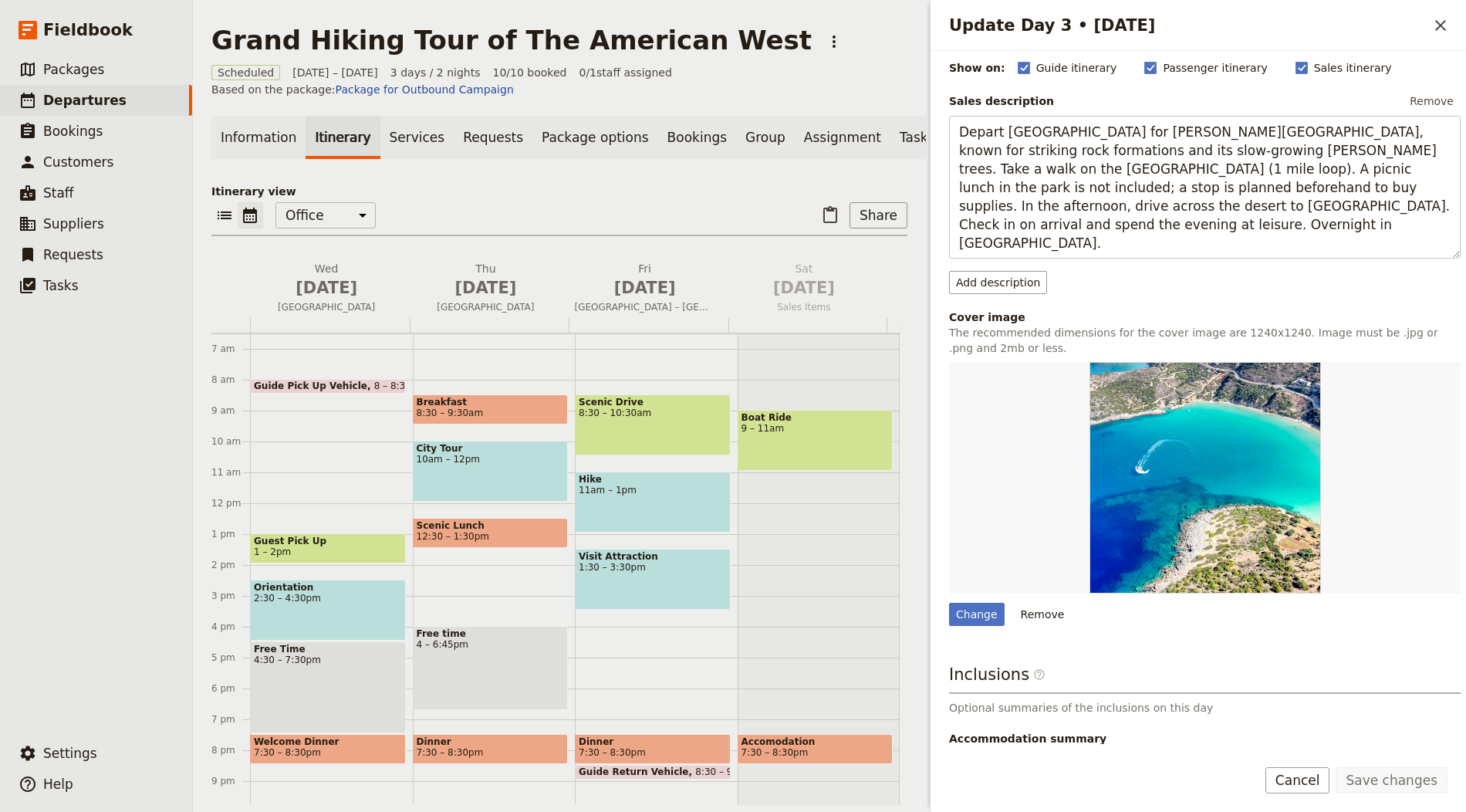
scroll to position [311, 0]
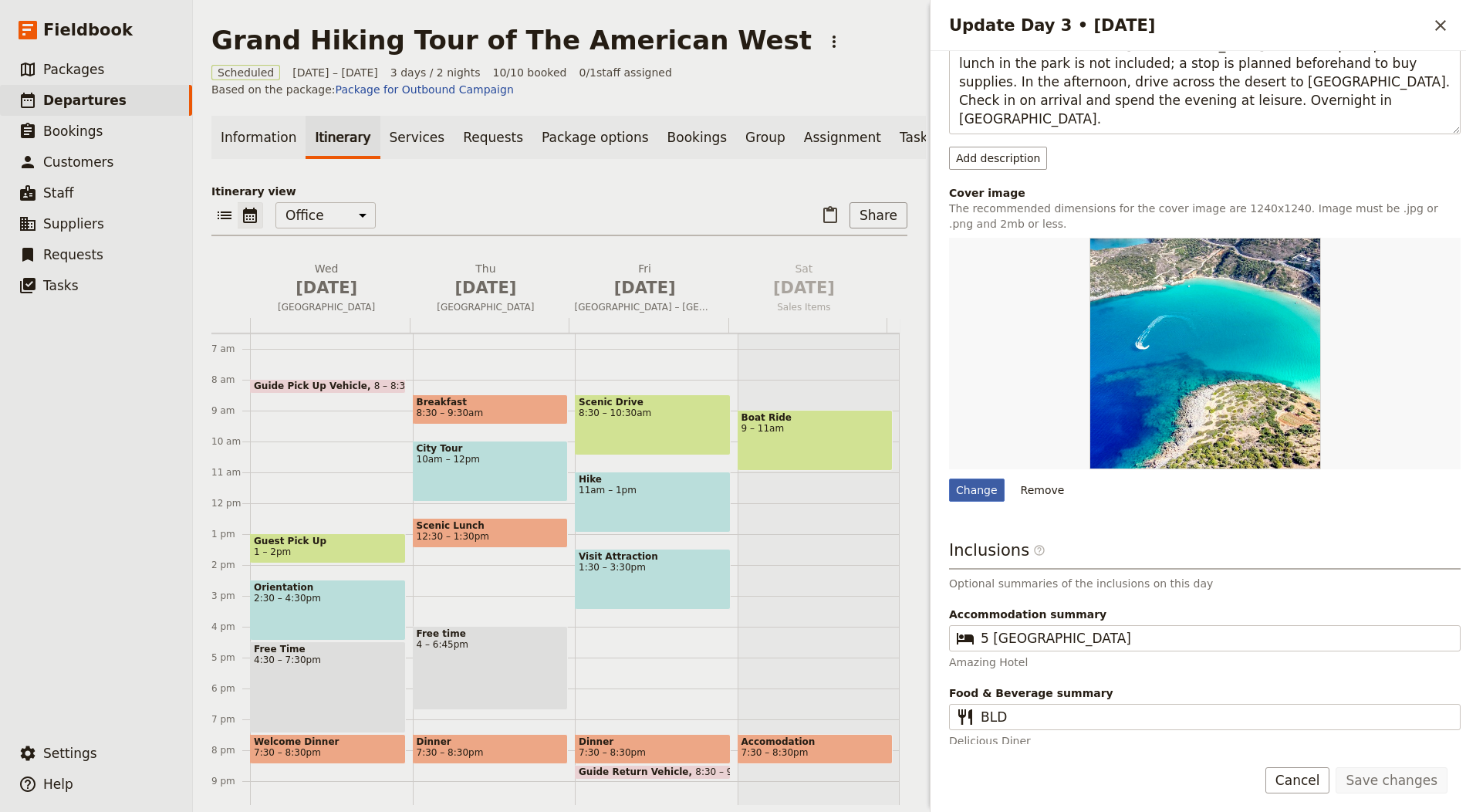
click at [971, 490] on div "Change" at bounding box center [977, 489] width 55 height 23
click at [950, 478] on input "Change" at bounding box center [949, 478] width 1 height 1
type input "C:\fakepath\leo_visions-hWX2pboBPBk-unsplash.jpg"
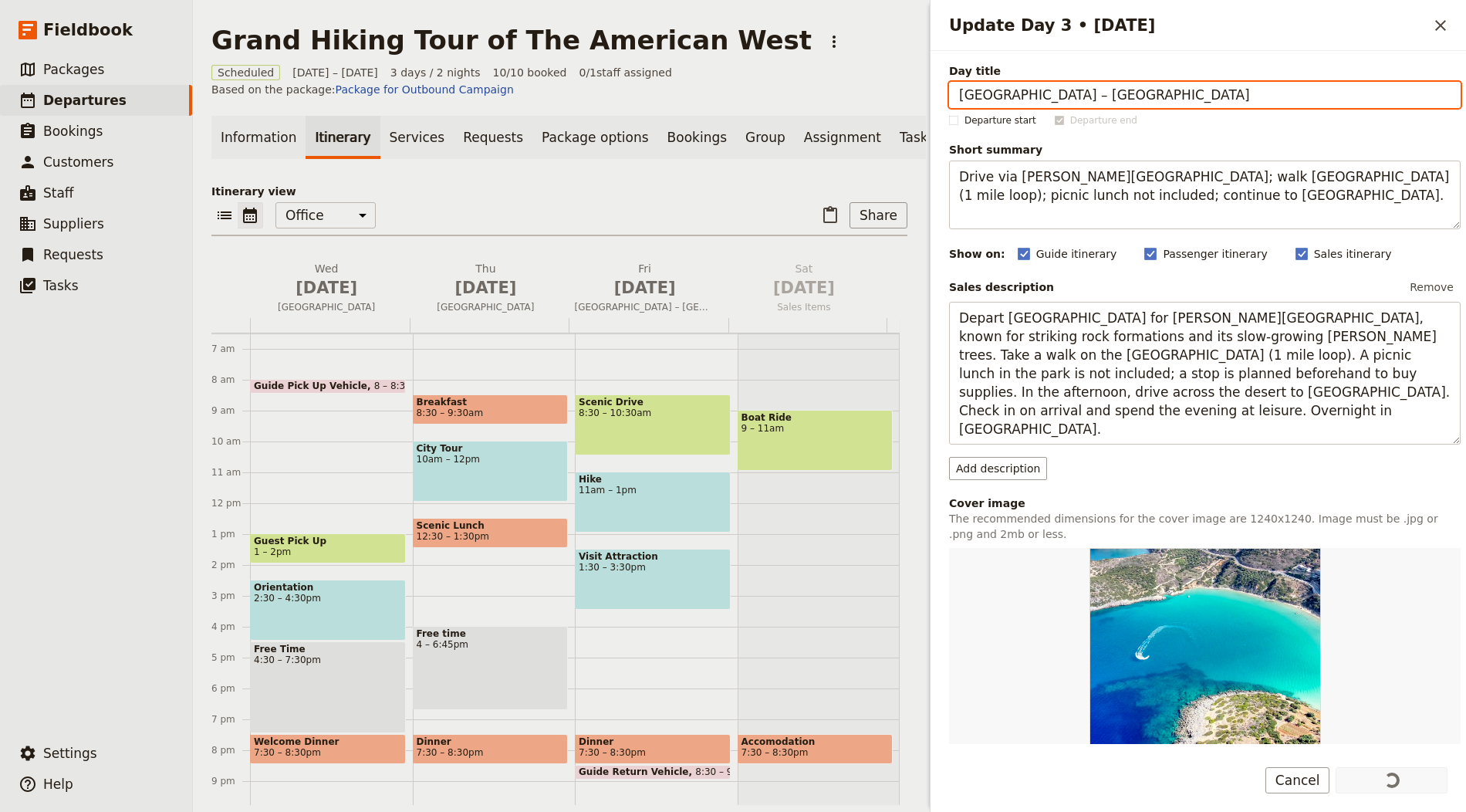
click at [561, 209] on div "Itinerary view ​ ​ Office Guide Passenger Sales ​ Share Wed Oct 1 Los Angeles T…" at bounding box center [559, 494] width 696 height 621
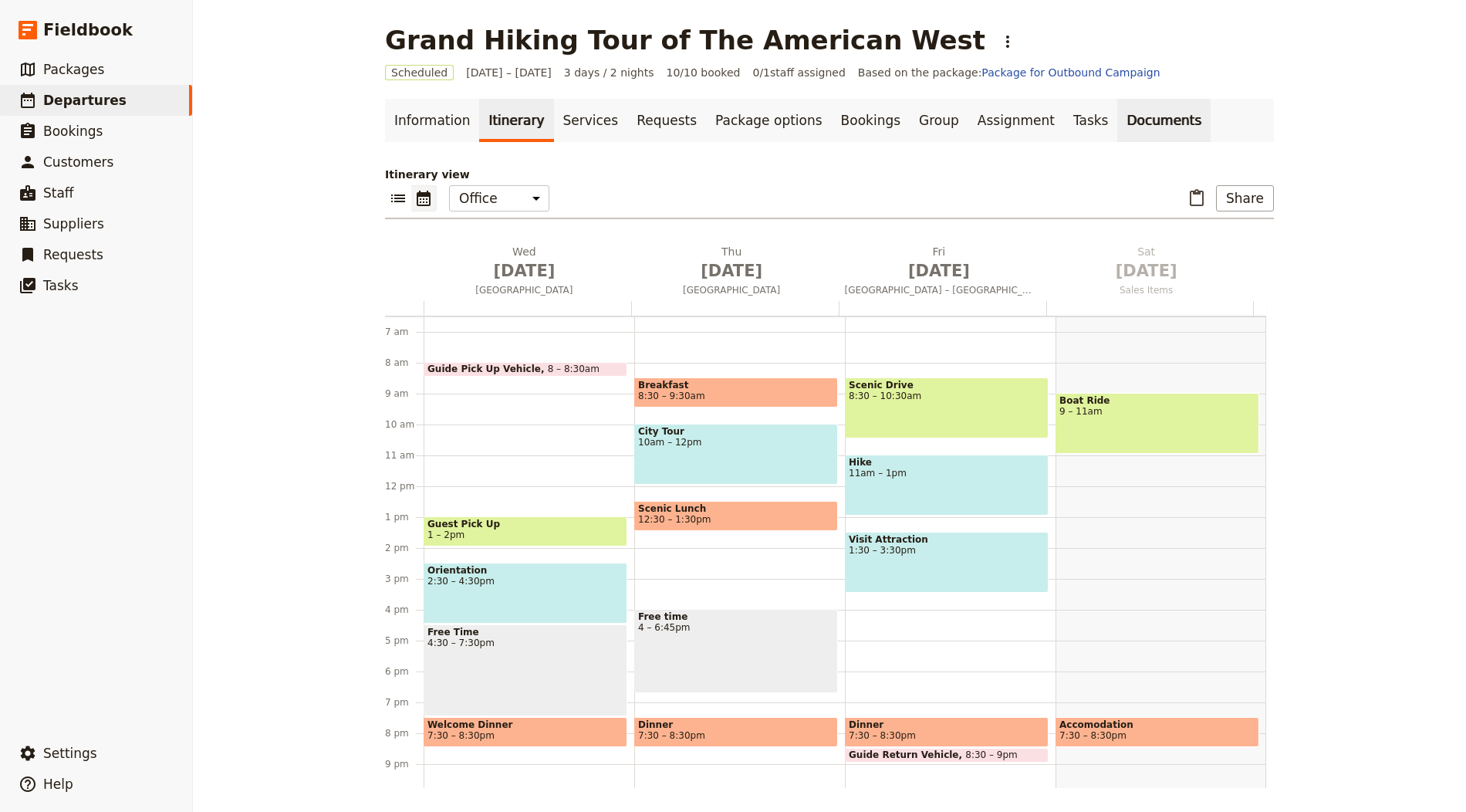
click at [1122, 130] on link "Documents" at bounding box center [1164, 121] width 94 height 43
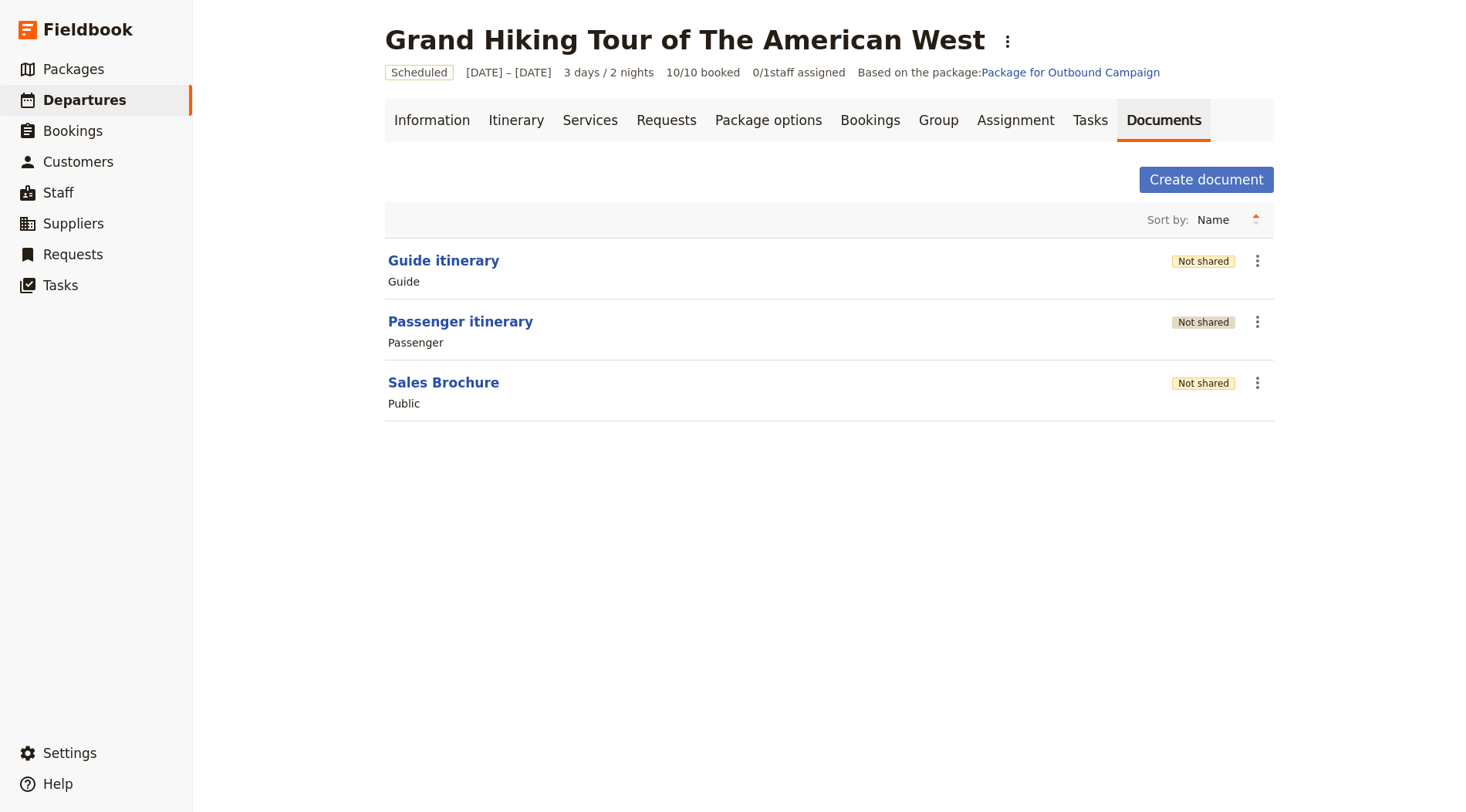
click at [1195, 319] on button "Not shared" at bounding box center [1204, 322] width 64 height 12
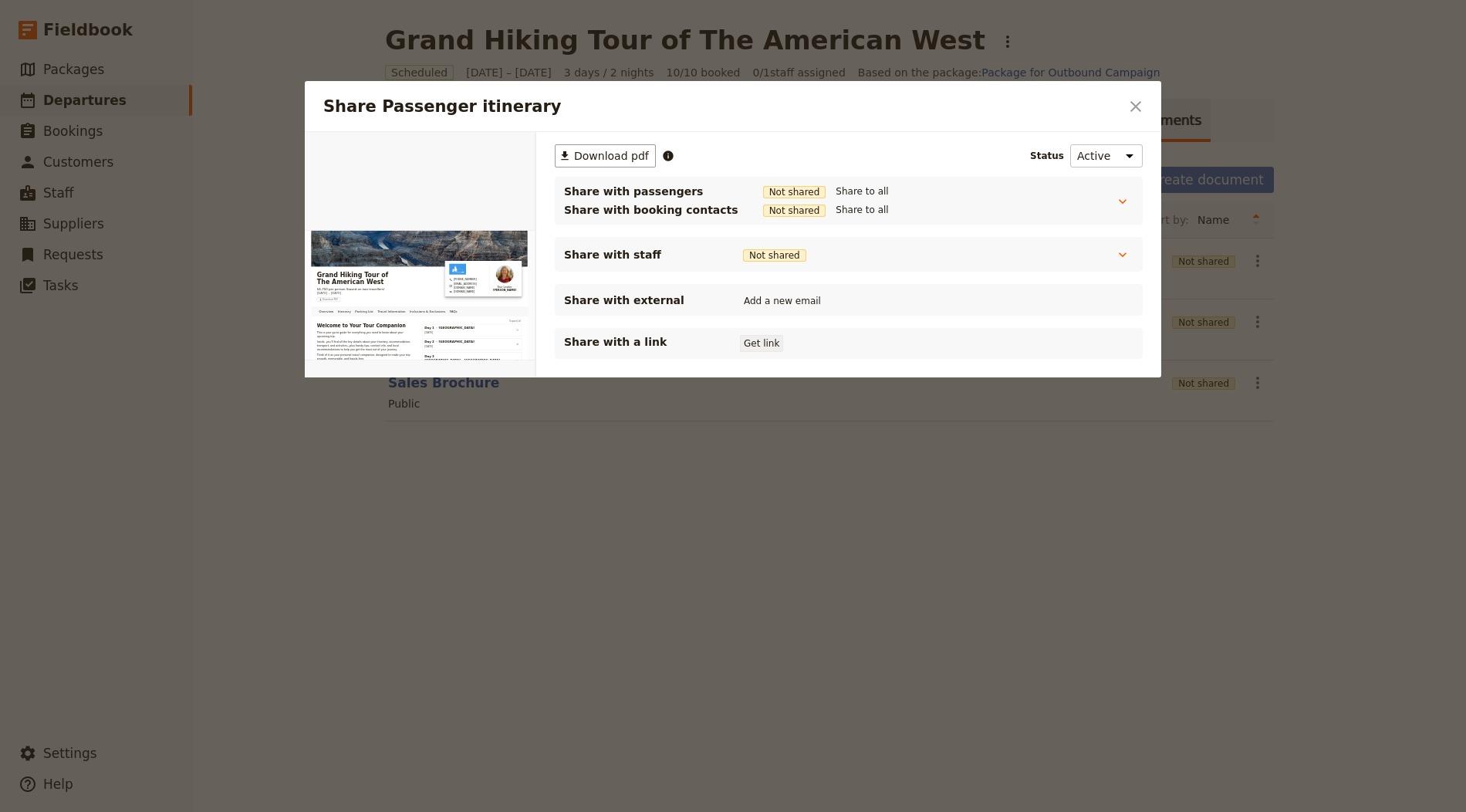
click at [751, 339] on button "Get link" at bounding box center [762, 343] width 43 height 17
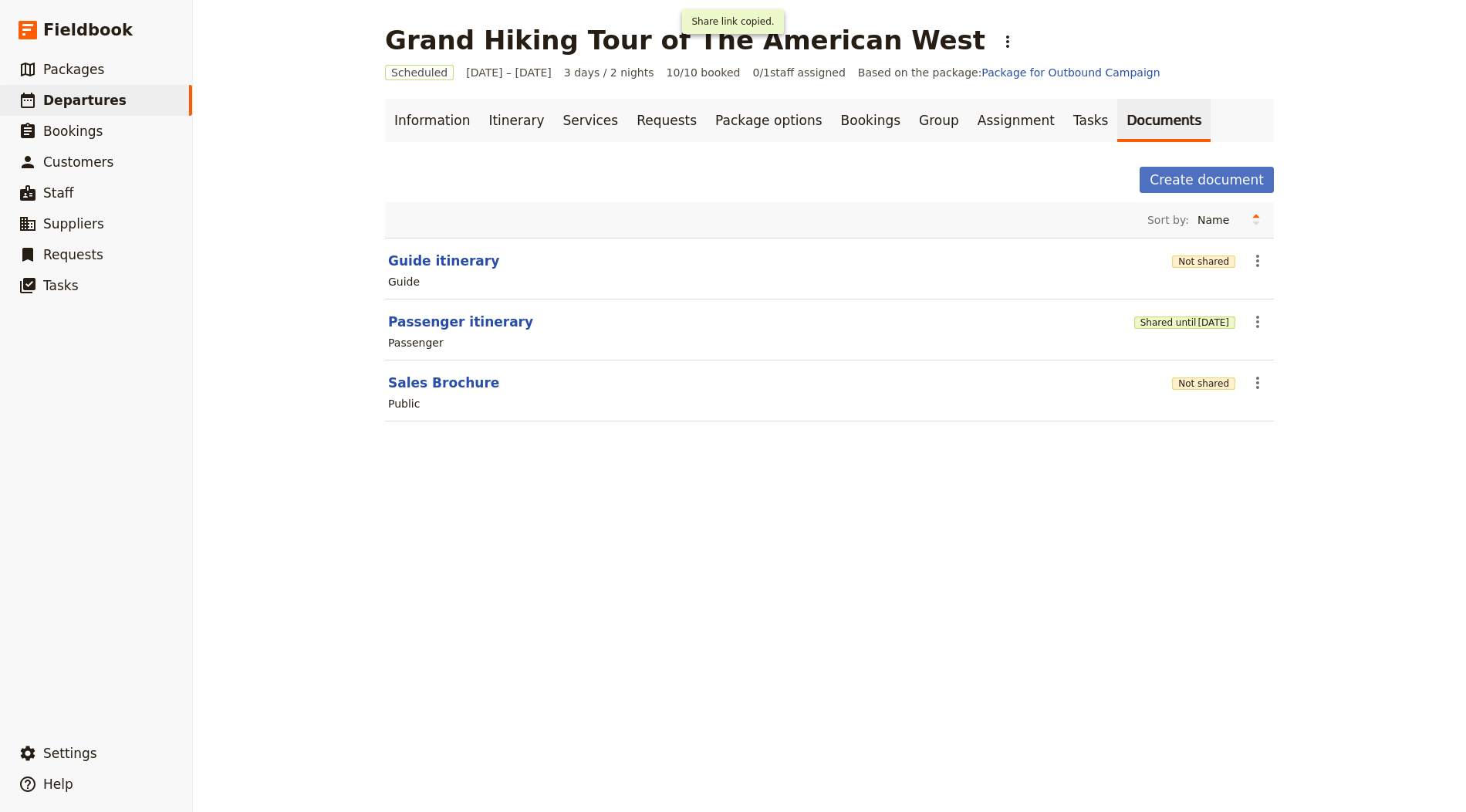
click at [453, 308] on section "Passenger itinerary Shared until 3 Nov 2025 ​ Passenger" at bounding box center [830, 329] width 889 height 61
click at [454, 313] on button "Passenger itinerary" at bounding box center [460, 322] width 145 height 19
select select "PASSENGER"
select select "RUN_SHEET"
select select "LARGE"
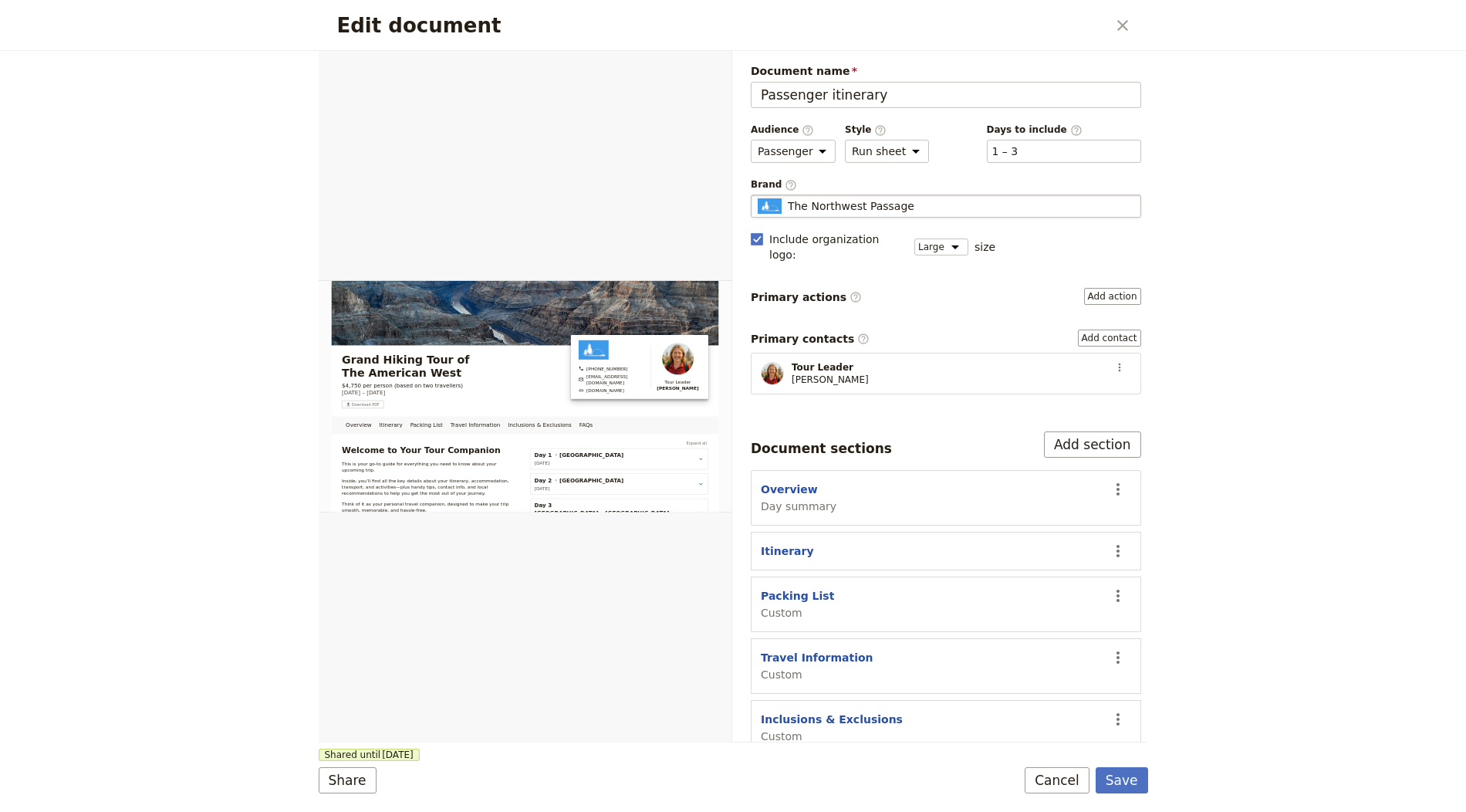
click at [901, 213] on fieldset "The Northwest Passage The Northwest Passage" at bounding box center [946, 206] width 390 height 23
click at [758, 196] on input "The Northwest Passage" at bounding box center [757, 195] width 1 height 1
type input "American Worldwide Travel"
click at [1127, 770] on button "Save" at bounding box center [1122, 780] width 52 height 26
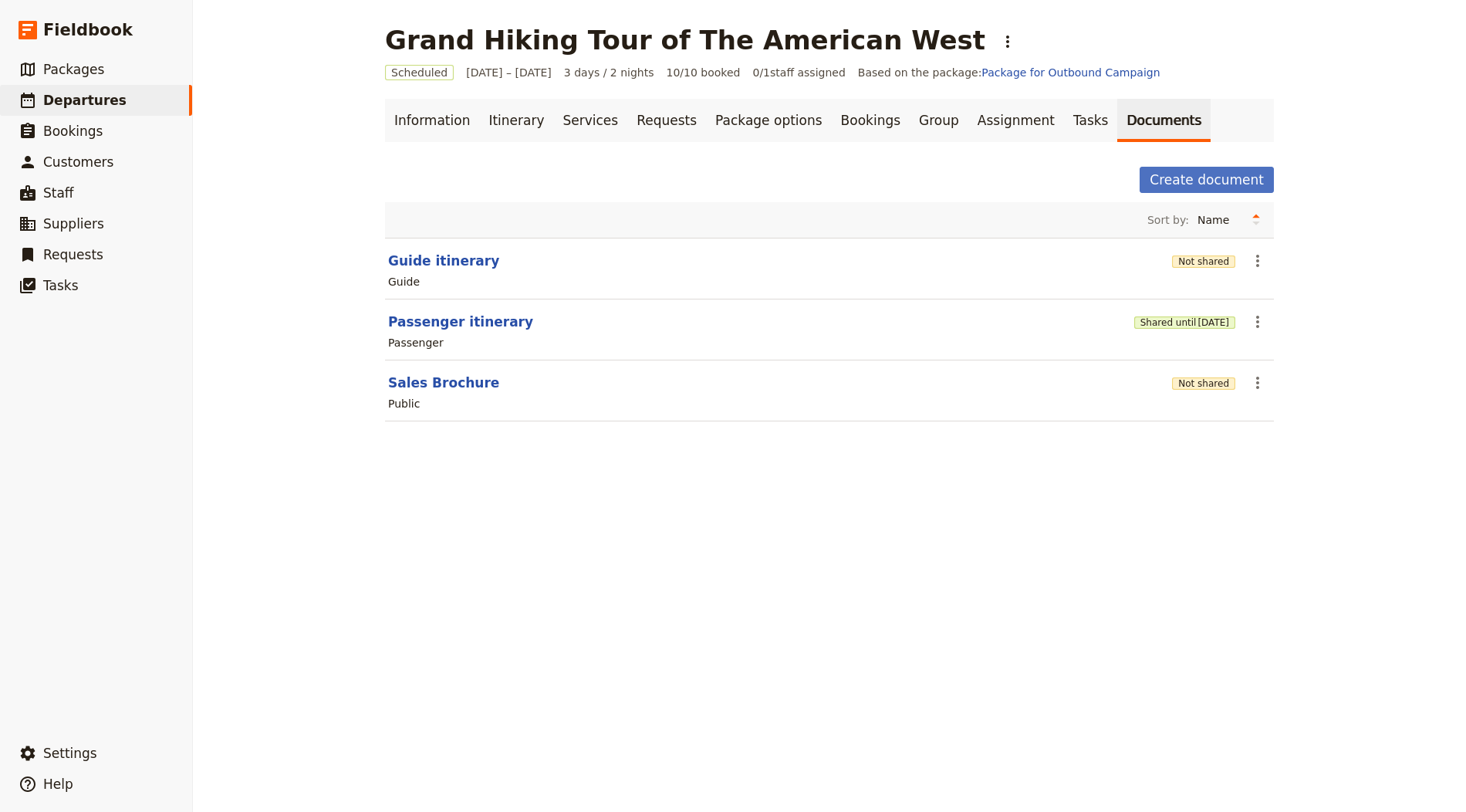
click at [428, 269] on section "Guide itinerary Not shared ​ Guide" at bounding box center [830, 268] width 889 height 62
click at [428, 254] on button "Guide itinerary" at bounding box center [443, 261] width 111 height 19
select select "STAFF"
select select "RUN_SHEET"
select select "LARGE"
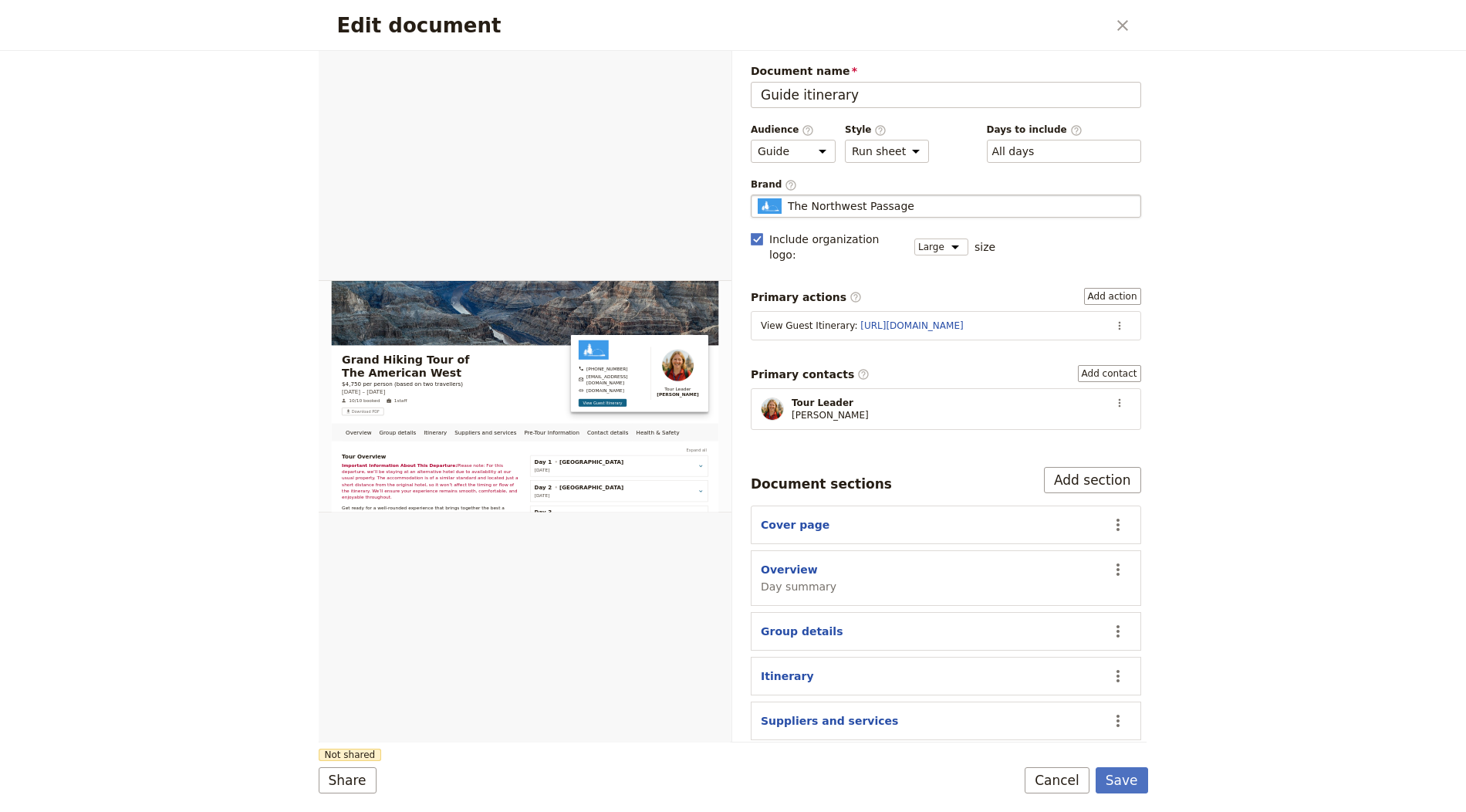
click at [870, 203] on span "The Northwest Passage" at bounding box center [850, 206] width 126 height 15
click at [758, 196] on input "The Northwest Passage" at bounding box center [757, 195] width 1 height 1
type input "American Worldwide Travel"
click at [1113, 319] on icon "Actions" at bounding box center [1119, 325] width 12 height 12
click at [1102, 324] on ul "Edit action Remove action" at bounding box center [1067, 348] width 100 height 51
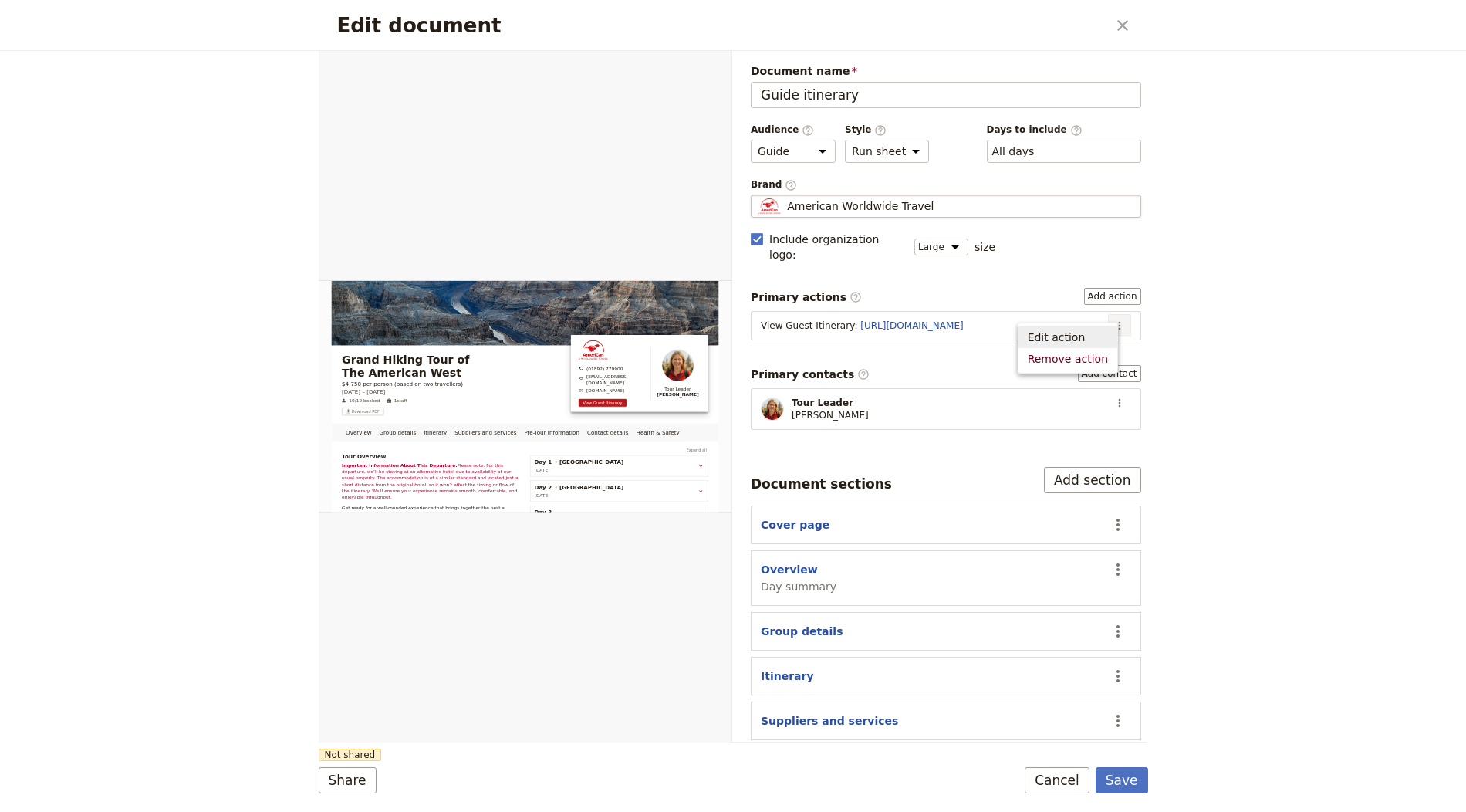
click at [1095, 336] on span "Edit action" at bounding box center [1068, 337] width 80 height 15
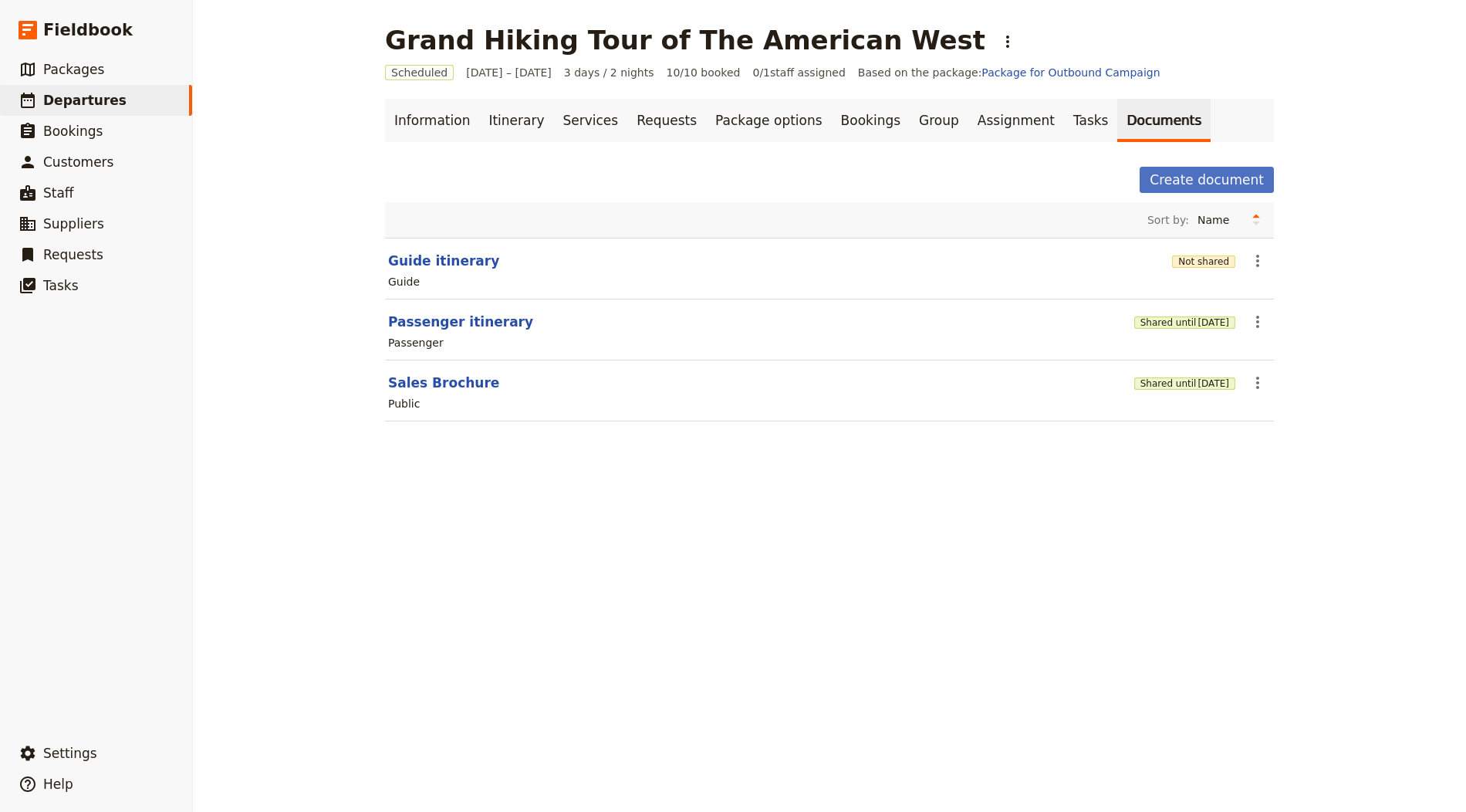
click at [1198, 254] on div "Not shared" at bounding box center [1204, 261] width 64 height 15
click at [1199, 255] on button "Not shared" at bounding box center [1204, 261] width 64 height 12
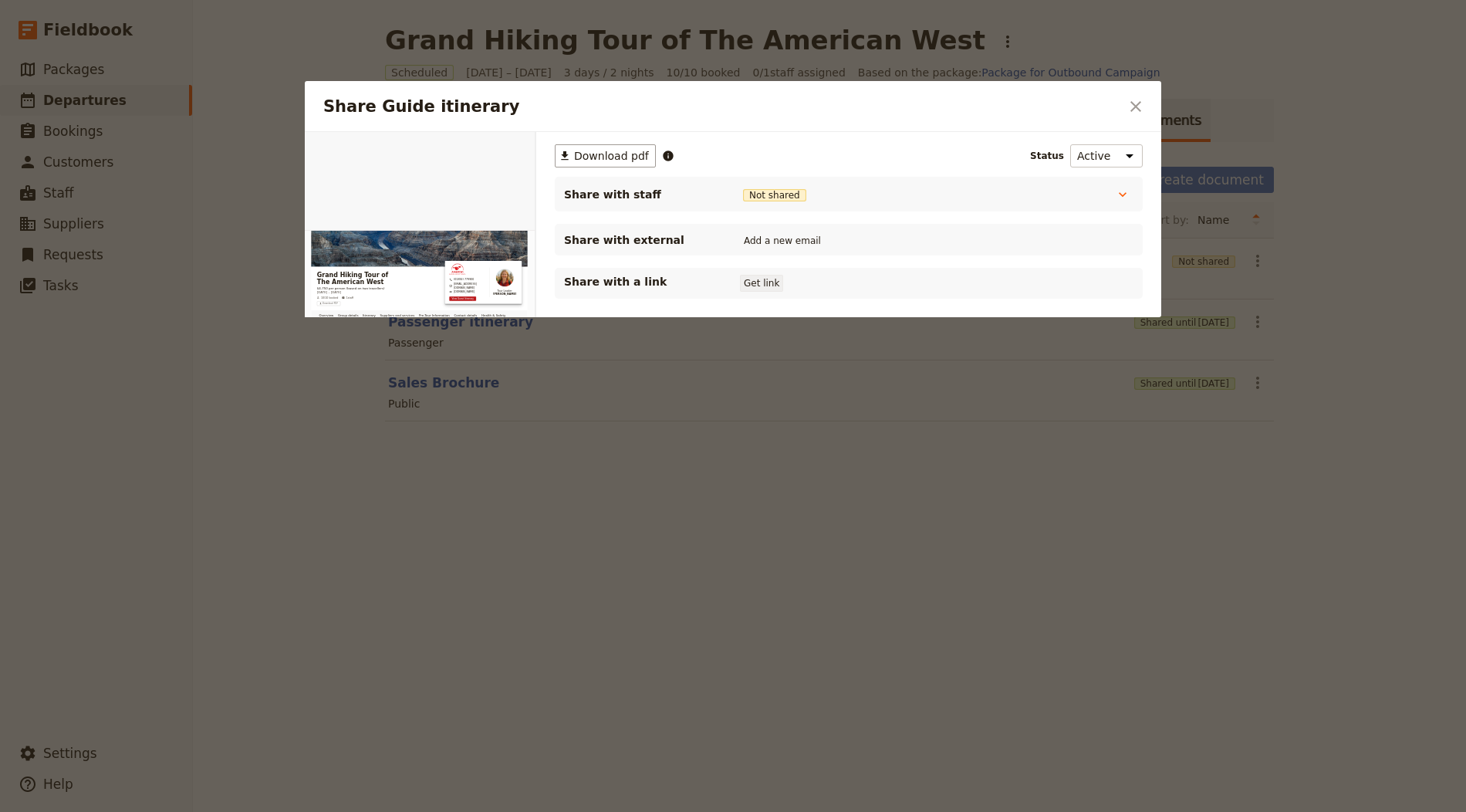
click at [744, 279] on button "Get link" at bounding box center [762, 283] width 43 height 17
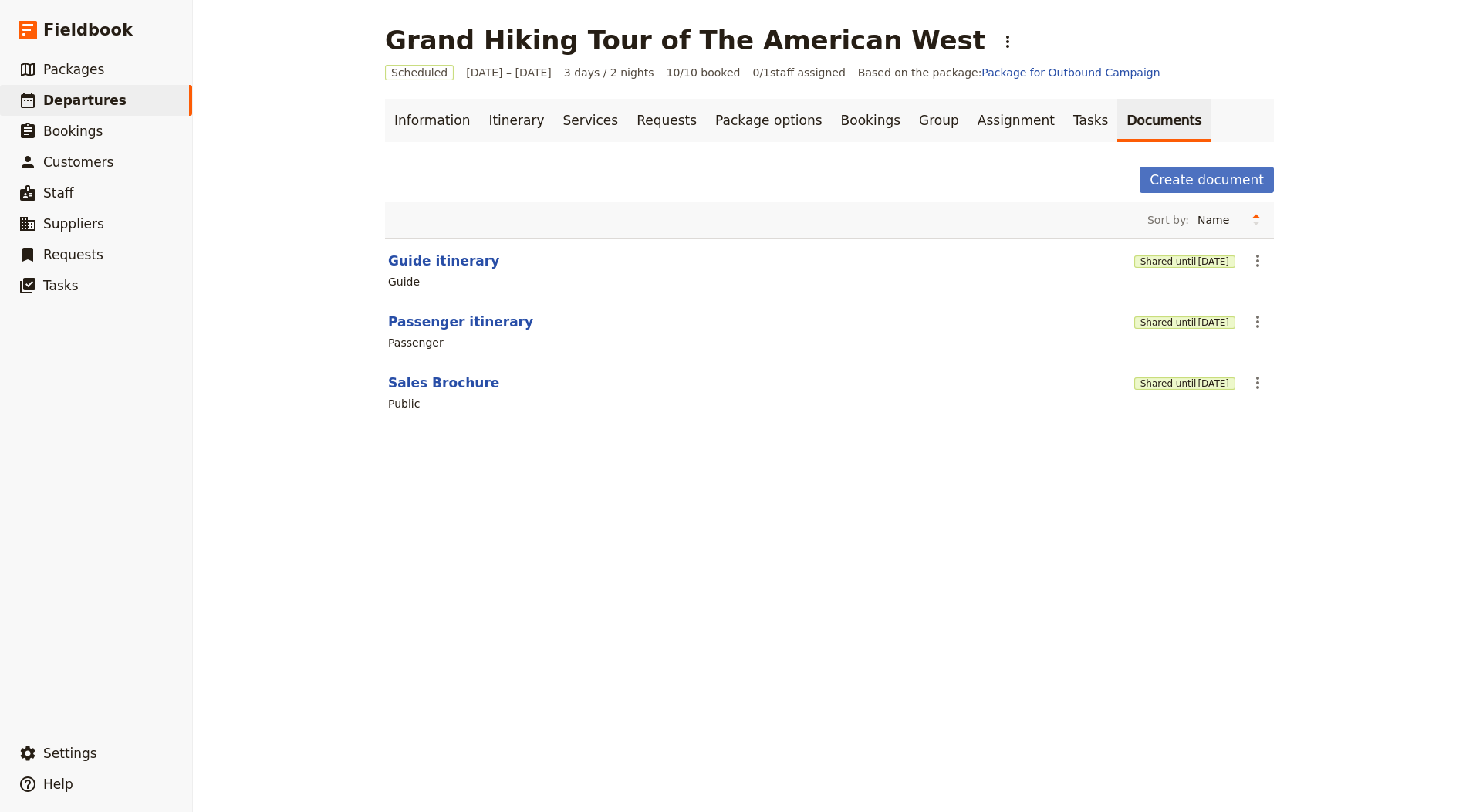
click at [562, 48] on h1 "Grand Hiking Tour of The American West" at bounding box center [686, 39] width 601 height 31
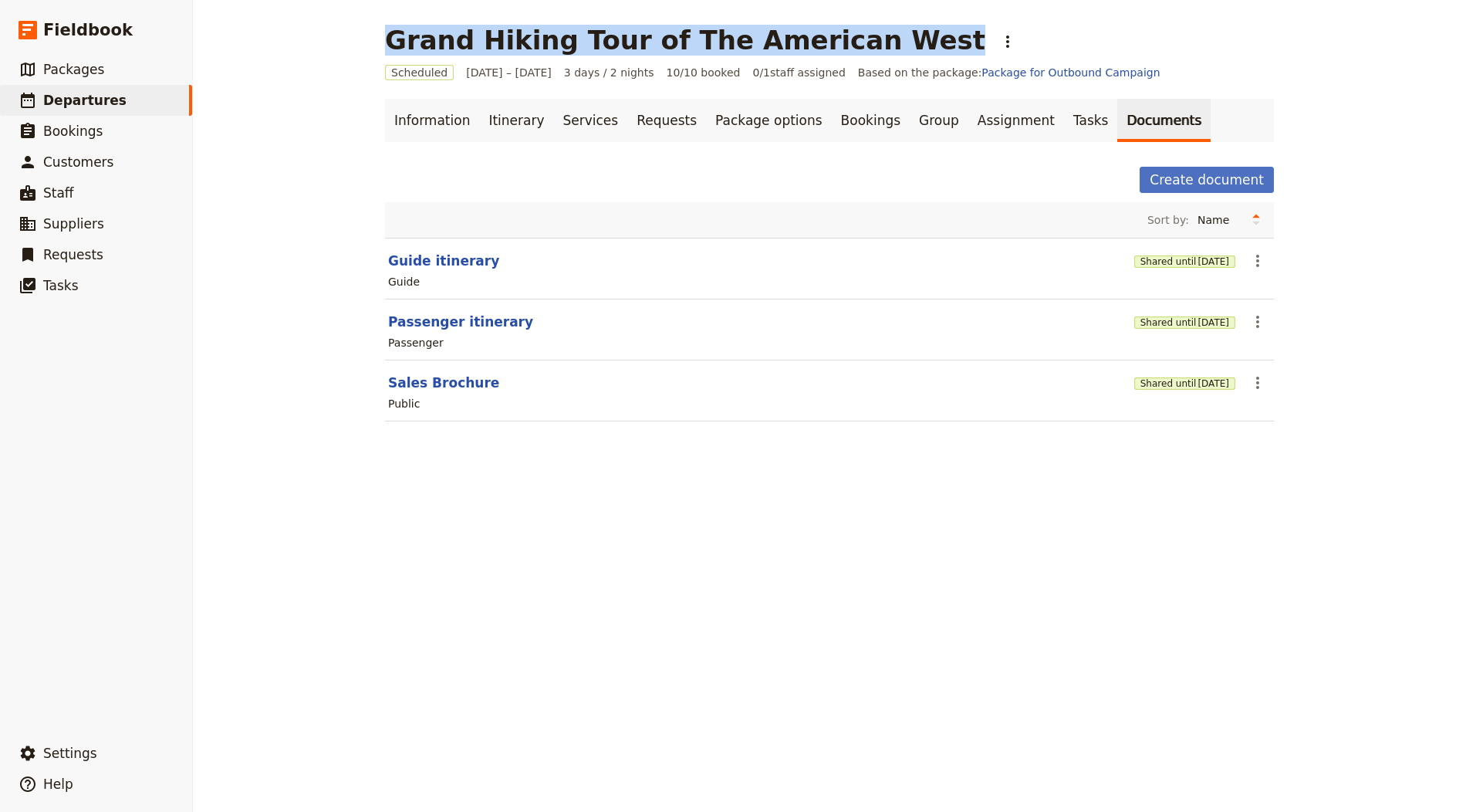
click at [562, 48] on h1 "Grand Hiking Tour of The American West" at bounding box center [686, 39] width 601 height 31
copy h1 "Grand Hiking Tour of The American West"
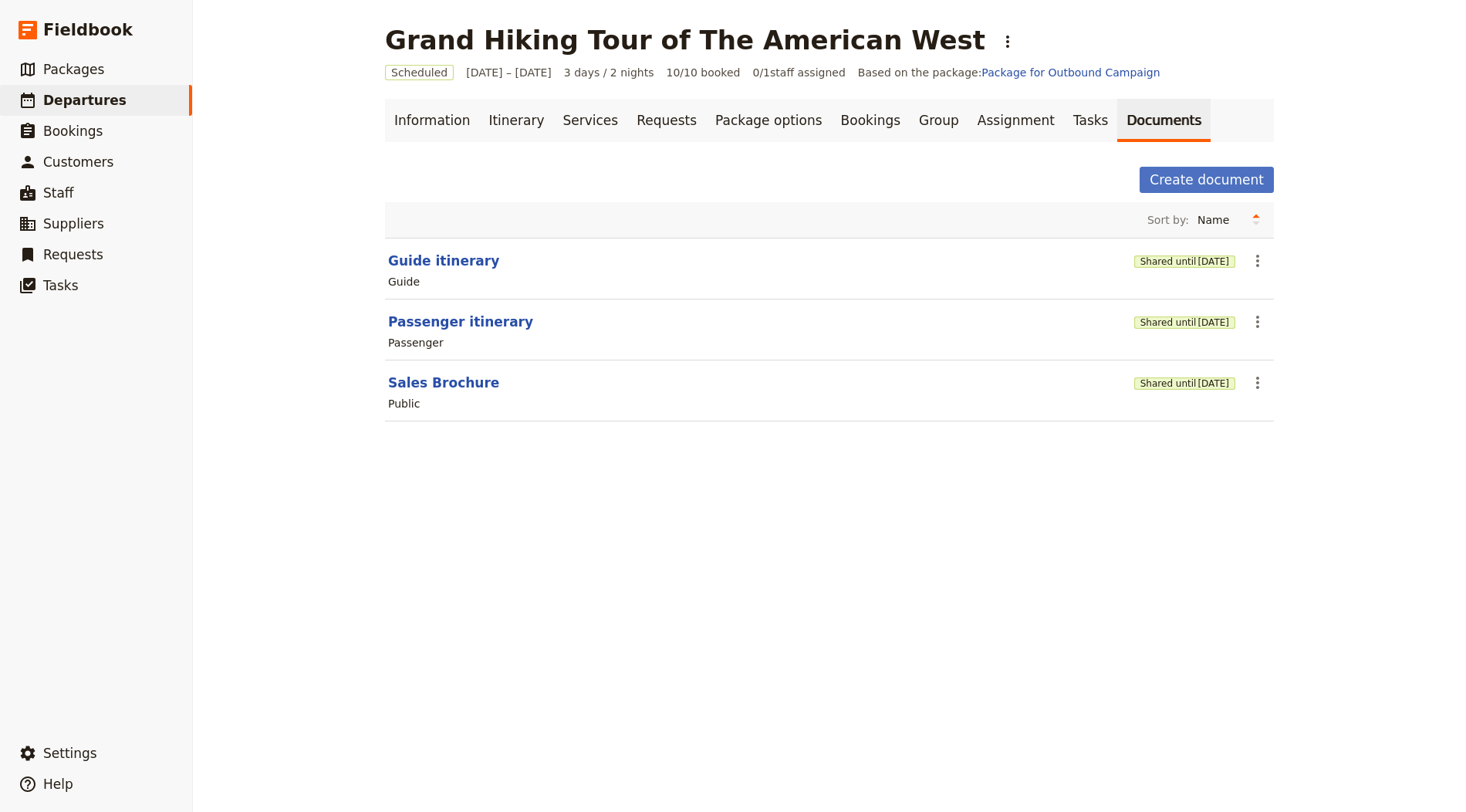
click at [585, 469] on div "Grand Hiking Tour of The American West ​ Scheduled 1 – 3 Oct 2025 3 days / 2 ni…" at bounding box center [829, 406] width 1273 height 812
click at [998, 38] on icon "Actions" at bounding box center [1008, 42] width 19 height 19
click at [915, 72] on span "Clone this departure" at bounding box center [933, 76] width 110 height 15
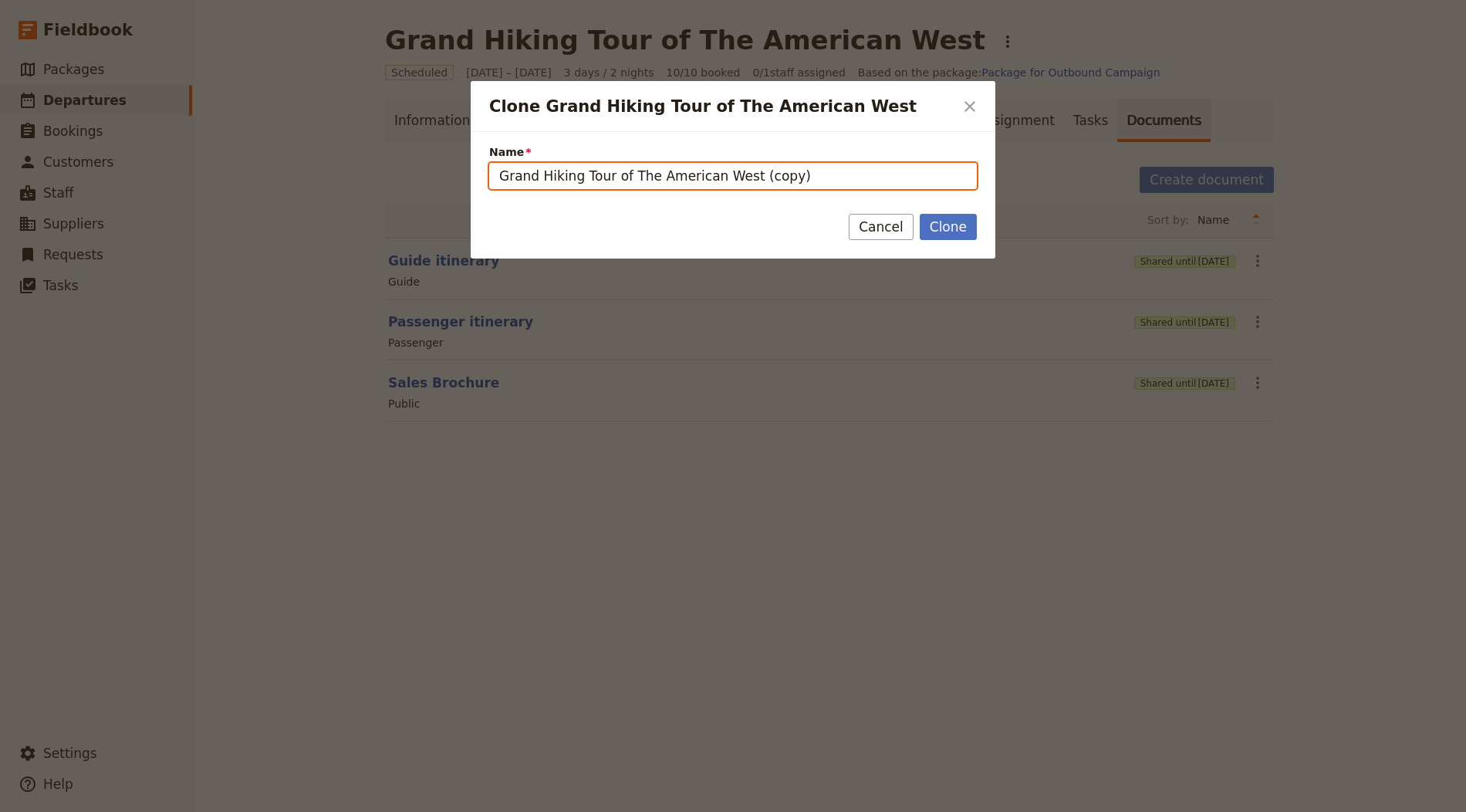
click at [618, 170] on input "Grand Hiking Tour of The American West (copy)" at bounding box center [733, 176] width 487 height 26
type input "Unforgettable [GEOGRAPHIC_DATA]"
click at [920, 213] on button "Clone" at bounding box center [948, 226] width 57 height 26
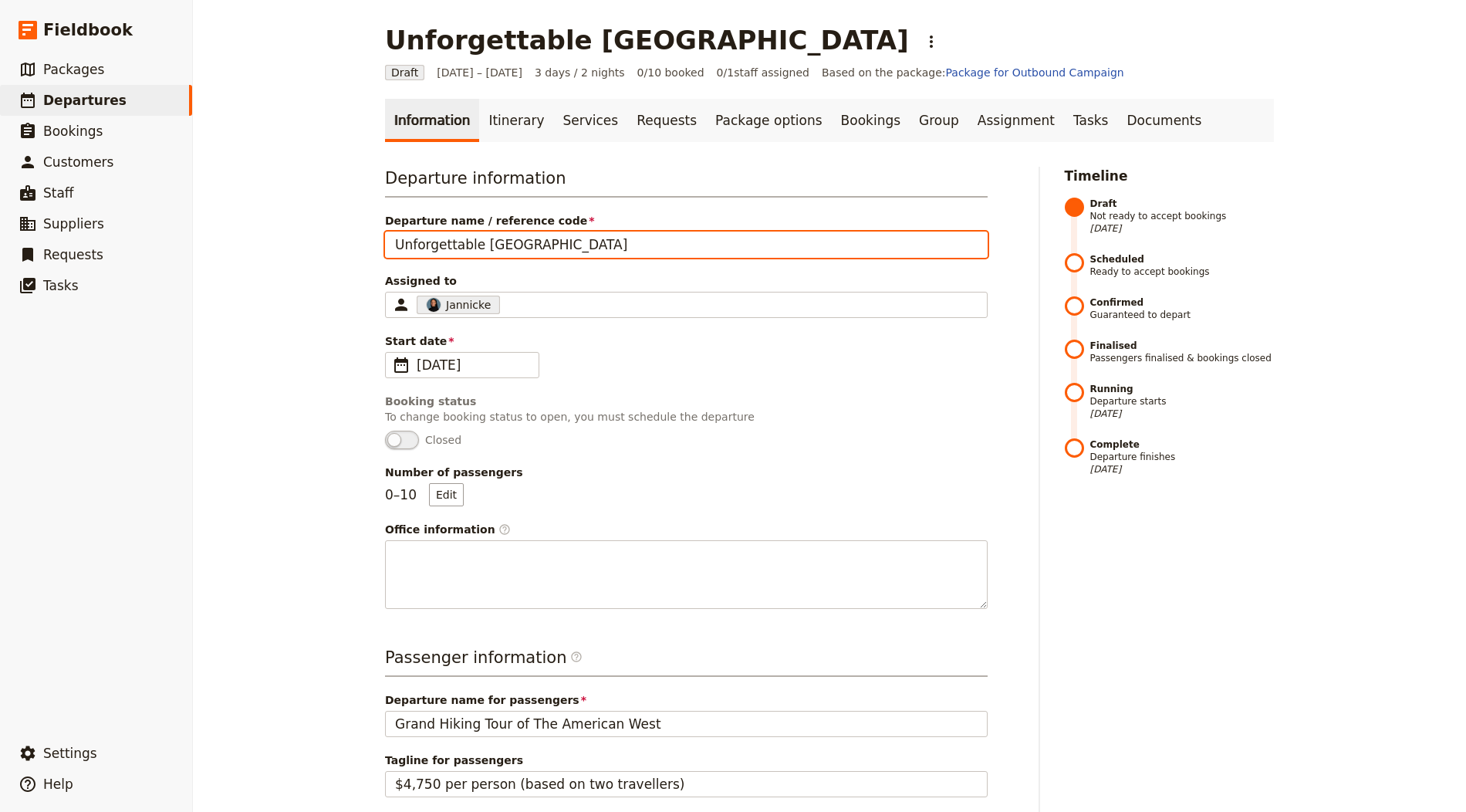
click at [539, 249] on input "Unforgettable [GEOGRAPHIC_DATA]" at bounding box center [687, 244] width 602 height 26
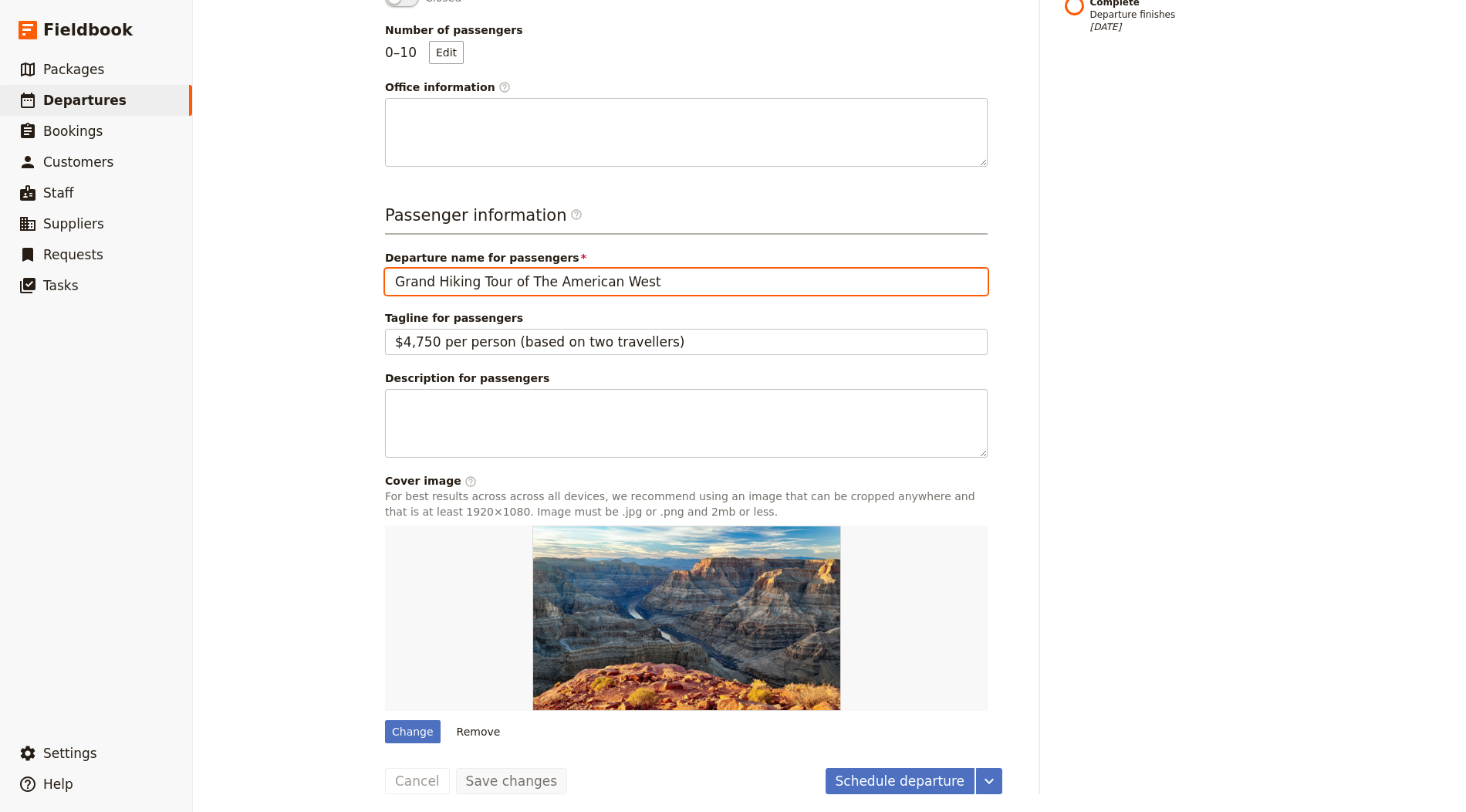
click at [471, 278] on input "Grand Hiking Tour of The American West" at bounding box center [687, 282] width 602 height 26
paste input "Unforgettable Egyp"
type input "Unforgettable [GEOGRAPHIC_DATA]"
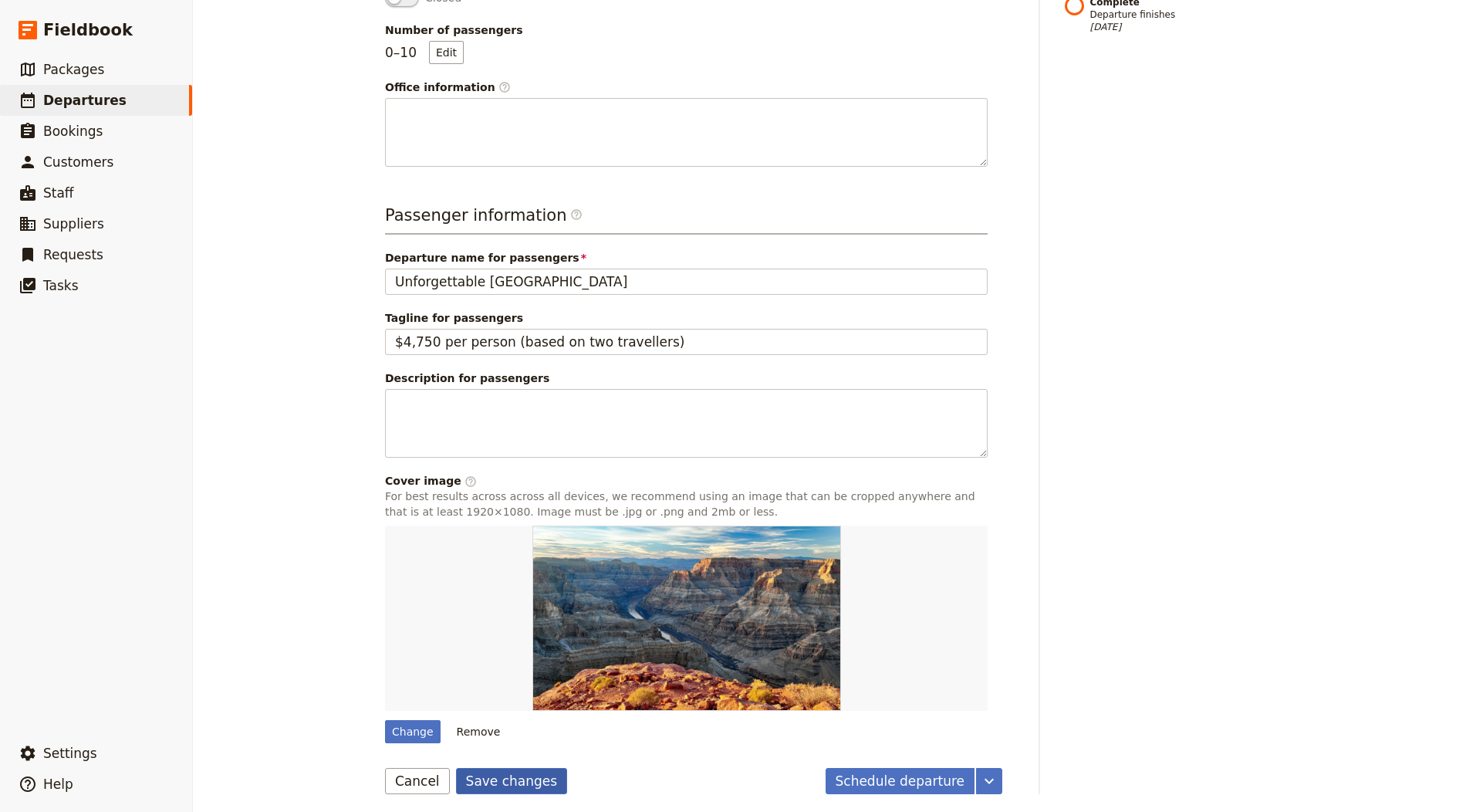
click at [514, 774] on button "Save changes" at bounding box center [512, 781] width 112 height 26
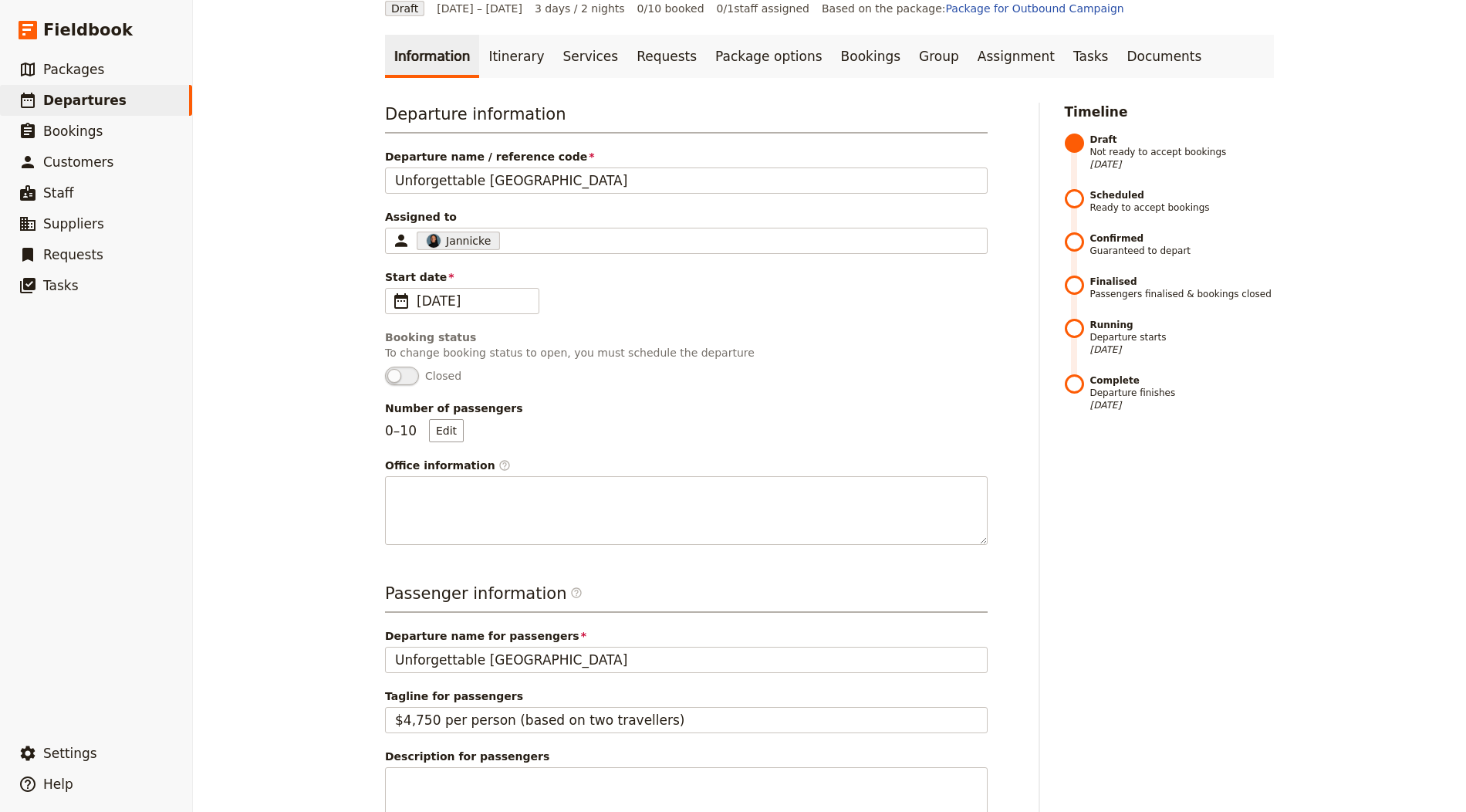
scroll to position [0, 0]
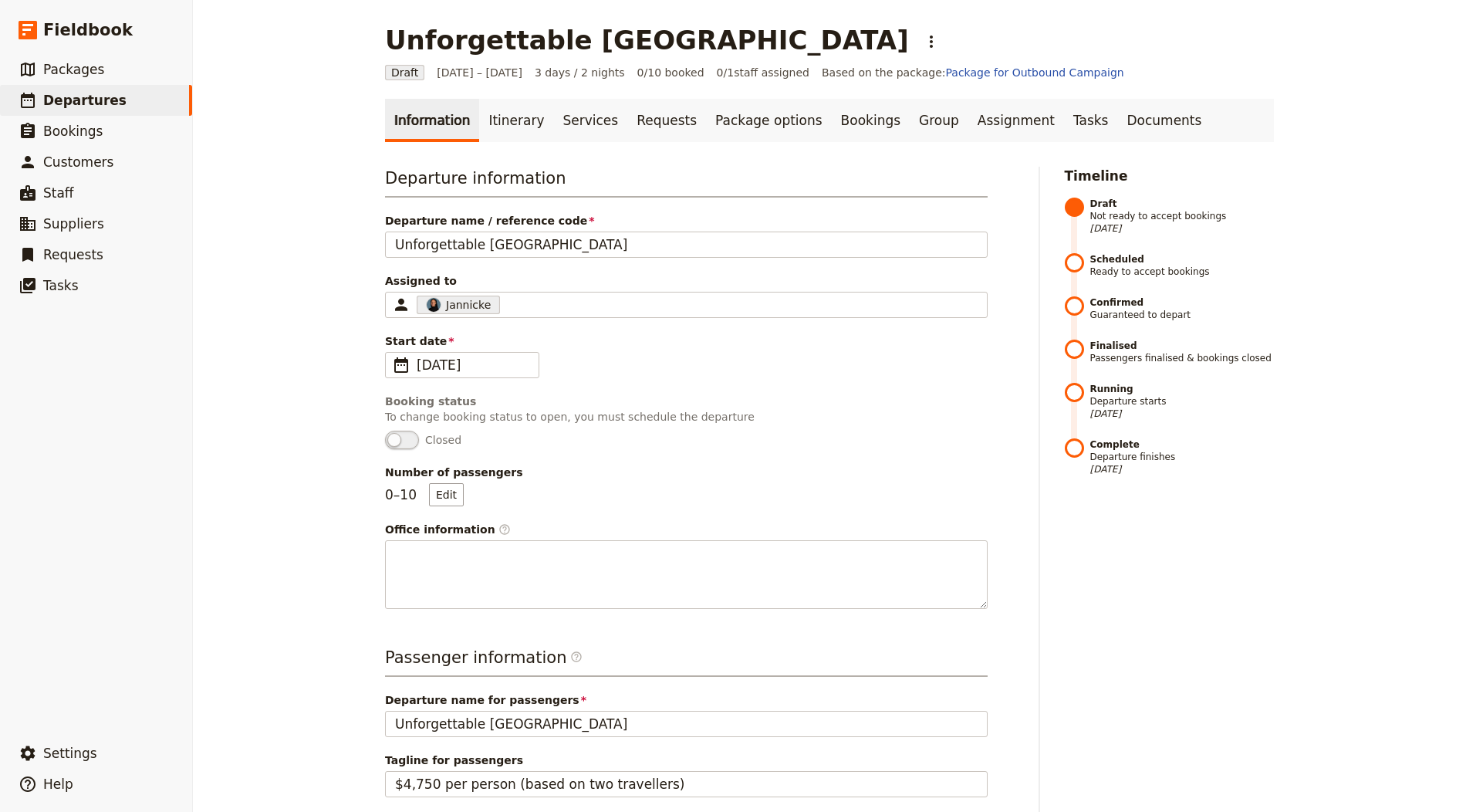
click at [641, 17] on main "Unforgettable Egypt ​ Draft 1 – 3 Oct 2025 3 days / 2 nights 0/10 booked 0 / 1 …" at bounding box center [830, 631] width 926 height 1261
click at [922, 37] on icon "Actions" at bounding box center [932, 42] width 19 height 19
click at [689, 122] on span "Schedule departure" at bounding box center [690, 123] width 107 height 15
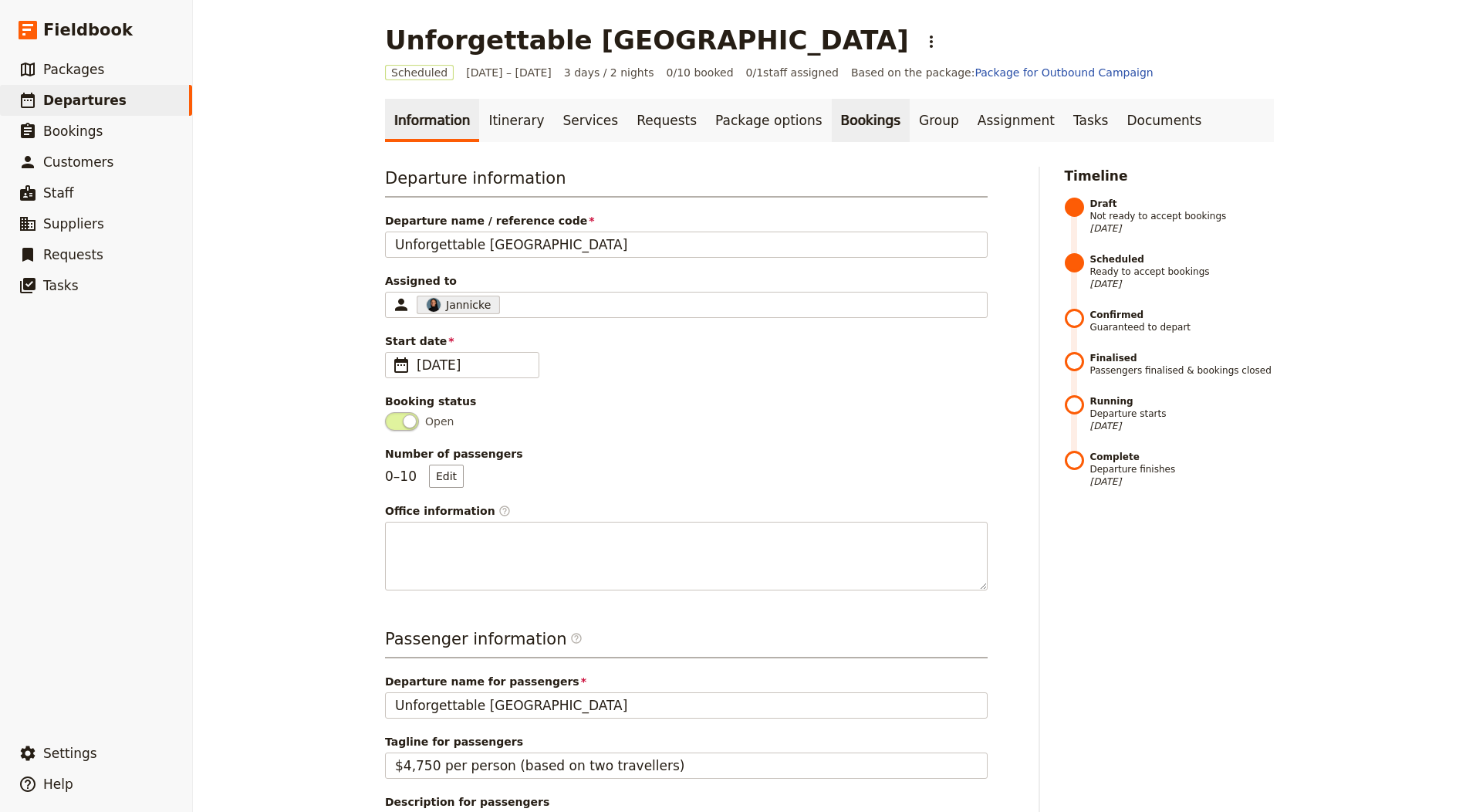
click at [832, 125] on link "Bookings" at bounding box center [870, 121] width 78 height 43
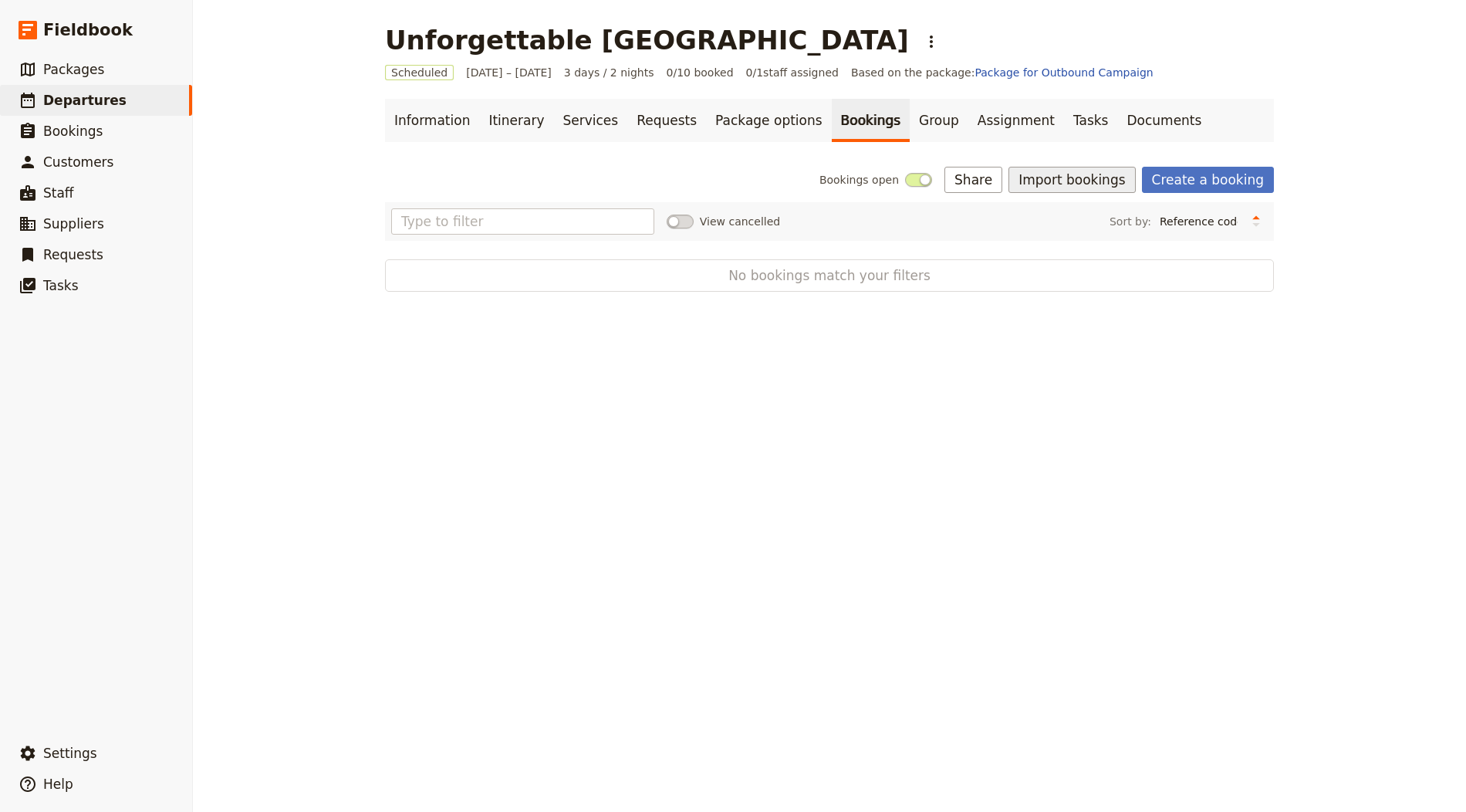
click at [1082, 187] on button "Import bookings" at bounding box center [1071, 180] width 126 height 26
click at [1067, 213] on span "Import Bookings" at bounding box center [1077, 212] width 89 height 15
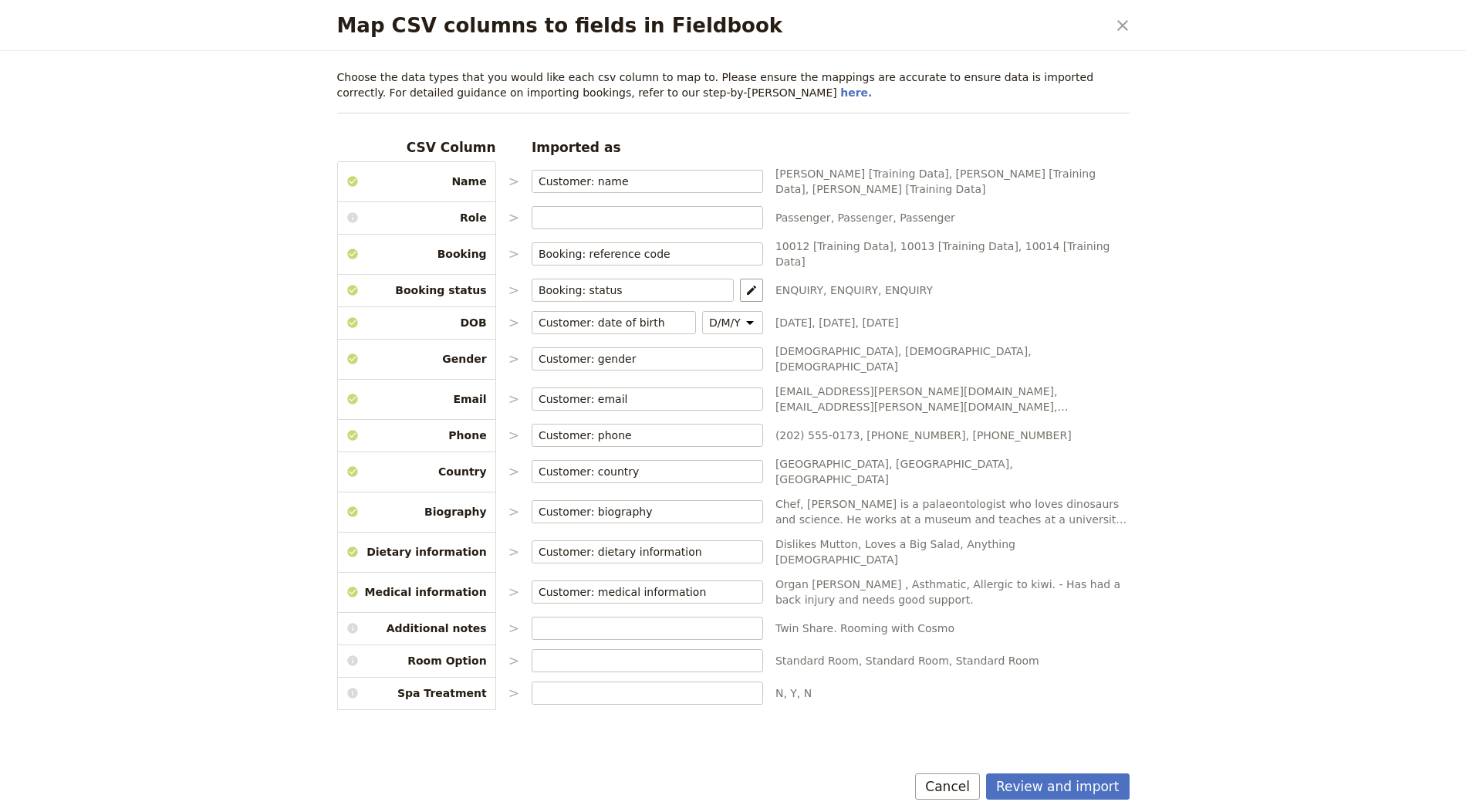
click at [1068, 772] on div "Review and import Cancel" at bounding box center [733, 790] width 830 height 45
click at [1096, 793] on button "Review and import" at bounding box center [1057, 787] width 143 height 26
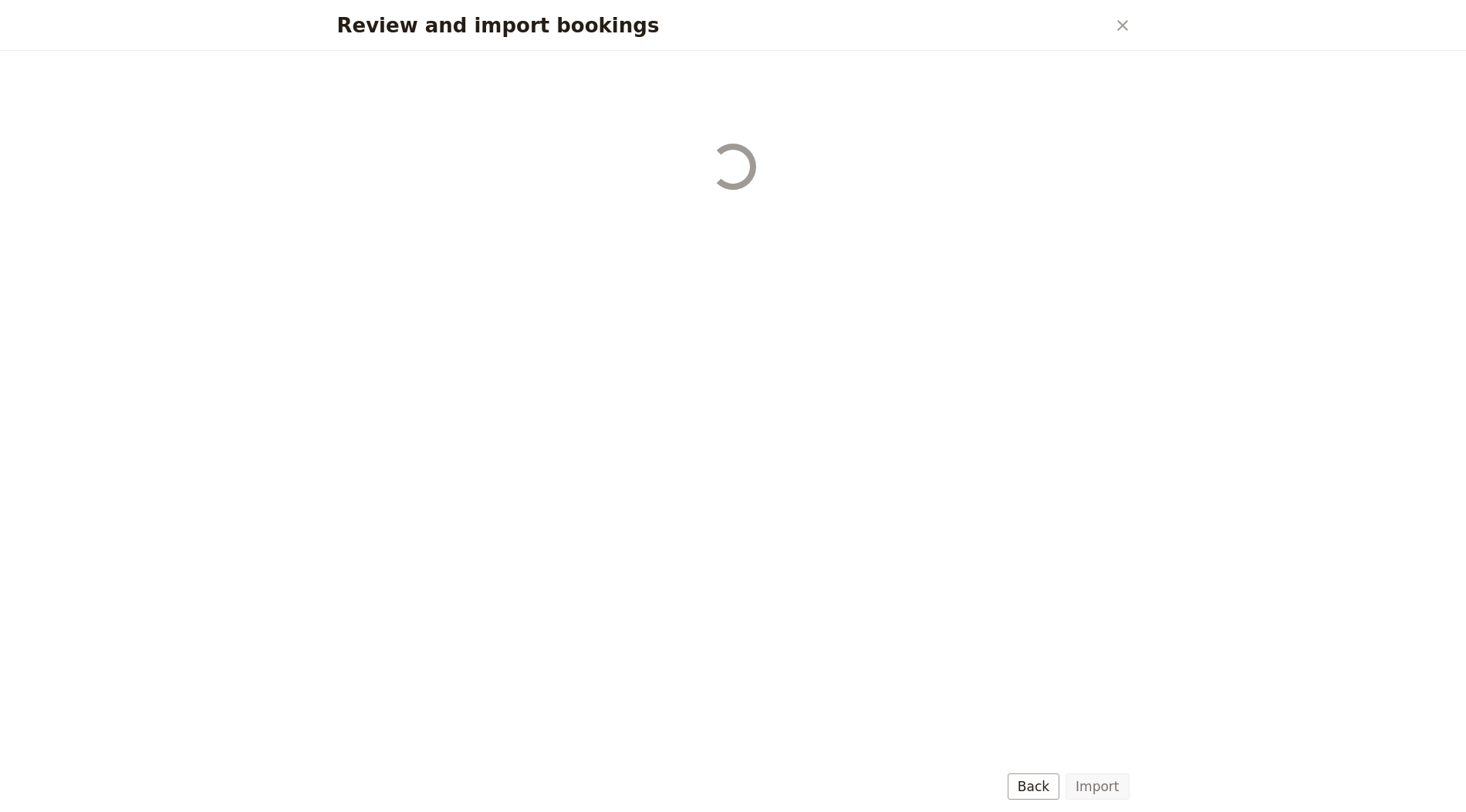
select select "655d56b39948720cb8e55355"
select select "655d57ca9948720cb8e553ec"
select select "655d57fa9948720cb8e553f3"
select select "655d58079948720cb8e553fa"
select select "655d584c9948720cb8e55401"
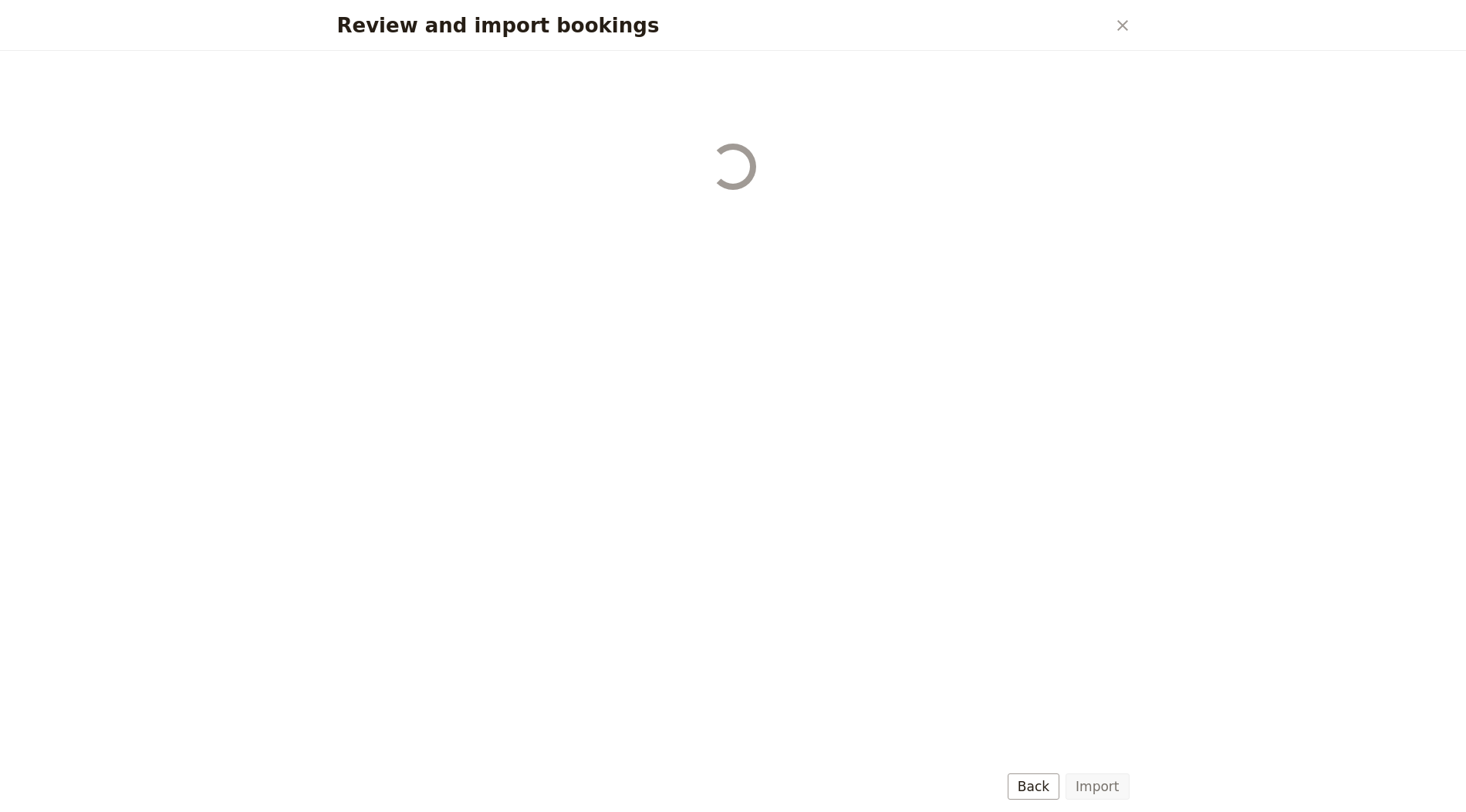
select select "655d58679948720cb8e5540d"
select select "650e6b6659641ed5ee156647"
select select "650e6b4b59641ed5ee156605"
select select "650e2104408bbede5b0c60fd"
select select "650e1d73408bbede5b0c60a6"
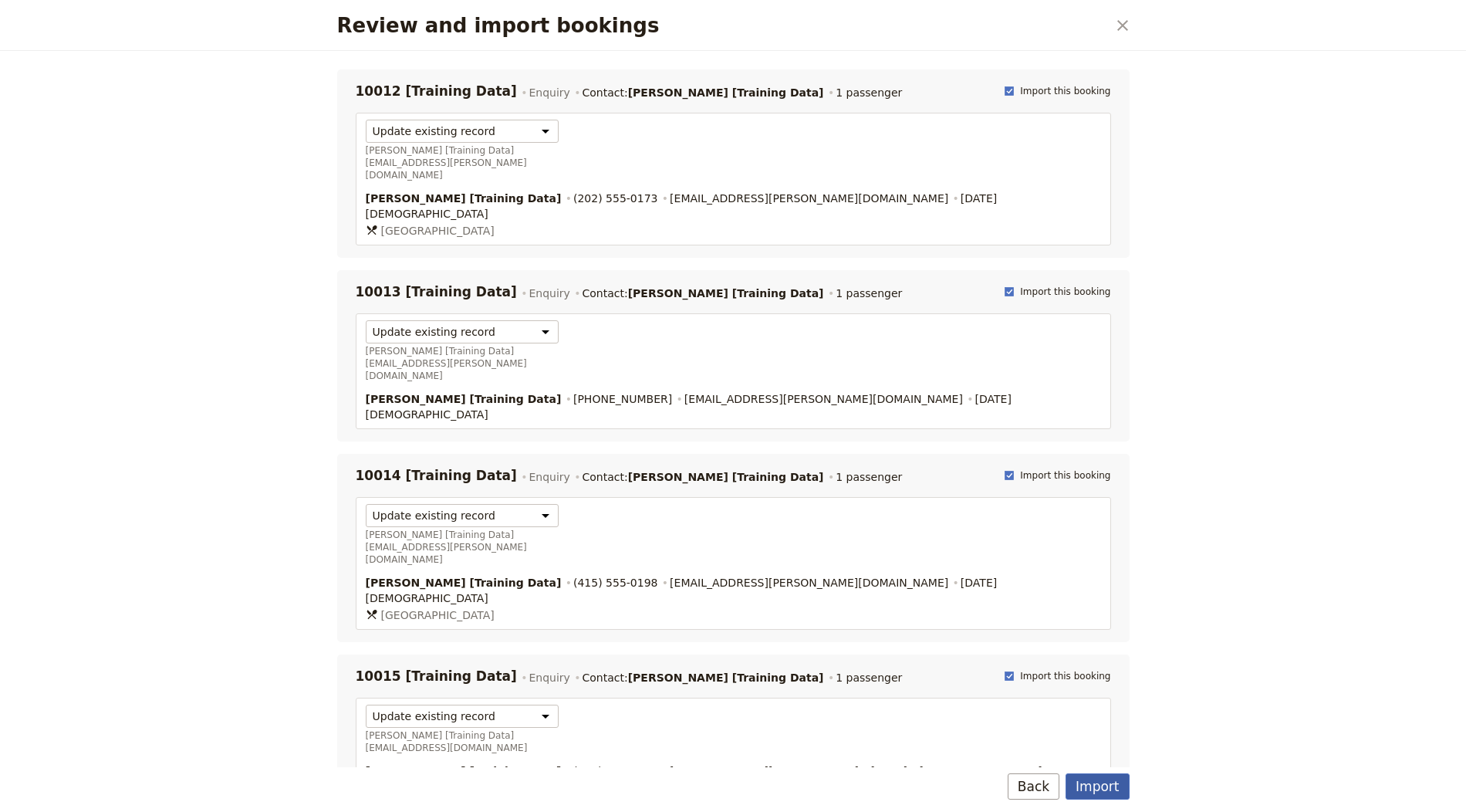
click at [1089, 787] on button "Import" at bounding box center [1097, 787] width 64 height 26
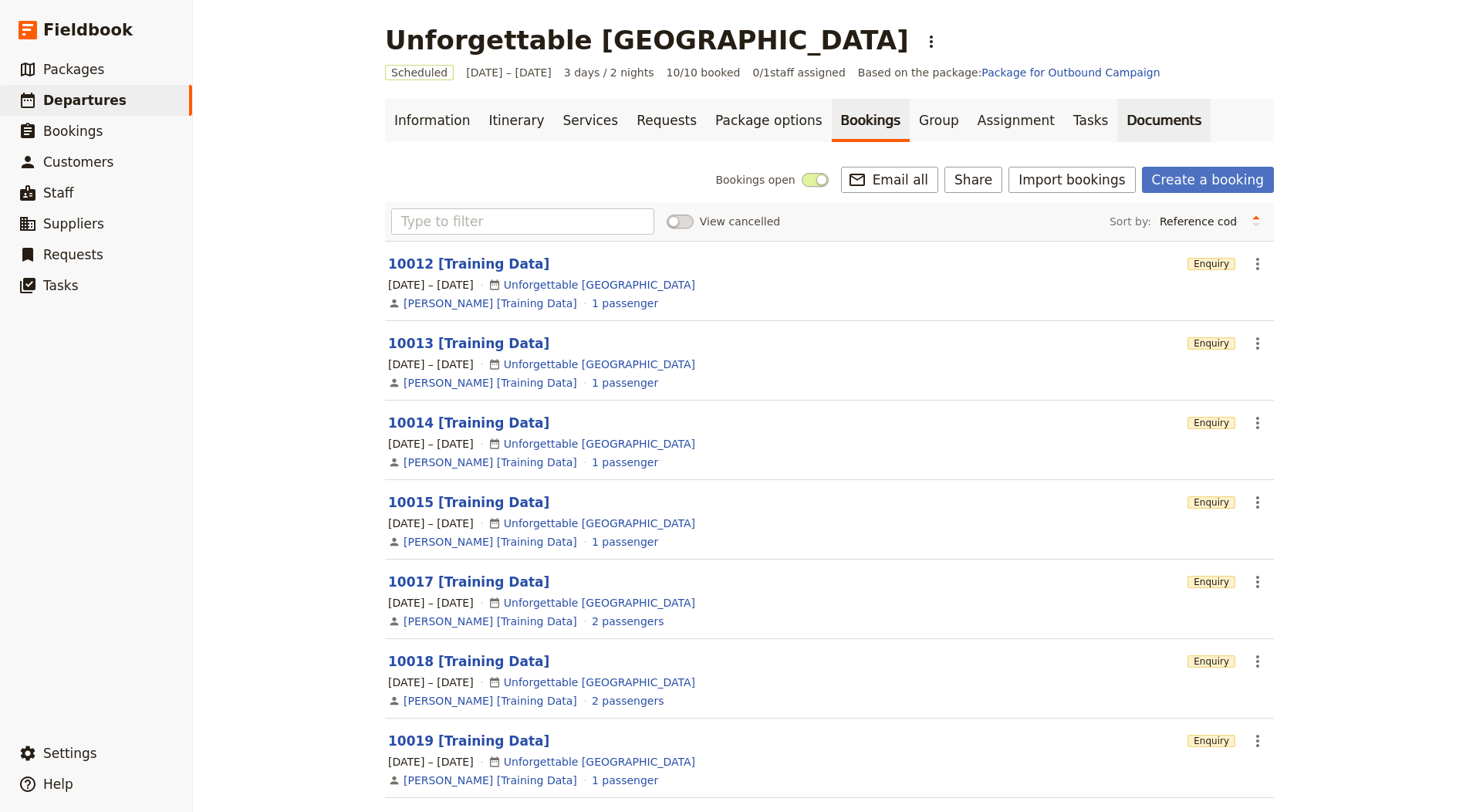
click at [1117, 121] on link "Documents" at bounding box center [1164, 121] width 94 height 43
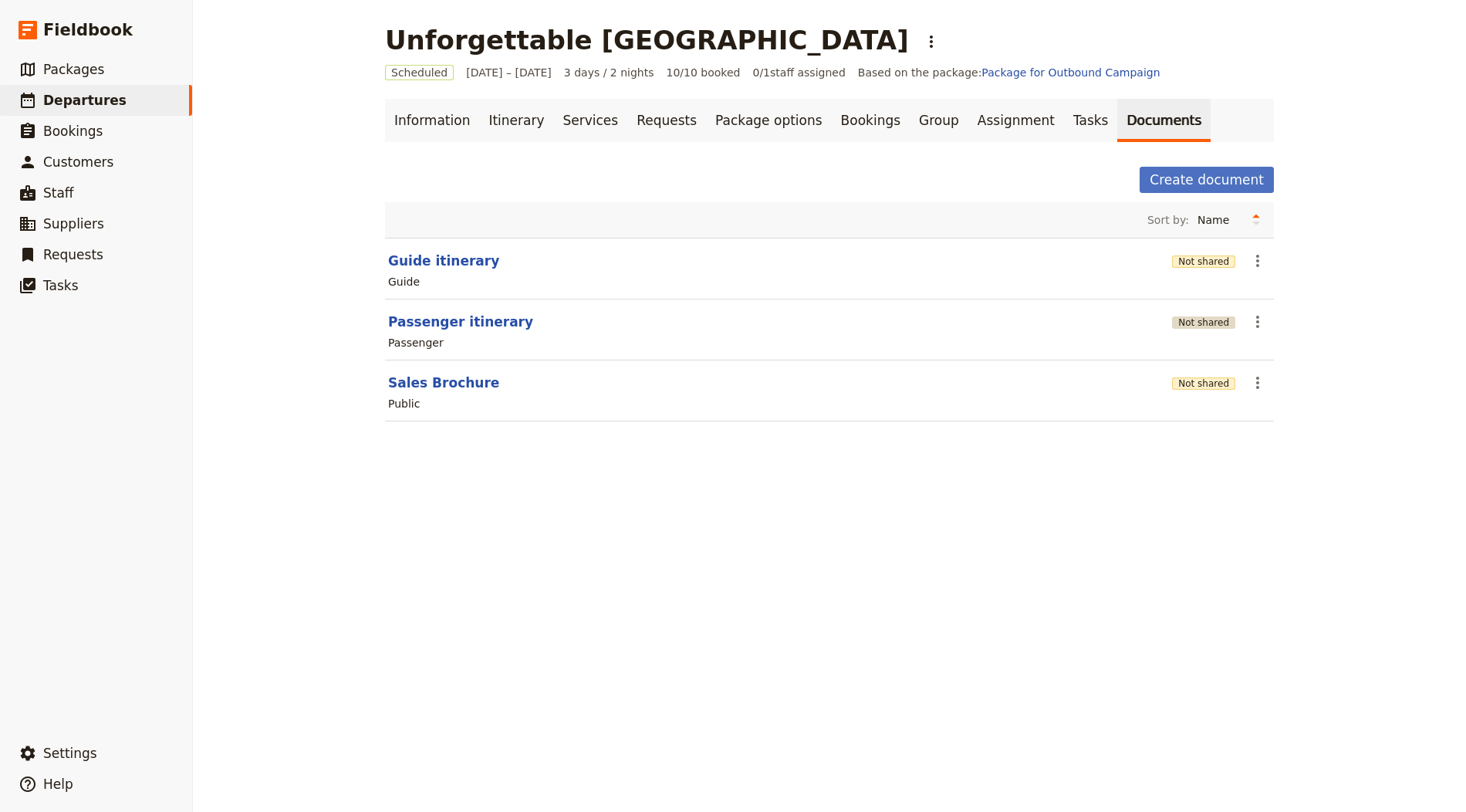
click at [1192, 321] on button "Not shared" at bounding box center [1204, 322] width 64 height 12
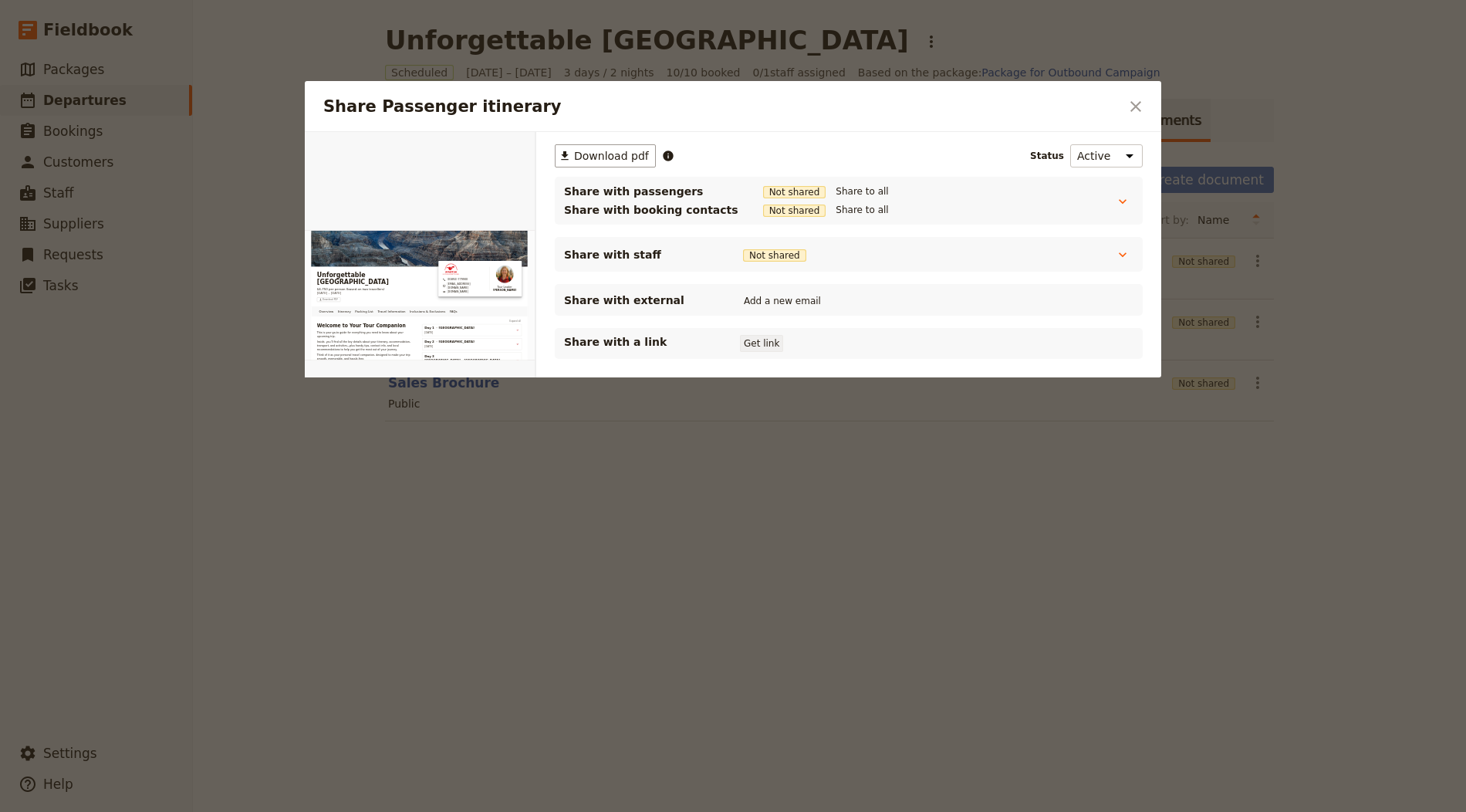
click at [759, 341] on button "Get link" at bounding box center [762, 343] width 43 height 17
click at [1141, 109] on icon "Close dialog" at bounding box center [1136, 107] width 19 height 19
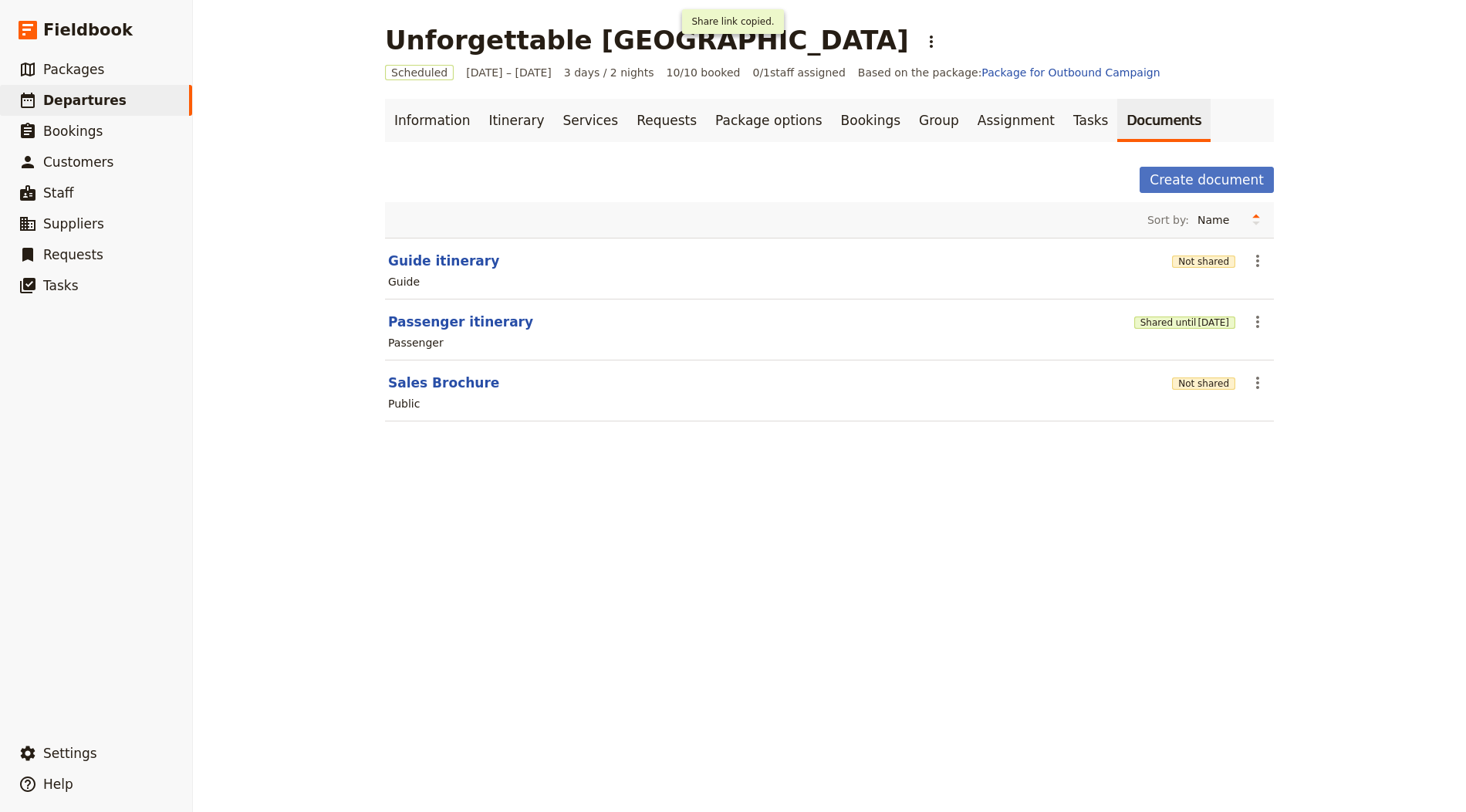
click at [446, 249] on section "Guide itinerary Not shared ​ Guide" at bounding box center [830, 268] width 889 height 62
click at [445, 254] on button "Guide itinerary" at bounding box center [443, 261] width 111 height 19
select select "STAFF"
select select "RUN_SHEET"
select select "LARGE"
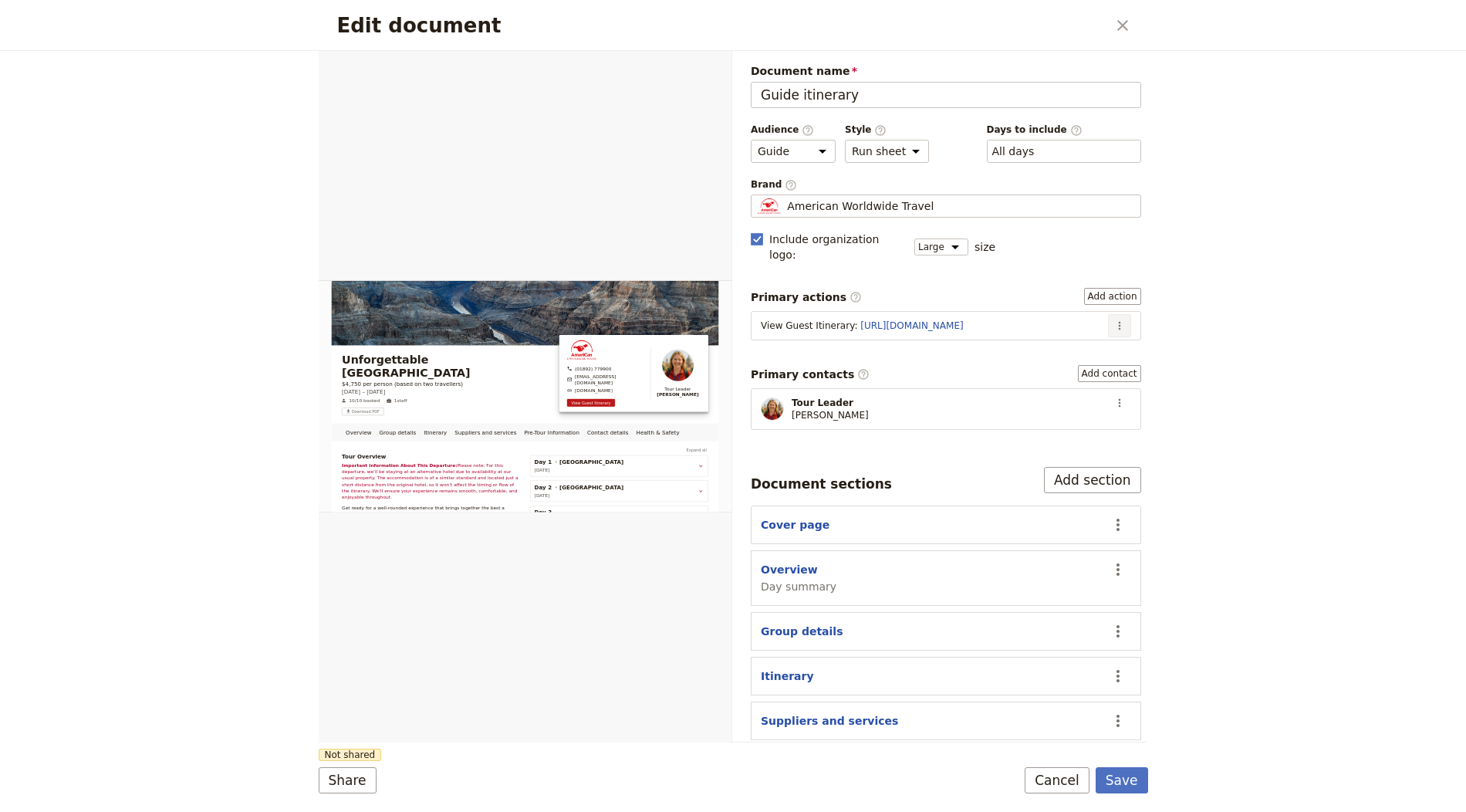
click at [1110, 314] on button "​" at bounding box center [1120, 326] width 23 height 23
click at [1093, 329] on span "Edit action" at bounding box center [1068, 337] width 80 height 15
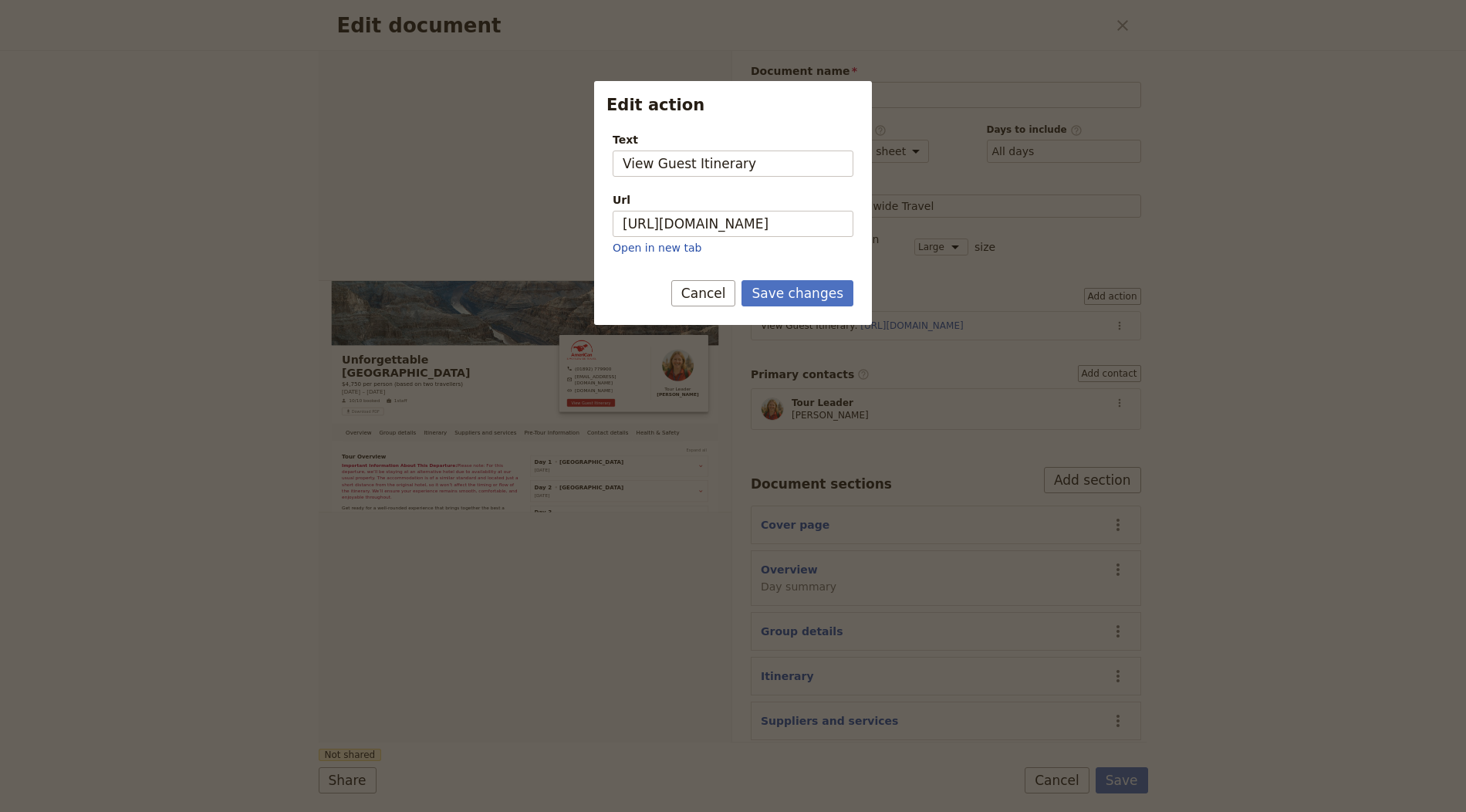
click at [730, 196] on div "Url" at bounding box center [733, 199] width 240 height 15
click at [730, 210] on input "https://trips.fieldbook.com/d/EsGO0xPx2PGrkPI_ZyEXP" at bounding box center [733, 224] width 240 height 26
click at [729, 226] on input "https://trips.fieldbook.com/d/EsGO0xPx2PGrkPI_ZyEXP" at bounding box center [733, 224] width 240 height 26
paste input "Rsy4h-pkubzokcGdpaVr4"
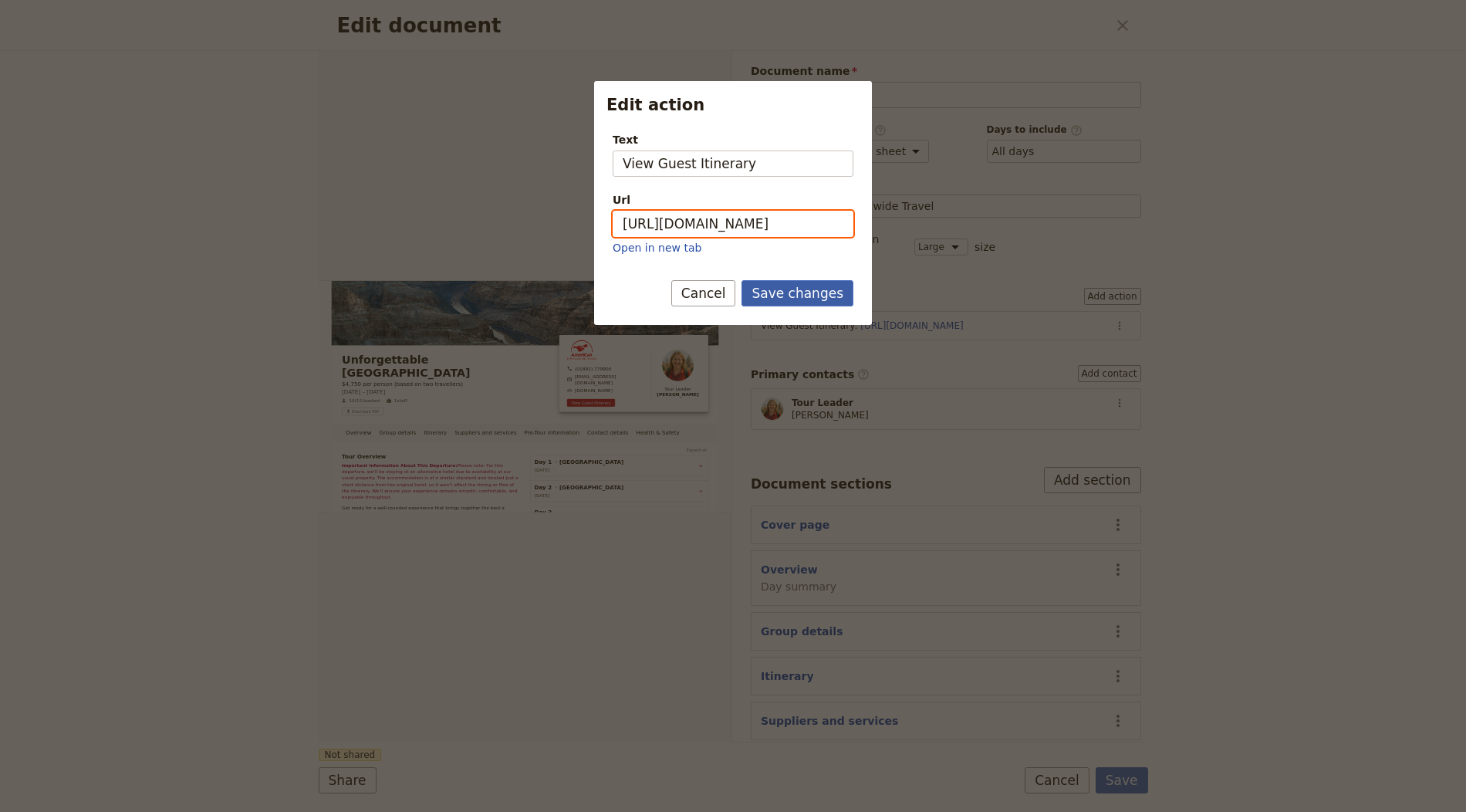
type input "[URL][DOMAIN_NAME]"
click at [798, 286] on button "Save changes" at bounding box center [798, 293] width 112 height 26
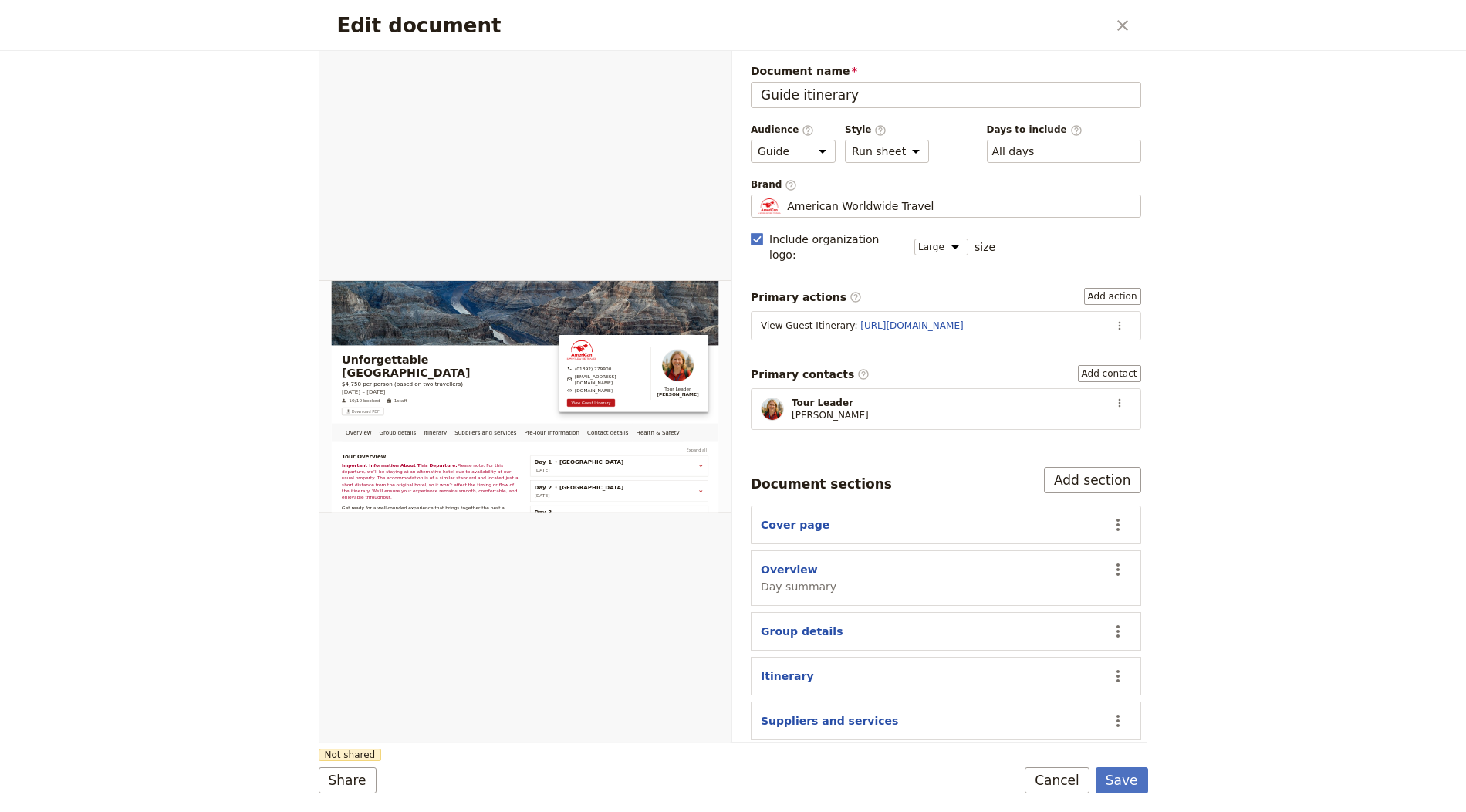
click at [1149, 790] on div "Edit document ​ Overview Group details Itinerary Suppliers and services Pre-Tou…" at bounding box center [733, 406] width 1466 height 812
click at [1133, 789] on button "Save" at bounding box center [1122, 780] width 52 height 26
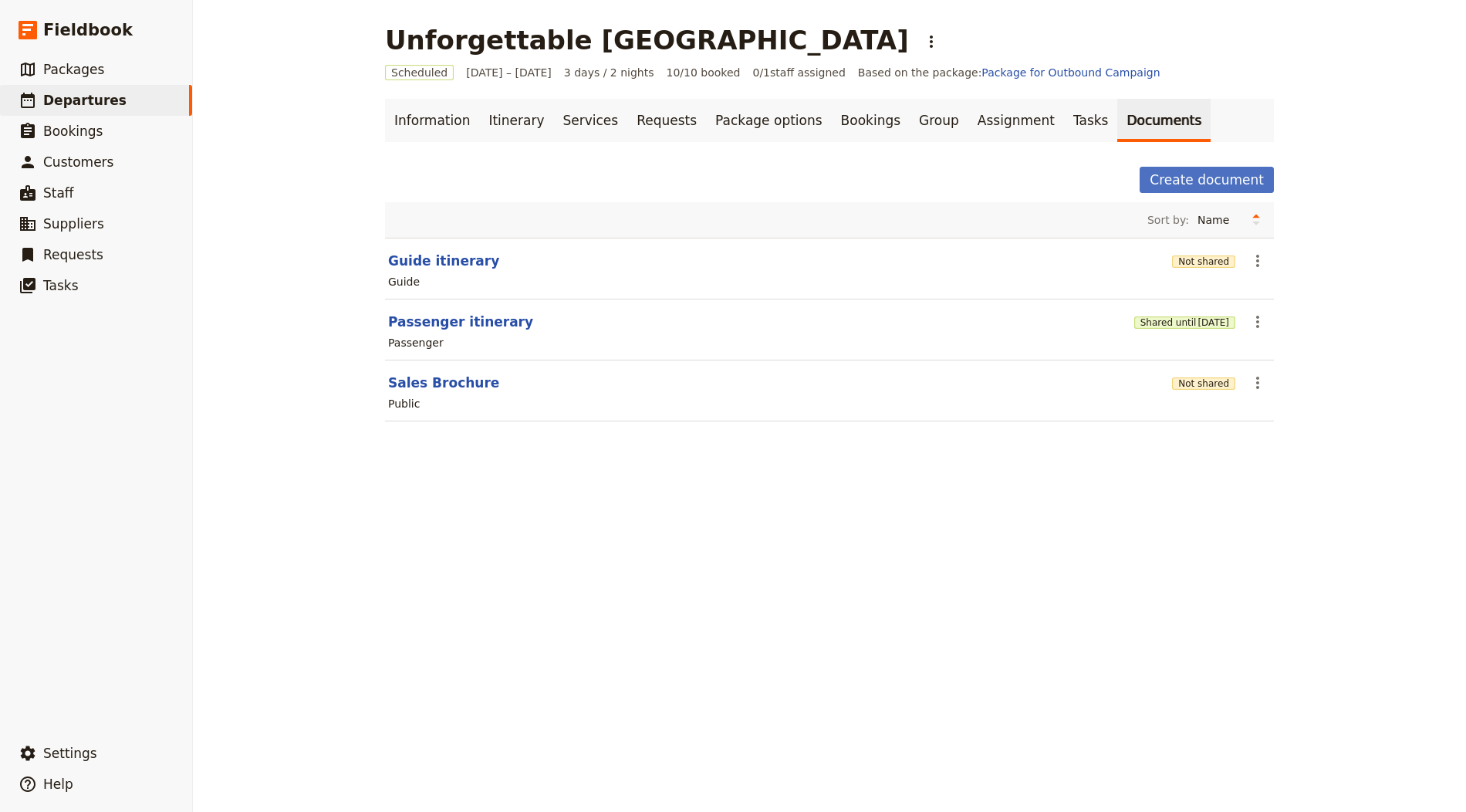
drag, startPoint x: 1247, startPoint y: 372, endPoint x: 1231, endPoint y: 399, distance: 31.4
click at [1249, 373] on icon "Actions" at bounding box center [1258, 383] width 19 height 19
click at [1283, 425] on button "Edit document" at bounding box center [1297, 435] width 112 height 22
select select "DEFAULT"
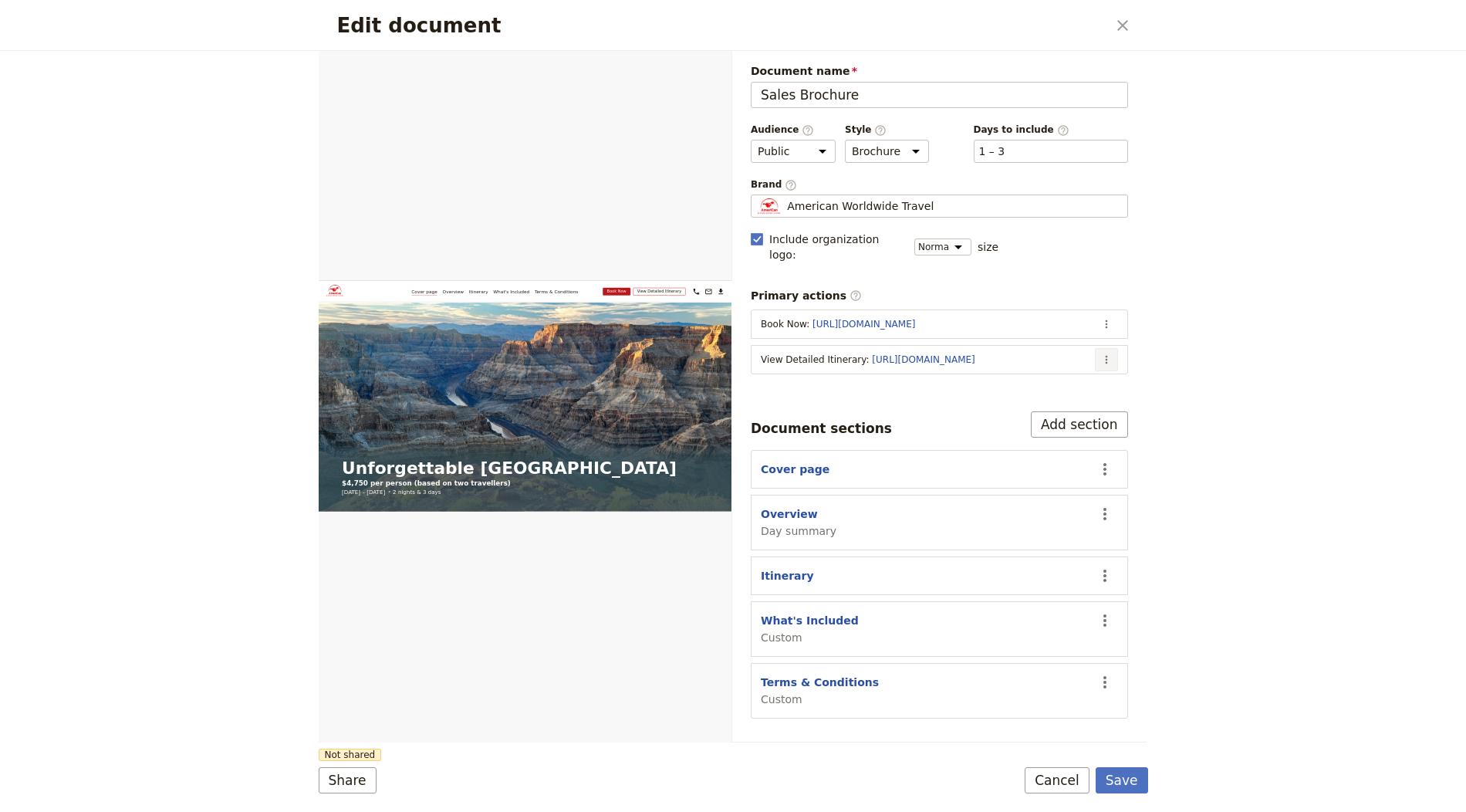
click at [1109, 354] on icon "Actions" at bounding box center [1106, 359] width 12 height 12
click at [1047, 368] on span "Edit action" at bounding box center [1046, 371] width 125 height 15
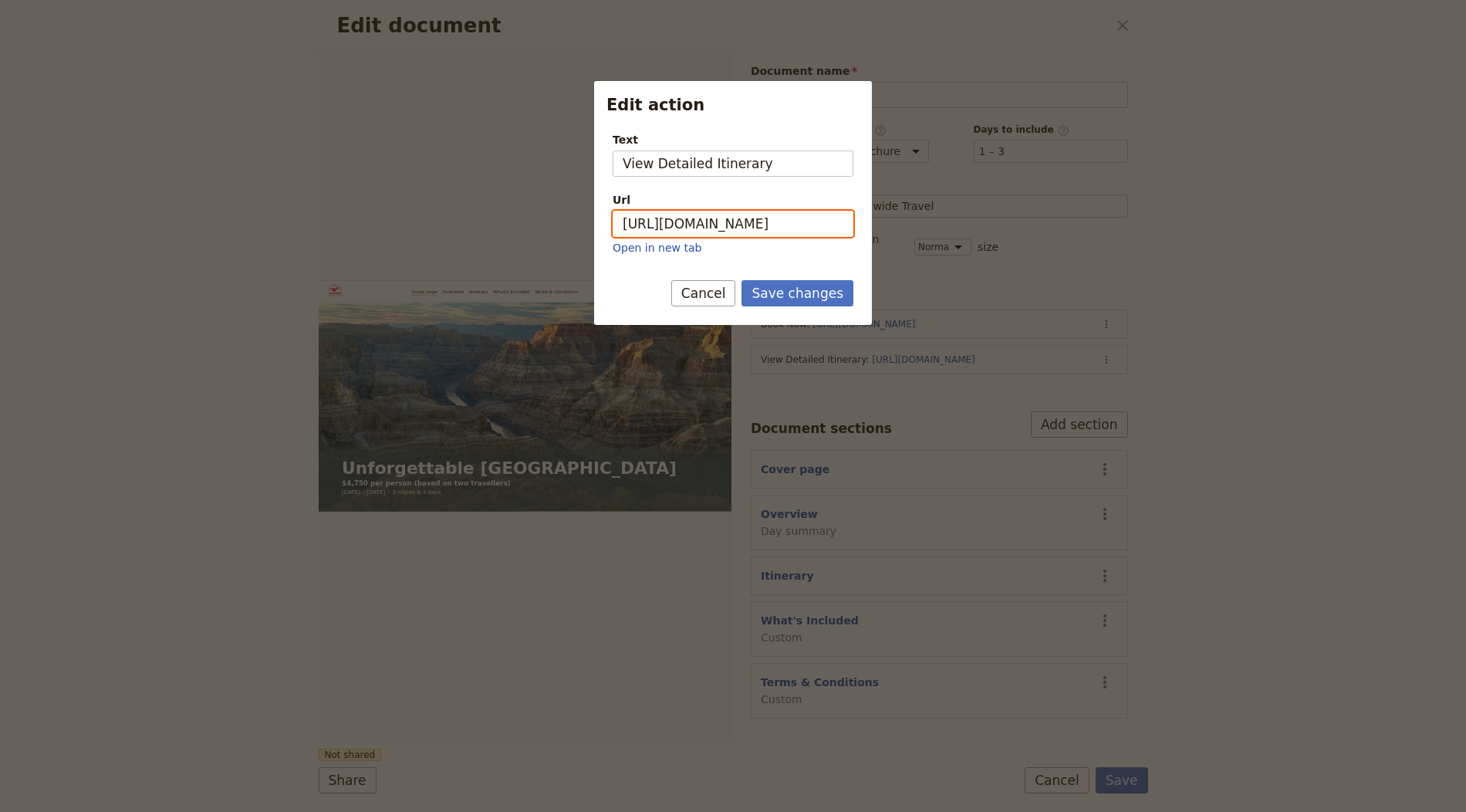
click at [743, 219] on input "https://trips.fieldbook.com/d/EsGO0xPx2PGrkPI_ZyEXP" at bounding box center [733, 224] width 240 height 26
paste input "Rsy4h-pkubzokcGdpaVr4"
type input "[URL][DOMAIN_NAME]"
click at [787, 293] on button "Save changes" at bounding box center [798, 293] width 112 height 26
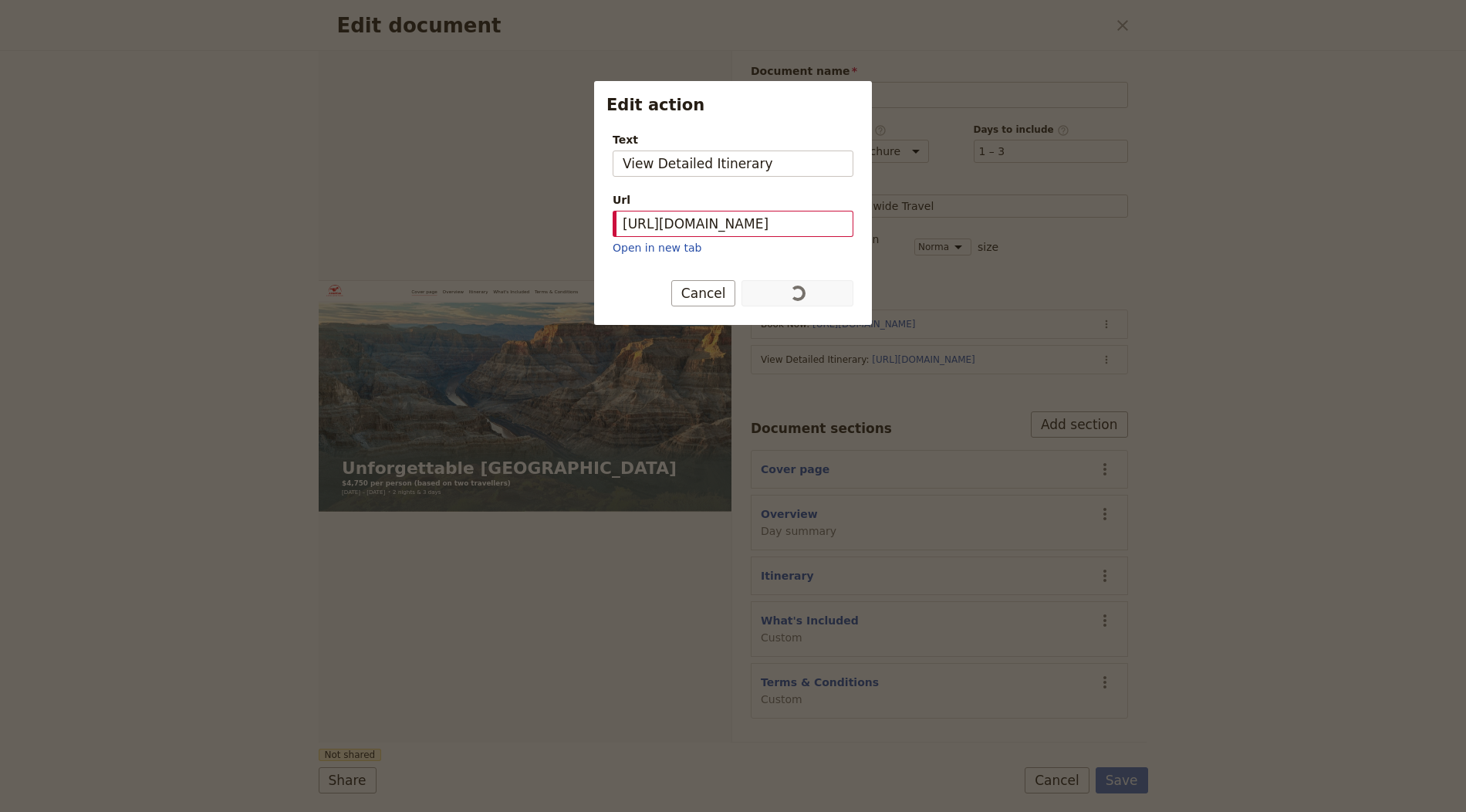
scroll to position [0, 0]
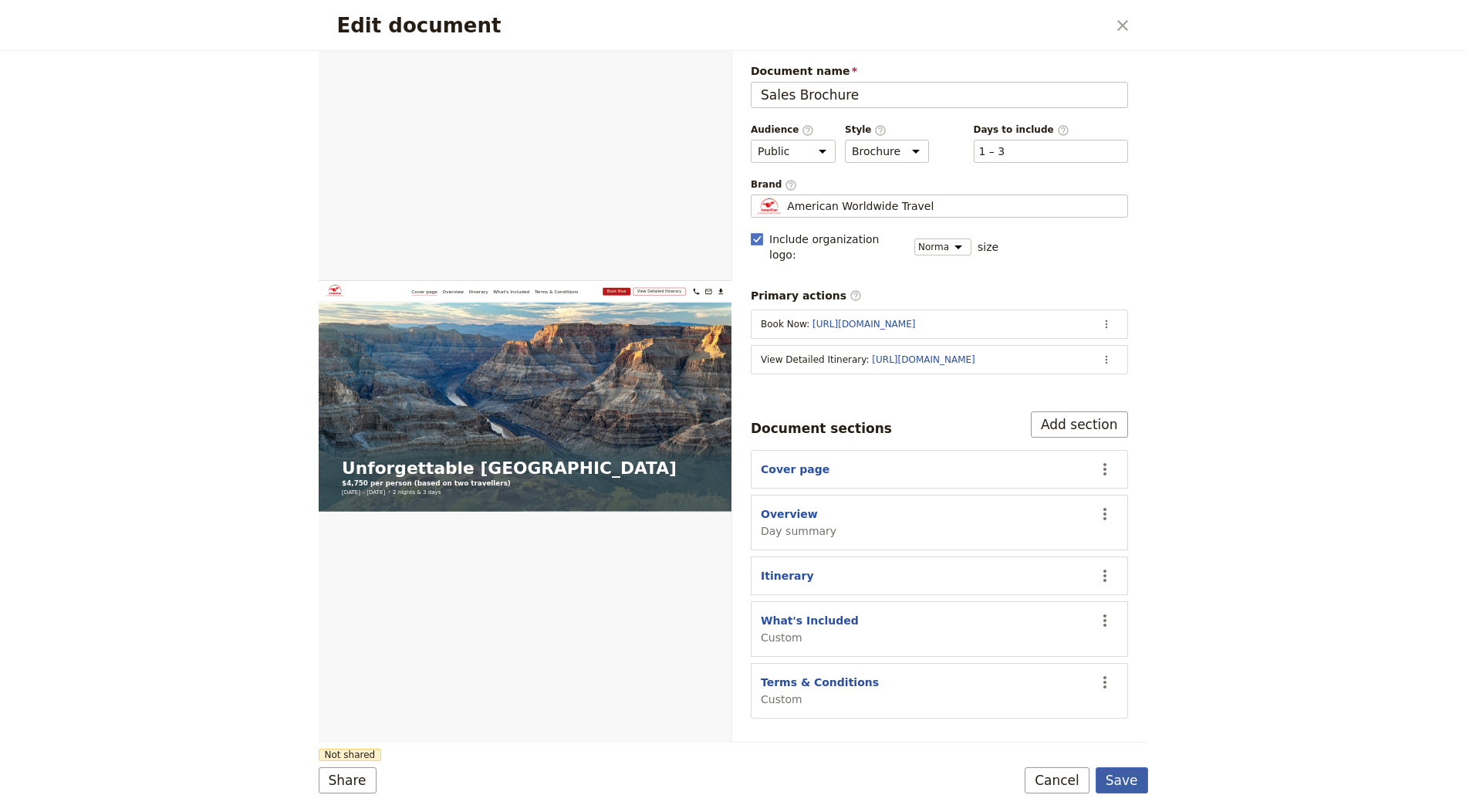
click at [1126, 780] on button "Save" at bounding box center [1122, 780] width 52 height 26
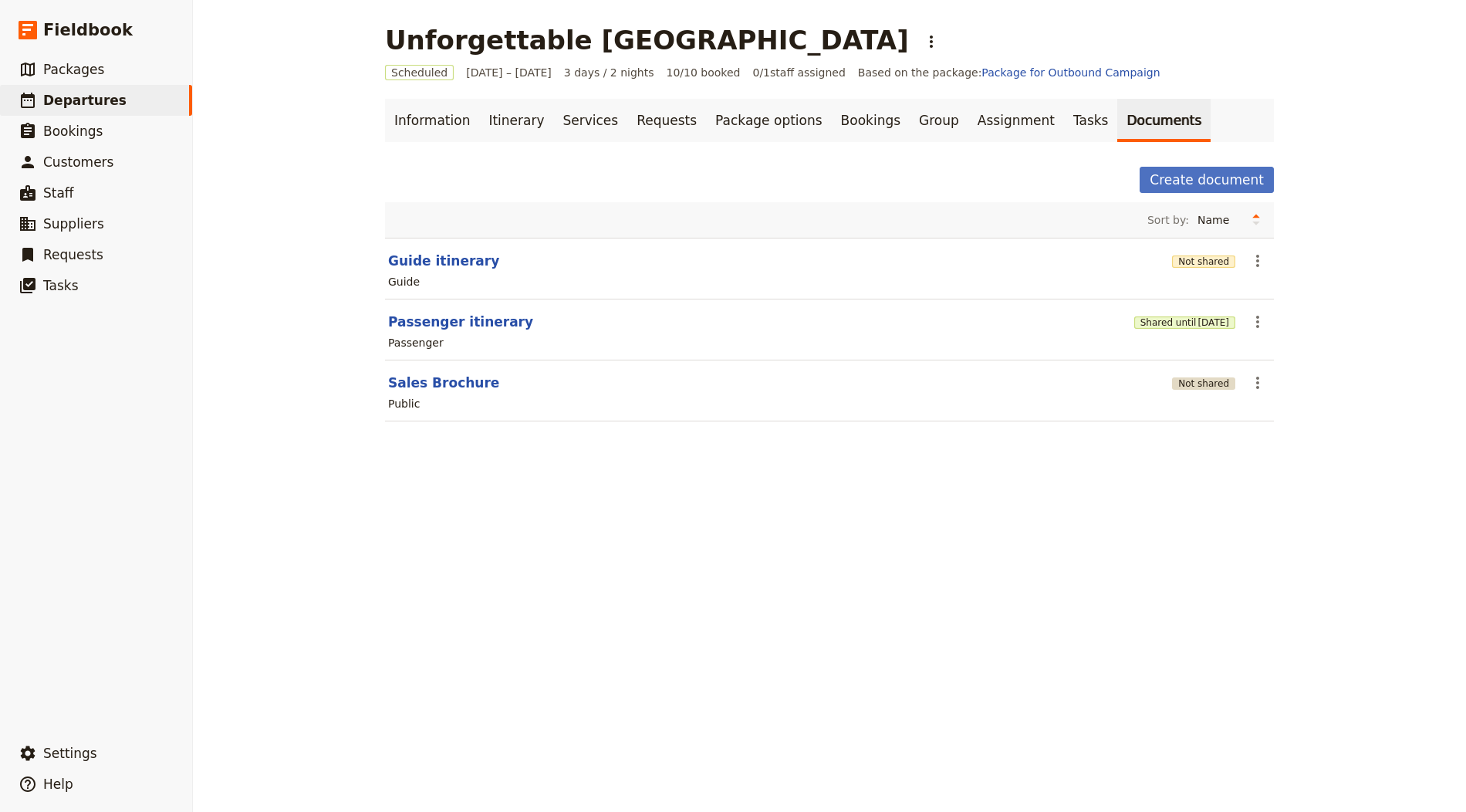
click at [1193, 377] on button "Not shared" at bounding box center [1204, 383] width 64 height 12
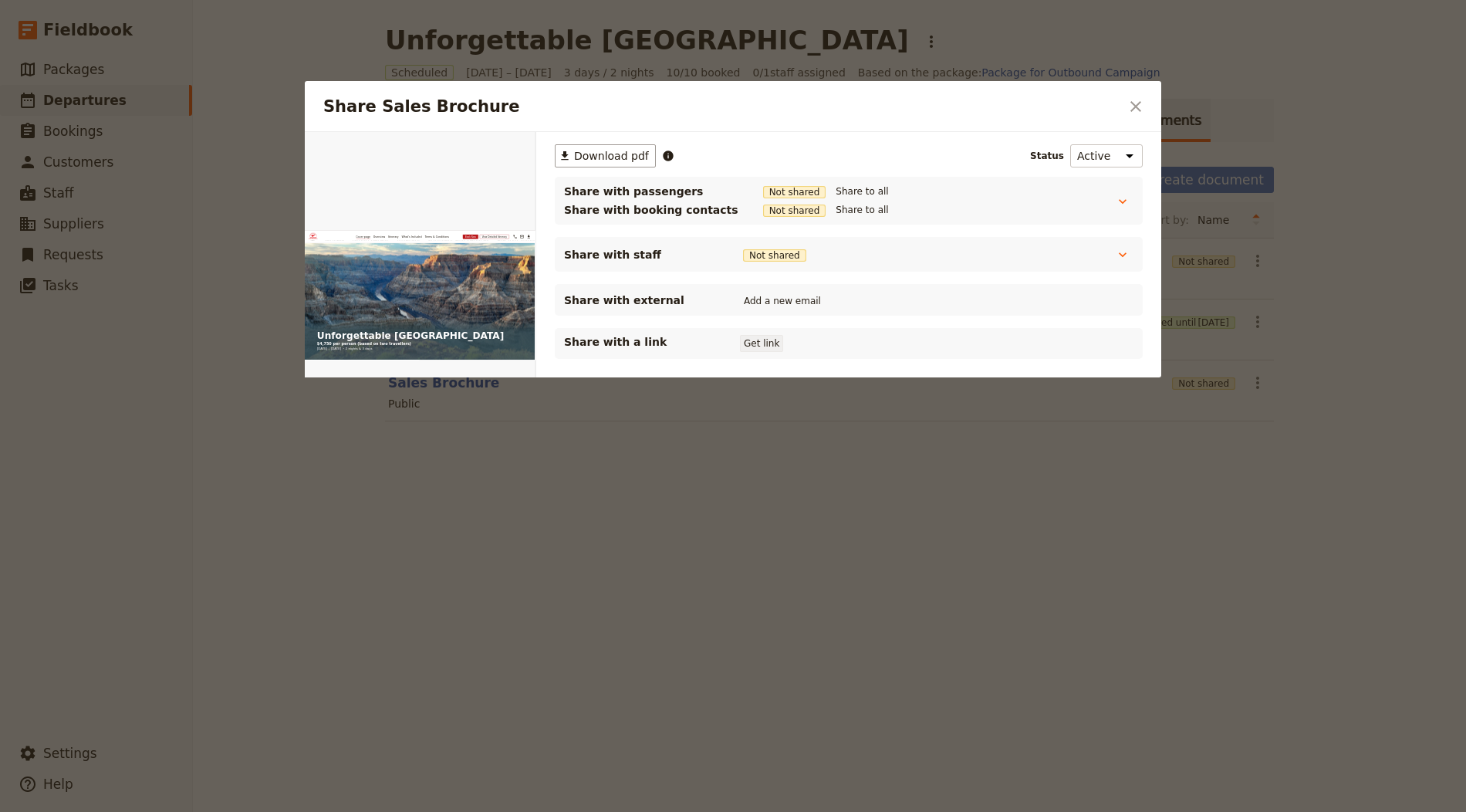
click at [748, 337] on button "Get link" at bounding box center [762, 343] width 43 height 17
click at [1295, 121] on div at bounding box center [733, 406] width 1466 height 812
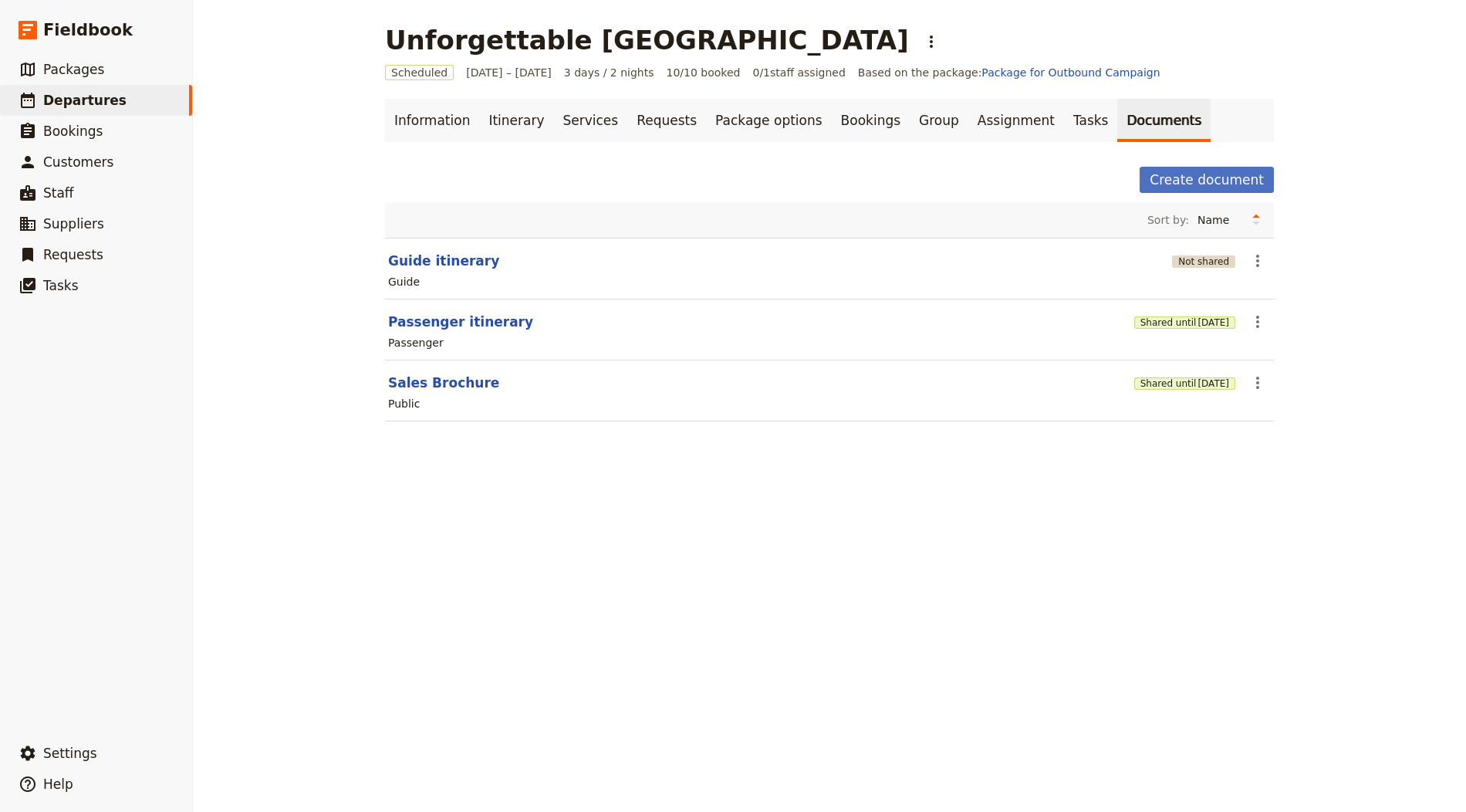
click at [1203, 257] on button "Not shared" at bounding box center [1204, 261] width 64 height 12
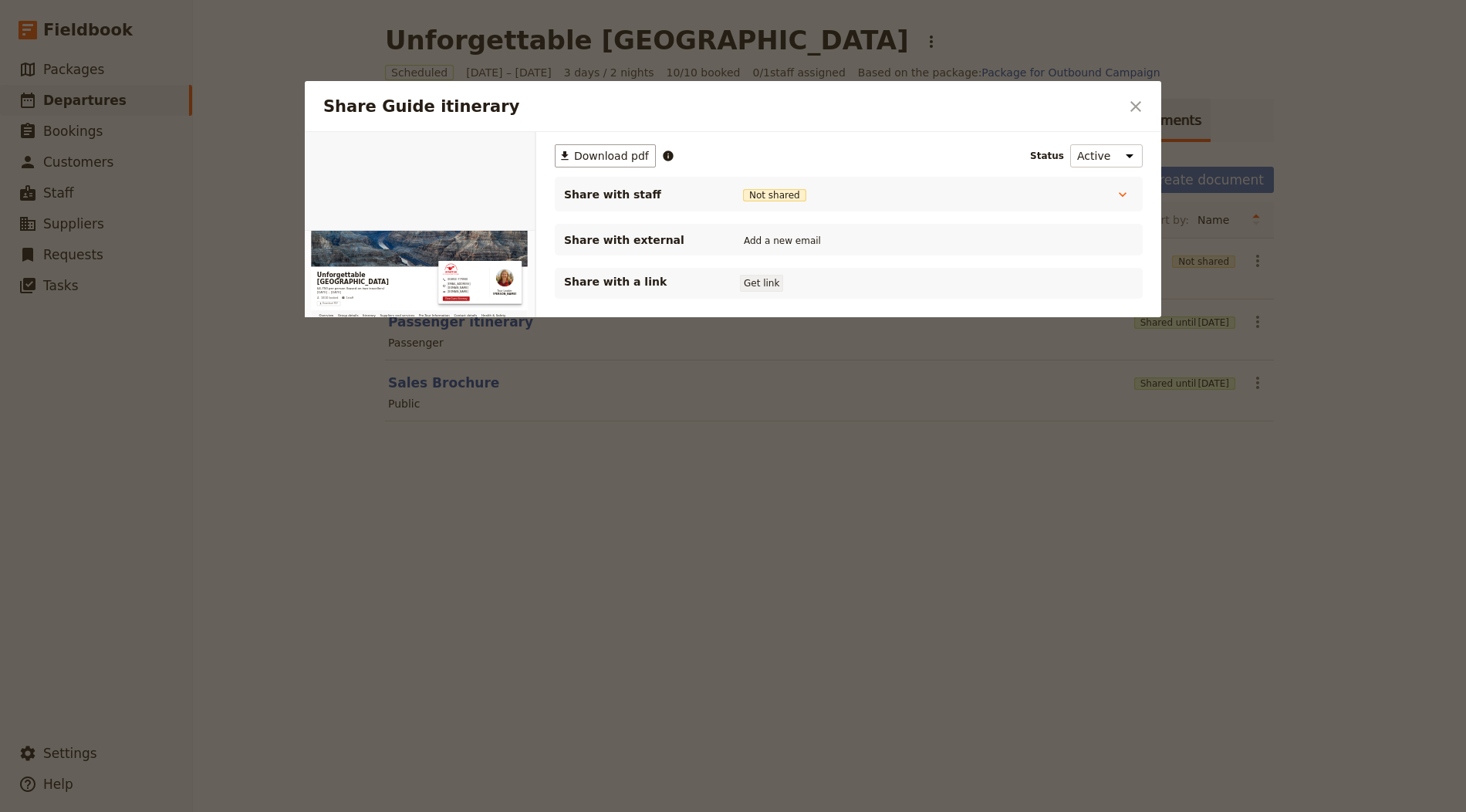
click at [751, 275] on button "Get link" at bounding box center [762, 283] width 43 height 17
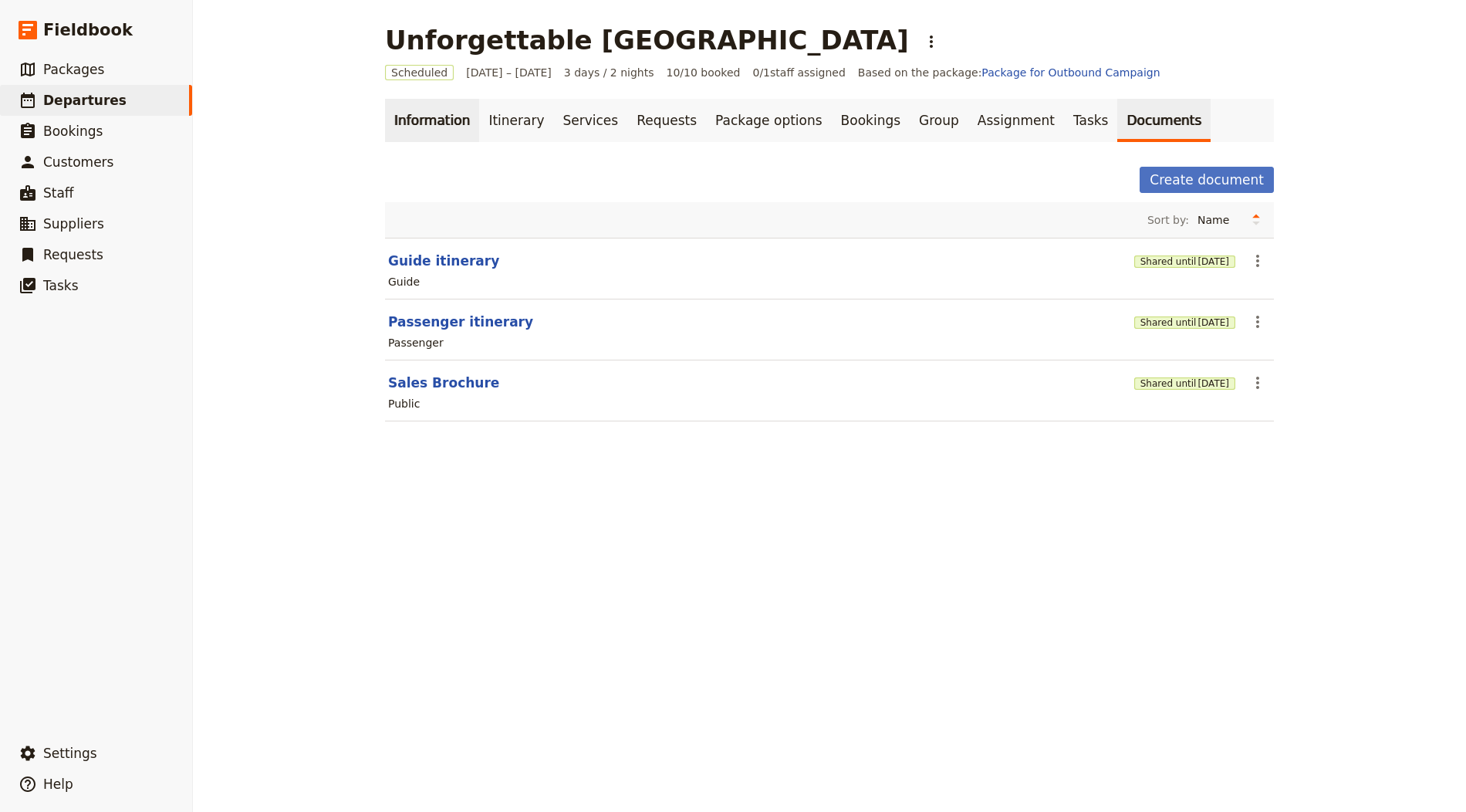
click at [399, 138] on link "Information" at bounding box center [432, 121] width 94 height 43
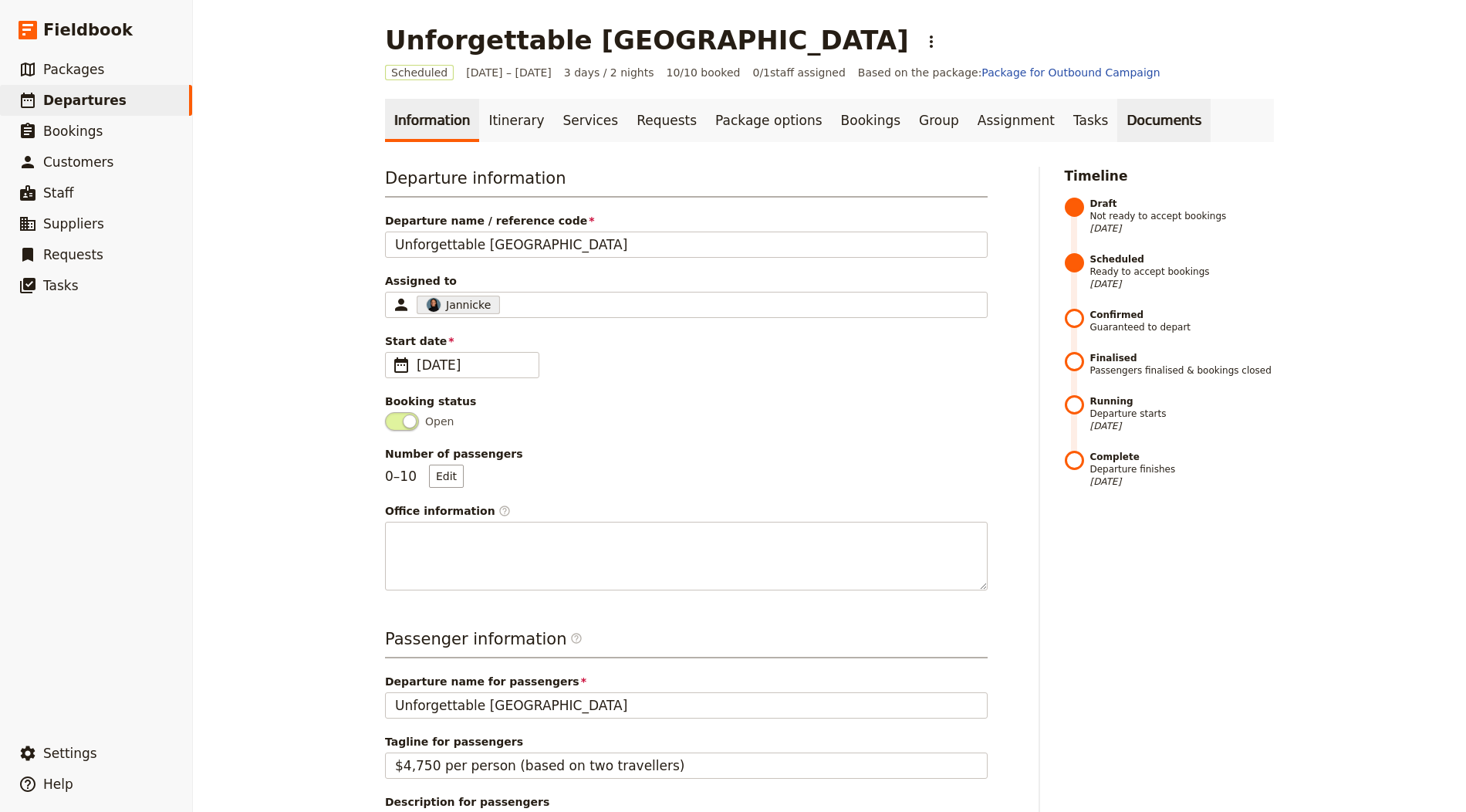
click at [1117, 137] on link "Documents" at bounding box center [1164, 121] width 94 height 43
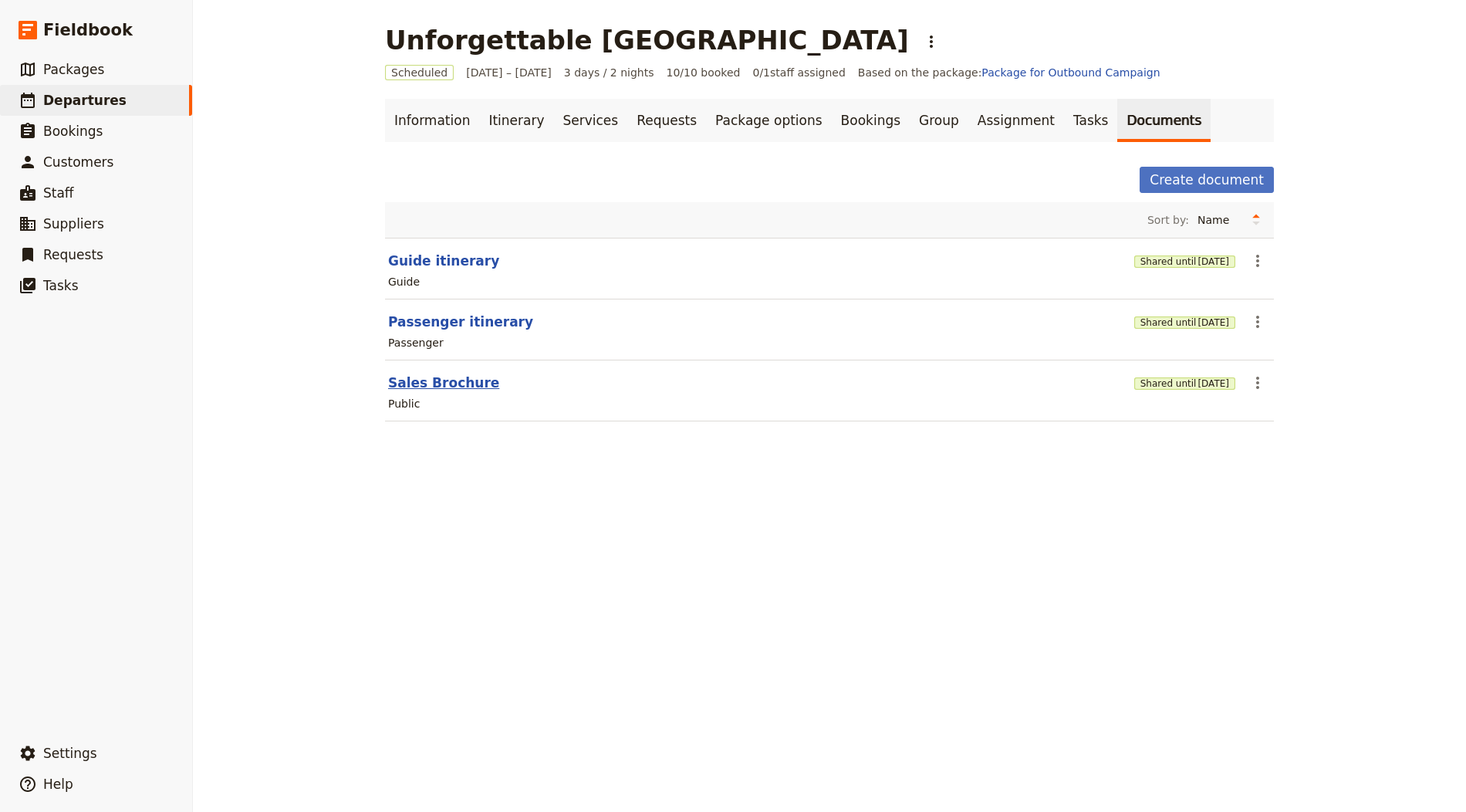
click at [429, 377] on button "Sales Brochure" at bounding box center [443, 383] width 111 height 19
select select "DEFAULT"
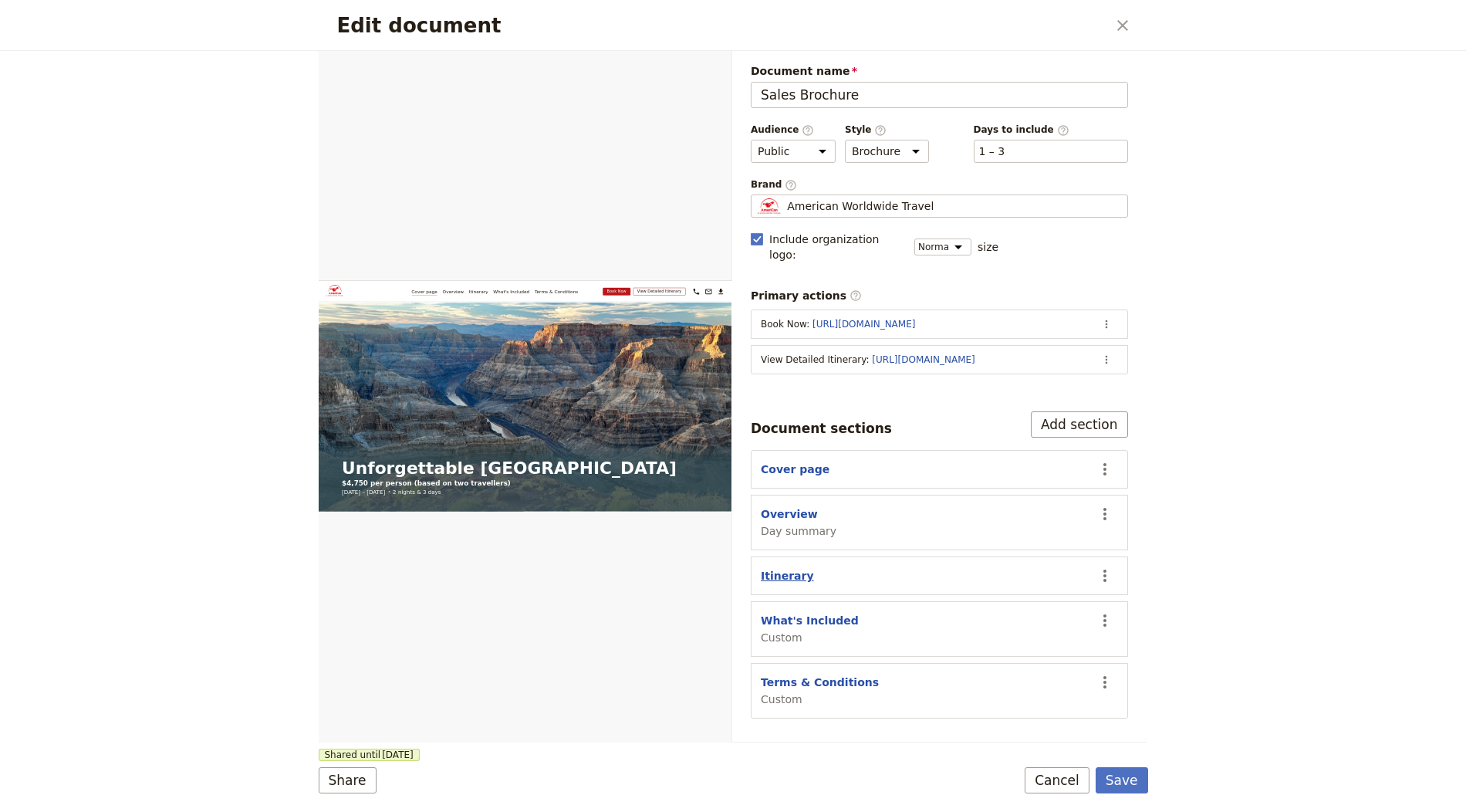
click at [780, 568] on button "Itinerary" at bounding box center [787, 575] width 53 height 15
select select "ITINERARY"
click at [797, 506] on button "Overview" at bounding box center [789, 514] width 57 height 15
select select "DAY_SUMMARY"
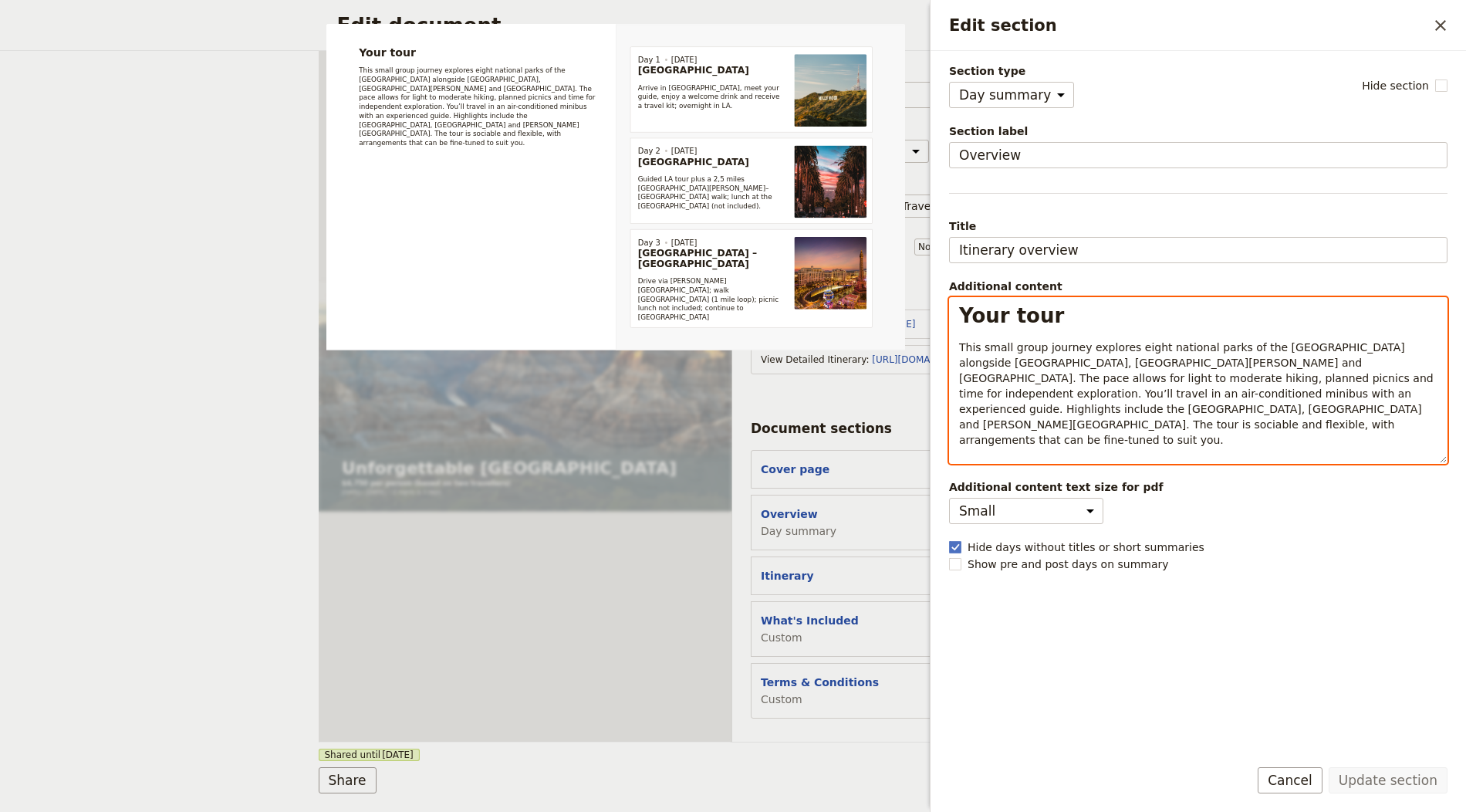
click at [1094, 368] on span "This small group journey explores eight national parks of the American West alo…" at bounding box center [1197, 394] width 478 height 105
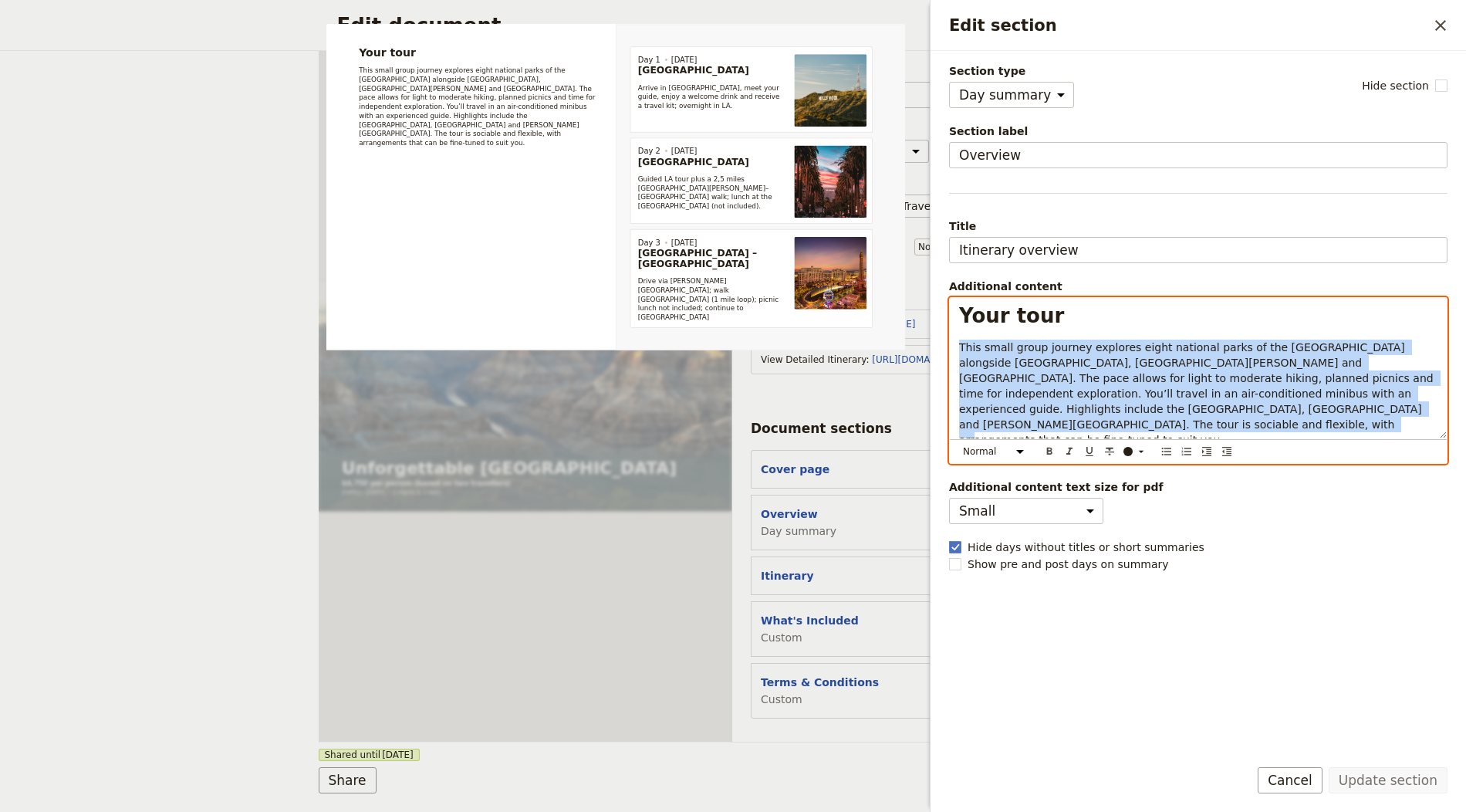
click at [1094, 368] on span "This small group journey explores eight national parks of the American West alo…" at bounding box center [1197, 394] width 478 height 105
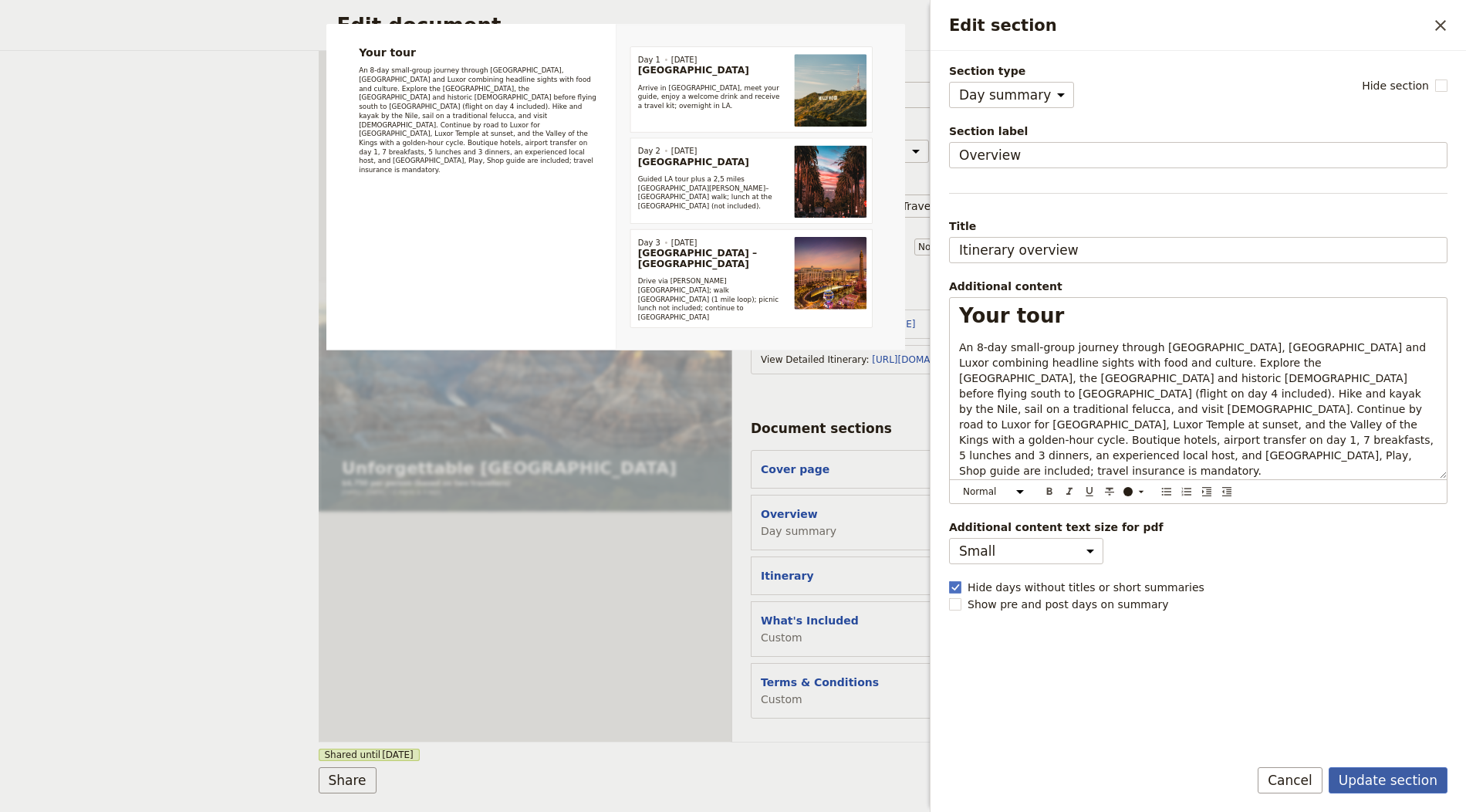
click at [1362, 776] on button "Update section" at bounding box center [1387, 780] width 119 height 26
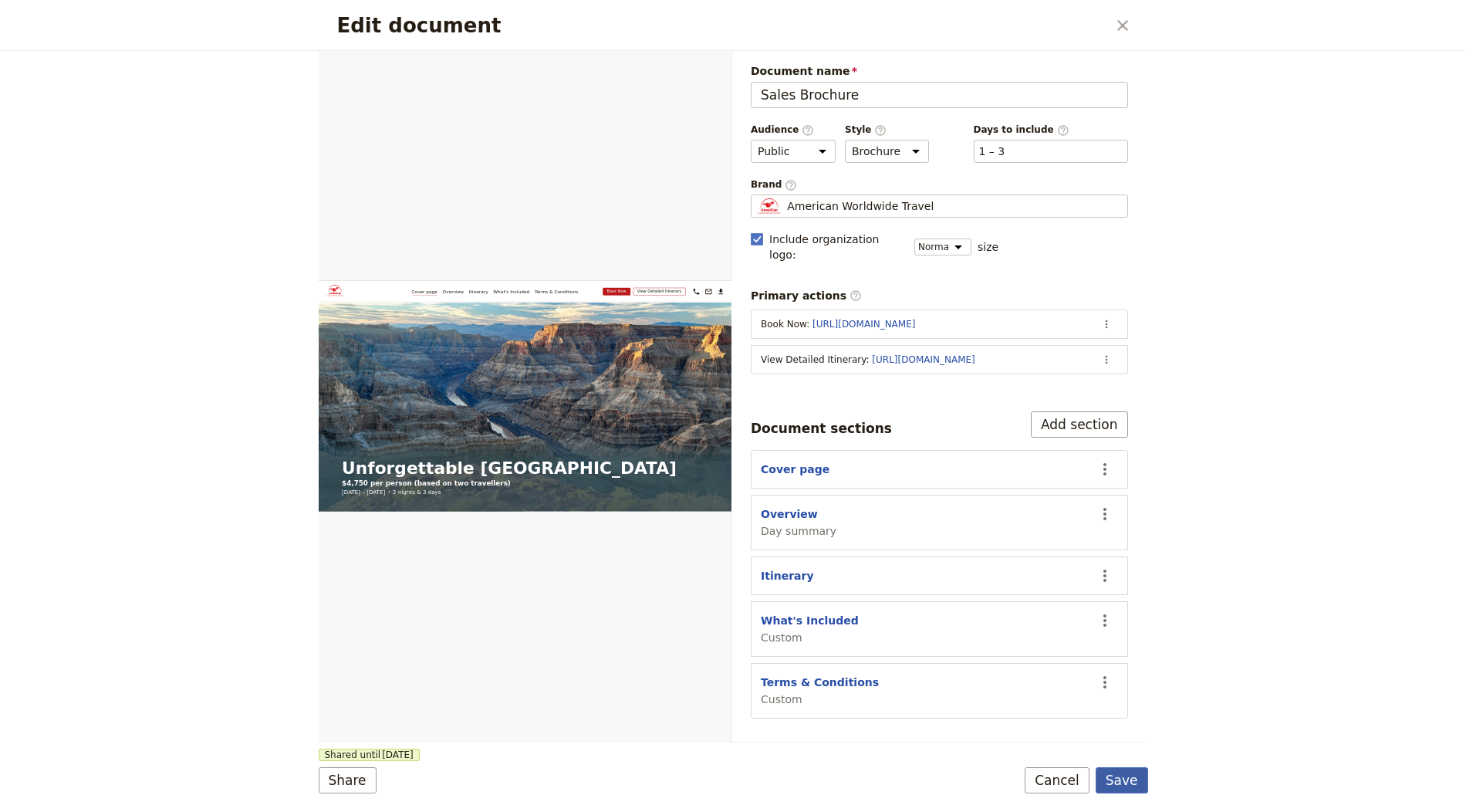
click at [1118, 780] on button "Save" at bounding box center [1122, 780] width 52 height 26
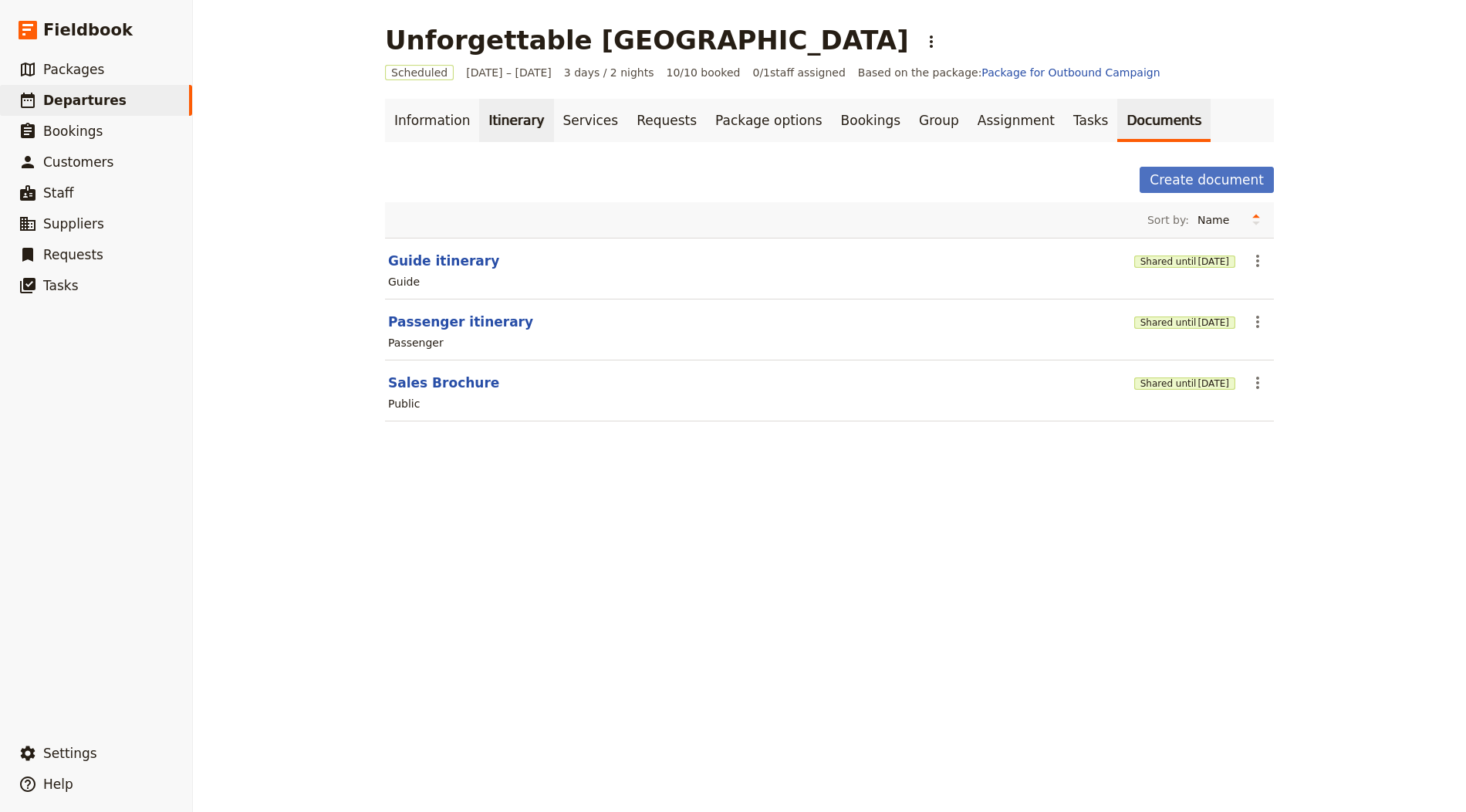
click at [504, 123] on link "Itinerary" at bounding box center [515, 121] width 74 height 43
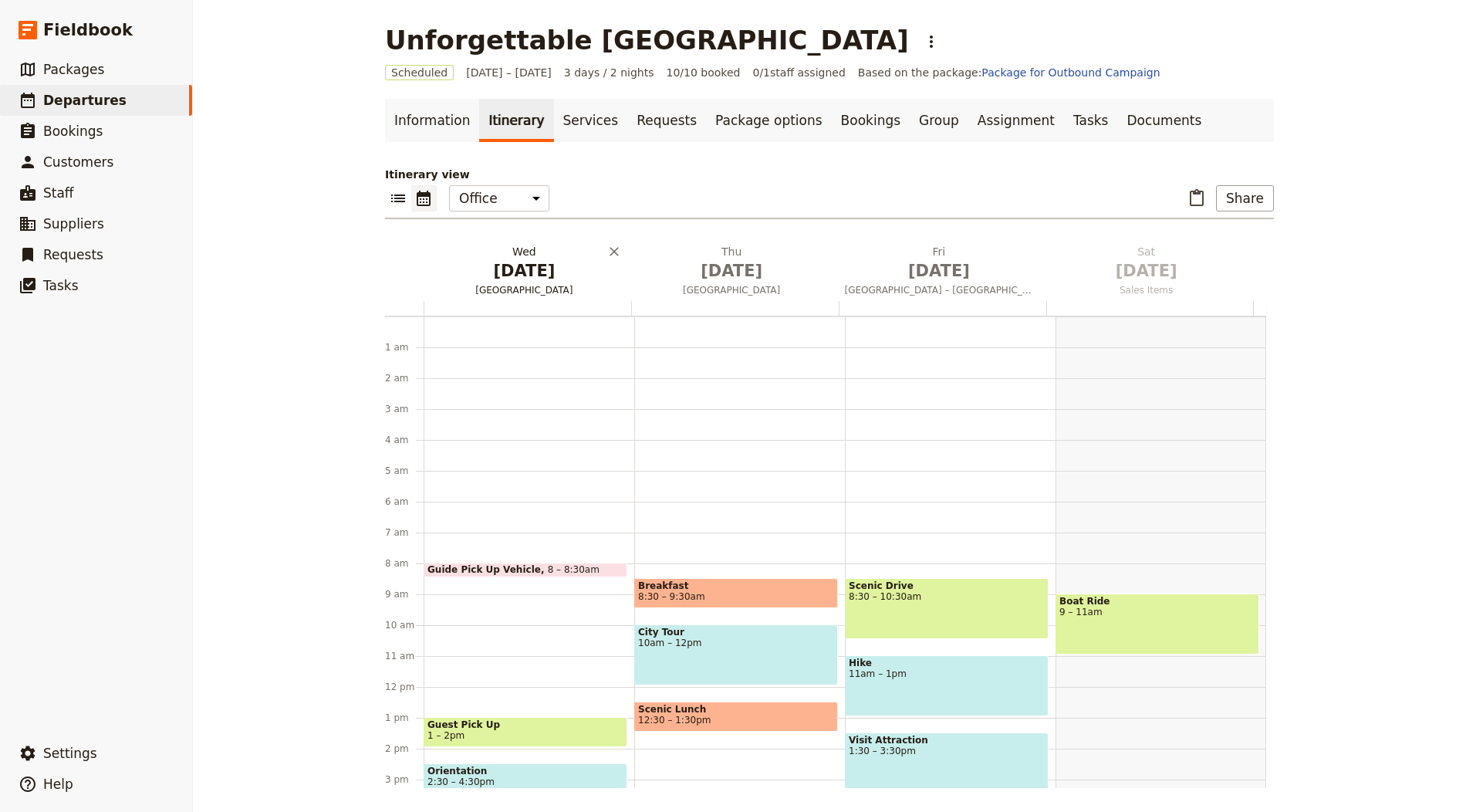
scroll to position [200, 0]
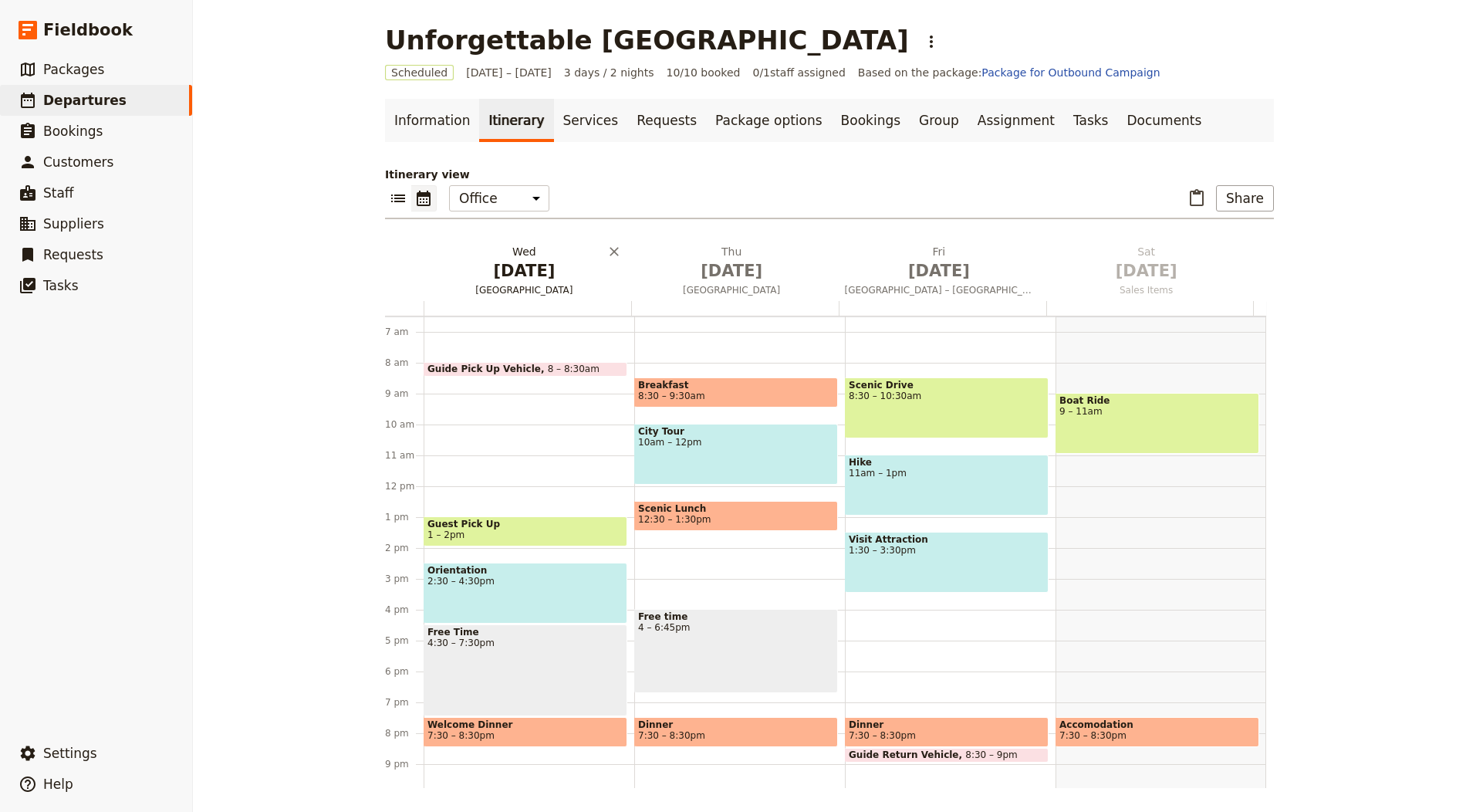
click at [515, 294] on span "Los Angeles" at bounding box center [524, 290] width 201 height 12
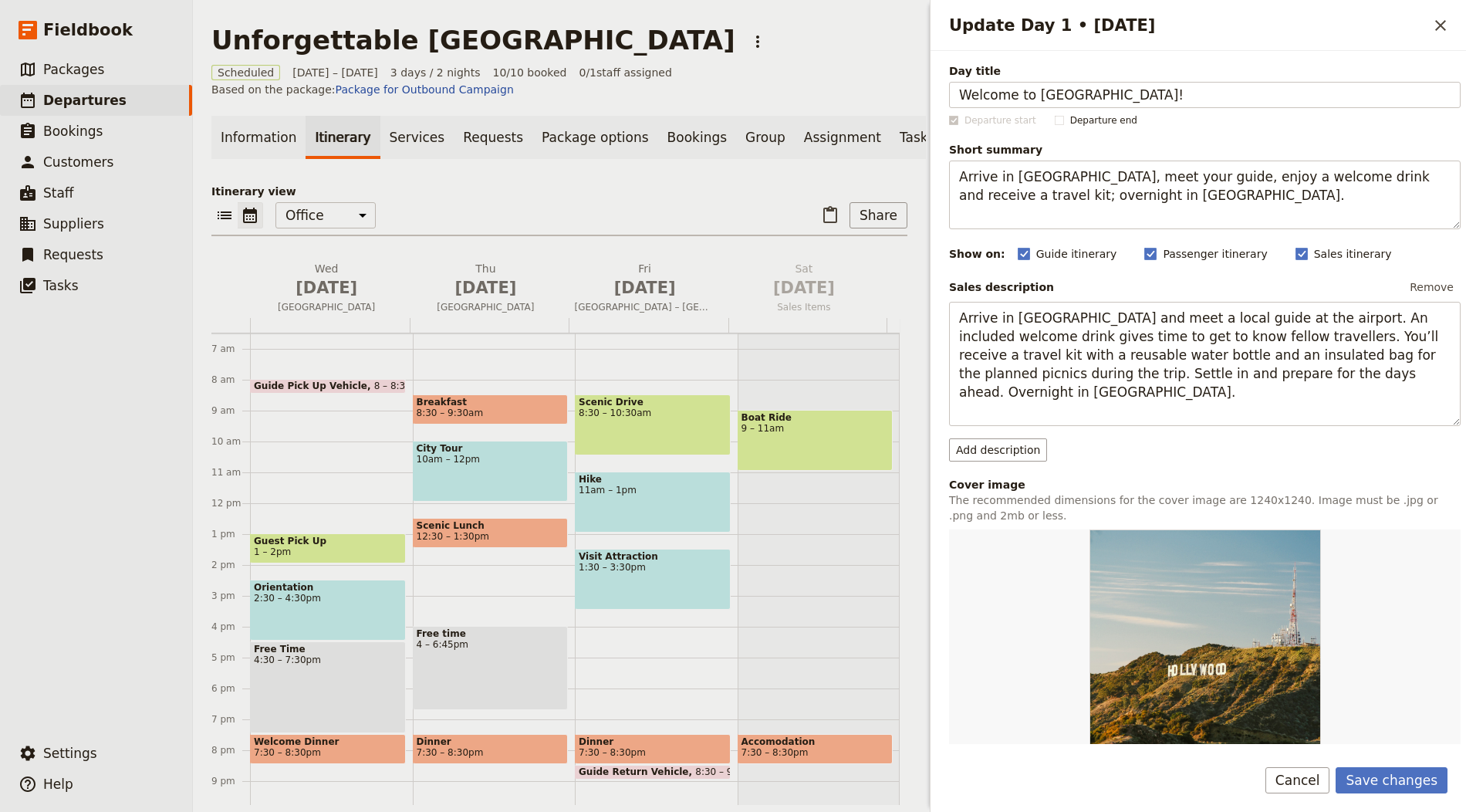
type input "Welcome to [GEOGRAPHIC_DATA]!"
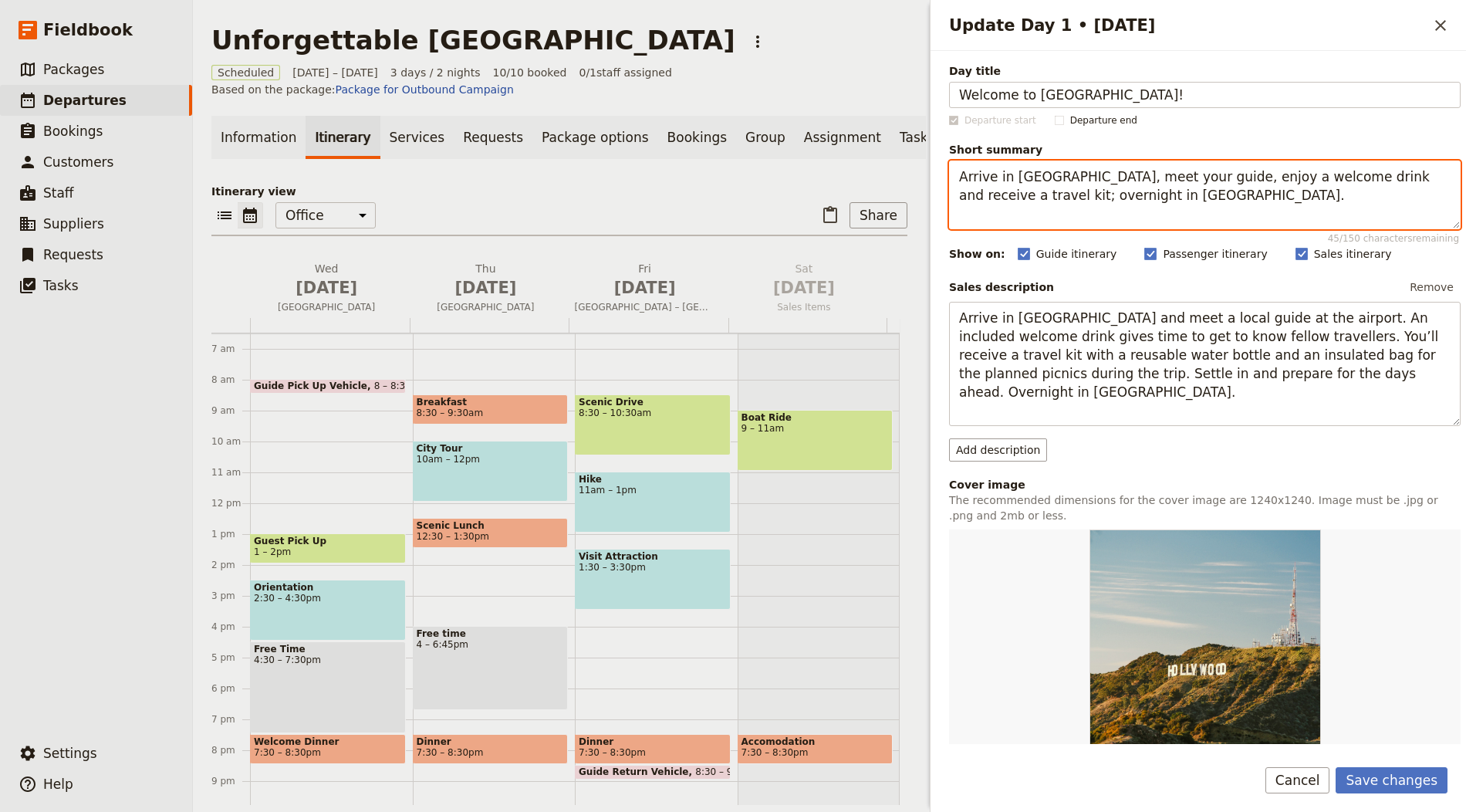
click at [1026, 186] on textarea "Arrive in Los Angeles, meet your guide, enjoy a welcome drink and receive a tra…" at bounding box center [1205, 195] width 512 height 68
paste textarea "irport pickup to Cairo hotel; settle in, then welcome feast at a classic restau…"
type textarea "Airport pickup to [GEOGRAPHIC_DATA]; settle in, then welcome feast at a classic…"
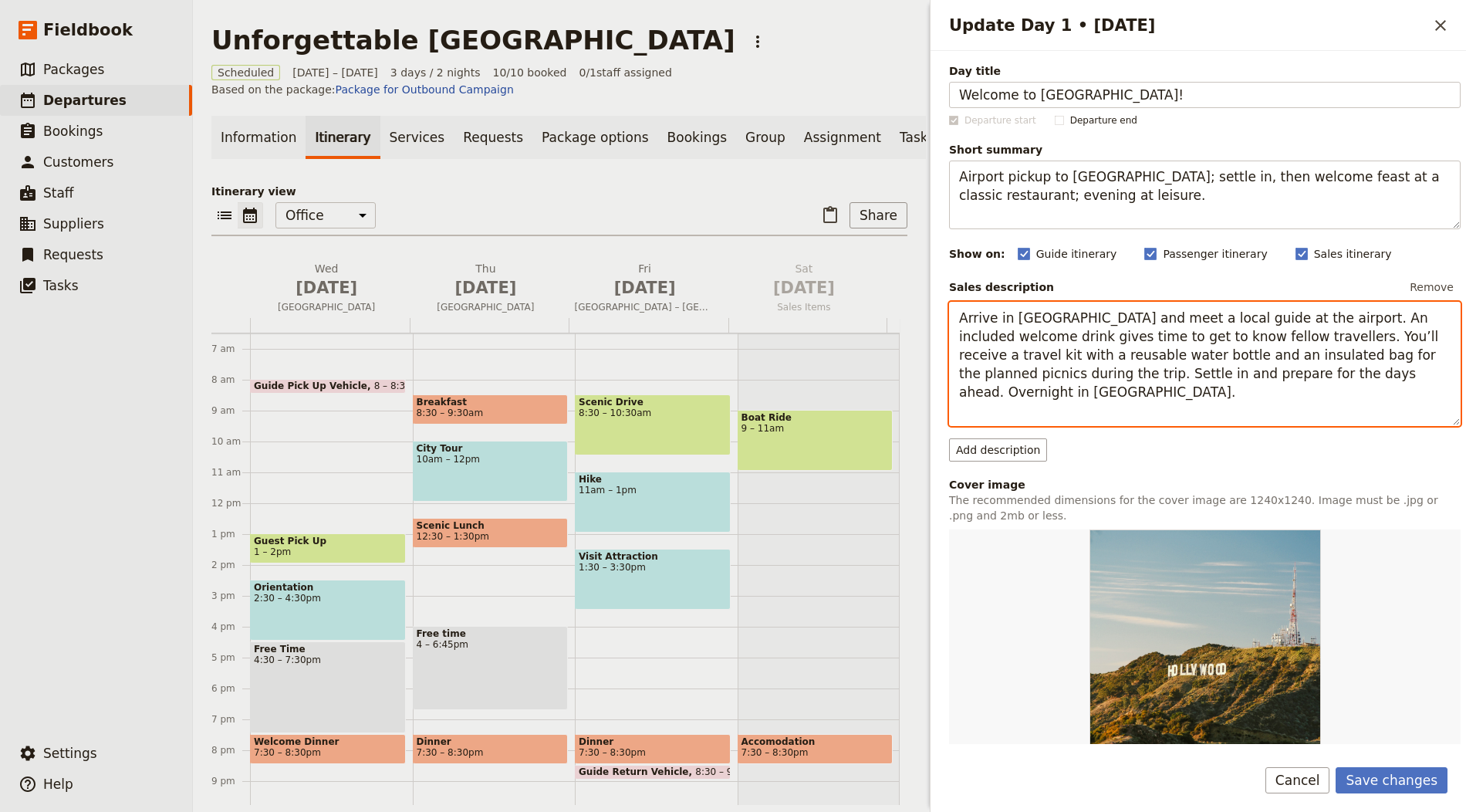
click at [1072, 341] on textarea "Arrive in Los Angeles and meet a local guide at the airport. An included welcom…" at bounding box center [1205, 364] width 512 height 124
paste textarea "You are met at Cairo International Airport and transferred to your accommodatio…"
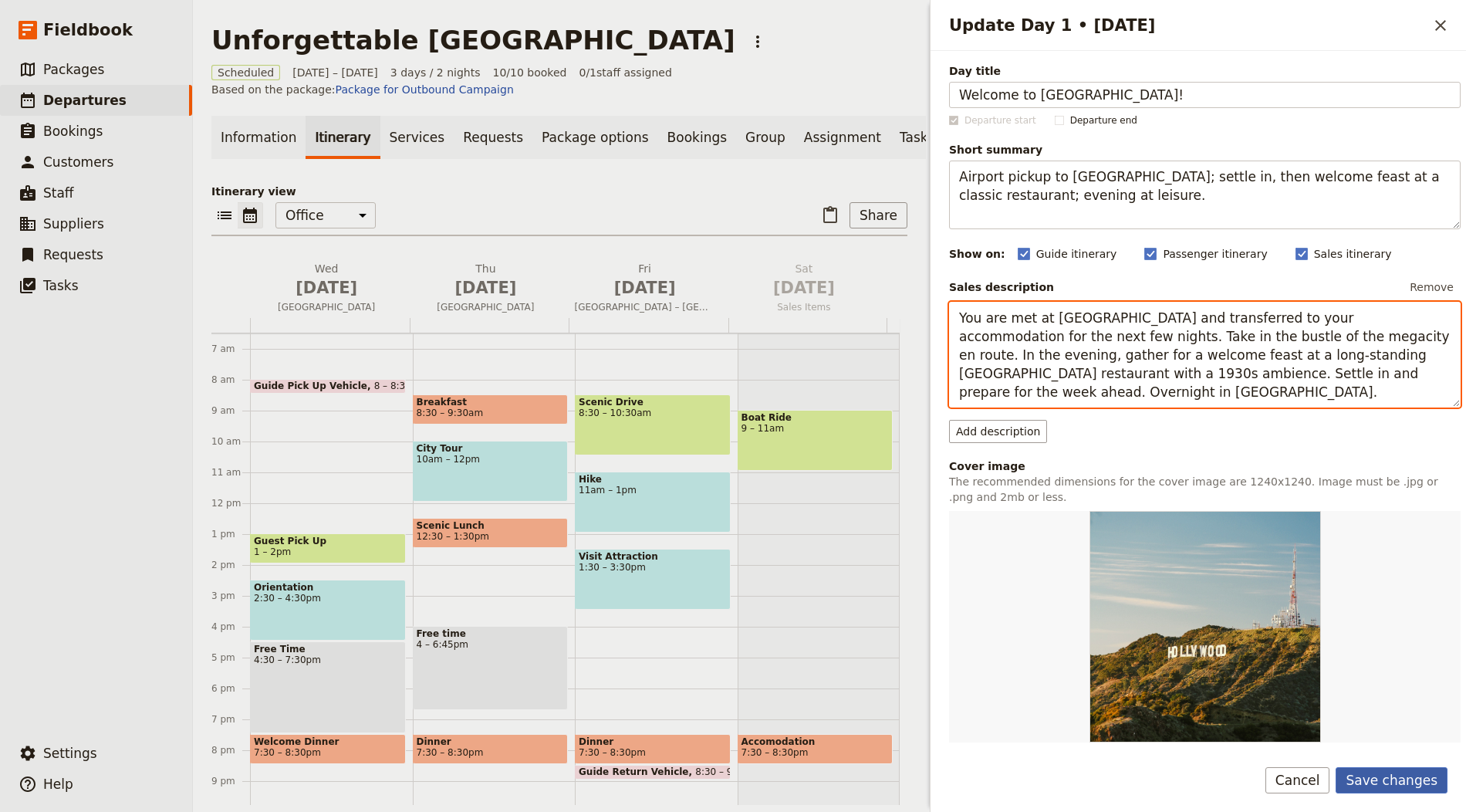
type textarea "You are met at [GEOGRAPHIC_DATA] and transferred to your accommodation for the …"
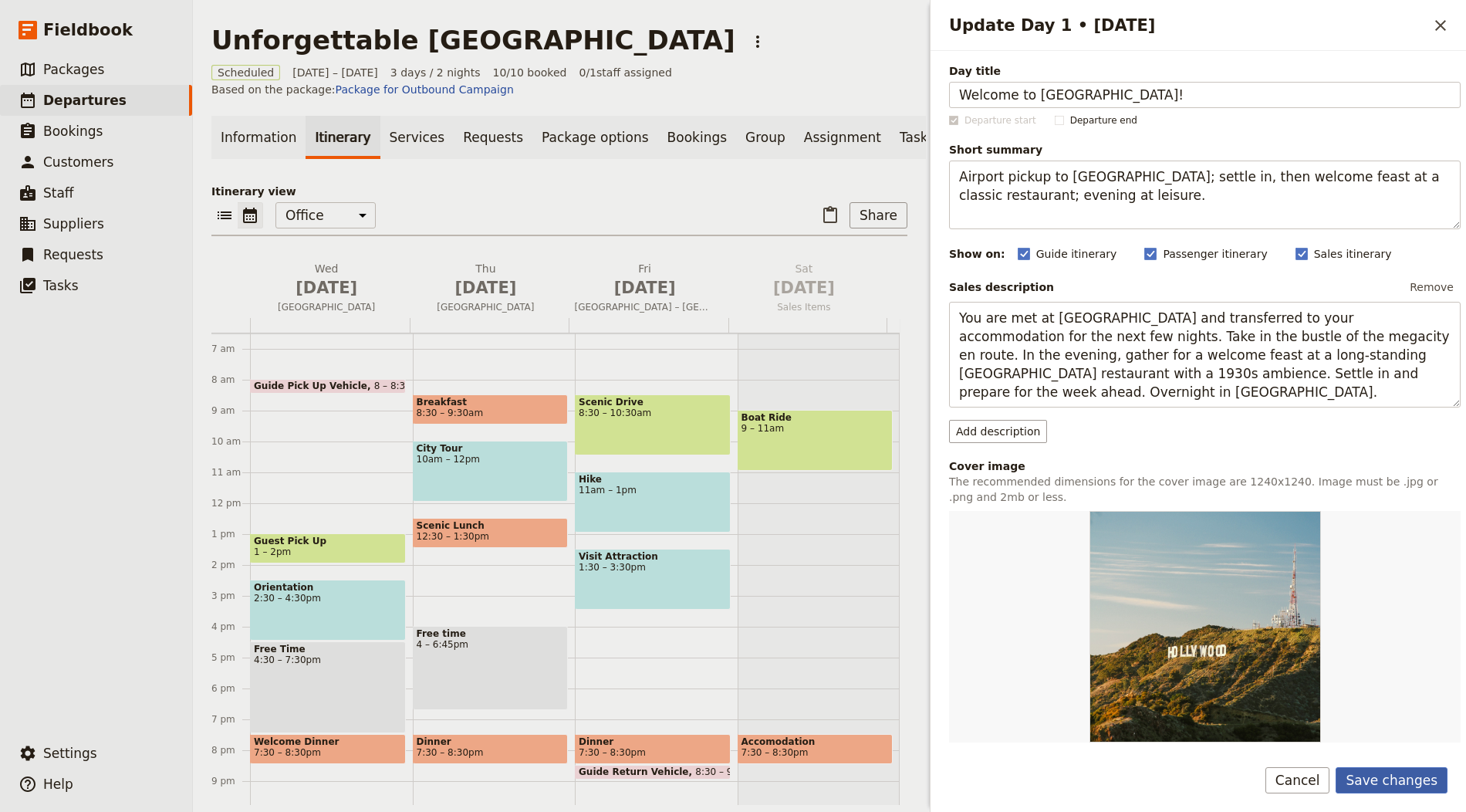
click at [1401, 773] on button "Save changes" at bounding box center [1392, 780] width 112 height 26
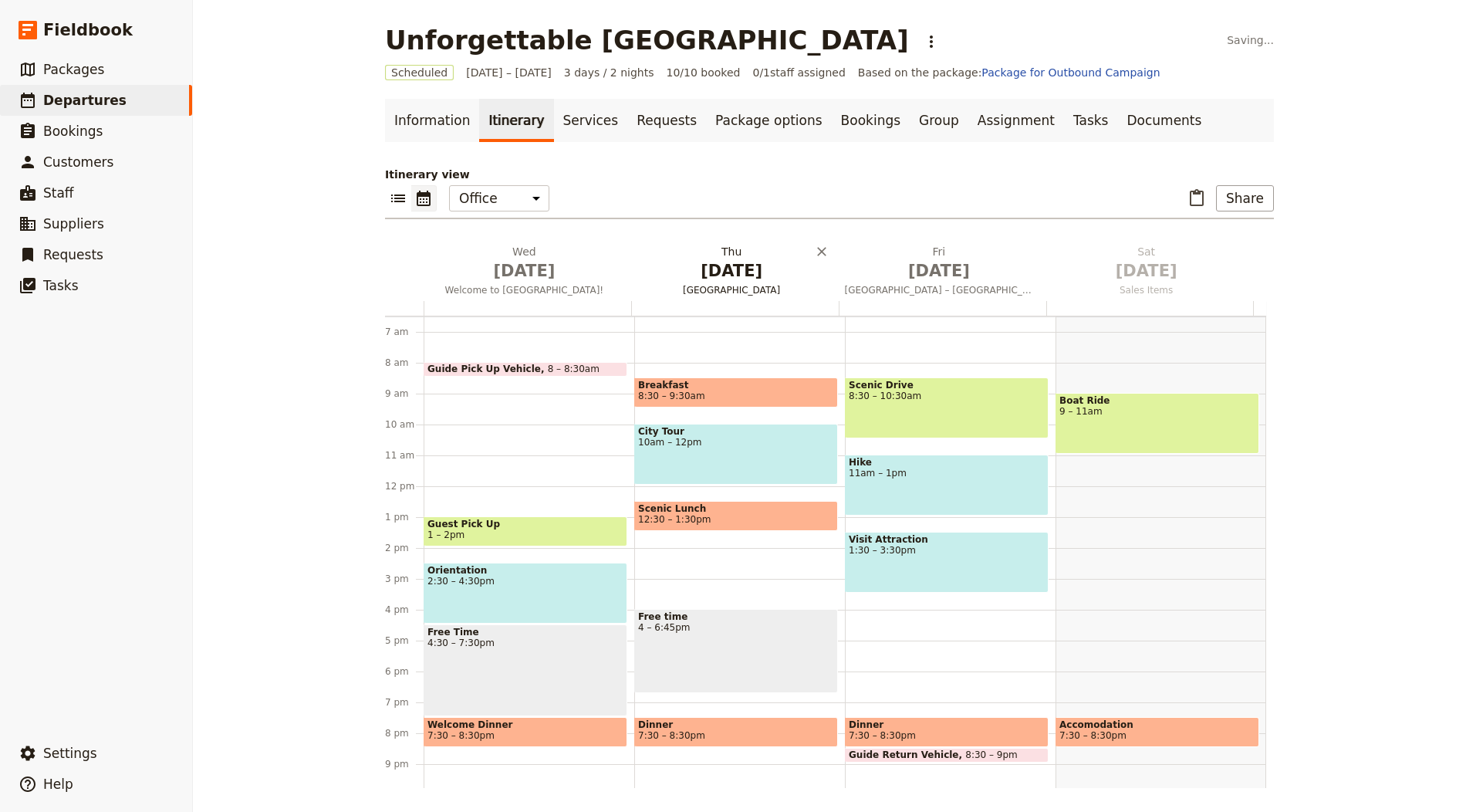
click at [707, 267] on span "[DATE]" at bounding box center [732, 270] width 189 height 23
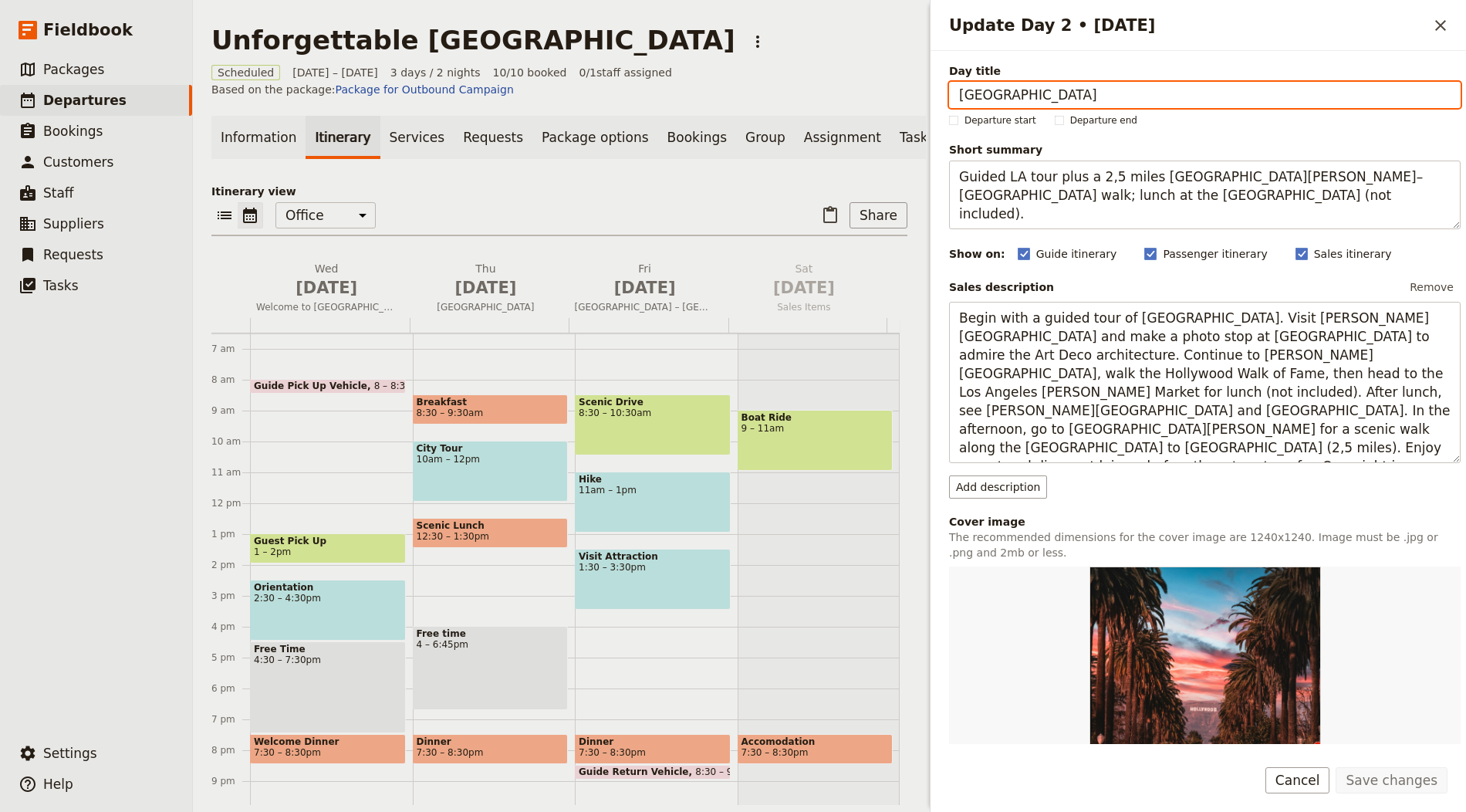
click at [1031, 94] on input "Los Angeles" at bounding box center [1205, 94] width 512 height 26
paste input "The Giza Plateau"
type input "The Giza Plateau"
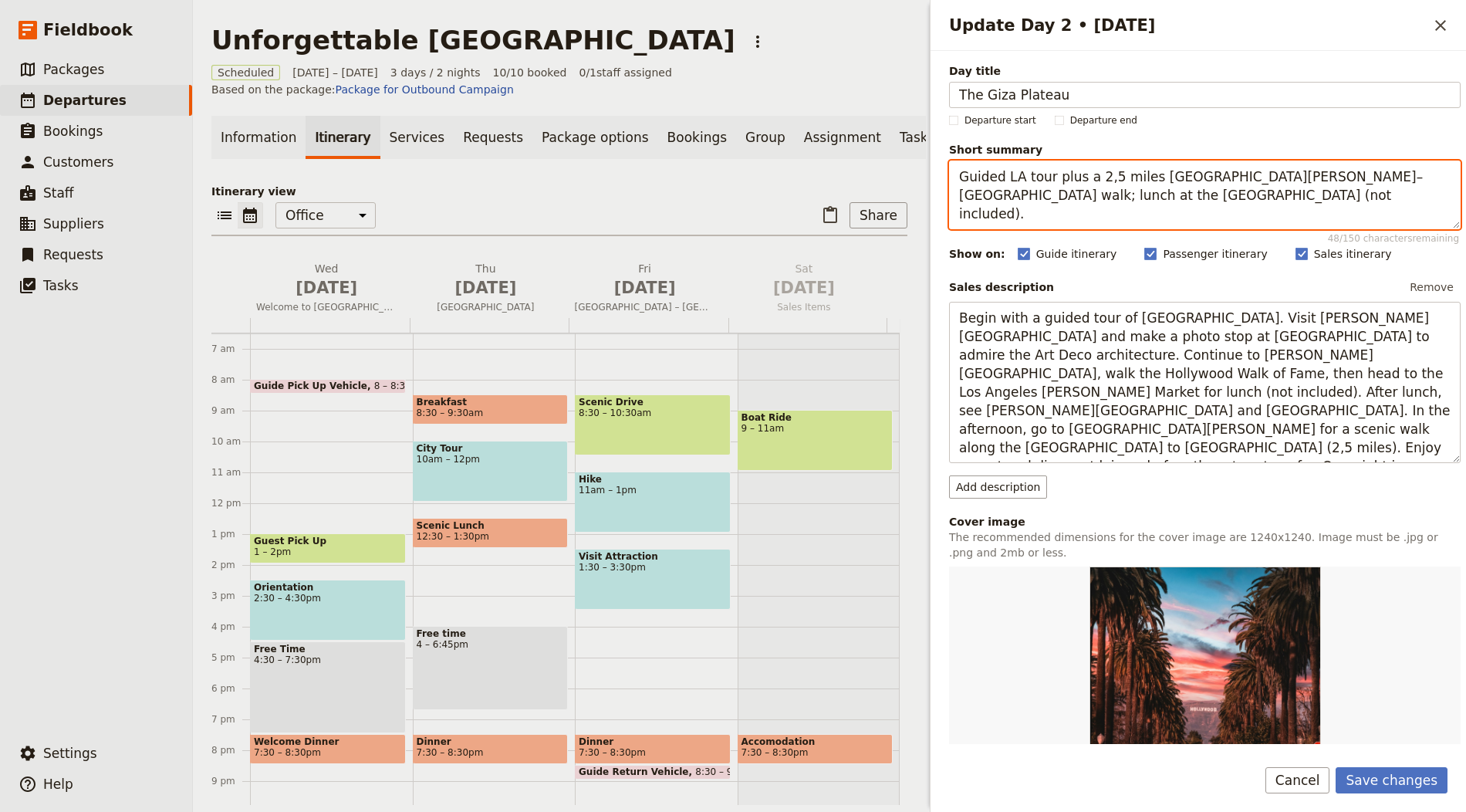
click at [1076, 194] on textarea "Guided LA tour plus a 2,5 miles Santa Monica–Venice walk; lunch at the Farmers …" at bounding box center [1205, 195] width 512 height 68
paste textarea "Explore the Giza Plateau, see the Great Pyramid and Sphinx; lunch with traditio…"
type textarea "Explore the [GEOGRAPHIC_DATA], see the Great Pyramid and Sphinx; lunch with tra…"
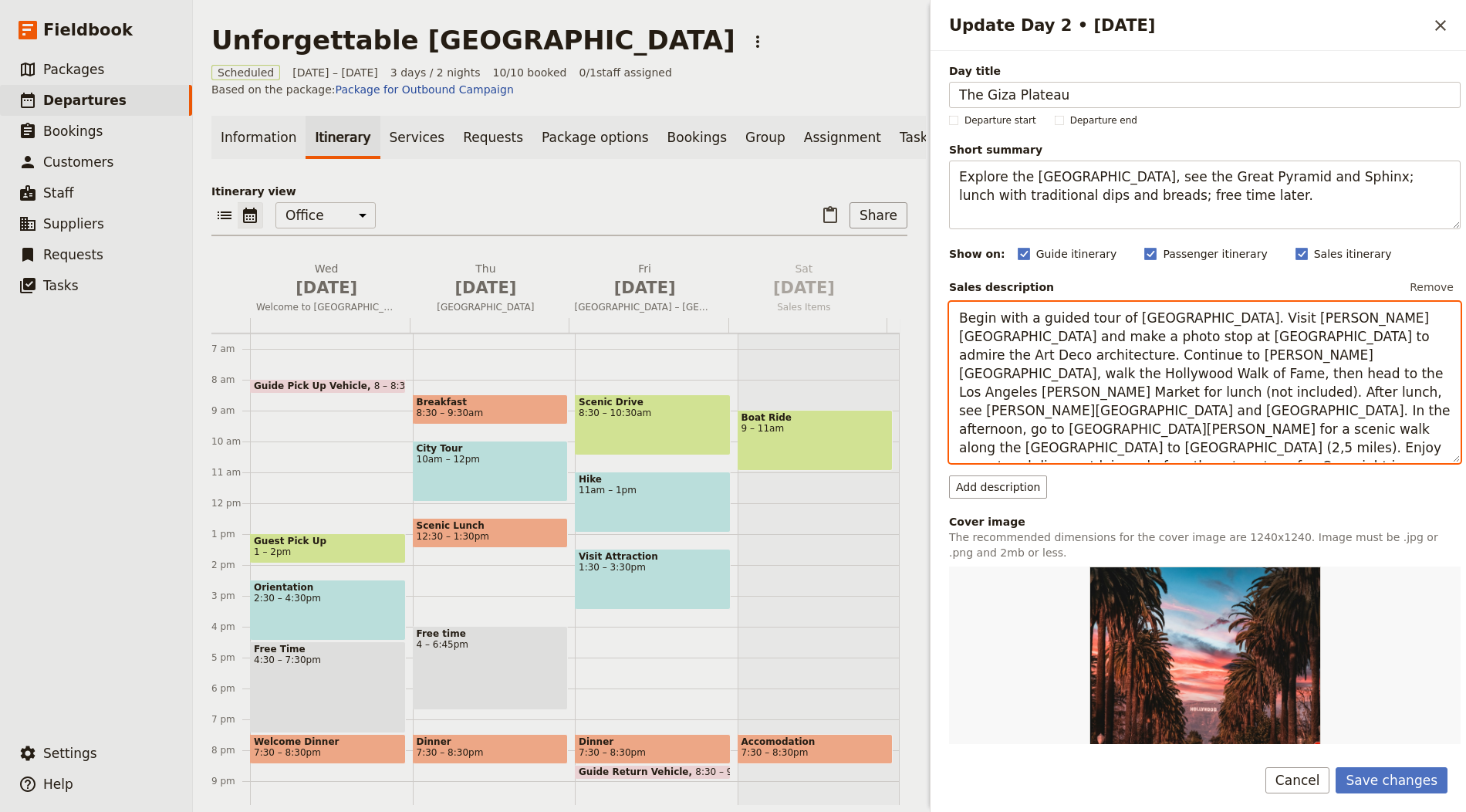
click at [1065, 345] on textarea "Begin with a guided tour of Los Angeles. Visit Olvera Street and make a photo s…" at bounding box center [1205, 383] width 512 height 161
paste textarea "After breakfast, head to the Giza Plateau to see the last remaining wonder of t…"
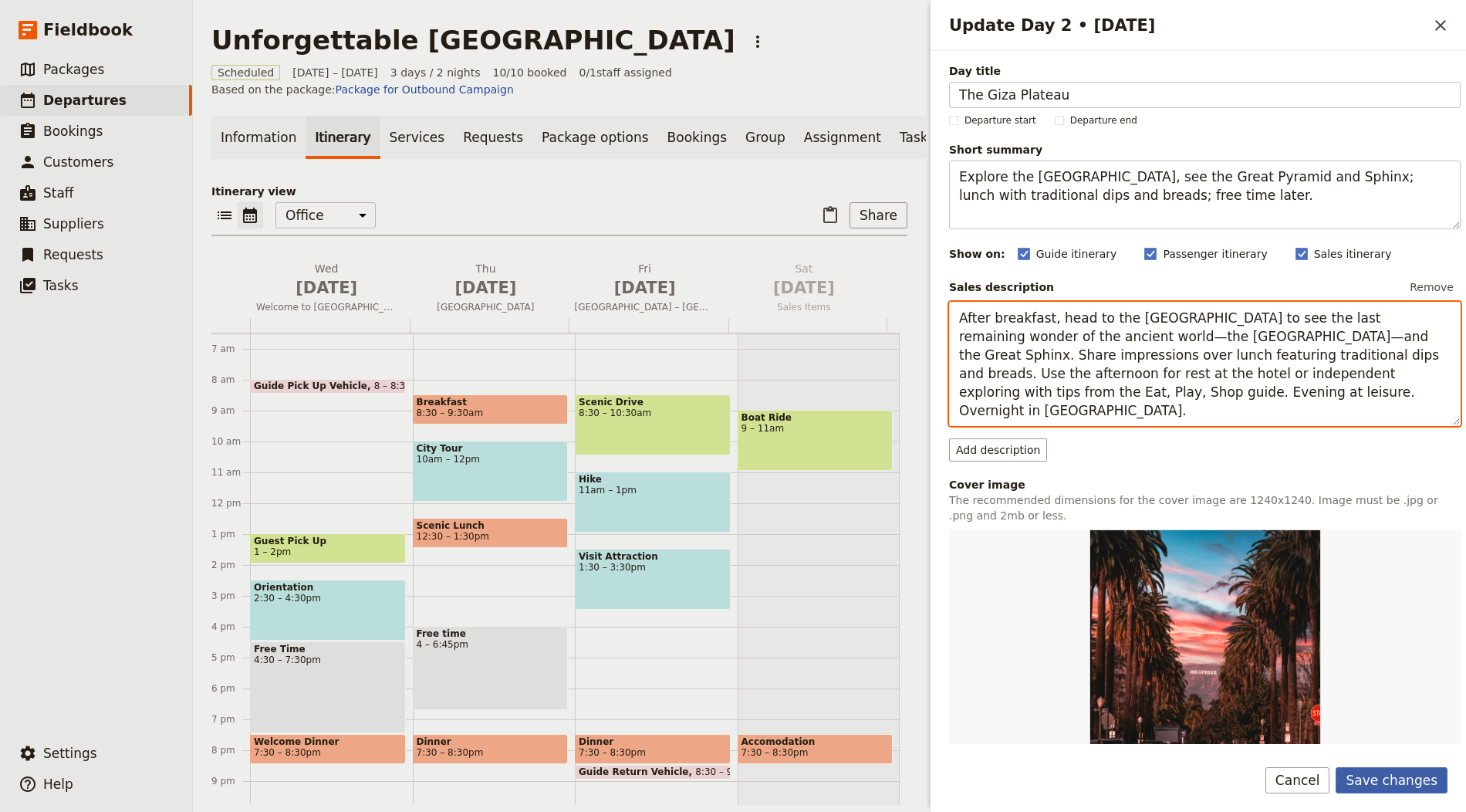
type textarea "After breakfast, head to the [GEOGRAPHIC_DATA] to see the last remaining wonder…"
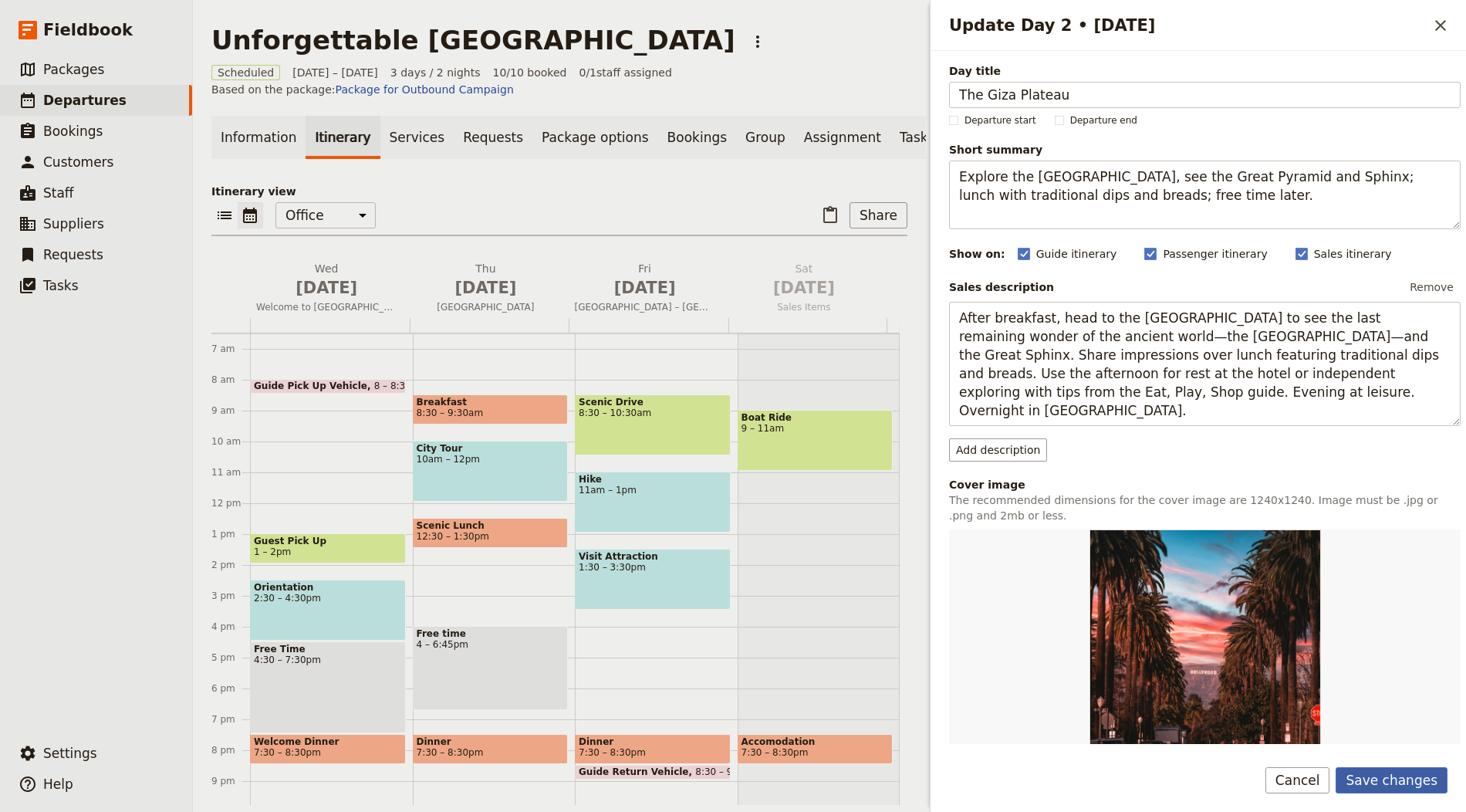
click at [1397, 773] on button "Save changes" at bounding box center [1392, 780] width 112 height 26
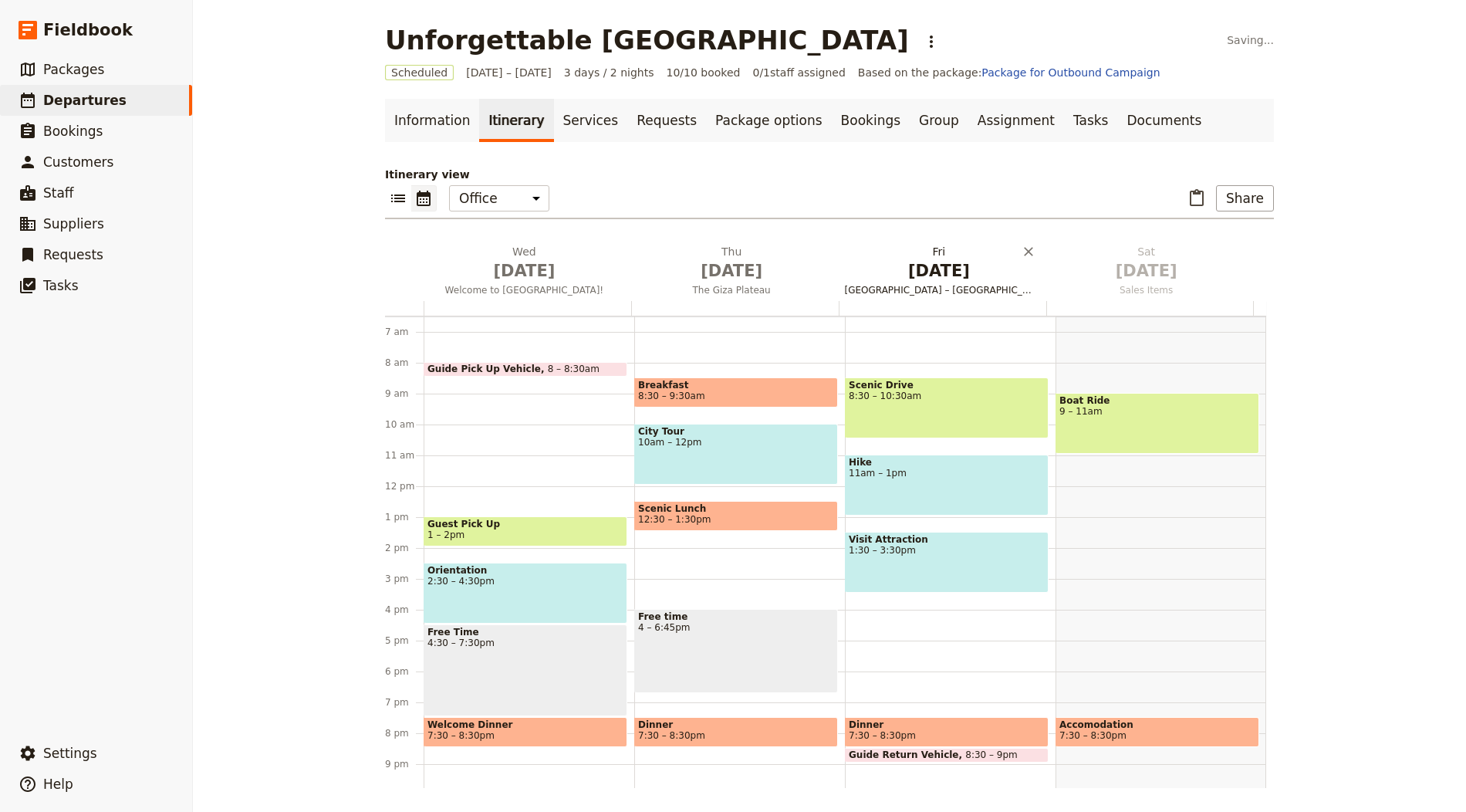
click at [886, 282] on button "Fri Oct 3 Los Angeles – Las Vegas" at bounding box center [943, 272] width 208 height 57
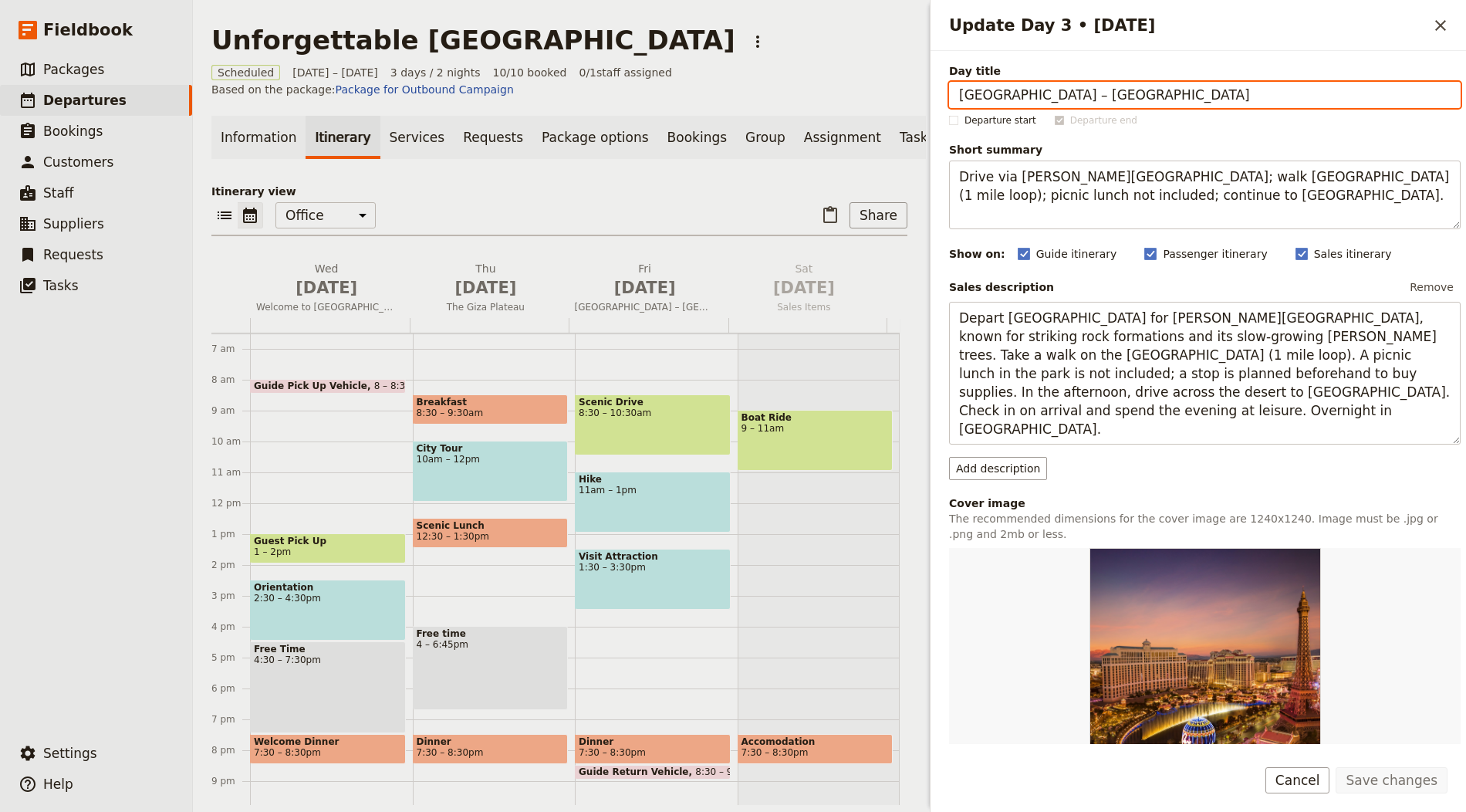
click at [1050, 94] on input "Los Angeles – Las Vegas" at bounding box center [1205, 94] width 512 height 26
paste input "Egyptian Food Tour"
type input "Egyptian Food Tour"
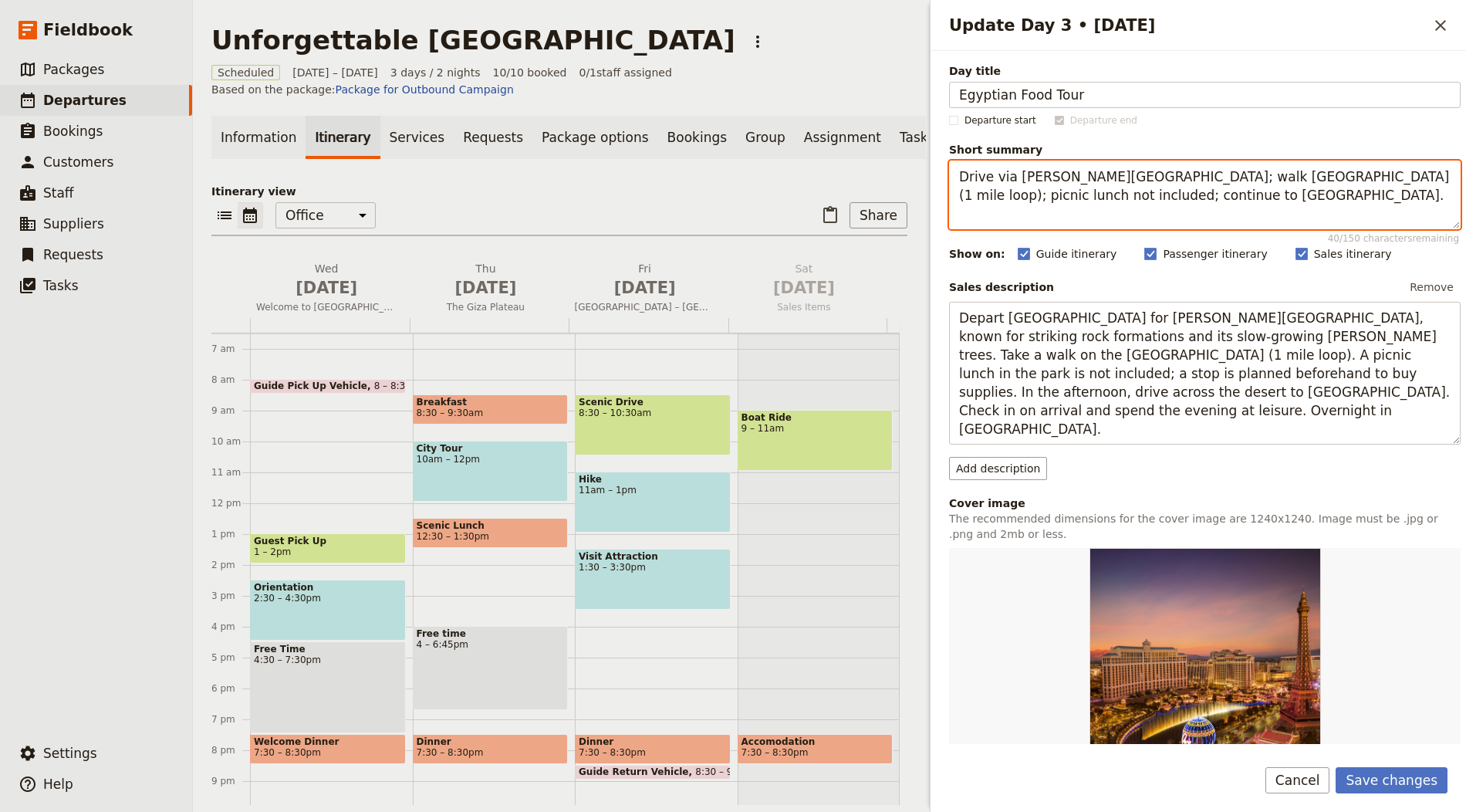
click at [1000, 173] on textarea "Drive via Joshua Tree NP; walk Hidden Valley (1 mile loop); picnic lunch not in…" at bounding box center [1205, 195] width 512 height 68
paste textarea "Highlights at the Egyptian Museum, then a Downtown Cairo culinary walk tasting …"
type textarea "Highlights at the [GEOGRAPHIC_DATA], then a [GEOGRAPHIC_DATA] culinary walk [GE…"
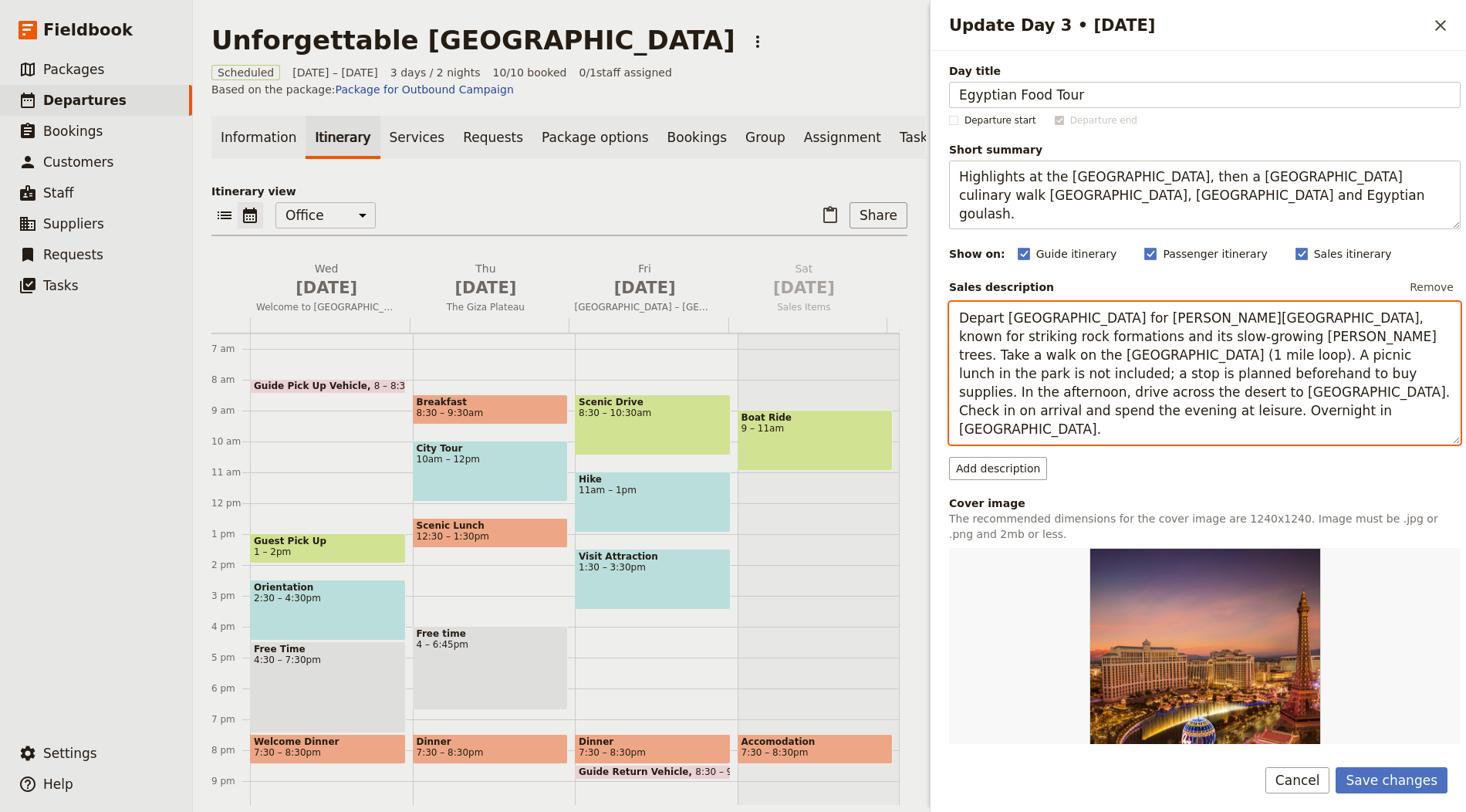
click at [1021, 345] on textarea "Depart Los Angeles for Joshua Tree National Park, known for striking rock forma…" at bounding box center [1205, 373] width 512 height 143
paste textarea "Start early with a visit to the Egyptian Museum for a brief highlights tour, th…"
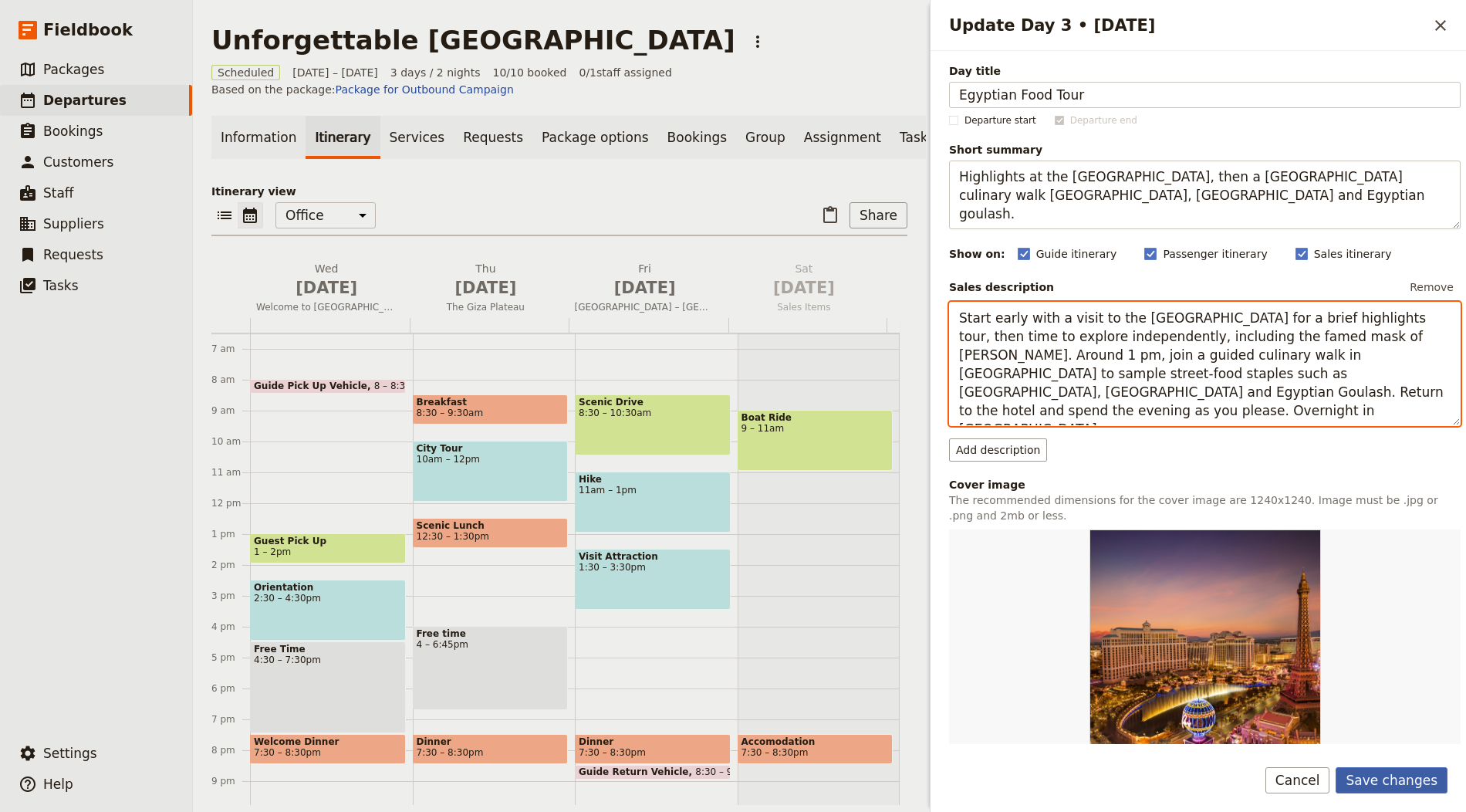
type textarea "Start early with a visit to the [GEOGRAPHIC_DATA] for a brief highlights tour, …"
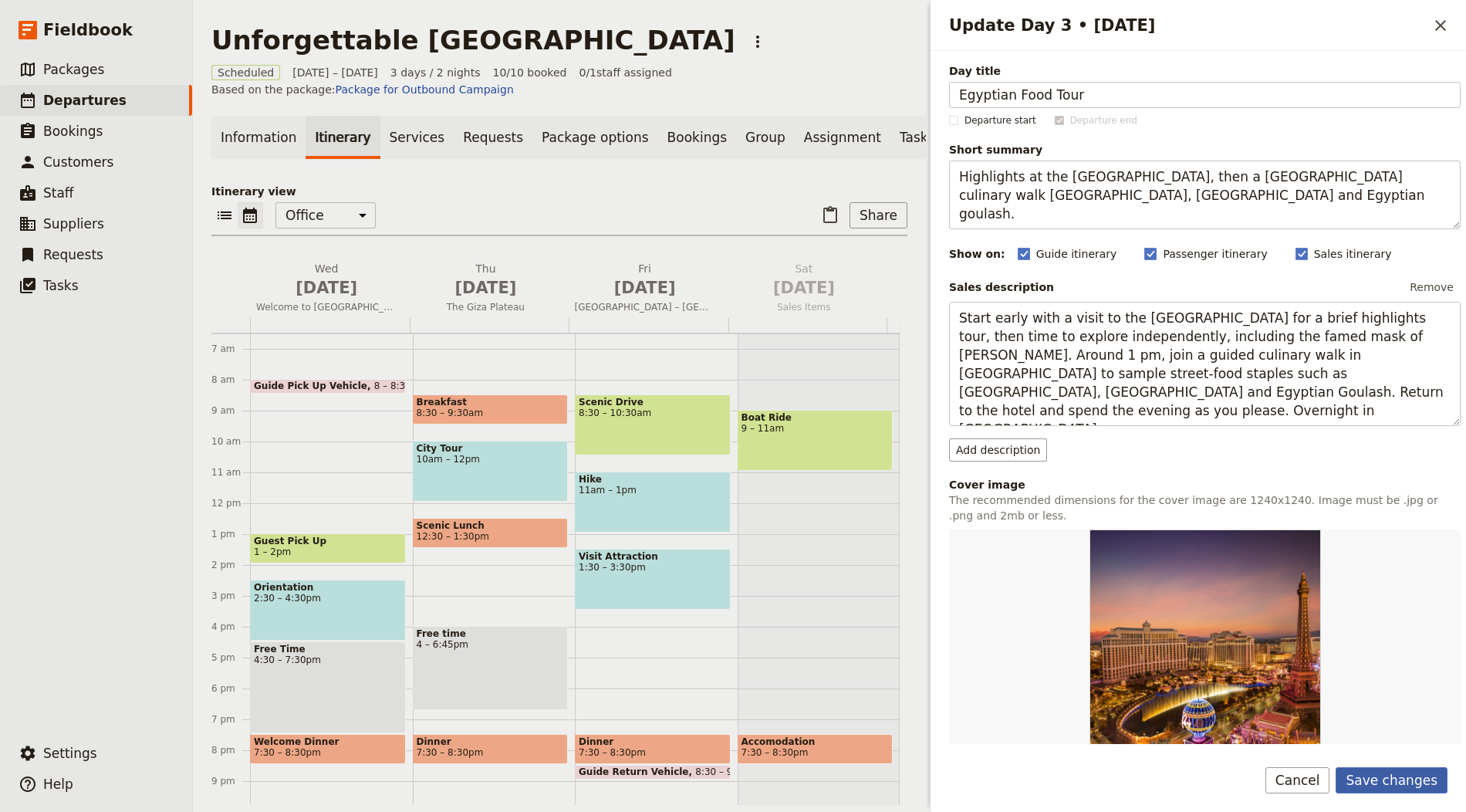
click at [1400, 770] on button "Save changes" at bounding box center [1392, 780] width 112 height 26
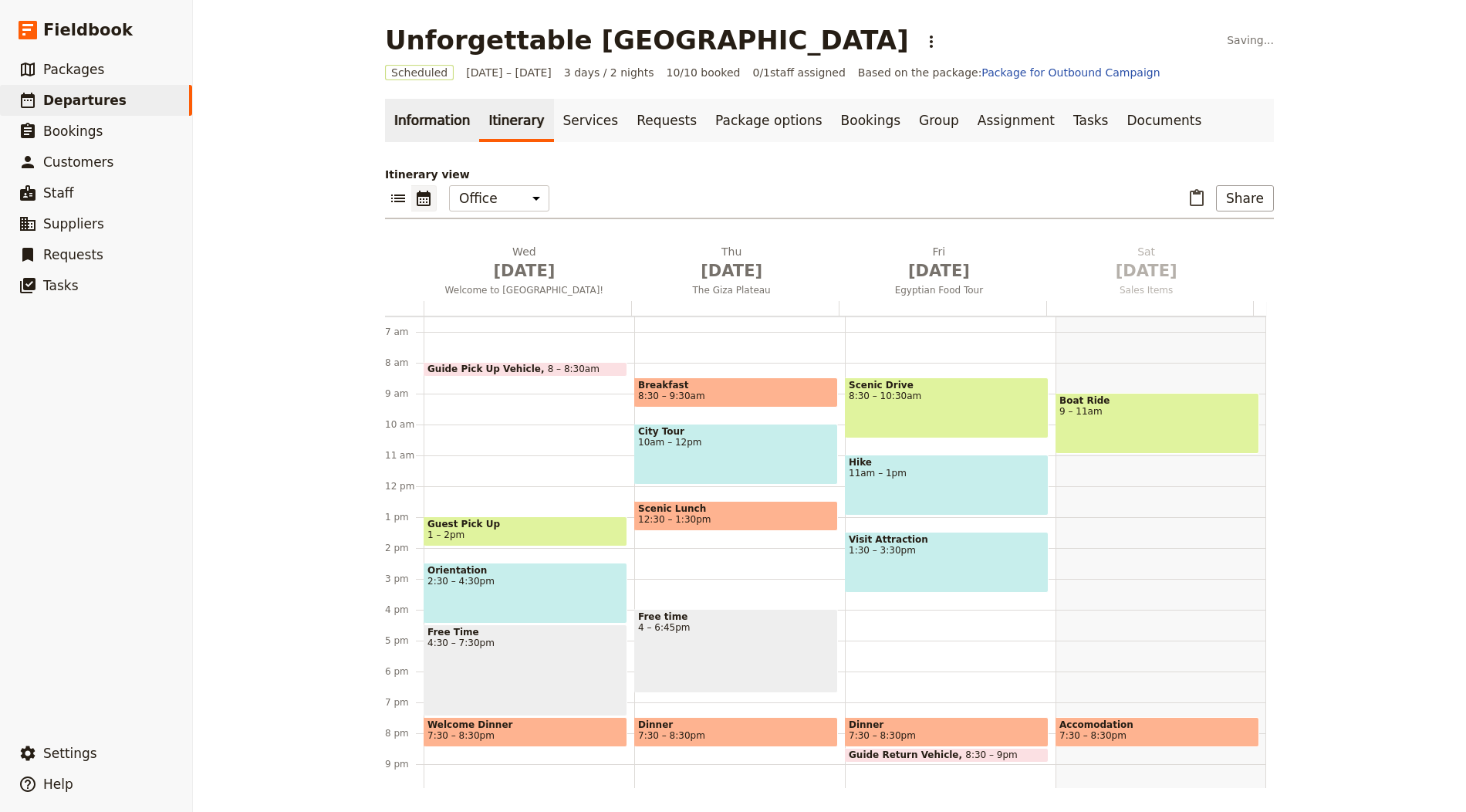
click at [460, 117] on link "Information" at bounding box center [432, 121] width 94 height 43
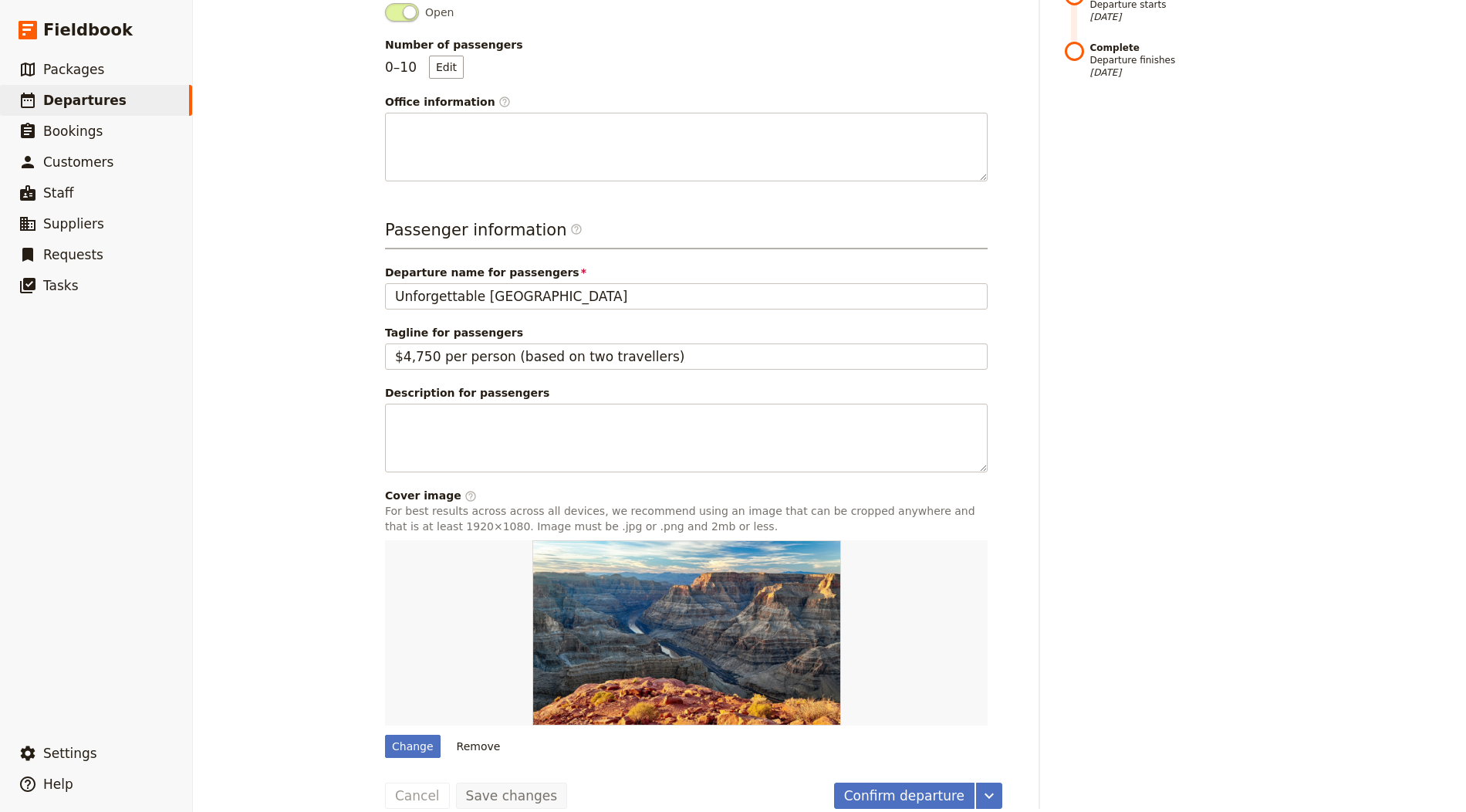
scroll to position [425, 0]
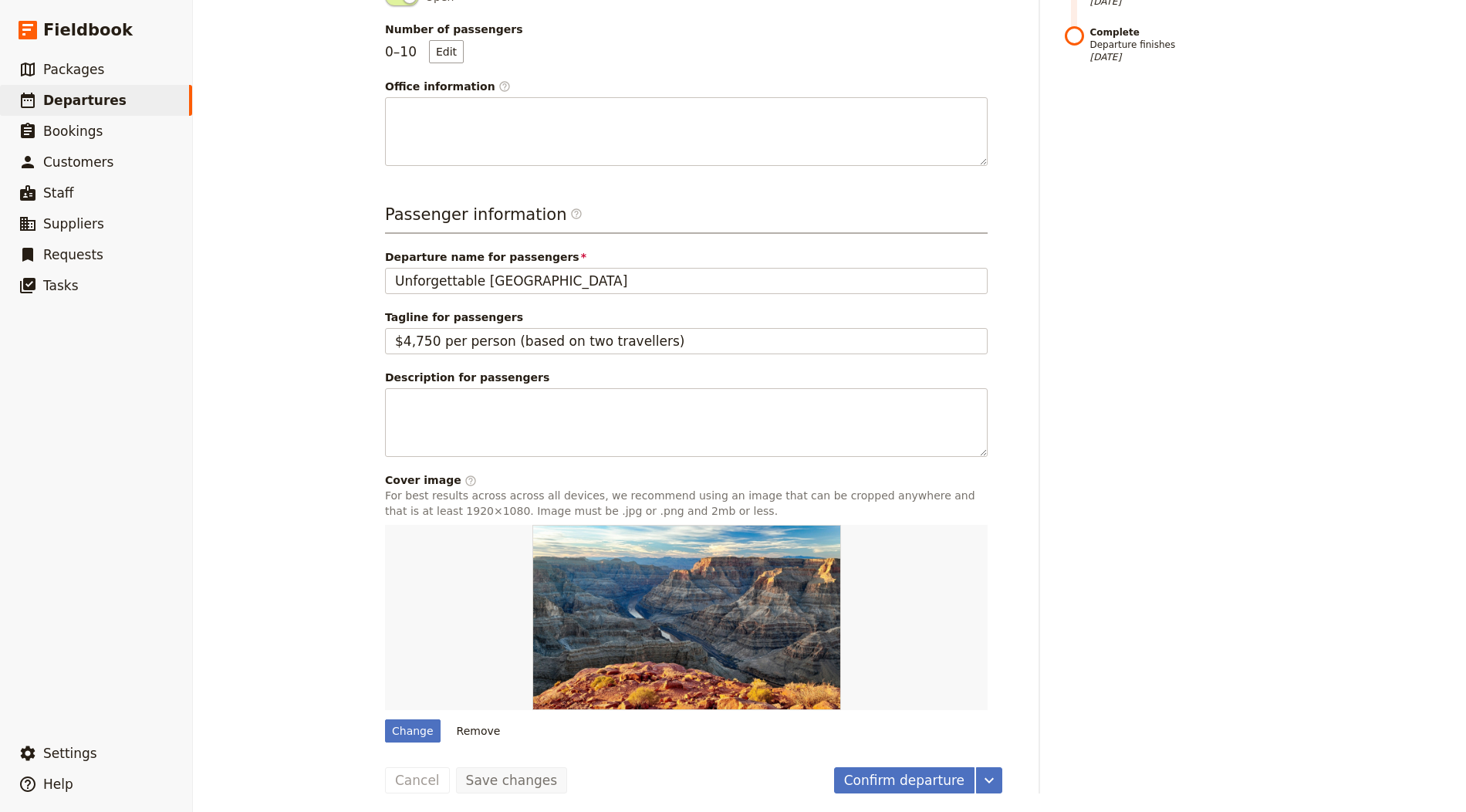
click at [385, 736] on label "Change" at bounding box center [413, 731] width 55 height 23
click at [385, 719] on input "Change" at bounding box center [385, 718] width 1 height 1
type input "C:\fakepath\Cairo-Egypt_20221114_Alina-Tsvor-59_web.jpg"
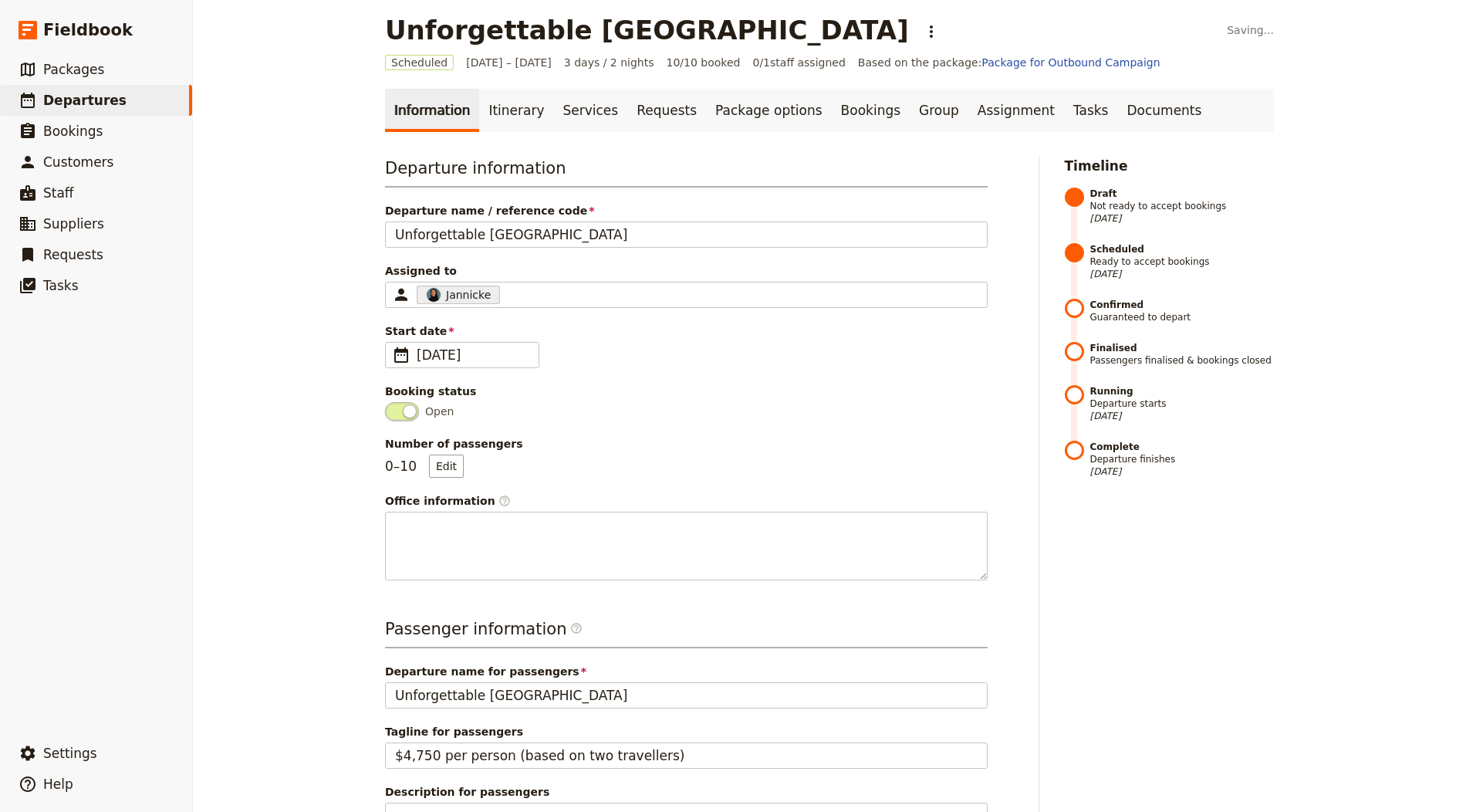
scroll to position [0, 0]
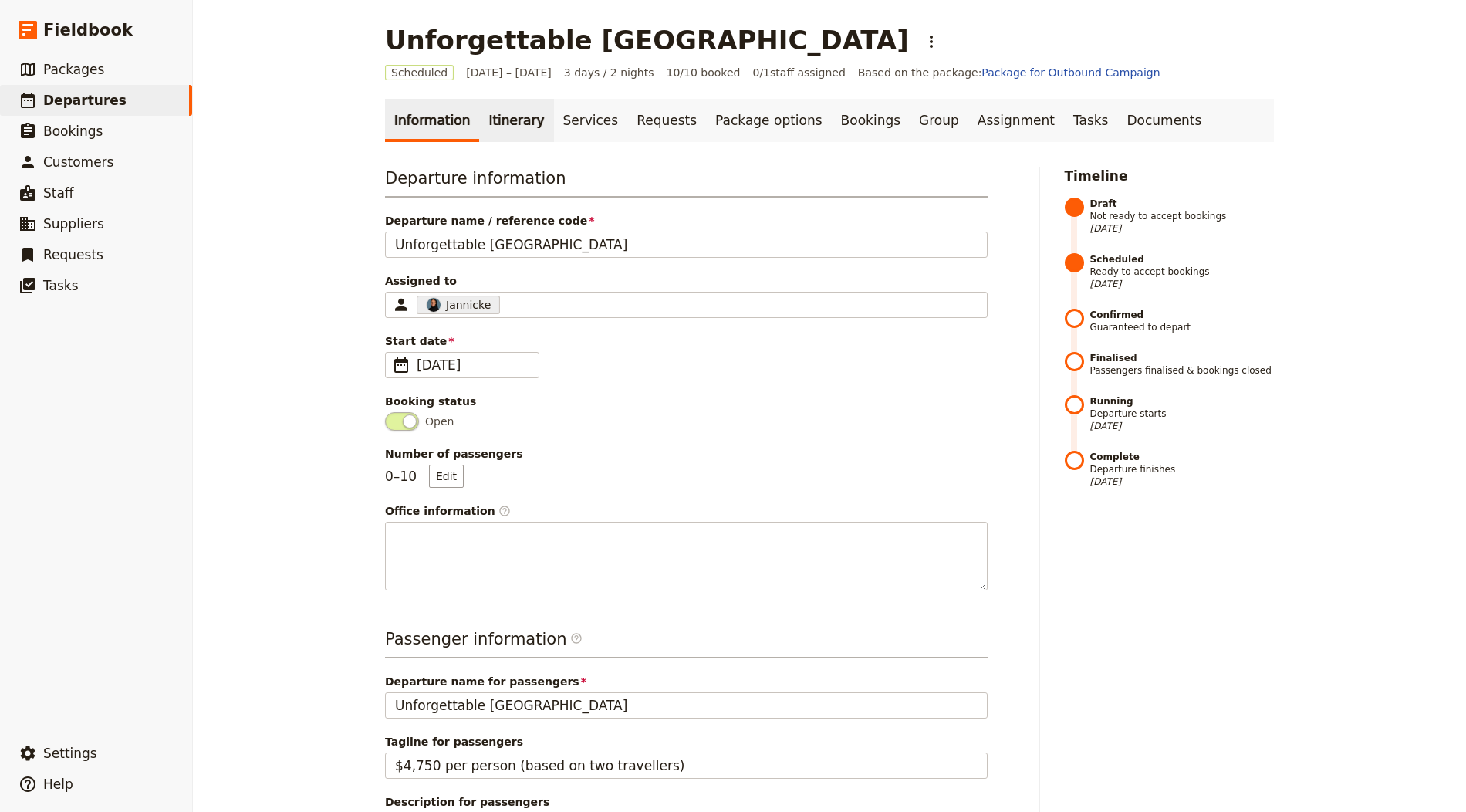
click at [492, 113] on link "Itinerary" at bounding box center [515, 121] width 74 height 43
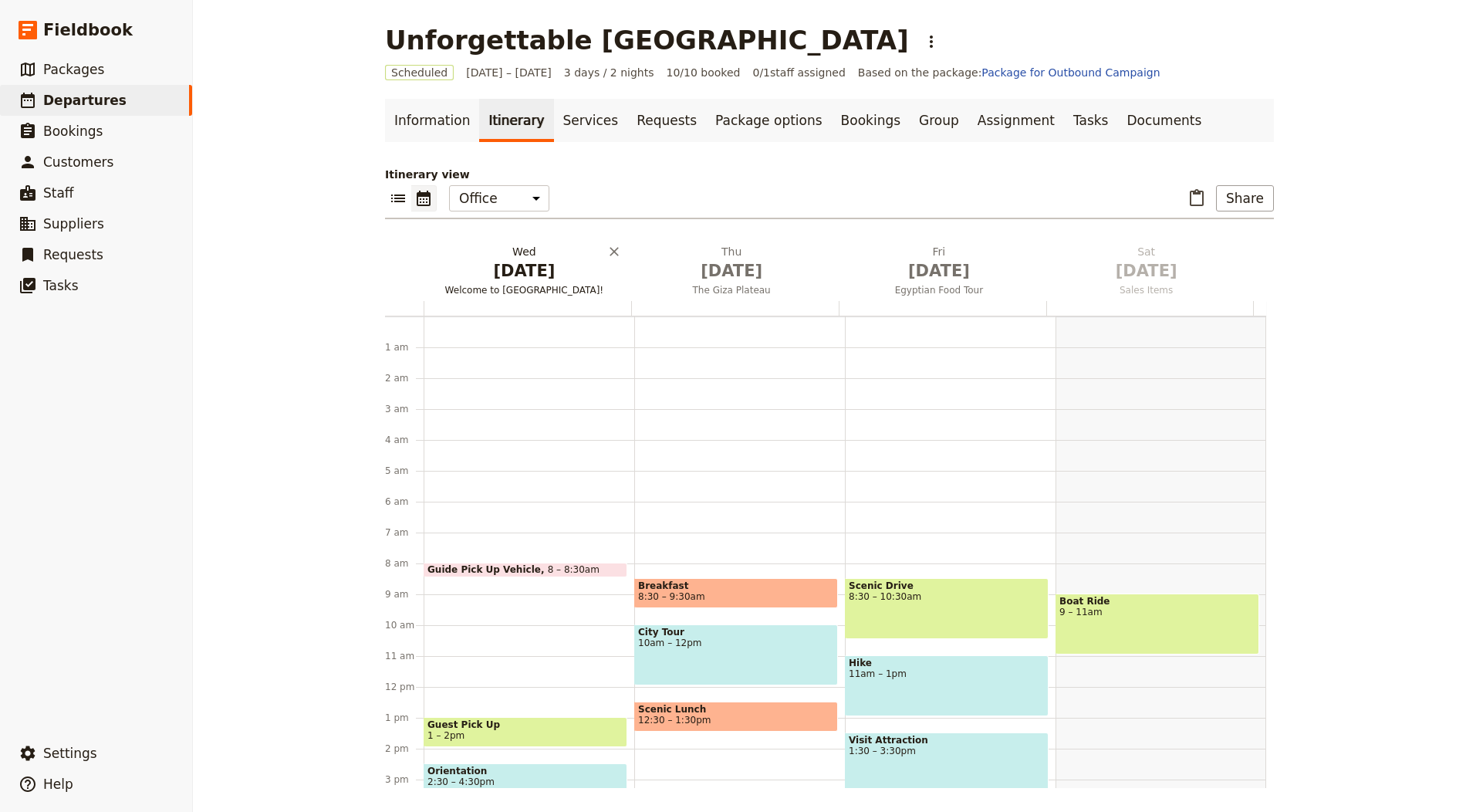
scroll to position [200, 0]
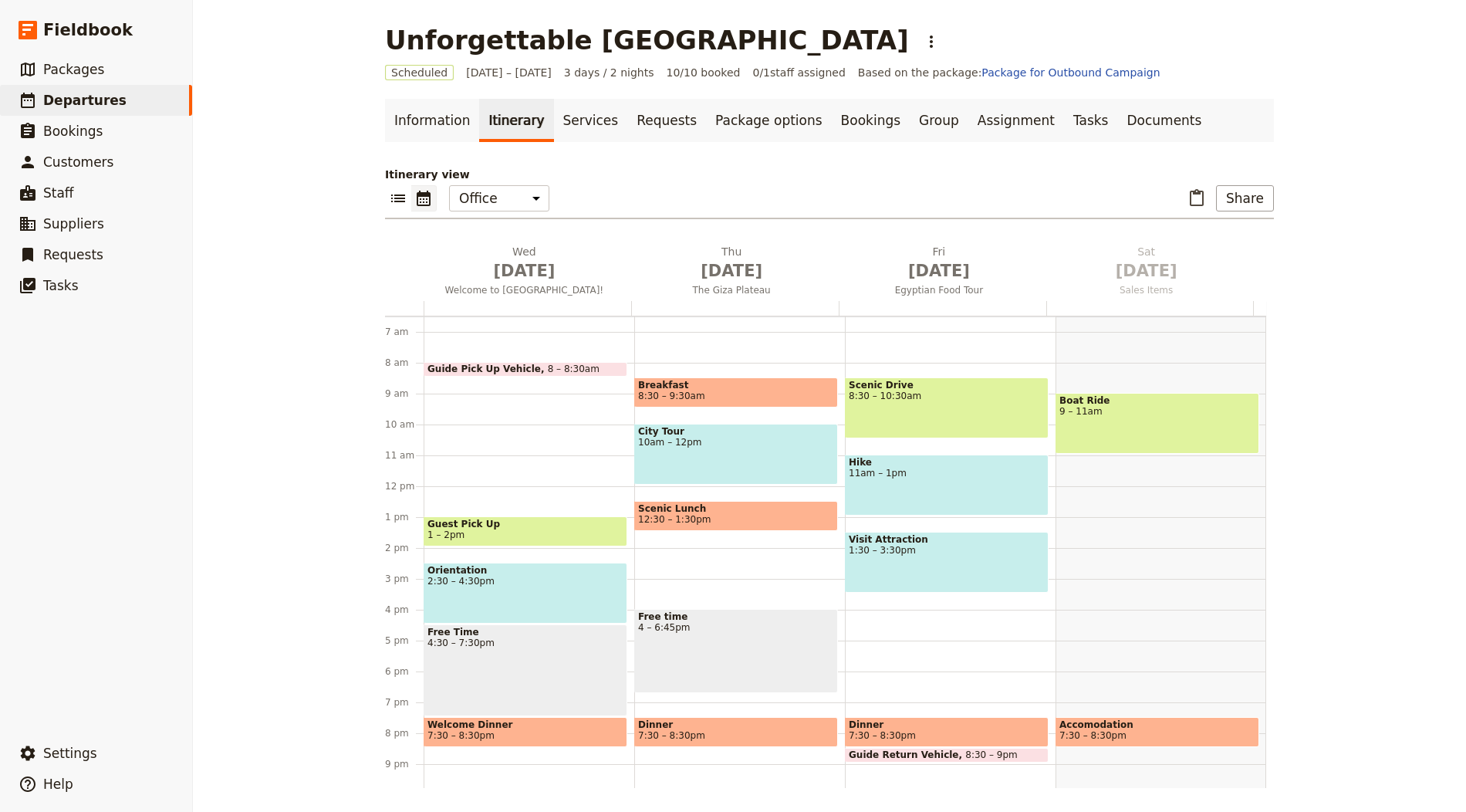
click at [494, 238] on div "Itinerary view ​ ​ Office Guide Passenger Sales ​ Share Wed Oct 1 Welcome to Ca…" at bounding box center [830, 477] width 889 height 621
click at [512, 260] on span "[DATE]" at bounding box center [524, 270] width 189 height 23
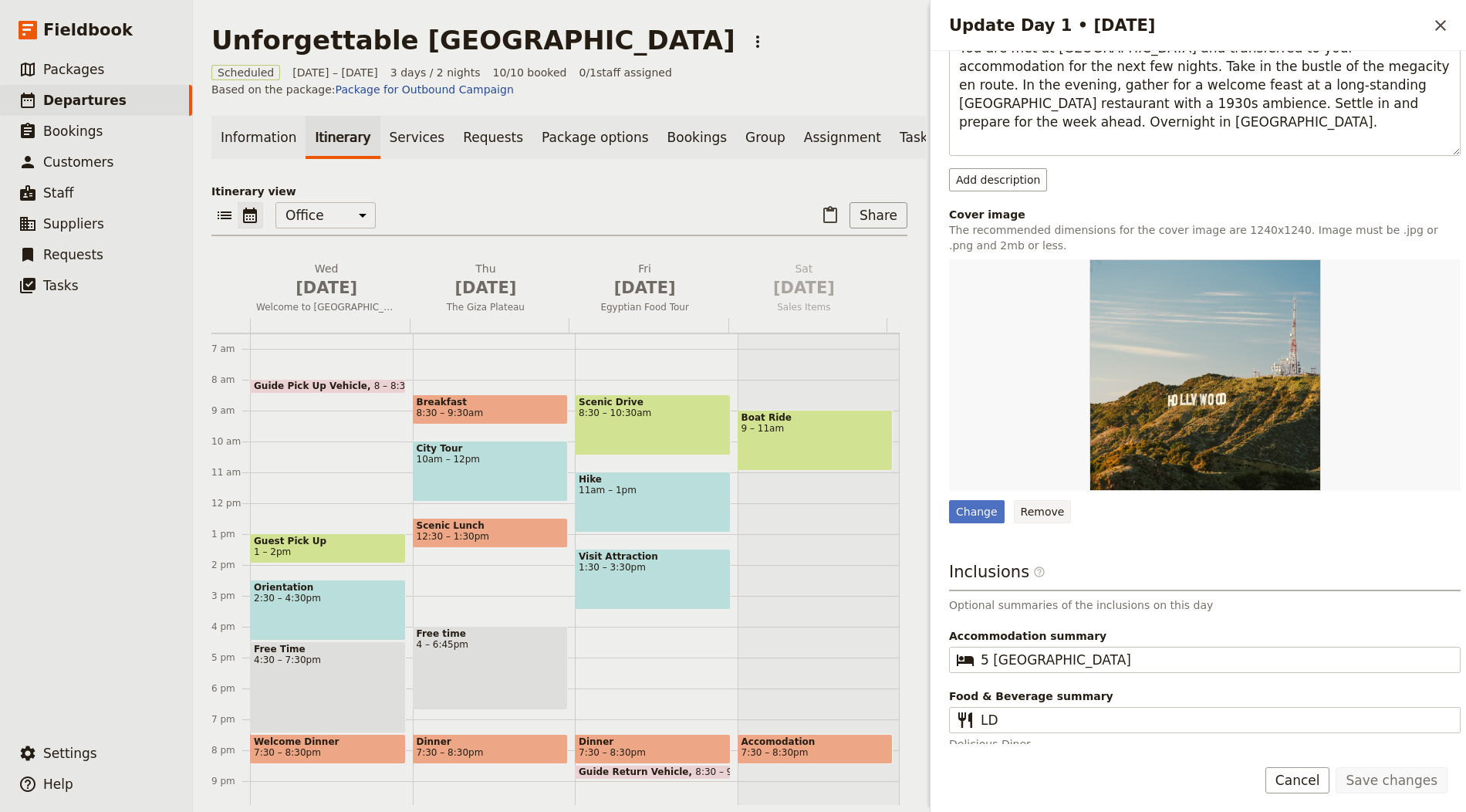
scroll to position [273, 0]
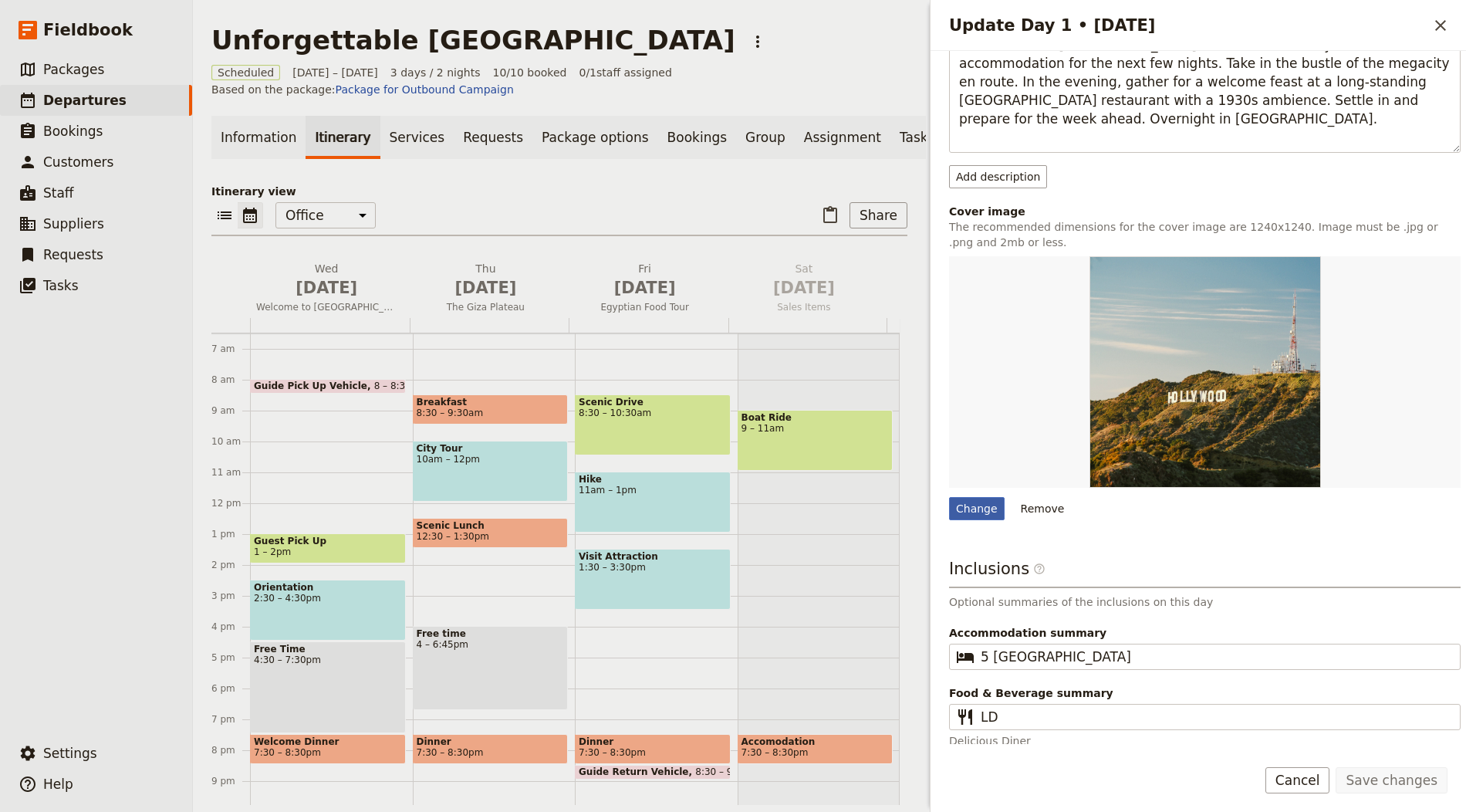
click at [968, 505] on div "Change" at bounding box center [977, 508] width 55 height 23
click at [950, 497] on input "Change" at bounding box center [949, 496] width 1 height 1
type input "C:\fakepath\Cairo-Egypt_20221115_Alina-Tsvor-108_web.jpg"
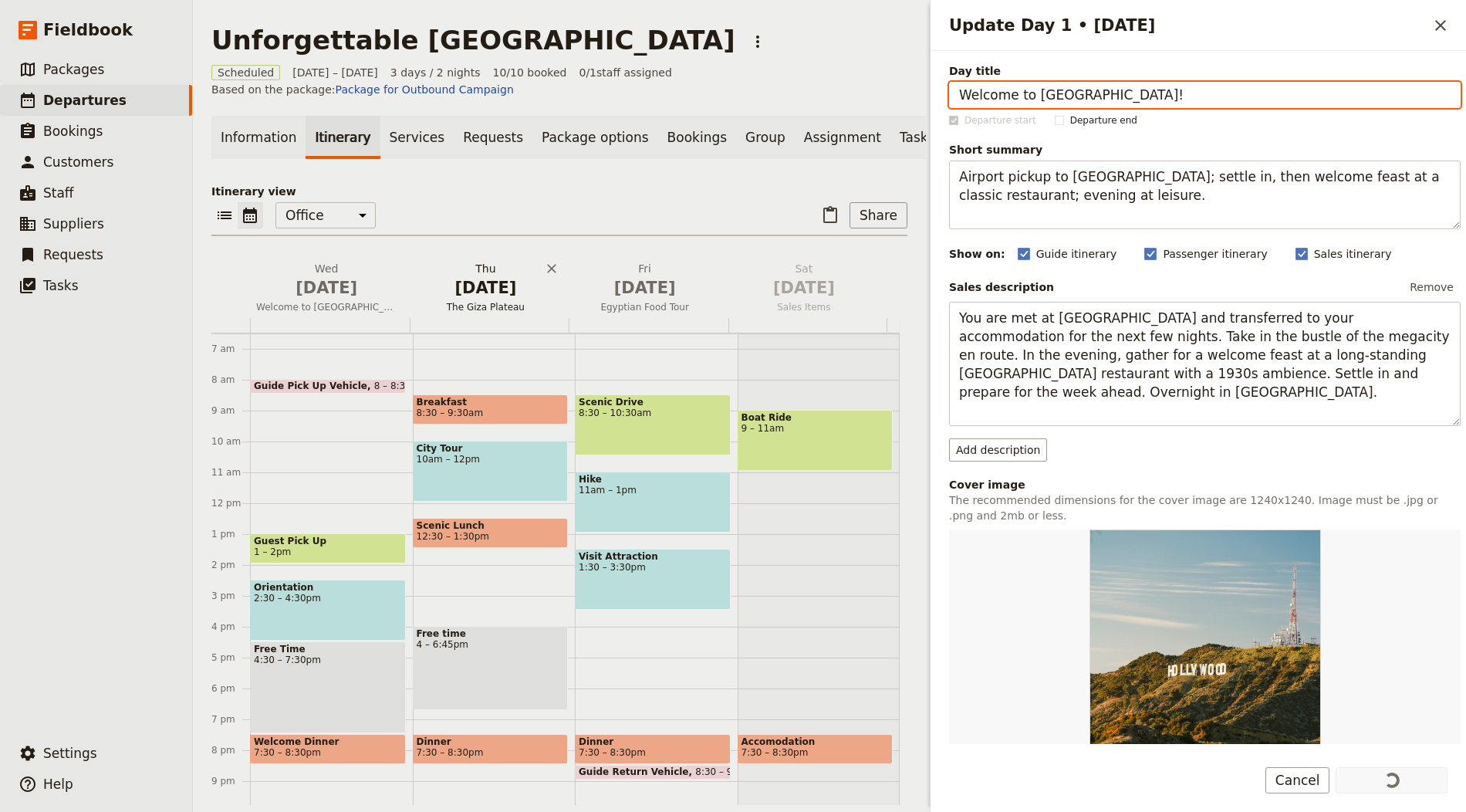
click at [506, 285] on span "[DATE]" at bounding box center [486, 287] width 140 height 23
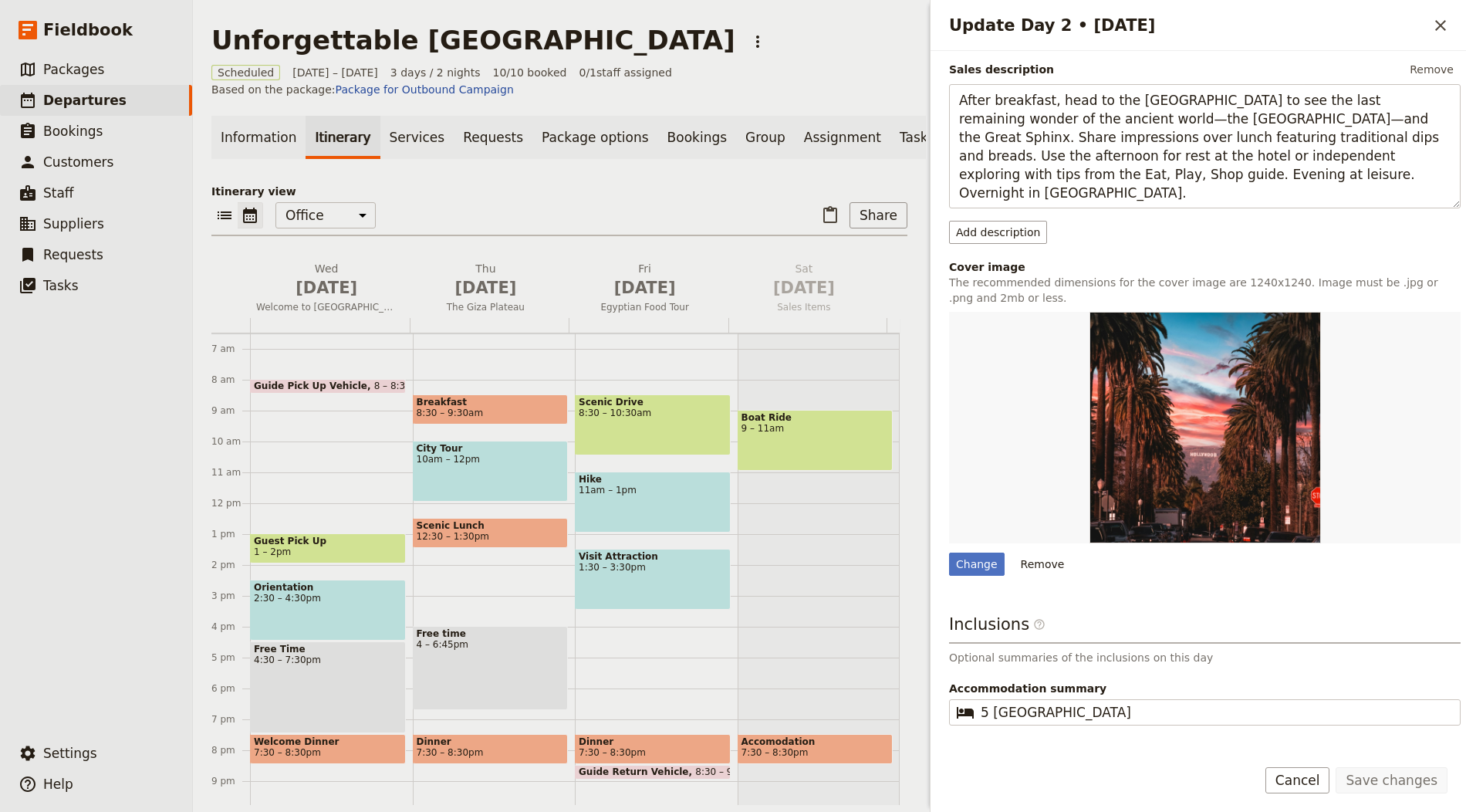
scroll to position [273, 0]
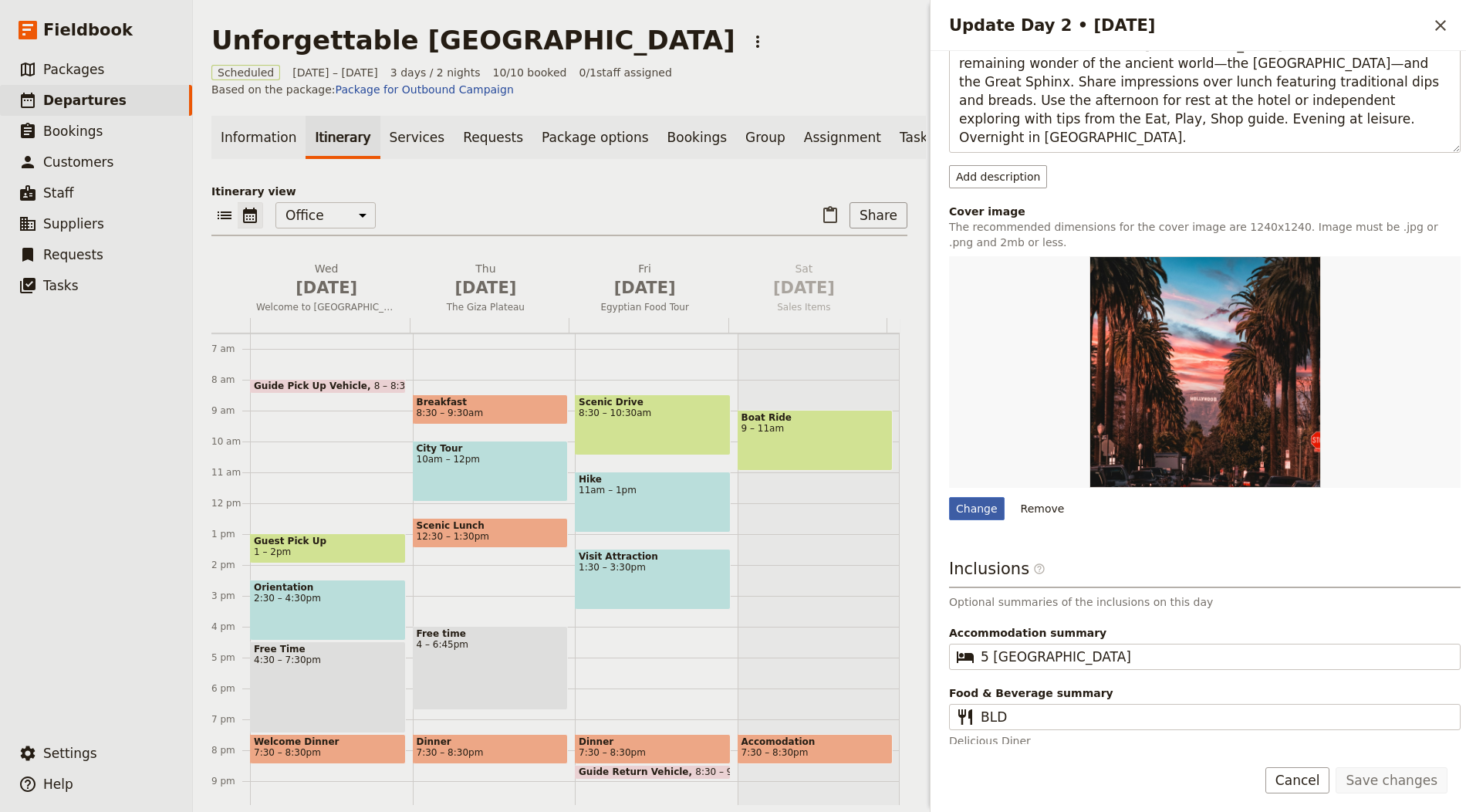
click at [979, 506] on div "Change" at bounding box center [977, 508] width 55 height 23
click at [950, 497] on input "Change" at bounding box center [949, 496] width 1 height 1
type input "C:\fakepath\Cairo-Egypt_20221116_Alina-Tsvor-151.jpg"
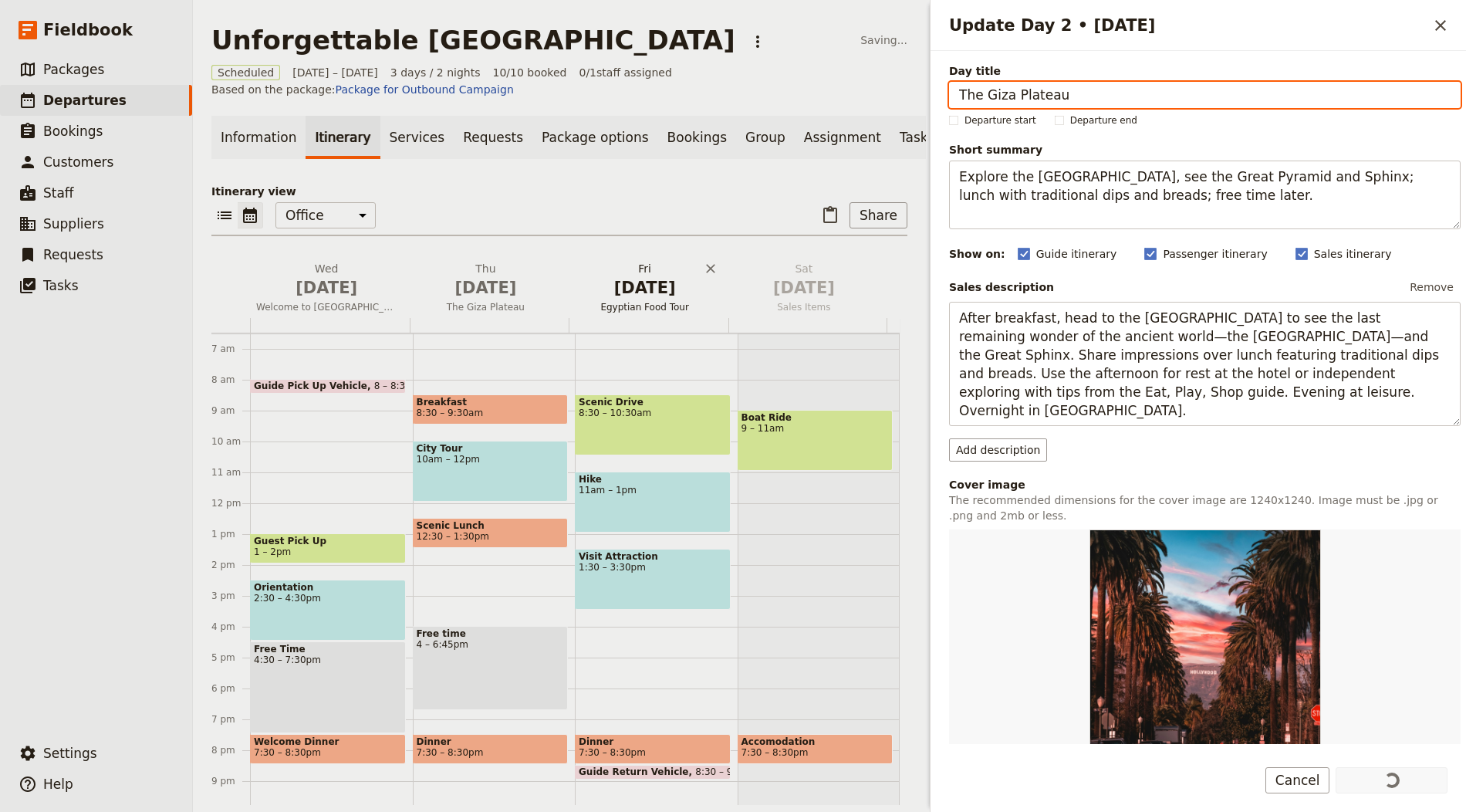
click at [619, 283] on h2 "Fri Oct 3 Egyptian Food Tour" at bounding box center [646, 280] width 140 height 38
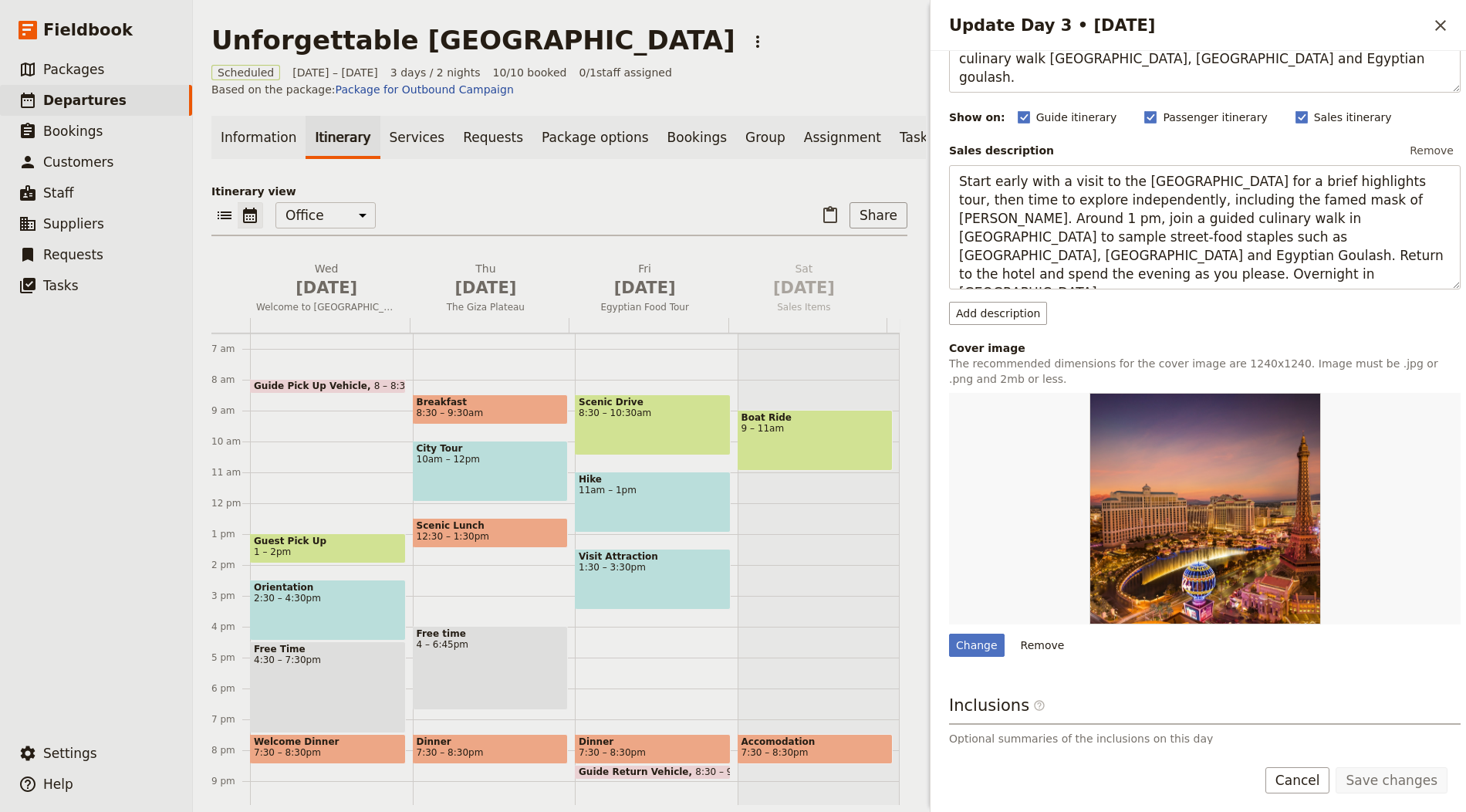
scroll to position [292, 0]
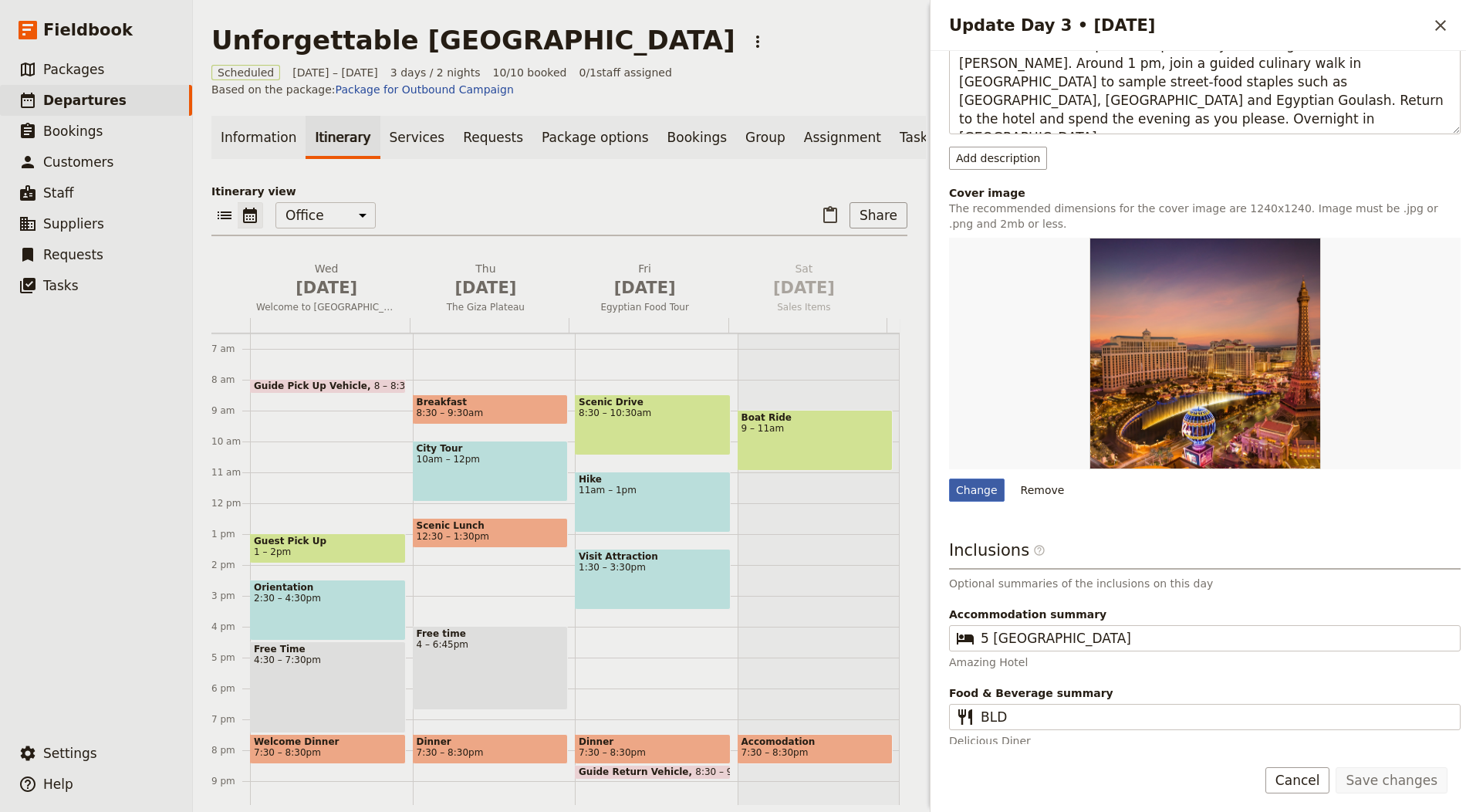
click at [961, 484] on div "Change" at bounding box center [977, 489] width 55 height 23
click at [950, 478] on input "Change" at bounding box center [949, 478] width 1 height 1
type input "C:\fakepath\Luxor-Egypt_20221116_Alina-Tsvor-458.jpg"
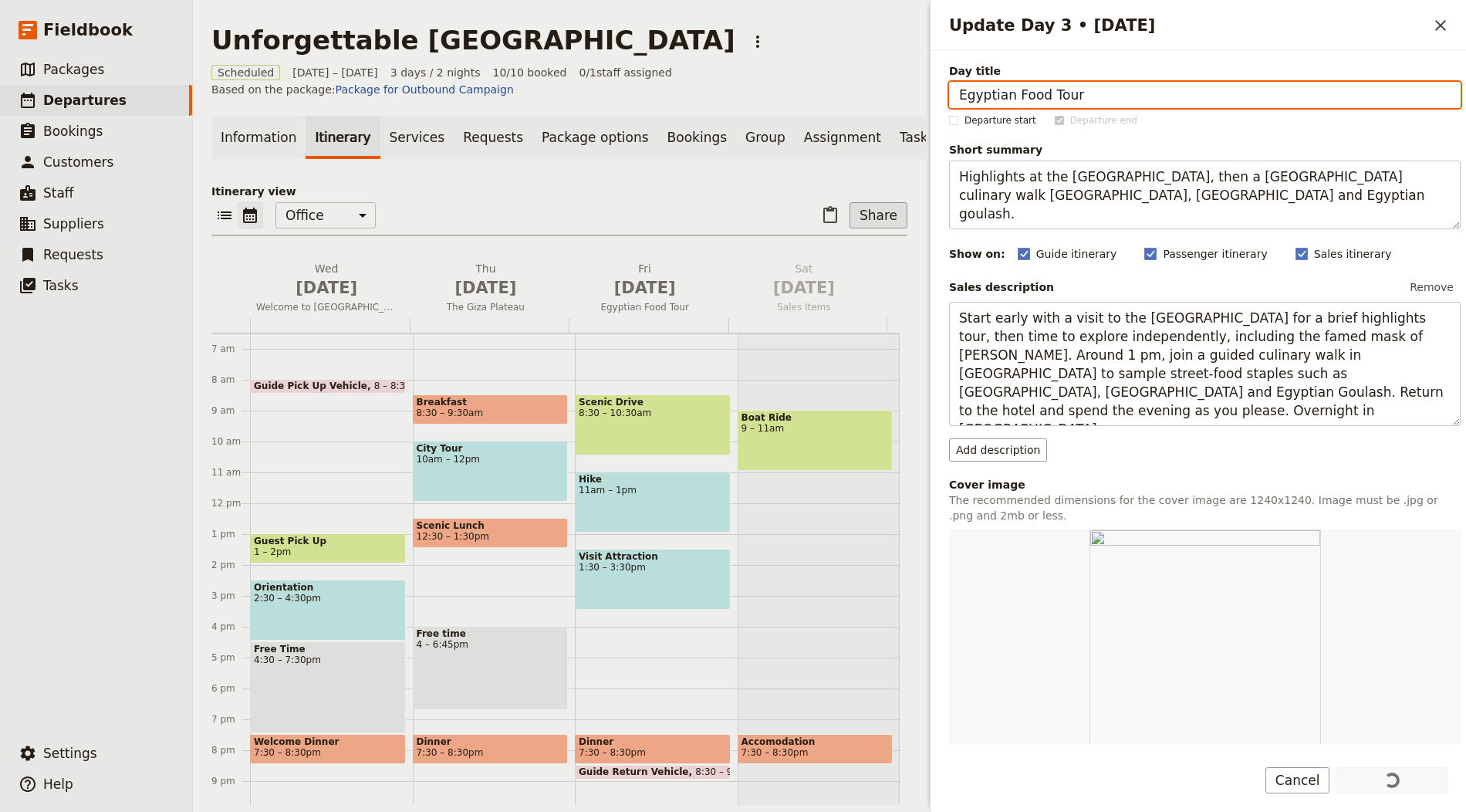
click at [866, 227] on button "Share" at bounding box center [878, 215] width 58 height 26
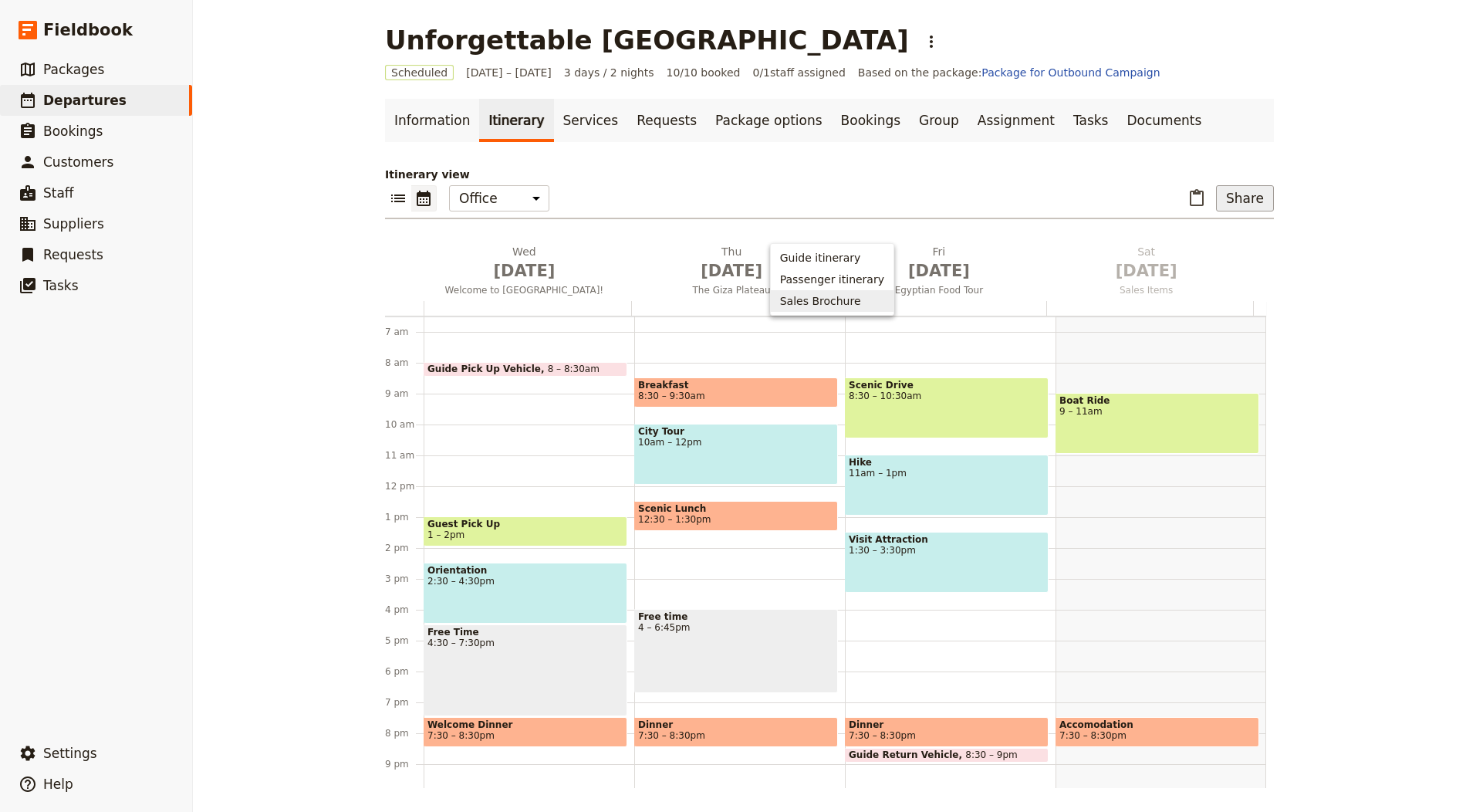
click at [823, 311] on button "Sales Brochure" at bounding box center [832, 300] width 123 height 22
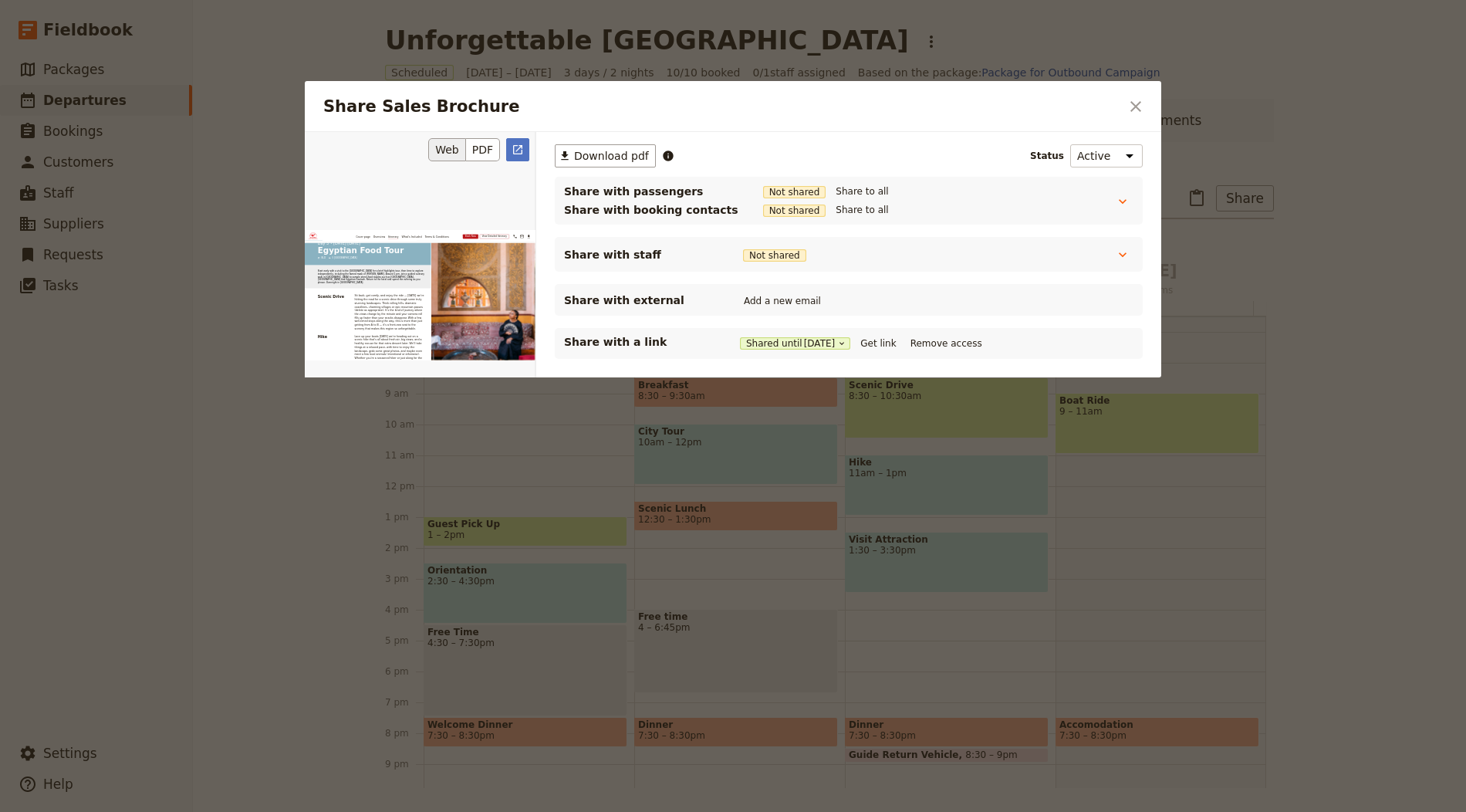
scroll to position [3268, 0]
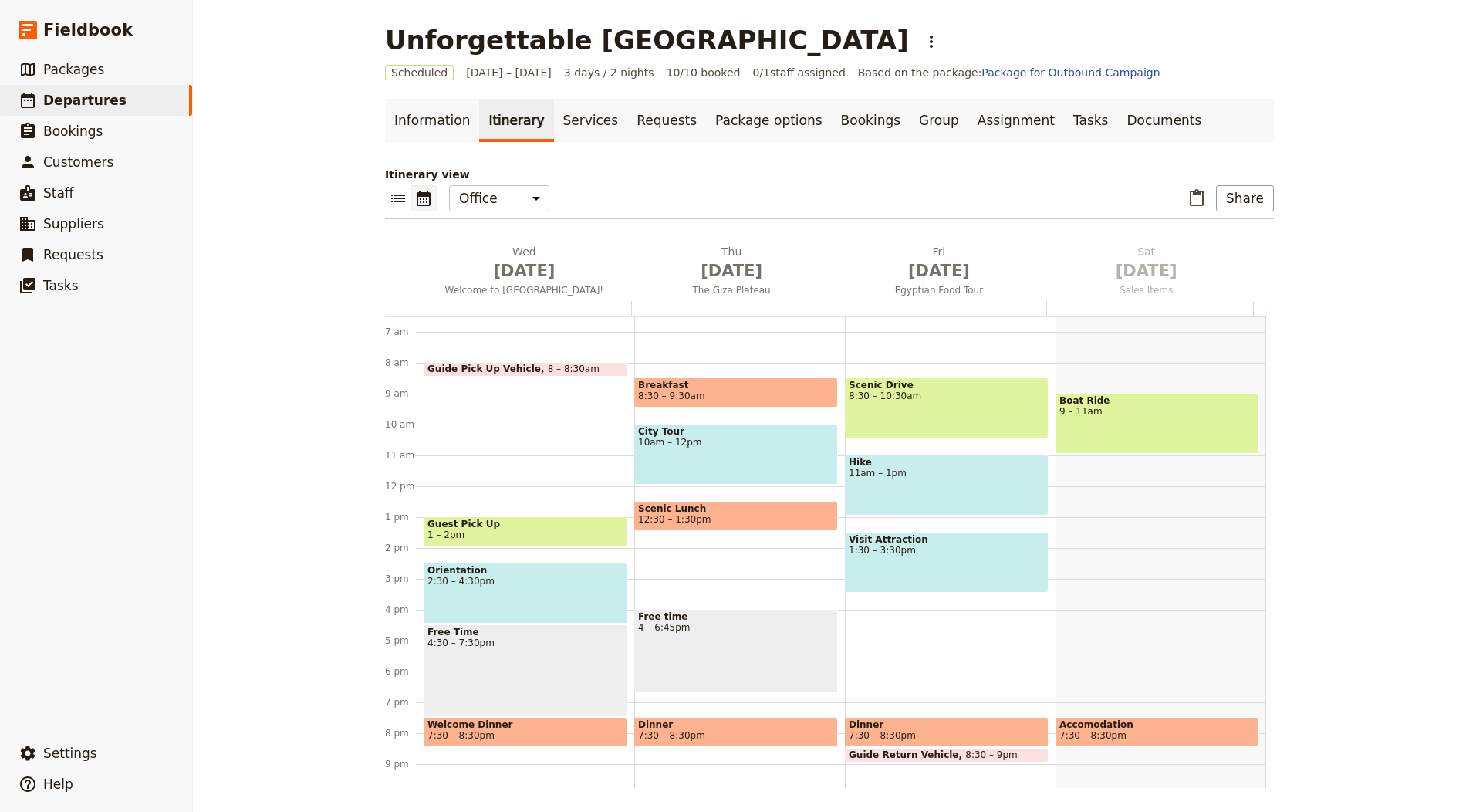
click at [1313, 117] on div "Unforgettable Egypt ​ Scheduled 1 – 3 Oct 2025 3 days / 2 nights 10/10 booked 0…" at bounding box center [829, 406] width 1273 height 812
drag, startPoint x: 907, startPoint y: 138, endPoint x: 1030, endPoint y: 141, distance: 123.0
click at [910, 138] on link "Group" at bounding box center [939, 121] width 59 height 43
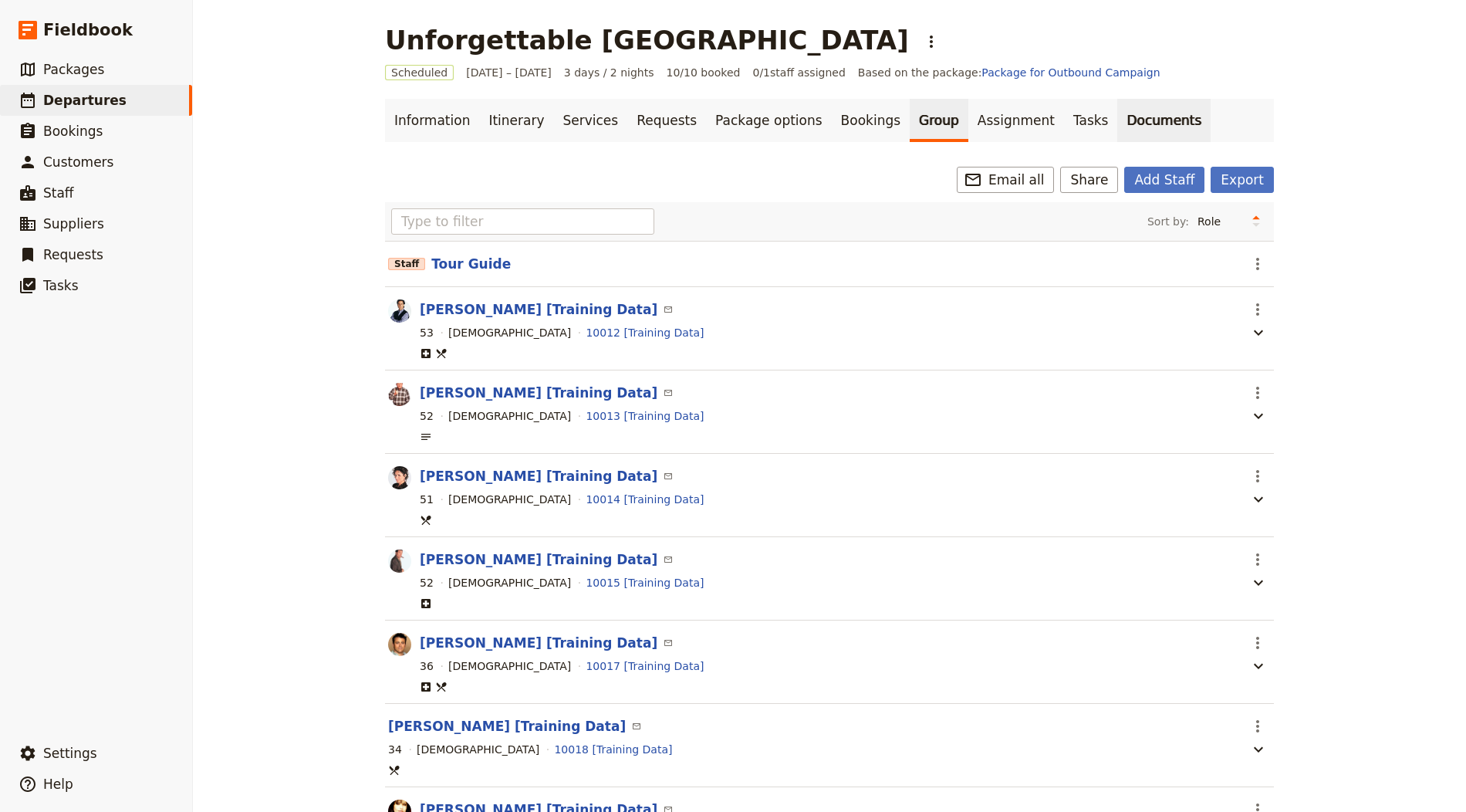
click at [1117, 123] on link "Documents" at bounding box center [1164, 121] width 94 height 43
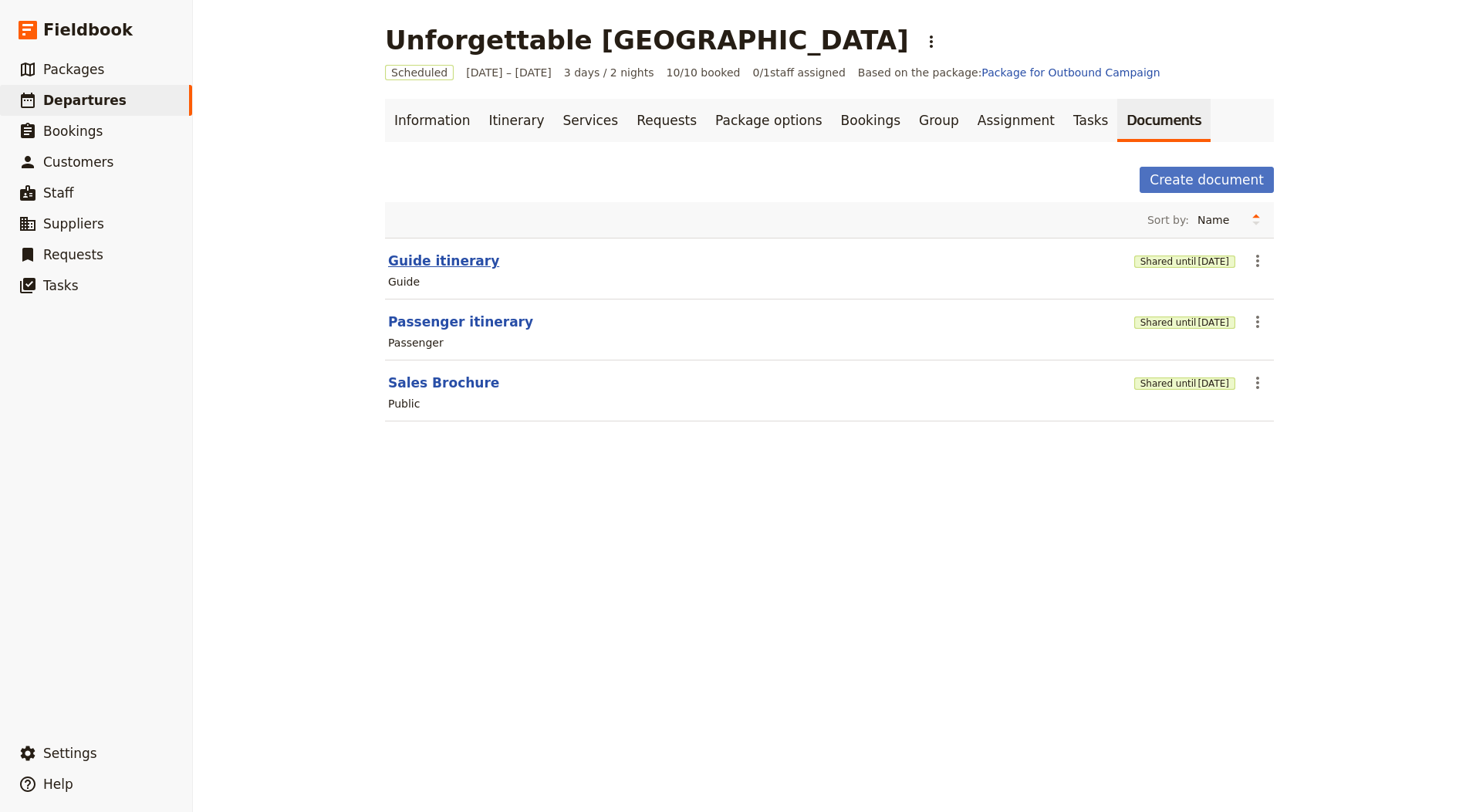
click at [435, 264] on button "Guide itinerary" at bounding box center [443, 261] width 111 height 19
select select "STAFF"
select select "RUN_SHEET"
select select "LARGE"
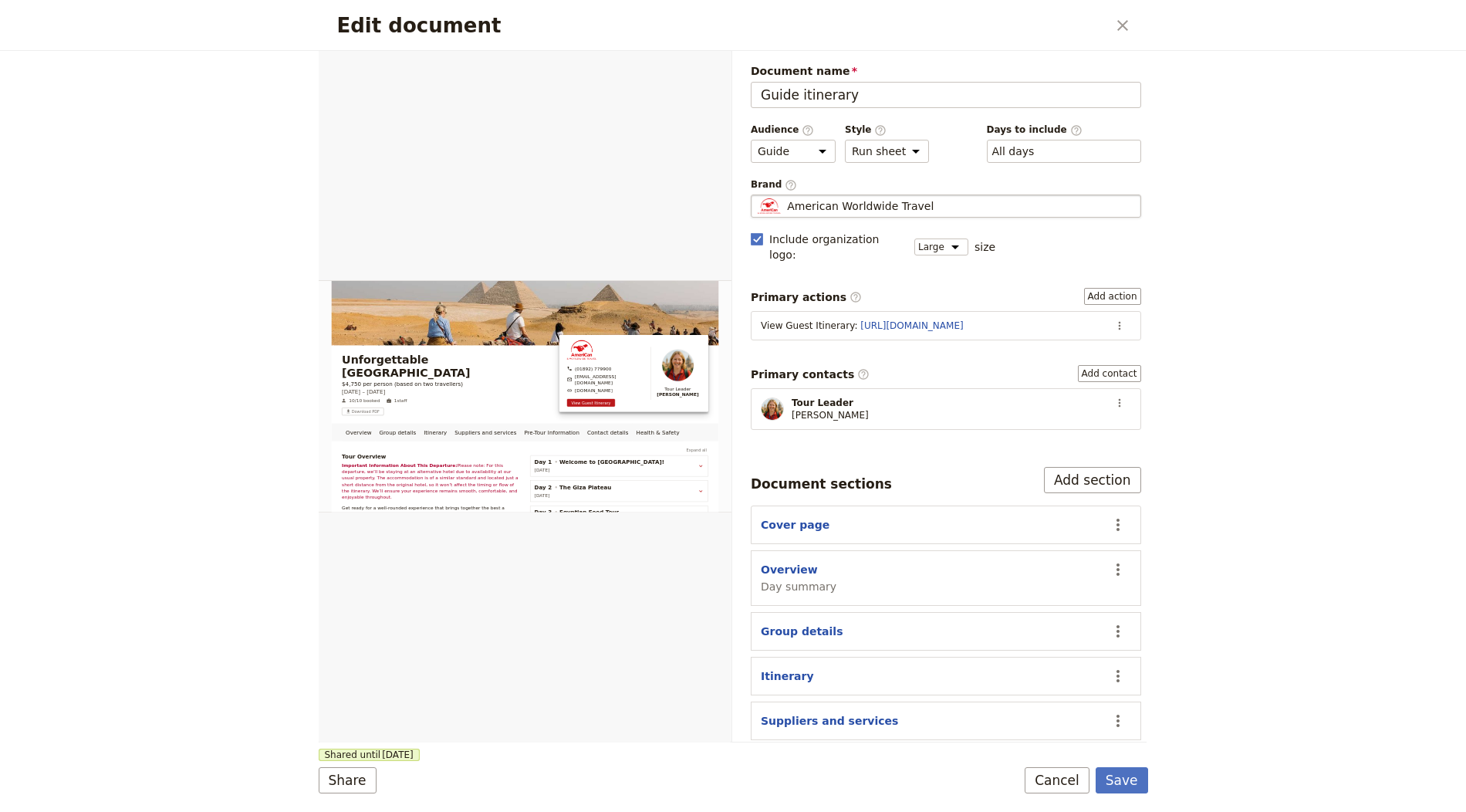
click at [842, 210] on span "American Worldwide Travel" at bounding box center [860, 206] width 147 height 15
click at [758, 196] on input "American Worldwide Travel" at bounding box center [757, 195] width 1 height 1
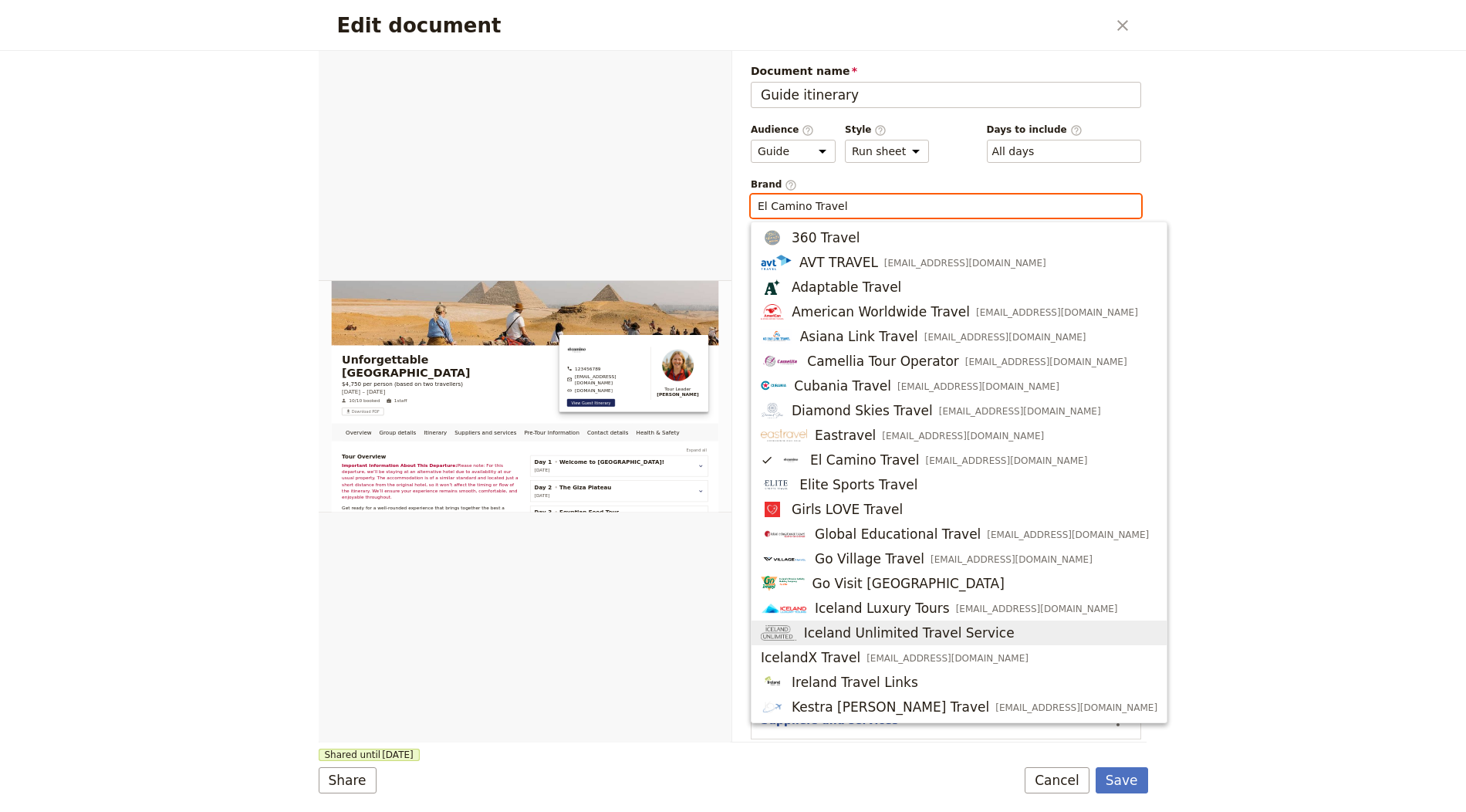
type input "El Camino Travel"
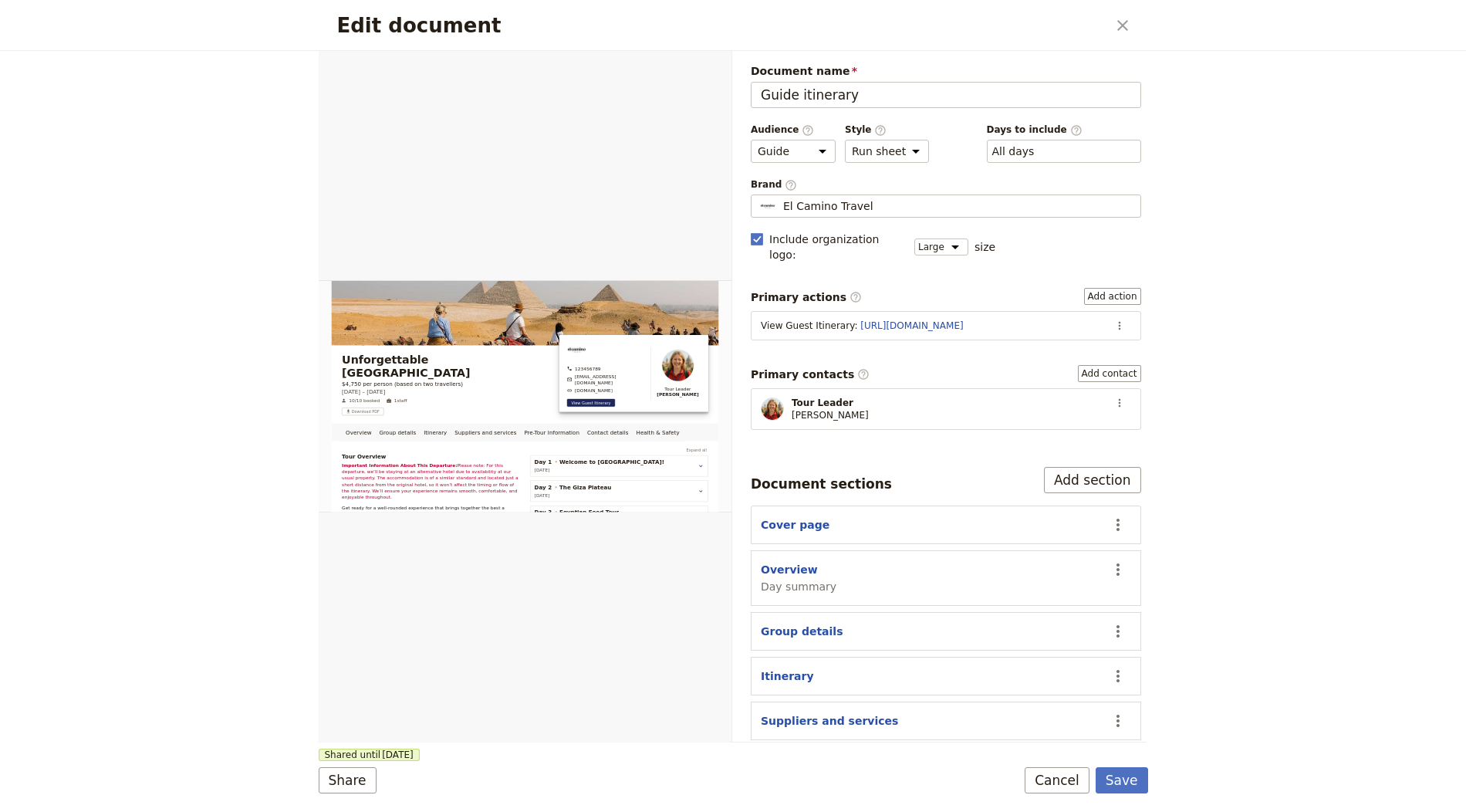
drag, startPoint x: 1134, startPoint y: 798, endPoint x: 1130, endPoint y: 789, distance: 9.8
click at [1133, 798] on form "Overview Group details Itinerary Suppliers and services Pre-Tour Information Co…" at bounding box center [733, 430] width 830 height 761
click at [1130, 789] on button "Save" at bounding box center [1122, 780] width 52 height 26
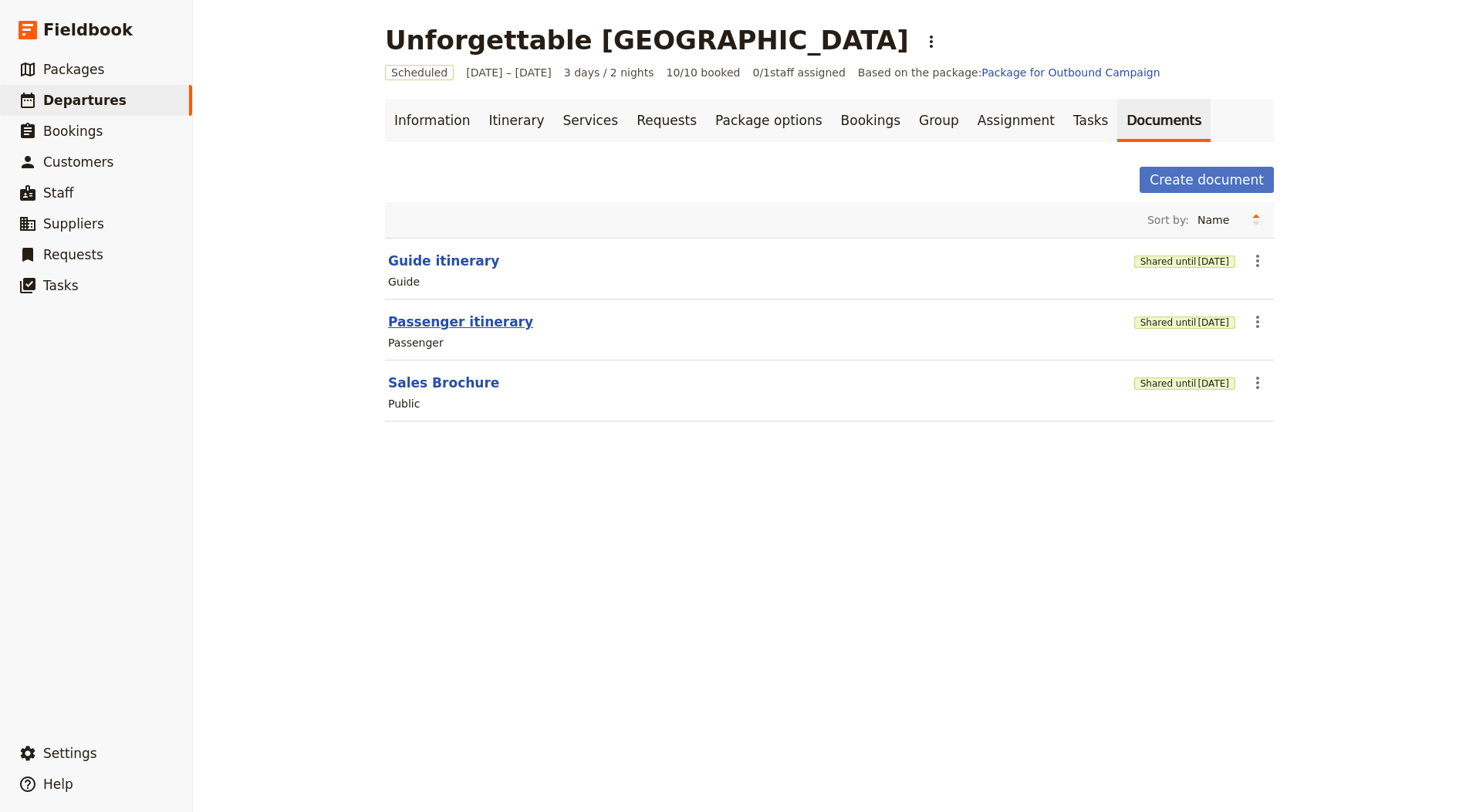
click at [452, 326] on button "Passenger itinerary" at bounding box center [460, 322] width 145 height 19
select select "PASSENGER"
select select "RUN_SHEET"
select select "LARGE"
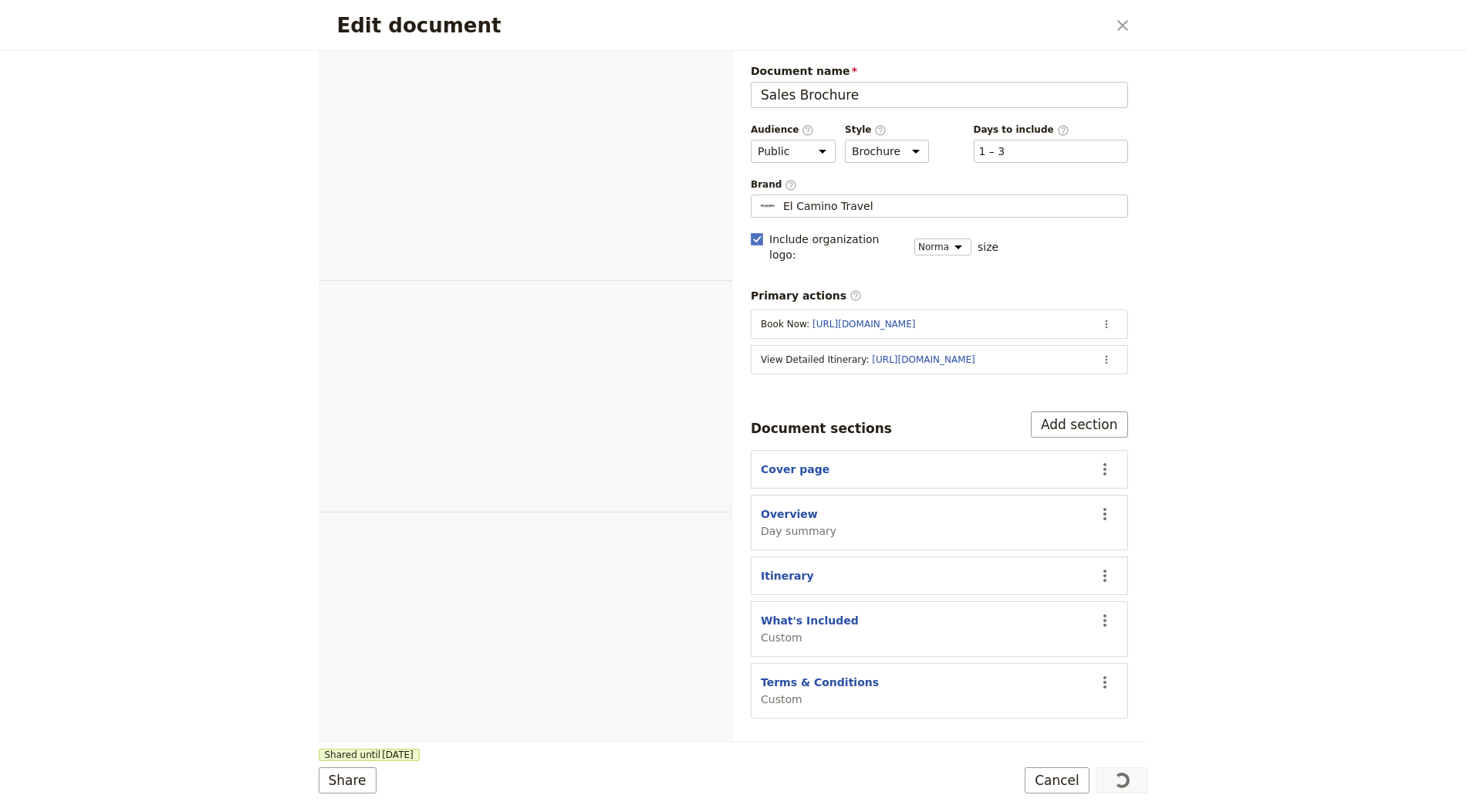
select select "DEFAULT"
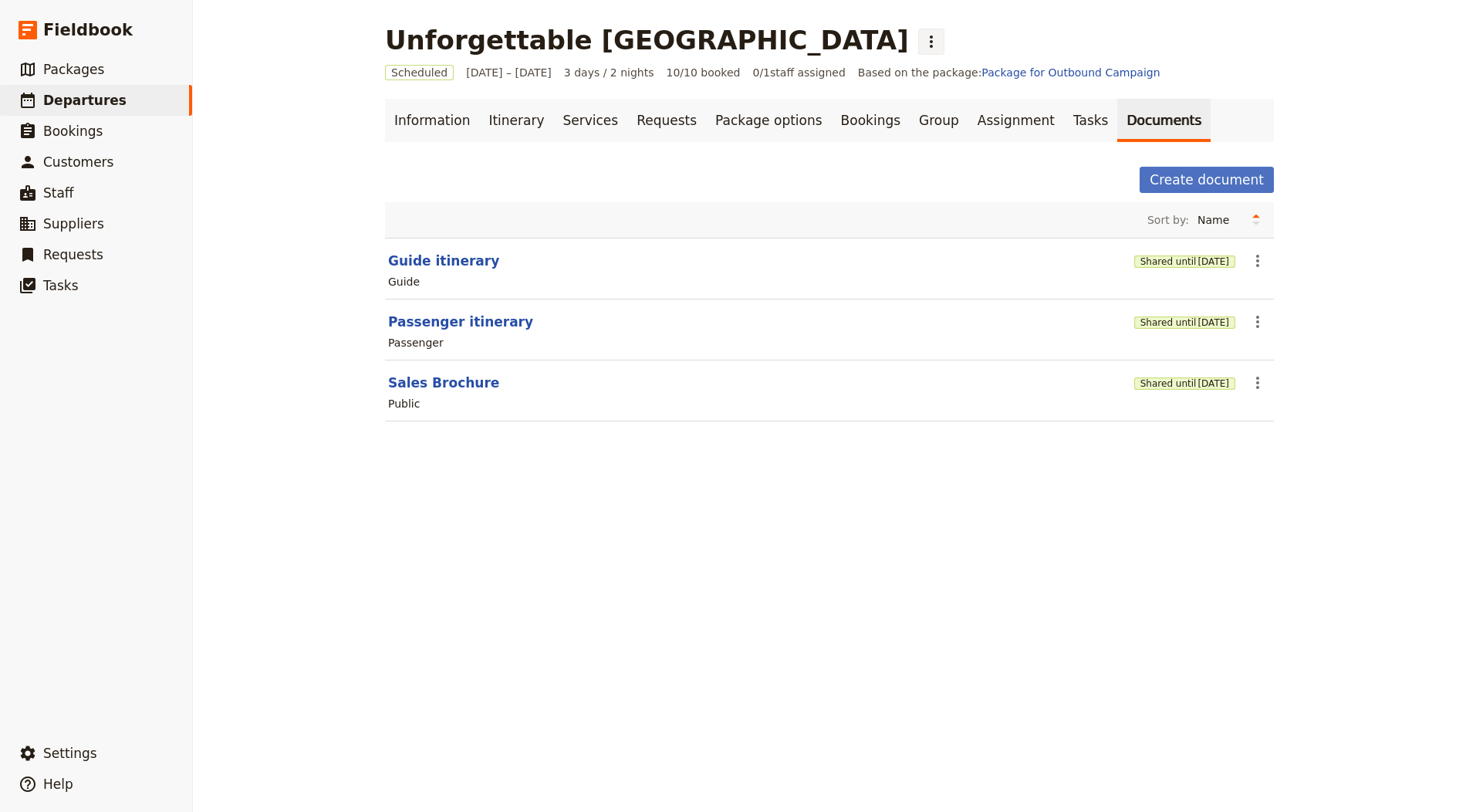
click at [637, 27] on div "Unforgettable Egypt ​" at bounding box center [665, 39] width 559 height 31
click at [619, 41] on div "Unforgettable Egypt ​" at bounding box center [665, 39] width 559 height 31
click at [922, 37] on icon "Actions" at bounding box center [932, 42] width 19 height 19
click at [685, 72] on span "Clone this departure" at bounding box center [692, 76] width 110 height 15
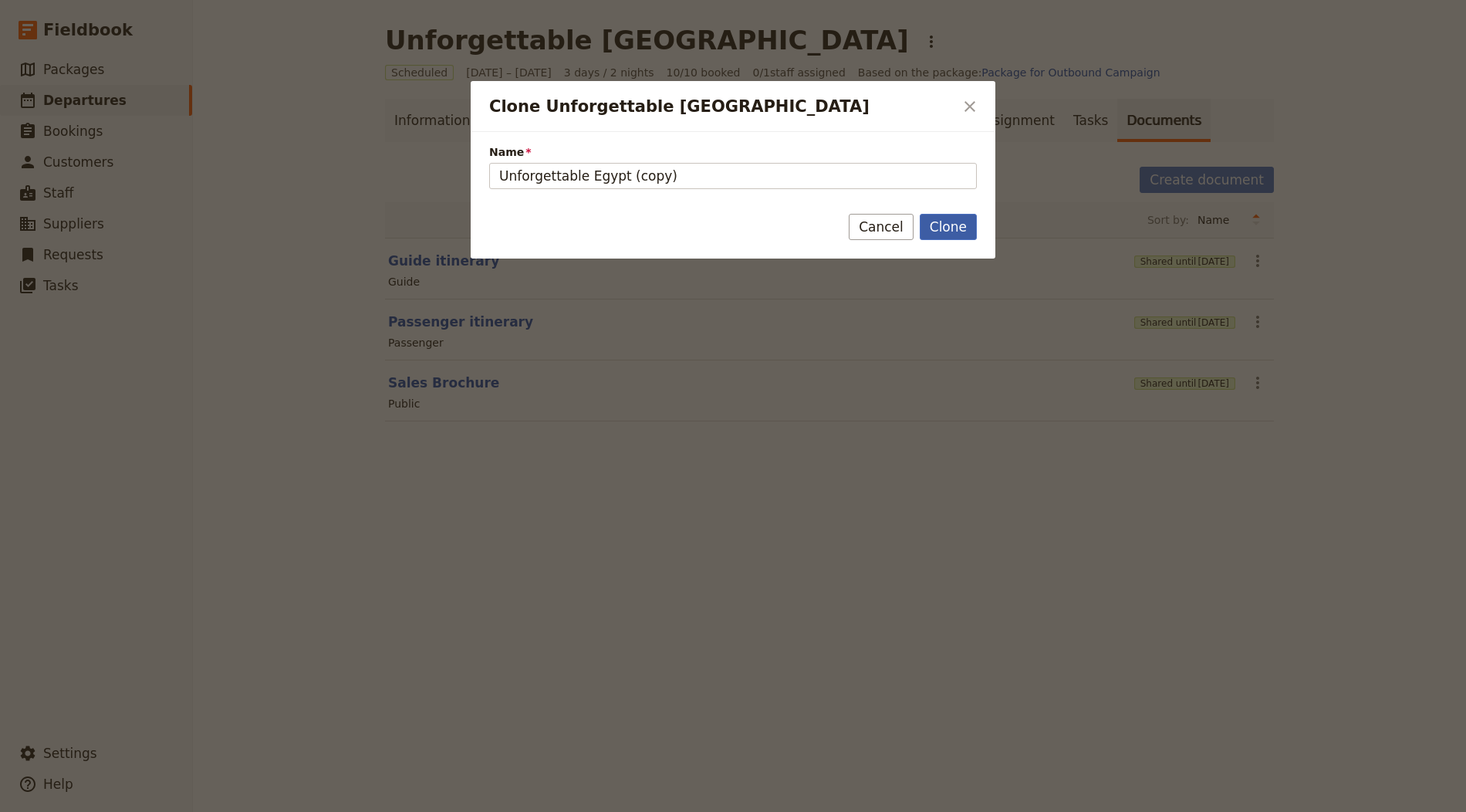
click at [958, 235] on button "Clone" at bounding box center [948, 226] width 57 height 26
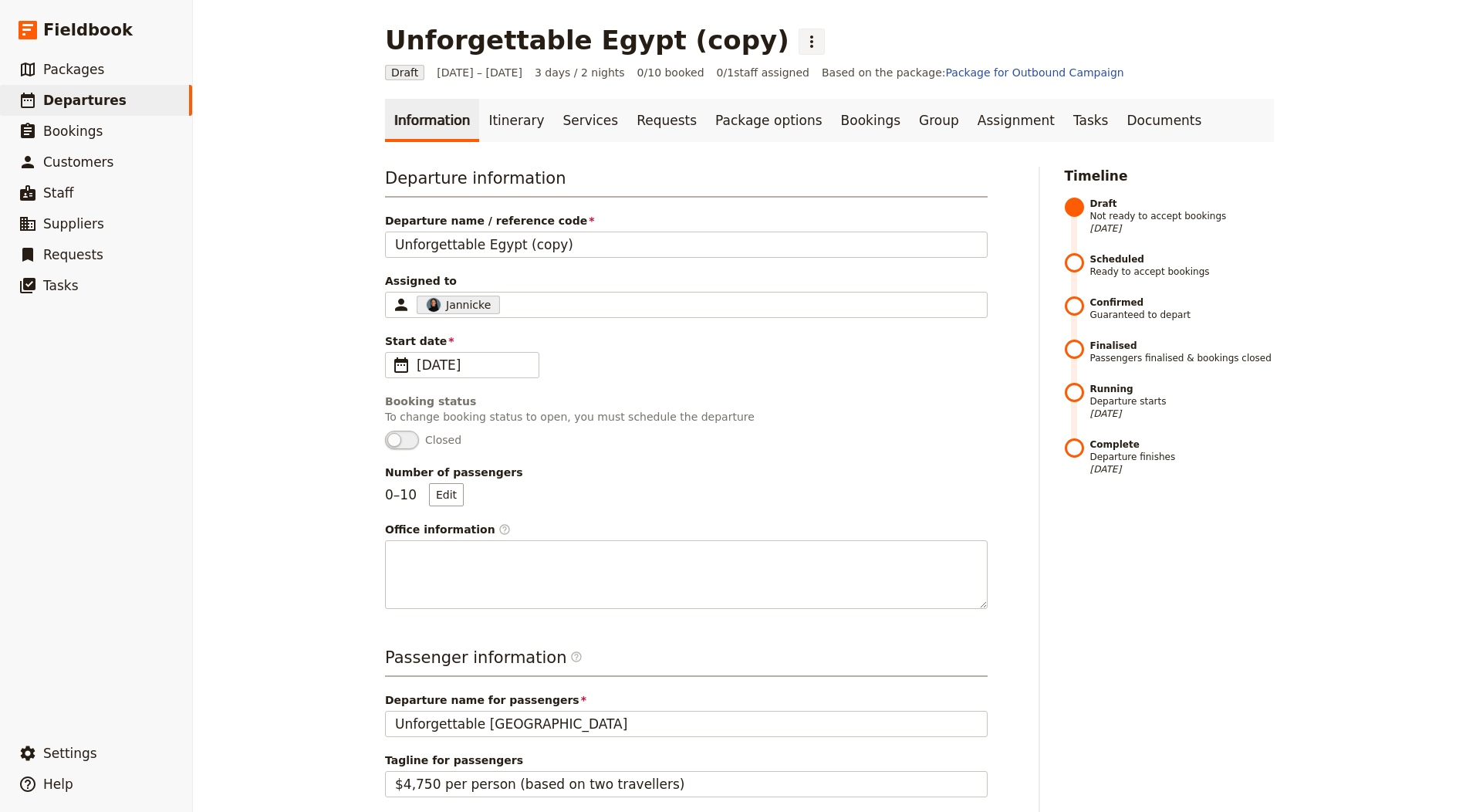
click at [803, 39] on icon "Actions" at bounding box center [812, 42] width 19 height 19
click at [759, 125] on span "Schedule departure" at bounding box center [774, 123] width 107 height 15
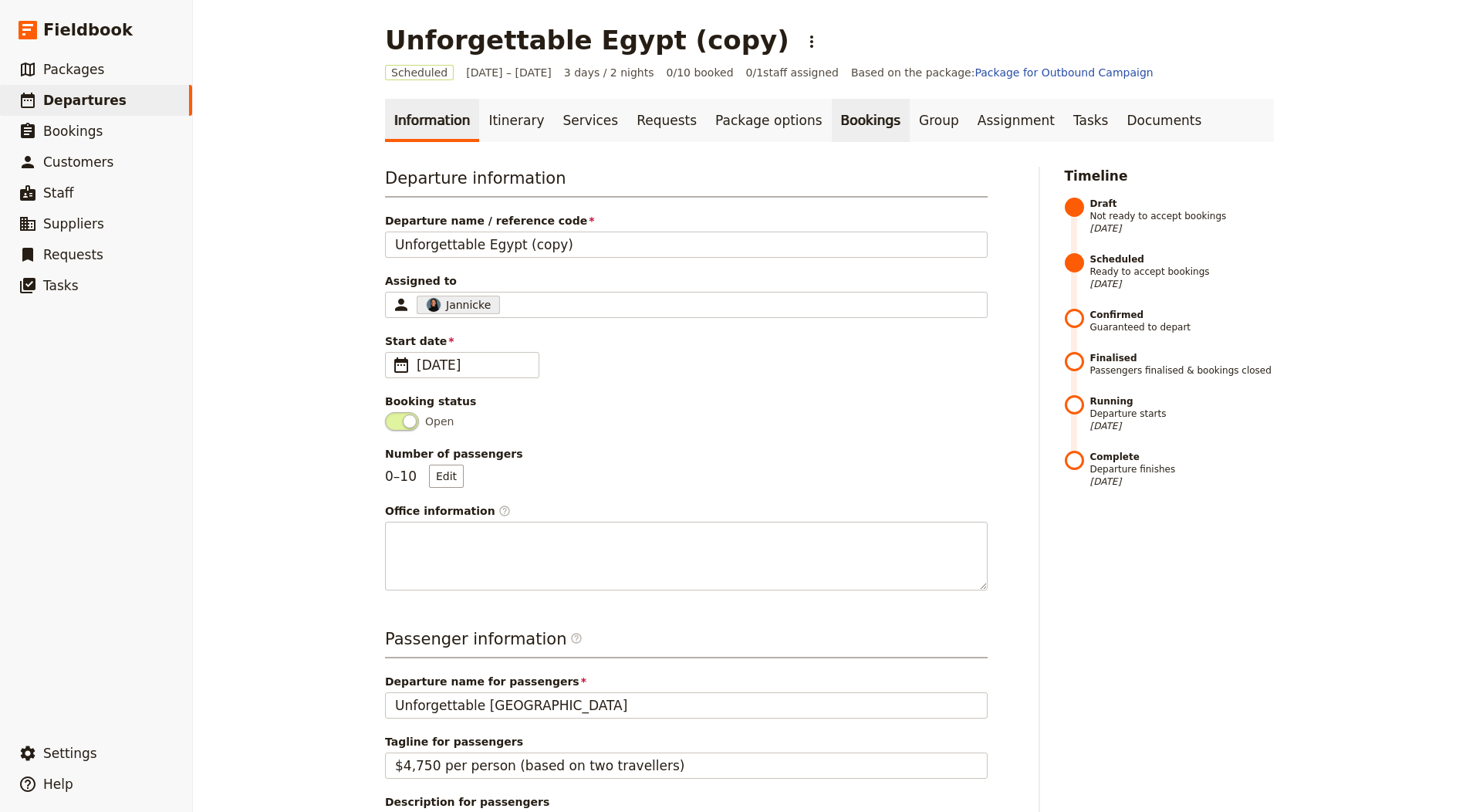
click at [832, 119] on link "Bookings" at bounding box center [870, 121] width 78 height 43
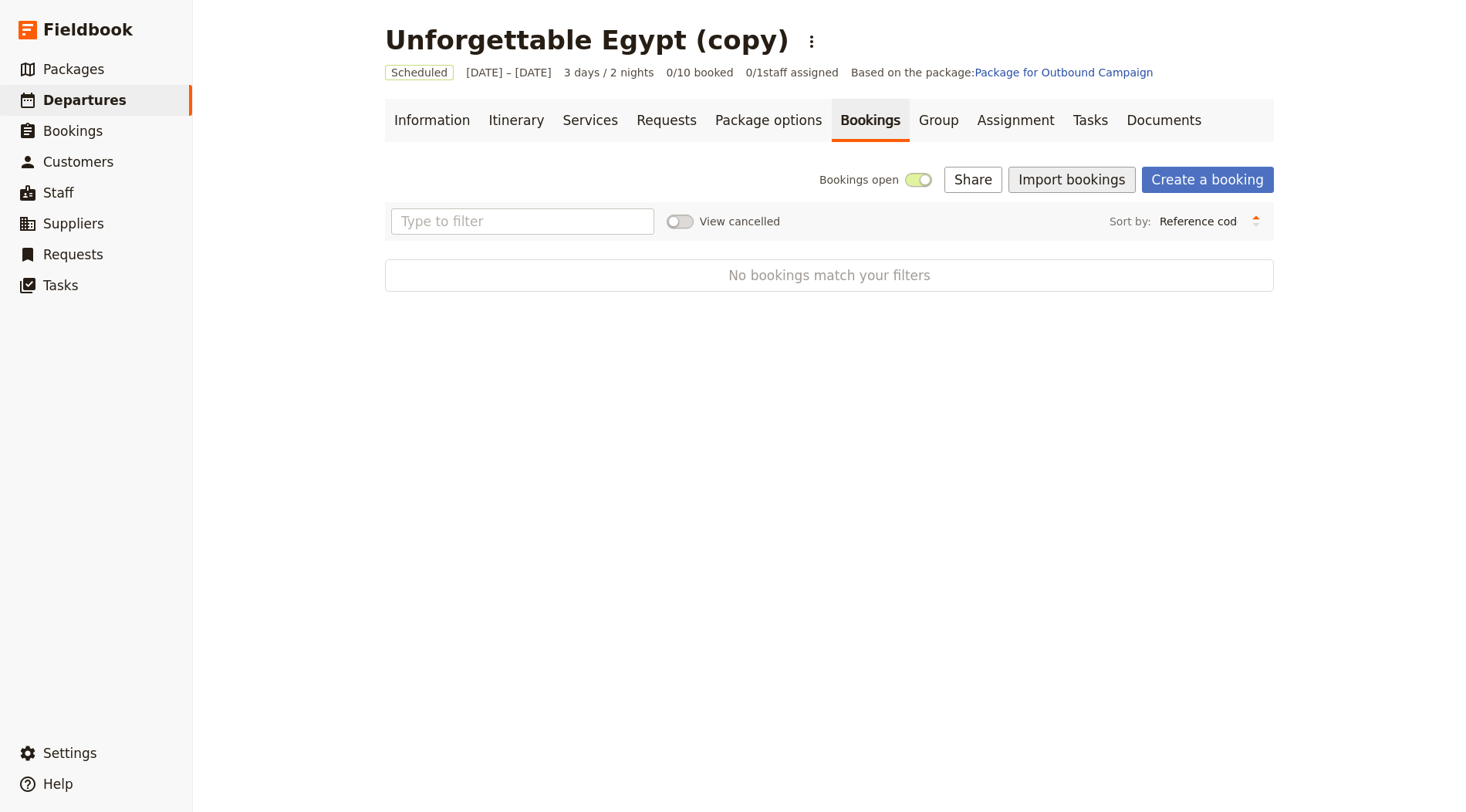
click at [1088, 176] on button "Import bookings" at bounding box center [1071, 180] width 126 height 26
click at [1087, 217] on span "Import Bookings" at bounding box center [1077, 212] width 89 height 15
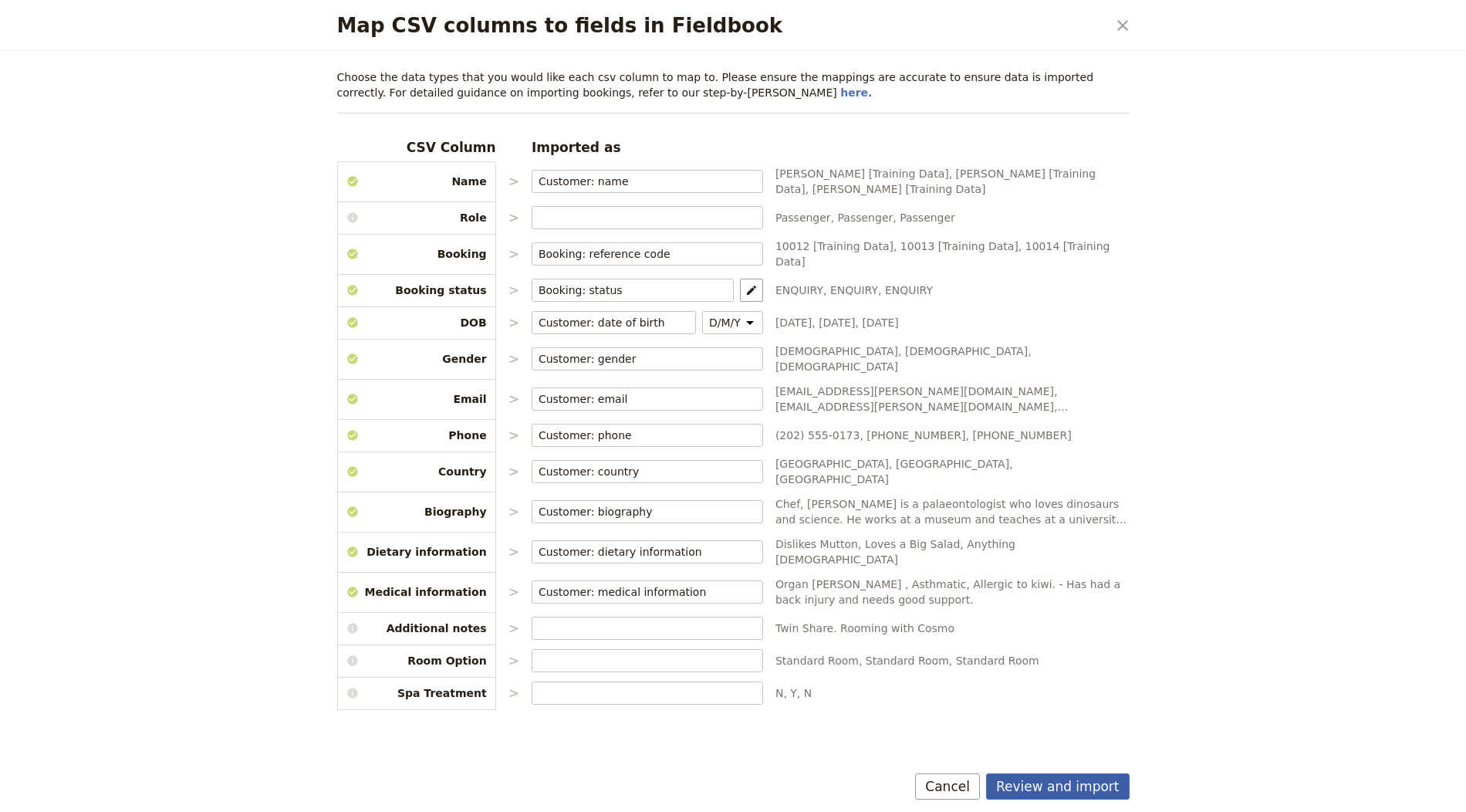
drag, startPoint x: 1042, startPoint y: 765, endPoint x: 1049, endPoint y: 777, distance: 13.9
click at [1042, 766] on div "Choose the data types that you would like each csv column to map to. Please ens…" at bounding box center [733, 408] width 830 height 716
click at [1053, 786] on button "Review and import" at bounding box center [1057, 787] width 143 height 26
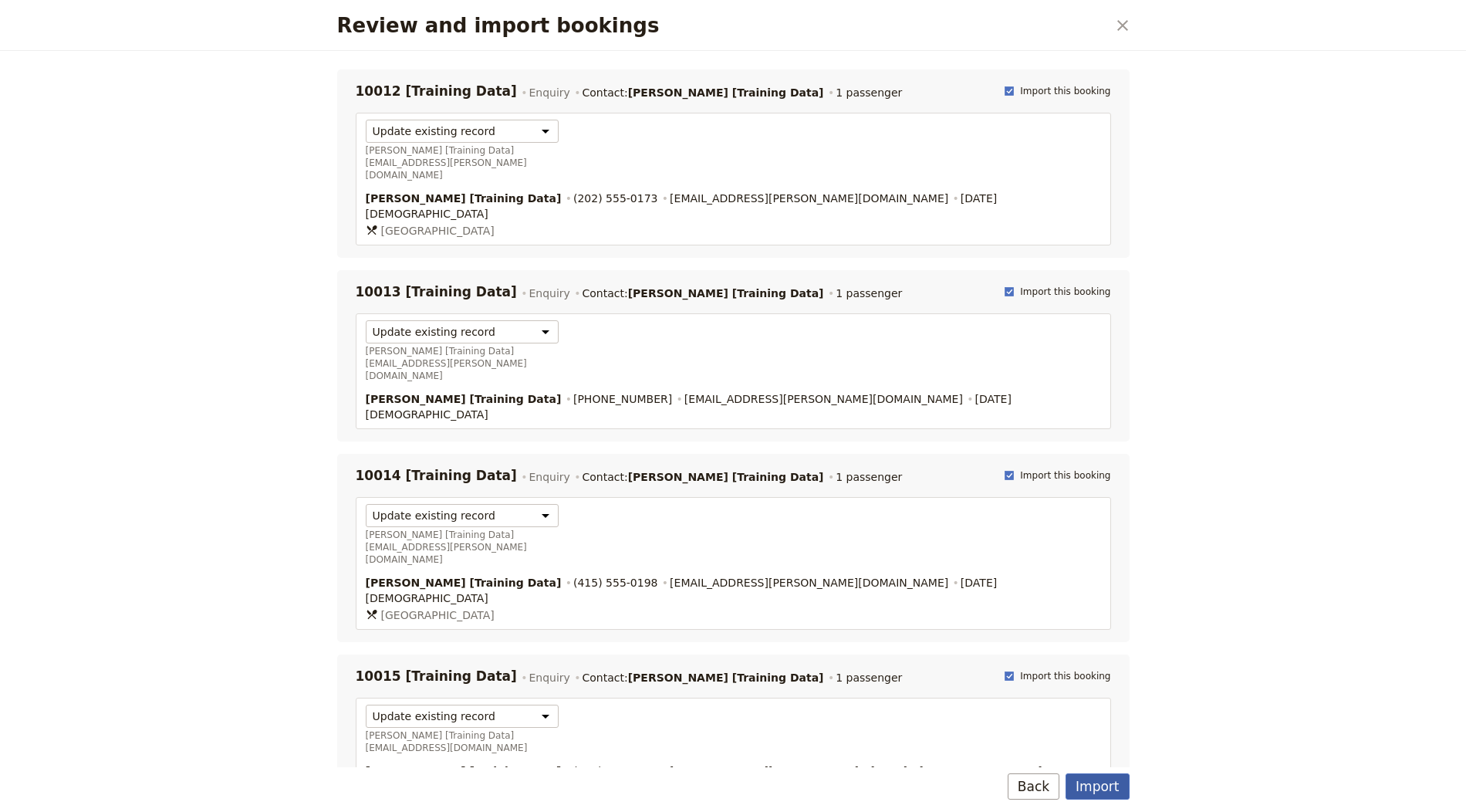
click at [1099, 783] on button "Import" at bounding box center [1097, 787] width 64 height 26
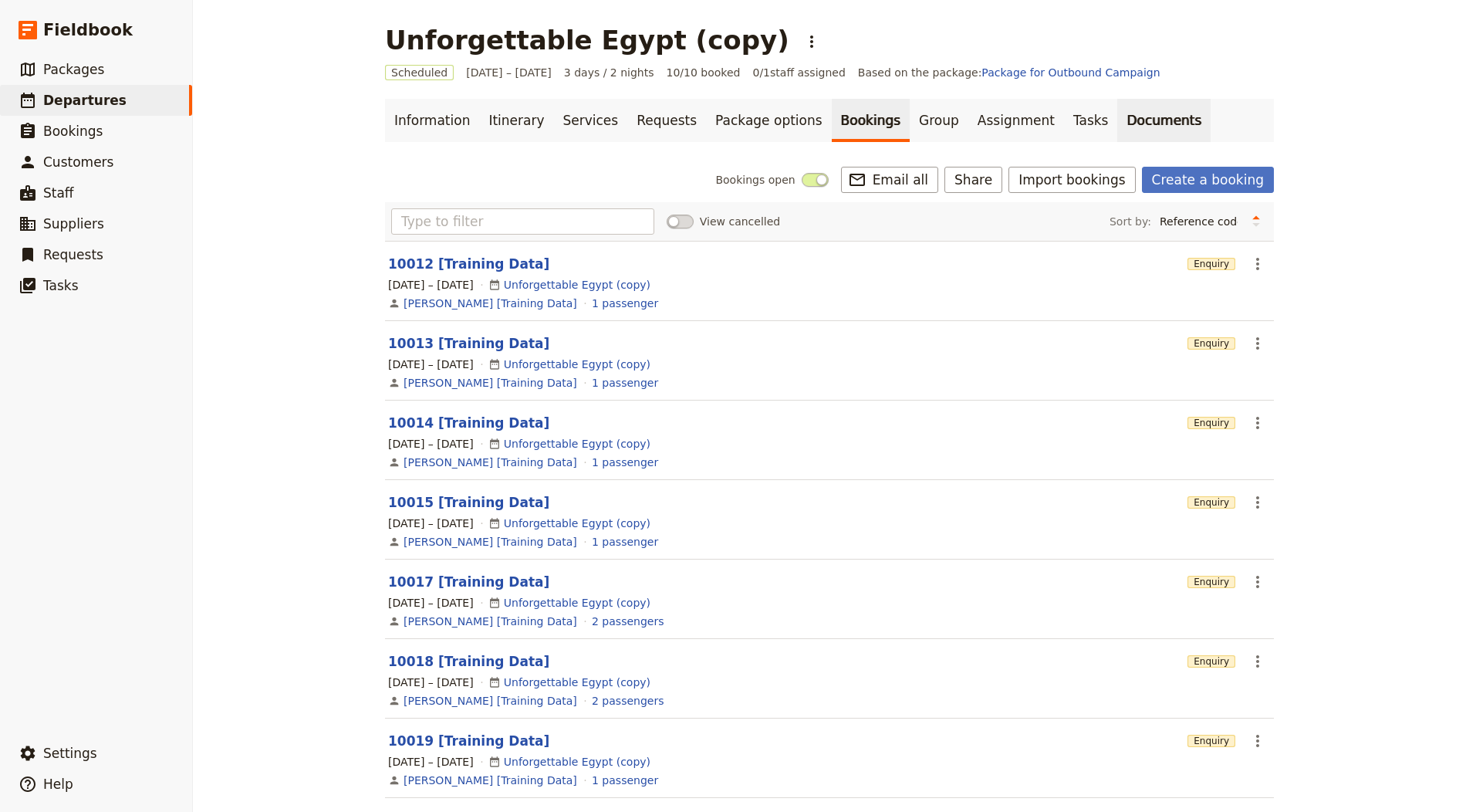
drag, startPoint x: 1087, startPoint y: 103, endPoint x: 1060, endPoint y: 118, distance: 30.9
click at [1117, 103] on link "Documents" at bounding box center [1164, 121] width 94 height 43
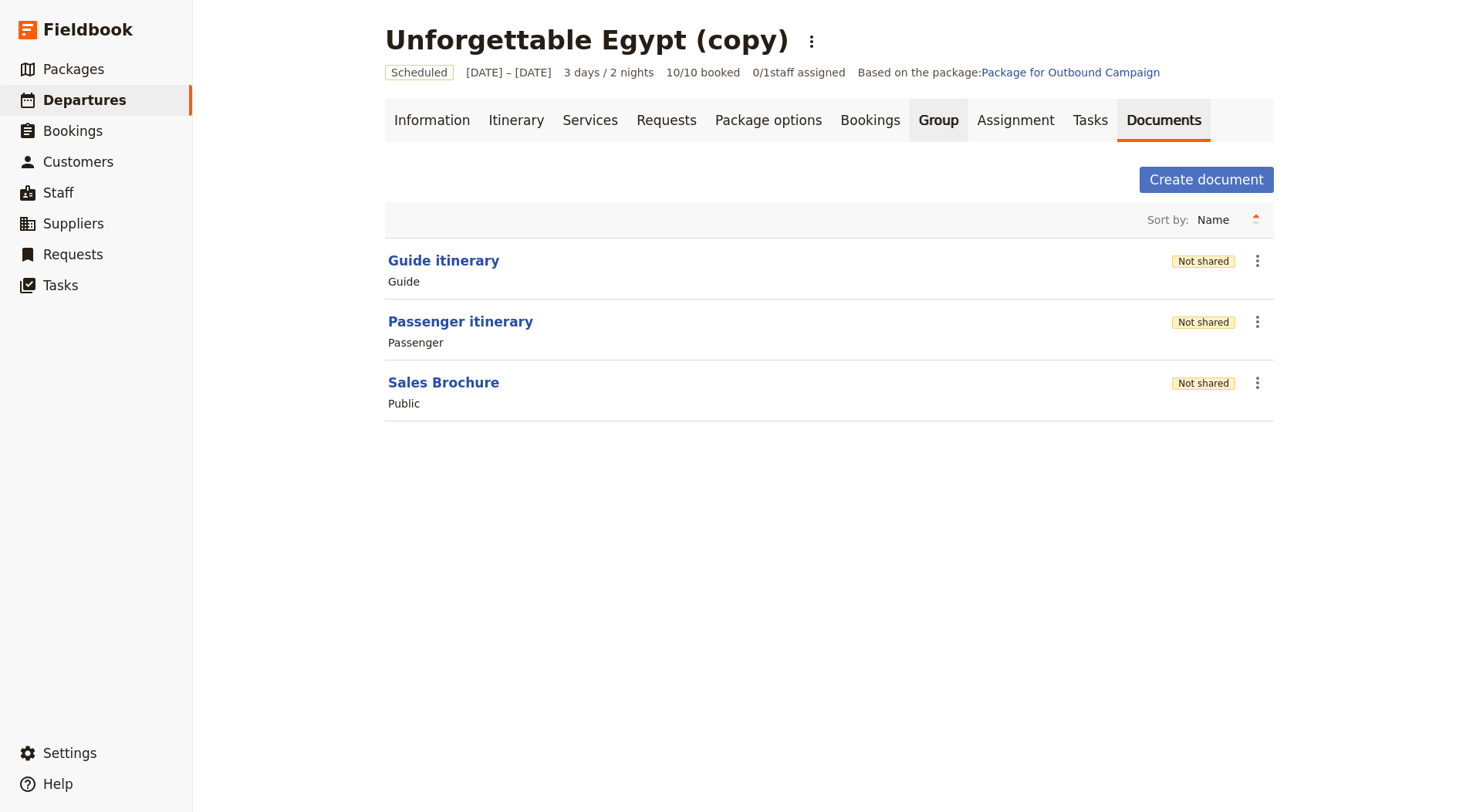
click at [910, 117] on link "Group" at bounding box center [939, 121] width 59 height 43
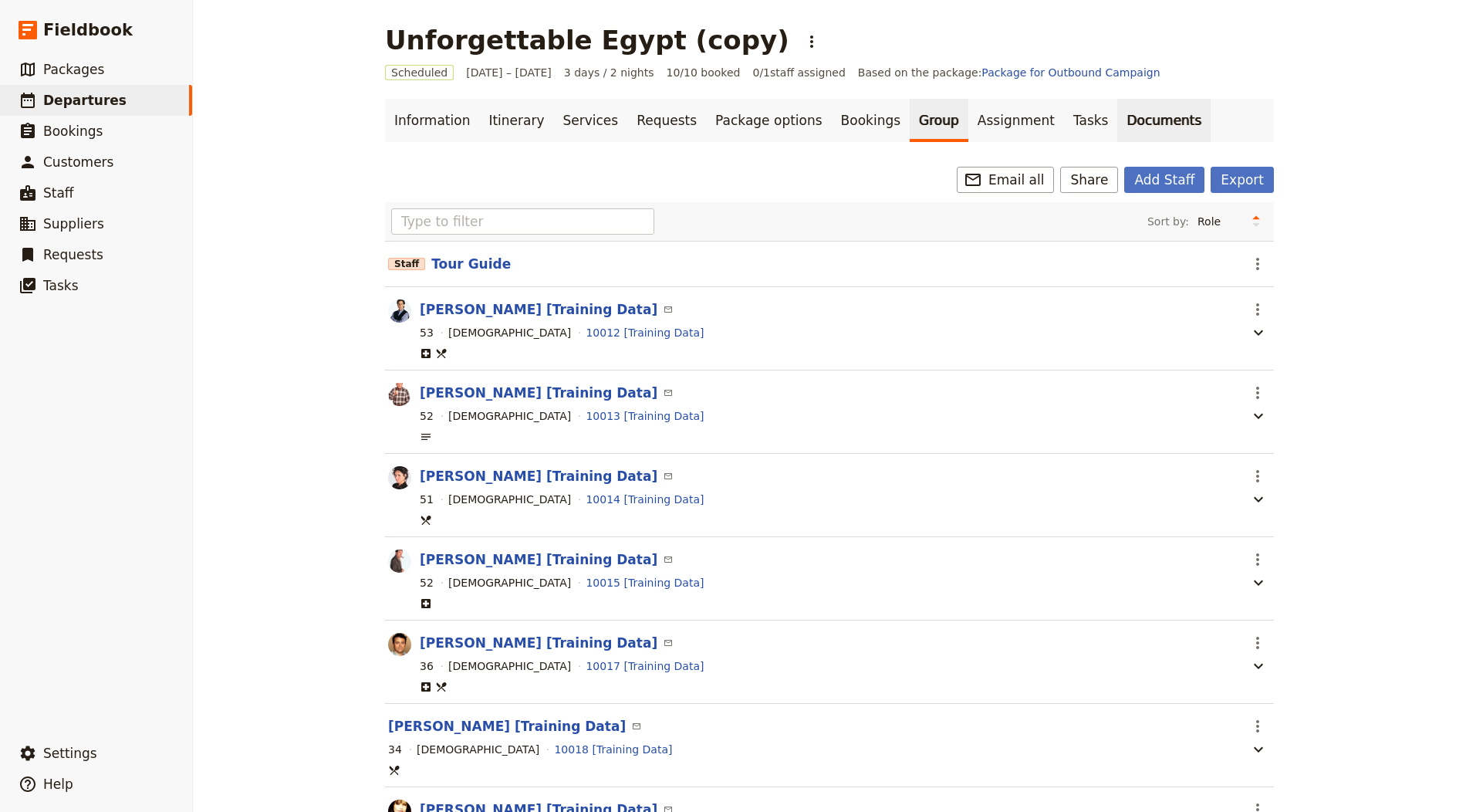
click at [1117, 116] on link "Documents" at bounding box center [1164, 121] width 94 height 43
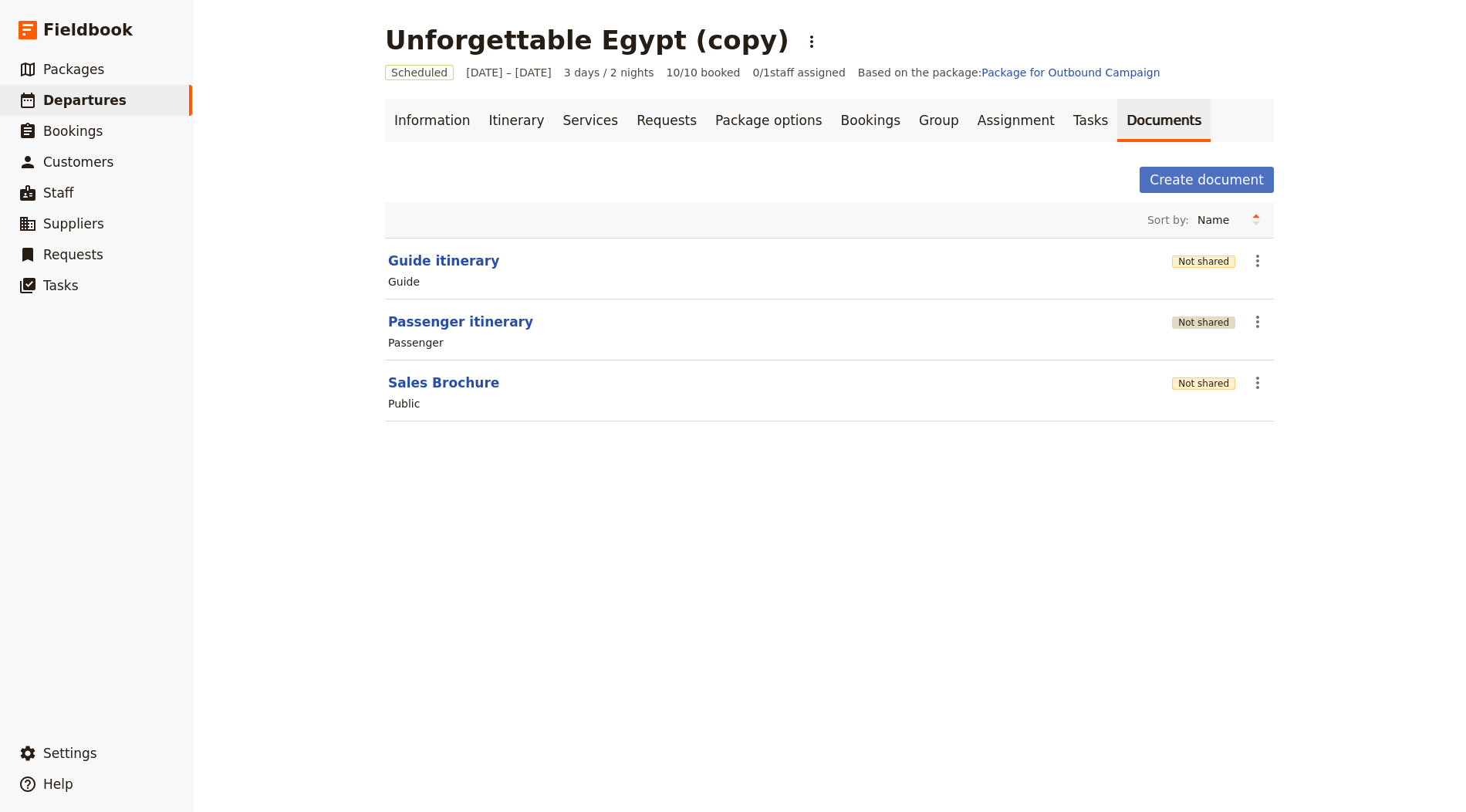
click at [1212, 326] on button "Not shared" at bounding box center [1204, 322] width 64 height 12
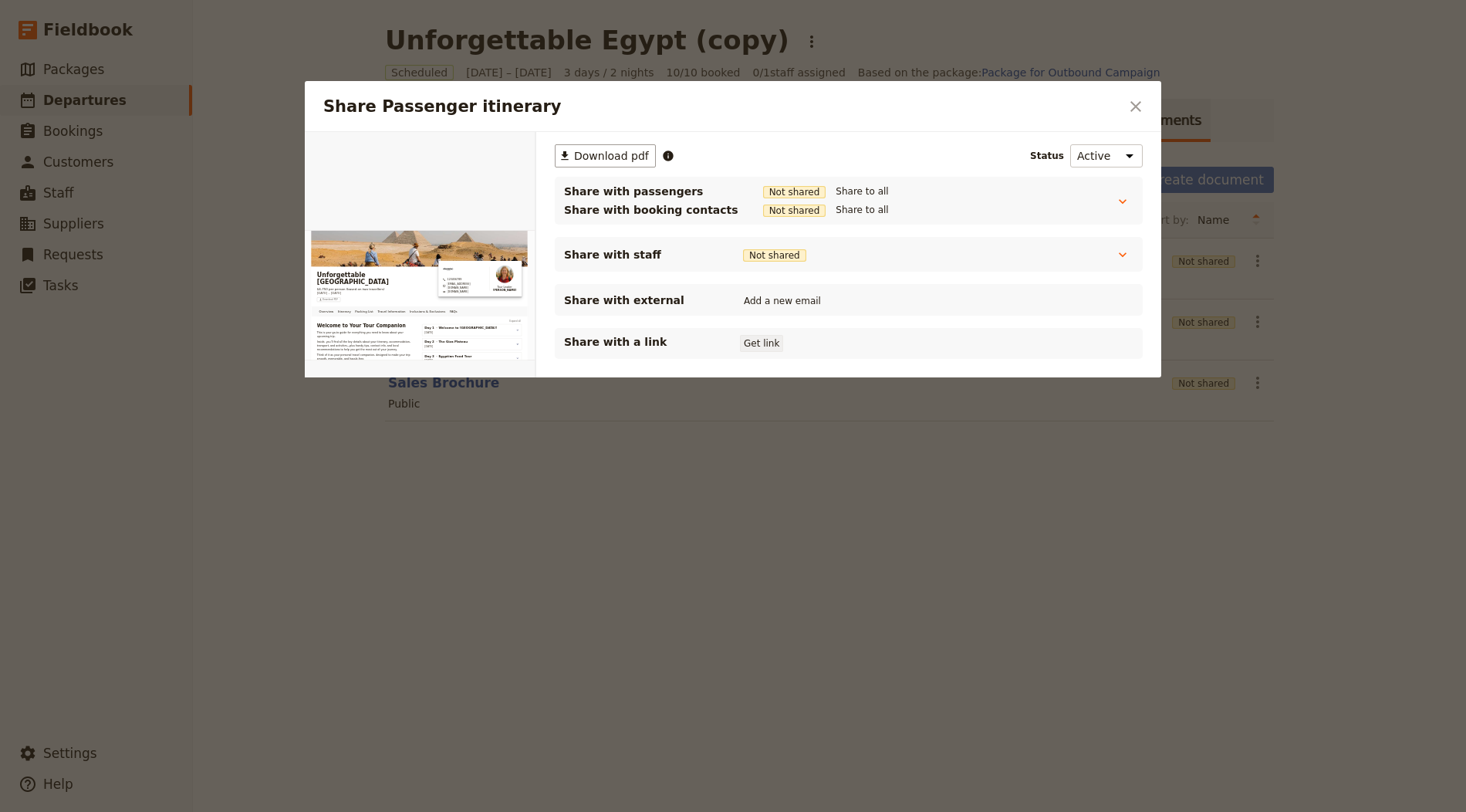
click at [764, 341] on button "Get link" at bounding box center [762, 343] width 43 height 17
click at [1135, 99] on icon "Close dialog" at bounding box center [1136, 107] width 19 height 19
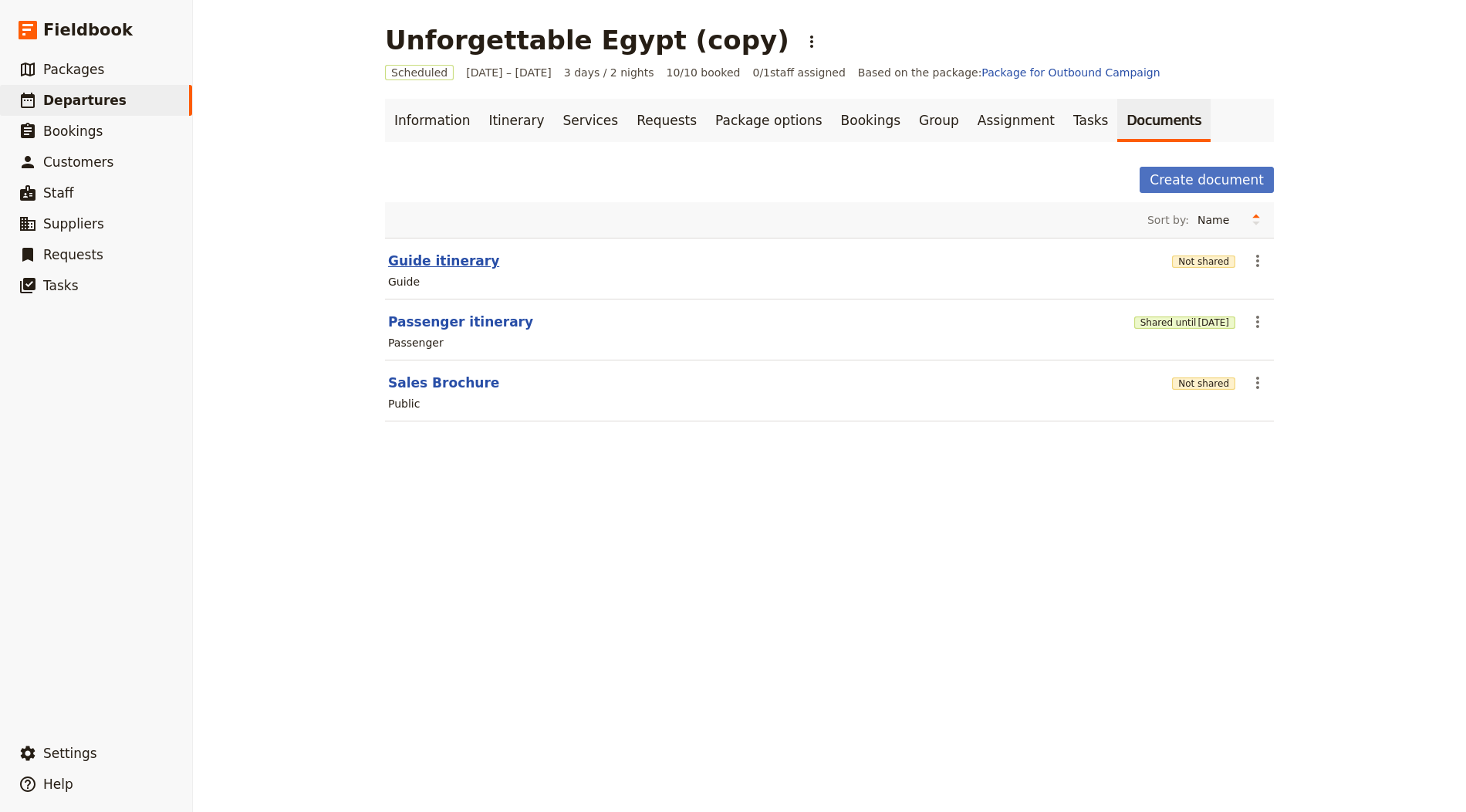
click at [416, 249] on section "Guide itinerary Not shared ​ Guide" at bounding box center [830, 268] width 889 height 62
click at [419, 252] on button "Guide itinerary" at bounding box center [443, 261] width 111 height 19
select select "STAFF"
select select "RUN_SHEET"
select select "LARGE"
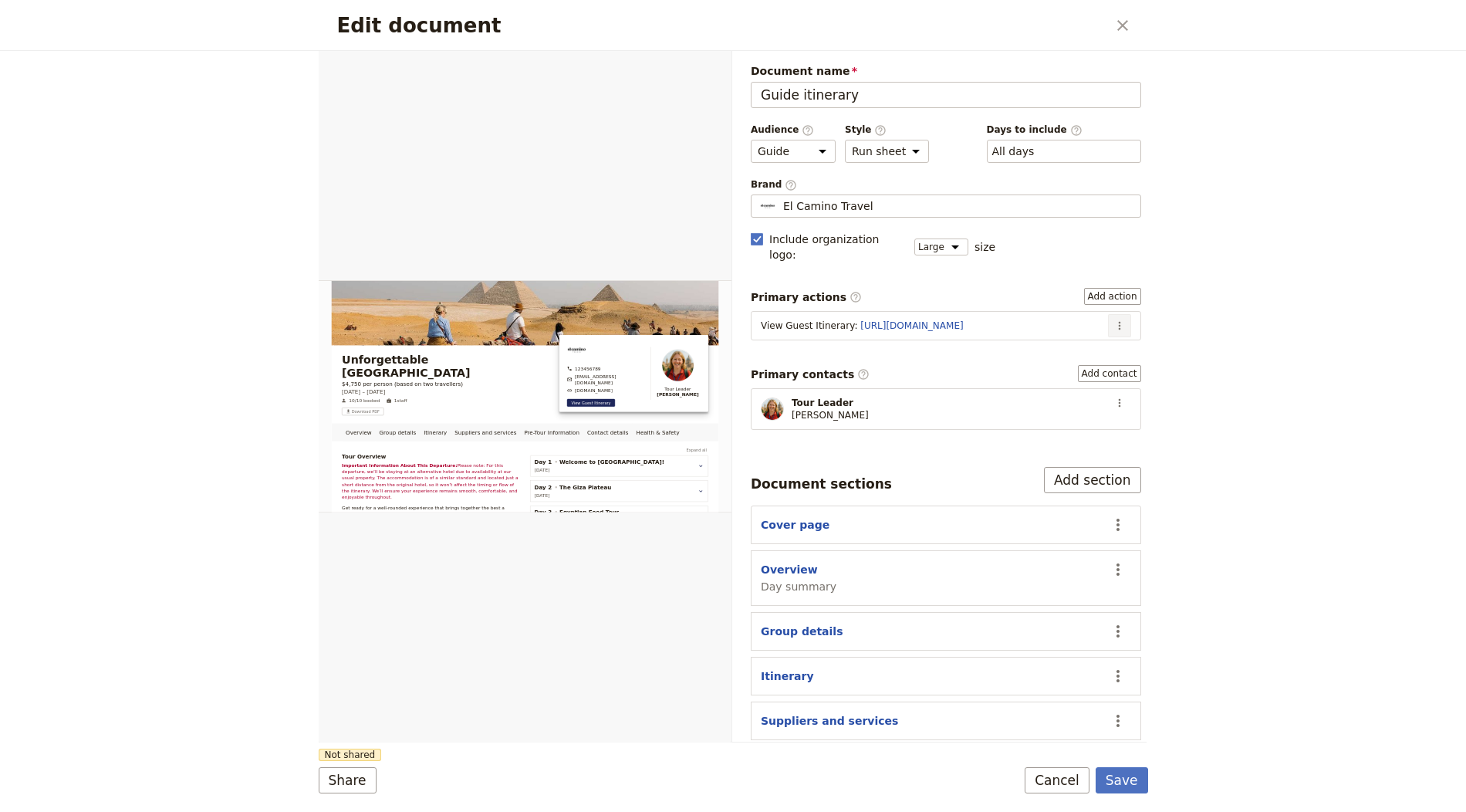
click at [1109, 314] on button "​" at bounding box center [1120, 326] width 23 height 23
click at [1066, 340] on span "Edit action" at bounding box center [1057, 337] width 58 height 15
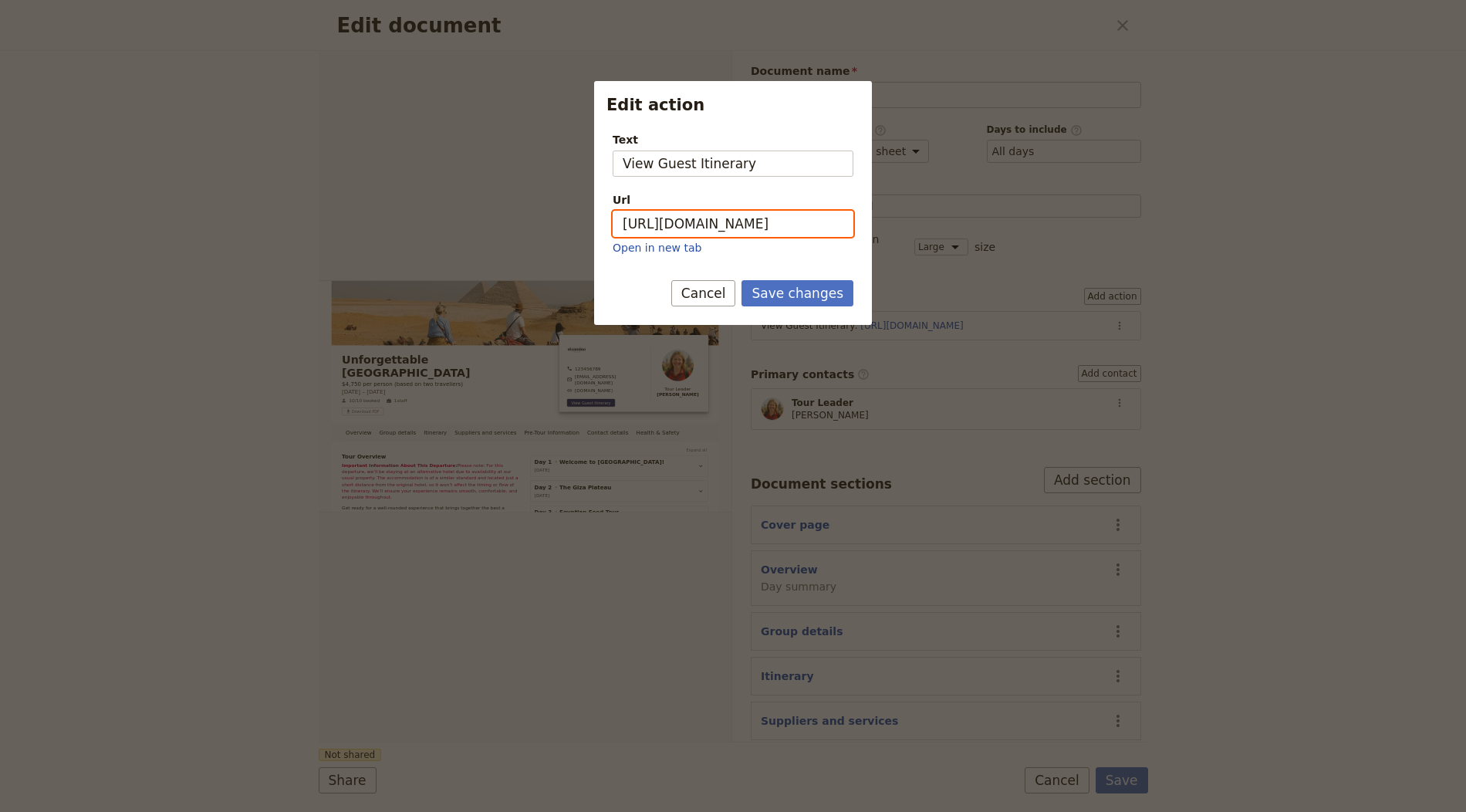
click at [681, 227] on input "[URL][DOMAIN_NAME]" at bounding box center [733, 224] width 240 height 26
paste input "OrJStSa1sD6_OPDCyLDAR"
type input "[URL][DOMAIN_NAME]"
click at [791, 292] on button "Save changes" at bounding box center [798, 293] width 112 height 26
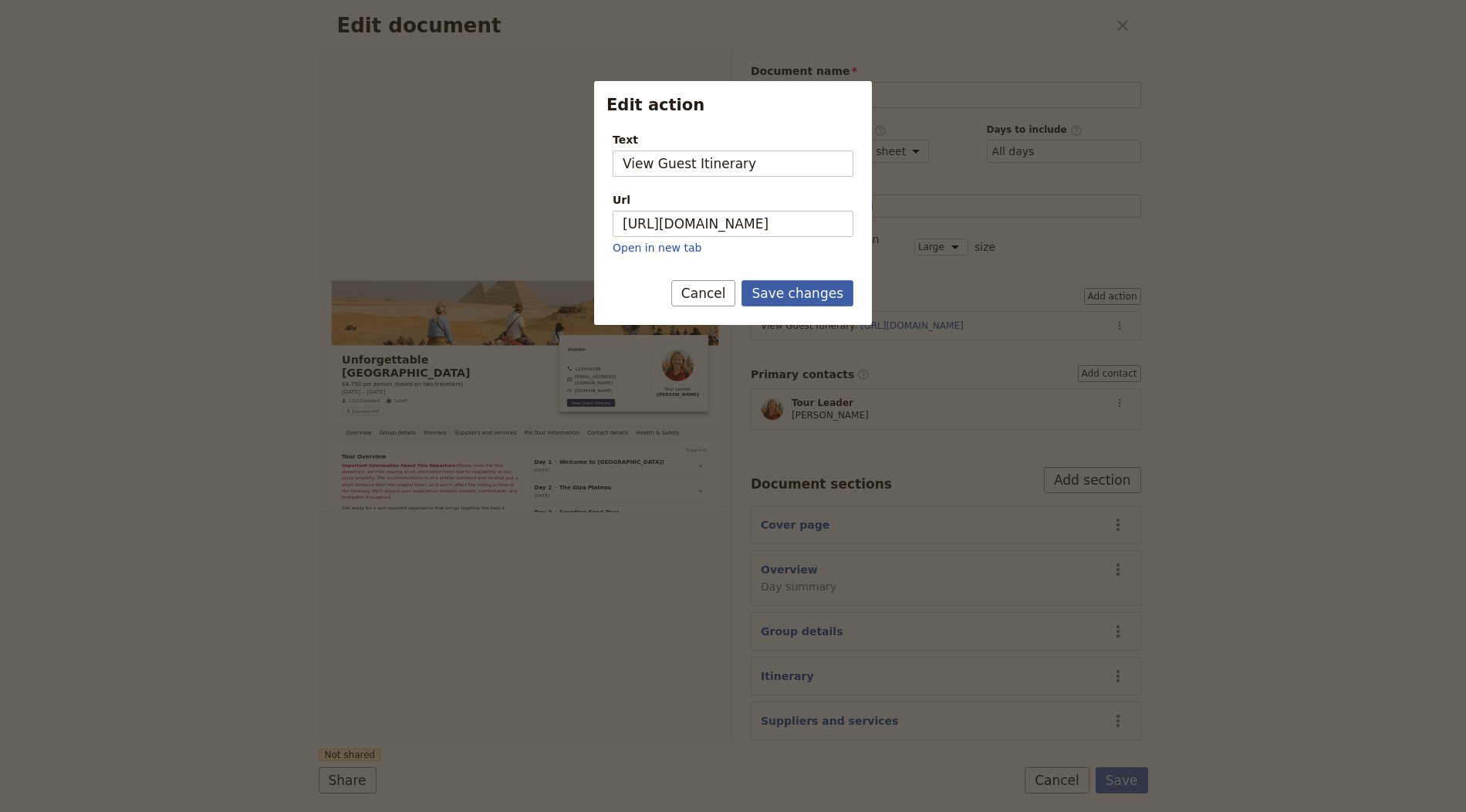
scroll to position [0, 0]
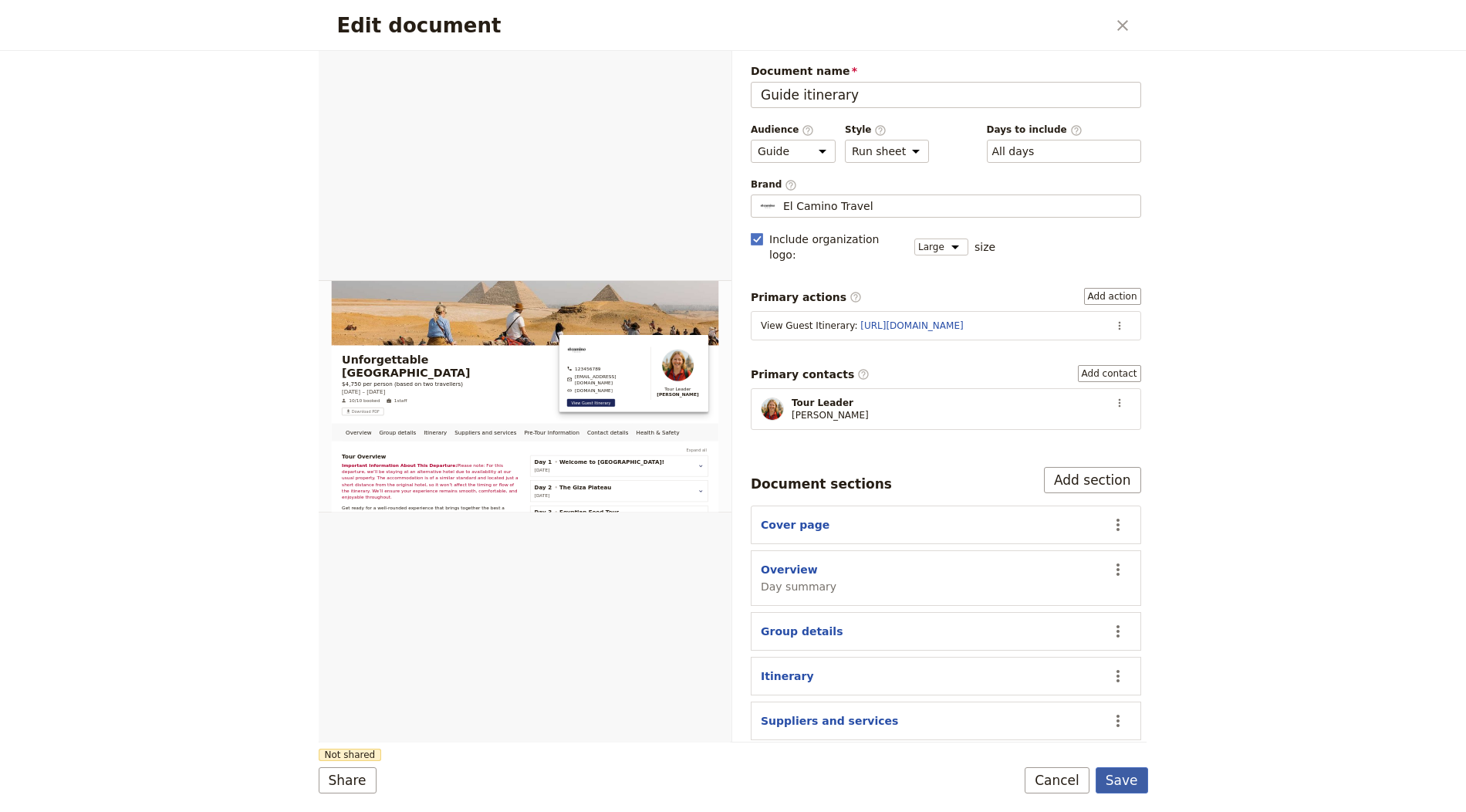
click at [1112, 780] on button "Save" at bounding box center [1122, 780] width 52 height 26
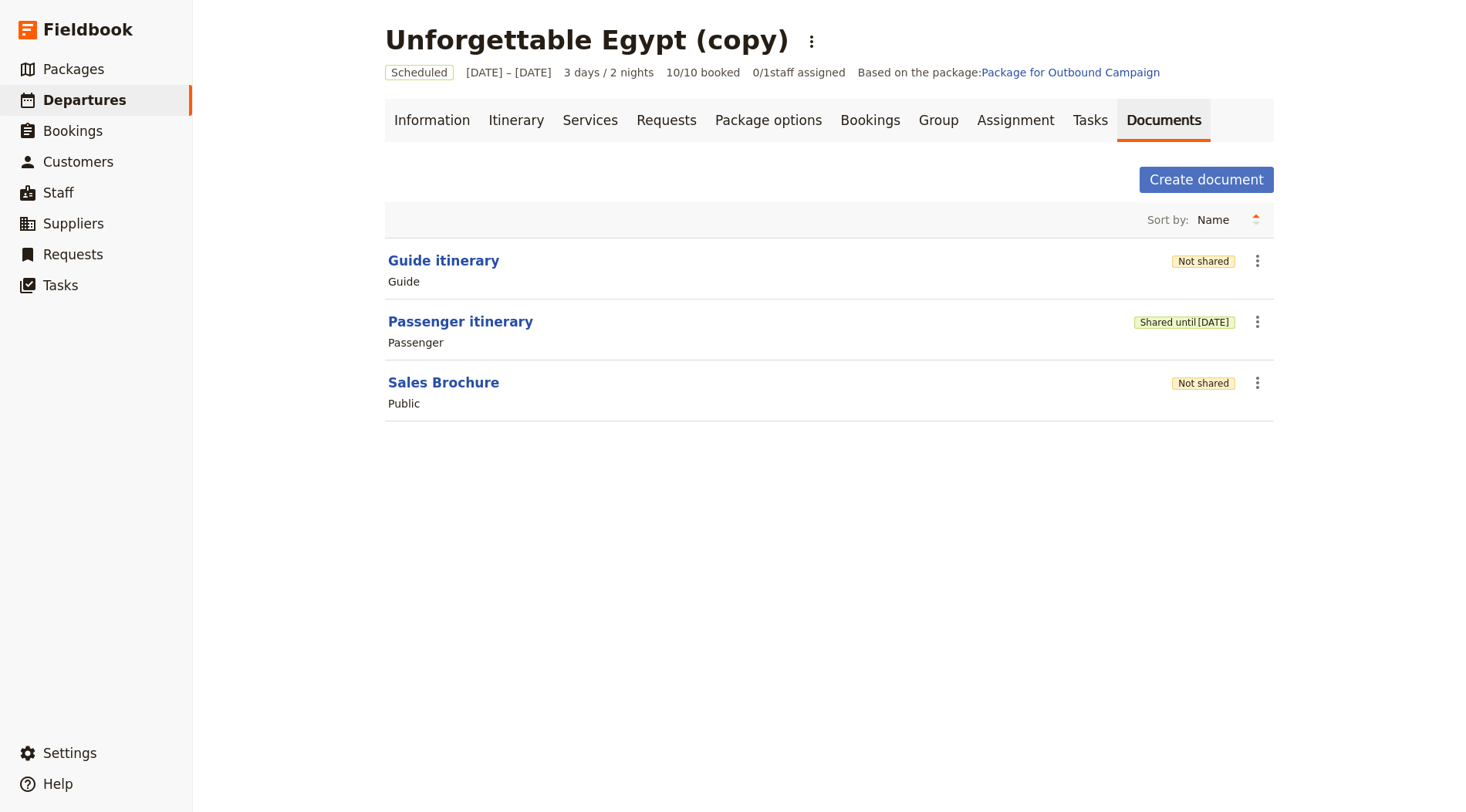
click at [1232, 378] on section "Sales Brochure Not shared ​ Public" at bounding box center [830, 390] width 889 height 61
click at [1249, 381] on icon "Actions" at bounding box center [1258, 383] width 19 height 19
click at [1310, 439] on span "Edit document" at bounding box center [1288, 435] width 79 height 15
select select "DEFAULT"
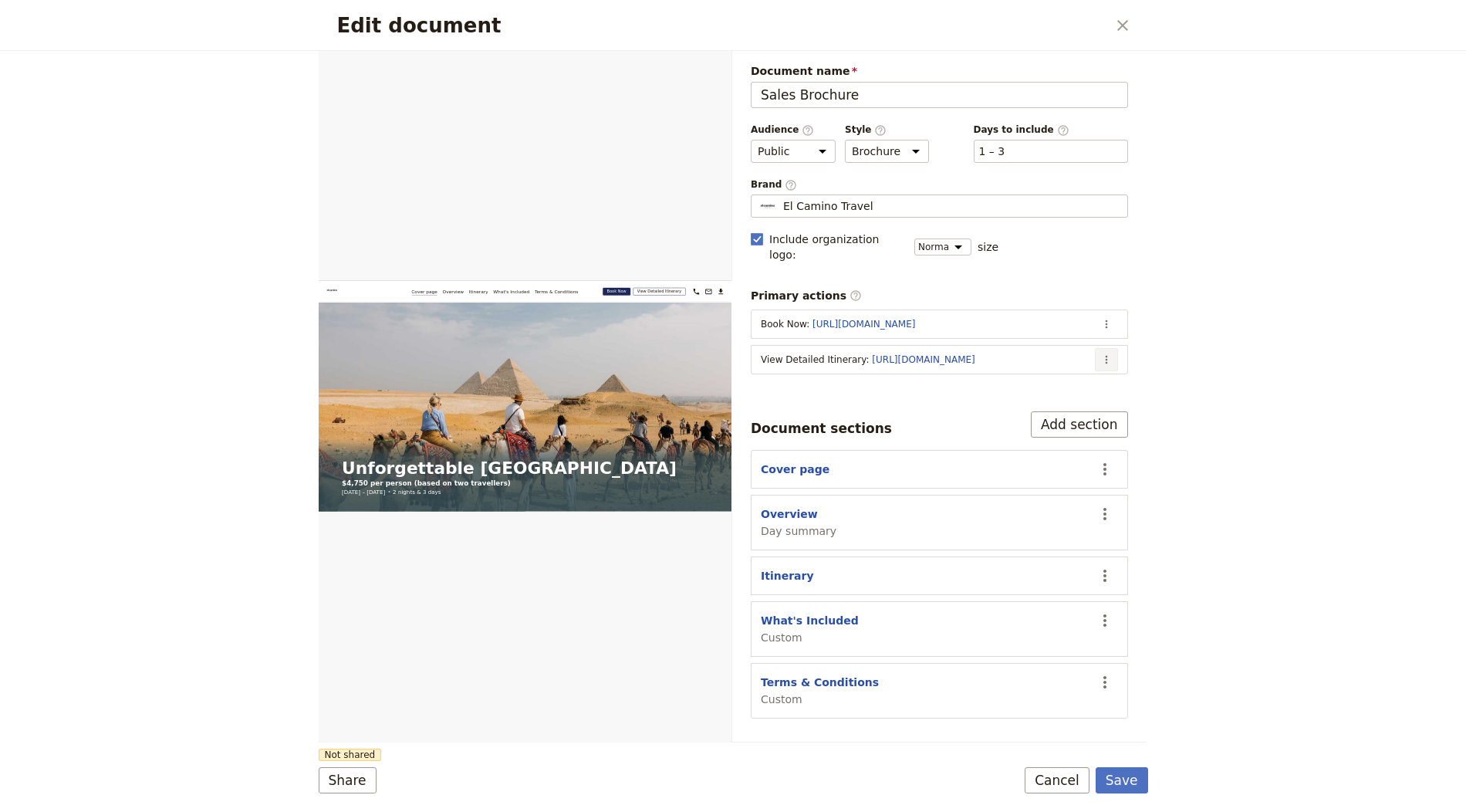
click at [1105, 348] on button "​" at bounding box center [1106, 359] width 23 height 23
click at [1072, 373] on span "Edit action" at bounding box center [1046, 371] width 125 height 15
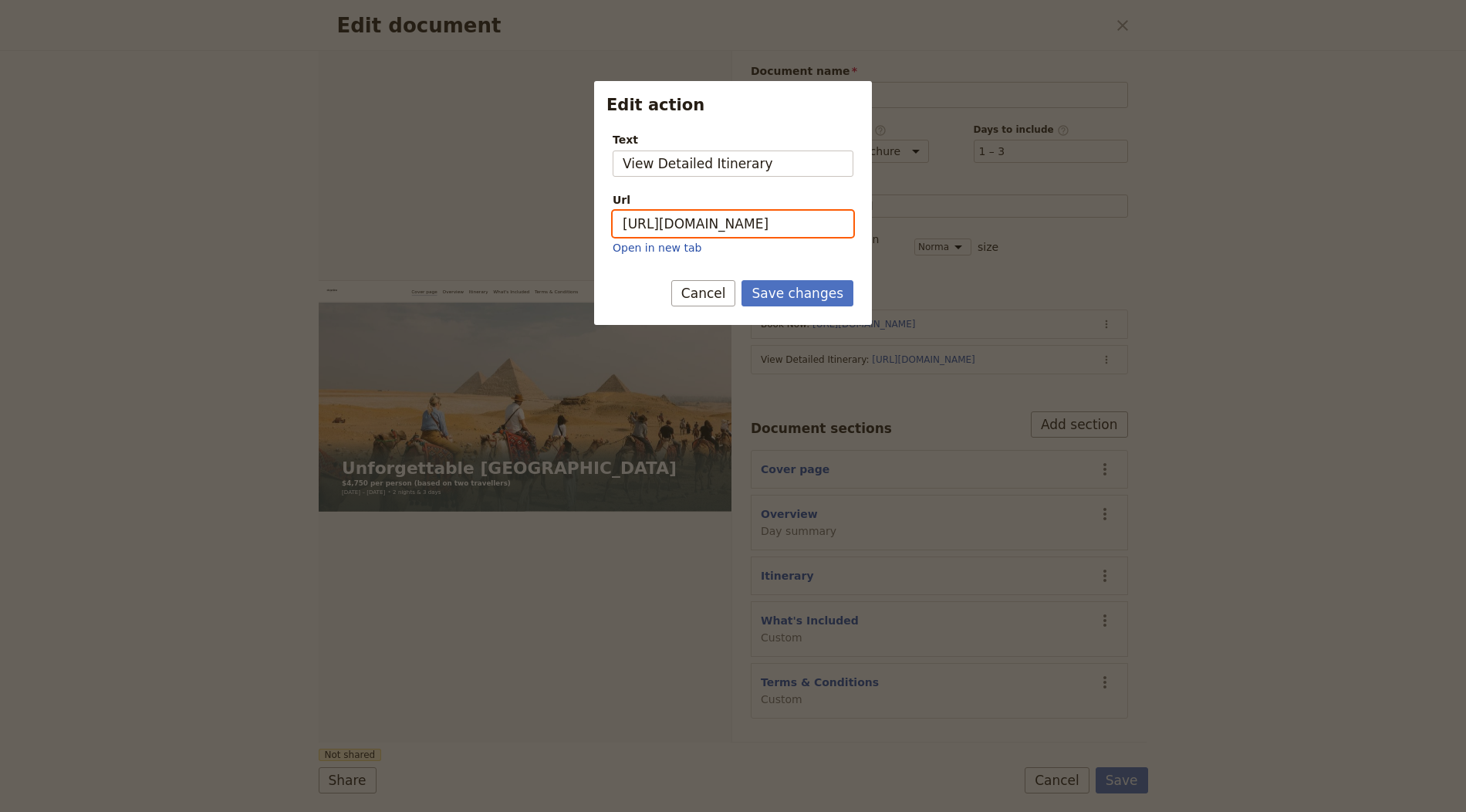
click at [770, 227] on input "[URL][DOMAIN_NAME]" at bounding box center [733, 224] width 240 height 26
paste input "OrJStSa1sD6_OPDCyLDAR"
type input "[URL][DOMAIN_NAME]"
click at [808, 287] on button "Save changes" at bounding box center [798, 293] width 112 height 26
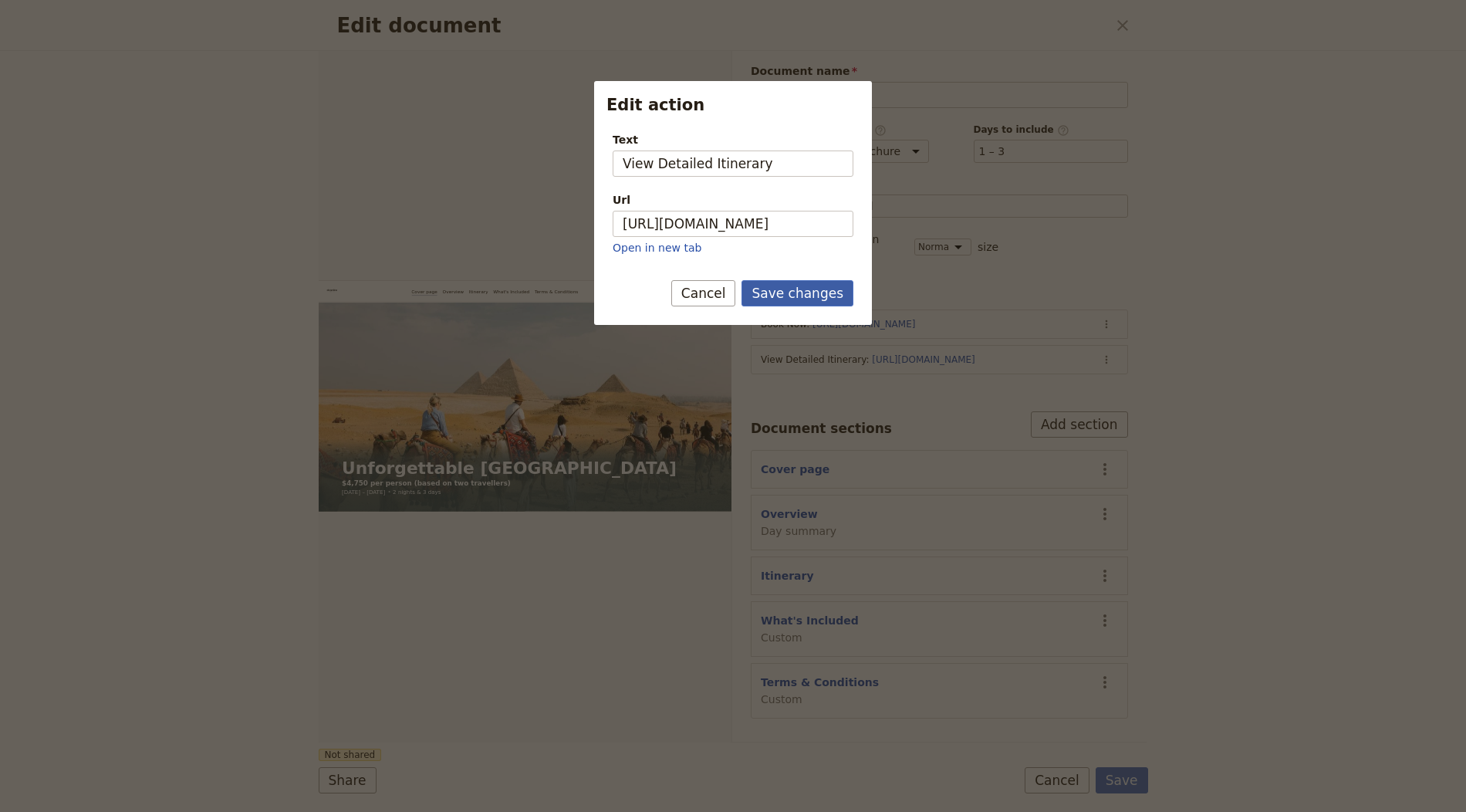
scroll to position [0, 0]
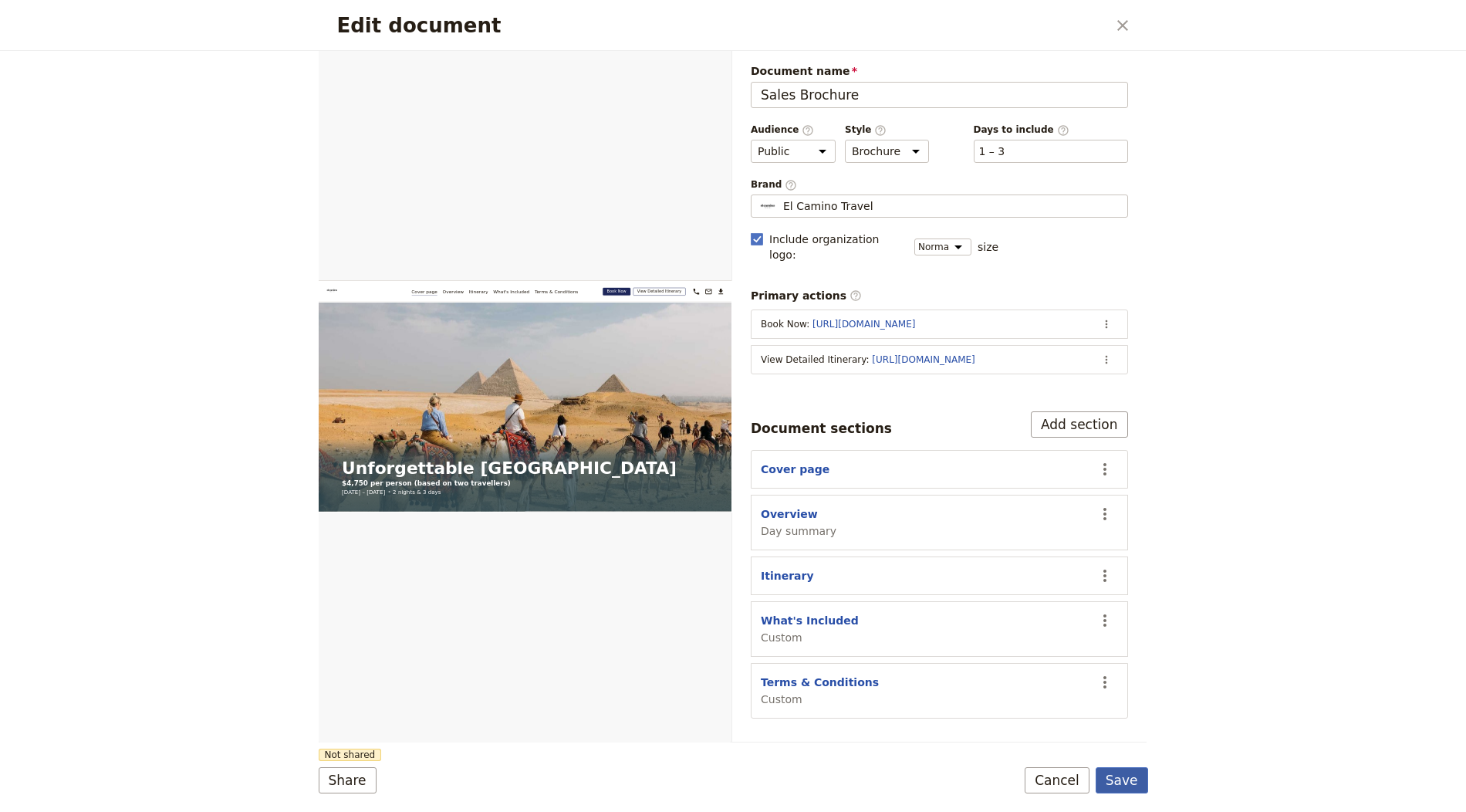
click at [1131, 781] on button "Save" at bounding box center [1122, 780] width 52 height 26
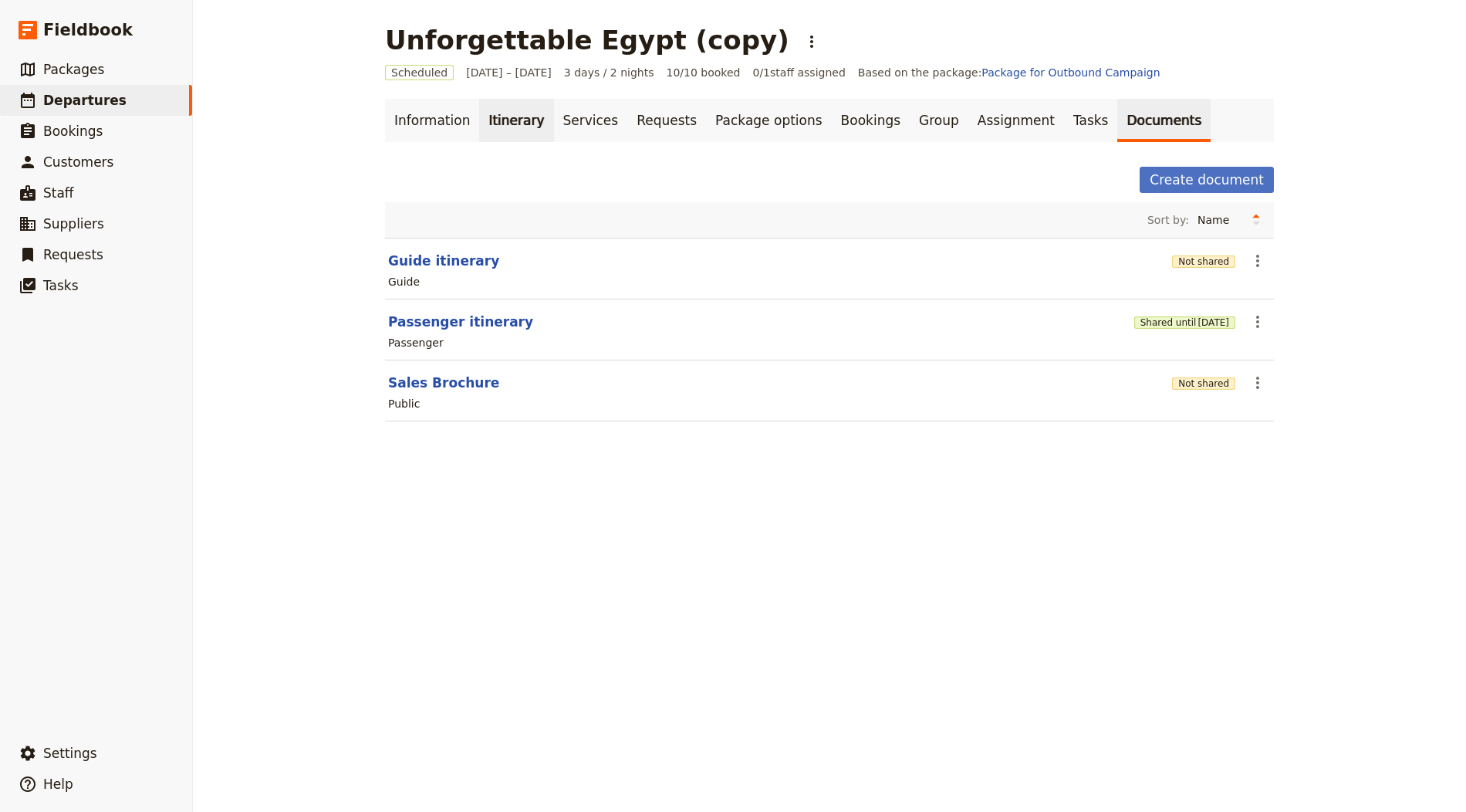
click at [479, 123] on link "Itinerary" at bounding box center [515, 121] width 74 height 43
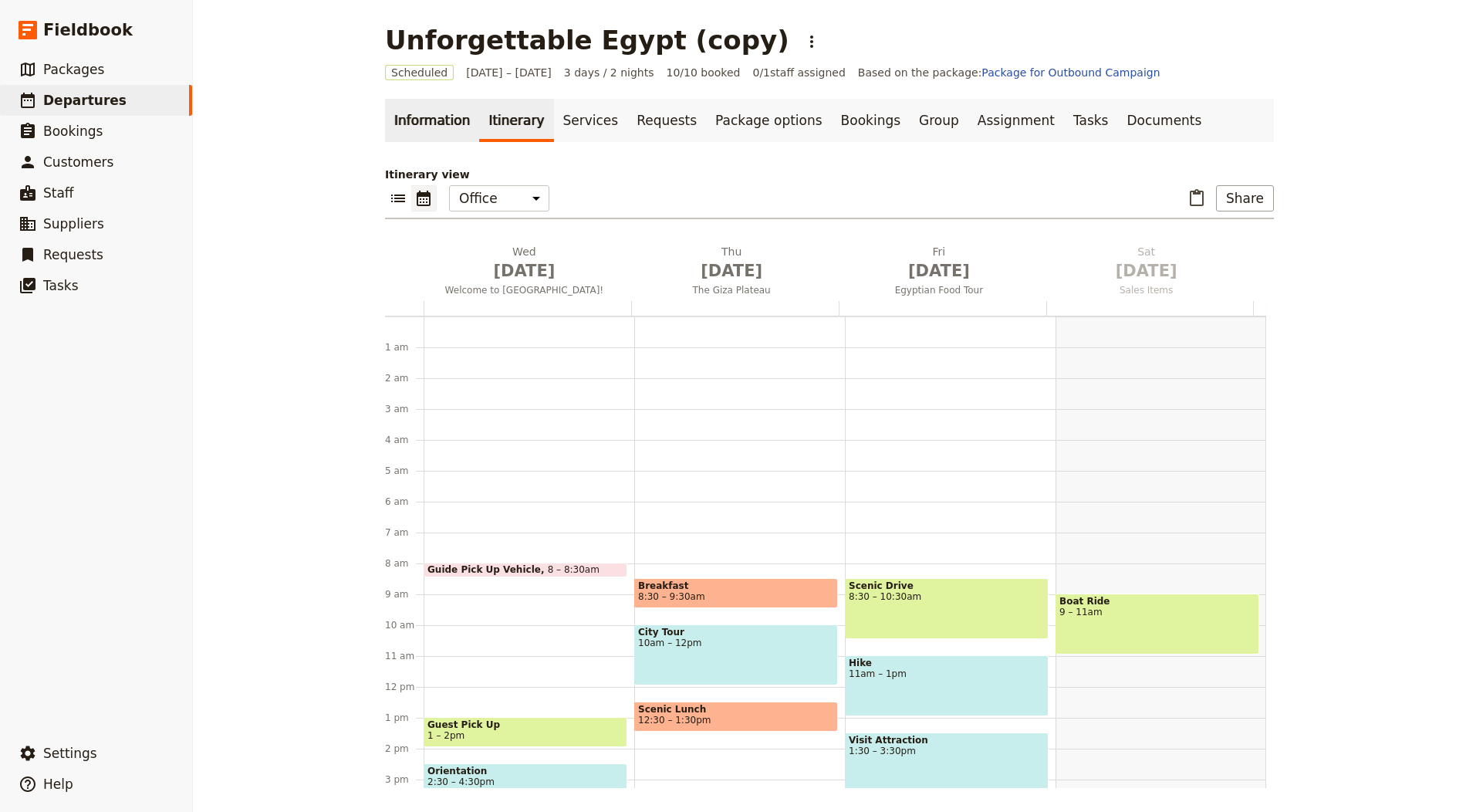
scroll to position [200, 0]
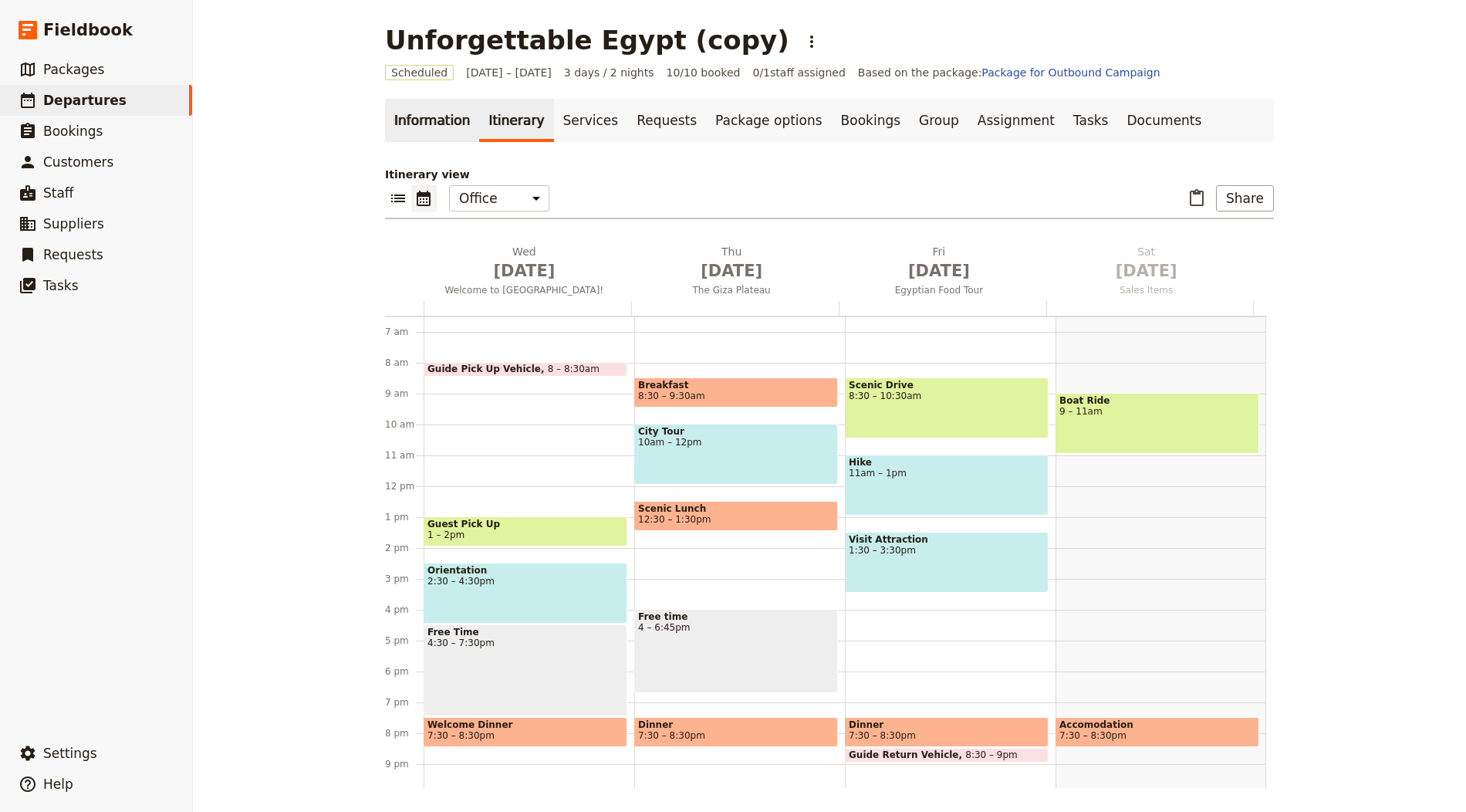
click at [439, 123] on link "Information" at bounding box center [432, 121] width 94 height 43
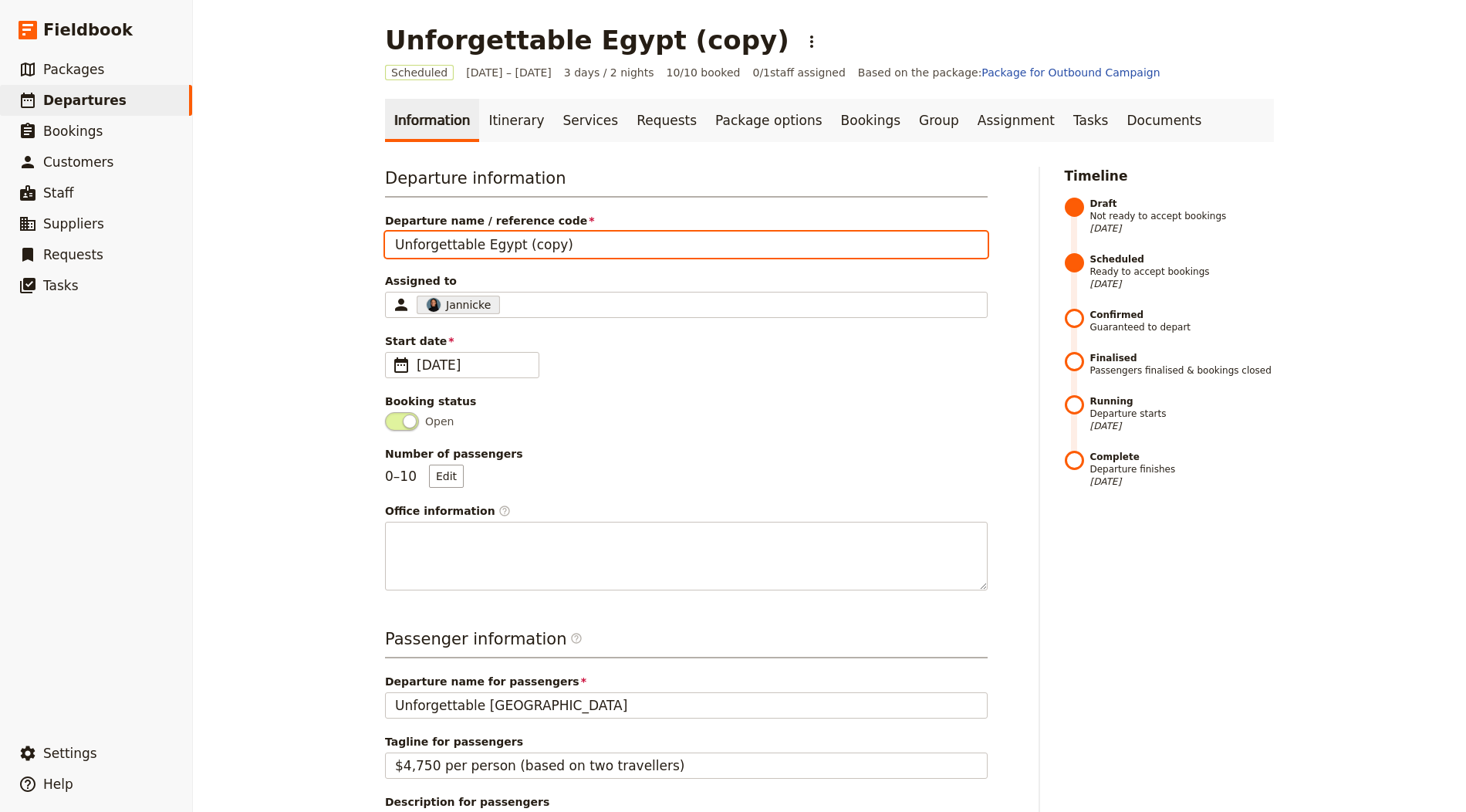
click at [511, 250] on input "Unforgettable Egypt (copy)" at bounding box center [687, 244] width 602 height 26
click at [527, 238] on input "Unforgettable Egypt (copy)" at bounding box center [687, 244] width 602 height 26
paste input "Journey back to Eden Tour"
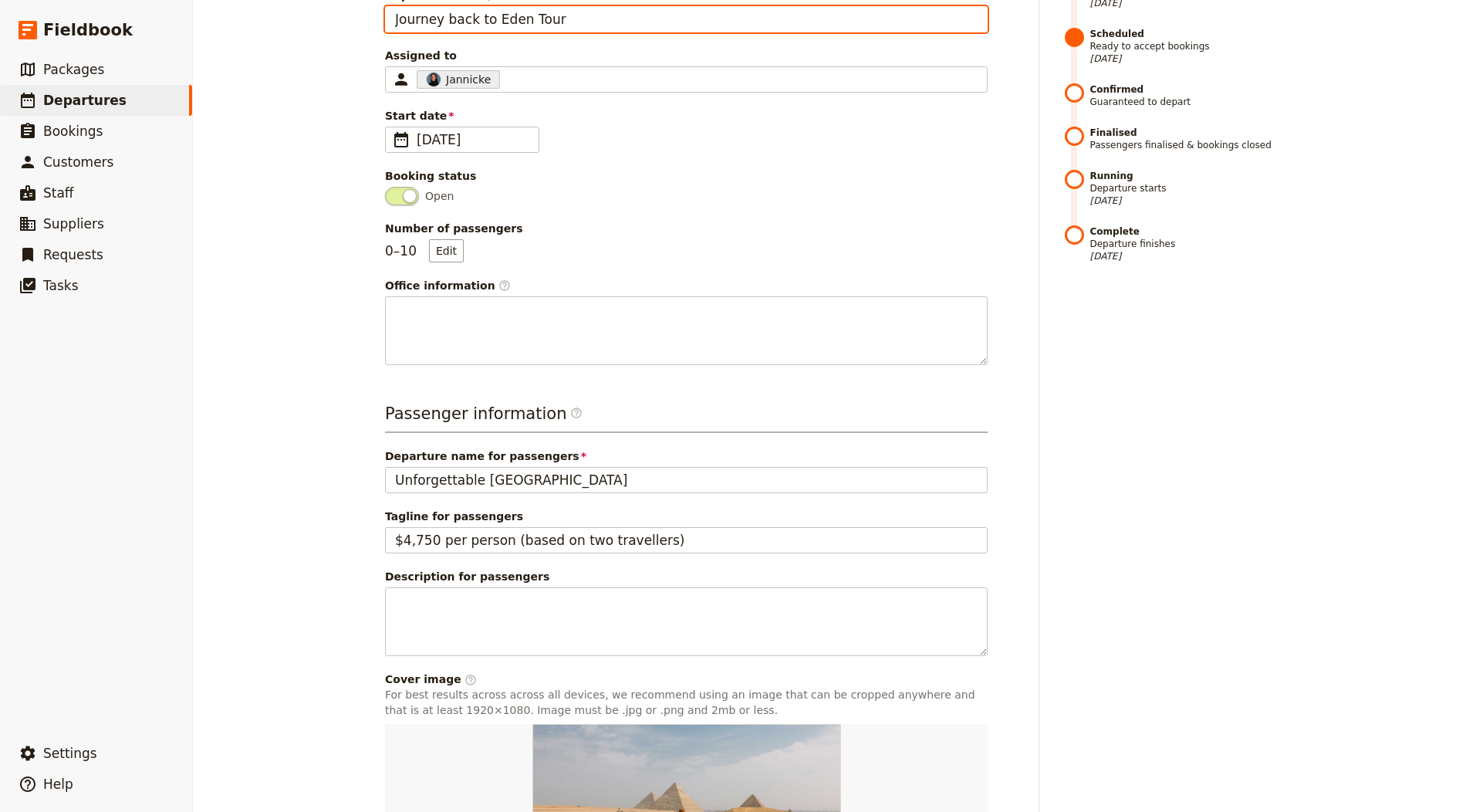
scroll to position [425, 0]
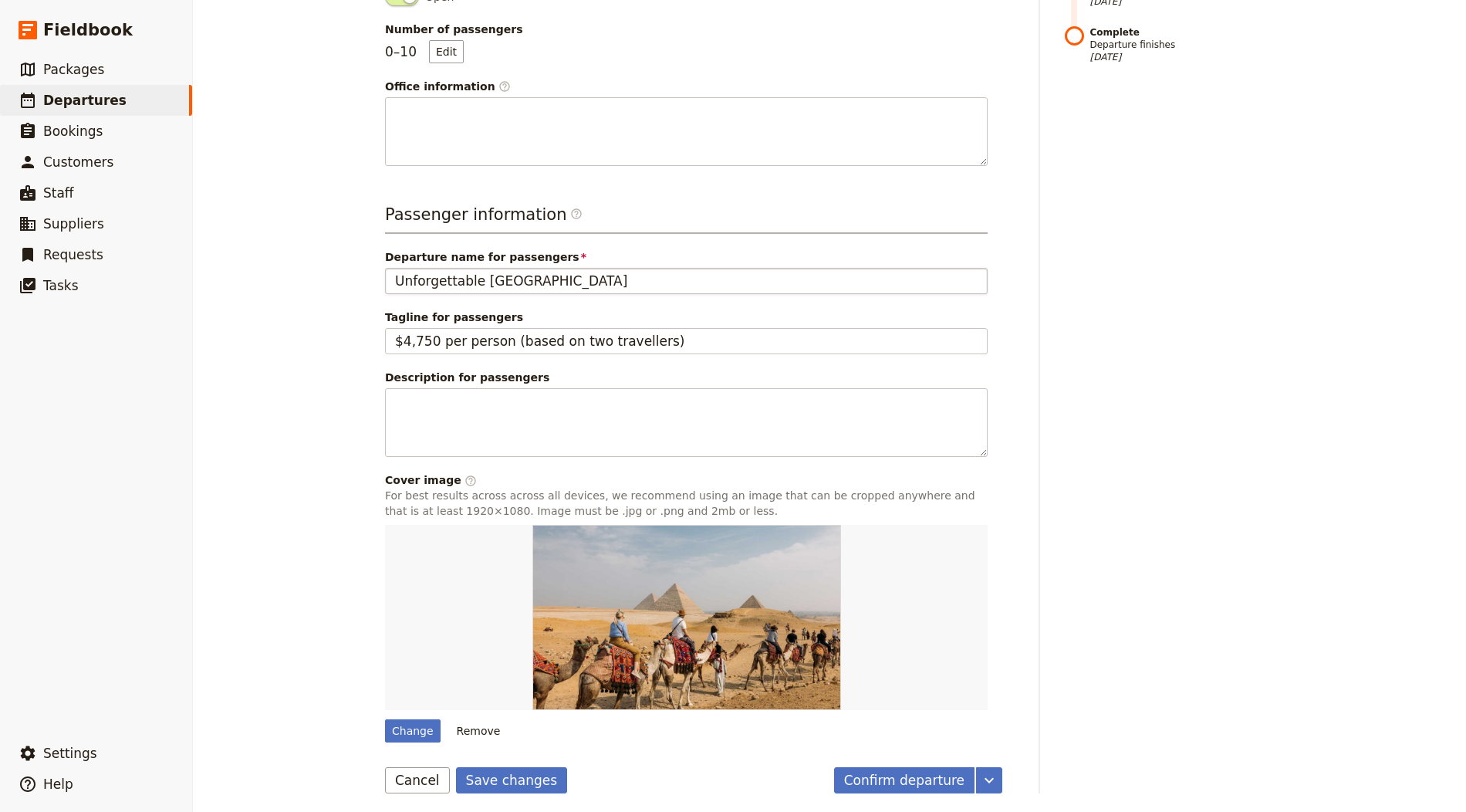
type input "Journey back to Eden Tour"
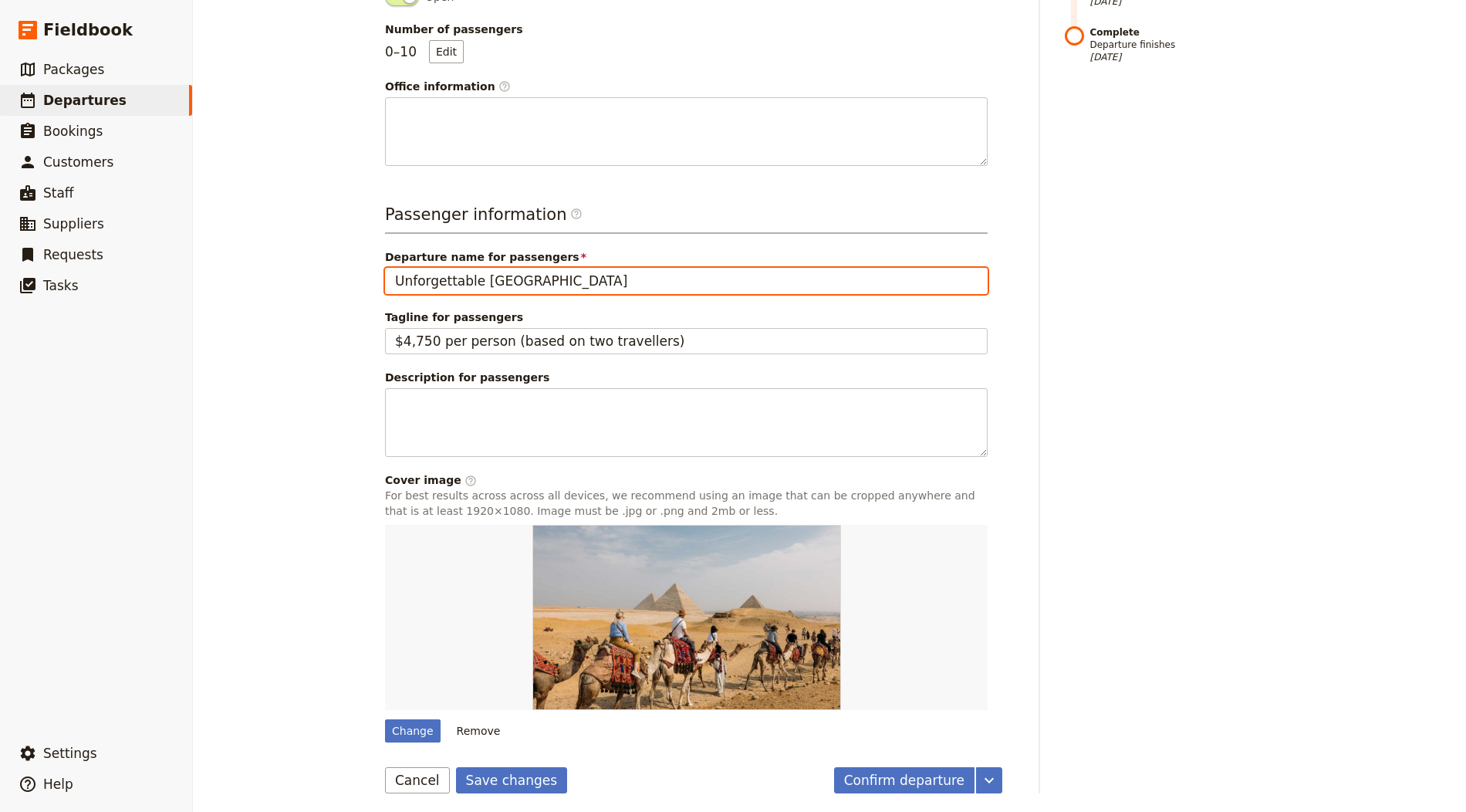
click at [486, 276] on input "Unforgettable [GEOGRAPHIC_DATA]" at bounding box center [687, 281] width 602 height 26
paste input "Journey back to Eden Tour"
type input "Journey back to Eden Tour"
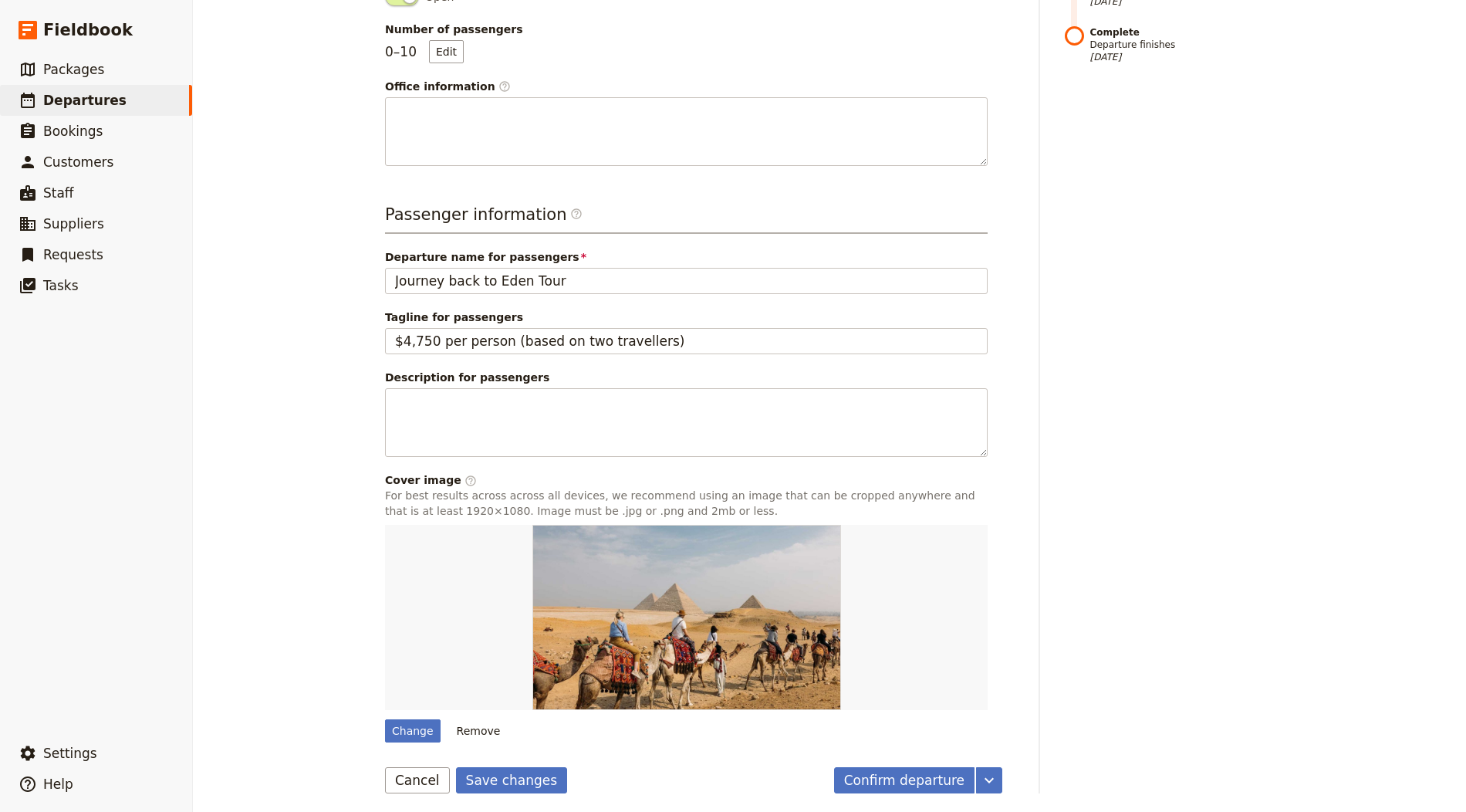
drag, startPoint x: 401, startPoint y: 628, endPoint x: 465, endPoint y: 741, distance: 129.9
click at [400, 628] on div at bounding box center [687, 617] width 602 height 185
click at [511, 769] on button "Save changes" at bounding box center [512, 780] width 112 height 26
click at [404, 731] on div "Change" at bounding box center [413, 731] width 55 height 23
click at [385, 719] on input "Change" at bounding box center [385, 718] width 1 height 1
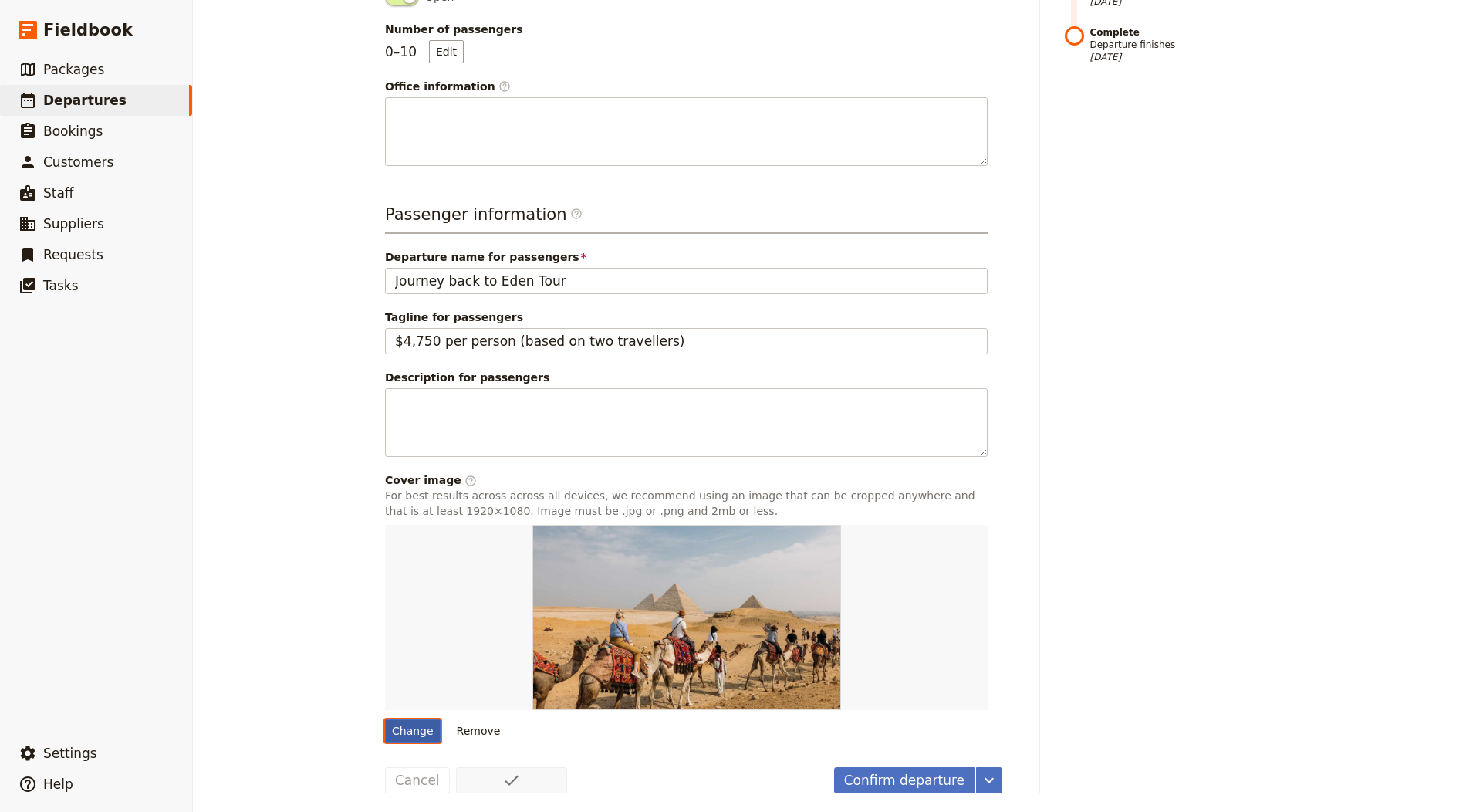
type input "C:\fakepath\Canopy.jpg"
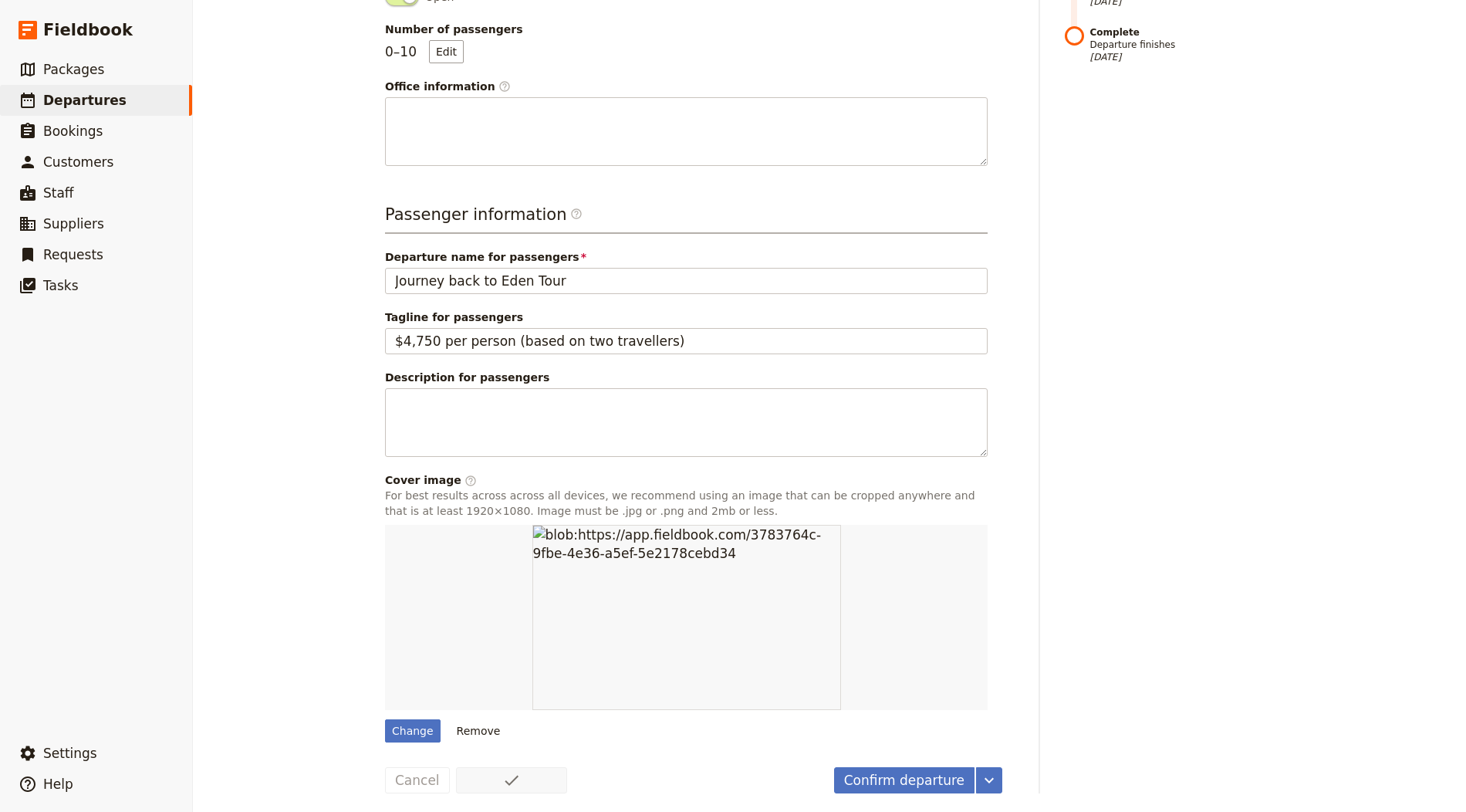
scroll to position [0, 0]
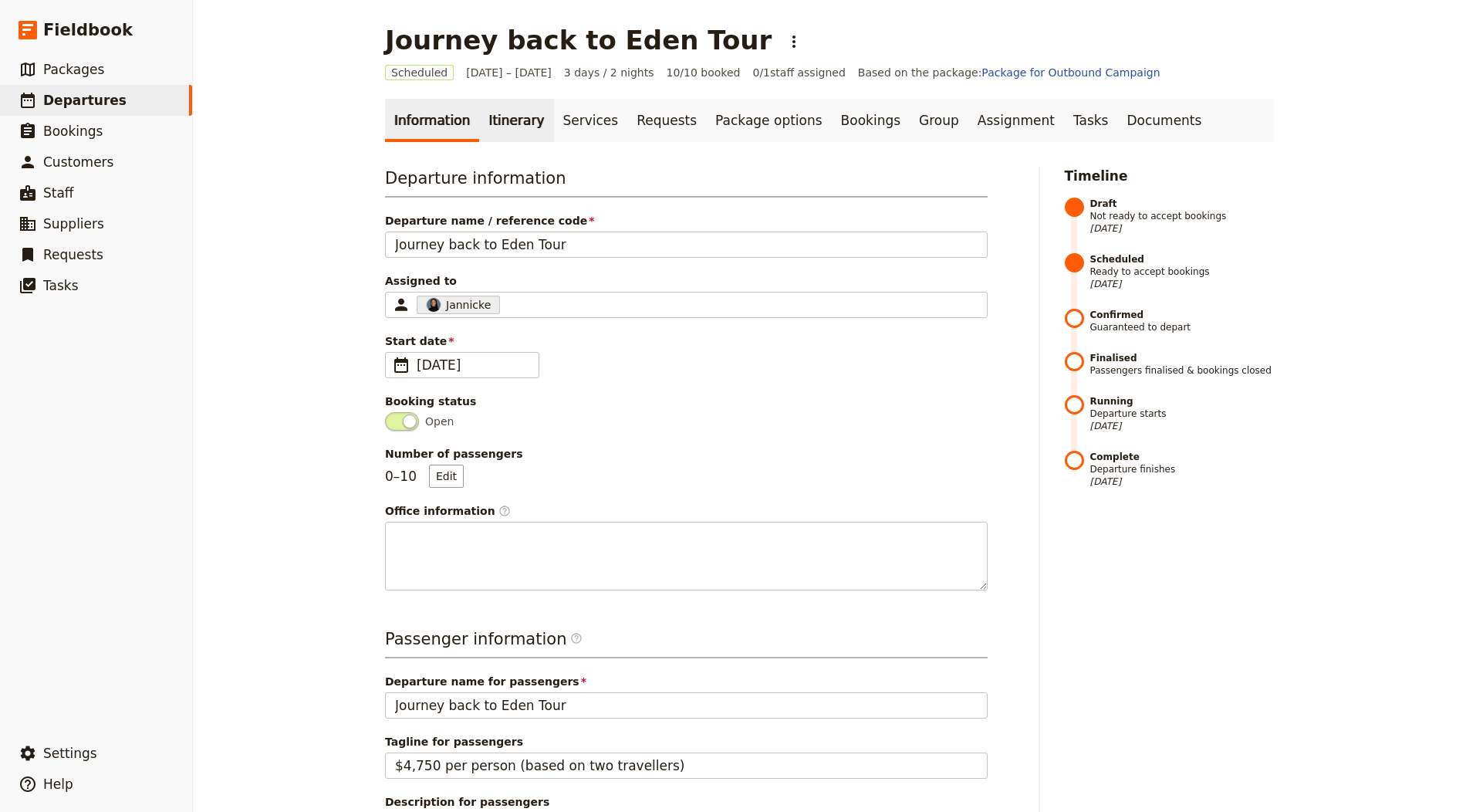
click at [525, 127] on link "Itinerary" at bounding box center [515, 121] width 74 height 43
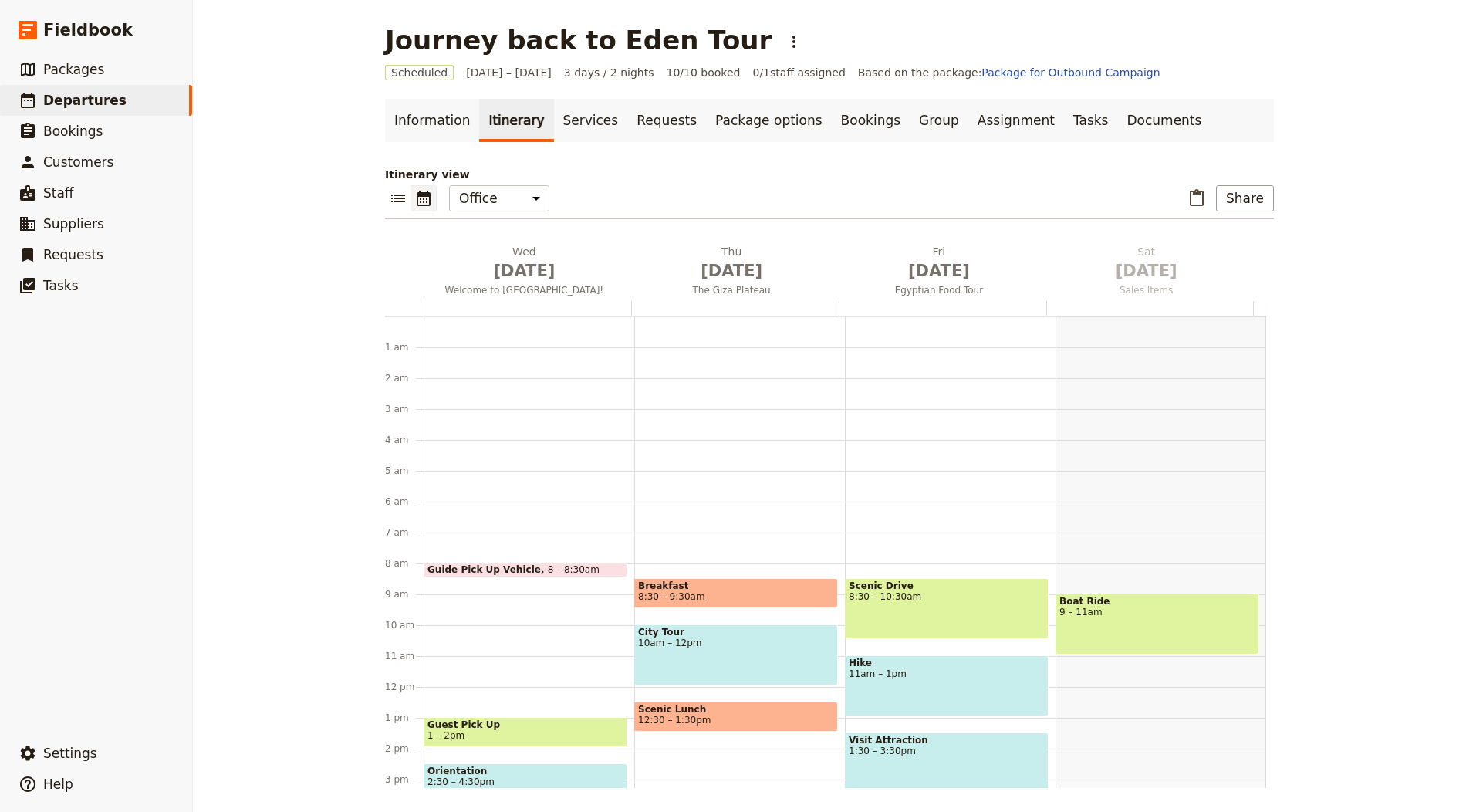
scroll to position [200, 0]
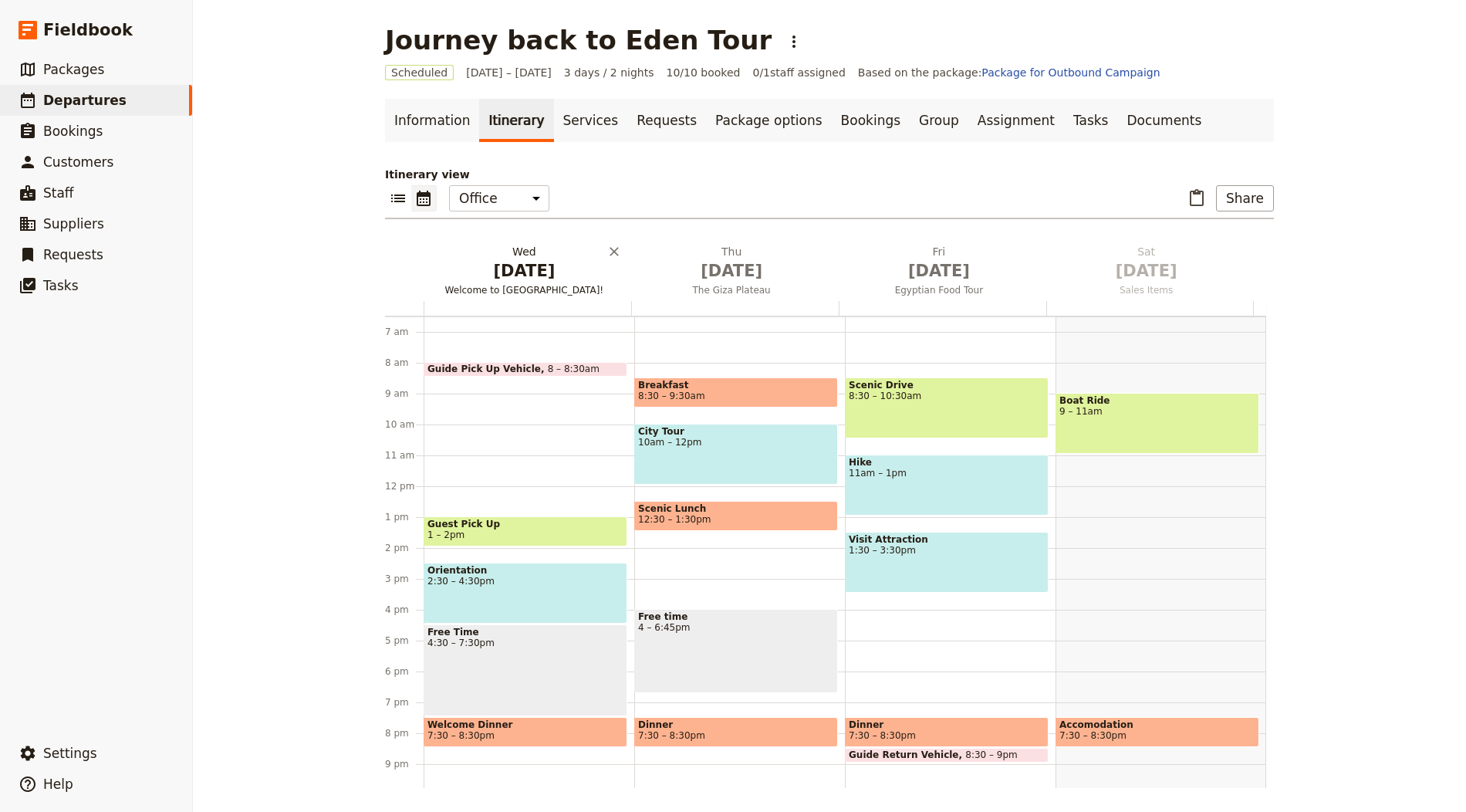
click at [517, 267] on span "[DATE]" at bounding box center [524, 270] width 189 height 23
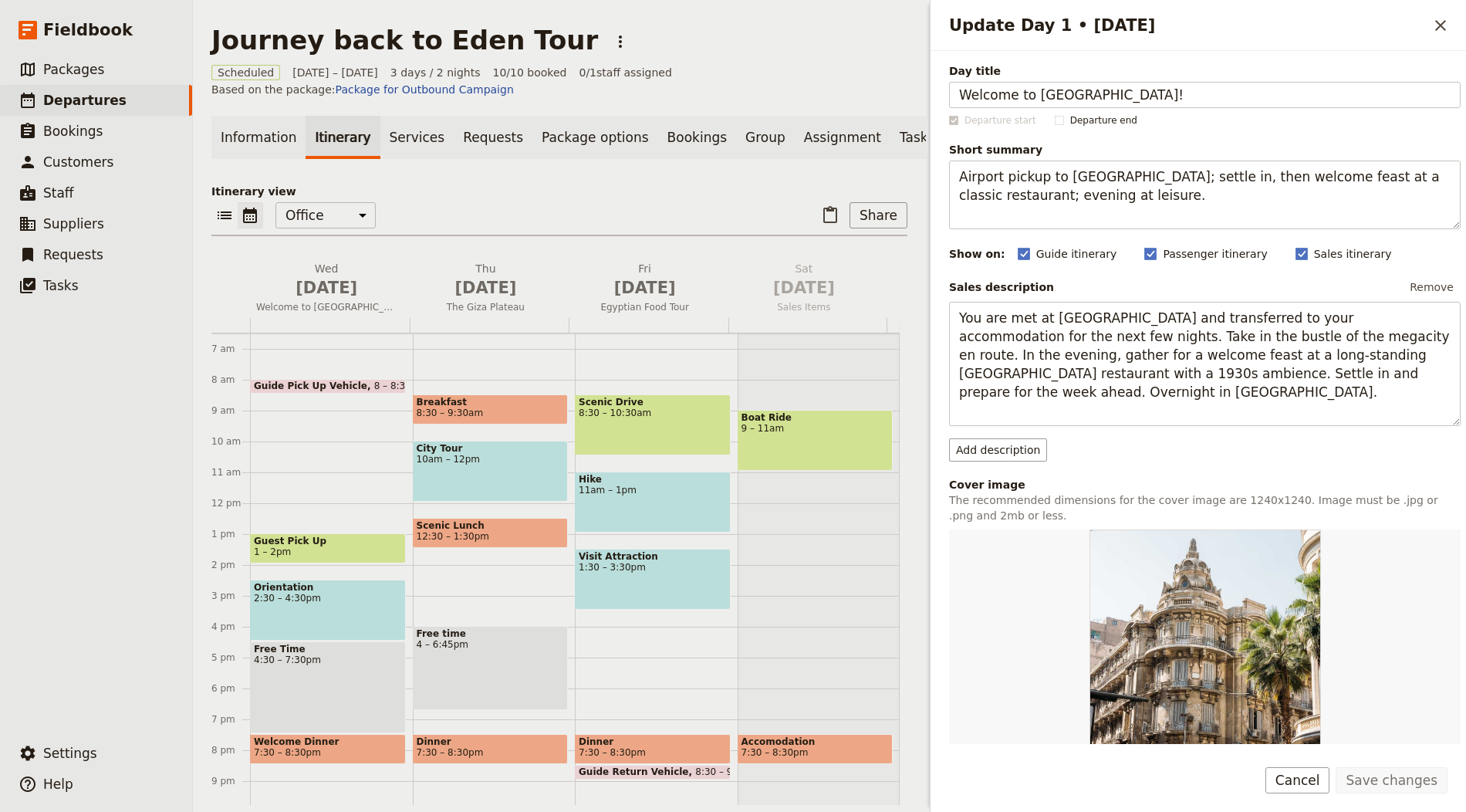
scroll to position [273, 0]
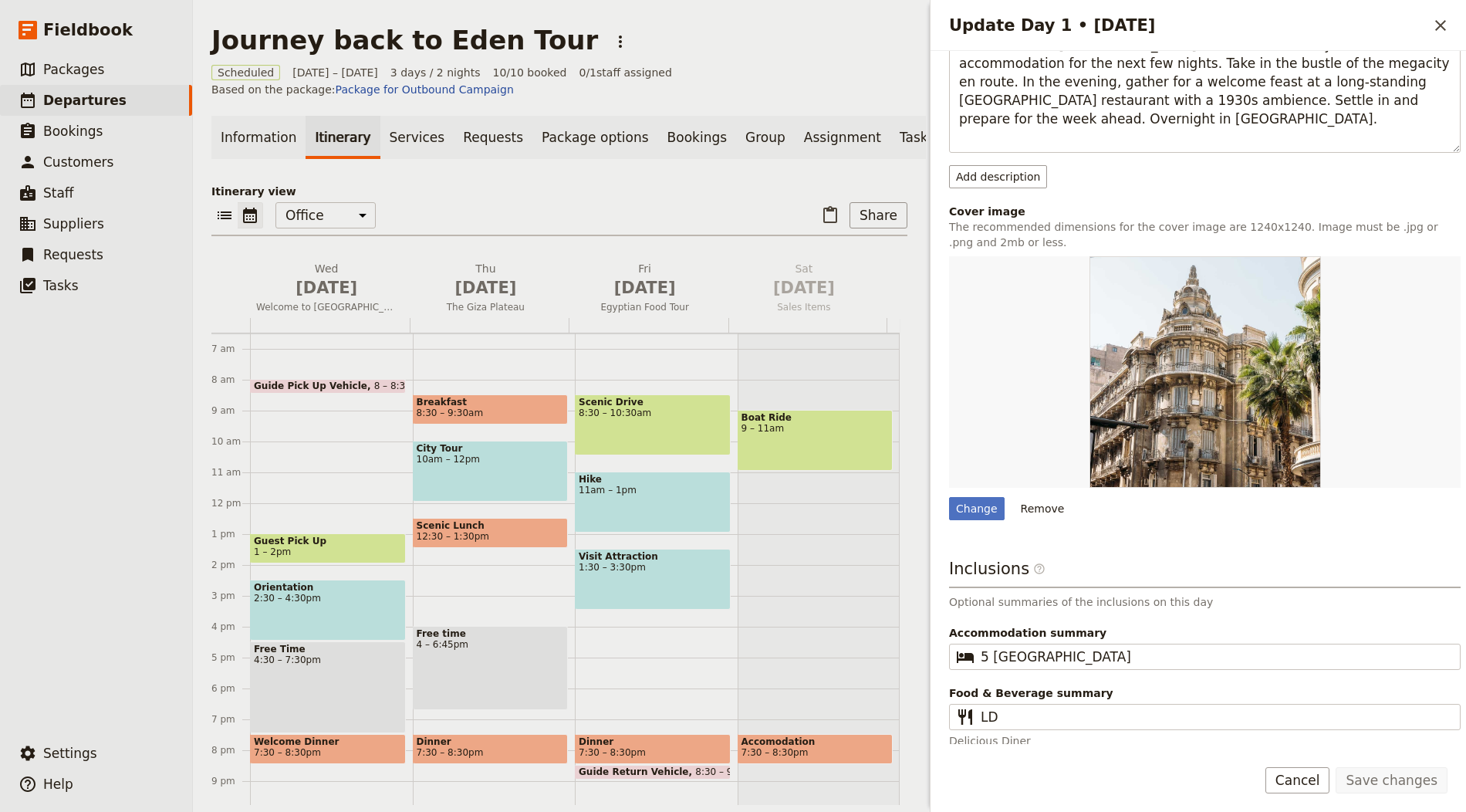
click at [971, 479] on div "Update Day 1 • 1 Oct" at bounding box center [1205, 371] width 512 height 231
click at [971, 497] on div "Change" at bounding box center [977, 508] width 55 height 23
click at [950, 496] on input "Change" at bounding box center [949, 496] width 1 height 1
type input "C:\fakepath\grace-nandi-7XA8SJ5ODq4-unsplash (1).jpg"
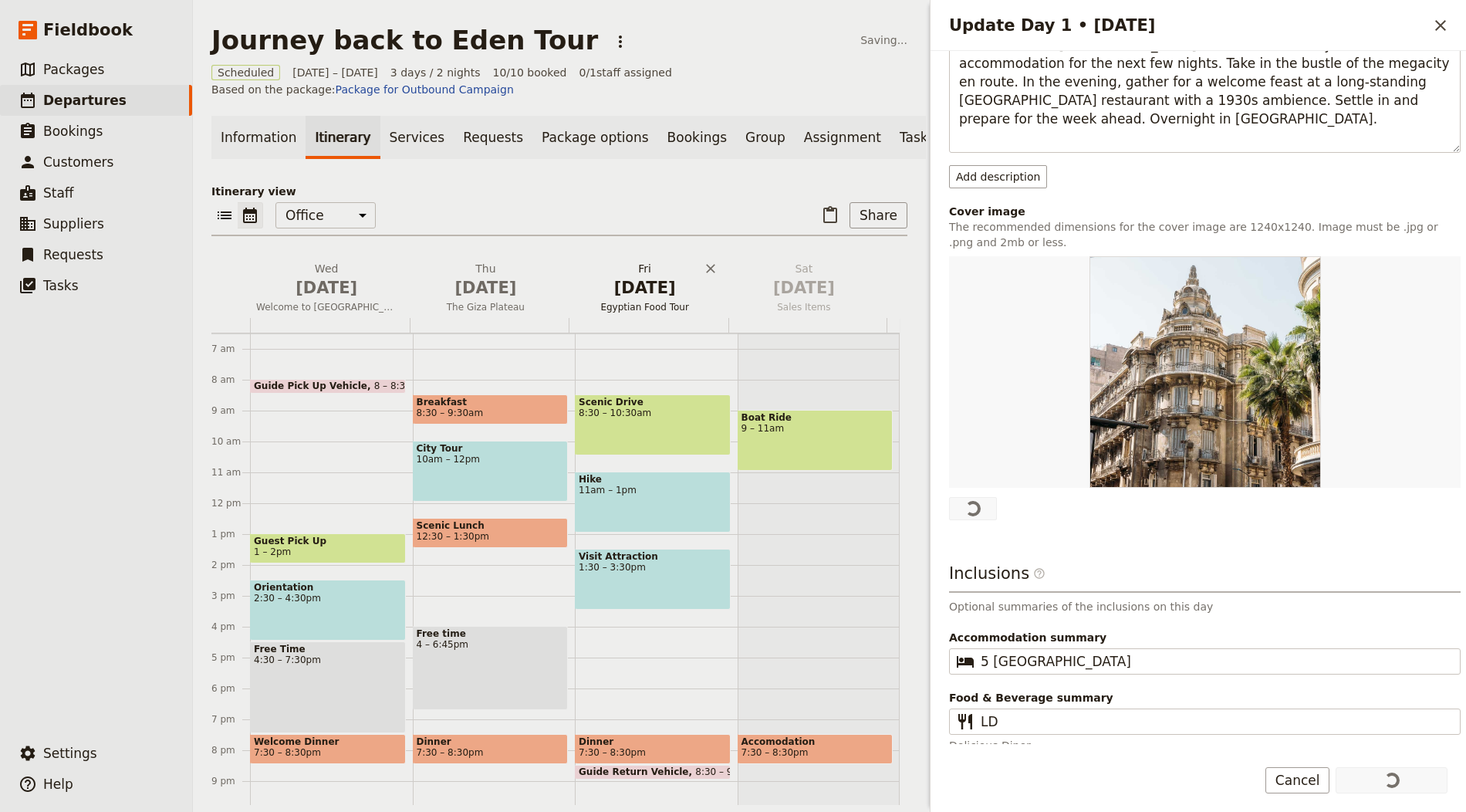
scroll to position [0, 0]
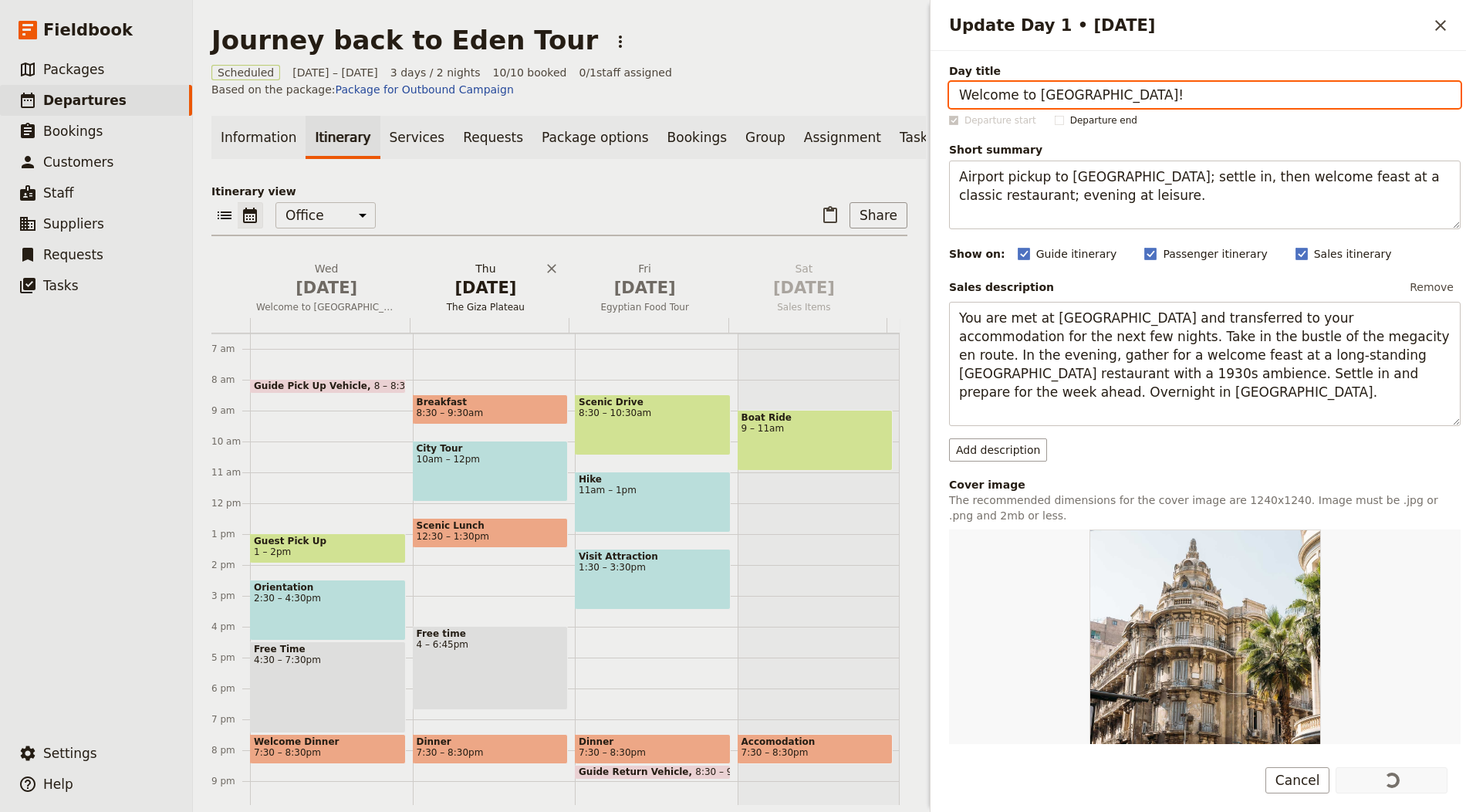
click at [498, 309] on span "The Giza Plateau" at bounding box center [485, 307] width 152 height 12
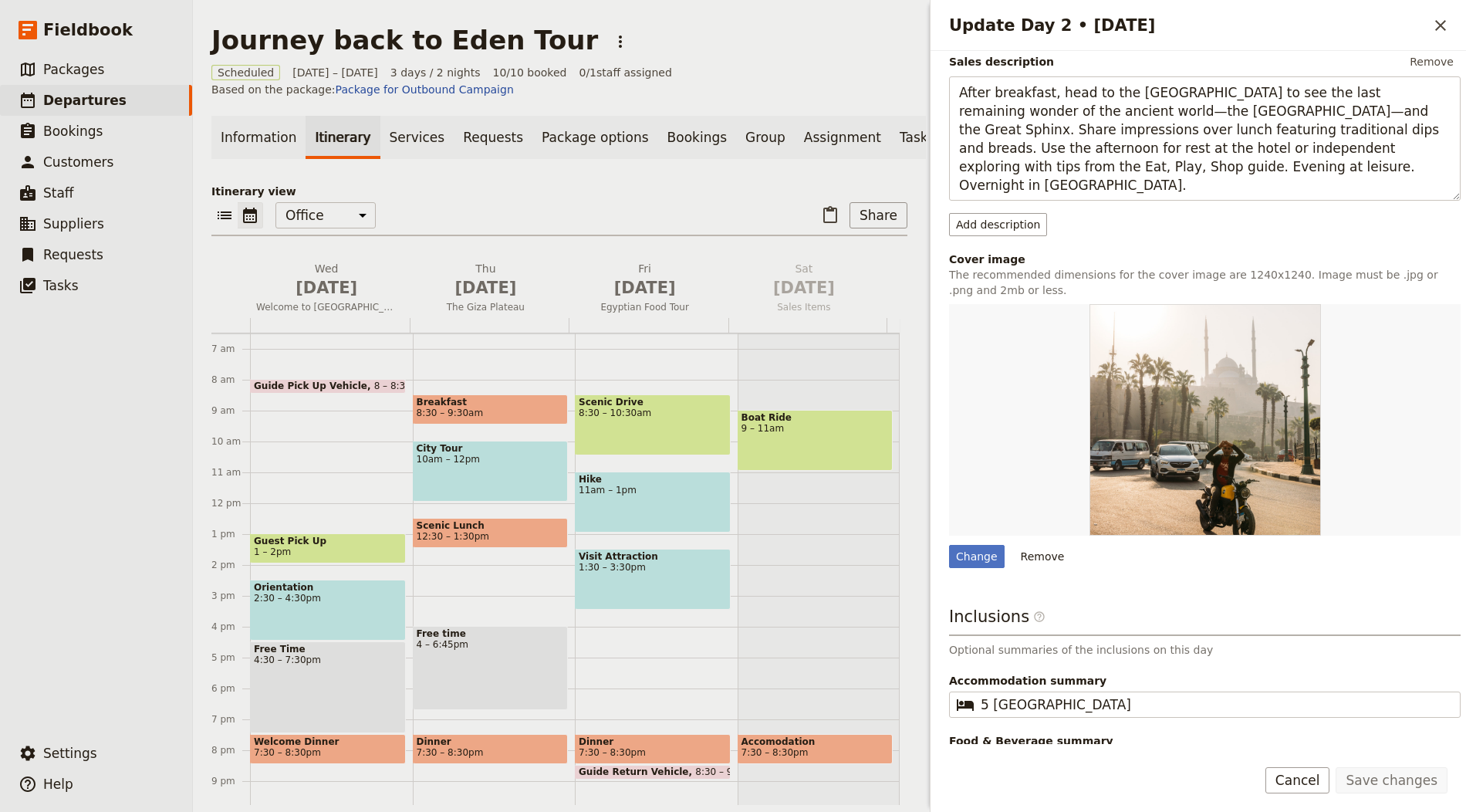
scroll to position [273, 0]
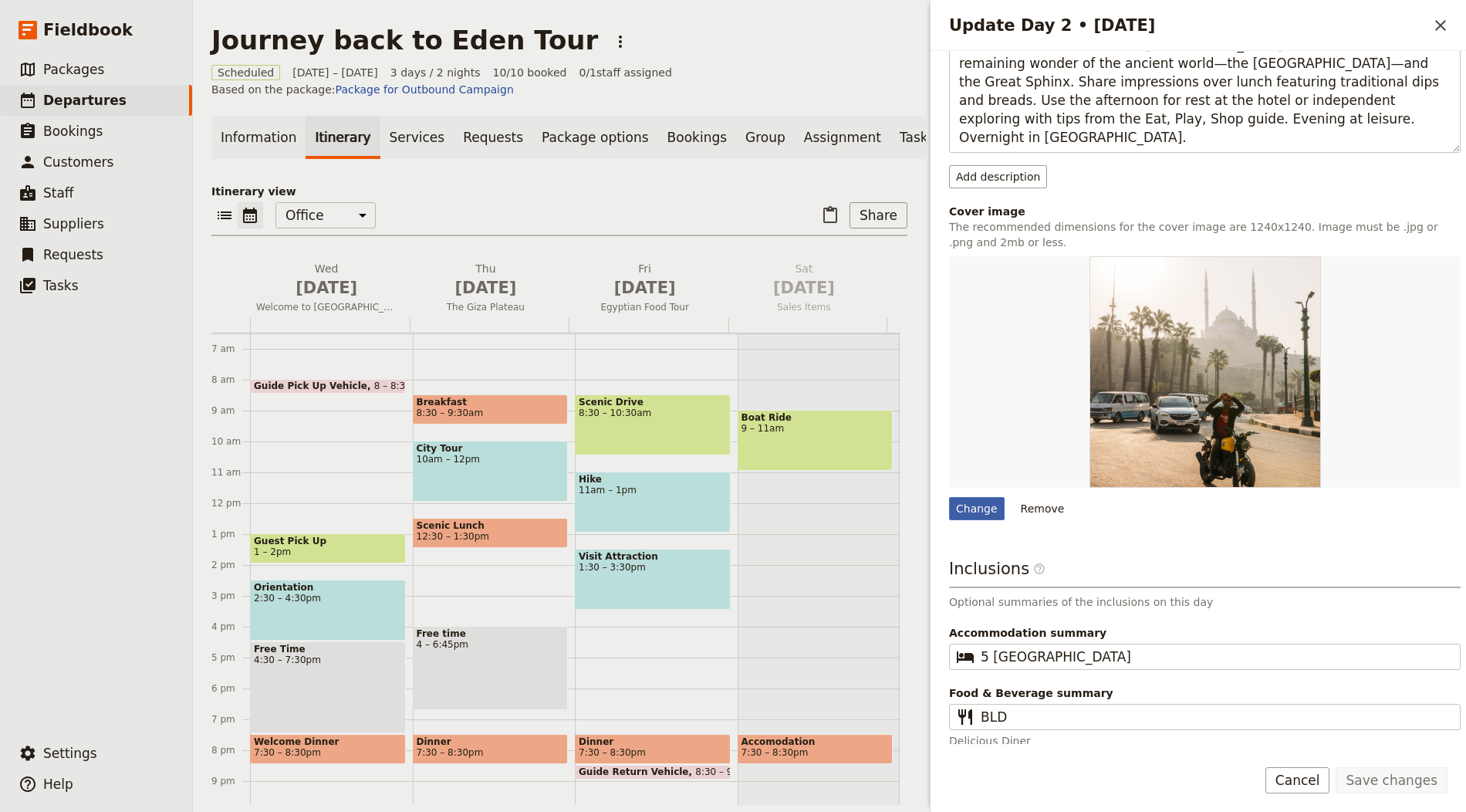
click at [967, 506] on div "Change" at bounding box center [977, 508] width 55 height 23
click at [950, 497] on input "Change" at bounding box center [949, 496] width 1 height 1
type input "C:\fakepath\grace-nandi-FzkGHmvvsto-unsplash (1).jpg"
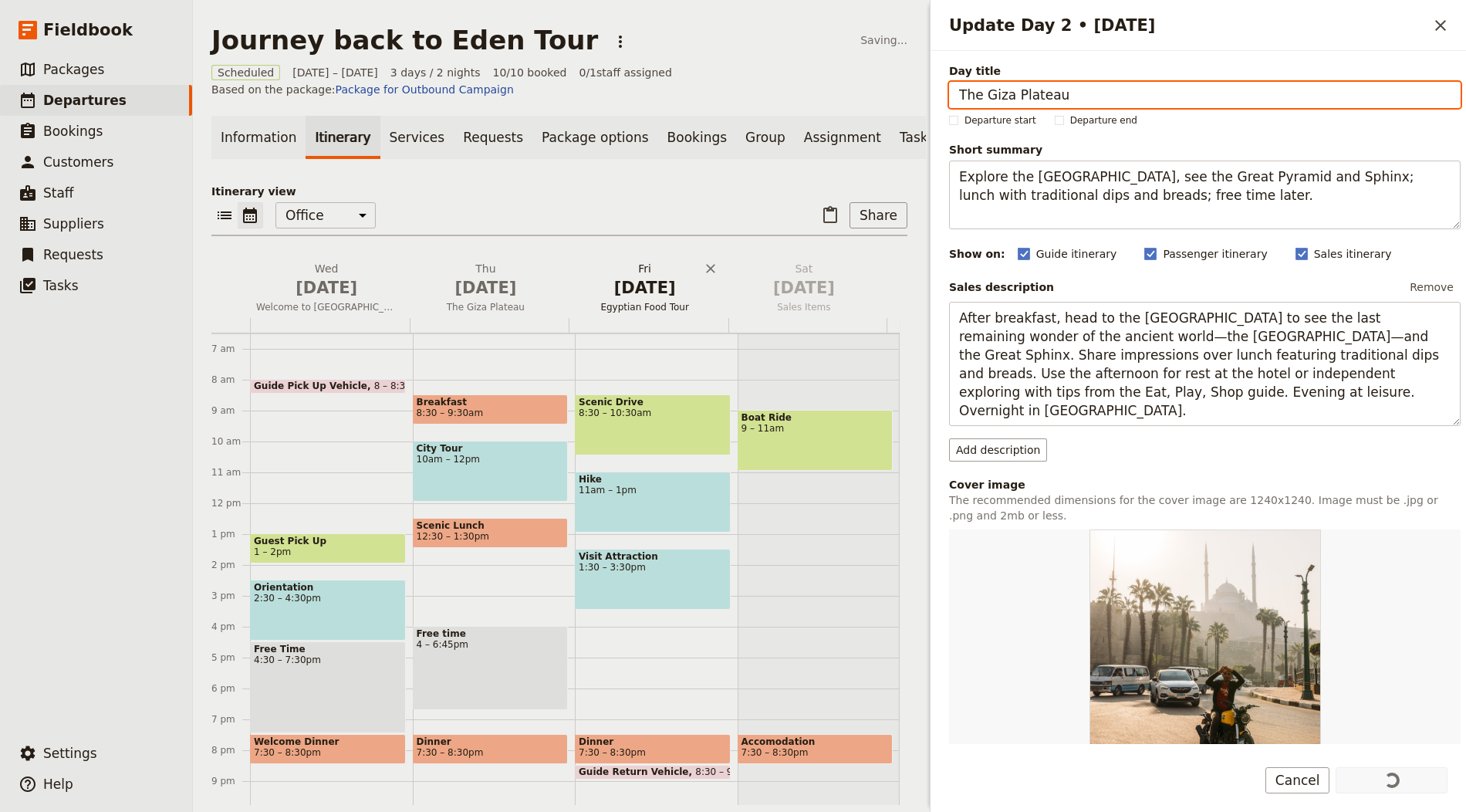
click at [631, 299] on span "[DATE]" at bounding box center [646, 287] width 140 height 23
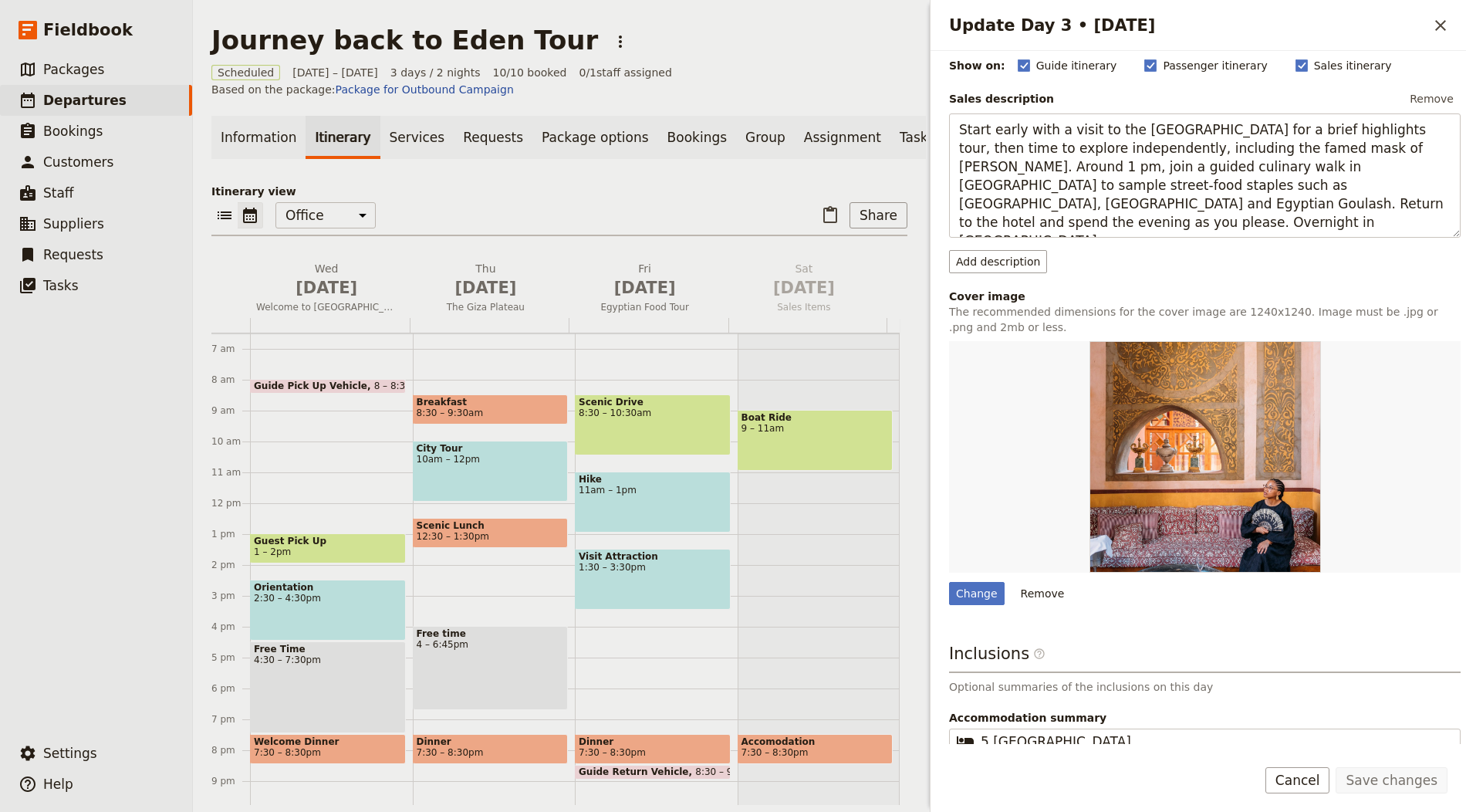
scroll to position [292, 0]
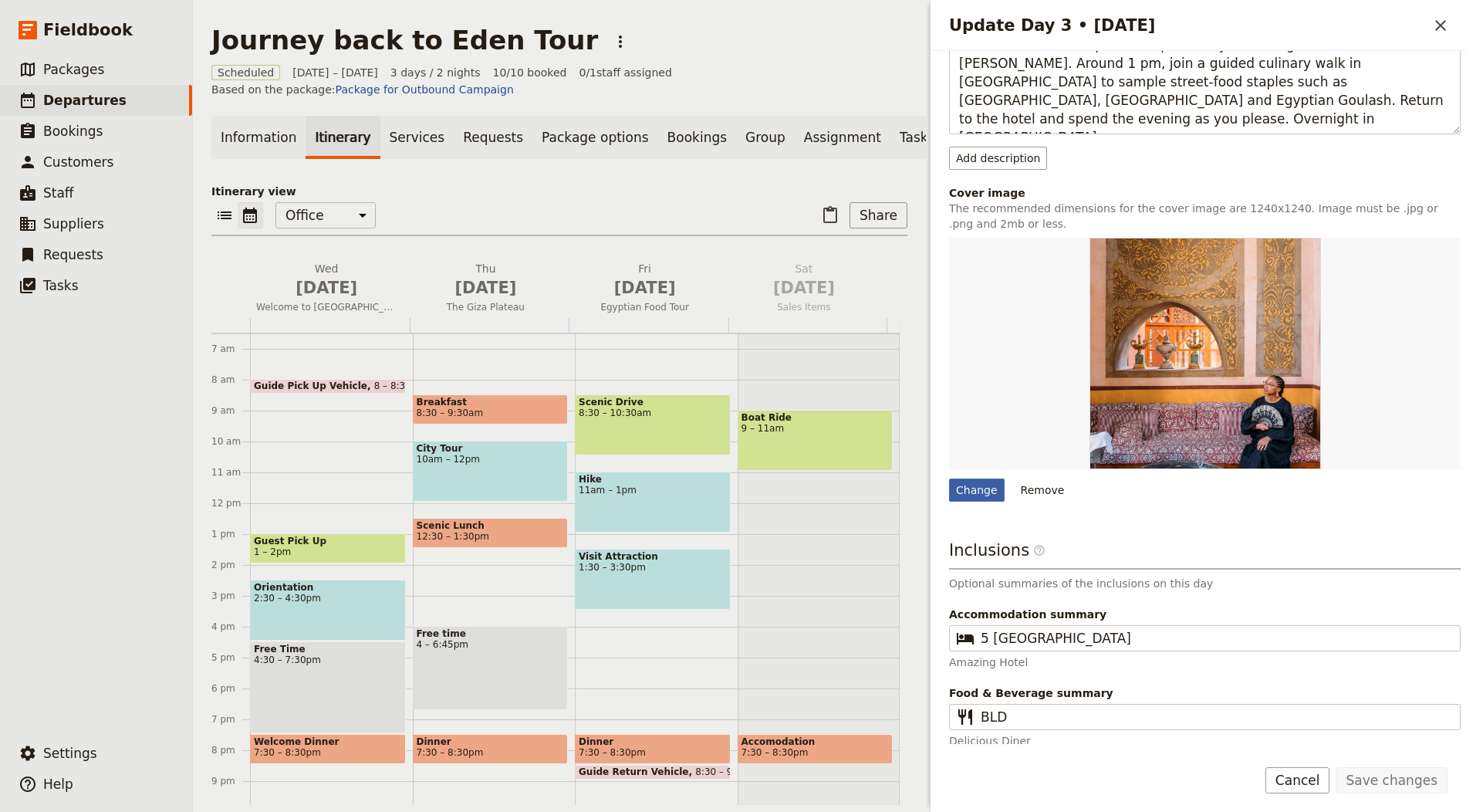
click at [974, 487] on div "Change" at bounding box center [977, 489] width 55 height 23
click at [950, 478] on input "Change" at bounding box center [949, 478] width 1 height 1
type input "C:\fakepath\sutirta-budiman-kjOBqwMUnWw-unsplash (1).jpg"
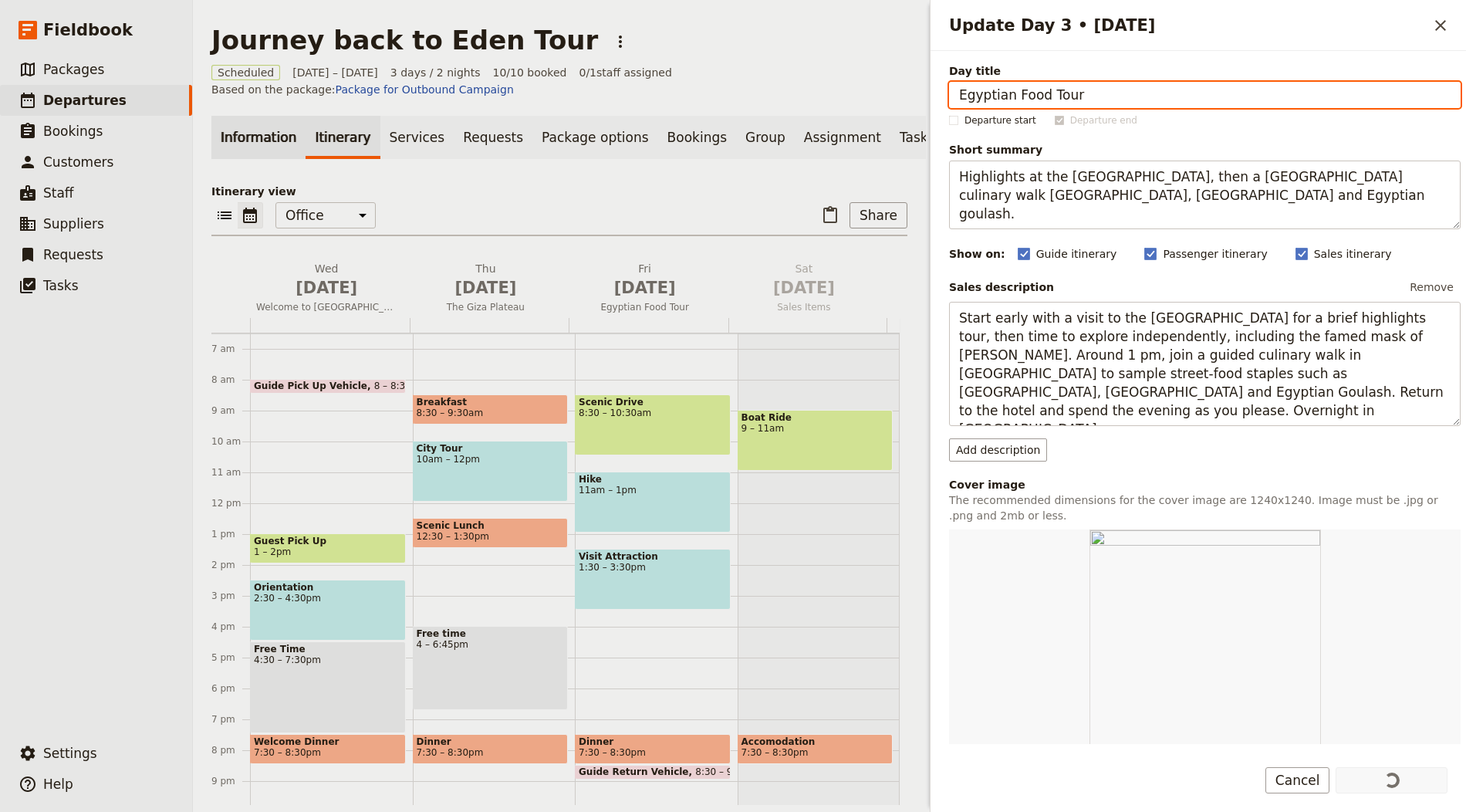
click at [264, 124] on link "Information" at bounding box center [258, 138] width 94 height 43
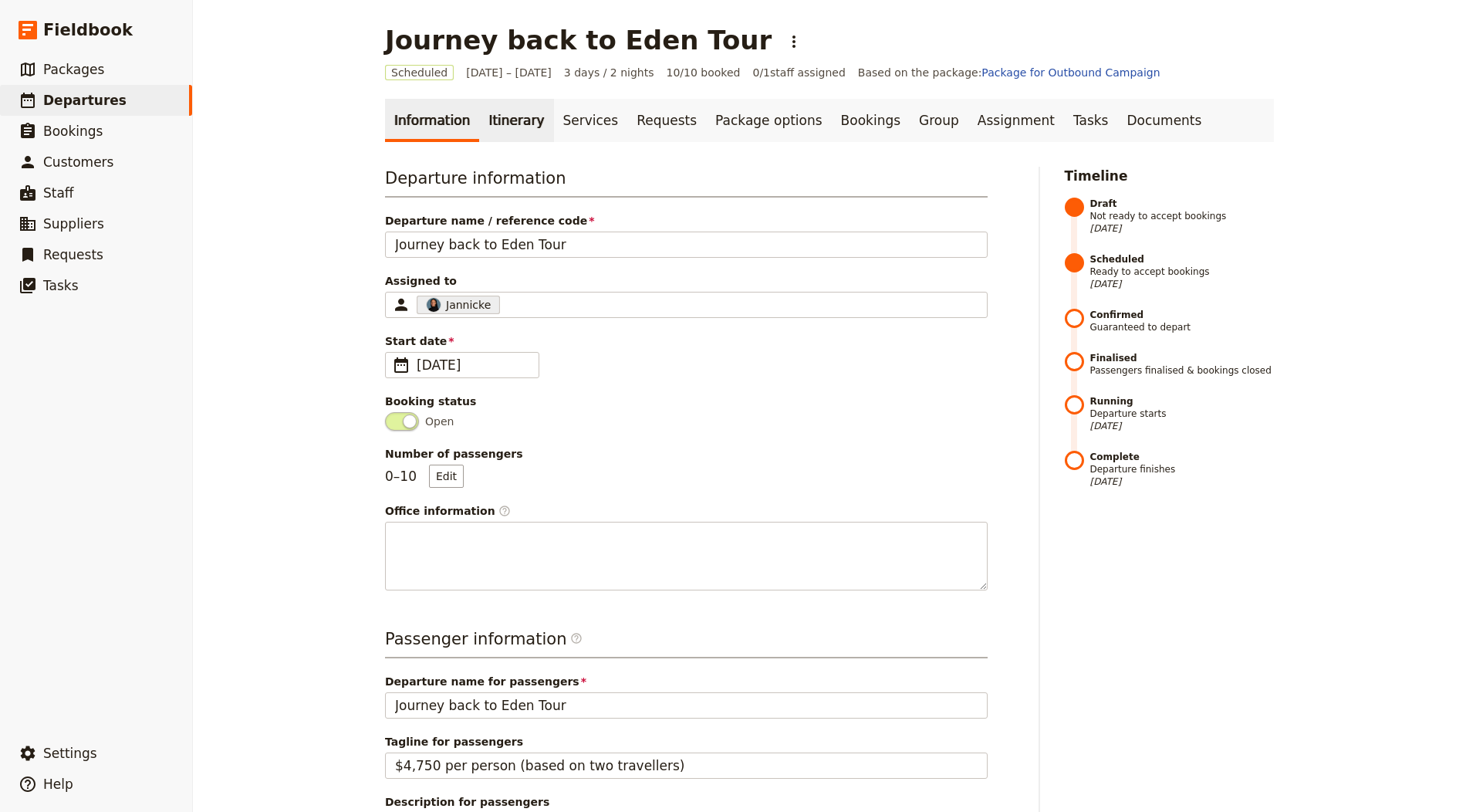
click at [505, 113] on link "Itinerary" at bounding box center [515, 121] width 74 height 43
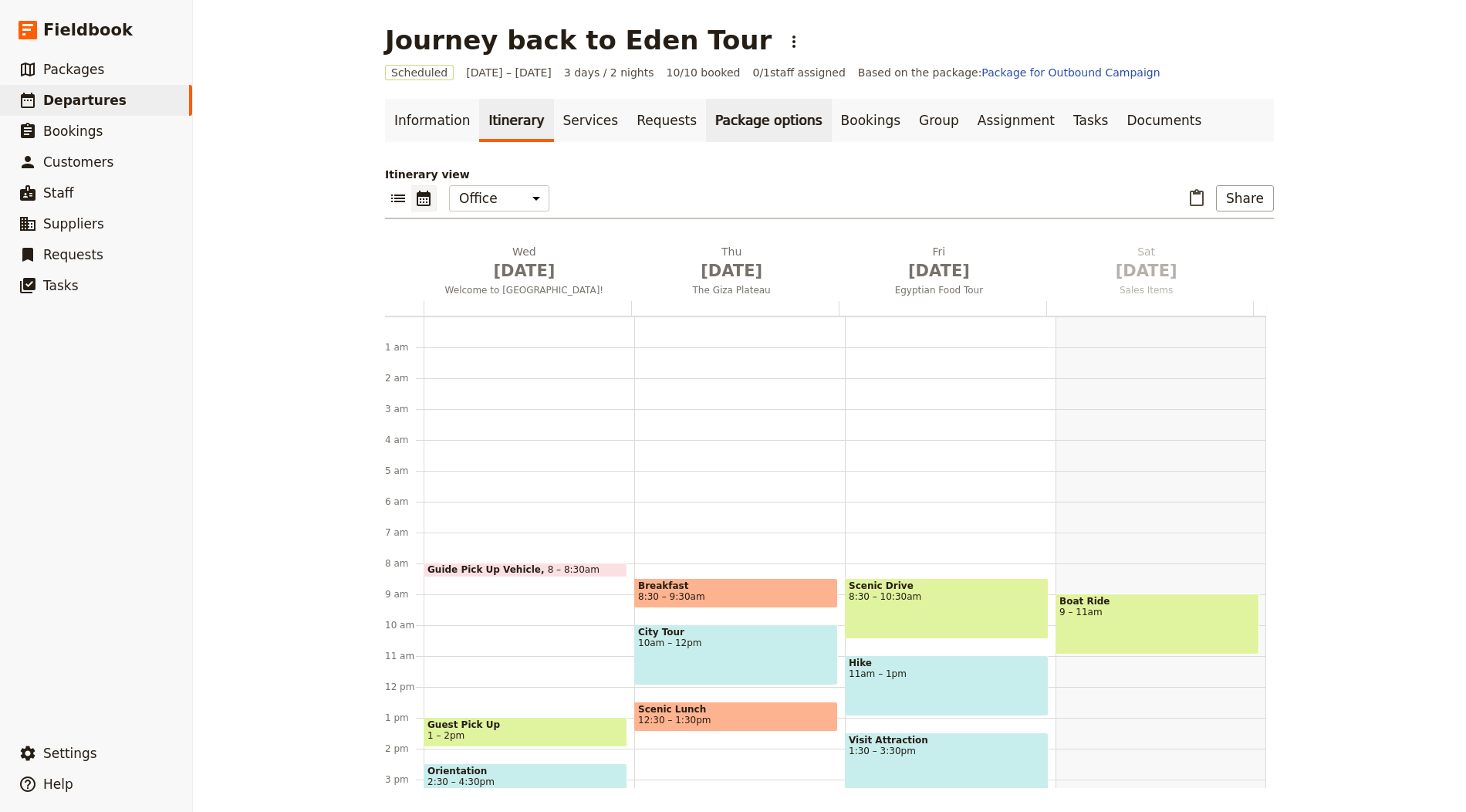
scroll to position [200, 0]
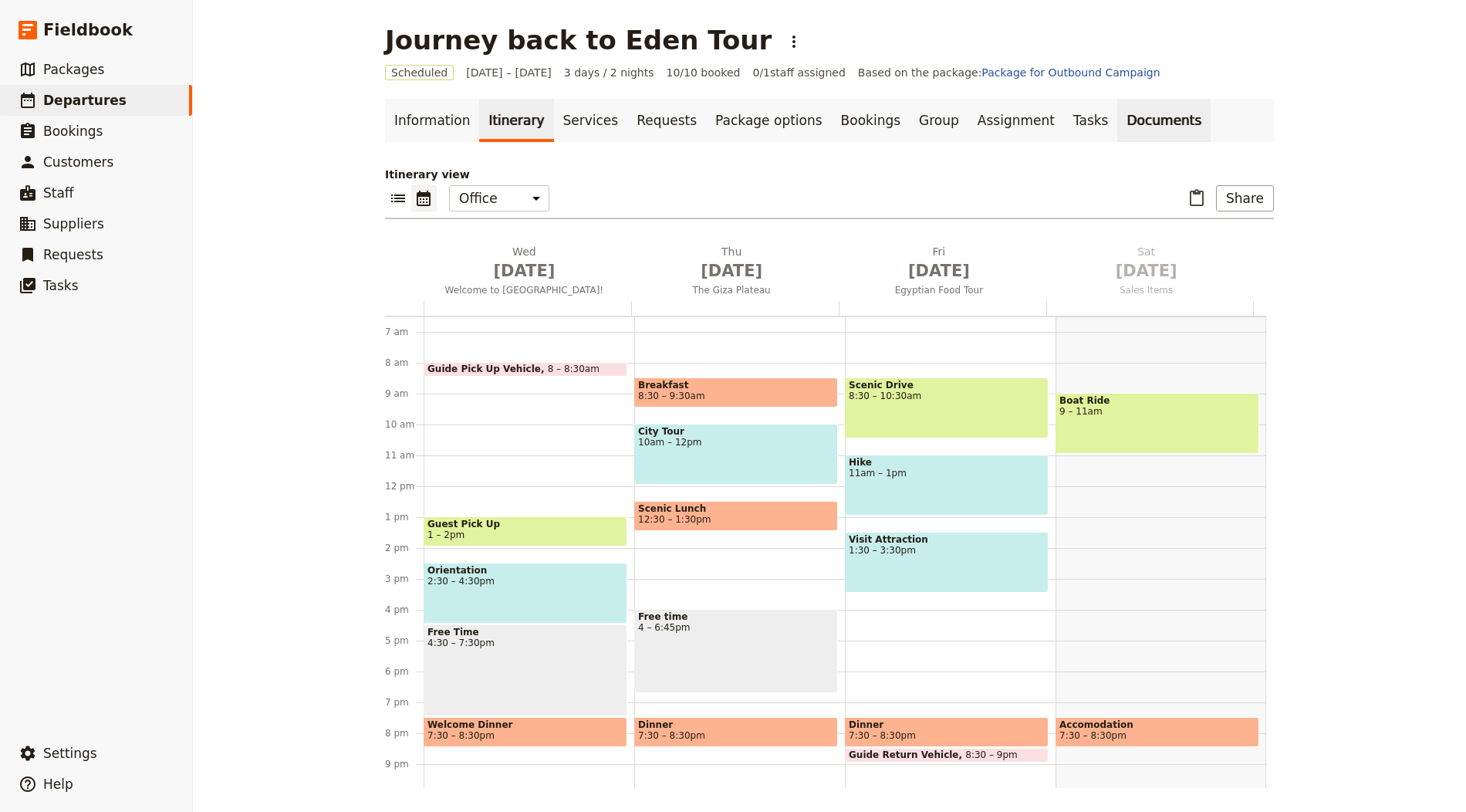
click at [1117, 129] on link "Documents" at bounding box center [1164, 121] width 94 height 43
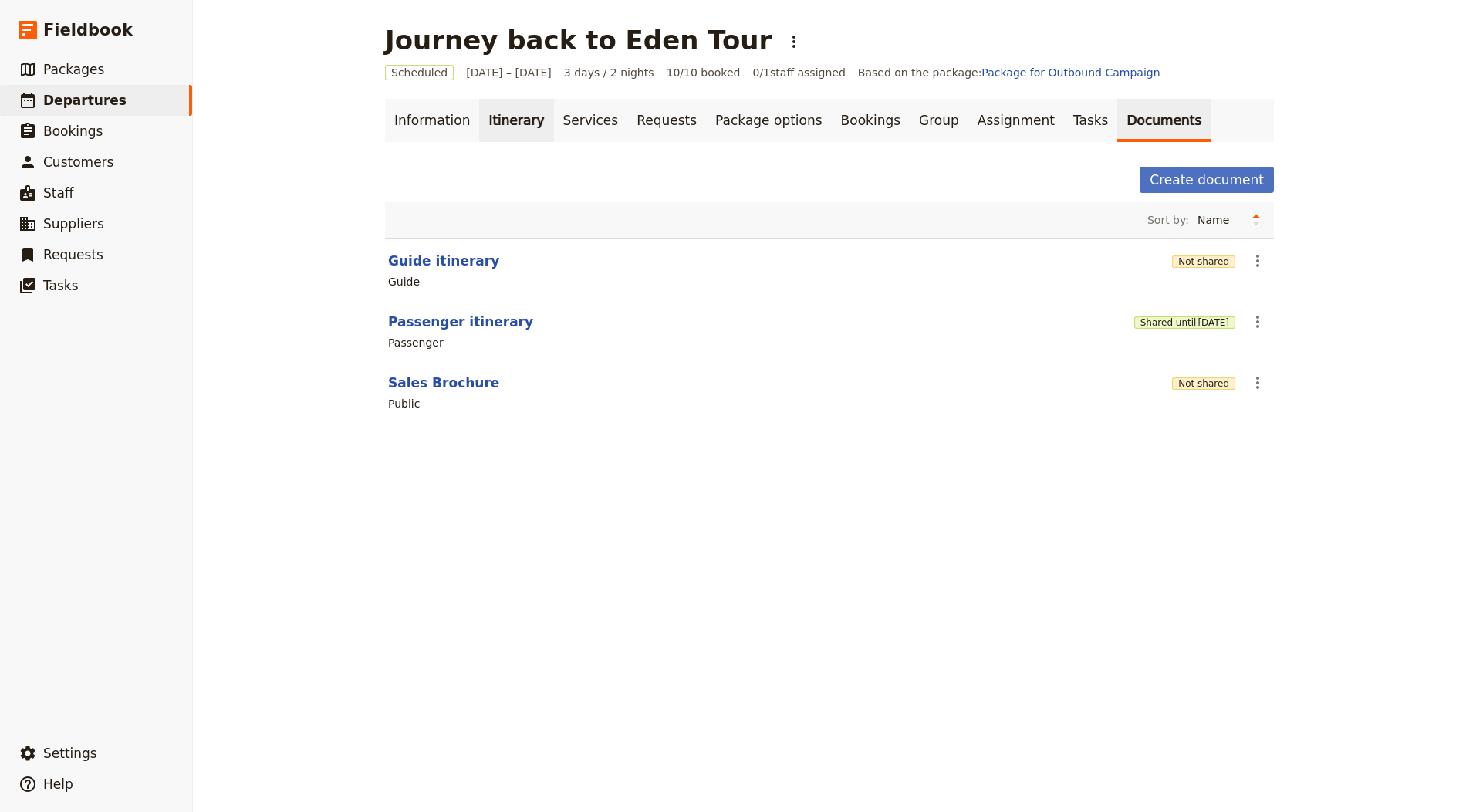
click at [501, 121] on link "Itinerary" at bounding box center [515, 121] width 74 height 43
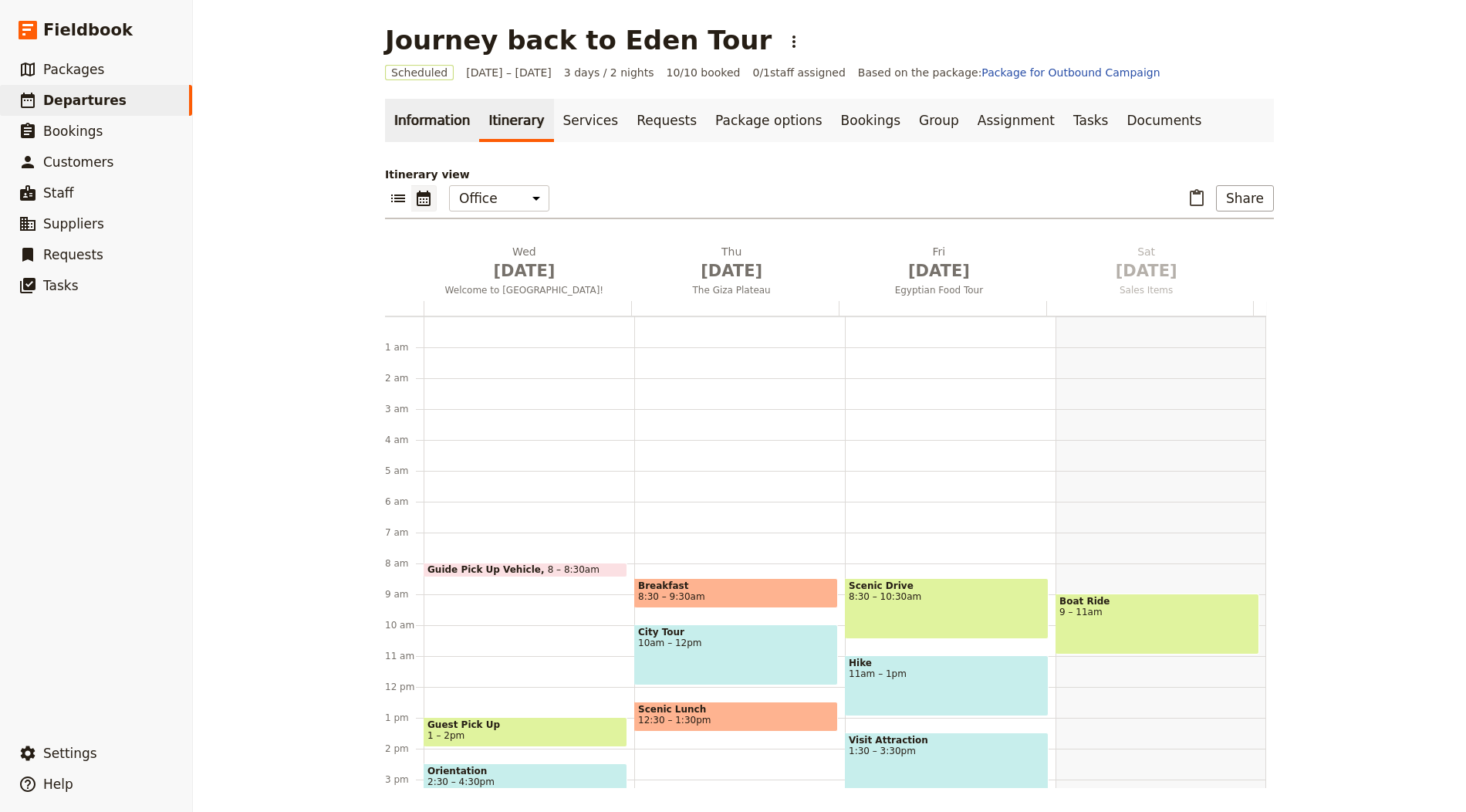
scroll to position [200, 0]
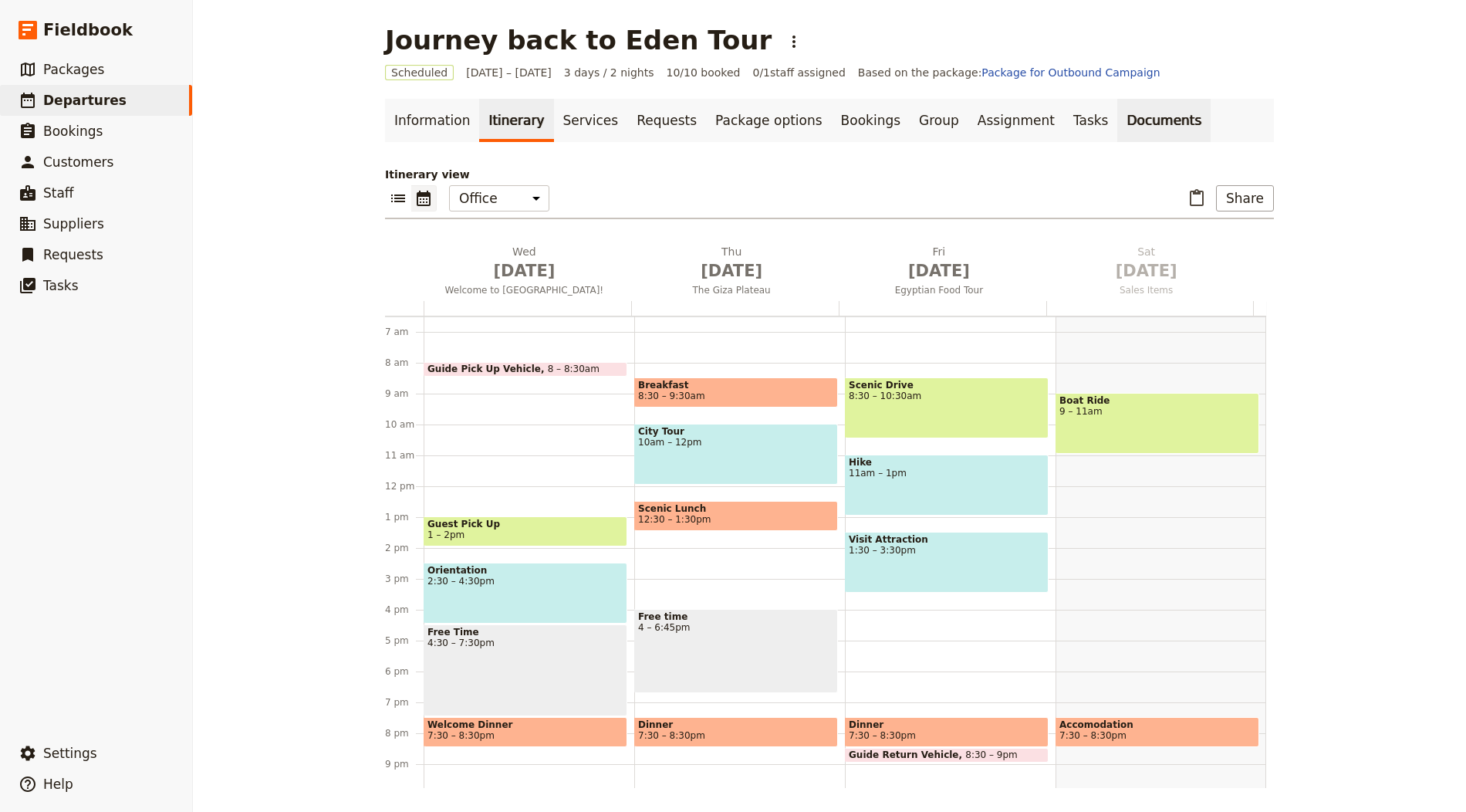
click at [1117, 122] on link "Documents" at bounding box center [1164, 121] width 94 height 43
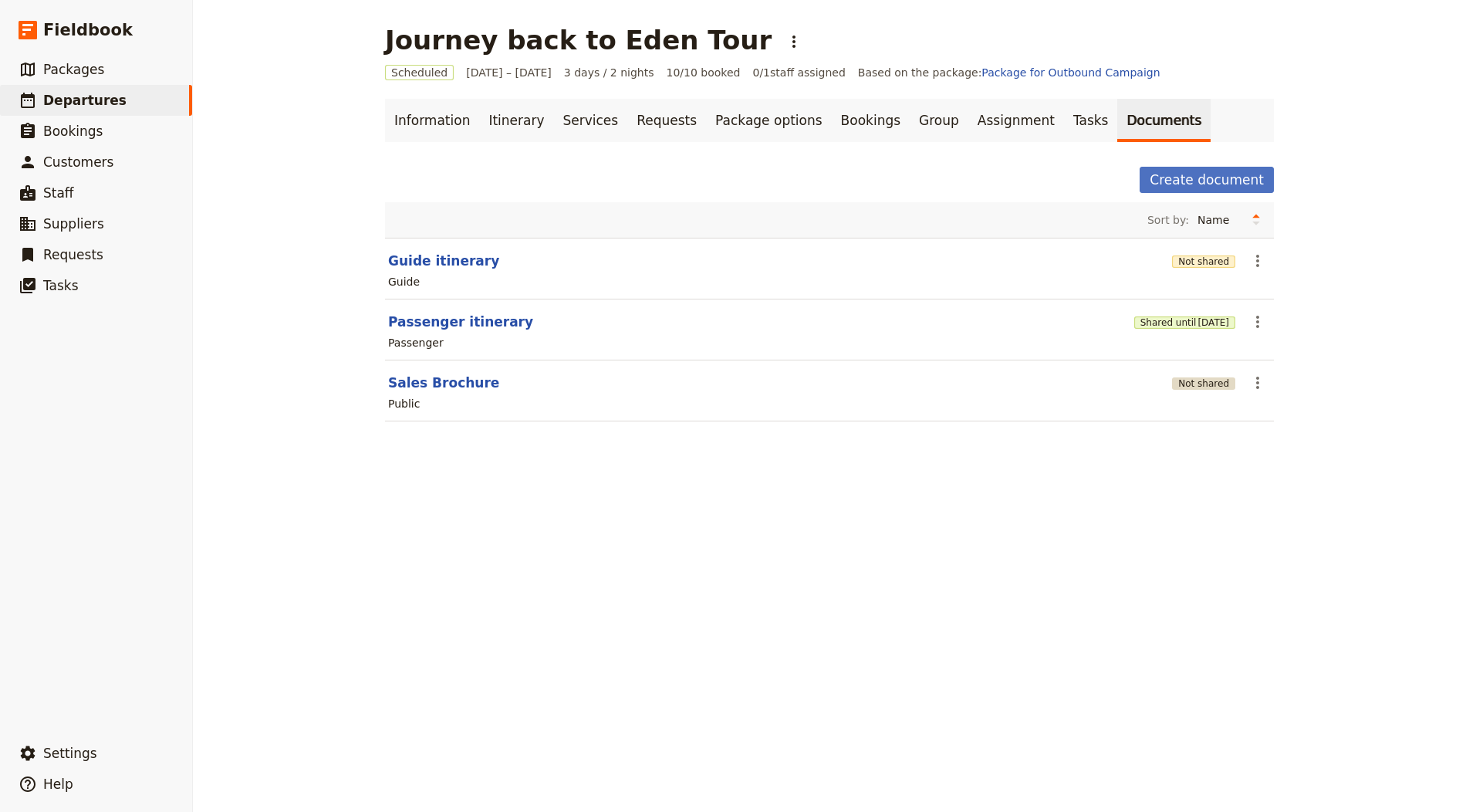
click at [1174, 384] on button "Not shared" at bounding box center [1204, 383] width 64 height 12
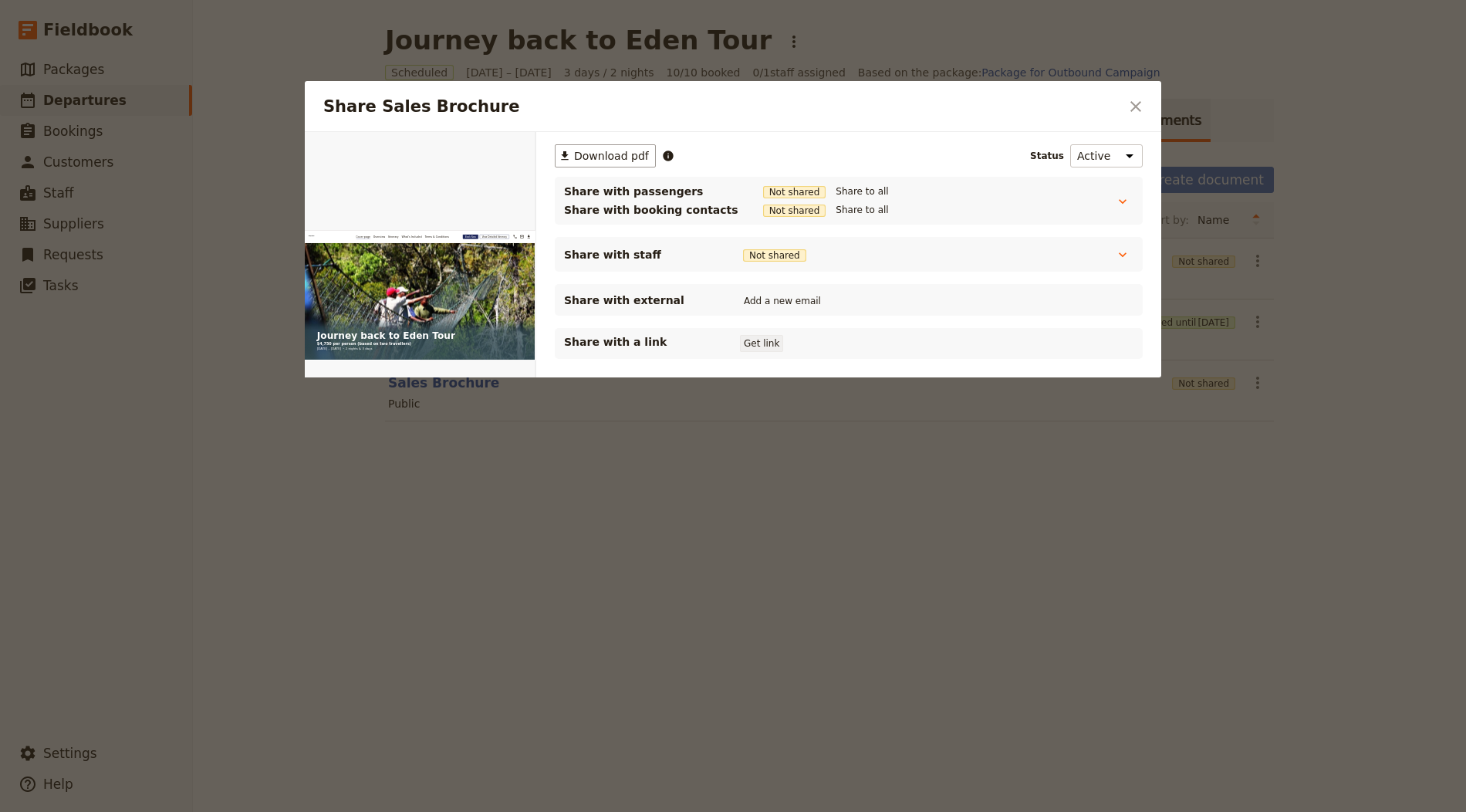
click at [762, 341] on button "Get link" at bounding box center [762, 343] width 43 height 17
click at [861, 575] on div at bounding box center [733, 406] width 1466 height 812
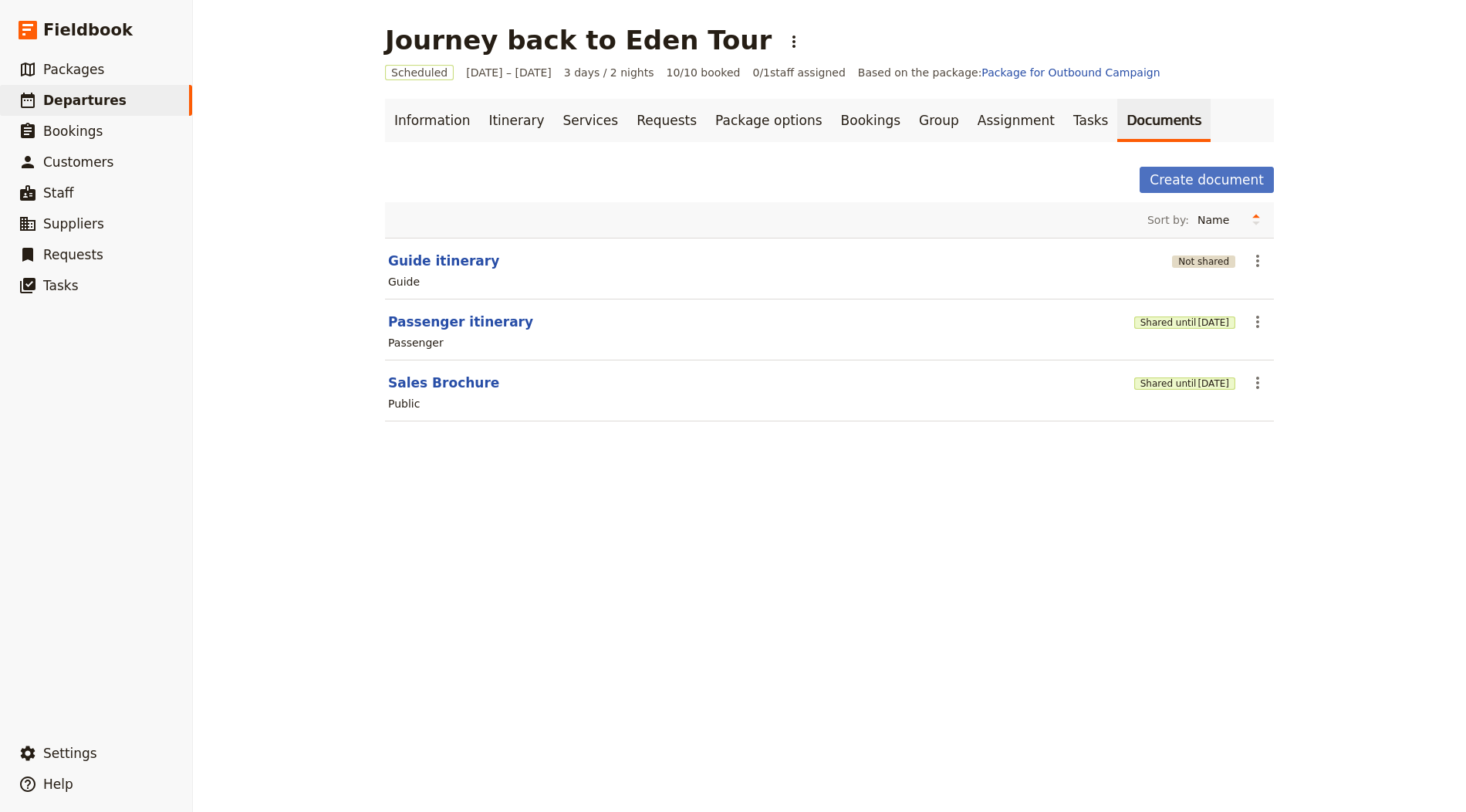
click at [1175, 255] on button "Not shared" at bounding box center [1204, 261] width 64 height 12
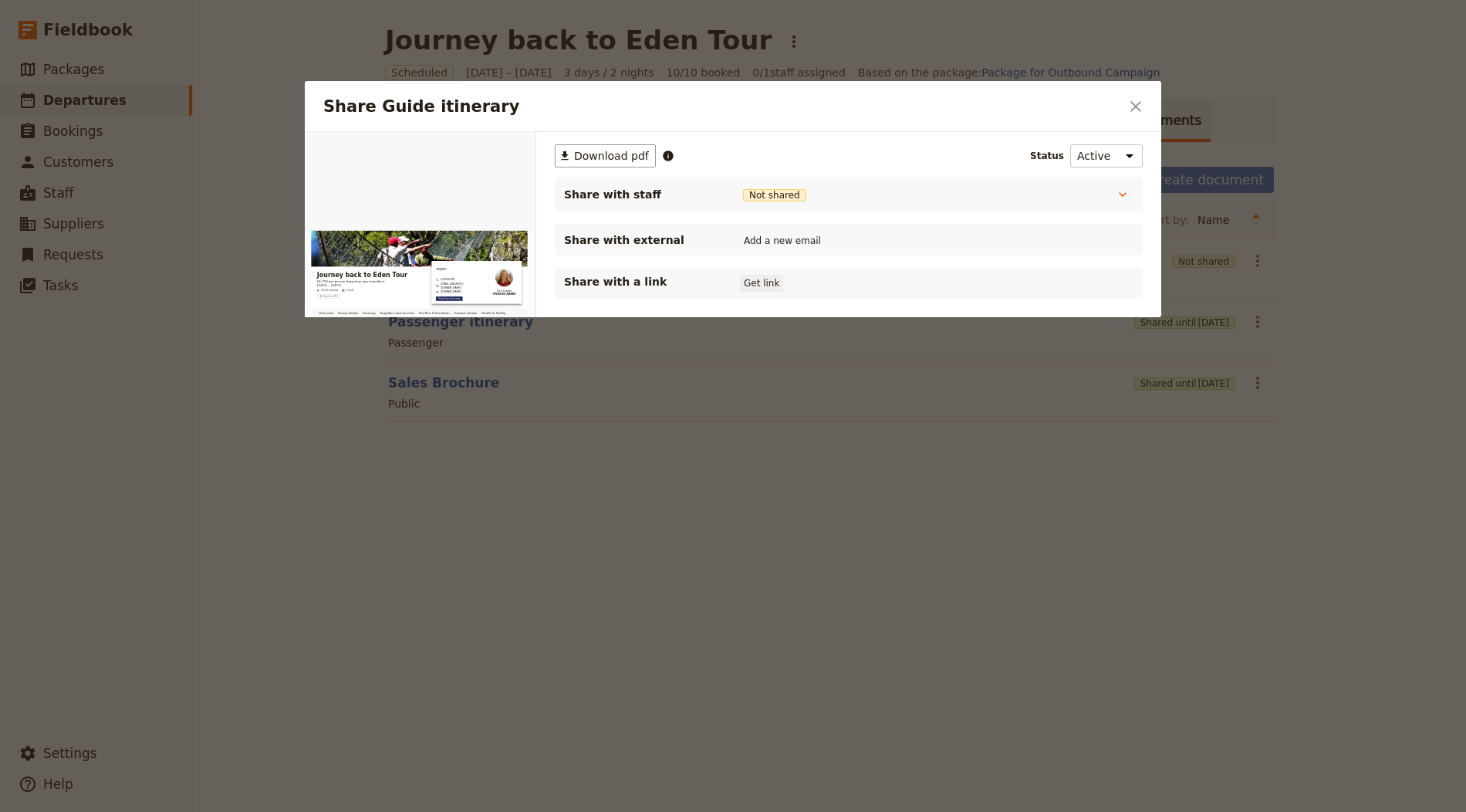
click at [759, 282] on button "Get link" at bounding box center [762, 283] width 43 height 17
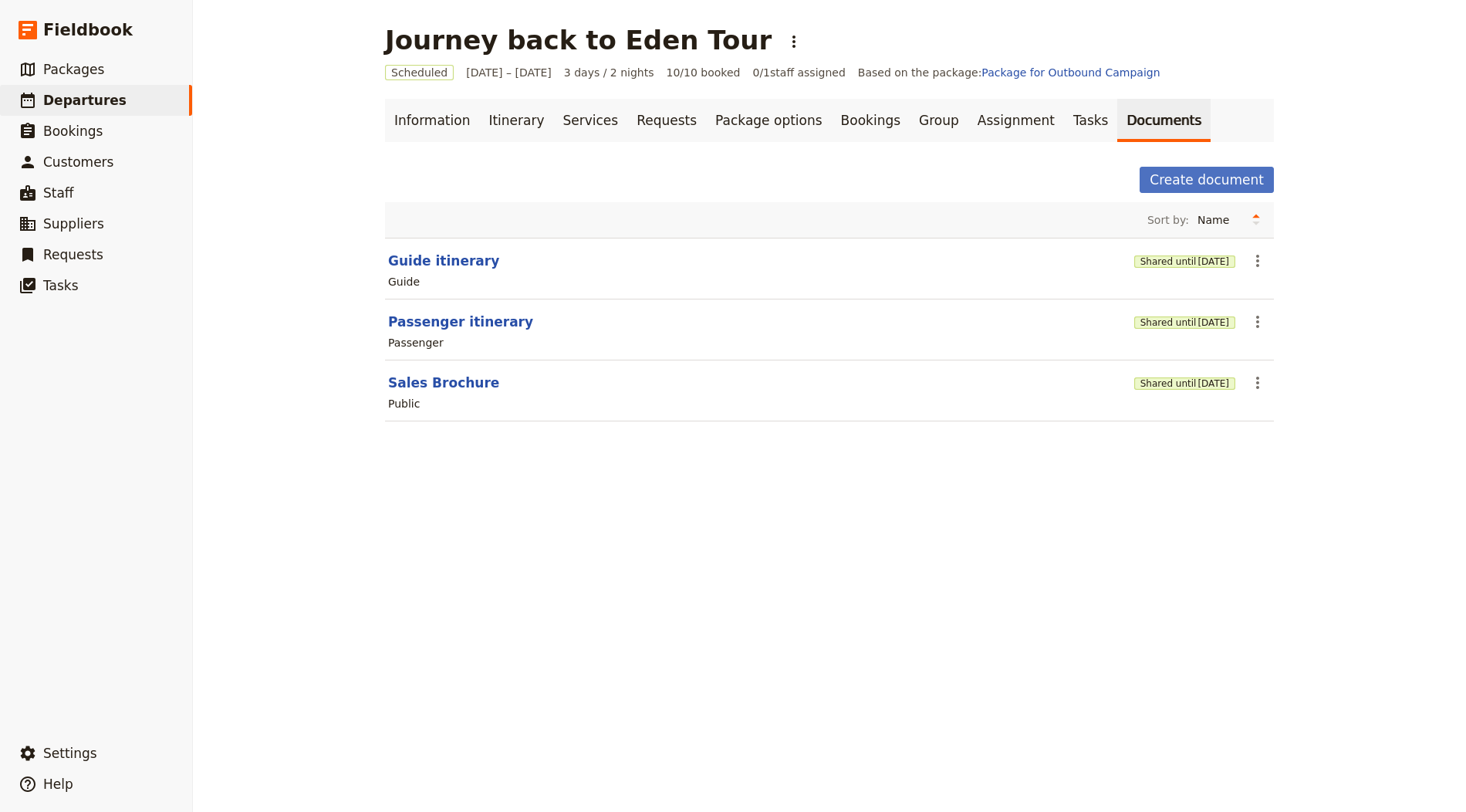
click at [551, 37] on h1 "Journey back to Eden Tour" at bounding box center [578, 39] width 386 height 31
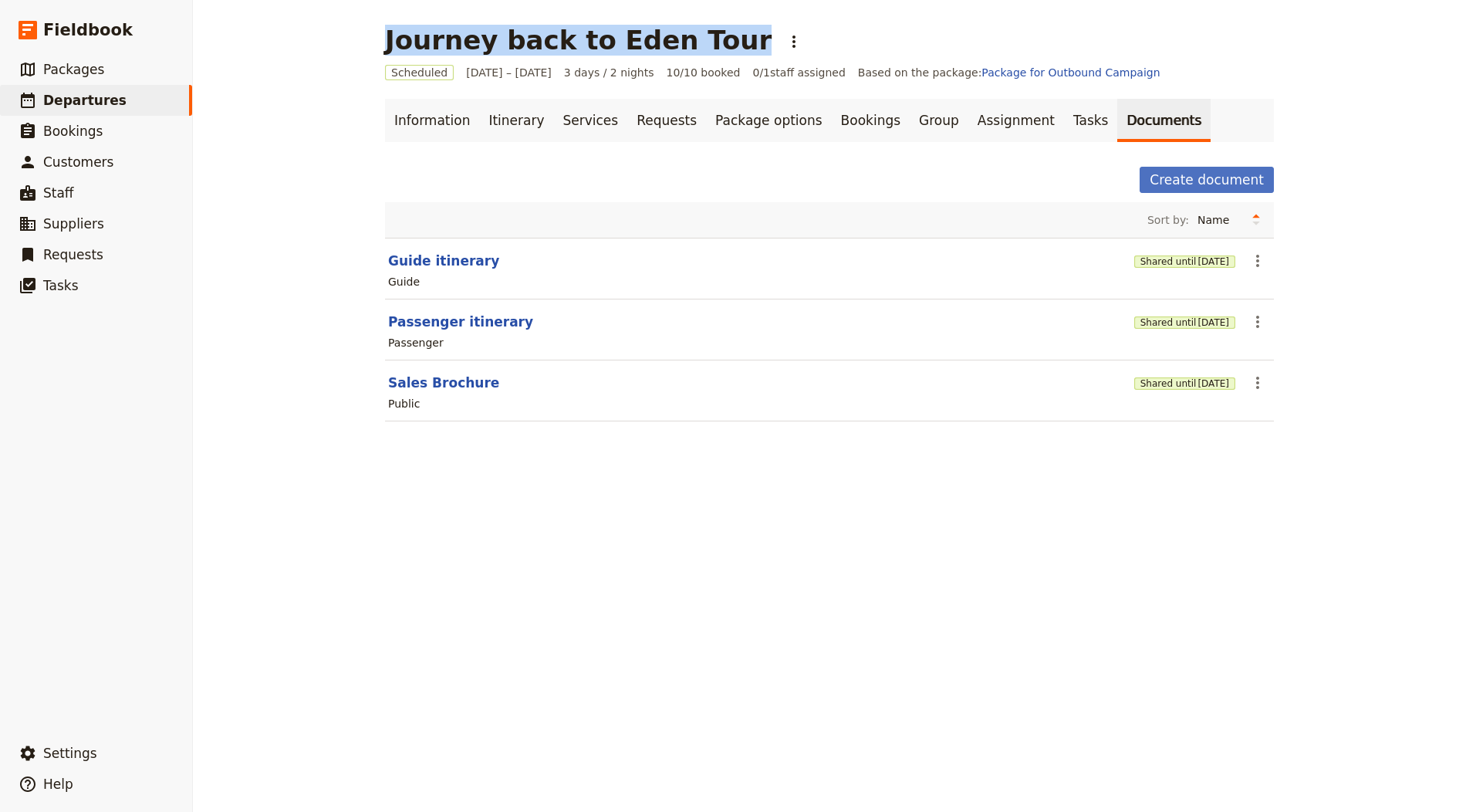
click at [551, 37] on h1 "Journey back to Eden Tour" at bounding box center [578, 39] width 386 height 31
copy h1 "Journey back to Eden Tour"
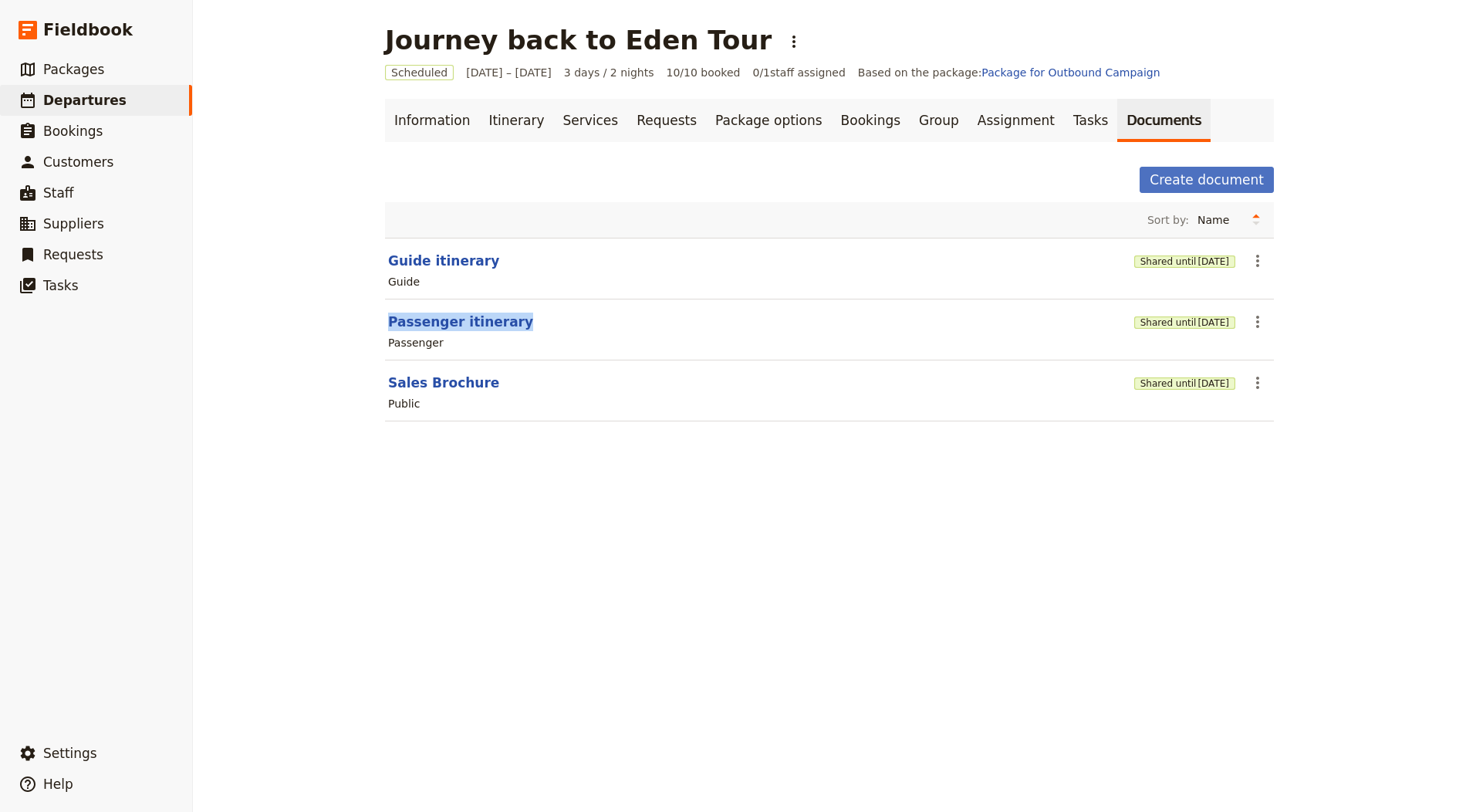
click at [756, 309] on section "Passenger itinerary Shared until [DATE] ​ Passenger" at bounding box center [830, 329] width 889 height 61
drag, startPoint x: 372, startPoint y: 243, endPoint x: 395, endPoint y: 250, distance: 24.0
click at [372, 243] on main "Journey back to Eden Tour ​ Scheduled [DATE] – [DATE] 3 days / 2 nights 10/10 b…" at bounding box center [830, 232] width 926 height 465
click at [395, 252] on button "Guide itinerary" at bounding box center [443, 261] width 111 height 19
select select "STAFF"
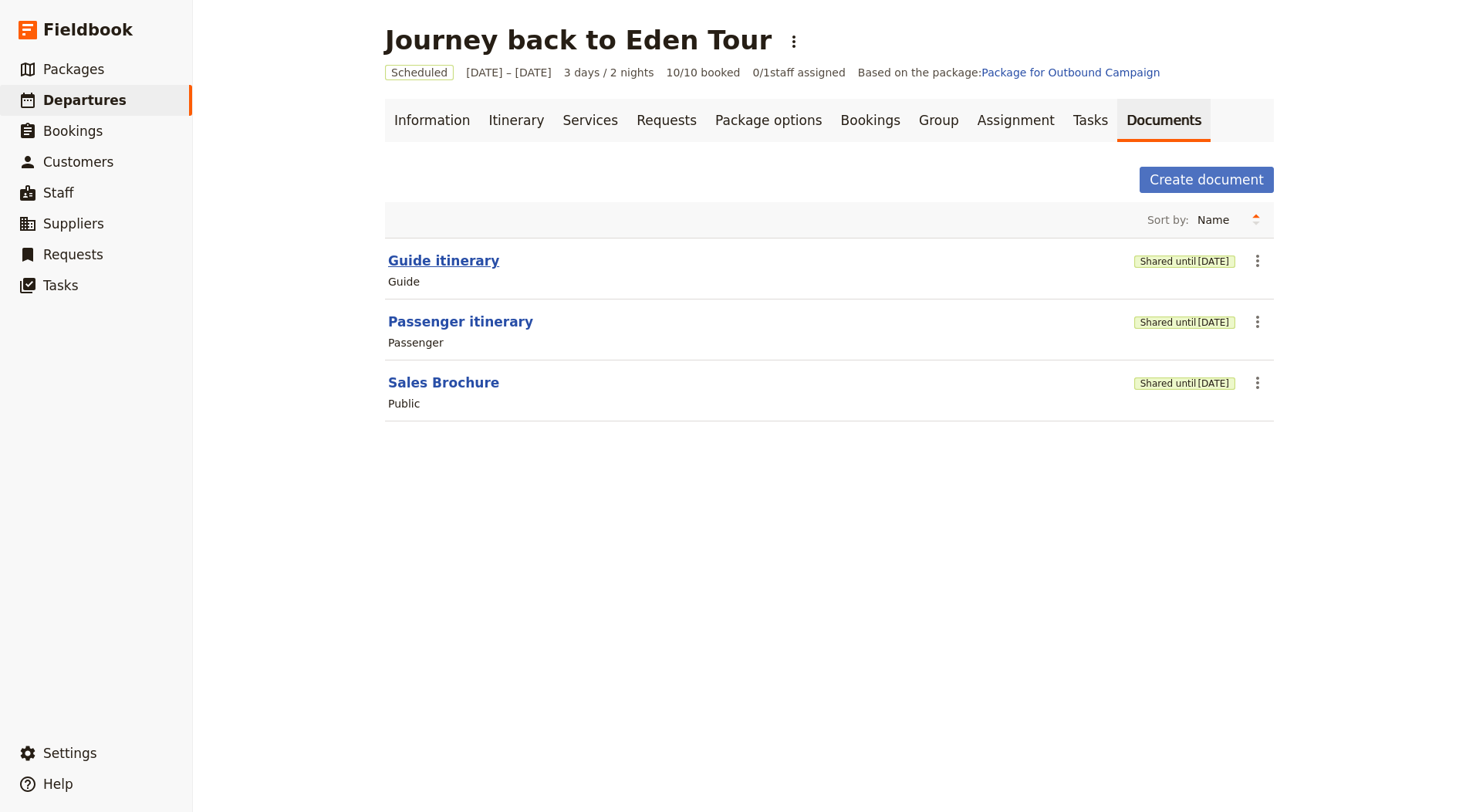
select select "RUN_SHEET"
select select "LARGE"
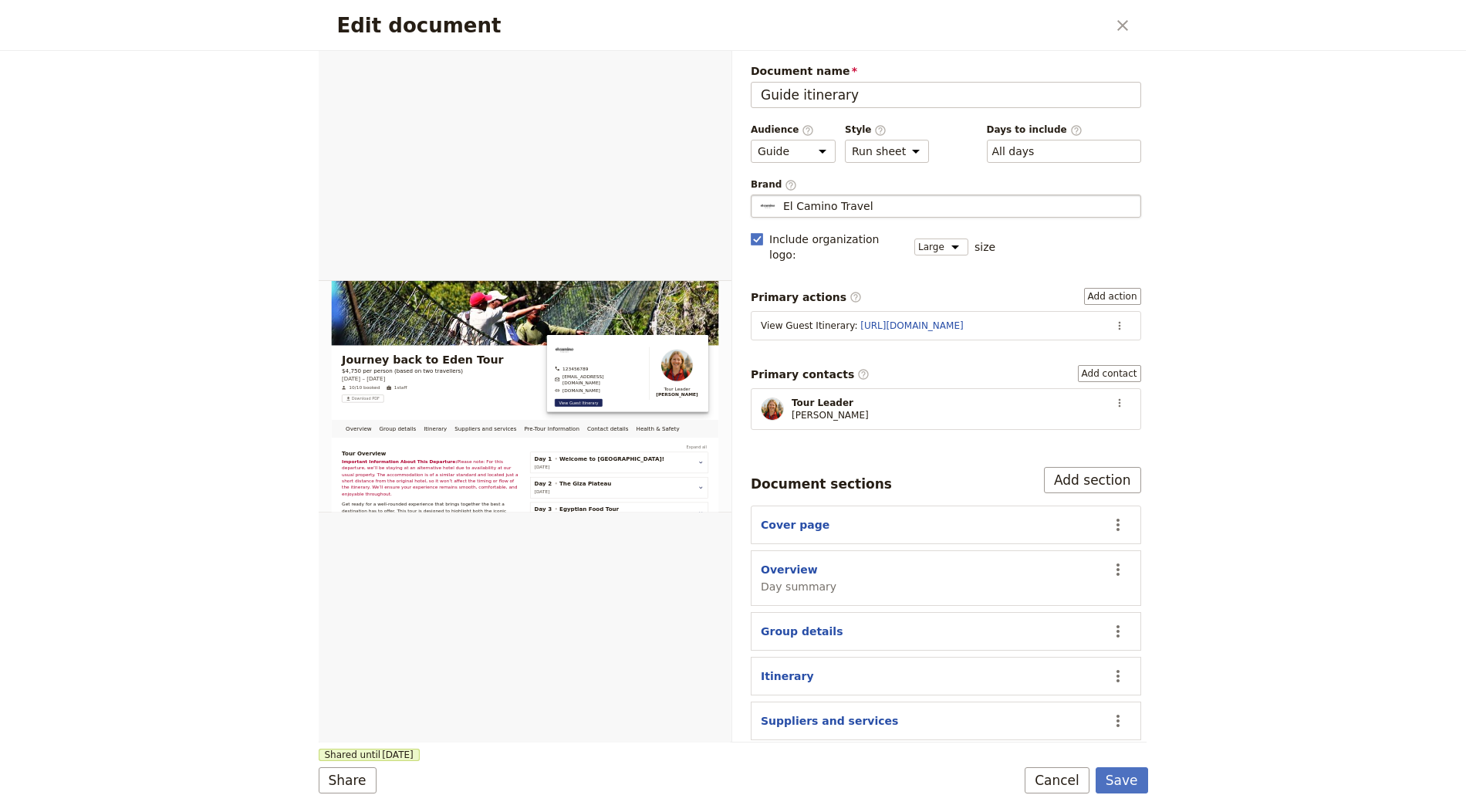
click at [919, 205] on div "El Camino Travel" at bounding box center [946, 206] width 377 height 15
click at [758, 196] on input "El Camino Travel" at bounding box center [757, 195] width 1 height 1
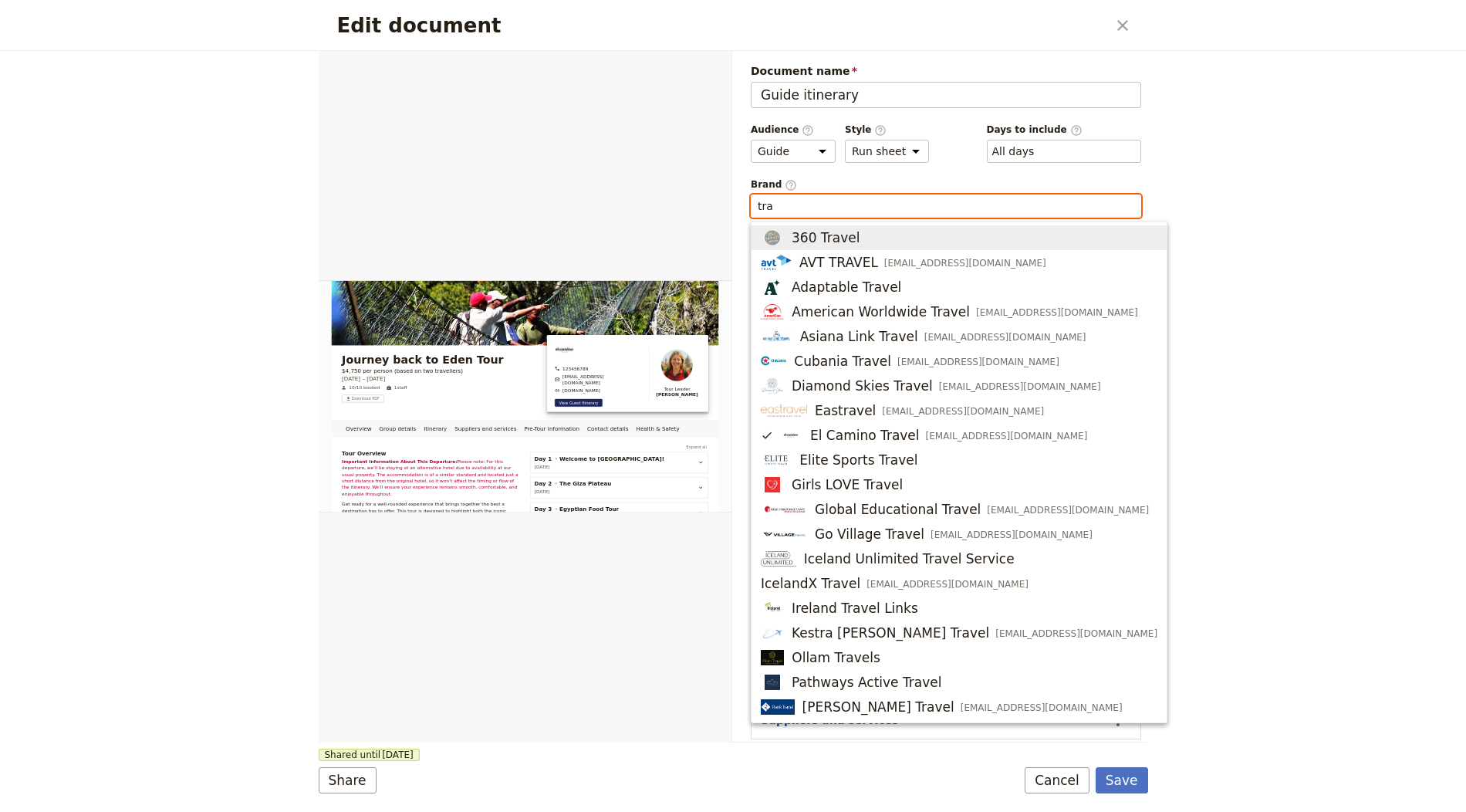
type input "v"
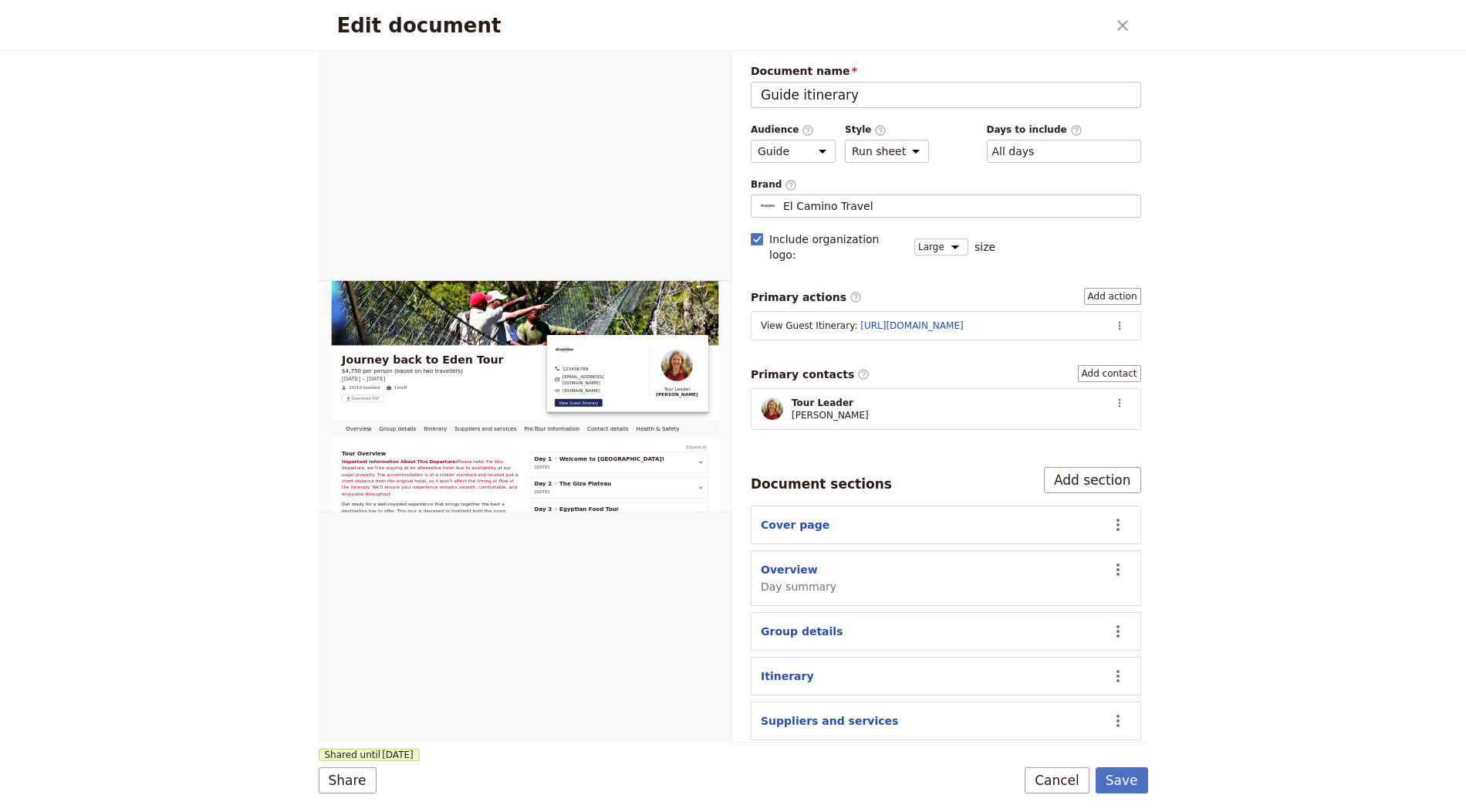
type input "El Camino Travel"
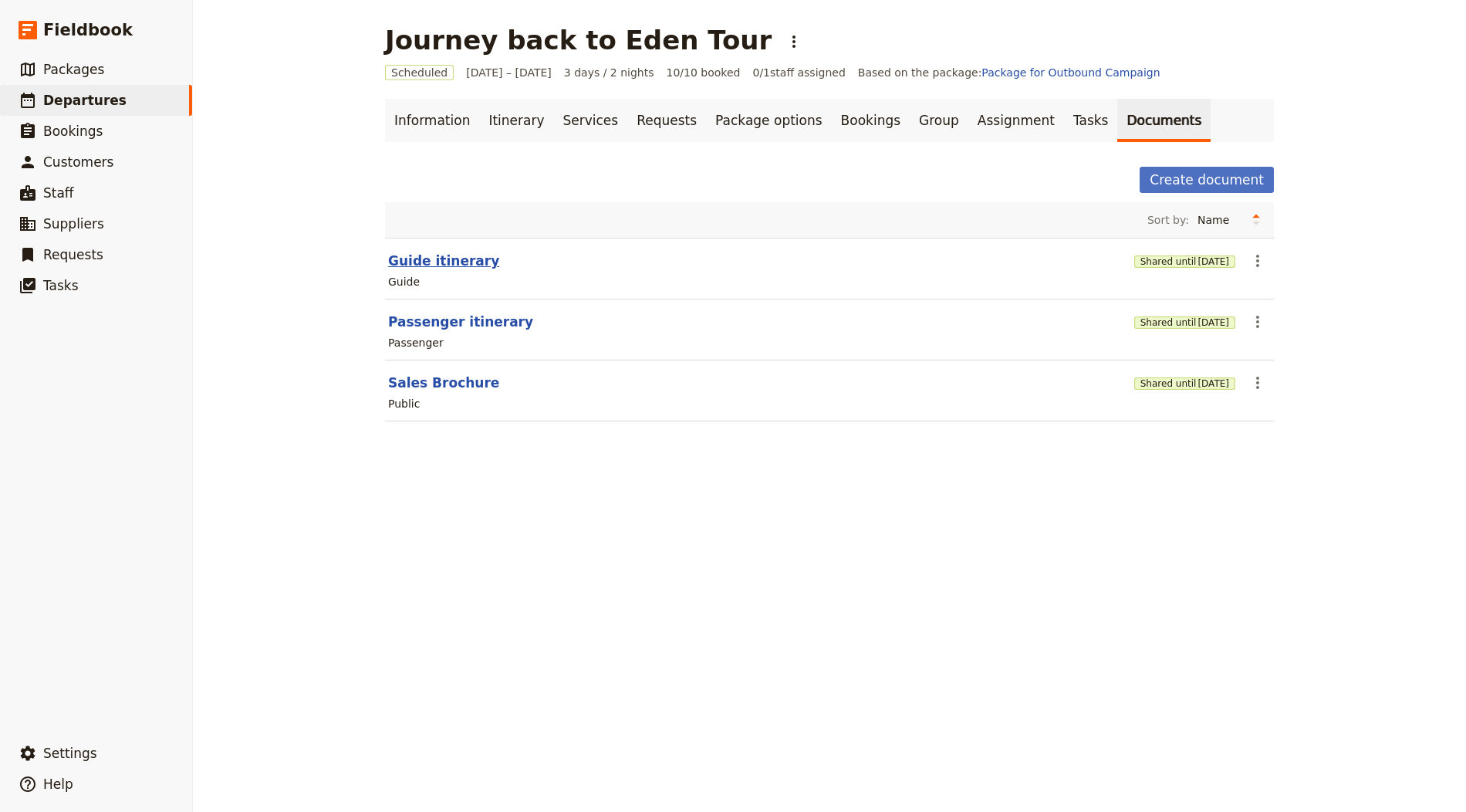
click at [457, 257] on button "Guide itinerary" at bounding box center [443, 261] width 111 height 19
select select "STAFF"
select select "RUN_SHEET"
select select "LARGE"
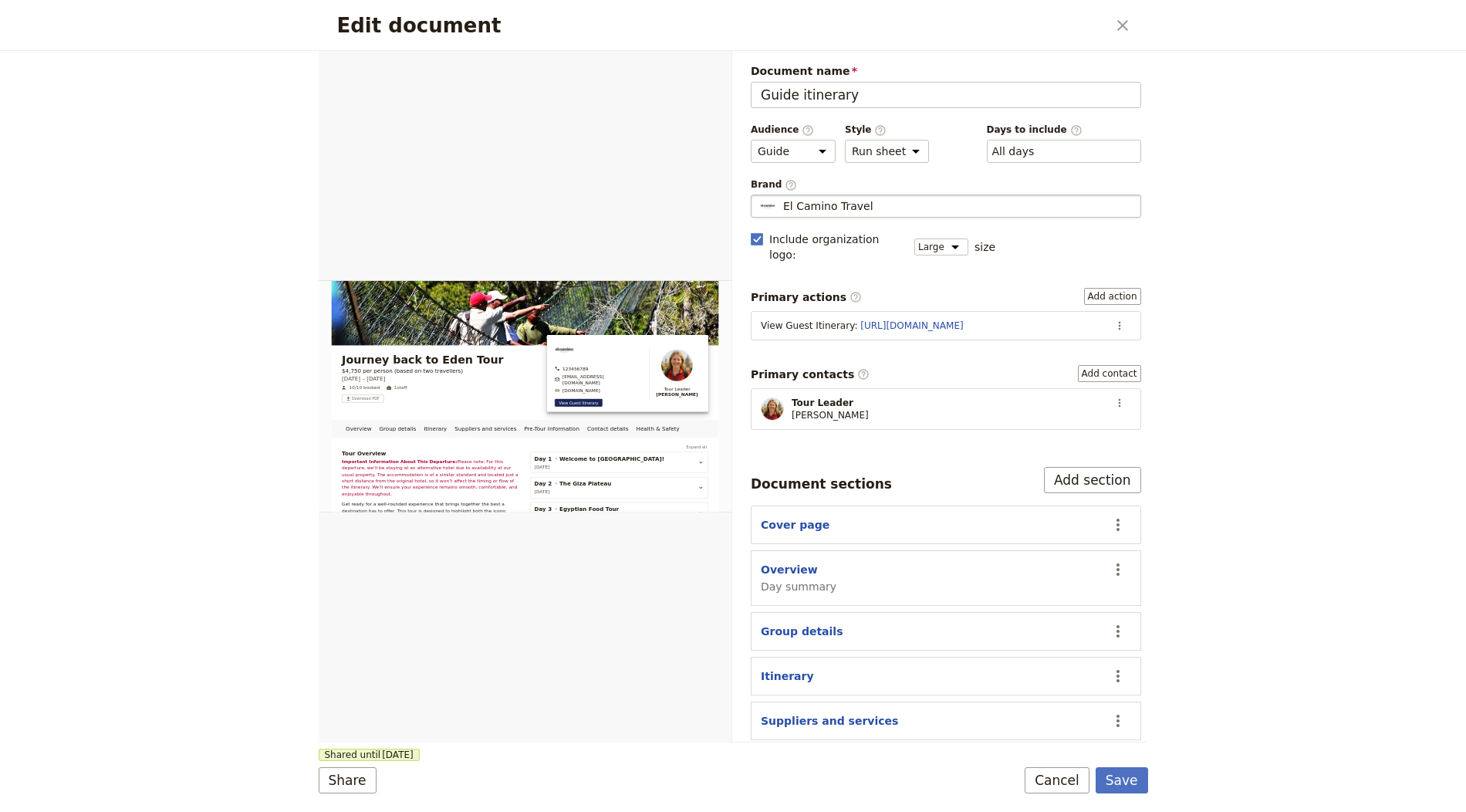
click at [841, 211] on fieldset "El Camino Travel El Camino Travel" at bounding box center [946, 206] width 390 height 23
click at [758, 196] on input "El Camino Travel" at bounding box center [757, 195] width 1 height 1
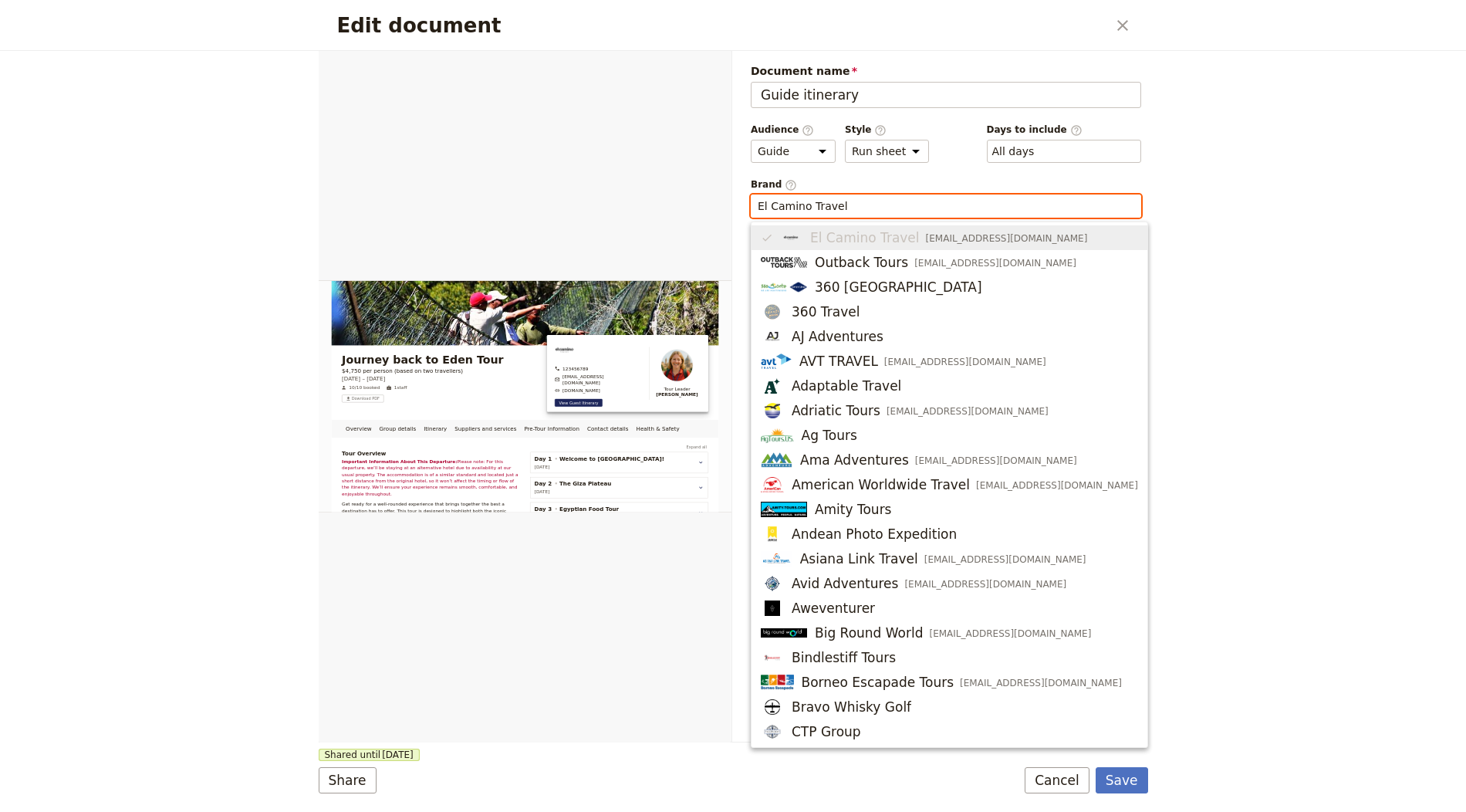
paste input "Traverze Culture"
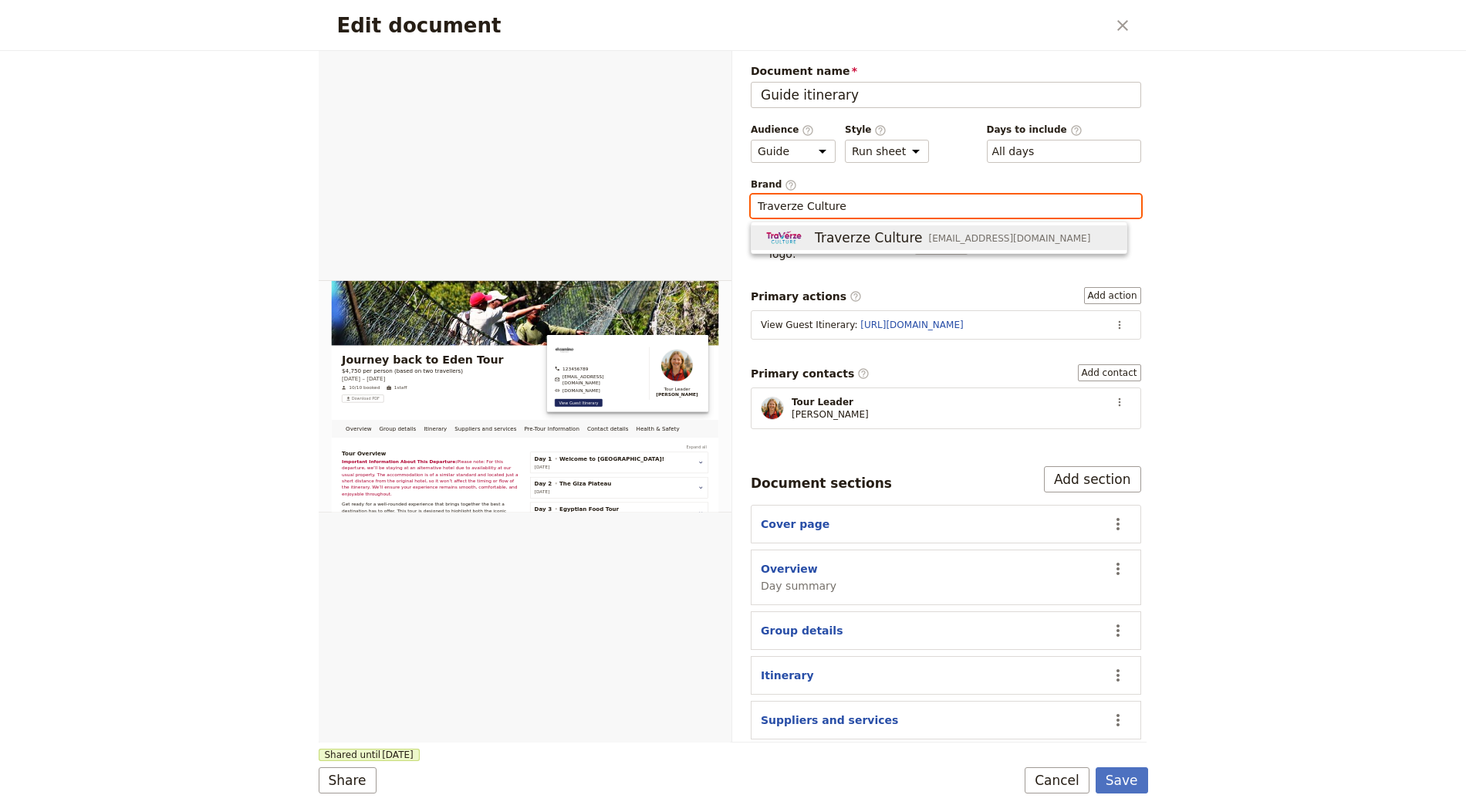
click at [826, 238] on span "Traverze Culture" at bounding box center [868, 238] width 108 height 19
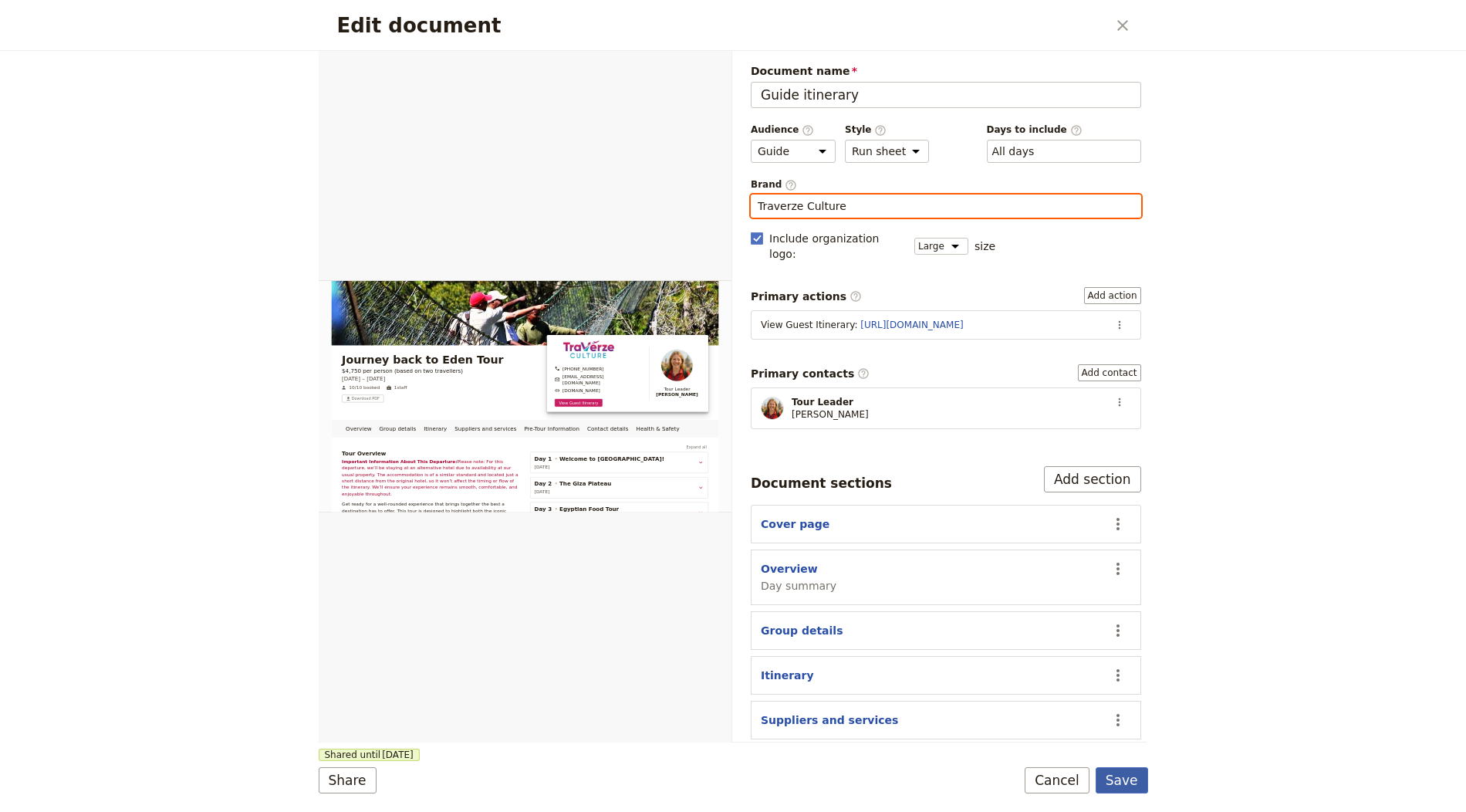
type input "Traverze Culture"
click at [1136, 785] on button "Save" at bounding box center [1122, 780] width 52 height 26
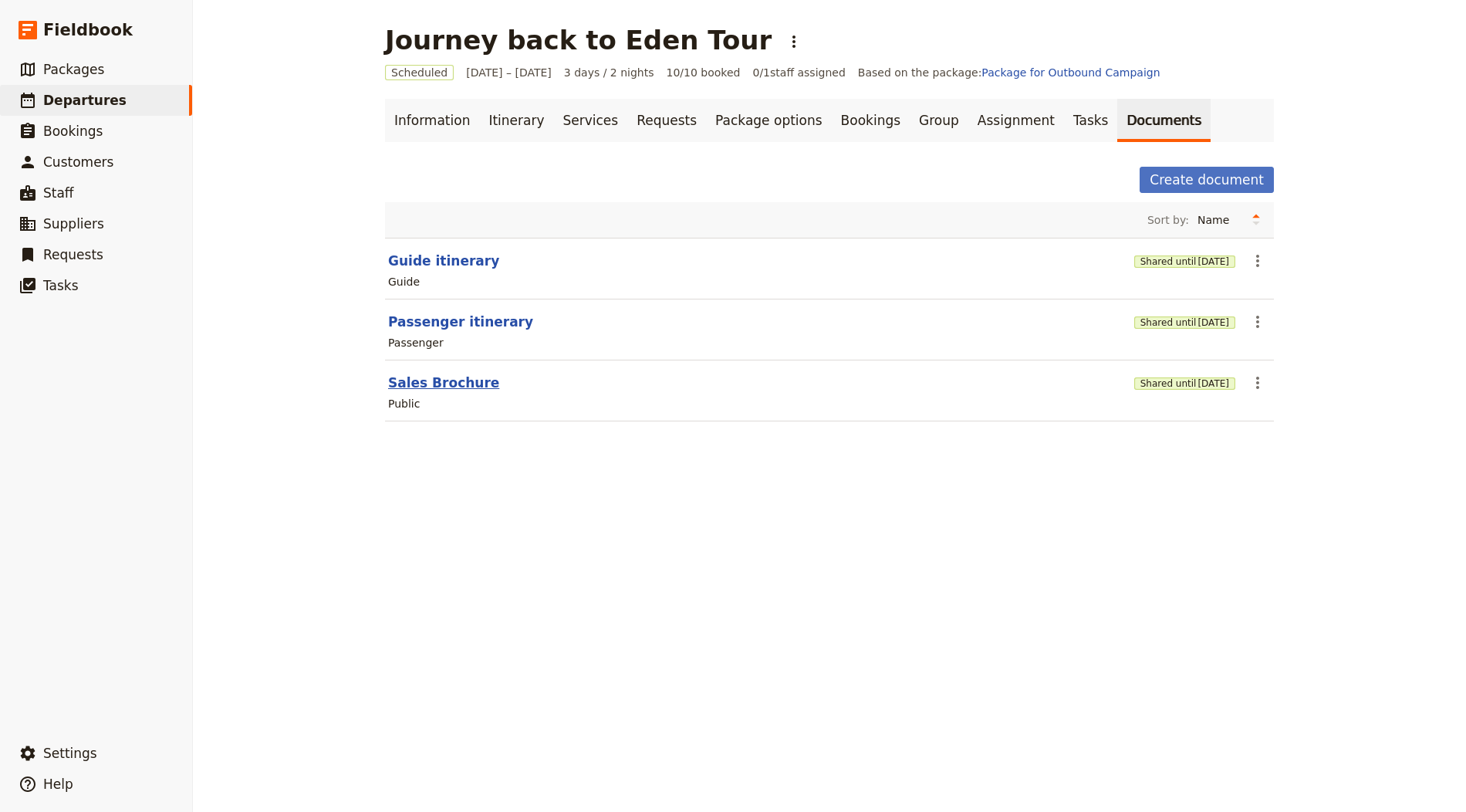
click at [416, 373] on button "Sales Brochure" at bounding box center [443, 383] width 111 height 19
select select "DEFAULT"
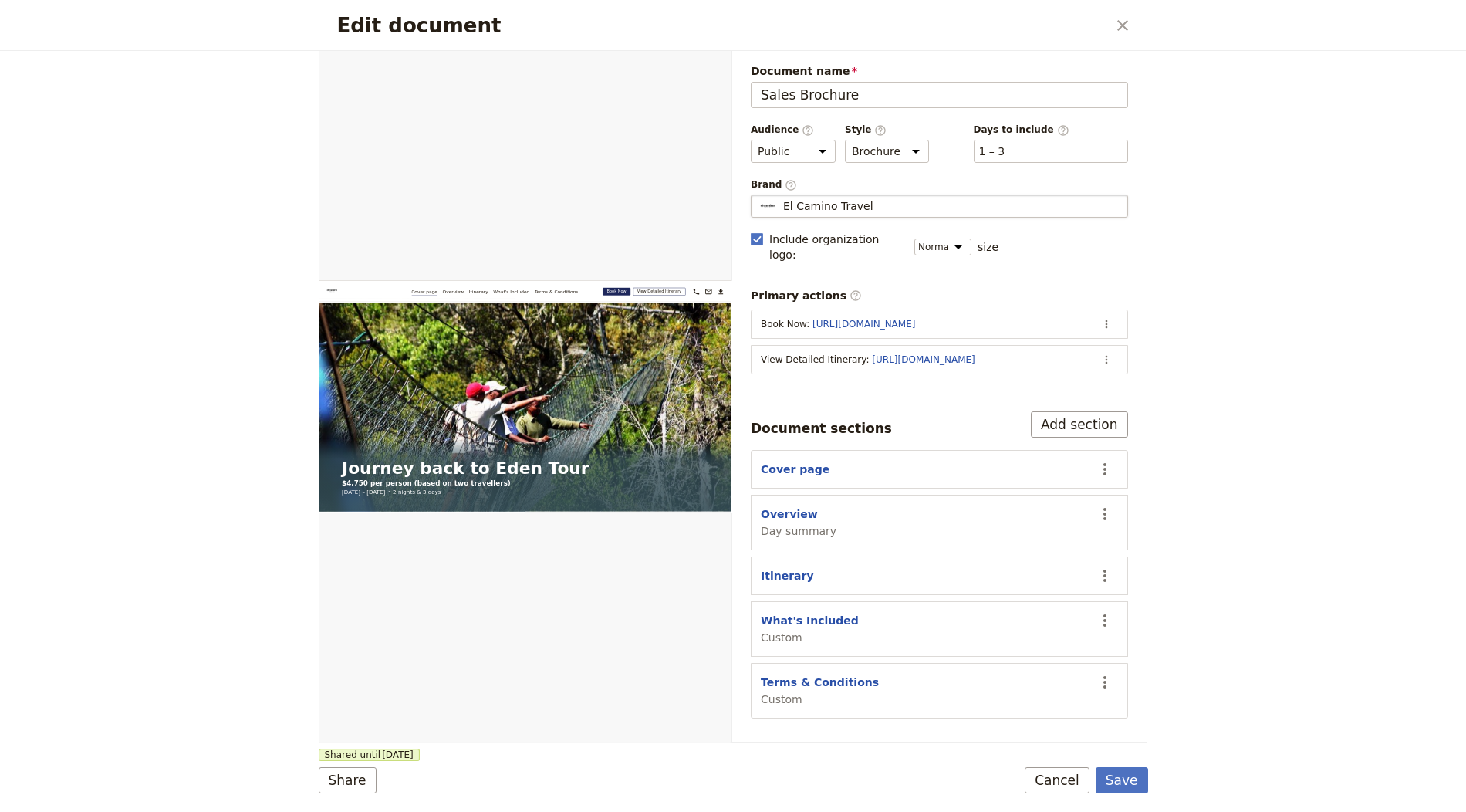
click at [878, 204] on div "El Camino Travel" at bounding box center [939, 206] width 364 height 15
click at [758, 196] on input "El Camino Travel" at bounding box center [757, 195] width 1 height 1
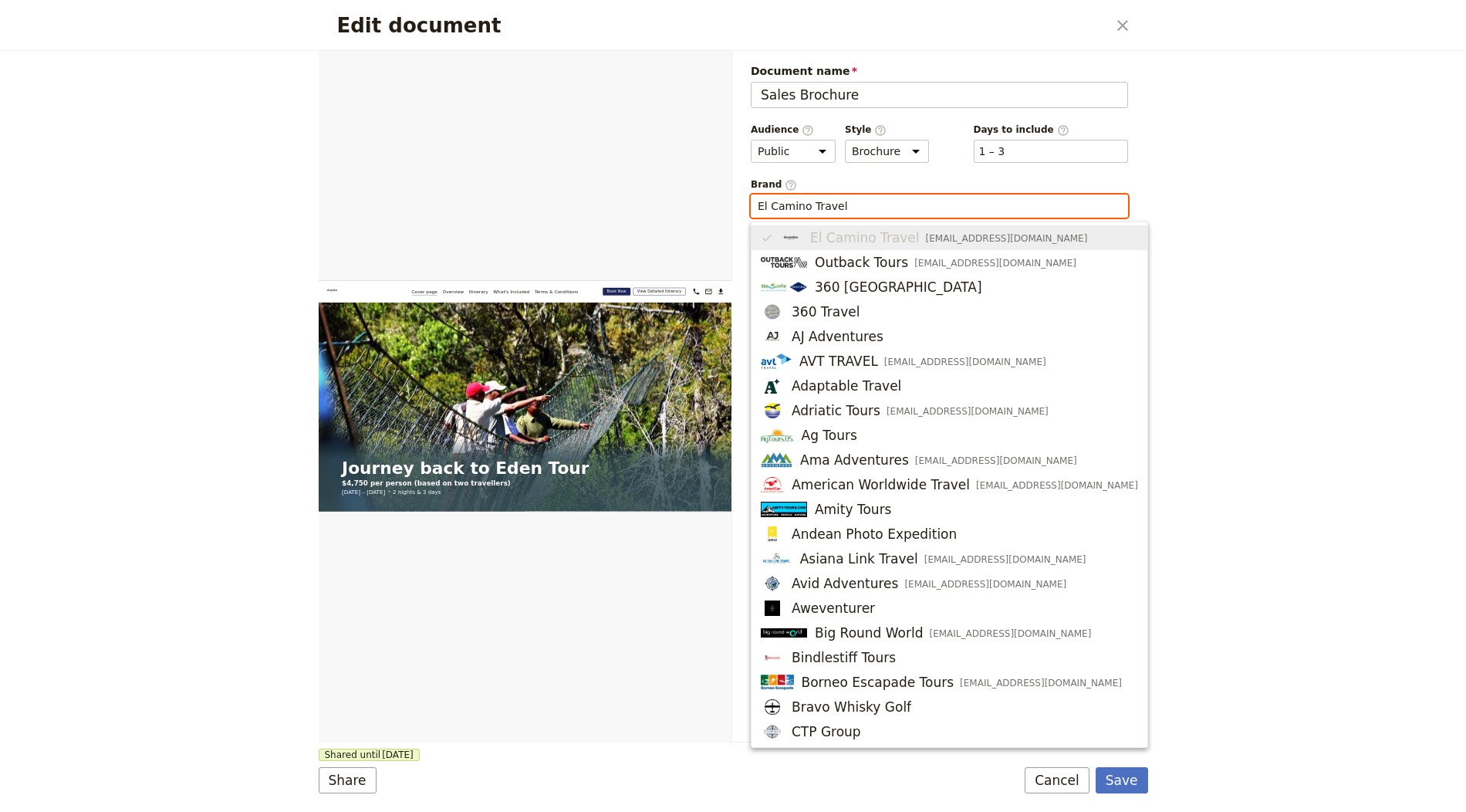
paste input "Traverze Culture"
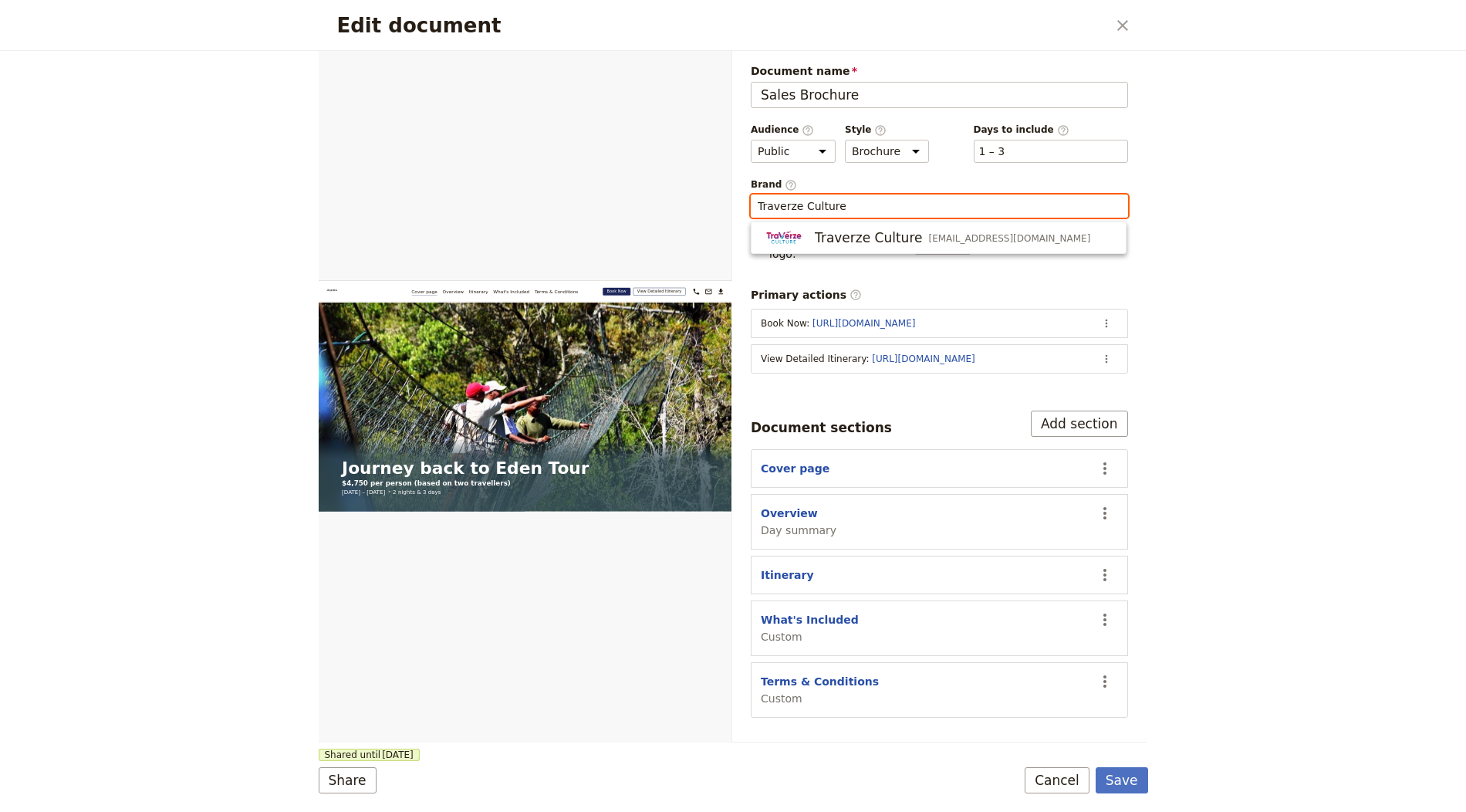
click at [820, 224] on ul "Traverze Culture [EMAIL_ADDRESS][DOMAIN_NAME]" at bounding box center [939, 238] width 376 height 33
click at [855, 233] on span "Traverze Culture" at bounding box center [868, 238] width 108 height 19
type input "Traverze Culture"
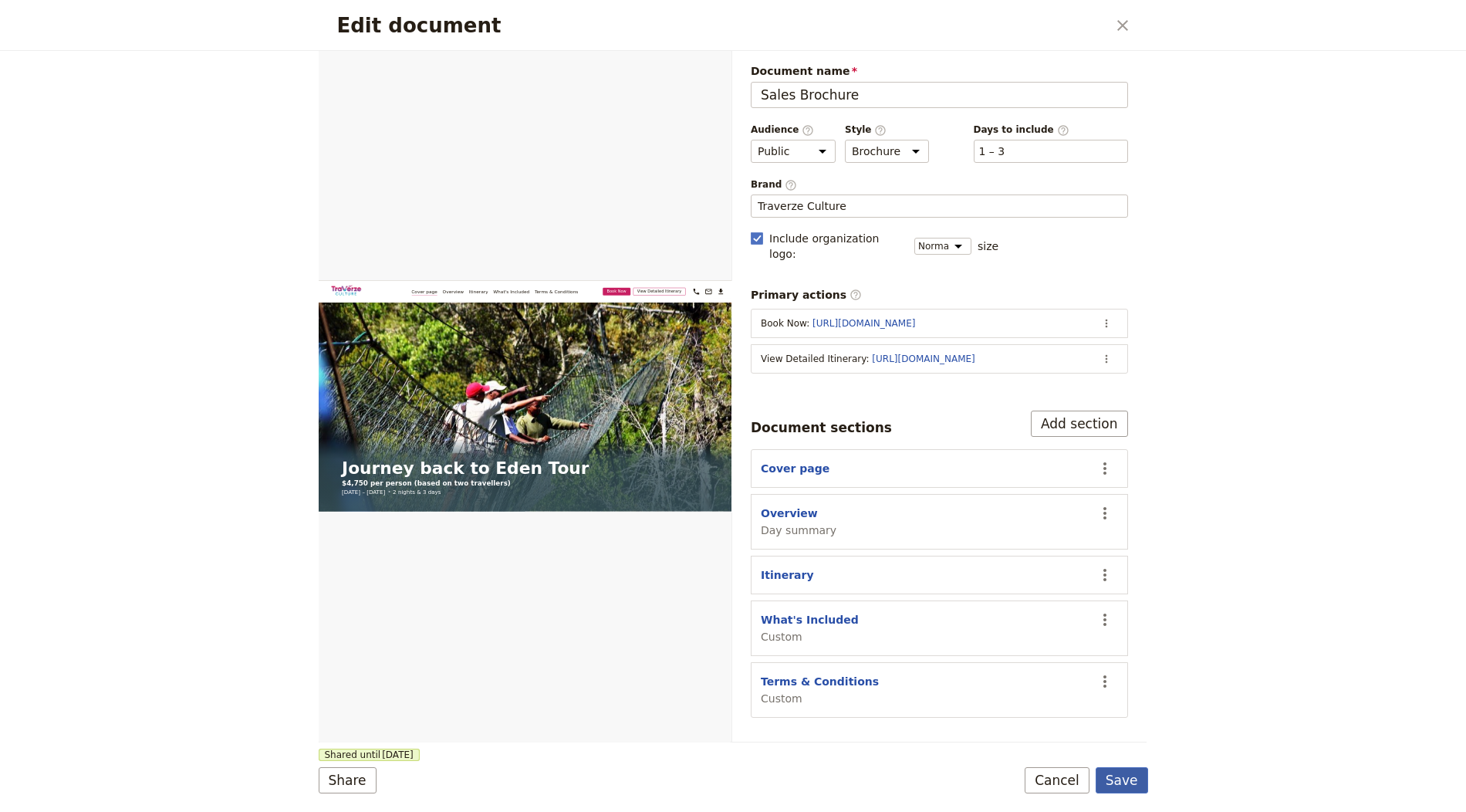
click at [1114, 774] on button "Save" at bounding box center [1122, 780] width 52 height 26
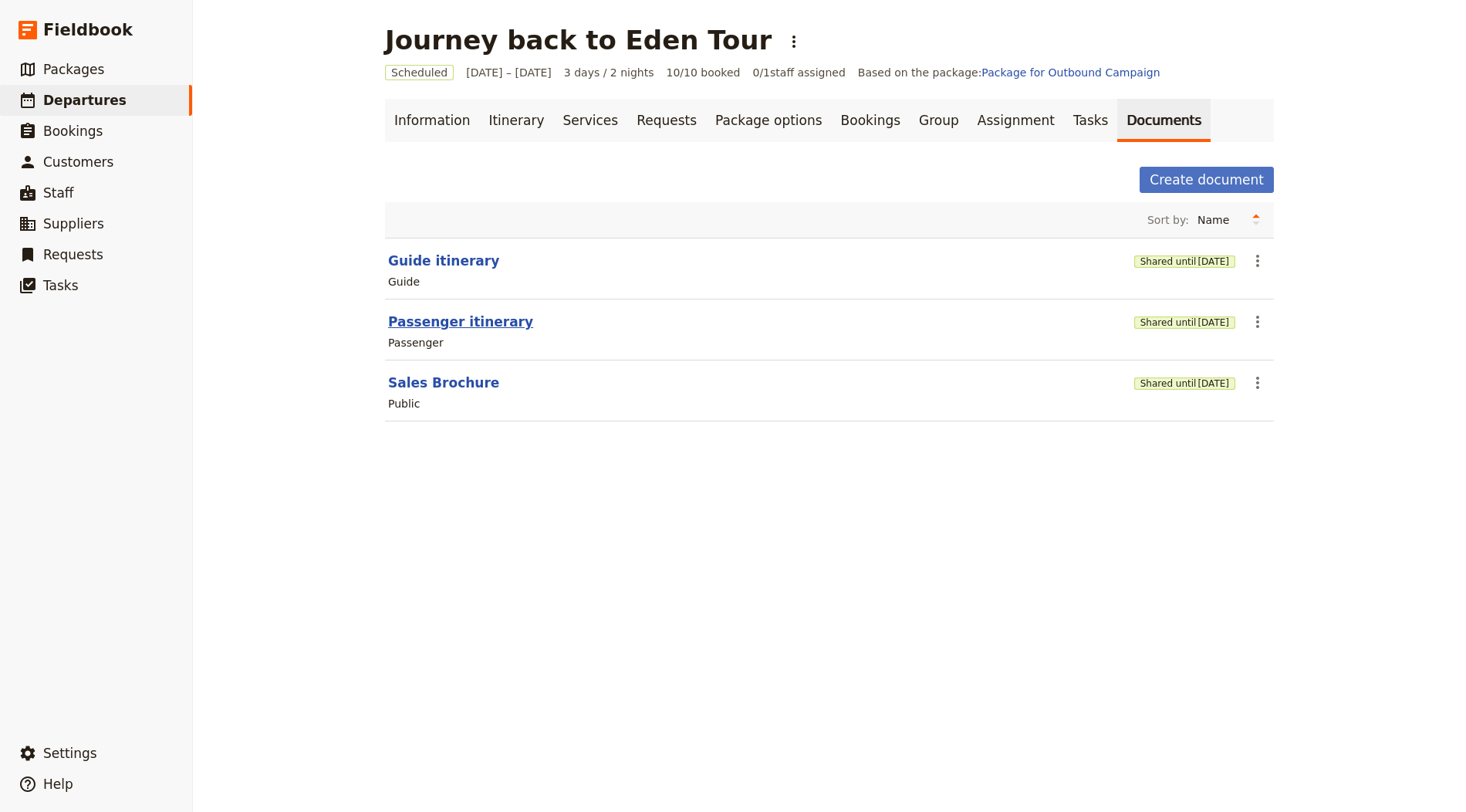
click at [434, 320] on button "Passenger itinerary" at bounding box center [460, 322] width 145 height 19
select select "PASSENGER"
select select "RUN_SHEET"
select select "LARGE"
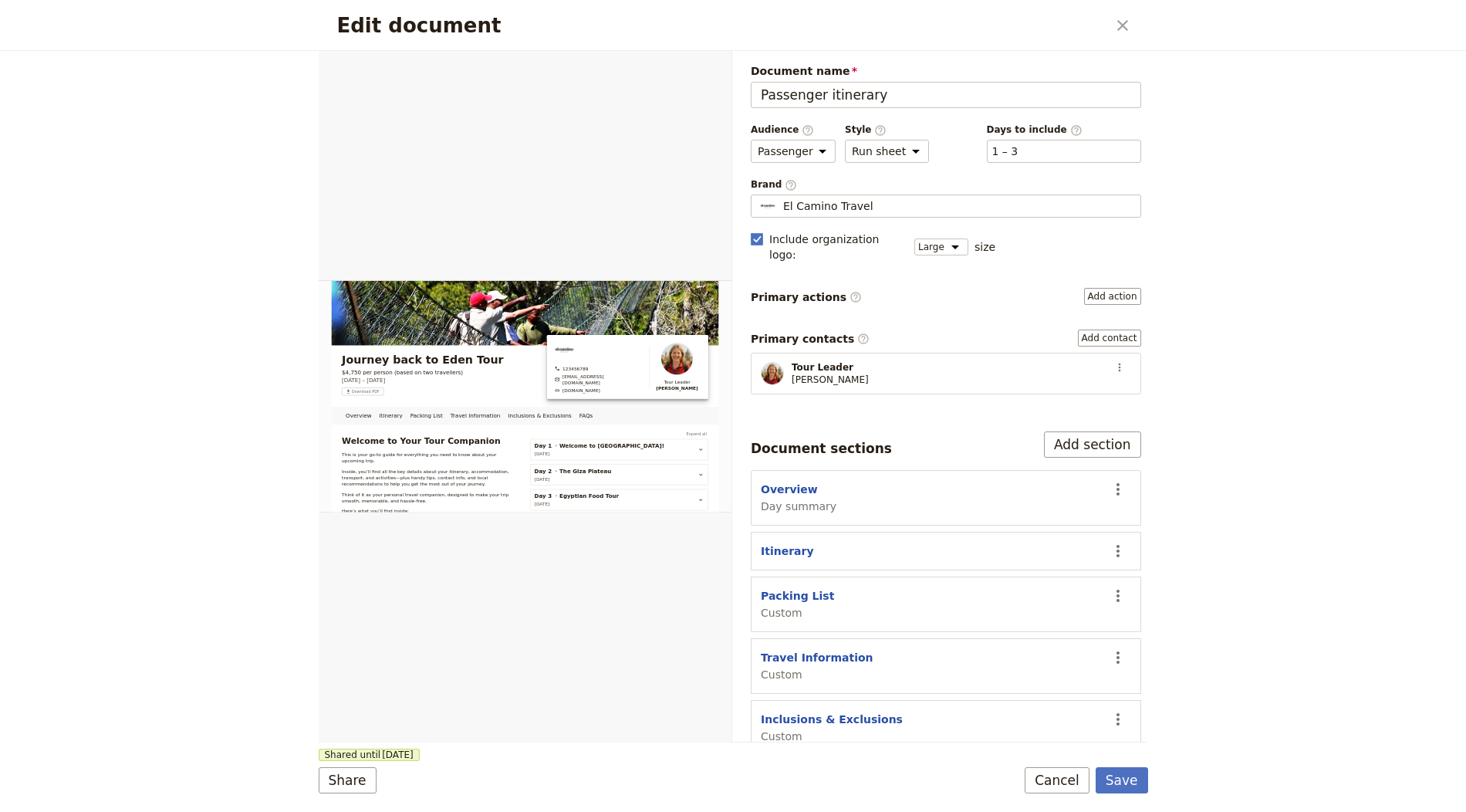
click at [944, 187] on span "Brand ​" at bounding box center [946, 185] width 390 height 13
click at [758, 195] on input "El Camino Travel" at bounding box center [757, 195] width 1 height 1
click at [758, 196] on input "El Camino Travel" at bounding box center [757, 195] width 1 height 1
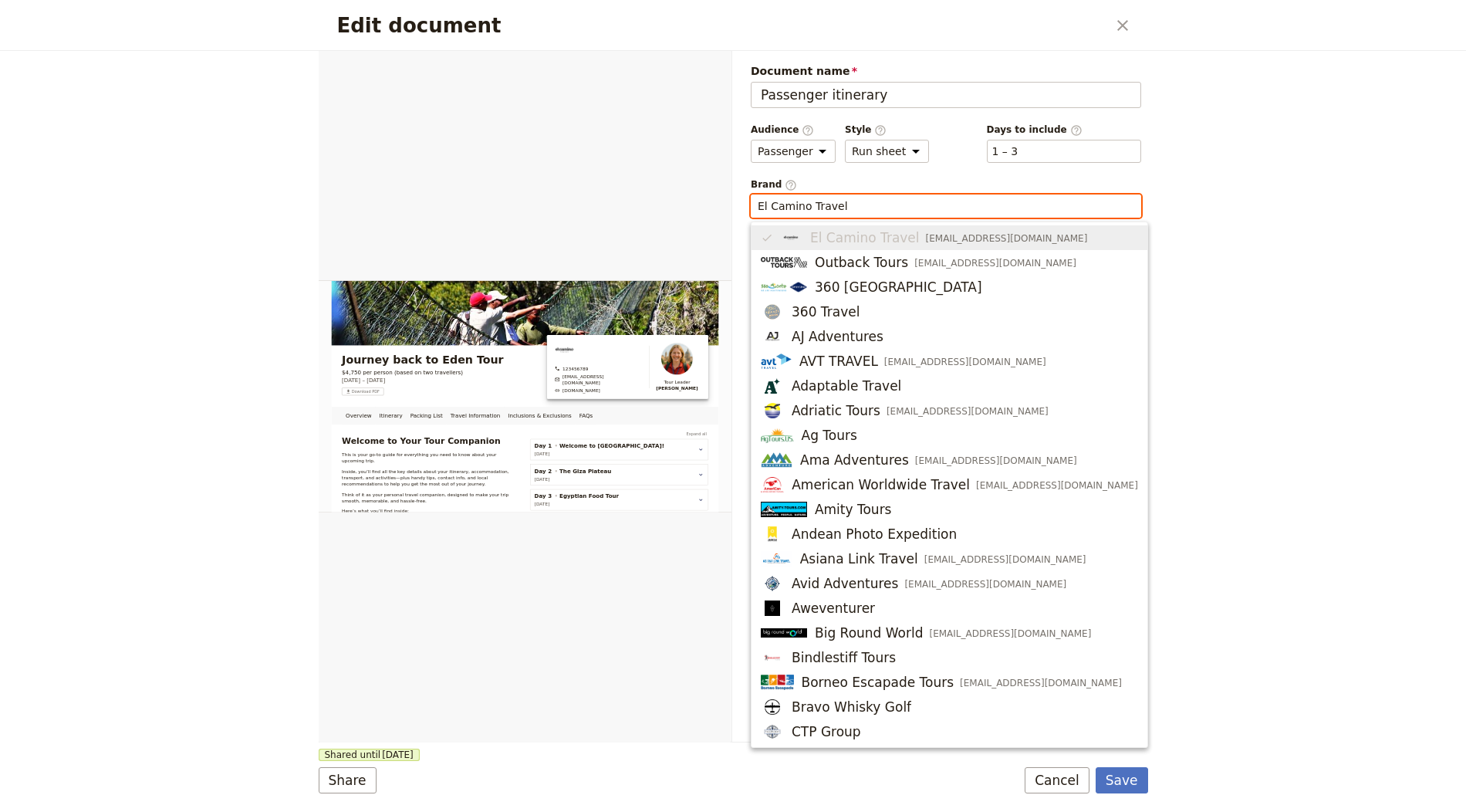
paste input "Traverze Culture"
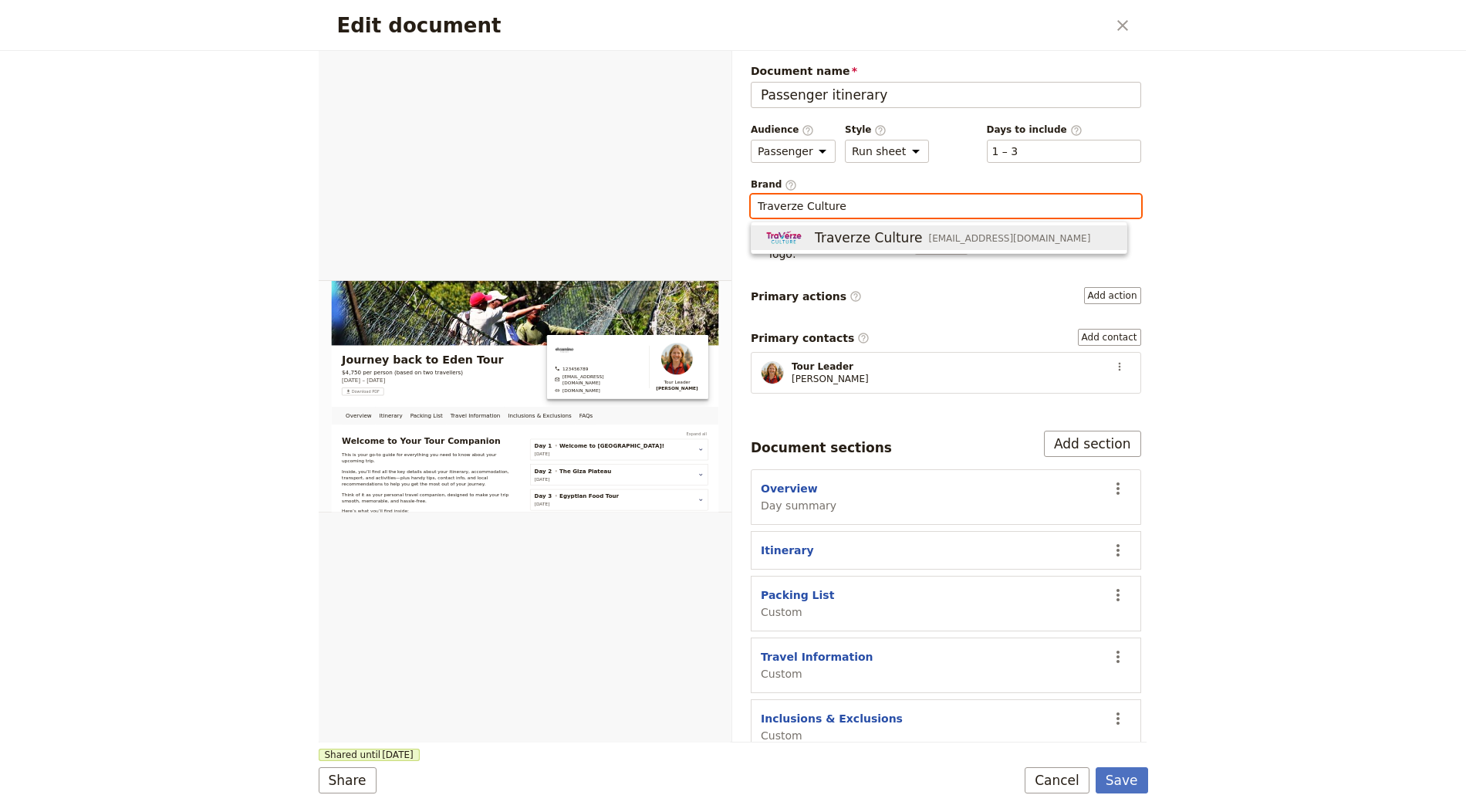
click at [821, 235] on span "Traverze Culture" at bounding box center [868, 238] width 108 height 19
type input "Traverze Culture"
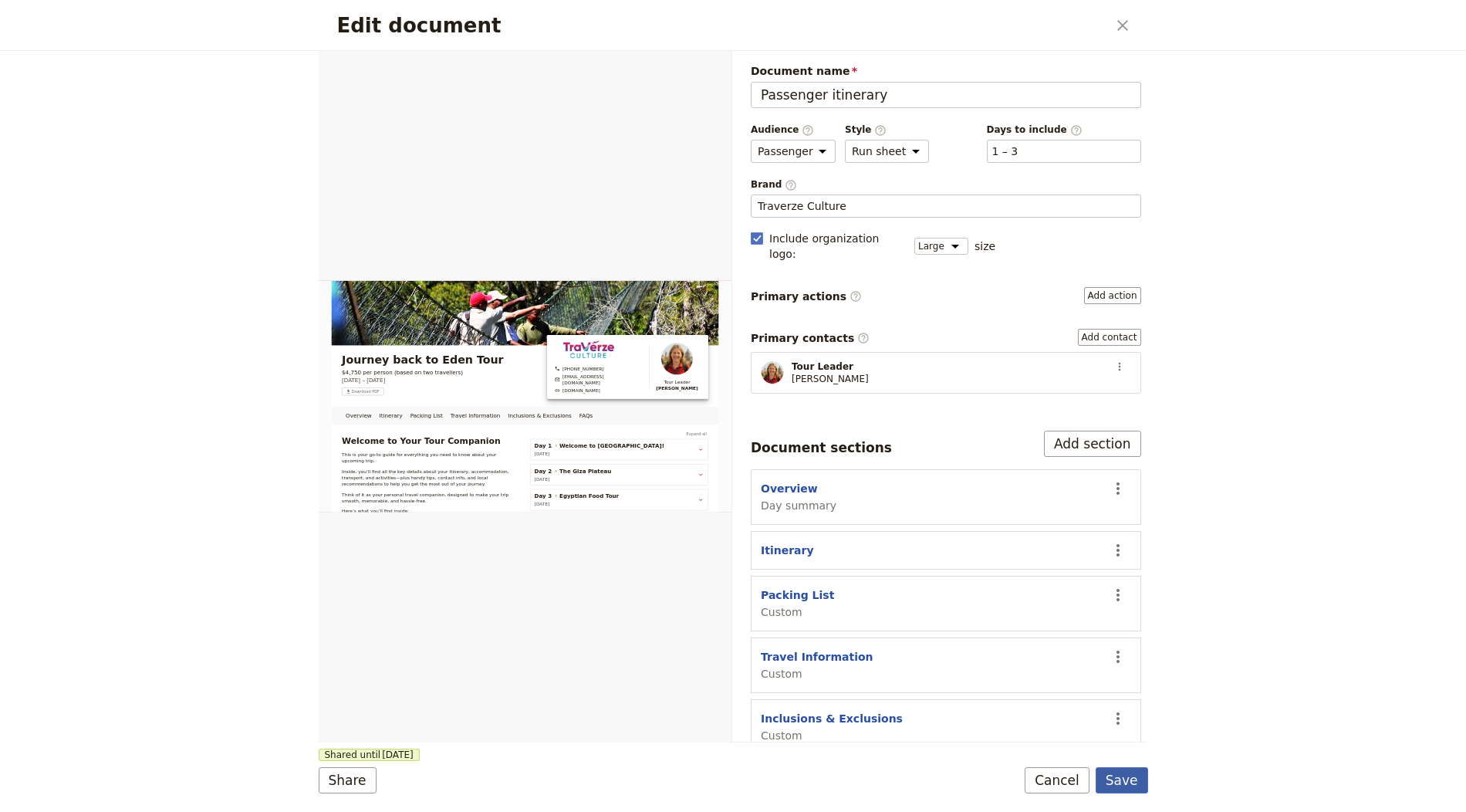
click at [1136, 786] on button "Save" at bounding box center [1122, 780] width 52 height 26
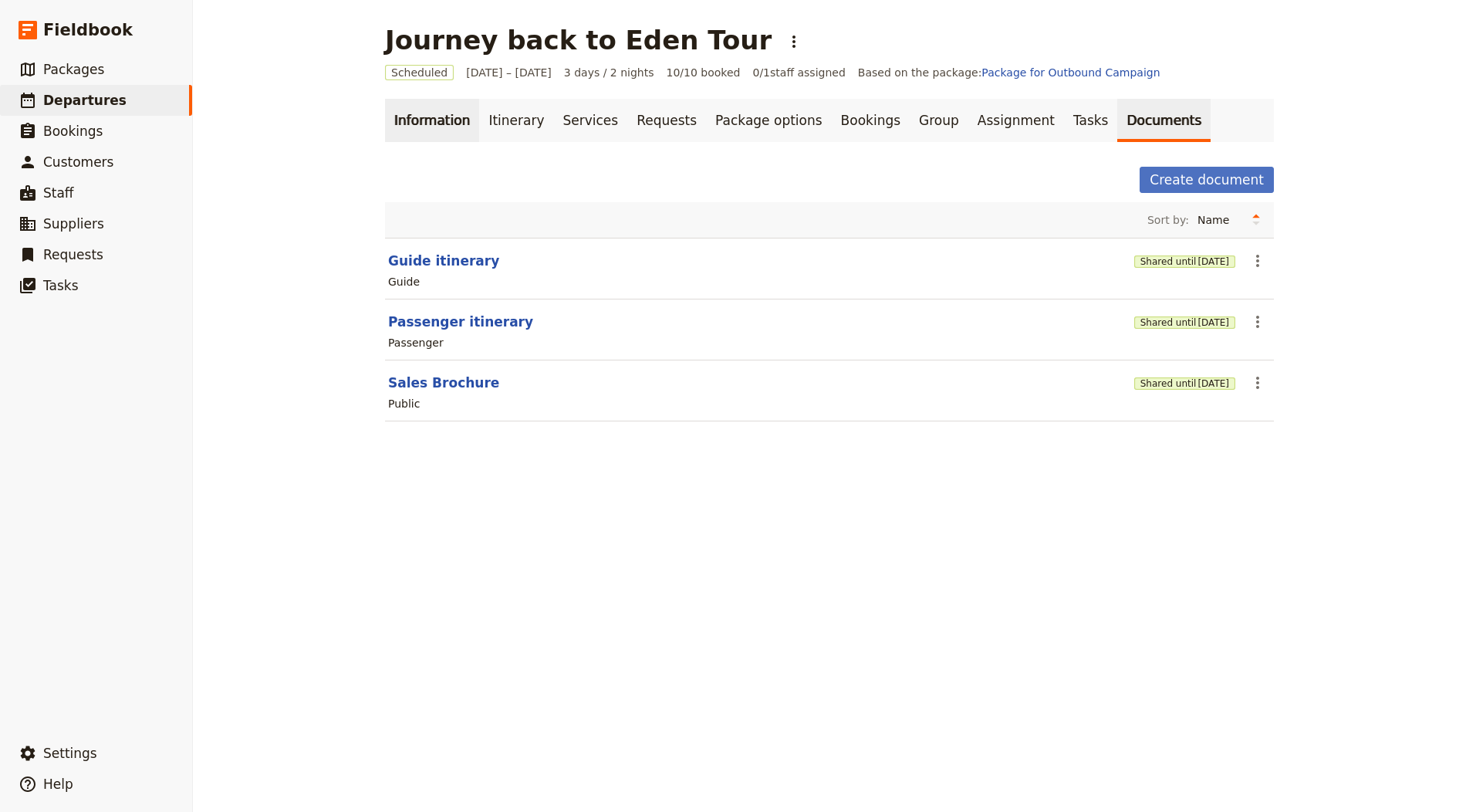
click at [445, 125] on link "Information" at bounding box center [432, 121] width 94 height 43
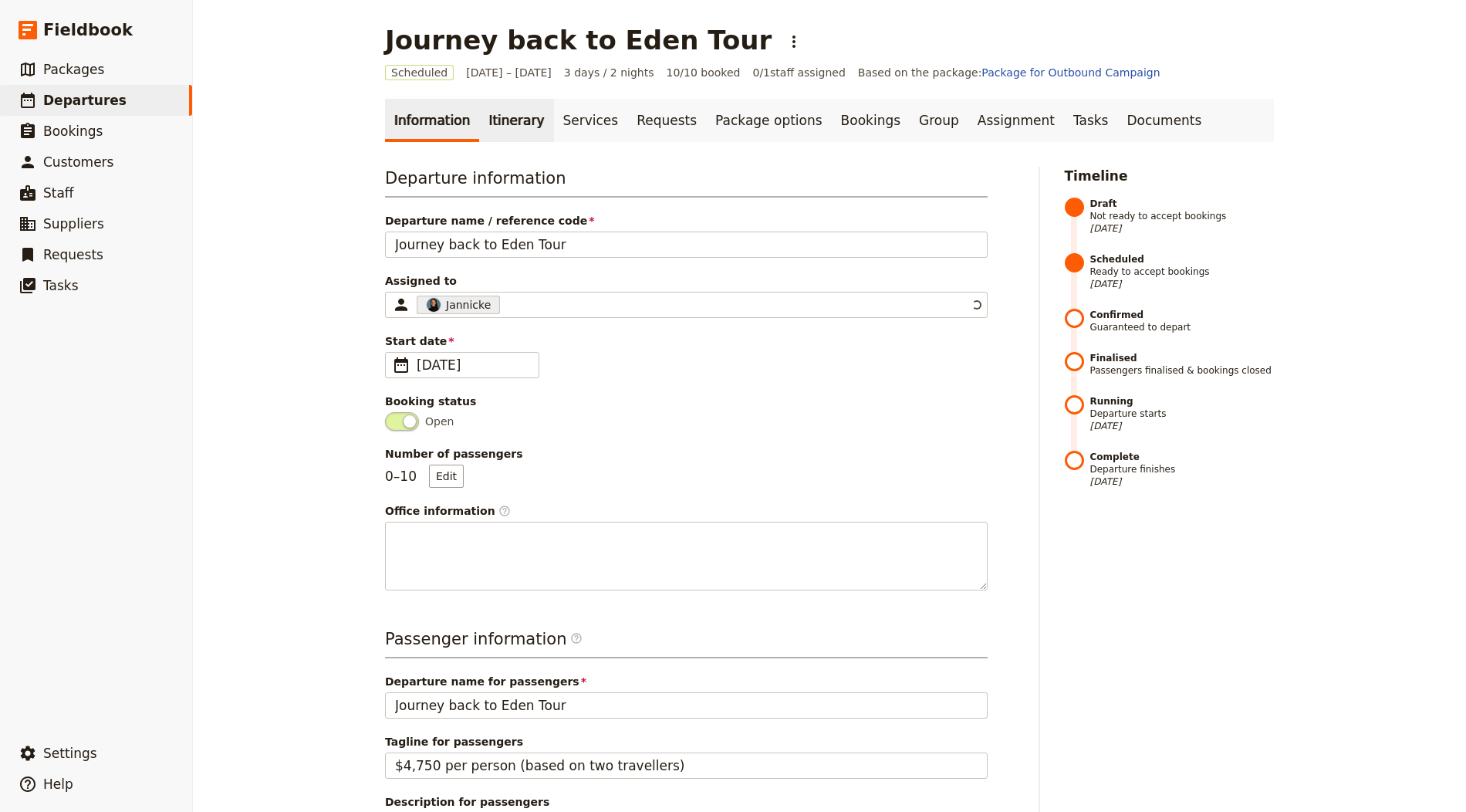
drag, startPoint x: 478, startPoint y: 115, endPoint x: 515, endPoint y: 125, distance: 38.3
click at [479, 115] on link "Itinerary" at bounding box center [515, 121] width 74 height 43
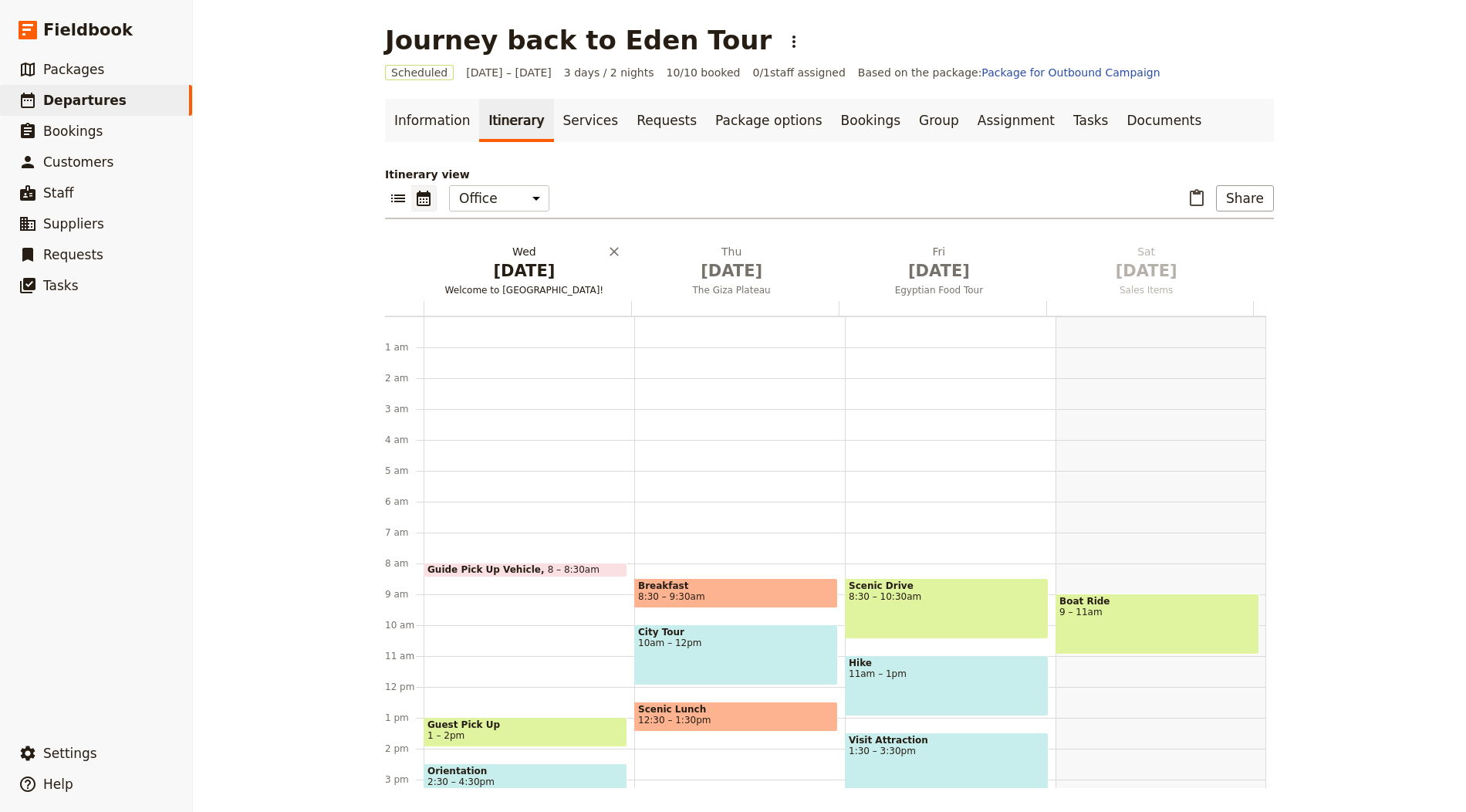
scroll to position [200, 0]
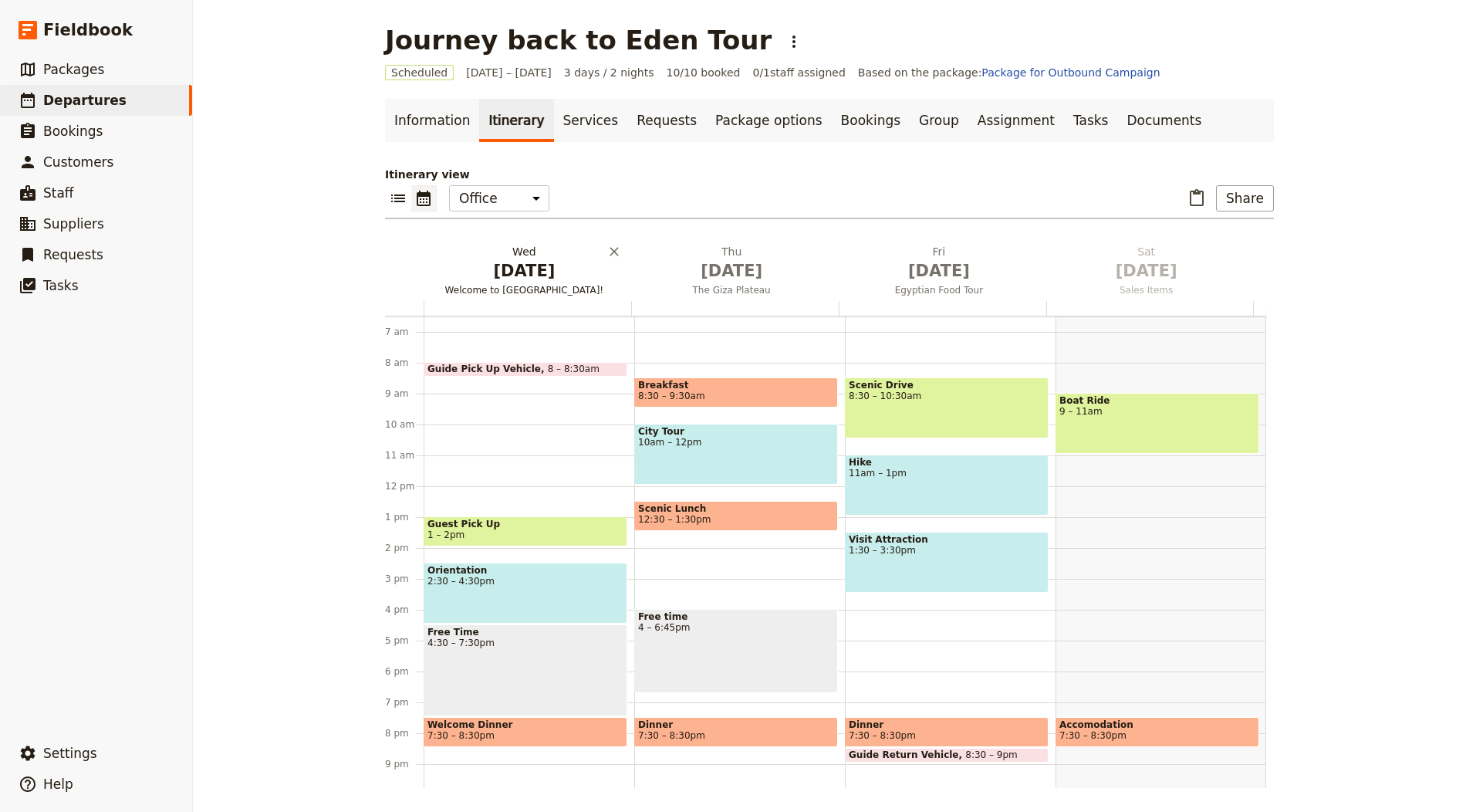
click at [516, 291] on span "Welcome to [GEOGRAPHIC_DATA]!" at bounding box center [524, 290] width 201 height 12
click at [1117, 118] on link "Documents" at bounding box center [1164, 121] width 94 height 43
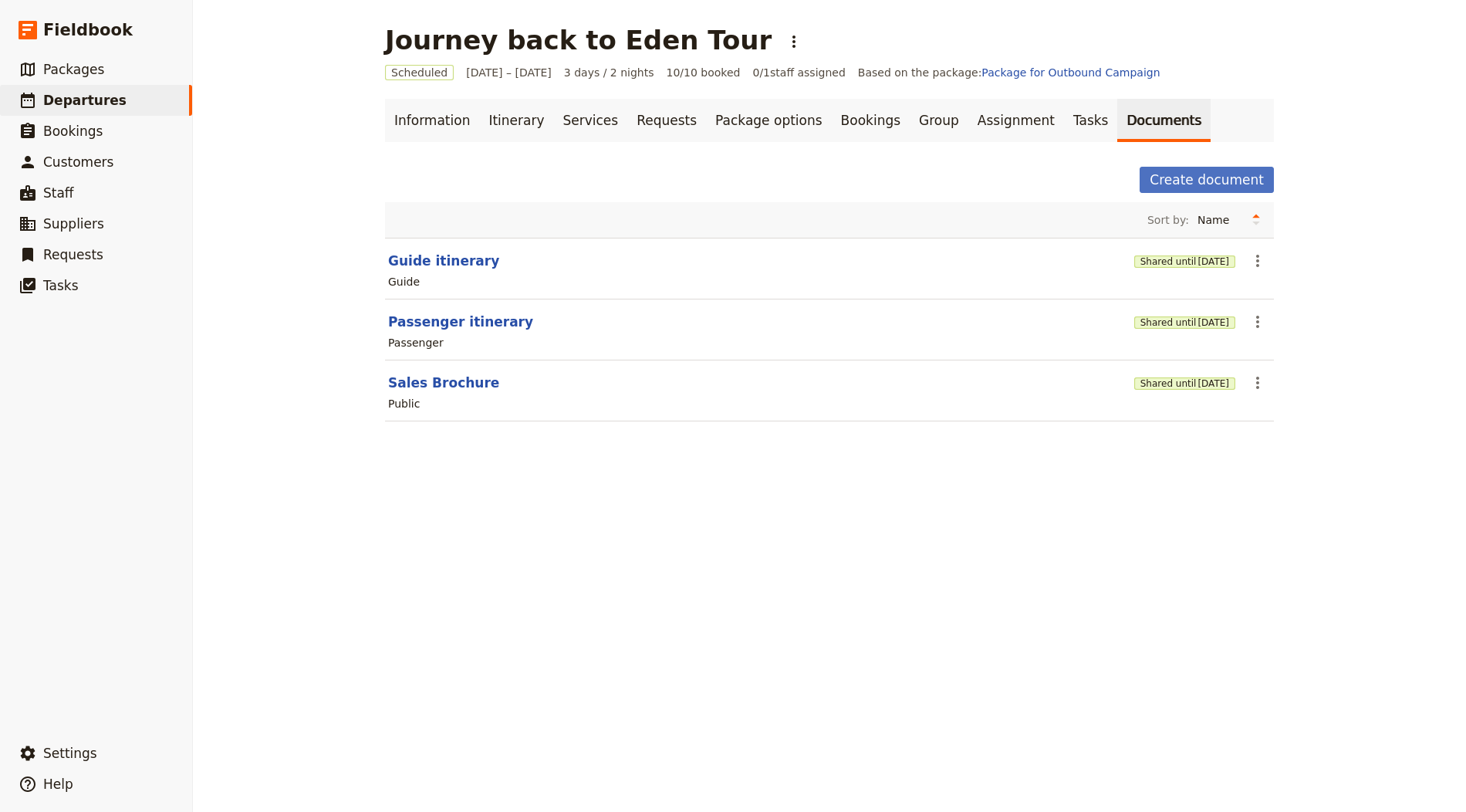
click at [441, 369] on section "Sales Brochure Shared until [DATE] ​ Public" at bounding box center [830, 390] width 889 height 61
click at [439, 381] on button "Sales Brochure" at bounding box center [443, 383] width 111 height 19
select select "DEFAULT"
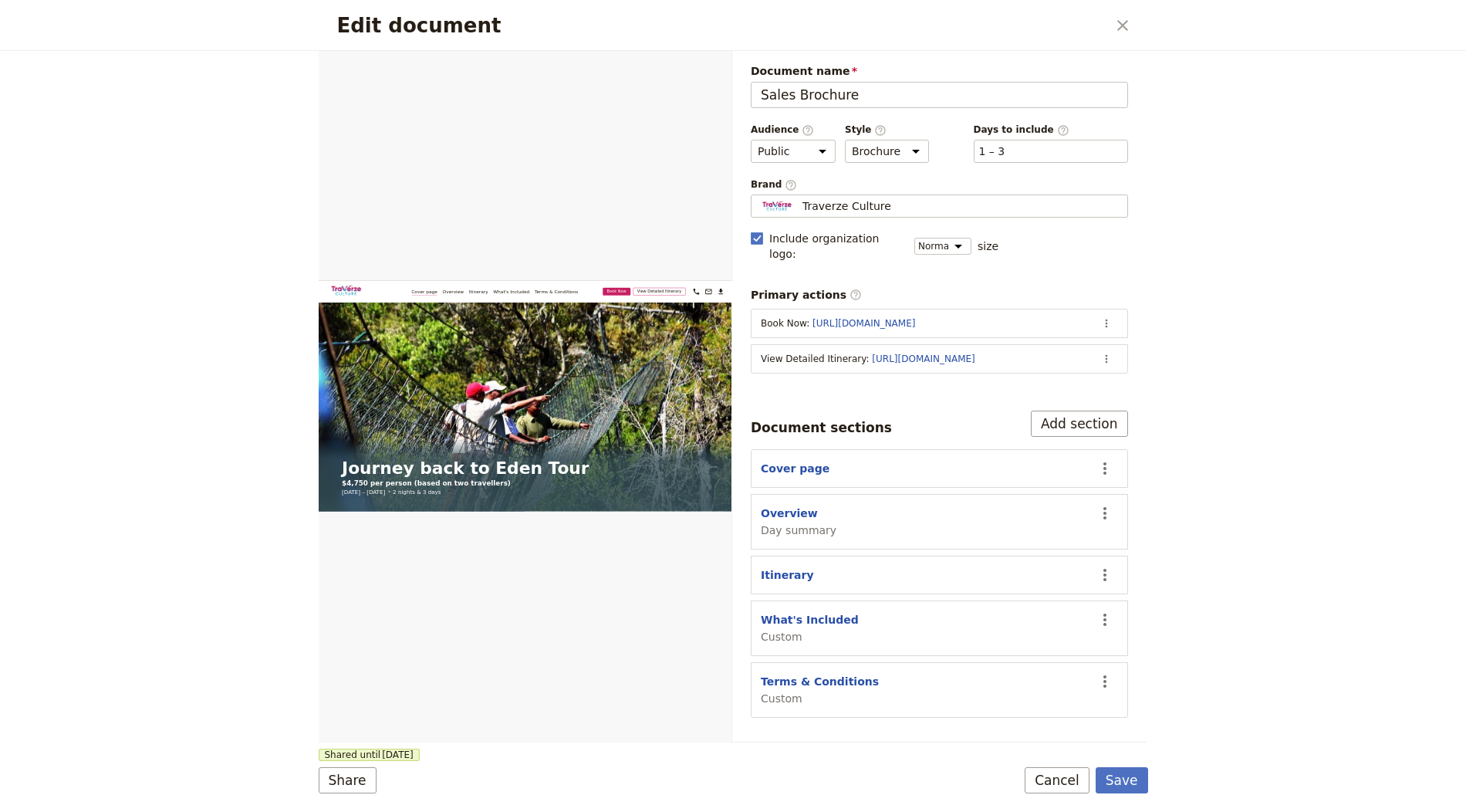
click at [781, 494] on section "Overview Day summary ​" at bounding box center [939, 521] width 377 height 55
click at [779, 505] on button "Overview" at bounding box center [789, 513] width 57 height 15
select select "DAY_SUMMARY"
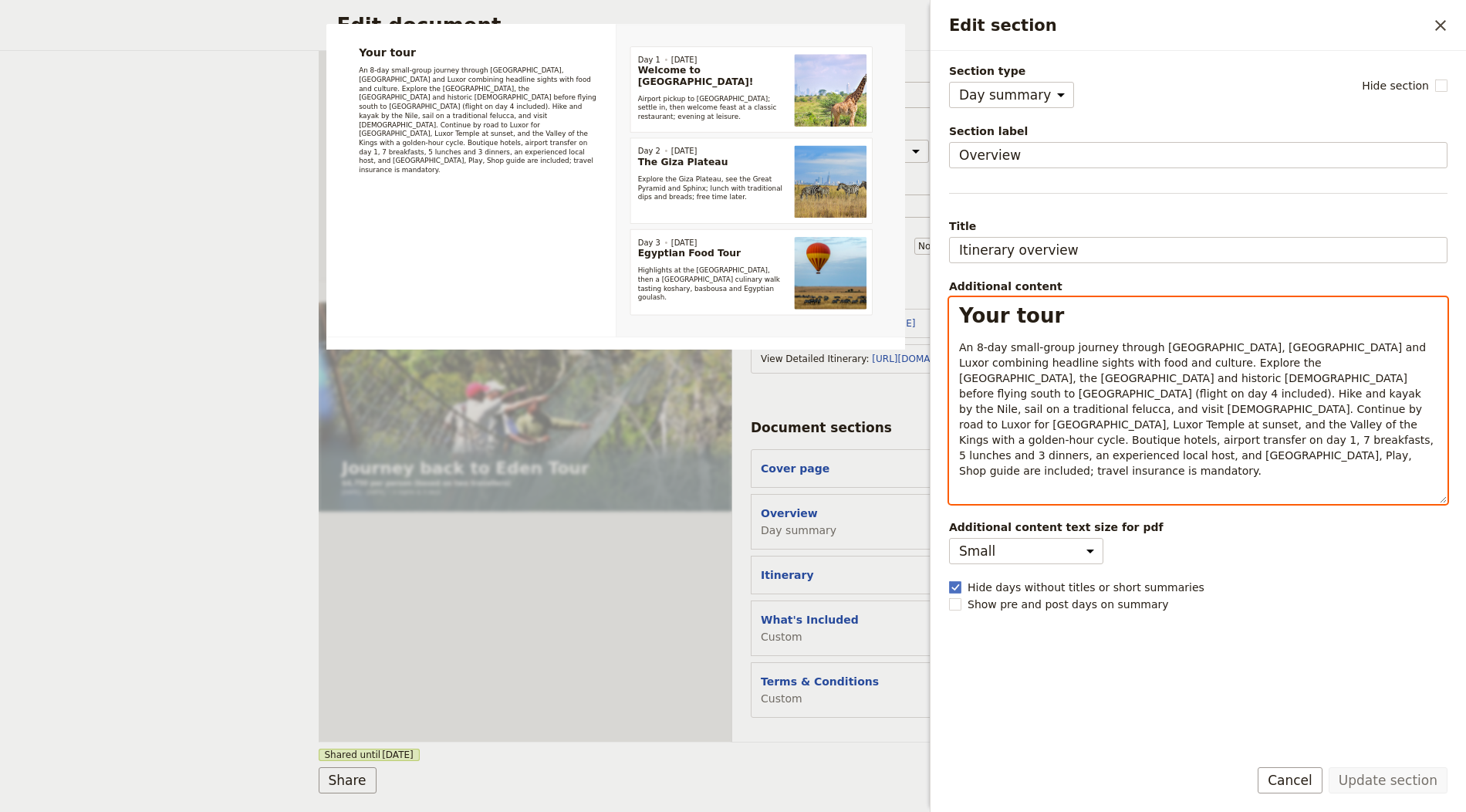
click at [1038, 372] on span "An 8-day small-group journey through Cairo, Aswan and Luxor combining headline …" at bounding box center [1197, 409] width 478 height 136
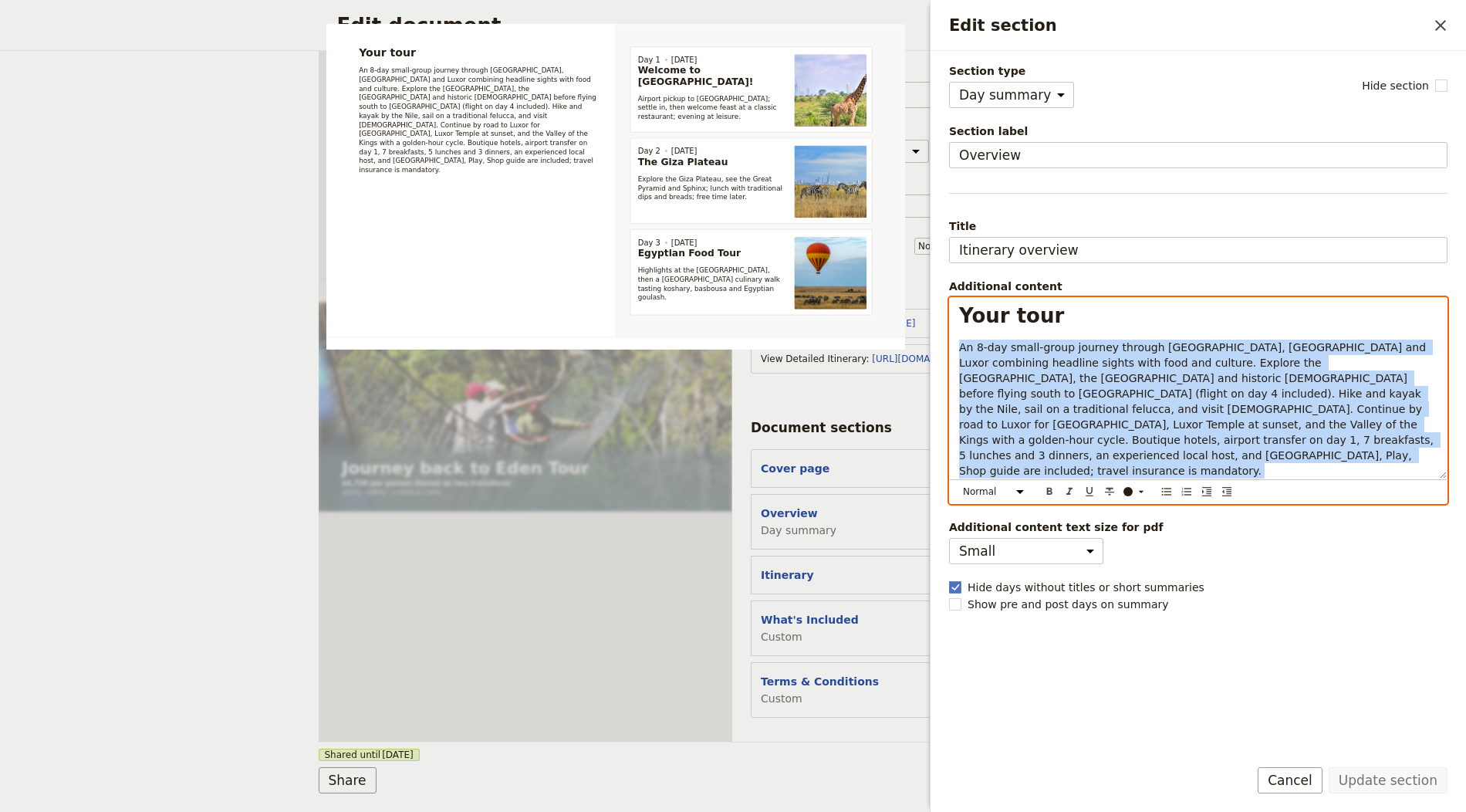
click at [1038, 372] on span "An 8-day small-group journey through Cairo, Aswan and Luxor combining headline …" at bounding box center [1197, 409] width 478 height 136
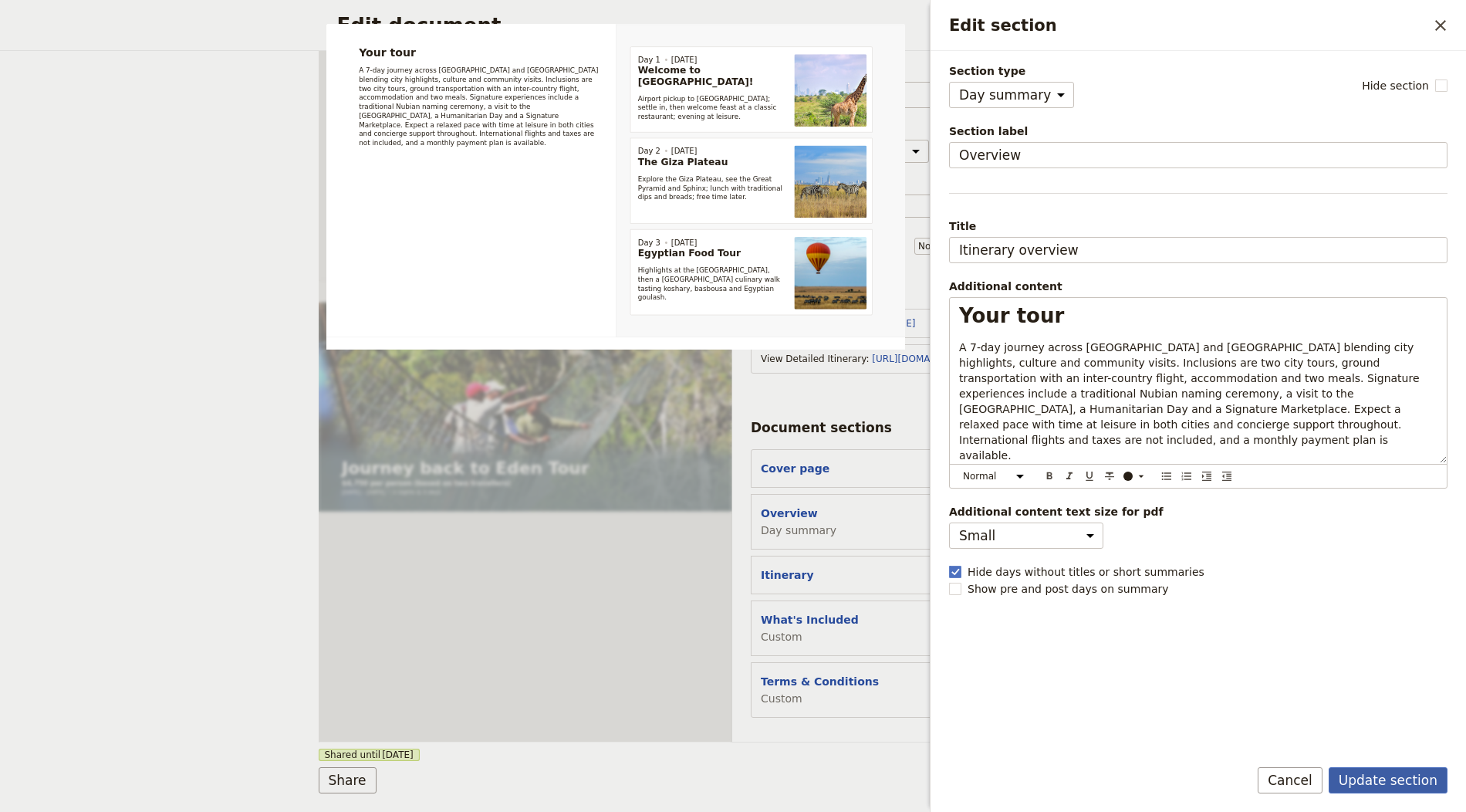
click at [1406, 782] on button "Update section" at bounding box center [1387, 780] width 119 height 26
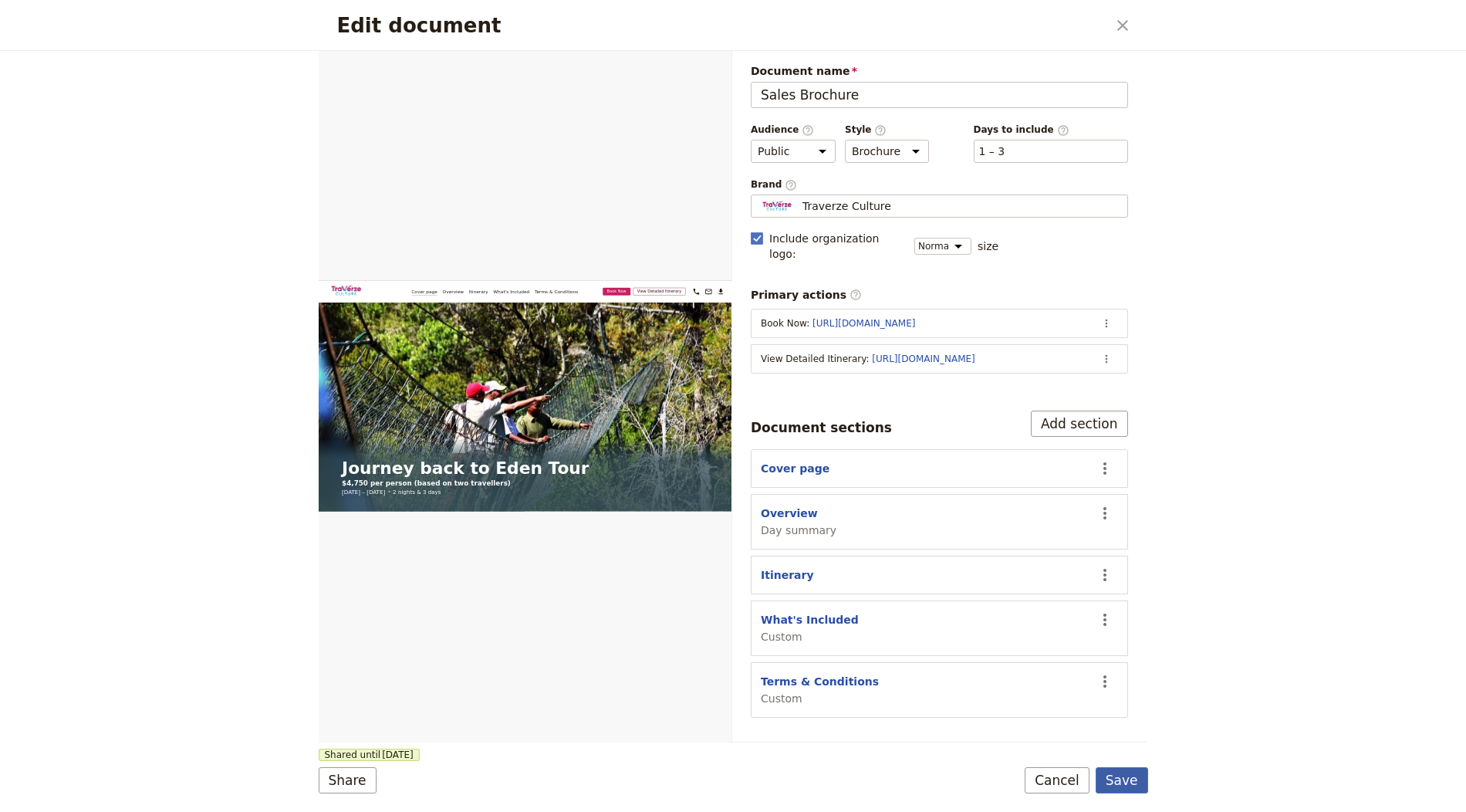
click at [1140, 782] on button "Save" at bounding box center [1122, 780] width 52 height 26
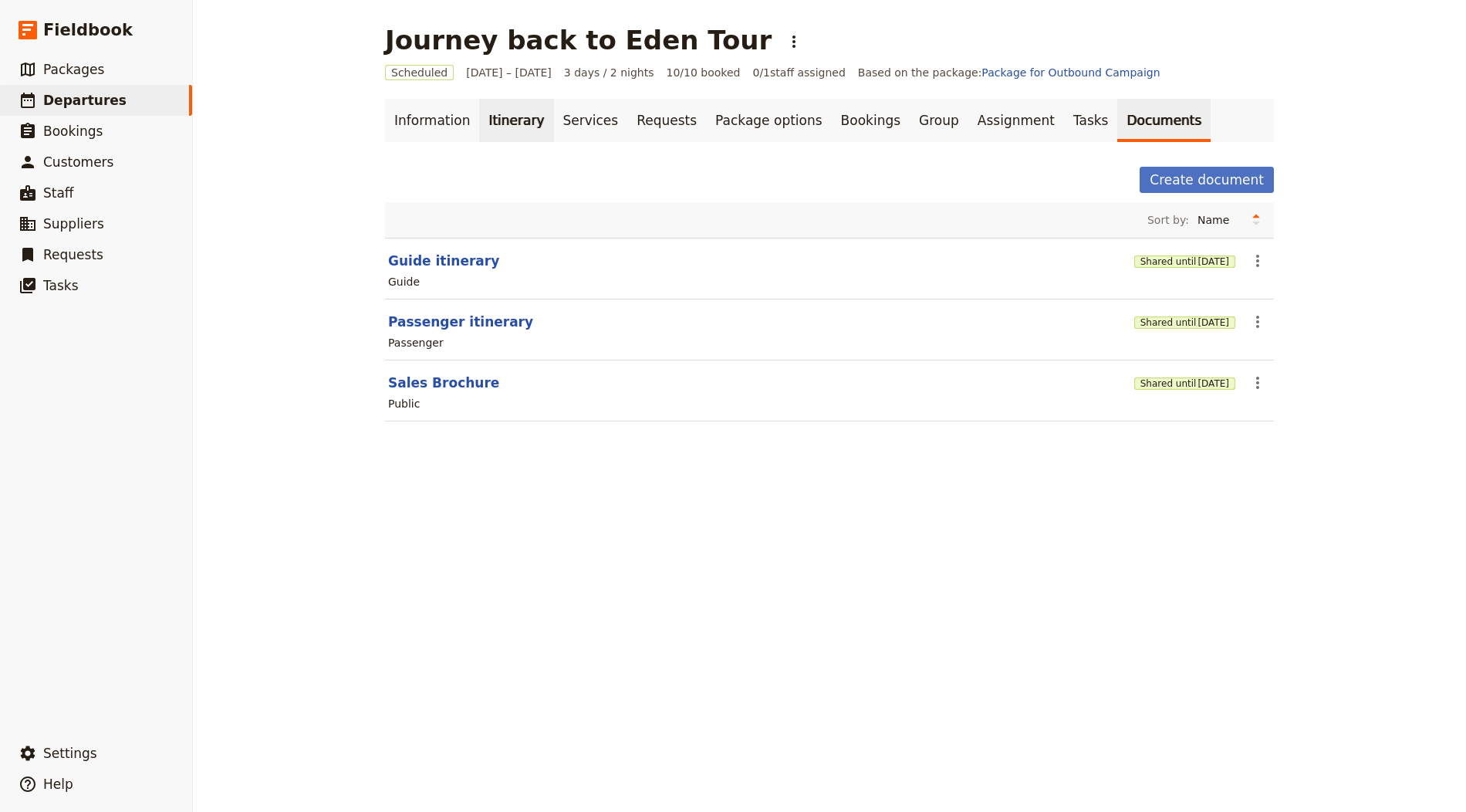
click at [479, 112] on link "Itinerary" at bounding box center [515, 121] width 74 height 43
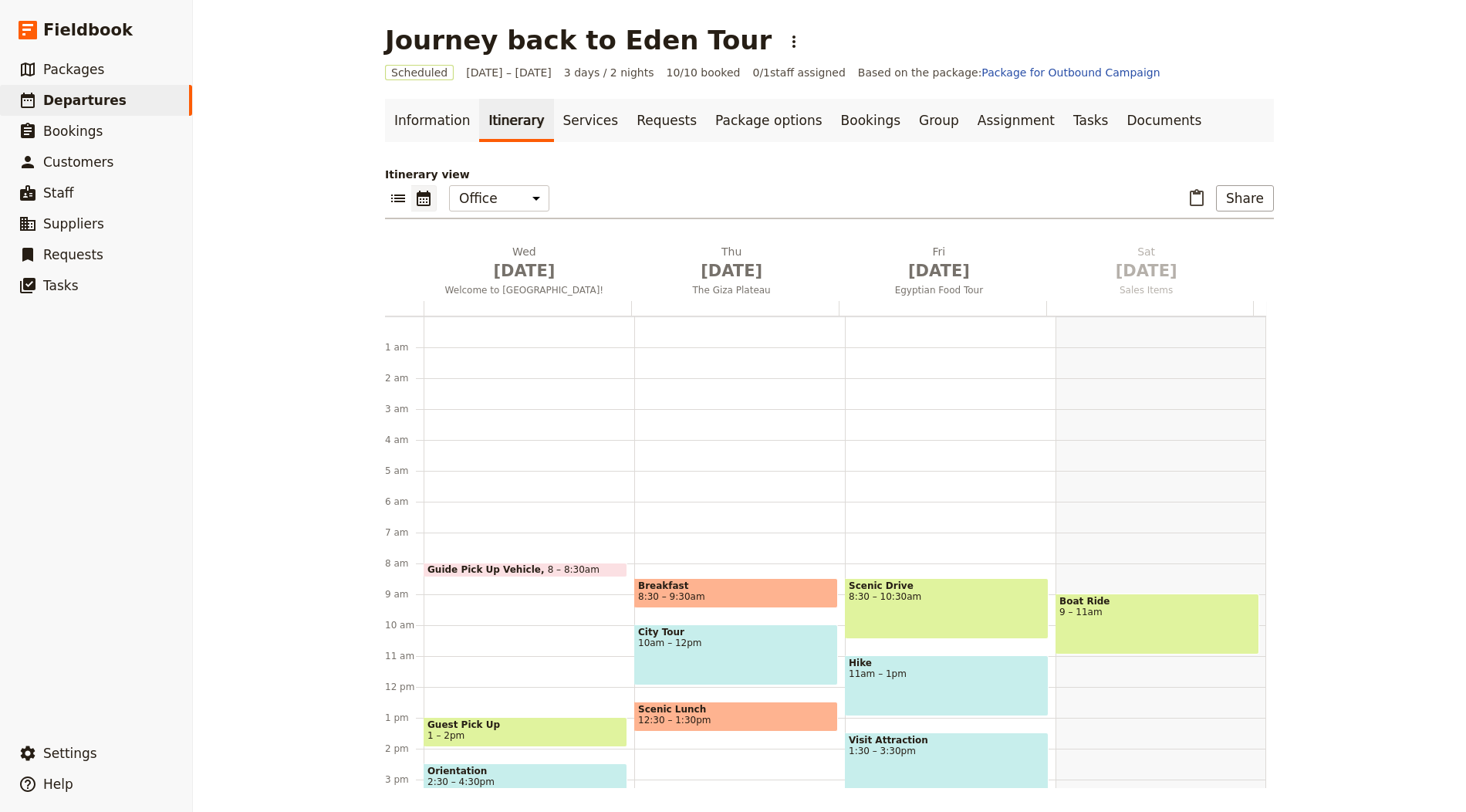
scroll to position [200, 0]
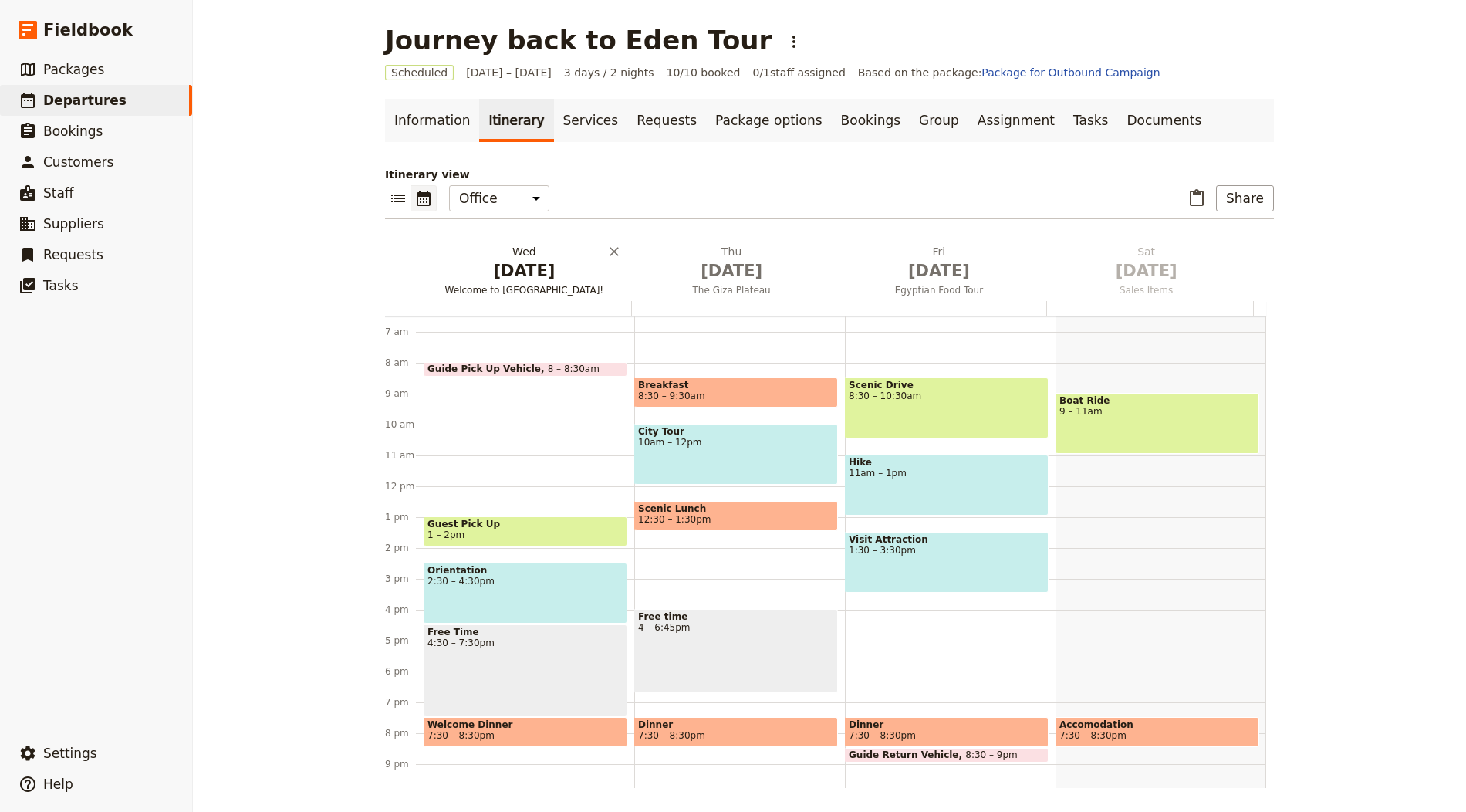
click at [517, 263] on span "Oct 1" at bounding box center [524, 270] width 189 height 23
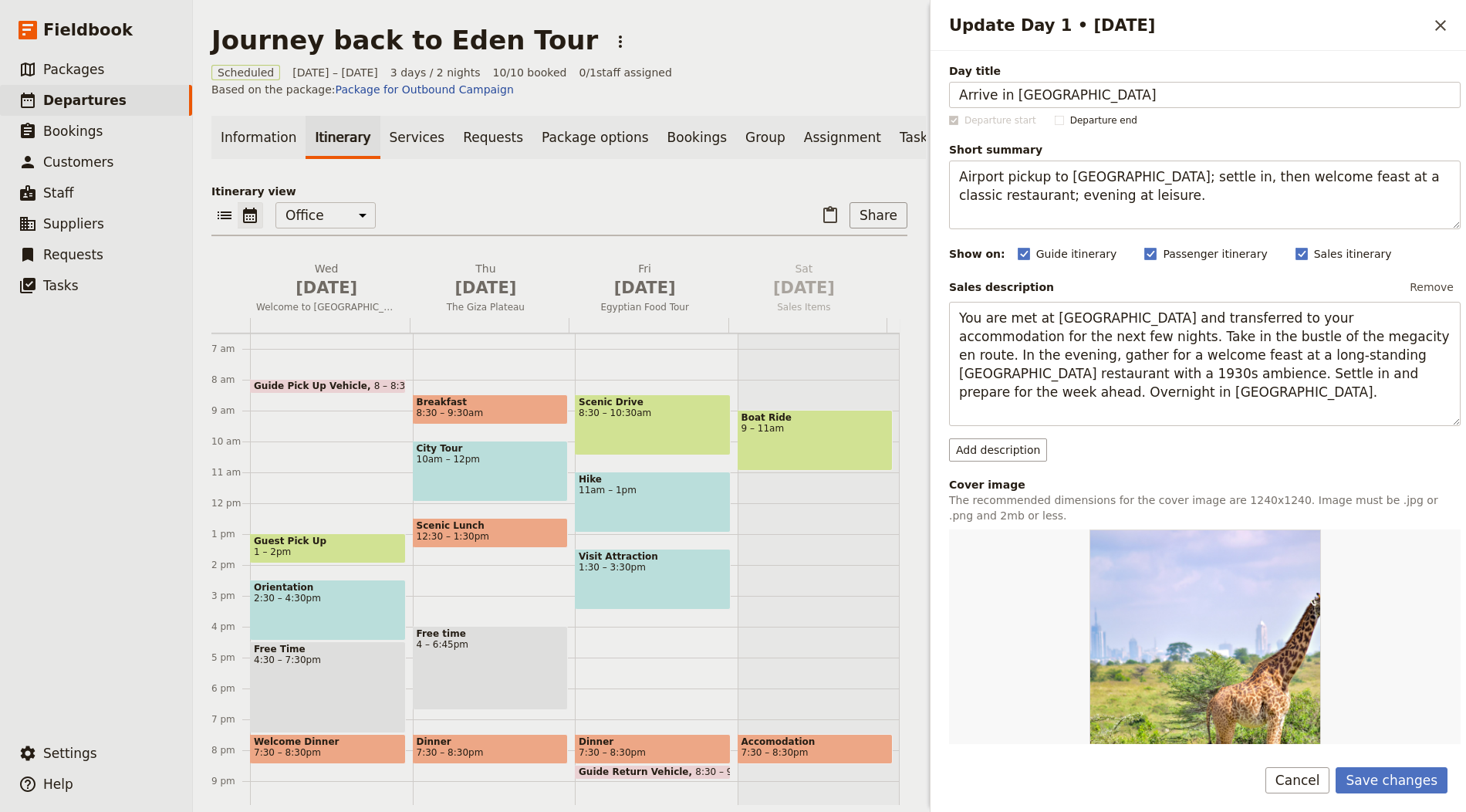
type input "Arrive in Nairobi"
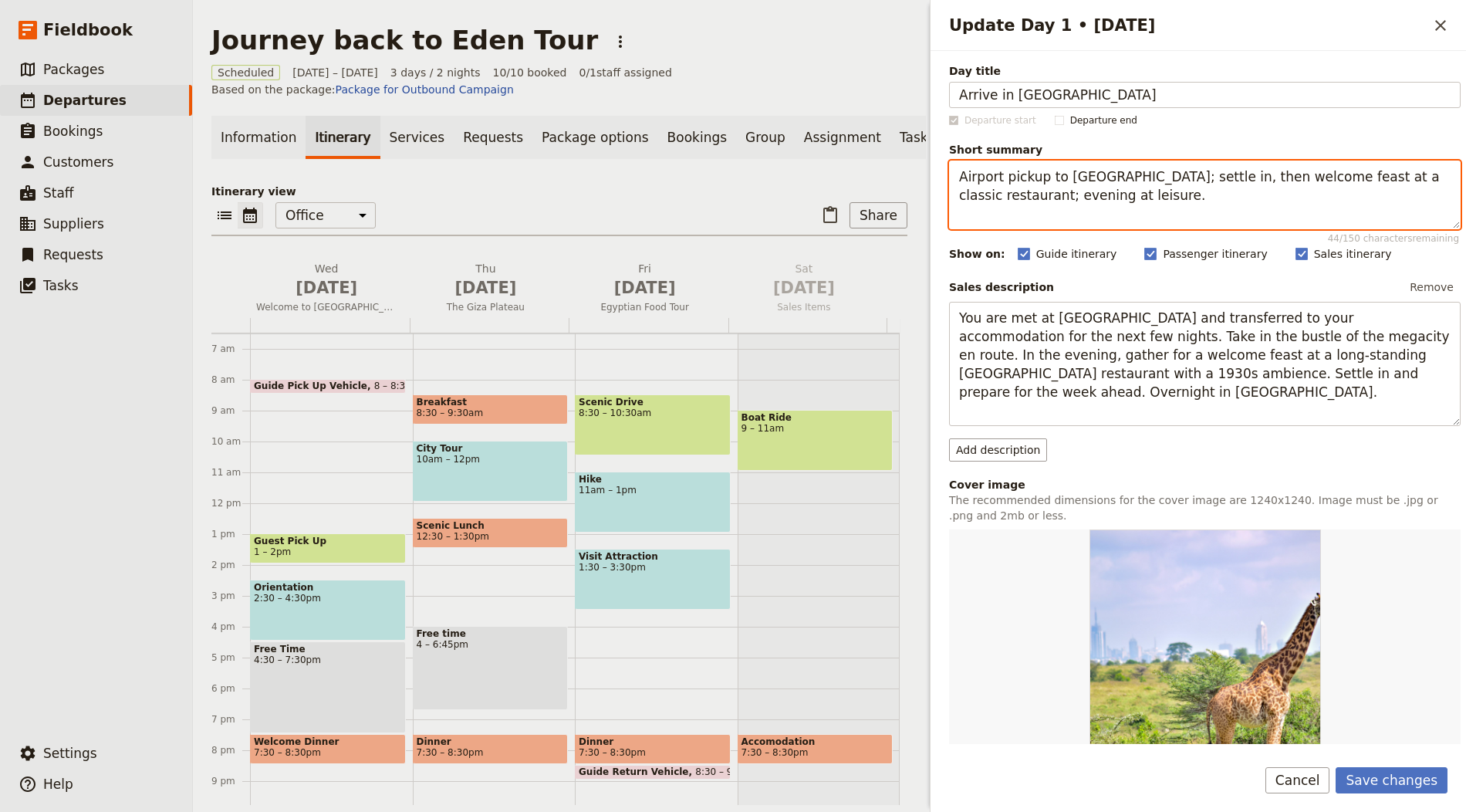
click at [1016, 213] on textarea "Airport pickup to Cairo hotel; settle in, then welcome feast at a classic resta…" at bounding box center [1205, 195] width 512 height 68
paste textarea "rrive Nairobi, meet the Traverze Culture concierge team, welcome meet-and-greet,"
type textarea "Arrive Nairobi, meet the Traverze Culture concierge team, welcome meet-and-gree…"
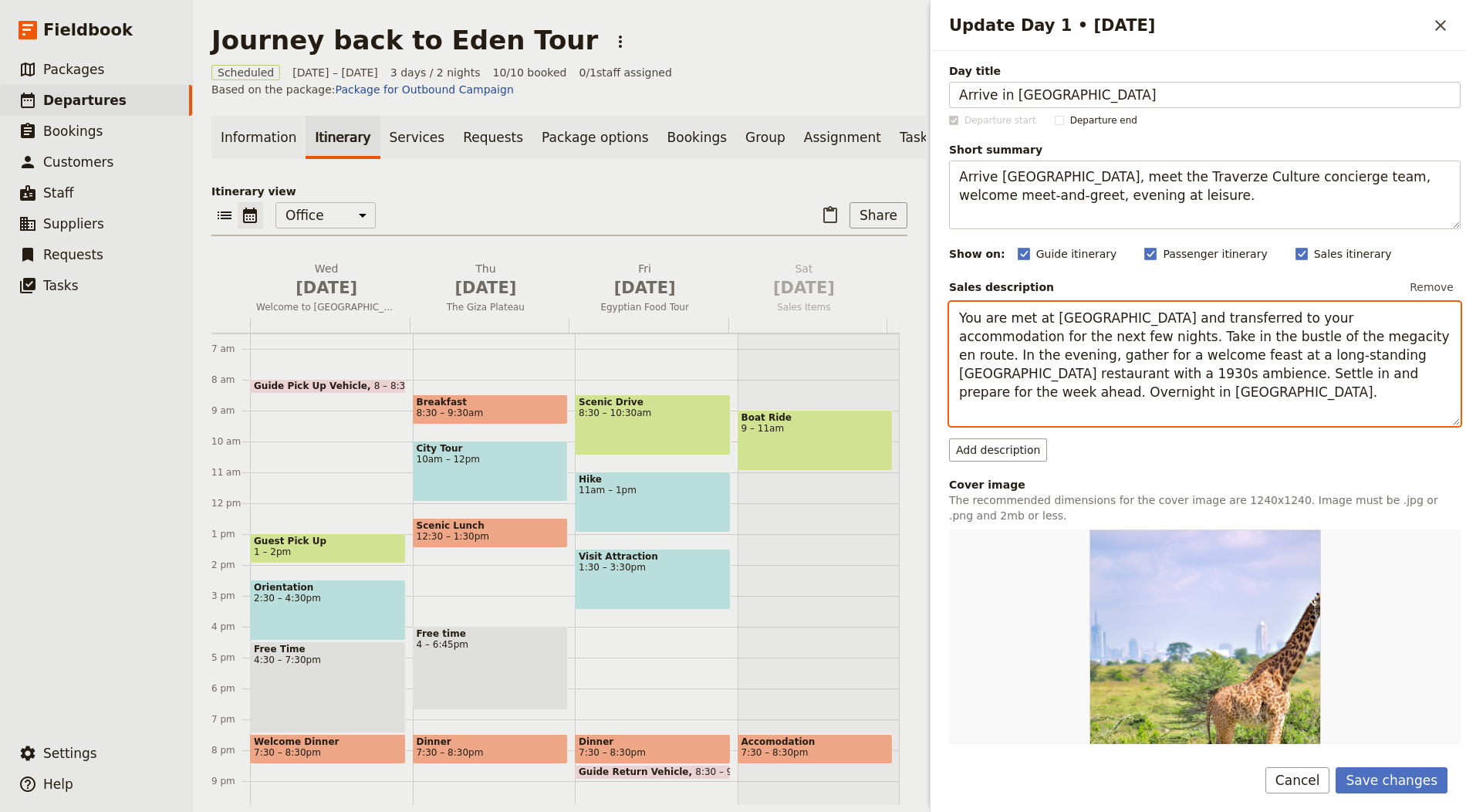
click at [1125, 355] on textarea "You are met at Cairo International Airport and transferred to your accommodatio…" at bounding box center [1205, 364] width 512 height 124
paste textarea "Arrive in Nairobi and meet your Traverze Culture concierge team for a welcome m…"
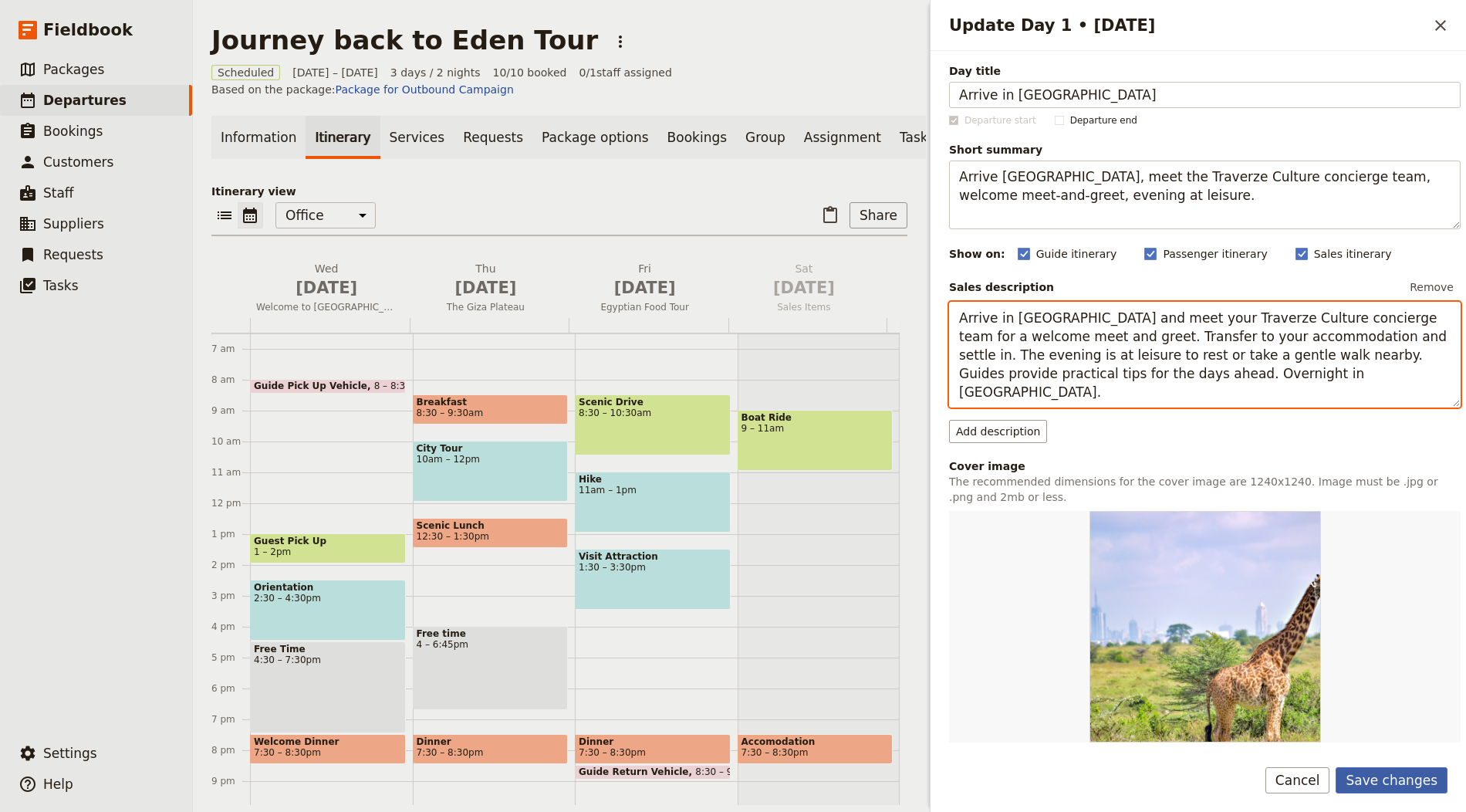
type textarea "Arrive in Nairobi and meet your Traverze Culture concierge team for a welcome m…"
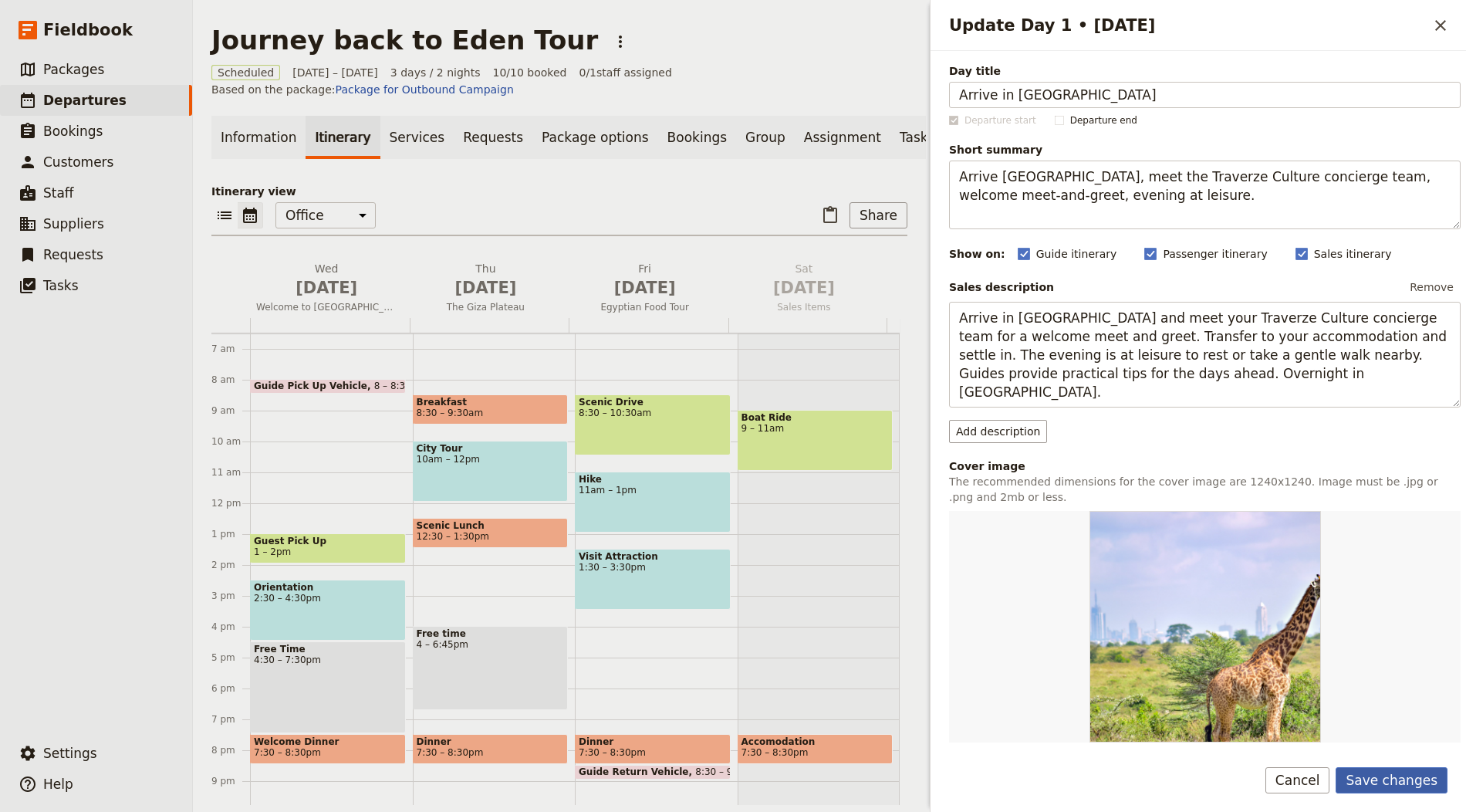
click at [1408, 781] on button "Save changes" at bounding box center [1392, 780] width 112 height 26
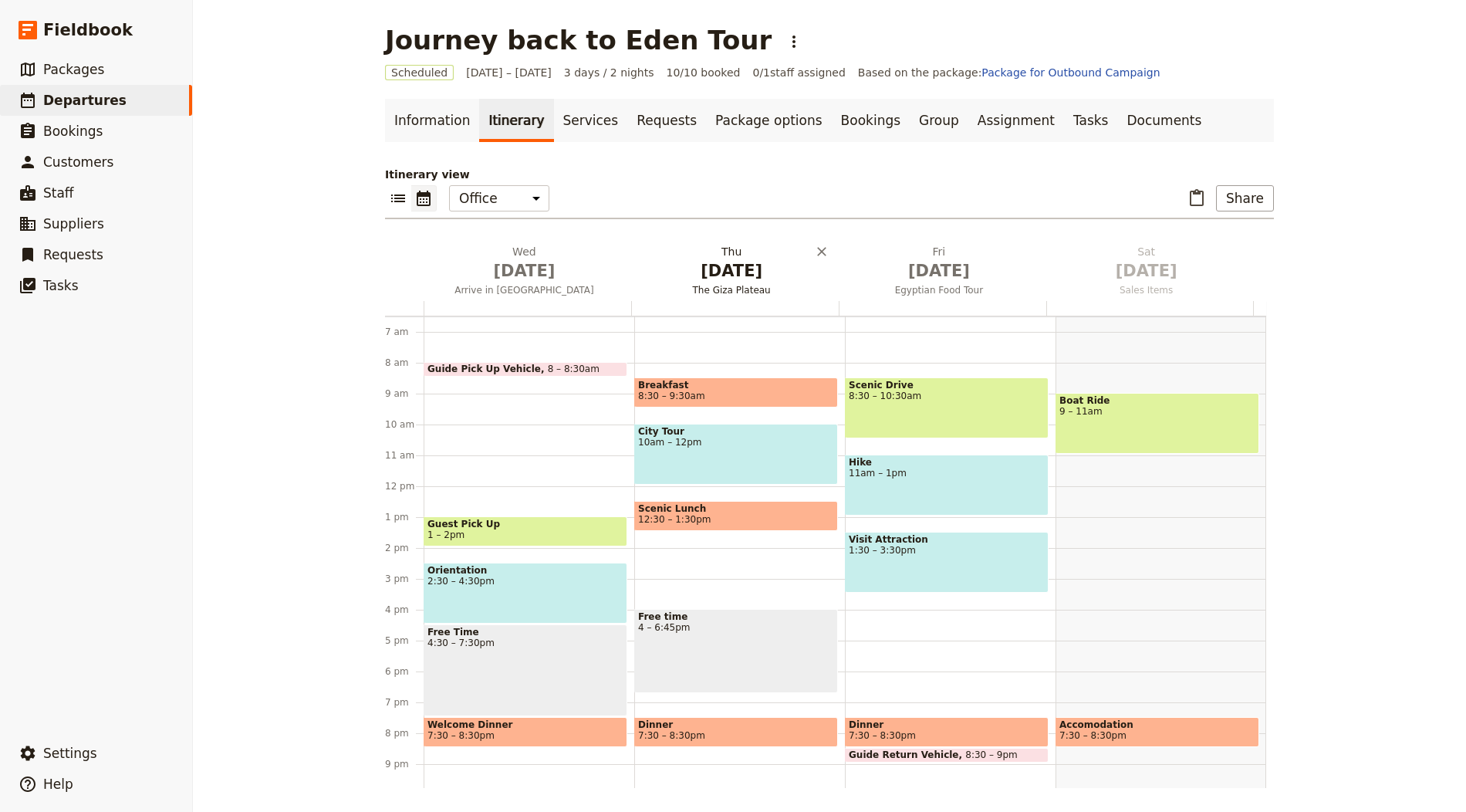
click at [662, 245] on h2 "Thu Oct 2 The Giza Plateau" at bounding box center [732, 263] width 189 height 38
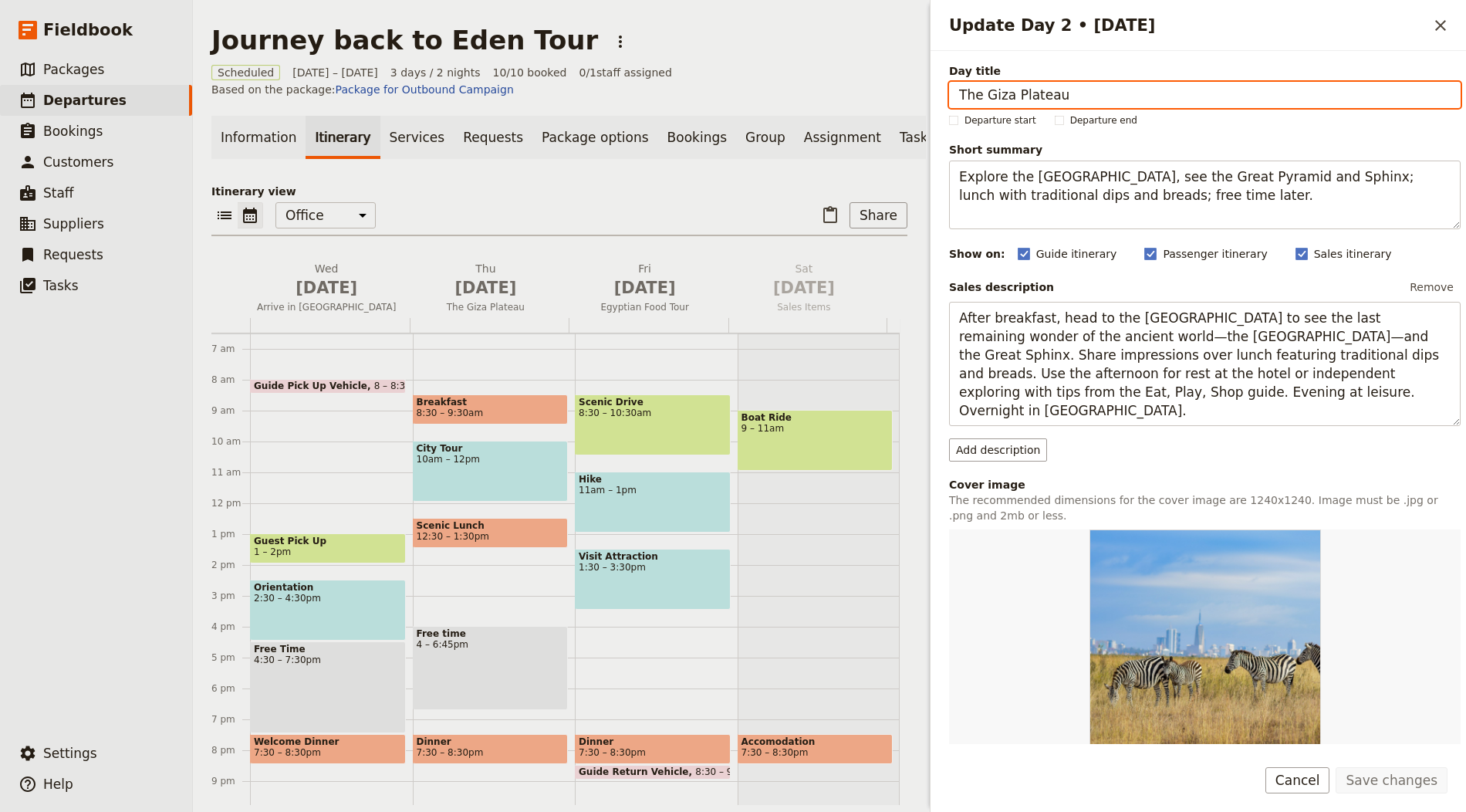
click at [994, 99] on input "The Giza Plateau" at bounding box center [1205, 94] width 512 height 26
paste input "Nairobi at leisure"
type input "Nairobi at leisure"
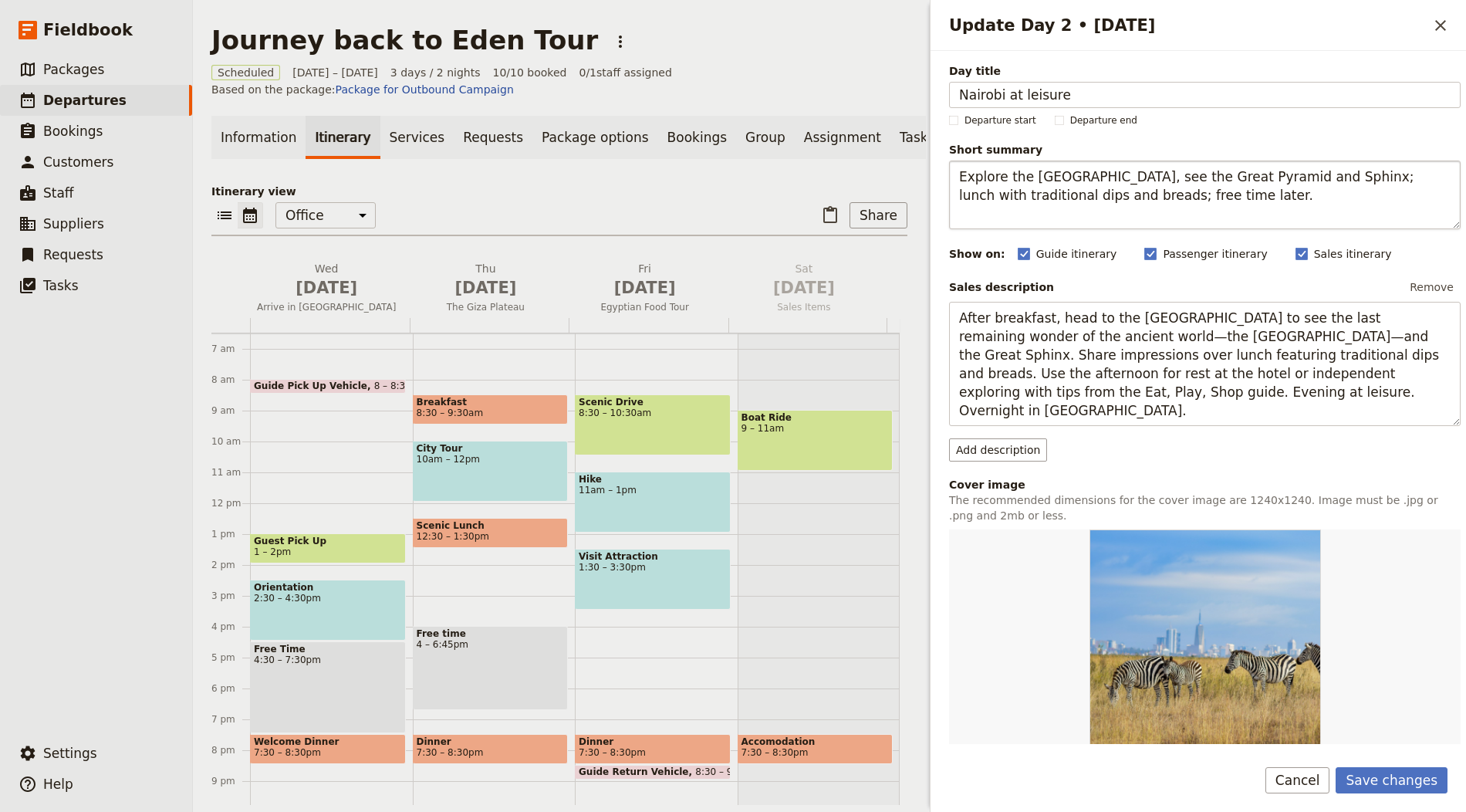
click at [1105, 186] on textarea "Explore the Giza Plateau, see the Great Pyramid and Sphinx; lunch with traditio…" at bounding box center [1205, 195] width 512 height 68
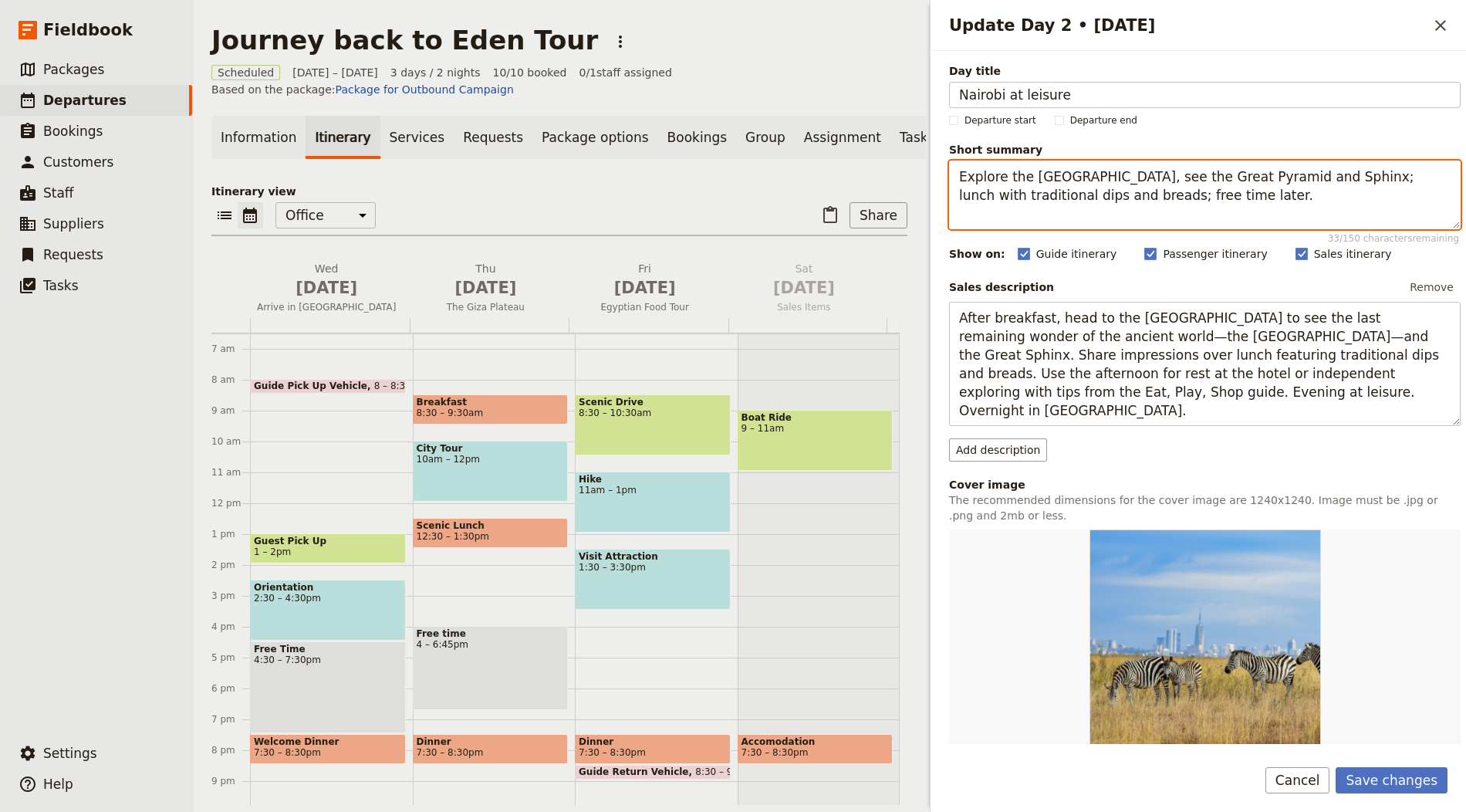
click at [1105, 186] on textarea "Explore the Giza Plateau, see the Great Pyramid and Sphinx; lunch with traditio…" at bounding box center [1205, 195] width 512 height 68
paste textarea "Free day in Nairobi to relax or explore independently; suggestions available fr…"
type textarea "Free day in Nairobi to relax or explore independently; suggestions available fr…"
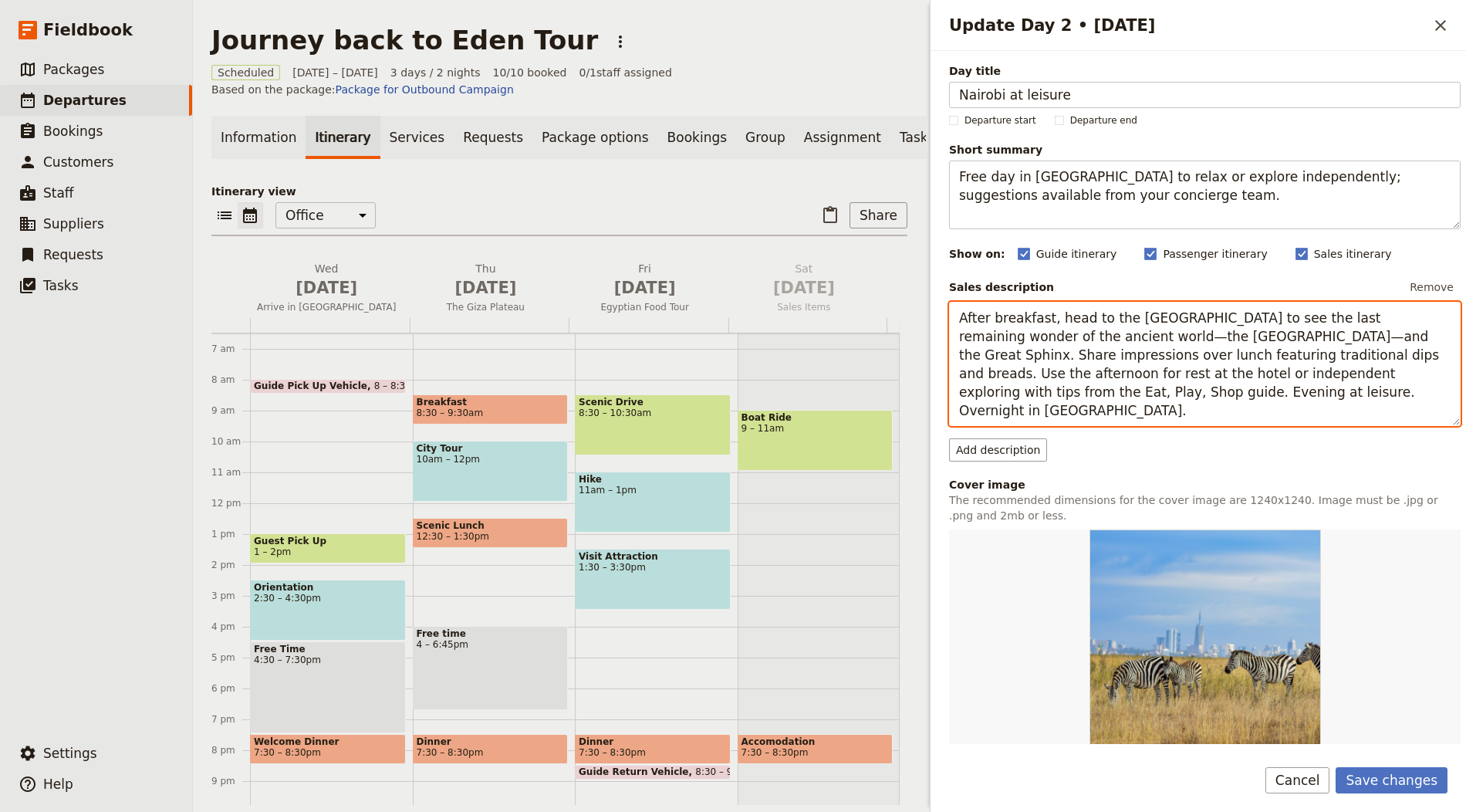
click at [1092, 324] on textarea "After breakfast, head to the Giza Plateau to see the last remaining wonder of t…" at bounding box center [1205, 364] width 512 height 124
paste textarea "Enjoy a full day at leisure in Nairobi. Use the time to explore the city indepe…"
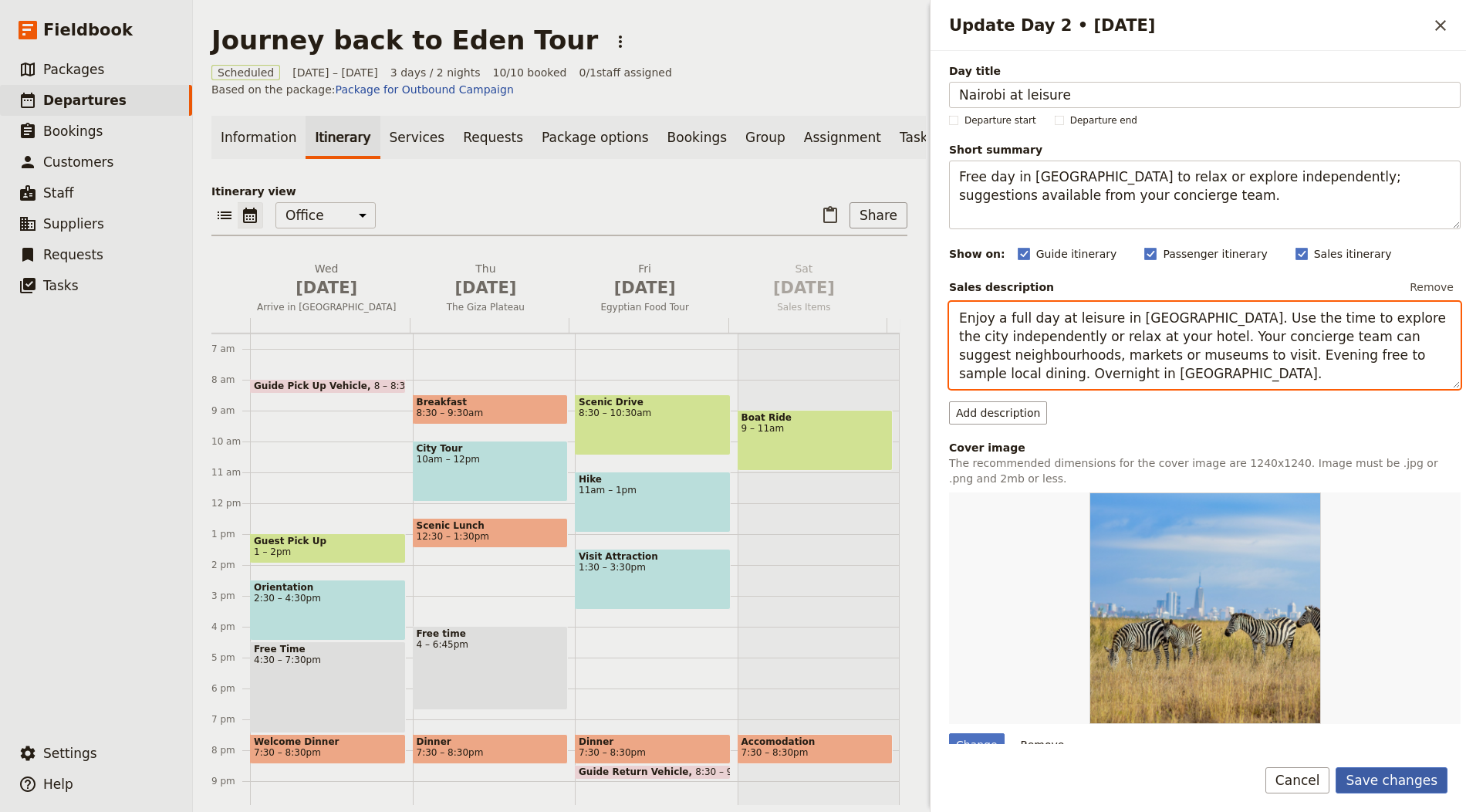
type textarea "Enjoy a full day at leisure in Nairobi. Use the time to explore the city indepe…"
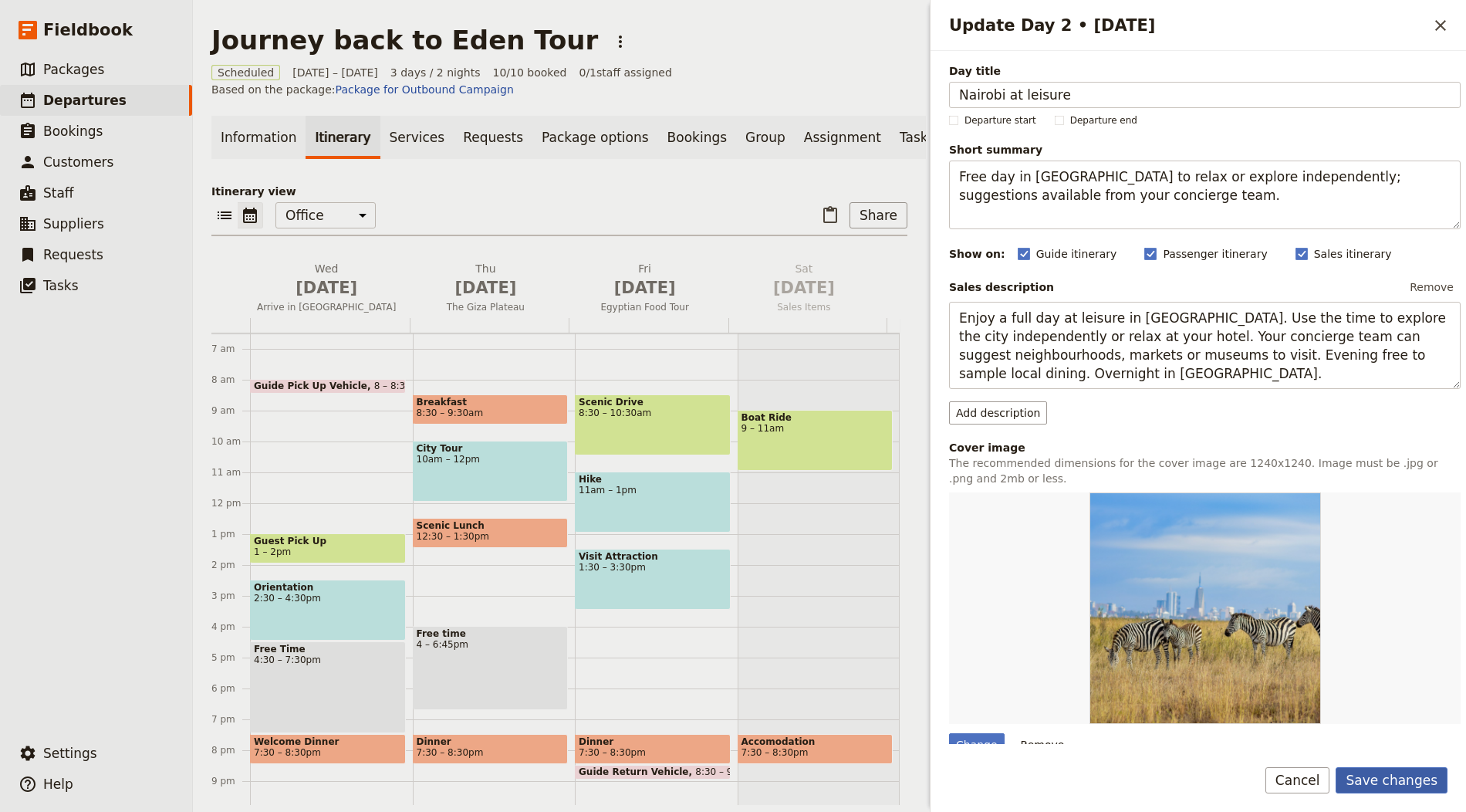
click at [1390, 793] on button "Save changes" at bounding box center [1392, 780] width 112 height 26
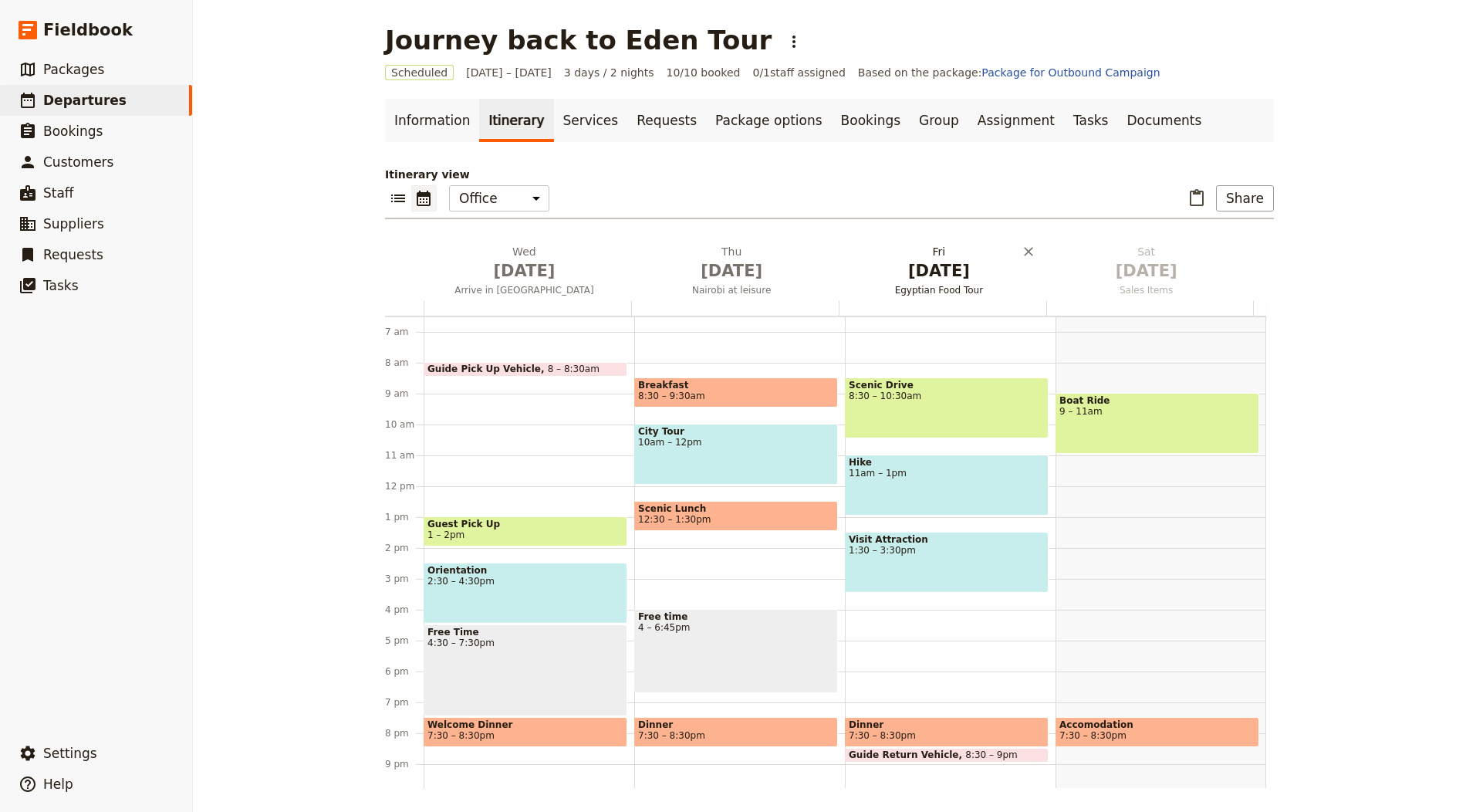
click at [880, 270] on span "Oct 3" at bounding box center [939, 270] width 189 height 23
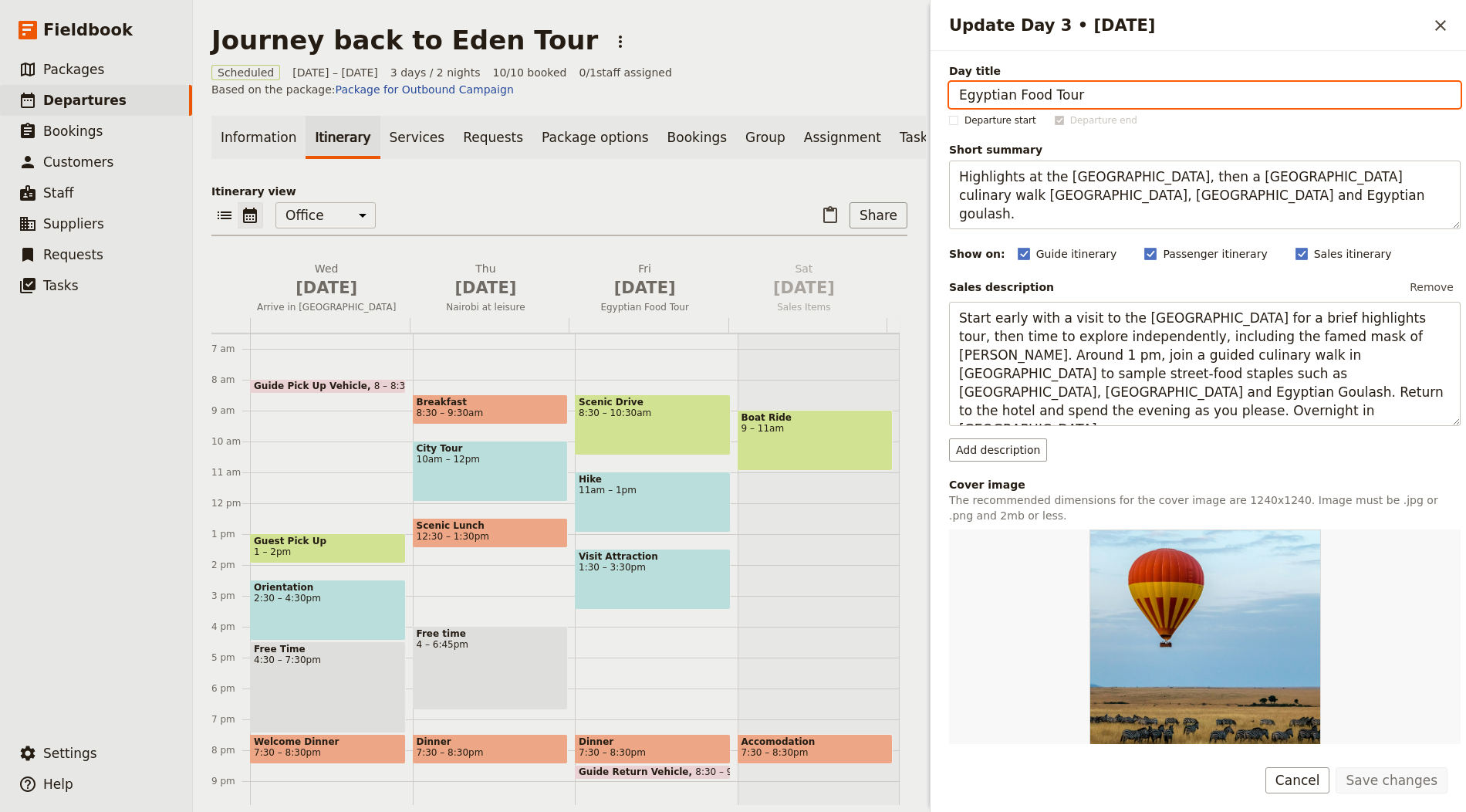
click at [1027, 84] on input "Egyptian Food Tour" at bounding box center [1205, 94] width 512 height 26
paste input "Nubian naming ceremony"
type input "Nubian naming ceremony"
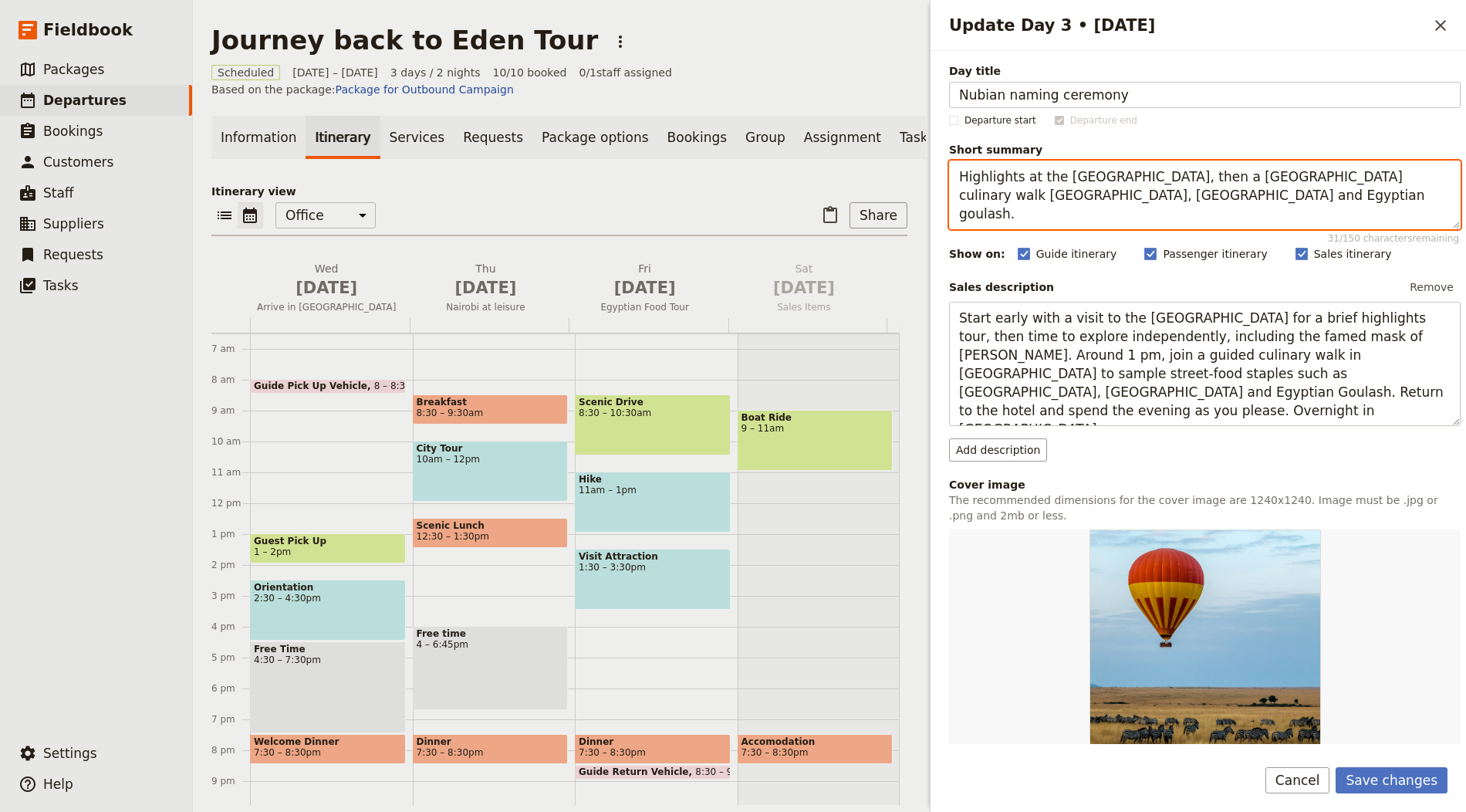
click at [1054, 194] on textarea "Highlights at the Egyptian Museum, then a Downtown Cairo culinary walk tasting …" at bounding box center [1205, 195] width 512 height 68
paste textarea "Traditional Nubian naming ceremony with cultural insights and community interac…"
type textarea "Traditional Nubian naming ceremony with cultural insights and community interac…"
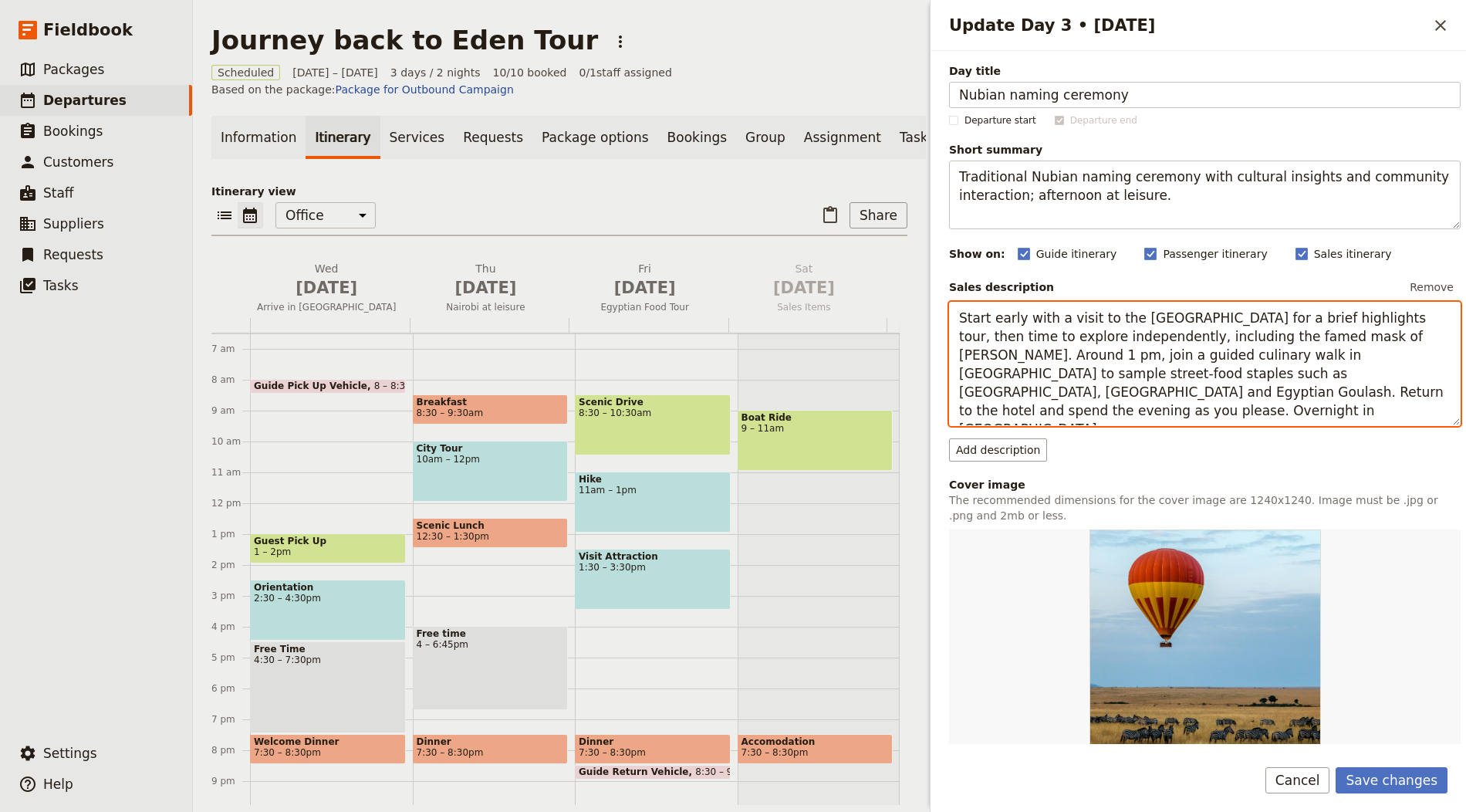
click at [1044, 333] on textarea "Start early with a visit to the Egyptian Museum for a brief highlights tour, th…" at bounding box center [1205, 364] width 512 height 124
paste textarea "Take part in a traditional Nubian naming ceremony and learn about the heritage …"
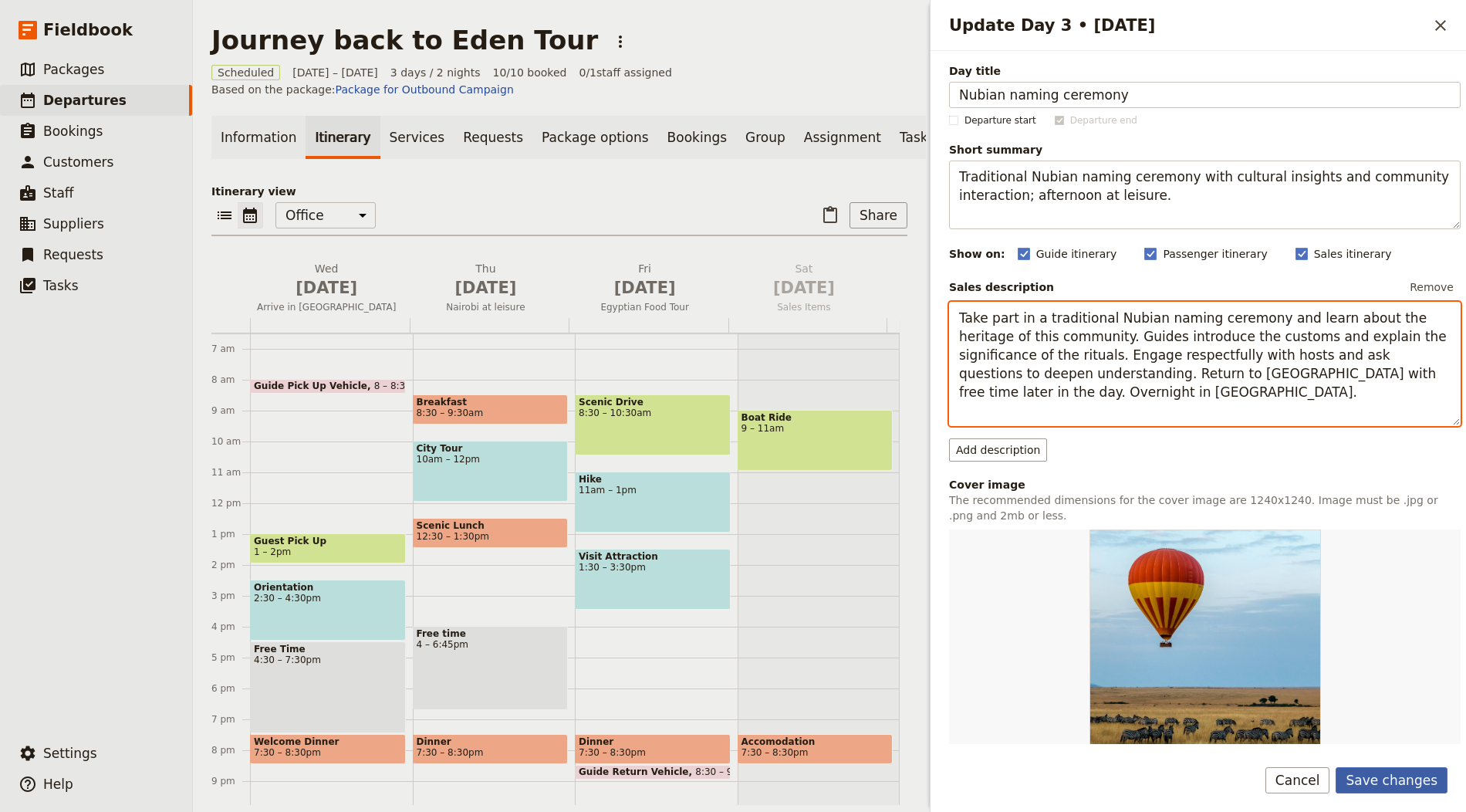
type textarea "Take part in a traditional Nubian naming ceremony and learn about the heritage …"
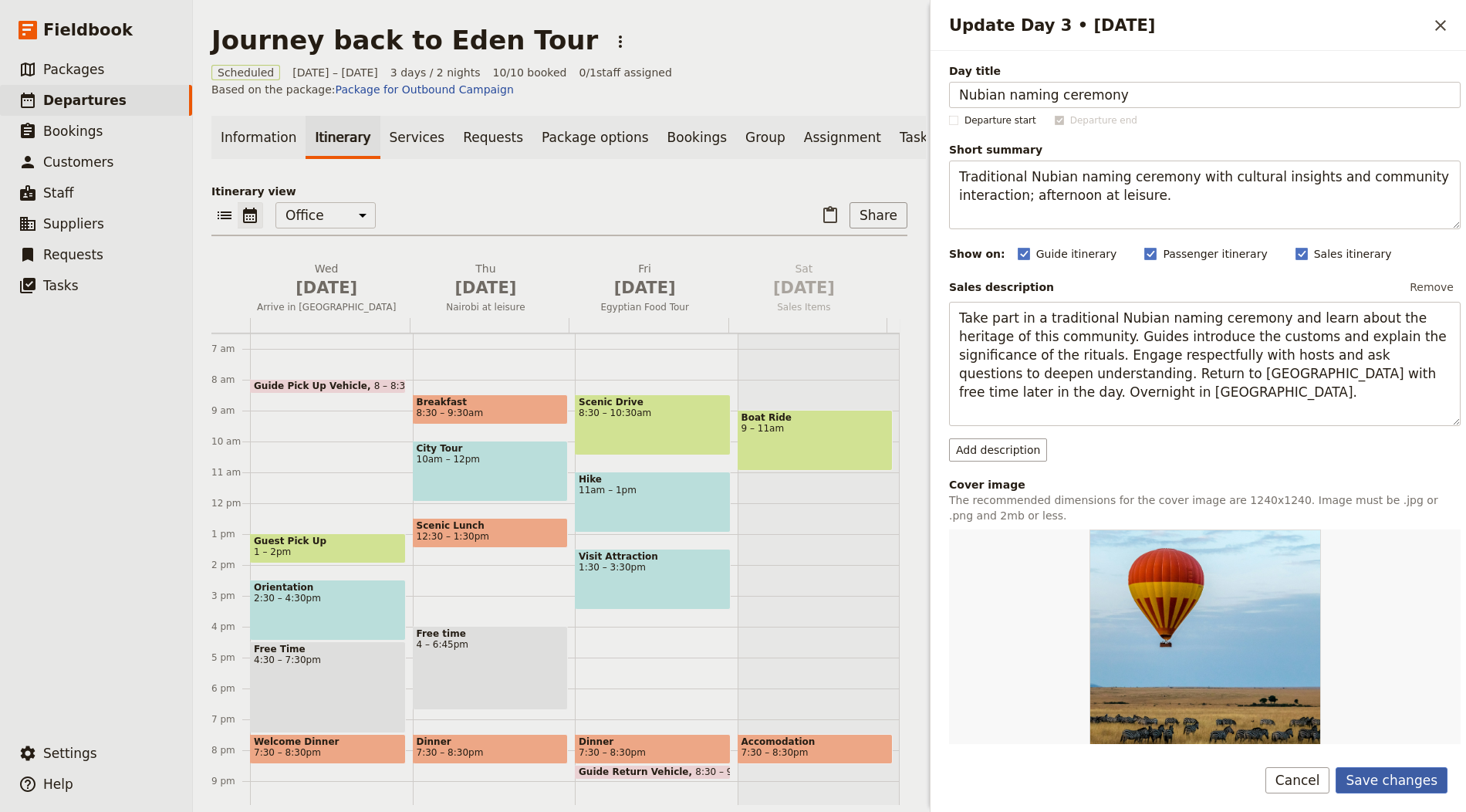
click at [1414, 781] on button "Save changes" at bounding box center [1392, 780] width 112 height 26
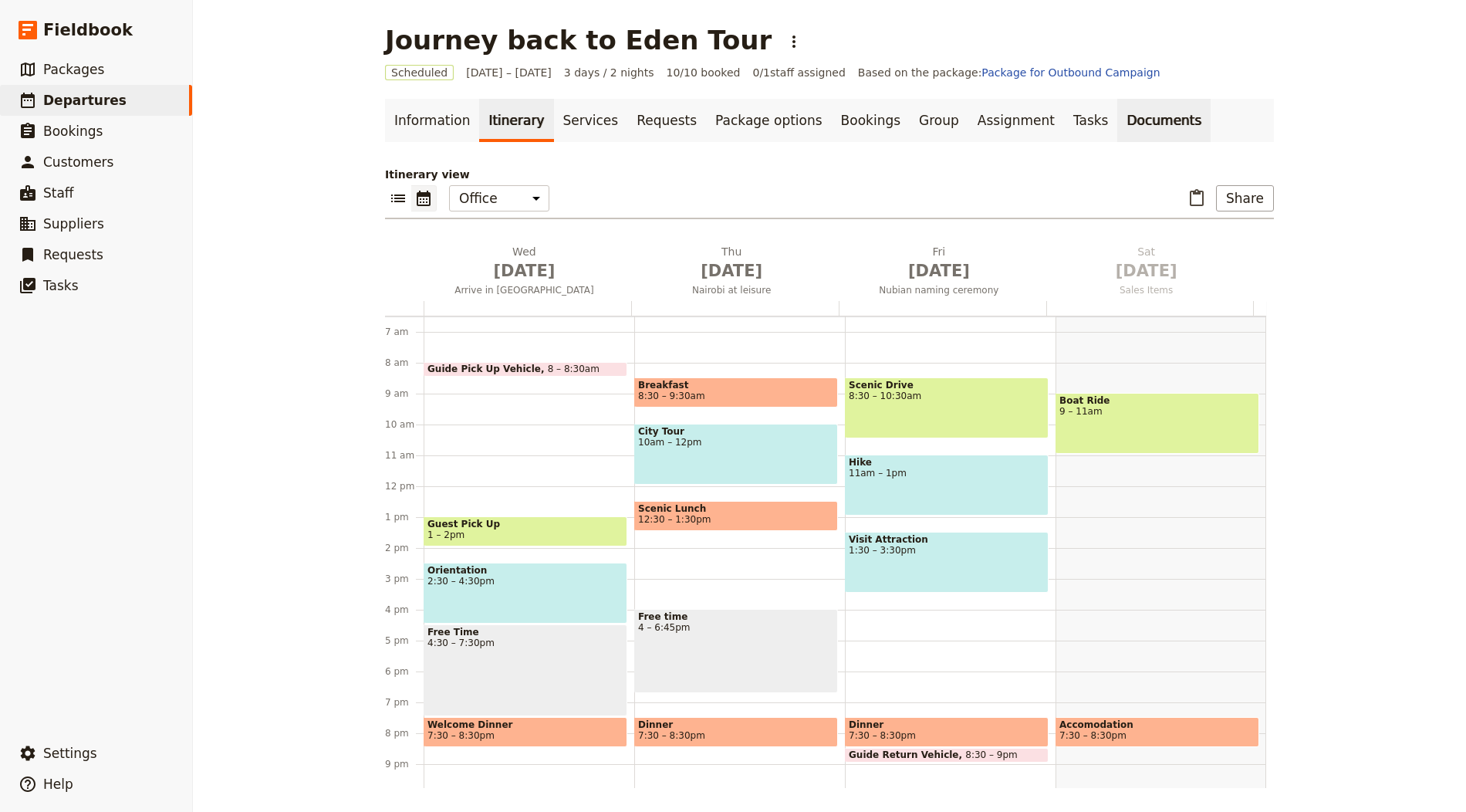
click at [1117, 111] on link "Documents" at bounding box center [1164, 121] width 94 height 43
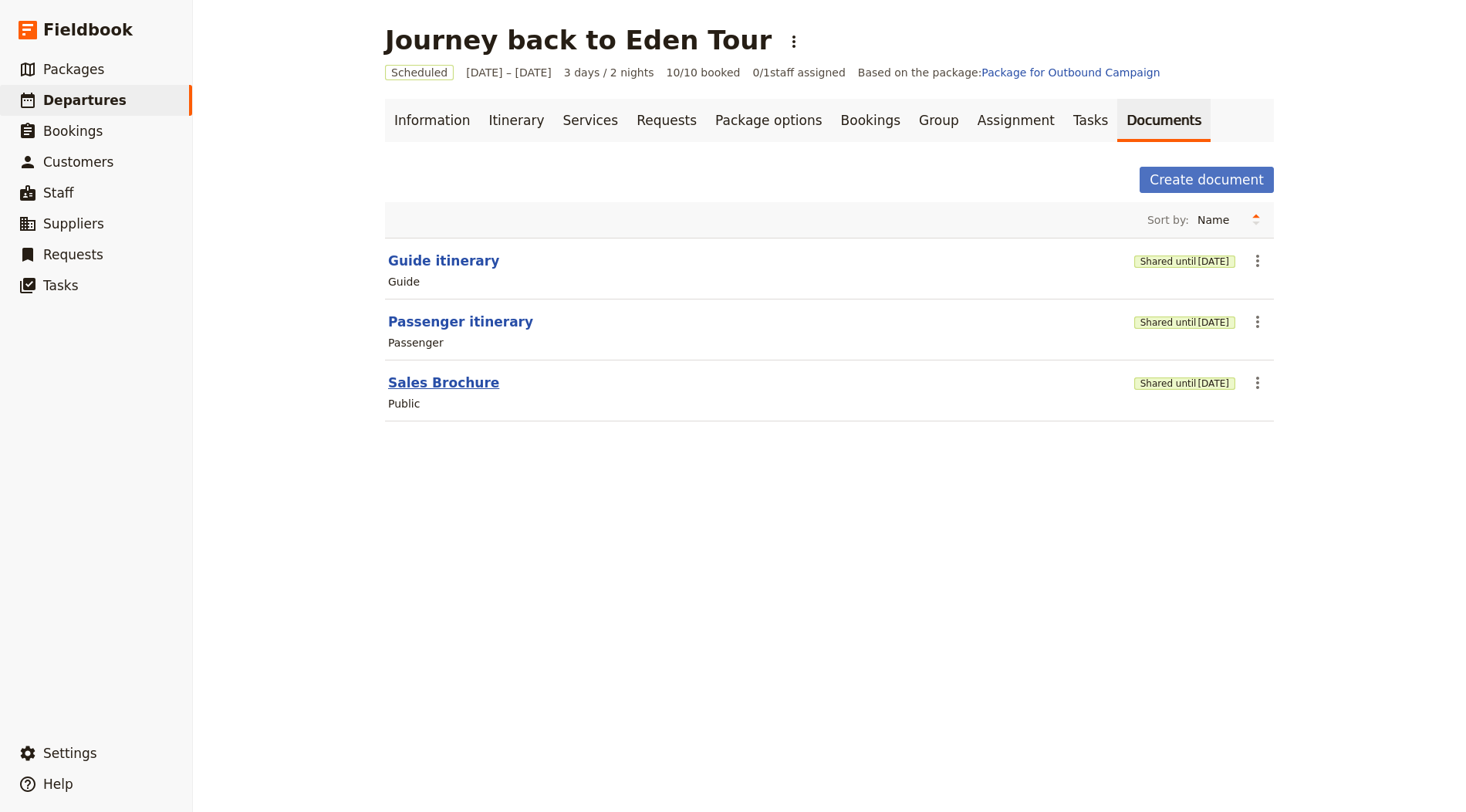
drag, startPoint x: 421, startPoint y: 367, endPoint x: 422, endPoint y: 377, distance: 10.0
click at [421, 368] on section "Sales Brochure Shared until 3 Nov 2025 ​ Public" at bounding box center [830, 390] width 889 height 61
click at [422, 377] on button "Sales Brochure" at bounding box center [443, 383] width 111 height 19
select select "DEFAULT"
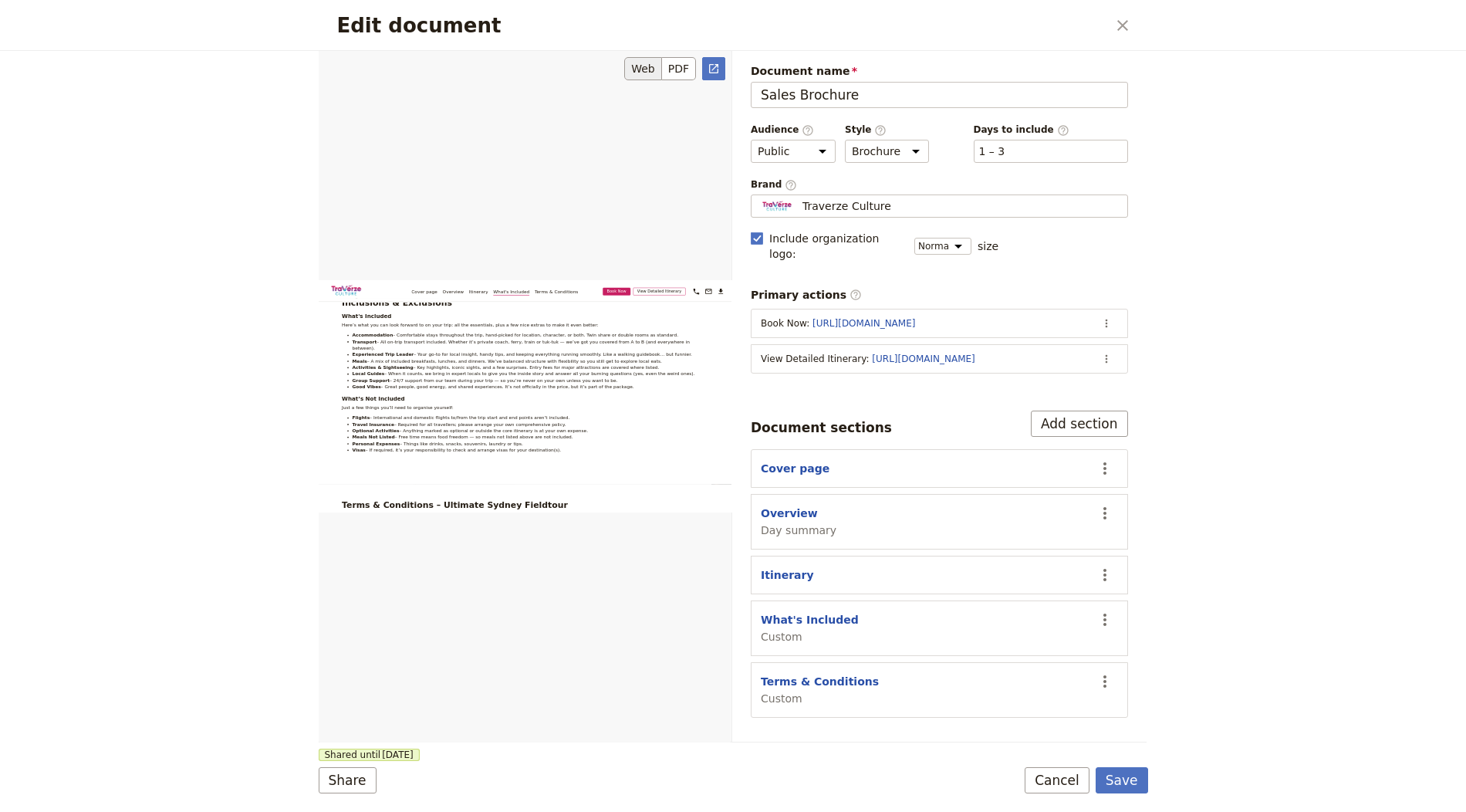
scroll to position [3779, 0]
